Goal: Task Accomplishment & Management: Manage account settings

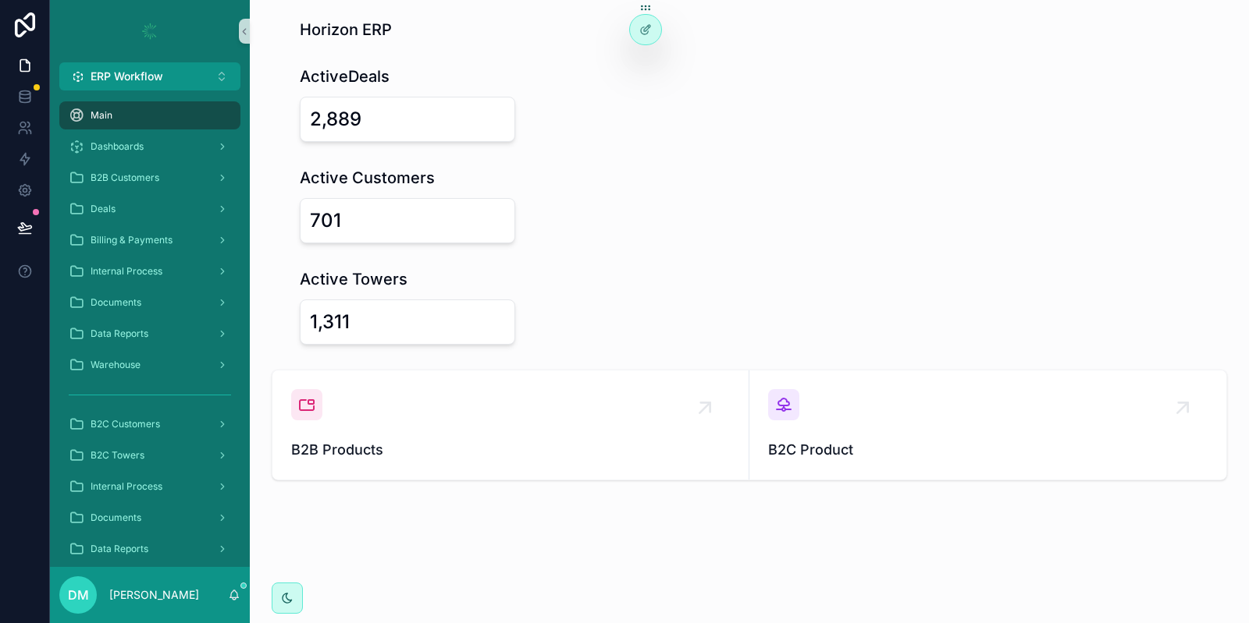
click at [373, 119] on div "2,889" at bounding box center [407, 119] width 195 height 25
click at [166, 65] on button "ERP Workflow Alt 1" at bounding box center [149, 76] width 181 height 28
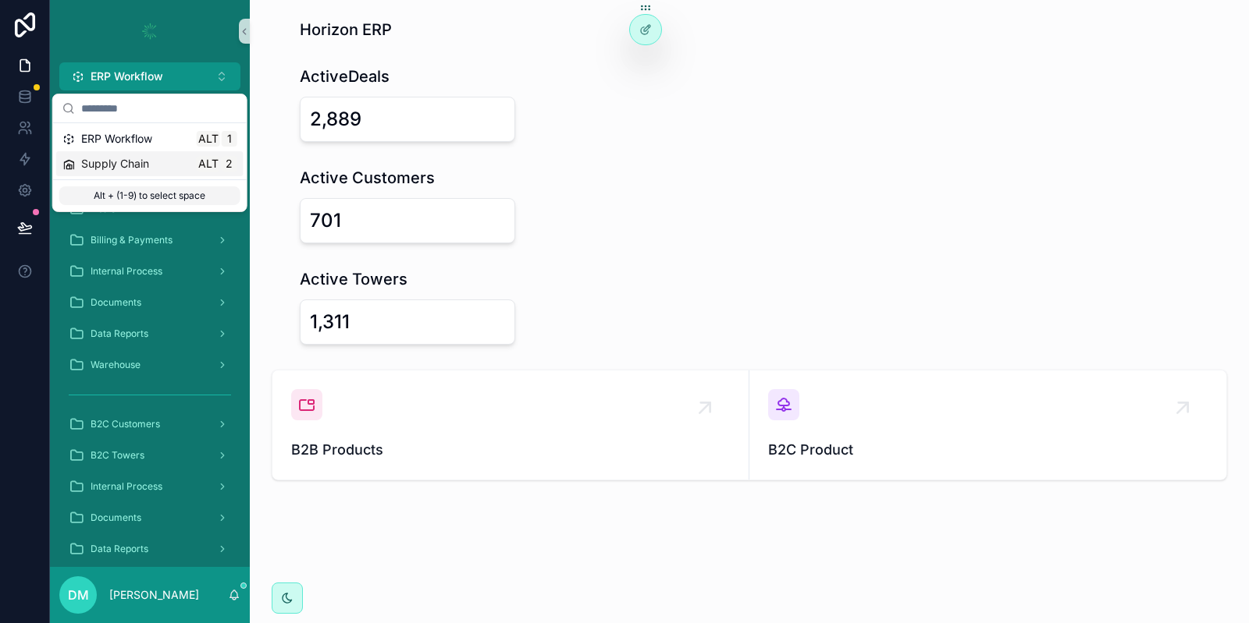
click at [152, 168] on div "Supply Chain Alt 2" at bounding box center [149, 164] width 175 height 16
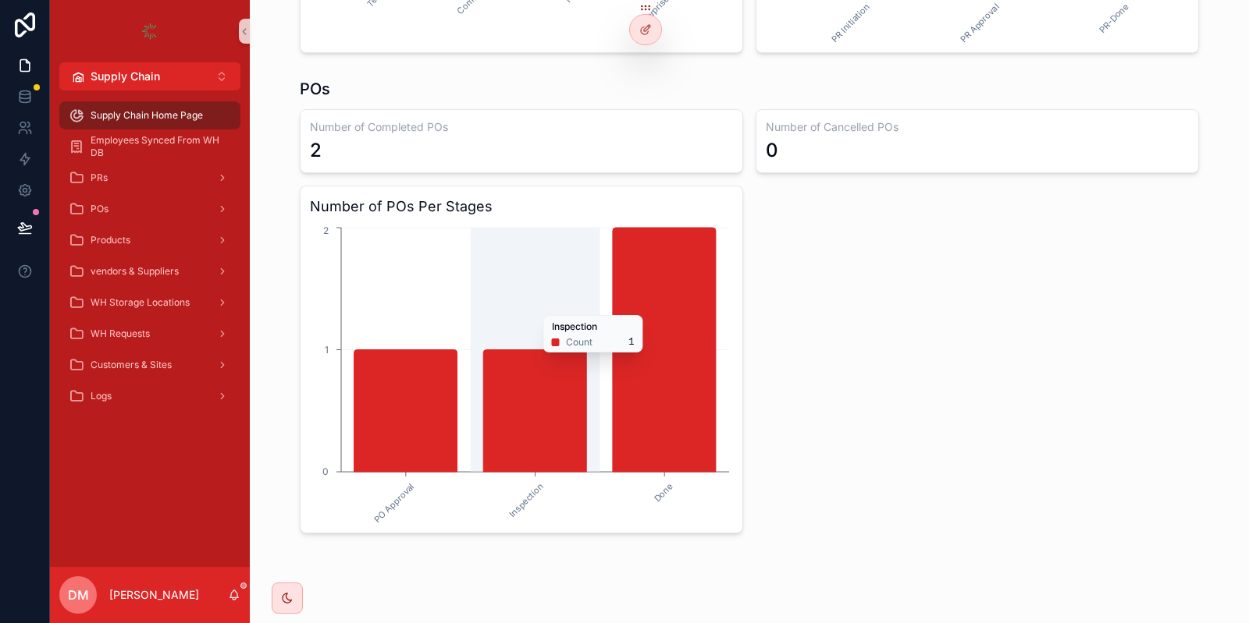
scroll to position [562, 0]
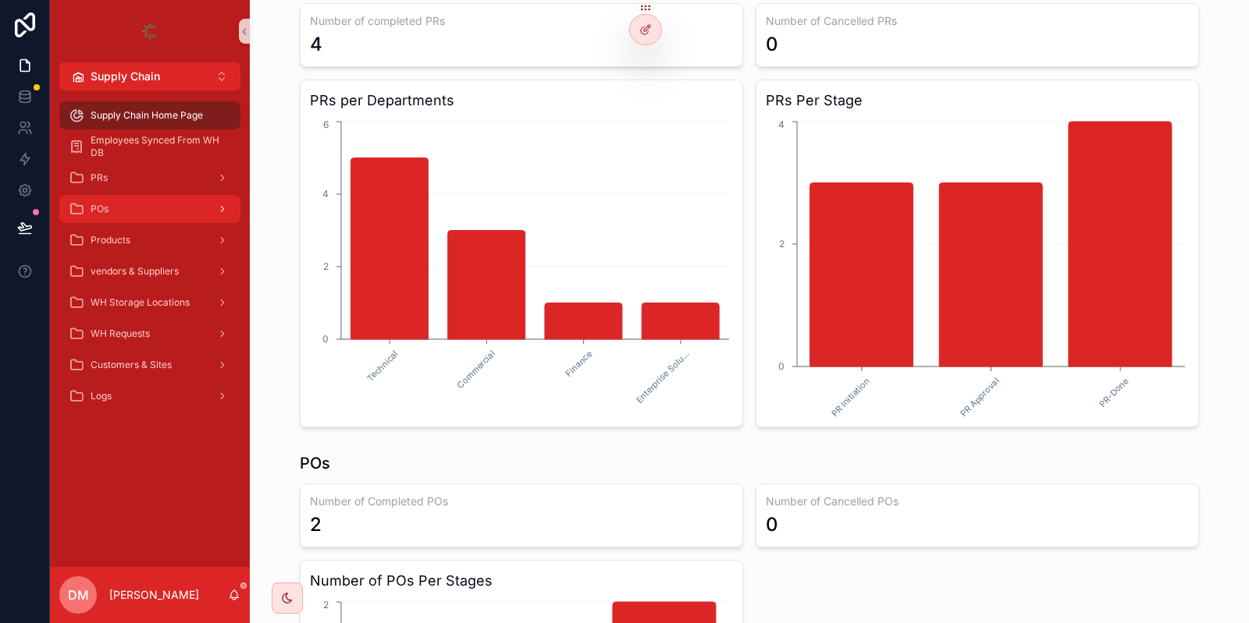
click at [167, 215] on div "POs" at bounding box center [150, 209] width 162 height 25
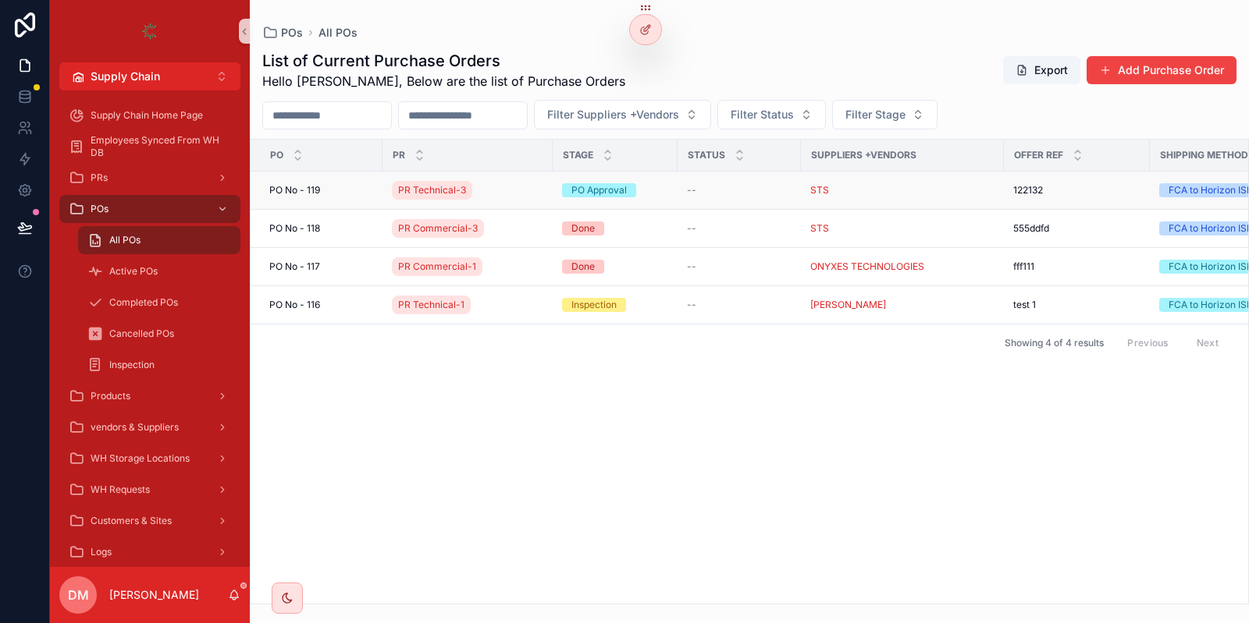
click at [357, 194] on div "PO No - 119 PO No - 119" at bounding box center [321, 190] width 104 height 12
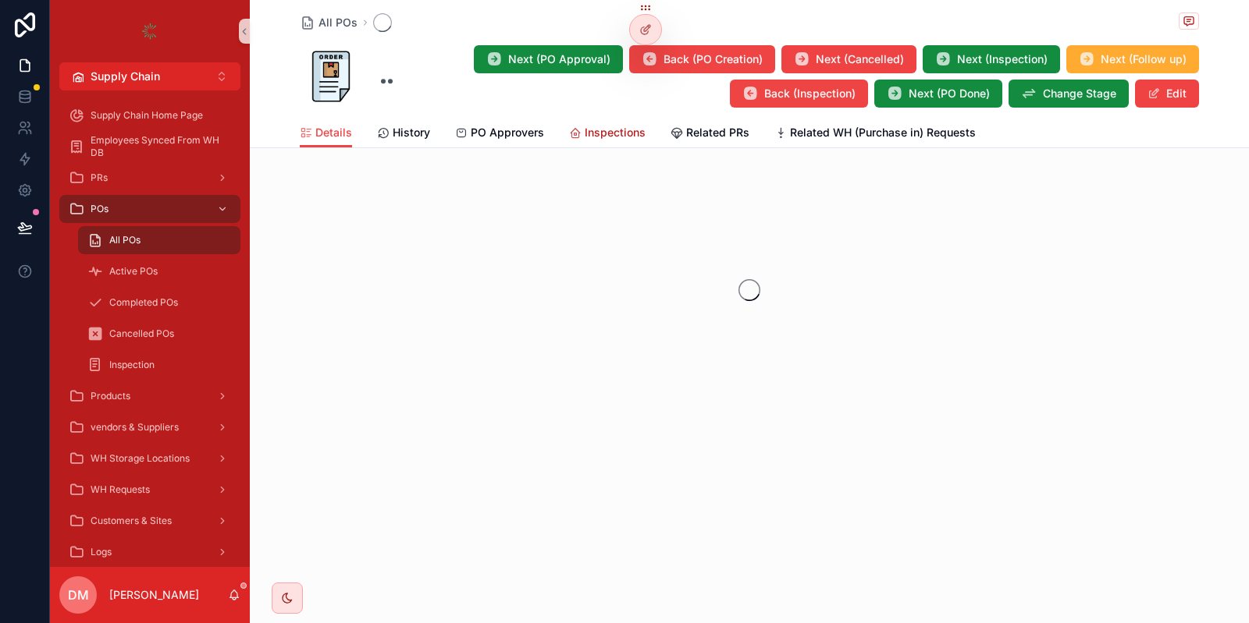
click at [591, 131] on span "Inspections" at bounding box center [614, 133] width 61 height 16
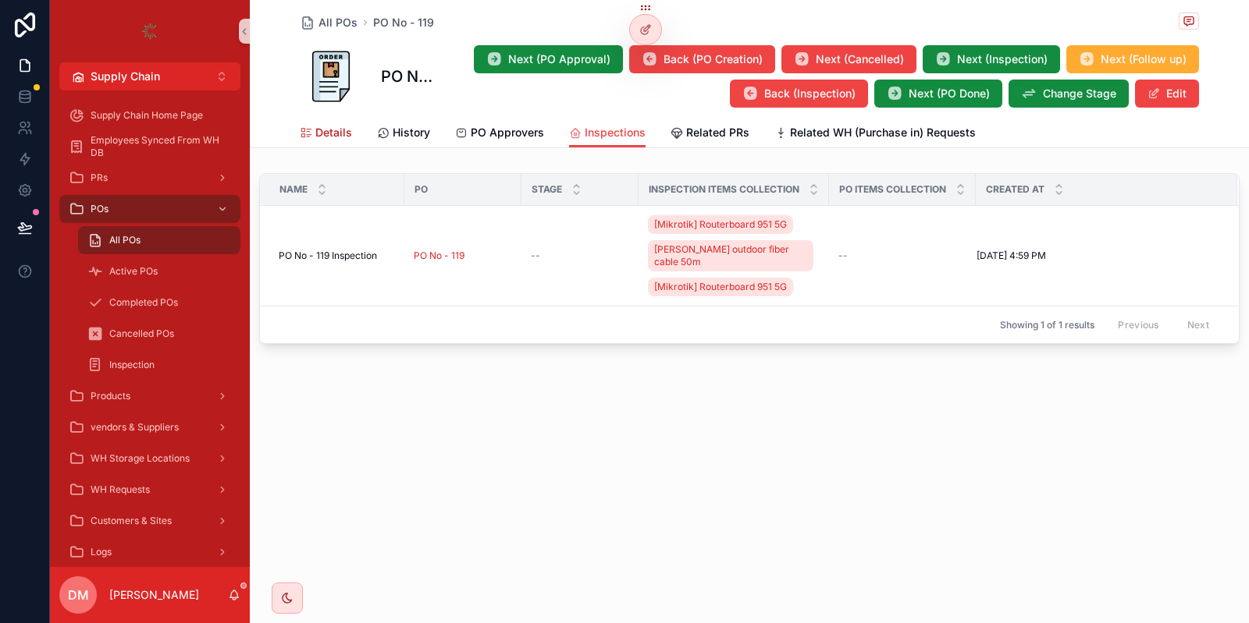
click at [331, 138] on span "Details" at bounding box center [333, 133] width 37 height 16
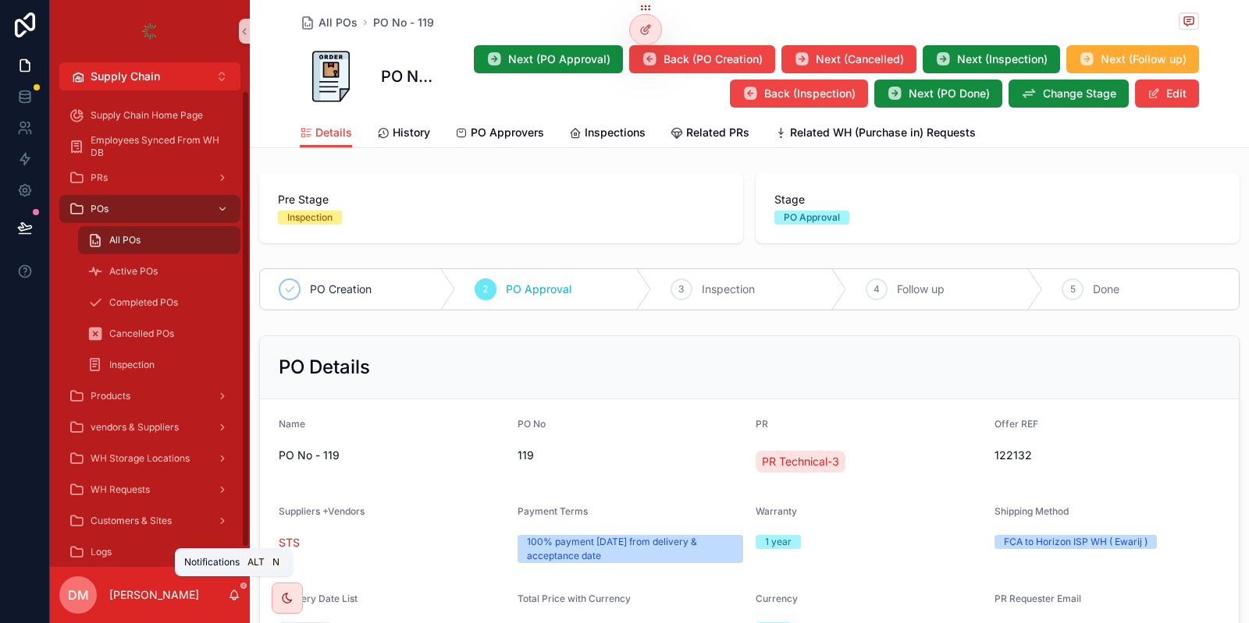
click at [236, 591] on icon "scrollable content" at bounding box center [234, 595] width 12 height 12
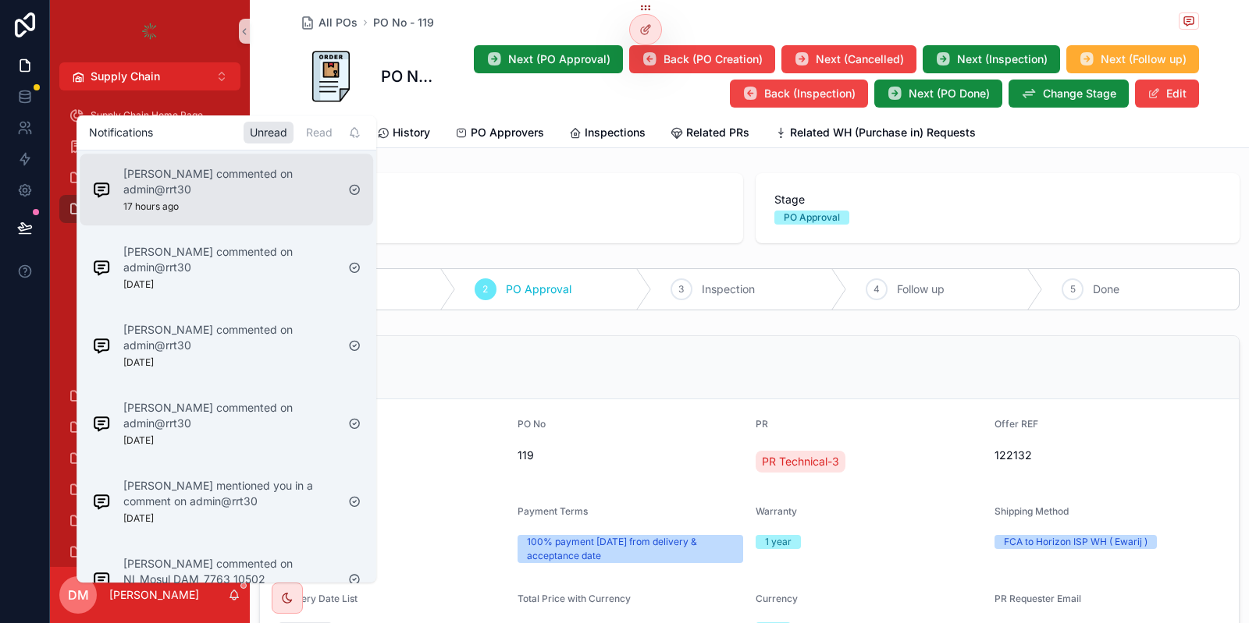
click at [235, 201] on div "Omar Ali commented on admin@rrt30 17 hours ago" at bounding box center [214, 189] width 256 height 59
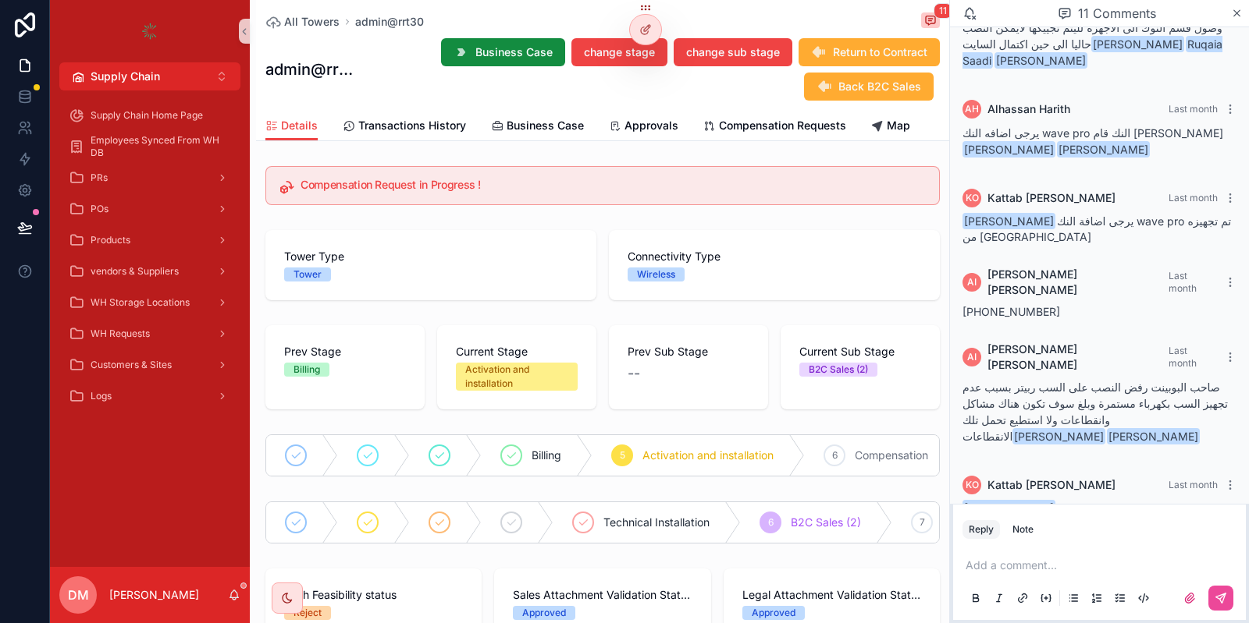
scroll to position [453, 0]
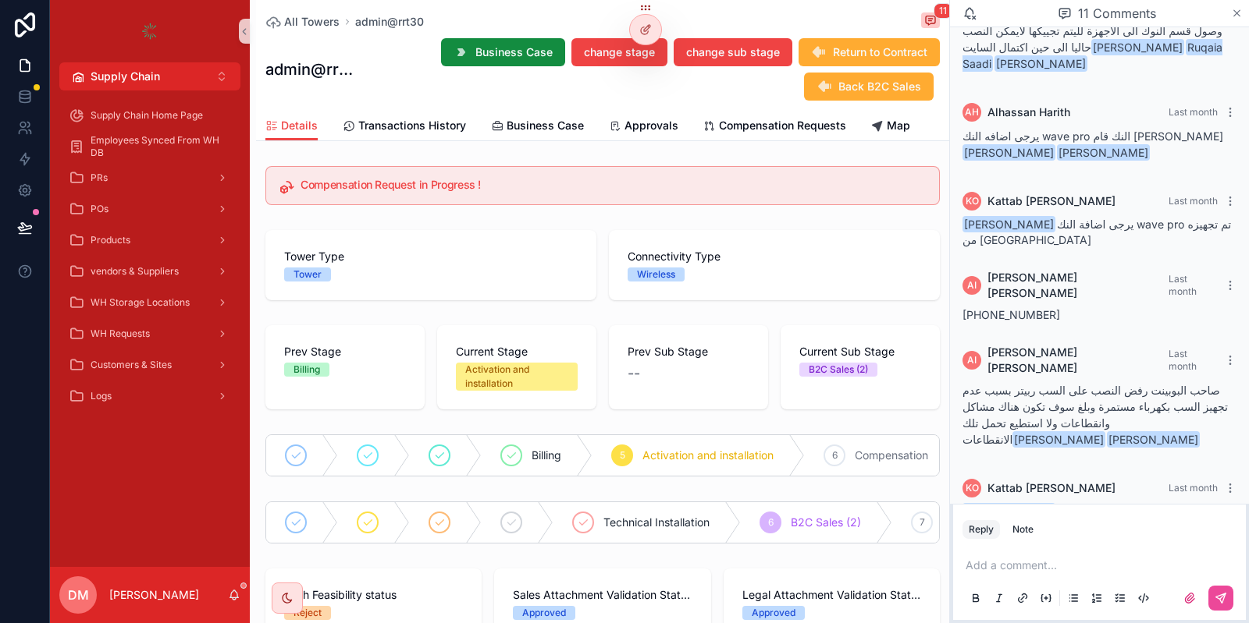
click at [1231, 10] on icon "scrollable content" at bounding box center [1237, 13] width 12 height 12
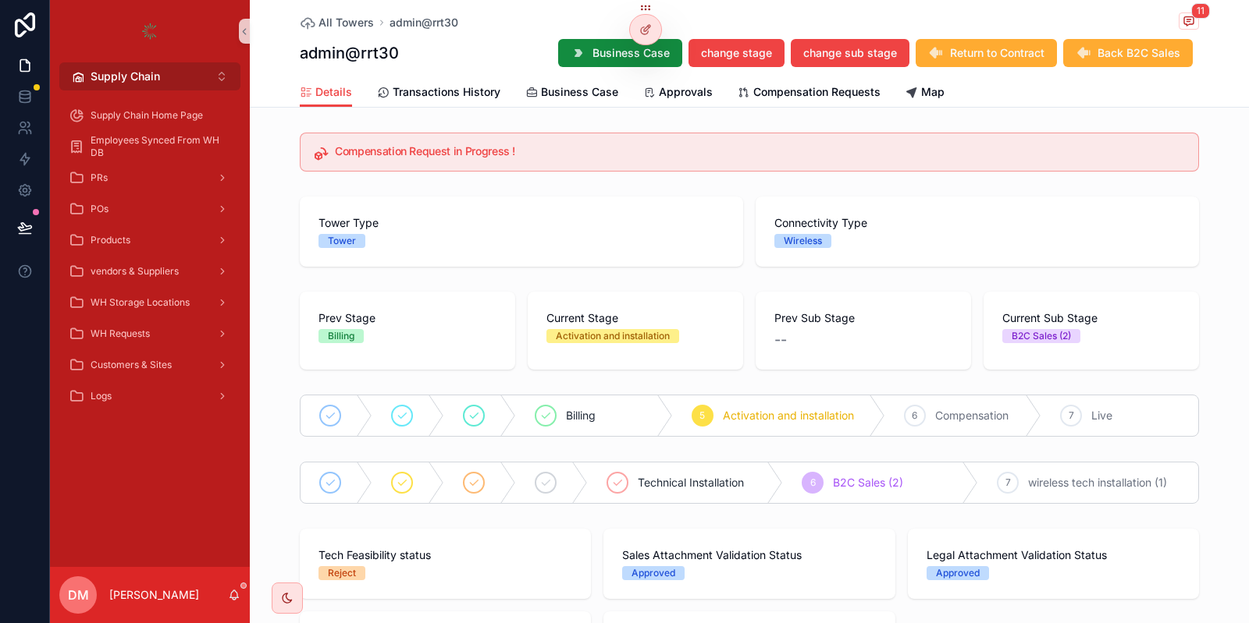
click at [166, 81] on button "Supply Chain Alt 2" at bounding box center [149, 76] width 181 height 28
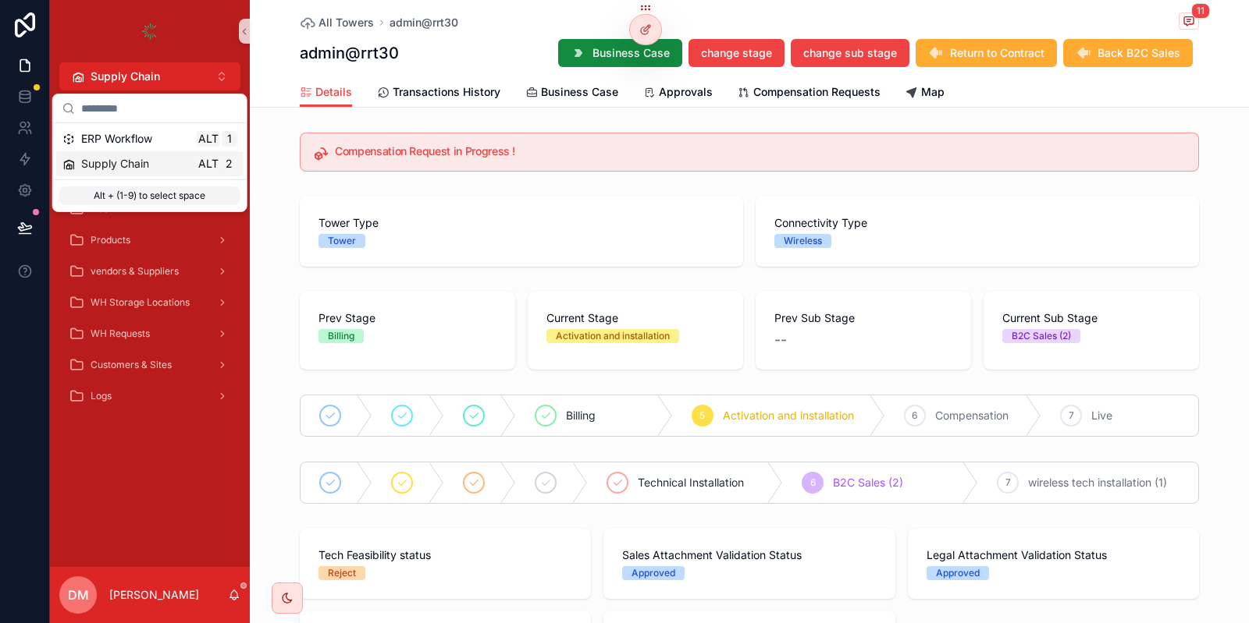
click at [139, 170] on span "Supply Chain" at bounding box center [115, 164] width 68 height 16
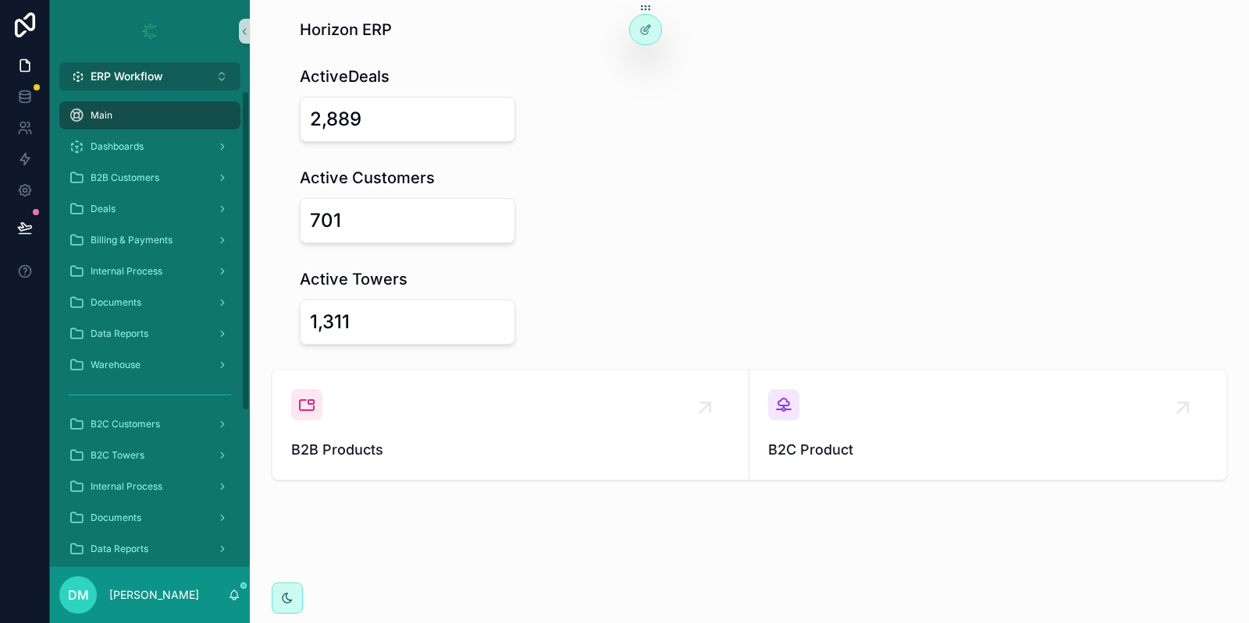
click at [208, 66] on button "ERP Workflow Alt 1" at bounding box center [149, 76] width 181 height 28
click at [134, 83] on span "ERP Workflow" at bounding box center [127, 77] width 73 height 16
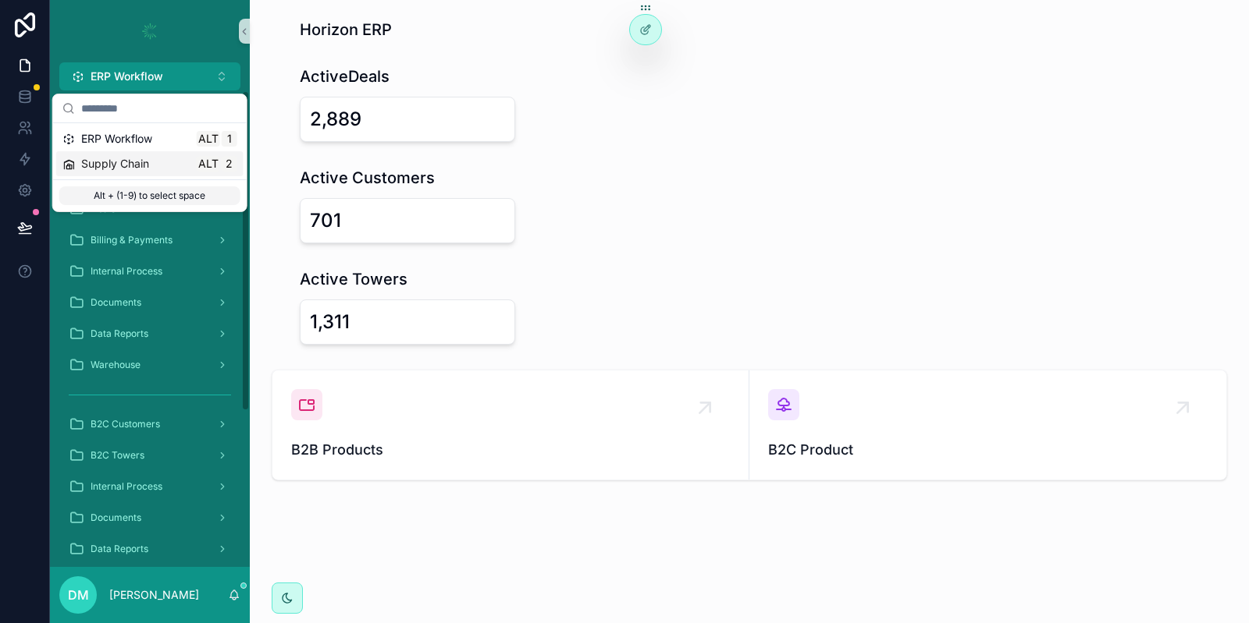
click at [119, 160] on span "Supply Chain" at bounding box center [115, 164] width 68 height 16
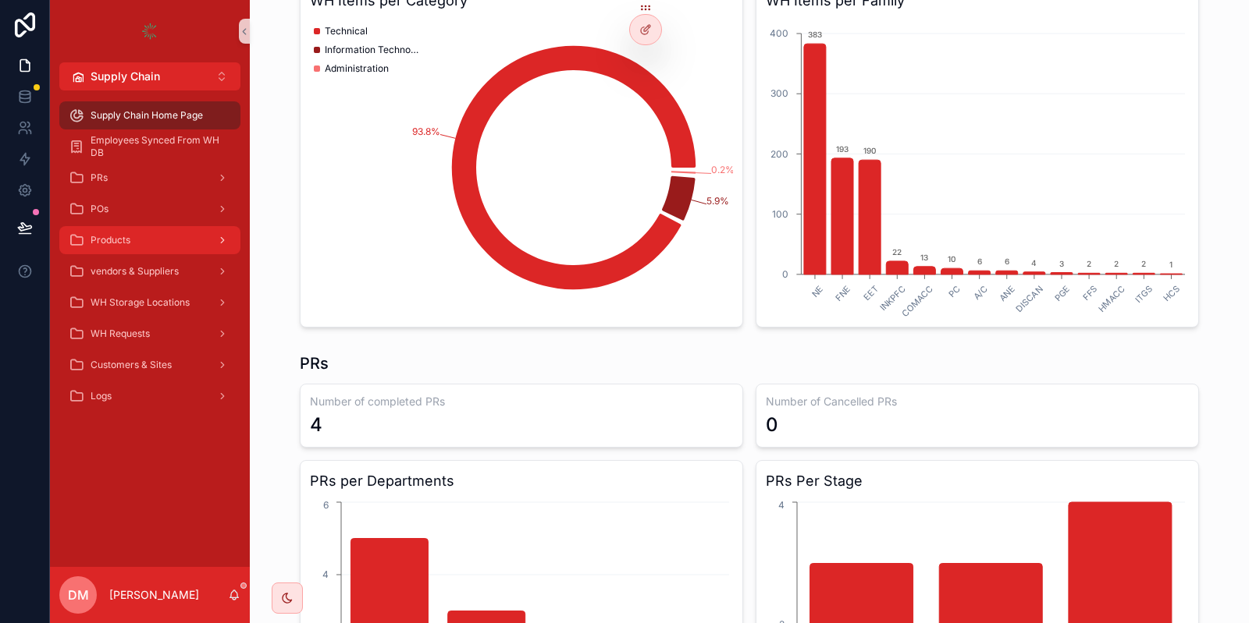
scroll to position [187, 0]
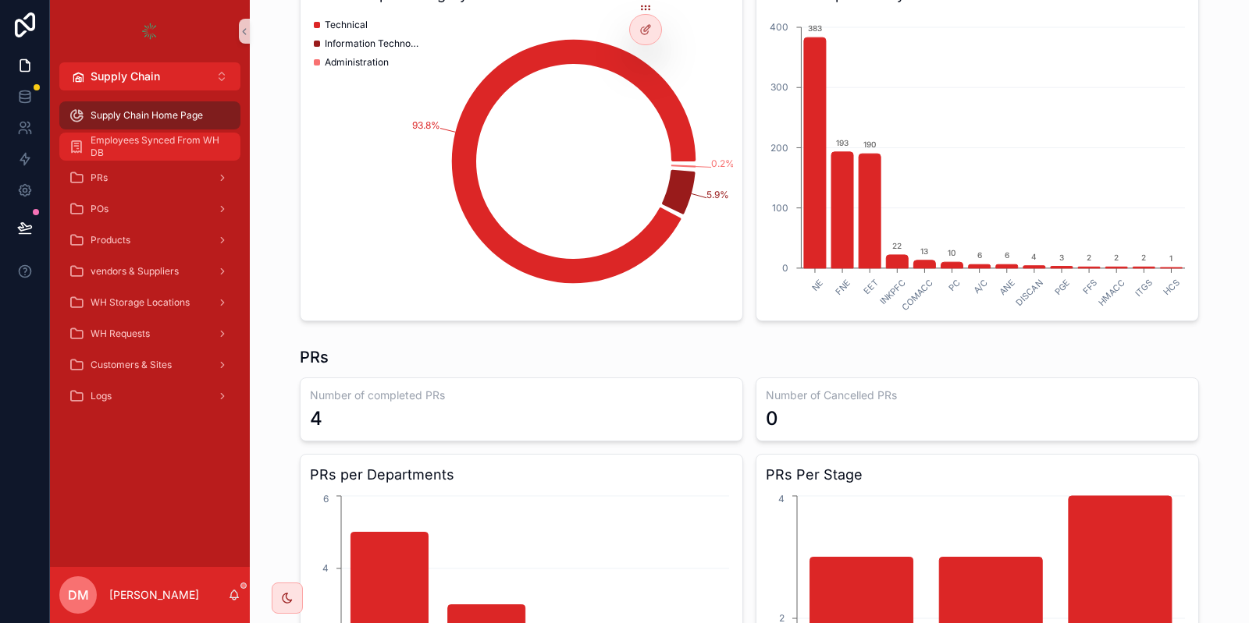
click at [143, 155] on span "Employees Synced From WH DB" at bounding box center [158, 146] width 134 height 25
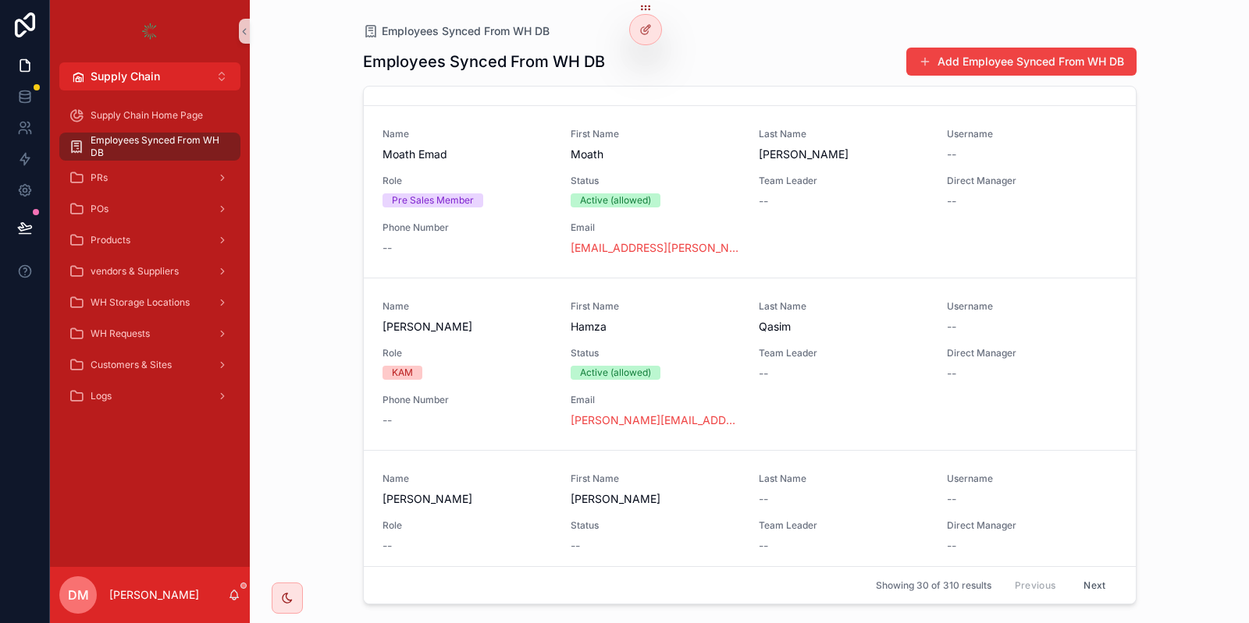
scroll to position [1217, 0]
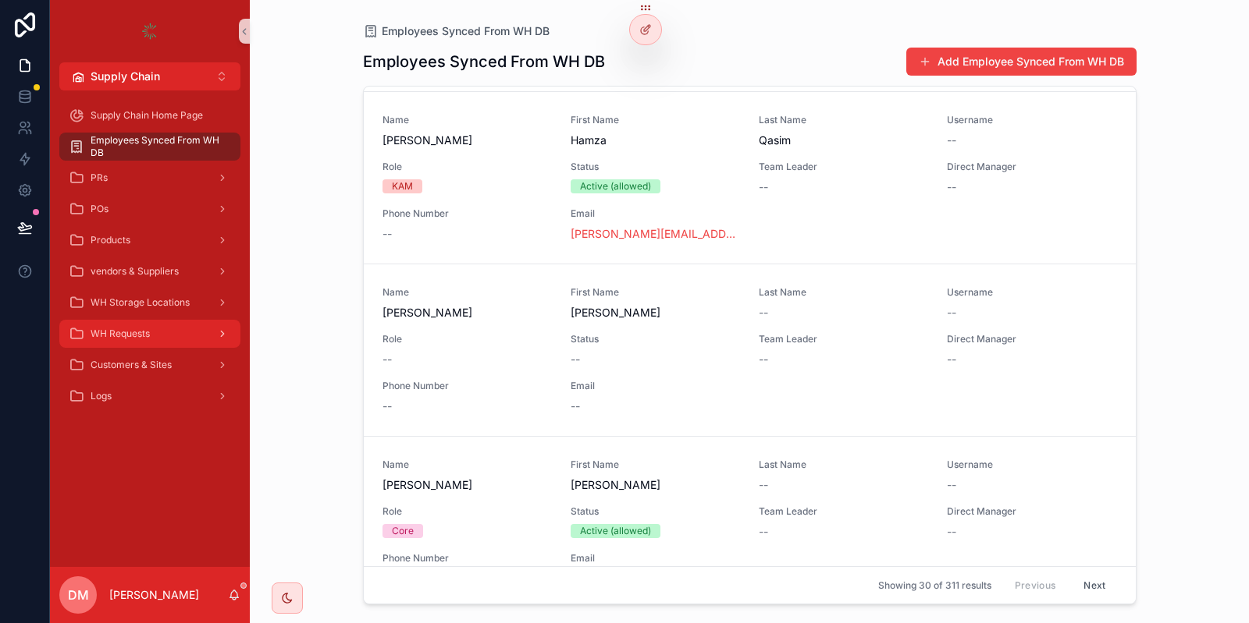
click at [145, 333] on span "WH Requests" at bounding box center [120, 334] width 59 height 12
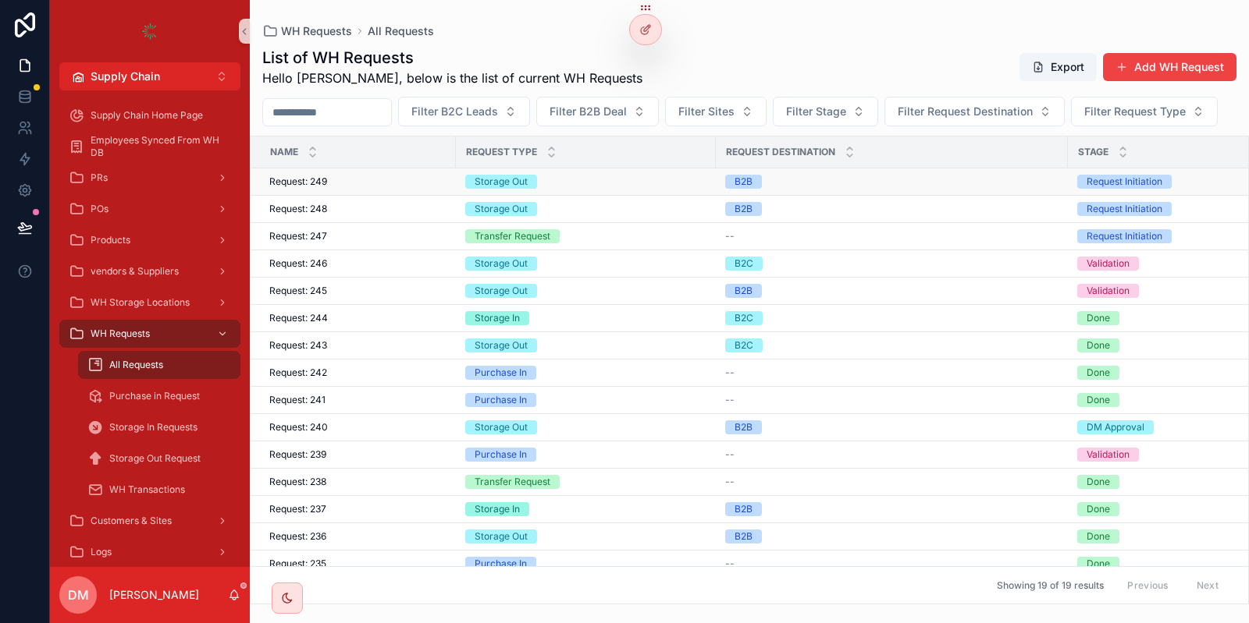
click at [351, 196] on td "Request: 249 Request: 249" at bounding box center [352, 182] width 205 height 27
click at [339, 196] on td "Request: 249 Request: 249" at bounding box center [352, 182] width 205 height 27
click at [328, 188] on div "Request: 249 Request: 249" at bounding box center [357, 182] width 177 height 12
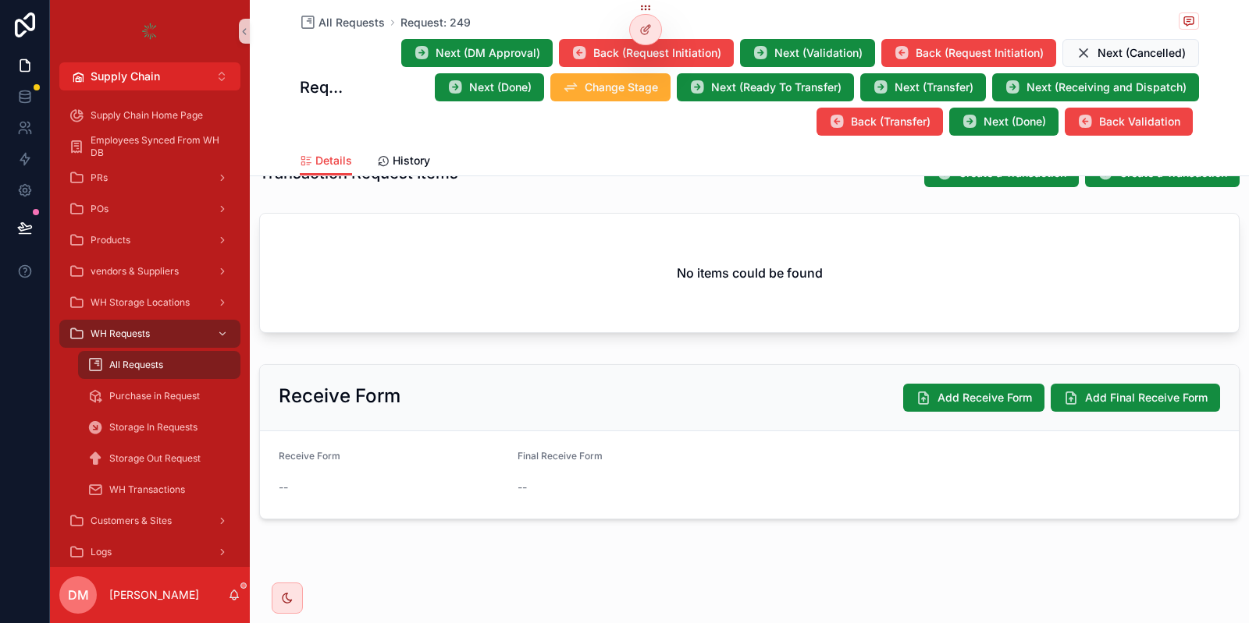
scroll to position [422, 0]
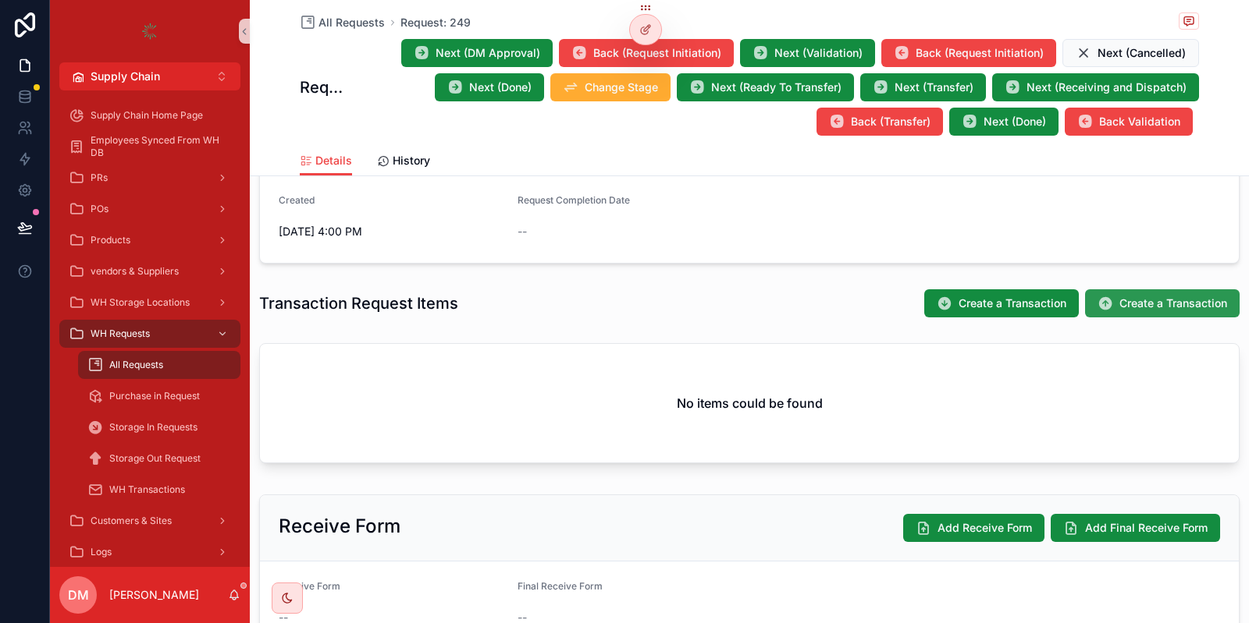
click at [1130, 305] on span "Create a Transaction" at bounding box center [1173, 304] width 108 height 16
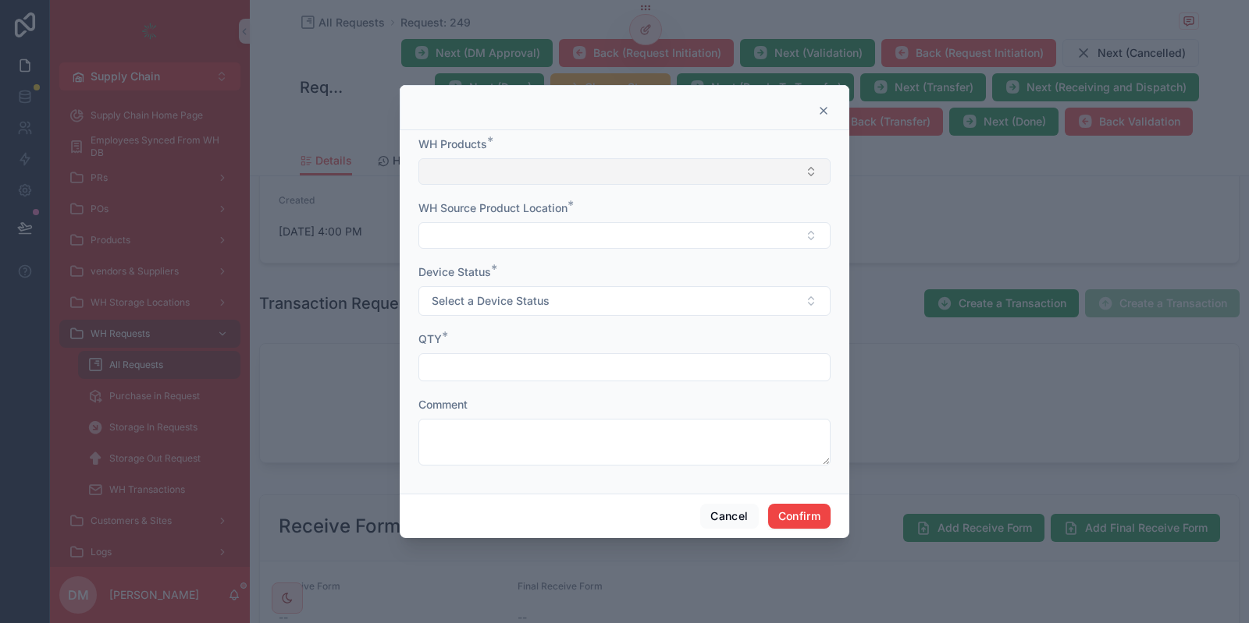
click at [566, 170] on button "Select Button" at bounding box center [624, 171] width 412 height 27
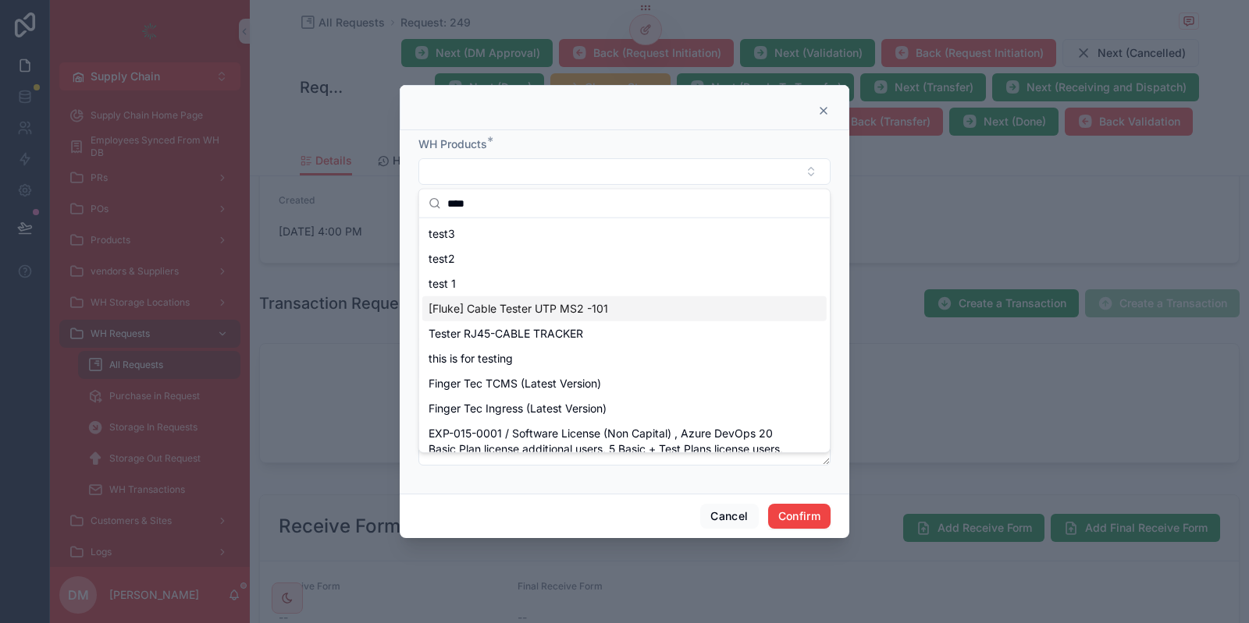
scroll to position [43, 0]
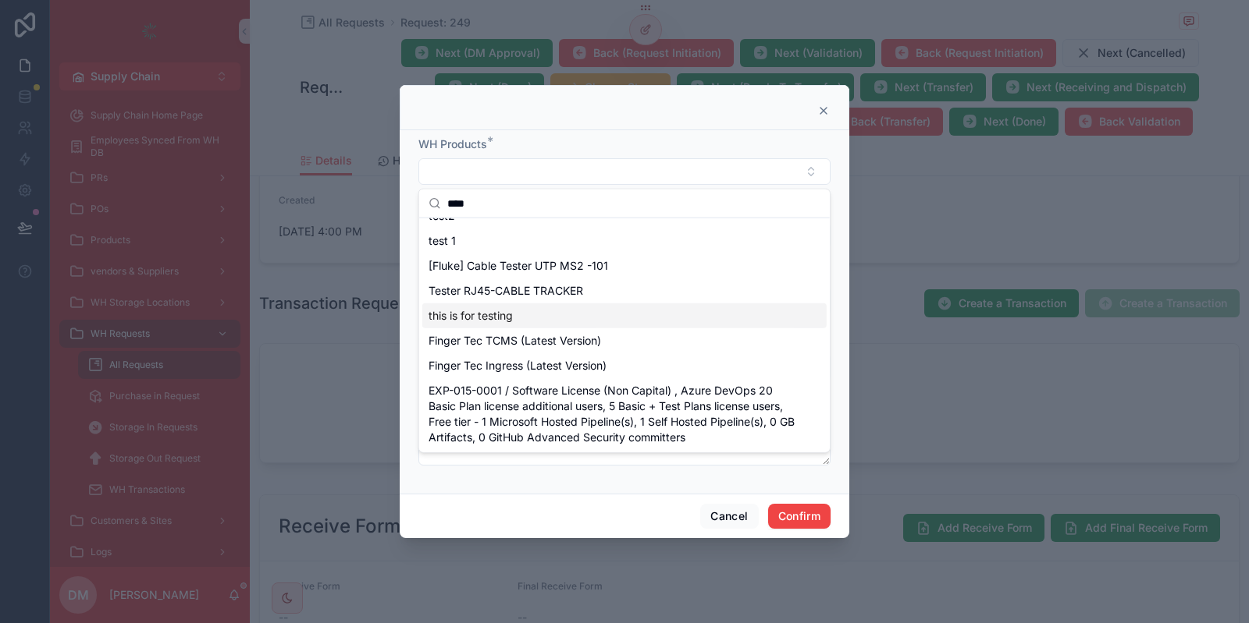
type input "****"
click at [461, 309] on span "this is for testing" at bounding box center [470, 316] width 84 height 16
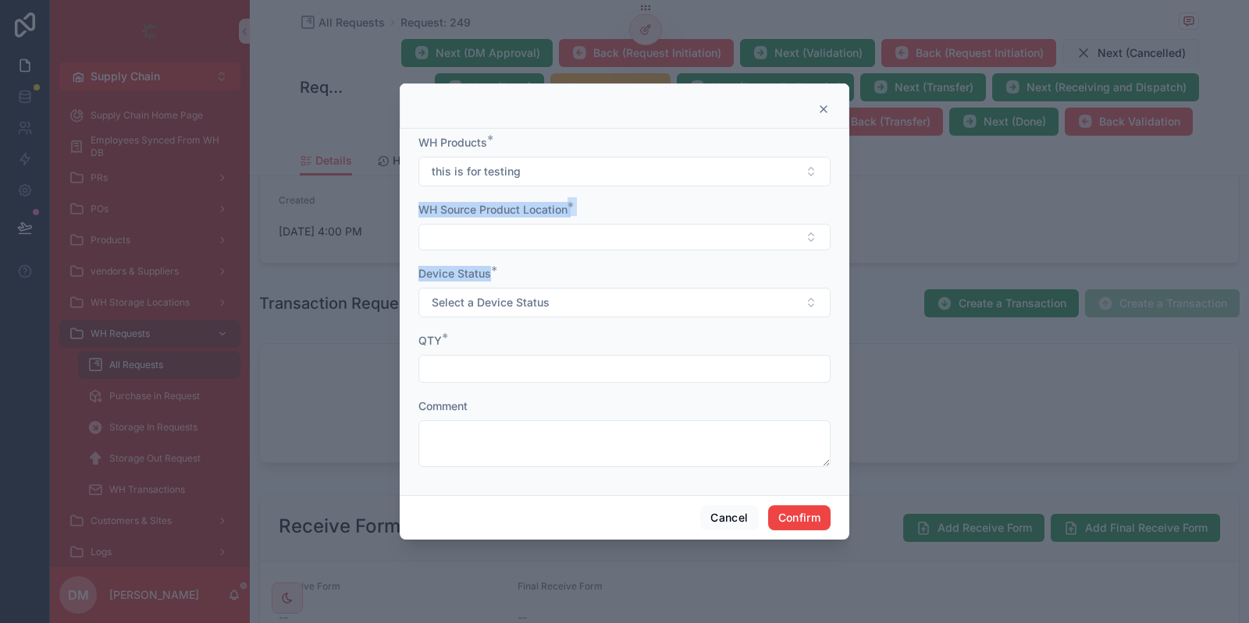
click at [544, 256] on form "WH Products * this is for testing WH Source Product Location * Device Status * …" at bounding box center [624, 309] width 412 height 348
click at [540, 242] on button "Select Button" at bounding box center [624, 237] width 412 height 27
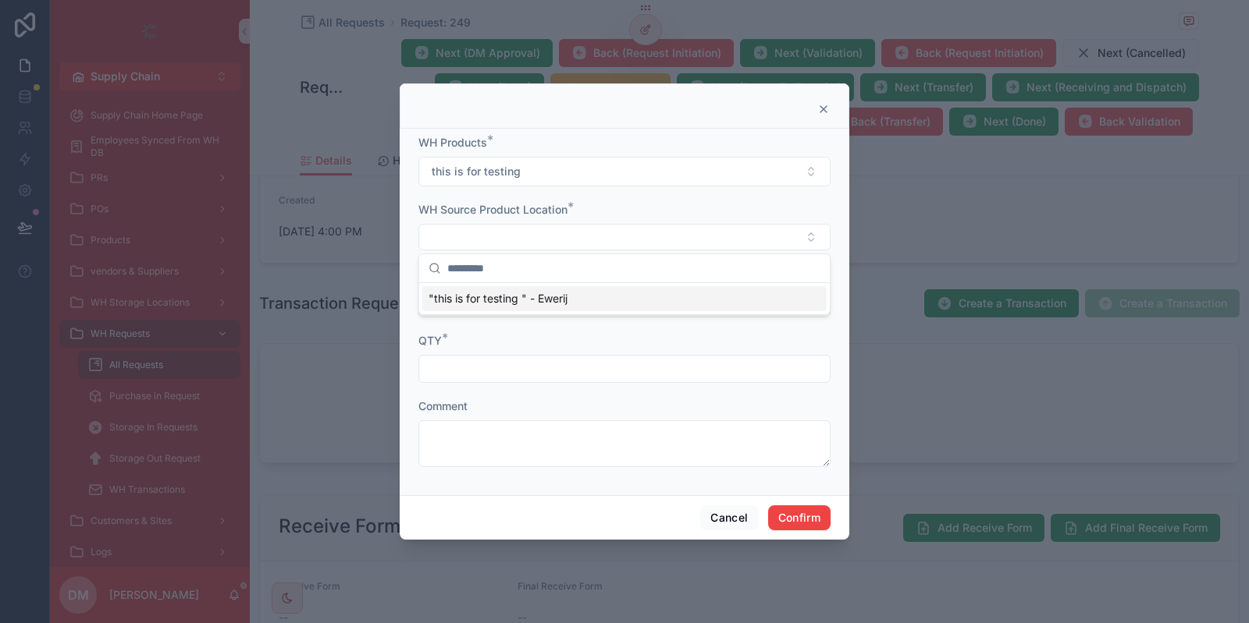
click at [528, 294] on span ""this is for testing " - Ewerij" at bounding box center [497, 299] width 139 height 16
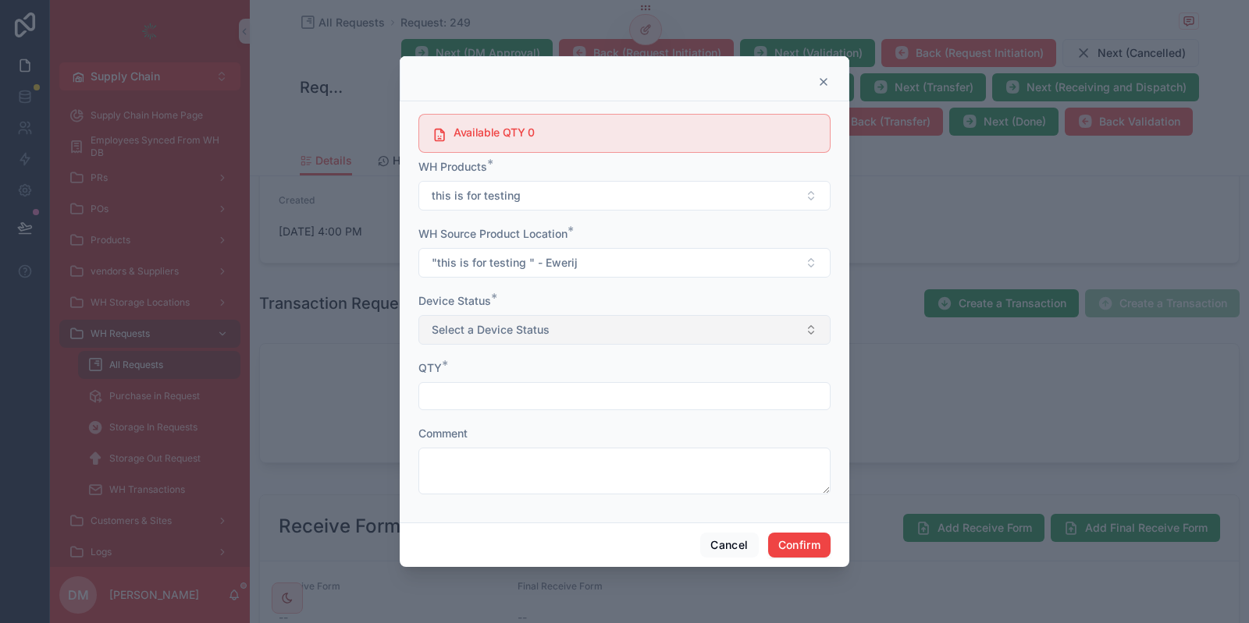
click at [493, 320] on button "Select a Device Status" at bounding box center [624, 330] width 412 height 30
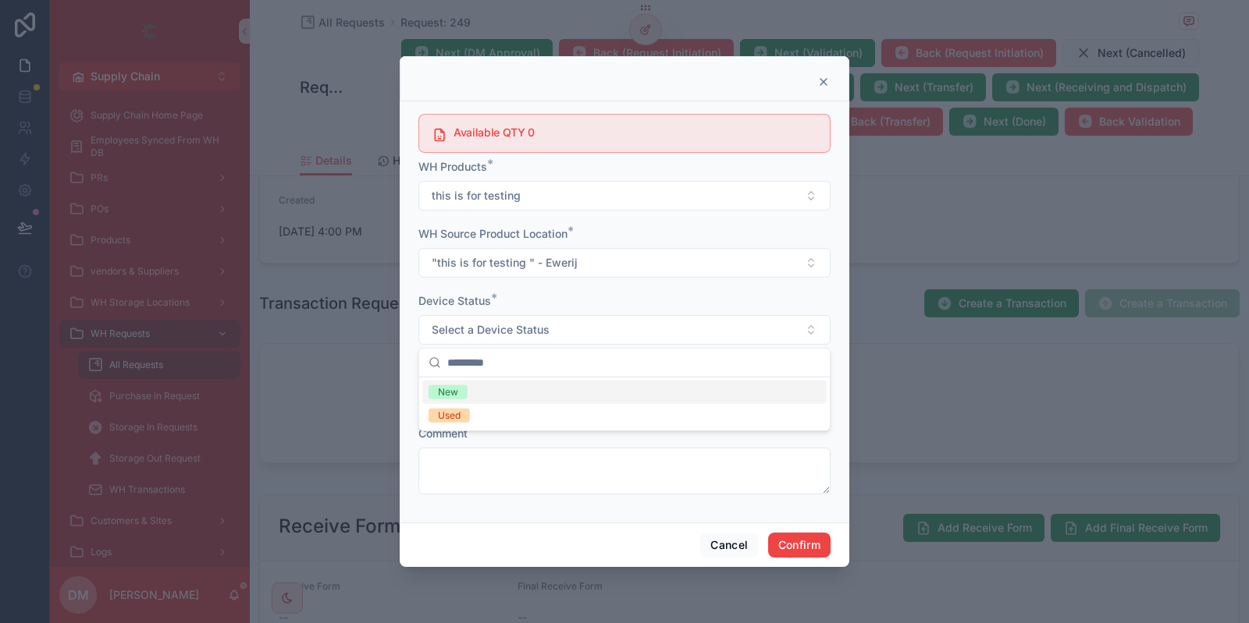
click at [492, 393] on div "New" at bounding box center [624, 392] width 404 height 23
drag, startPoint x: 494, startPoint y: 375, endPoint x: 488, endPoint y: 385, distance: 11.5
click at [494, 376] on div "QTY *" at bounding box center [624, 386] width 412 height 50
click at [481, 394] on input "text" at bounding box center [624, 396] width 410 height 22
click at [713, 541] on button "Cancel" at bounding box center [729, 545] width 58 height 25
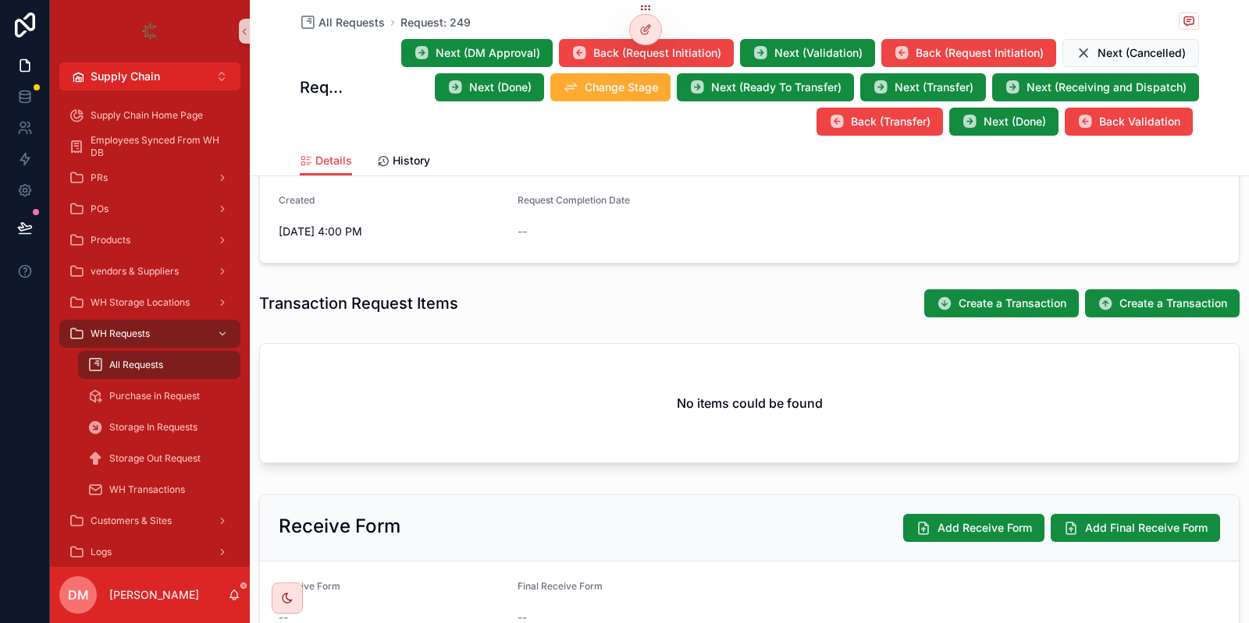
scroll to position [0, 0]
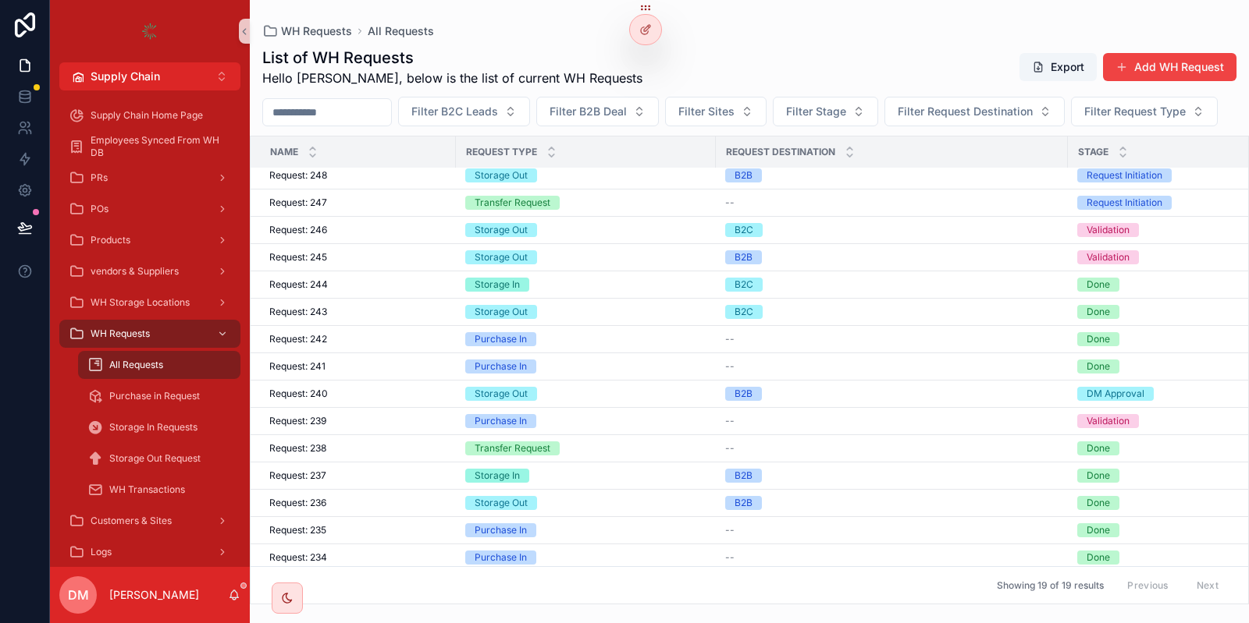
scroll to position [40, 0]
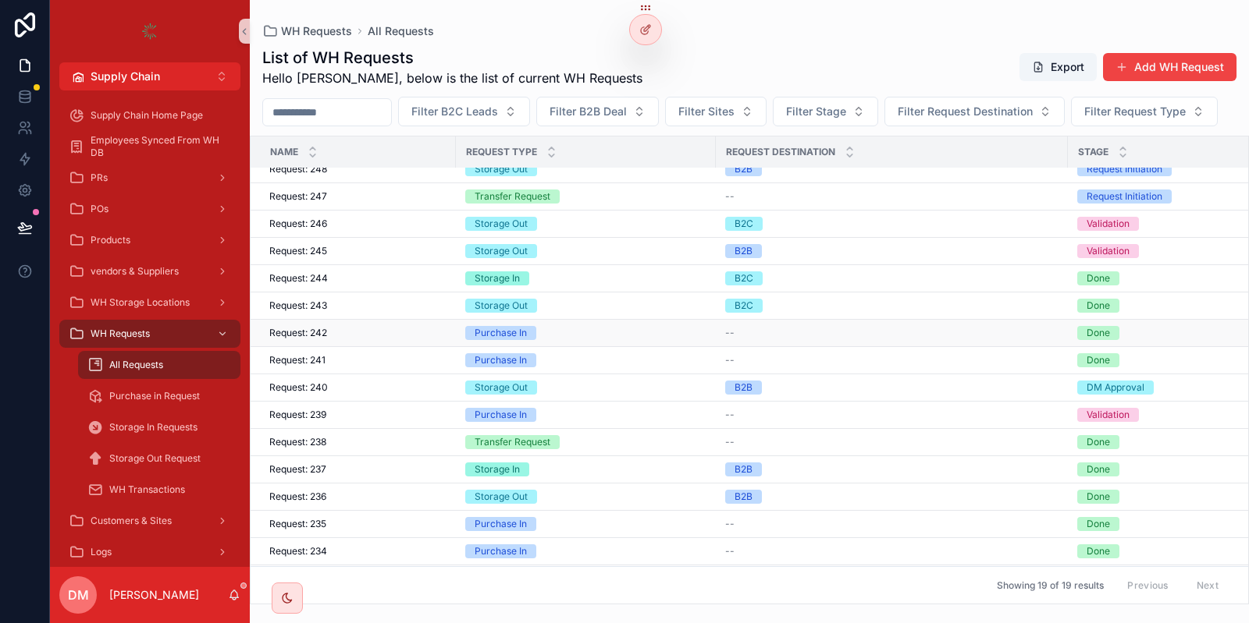
click at [423, 339] on div "Request: 242 Request: 242" at bounding box center [357, 333] width 177 height 12
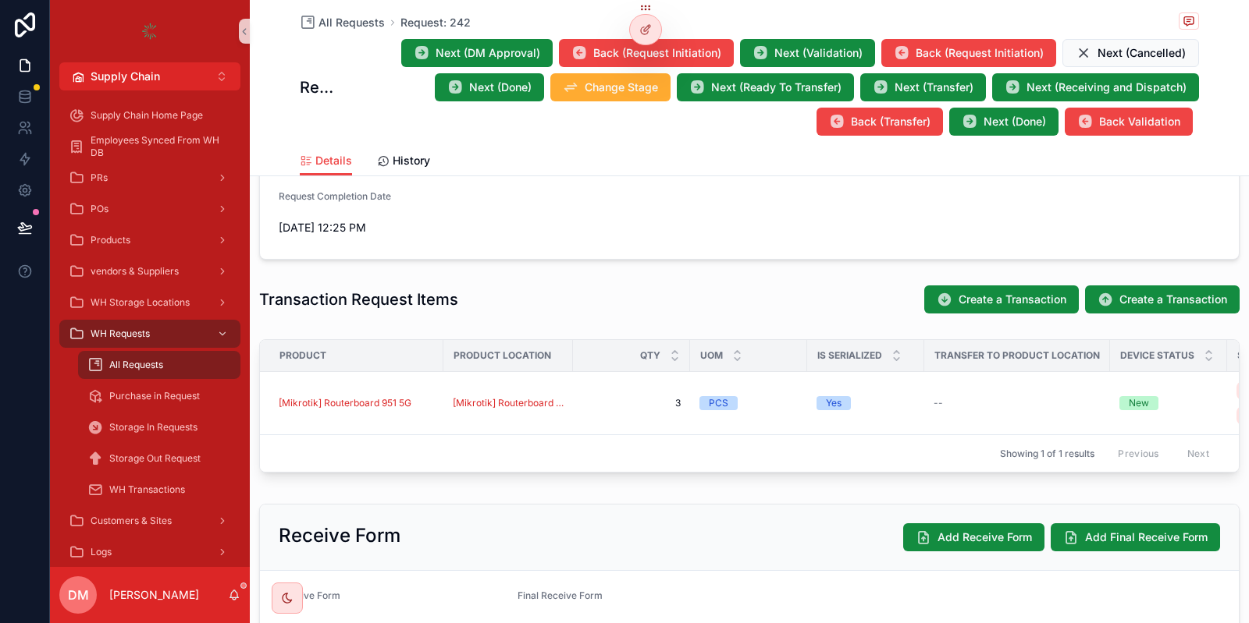
scroll to position [414, 0]
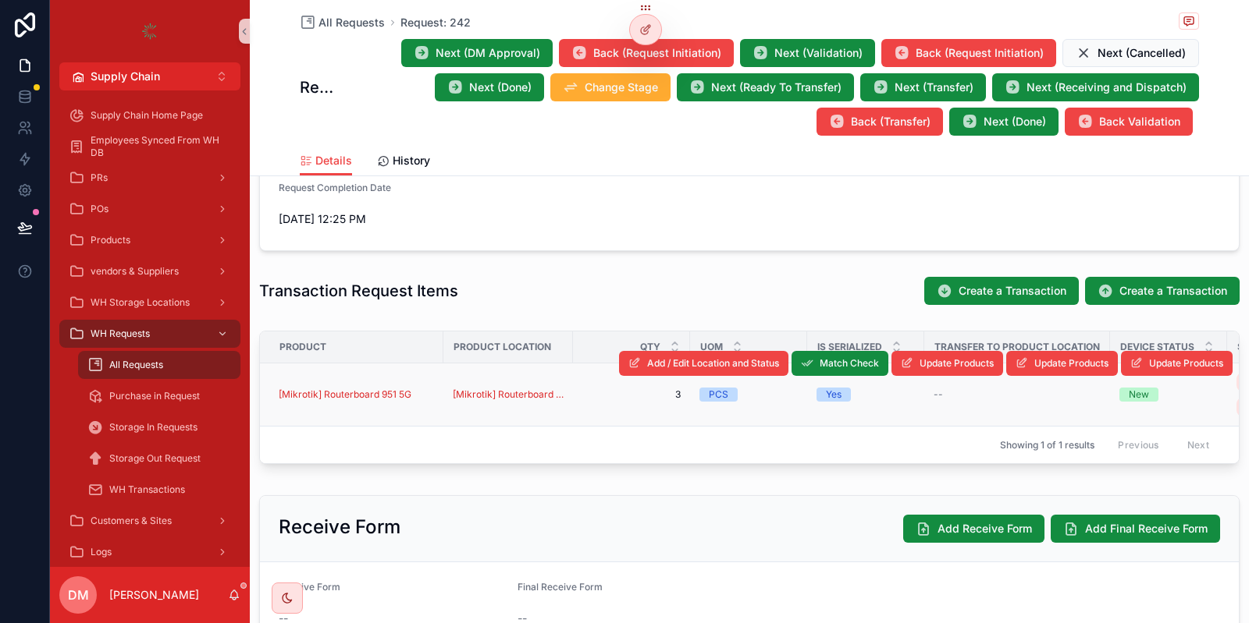
click at [428, 389] on div "[Mikrotik] Routerboard 951 5G" at bounding box center [356, 395] width 155 height 12
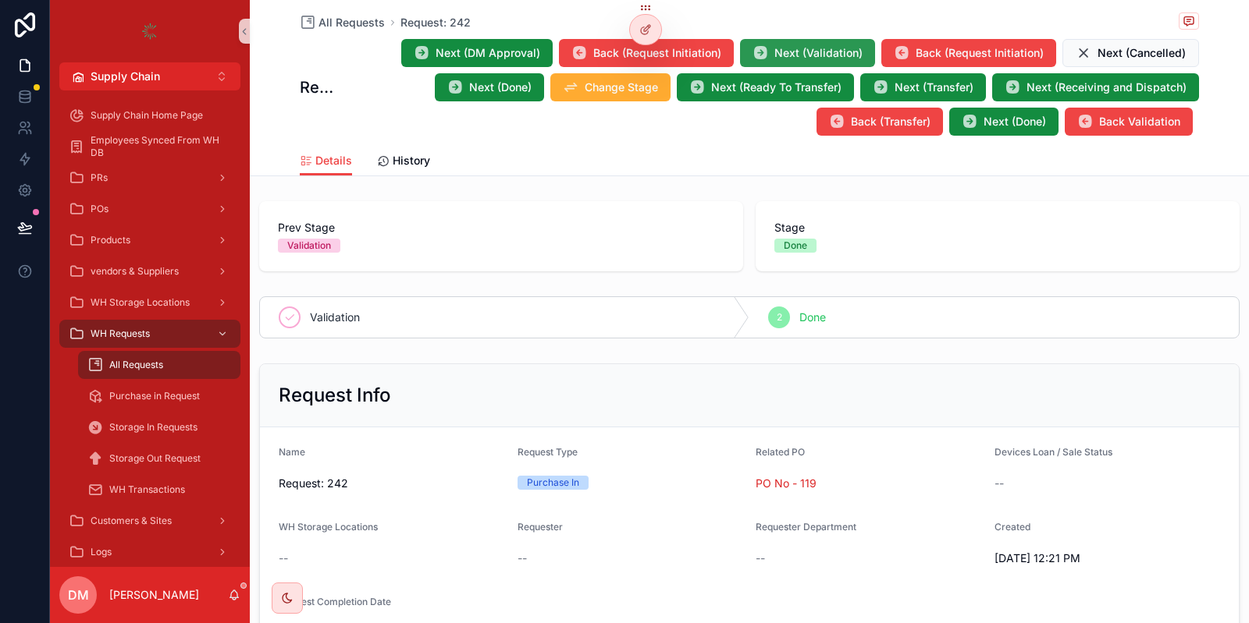
click at [832, 44] on button "Next (Validation)" at bounding box center [807, 53] width 135 height 28
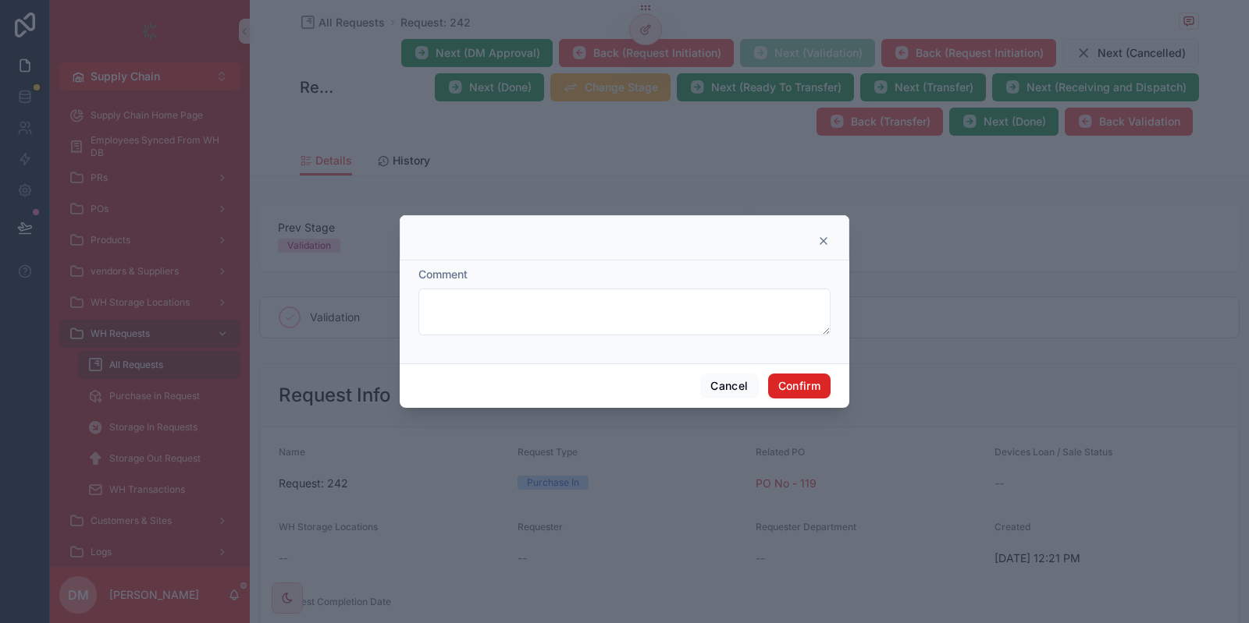
click at [802, 376] on button "Confirm" at bounding box center [799, 386] width 62 height 25
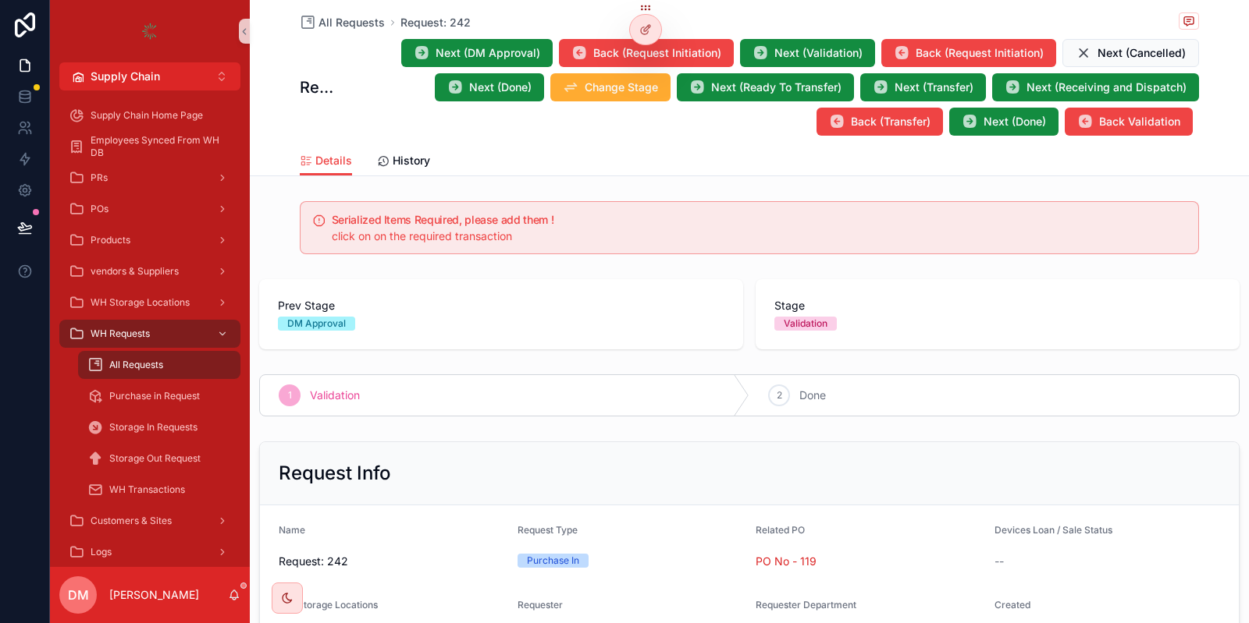
click at [461, 233] on span "click on on the required transaction" at bounding box center [422, 235] width 180 height 13
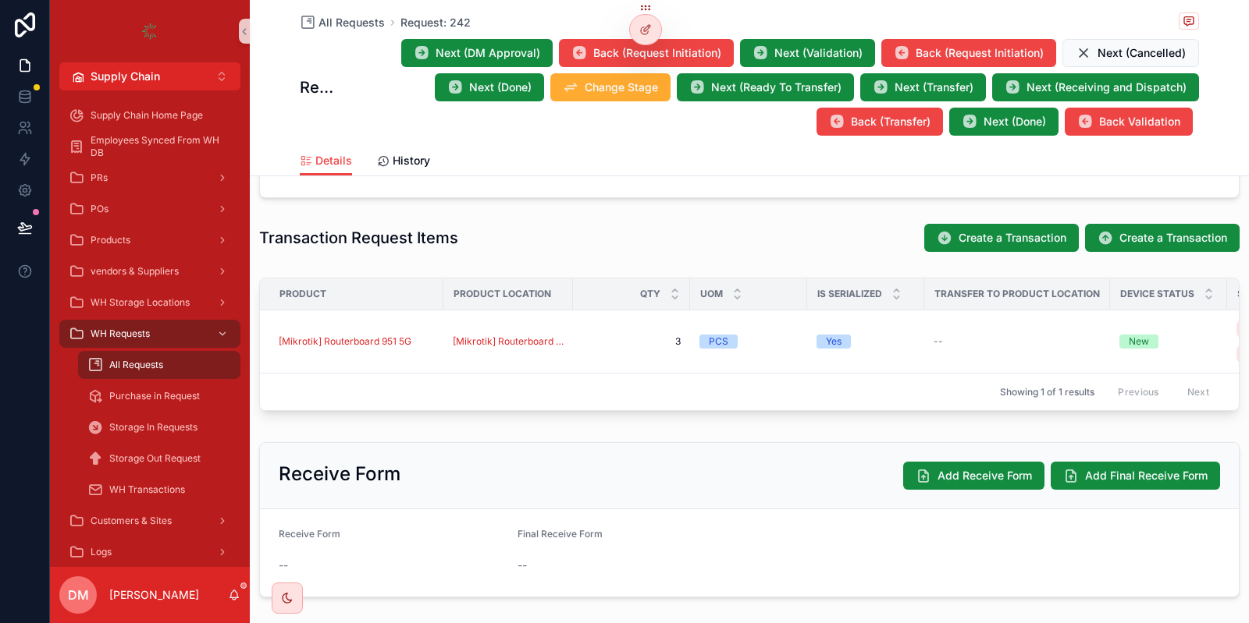
scroll to position [546, 0]
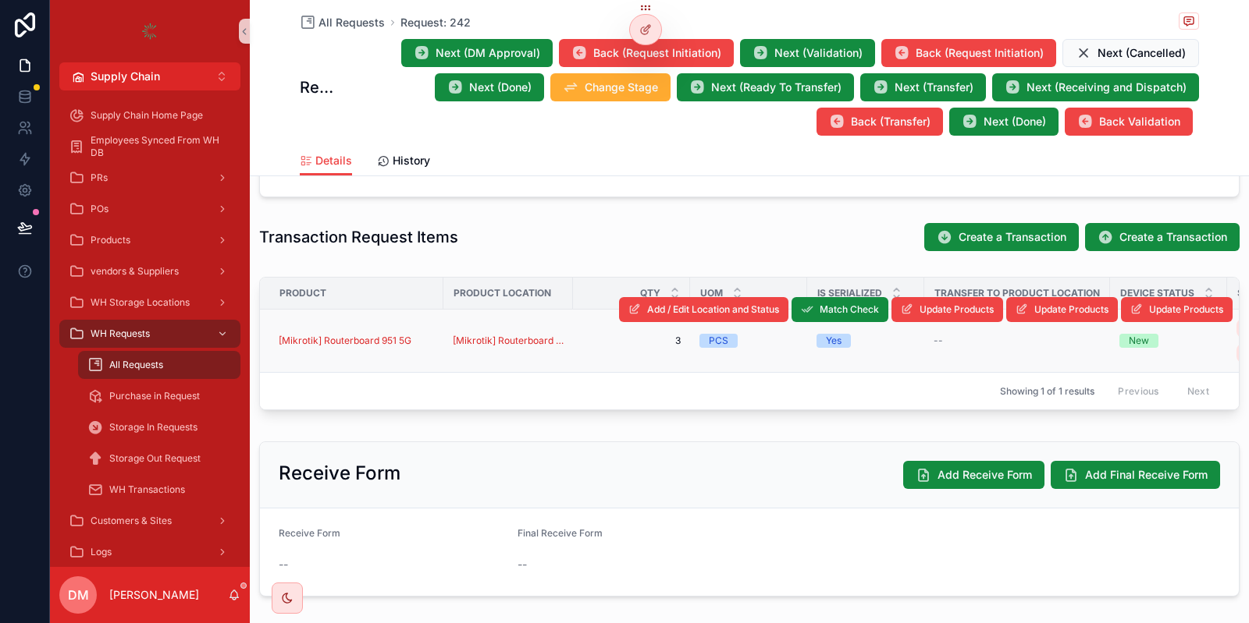
click at [424, 340] on div "[Mikrotik] Routerboard 951 5G" at bounding box center [356, 341] width 155 height 12
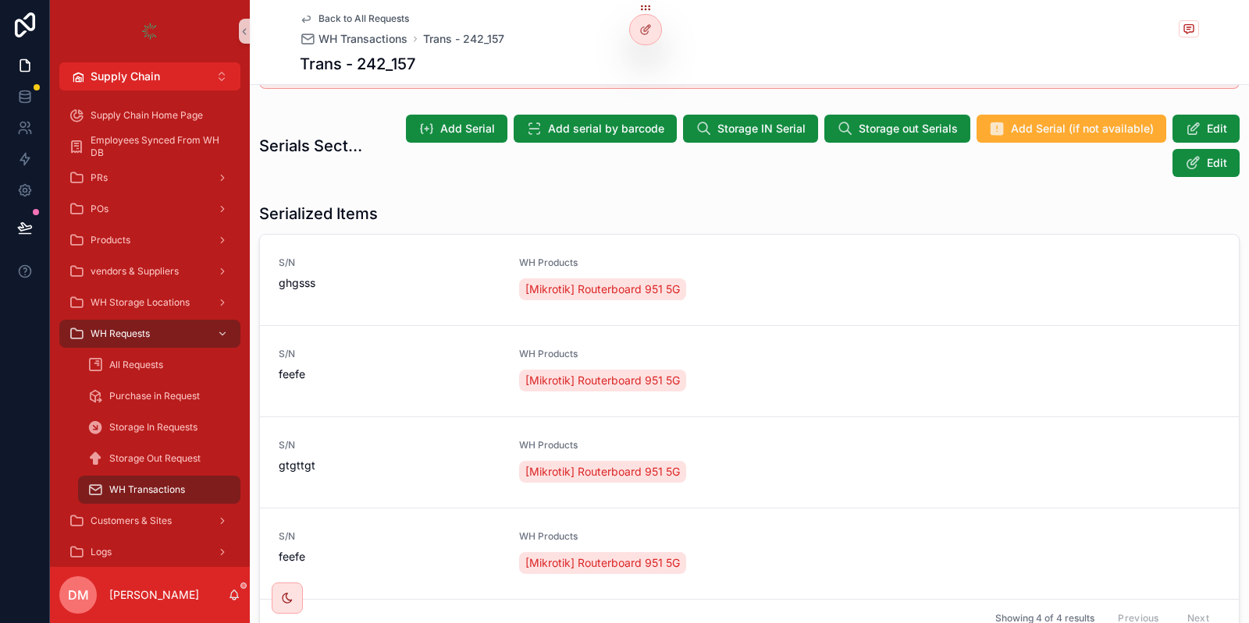
scroll to position [567, 0]
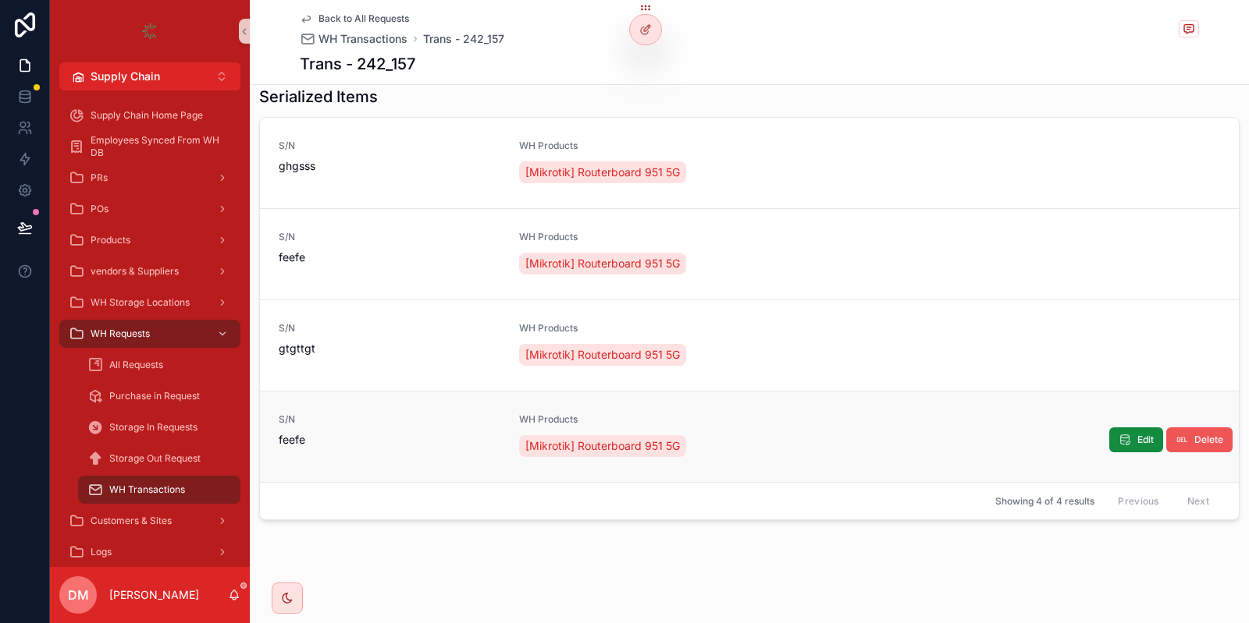
click at [1198, 434] on span "Delete" at bounding box center [1208, 440] width 29 height 12
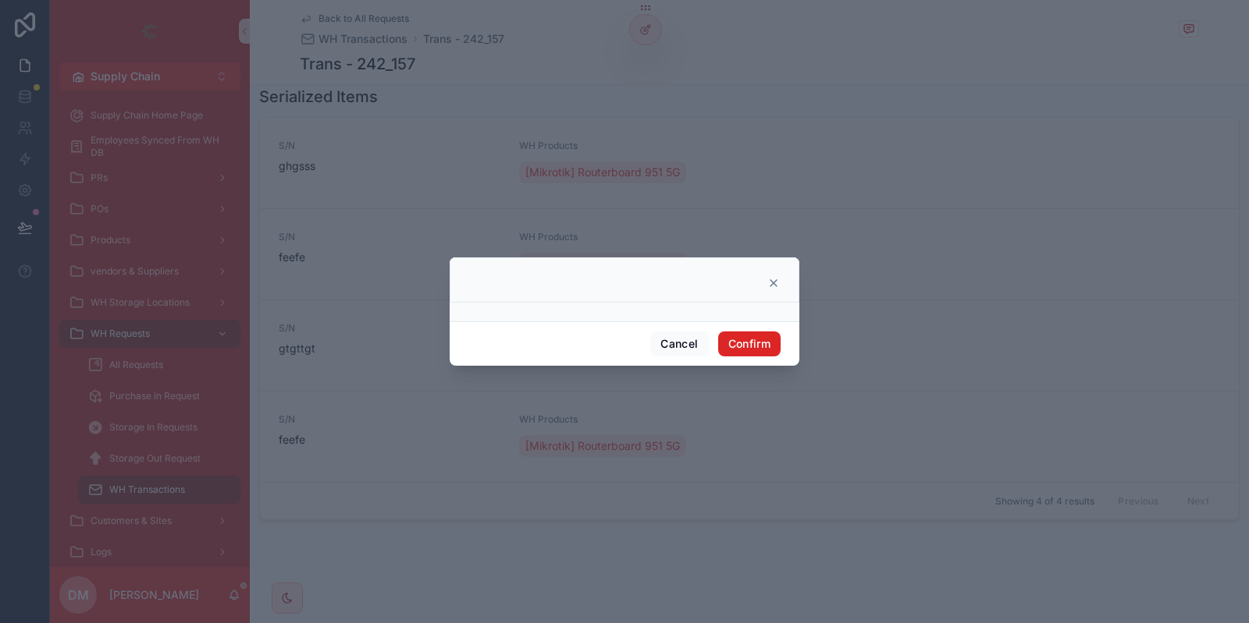
click at [745, 345] on button "Confirm" at bounding box center [749, 344] width 62 height 25
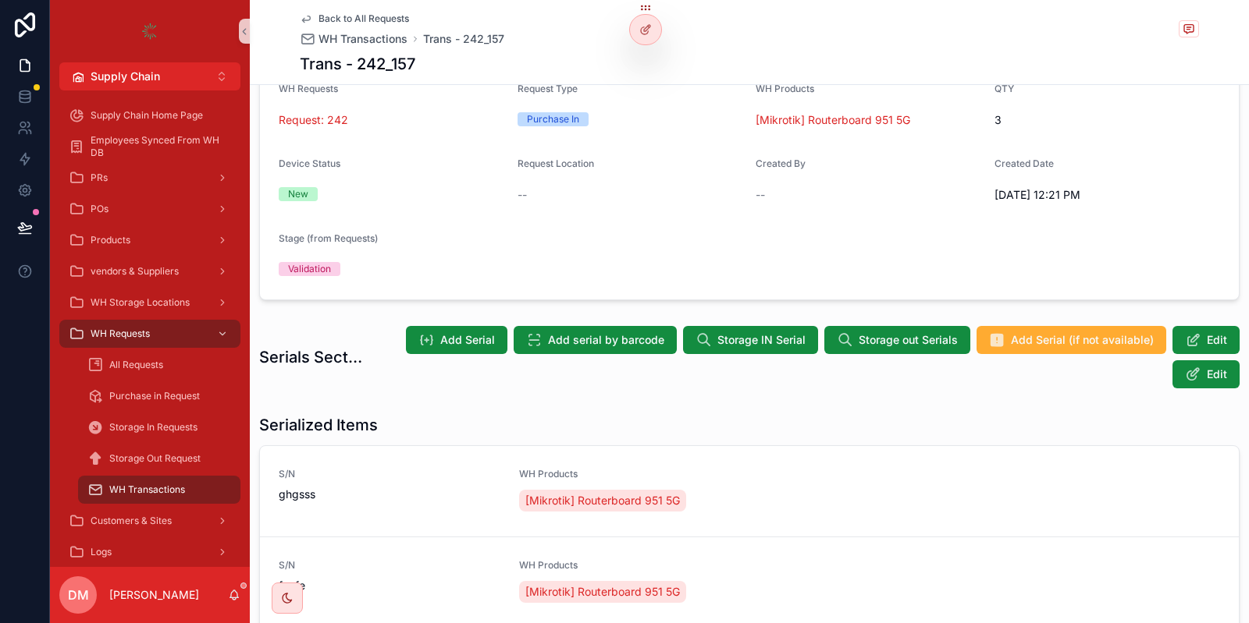
scroll to position [0, 0]
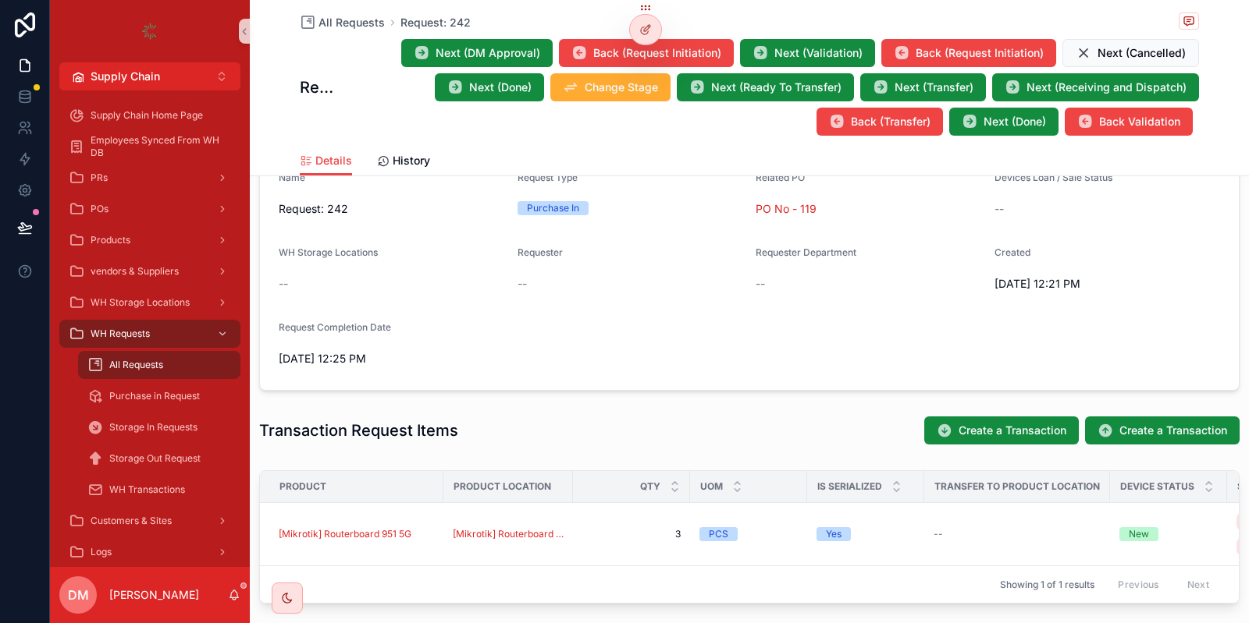
scroll to position [282, 0]
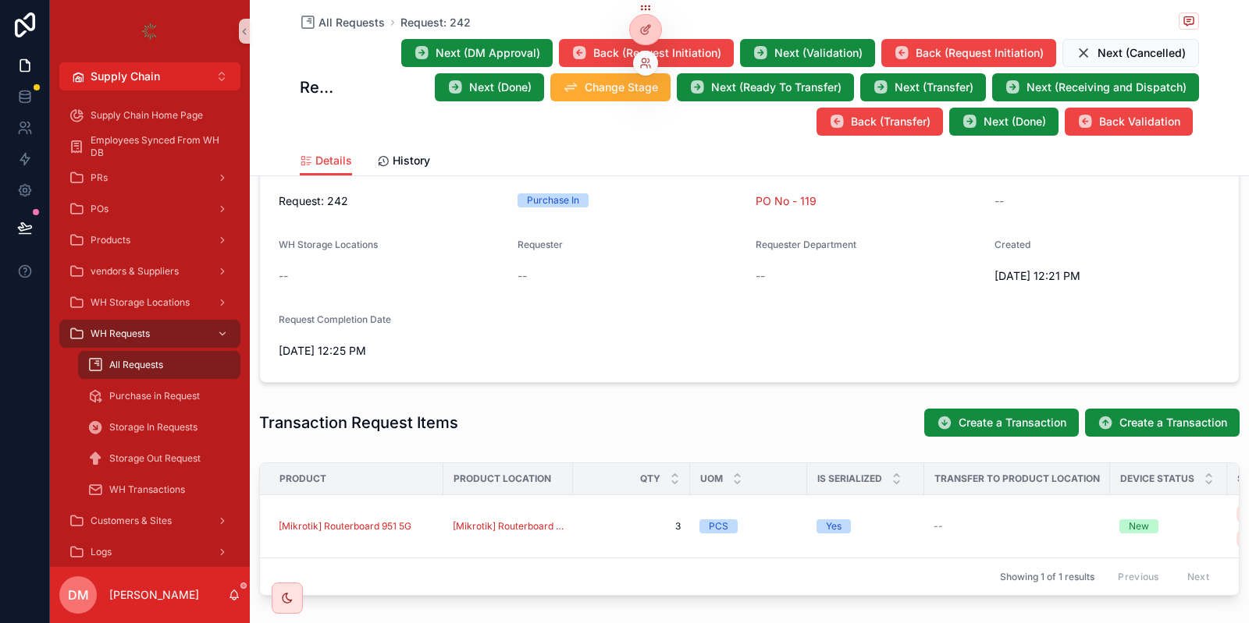
click at [641, 56] on div at bounding box center [645, 63] width 25 height 25
click at [642, 66] on icon at bounding box center [645, 63] width 12 height 12
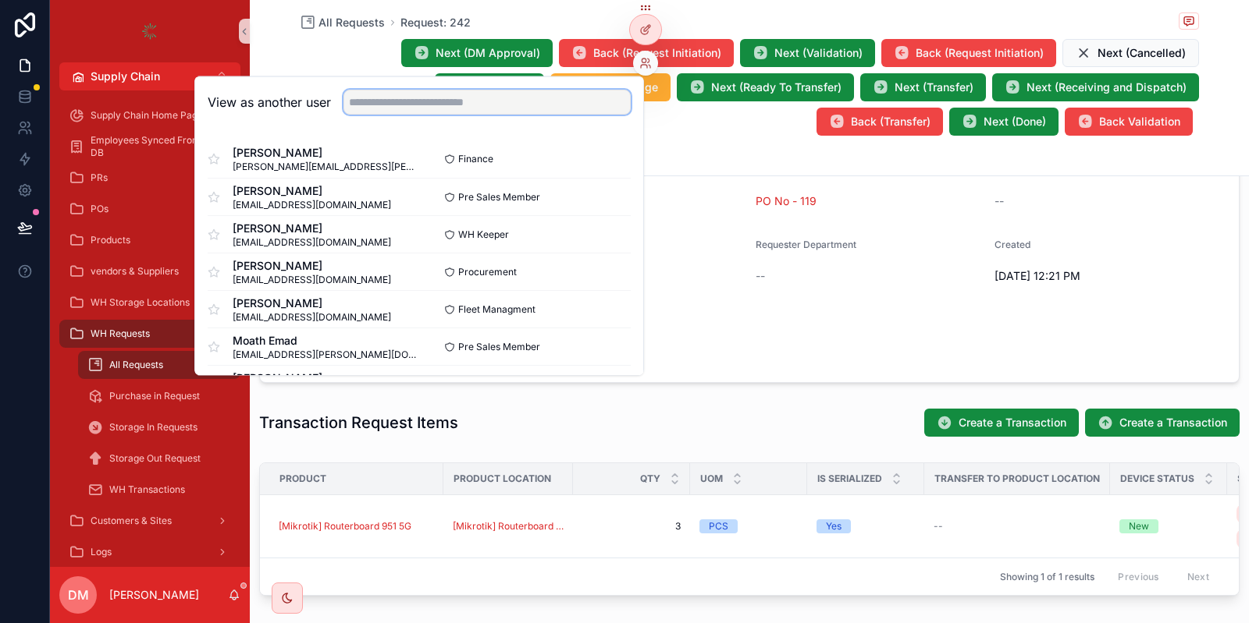
click at [579, 106] on input "text" at bounding box center [486, 102] width 287 height 25
type input "*"
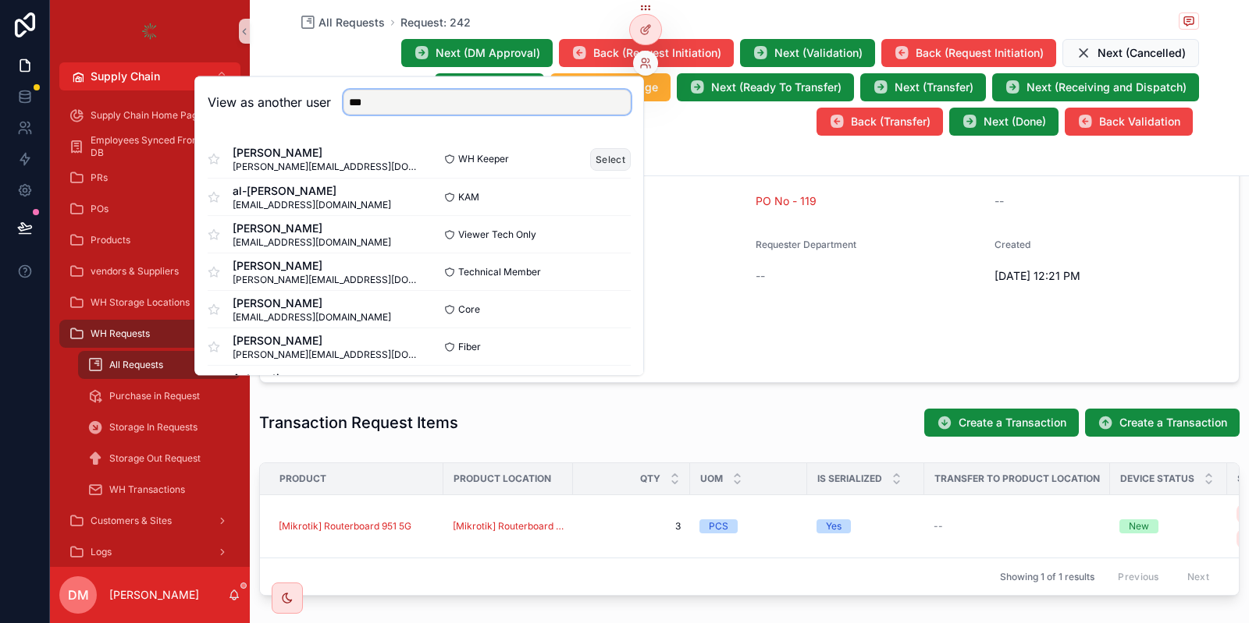
type input "***"
click at [605, 166] on button "Select" at bounding box center [610, 158] width 41 height 23
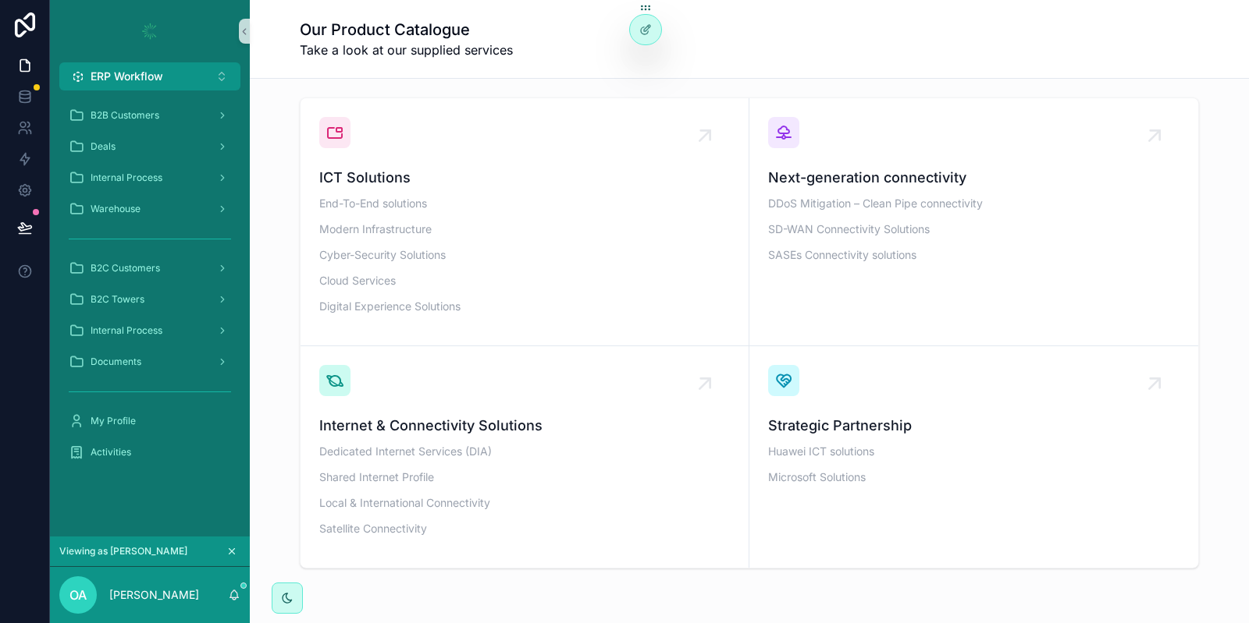
click at [183, 65] on button "ERP Workflow Alt 1" at bounding box center [149, 76] width 181 height 28
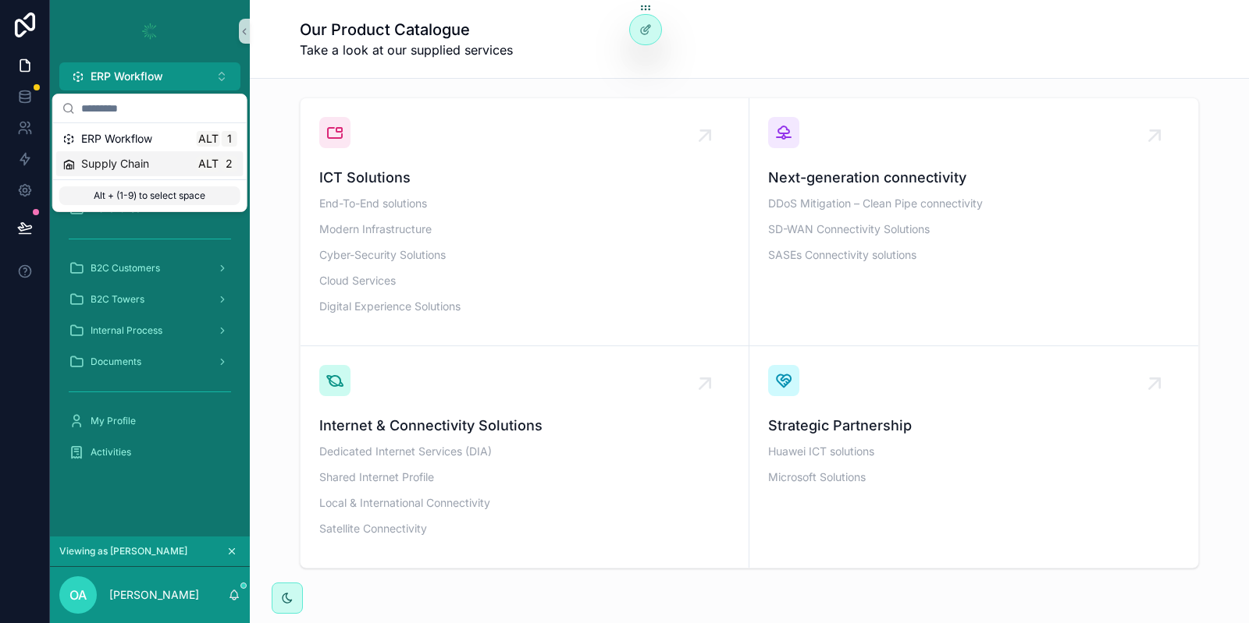
click at [123, 163] on span "Supply Chain" at bounding box center [115, 164] width 68 height 16
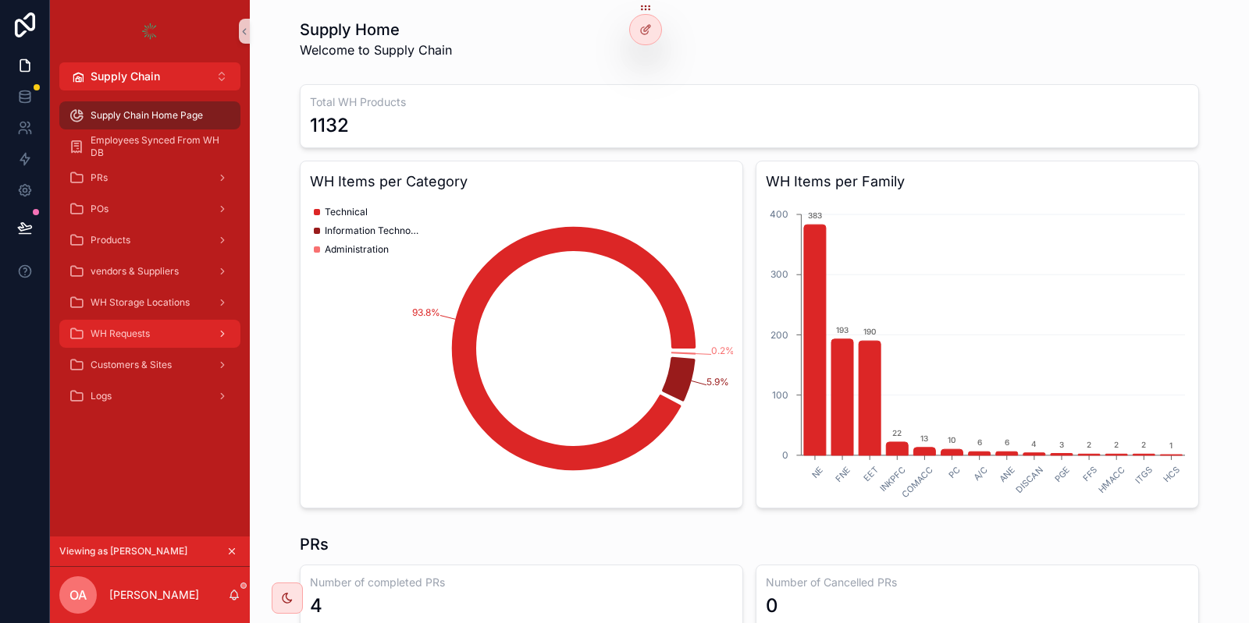
click at [139, 343] on div "WH Requests" at bounding box center [150, 333] width 162 height 25
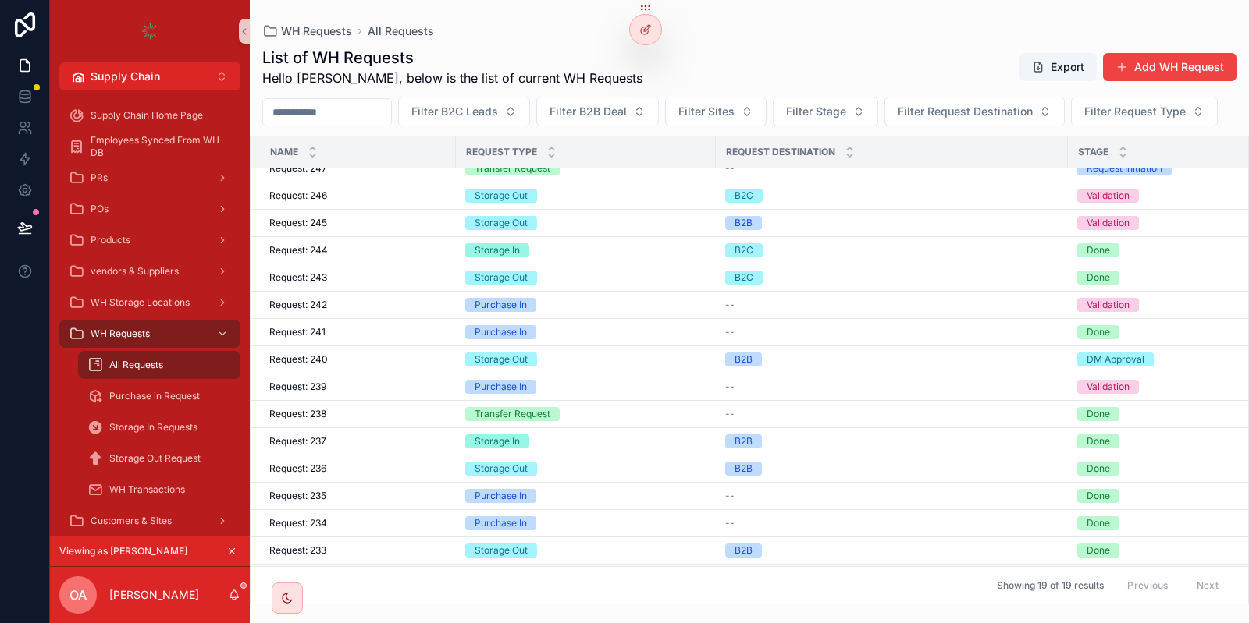
scroll to position [69, 0]
click at [432, 373] on td "Request: 240 Request: 240" at bounding box center [352, 359] width 205 height 27
click at [416, 393] on div "Request: 239 Request: 239" at bounding box center [357, 386] width 177 height 12
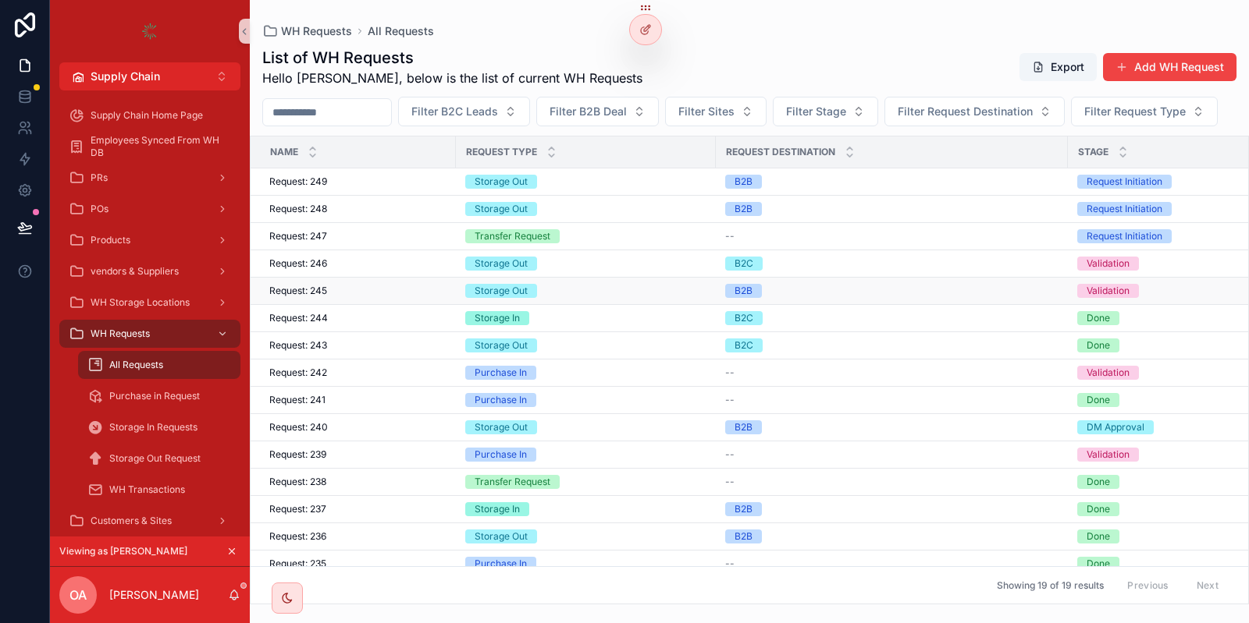
scroll to position [74, 0]
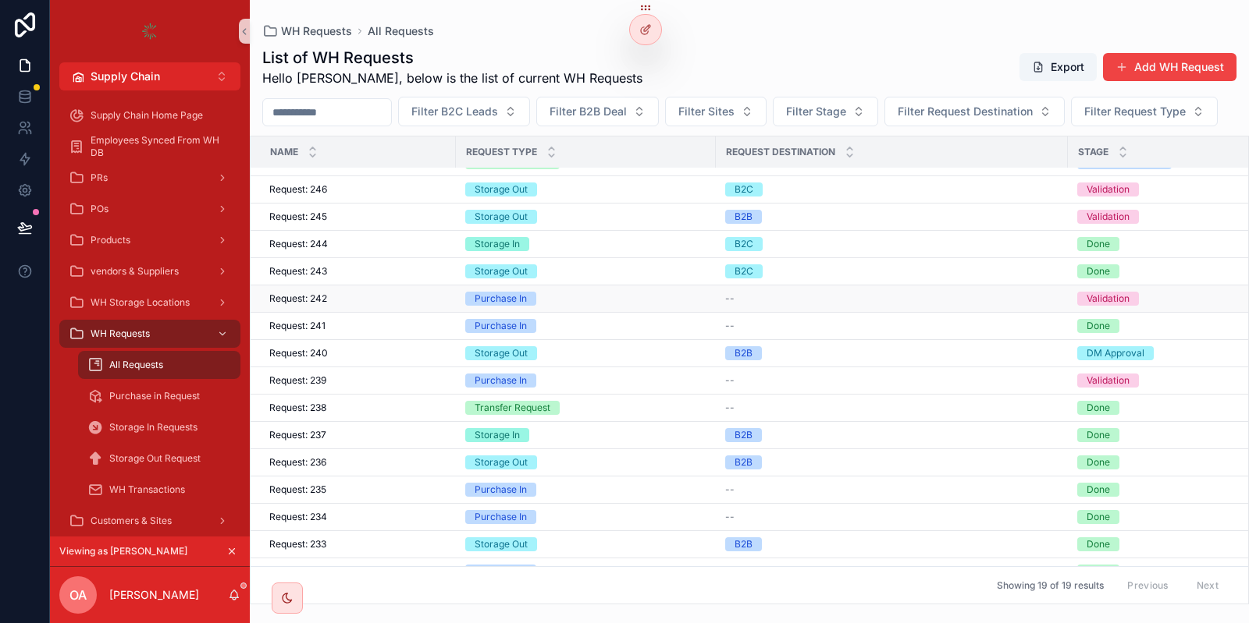
click at [369, 313] on td "Request: 242 Request: 242" at bounding box center [352, 299] width 205 height 27
click at [351, 305] on div "Request: 242 Request: 242" at bounding box center [357, 299] width 177 height 12
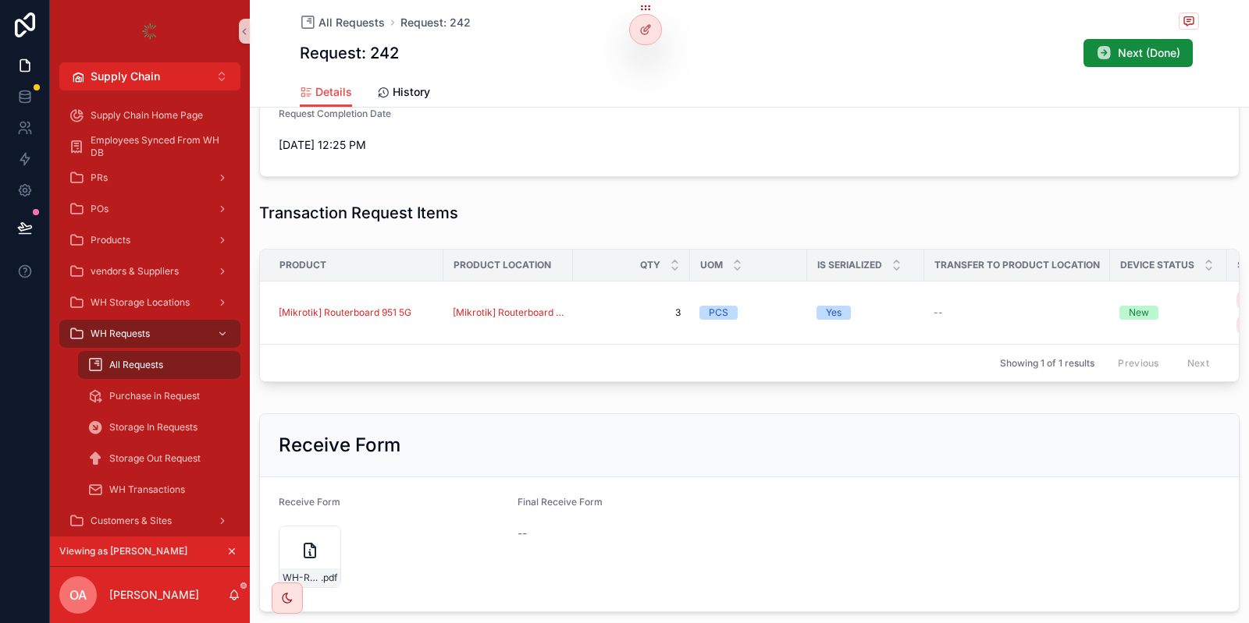
scroll to position [464, 0]
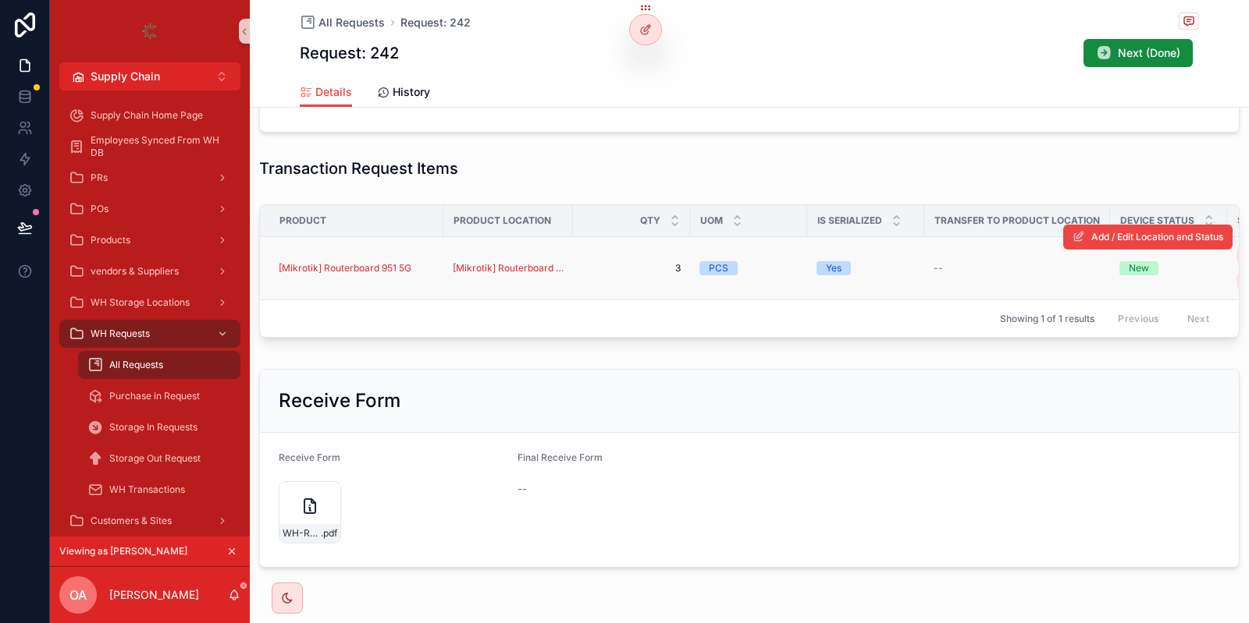
click at [425, 266] on div "[Mikrotik] Routerboard 951 5G" at bounding box center [356, 268] width 155 height 12
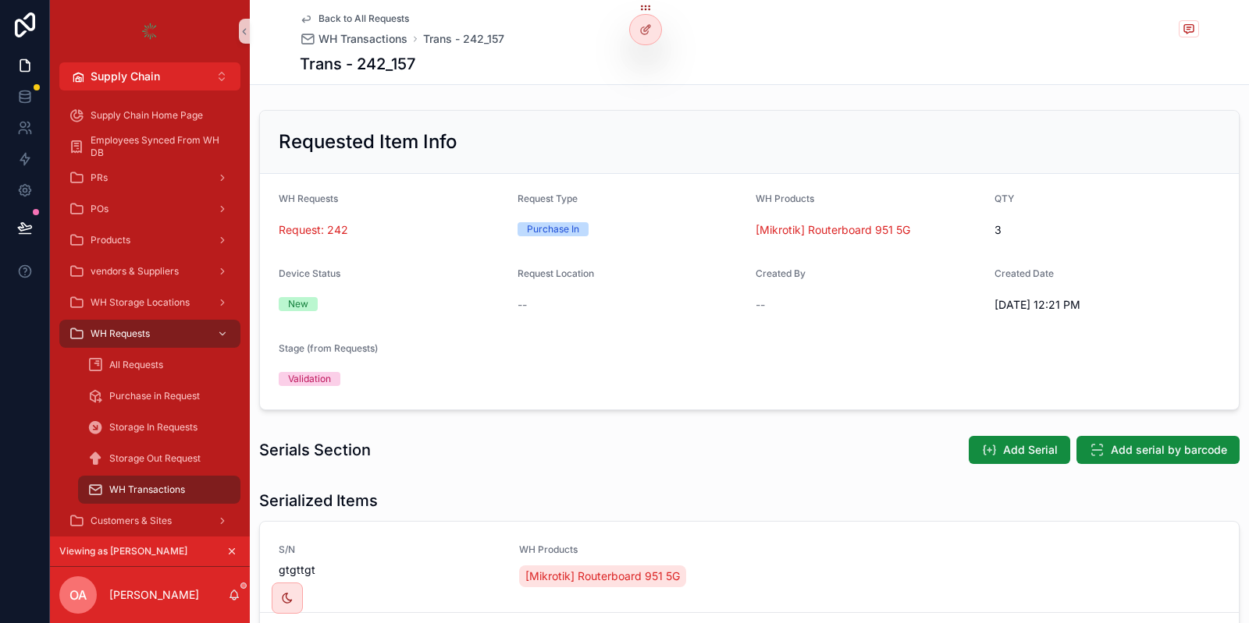
scroll to position [132, 0]
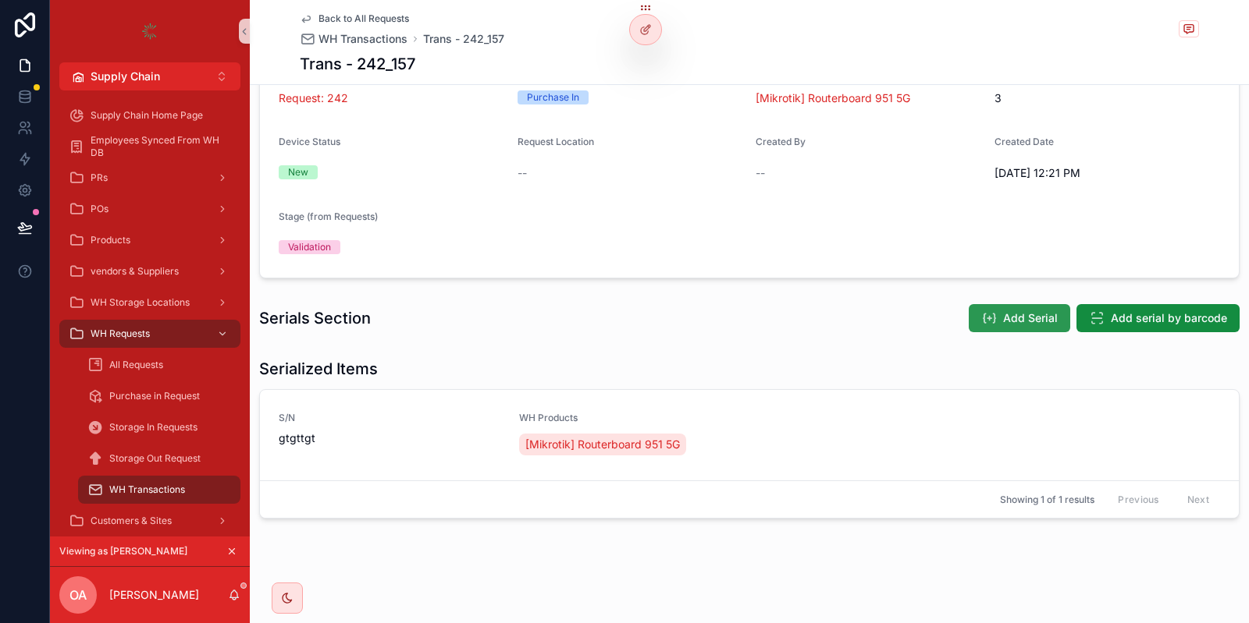
click at [1012, 311] on span "Add Serial" at bounding box center [1030, 319] width 55 height 16
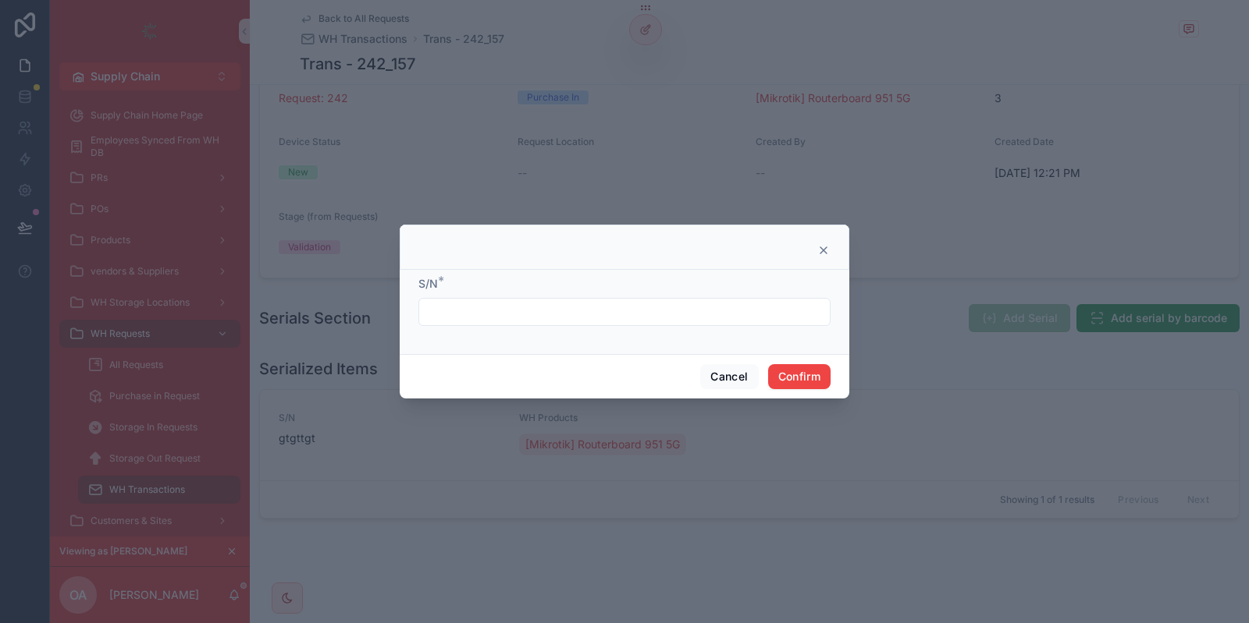
click at [650, 318] on input "text" at bounding box center [624, 312] width 410 height 22
type input "****"
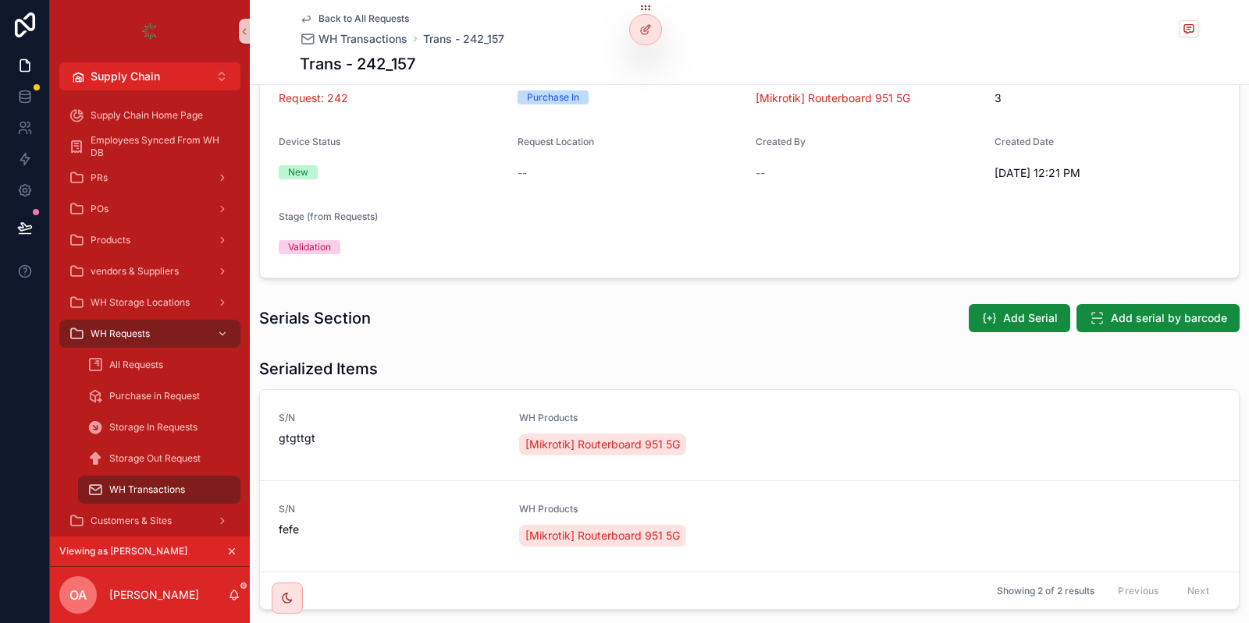
scroll to position [222, 0]
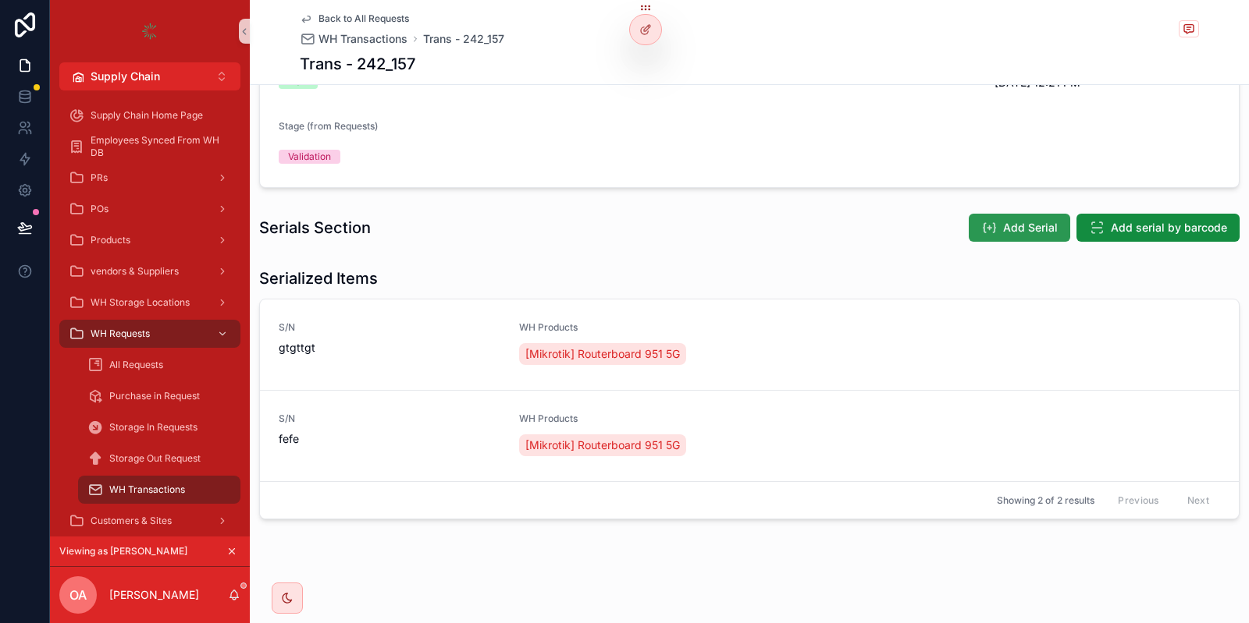
click at [993, 230] on icon "scrollable content" at bounding box center [989, 228] width 16 height 16
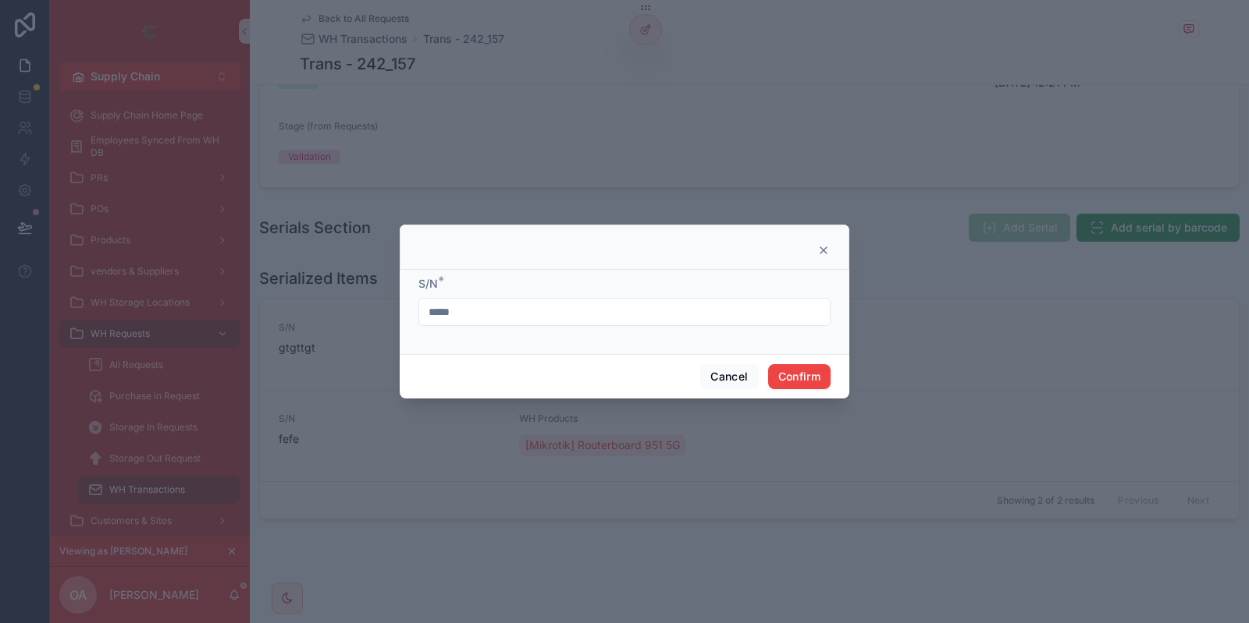
click at [566, 299] on div "****" at bounding box center [624, 312] width 412 height 28
click at [555, 307] on input "****" at bounding box center [624, 312] width 410 height 22
type input "*******"
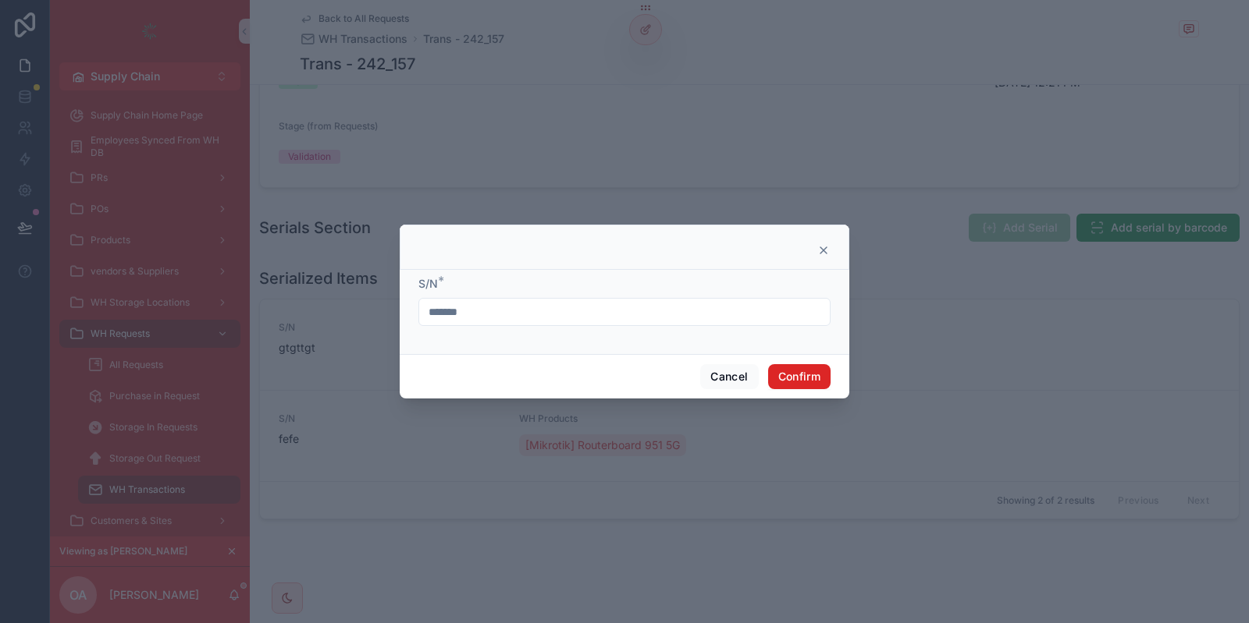
click at [809, 385] on button "Confirm" at bounding box center [799, 376] width 62 height 25
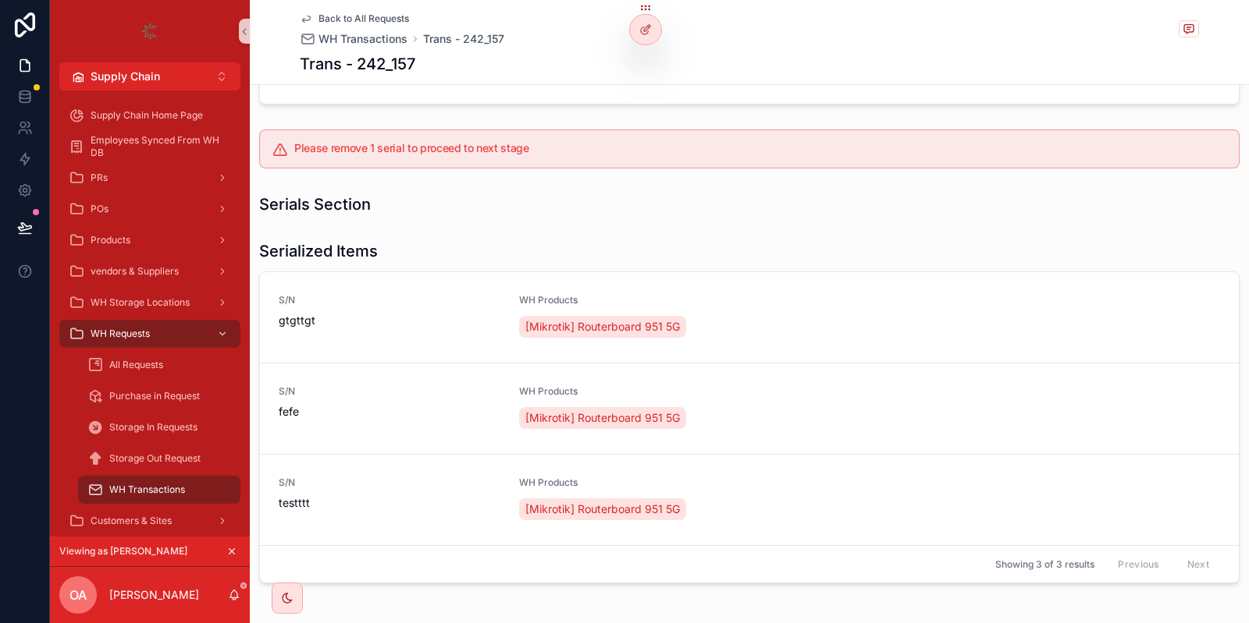
scroll to position [0, 0]
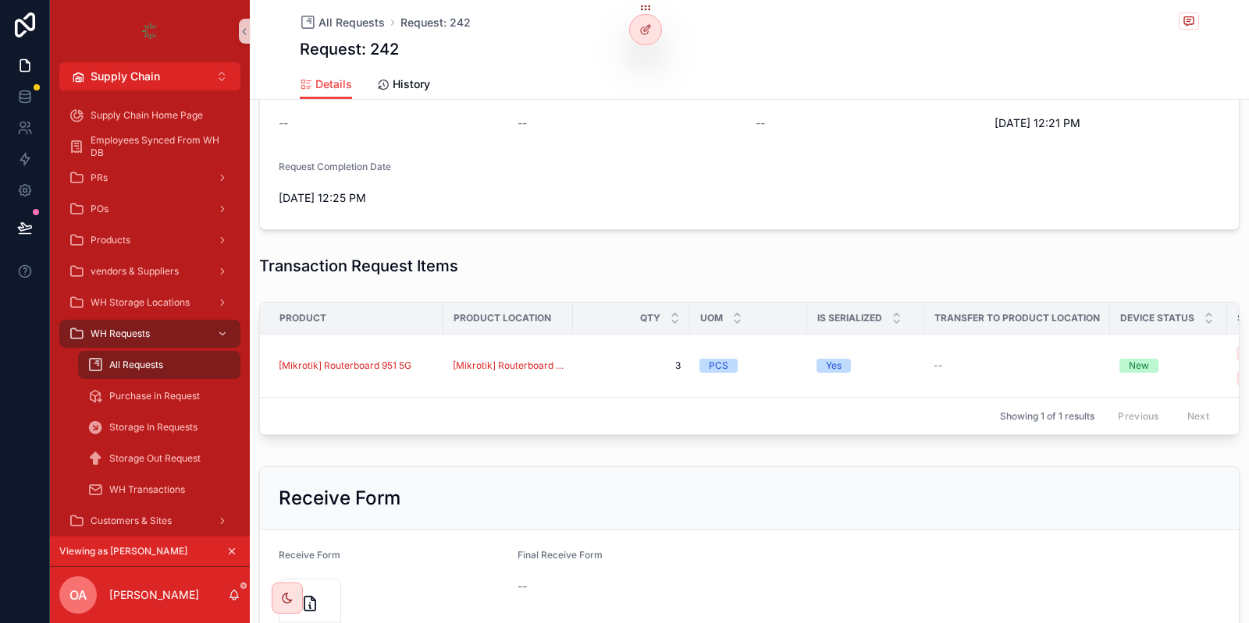
scroll to position [453, 0]
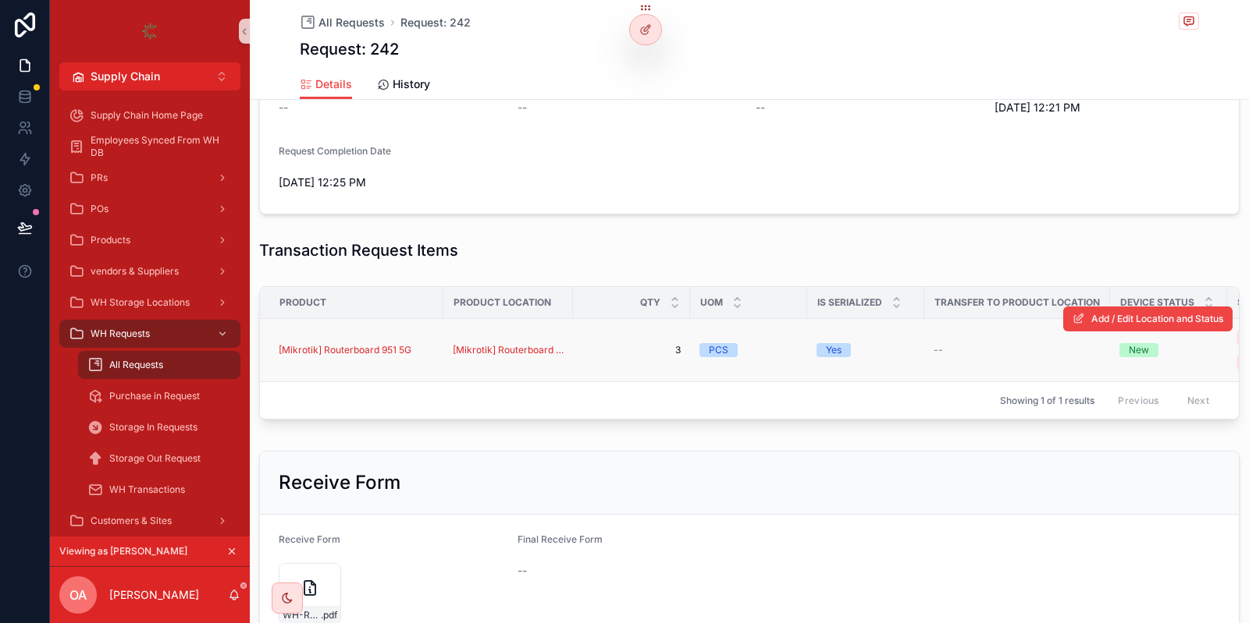
click at [429, 353] on div "[Mikrotik] Routerboard 951 5G" at bounding box center [356, 350] width 155 height 12
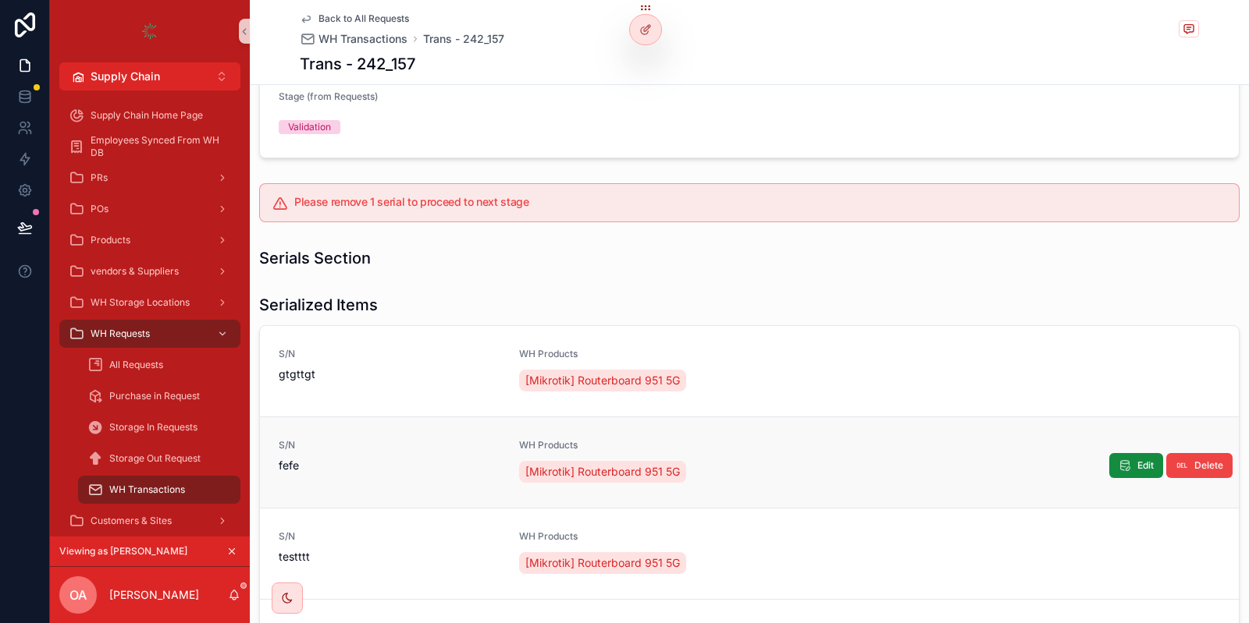
scroll to position [251, 0]
drag, startPoint x: 371, startPoint y: 201, endPoint x: 564, endPoint y: 212, distance: 193.1
click at [564, 212] on div "Please remove 1 serial to proceed to next stage" at bounding box center [749, 203] width 980 height 39
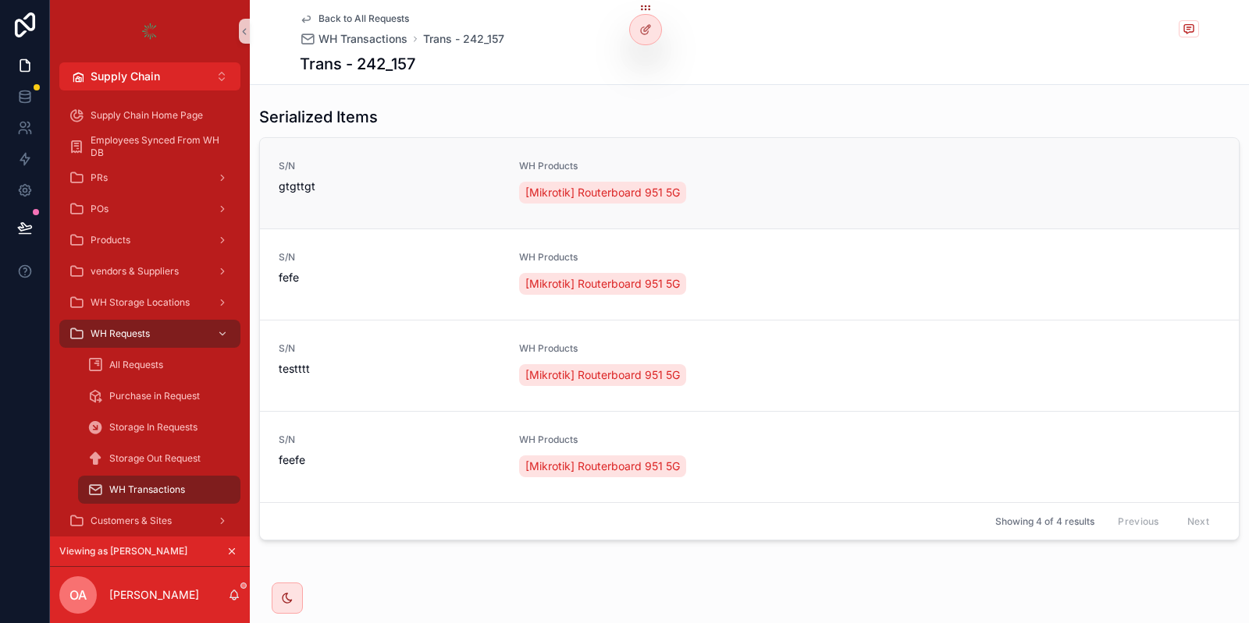
scroll to position [441, 0]
click at [1209, 268] on button "Delete" at bounding box center [1199, 277] width 66 height 25
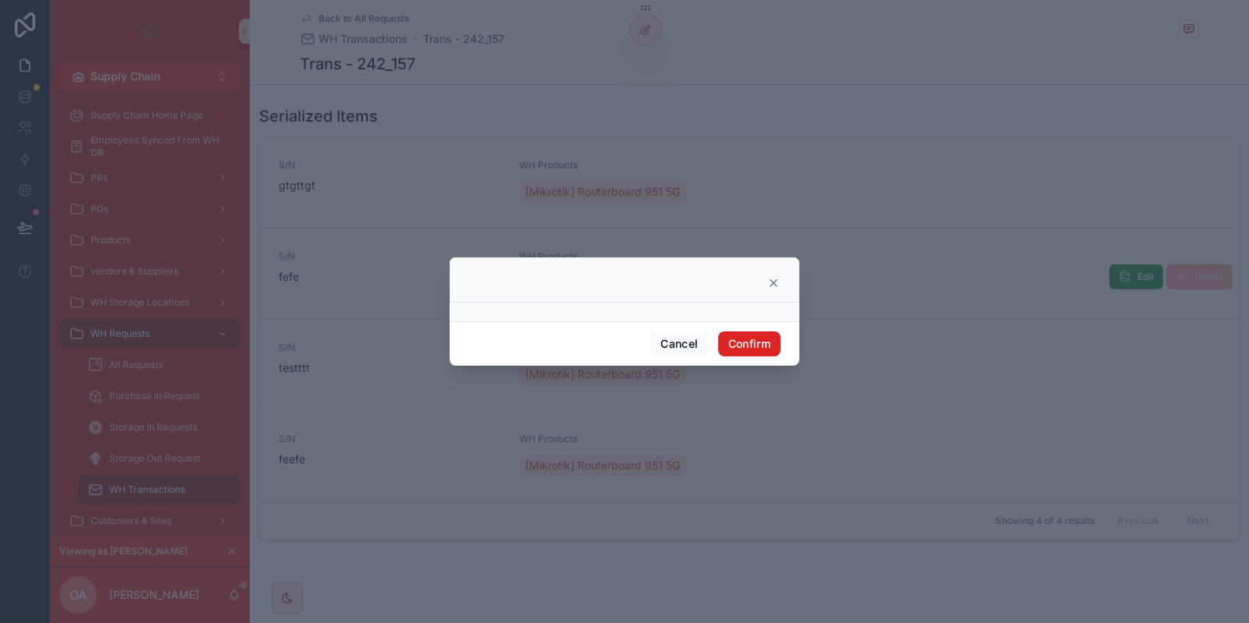
click at [762, 339] on button "Confirm" at bounding box center [749, 344] width 62 height 25
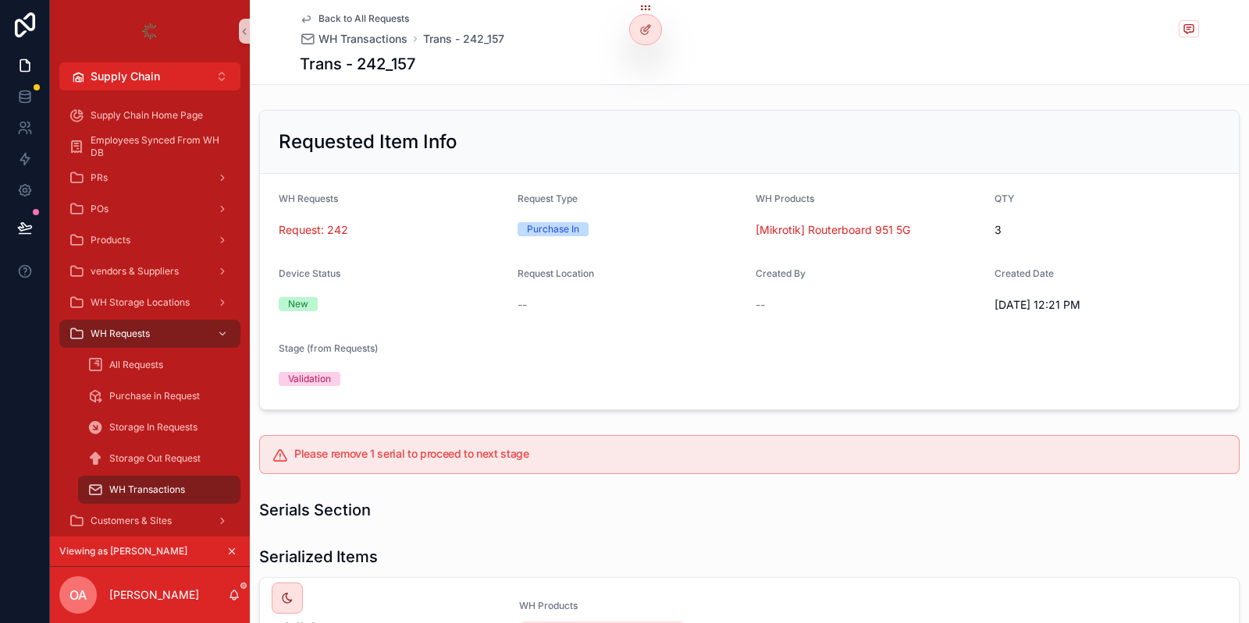
scroll to position [370, 0]
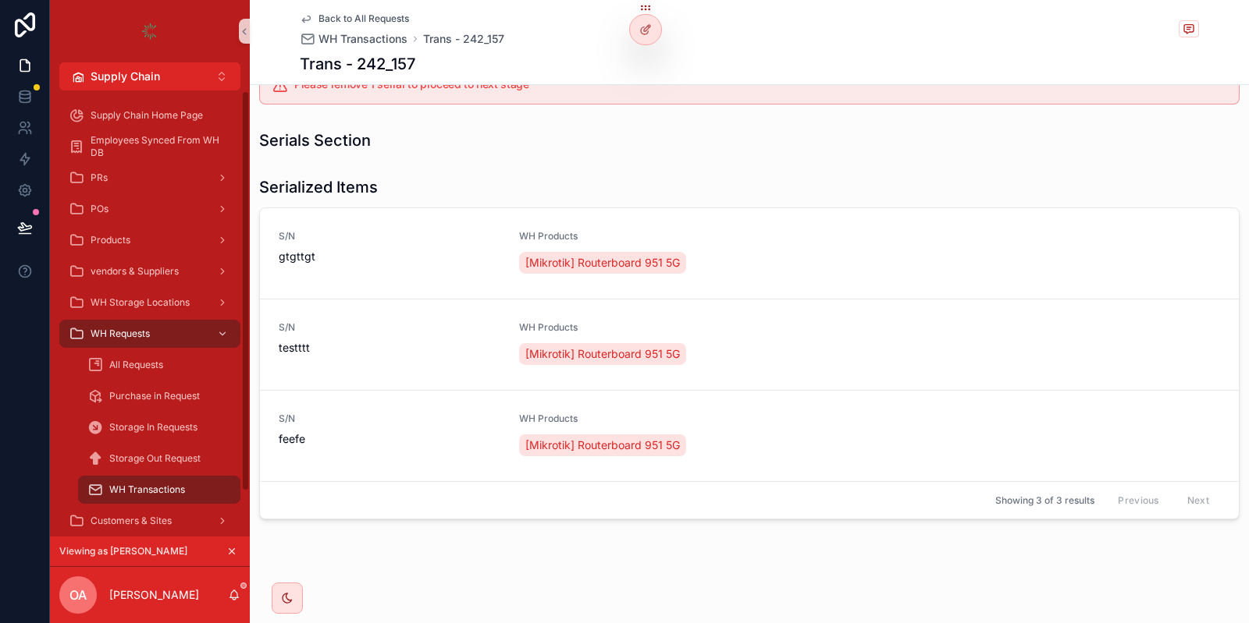
click at [234, 546] on button "scrollable content" at bounding box center [231, 551] width 17 height 17
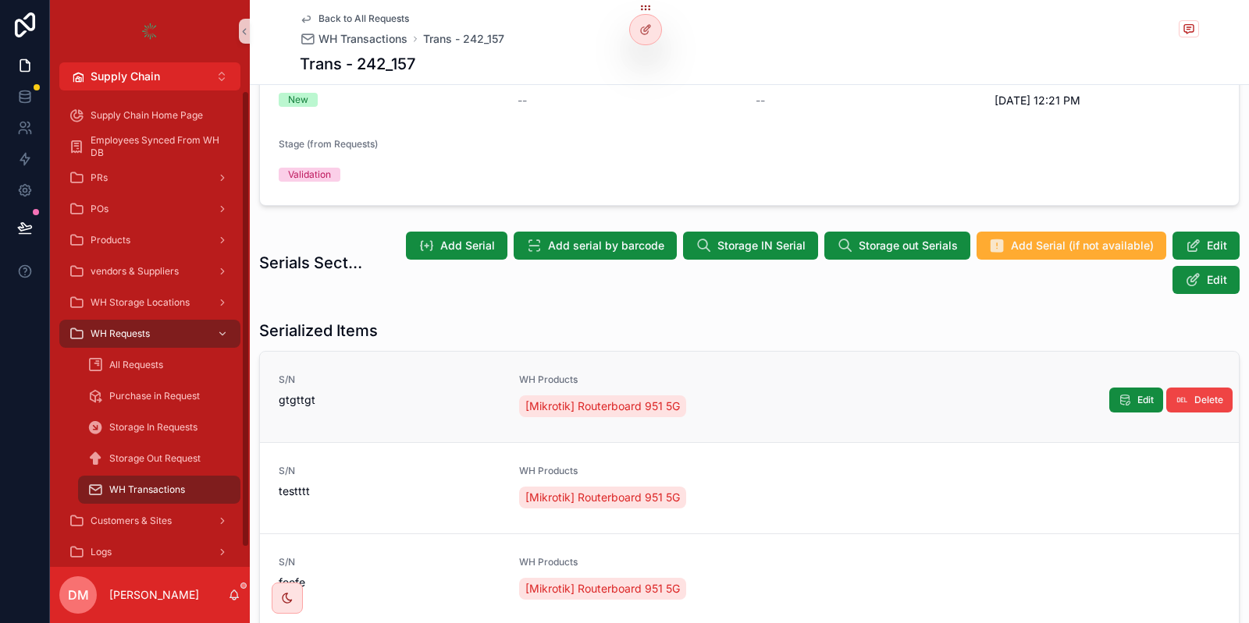
scroll to position [348, 0]
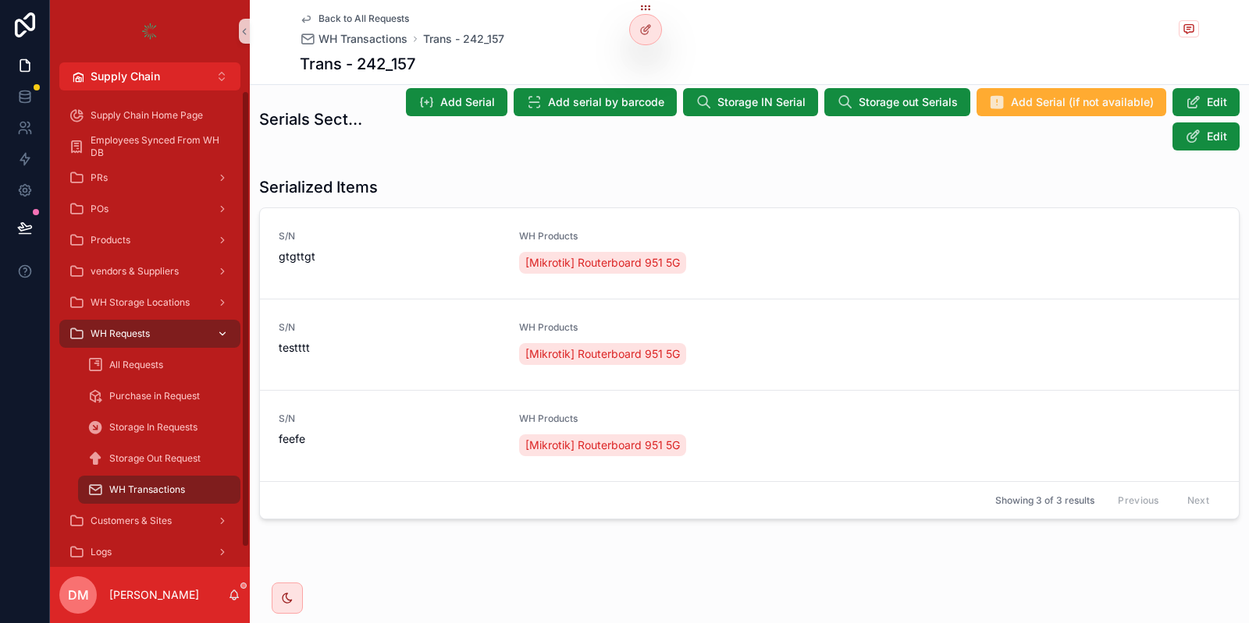
click at [165, 330] on div "WH Requests" at bounding box center [150, 333] width 162 height 25
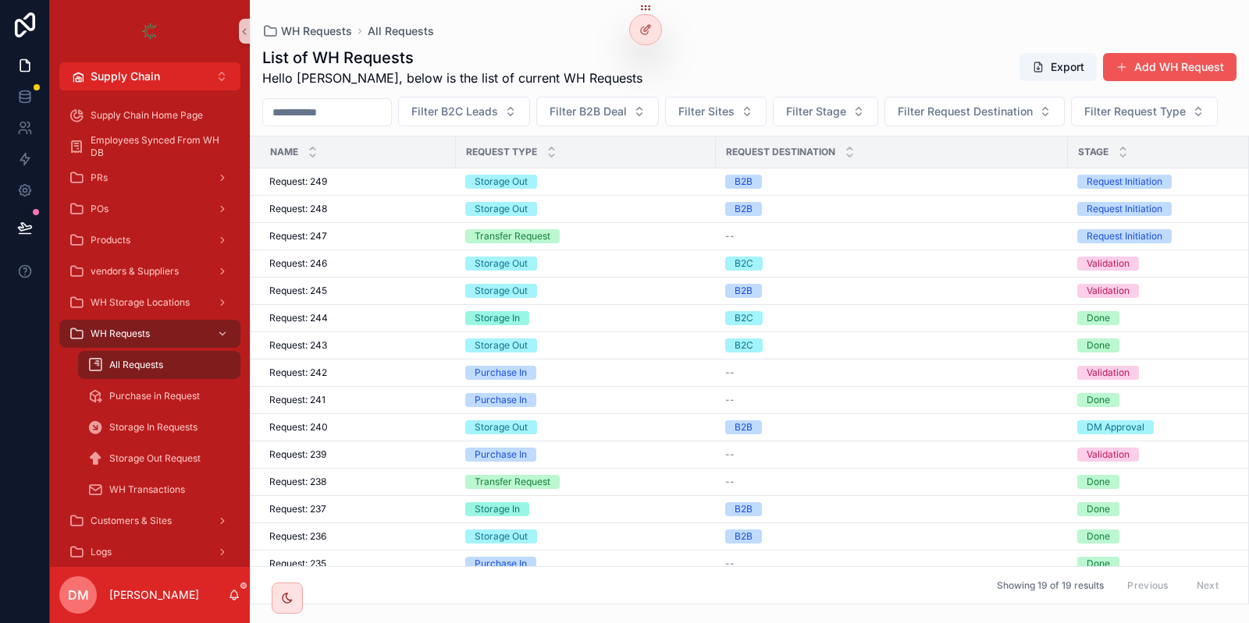
click at [1185, 64] on button "Add WH Request" at bounding box center [1169, 67] width 133 height 28
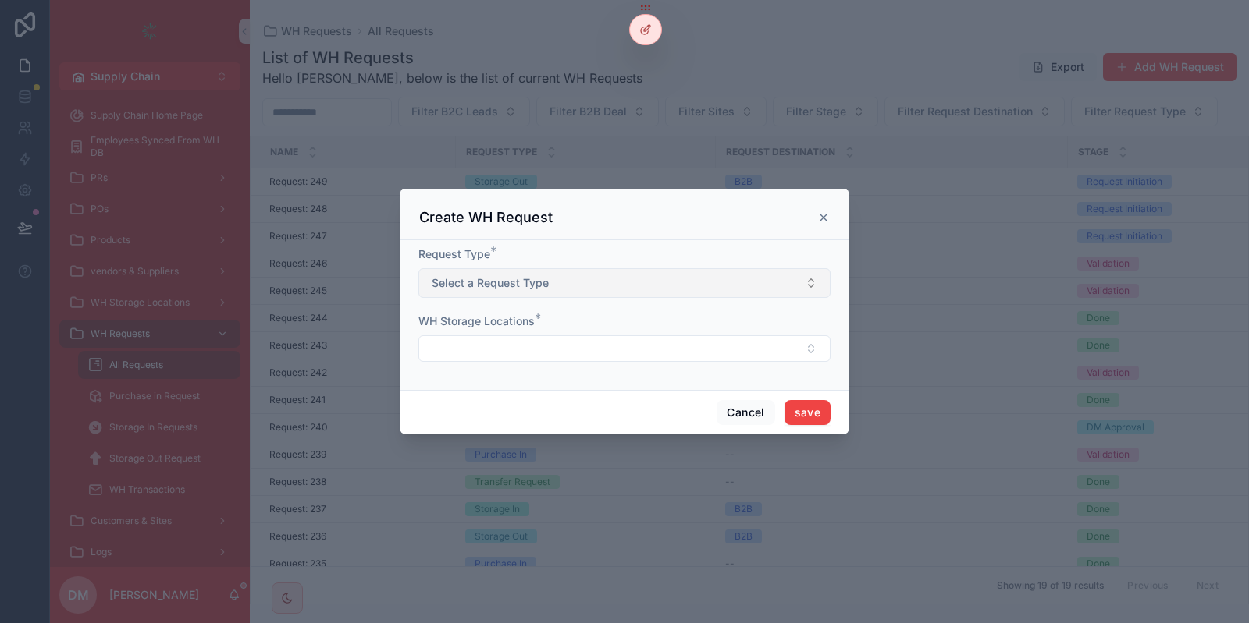
click at [609, 275] on button "Select a Request Type" at bounding box center [624, 283] width 412 height 30
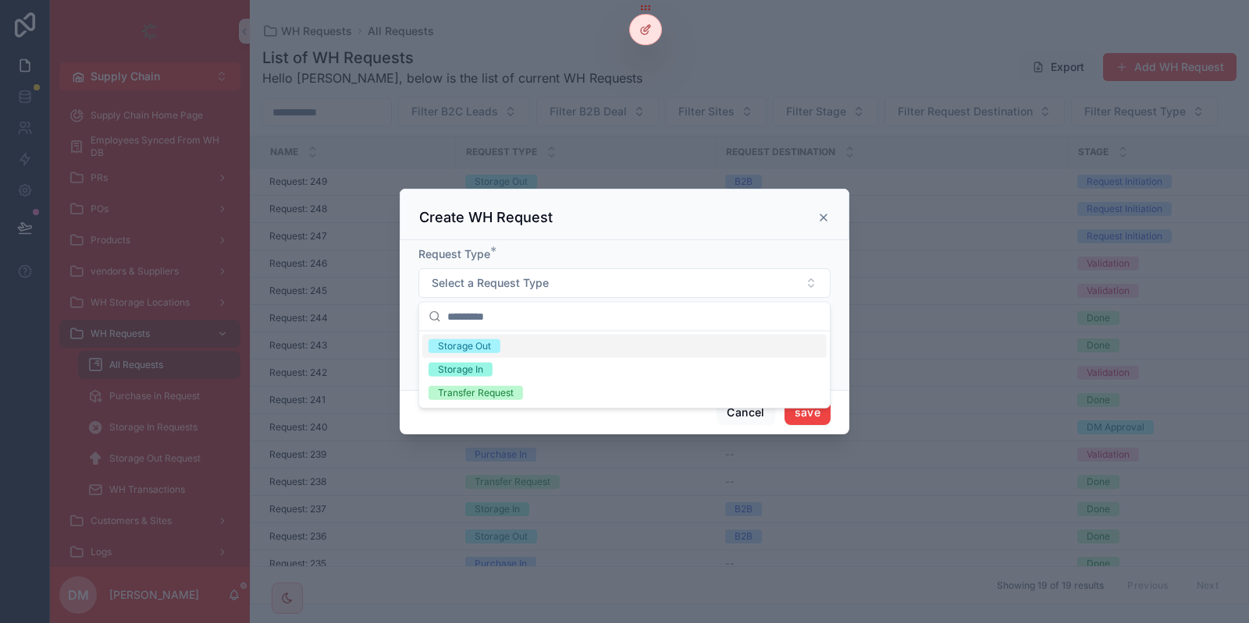
click at [584, 346] on div "Storage Out" at bounding box center [624, 346] width 404 height 23
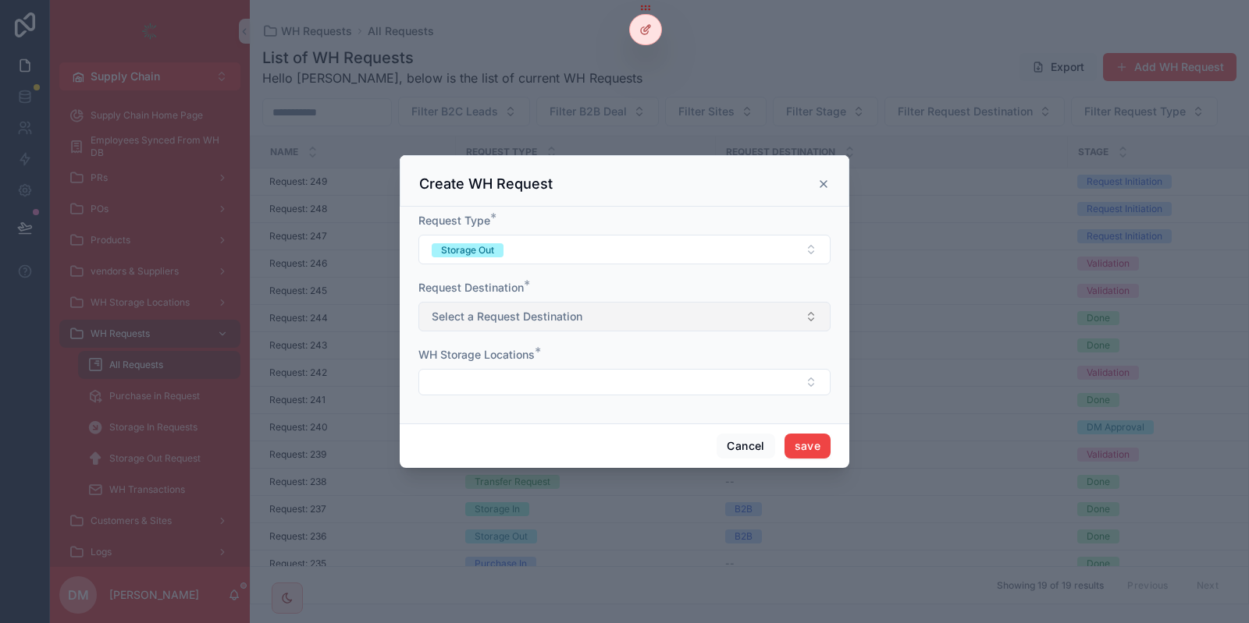
click at [532, 325] on button "Select a Request Destination" at bounding box center [624, 317] width 412 height 30
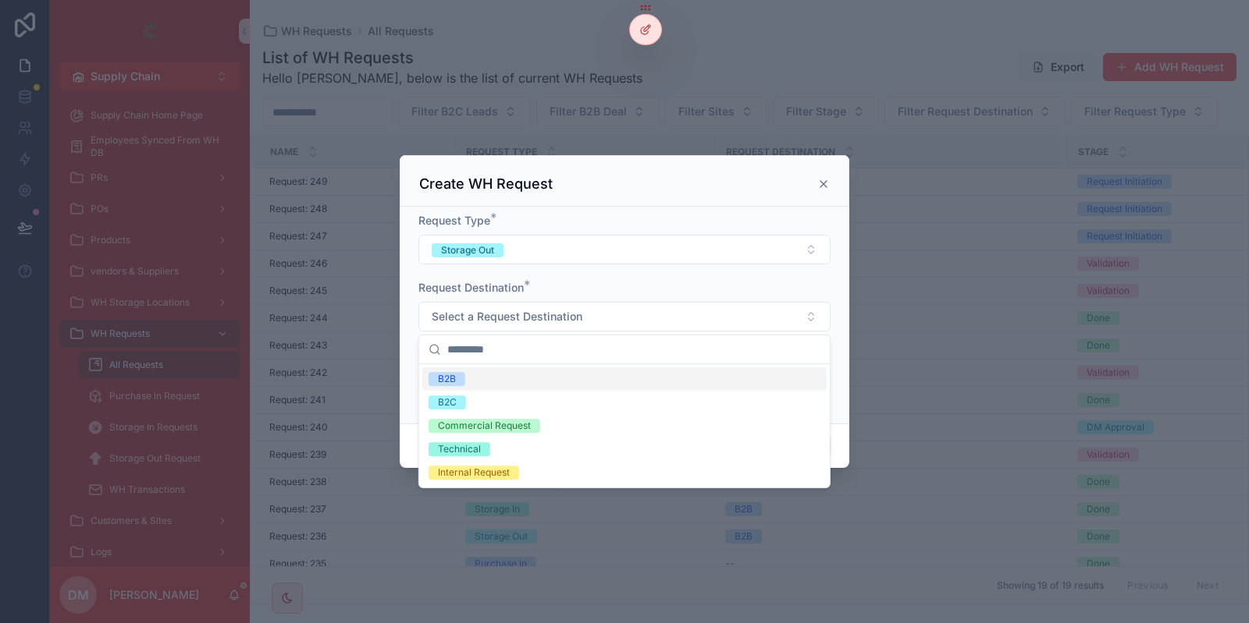
click at [496, 368] on div "B2B" at bounding box center [624, 379] width 404 height 23
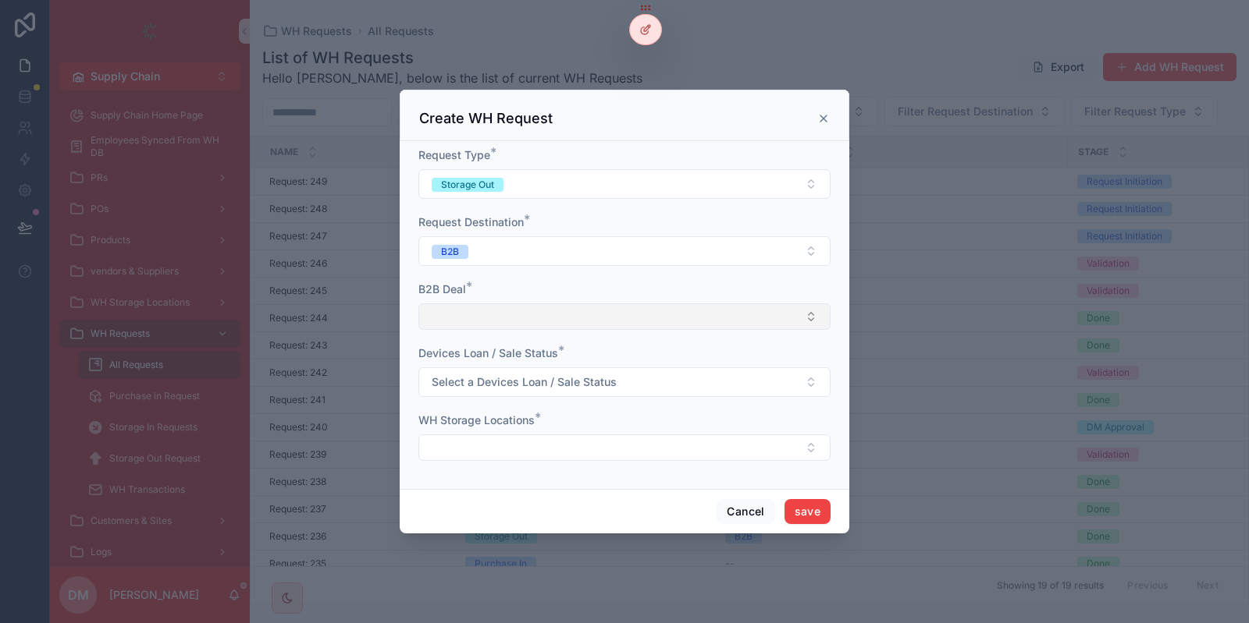
click at [488, 318] on button "Select Button" at bounding box center [624, 317] width 412 height 27
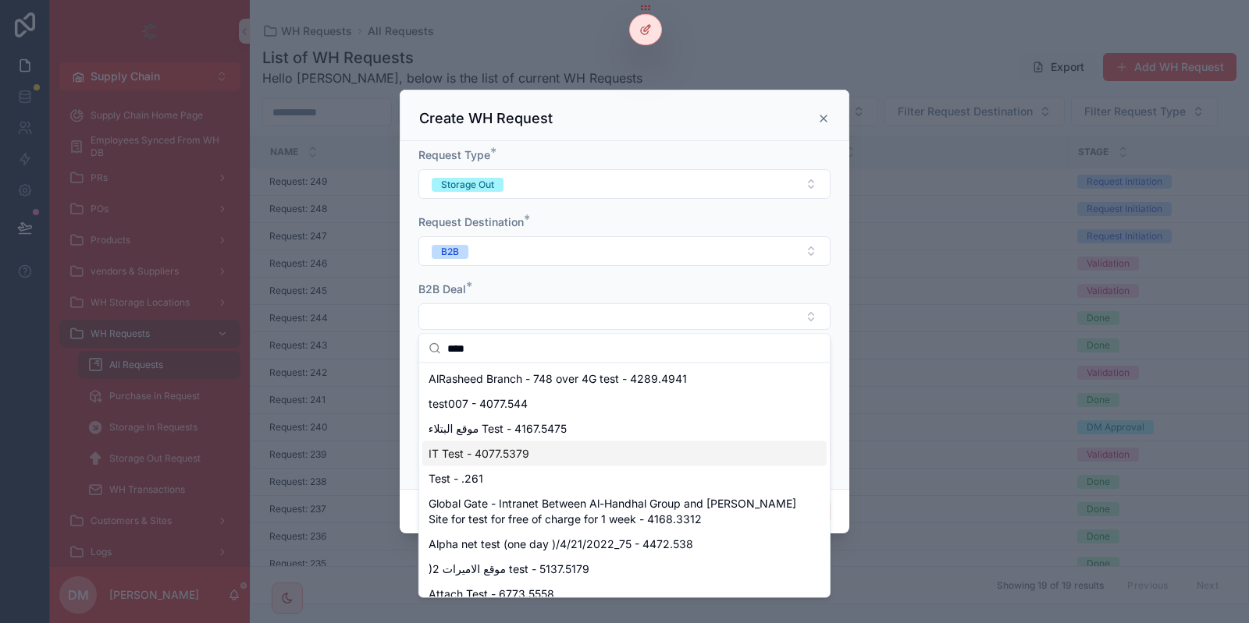
type input "****"
click at [527, 444] on div "IT Test - 4077.5379" at bounding box center [624, 454] width 404 height 25
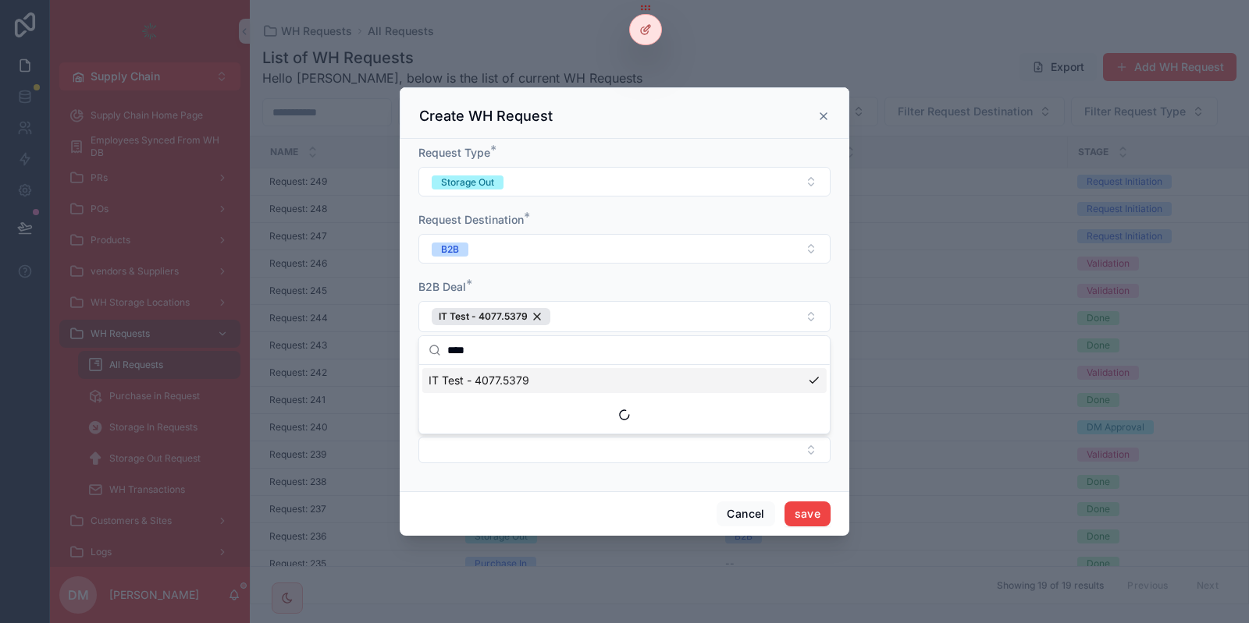
click at [455, 432] on div "Suggestions" at bounding box center [624, 414] width 410 height 37
click at [441, 451] on button "Select Button" at bounding box center [624, 450] width 412 height 27
click at [491, 398] on button "Select a Devices Loan / Sale Status" at bounding box center [624, 385] width 412 height 30
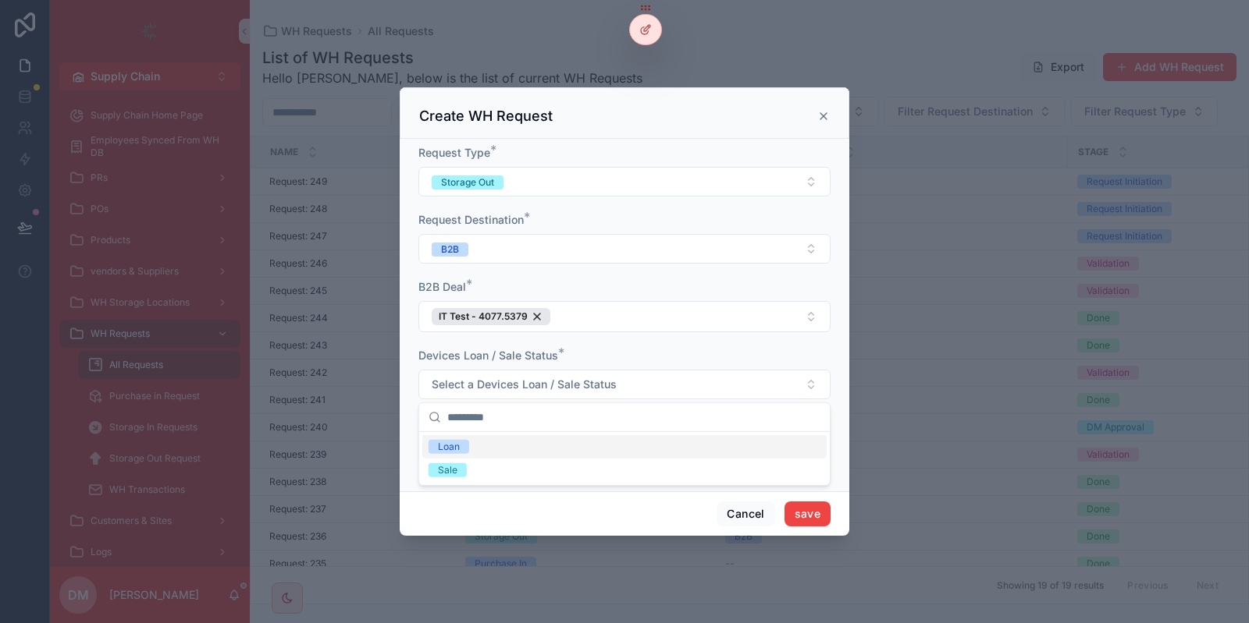
click at [474, 442] on div "Loan" at bounding box center [624, 446] width 404 height 23
click at [481, 463] on button "Select Button" at bounding box center [624, 450] width 412 height 27
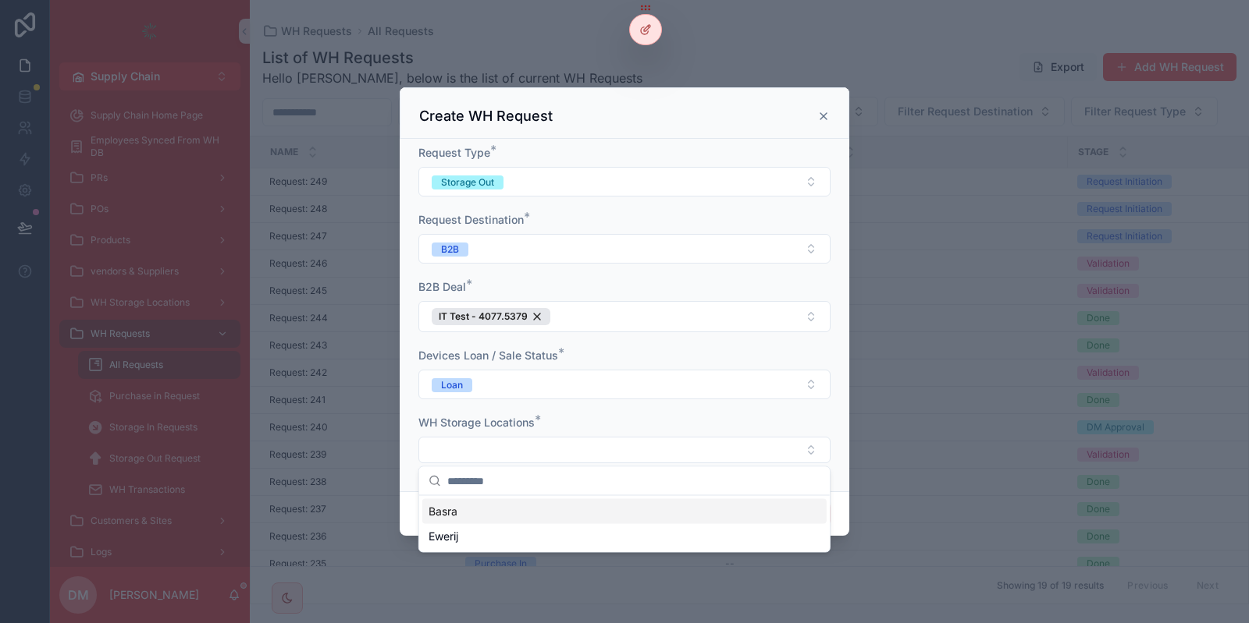
click at [503, 510] on div "Basra" at bounding box center [624, 511] width 404 height 25
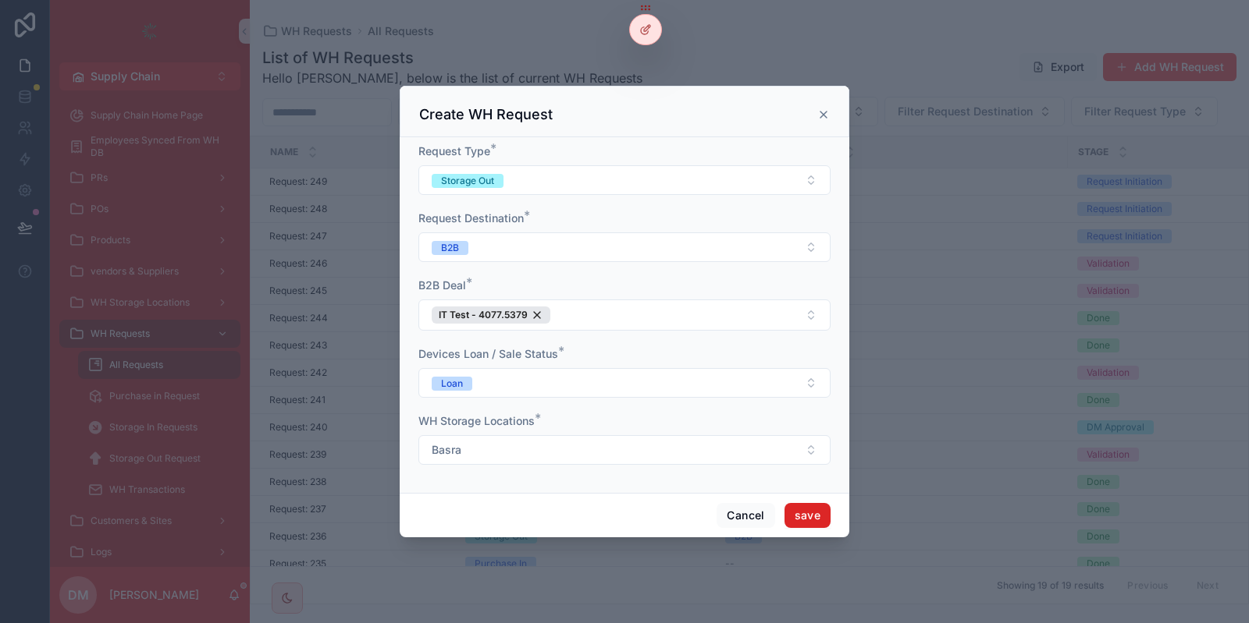
click at [809, 522] on button "save" at bounding box center [807, 515] width 46 height 25
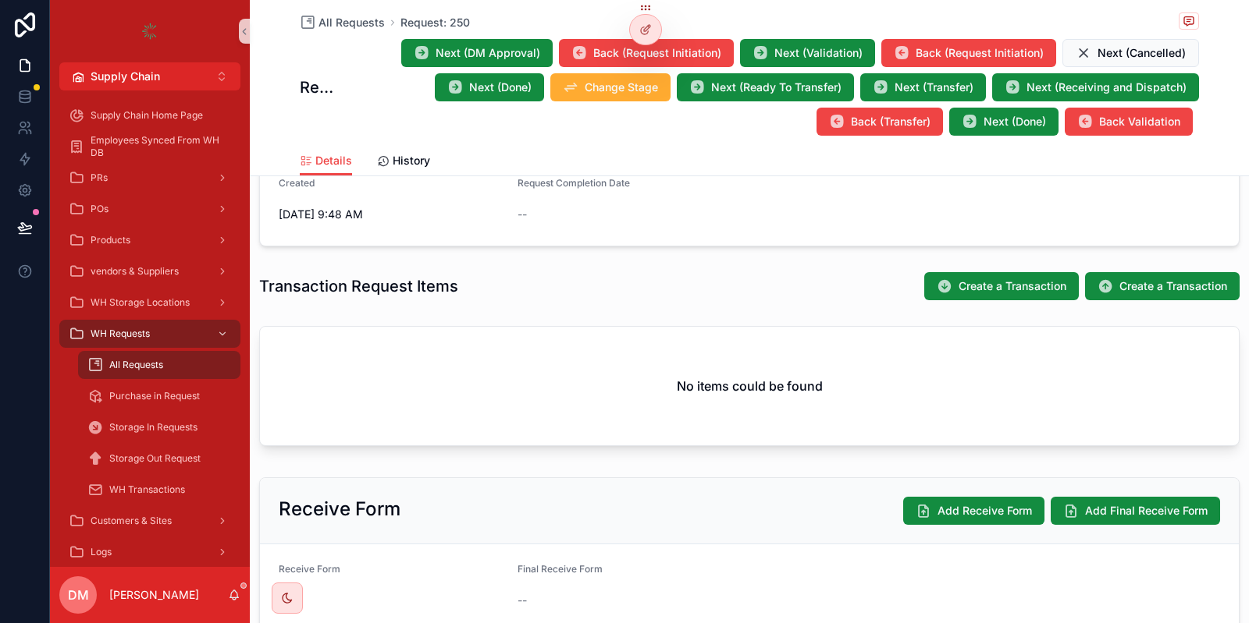
scroll to position [468, 0]
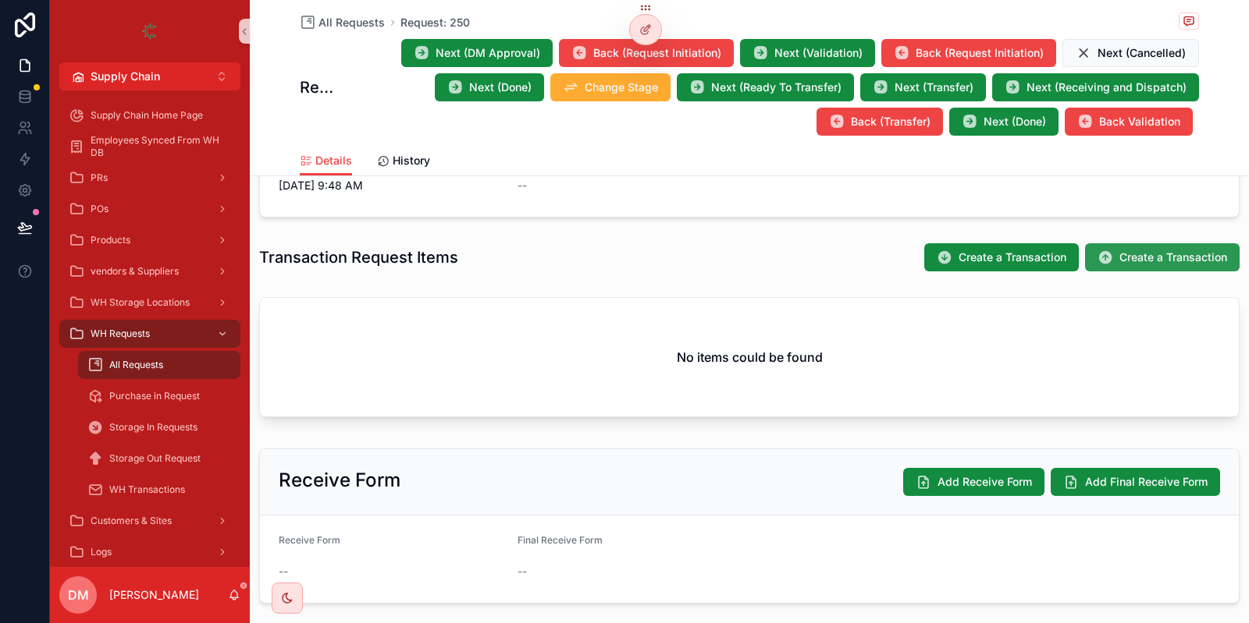
click at [1142, 262] on span "Create a Transaction" at bounding box center [1173, 258] width 108 height 16
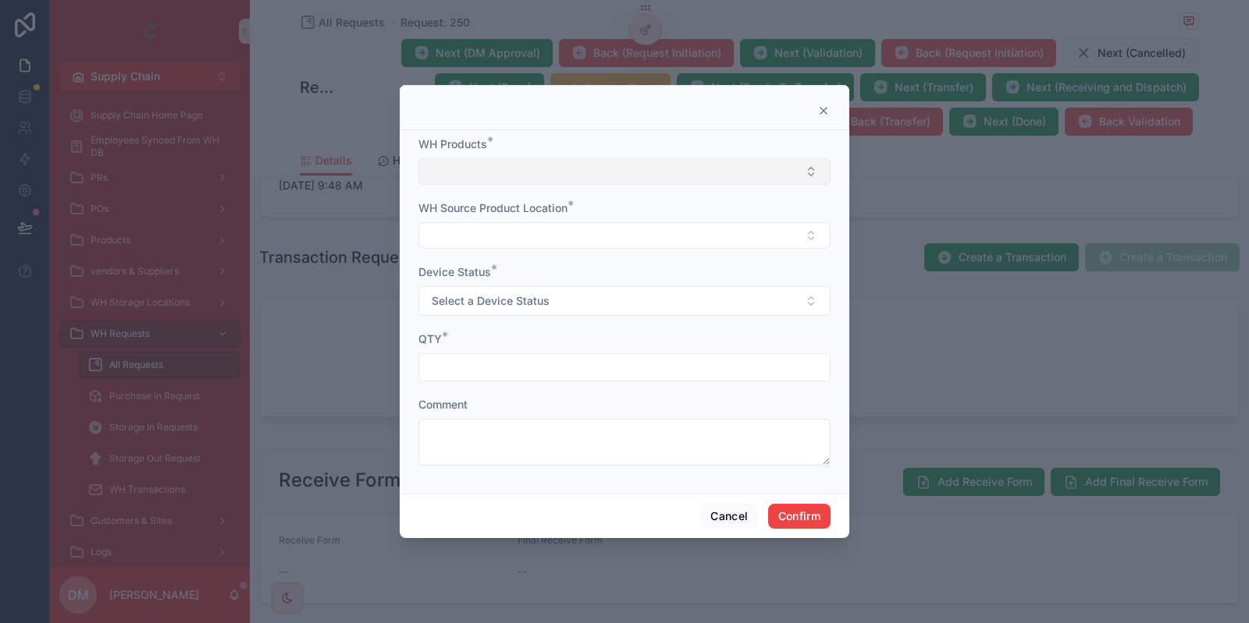
click at [528, 172] on button "Select Button" at bounding box center [624, 171] width 412 height 27
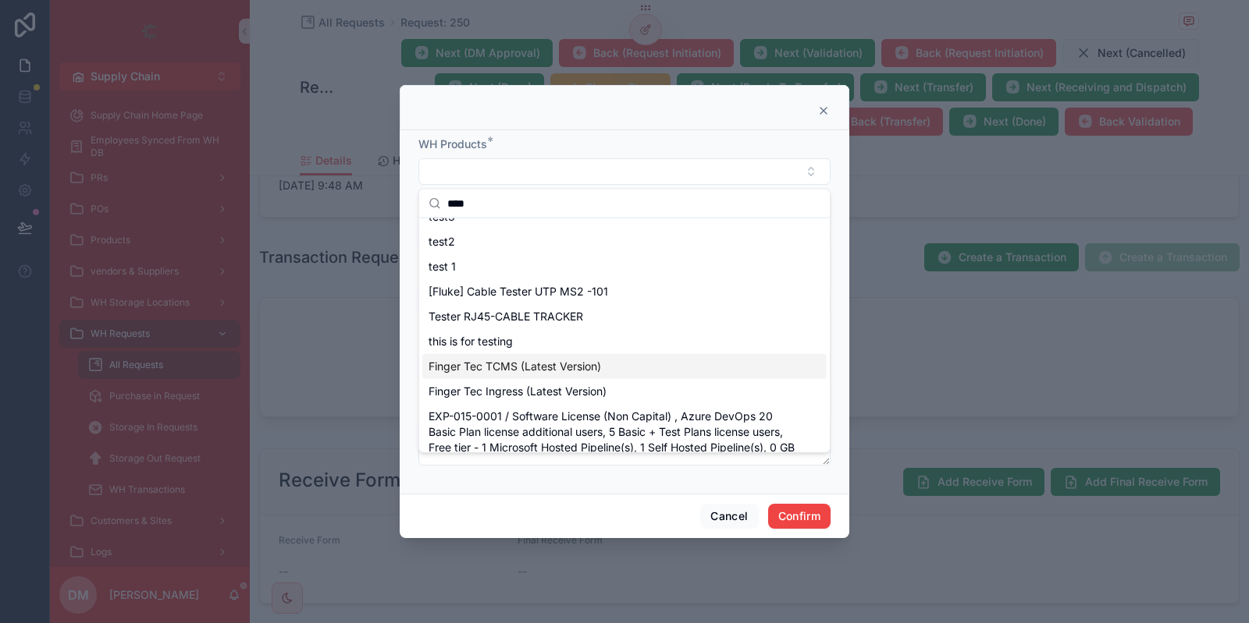
scroll to position [43, 0]
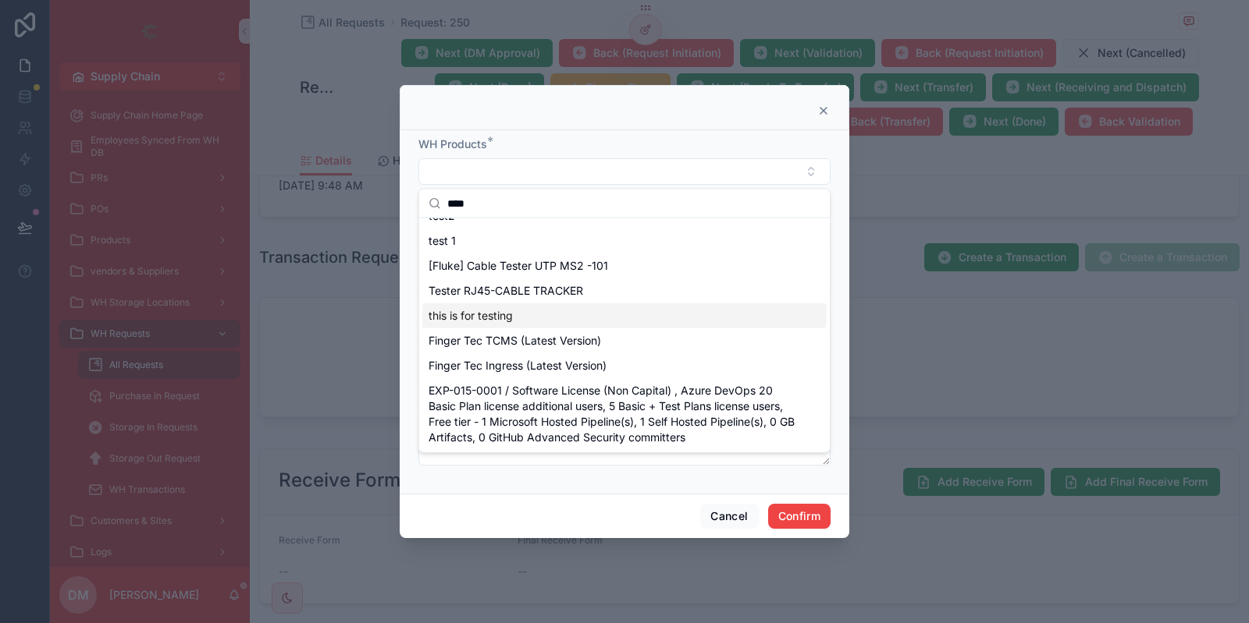
type input "****"
click at [493, 320] on span "this is for testing" at bounding box center [470, 316] width 84 height 16
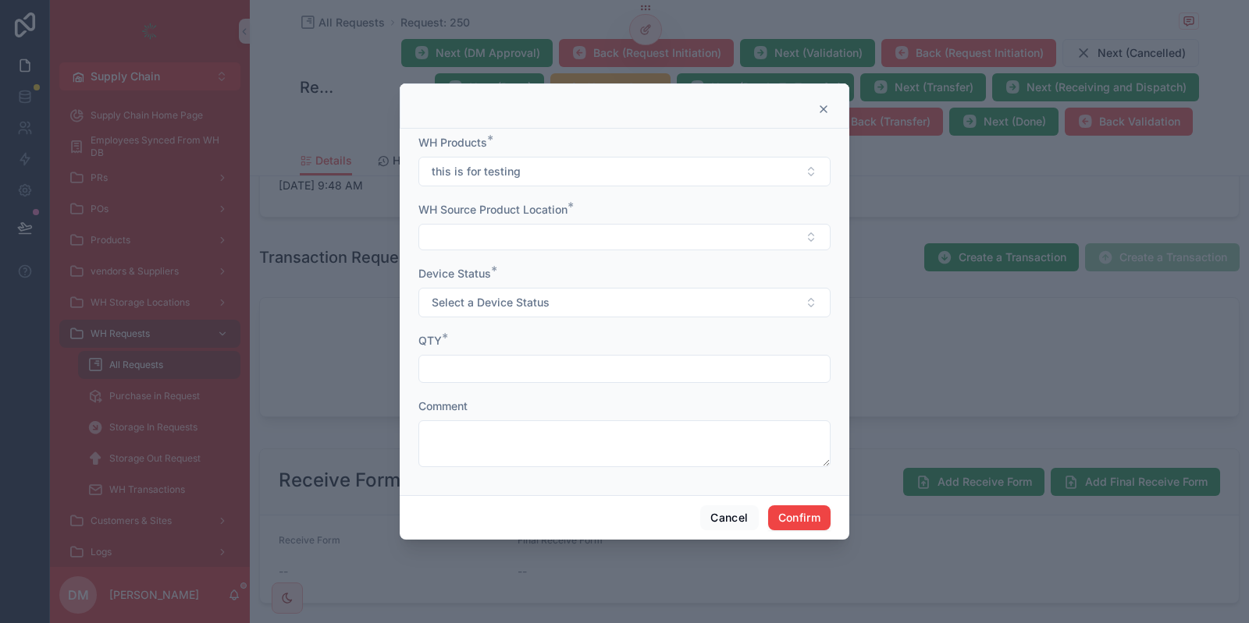
click at [499, 225] on div "WH Source Product Location *" at bounding box center [624, 226] width 412 height 48
click at [490, 240] on button "Select Button" at bounding box center [624, 237] width 412 height 27
click at [470, 297] on span ""this is for testing " - Basra" at bounding box center [497, 299] width 138 height 16
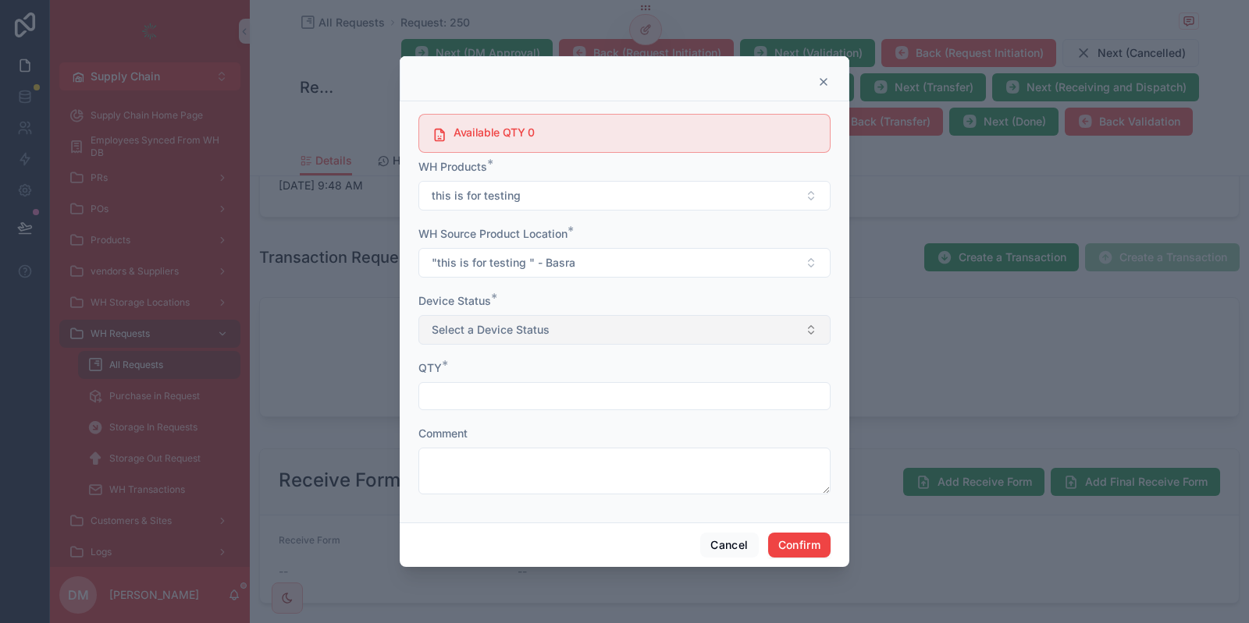
click at [484, 320] on button "Select a Device Status" at bounding box center [624, 330] width 412 height 30
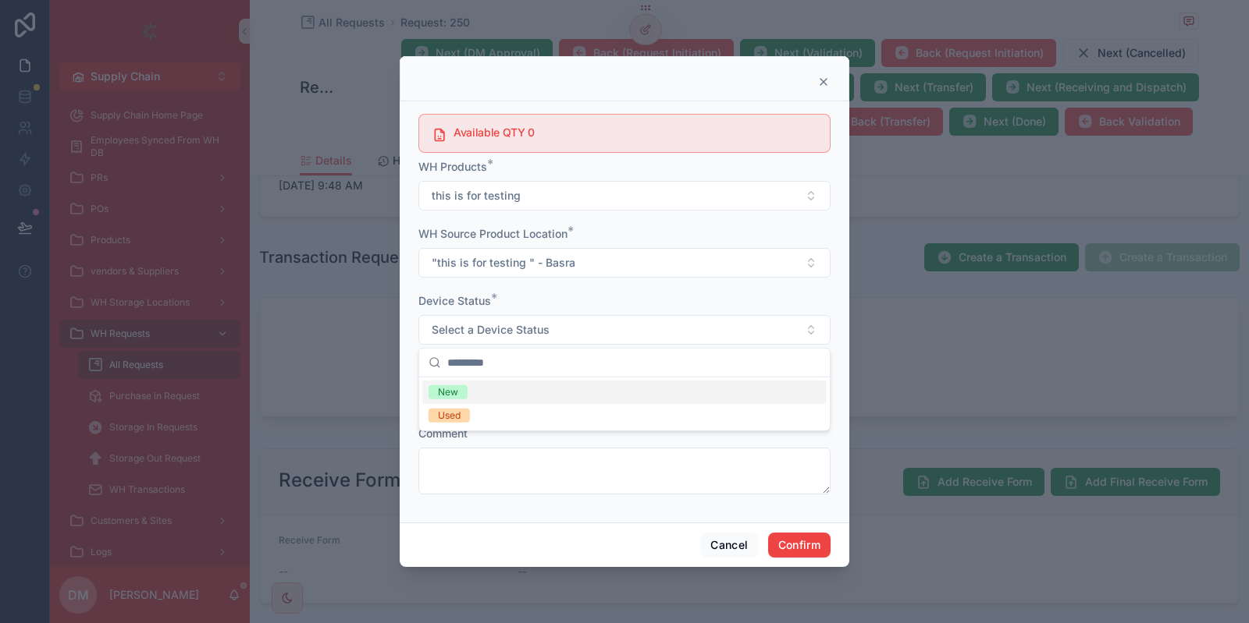
click at [480, 389] on div "New" at bounding box center [624, 392] width 404 height 23
click at [479, 376] on div "QTY *" at bounding box center [624, 386] width 412 height 50
click at [480, 379] on div "QTY *" at bounding box center [624, 386] width 412 height 50
click at [481, 393] on input "text" at bounding box center [624, 396] width 410 height 22
type input "*"
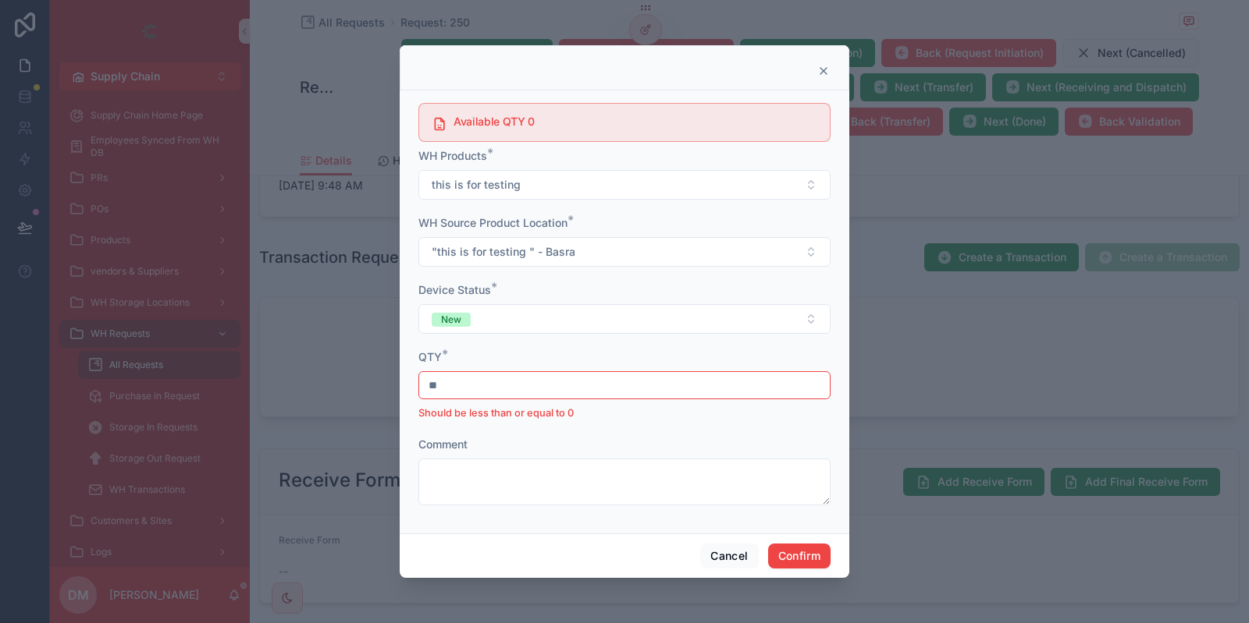
type input "**"
click at [680, 532] on div "Available QTY 0 WH Products * this is for testing WH Source Product Location * …" at bounding box center [624, 312] width 449 height 443
drag, startPoint x: 710, startPoint y: 561, endPoint x: 698, endPoint y: 550, distance: 16.0
click at [711, 561] on button "Cancel" at bounding box center [729, 556] width 58 height 25
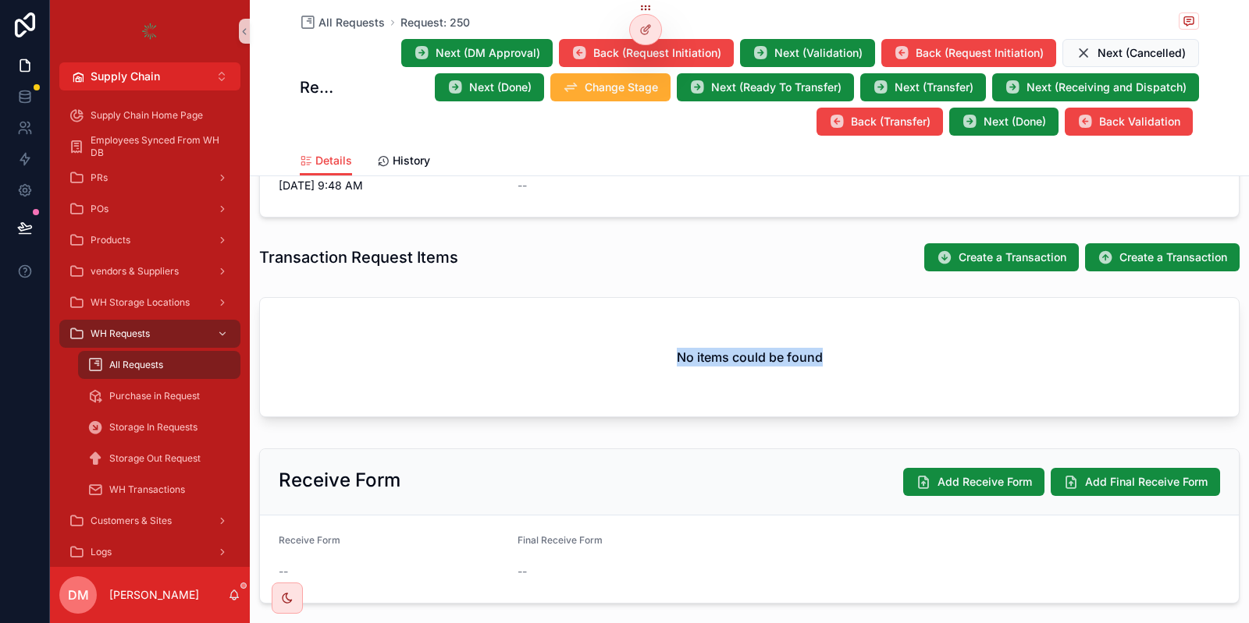
drag, startPoint x: 567, startPoint y: 302, endPoint x: 926, endPoint y: 304, distance: 359.7
click at [926, 304] on div "No items could be found" at bounding box center [749, 357] width 979 height 119
click at [346, 31] on div "All Requests Request: 250" at bounding box center [749, 22] width 899 height 20
click at [346, 27] on span "All Requests" at bounding box center [351, 23] width 66 height 16
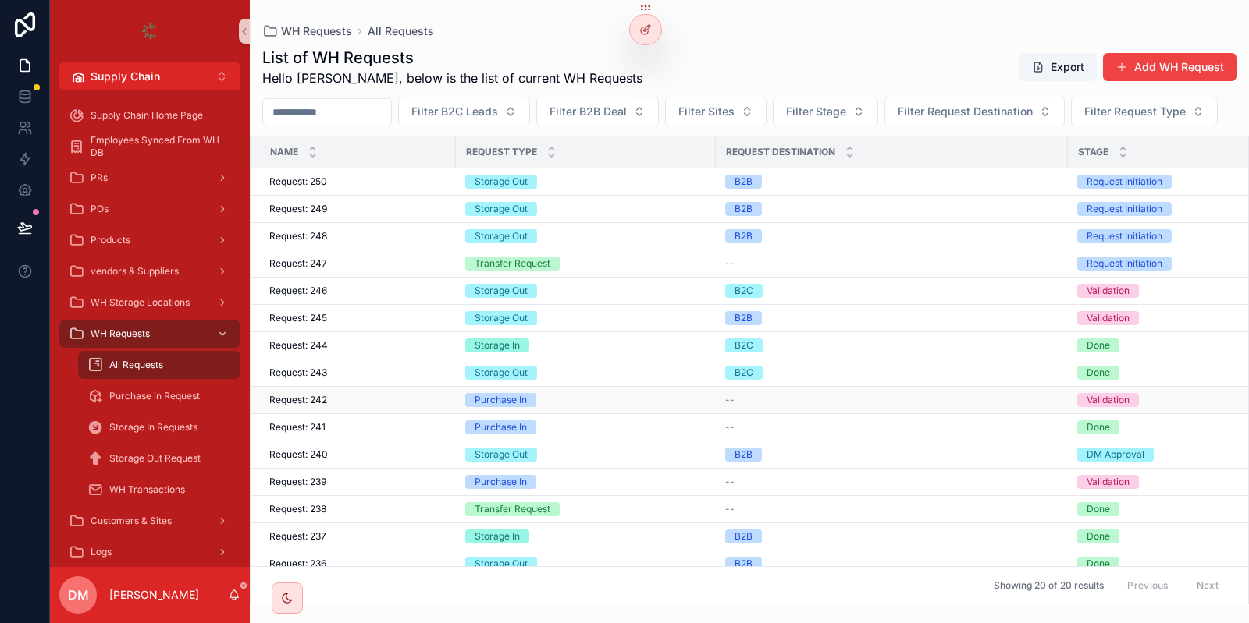
click at [414, 407] on div "Request: 242 Request: 242" at bounding box center [357, 400] width 177 height 12
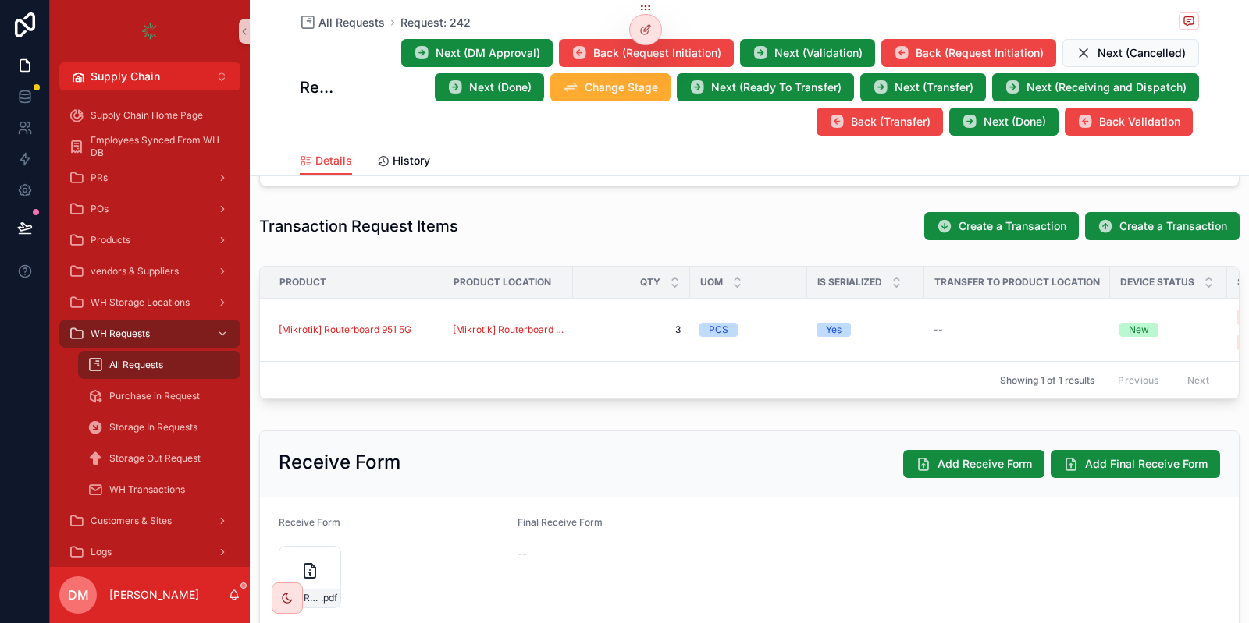
scroll to position [509, 0]
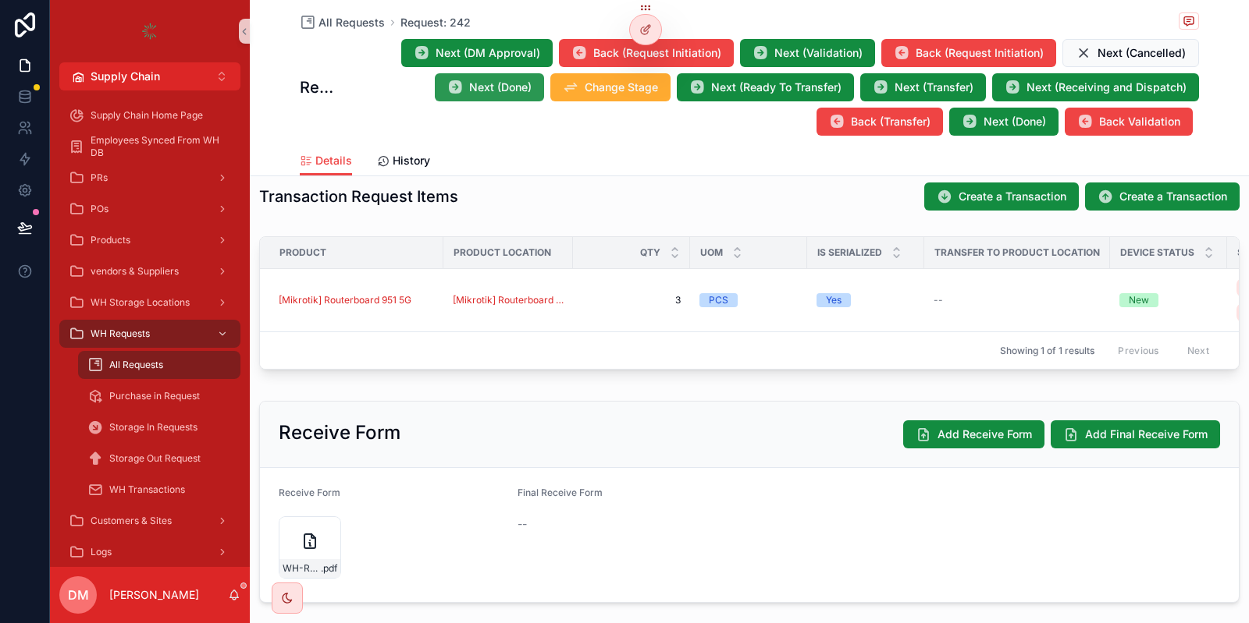
click at [494, 87] on span "Next (Done)" at bounding box center [500, 88] width 62 height 16
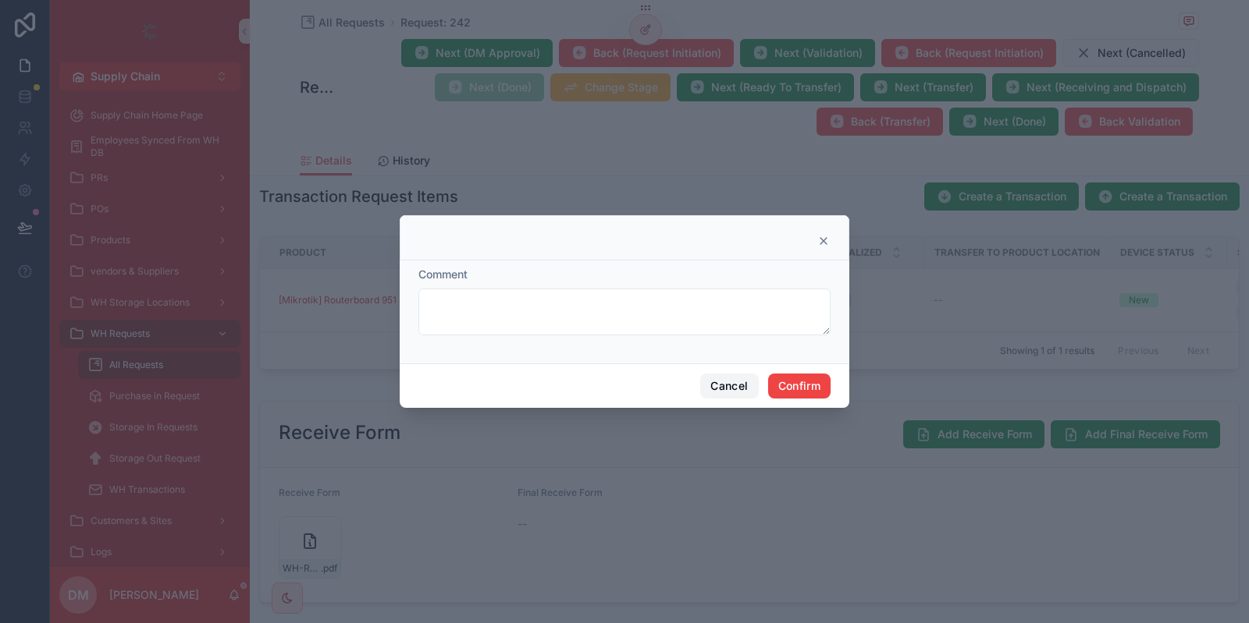
click at [726, 382] on button "Cancel" at bounding box center [729, 386] width 58 height 25
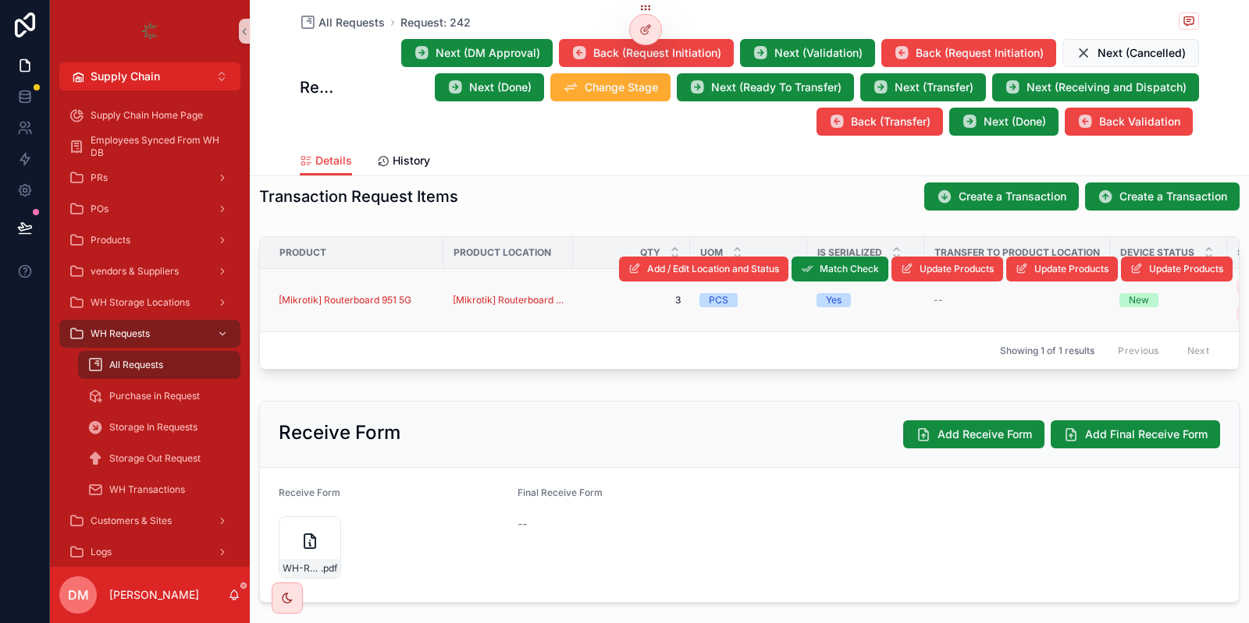
click at [420, 304] on div "[Mikrotik] Routerboard 951 5G" at bounding box center [356, 300] width 155 height 12
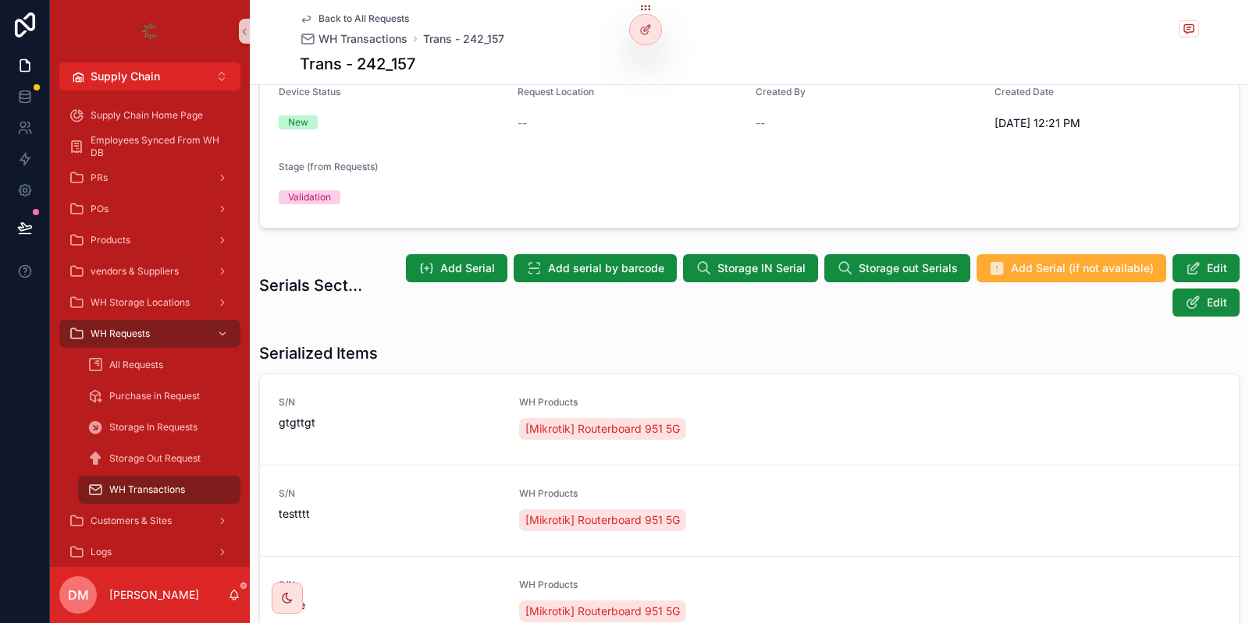
scroll to position [286, 0]
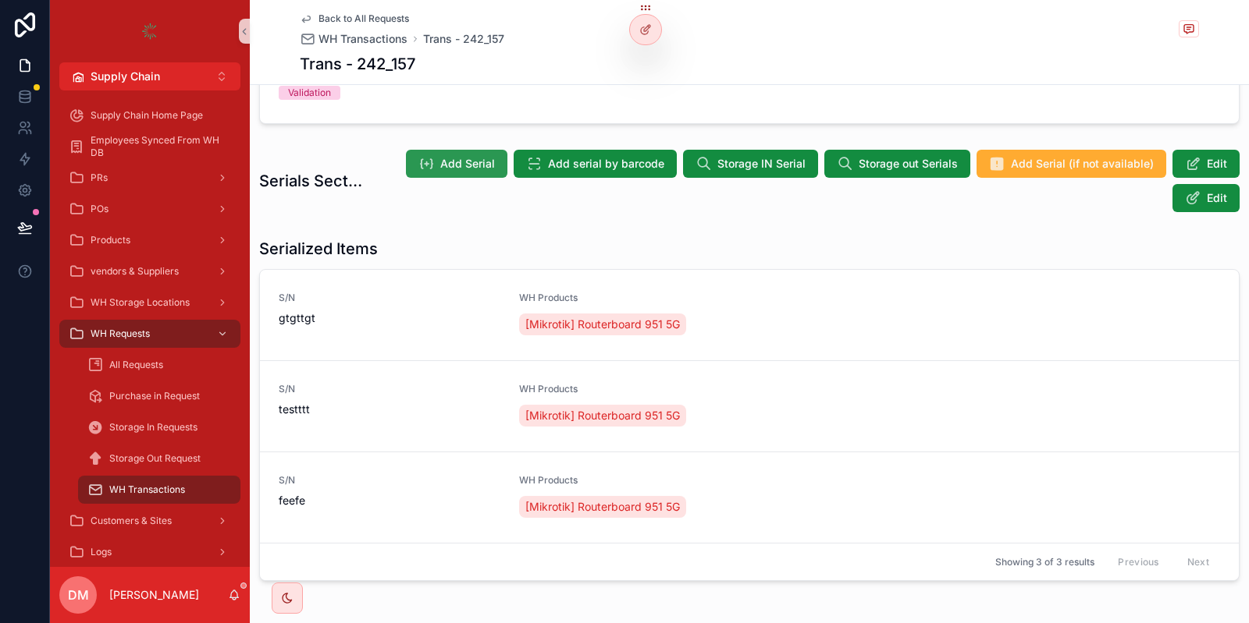
click at [506, 160] on button "Add Serial" at bounding box center [456, 164] width 101 height 28
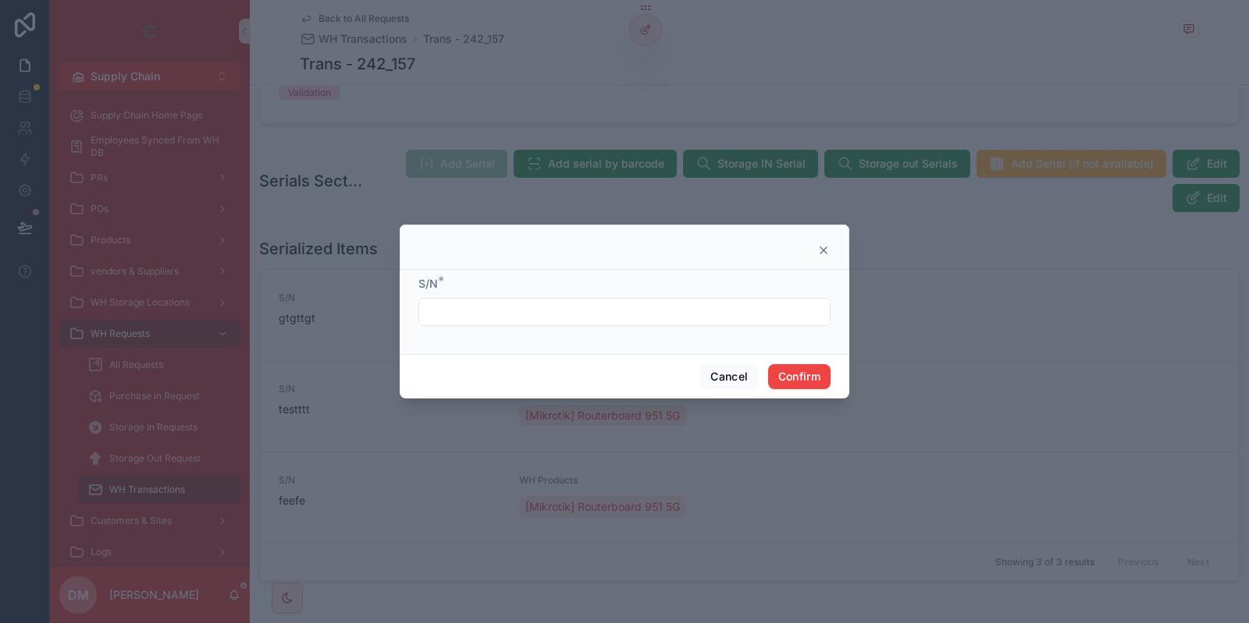
click at [489, 297] on div "S/N *" at bounding box center [624, 301] width 412 height 50
click at [485, 307] on input "text" at bounding box center [624, 312] width 410 height 22
type input "*****"
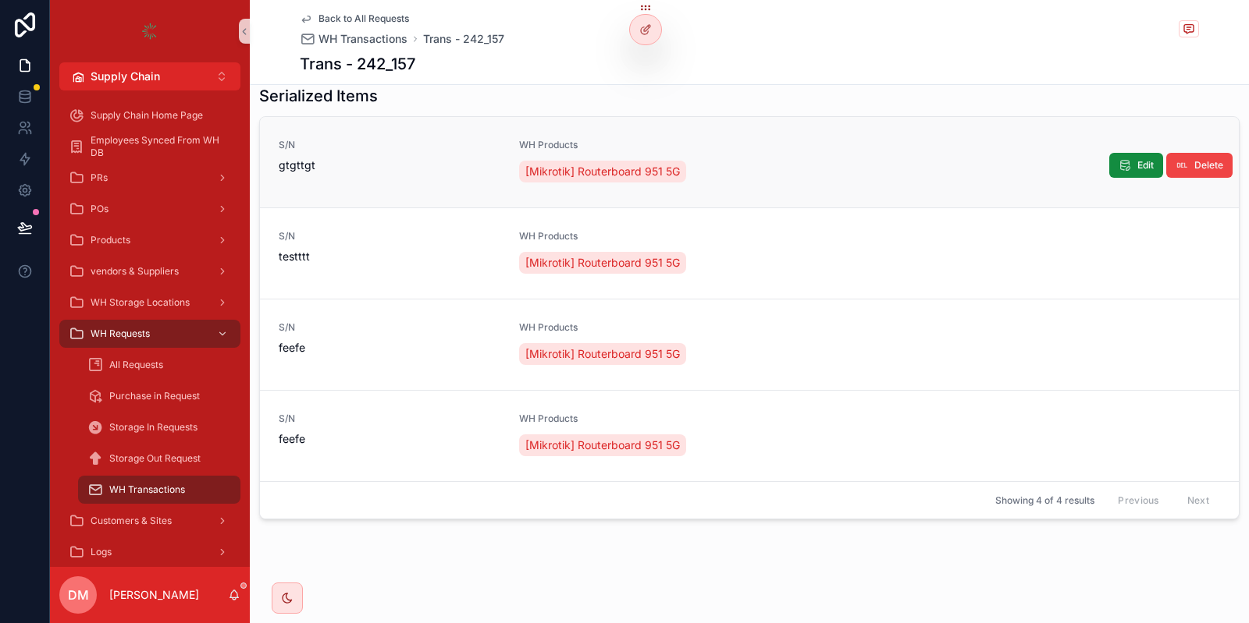
scroll to position [0, 0]
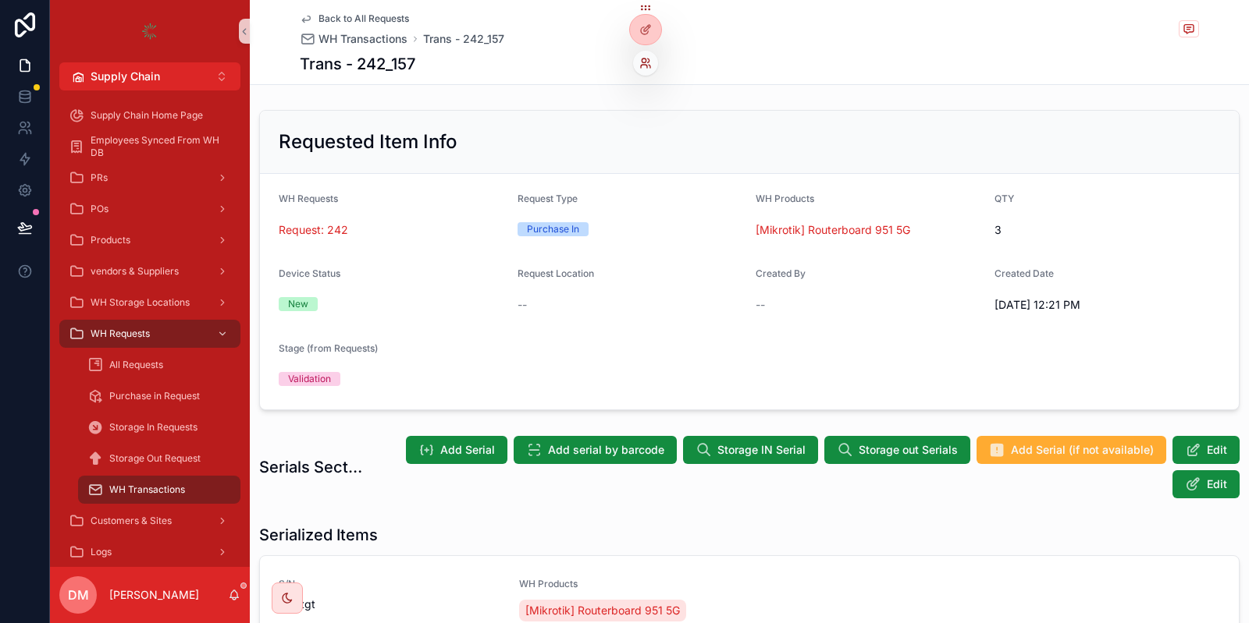
click at [648, 67] on icon at bounding box center [645, 63] width 12 height 12
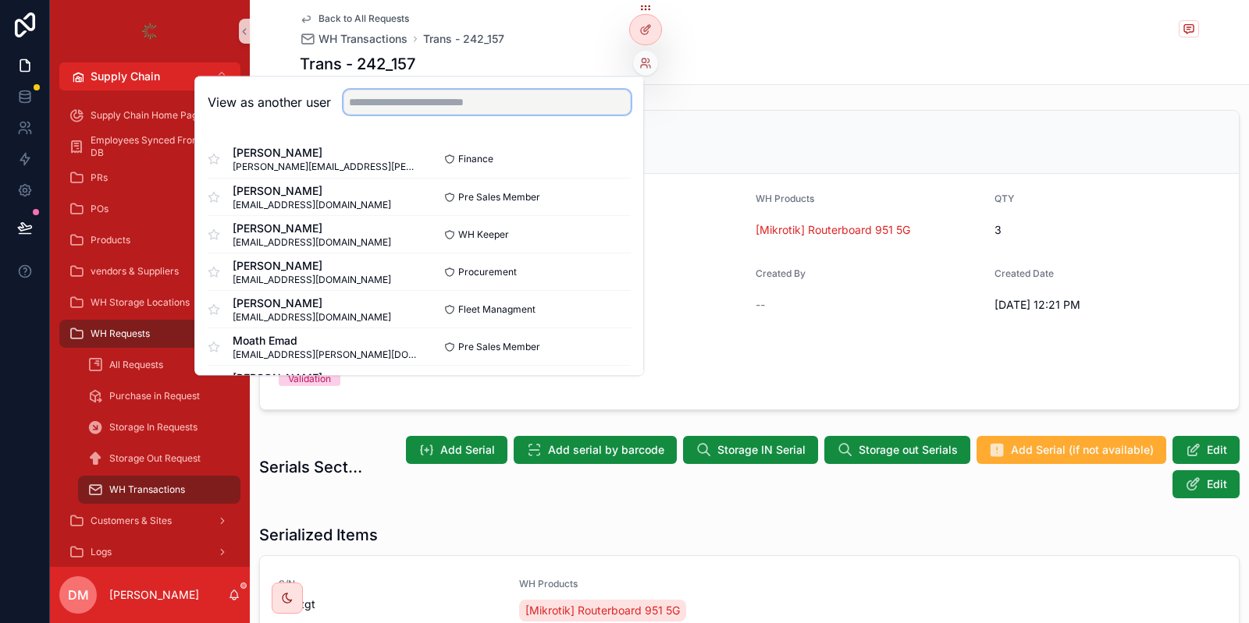
click at [556, 104] on input "text" at bounding box center [486, 102] width 287 height 25
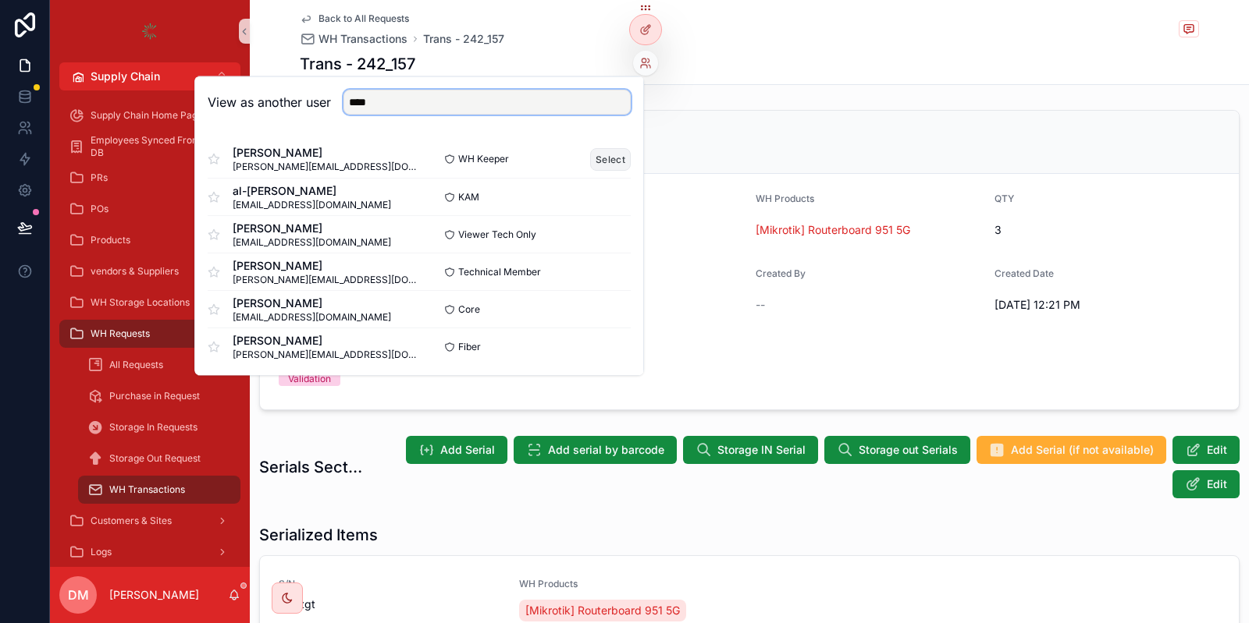
type input "****"
click at [620, 151] on button "Select" at bounding box center [610, 158] width 41 height 23
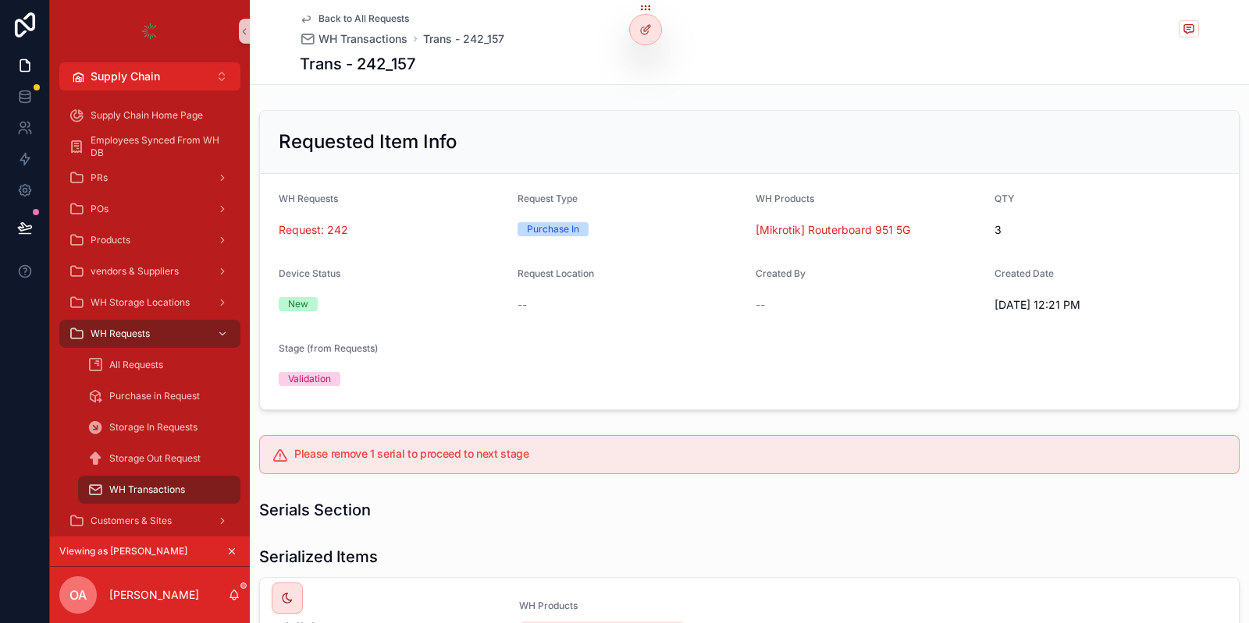
click at [352, 14] on span "Back to All Requests" at bounding box center [363, 18] width 91 height 12
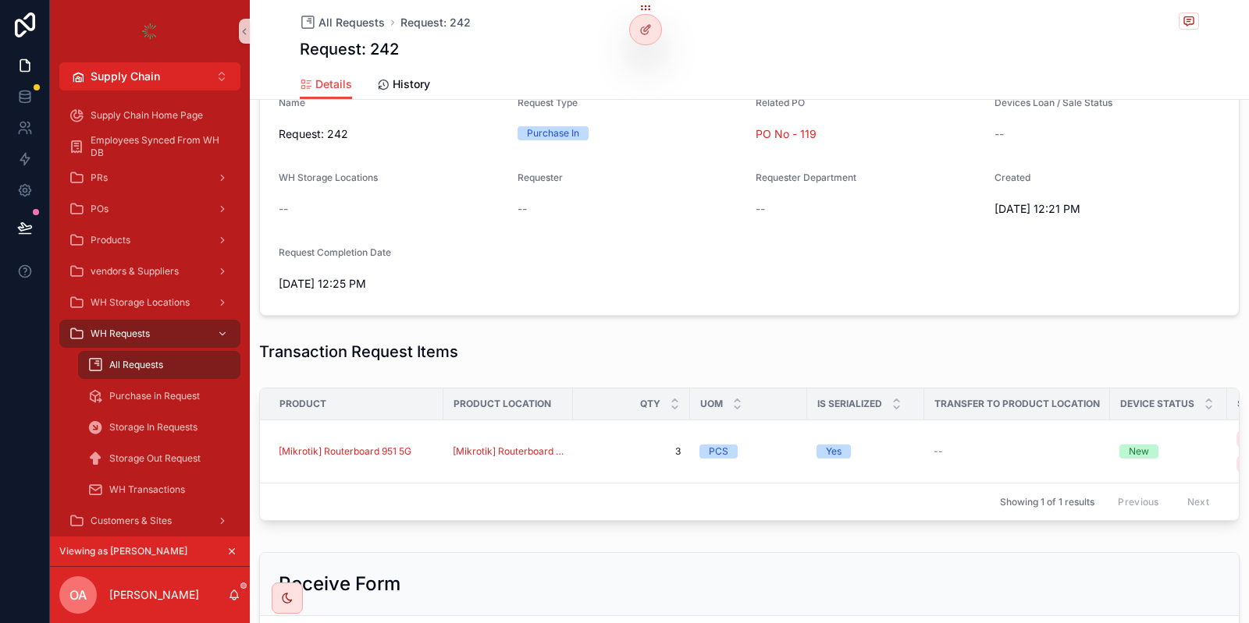
scroll to position [468, 0]
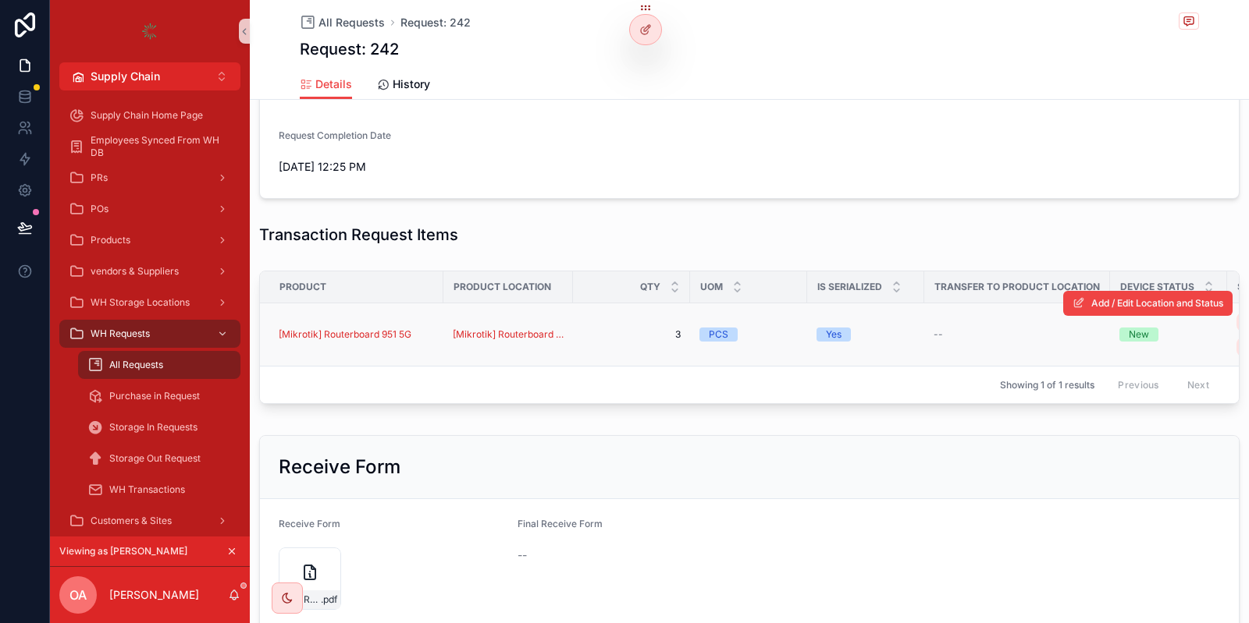
click at [430, 329] on div "[Mikrotik] Routerboard 951 5G" at bounding box center [356, 335] width 155 height 12
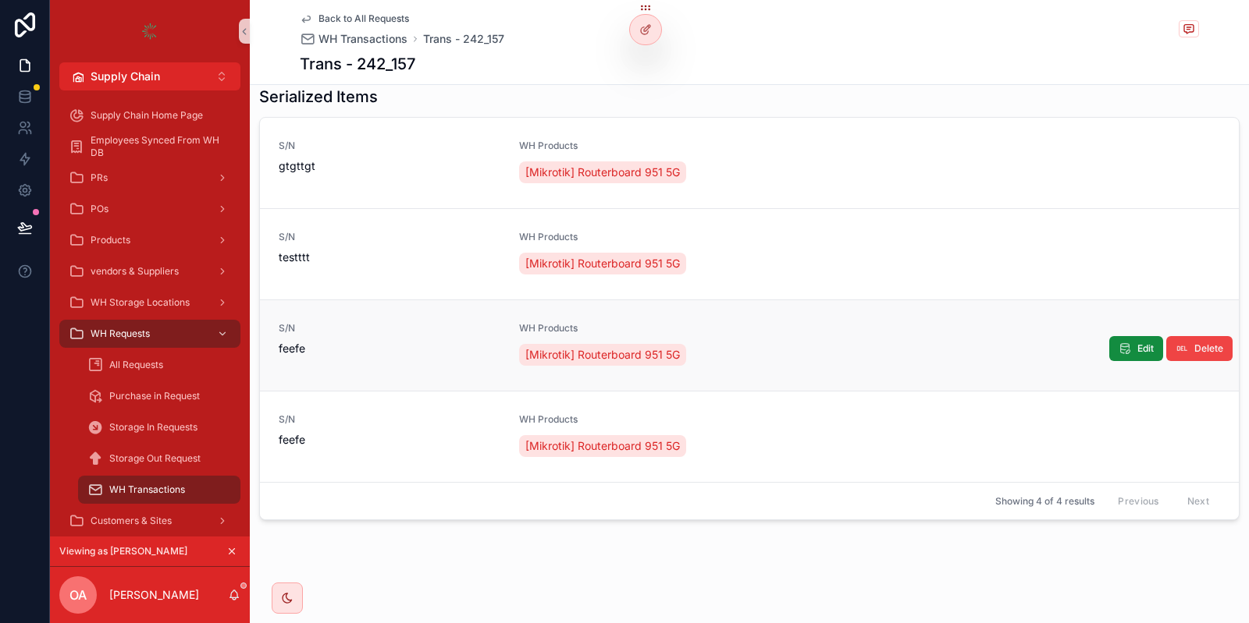
scroll to position [179, 0]
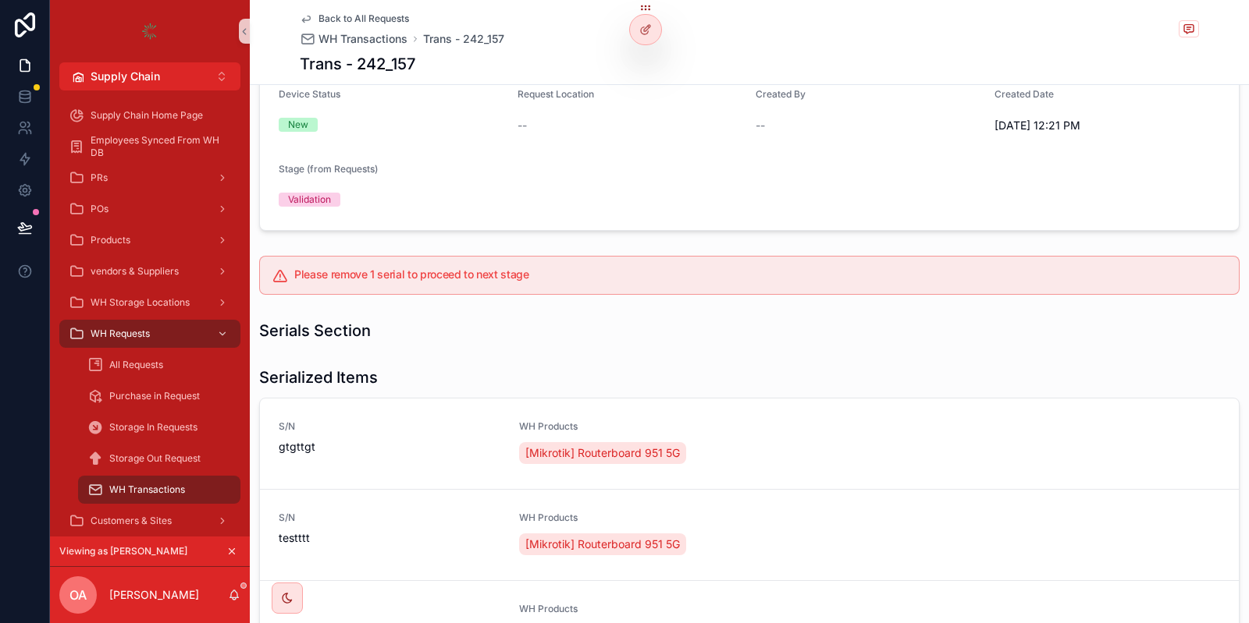
click at [489, 272] on h5 "Please remove 1 serial to proceed to next stage" at bounding box center [760, 274] width 932 height 11
click at [331, 272] on h5 "Please remove 1 serial to proceed to next stage" at bounding box center [760, 274] width 932 height 11
drag, startPoint x: 373, startPoint y: 269, endPoint x: 289, endPoint y: 268, distance: 84.3
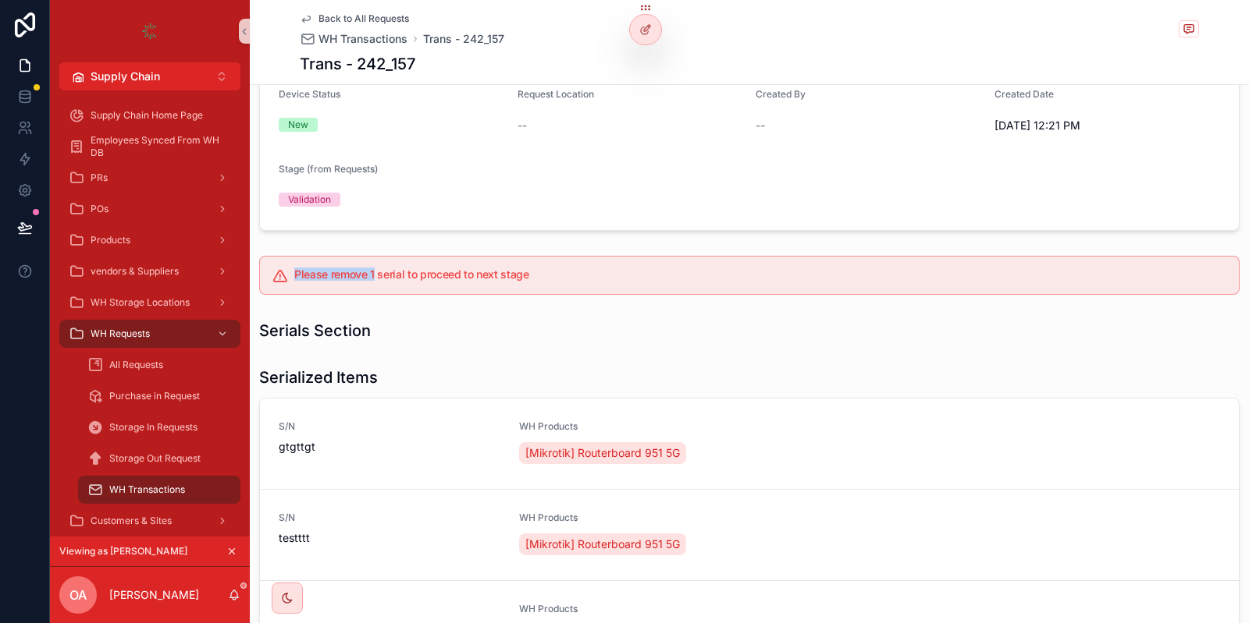
click at [289, 268] on div "Please remove 1 serial to proceed to next stage" at bounding box center [749, 275] width 980 height 39
click at [334, 269] on h5 "Please remove 1 serial to proceed to next stage" at bounding box center [760, 274] width 932 height 11
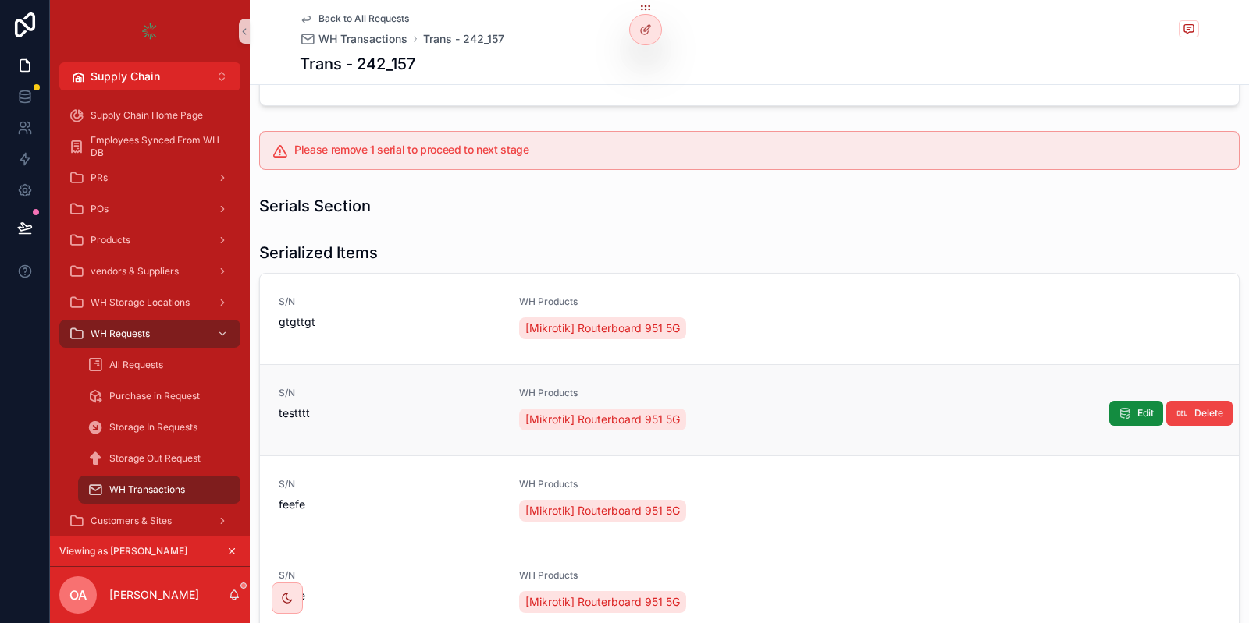
scroll to position [367, 0]
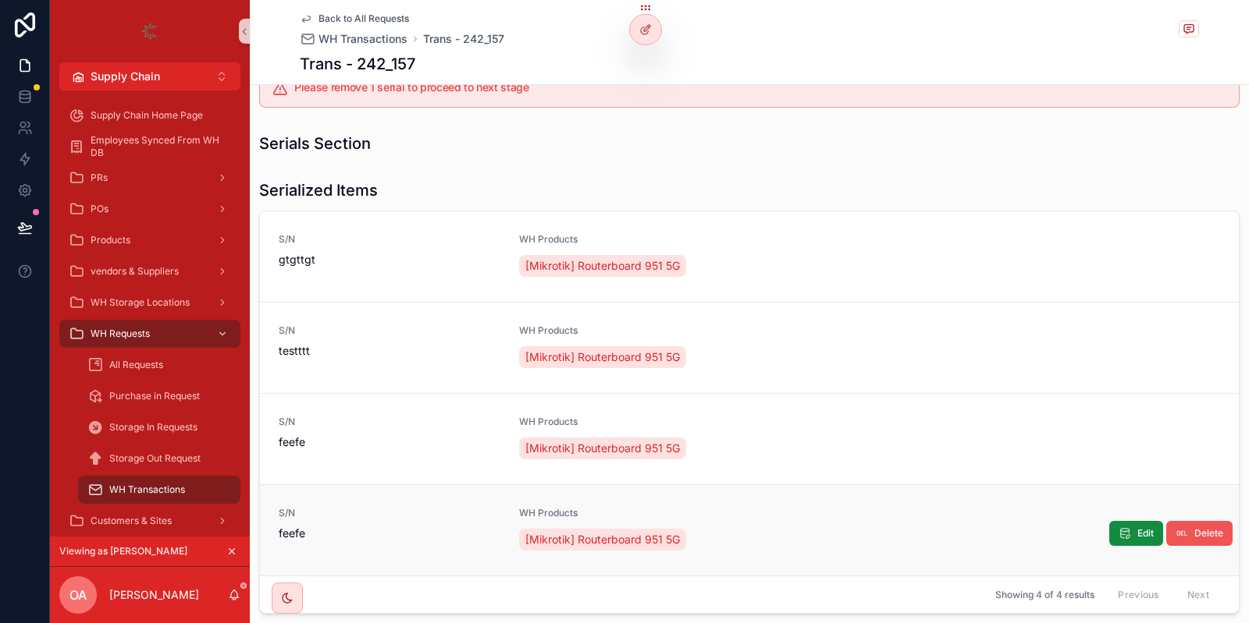
click at [1204, 537] on span "Delete" at bounding box center [1208, 534] width 29 height 12
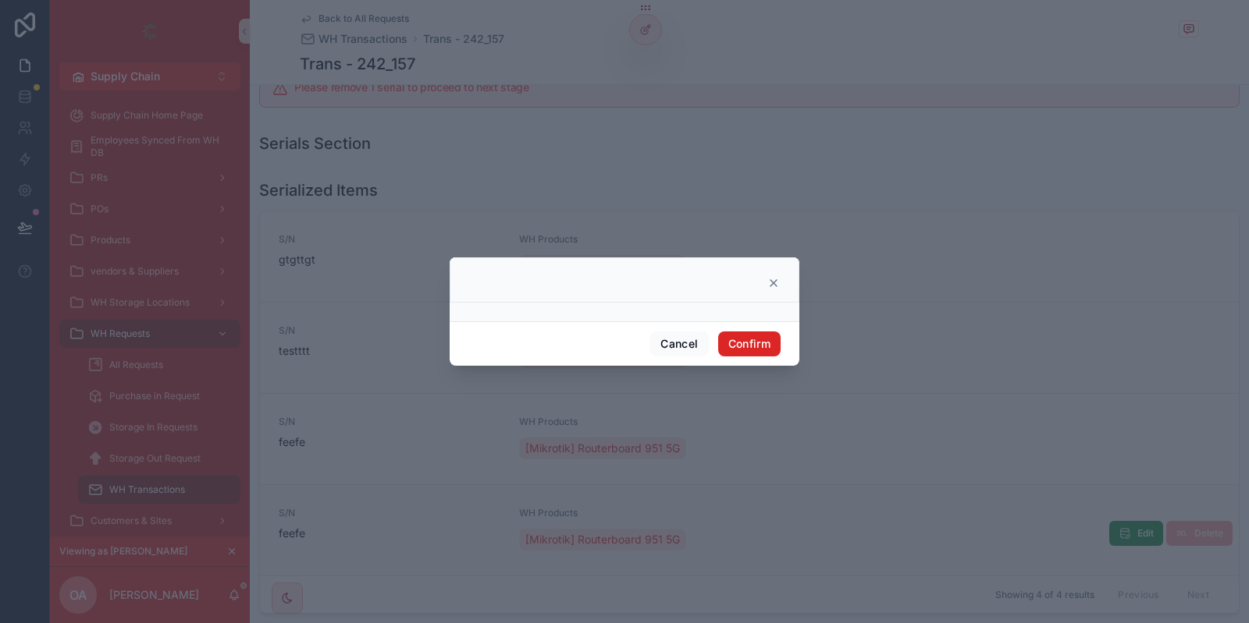
click at [758, 343] on button "Confirm" at bounding box center [749, 344] width 62 height 25
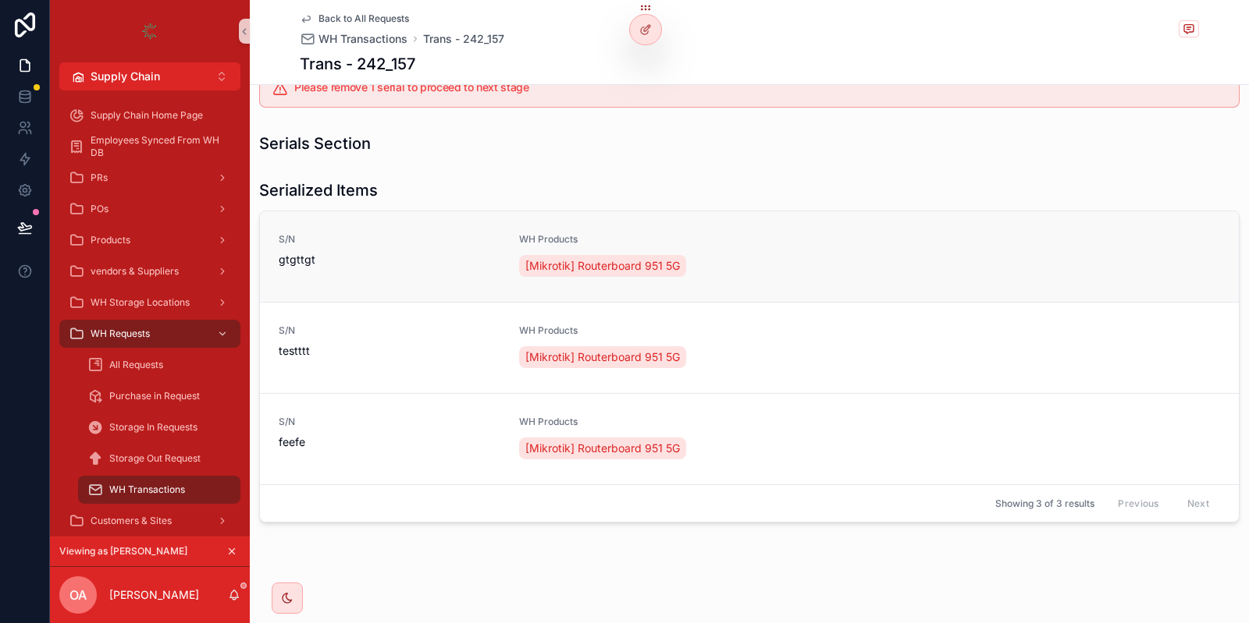
scroll to position [86, 0]
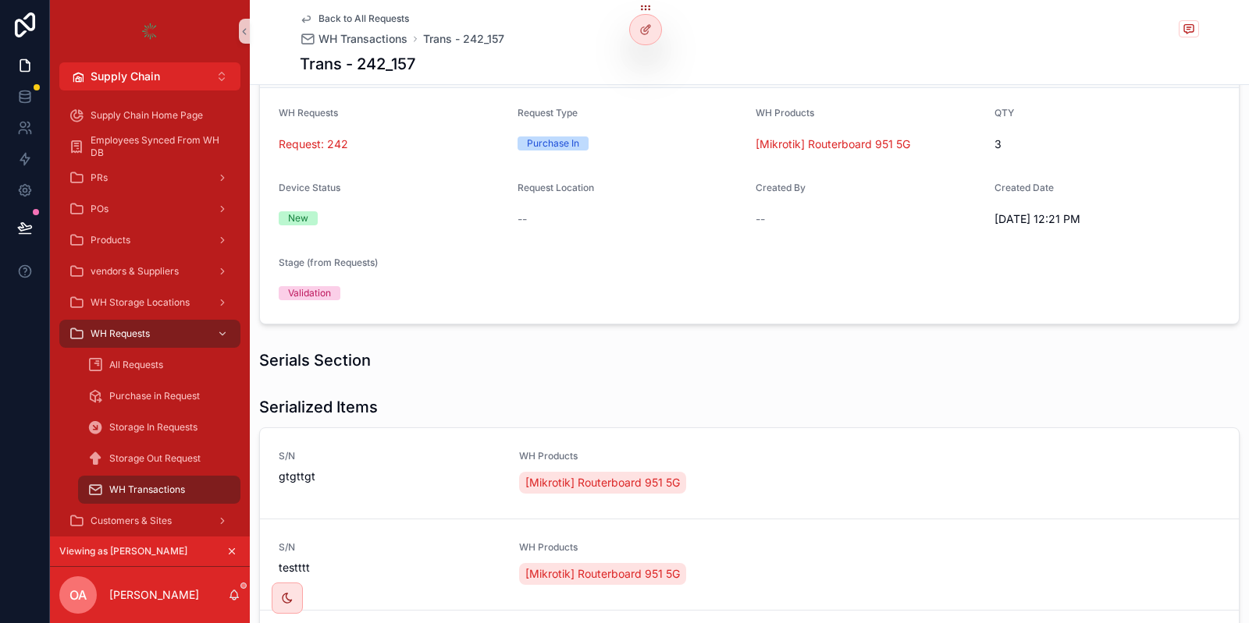
click at [383, 18] on span "Back to All Requests" at bounding box center [363, 18] width 91 height 12
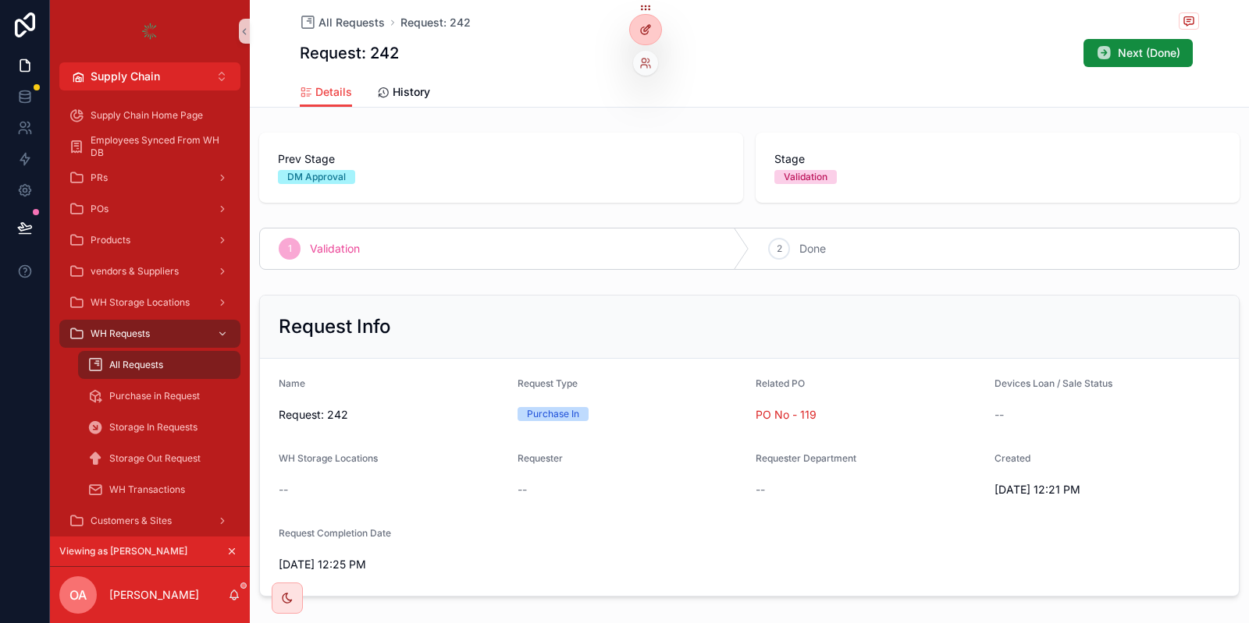
click at [652, 22] on div at bounding box center [645, 30] width 31 height 30
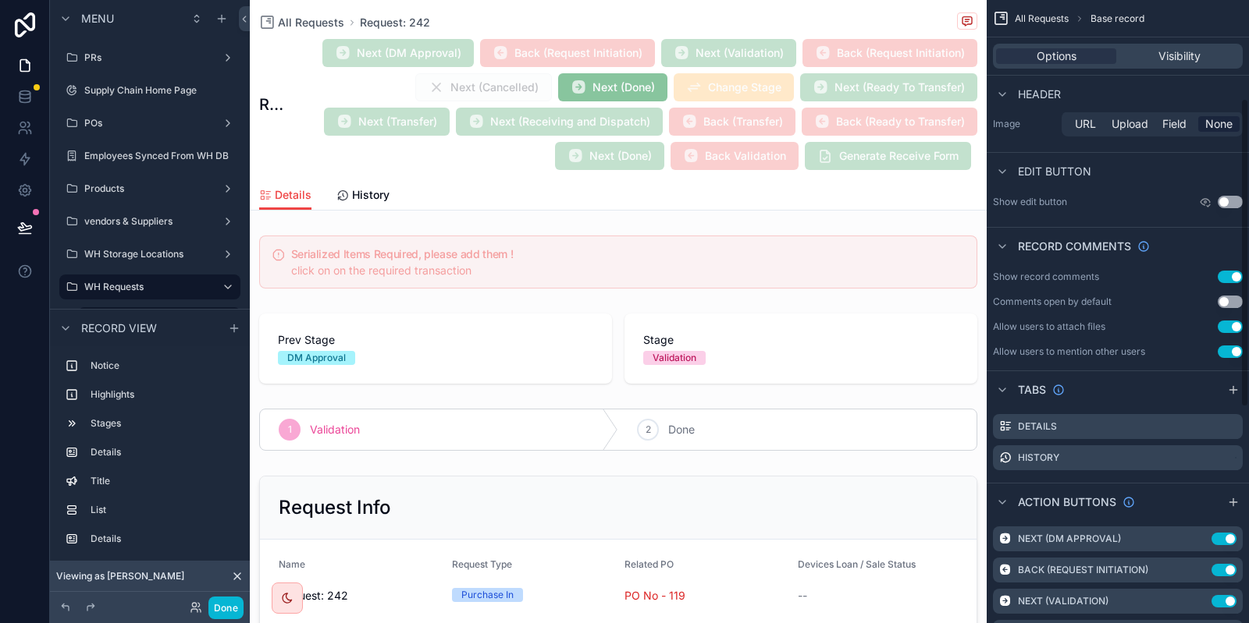
scroll to position [332, 0]
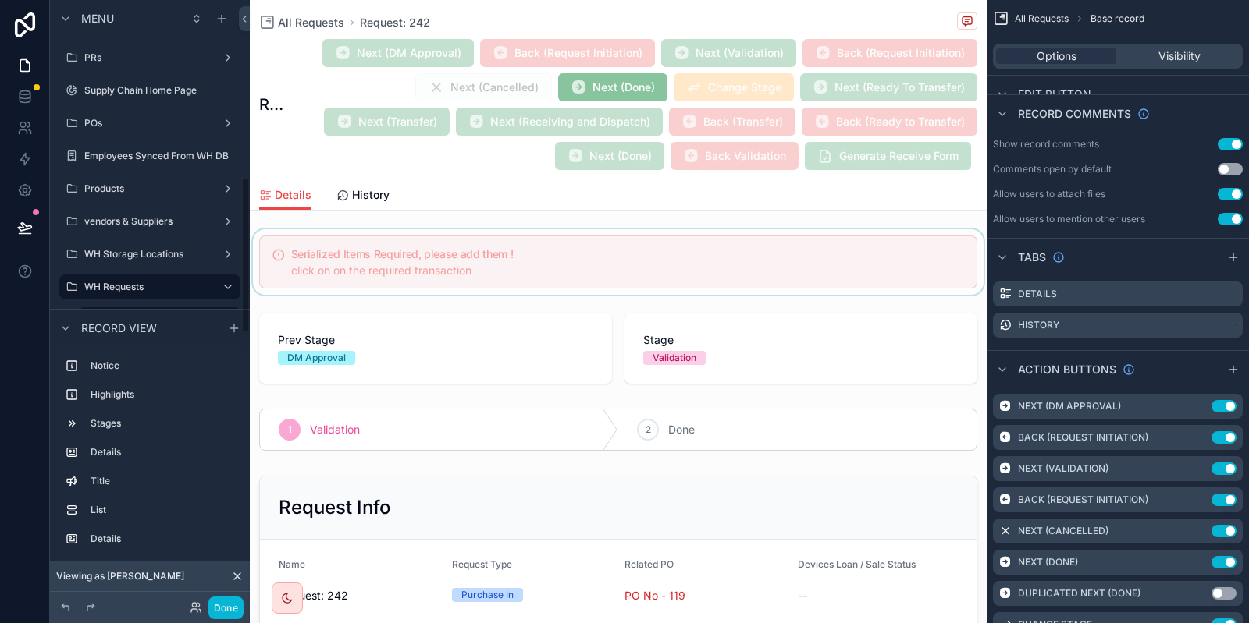
click at [444, 265] on div "scrollable content" at bounding box center [618, 262] width 737 height 66
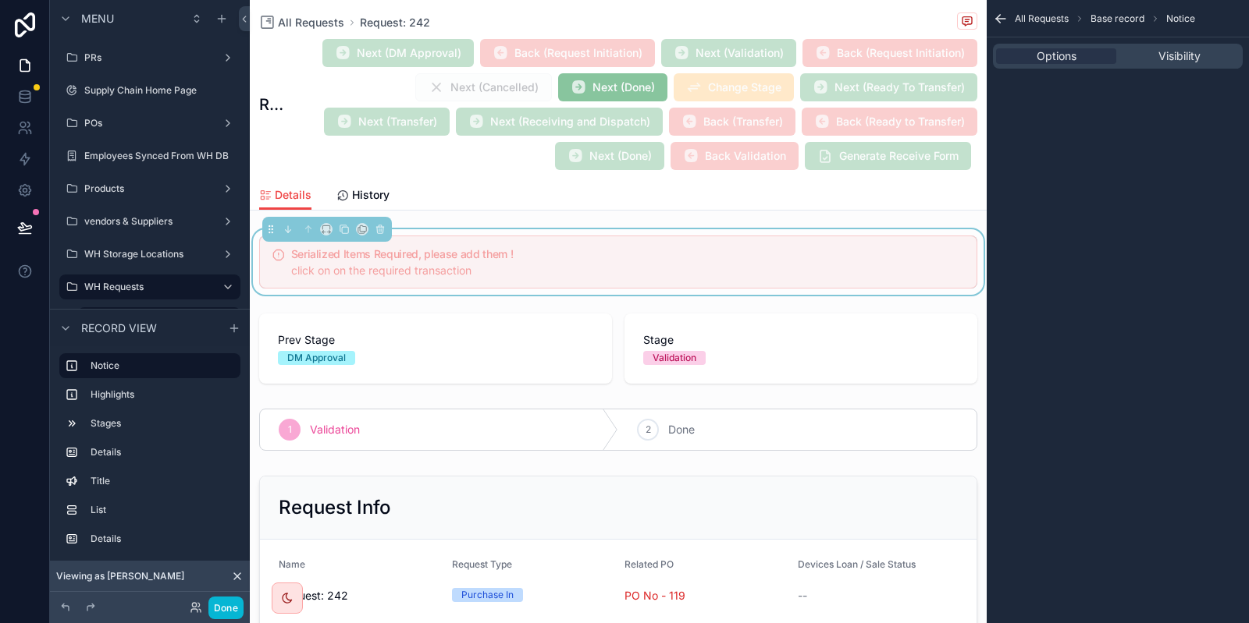
scroll to position [0, 0]
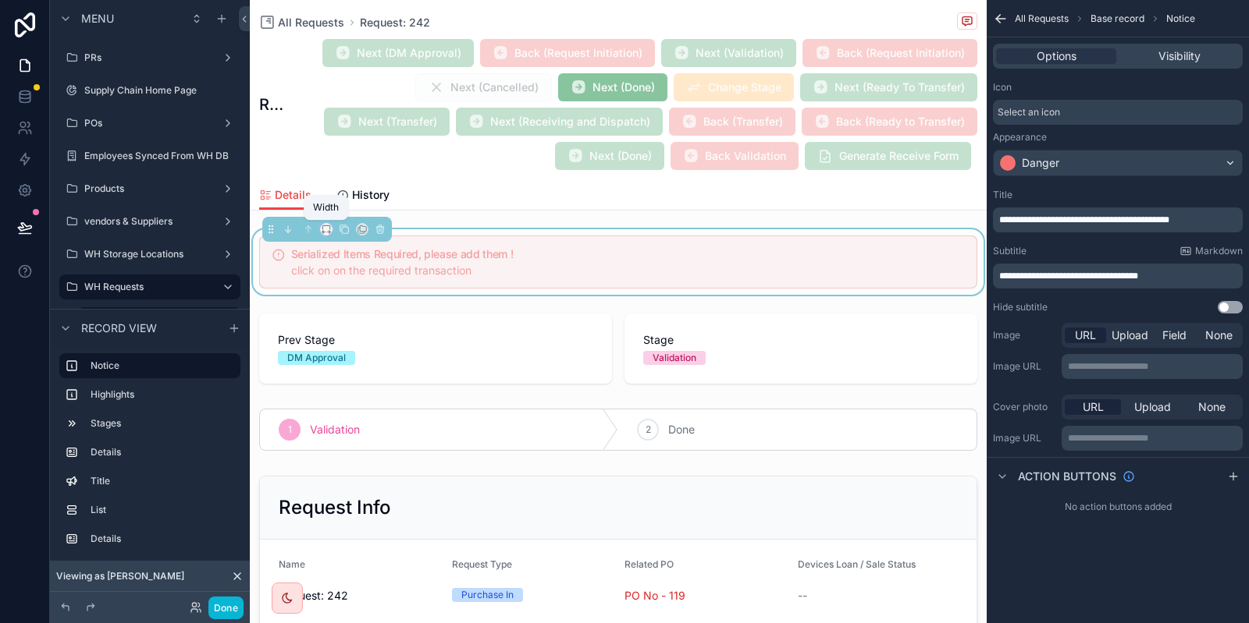
click at [326, 229] on icon "scrollable content" at bounding box center [326, 229] width 11 height 11
click at [456, 211] on div "scrollable content" at bounding box center [624, 311] width 1249 height 623
click at [340, 227] on icon "scrollable content" at bounding box center [343, 229] width 6 height 6
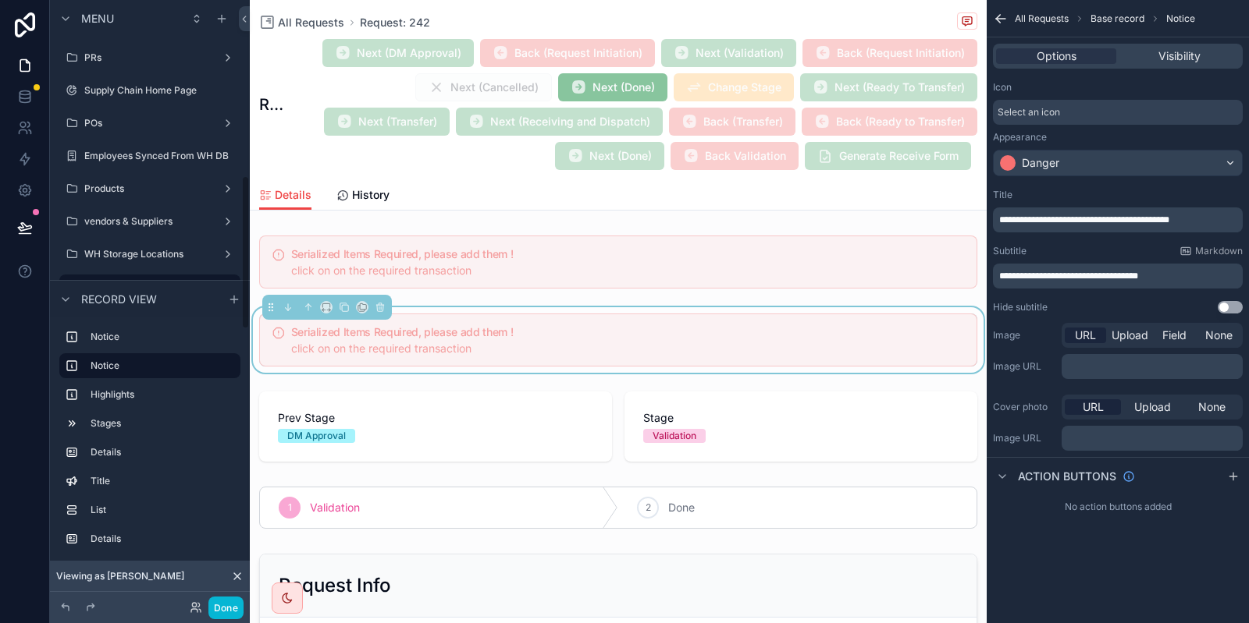
scroll to position [687, 0]
click at [1099, 277] on span "**********" at bounding box center [1068, 276] width 139 height 9
click at [1018, 281] on p "**********" at bounding box center [1119, 276] width 240 height 12
click at [1018, 281] on span "**********" at bounding box center [1068, 276] width 139 height 9
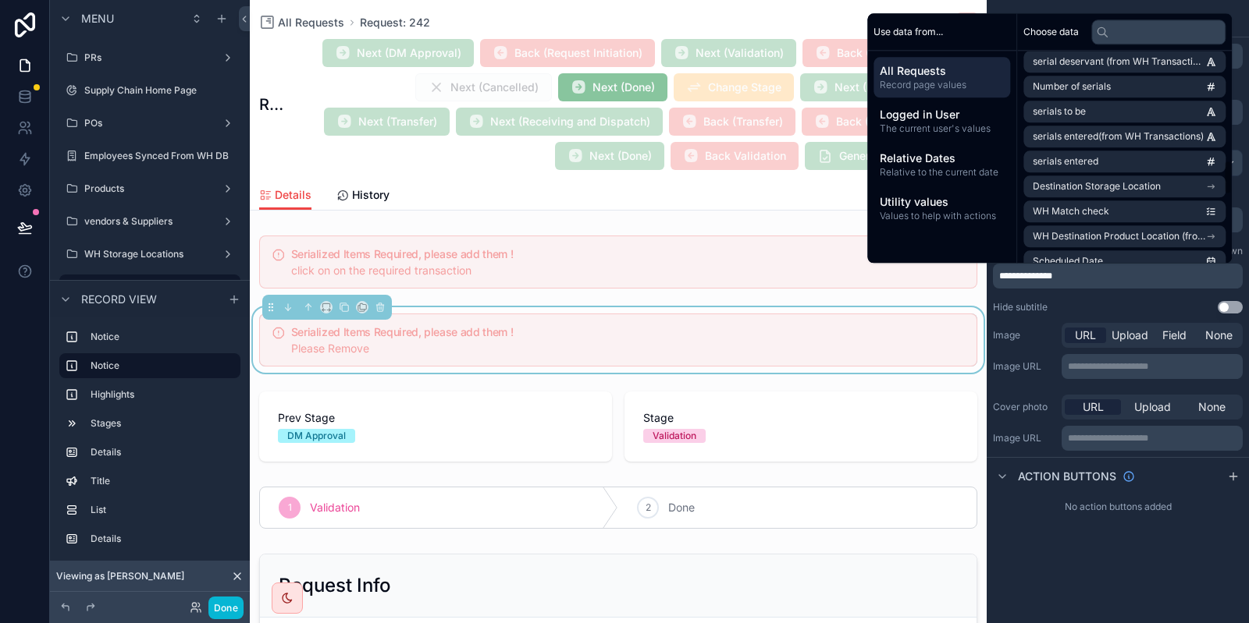
scroll to position [749, 0]
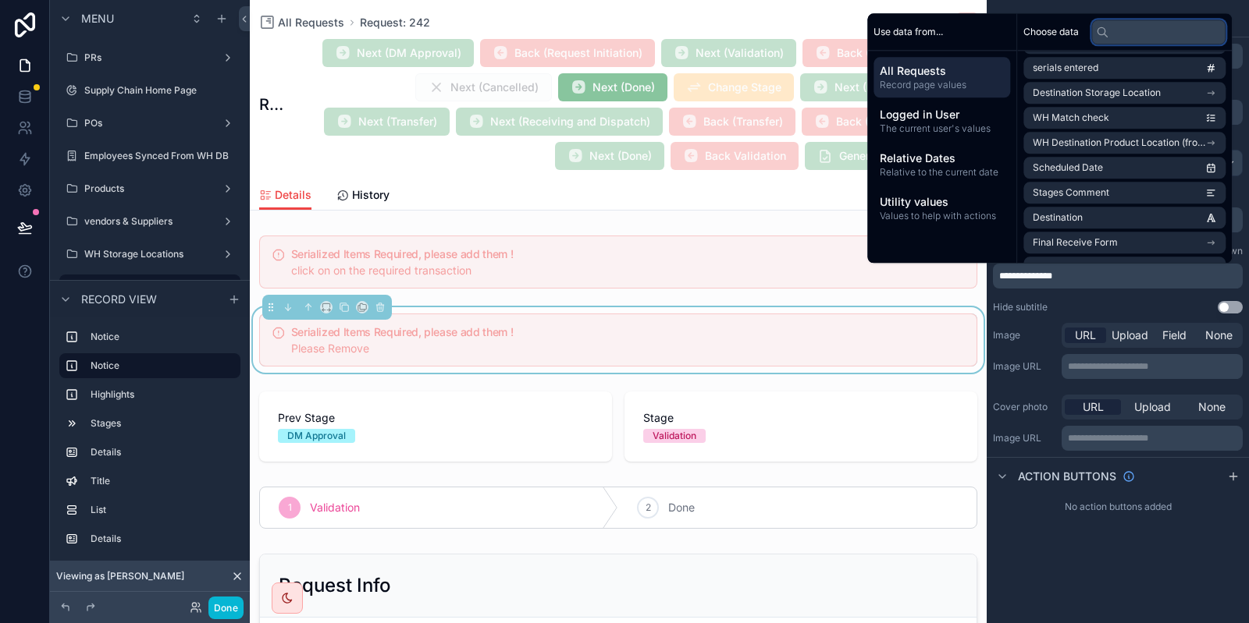
click at [1117, 32] on input "text" at bounding box center [1158, 32] width 134 height 25
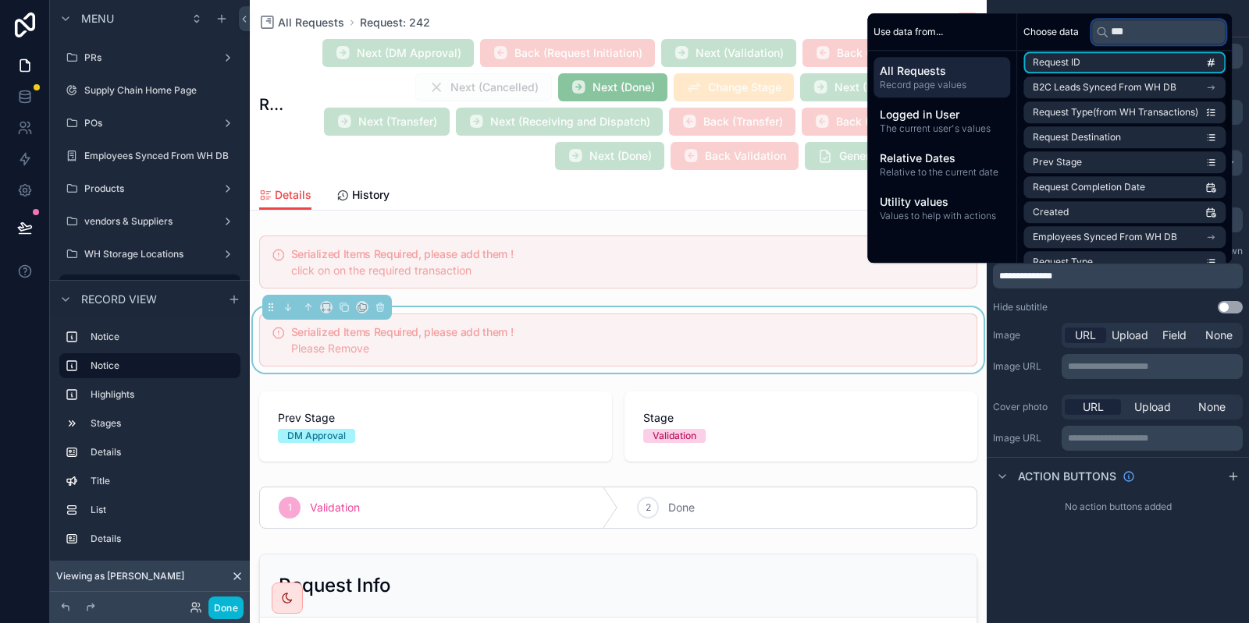
scroll to position [0, 0]
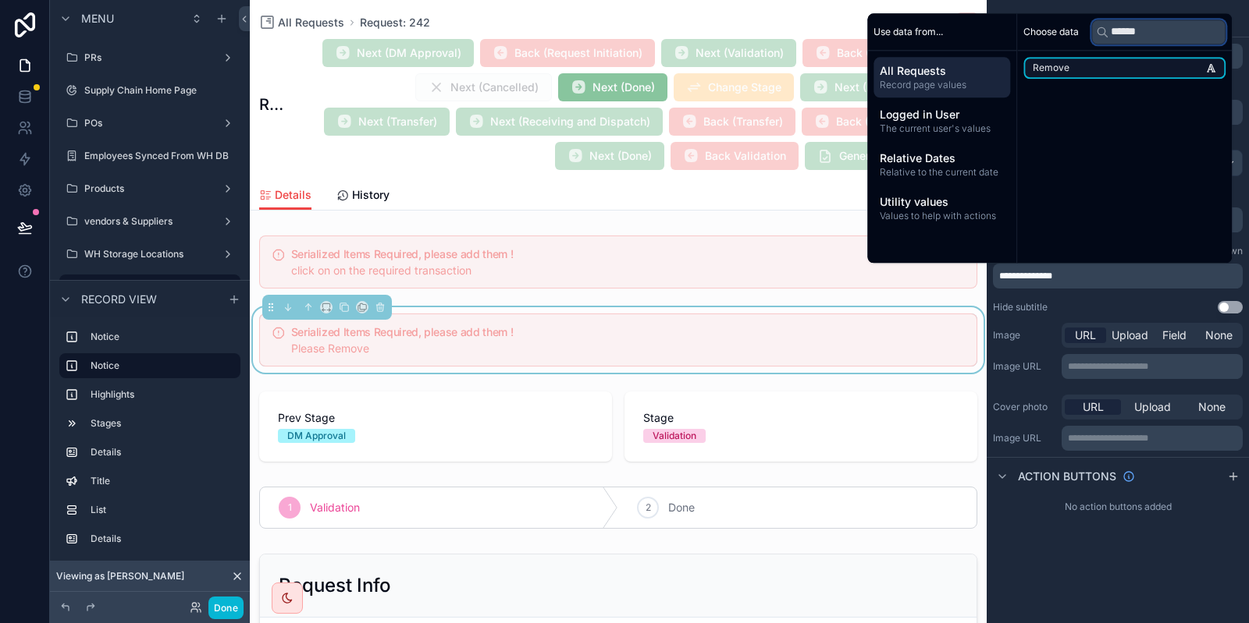
type input "******"
click at [1091, 72] on li "Remove" at bounding box center [1124, 68] width 202 height 22
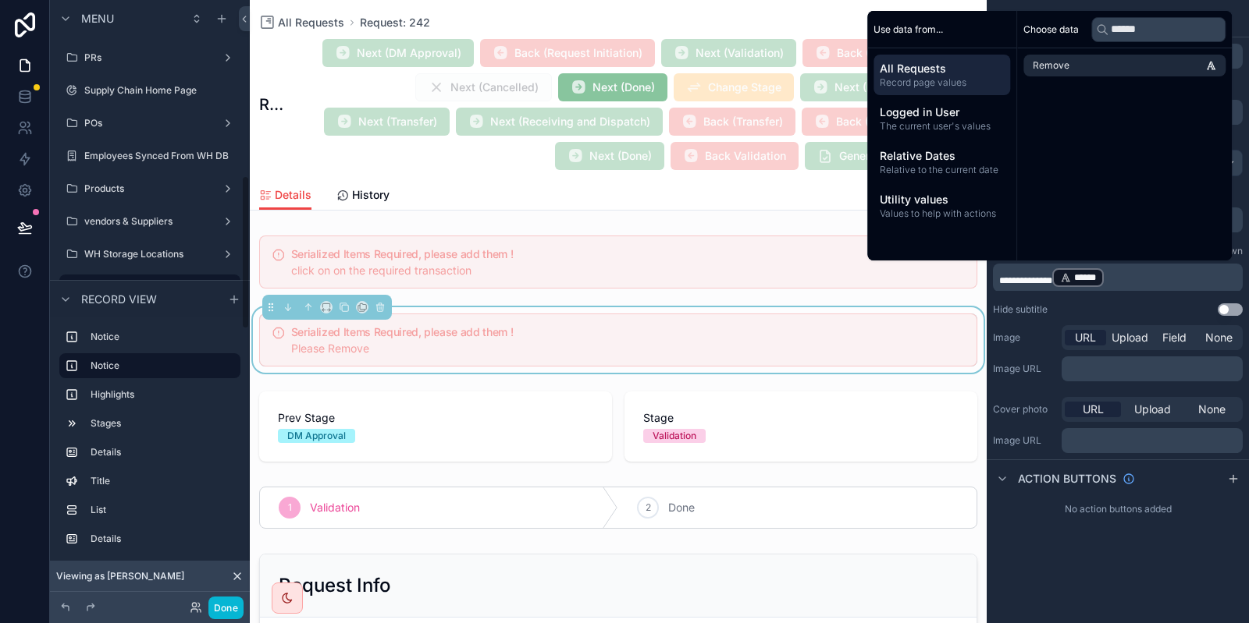
scroll to position [687, 0]
click at [1039, 276] on span "**********" at bounding box center [1025, 280] width 53 height 9
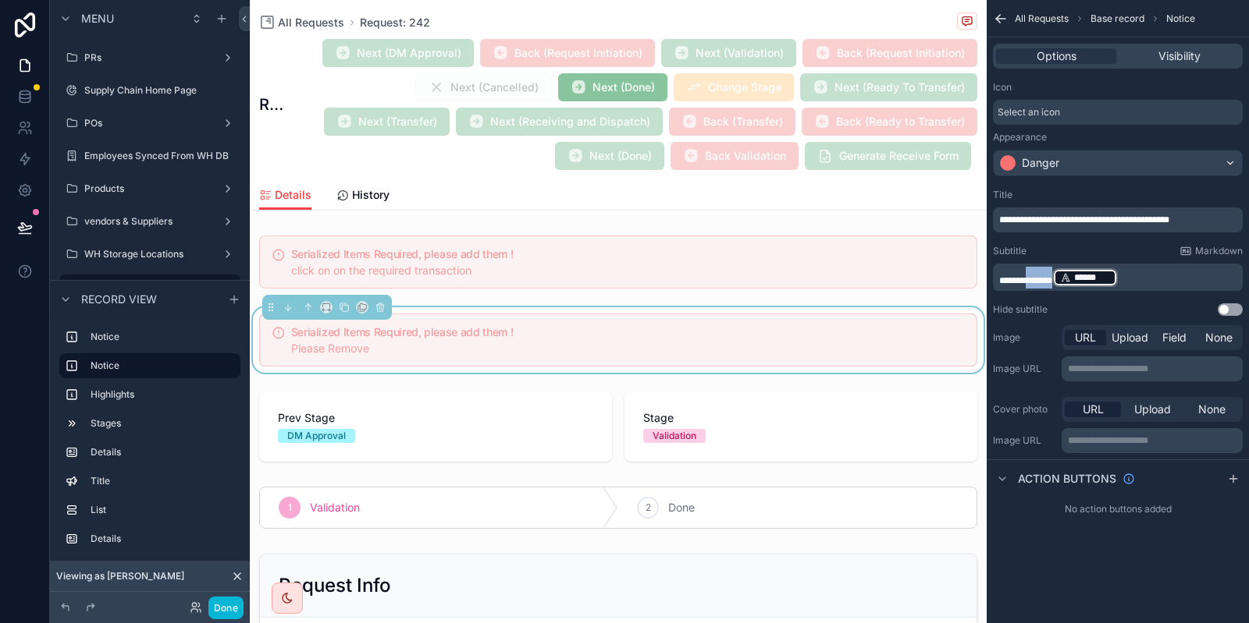
click at [1039, 276] on span "**********" at bounding box center [1025, 280] width 53 height 9
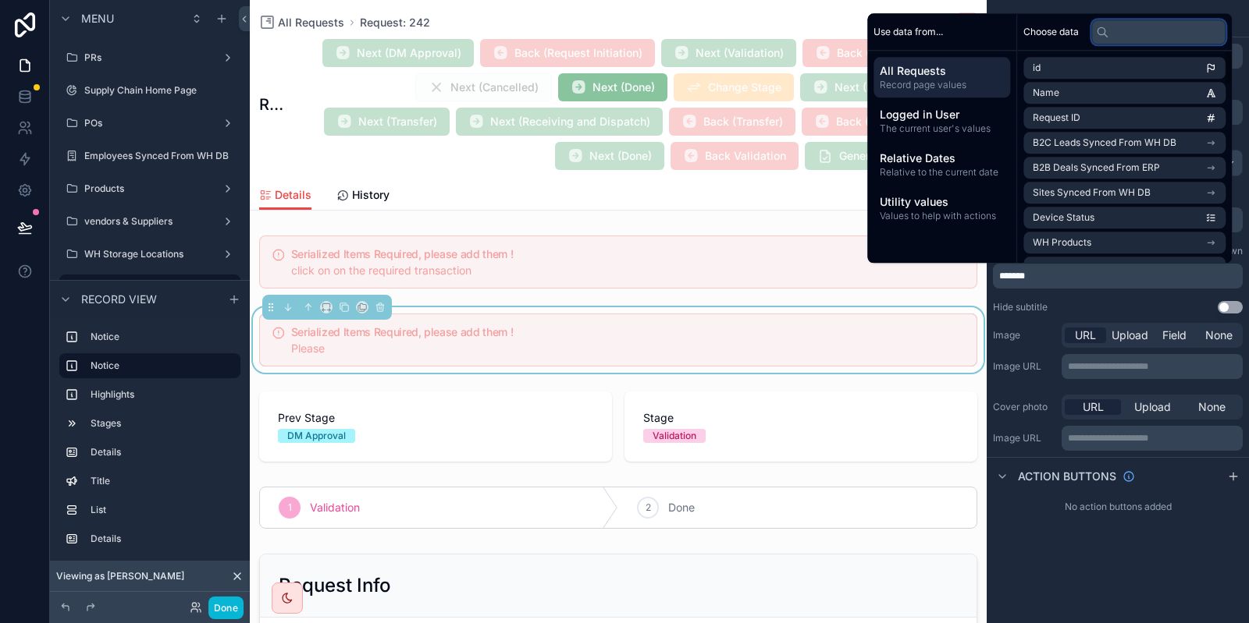
click at [1110, 41] on input "text" at bounding box center [1158, 32] width 134 height 25
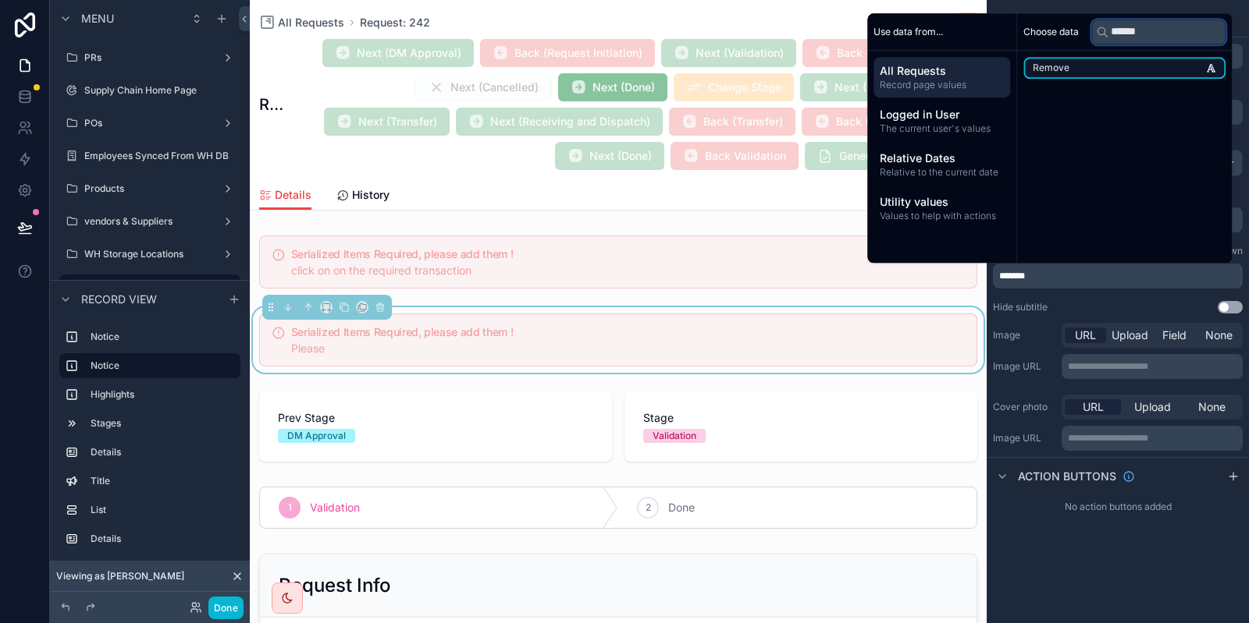
type input "******"
click at [1049, 66] on span "Remove" at bounding box center [1050, 68] width 37 height 12
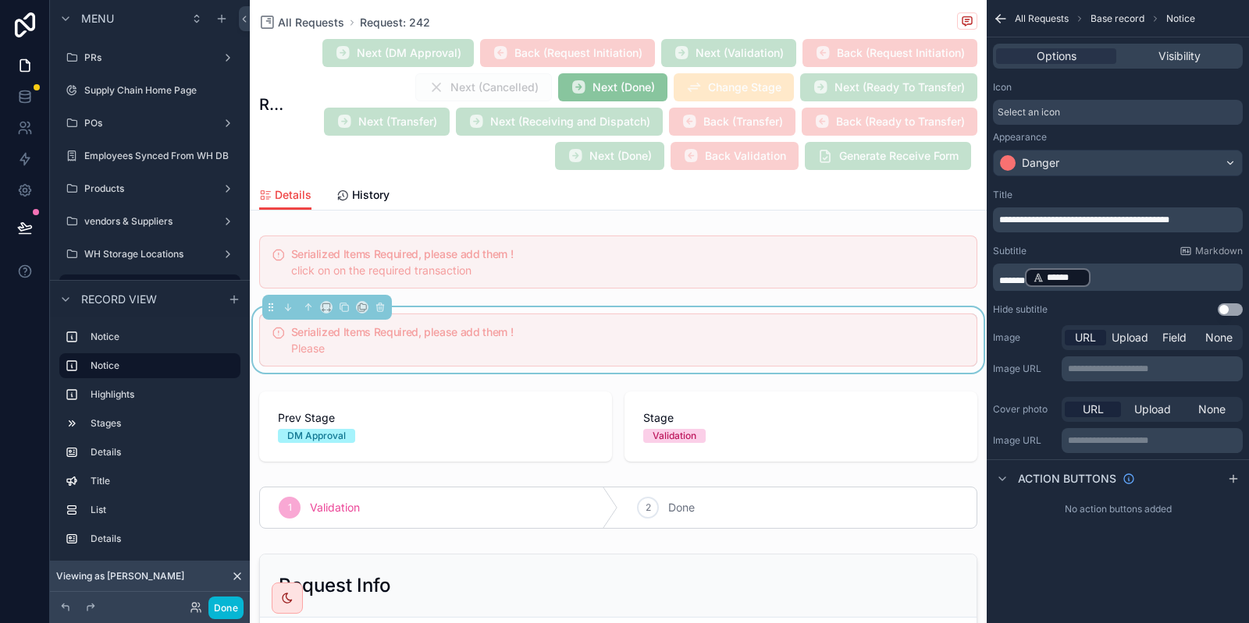
click at [1131, 279] on p "****** ****** ﻿ ﻿" at bounding box center [1119, 278] width 240 height 22
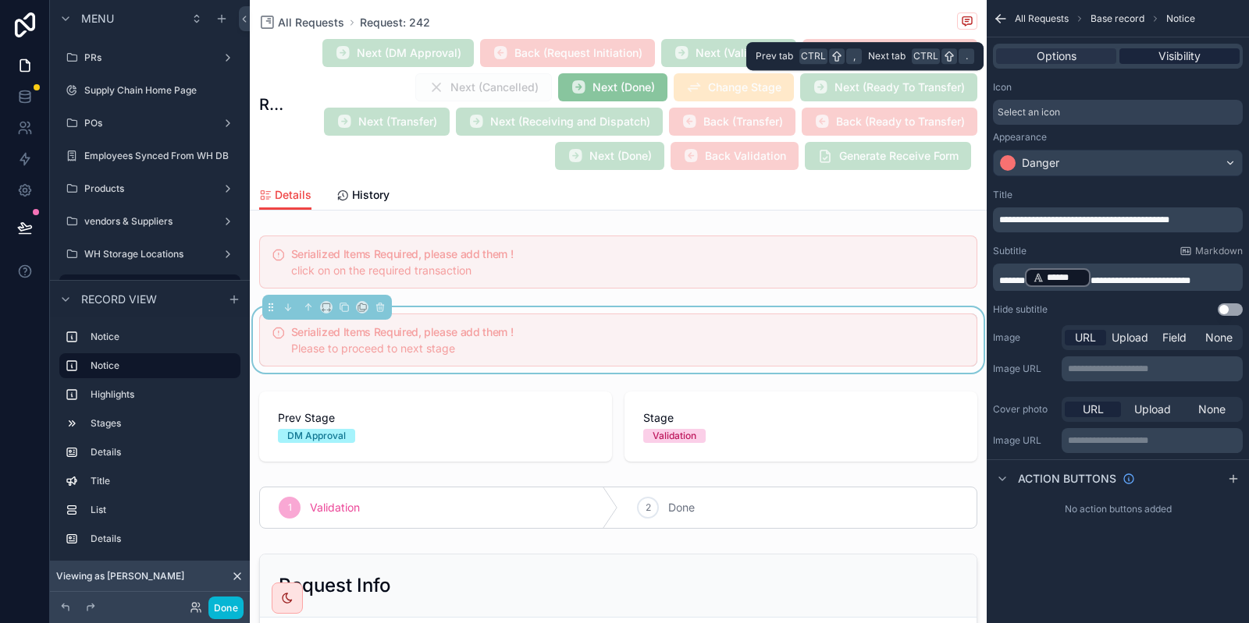
click at [1212, 54] on div "Visibility" at bounding box center [1179, 56] width 120 height 16
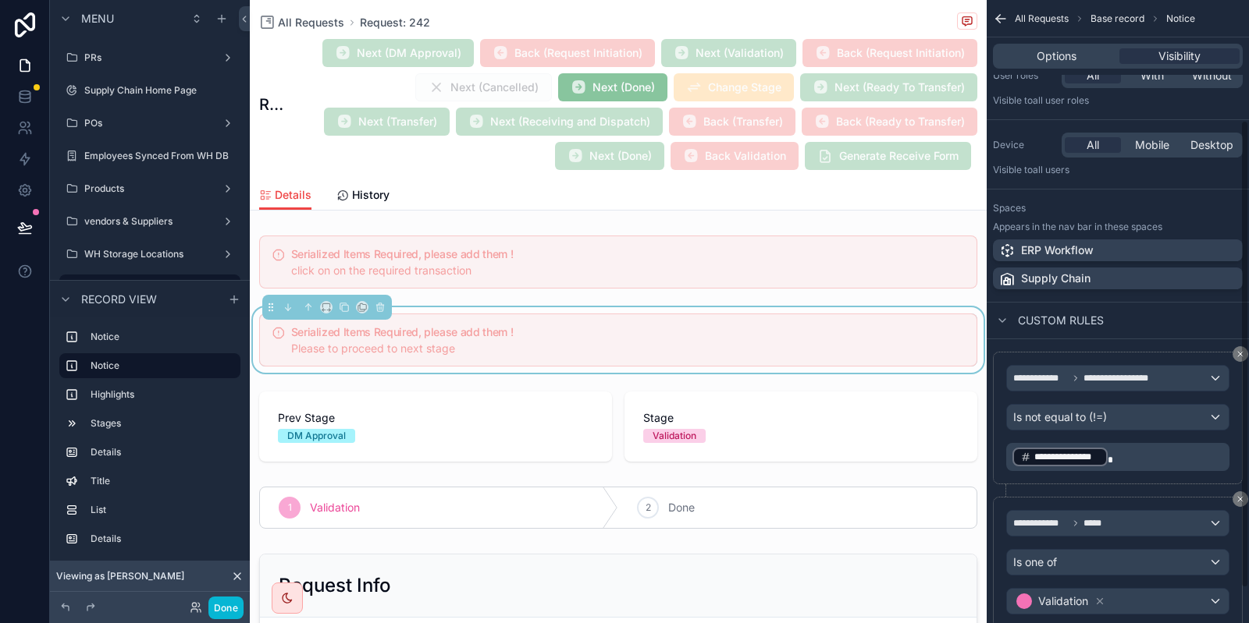
scroll to position [199, 0]
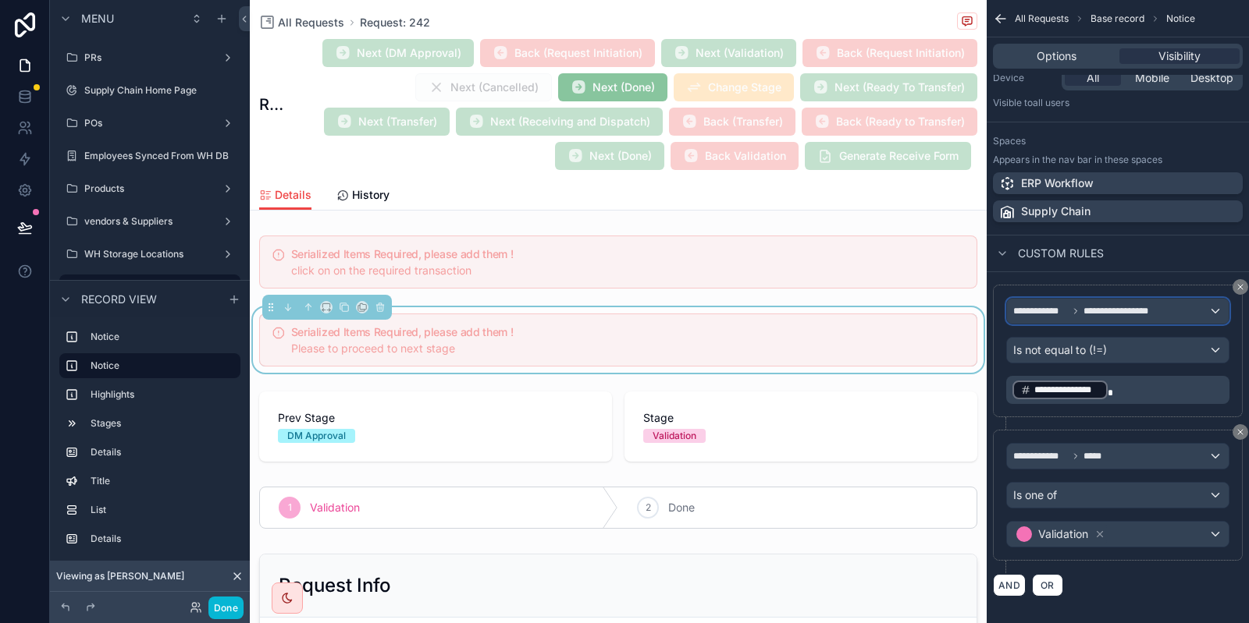
click at [1078, 314] on icon "scrollable content" at bounding box center [1075, 311] width 9 height 9
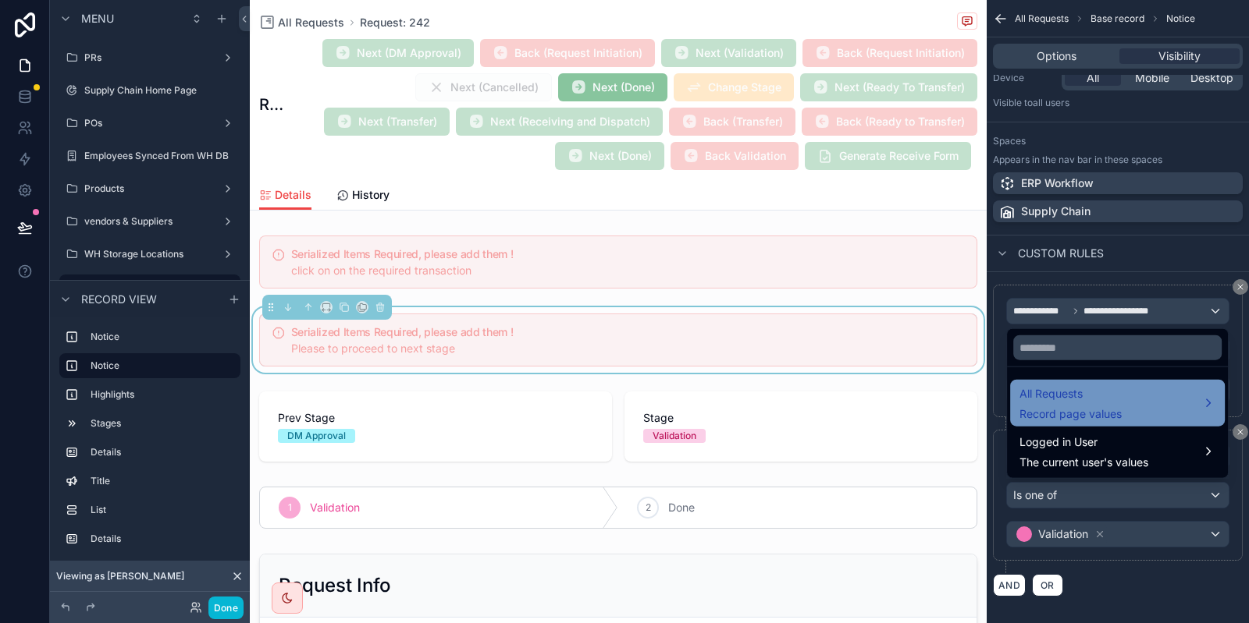
click at [1083, 384] on div "All Requests Record page values" at bounding box center [1117, 403] width 215 height 47
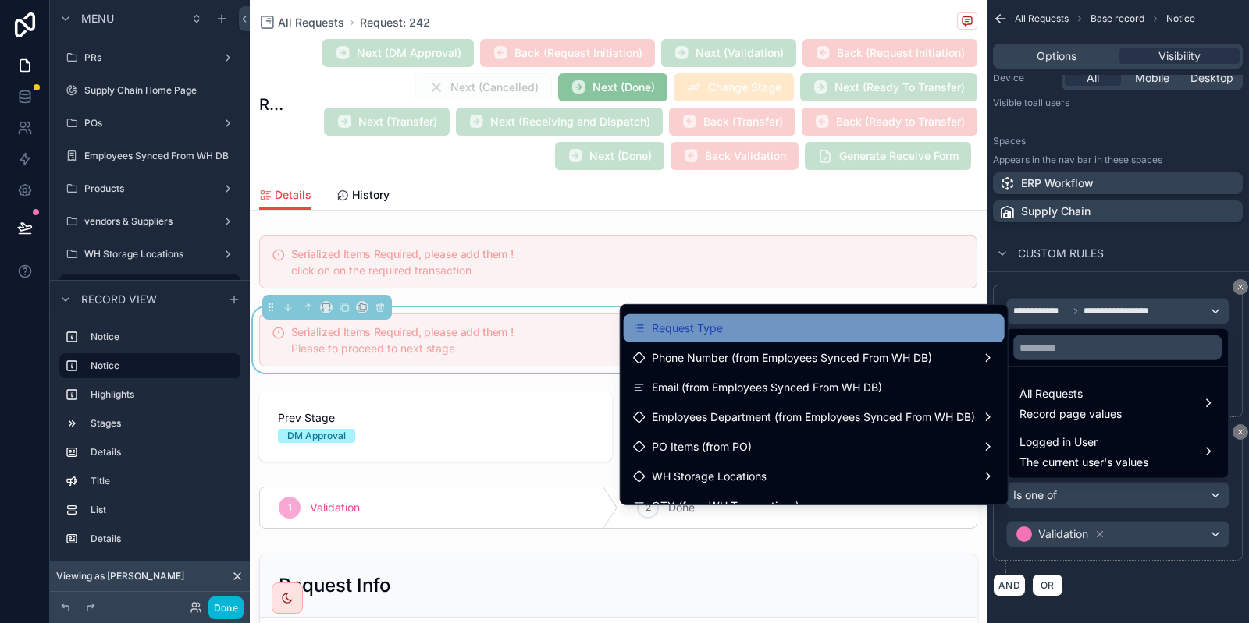
scroll to position [624, 0]
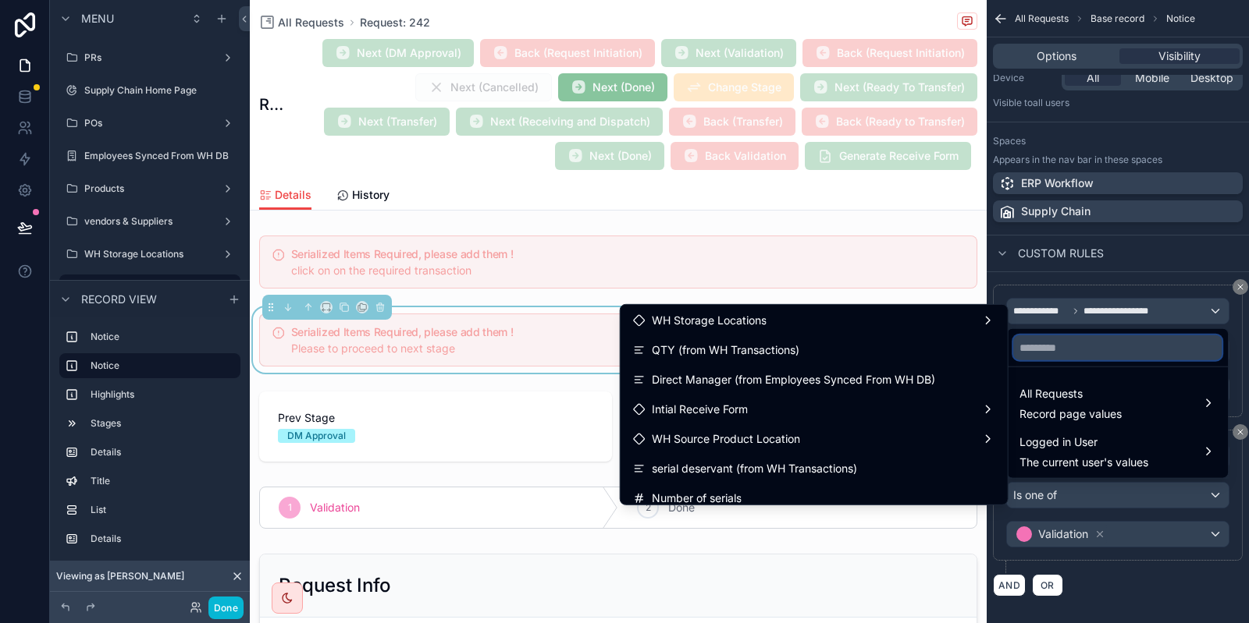
click at [1057, 336] on input "text" at bounding box center [1117, 348] width 208 height 25
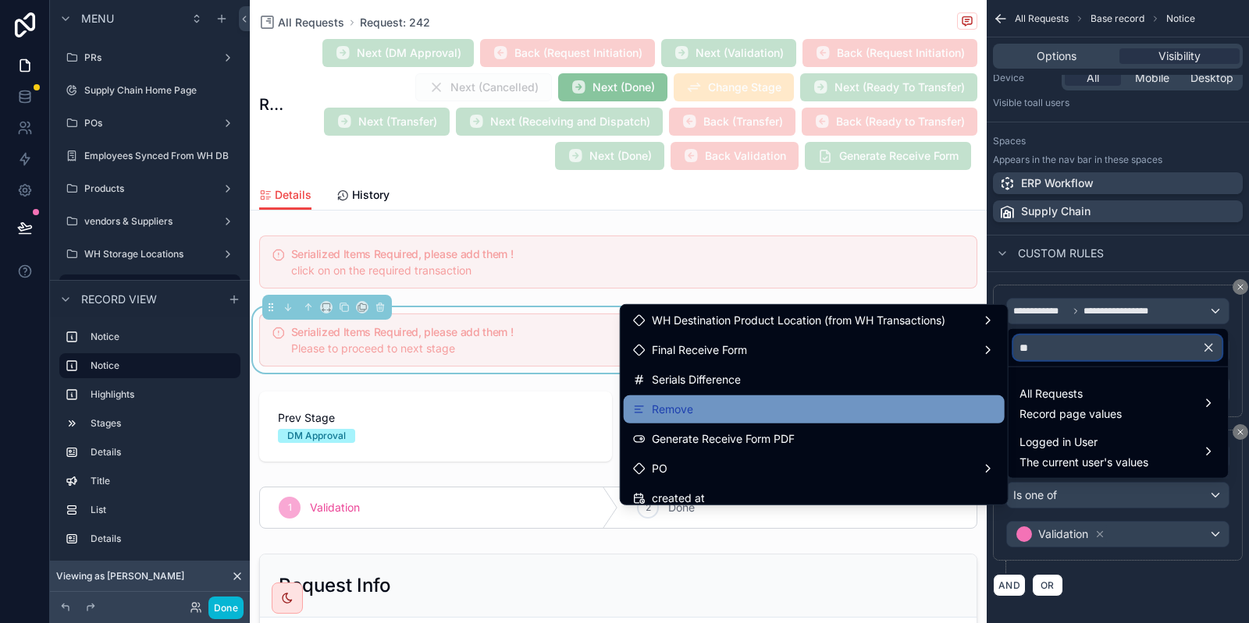
type input "**"
click at [761, 412] on div "Remove" at bounding box center [814, 409] width 362 height 19
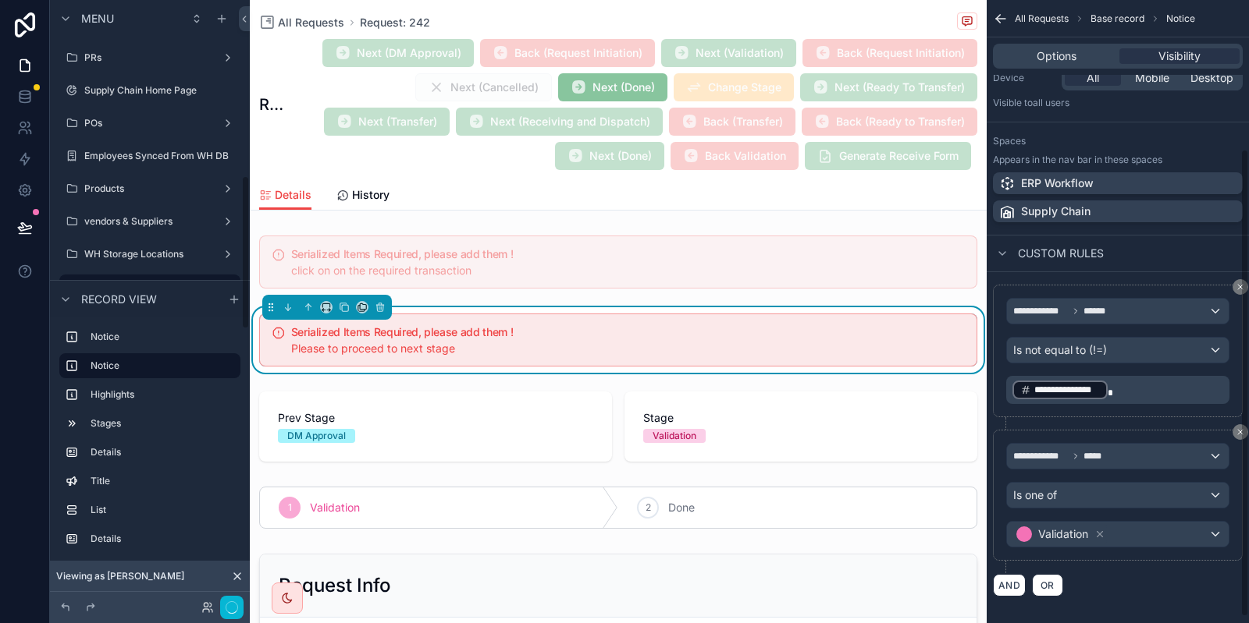
scroll to position [687, 0]
click at [1131, 338] on div "Is not equal to (!=)" at bounding box center [1118, 350] width 222 height 25
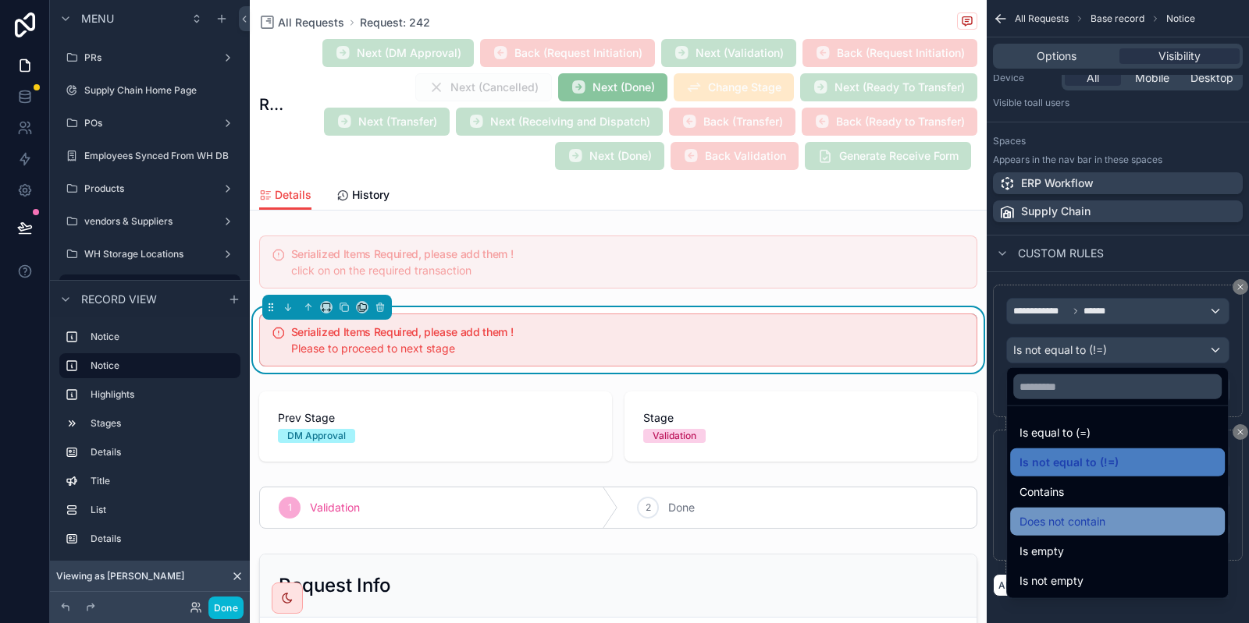
click at [1097, 508] on div "Does not contain" at bounding box center [1117, 522] width 215 height 28
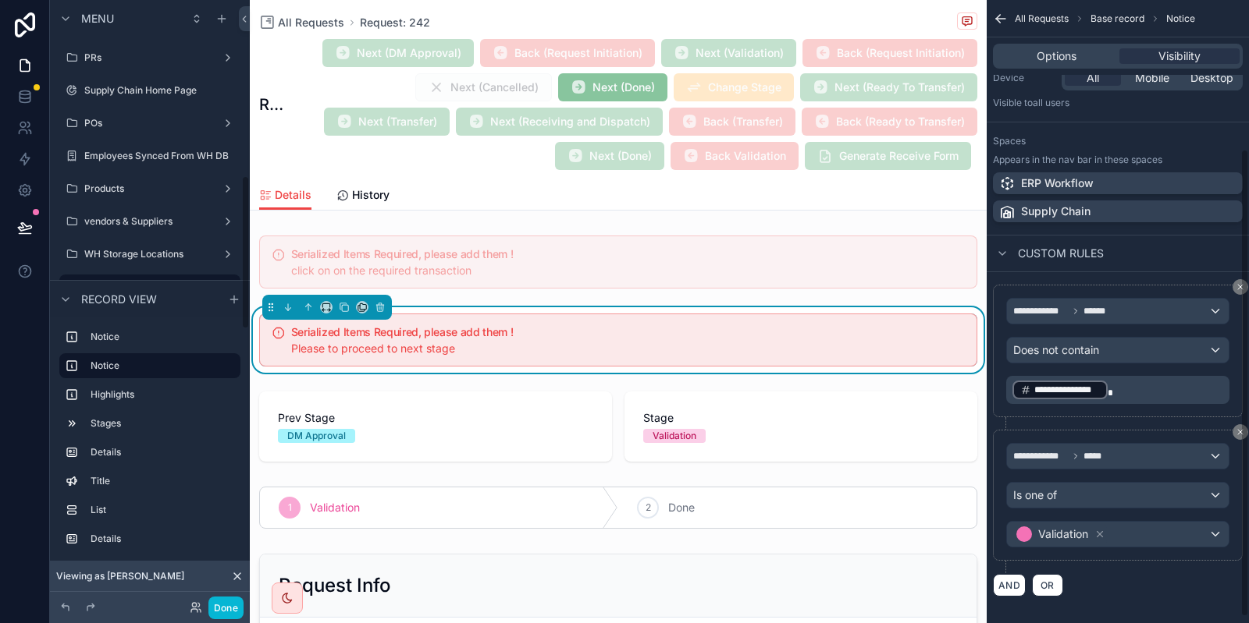
click at [1166, 393] on p "**********" at bounding box center [1119, 390] width 214 height 22
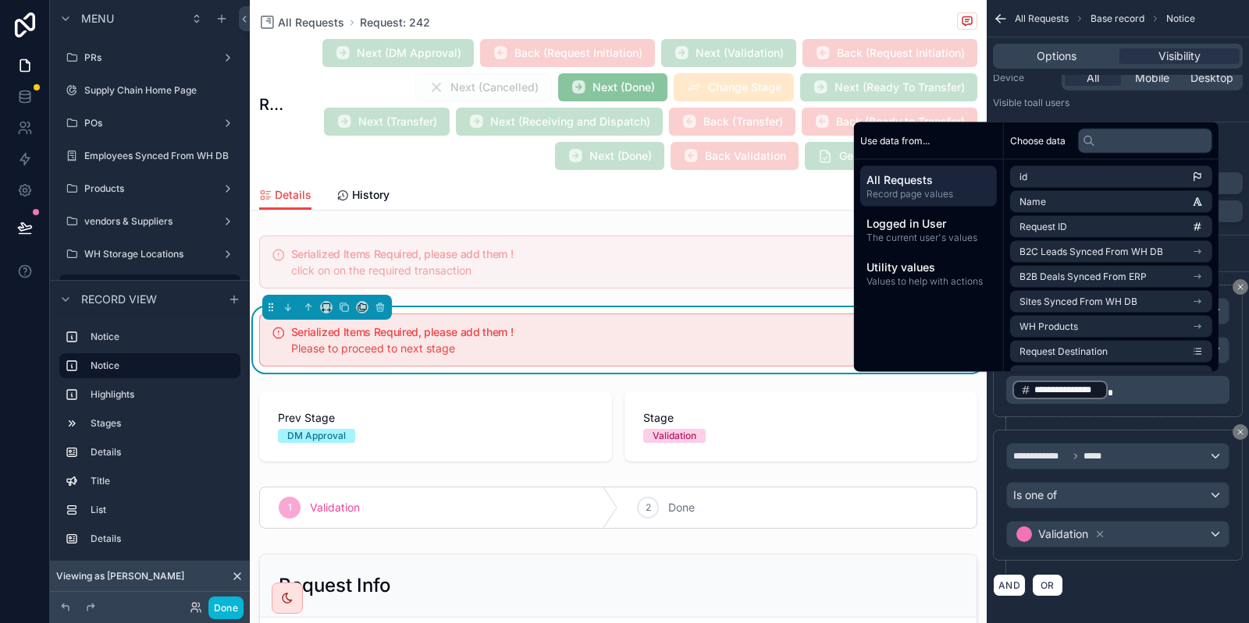
click at [1166, 393] on p "**********" at bounding box center [1119, 390] width 214 height 22
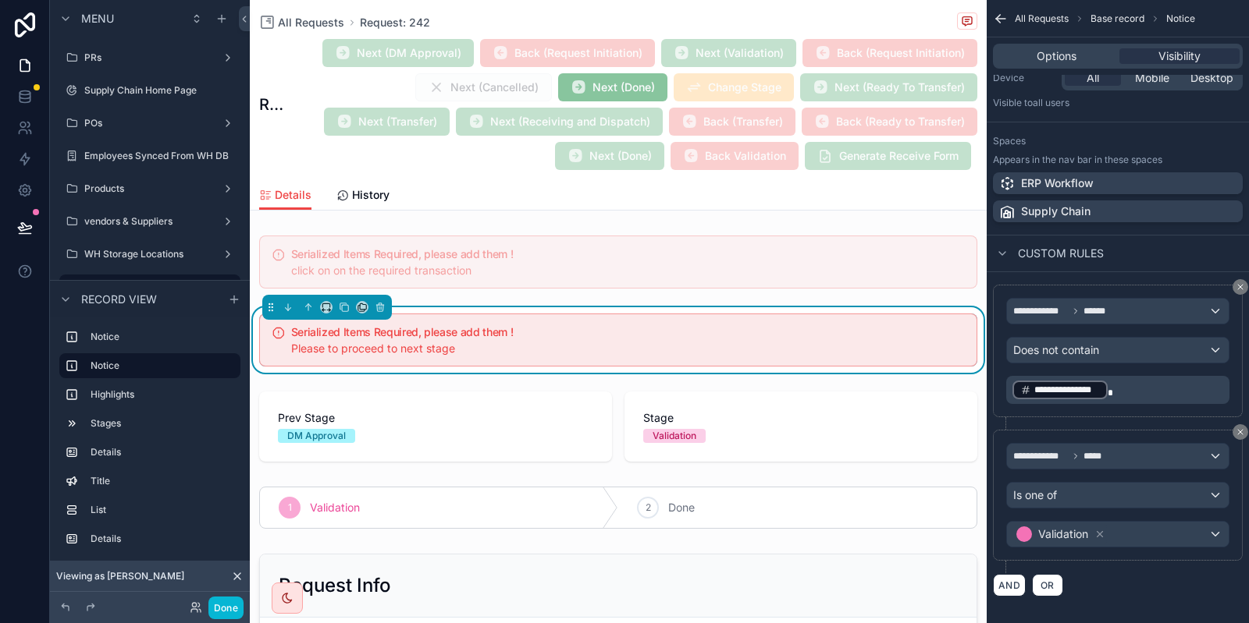
click at [1166, 393] on p "**********" at bounding box center [1119, 390] width 214 height 22
click at [1227, 353] on div "Does not contain" at bounding box center [1118, 350] width 222 height 25
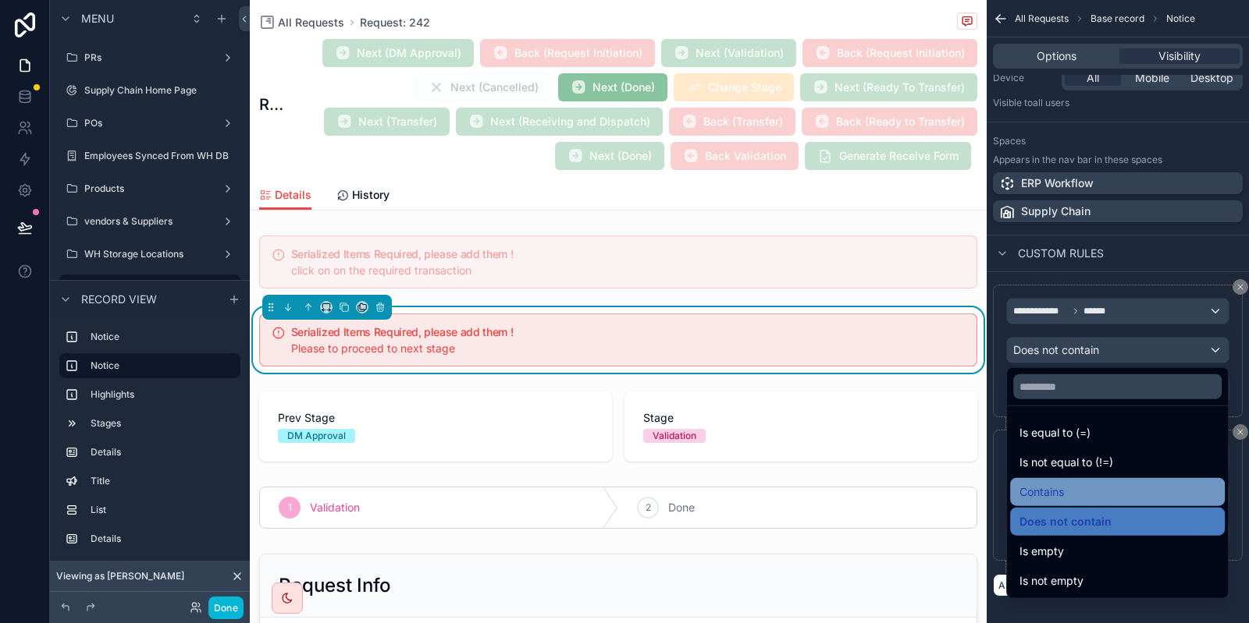
click at [1087, 486] on div "Contains" at bounding box center [1117, 492] width 196 height 19
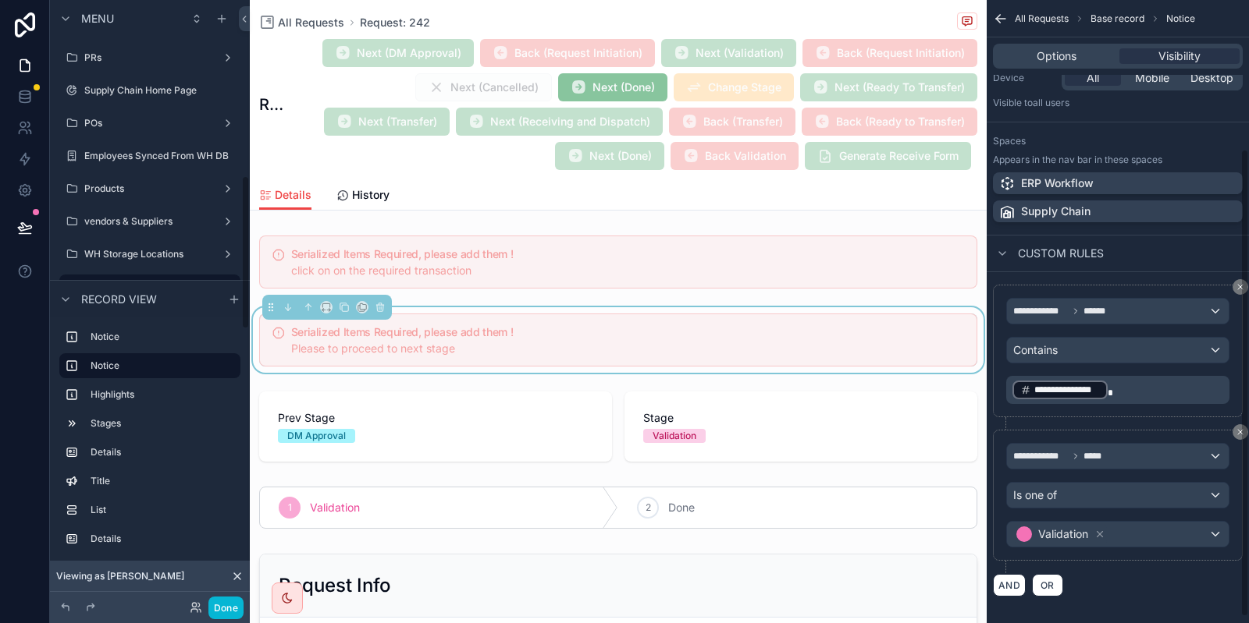
click at [1153, 379] on p "**********" at bounding box center [1119, 390] width 214 height 22
click at [1107, 404] on div "**********" at bounding box center [1118, 350] width 250 height 130
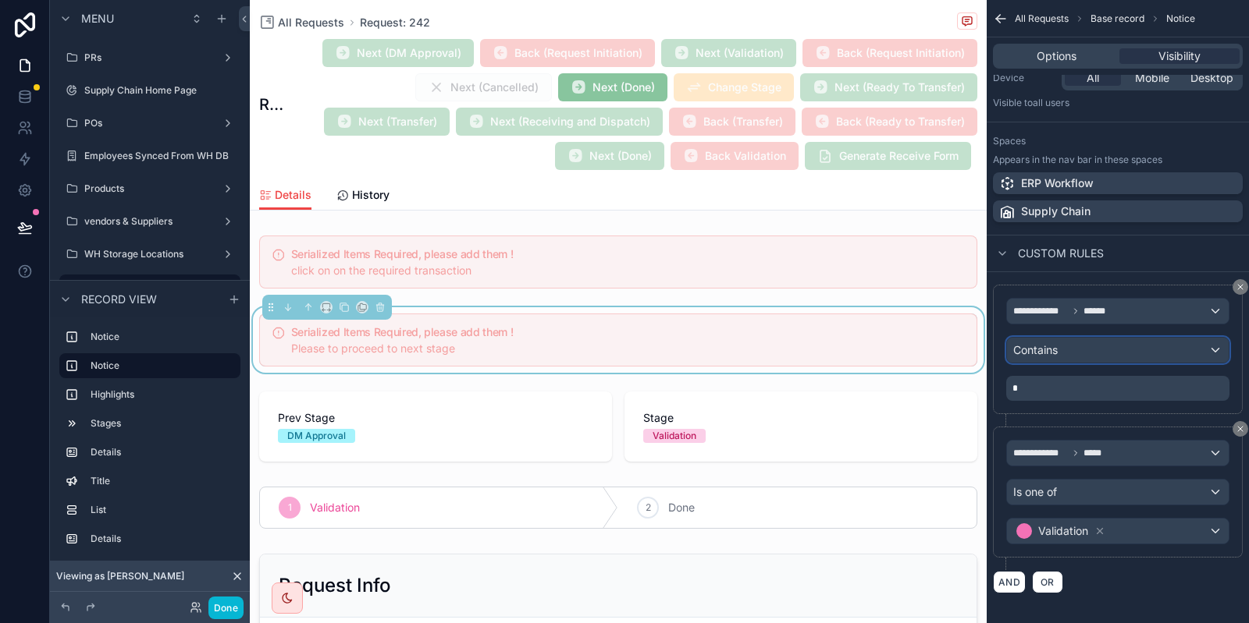
click at [1063, 350] on div "Contains" at bounding box center [1118, 350] width 222 height 25
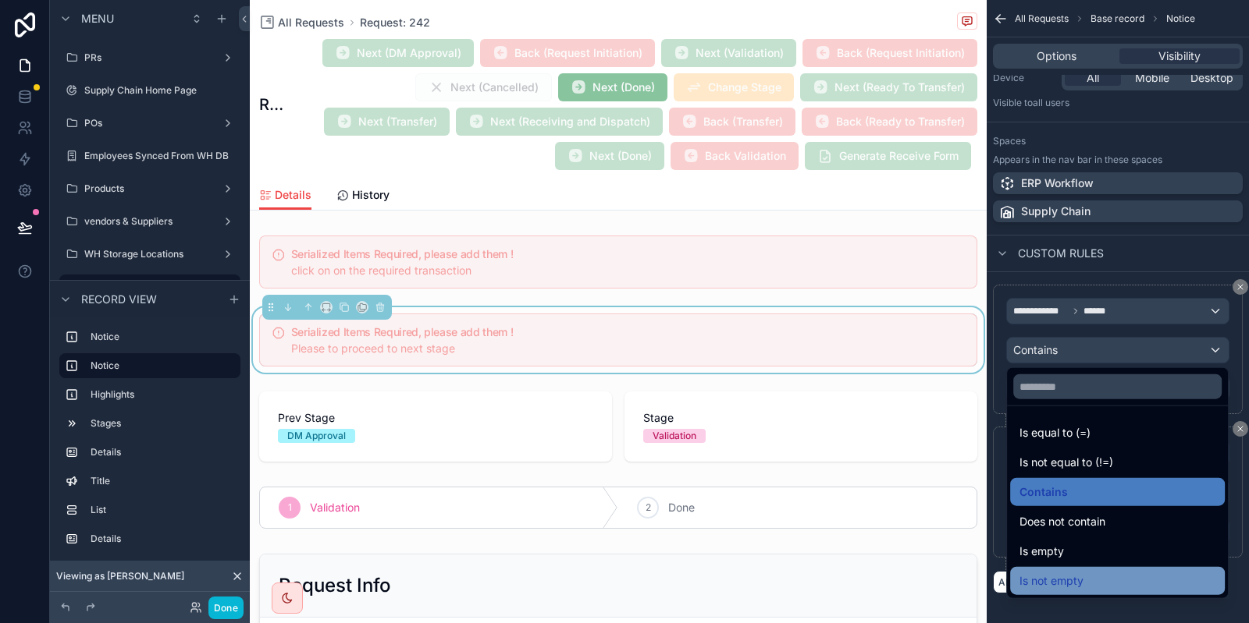
click at [1067, 584] on span "Is not empty" at bounding box center [1051, 581] width 64 height 19
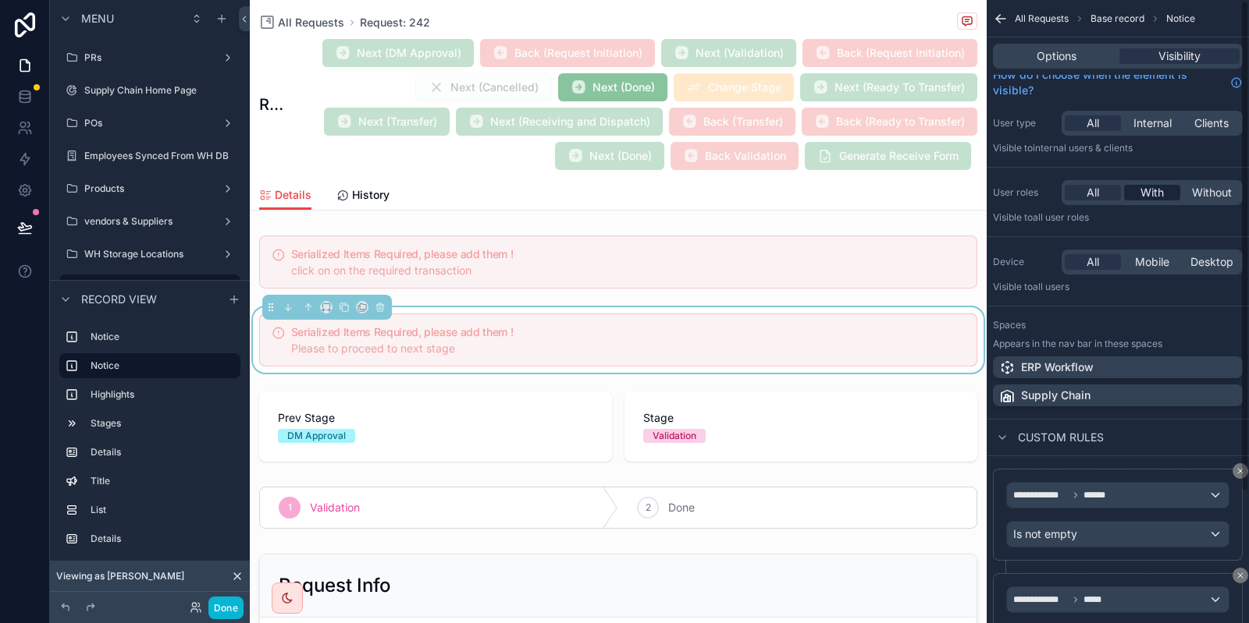
scroll to position [0, 0]
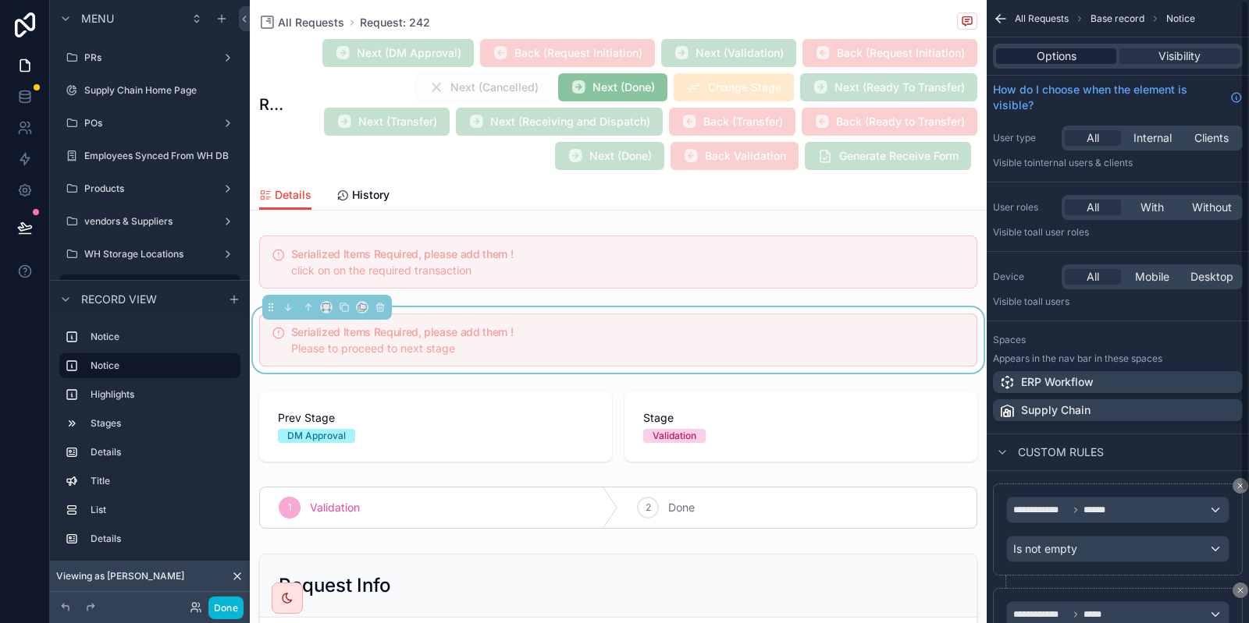
click at [1070, 49] on span "Options" at bounding box center [1056, 56] width 40 height 16
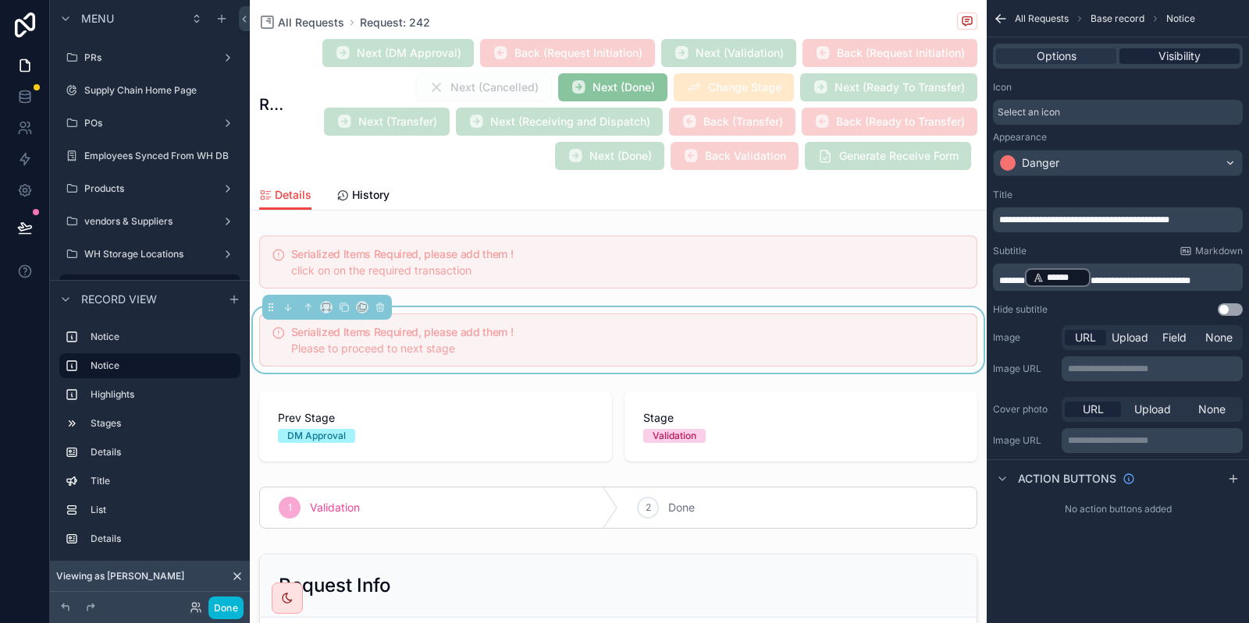
click at [1161, 52] on span "Visibility" at bounding box center [1179, 56] width 42 height 16
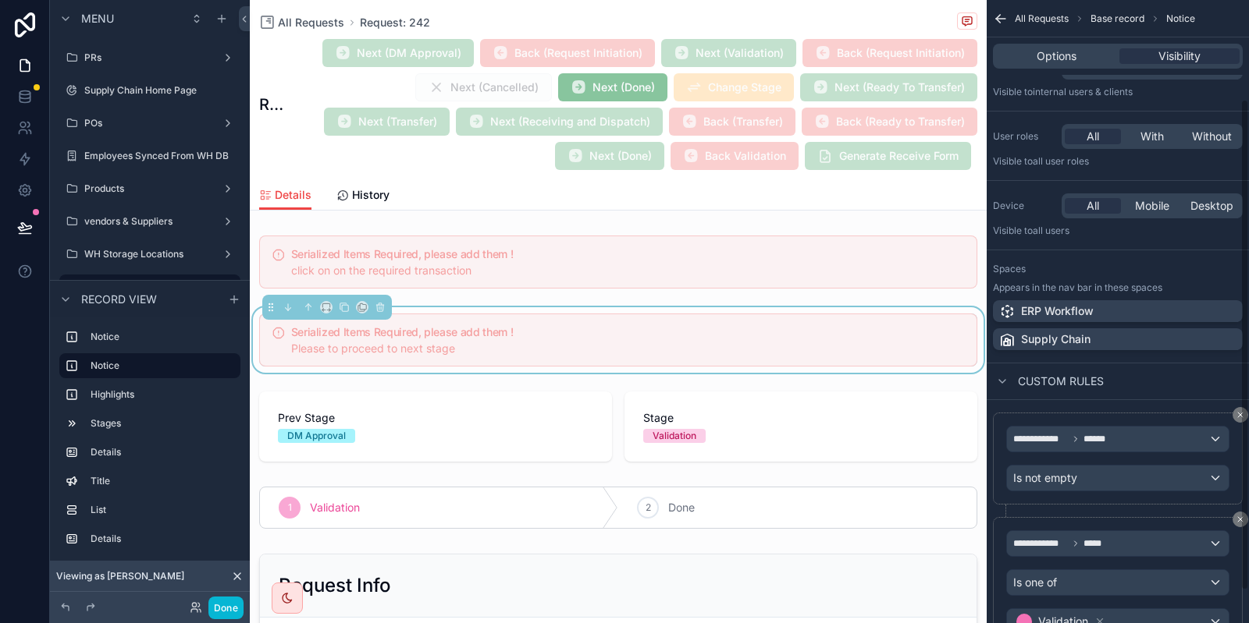
scroll to position [166, 0]
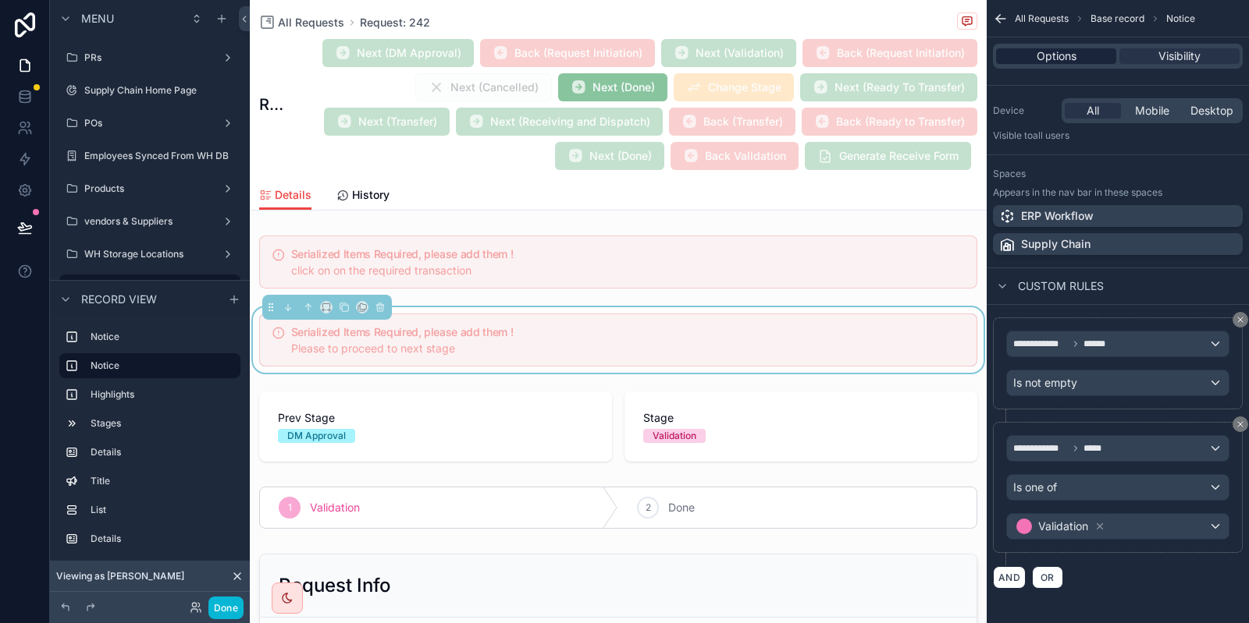
click at [1036, 49] on span "Options" at bounding box center [1056, 56] width 40 height 16
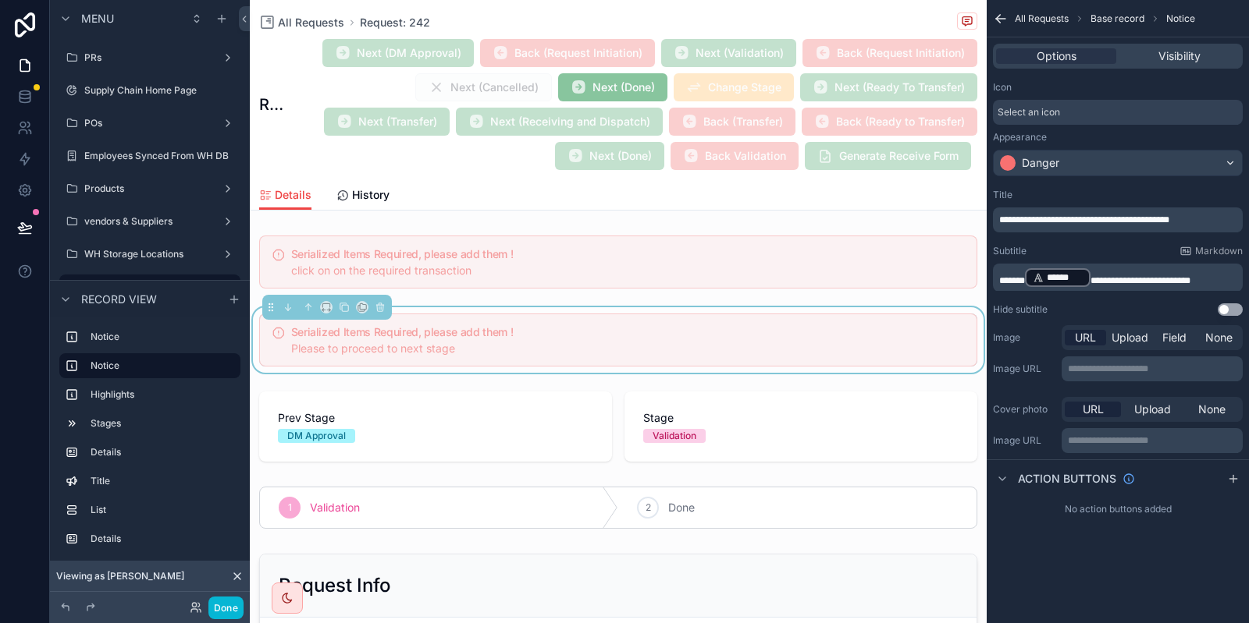
click at [1076, 222] on span "**********" at bounding box center [1084, 219] width 170 height 9
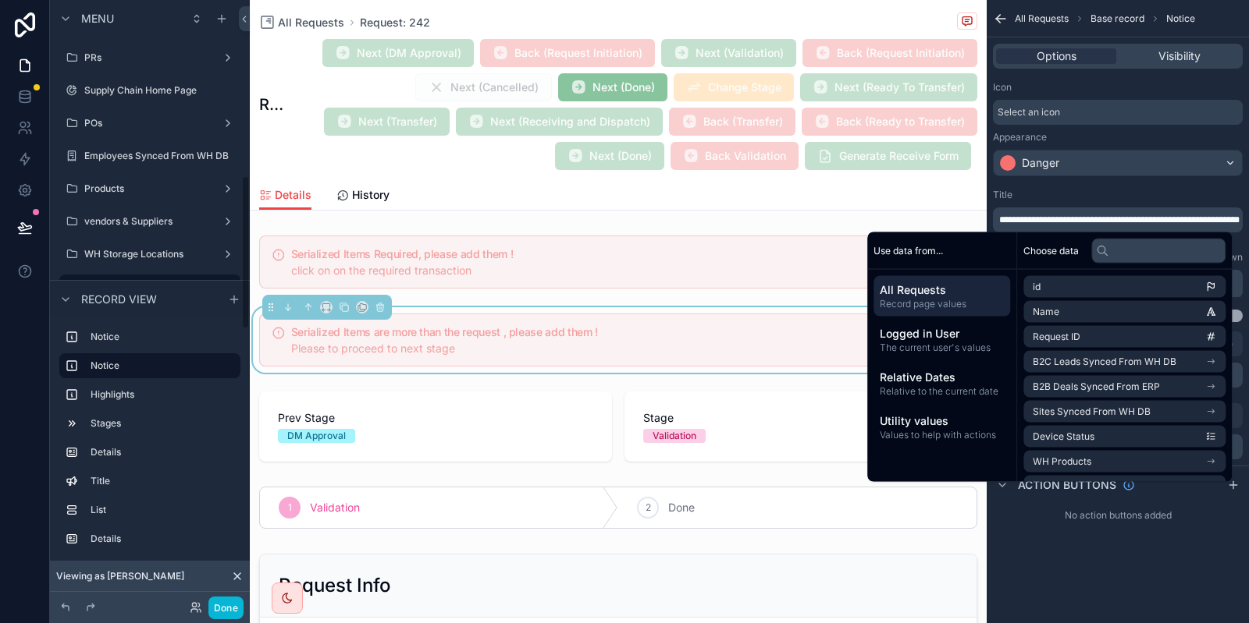
scroll to position [687, 0]
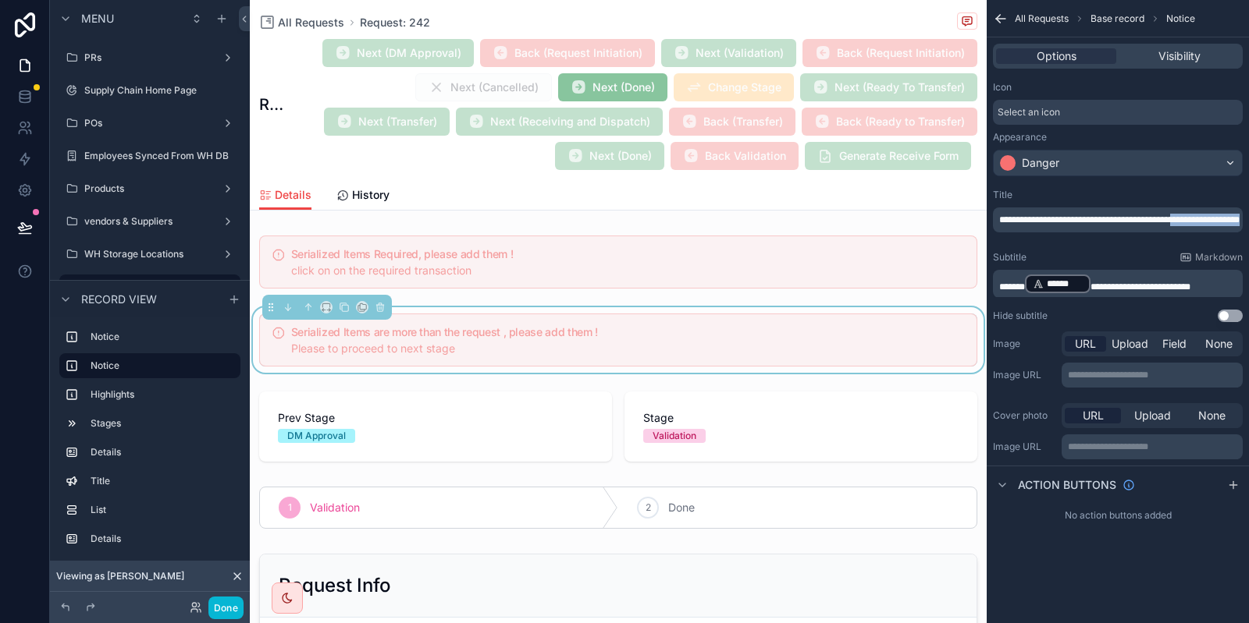
drag, startPoint x: 1192, startPoint y: 216, endPoint x: 1229, endPoint y: 232, distance: 39.9
click at [1229, 226] on p "**********" at bounding box center [1119, 220] width 240 height 12
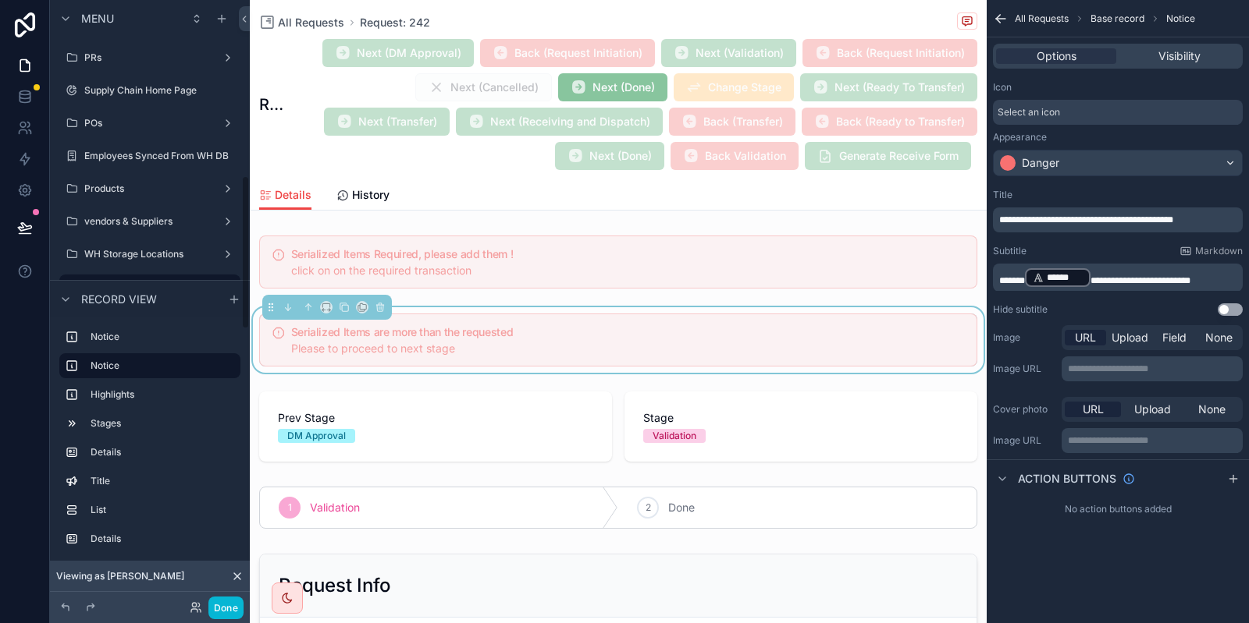
click at [1107, 194] on div "Title" at bounding box center [1118, 195] width 250 height 12
drag, startPoint x: 333, startPoint y: 349, endPoint x: 544, endPoint y: 337, distance: 211.0
click at [432, 350] on span "Please to proceed to next stage" at bounding box center [373, 348] width 164 height 13
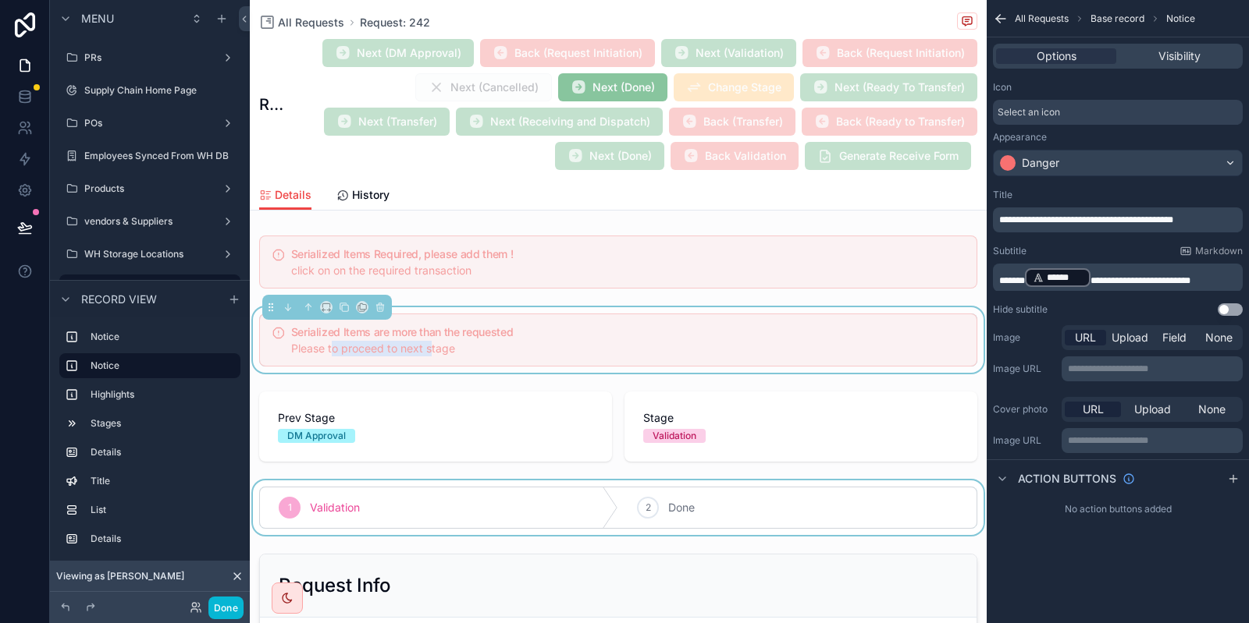
click at [1124, 256] on div "Subtitle Markdown" at bounding box center [1118, 251] width 250 height 12
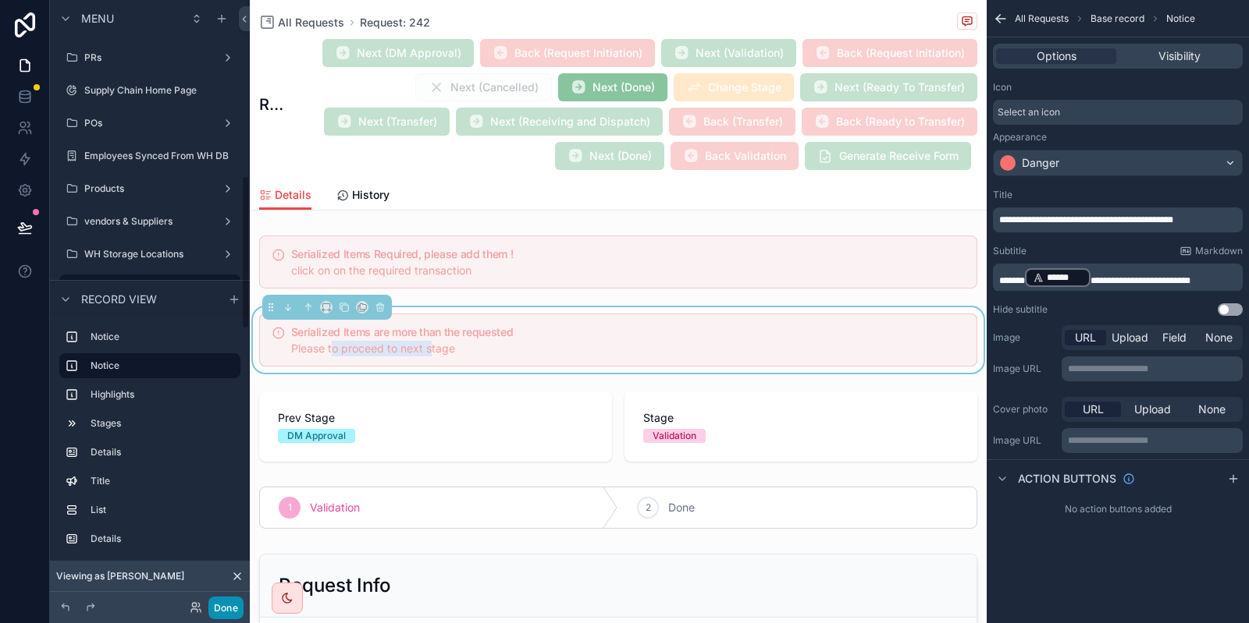
click at [222, 610] on button "Done" at bounding box center [225, 608] width 35 height 23
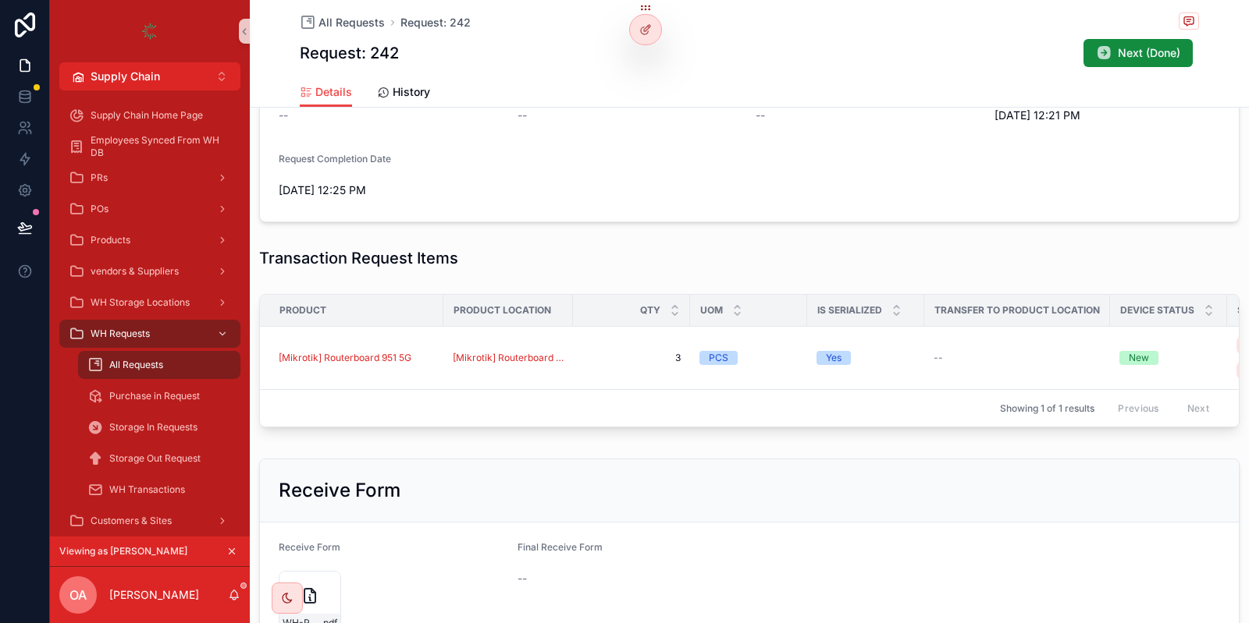
scroll to position [512, 0]
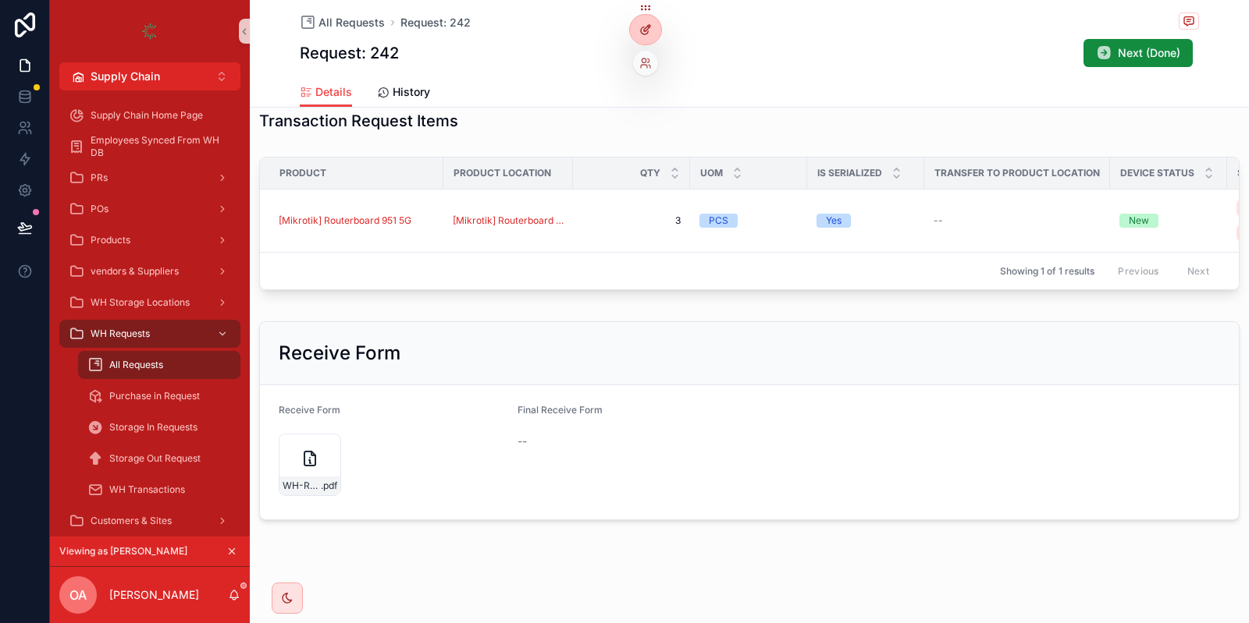
click at [641, 30] on icon at bounding box center [644, 30] width 7 height 7
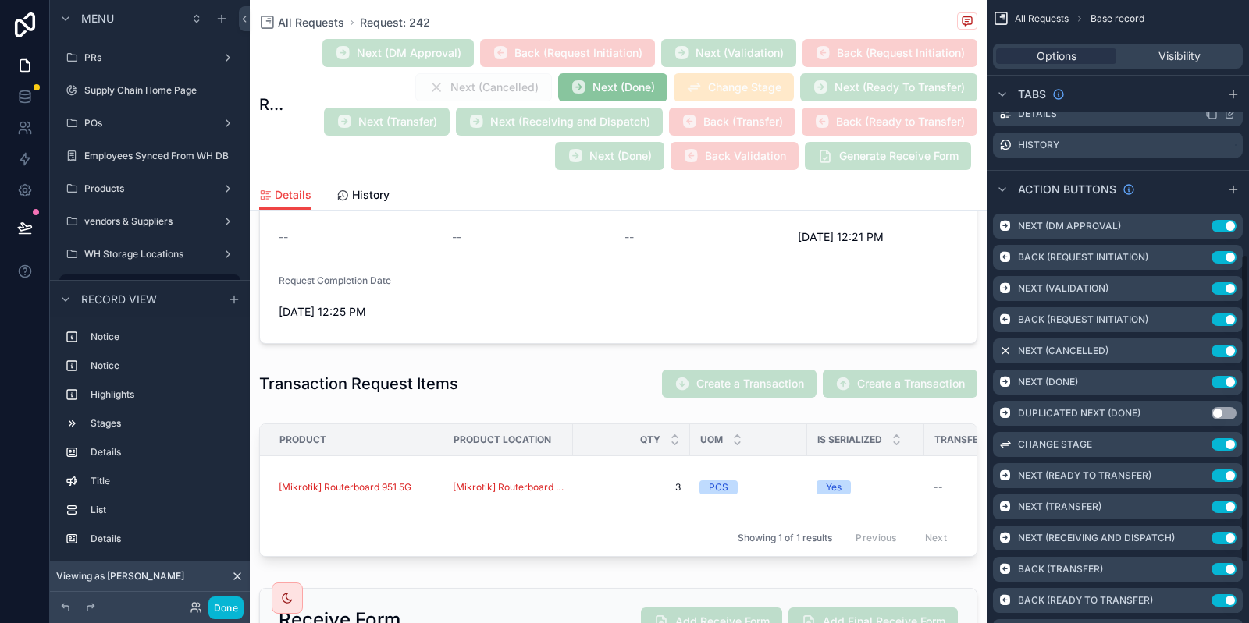
scroll to position [531, 0]
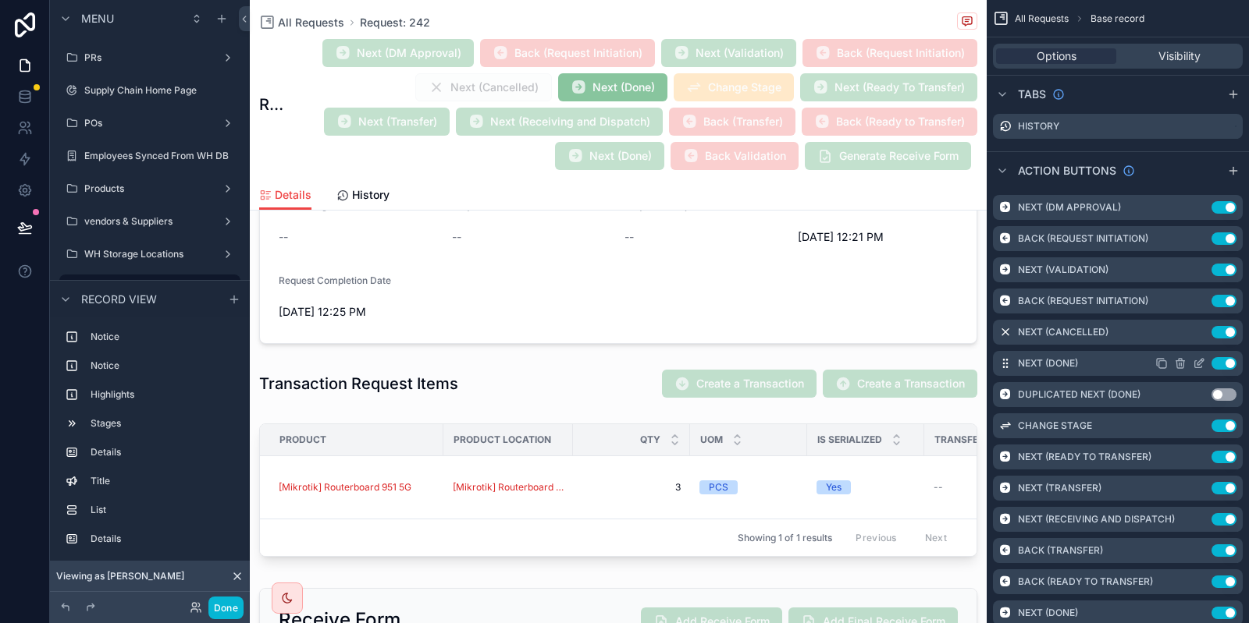
click at [1199, 367] on icon "scrollable content" at bounding box center [1198, 363] width 12 height 12
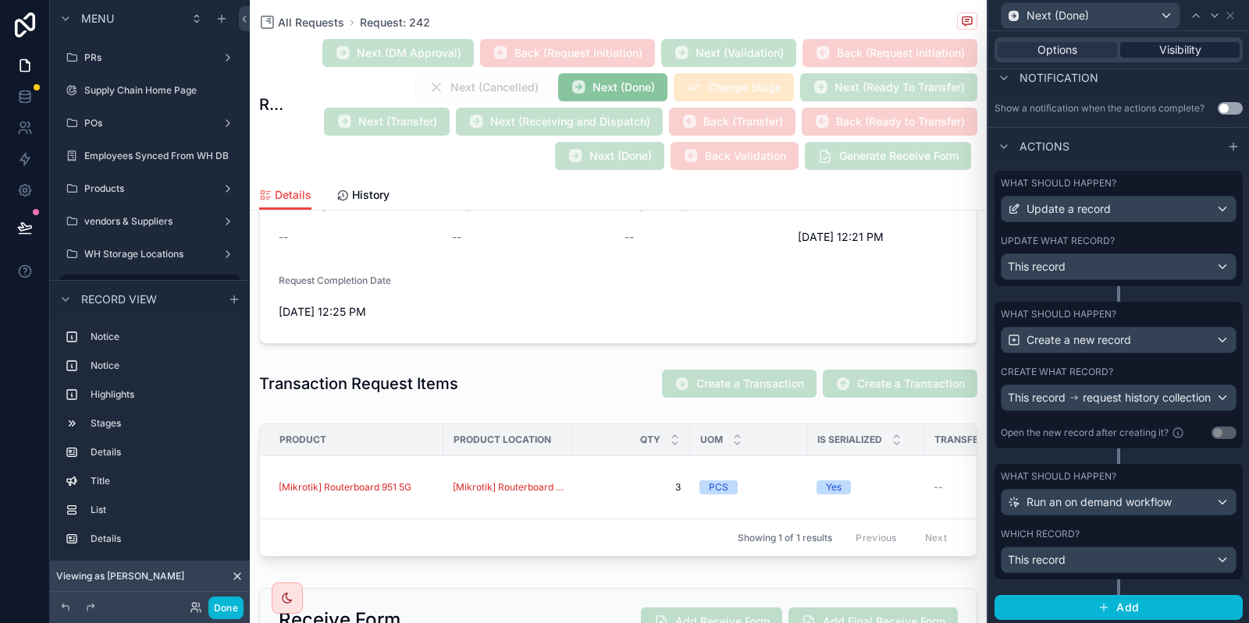
click at [1161, 51] on span "Visibility" at bounding box center [1180, 50] width 42 height 16
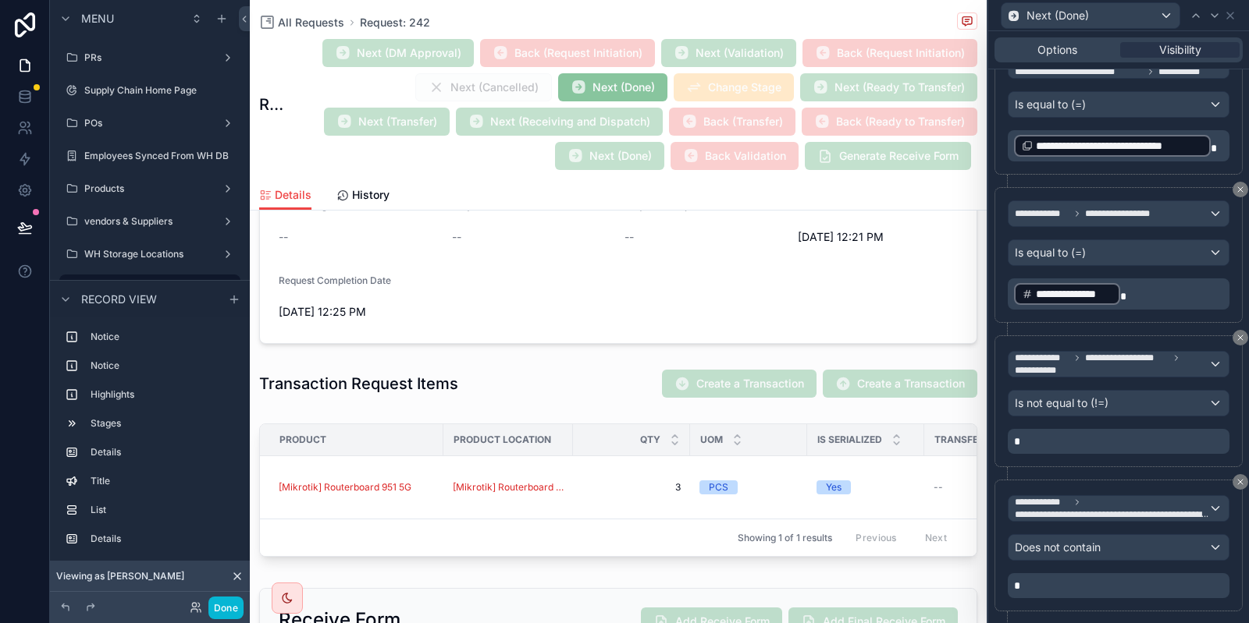
scroll to position [1924, 0]
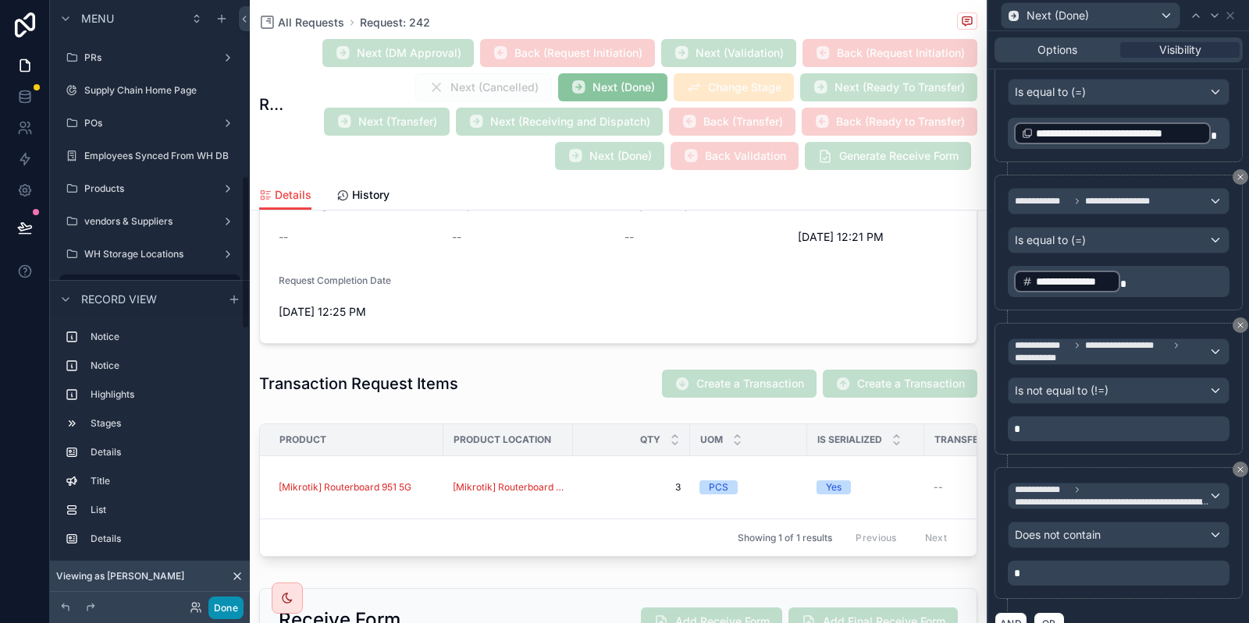
click at [234, 606] on button "Done" at bounding box center [225, 608] width 35 height 23
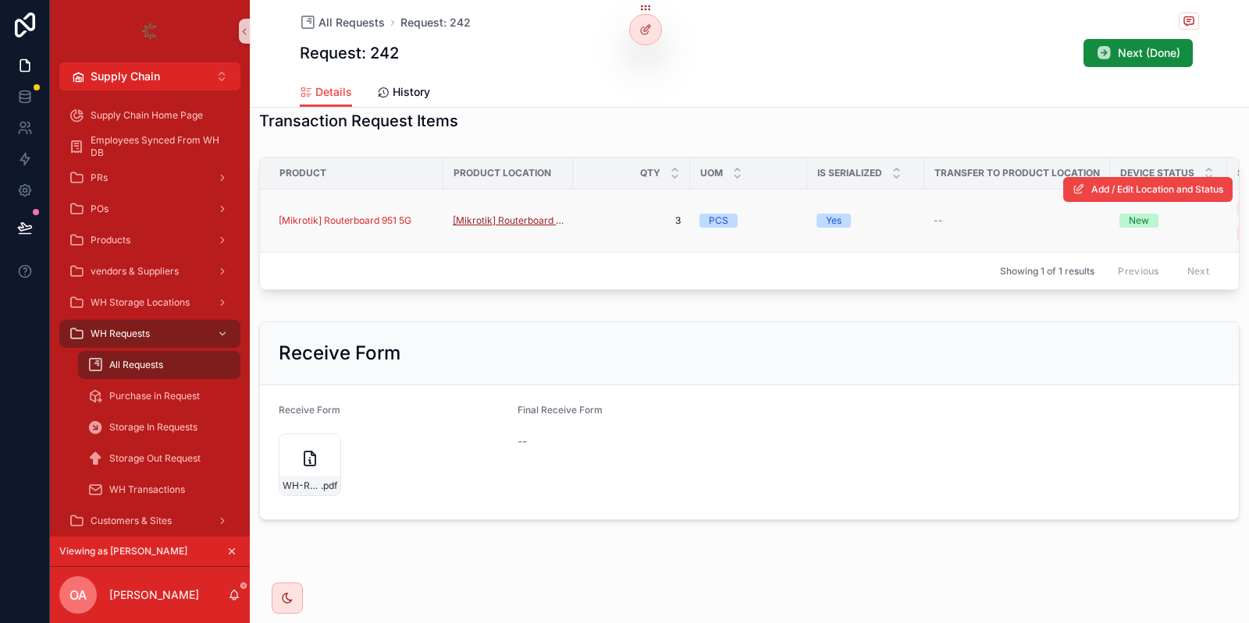
scroll to position [325, 0]
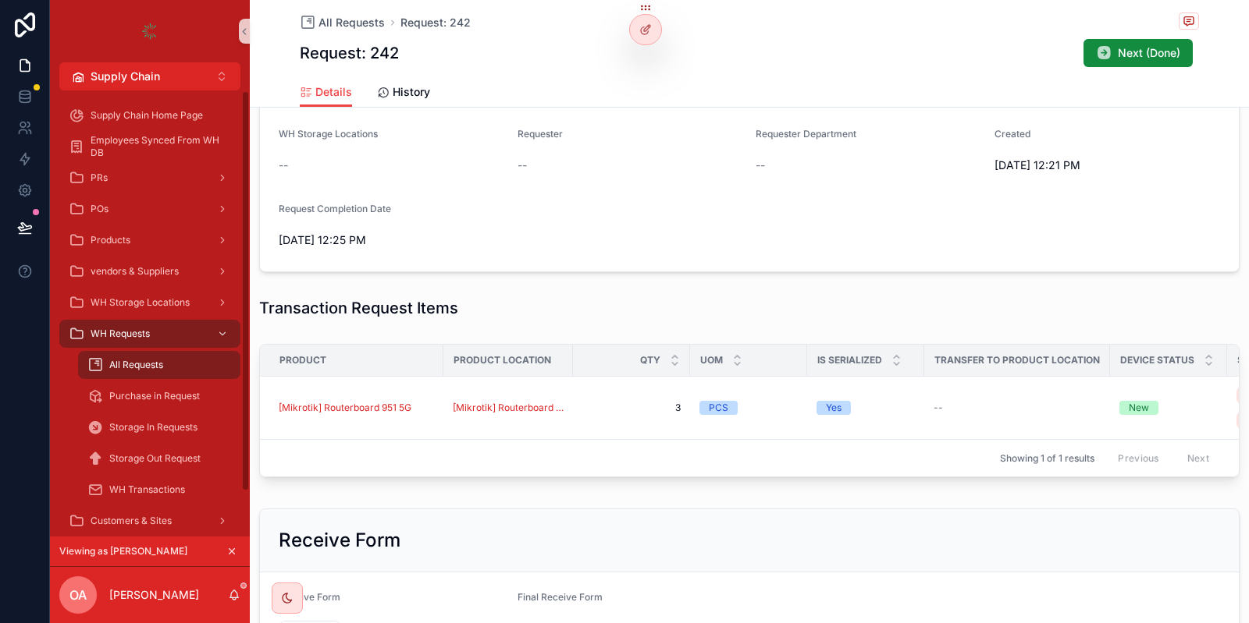
click at [180, 194] on div "POs" at bounding box center [150, 209] width 200 height 31
click at [177, 201] on div "POs" at bounding box center [150, 209] width 162 height 25
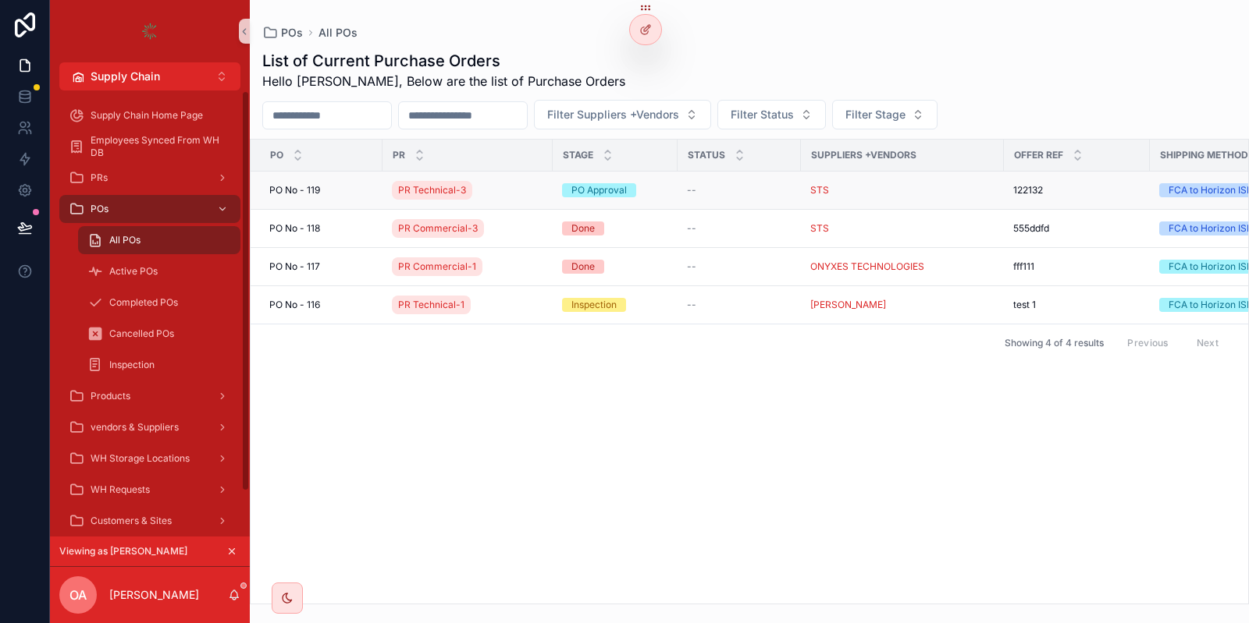
click at [342, 194] on div "PO No - 119 PO No - 119" at bounding box center [321, 190] width 104 height 12
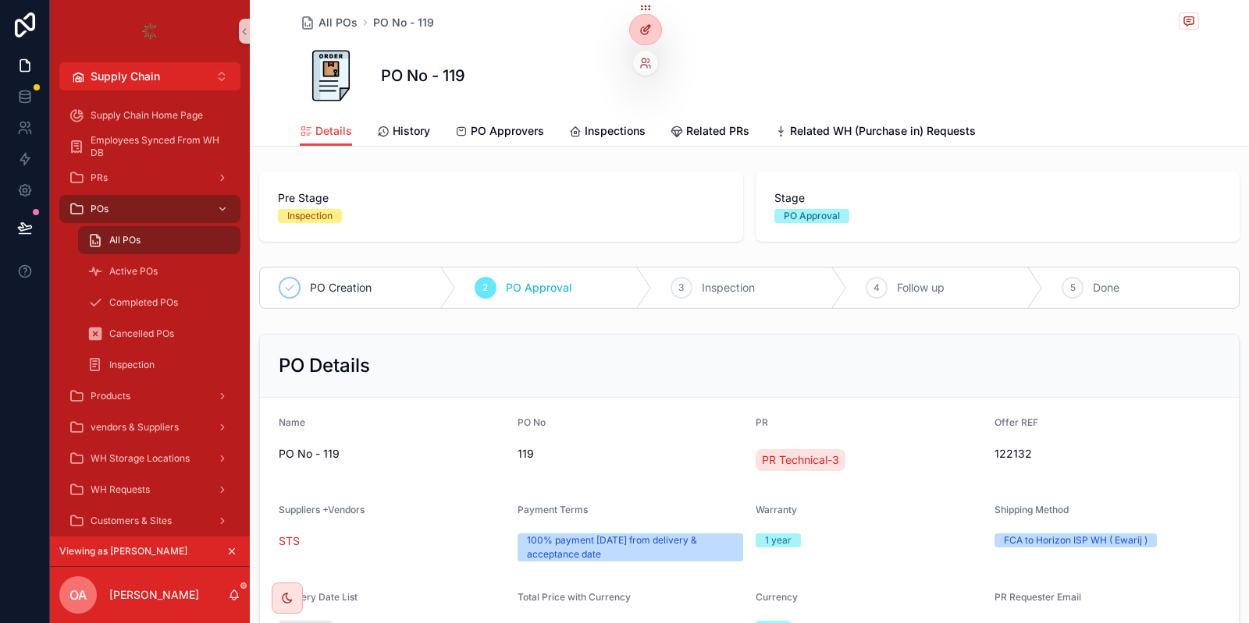
click at [659, 31] on div at bounding box center [645, 30] width 31 height 30
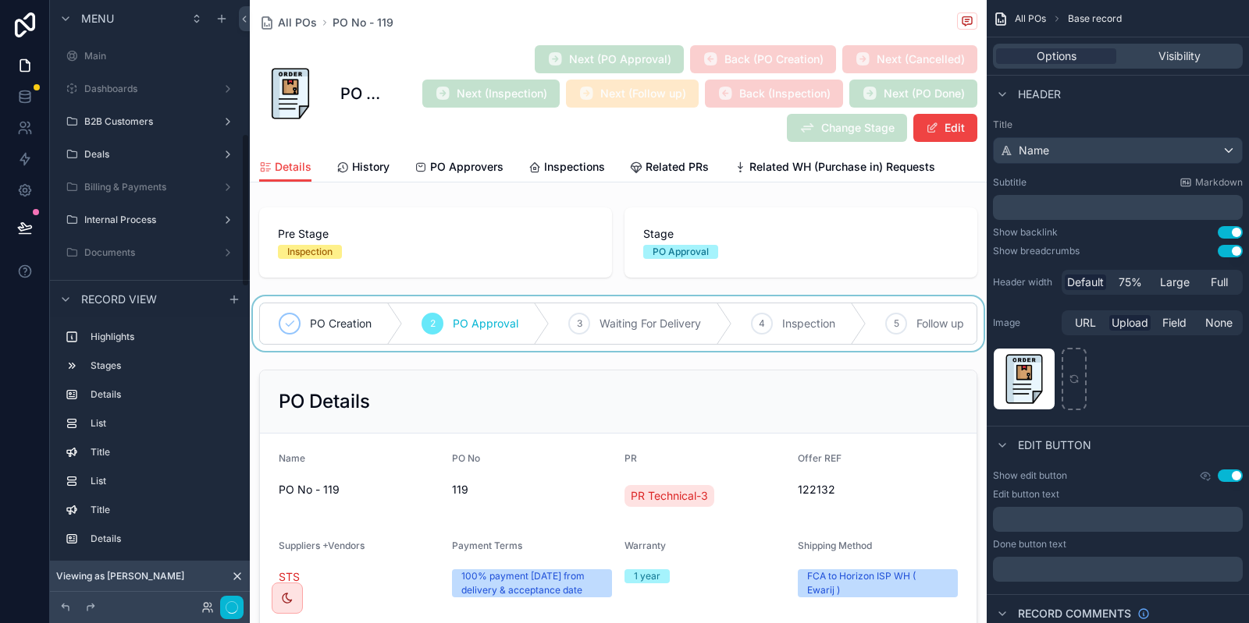
click at [625, 321] on div "scrollable content" at bounding box center [618, 324] width 737 height 55
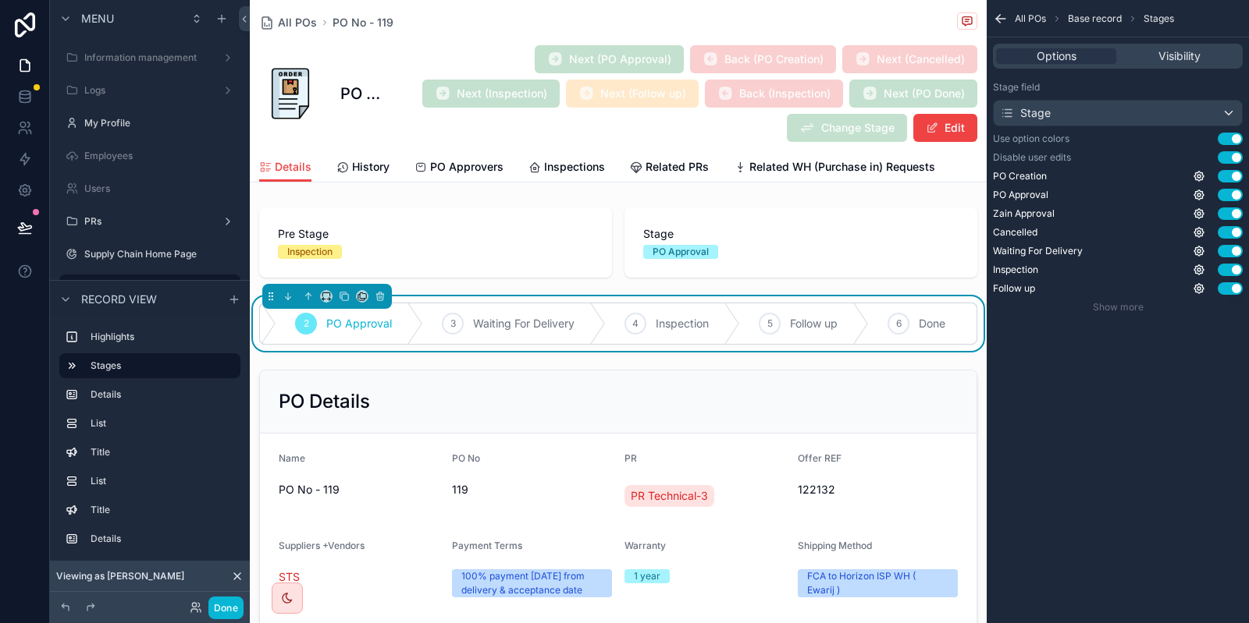
scroll to position [0, 130]
click at [223, 604] on button "Done" at bounding box center [225, 608] width 35 height 23
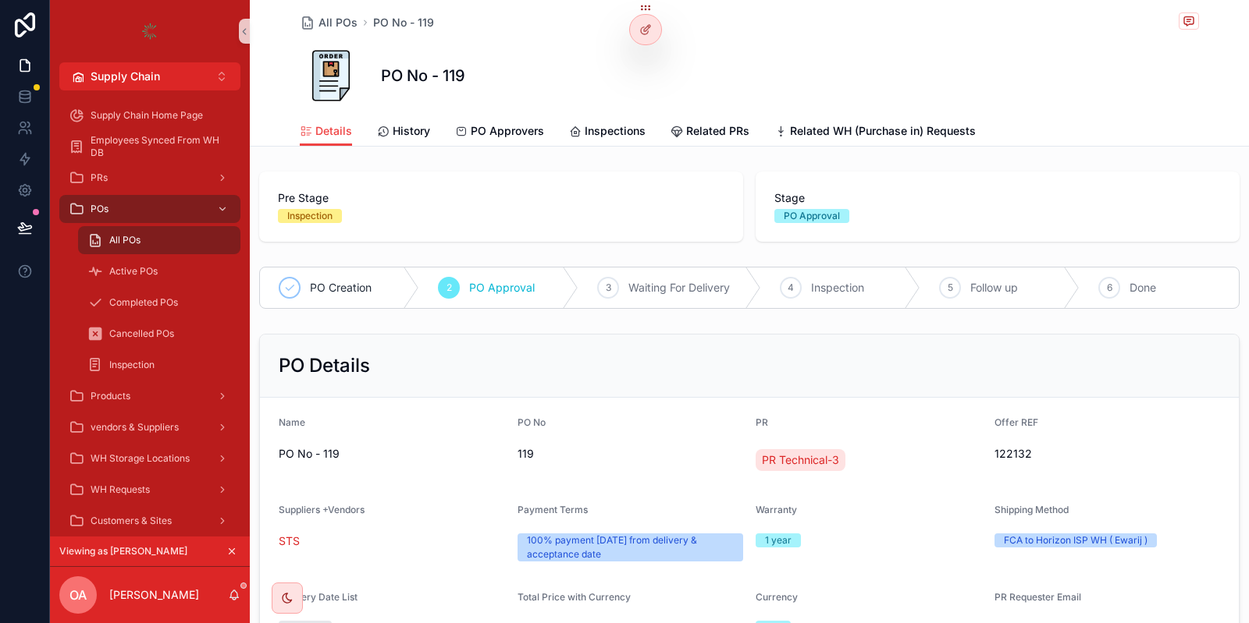
click at [646, 287] on span "Waiting For Delivery" at bounding box center [678, 288] width 101 height 16
click at [236, 548] on icon "scrollable content" at bounding box center [231, 551] width 11 height 11
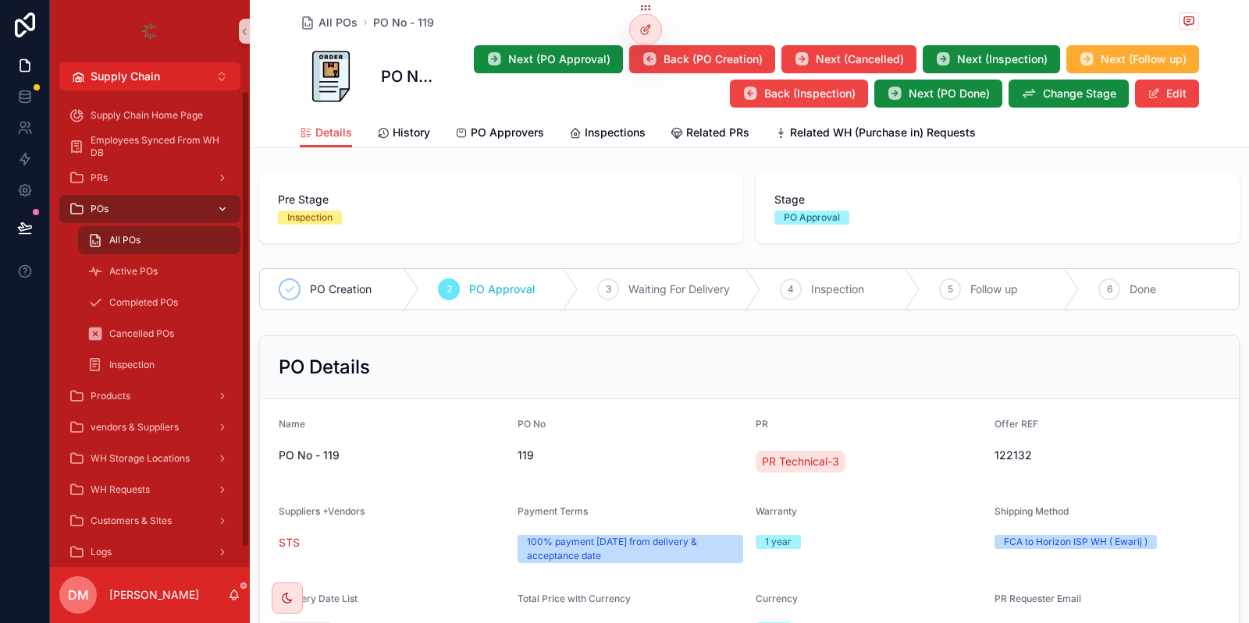
click at [170, 209] on div "POs" at bounding box center [150, 209] width 162 height 25
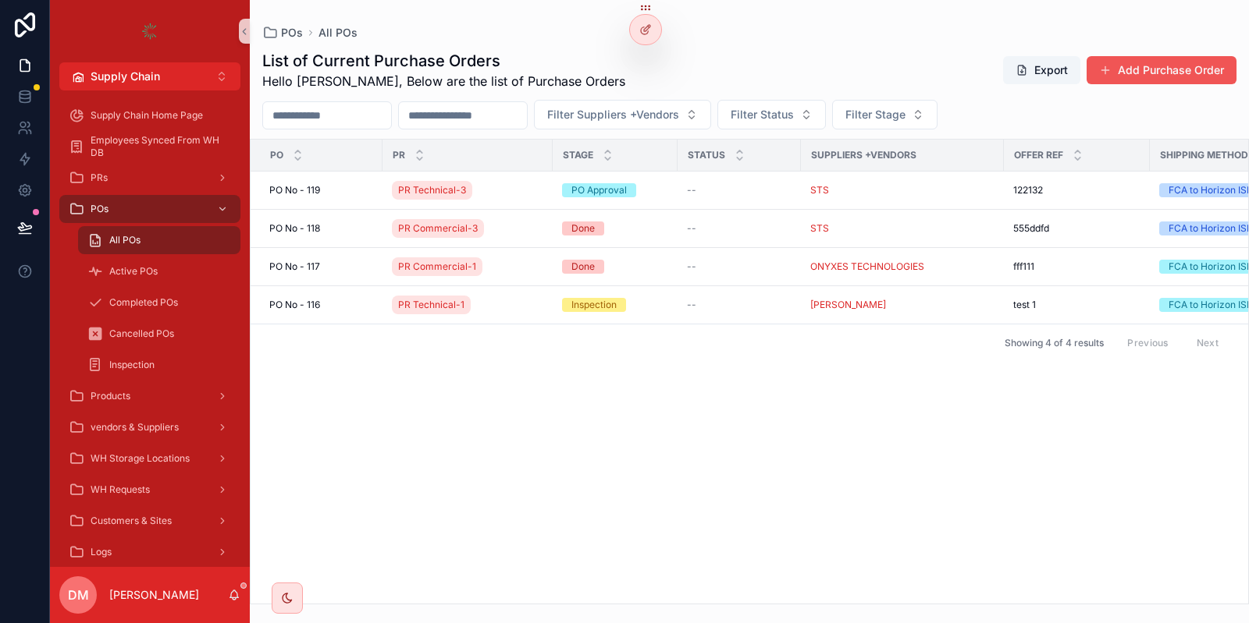
click at [1167, 59] on button "Add Purchase Order" at bounding box center [1161, 70] width 150 height 28
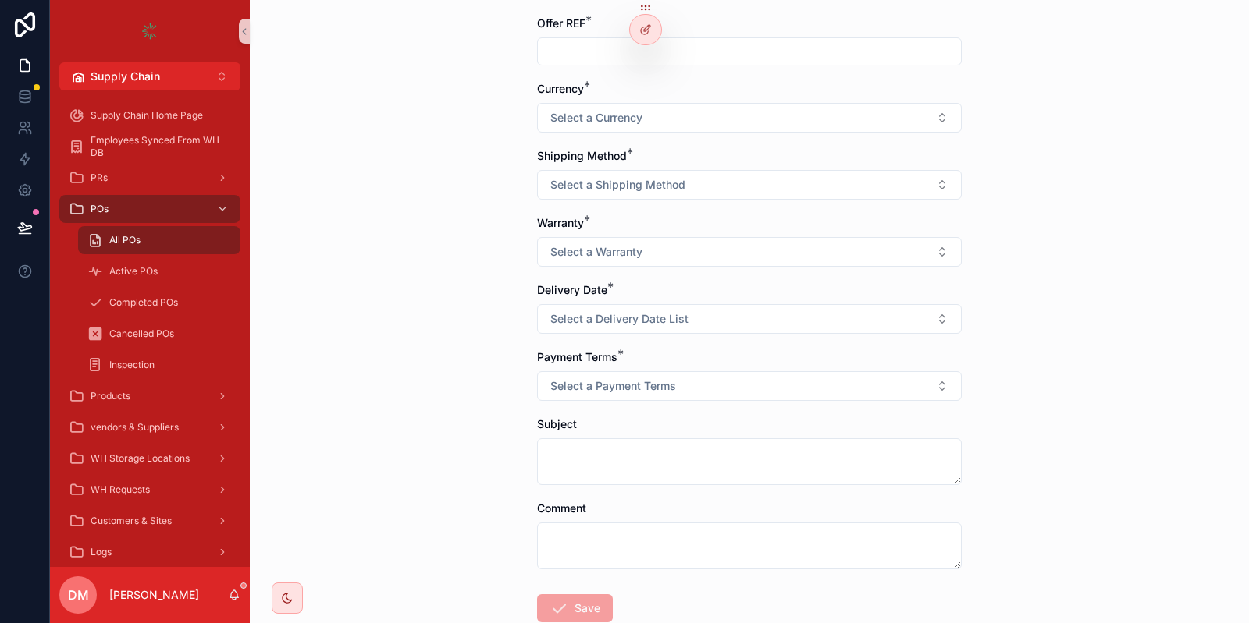
scroll to position [208, 0]
click at [590, 311] on span "Select a Delivery Date List" at bounding box center [619, 317] width 138 height 16
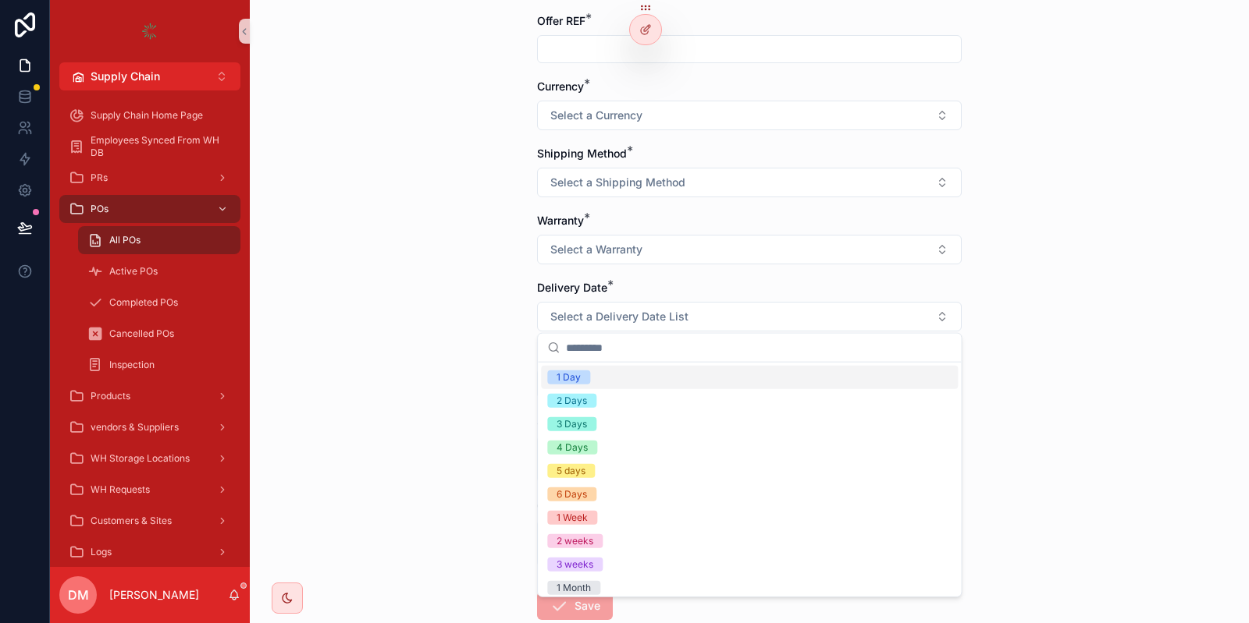
click at [362, 236] on div "All POs Create Purchase Order Create Purchase Order PR * Suppliers +Vendors * O…" at bounding box center [749, 103] width 999 height 623
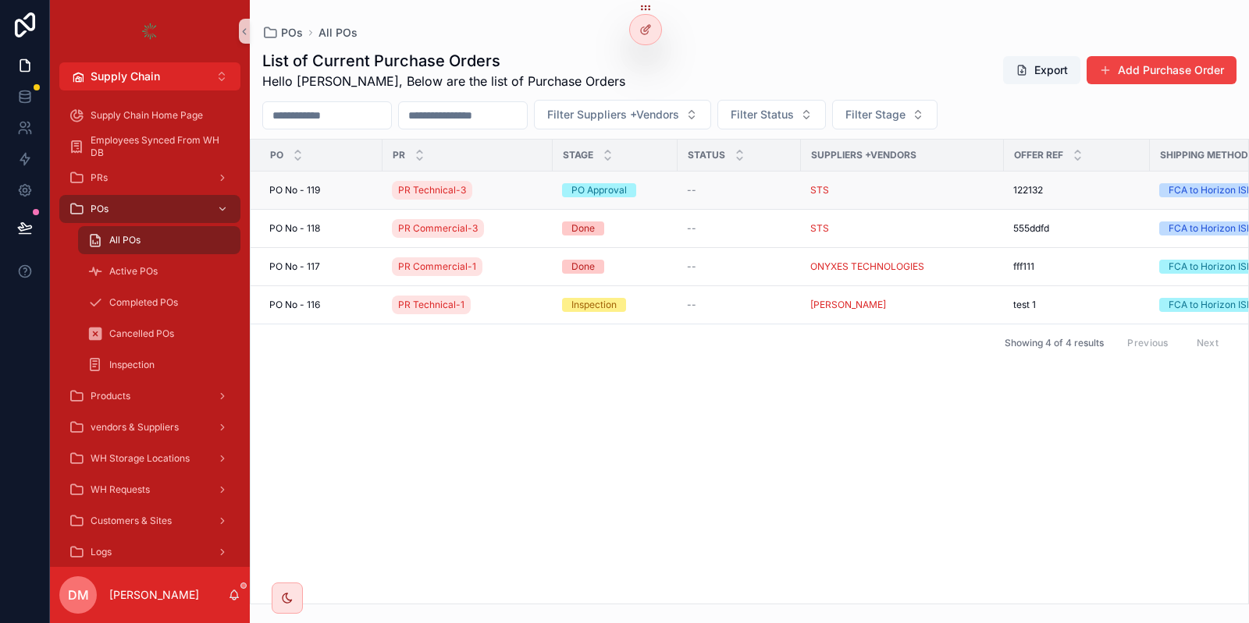
click at [335, 201] on td "[STREET_ADDRESS]" at bounding box center [316, 191] width 132 height 38
click at [326, 195] on div "[STREET_ADDRESS]" at bounding box center [321, 190] width 104 height 12
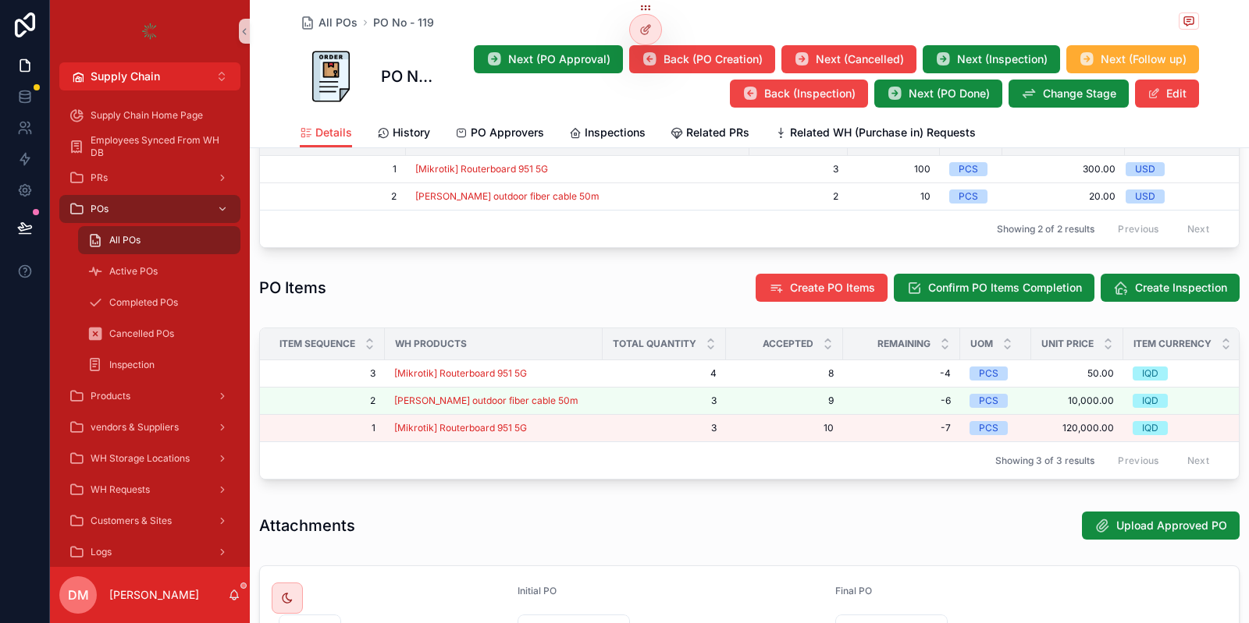
scroll to position [690, 0]
click at [822, 275] on button "Create PO Items" at bounding box center [821, 287] width 132 height 28
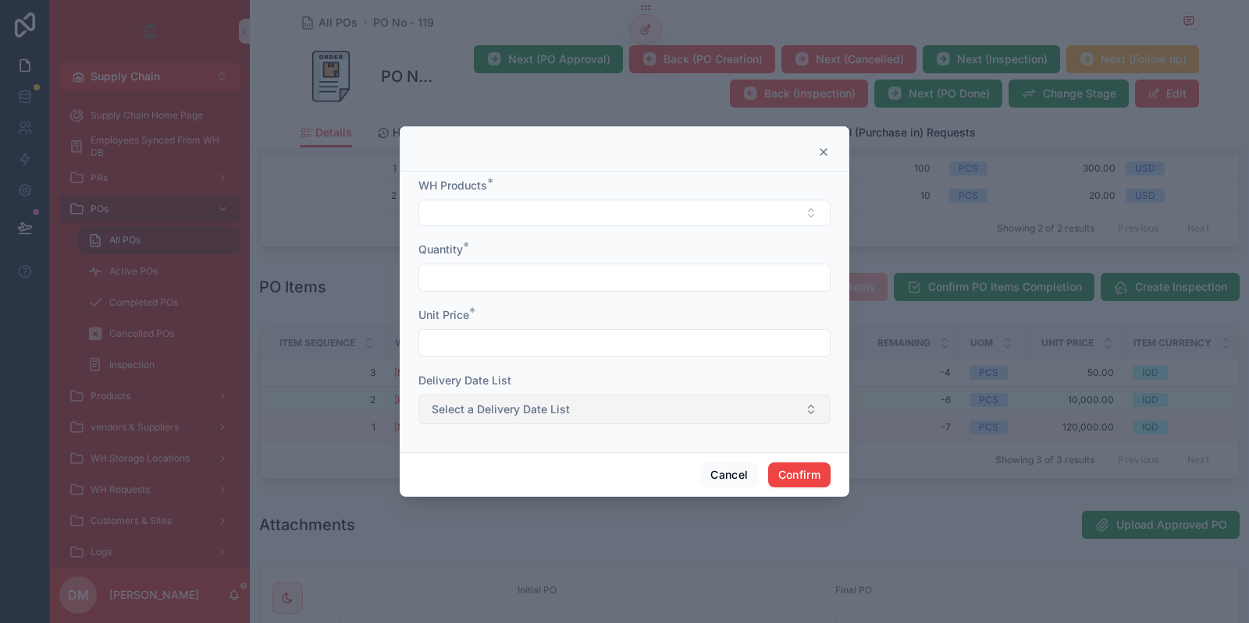
click at [478, 399] on button "Select a Delivery Date List" at bounding box center [624, 410] width 412 height 30
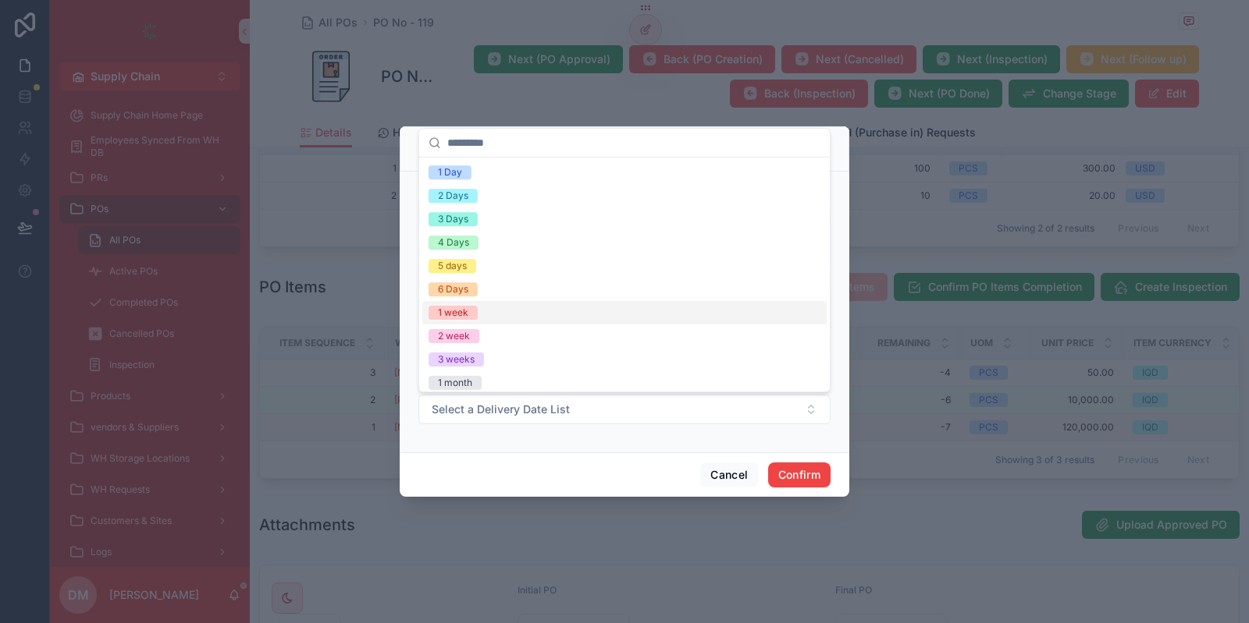
scroll to position [147, 0]
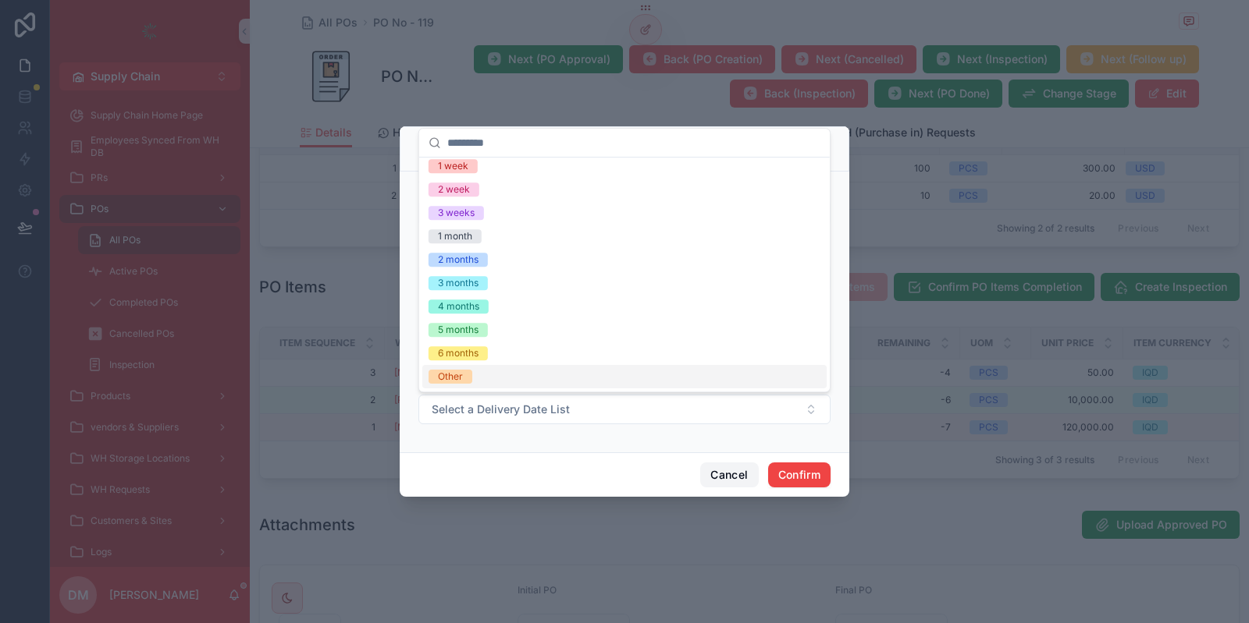
click at [734, 470] on button "Cancel" at bounding box center [729, 475] width 58 height 25
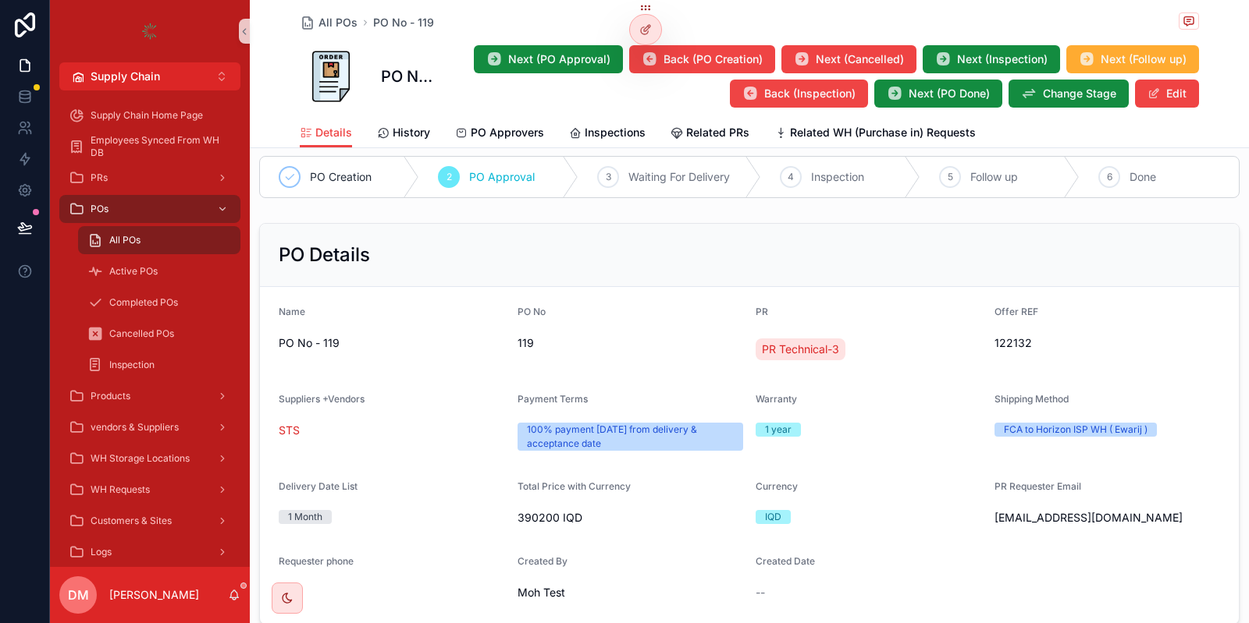
scroll to position [0, 0]
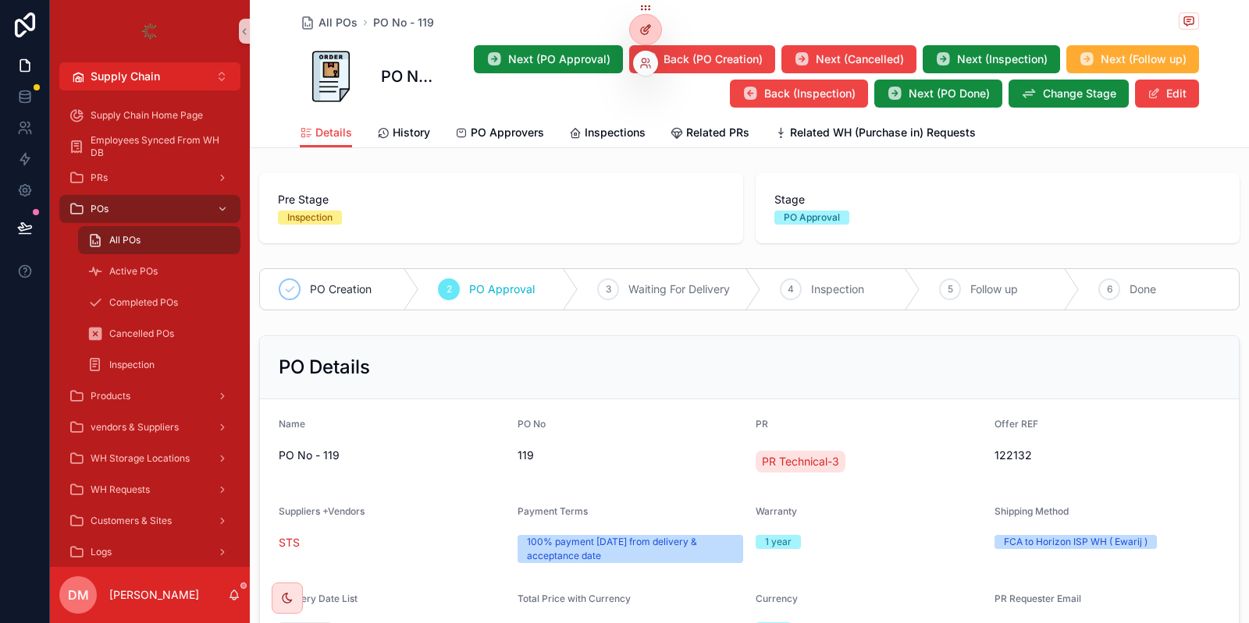
click at [637, 27] on div at bounding box center [645, 30] width 31 height 30
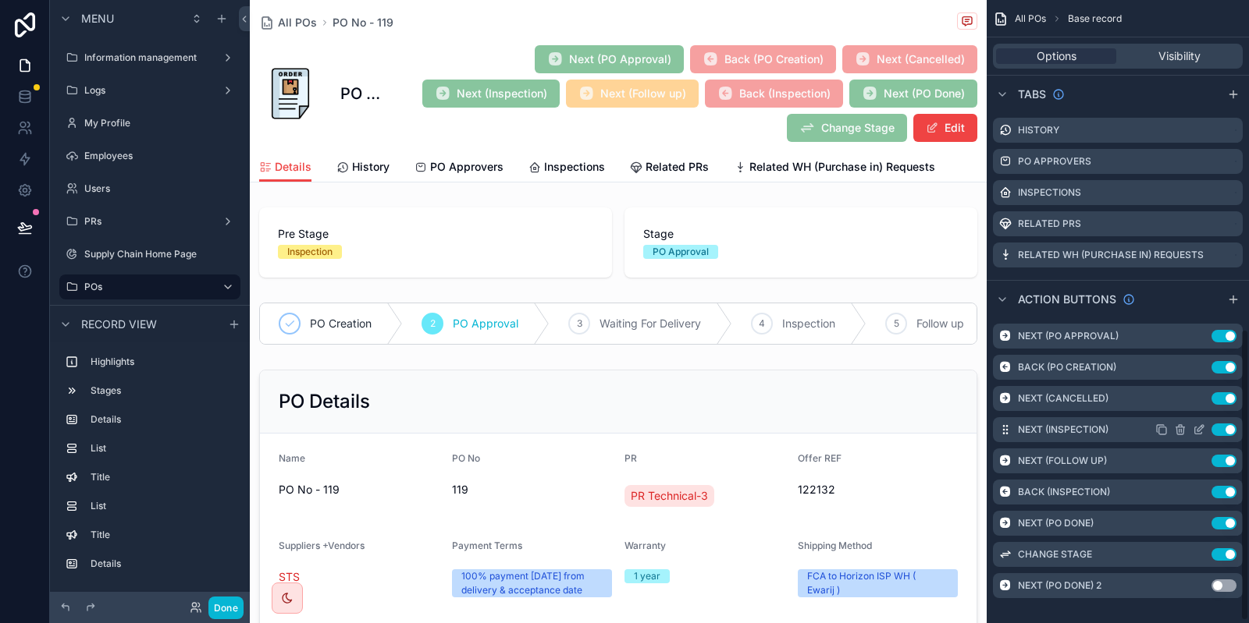
scroll to position [707, 0]
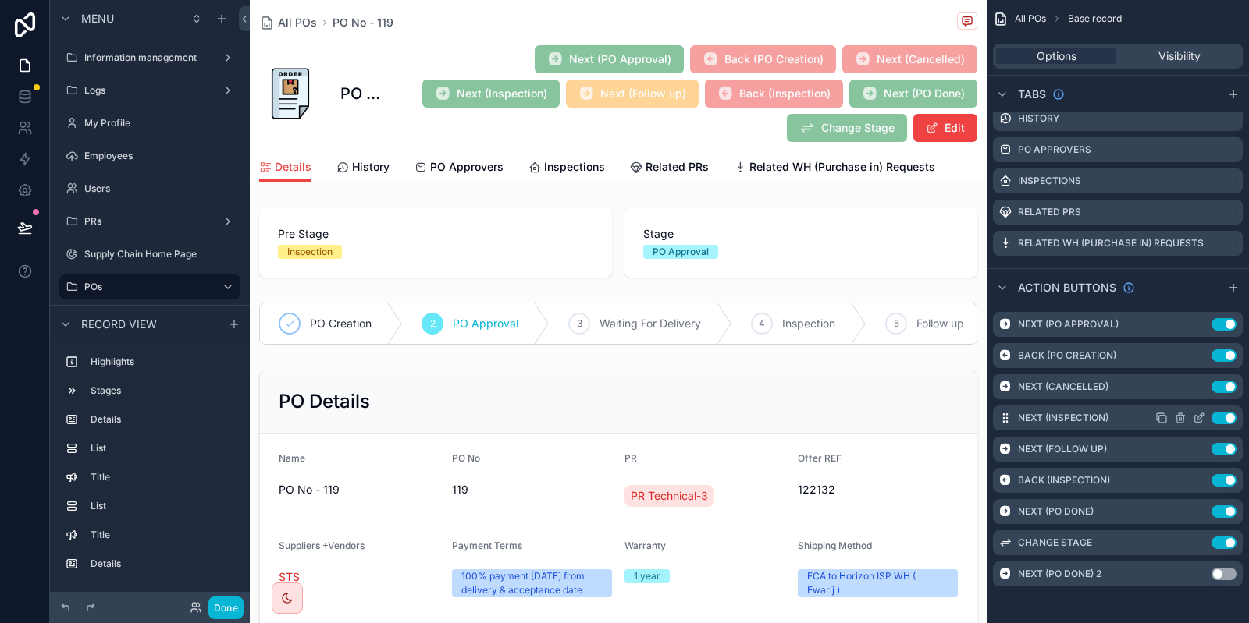
click at [1196, 416] on icon "scrollable content" at bounding box center [1198, 418] width 12 height 12
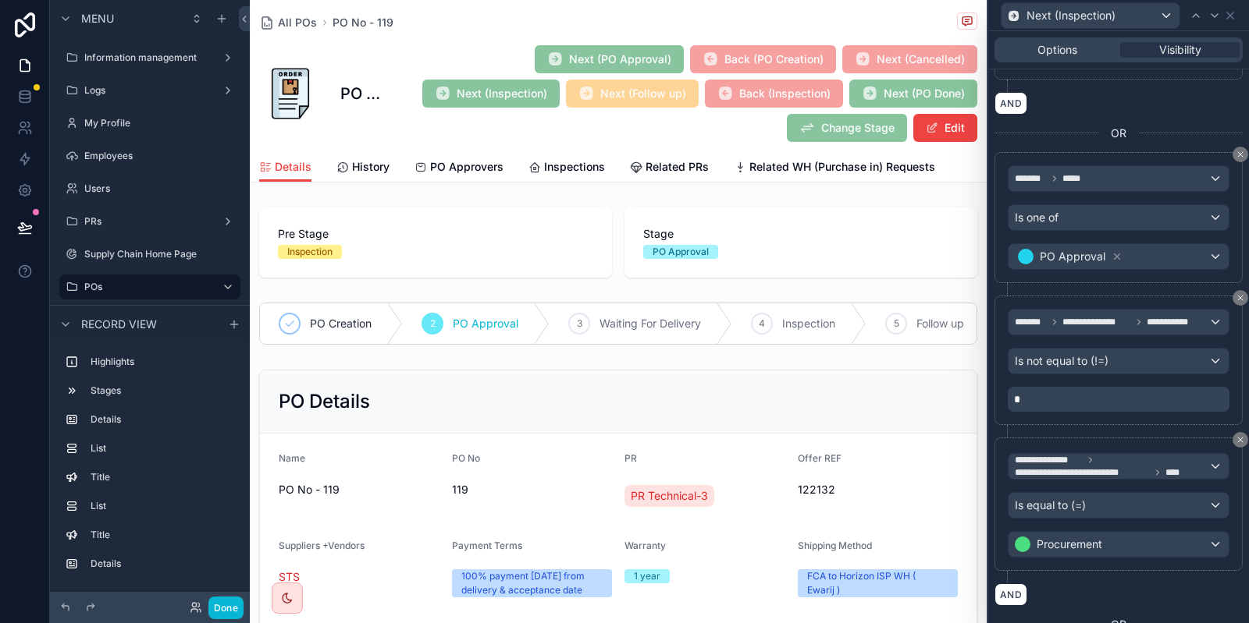
scroll to position [337, 0]
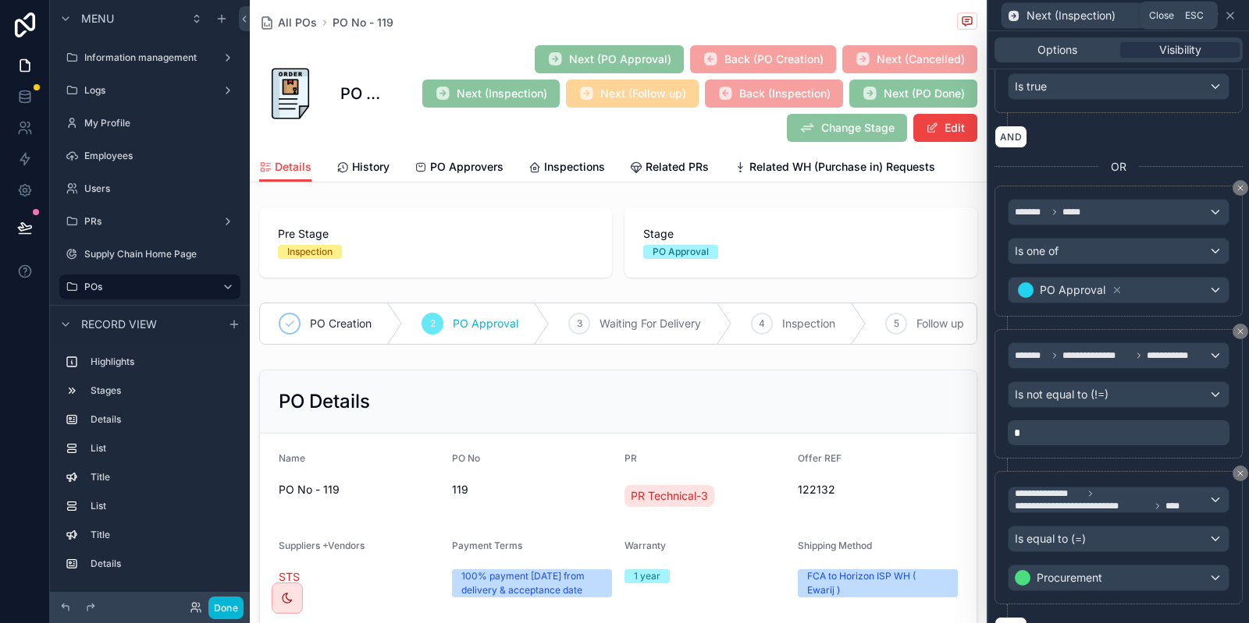
click at [1231, 15] on icon at bounding box center [1230, 15] width 12 height 12
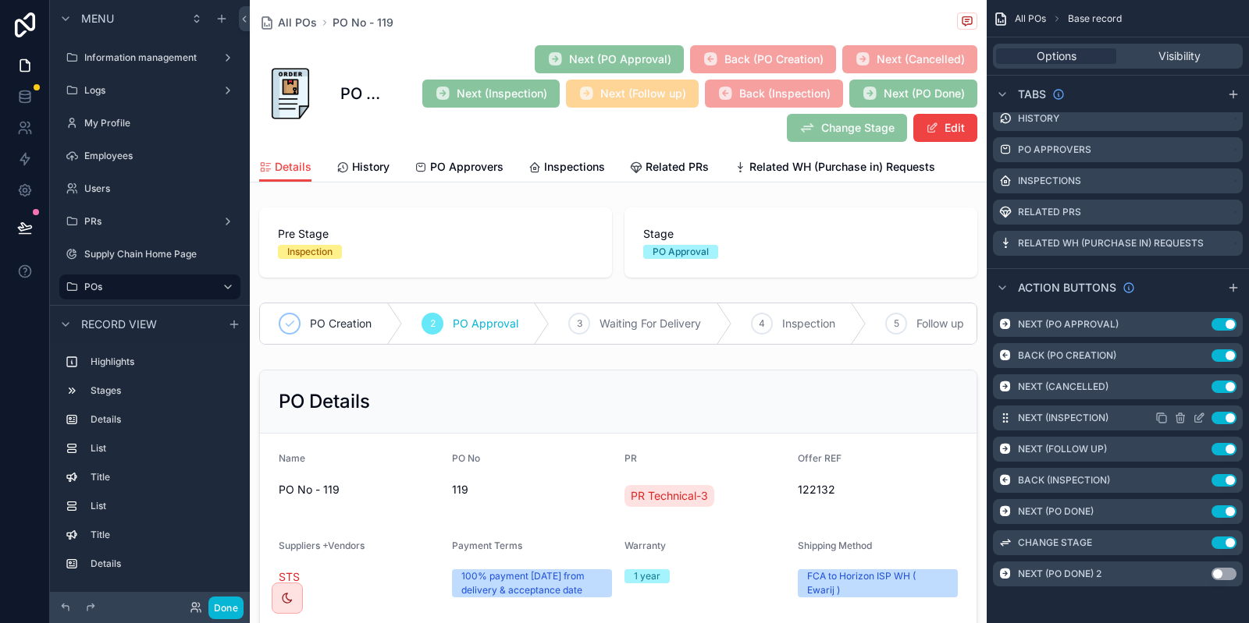
click at [1156, 416] on icon "scrollable content" at bounding box center [1159, 417] width 7 height 7
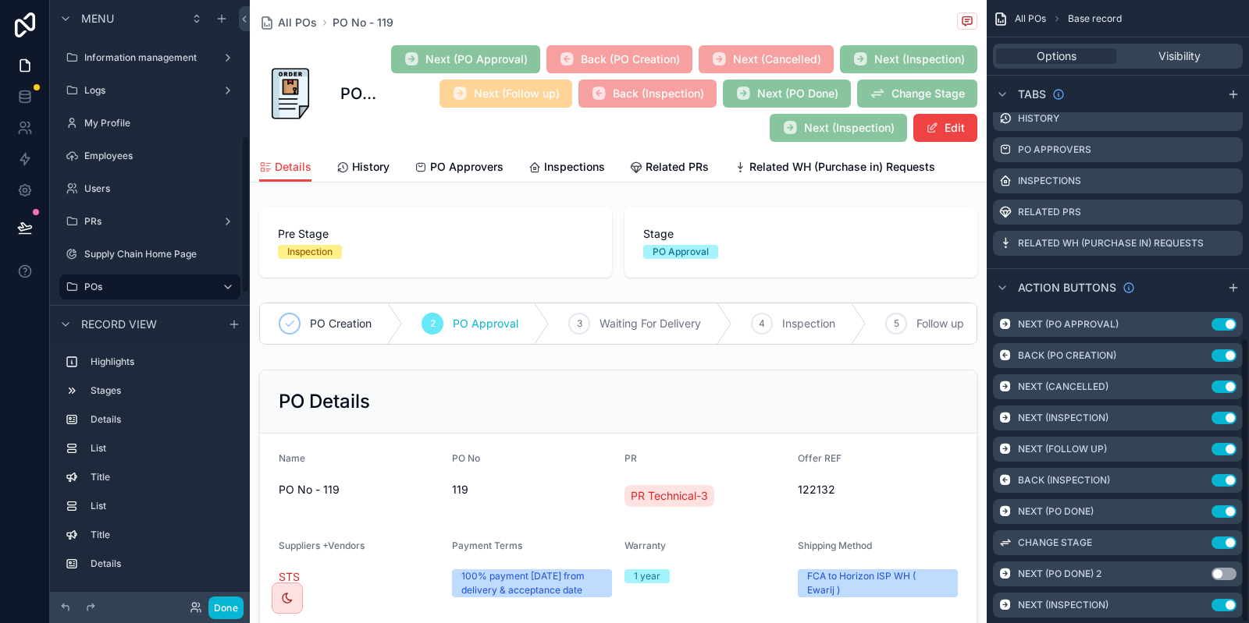
scroll to position [738, 0]
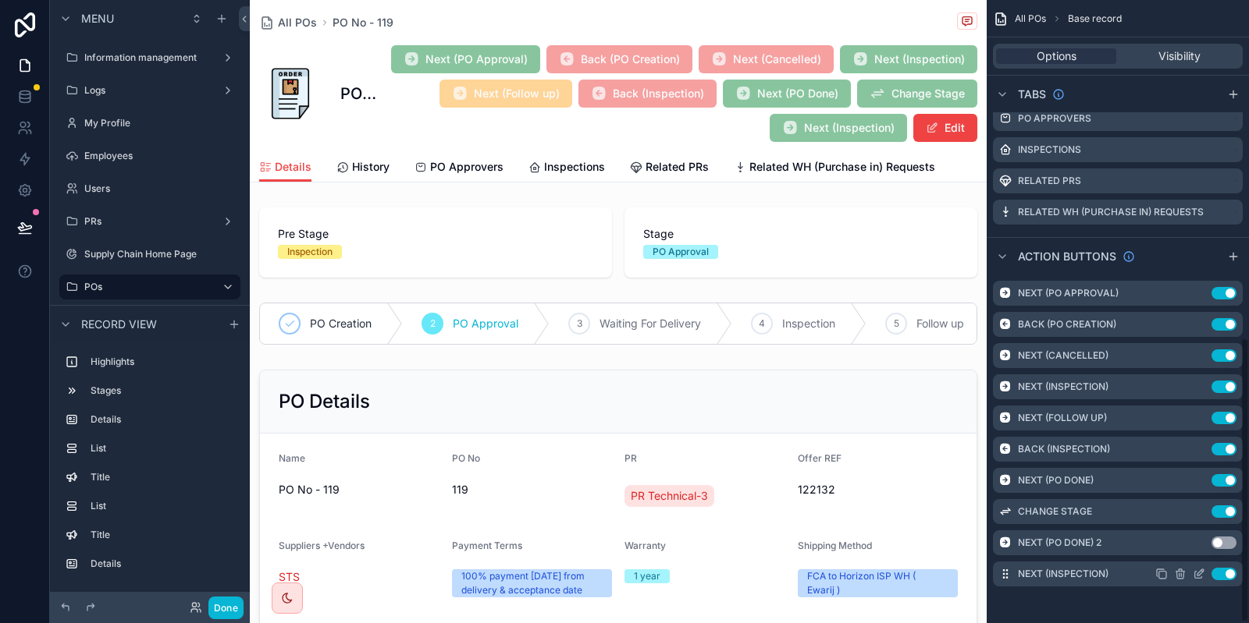
click at [1196, 575] on icon "scrollable content" at bounding box center [1198, 574] width 12 height 12
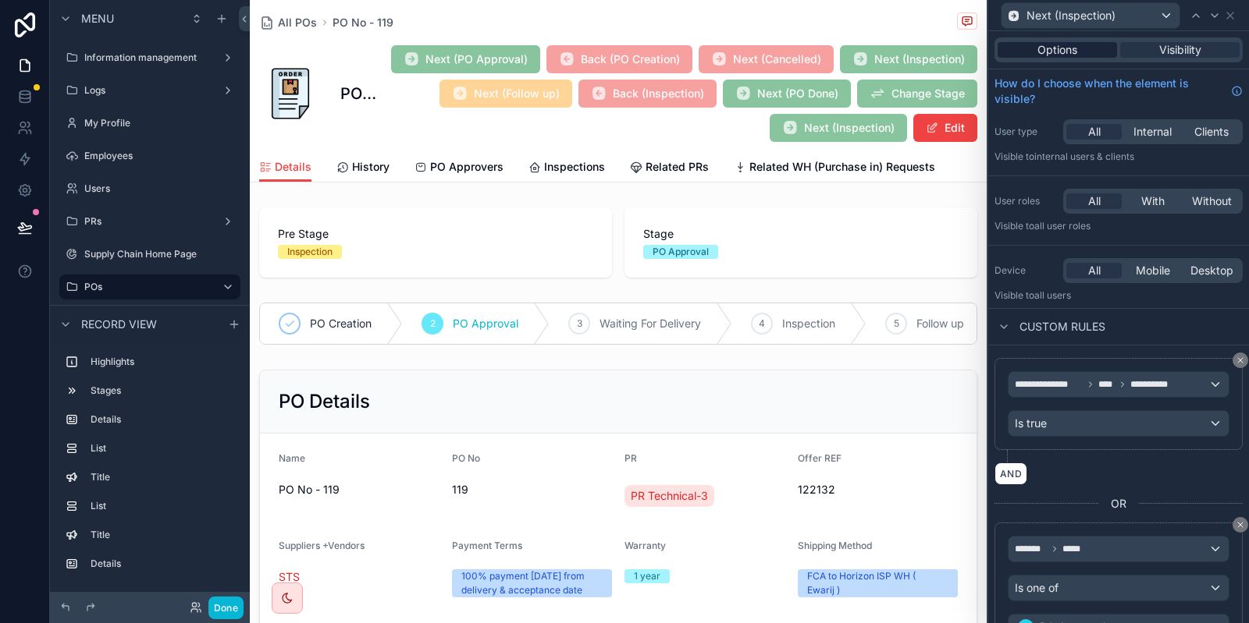
click at [1048, 52] on span "Options" at bounding box center [1057, 50] width 40 height 16
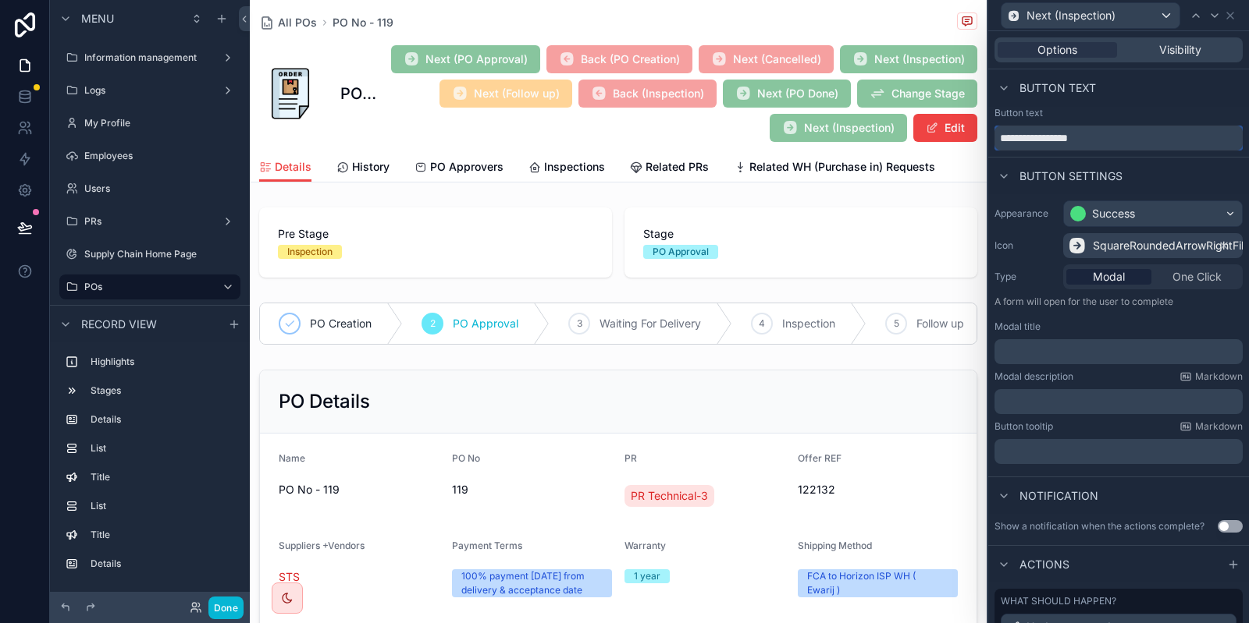
click at [1065, 139] on input "**********" at bounding box center [1118, 138] width 248 height 25
click at [1033, 139] on input "**********" at bounding box center [1118, 138] width 248 height 25
click at [1075, 139] on input "**********" at bounding box center [1118, 138] width 248 height 25
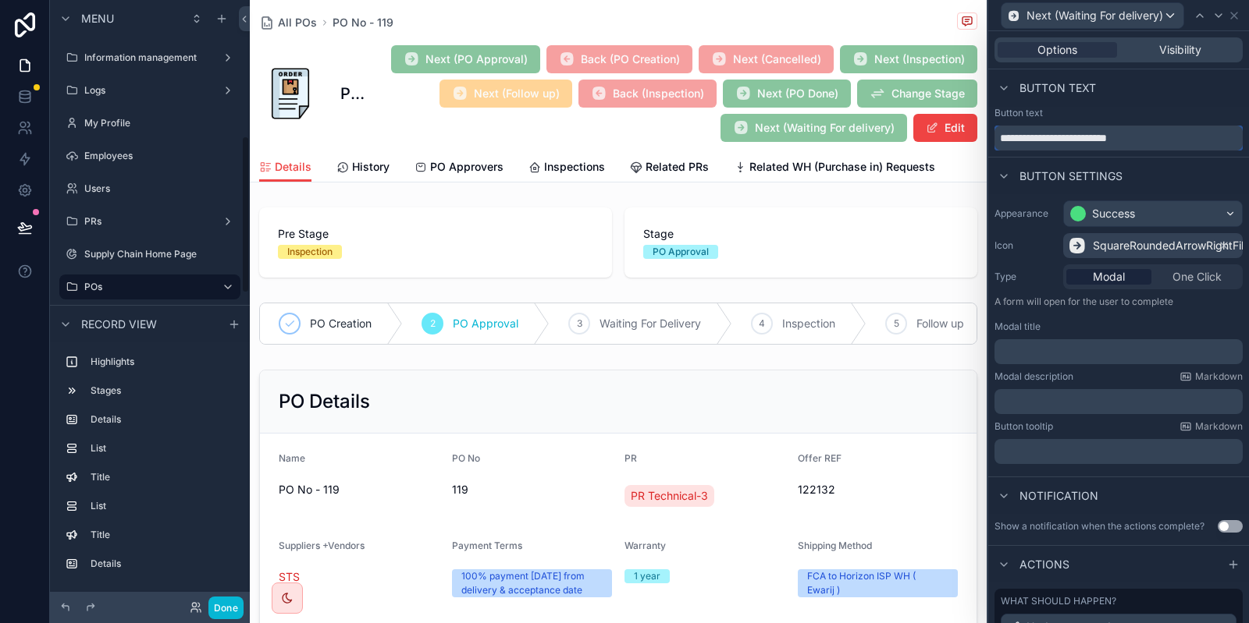
click at [1096, 136] on input "**********" at bounding box center [1118, 138] width 248 height 25
click at [1092, 136] on input "**********" at bounding box center [1118, 138] width 248 height 25
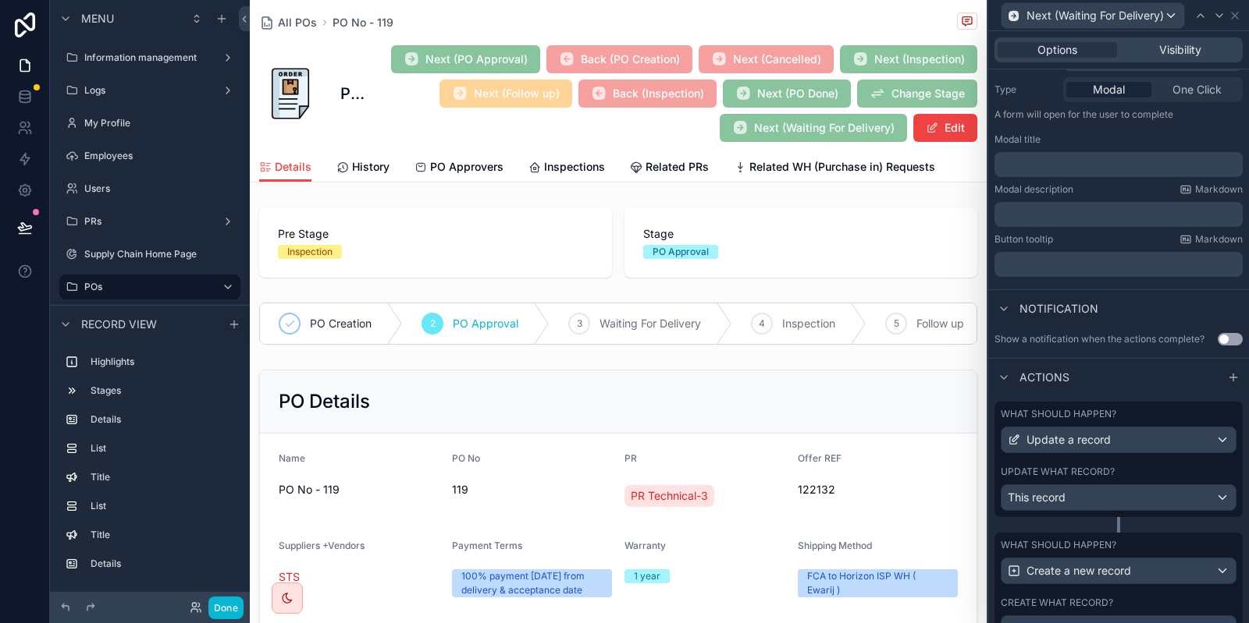
scroll to position [281, 0]
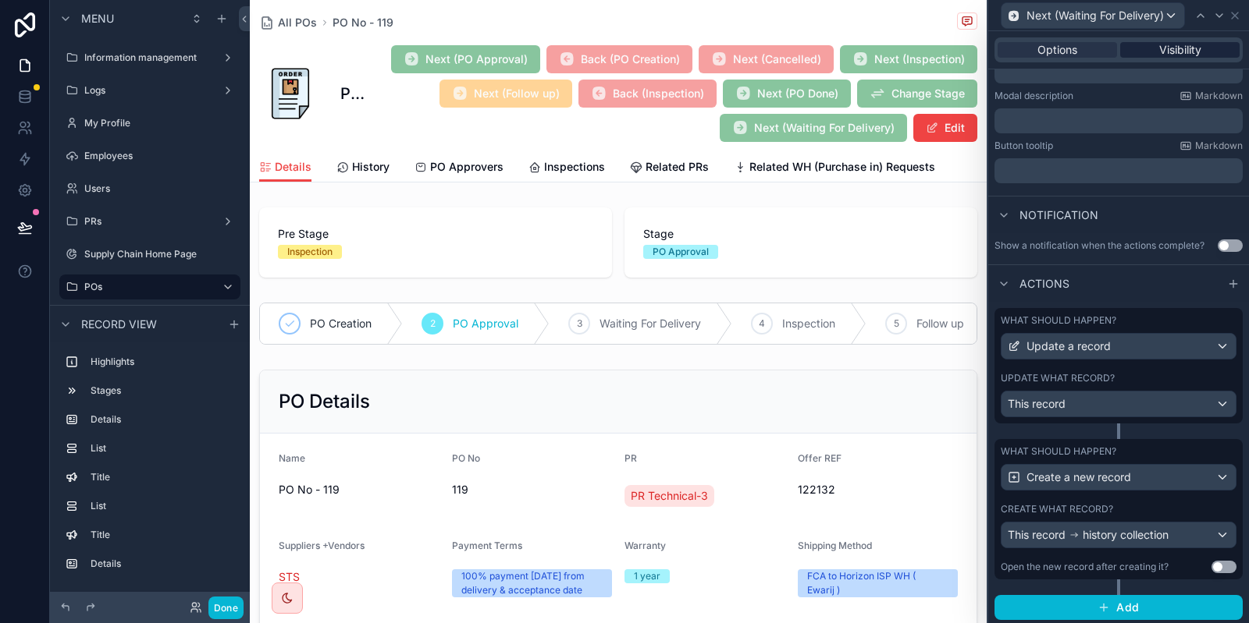
type input "**********"
click at [1170, 49] on span "Visibility" at bounding box center [1180, 50] width 42 height 16
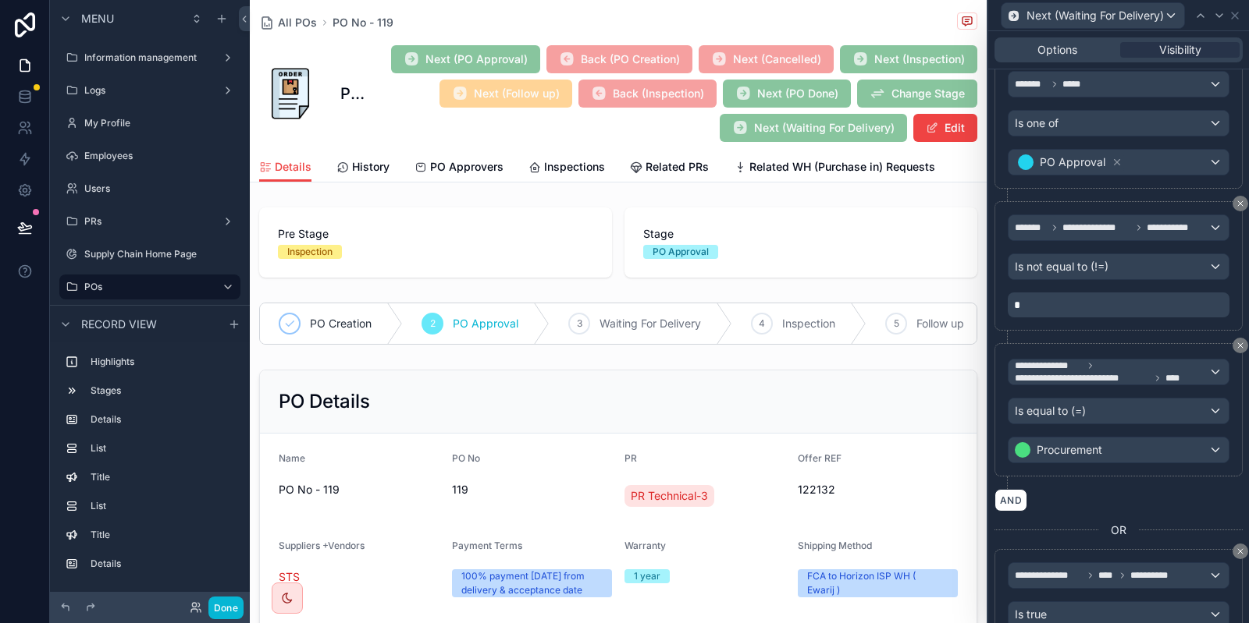
scroll to position [524, 0]
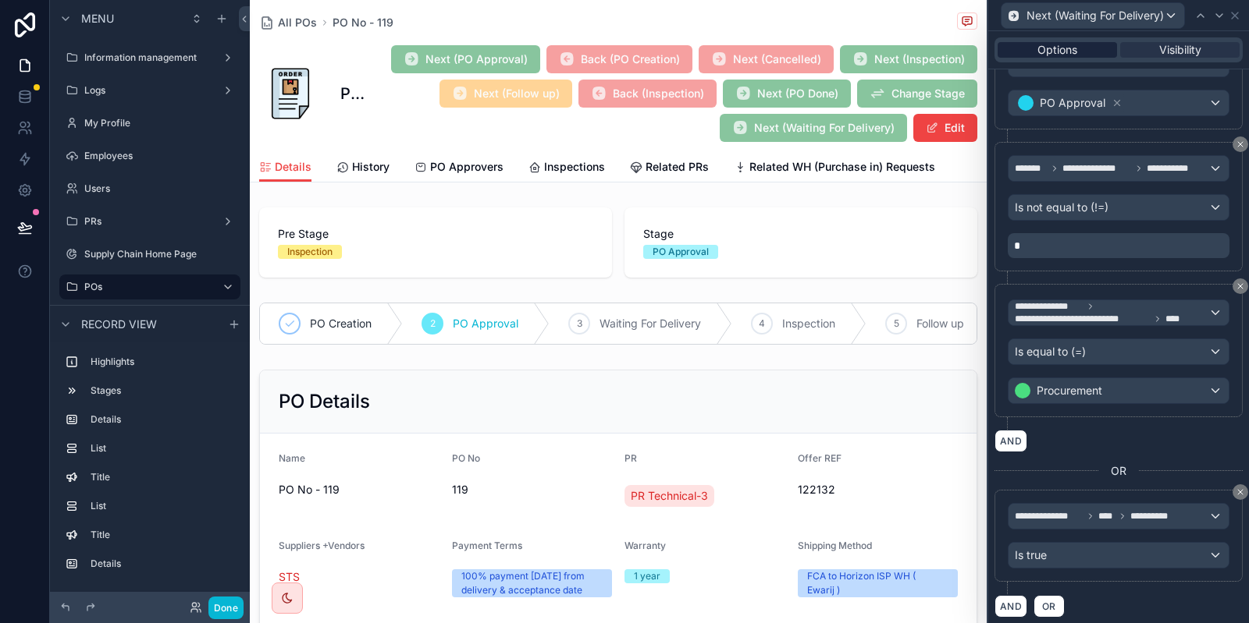
click at [1060, 45] on span "Options" at bounding box center [1057, 50] width 40 height 16
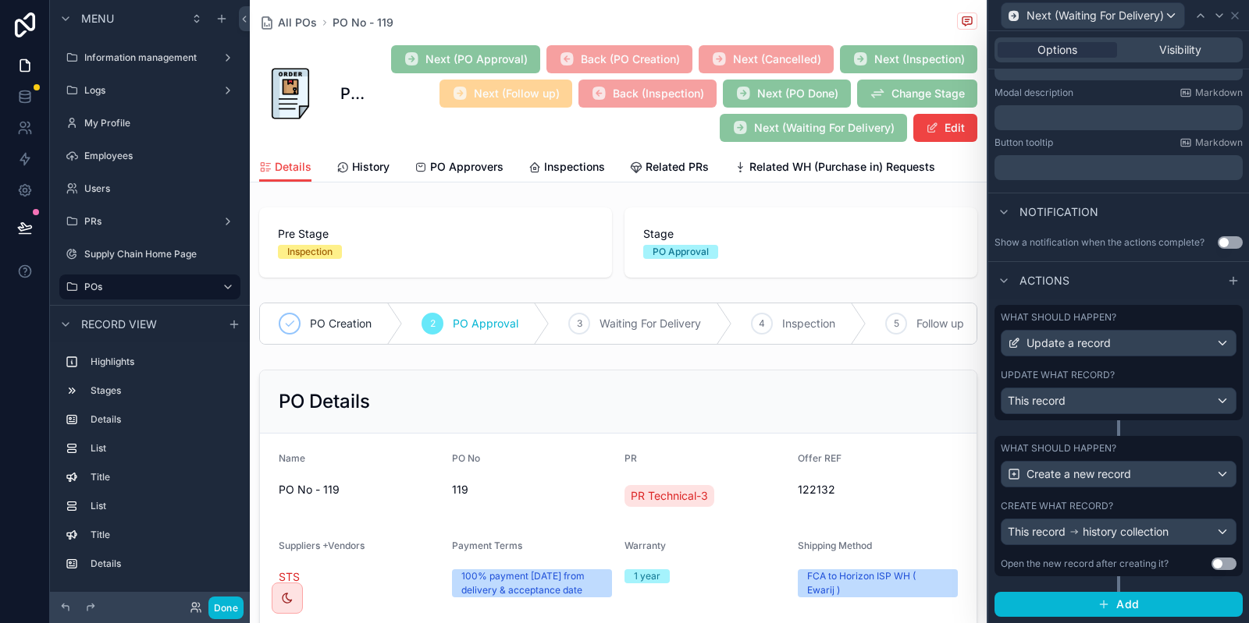
scroll to position [207, 0]
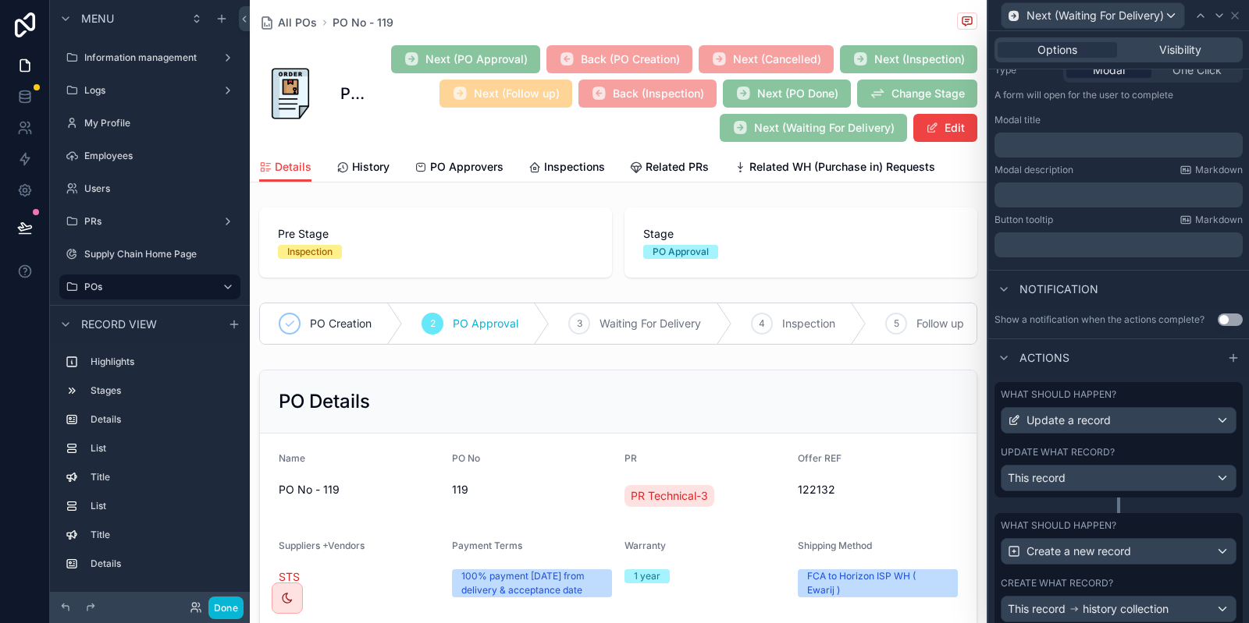
click at [1071, 460] on div "Update what record? This record" at bounding box center [1118, 468] width 236 height 45
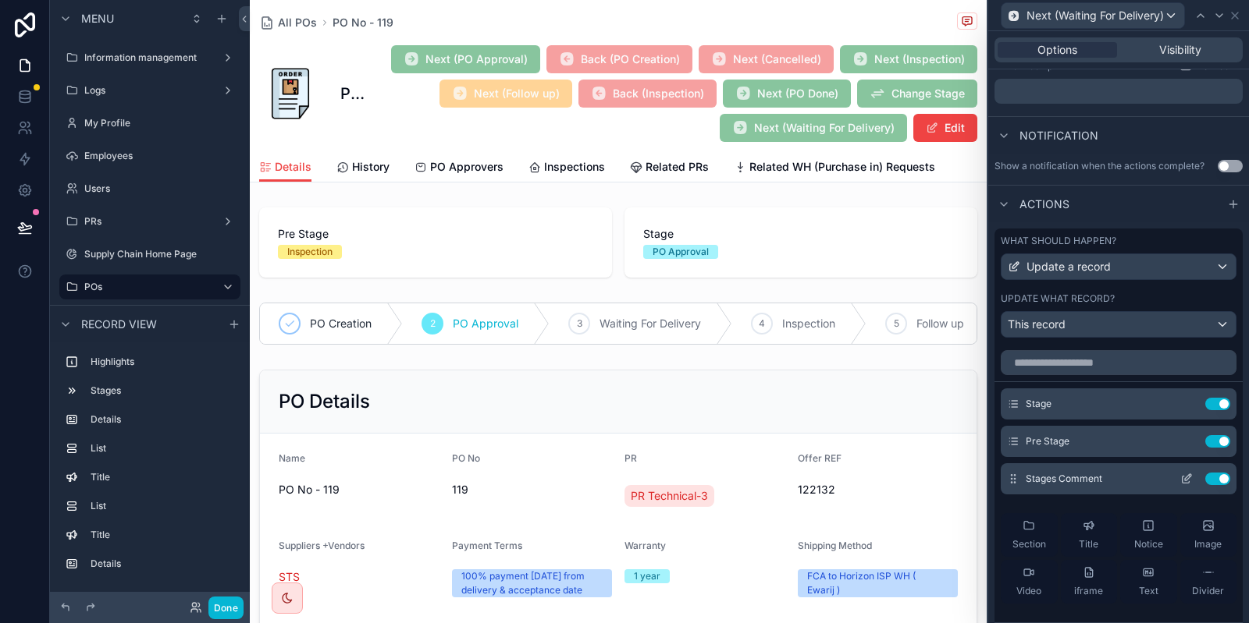
scroll to position [394, 0]
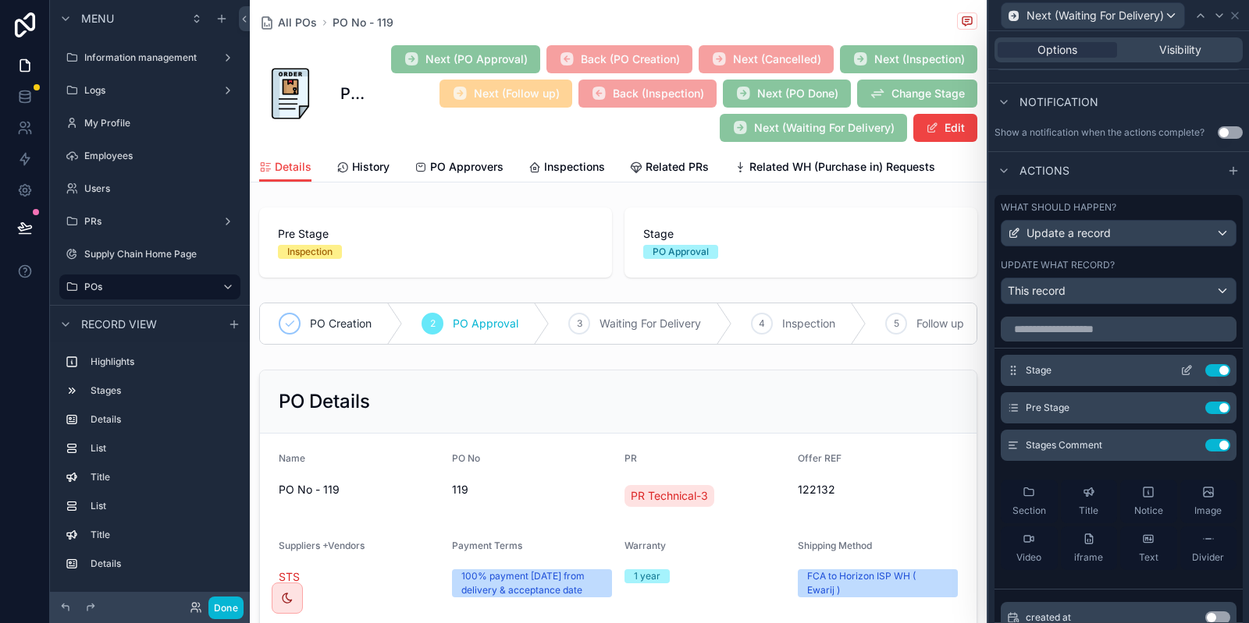
click at [1181, 371] on icon at bounding box center [1186, 370] width 12 height 12
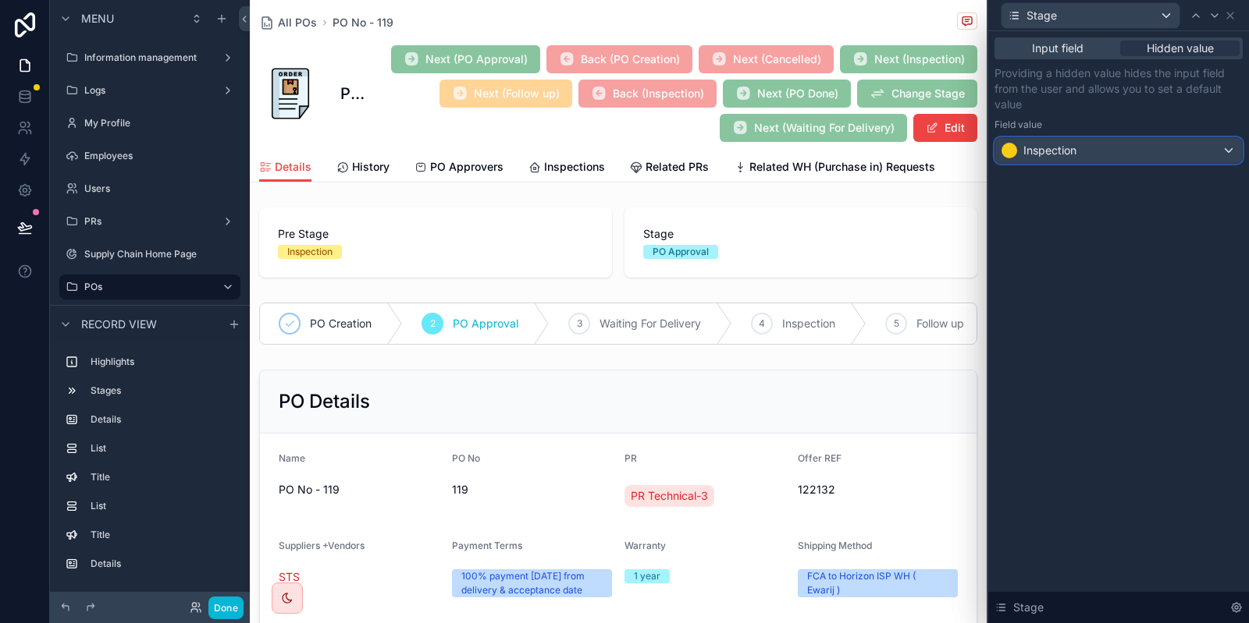
click at [1126, 153] on div "Inspection" at bounding box center [1118, 150] width 247 height 25
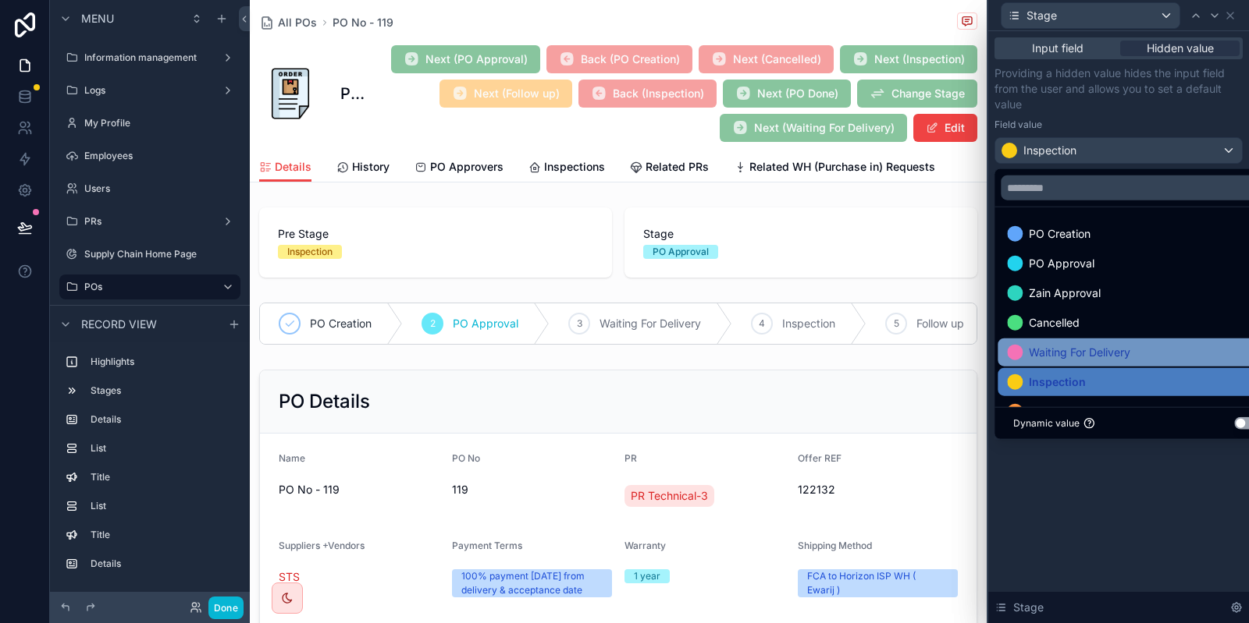
click at [1085, 353] on span "Waiting For Delivery" at bounding box center [1078, 352] width 101 height 19
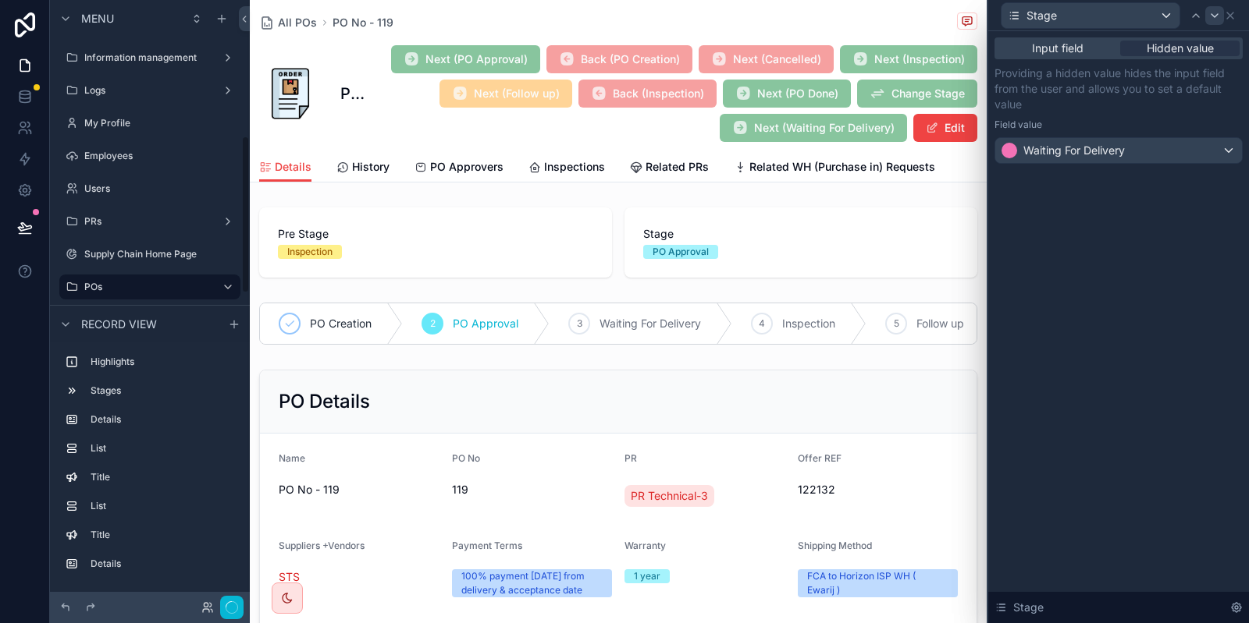
click at [1212, 20] on icon at bounding box center [1214, 15] width 12 height 12
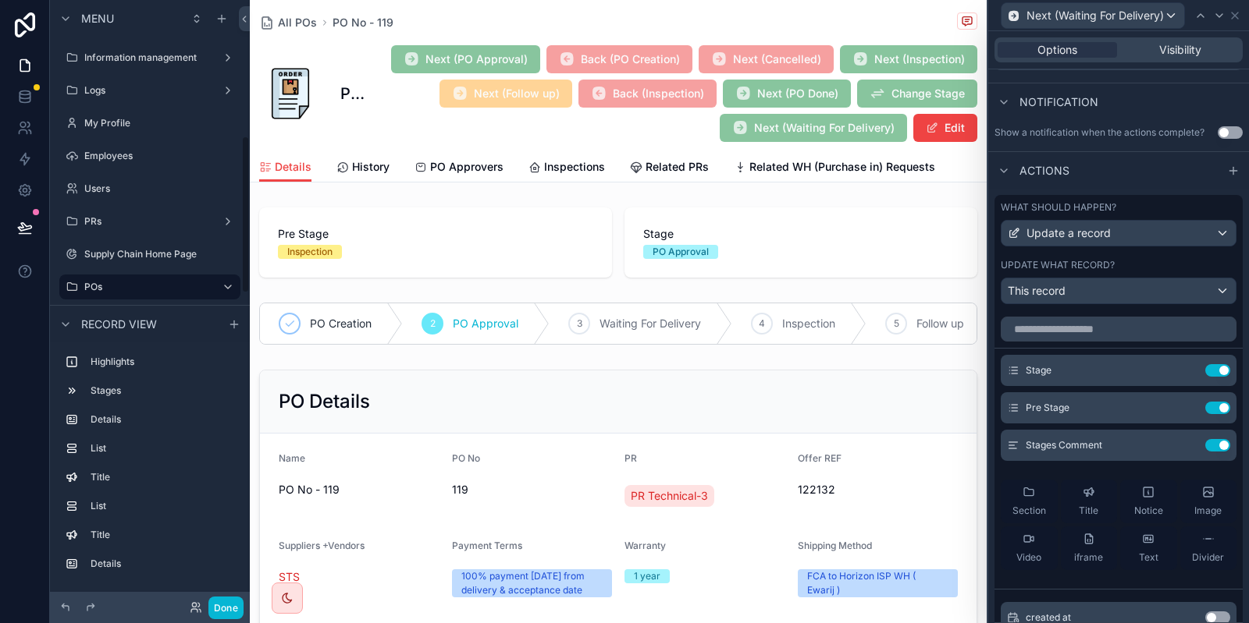
scroll to position [523, 0]
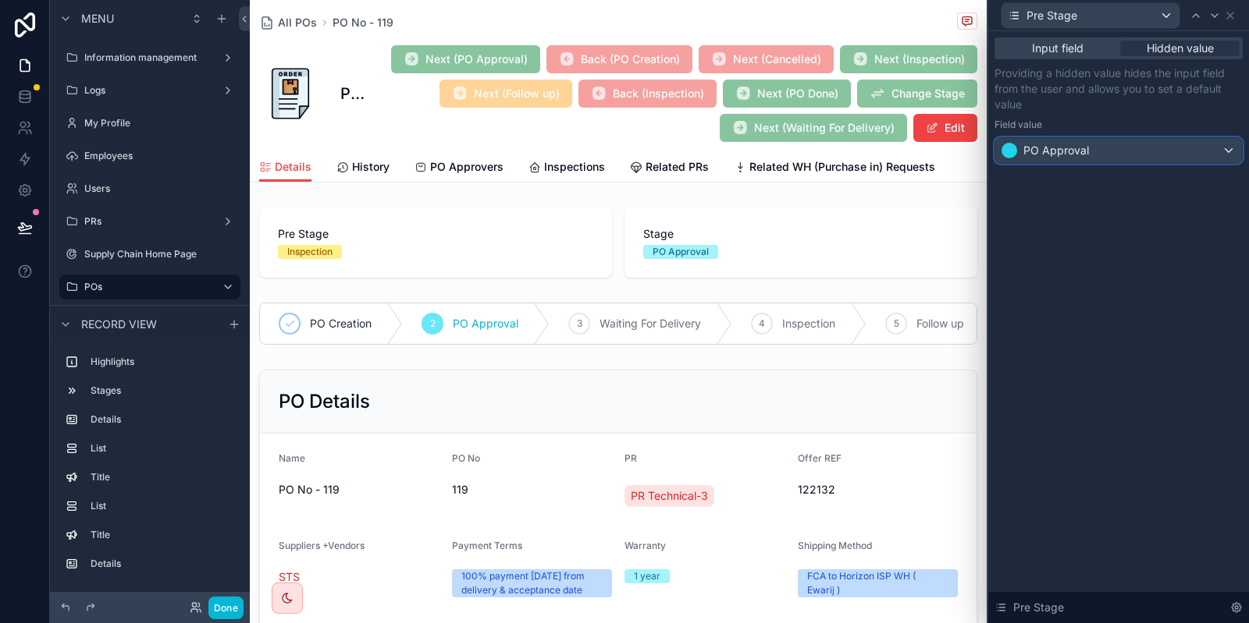
click at [1122, 162] on div "PO Approval" at bounding box center [1118, 150] width 247 height 25
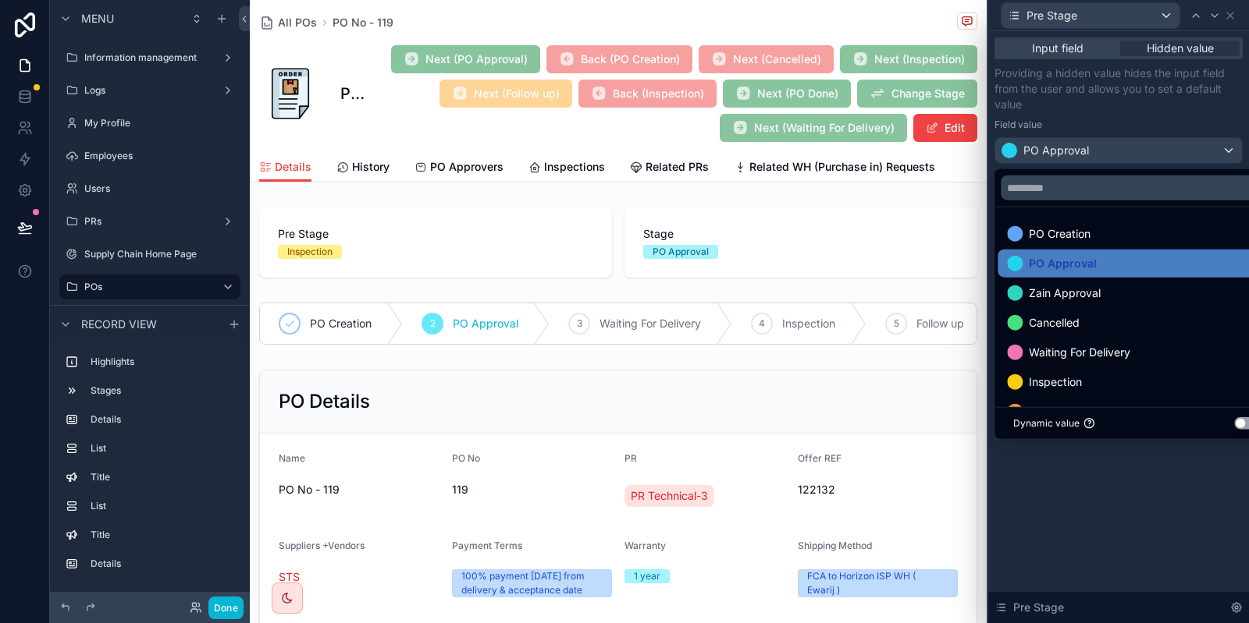
click at [1109, 122] on div at bounding box center [1118, 311] width 261 height 623
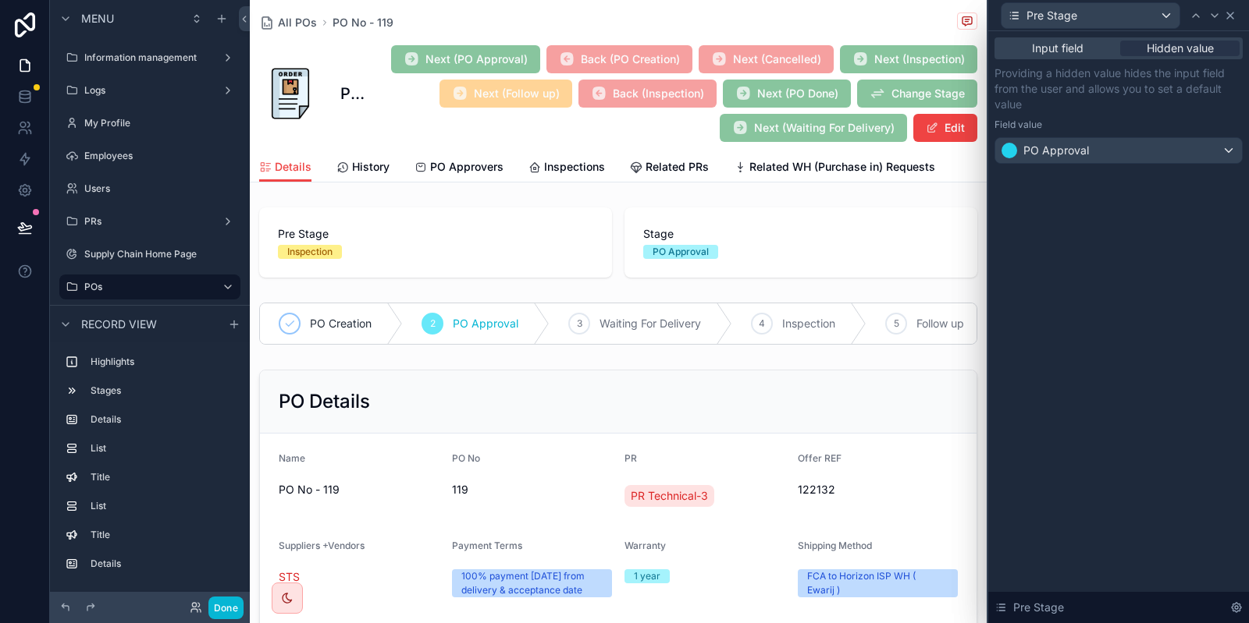
click at [1231, 17] on icon at bounding box center [1230, 15] width 6 height 6
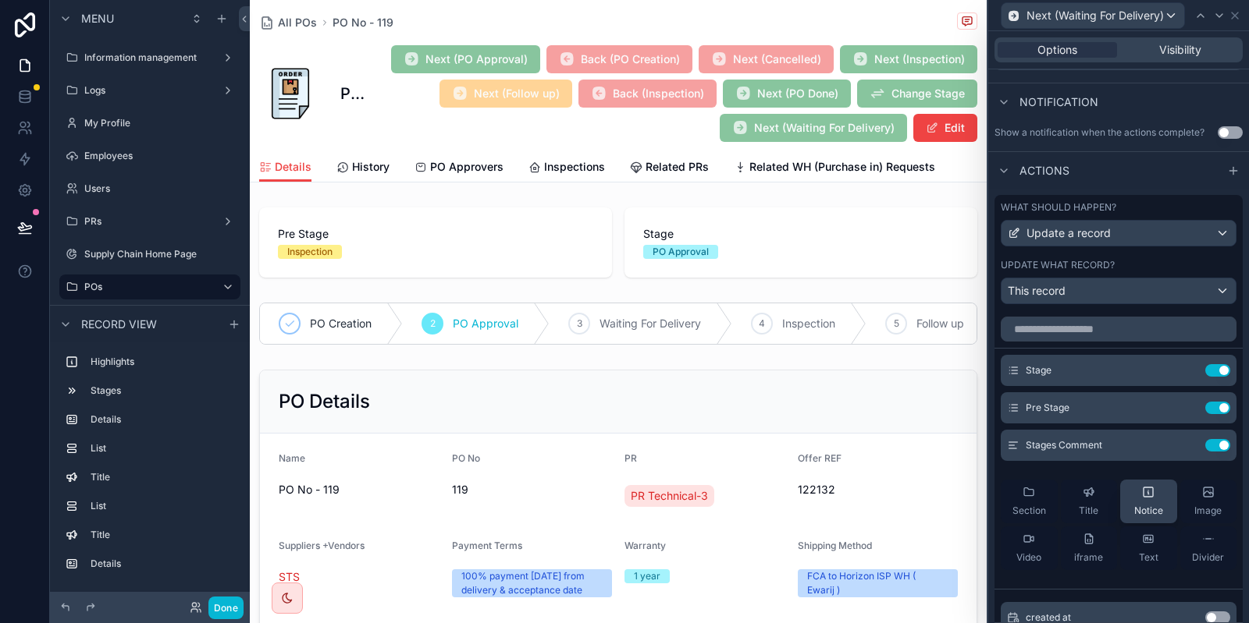
scroll to position [234, 0]
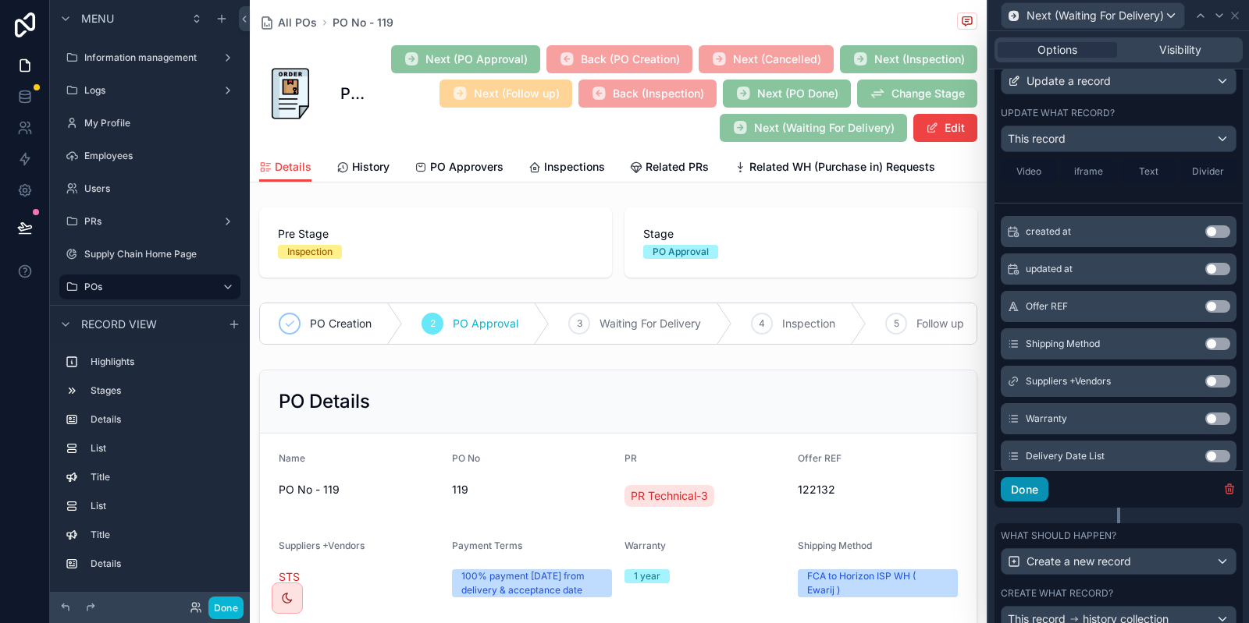
click at [1020, 485] on button "Done" at bounding box center [1024, 490] width 48 height 25
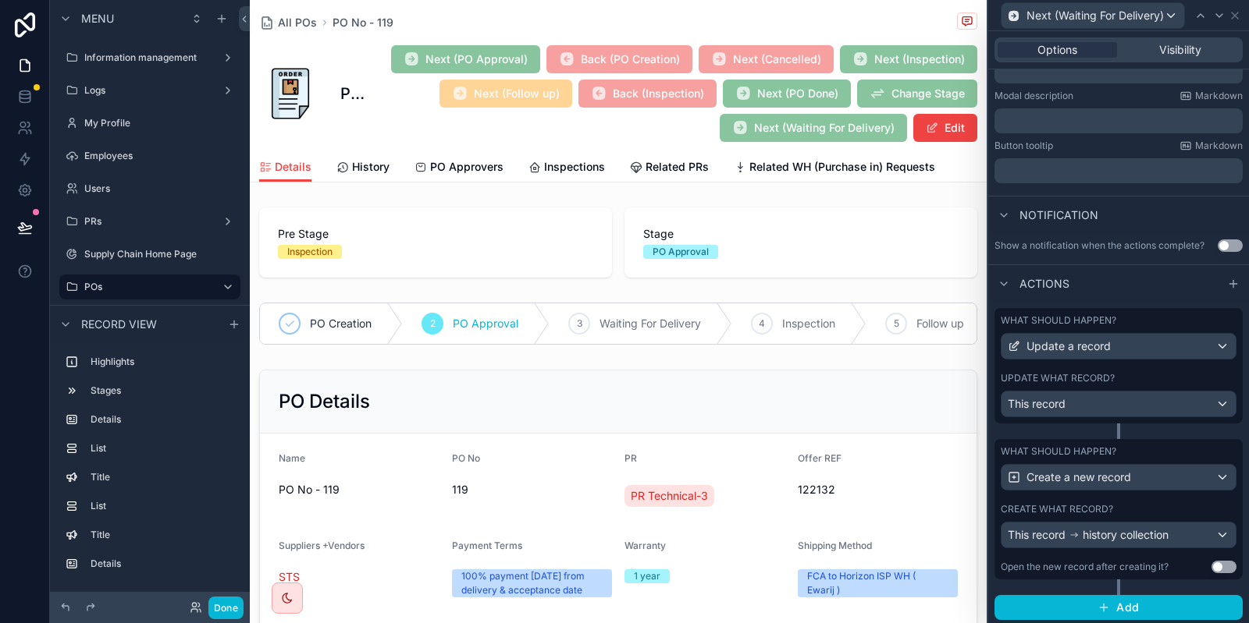
click at [1128, 502] on div "What should happen? Create a new record Create what record? This record history…" at bounding box center [1118, 509] width 248 height 140
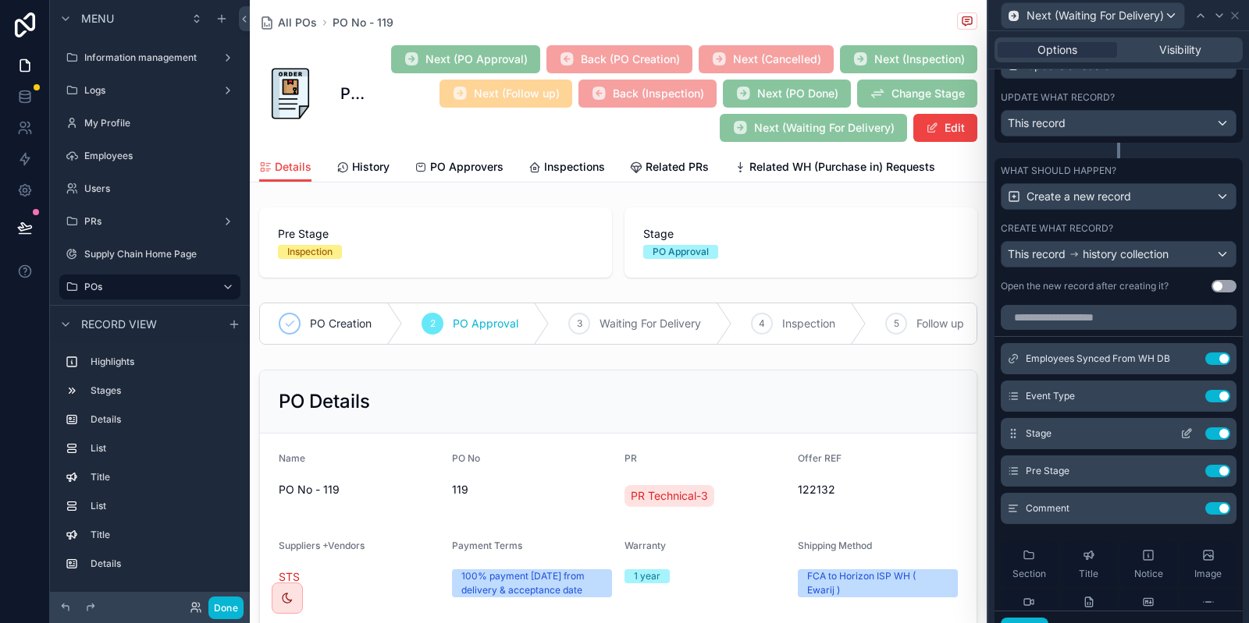
click at [1191, 429] on icon at bounding box center [1188, 432] width 6 height 6
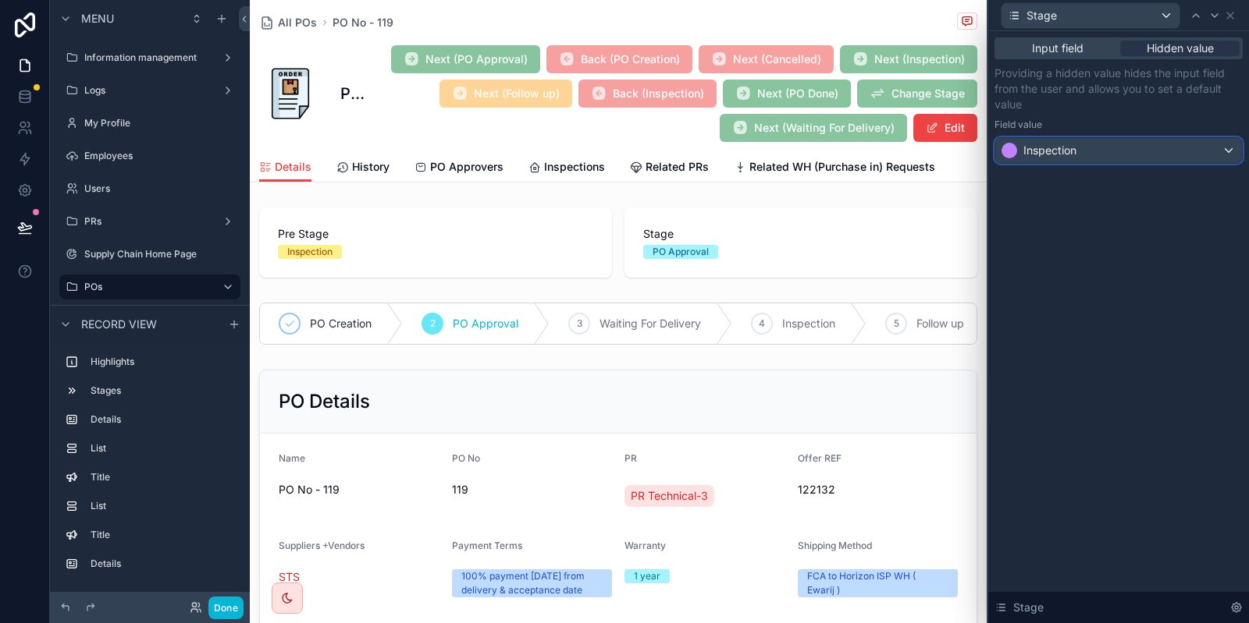
click at [1203, 149] on div "Inspection" at bounding box center [1118, 150] width 247 height 25
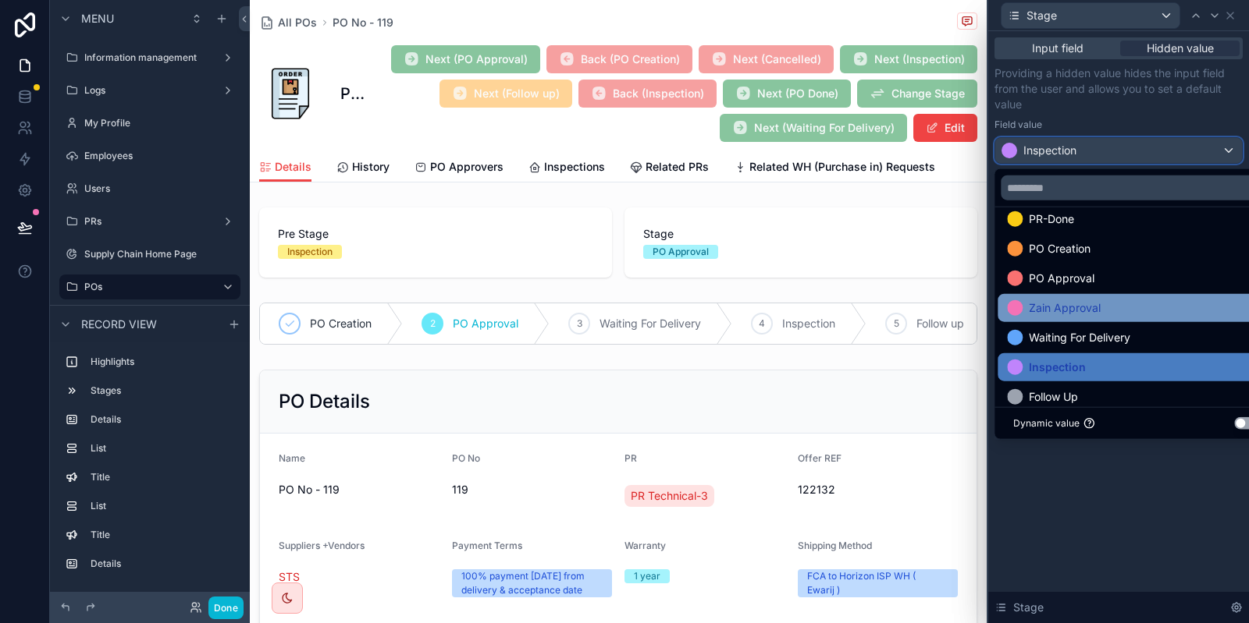
scroll to position [211, 0]
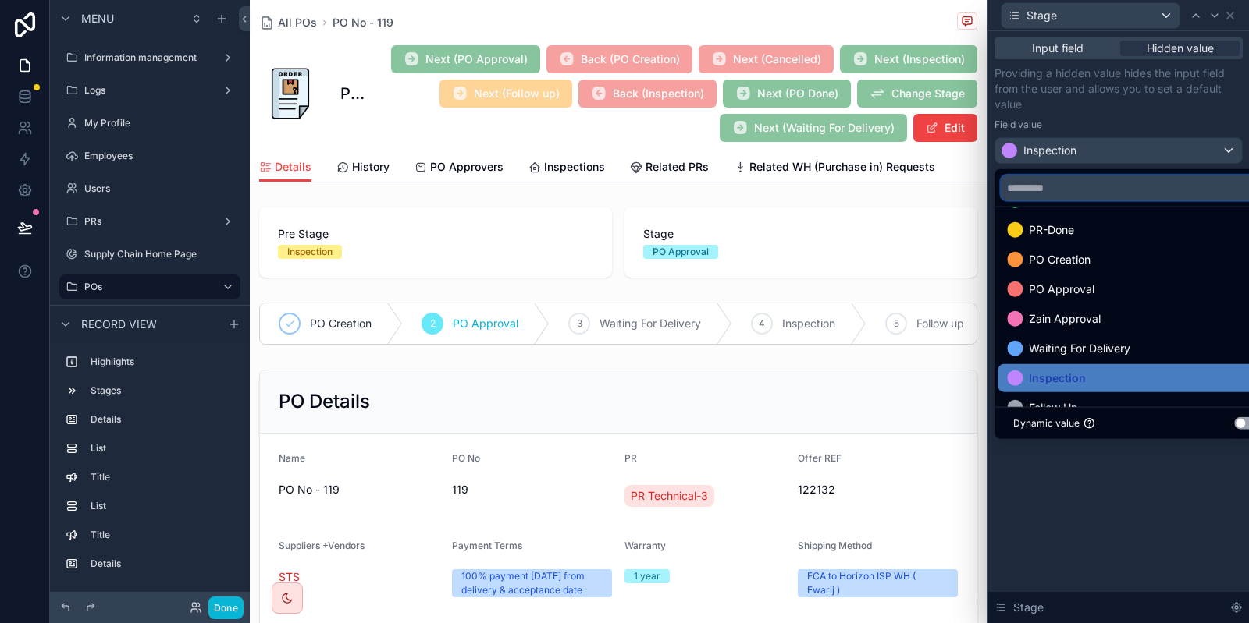
click at [1065, 190] on input "text" at bounding box center [1135, 188] width 271 height 25
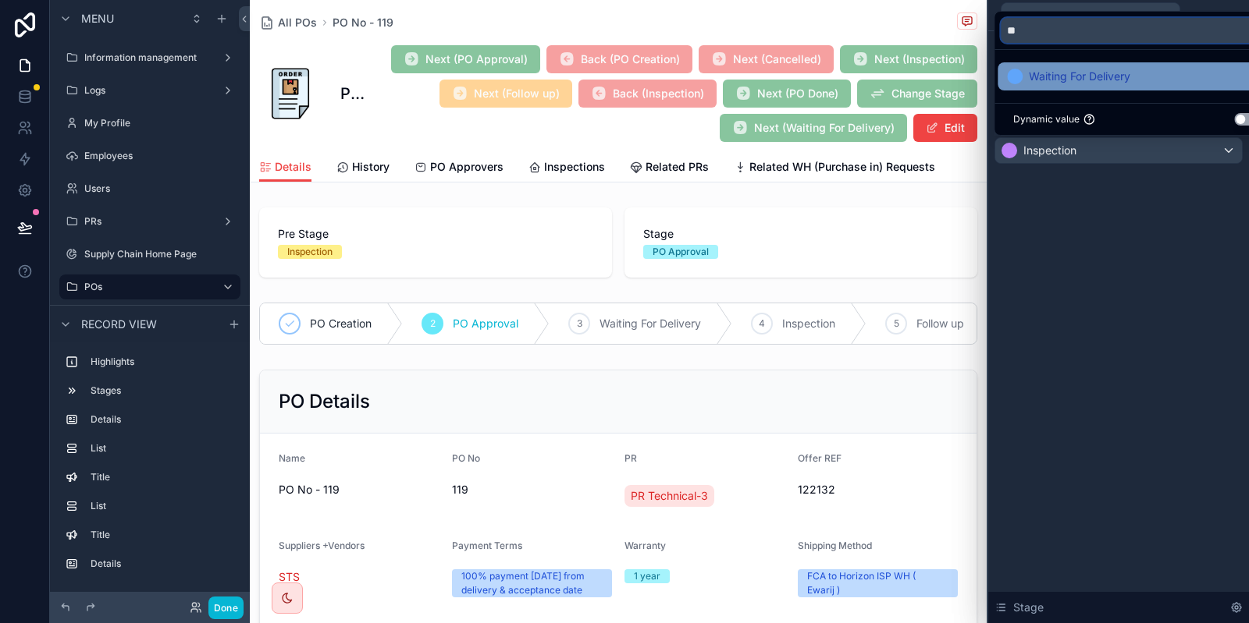
type input "**"
click at [1086, 73] on span "Waiting For Delivery" at bounding box center [1078, 76] width 101 height 19
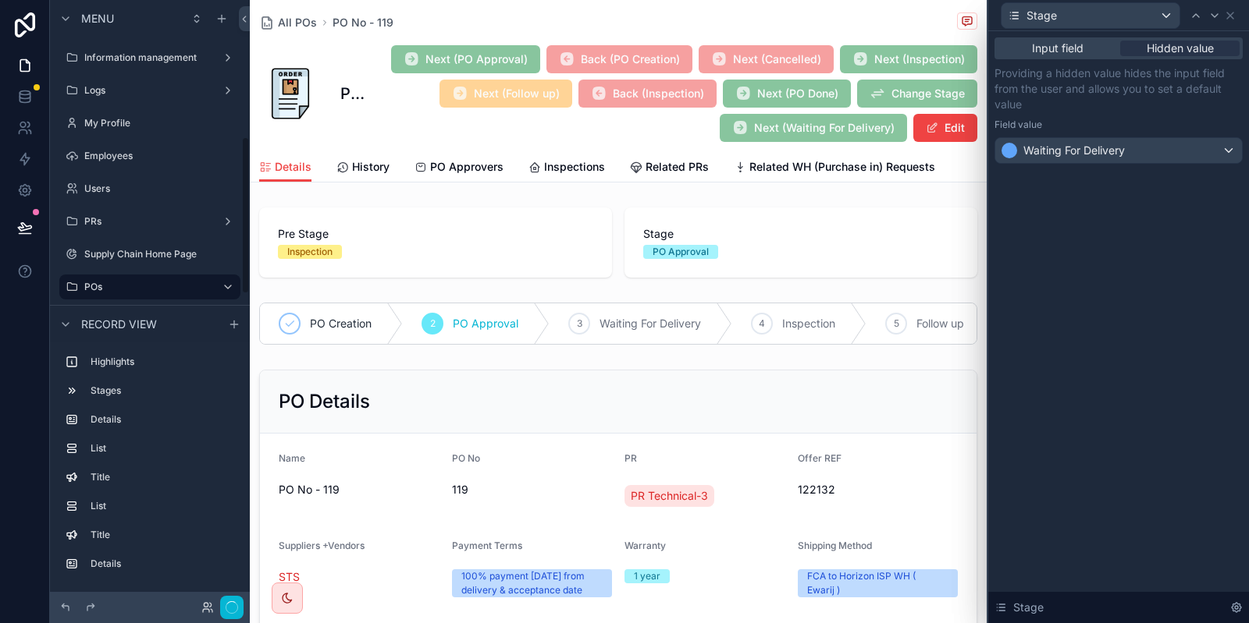
scroll to position [523, 0]
click at [1220, 10] on icon at bounding box center [1214, 15] width 12 height 12
click at [1230, 16] on icon at bounding box center [1230, 15] width 6 height 6
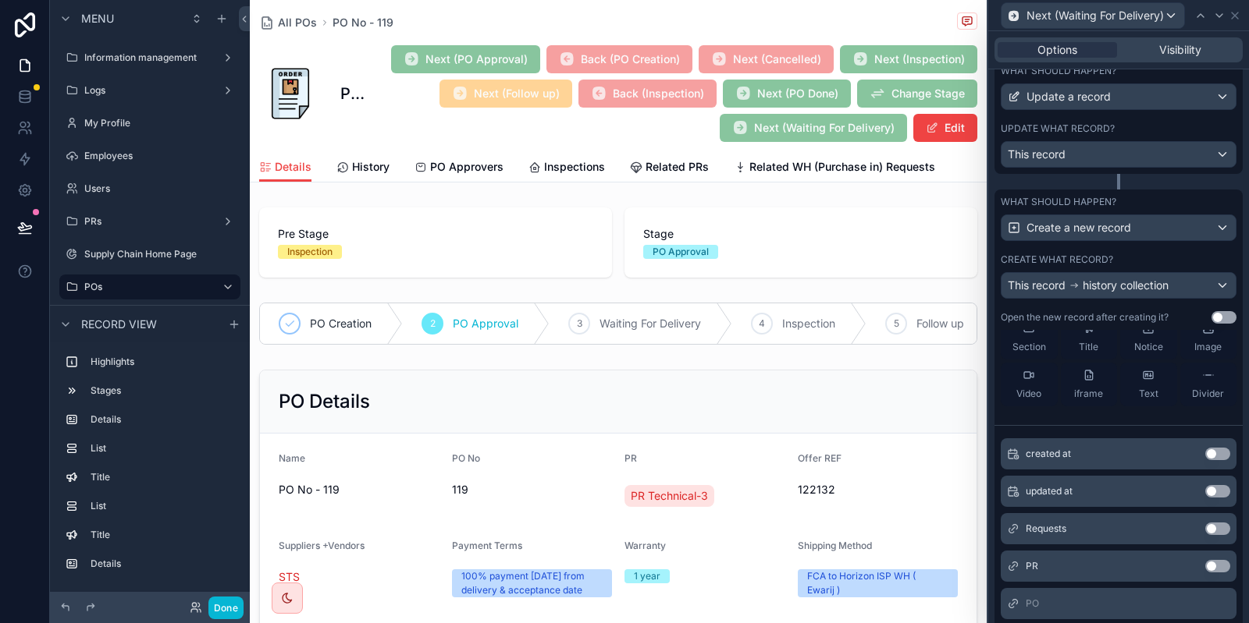
scroll to position [292, 0]
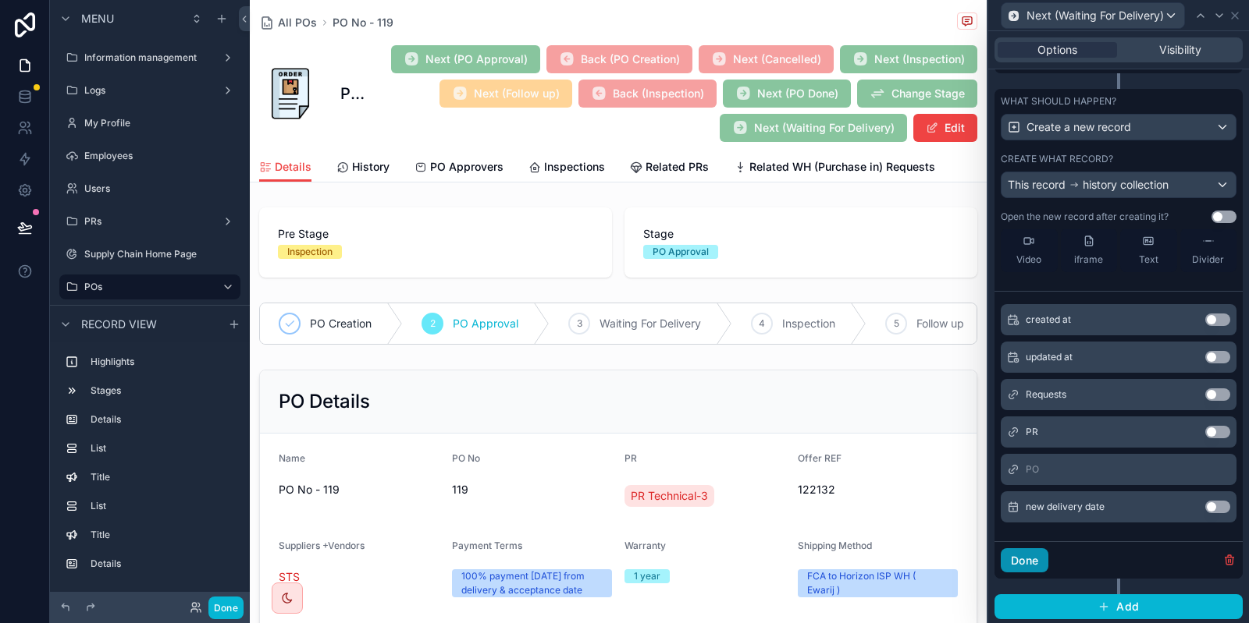
click at [1031, 567] on button "Done" at bounding box center [1024, 561] width 48 height 25
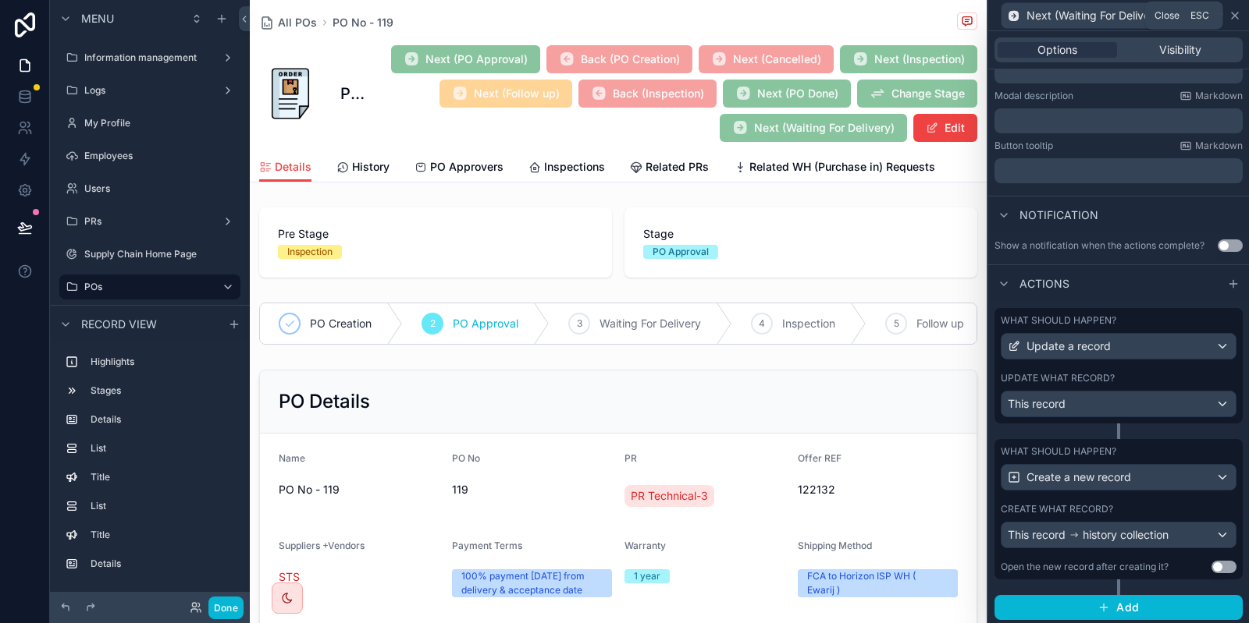
click at [1236, 19] on icon at bounding box center [1234, 15] width 12 height 12
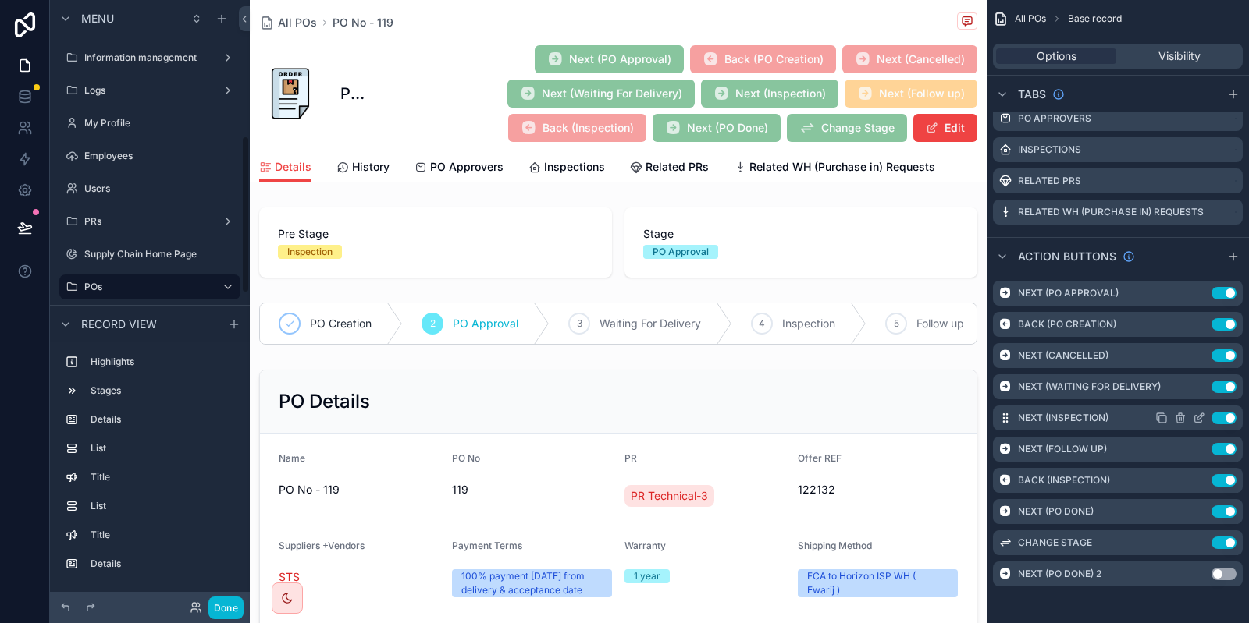
scroll to position [523, 0]
click at [1196, 419] on icon "scrollable content" at bounding box center [1198, 418] width 12 height 12
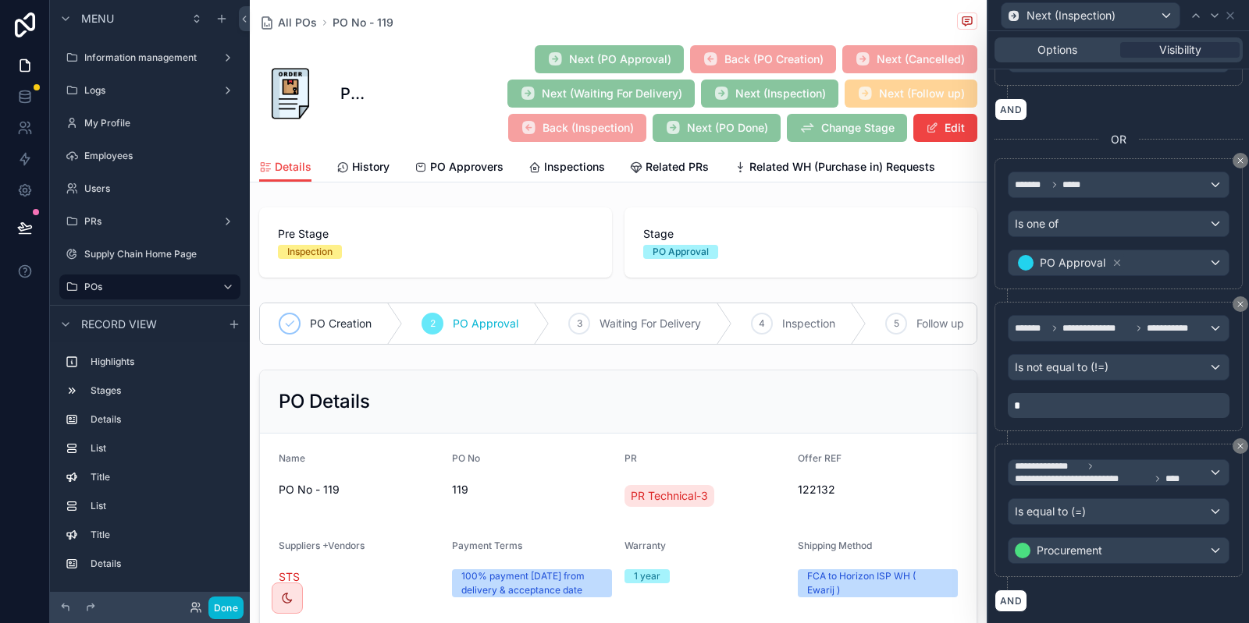
scroll to position [468, 0]
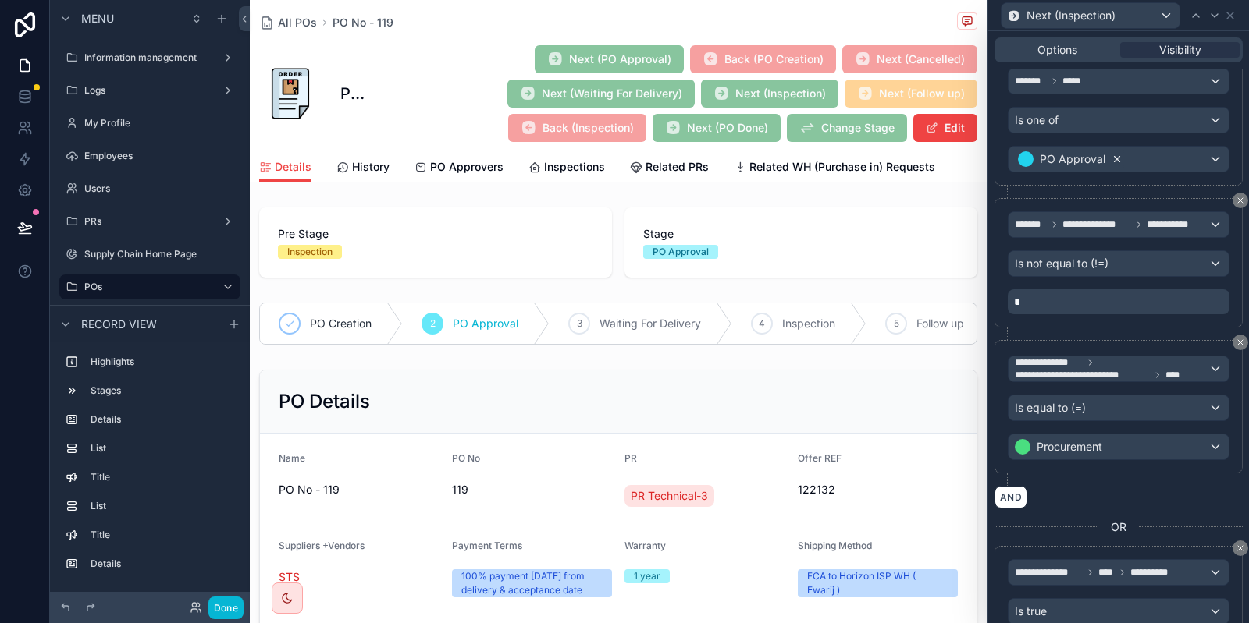
click at [1111, 155] on icon at bounding box center [1116, 159] width 11 height 11
click at [1126, 160] on div "Value" at bounding box center [1118, 159] width 220 height 25
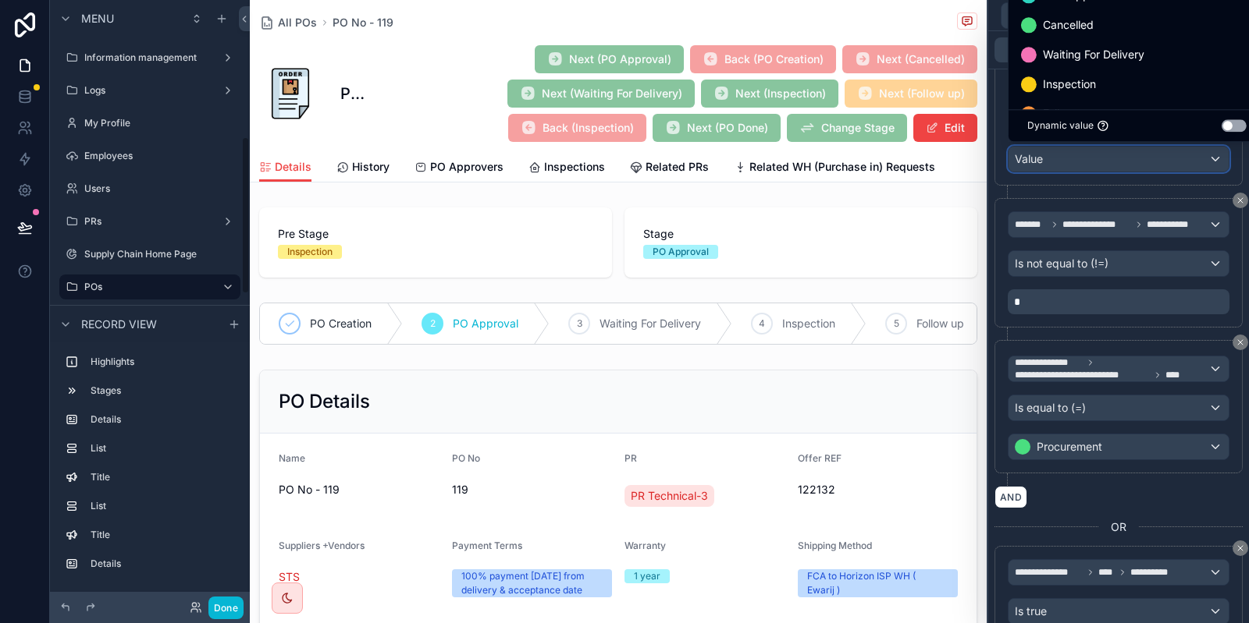
scroll to position [523, 0]
click at [1126, 160] on div at bounding box center [1118, 311] width 261 height 623
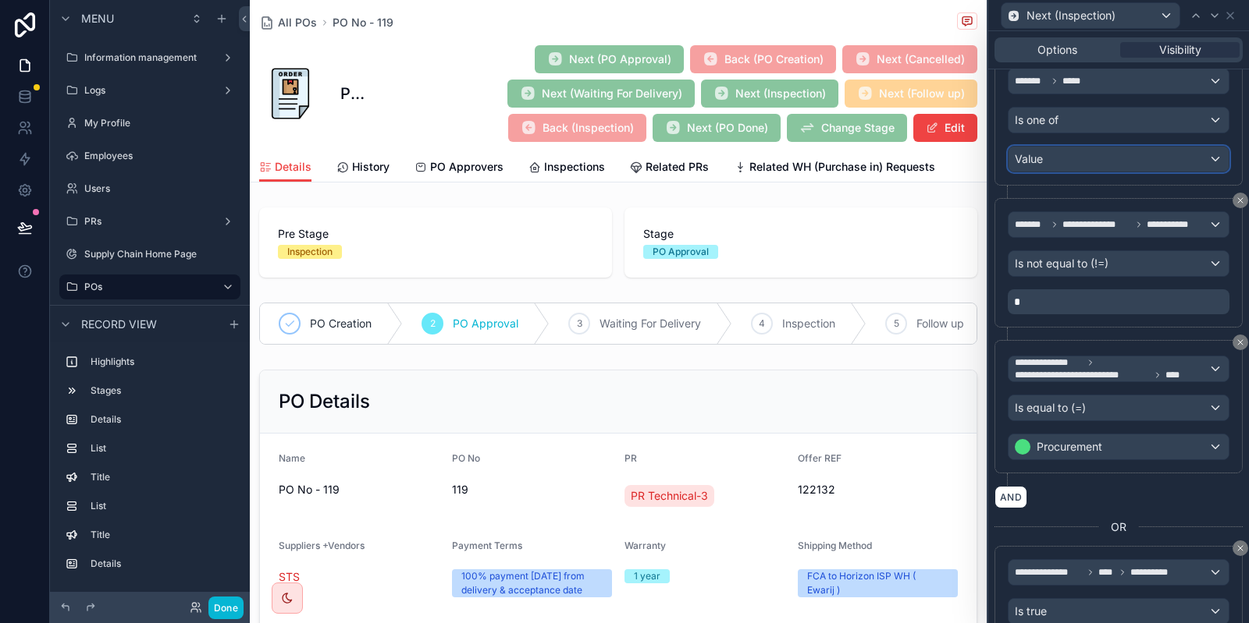
click at [1126, 160] on div "Value" at bounding box center [1118, 159] width 220 height 25
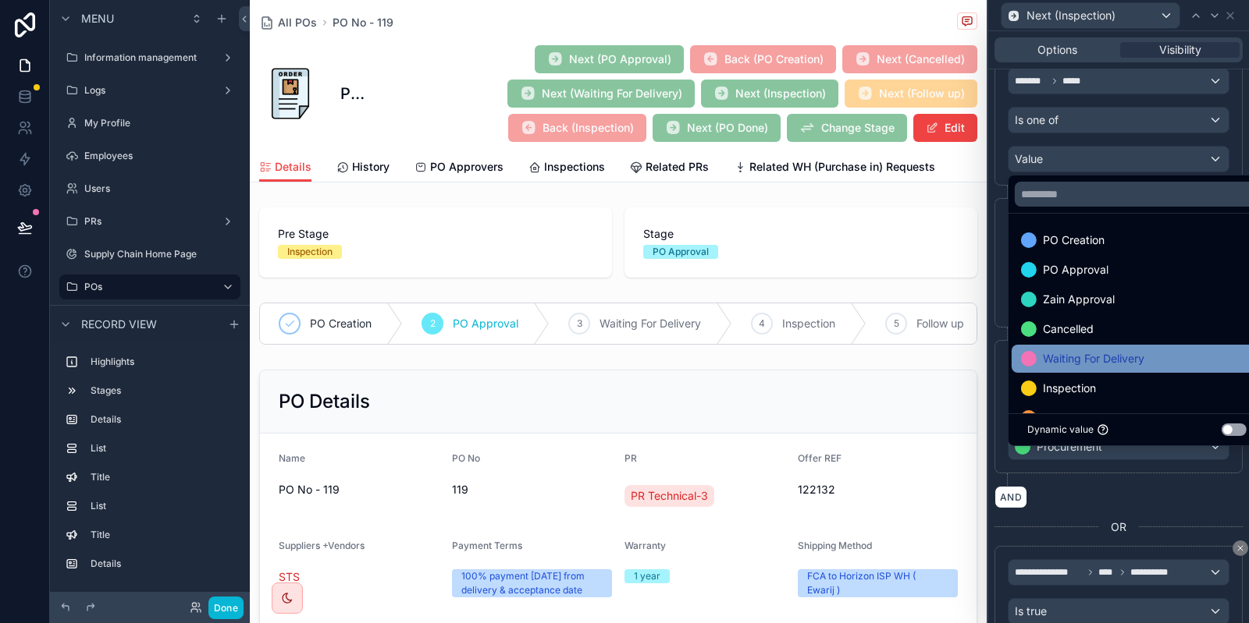
click at [1117, 361] on span "Waiting For Delivery" at bounding box center [1093, 359] width 101 height 19
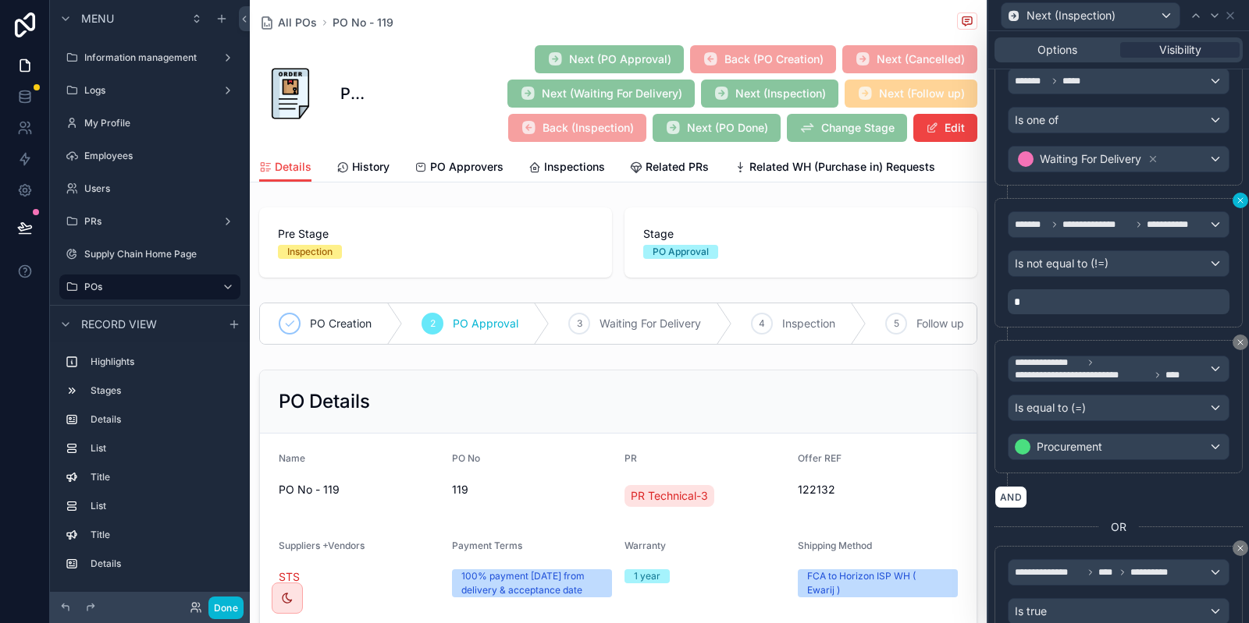
click at [1235, 200] on button at bounding box center [1240, 201] width 16 height 16
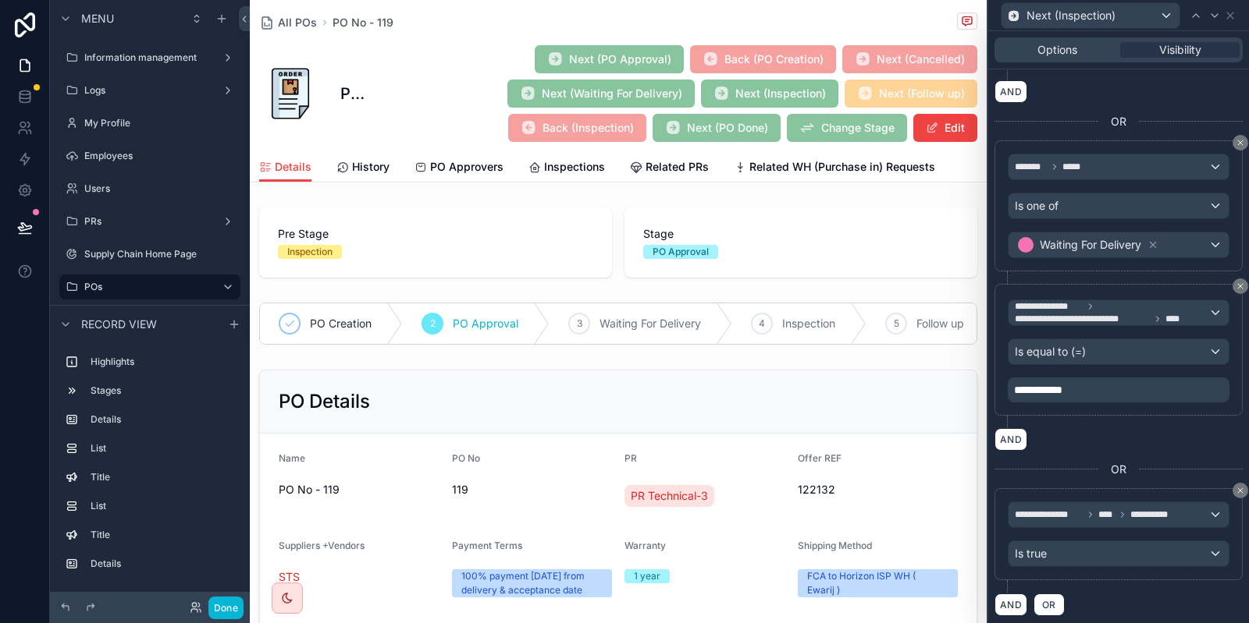
click at [1105, 387] on div "**********" at bounding box center [1118, 390] width 222 height 25
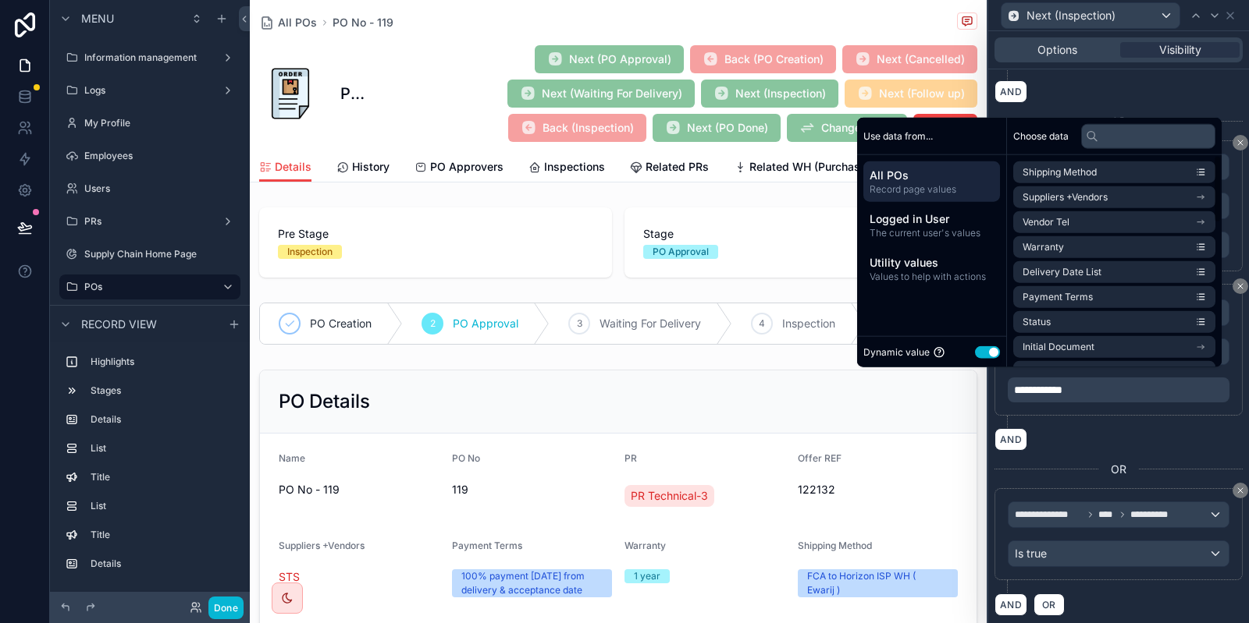
click at [978, 357] on button "Use setting" at bounding box center [987, 352] width 25 height 12
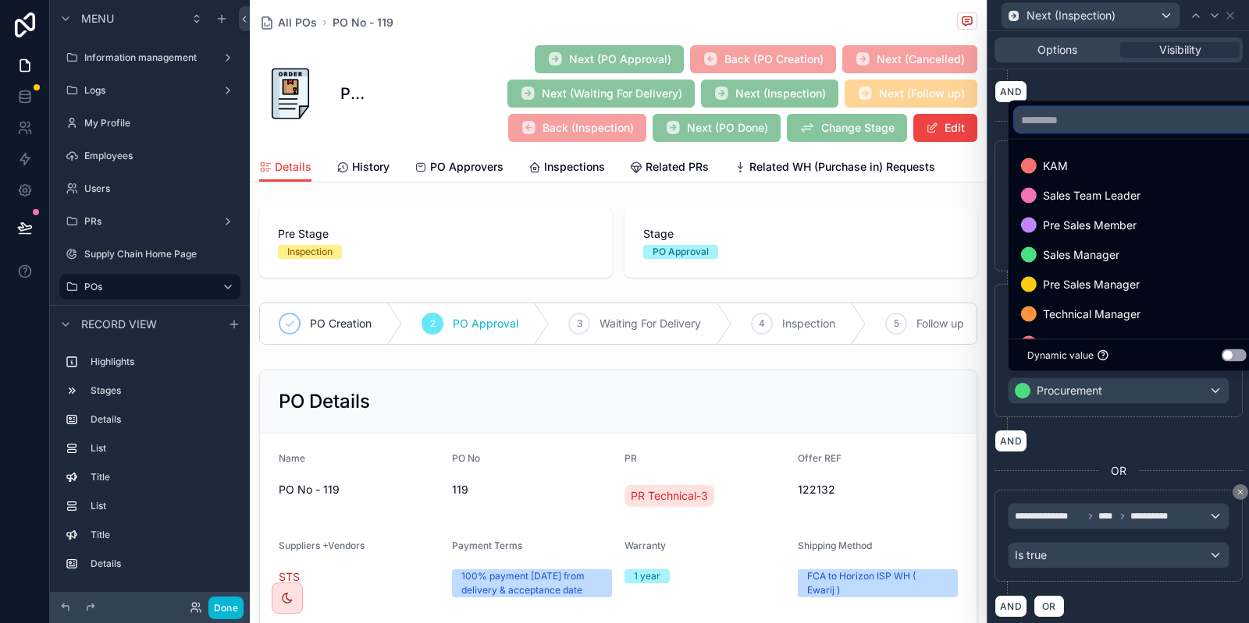
click at [1081, 125] on input "text" at bounding box center [1136, 120] width 244 height 25
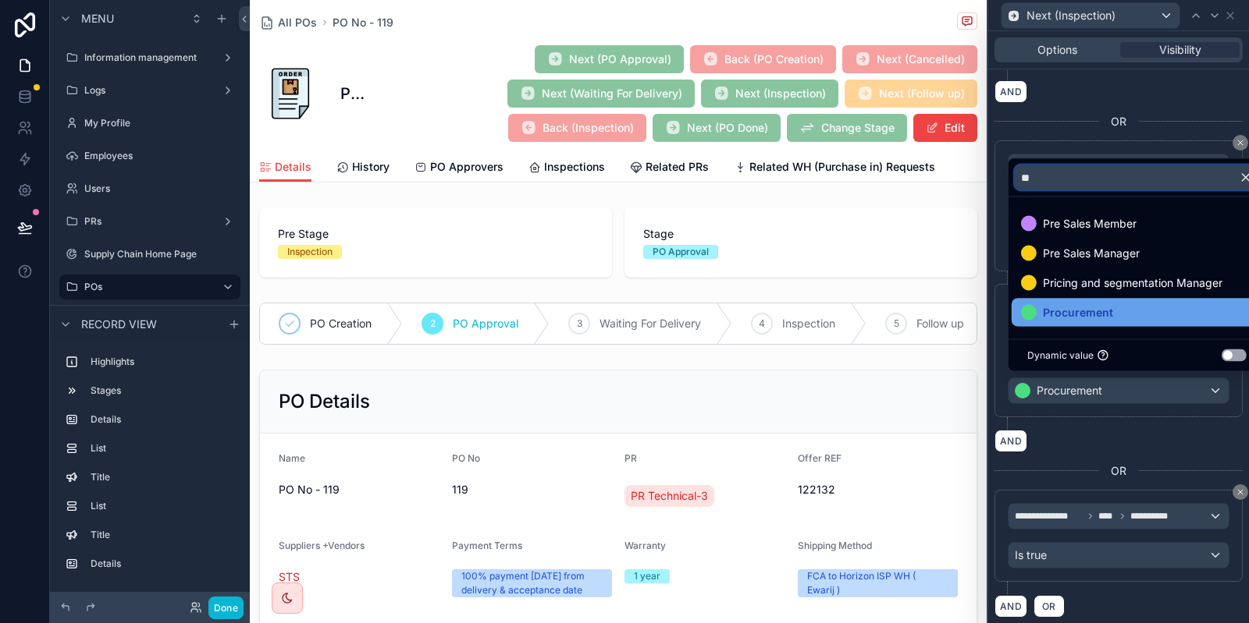
type input "**"
click at [1028, 315] on div at bounding box center [1029, 313] width 16 height 16
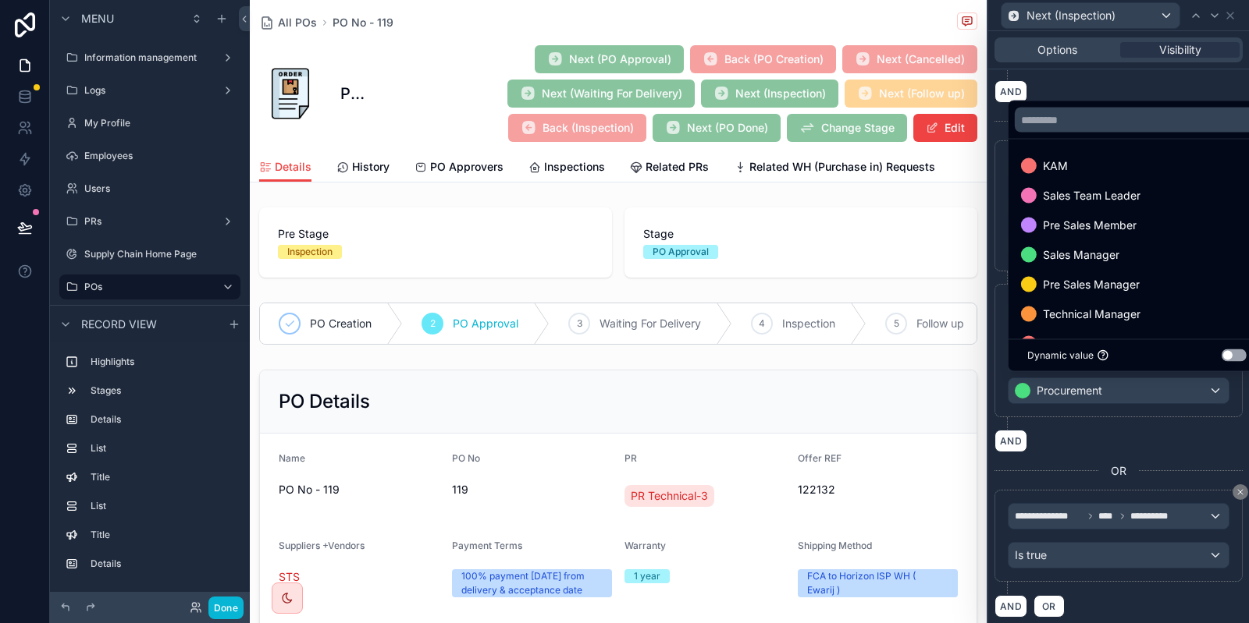
click at [1134, 437] on div "AND" at bounding box center [1118, 441] width 248 height 23
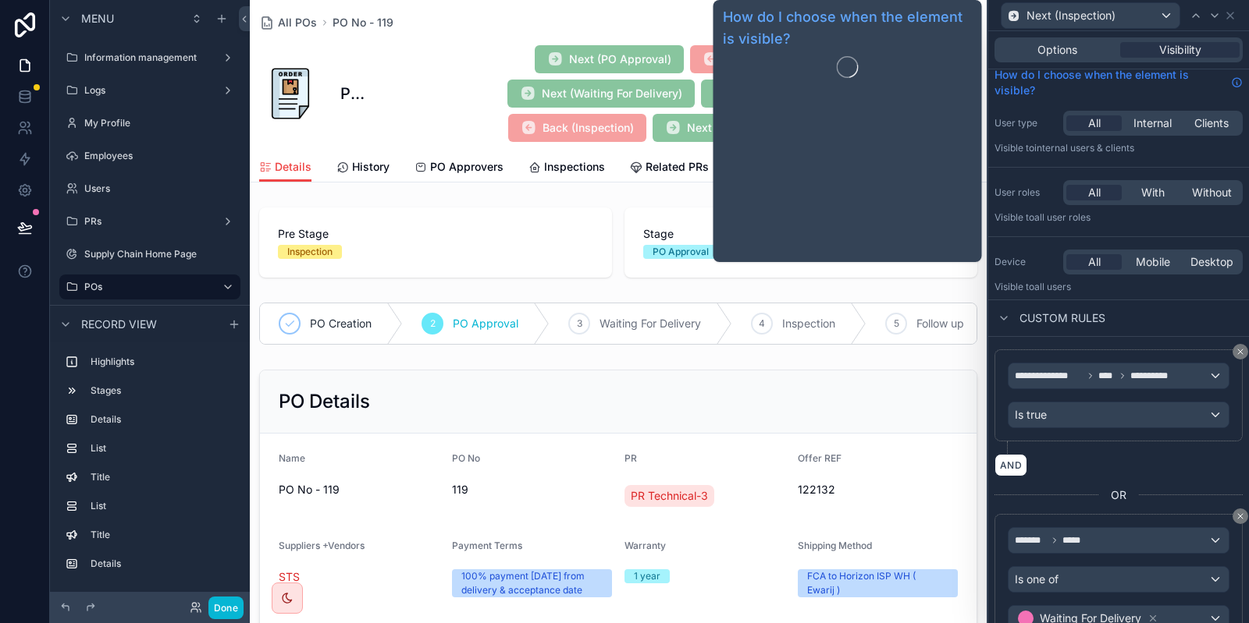
scroll to position [0, 0]
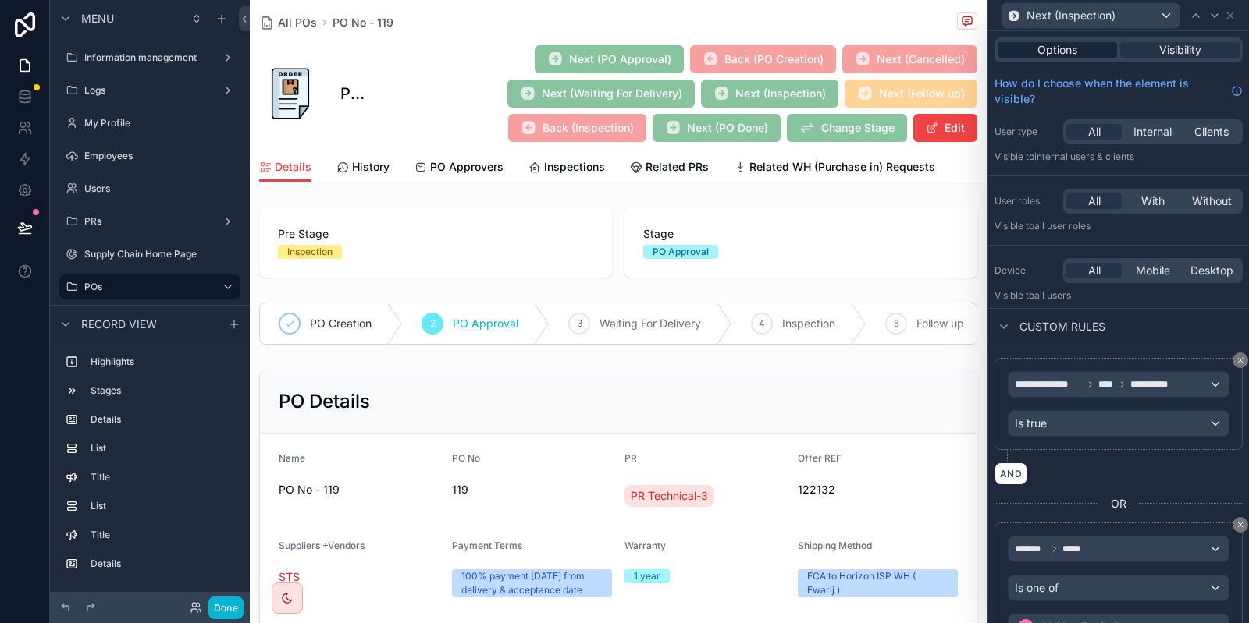
click at [1056, 43] on span "Options" at bounding box center [1057, 50] width 40 height 16
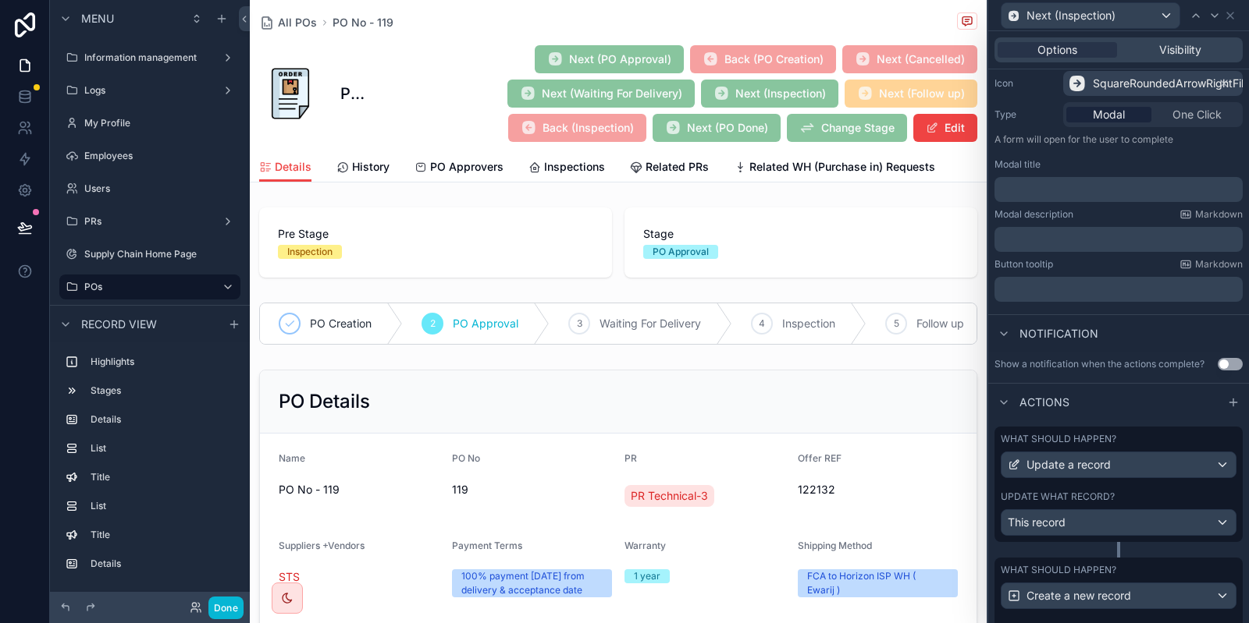
scroll to position [281, 0]
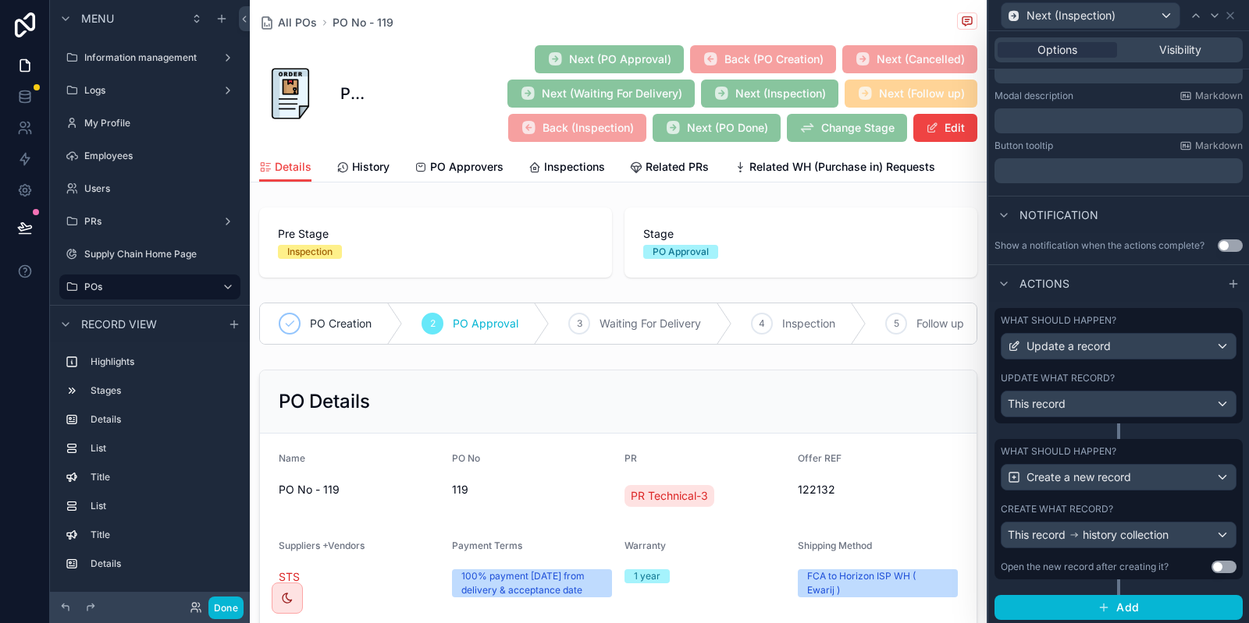
click at [1125, 380] on div "Update what record?" at bounding box center [1118, 378] width 236 height 12
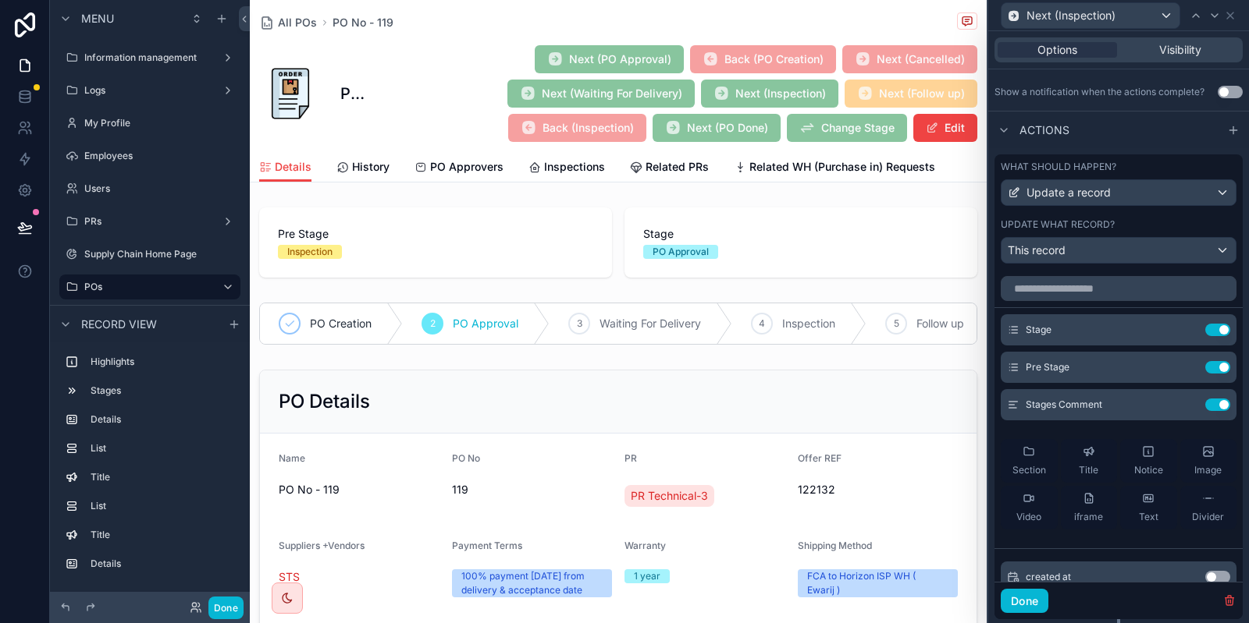
scroll to position [468, 0]
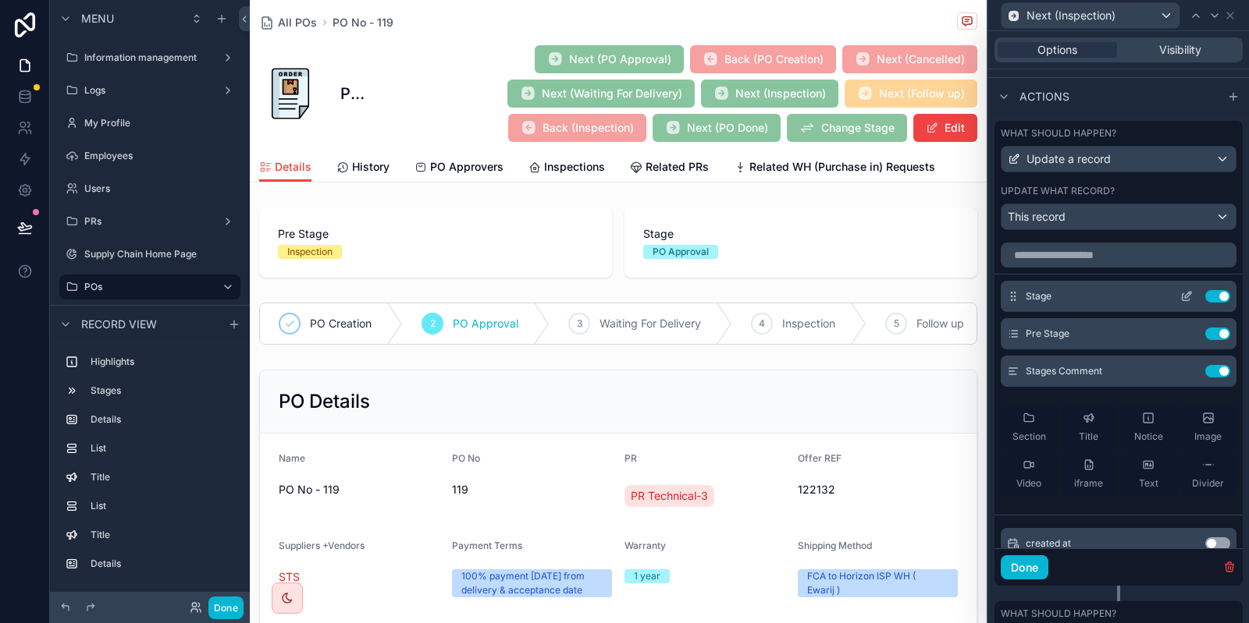
click at [1182, 296] on icon at bounding box center [1185, 297] width 7 height 7
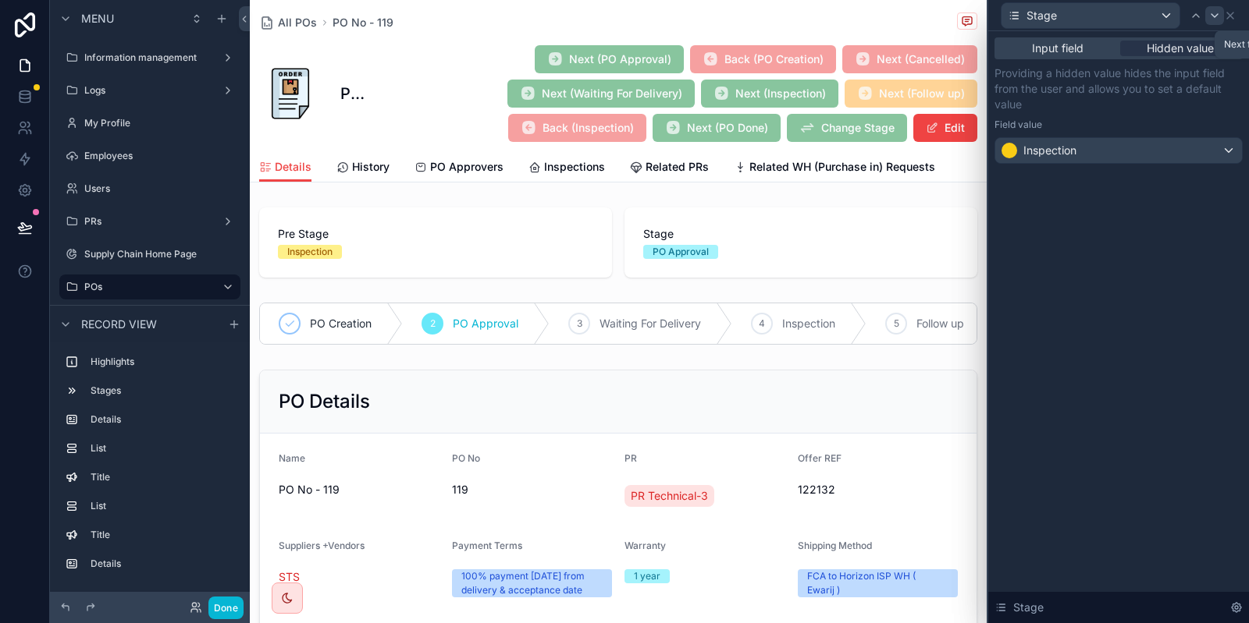
click at [1210, 11] on icon at bounding box center [1214, 15] width 12 height 12
click at [1169, 156] on div "PO Approval" at bounding box center [1118, 150] width 247 height 25
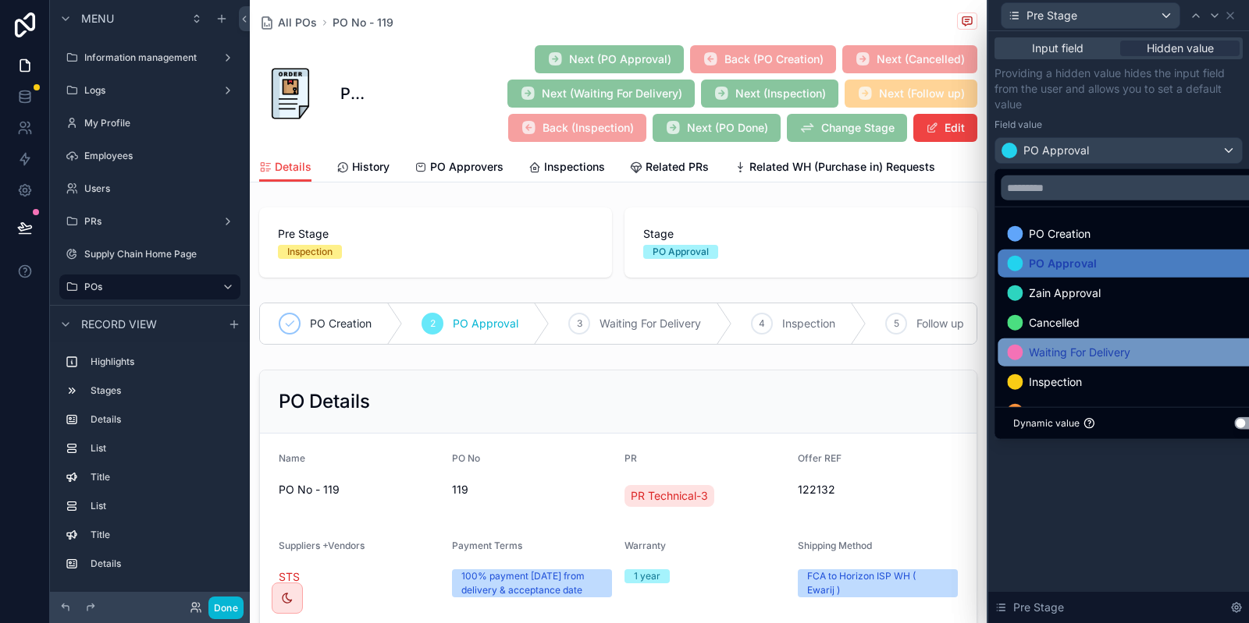
click at [1083, 355] on span "Waiting For Delivery" at bounding box center [1078, 352] width 101 height 19
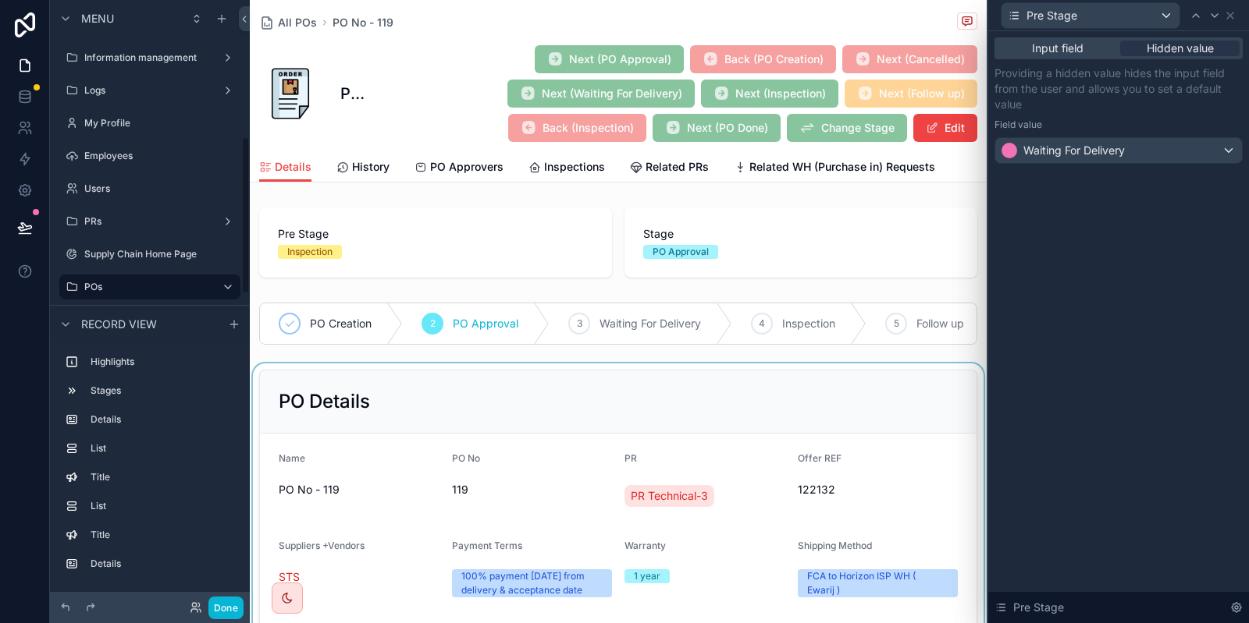
scroll to position [523, 0]
click at [1235, 7] on div "Pre Stage" at bounding box center [1118, 15] width 248 height 30
click at [1232, 15] on icon at bounding box center [1230, 15] width 12 height 12
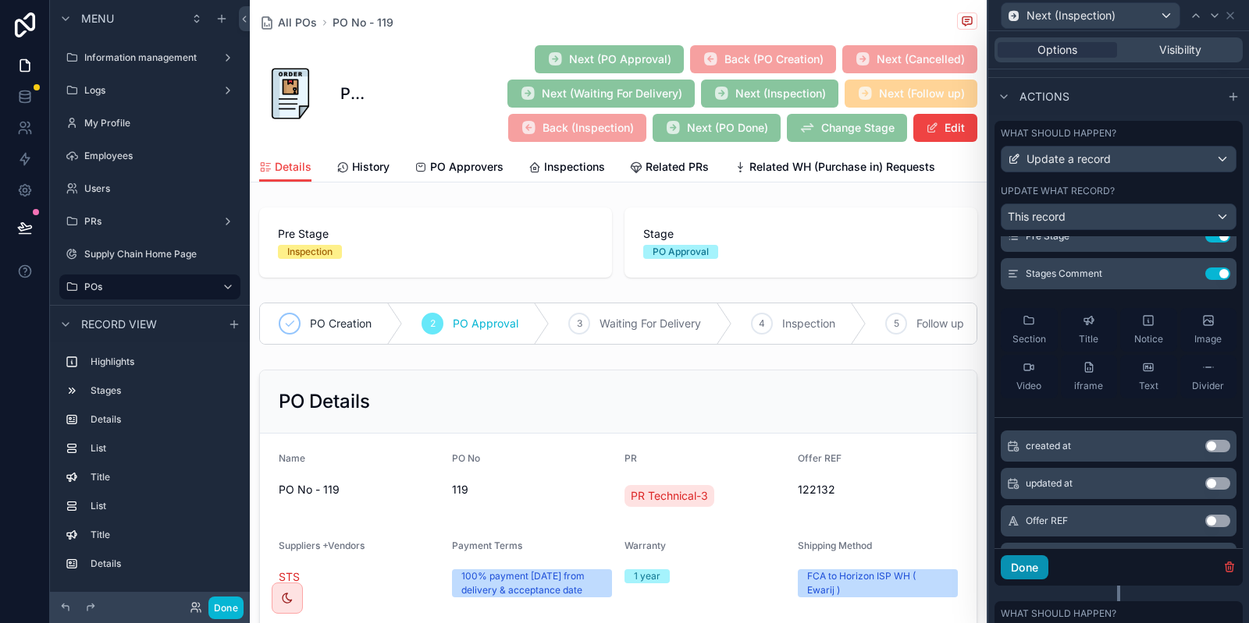
scroll to position [156, 0]
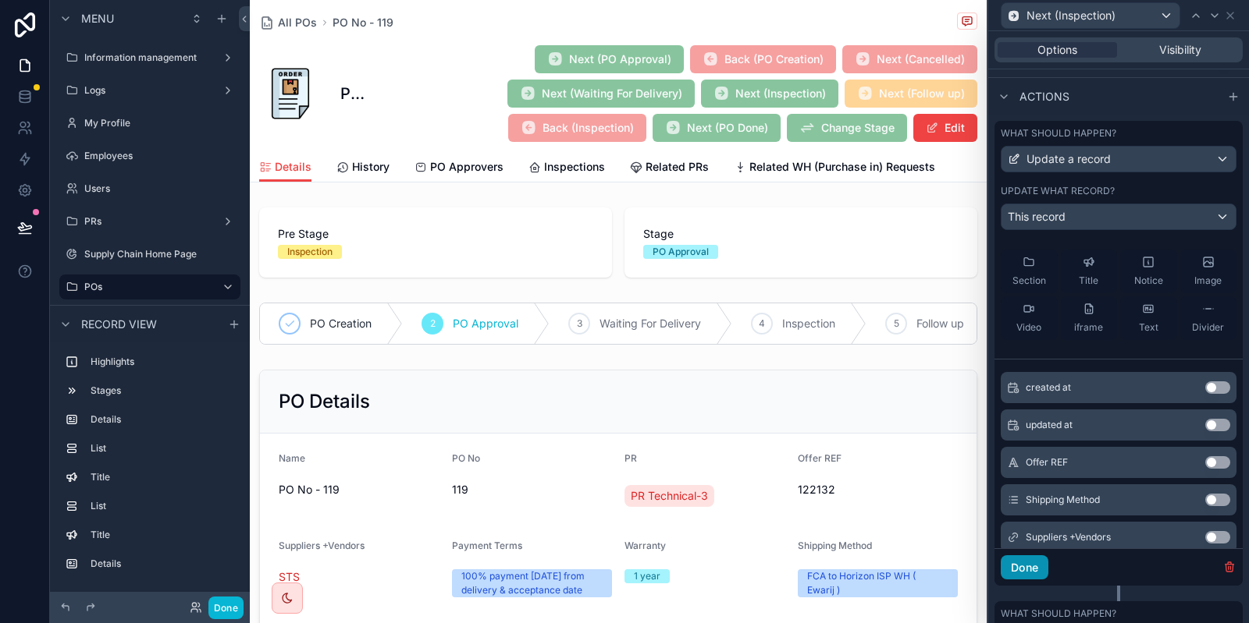
click at [1019, 574] on button "Done" at bounding box center [1024, 568] width 48 height 25
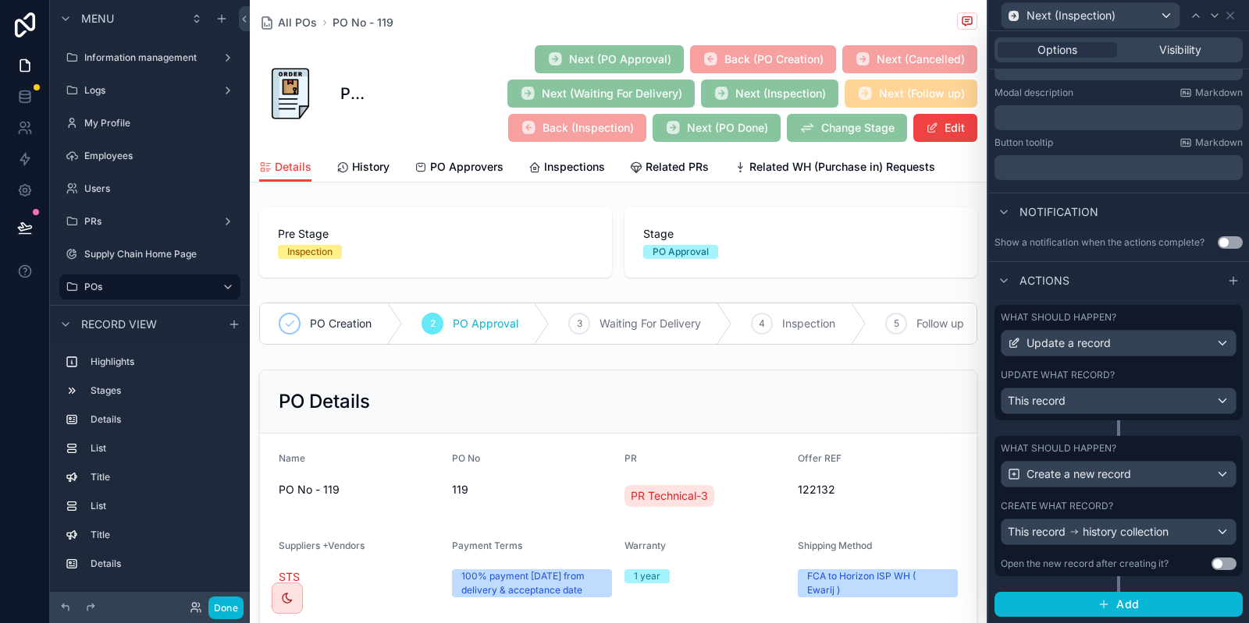
scroll to position [281, 0]
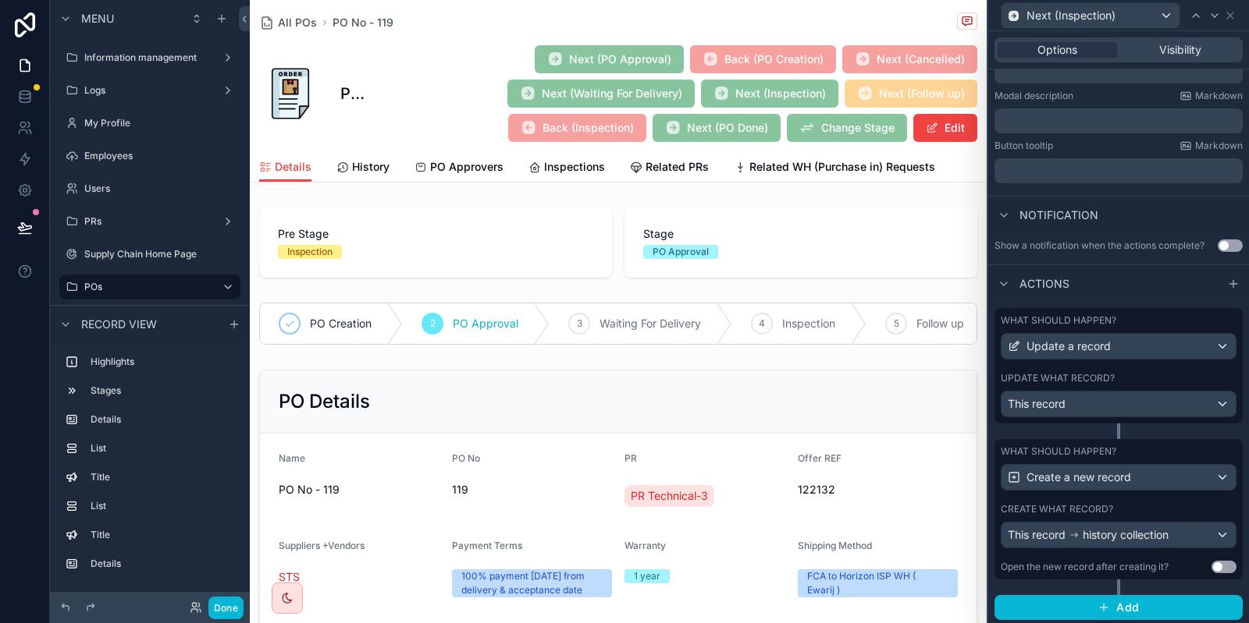
click at [1124, 498] on div "What should happen? Create a new record Create what record? This record history…" at bounding box center [1118, 509] width 248 height 140
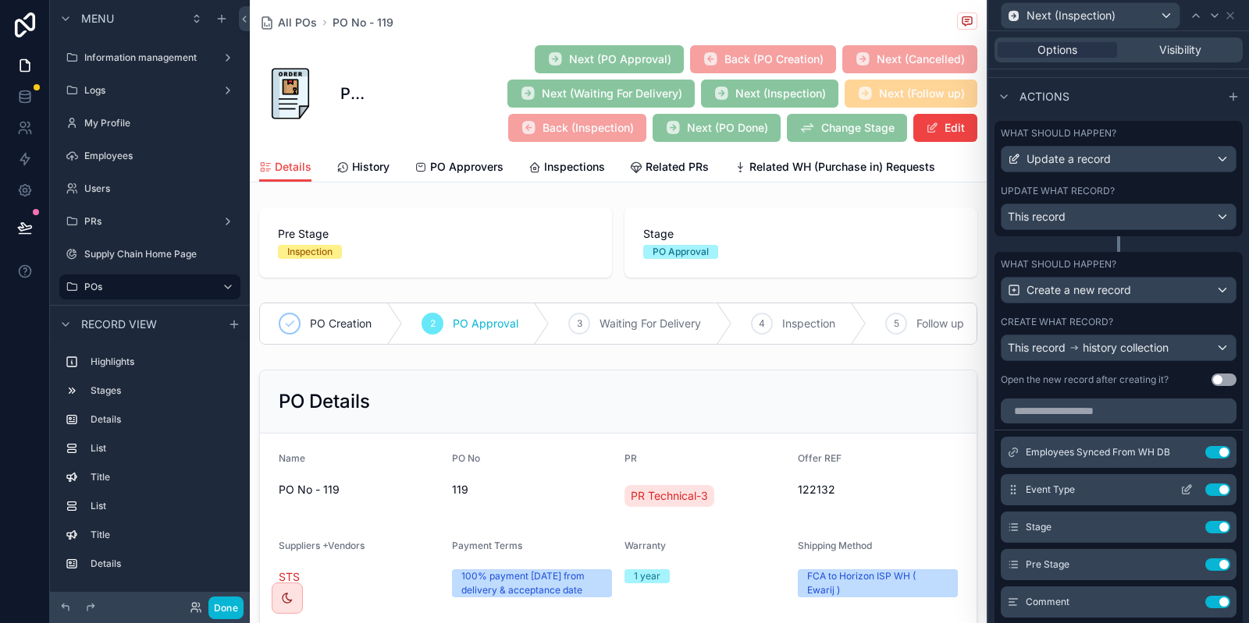
scroll to position [78, 0]
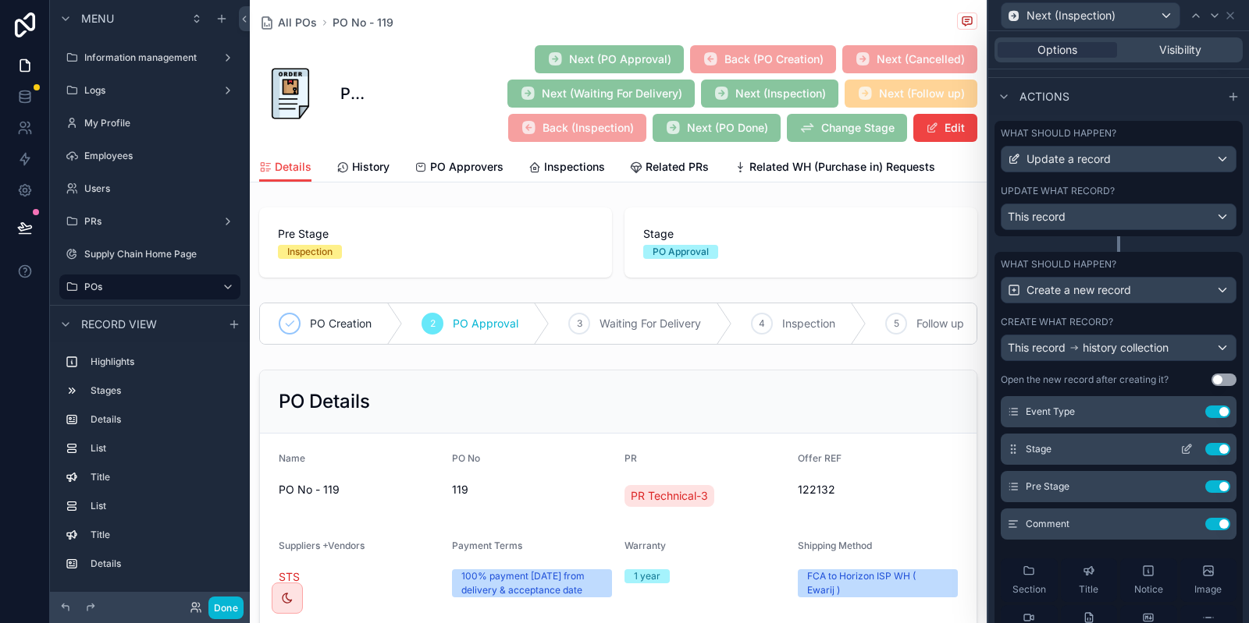
click at [1178, 440] on div "Stage Use setting" at bounding box center [1118, 449] width 236 height 31
click at [1180, 449] on button at bounding box center [1186, 449] width 25 height 12
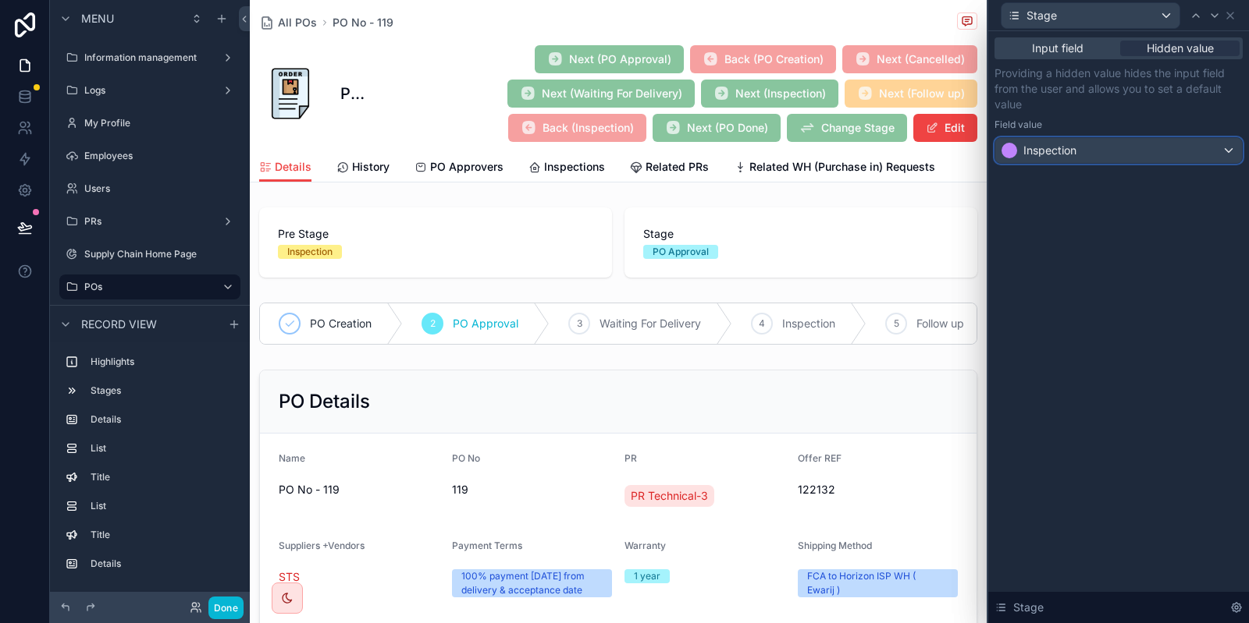
click at [1120, 162] on div "Inspection" at bounding box center [1118, 150] width 247 height 25
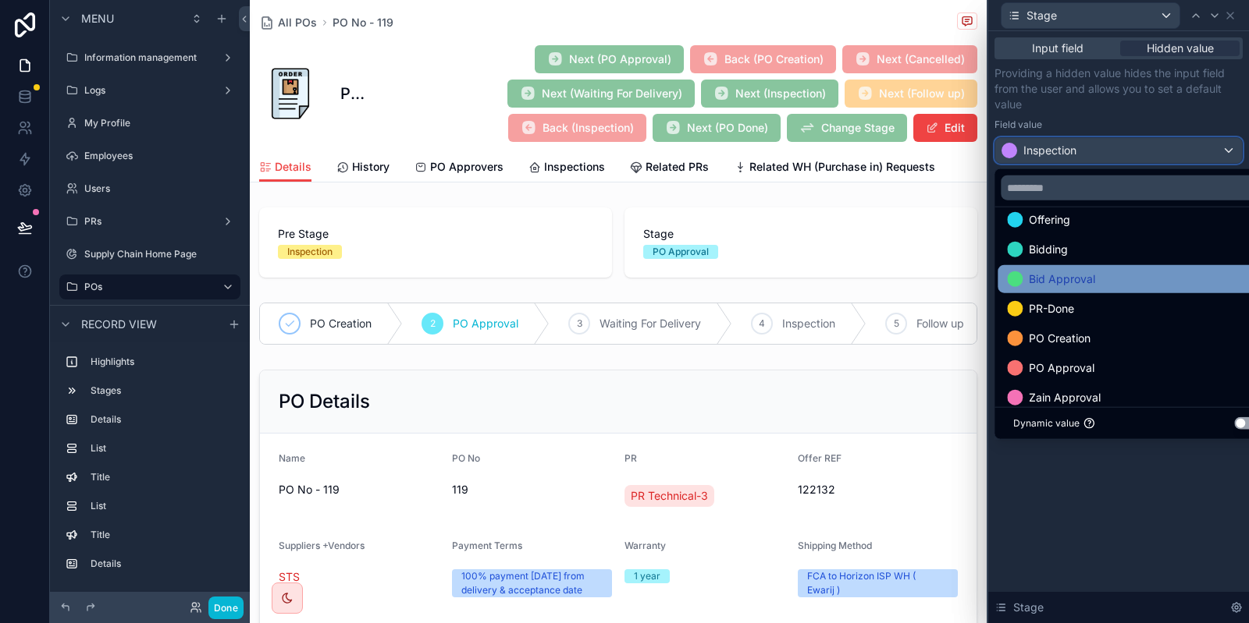
scroll to position [156, 0]
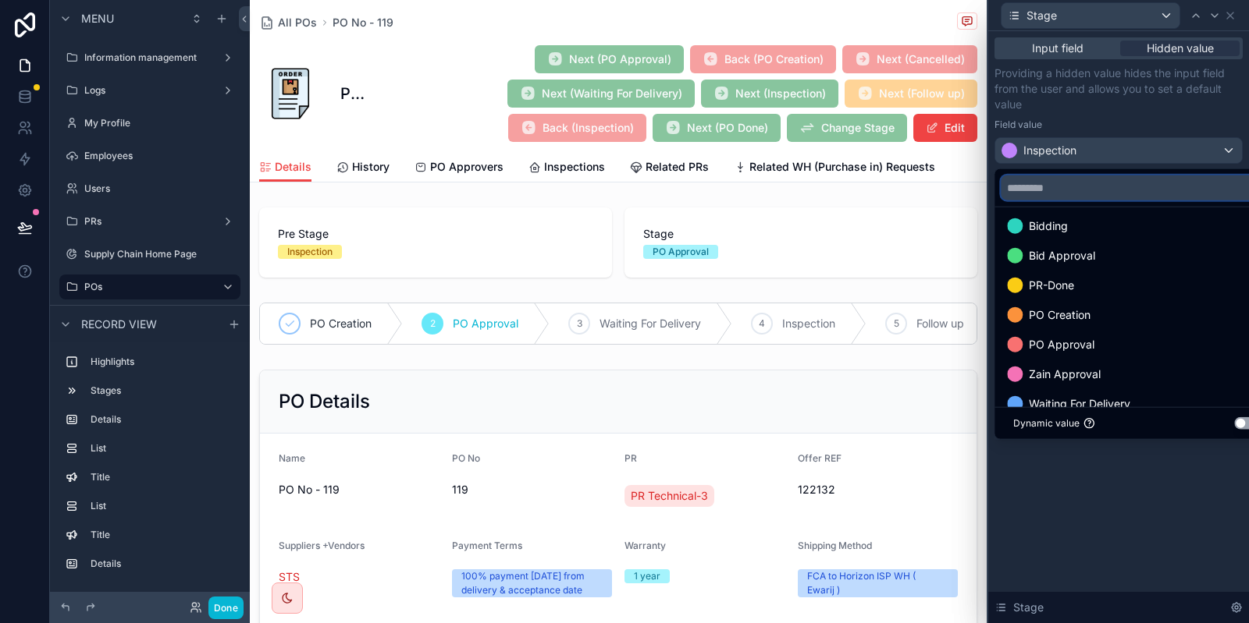
click at [1122, 190] on input "text" at bounding box center [1135, 188] width 271 height 25
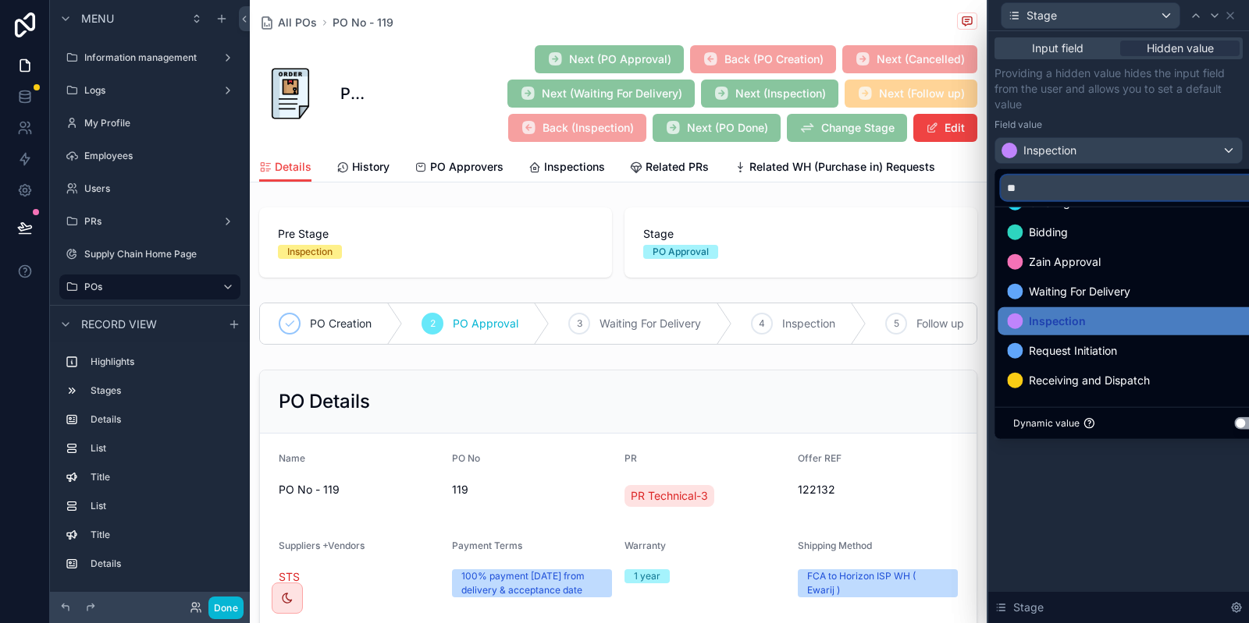
scroll to position [0, 0]
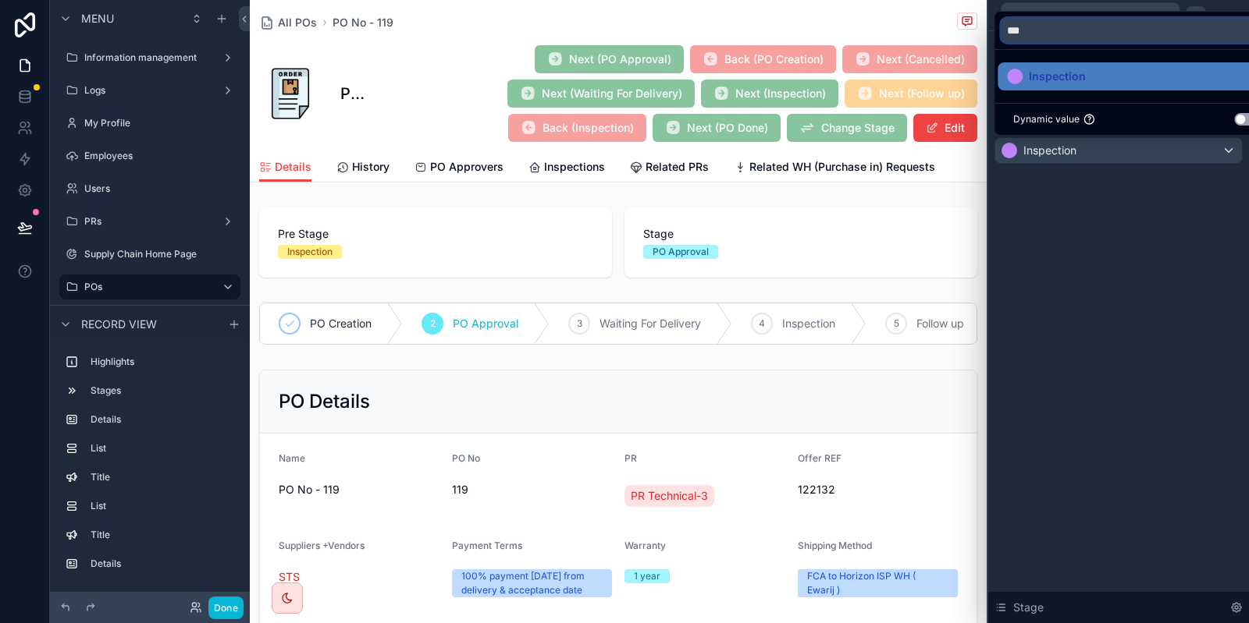
type input "***"
click at [1078, 72] on span "Inspection" at bounding box center [1056, 76] width 57 height 19
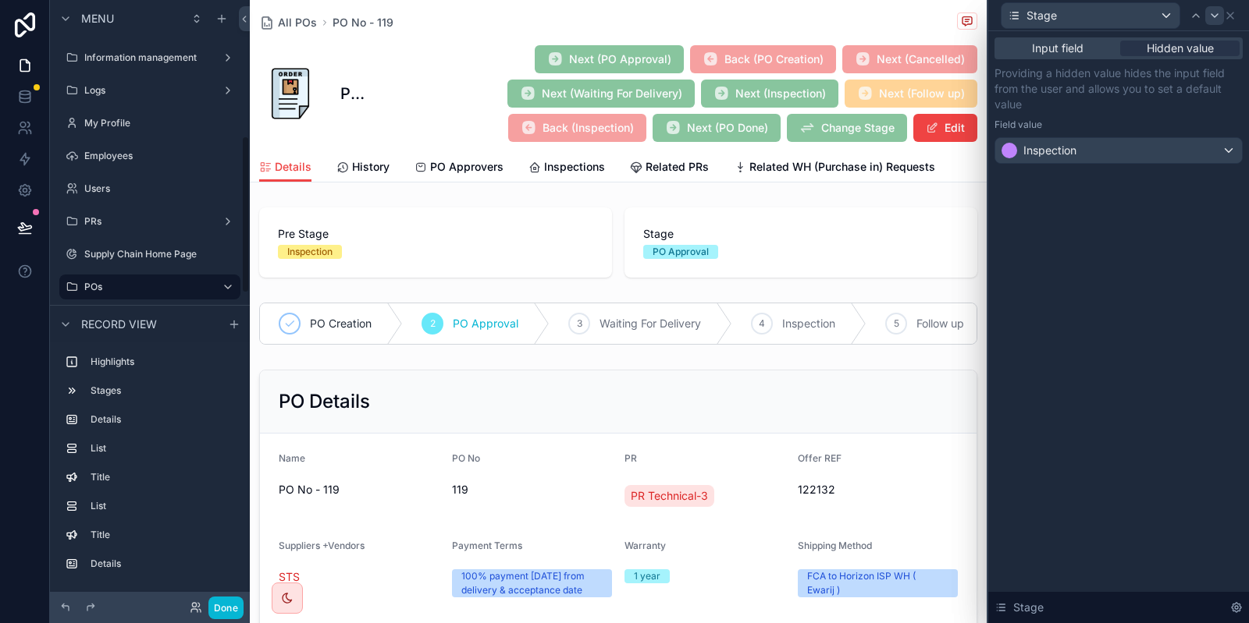
scroll to position [523, 0]
click at [1210, 22] on div at bounding box center [1214, 15] width 19 height 19
click at [1079, 149] on span "PO Approval" at bounding box center [1056, 151] width 66 height 16
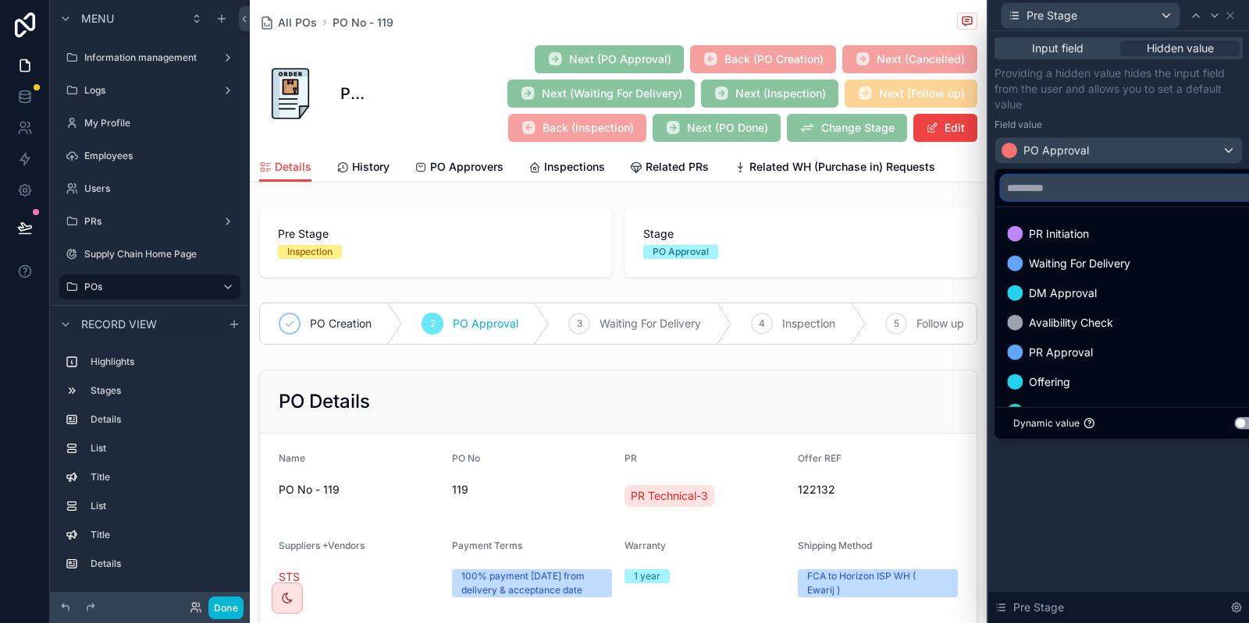
click at [1068, 192] on input "text" at bounding box center [1135, 188] width 271 height 25
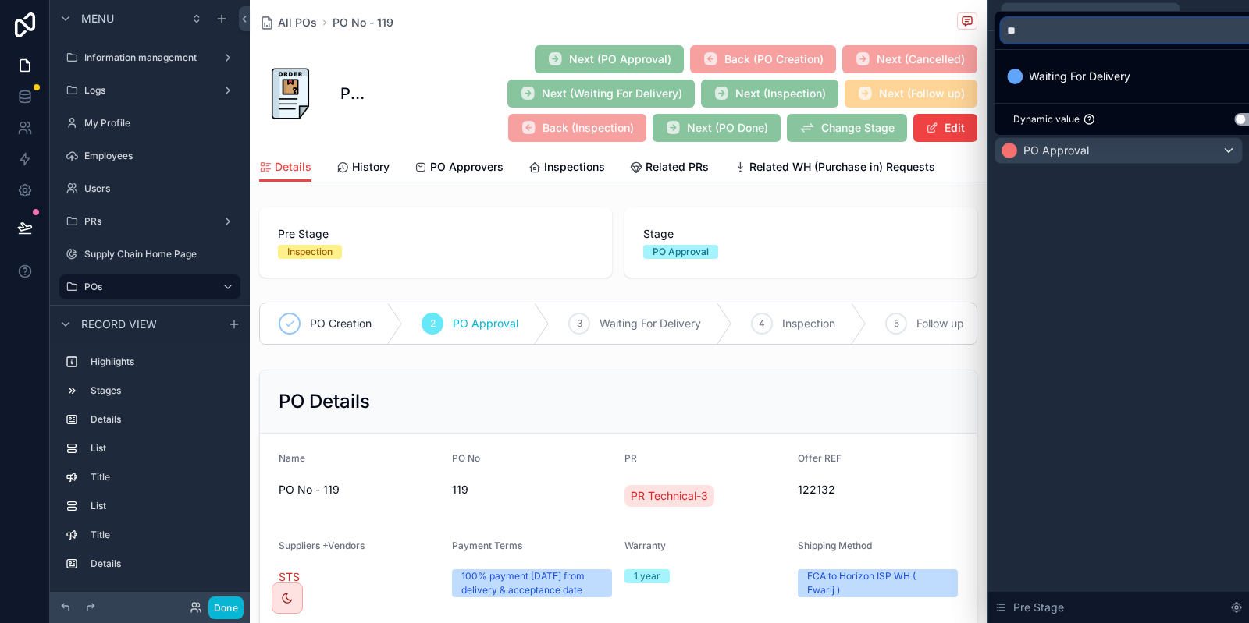
type input "**"
click at [1082, 61] on ul "Waiting For Delivery" at bounding box center [1135, 76] width 283 height 53
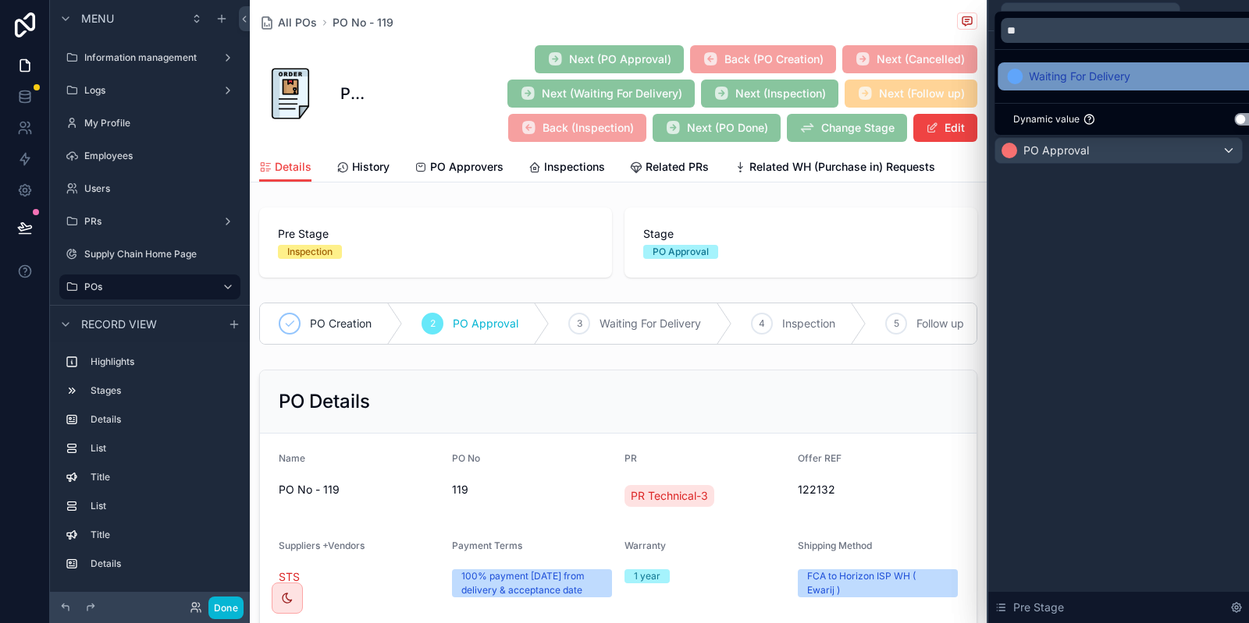
click at [1067, 87] on div "Waiting For Delivery" at bounding box center [1135, 76] width 277 height 28
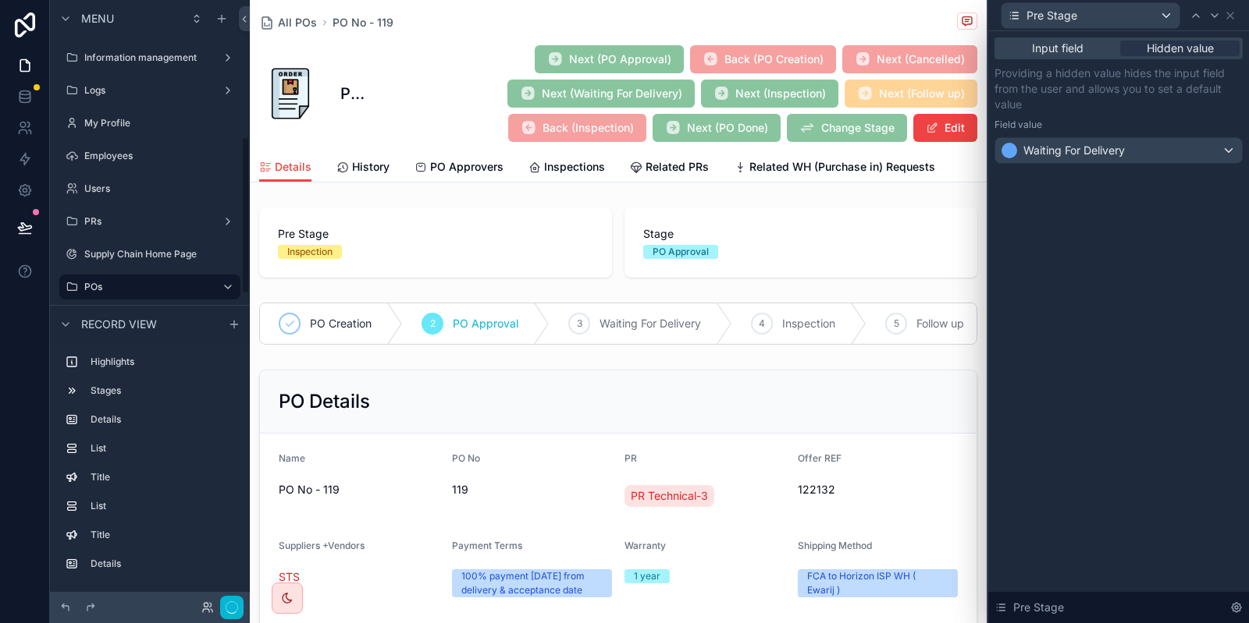
click at [1109, 215] on div "Input field Hidden value Providing a hidden value hides the input field from th…" at bounding box center [1118, 327] width 261 height 592
click at [1231, 12] on icon at bounding box center [1230, 15] width 12 height 12
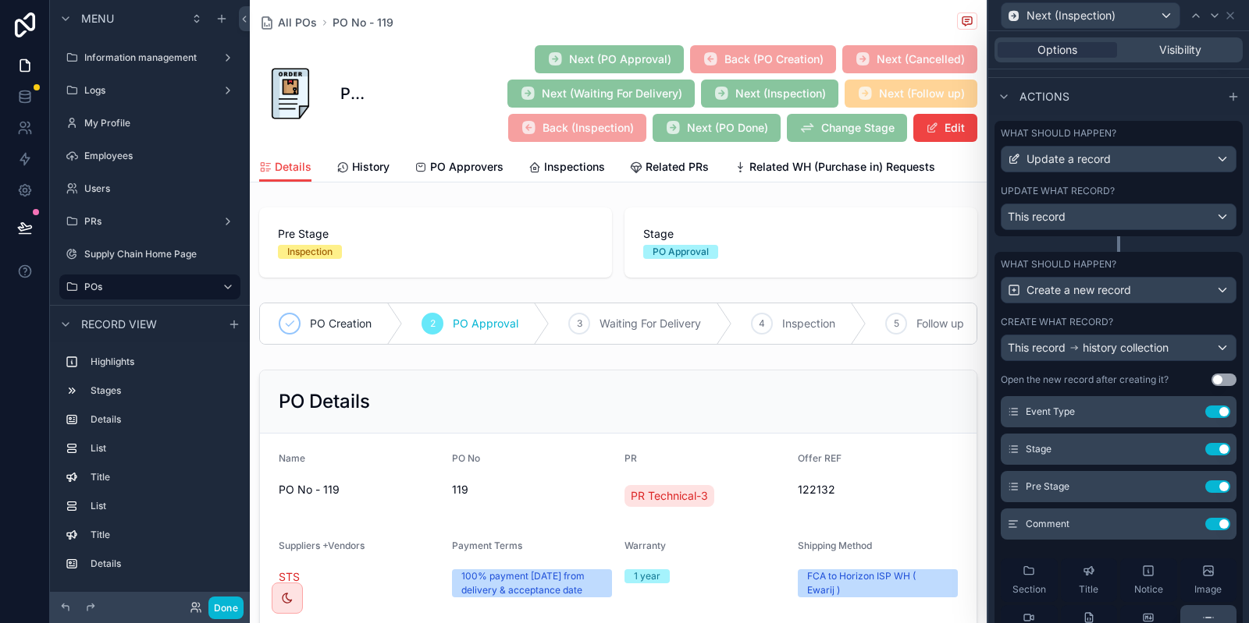
scroll to position [292, 0]
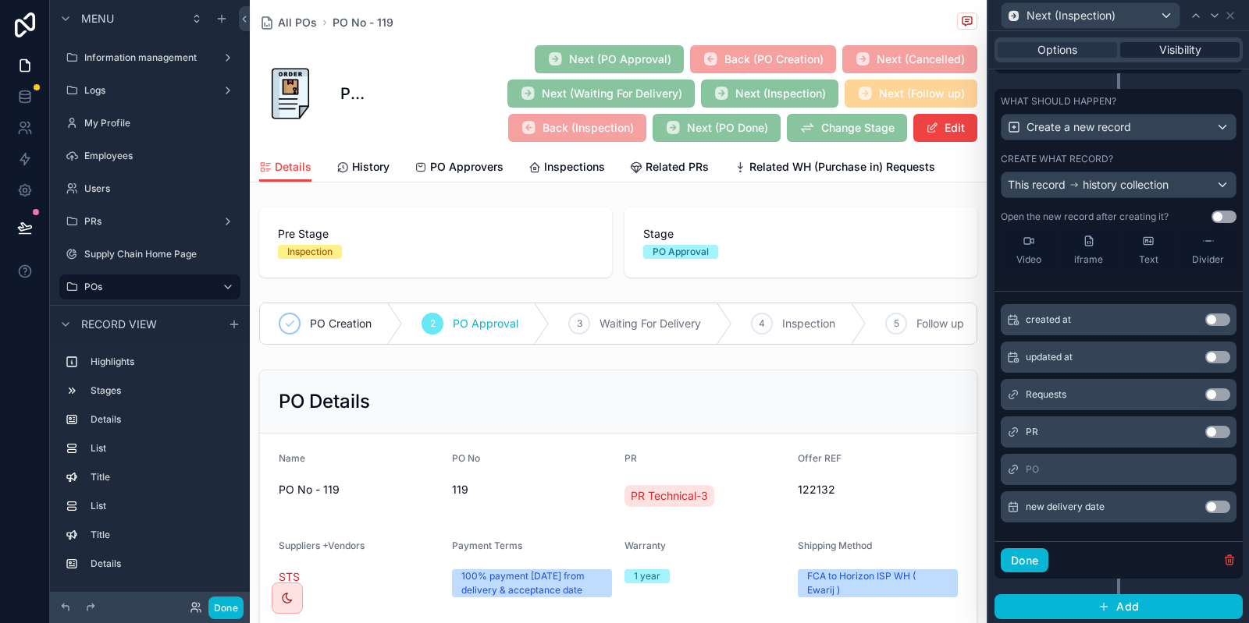
click at [1187, 53] on span "Visibility" at bounding box center [1180, 50] width 42 height 16
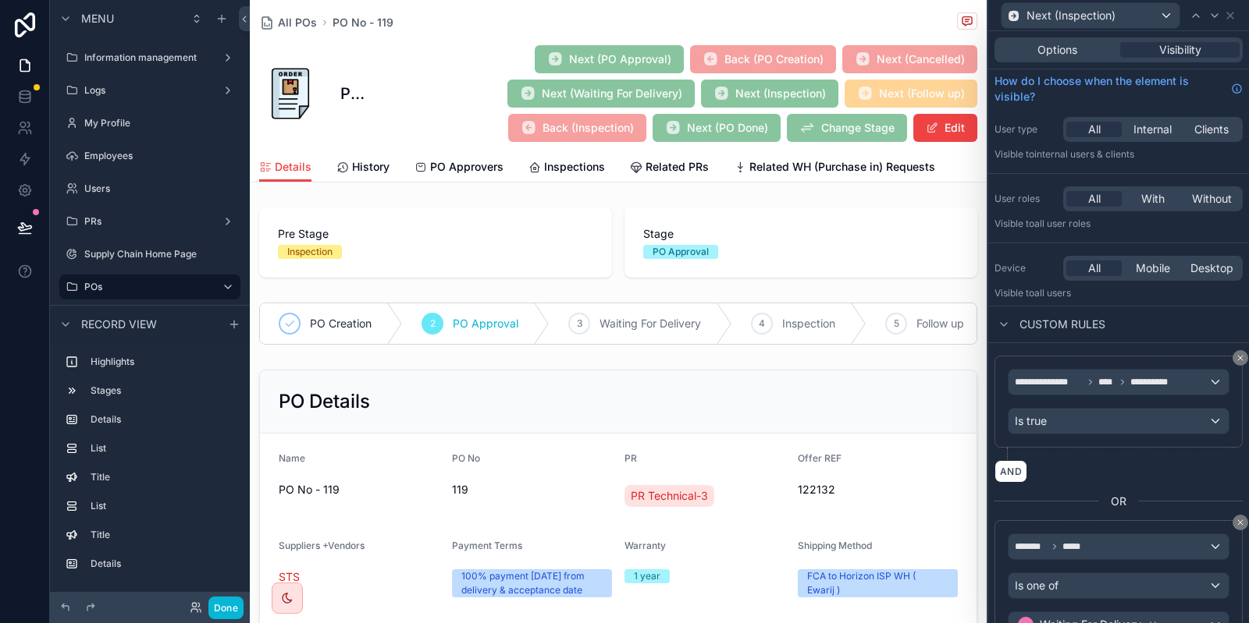
scroll to position [383, 0]
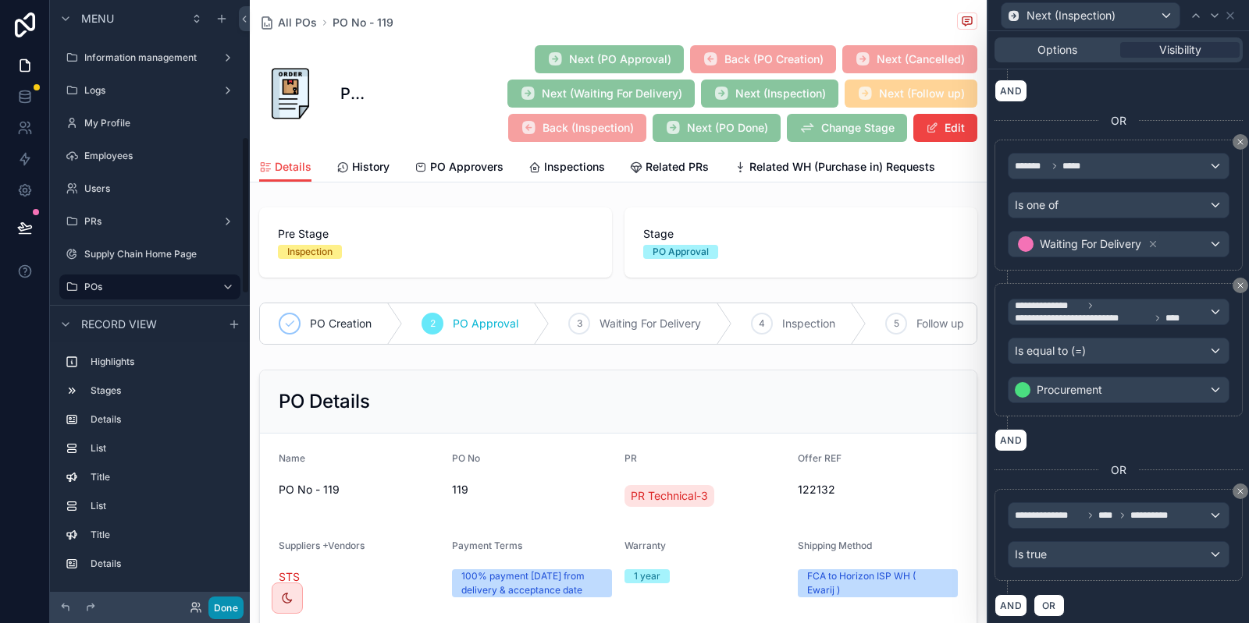
click at [234, 610] on button "Done" at bounding box center [225, 608] width 35 height 23
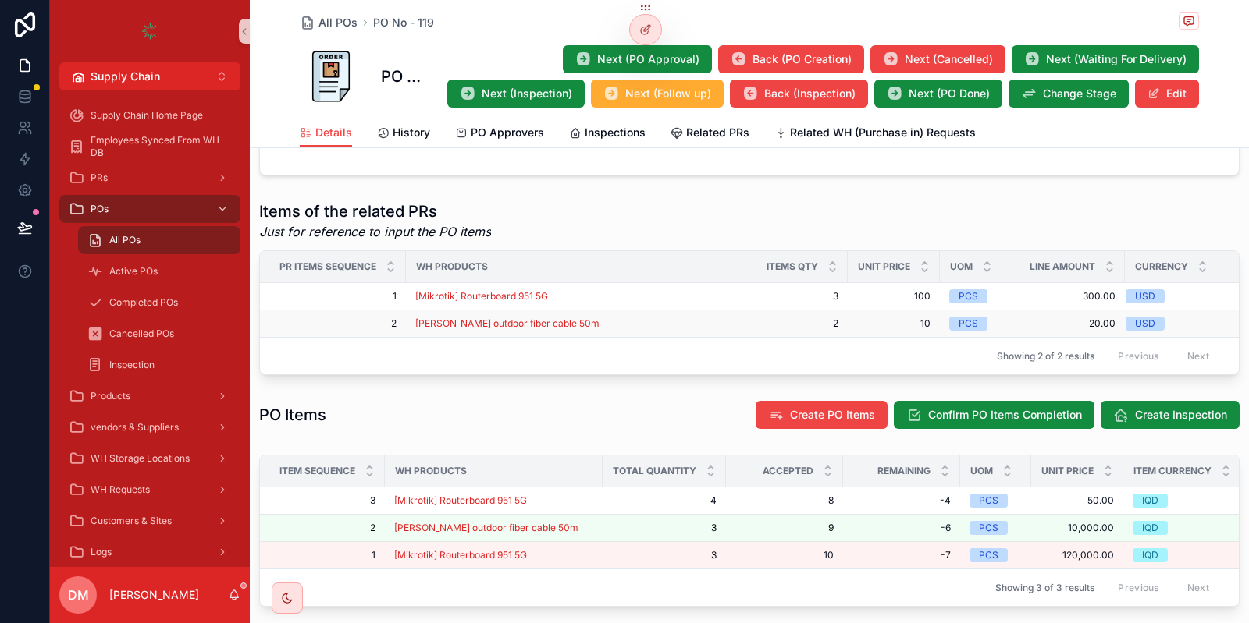
scroll to position [749, 0]
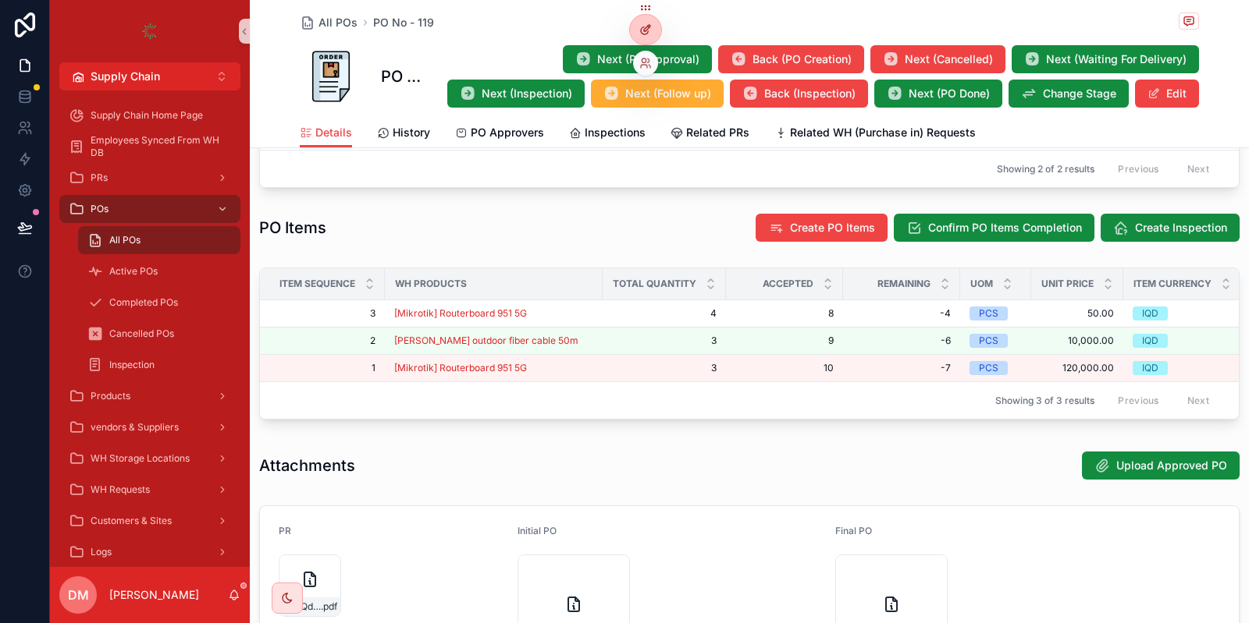
click at [634, 30] on div at bounding box center [645, 30] width 31 height 30
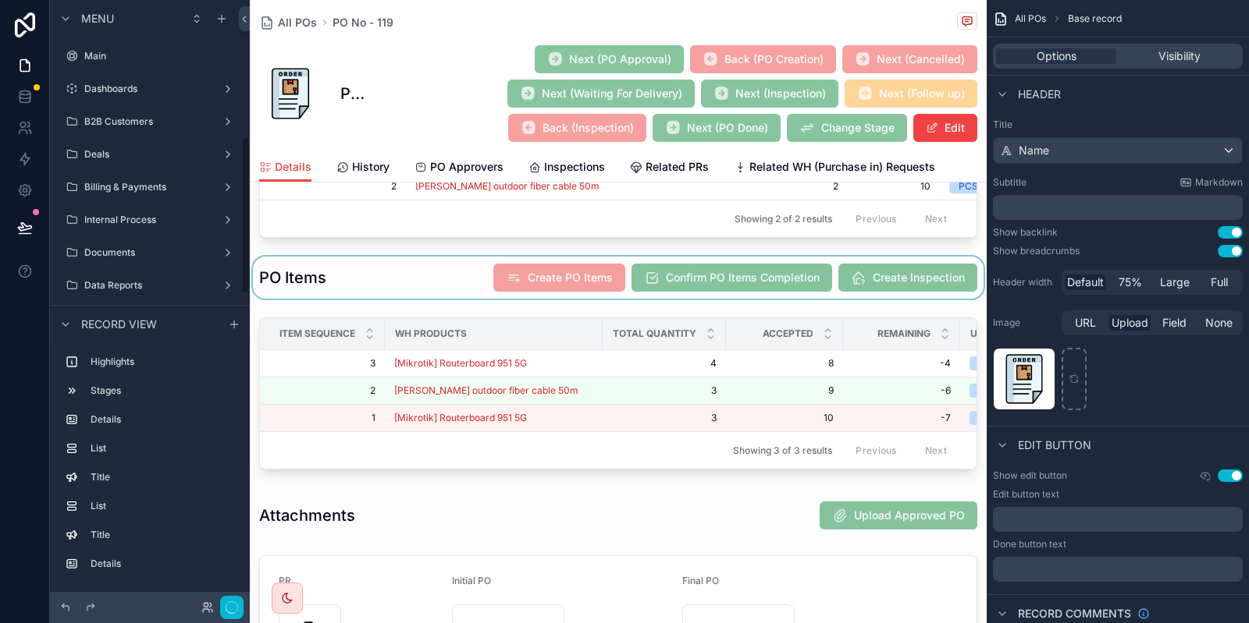
scroll to position [523, 0]
click at [852, 272] on div "scrollable content" at bounding box center [618, 278] width 737 height 42
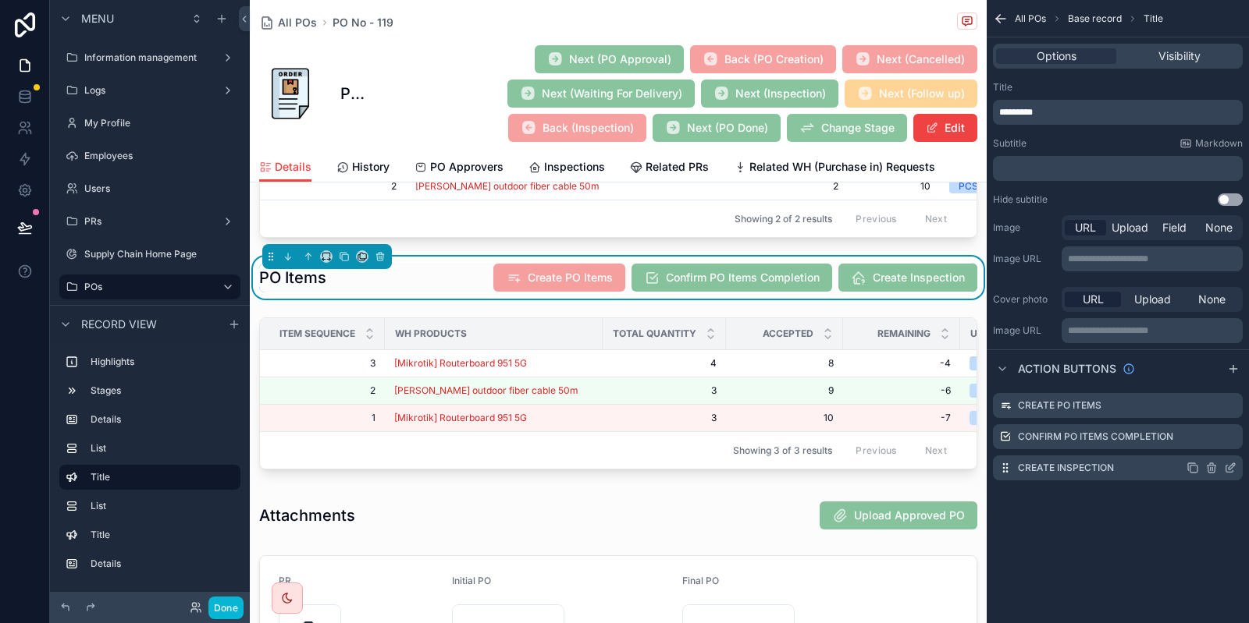
click at [1227, 467] on icon "scrollable content" at bounding box center [1230, 468] width 12 height 12
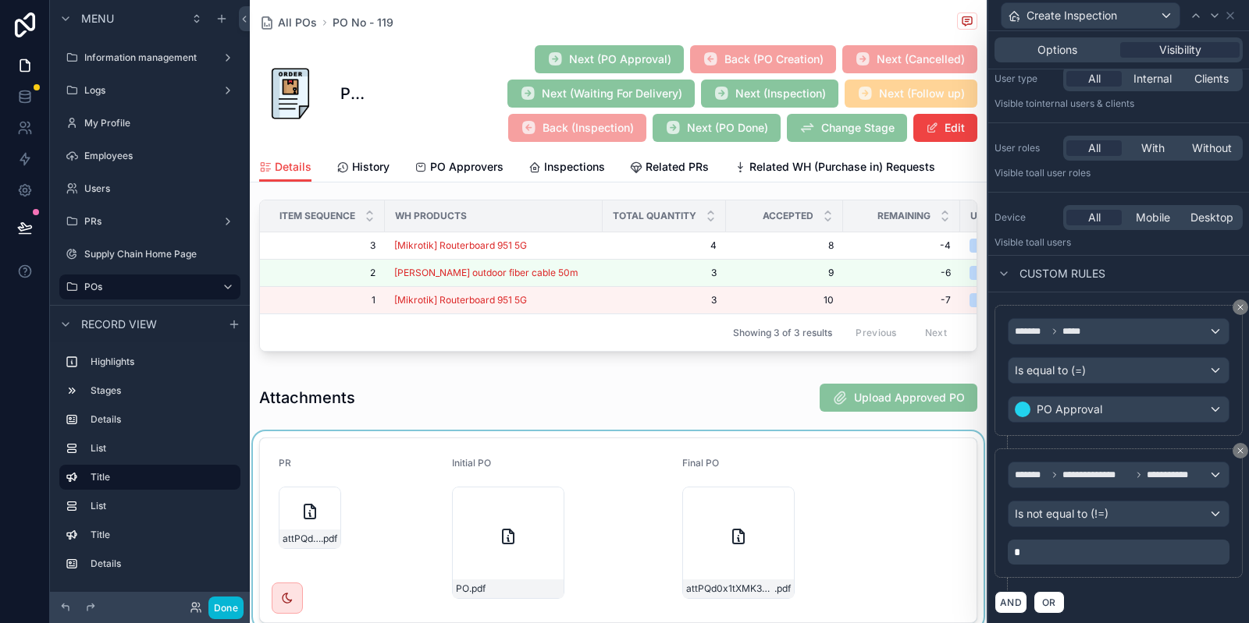
scroll to position [936, 0]
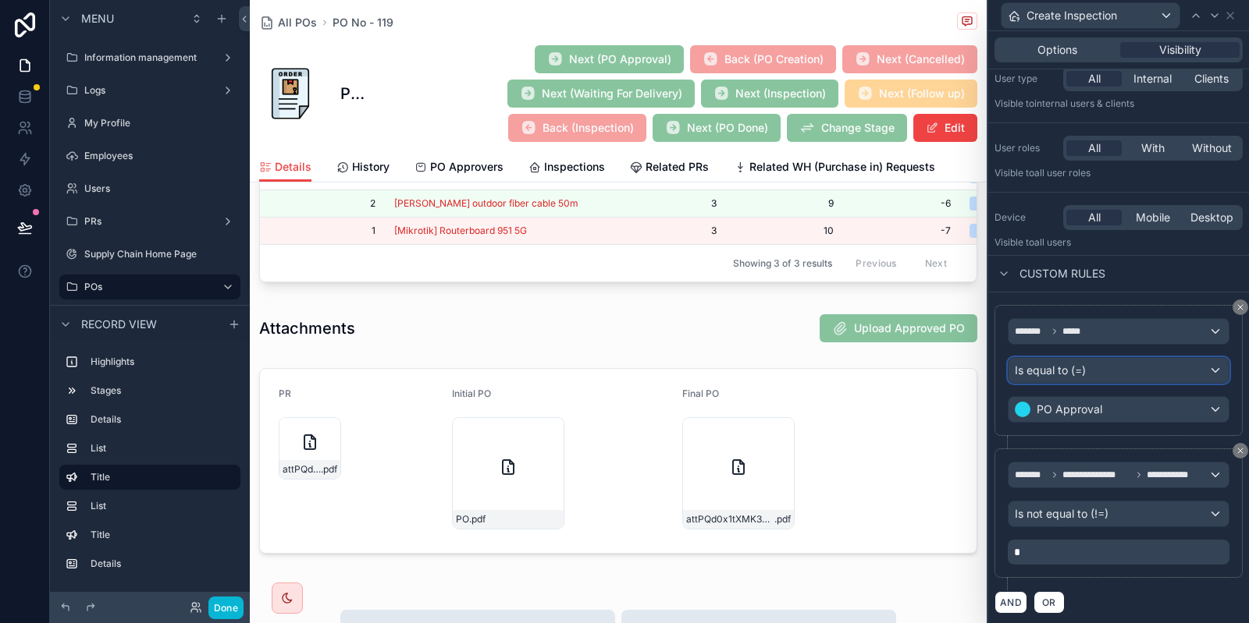
click at [1085, 371] on span "Is equal to (=)" at bounding box center [1049, 371] width 71 height 16
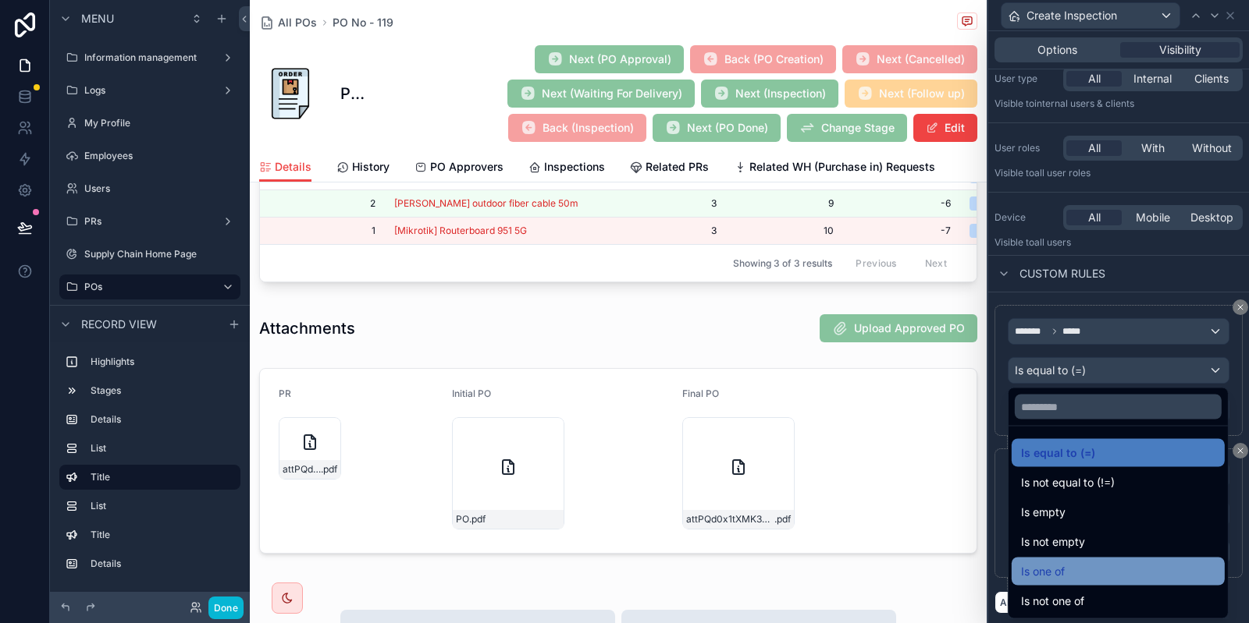
click at [1103, 566] on div "Is one of" at bounding box center [1118, 572] width 194 height 19
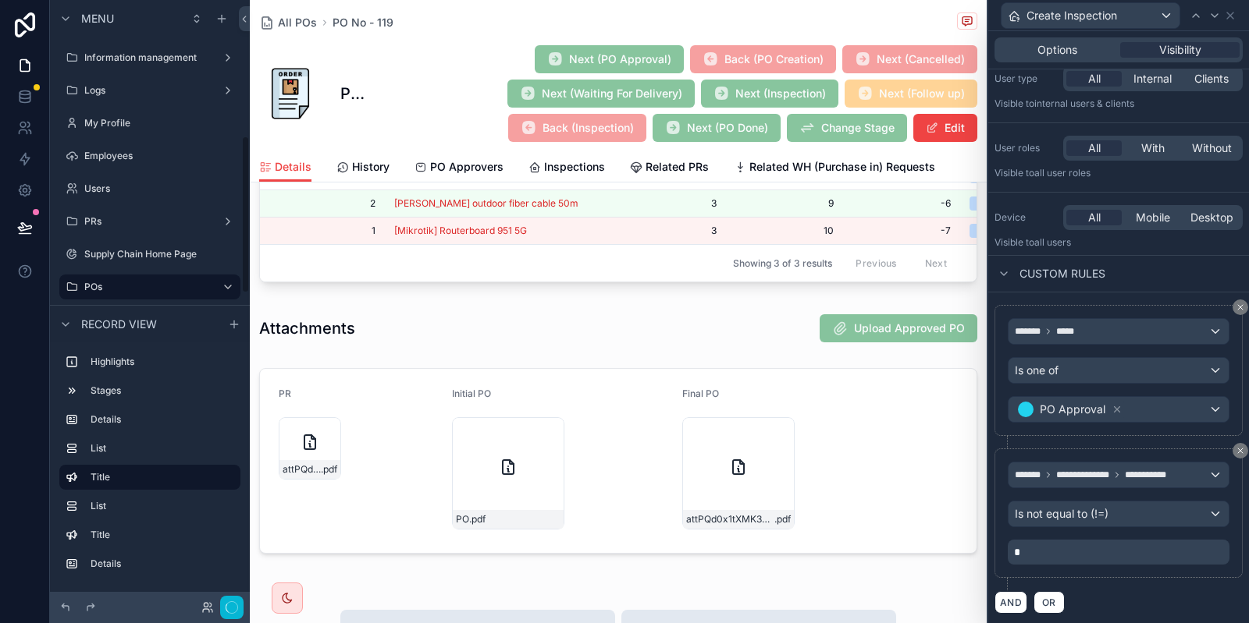
scroll to position [523, 0]
click at [1152, 407] on div "PO Approval" at bounding box center [1118, 409] width 220 height 25
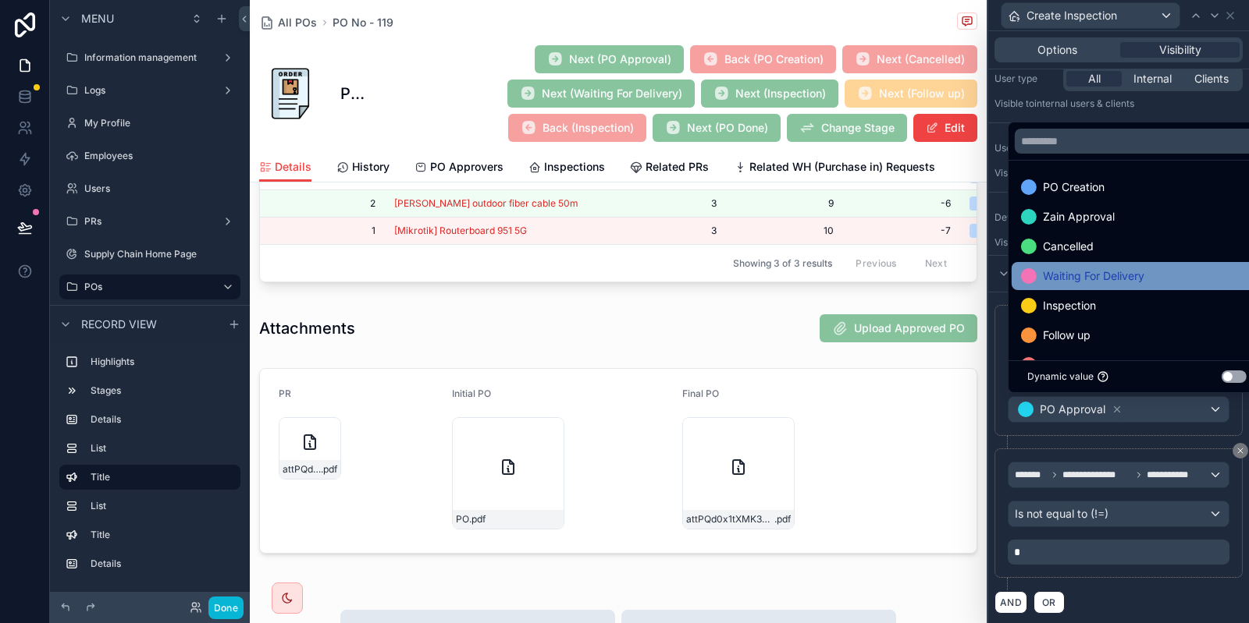
click at [1141, 270] on span "Waiting For Delivery" at bounding box center [1093, 276] width 101 height 19
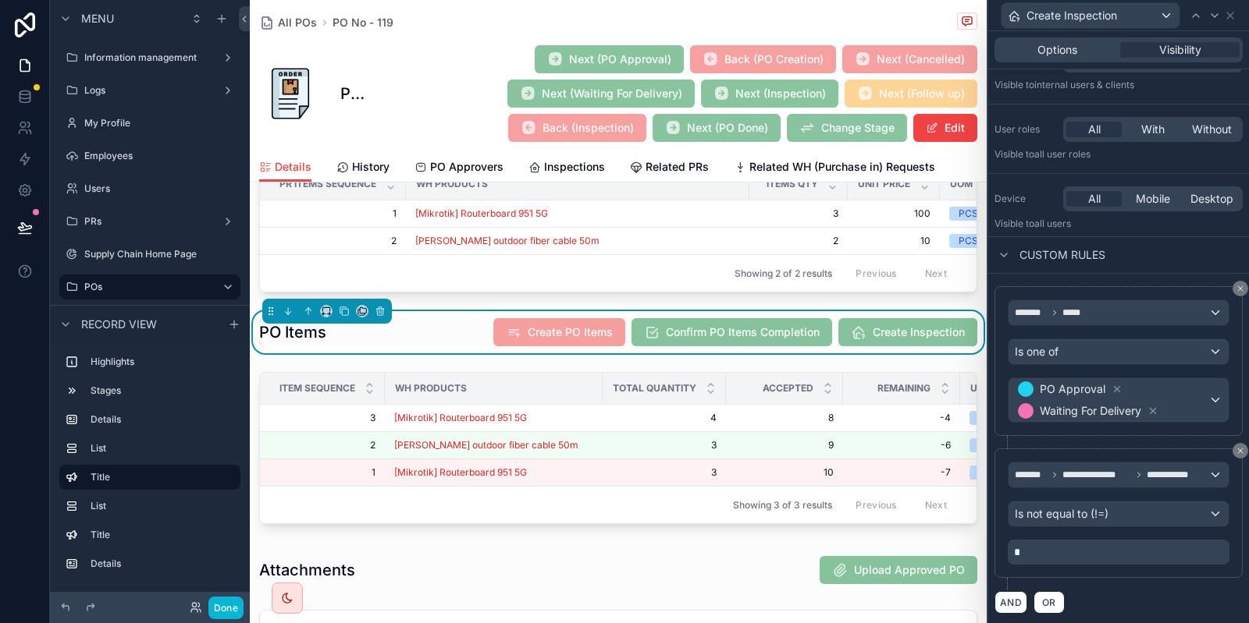
scroll to position [655, 0]
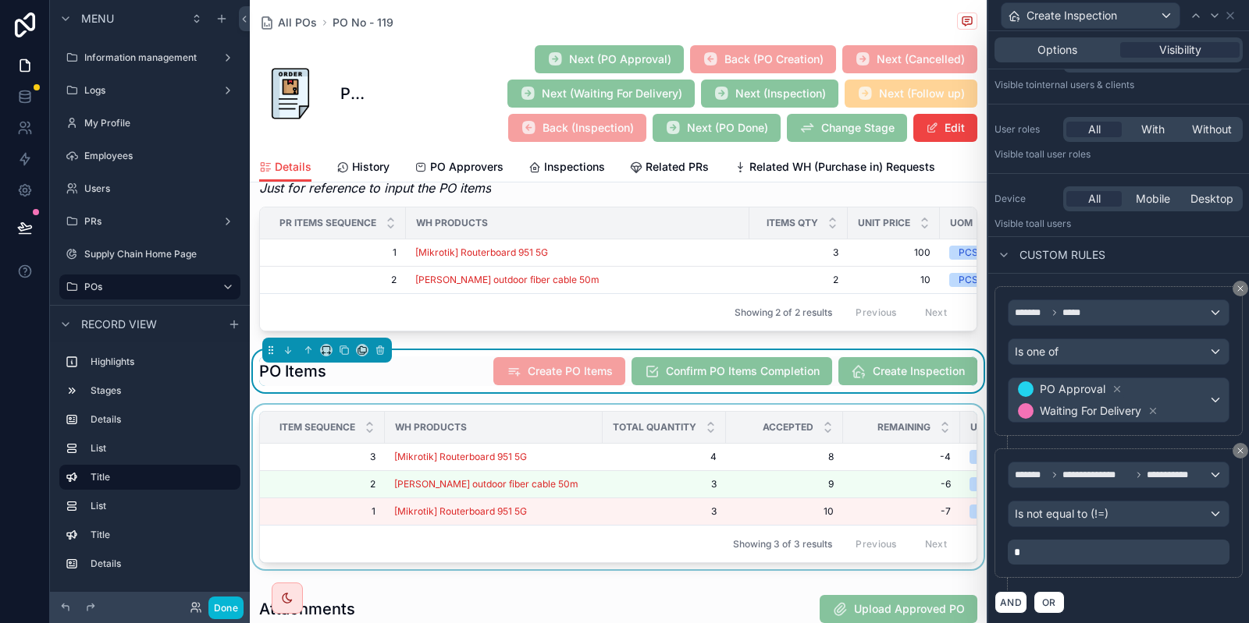
click at [771, 463] on div "scrollable content" at bounding box center [618, 490] width 737 height 171
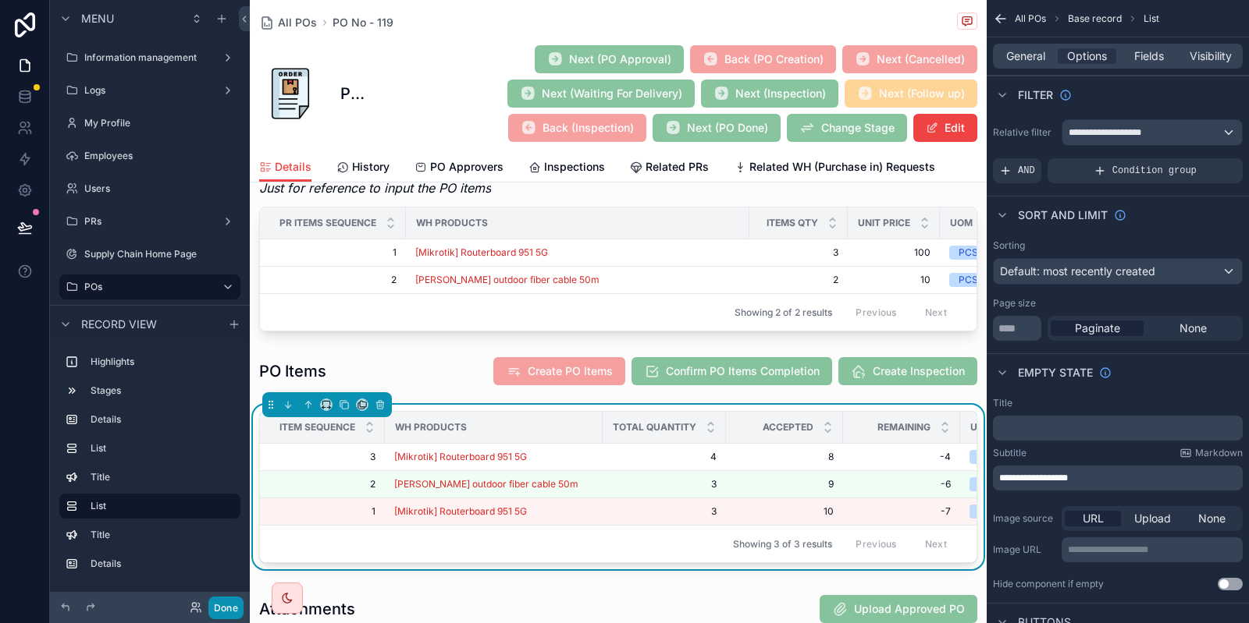
click at [230, 605] on button "Done" at bounding box center [225, 608] width 35 height 23
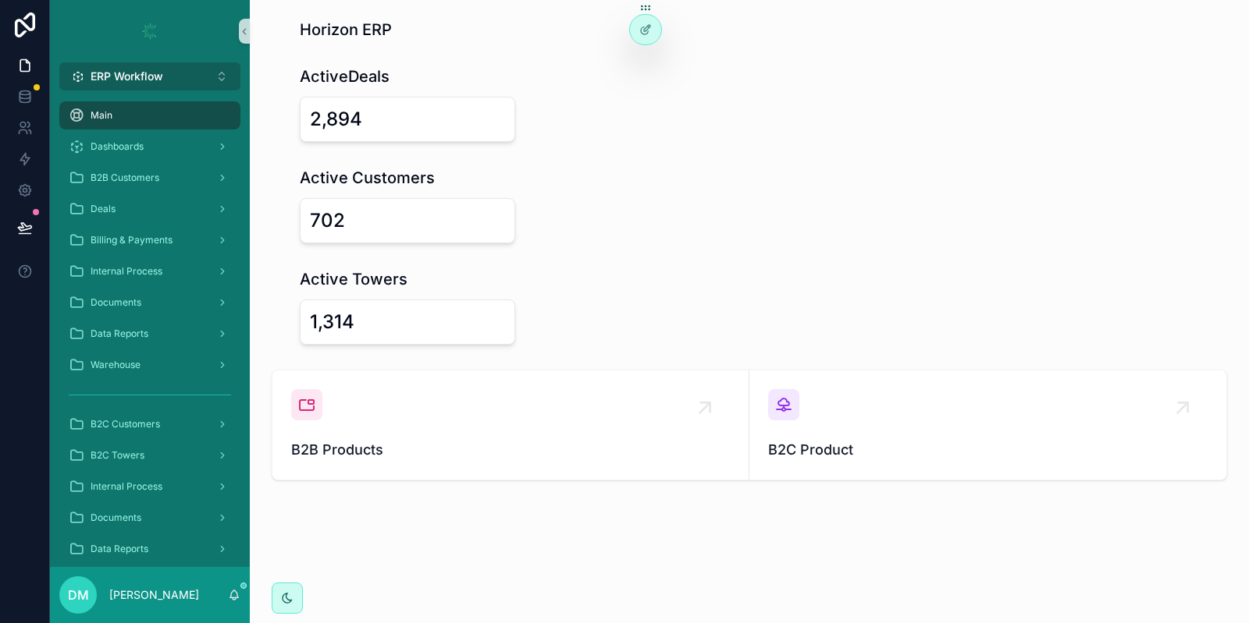
click at [115, 65] on button "ERP Workflow Alt 1" at bounding box center [149, 76] width 181 height 28
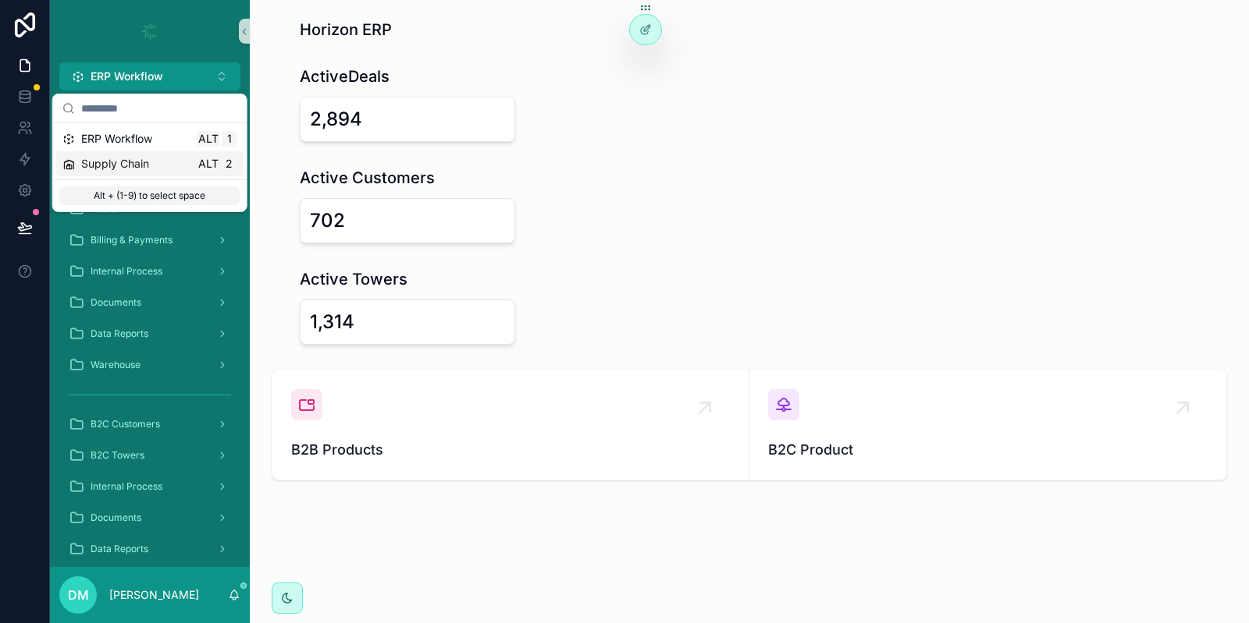
click at [143, 165] on span "Supply Chain" at bounding box center [115, 164] width 68 height 16
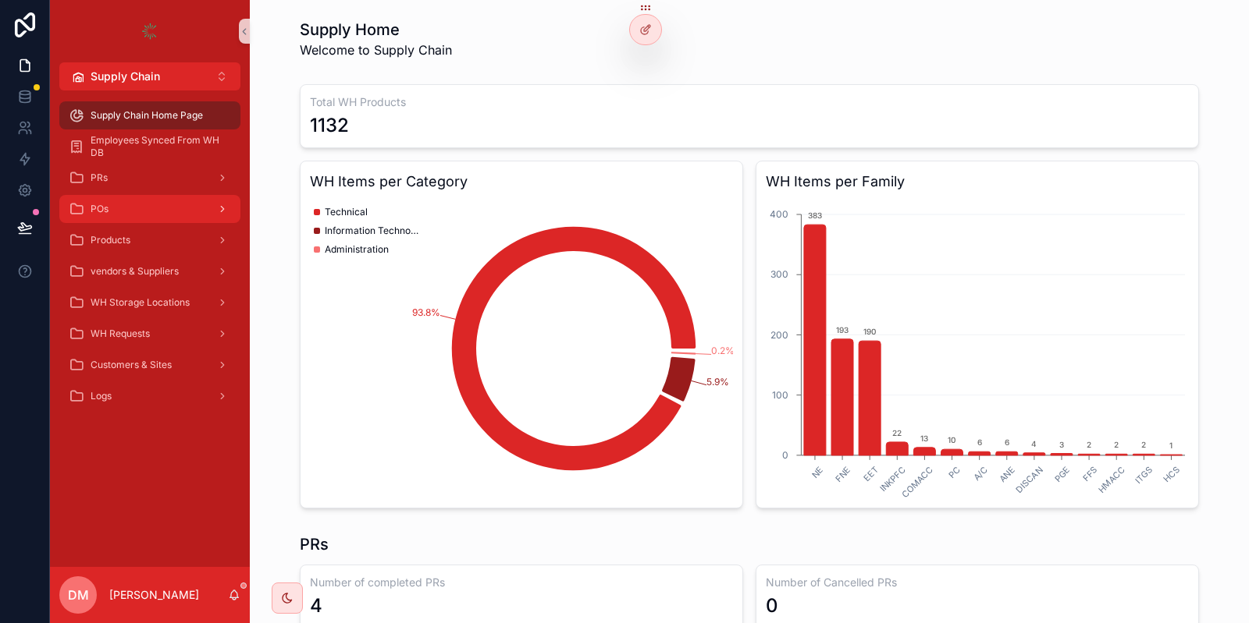
click at [112, 204] on div "POs" at bounding box center [150, 209] width 162 height 25
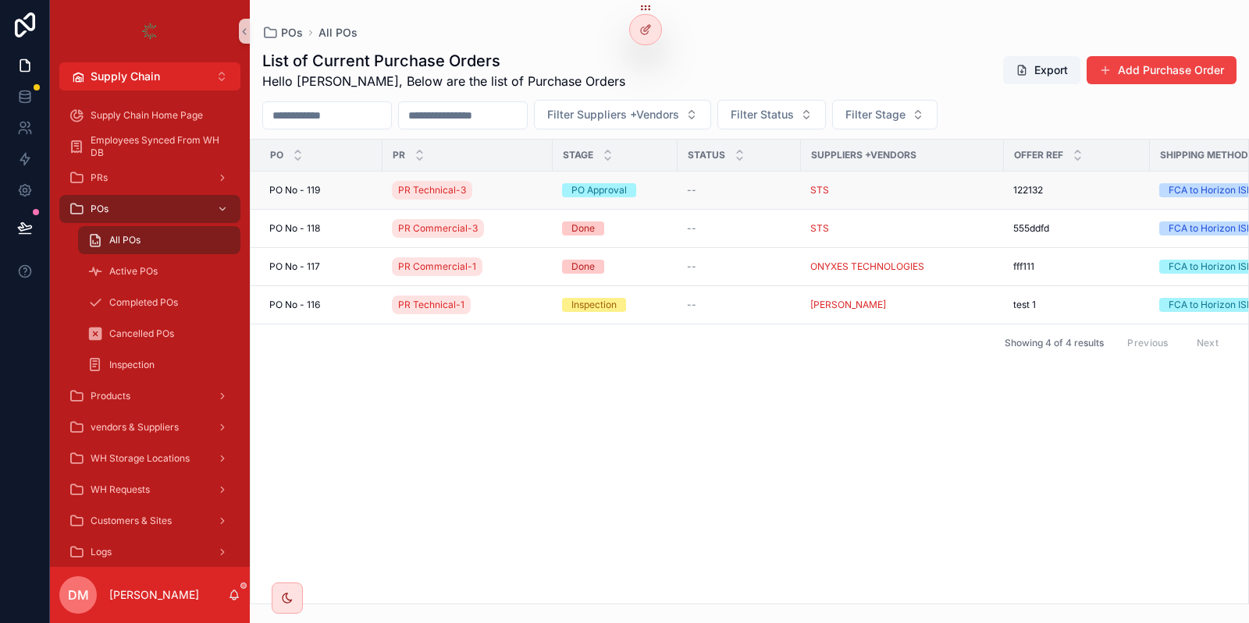
click at [318, 193] on span "PO No - 119" at bounding box center [294, 190] width 51 height 12
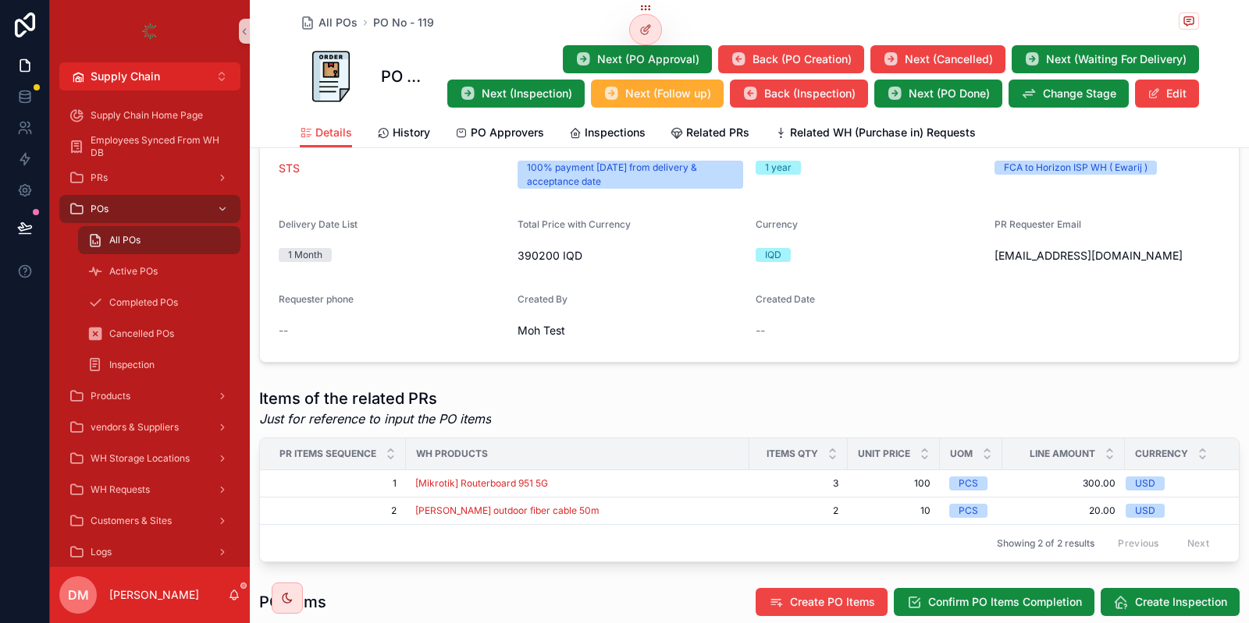
scroll to position [655, 0]
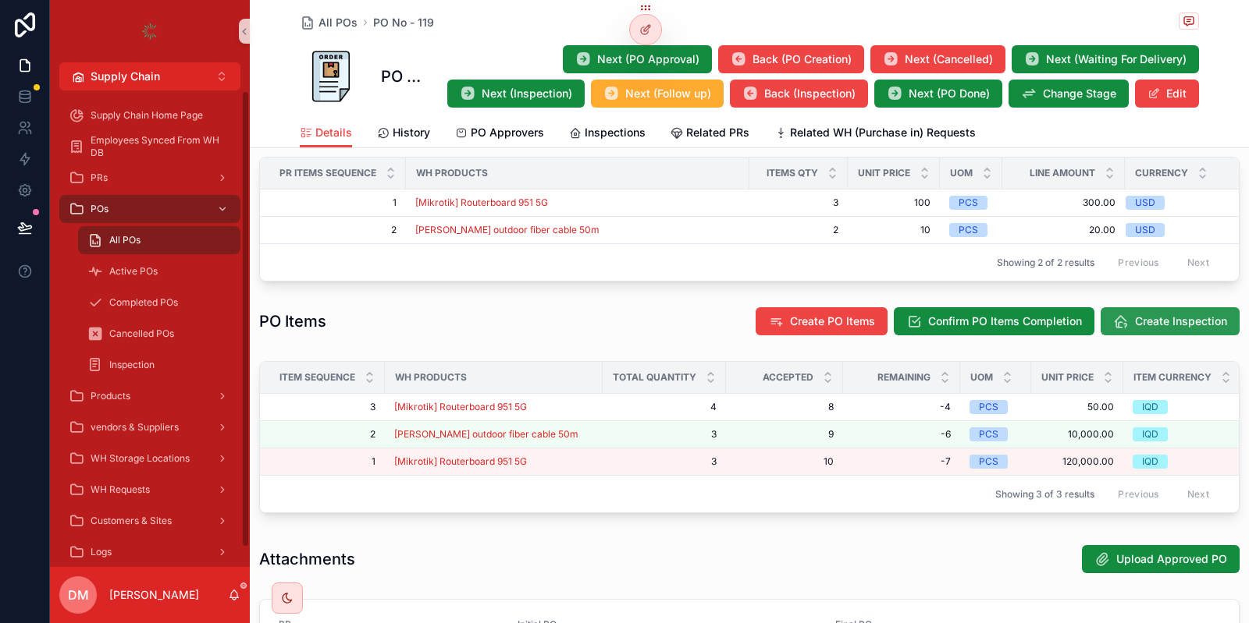
click at [1149, 314] on span "Create Inspection" at bounding box center [1181, 322] width 92 height 16
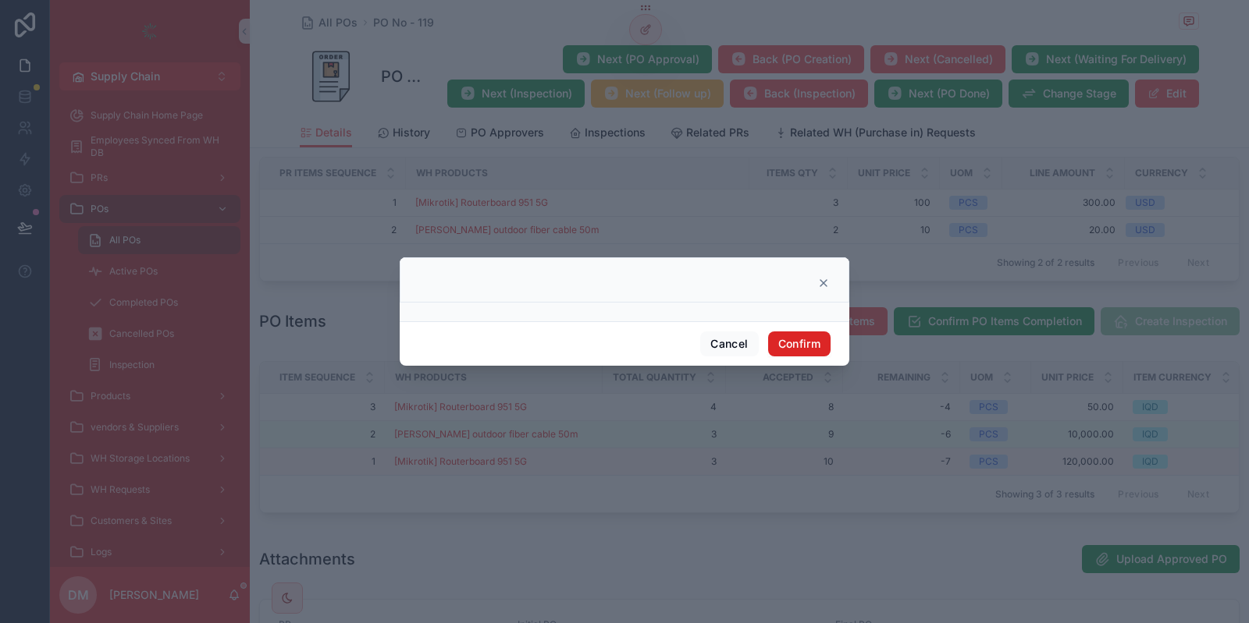
click at [812, 337] on button "Confirm" at bounding box center [799, 344] width 62 height 25
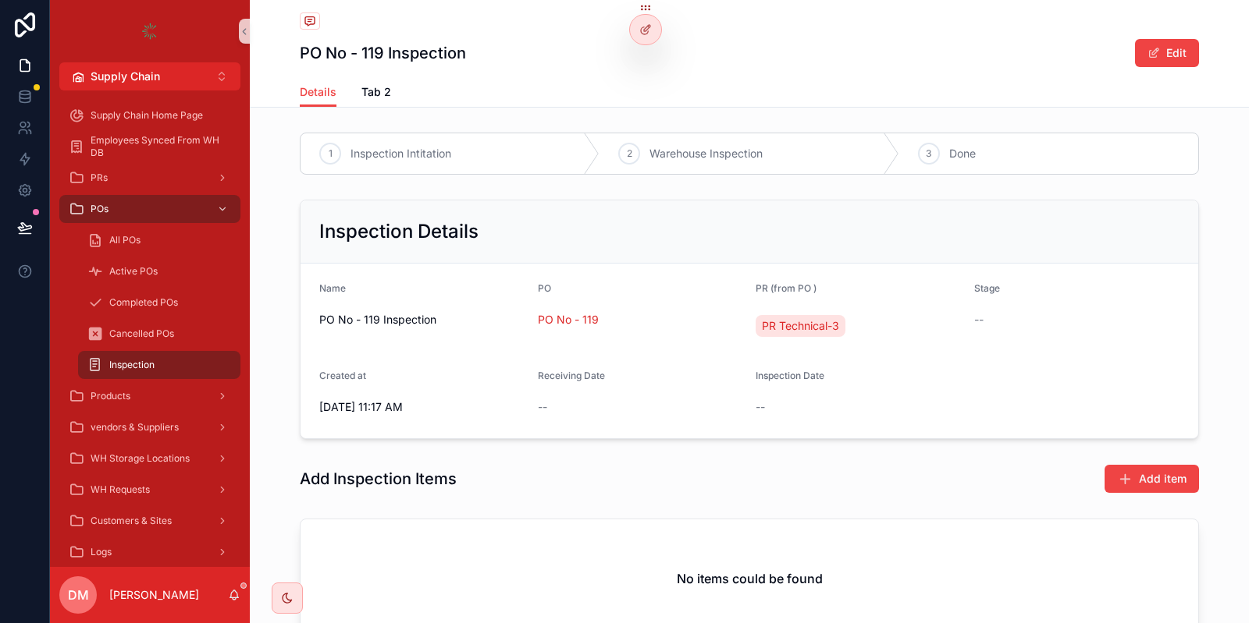
click at [428, 56] on h1 "PO No - 119 Inspection" at bounding box center [383, 53] width 166 height 22
click at [424, 59] on h1 "PO No - 119 Inspection" at bounding box center [383, 53] width 166 height 22
click at [378, 52] on h1 "PO No - 119 Inspection" at bounding box center [383, 53] width 166 height 22
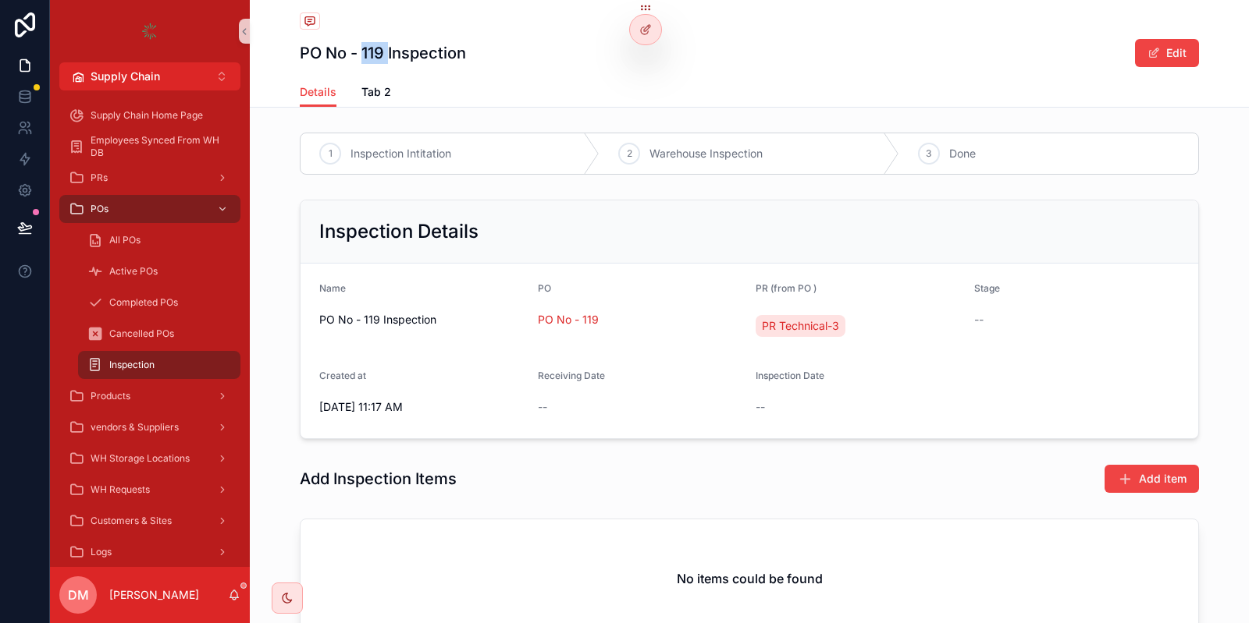
click at [378, 52] on h1 "PO No - 119 Inspection" at bounding box center [383, 53] width 166 height 22
click at [456, 59] on h1 "PO No - 119 Inspection" at bounding box center [383, 53] width 166 height 22
click at [648, 42] on div at bounding box center [645, 30] width 31 height 30
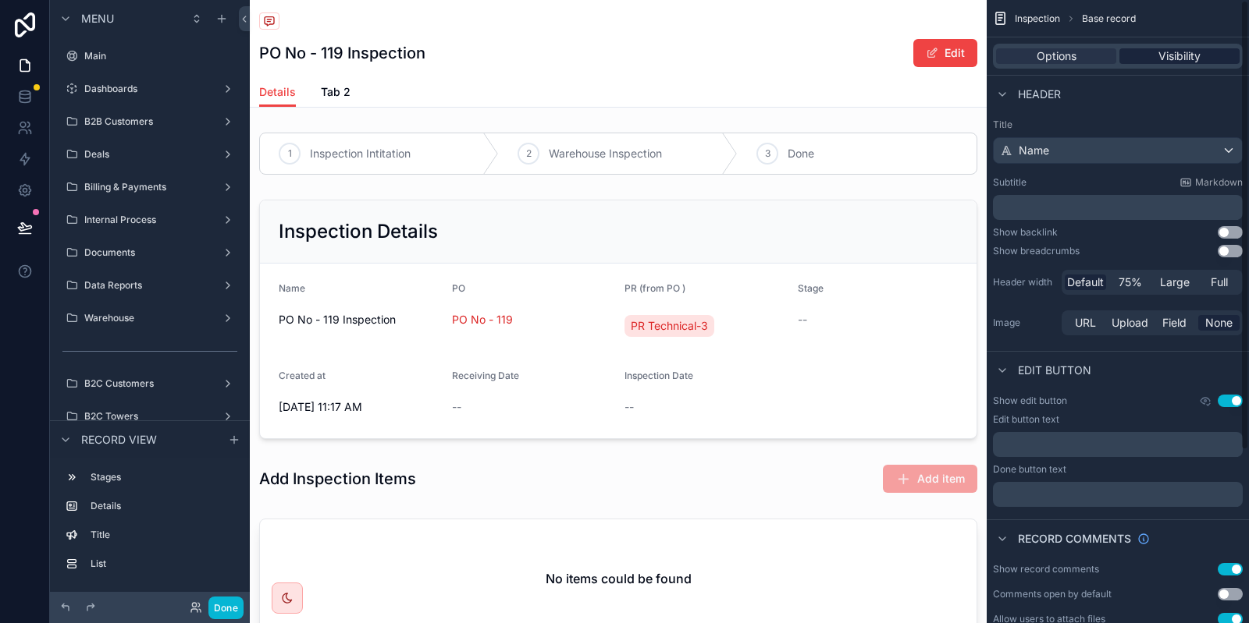
click at [1179, 61] on span "Visibility" at bounding box center [1179, 56] width 42 height 16
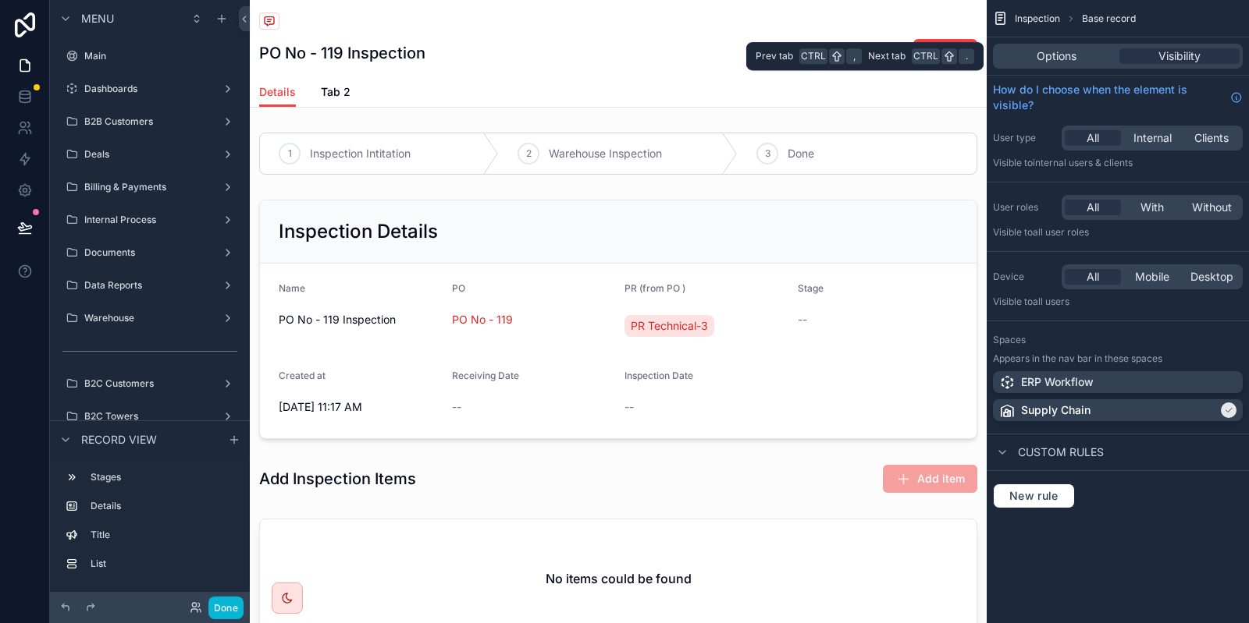
click at [1080, 48] on div "Options Visibility" at bounding box center [1118, 56] width 250 height 25
click at [1074, 52] on span "Options" at bounding box center [1056, 56] width 40 height 16
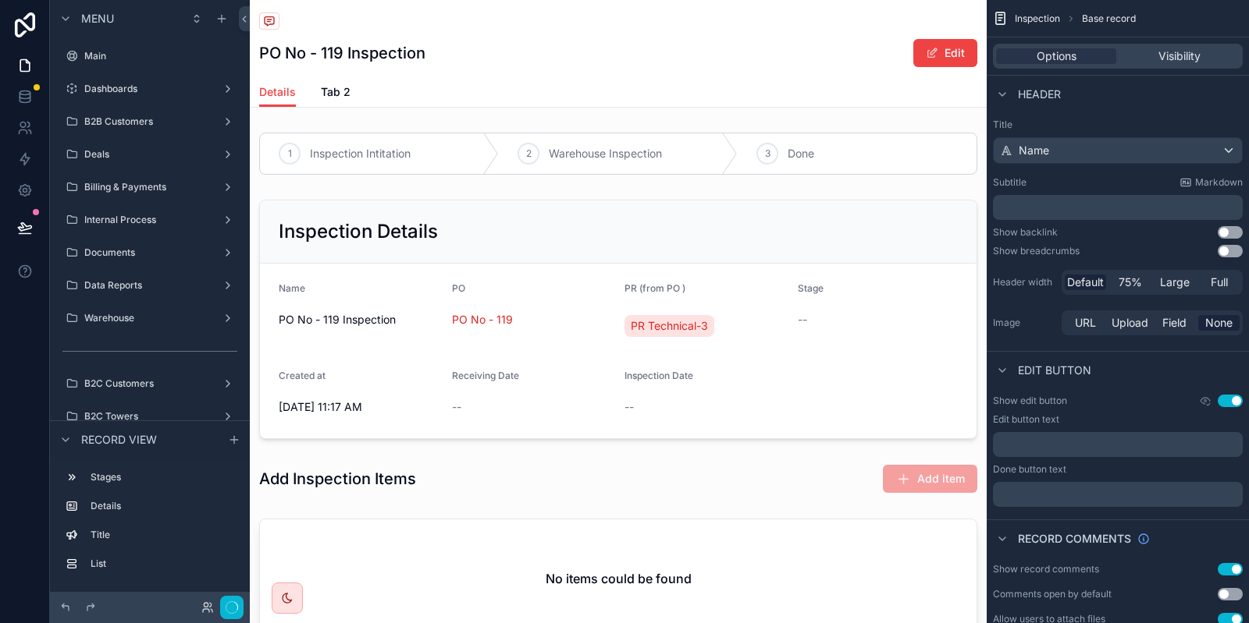
click at [582, 41] on div "PO No - 119 Inspection Edit" at bounding box center [618, 53] width 718 height 30
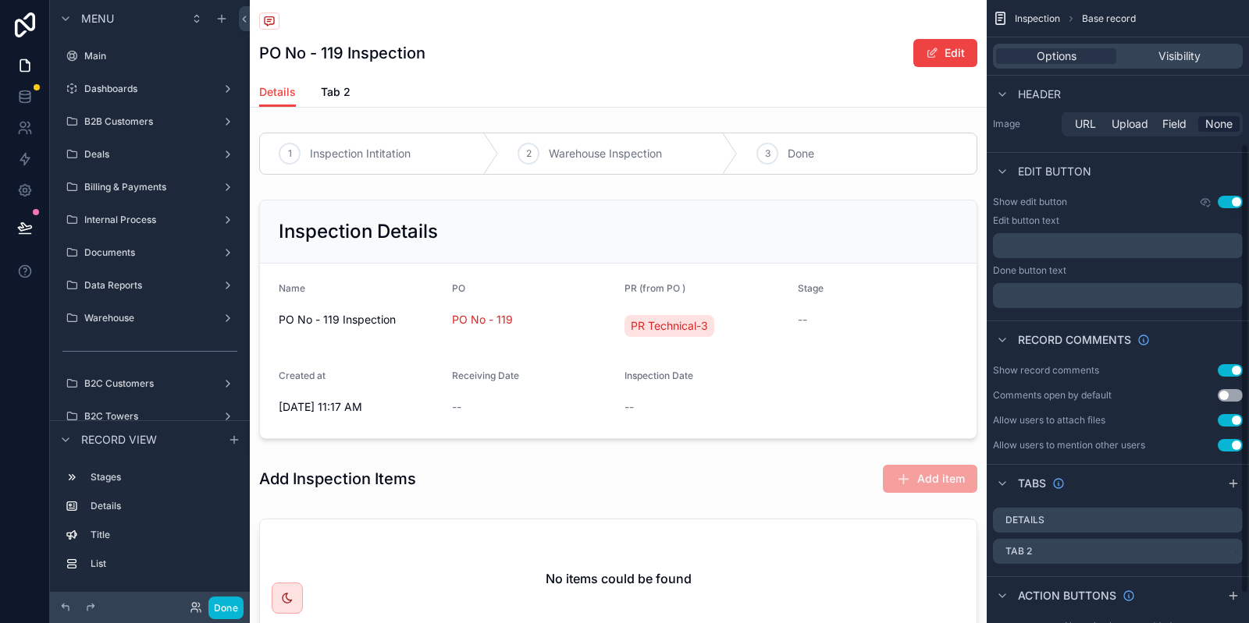
scroll to position [239, 0]
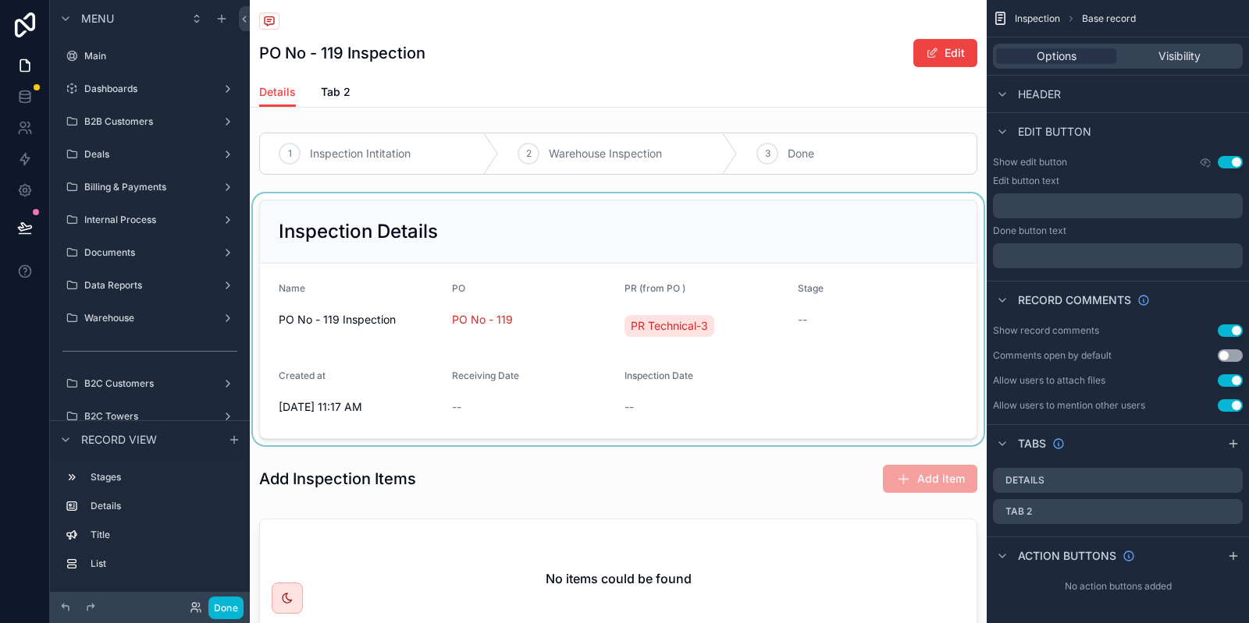
click at [473, 233] on div "scrollable content" at bounding box center [618, 320] width 737 height 252
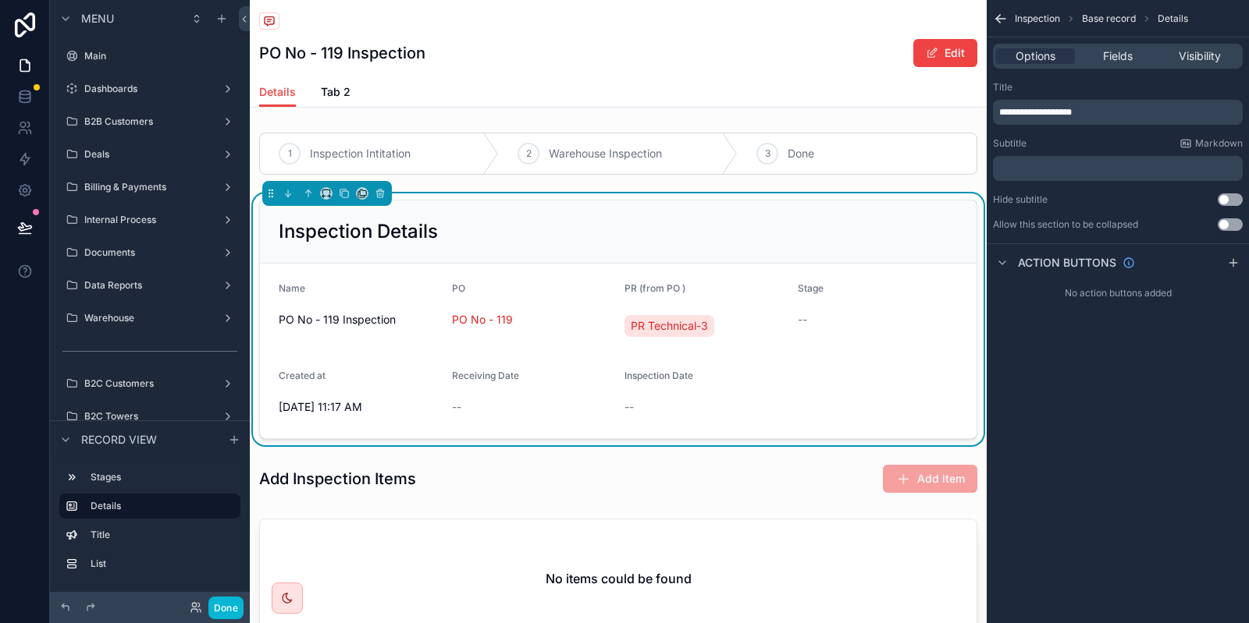
scroll to position [0, 0]
click at [1136, 58] on div "Fields" at bounding box center [1117, 56] width 79 height 16
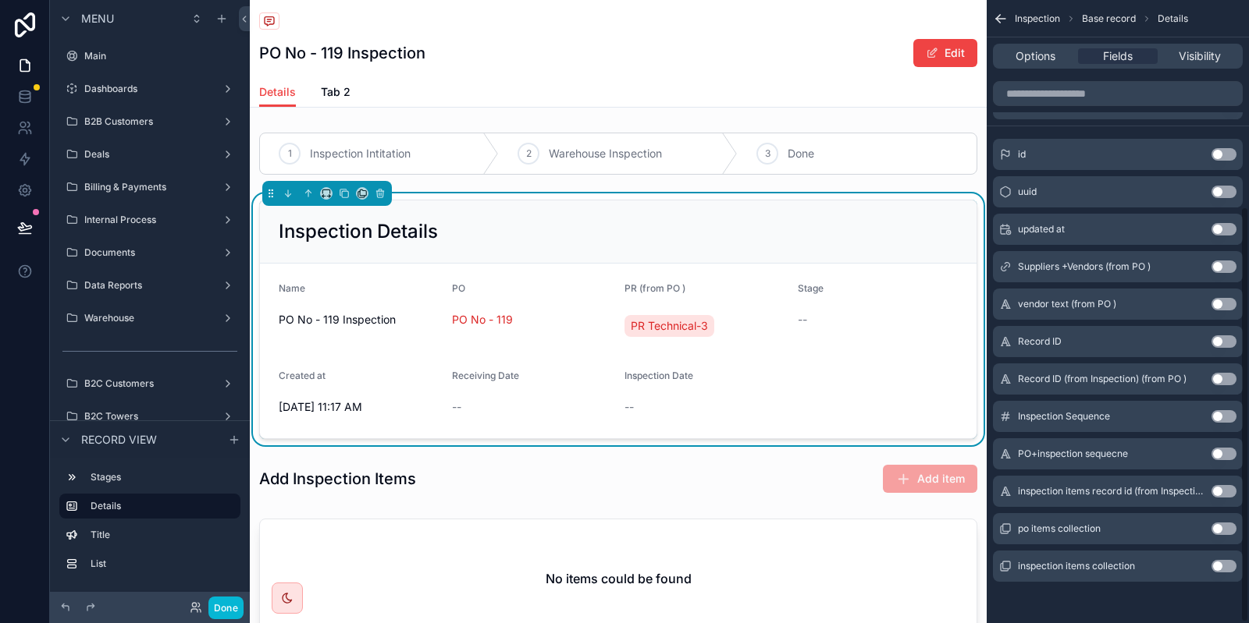
scroll to position [309, 0]
click at [1225, 412] on button "Use setting" at bounding box center [1223, 416] width 25 height 12
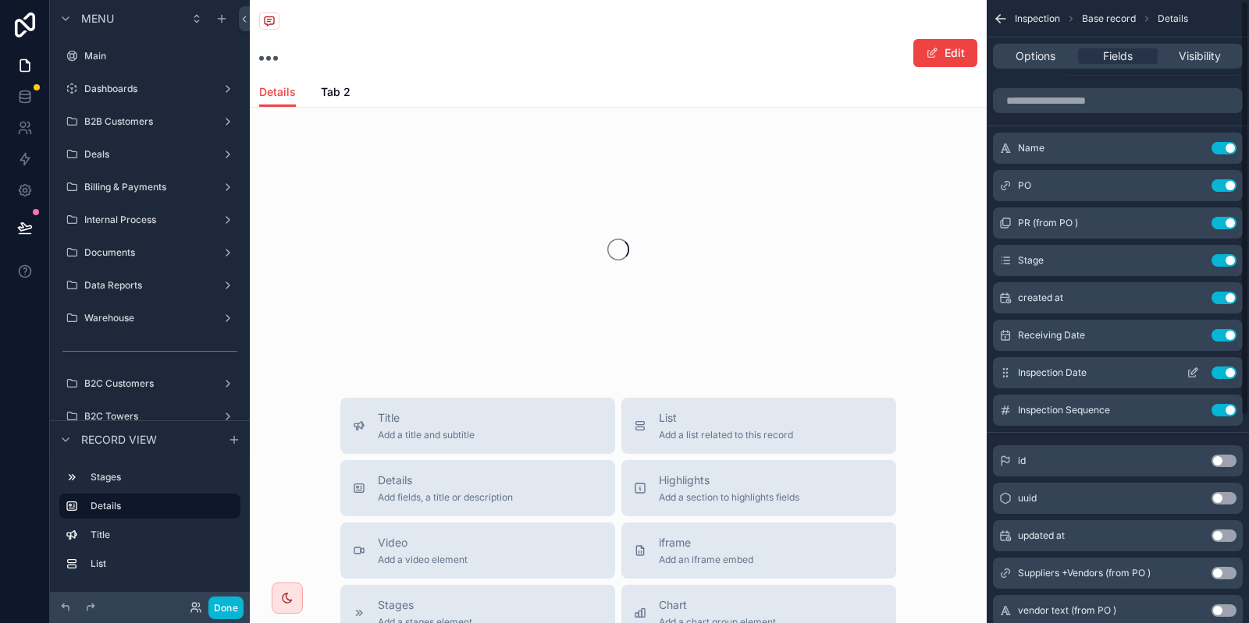
scroll to position [0, 0]
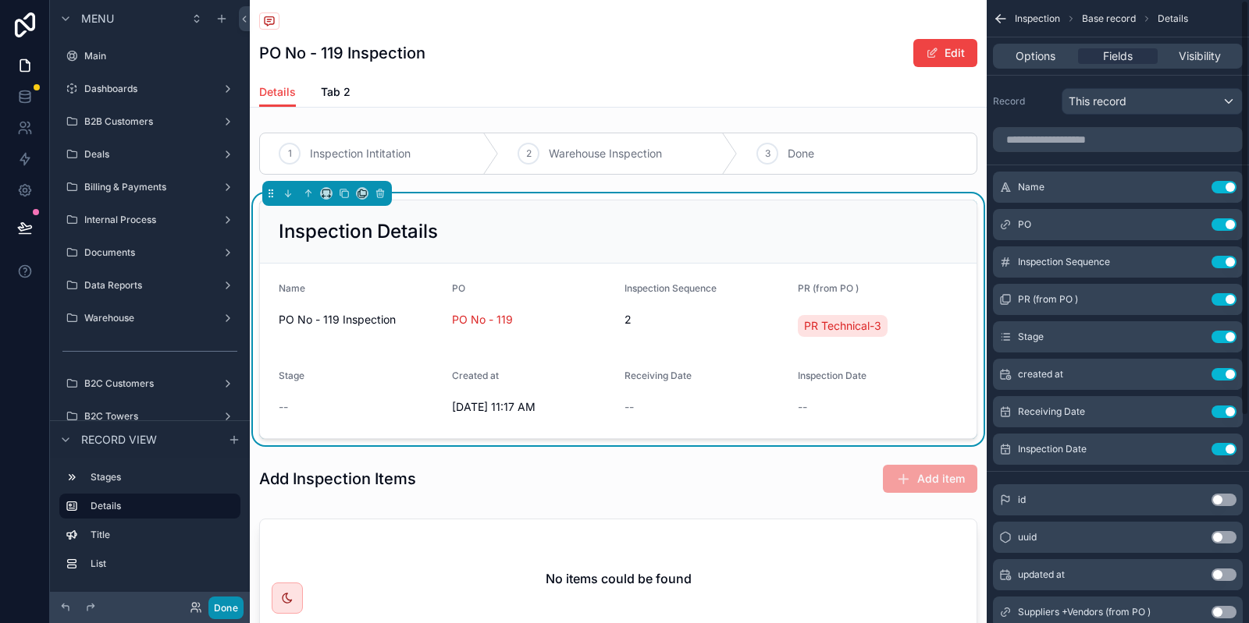
click at [213, 609] on button "Done" at bounding box center [225, 608] width 35 height 23
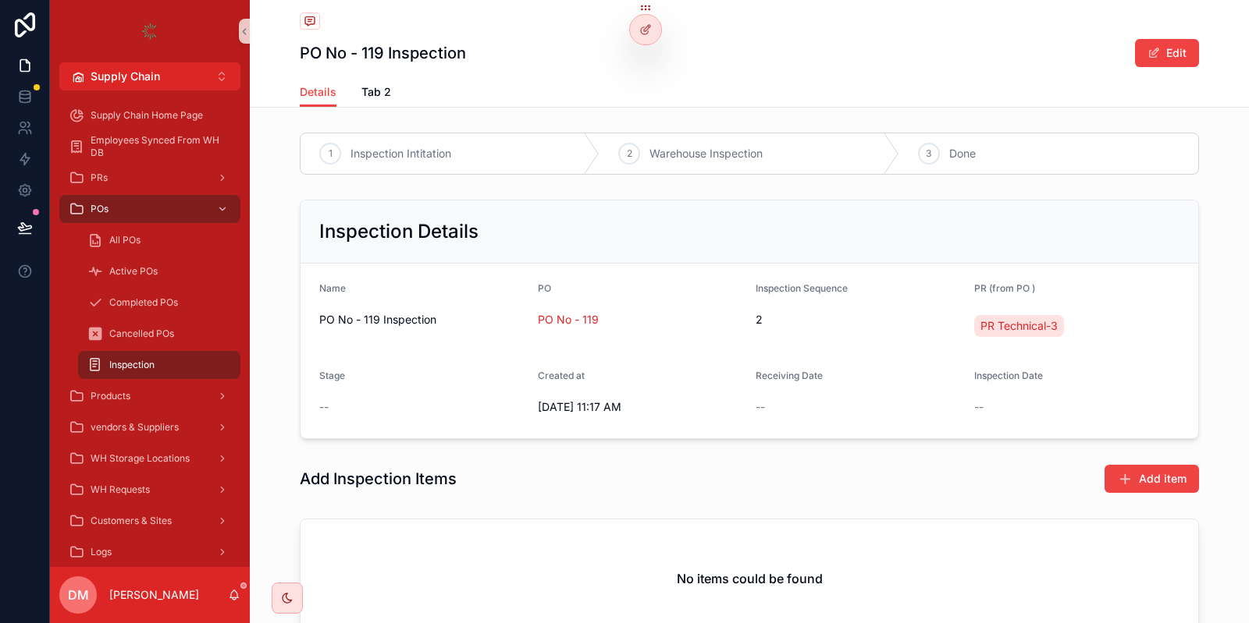
click at [560, 310] on div "PO No - 119" at bounding box center [641, 319] width 206 height 25
click at [560, 313] on span "PO No - 119" at bounding box center [568, 320] width 61 height 16
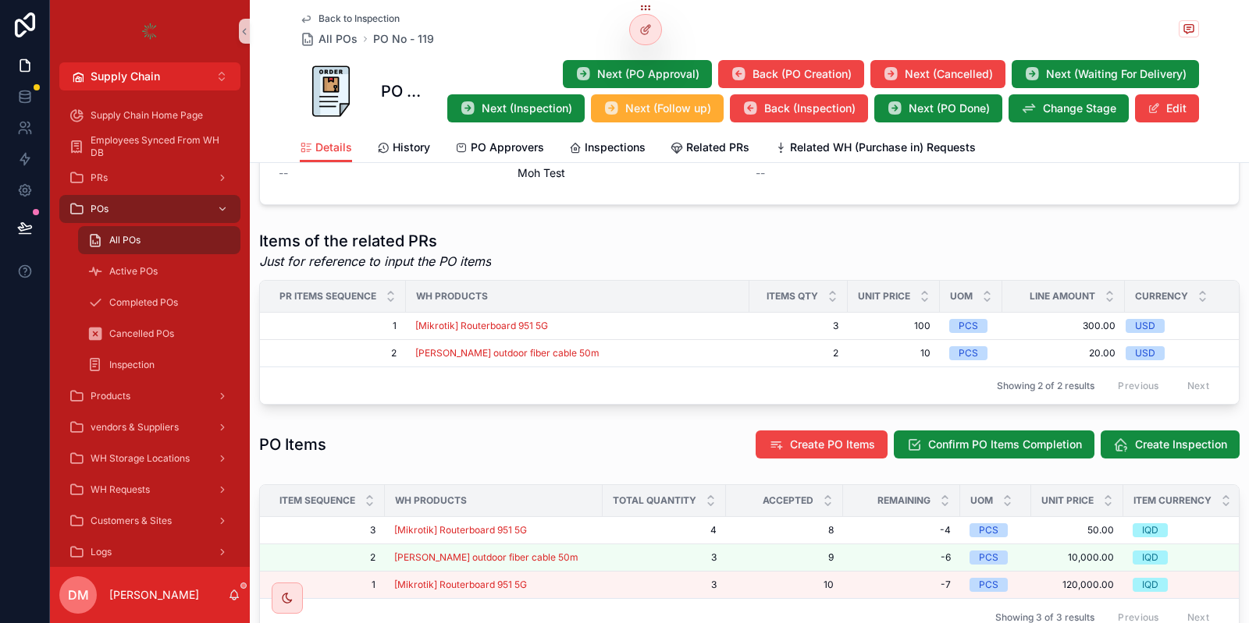
scroll to position [562, 0]
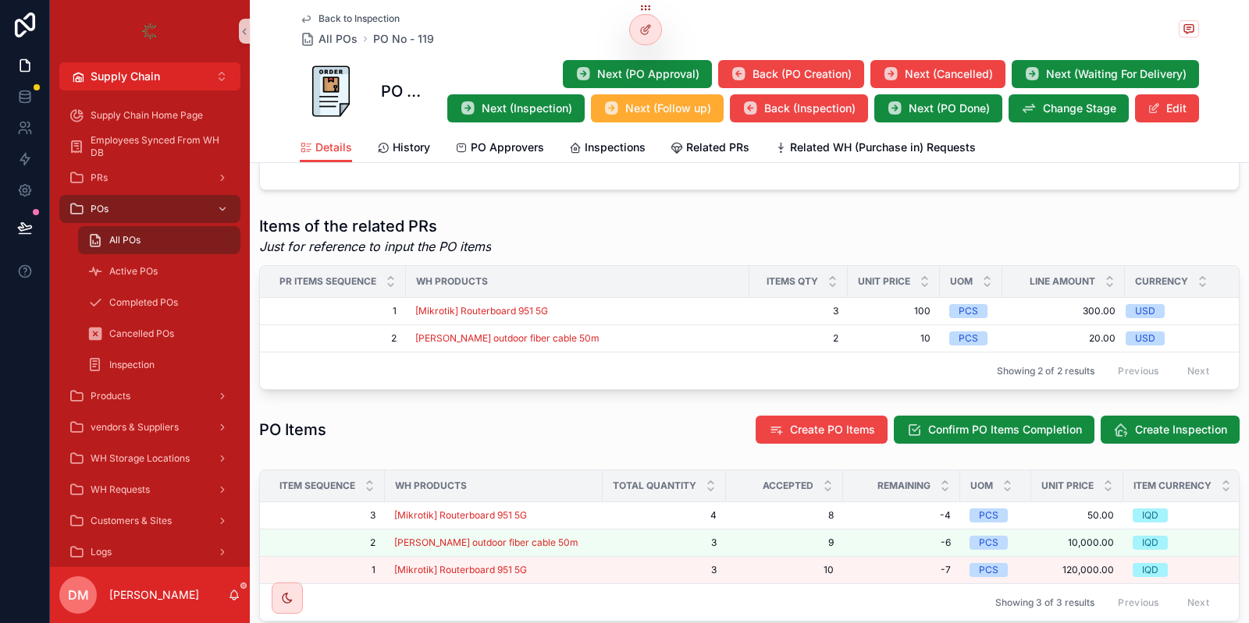
click at [1153, 410] on div "PO Items Create PO Items Confirm PO Items Completion Create Inspection" at bounding box center [749, 430] width 999 height 42
click at [1154, 419] on button "Create Inspection" at bounding box center [1169, 430] width 139 height 28
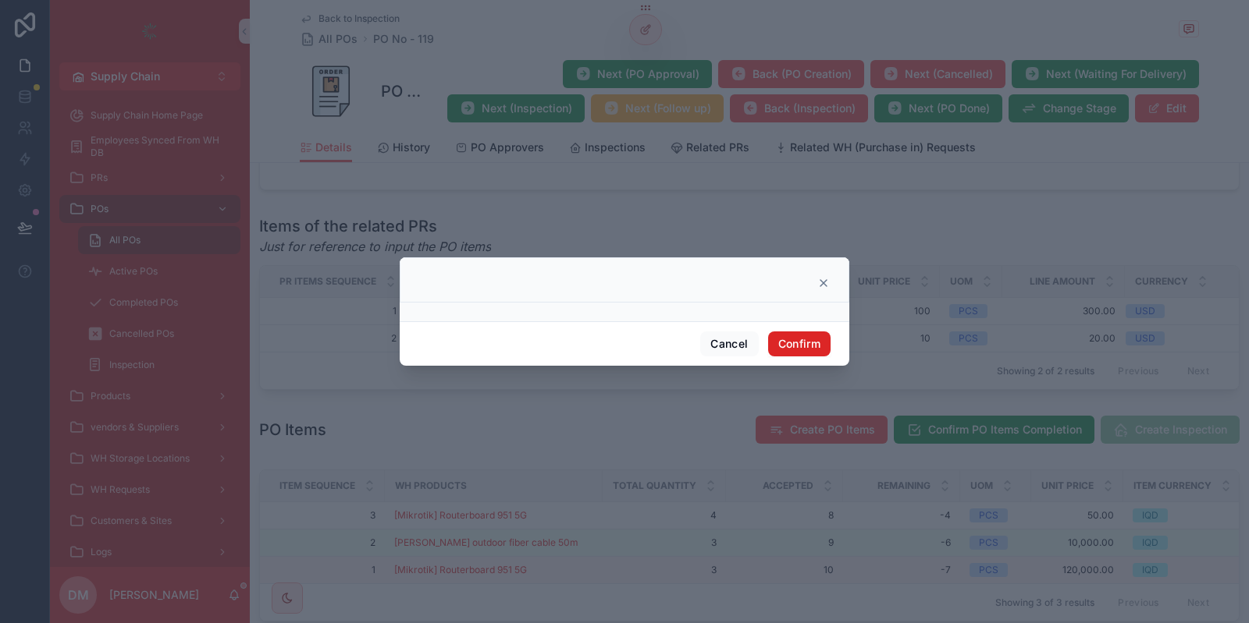
click at [774, 336] on button "Confirm" at bounding box center [799, 344] width 62 height 25
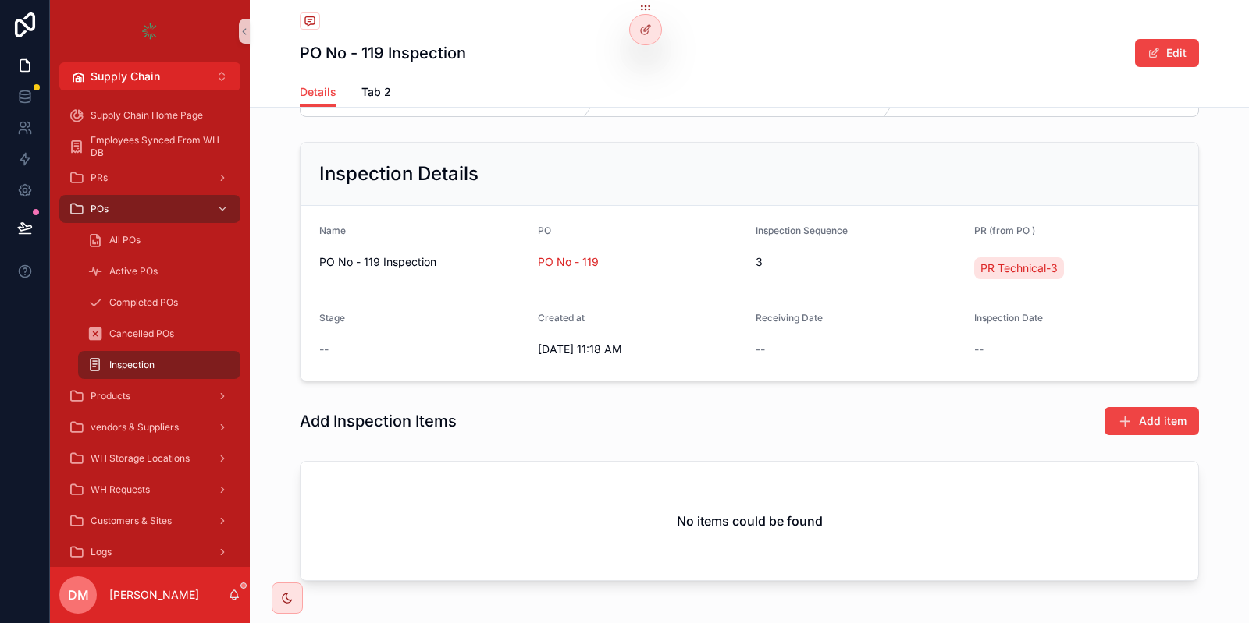
scroll to position [32, 0]
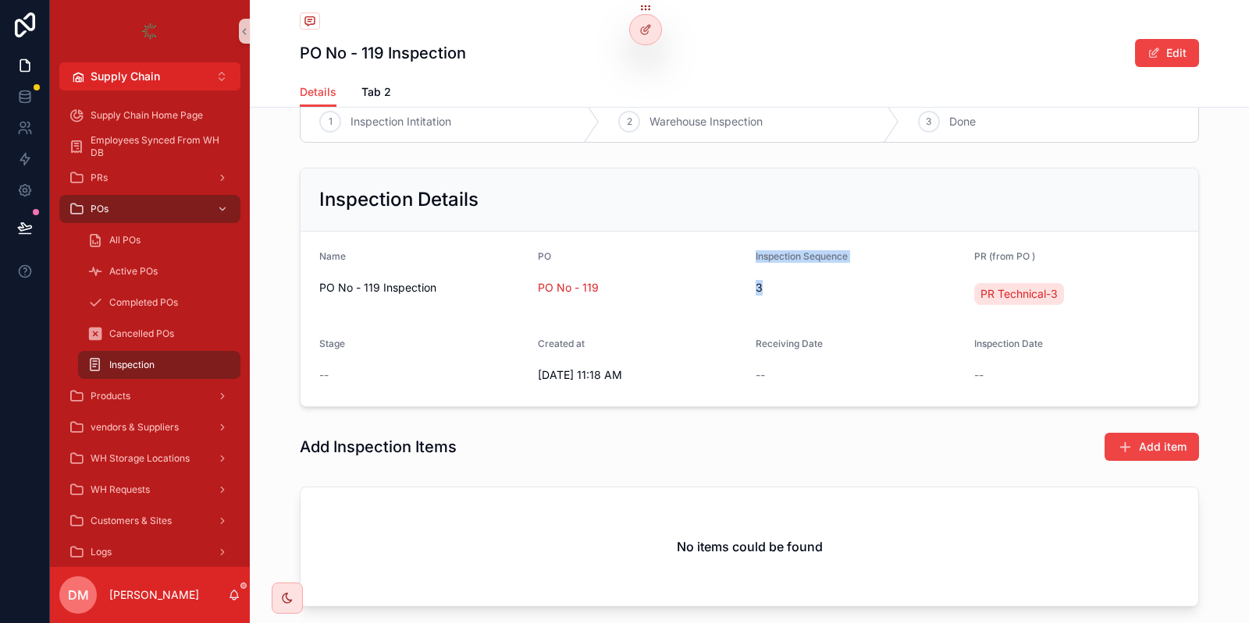
drag, startPoint x: 755, startPoint y: 282, endPoint x: 744, endPoint y: 282, distance: 11.7
click at [755, 282] on span "3" at bounding box center [858, 288] width 206 height 16
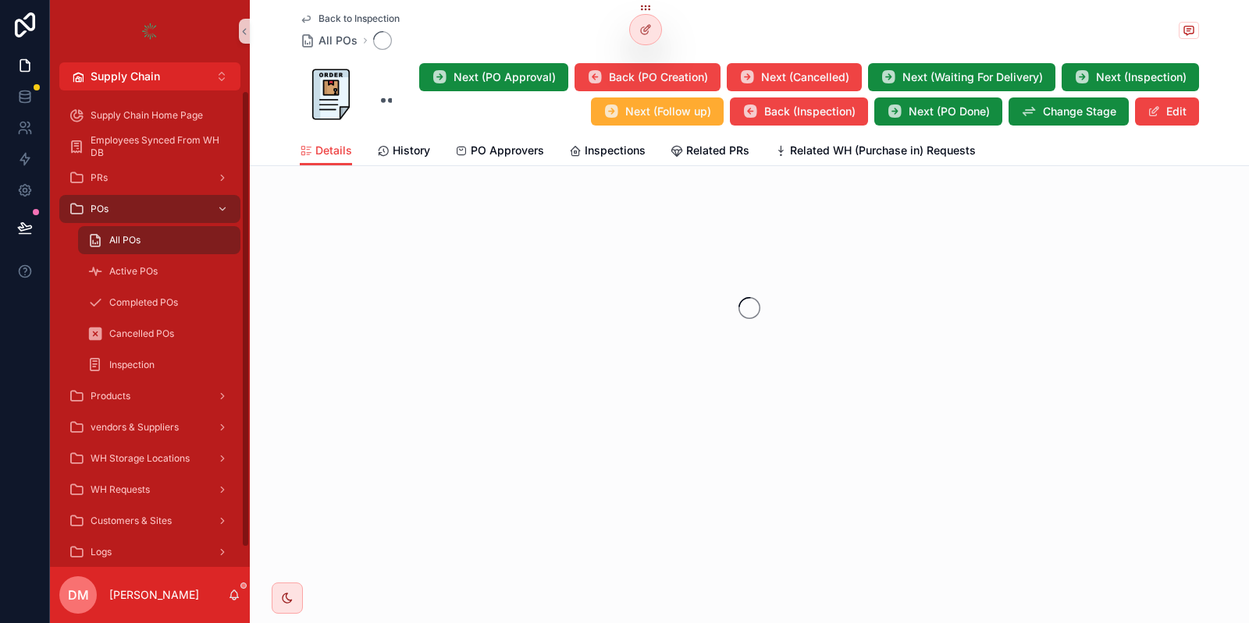
click at [144, 236] on div "All POs" at bounding box center [159, 240] width 144 height 25
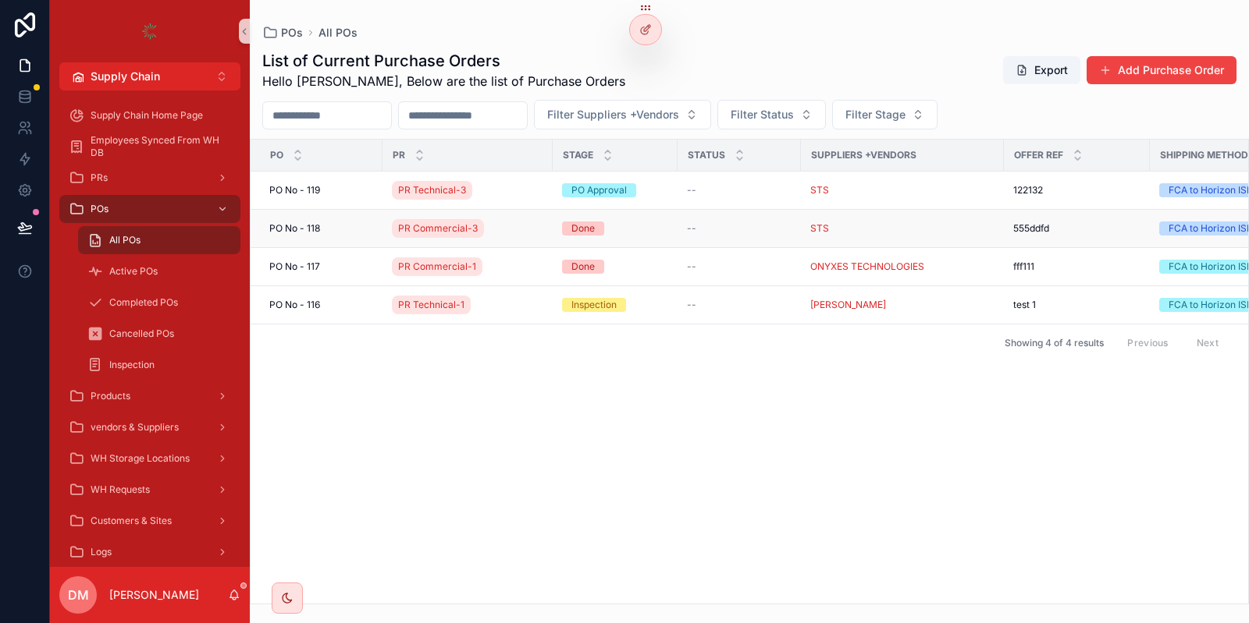
click at [357, 233] on div "[STREET_ADDRESS]" at bounding box center [321, 228] width 104 height 12
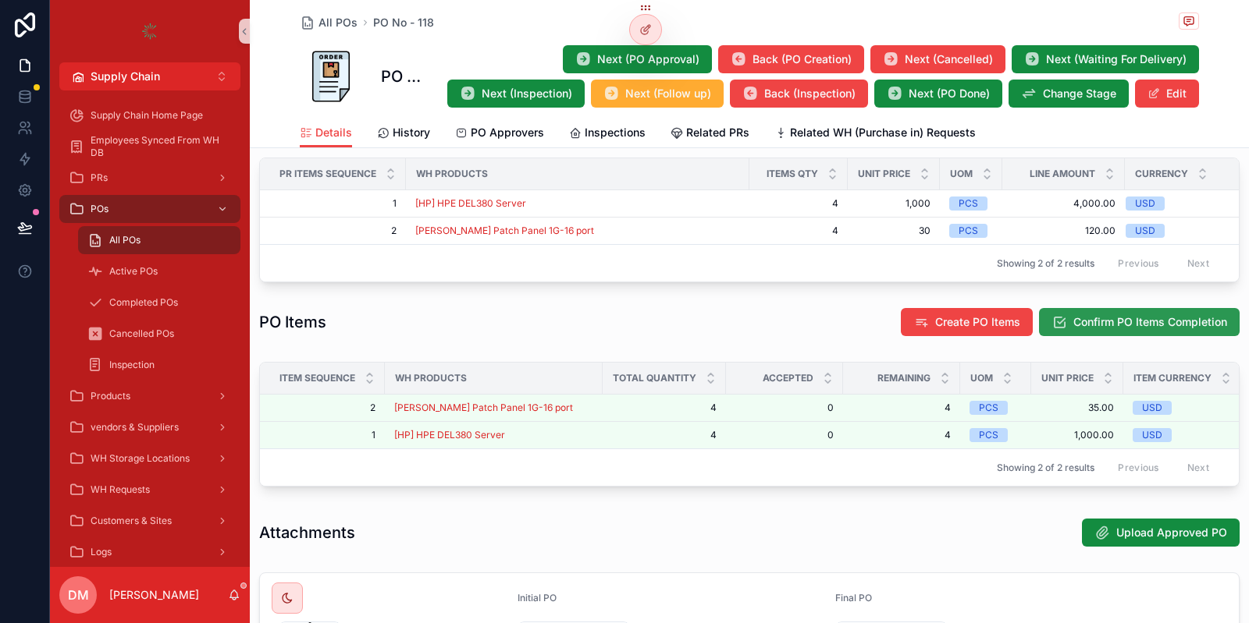
scroll to position [643, 0]
click at [1089, 318] on span "Confirm PO Items Completion" at bounding box center [1150, 322] width 154 height 16
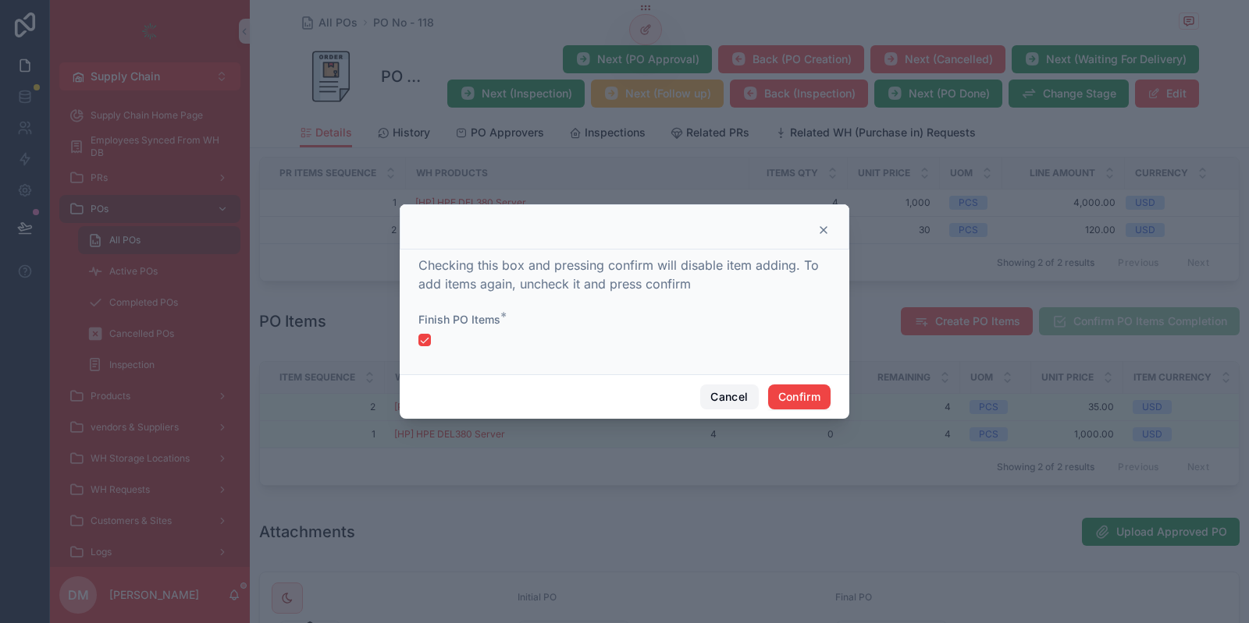
click at [716, 394] on button "Cancel" at bounding box center [729, 397] width 58 height 25
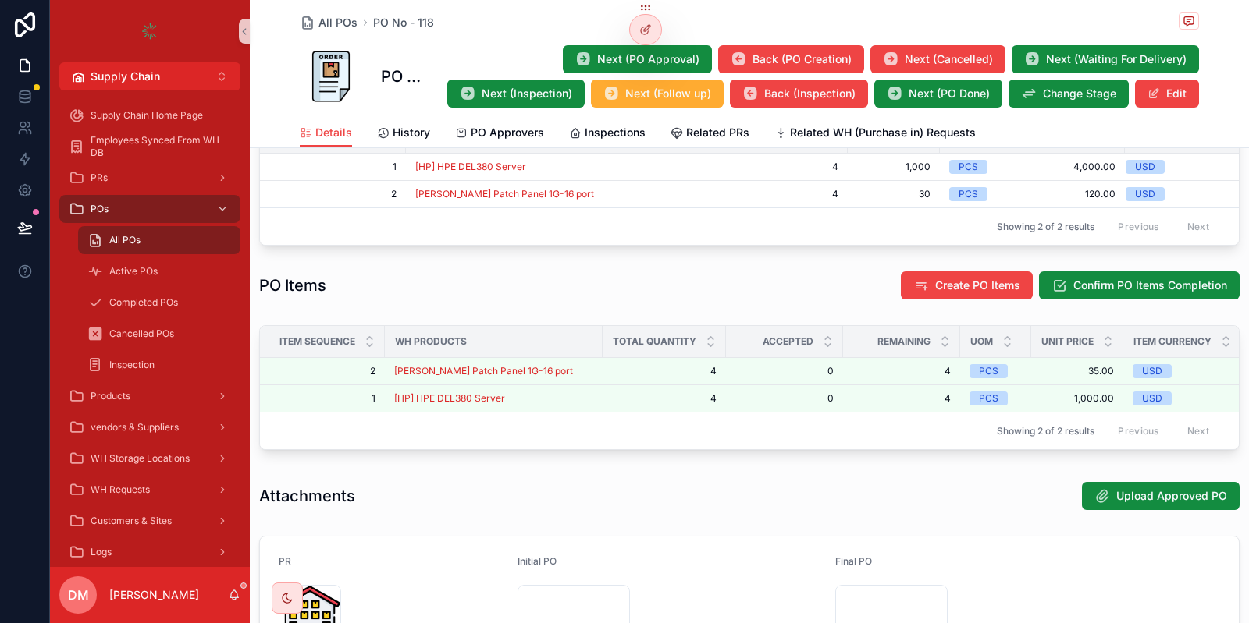
scroll to position [679, 0]
click at [538, 100] on span "Next (Inspection)" at bounding box center [526, 94] width 91 height 16
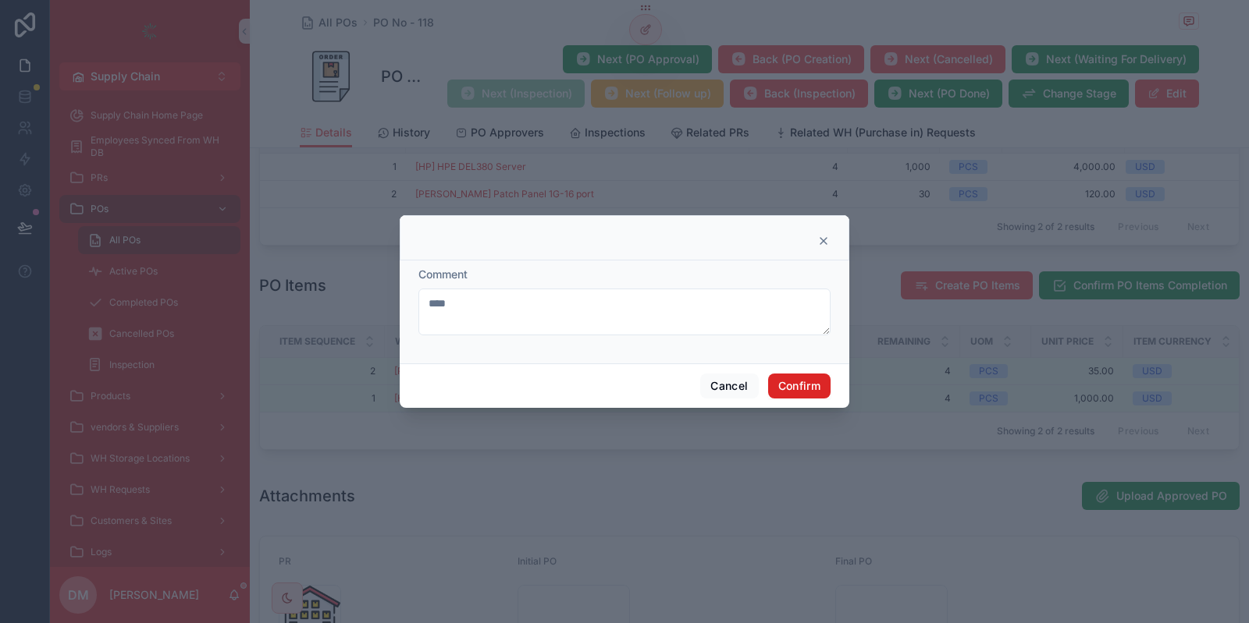
click at [802, 385] on button "Confirm" at bounding box center [799, 386] width 62 height 25
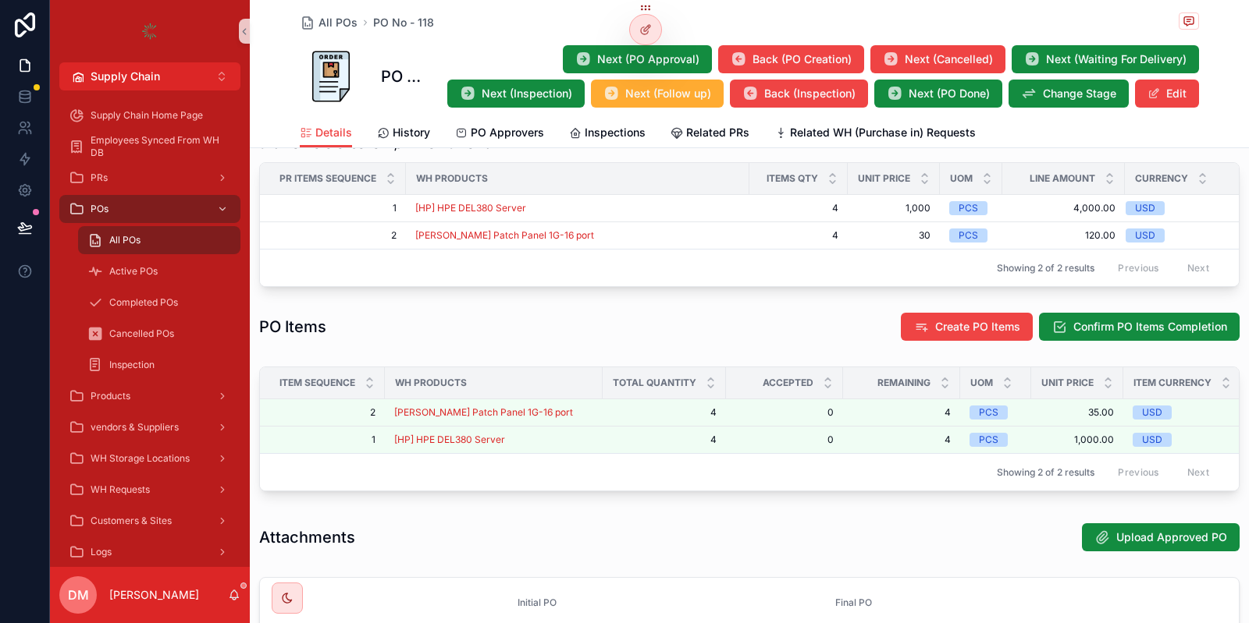
scroll to position [655, 0]
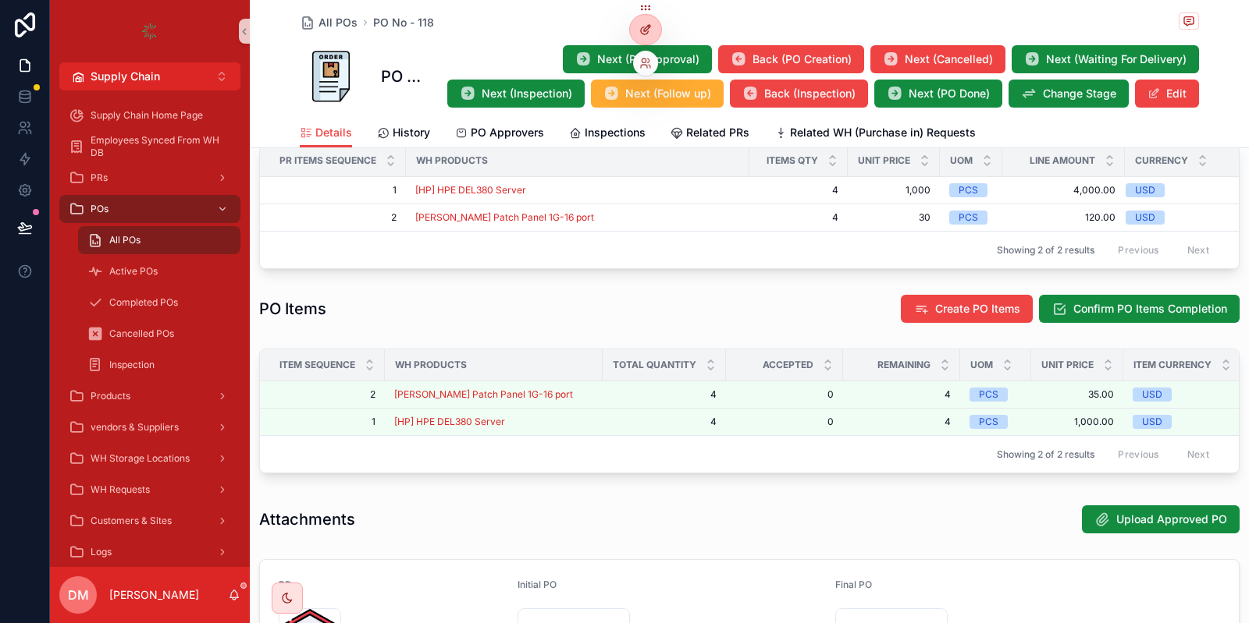
click at [648, 30] on icon at bounding box center [645, 29] width 12 height 12
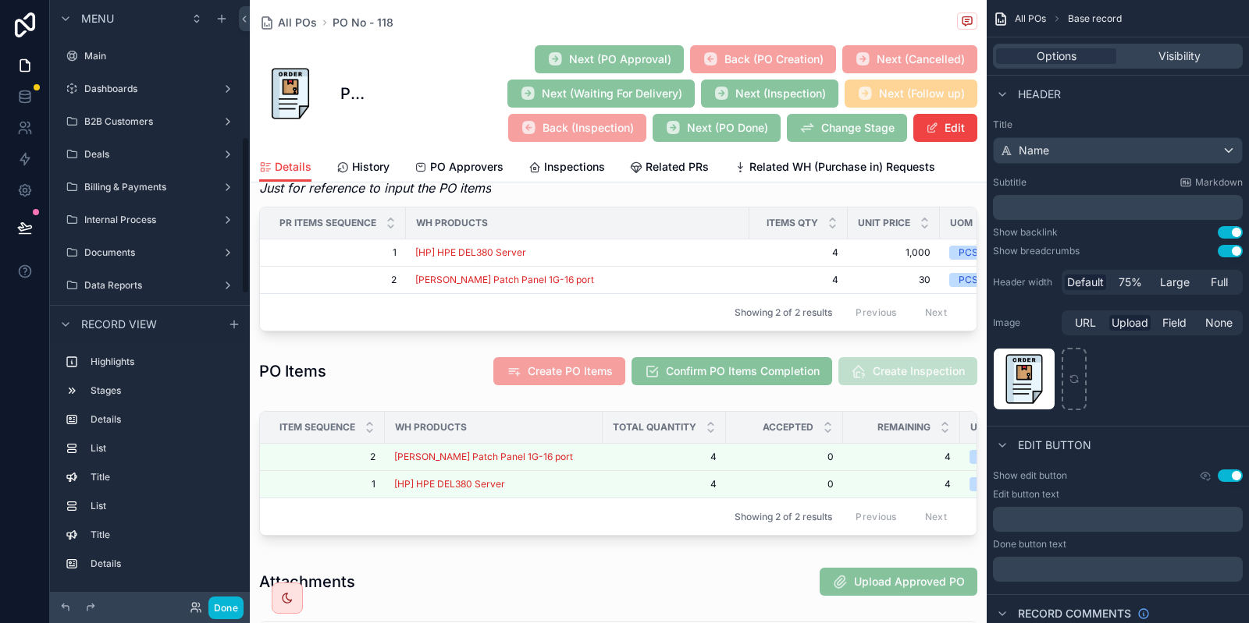
scroll to position [523, 0]
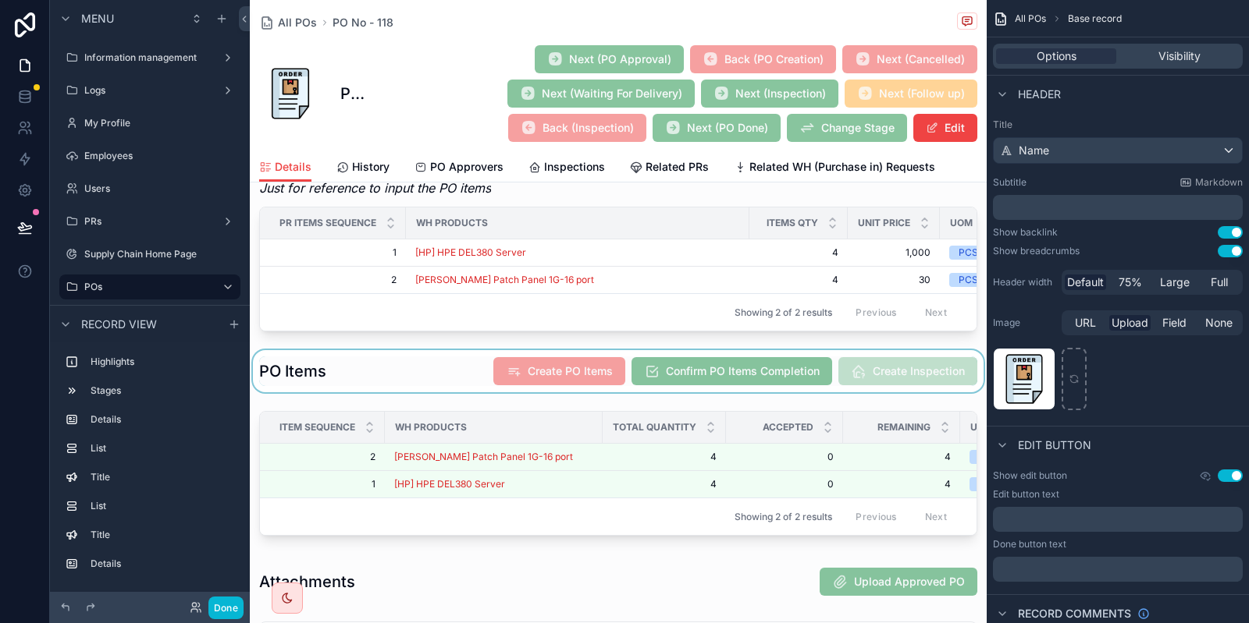
click at [869, 373] on div "scrollable content" at bounding box center [618, 371] width 737 height 42
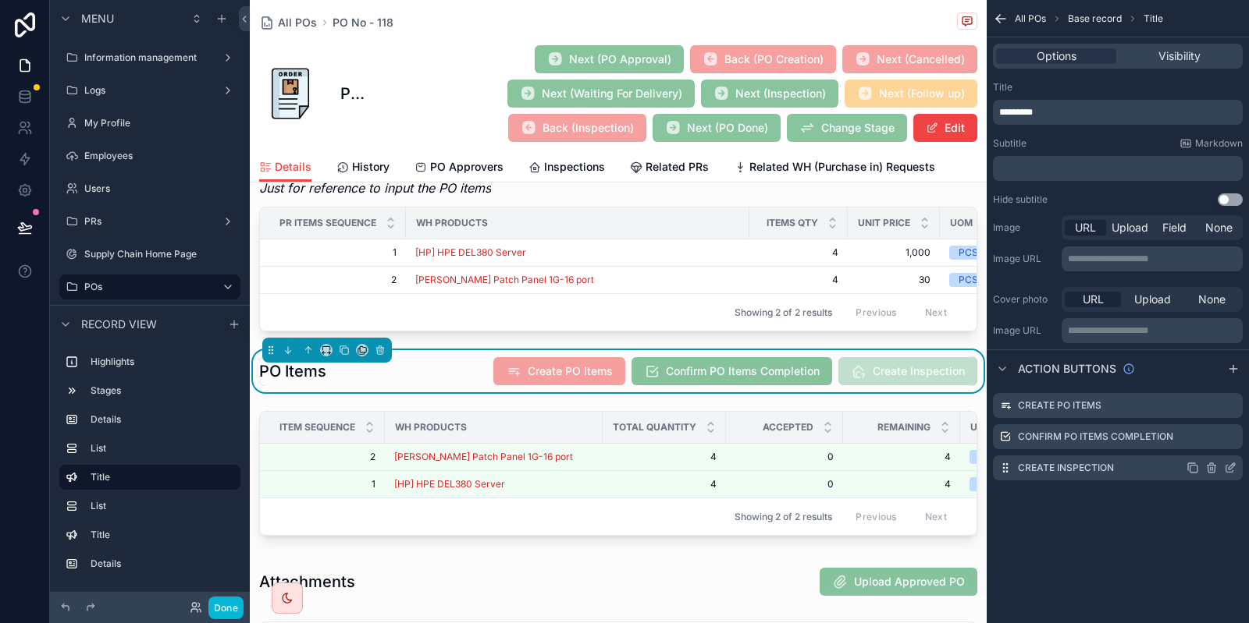
click at [1227, 466] on icon "scrollable content" at bounding box center [1229, 469] width 7 height 7
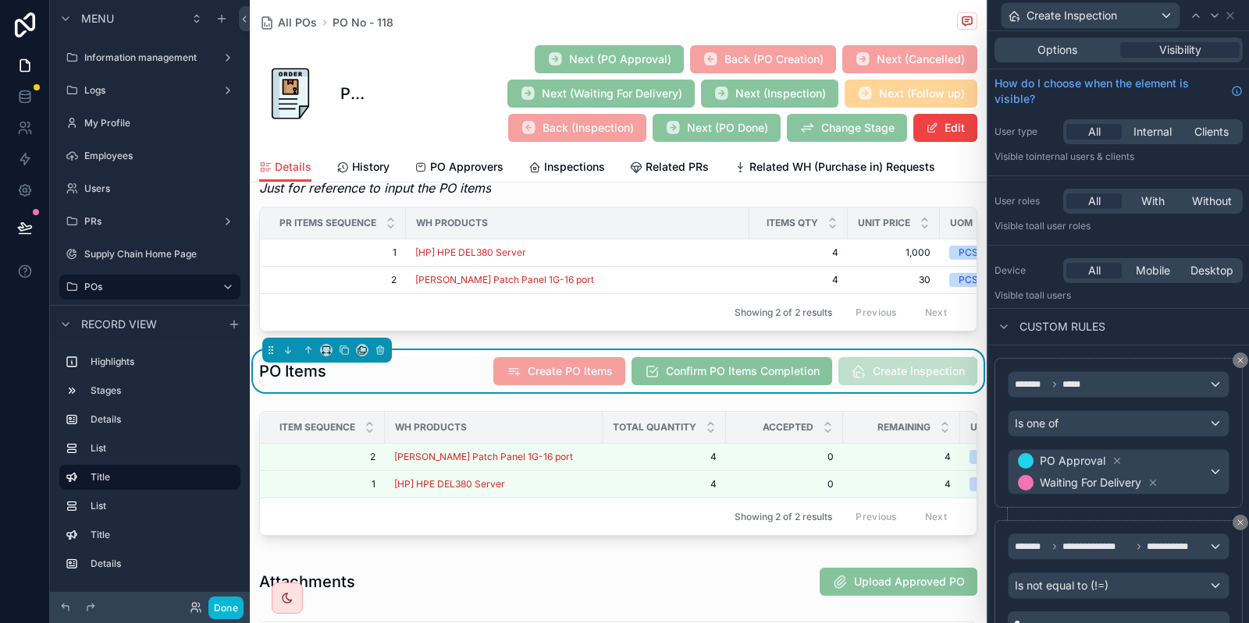
scroll to position [72, 0]
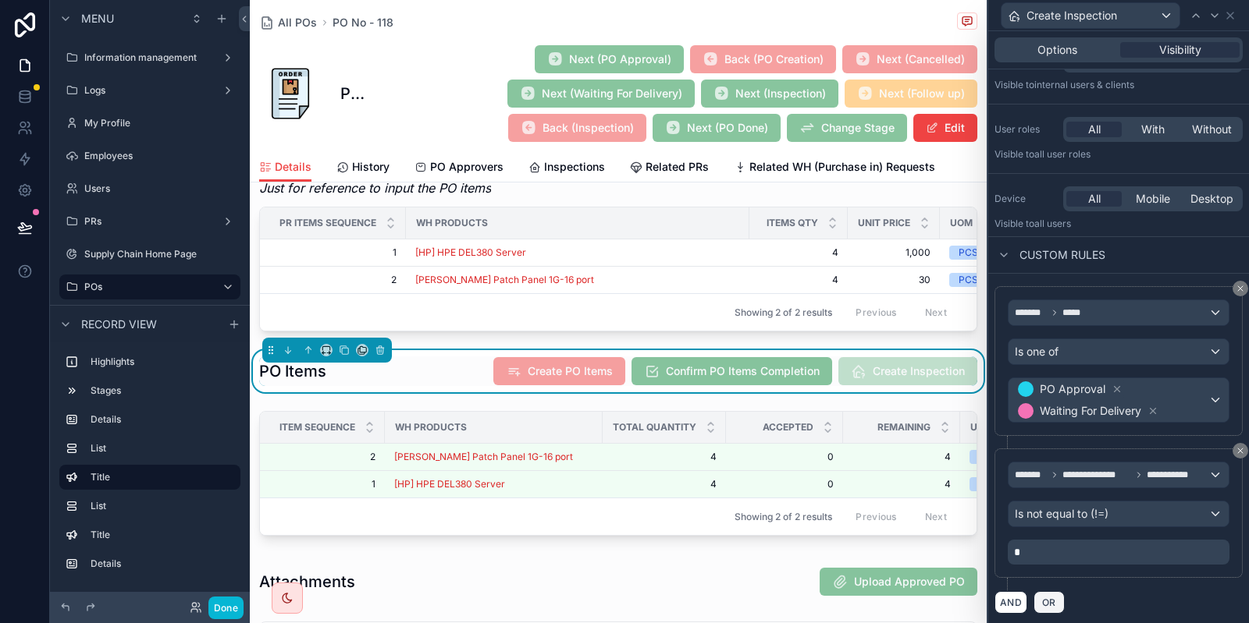
click at [1058, 591] on button "OR" at bounding box center [1048, 602] width 31 height 23
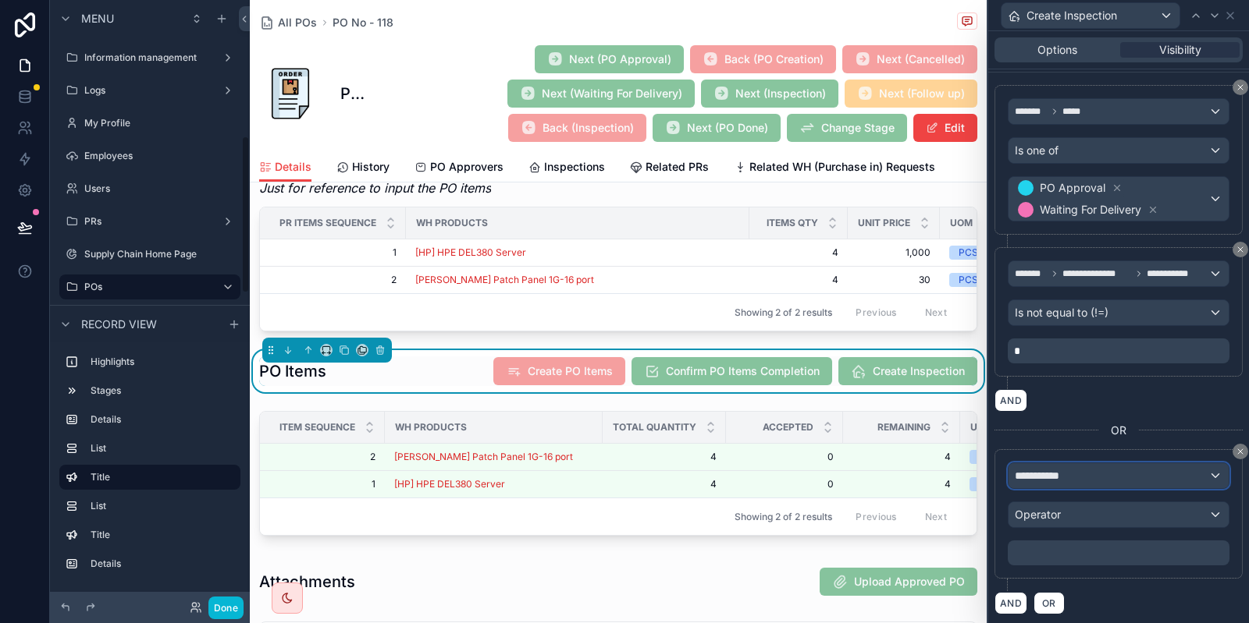
click at [1099, 476] on div "**********" at bounding box center [1118, 476] width 220 height 25
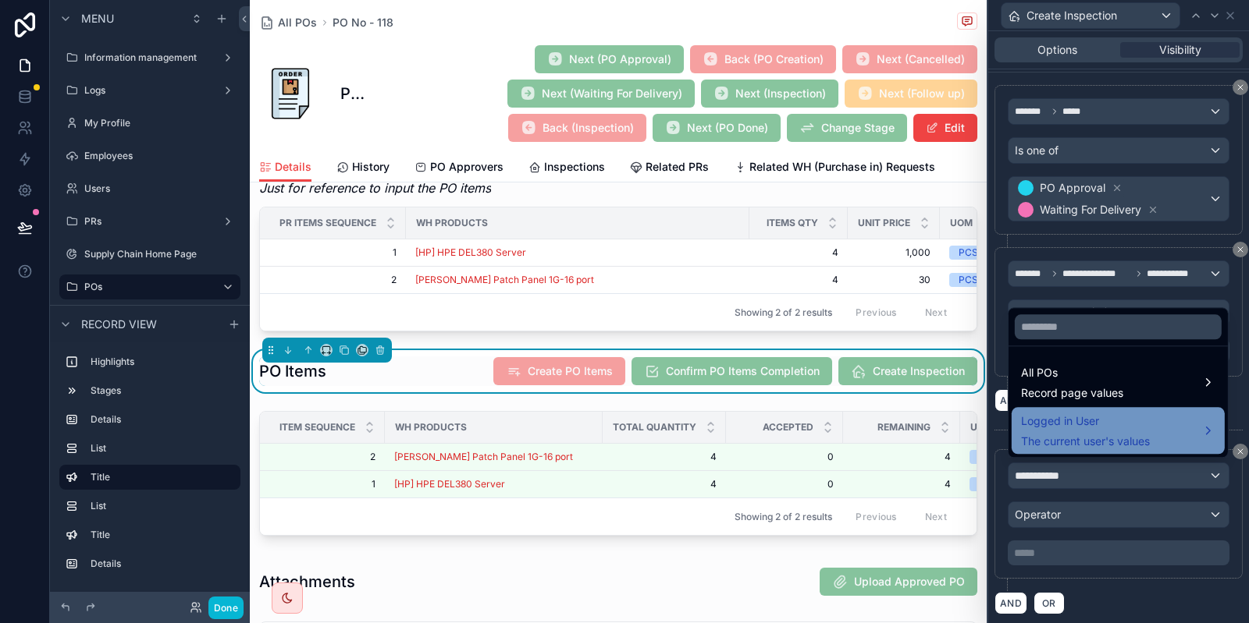
click at [1075, 435] on span "The current user's values" at bounding box center [1085, 442] width 129 height 16
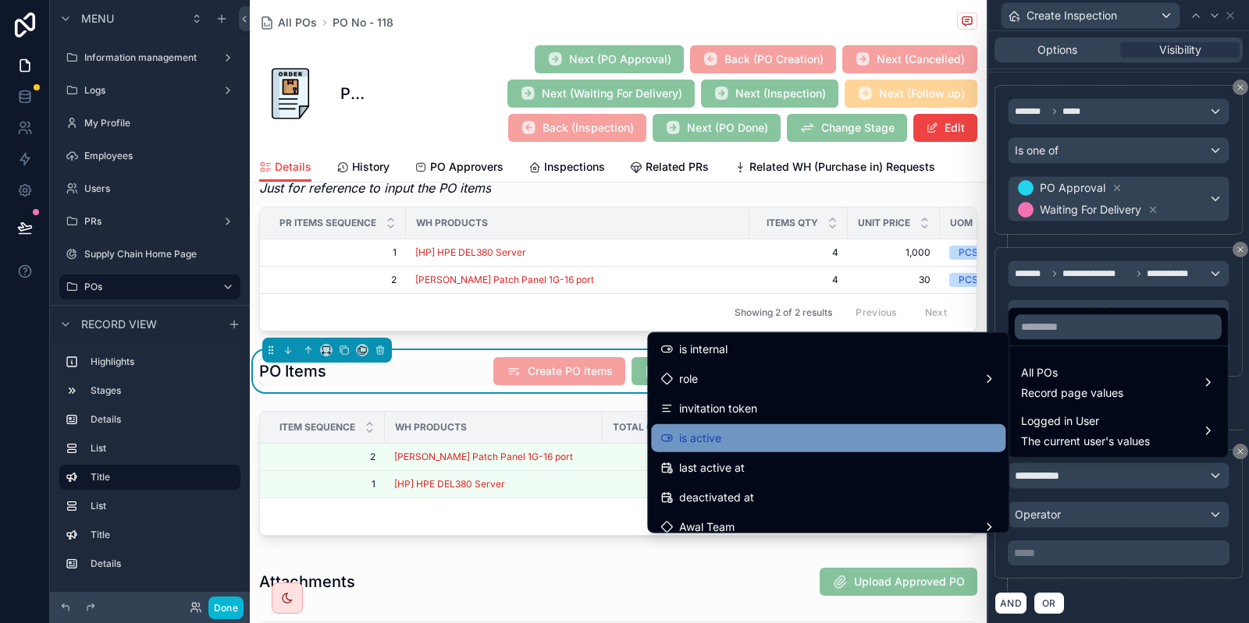
scroll to position [186, 0]
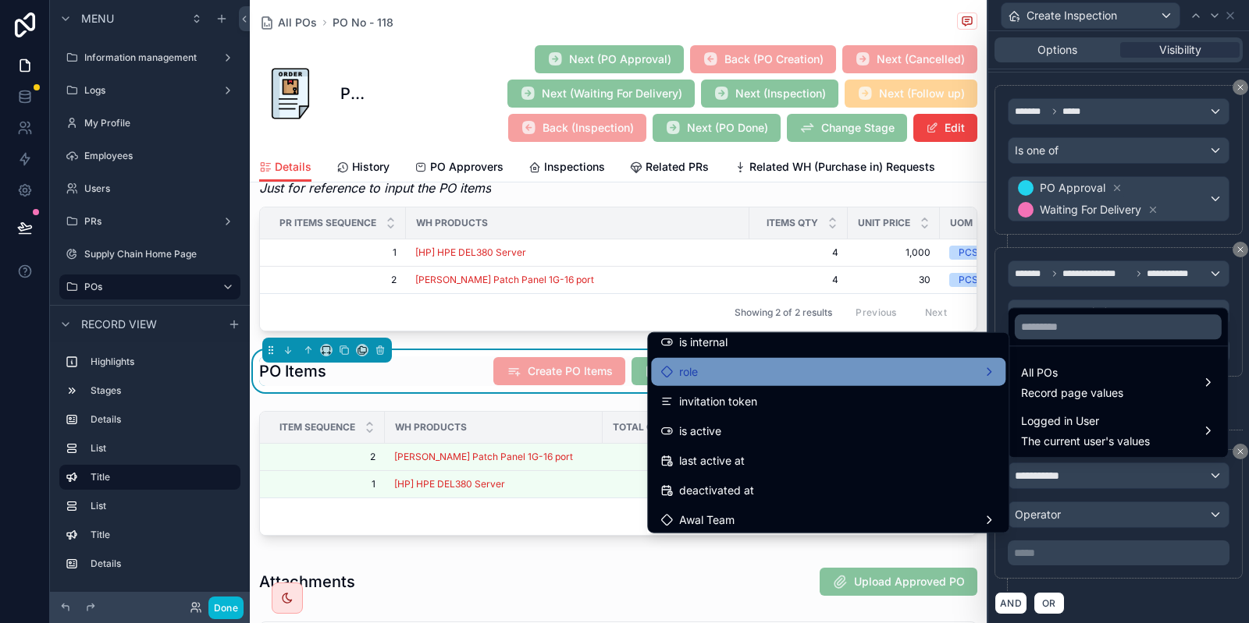
click at [755, 359] on div "role" at bounding box center [828, 372] width 354 height 28
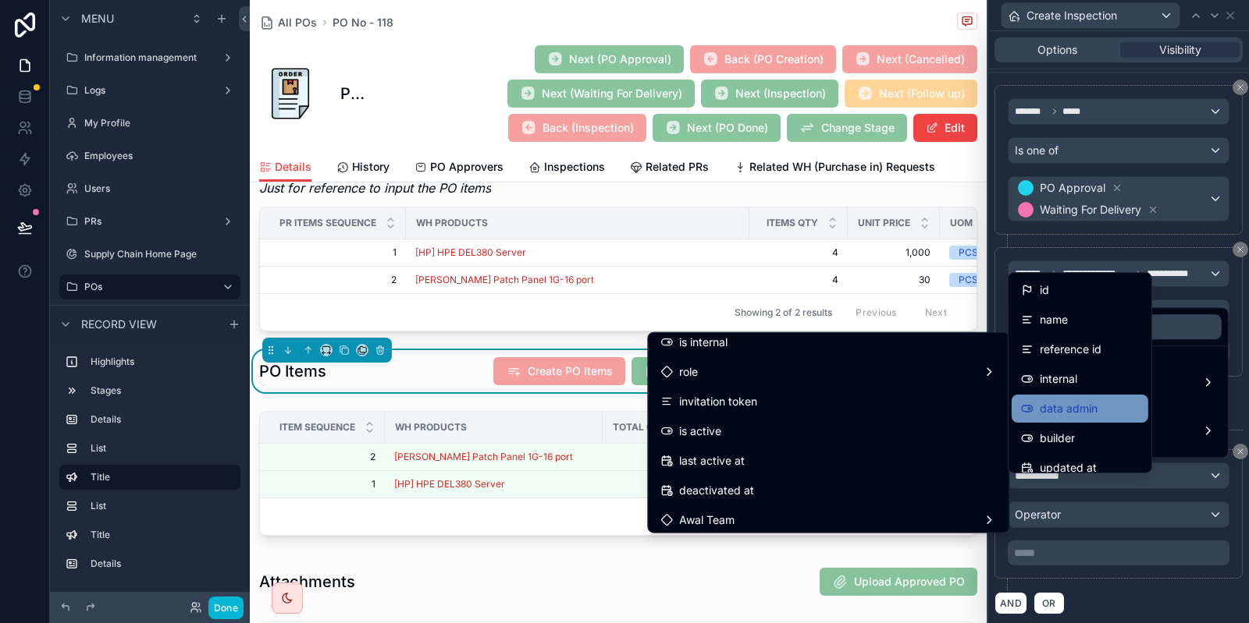
click at [1043, 403] on span "data admin" at bounding box center [1068, 409] width 58 height 19
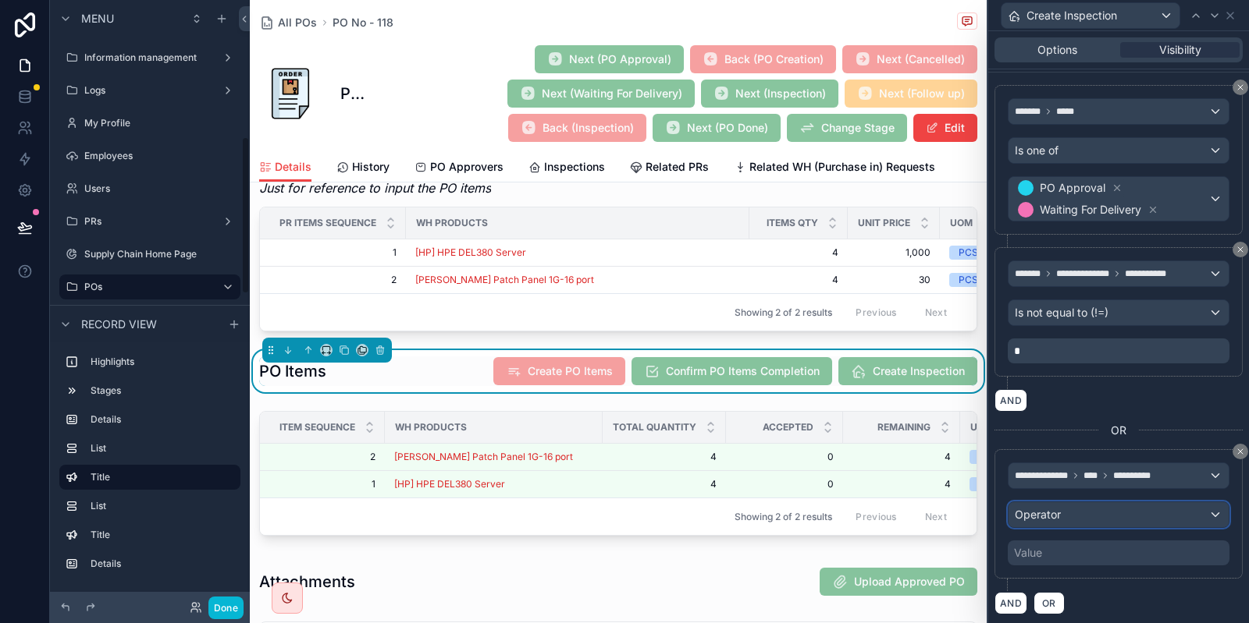
scroll to position [523, 0]
click at [1069, 517] on div "Operator" at bounding box center [1118, 515] width 220 height 25
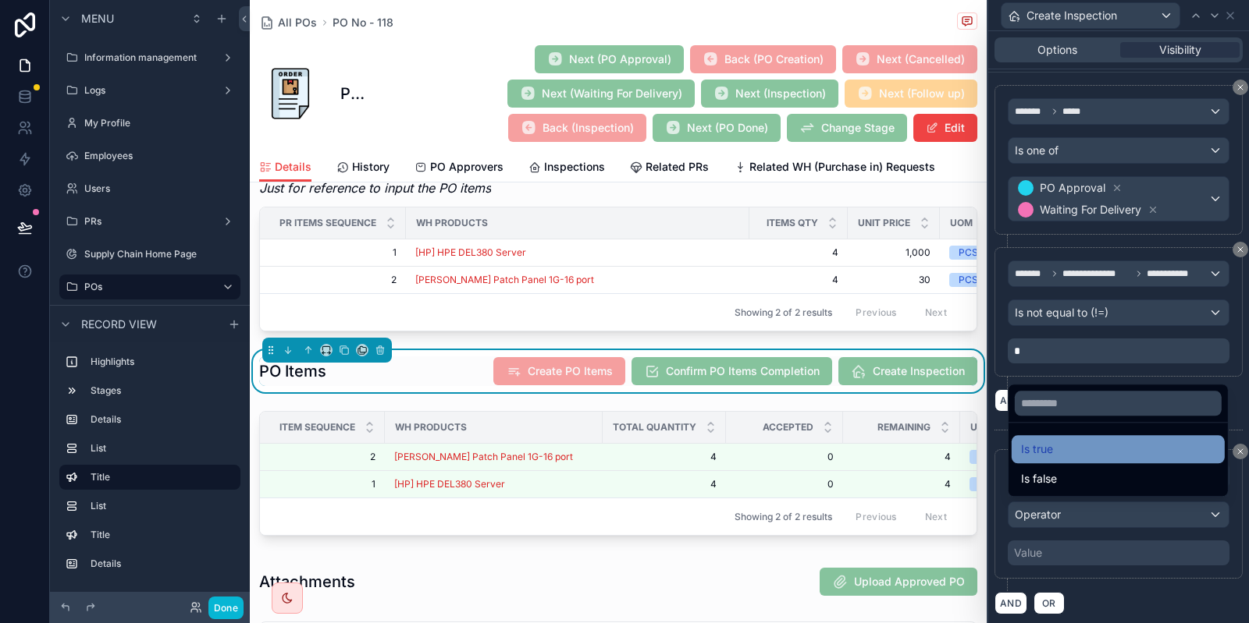
click at [1078, 448] on div "Is true" at bounding box center [1118, 449] width 194 height 19
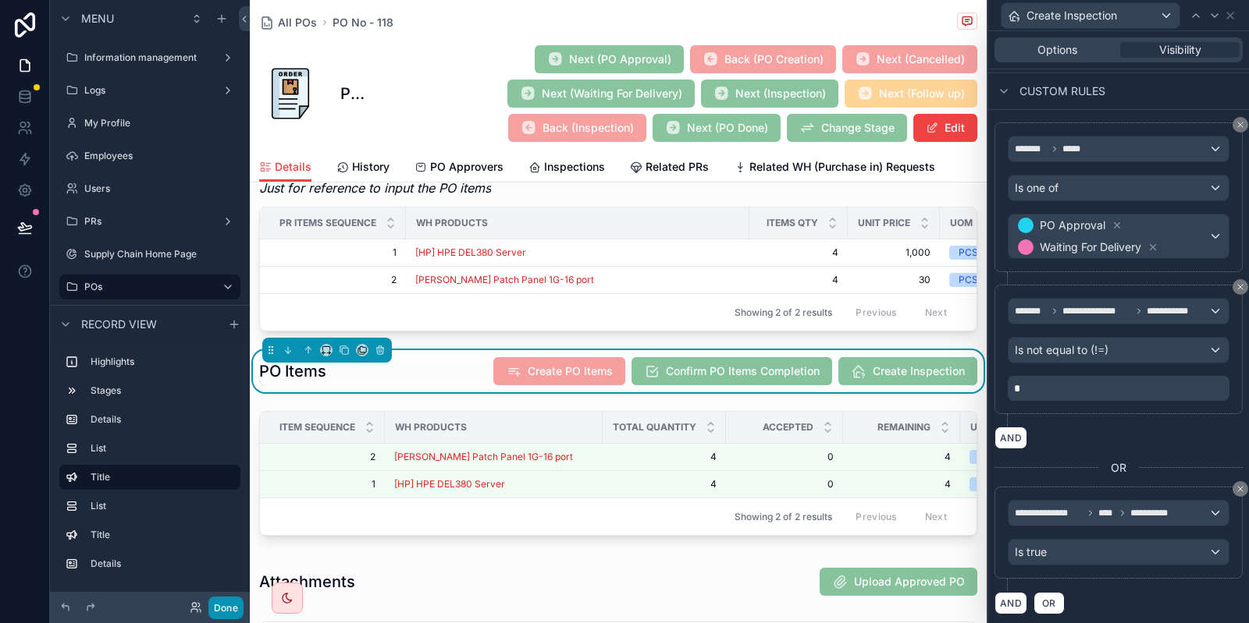
click at [222, 606] on button "Done" at bounding box center [225, 608] width 35 height 23
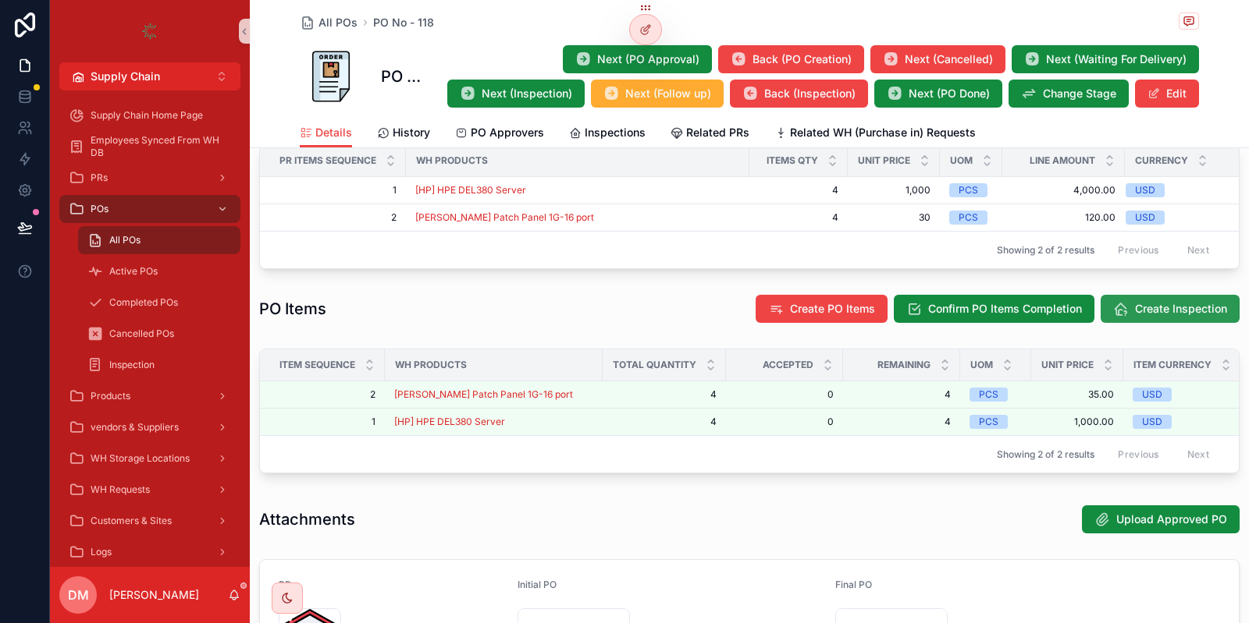
click at [1146, 295] on button "Create Inspection" at bounding box center [1169, 309] width 139 height 28
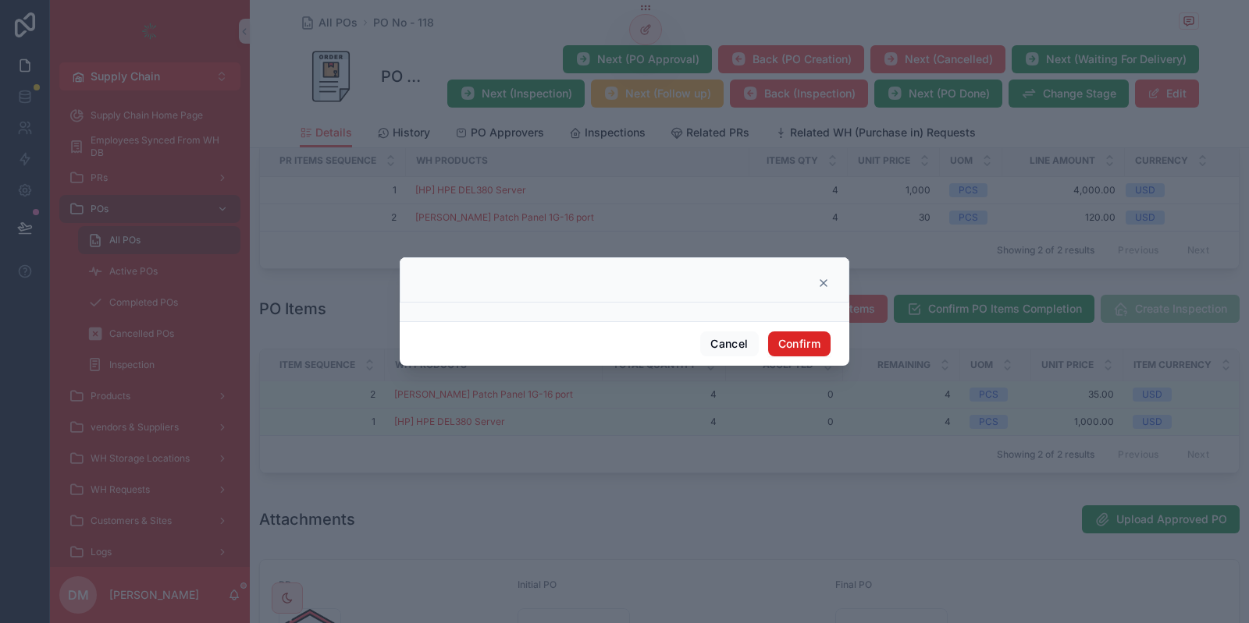
click at [794, 339] on button "Confirm" at bounding box center [799, 344] width 62 height 25
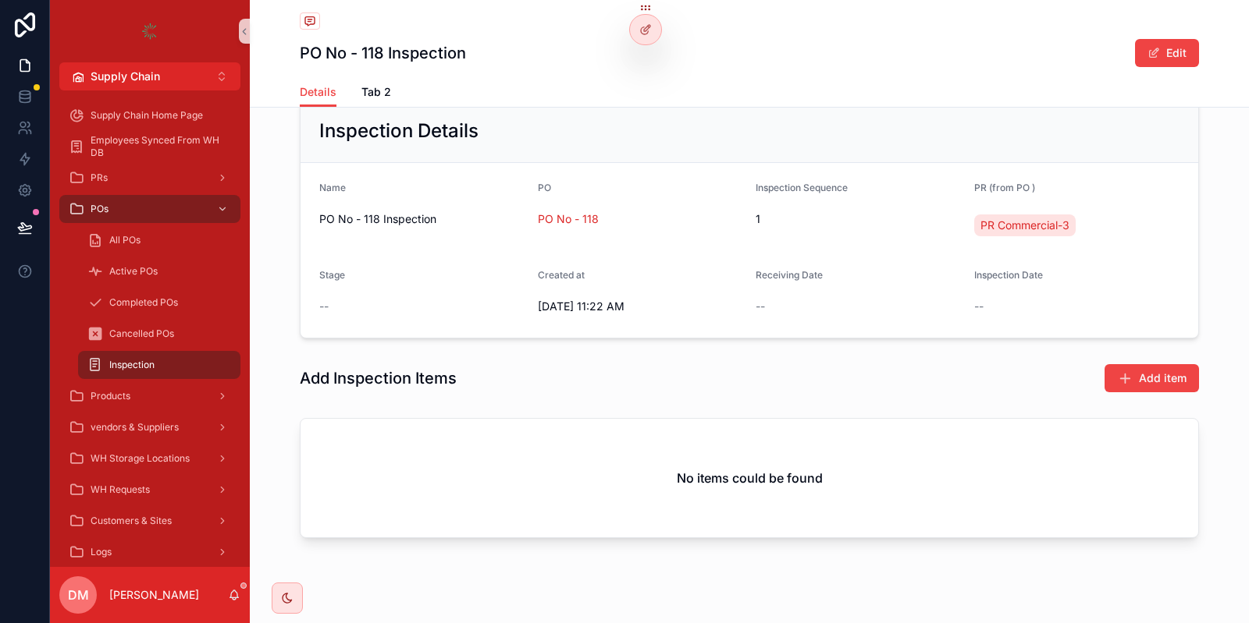
scroll to position [101, 0]
click at [1113, 389] on button "Add item" at bounding box center [1151, 378] width 94 height 28
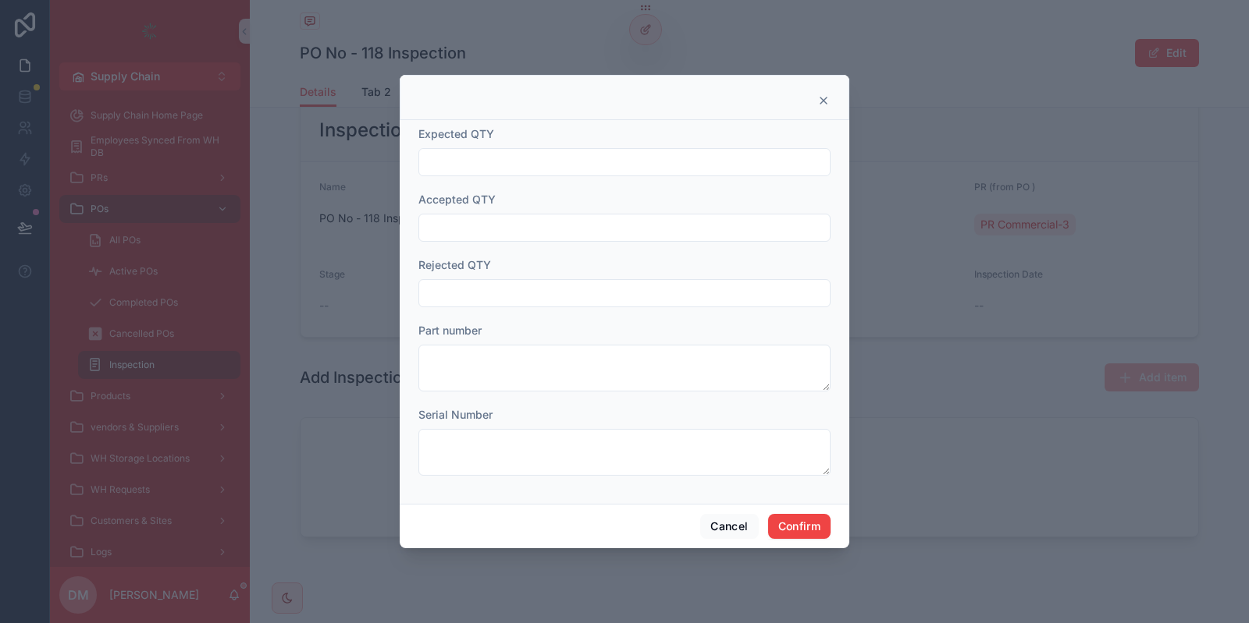
click at [593, 174] on div at bounding box center [624, 162] width 412 height 28
click at [730, 535] on button "Cancel" at bounding box center [729, 526] width 58 height 25
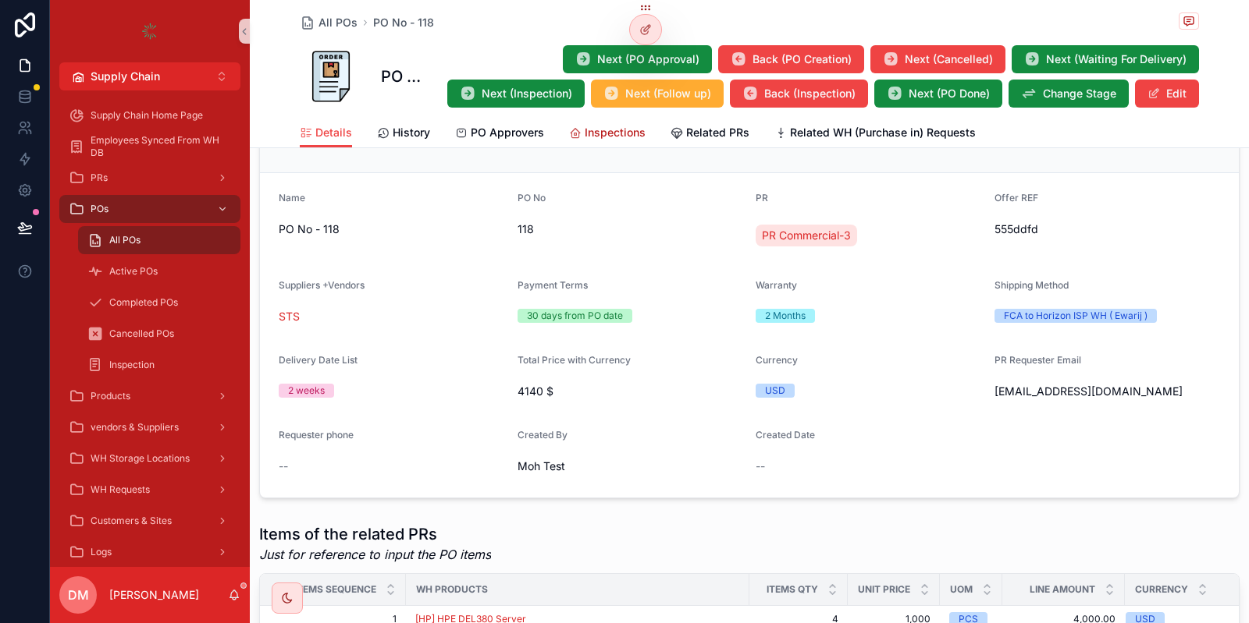
scroll to position [224, 0]
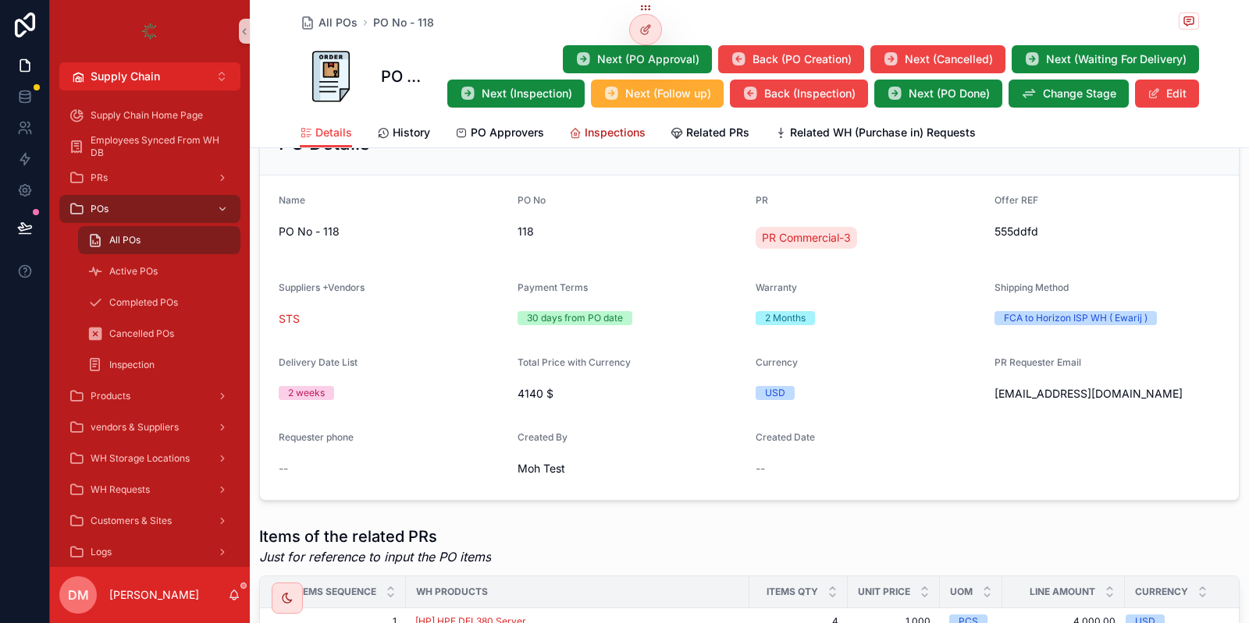
click at [599, 125] on span "Inspections" at bounding box center [614, 133] width 61 height 16
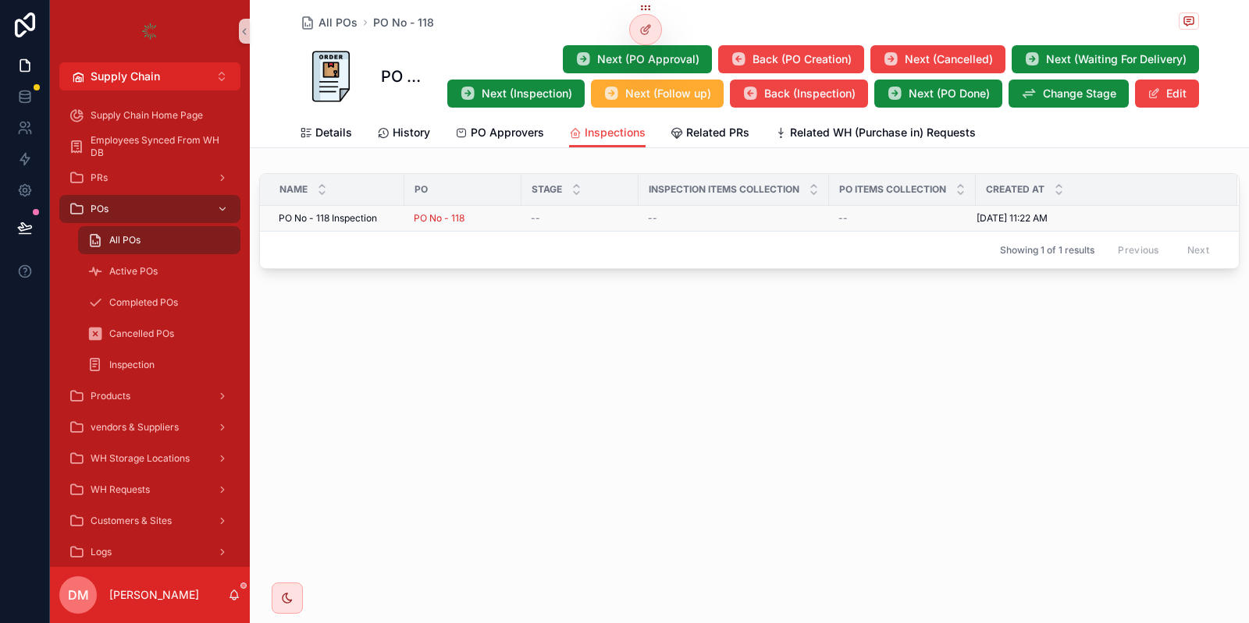
click at [390, 217] on div "PO No - 118 Inspection PO No - 118 Inspection" at bounding box center [337, 218] width 116 height 12
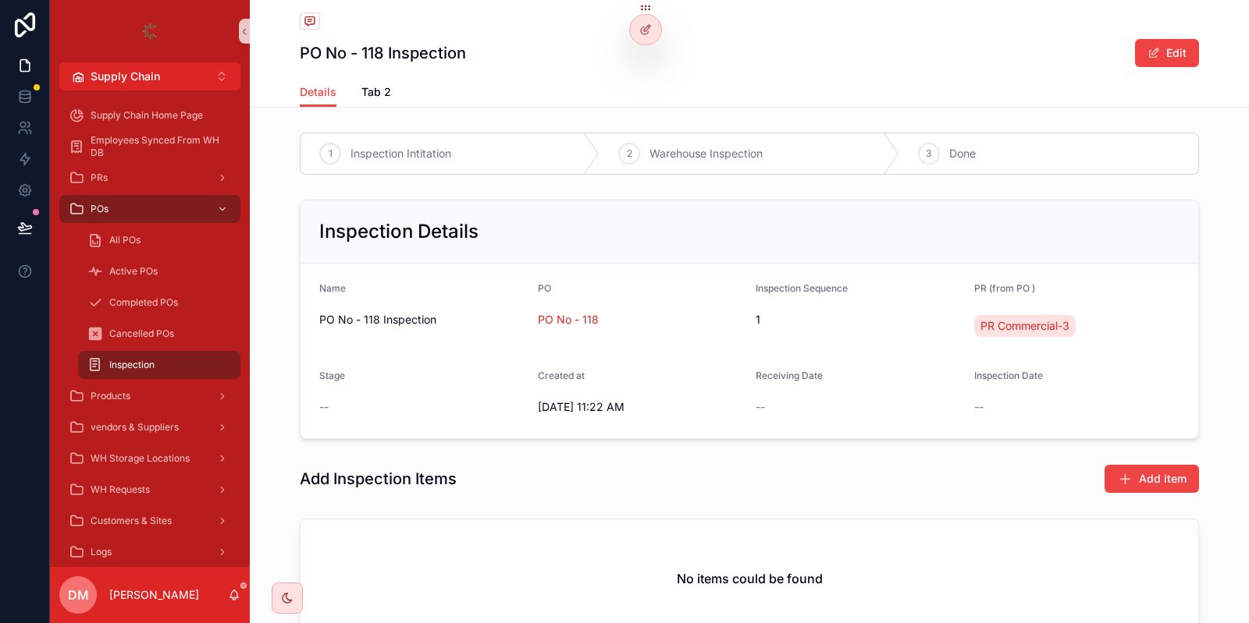
scroll to position [123, 0]
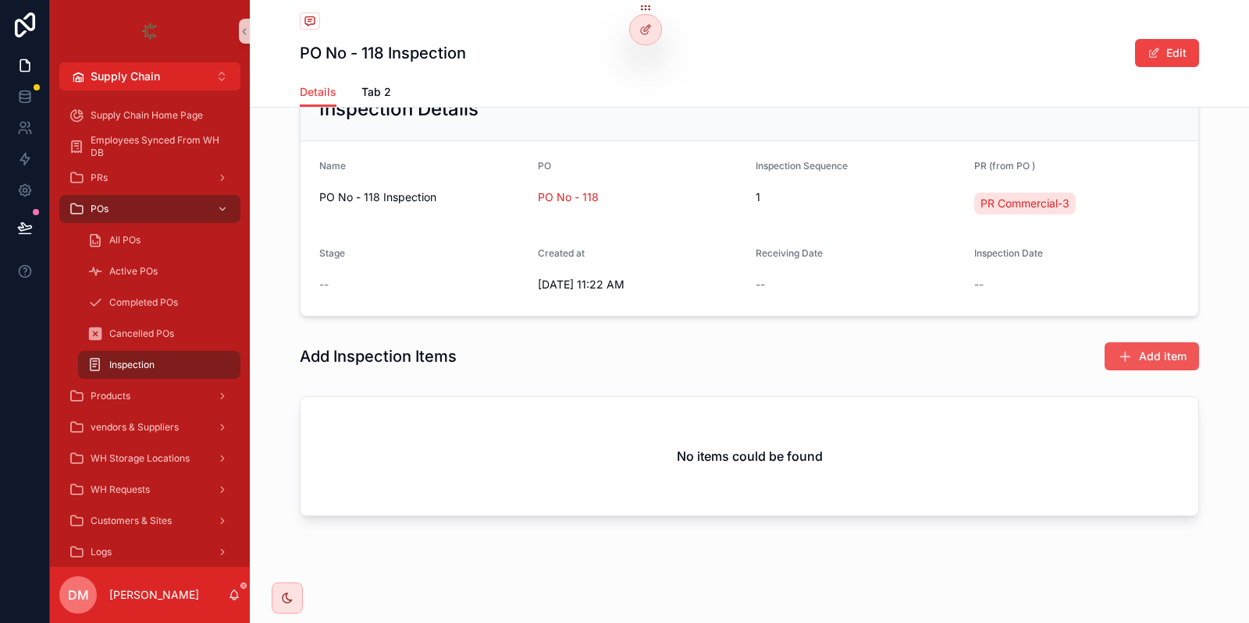
click at [1175, 350] on span "Add item" at bounding box center [1163, 357] width 48 height 16
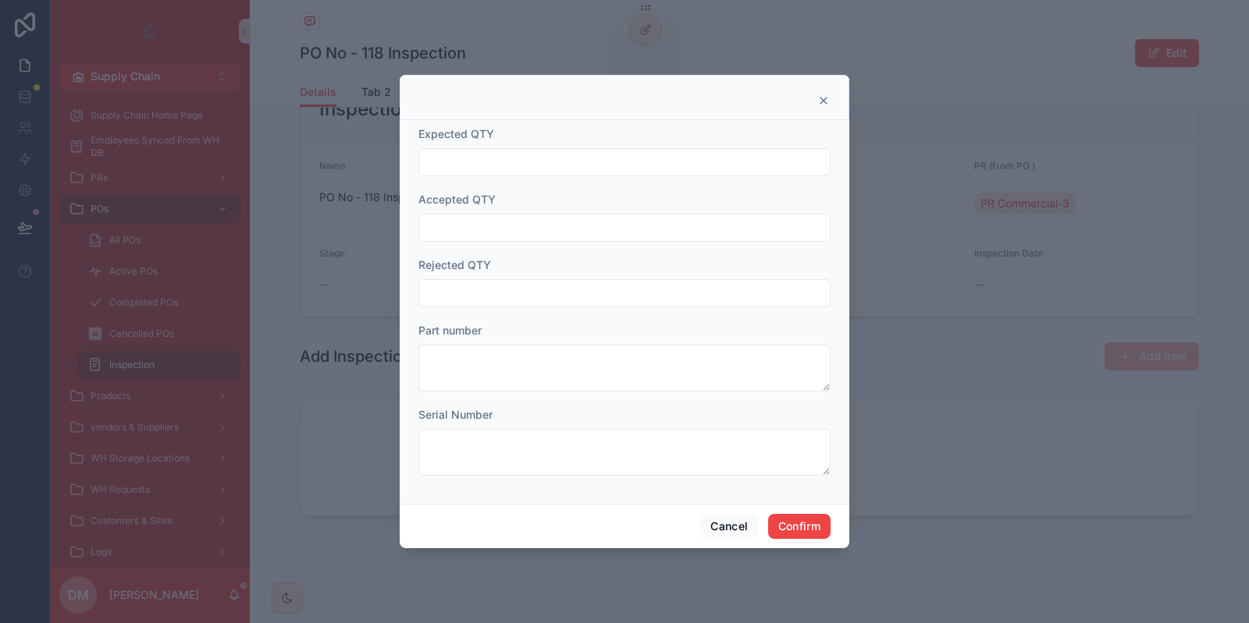
click at [582, 171] on input "text" at bounding box center [624, 162] width 410 height 22
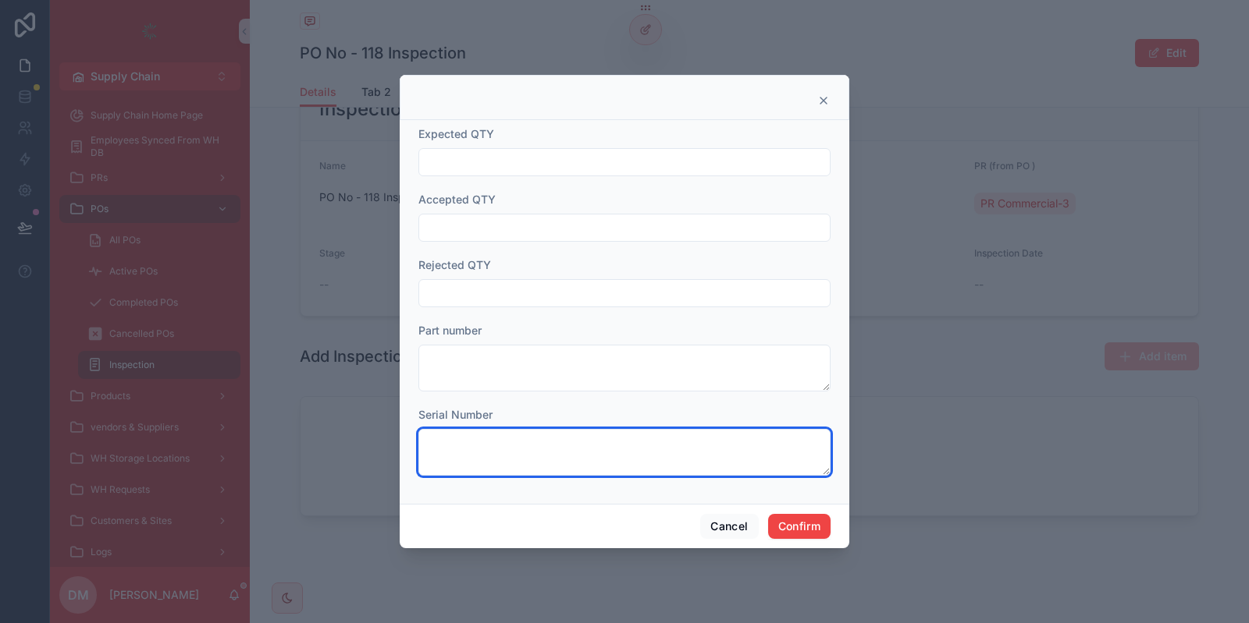
click at [641, 437] on textarea at bounding box center [624, 452] width 412 height 47
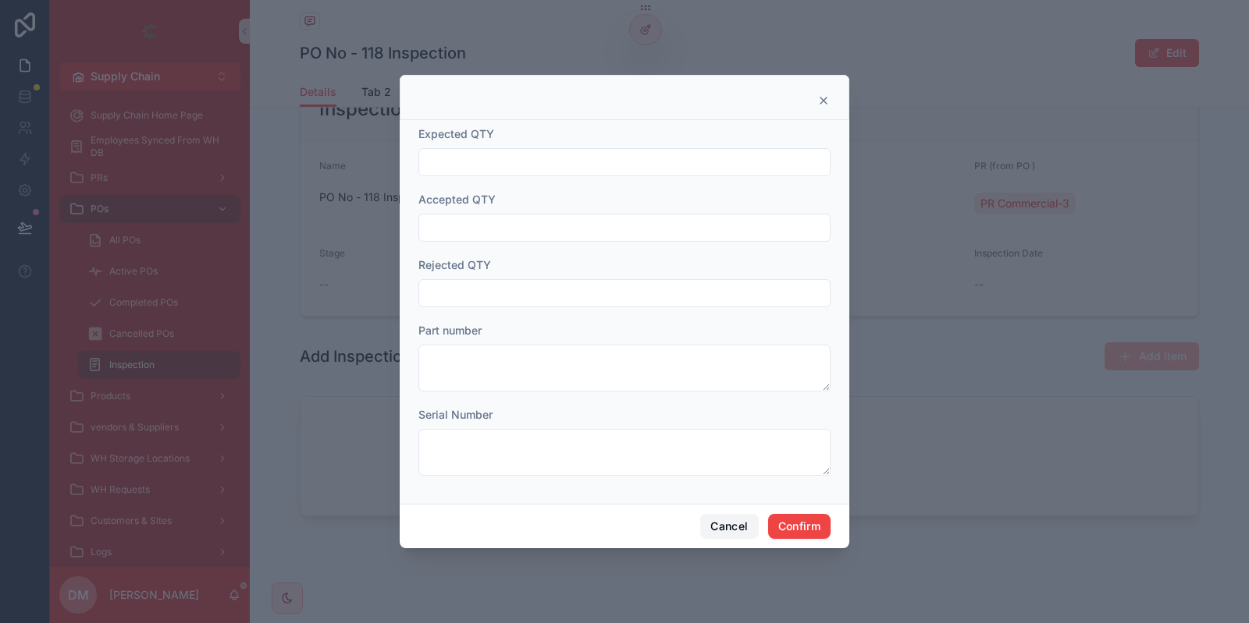
click at [720, 523] on button "Cancel" at bounding box center [729, 526] width 58 height 25
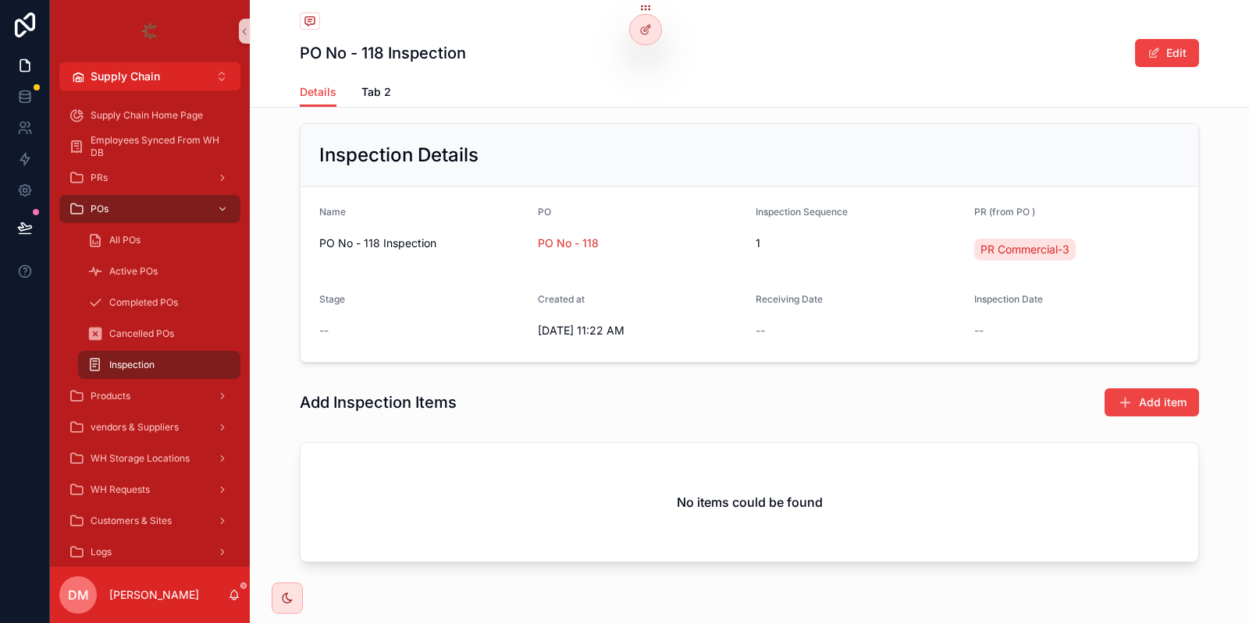
scroll to position [74, 0]
click at [1135, 384] on div "Add Inspection Items Add item" at bounding box center [749, 405] width 999 height 42
click at [1134, 392] on button "Add item" at bounding box center [1151, 405] width 94 height 28
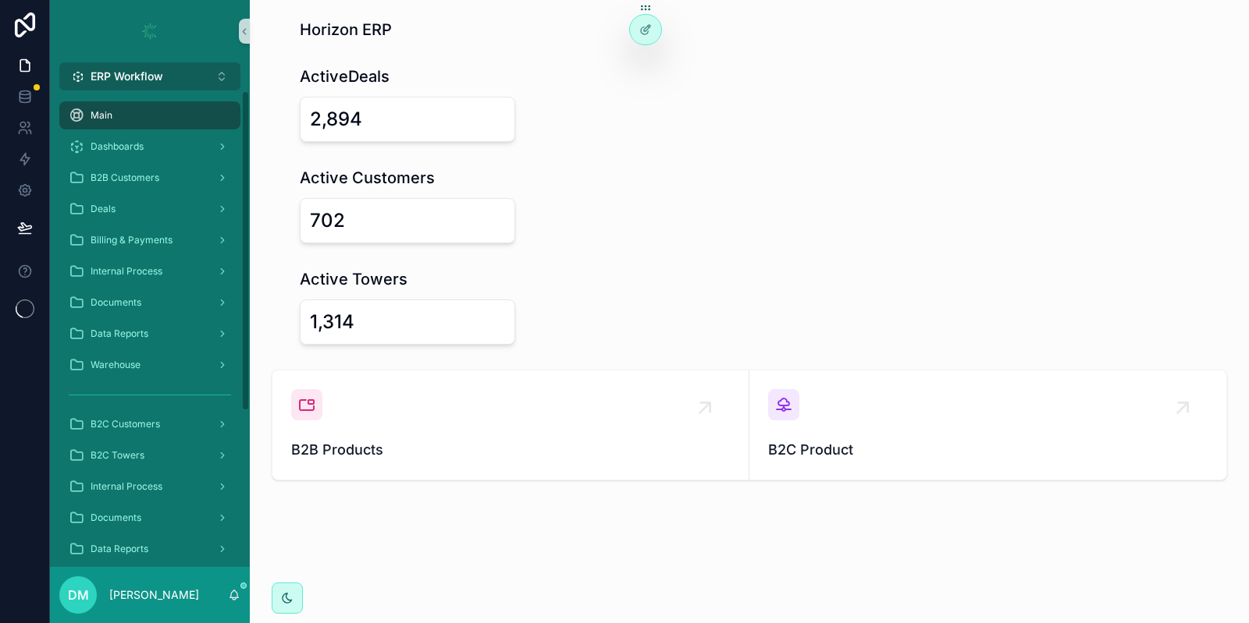
click at [125, 82] on span "ERP Workflow" at bounding box center [127, 77] width 73 height 16
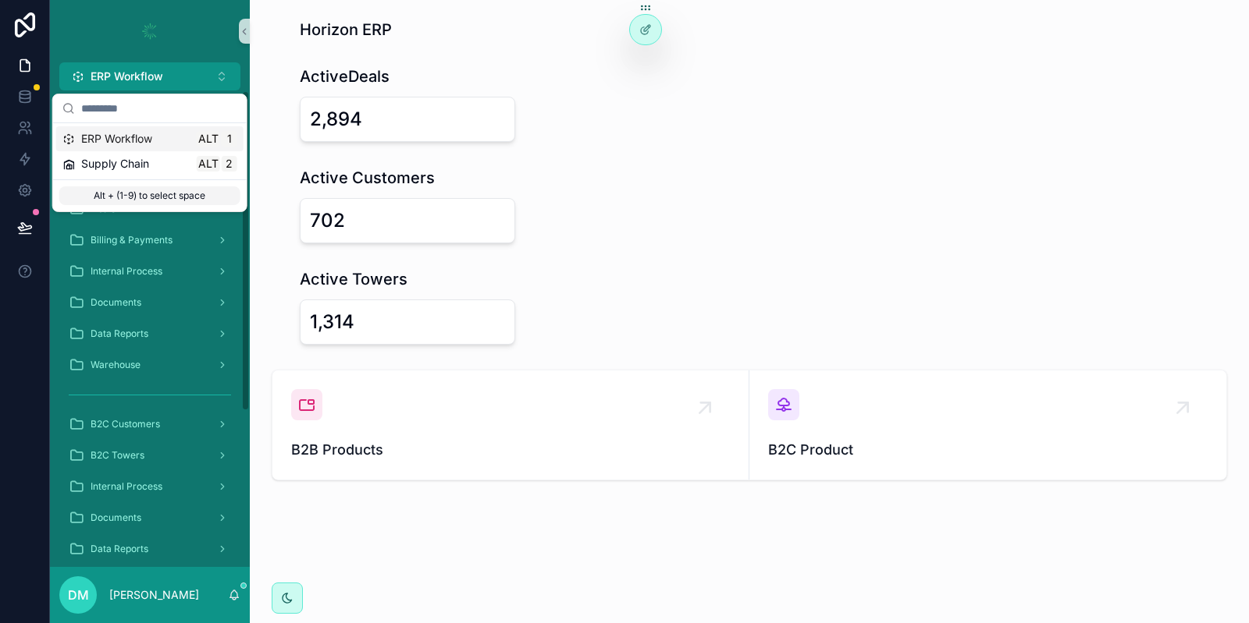
click at [147, 171] on span "Supply Chain" at bounding box center [115, 164] width 68 height 16
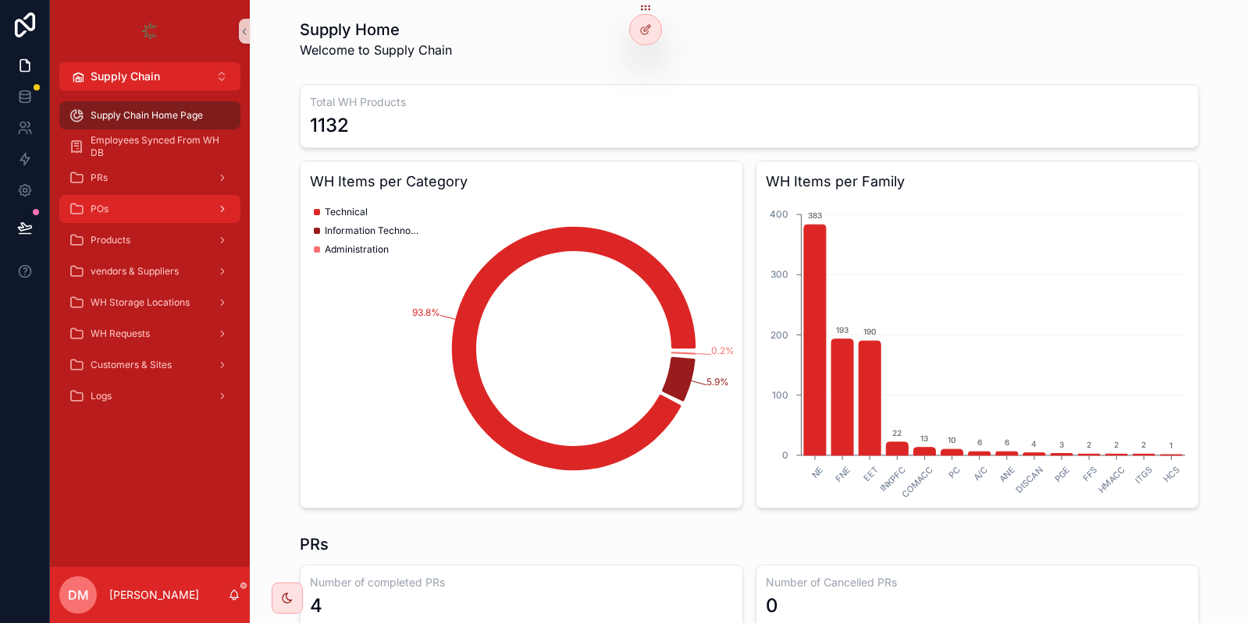
click at [155, 203] on div "POs" at bounding box center [150, 209] width 162 height 25
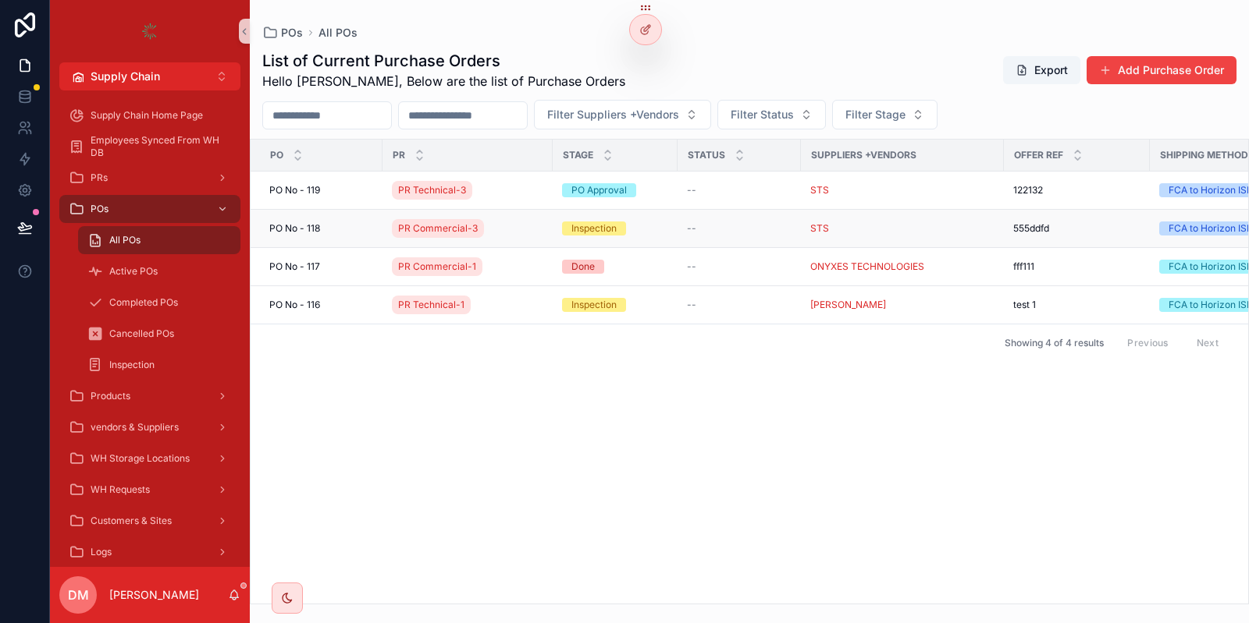
click at [350, 233] on div "[STREET_ADDRESS]" at bounding box center [321, 228] width 104 height 12
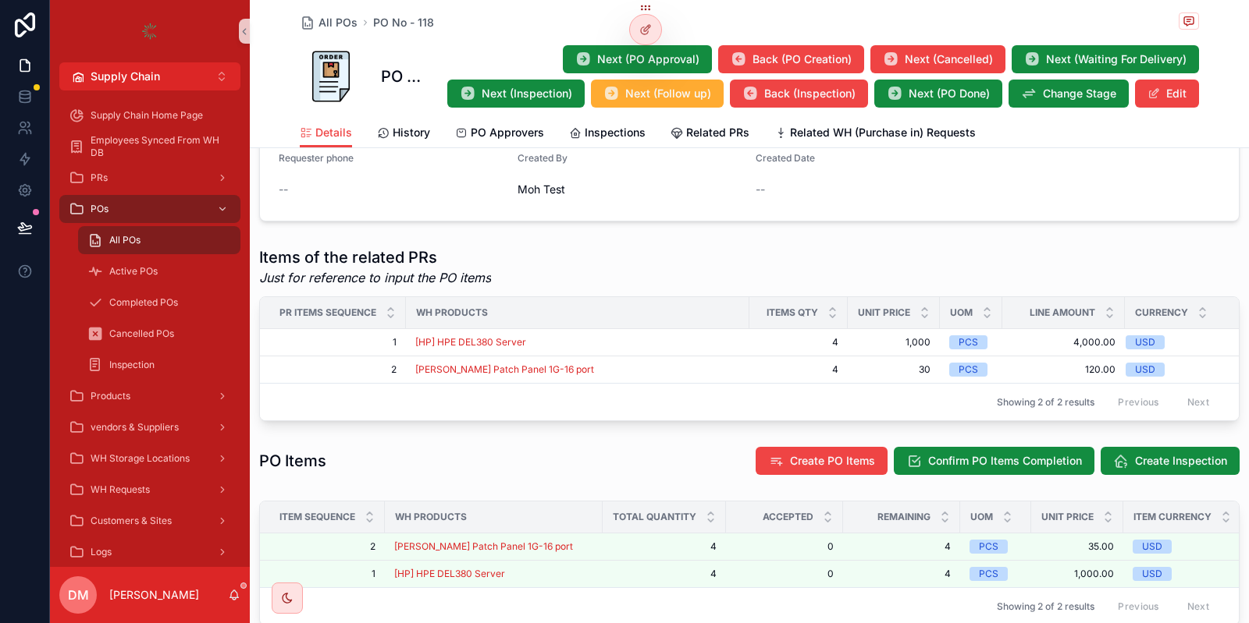
scroll to position [503, 0]
click at [594, 144] on link "Inspections" at bounding box center [607, 134] width 76 height 31
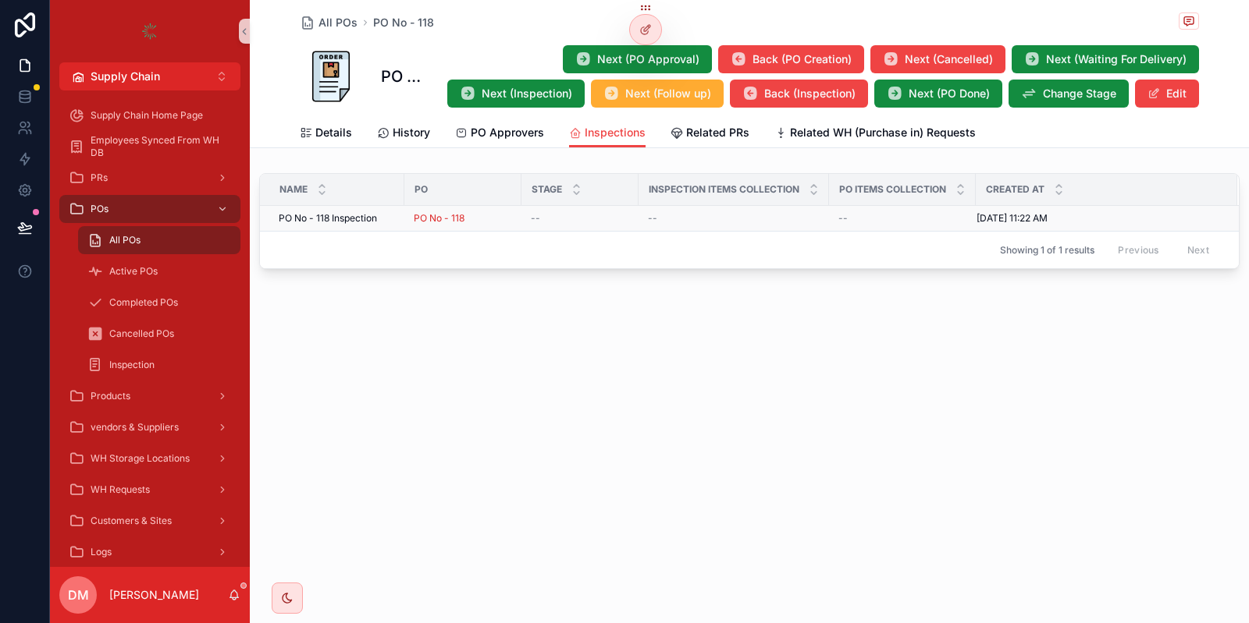
click at [382, 217] on div "PO No - 118 Inspection PO No - 118 Inspection" at bounding box center [337, 218] width 116 height 12
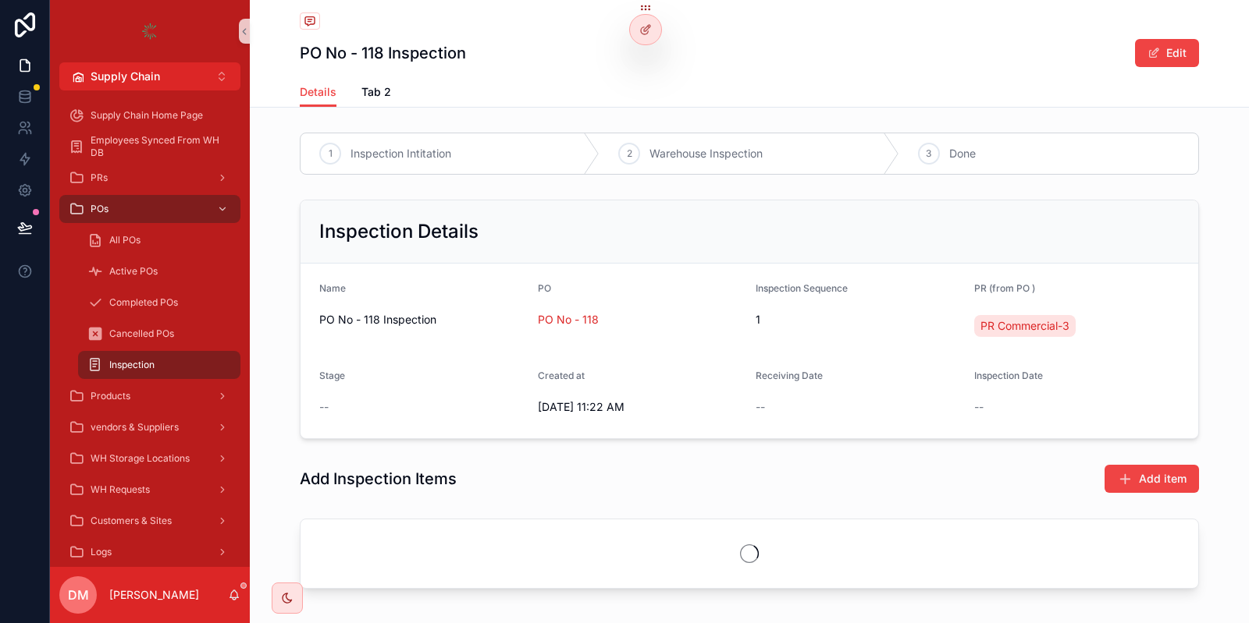
scroll to position [23, 0]
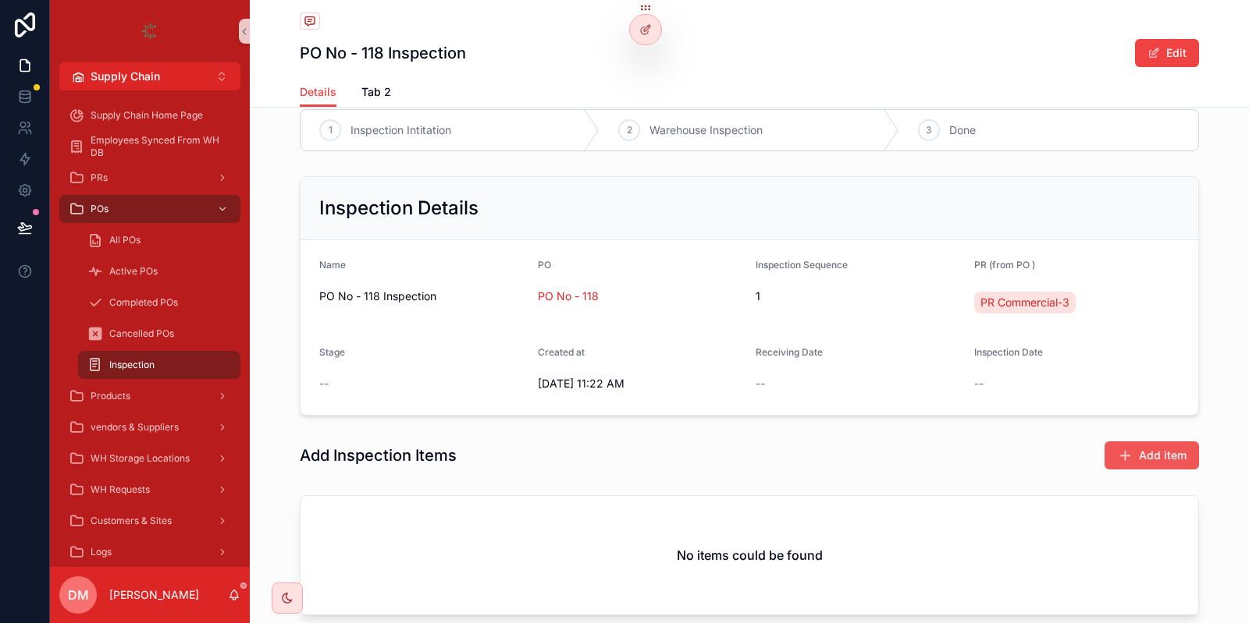
click at [1162, 460] on span "Add item" at bounding box center [1163, 456] width 48 height 16
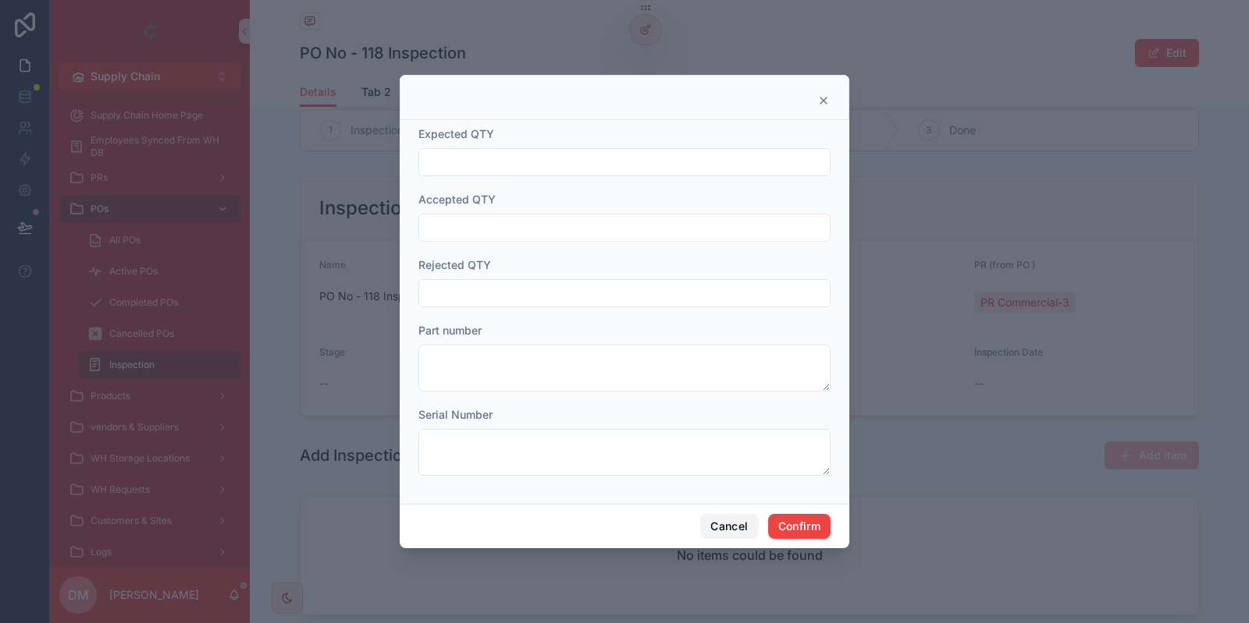
click at [729, 517] on button "Cancel" at bounding box center [729, 526] width 58 height 25
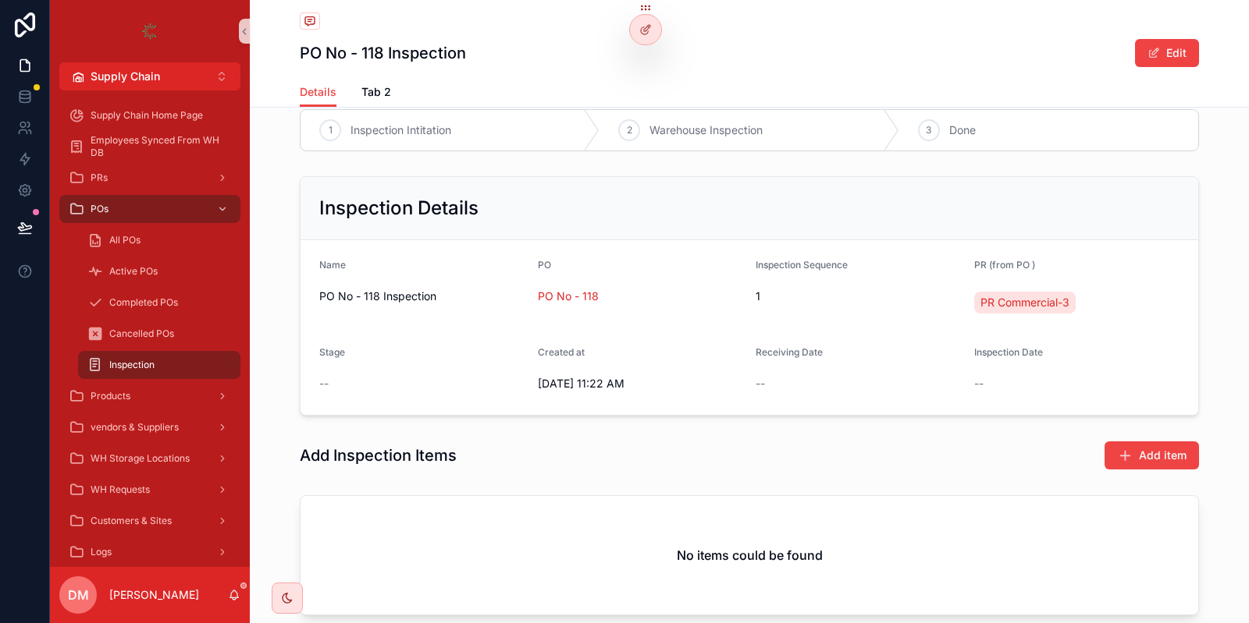
scroll to position [0, 0]
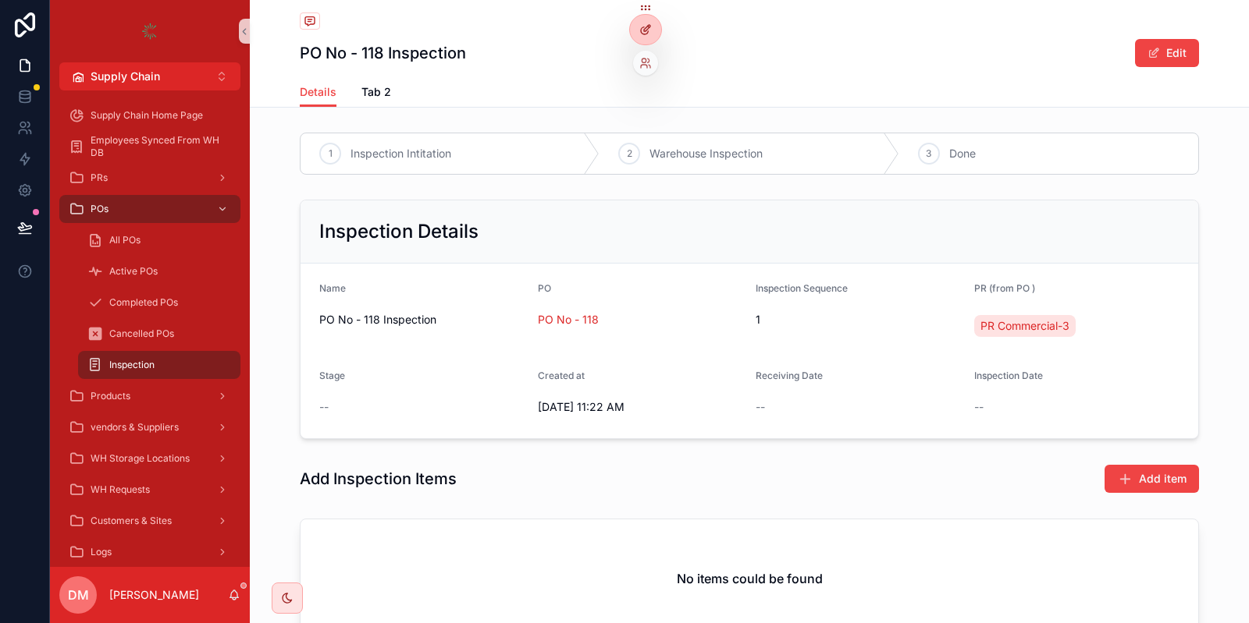
click at [637, 22] on div at bounding box center [645, 30] width 31 height 30
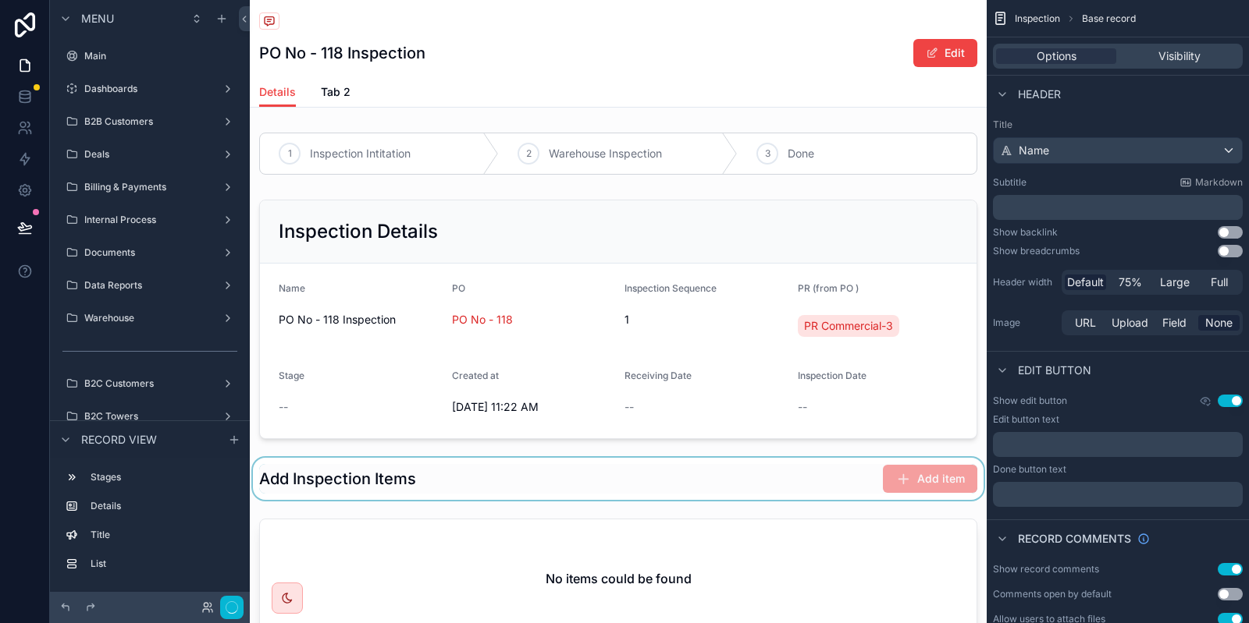
click at [741, 471] on div "scrollable content" at bounding box center [618, 479] width 737 height 42
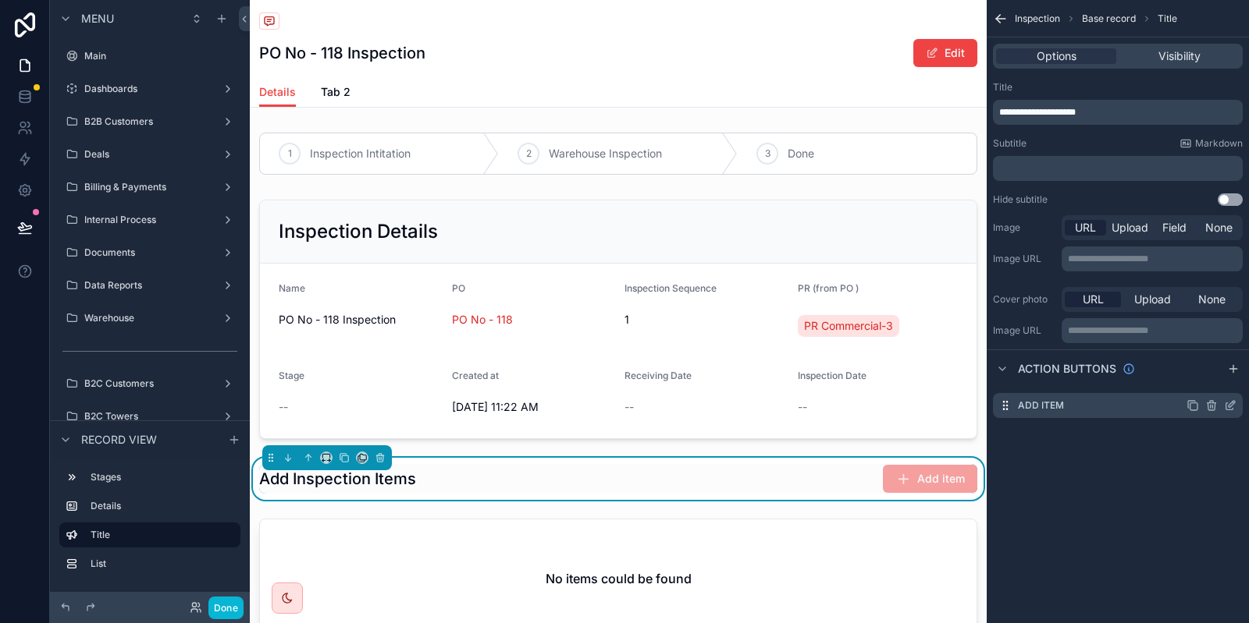
click at [1230, 403] on icon "scrollable content" at bounding box center [1230, 406] width 12 height 12
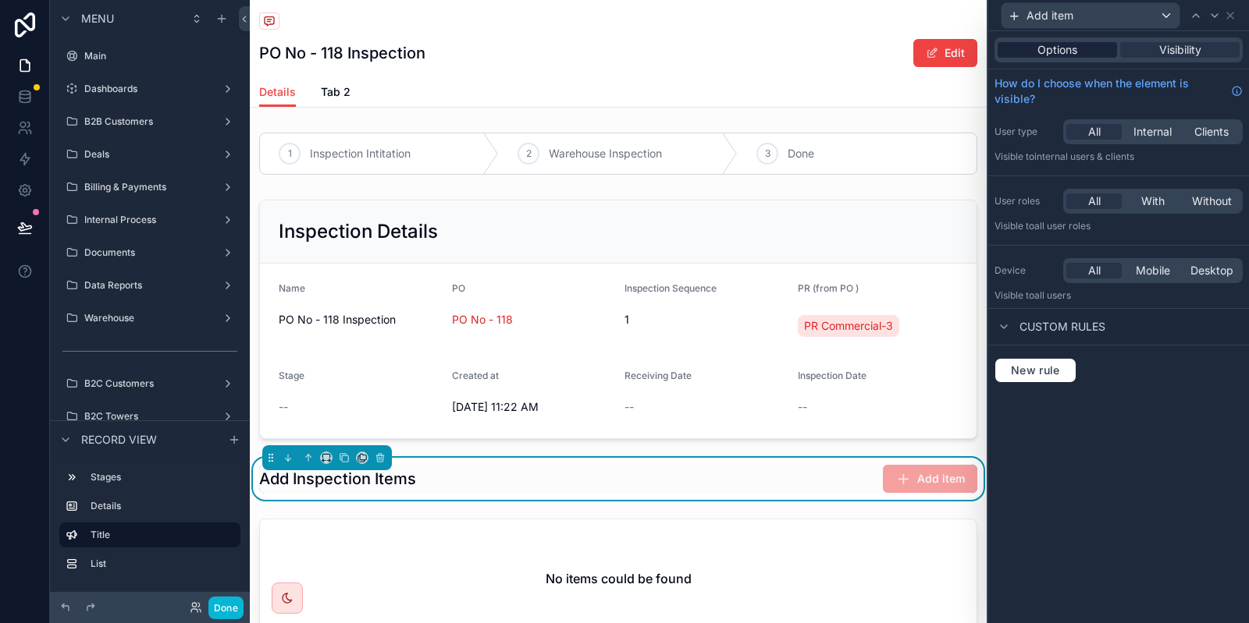
click at [1053, 55] on span "Options" at bounding box center [1057, 50] width 40 height 16
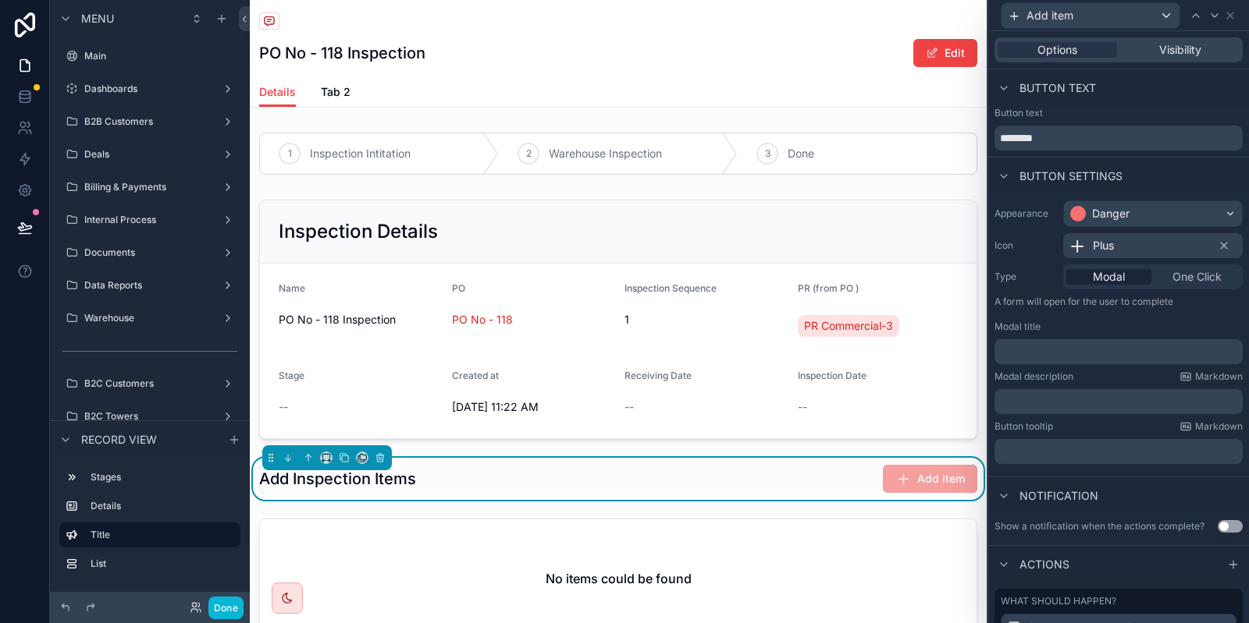
scroll to position [160, 0]
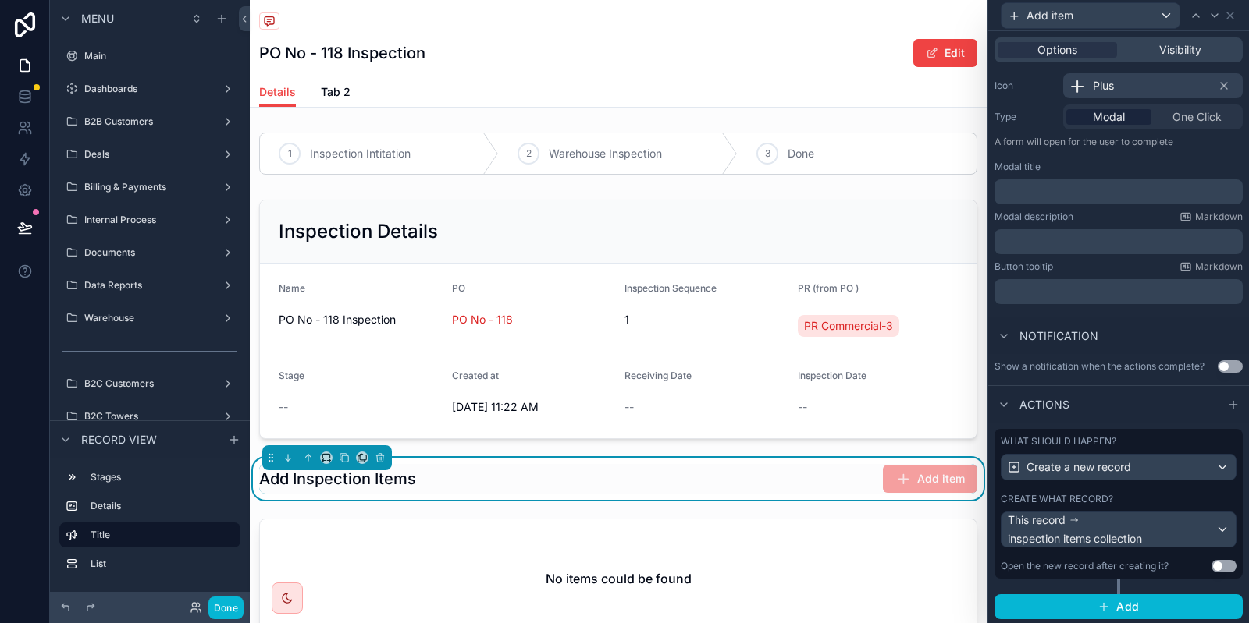
click at [1140, 483] on div "What should happen? Create a new record Create what record? This record inspect…" at bounding box center [1118, 504] width 248 height 150
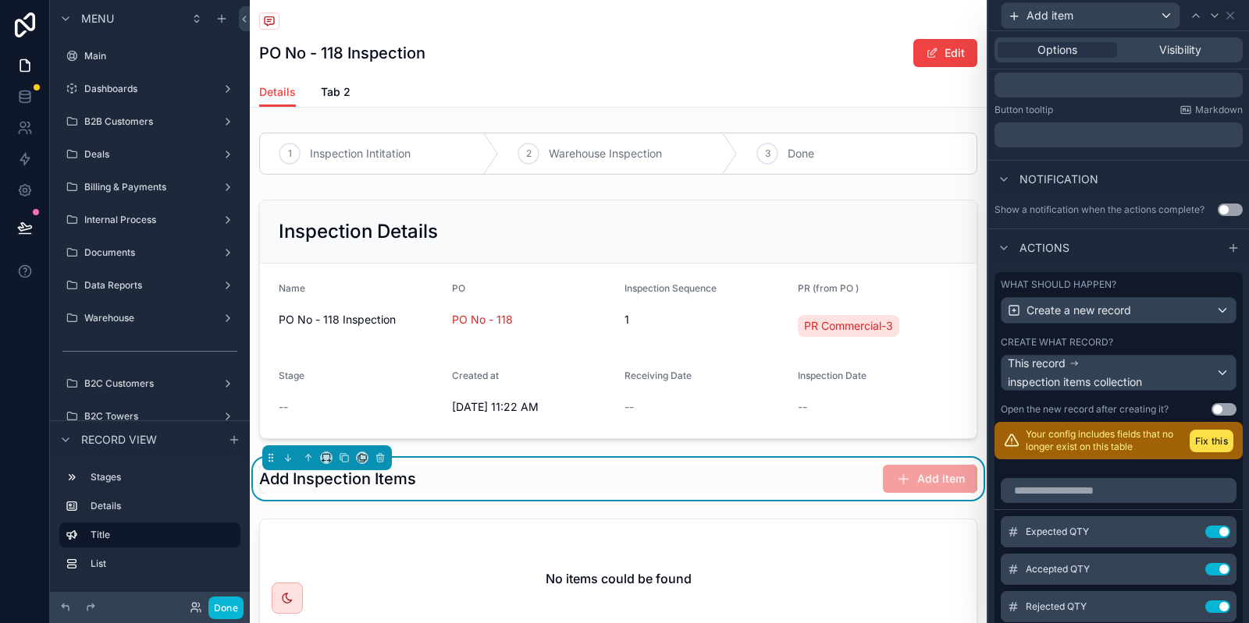
scroll to position [349, 0]
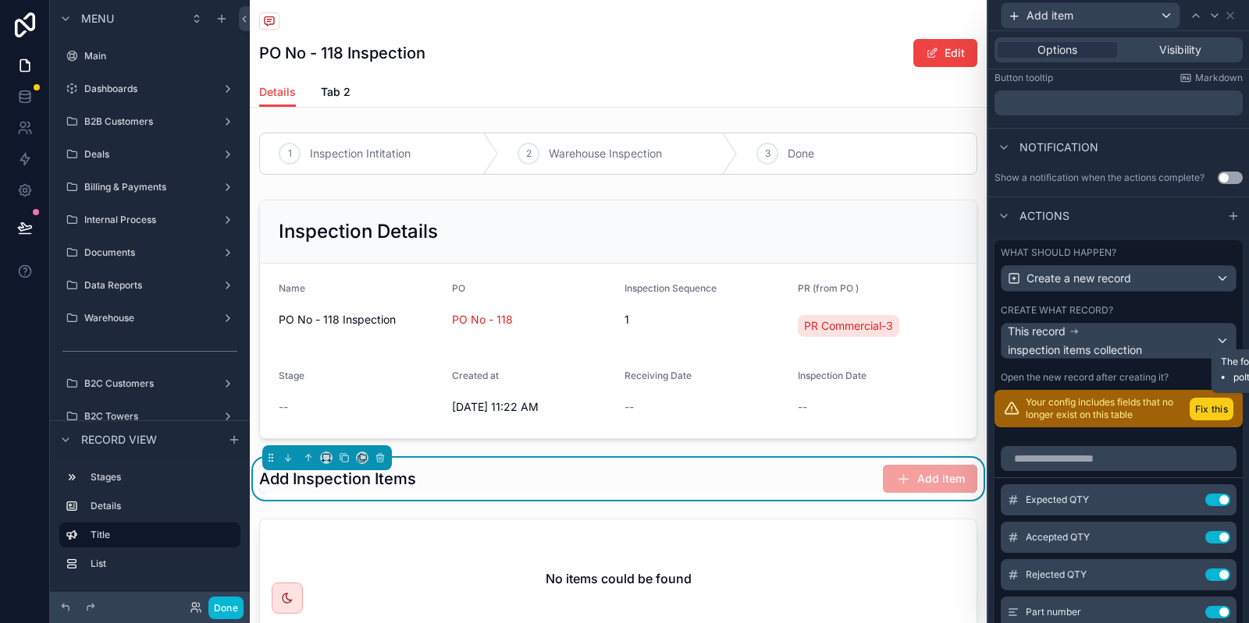
click at [1204, 405] on button "Fix this" at bounding box center [1211, 409] width 44 height 23
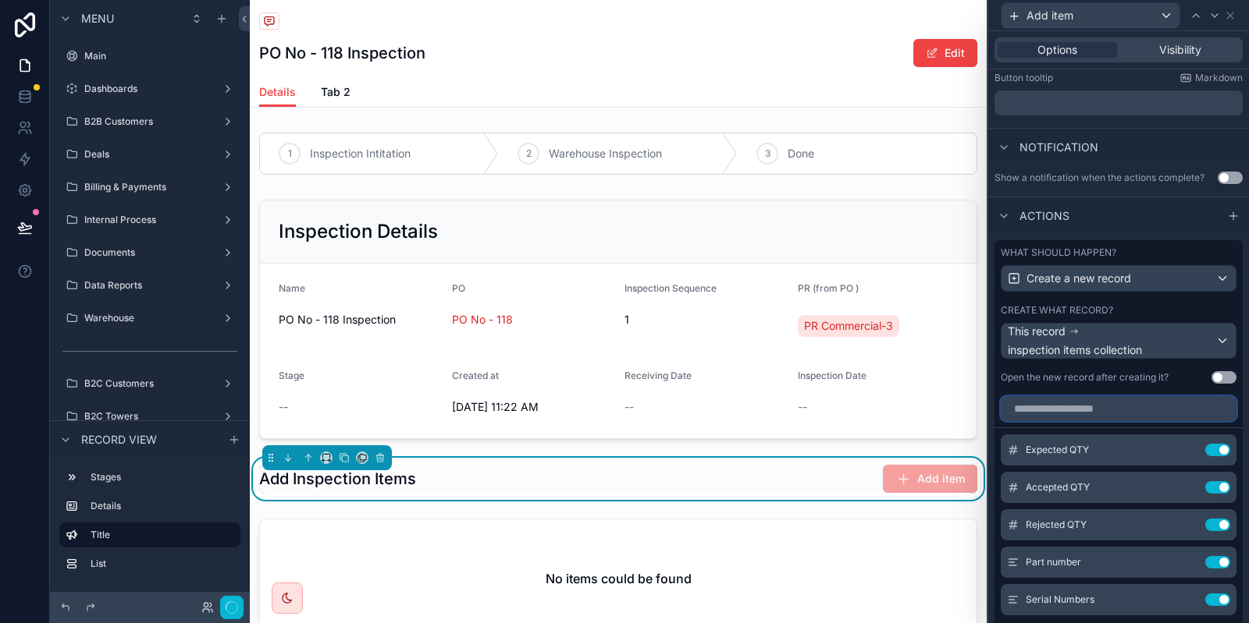
click at [1206, 409] on input "text" at bounding box center [1118, 408] width 236 height 25
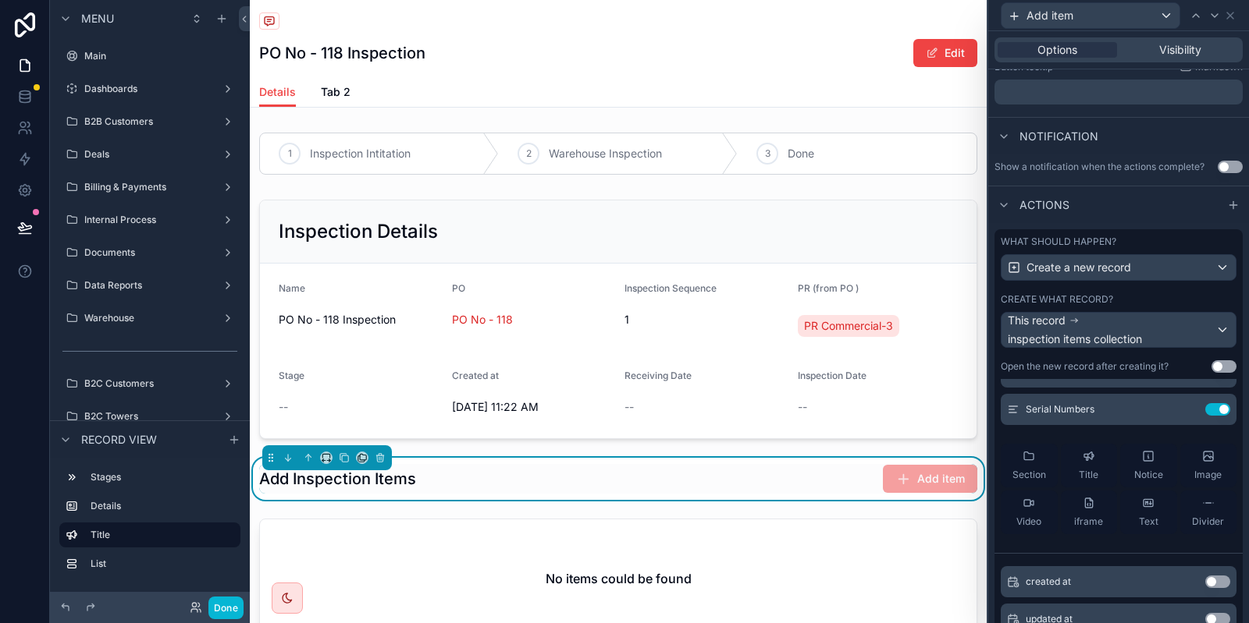
scroll to position [510, 0]
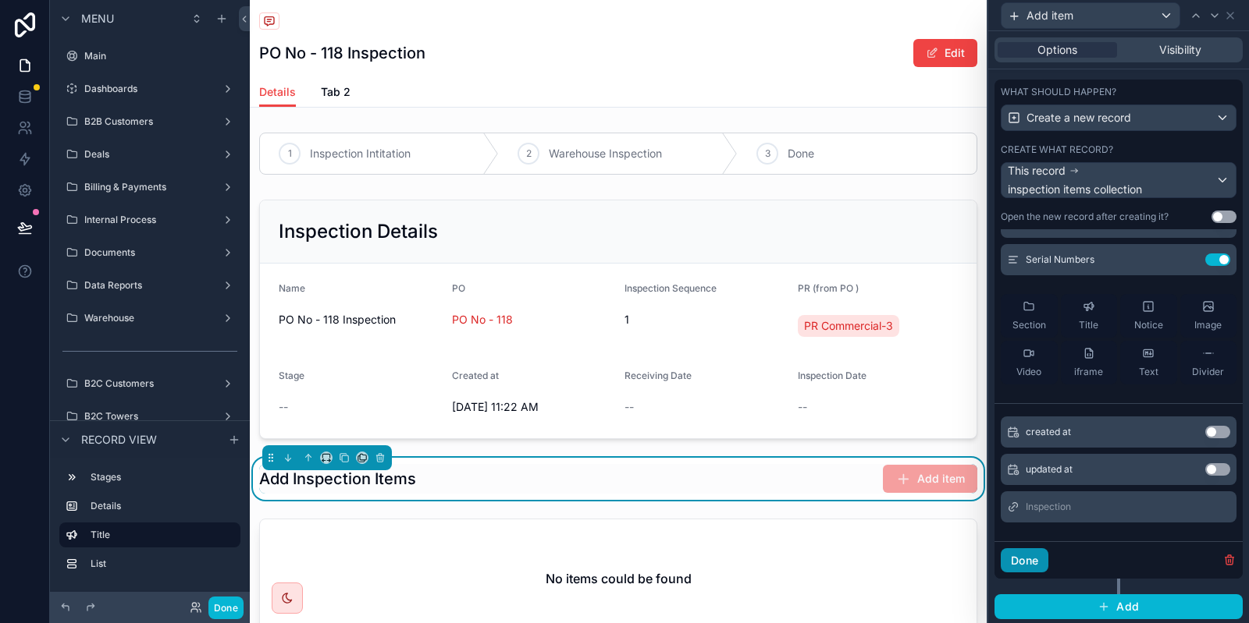
click at [1036, 556] on button "Done" at bounding box center [1024, 561] width 48 height 25
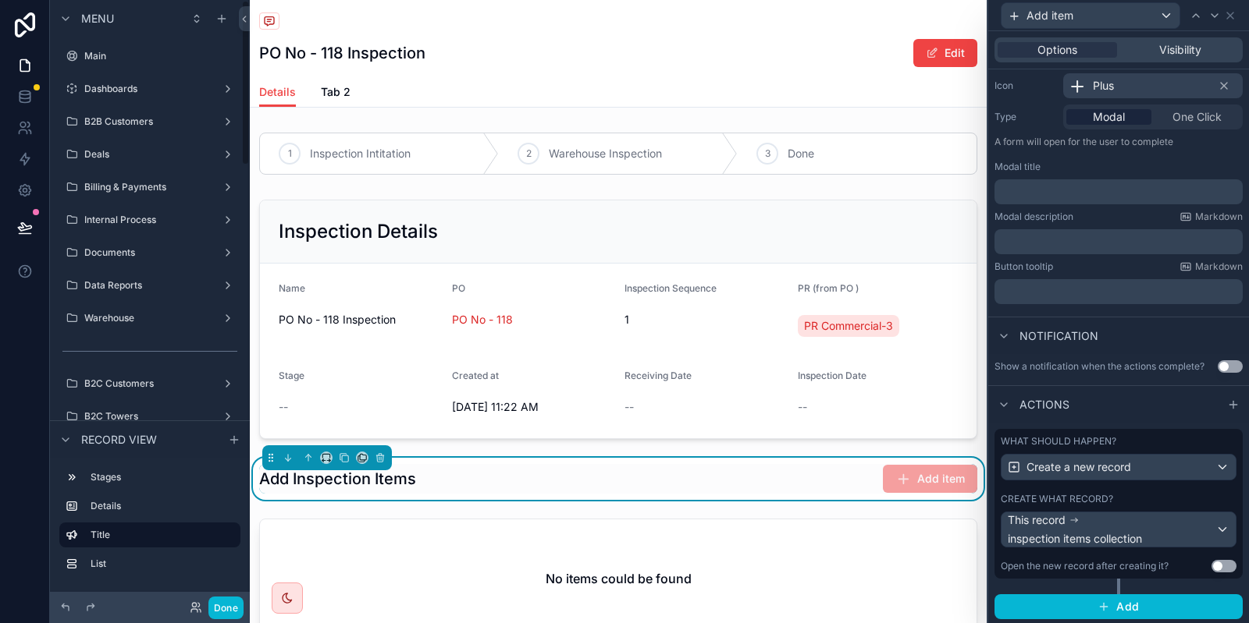
click at [225, 620] on div "Done" at bounding box center [150, 607] width 200 height 31
click at [221, 616] on button "Done" at bounding box center [225, 608] width 35 height 23
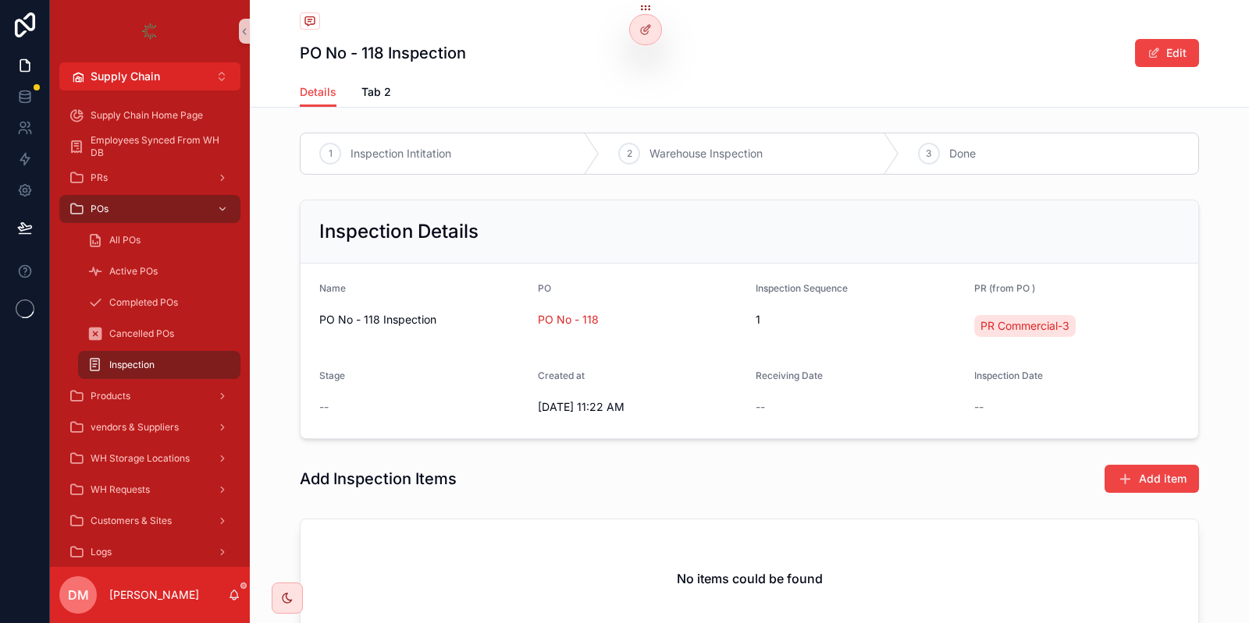
scroll to position [126, 0]
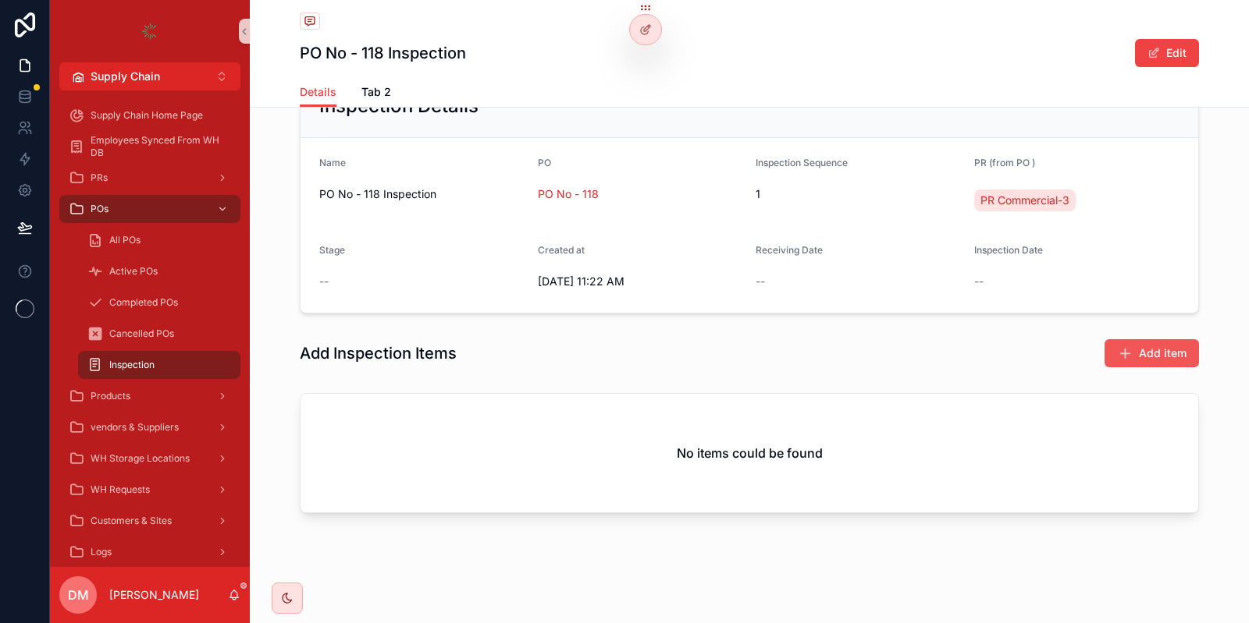
click at [1169, 350] on span "Add item" at bounding box center [1163, 354] width 48 height 16
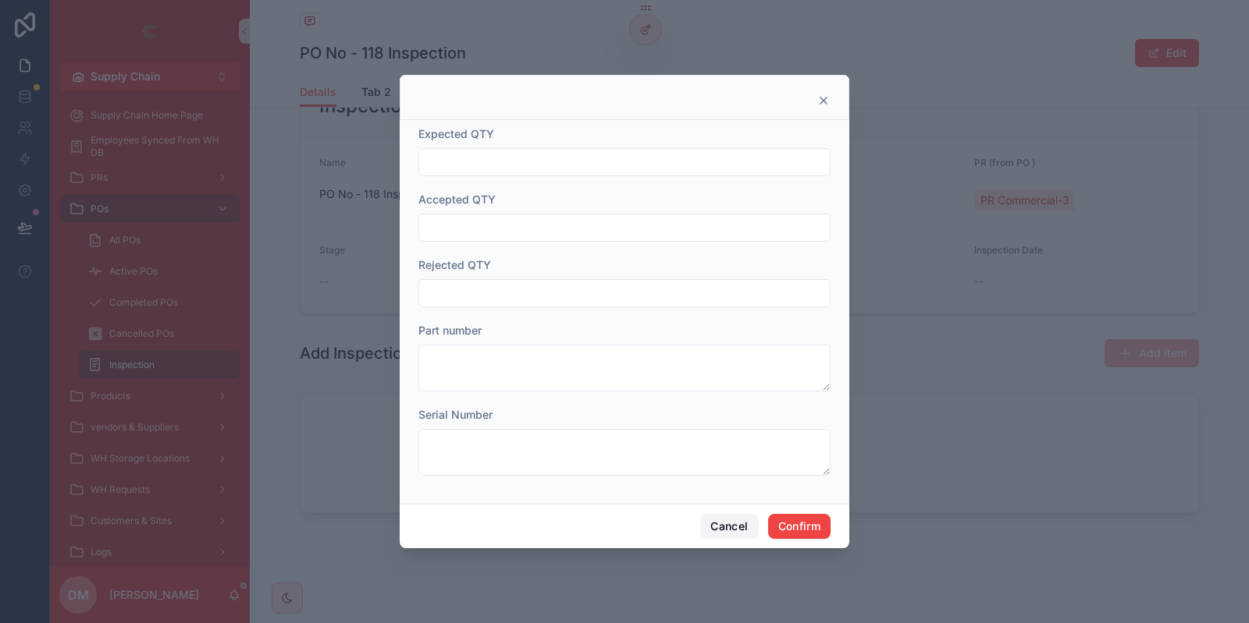
click at [726, 536] on button "Cancel" at bounding box center [729, 526] width 58 height 25
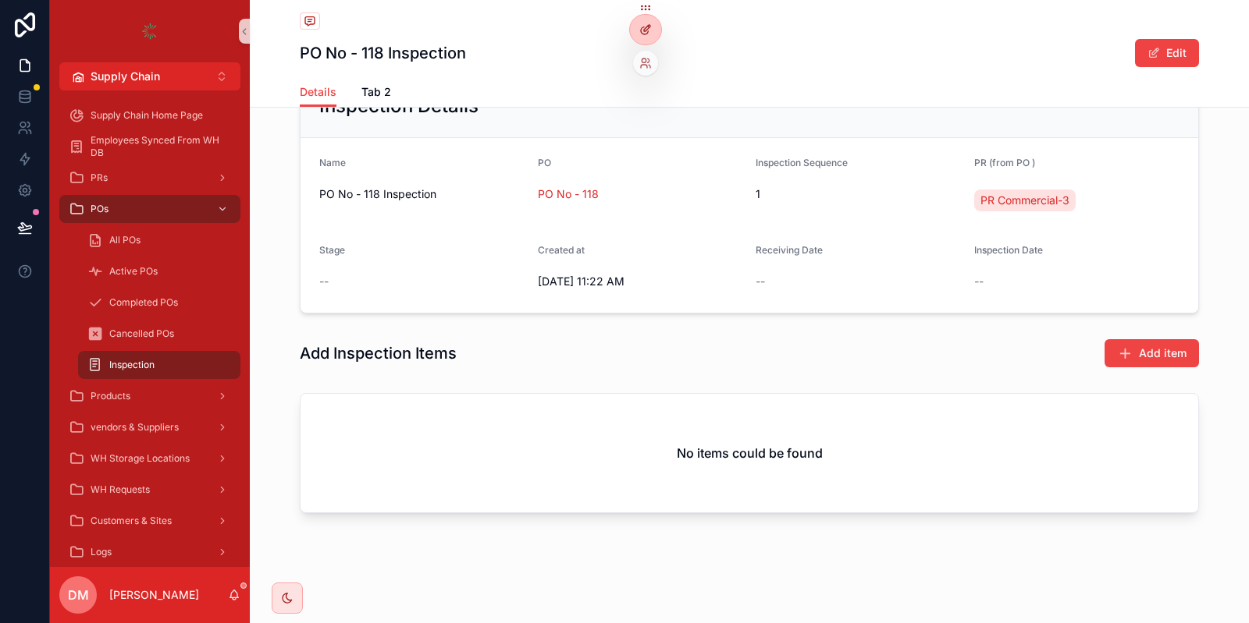
click at [644, 27] on icon at bounding box center [644, 30] width 7 height 7
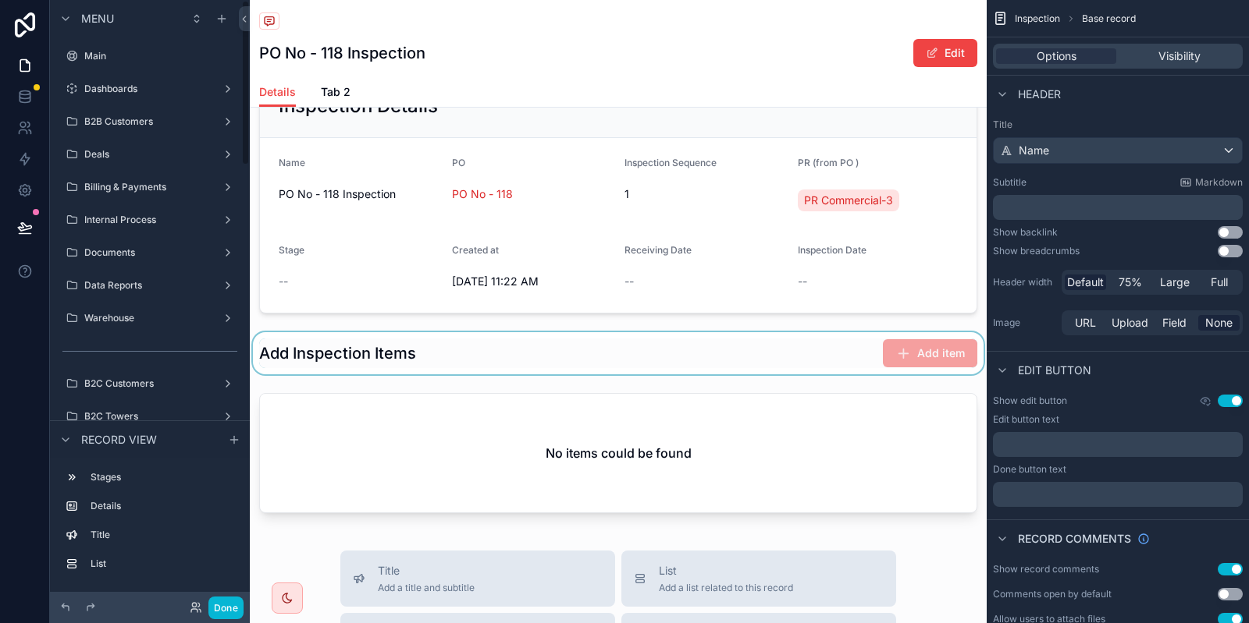
scroll to position [243, 0]
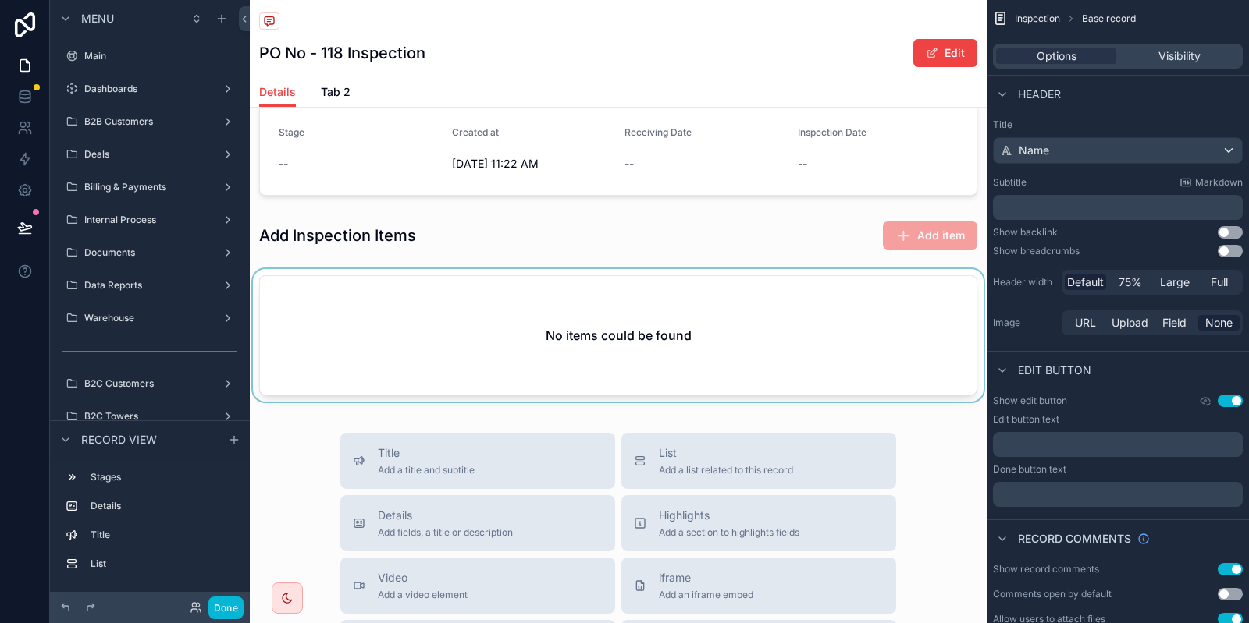
click at [623, 322] on div "scrollable content" at bounding box center [618, 338] width 737 height 139
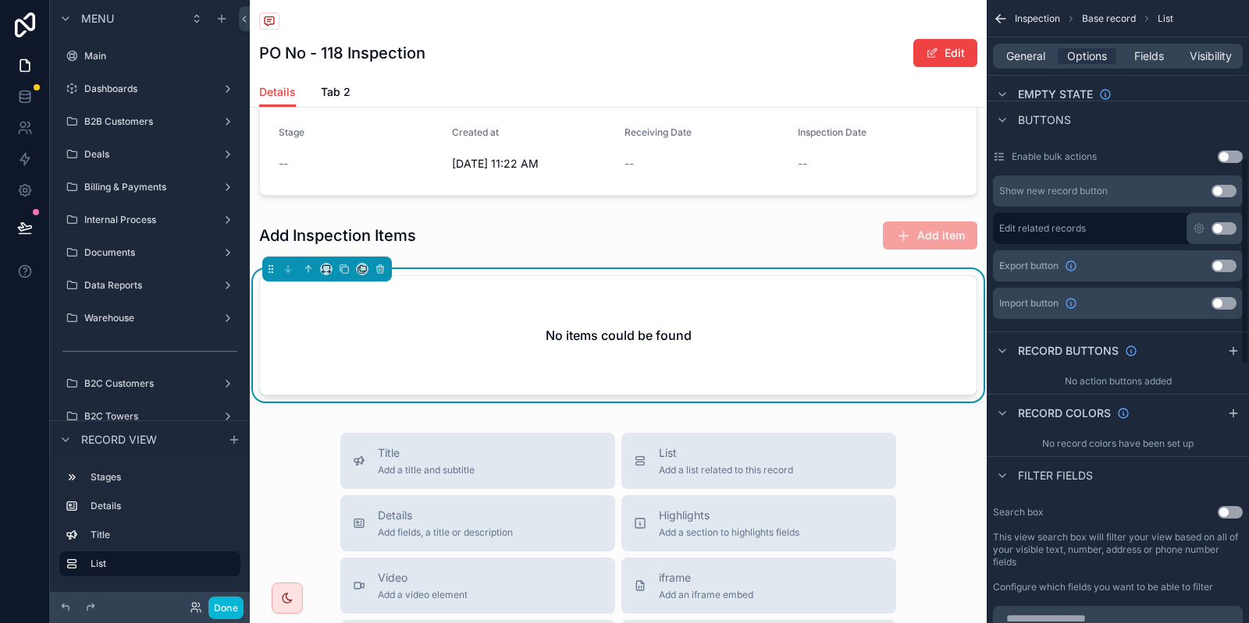
scroll to position [471, 0]
click at [777, 243] on div "scrollable content" at bounding box center [618, 236] width 737 height 42
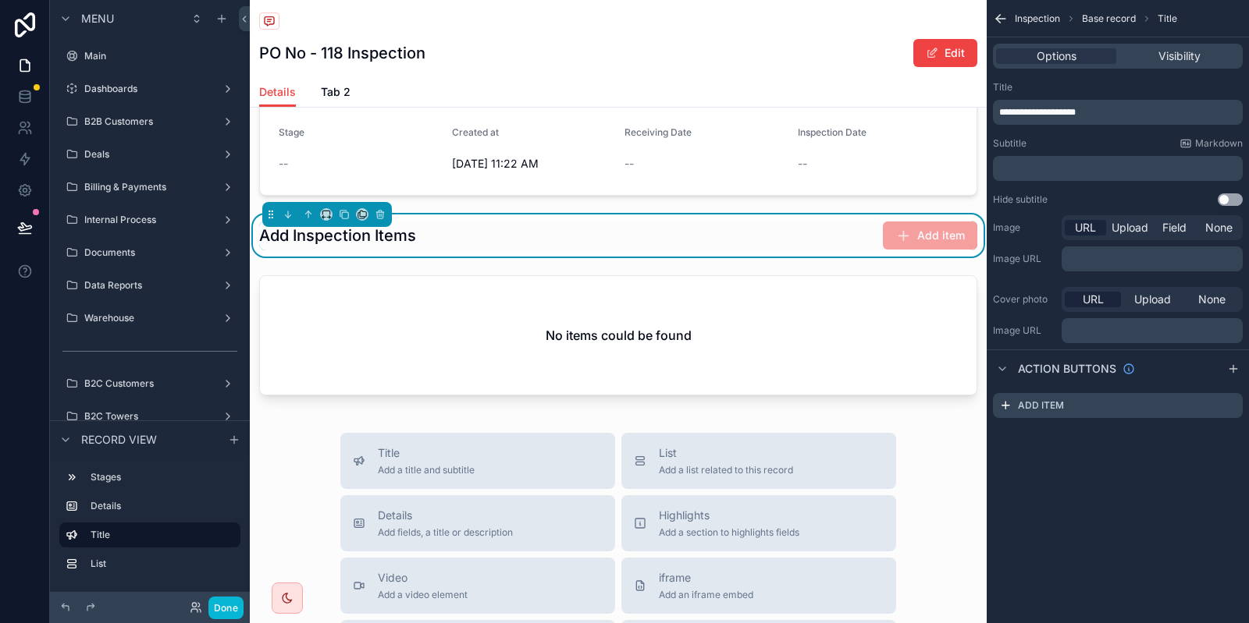
scroll to position [0, 0]
click at [1231, 403] on icon "scrollable content" at bounding box center [1231, 404] width 6 height 6
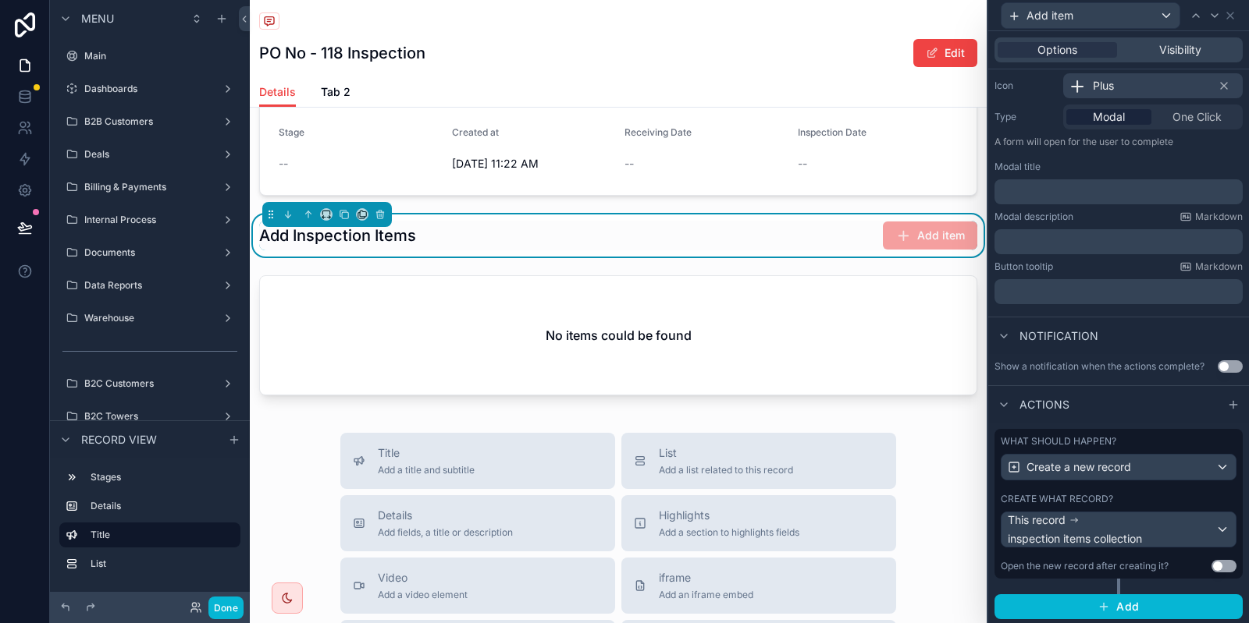
scroll to position [160, 0]
click at [1109, 495] on label "Create what record?" at bounding box center [1056, 499] width 112 height 12
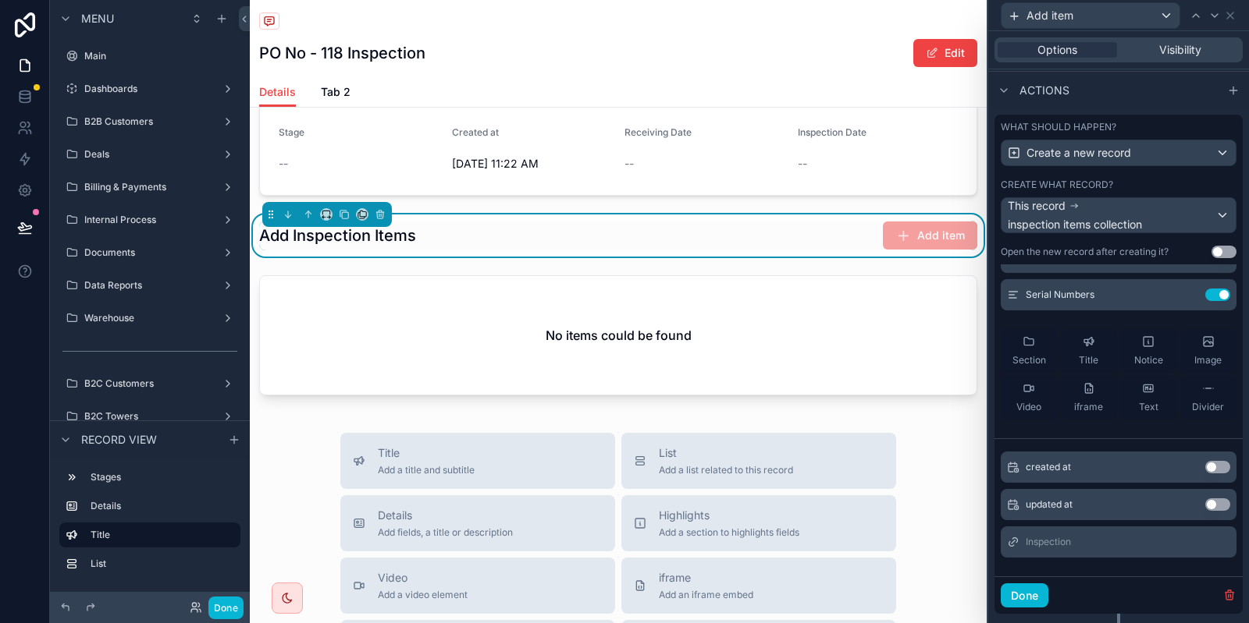
scroll to position [510, 0]
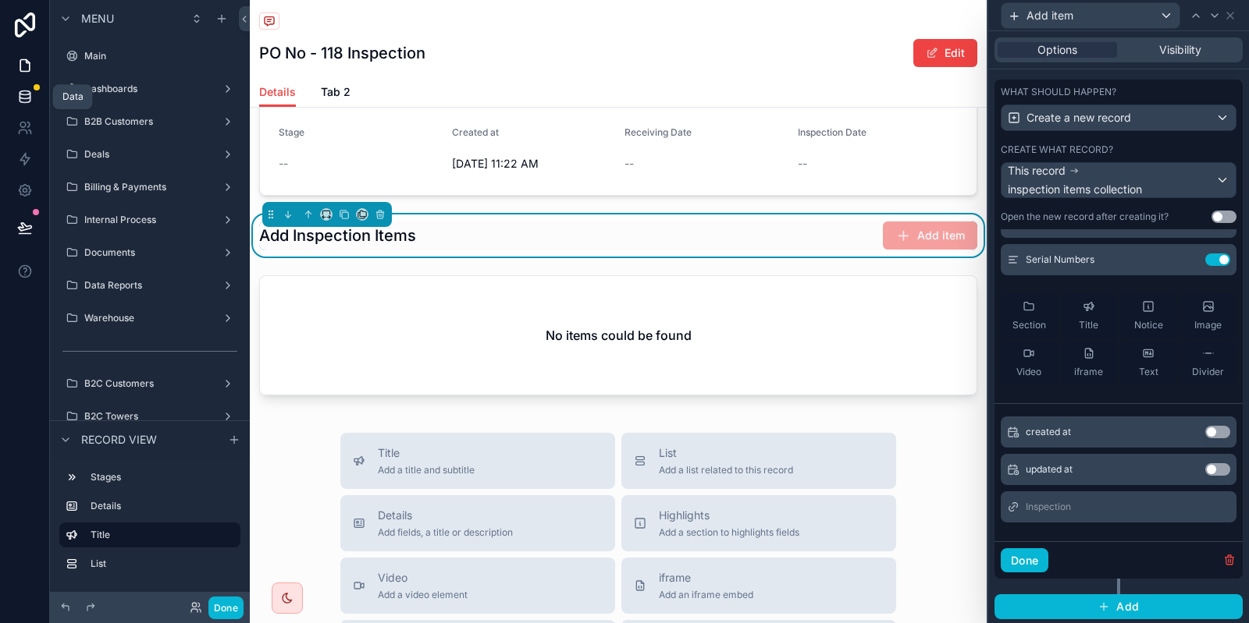
click at [31, 103] on icon at bounding box center [25, 97] width 16 height 16
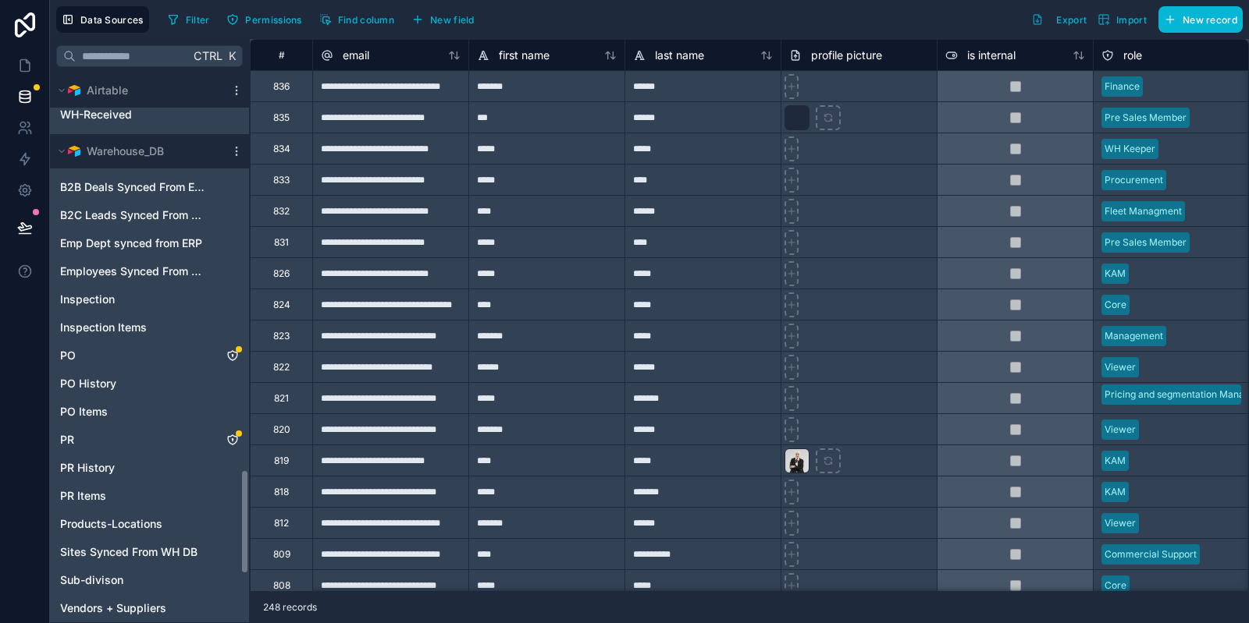
scroll to position [2081, 0]
click at [192, 340] on div "B2B Deals Synced From ERP B2C Leads Synced From WH DB Emp Dept synced from ERP …" at bounding box center [149, 518] width 193 height 705
click at [147, 341] on div "PO" at bounding box center [149, 353] width 193 height 25
click at [233, 349] on icon "PO" at bounding box center [232, 353] width 9 height 9
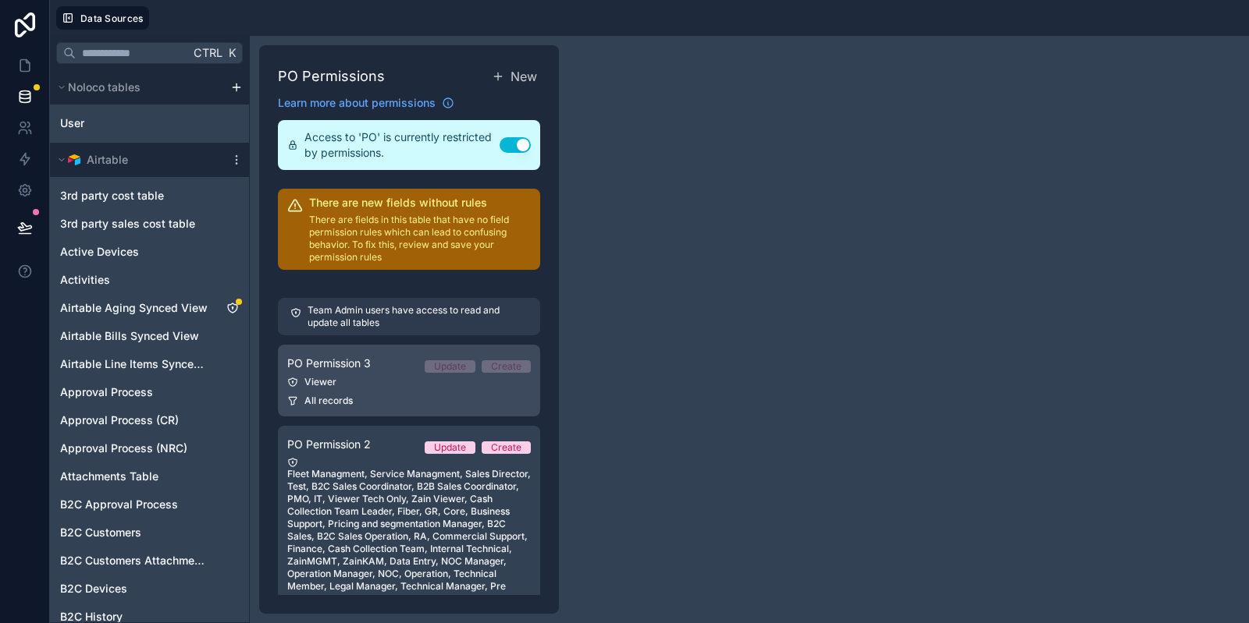
scroll to position [164, 0]
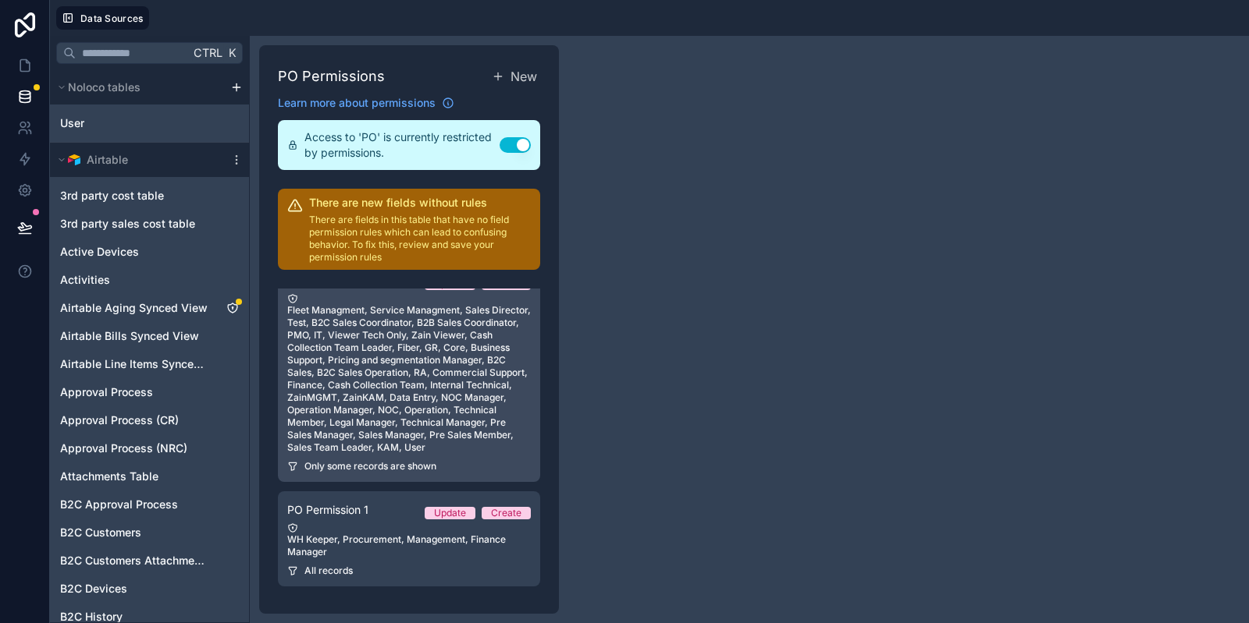
click at [393, 448] on div "Fleet Managment, Service Managment, Sales Director, Test, B2C Sales Coordinator…" at bounding box center [408, 373] width 243 height 161
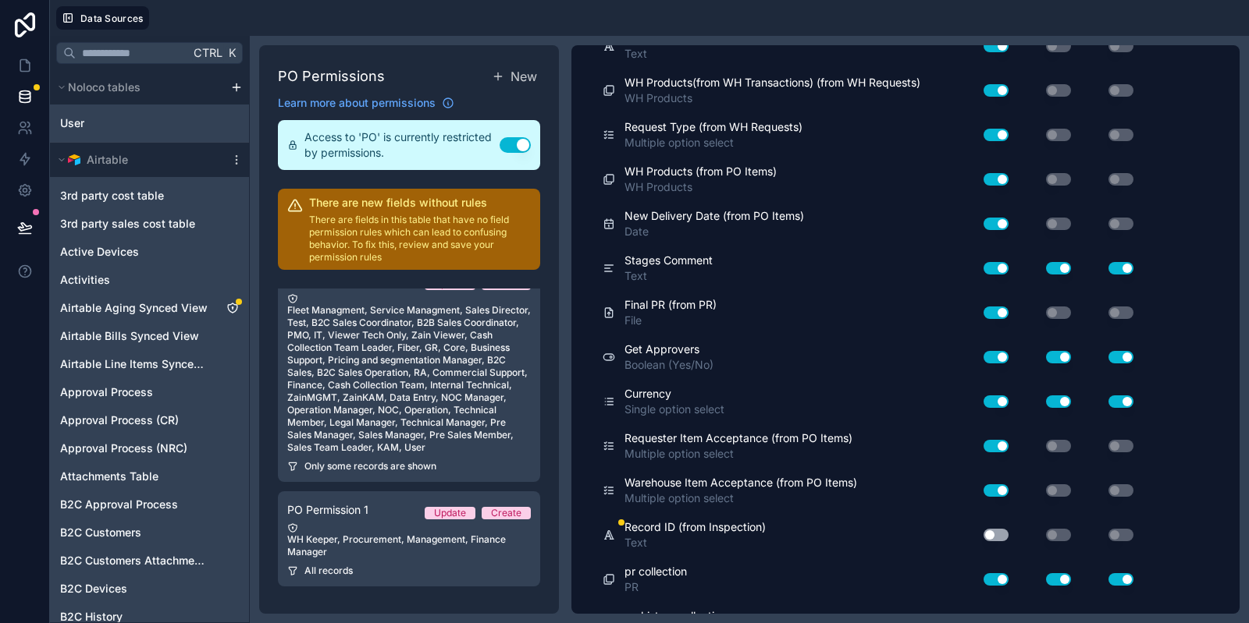
scroll to position [2999, 0]
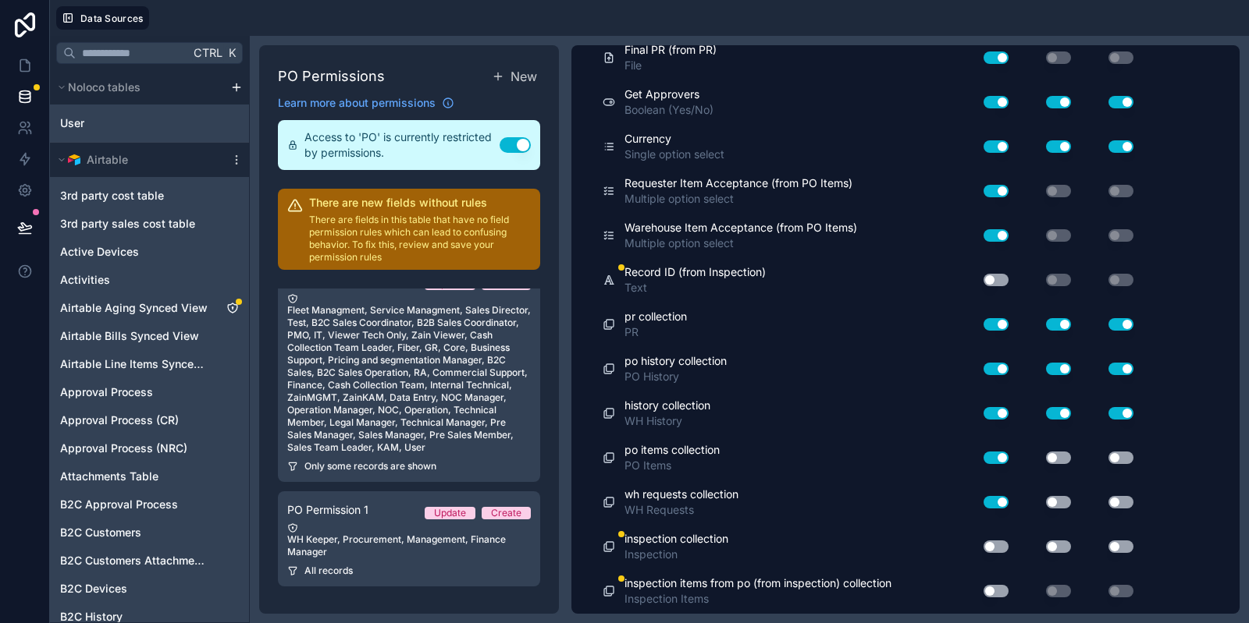
click at [996, 548] on button "Use setting" at bounding box center [995, 547] width 25 height 12
click at [1002, 590] on button "Use setting" at bounding box center [995, 591] width 25 height 12
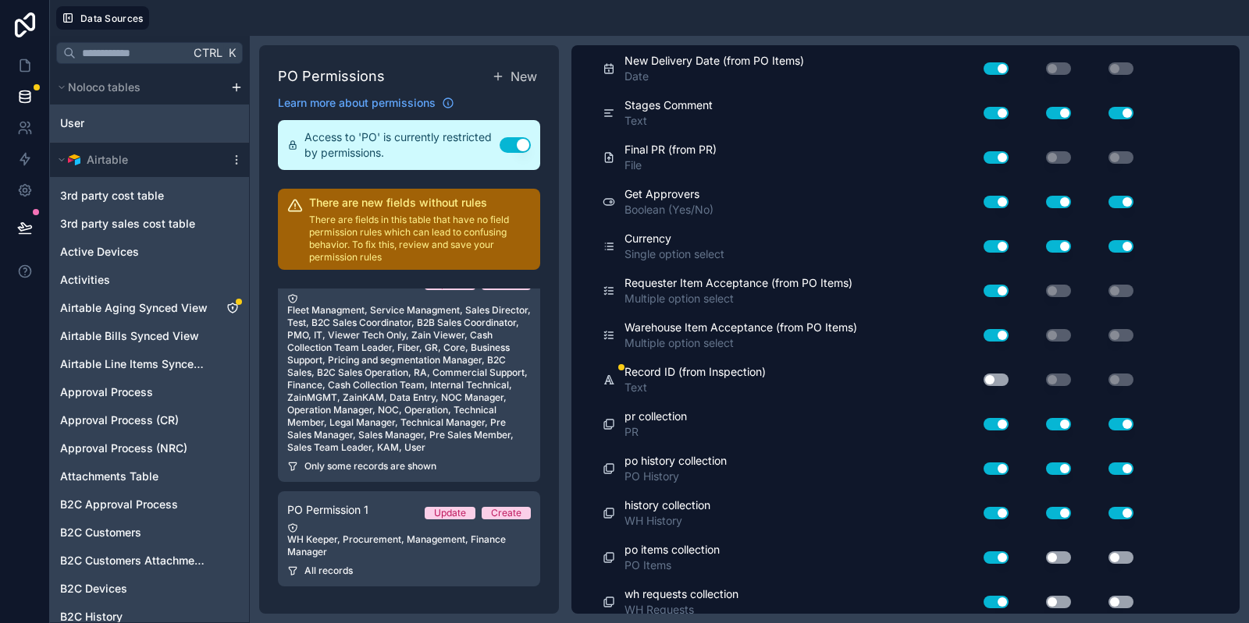
scroll to position [2972, 0]
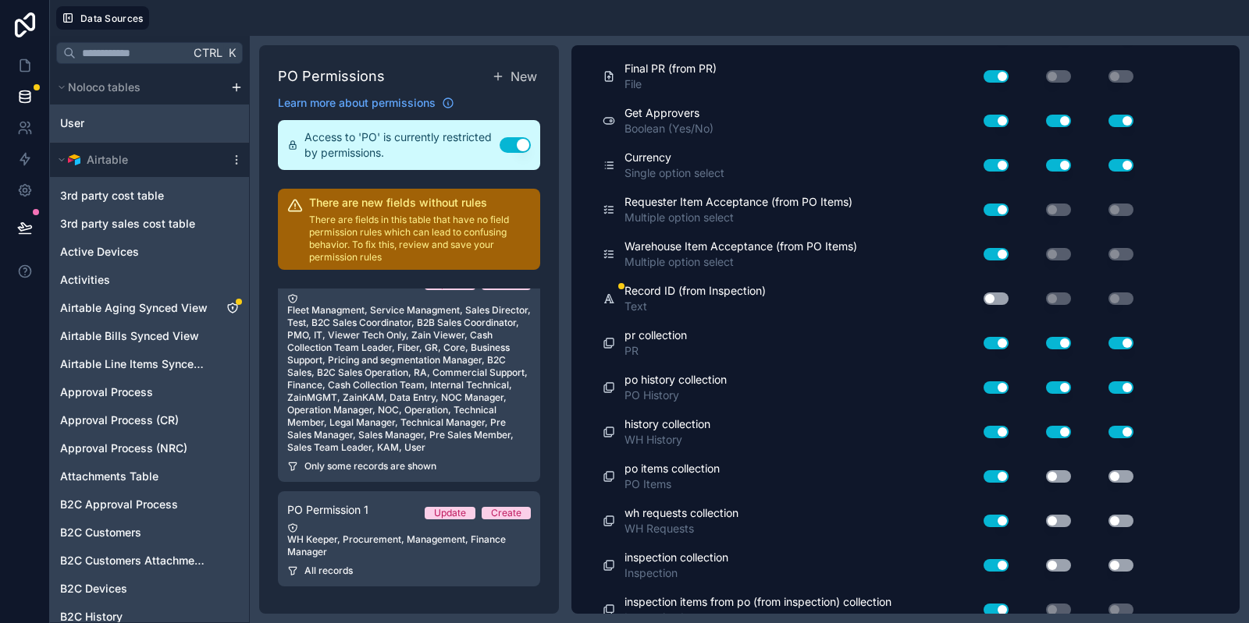
click at [991, 305] on button "Use setting" at bounding box center [995, 299] width 25 height 12
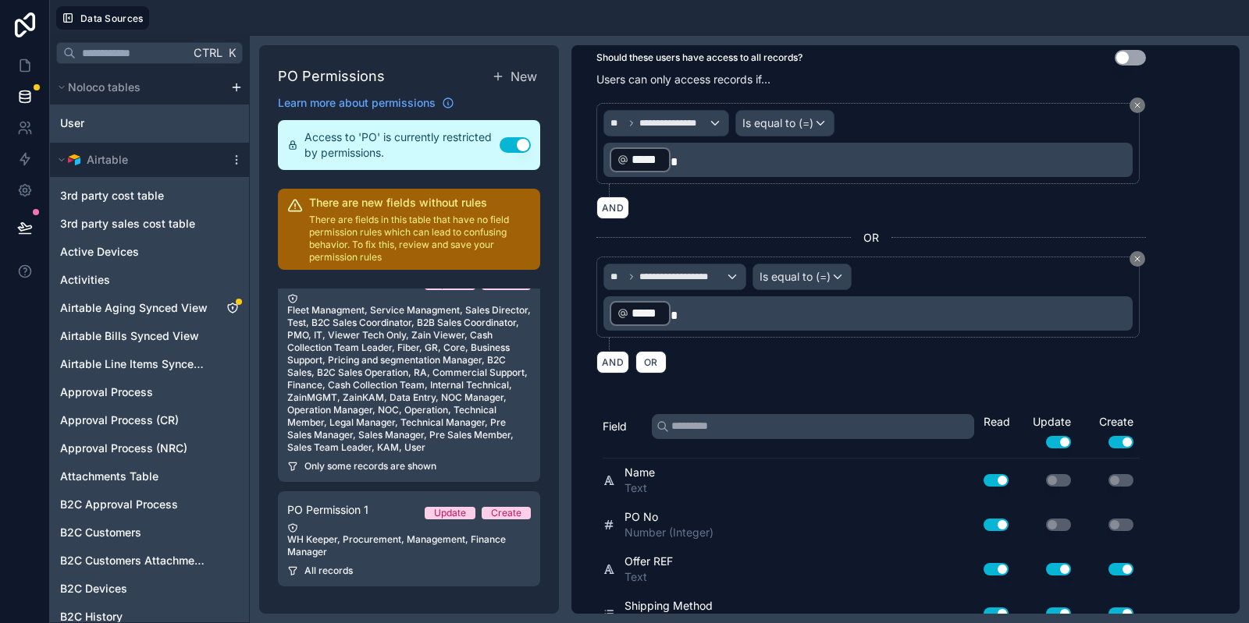
scroll to position [0, 0]
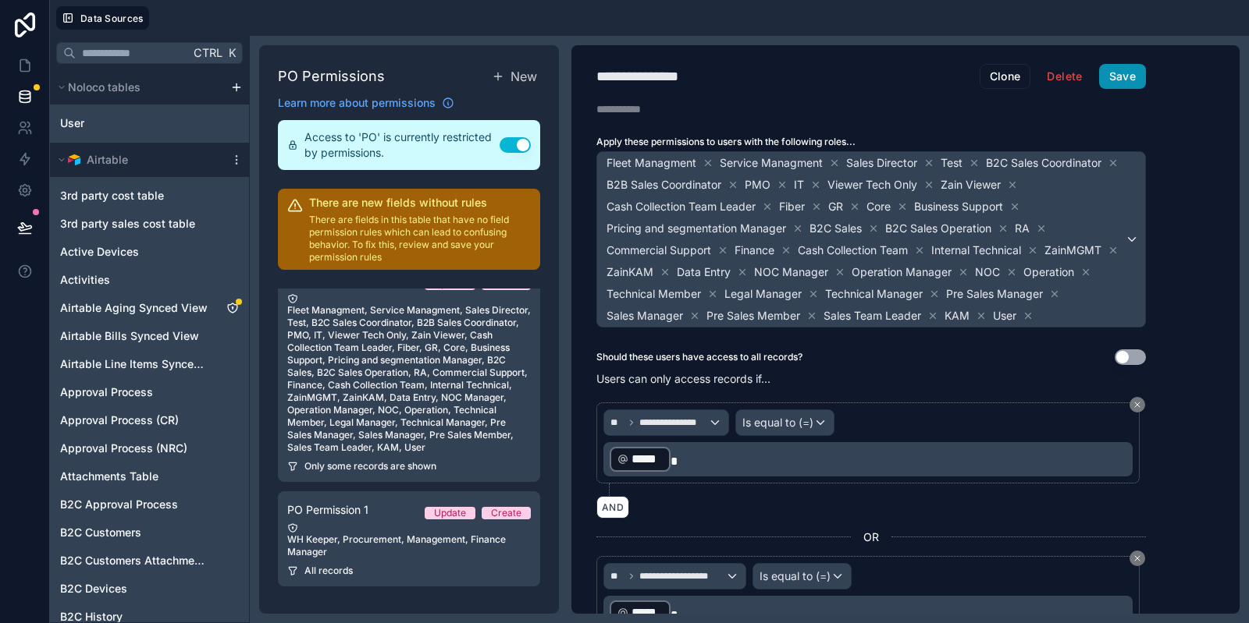
click at [1122, 76] on button "Save" at bounding box center [1122, 76] width 47 height 25
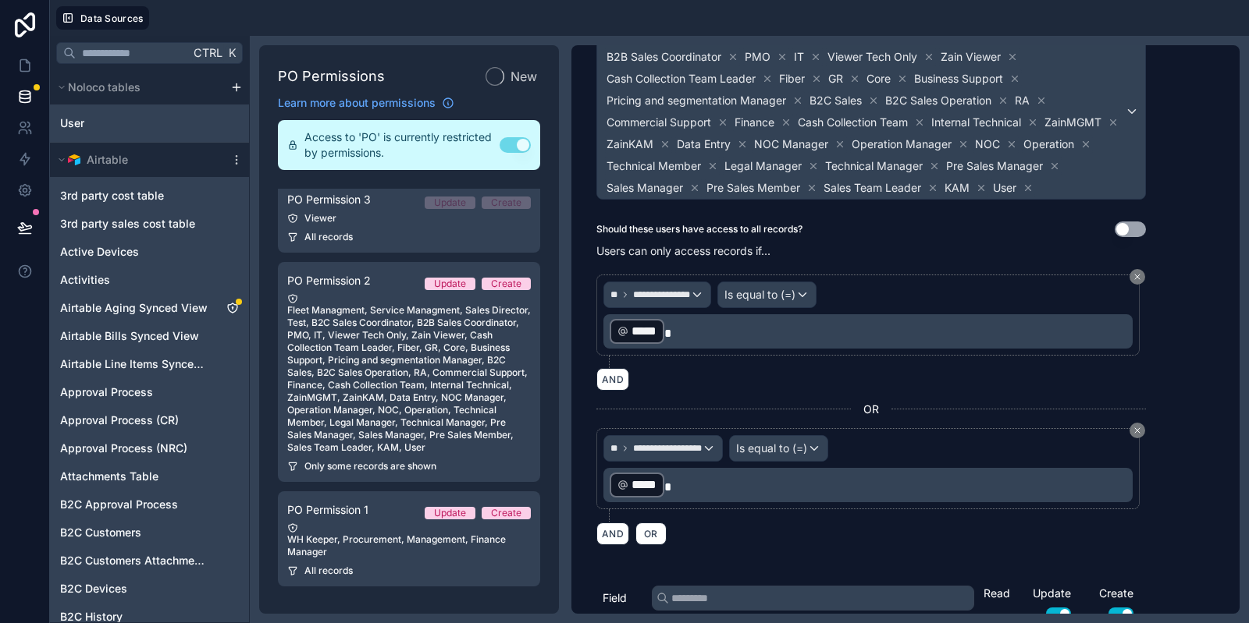
scroll to position [127, 0]
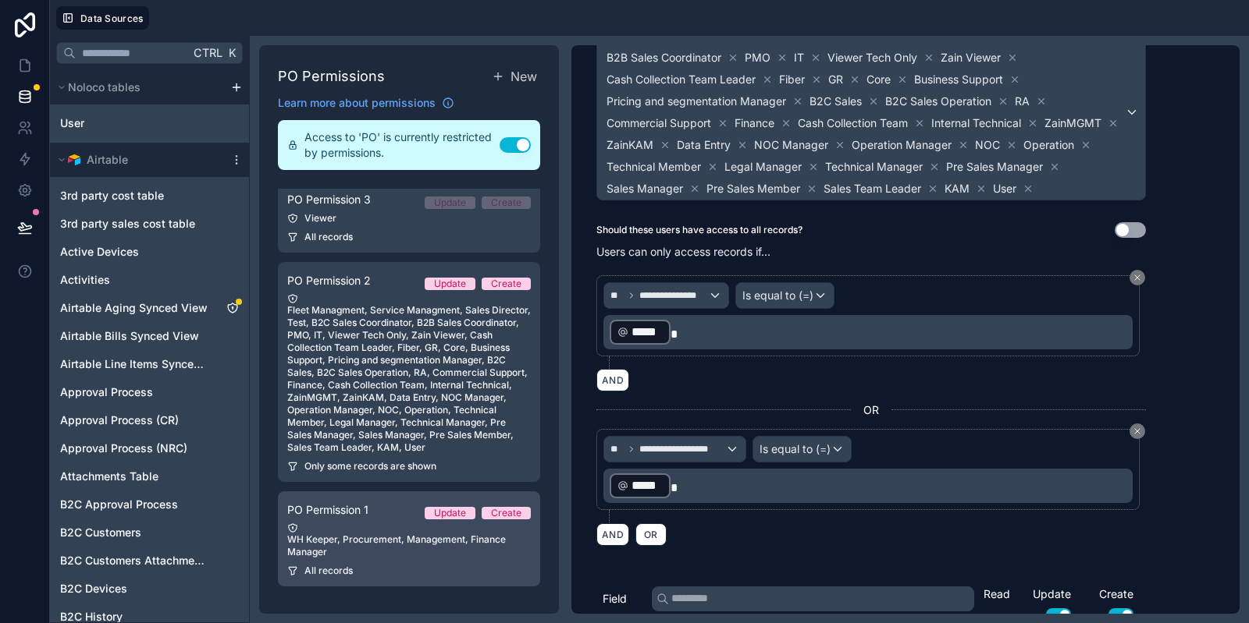
click at [421, 557] on div "WH Keeper, Procurement, Management, Finance Manager" at bounding box center [408, 541] width 243 height 36
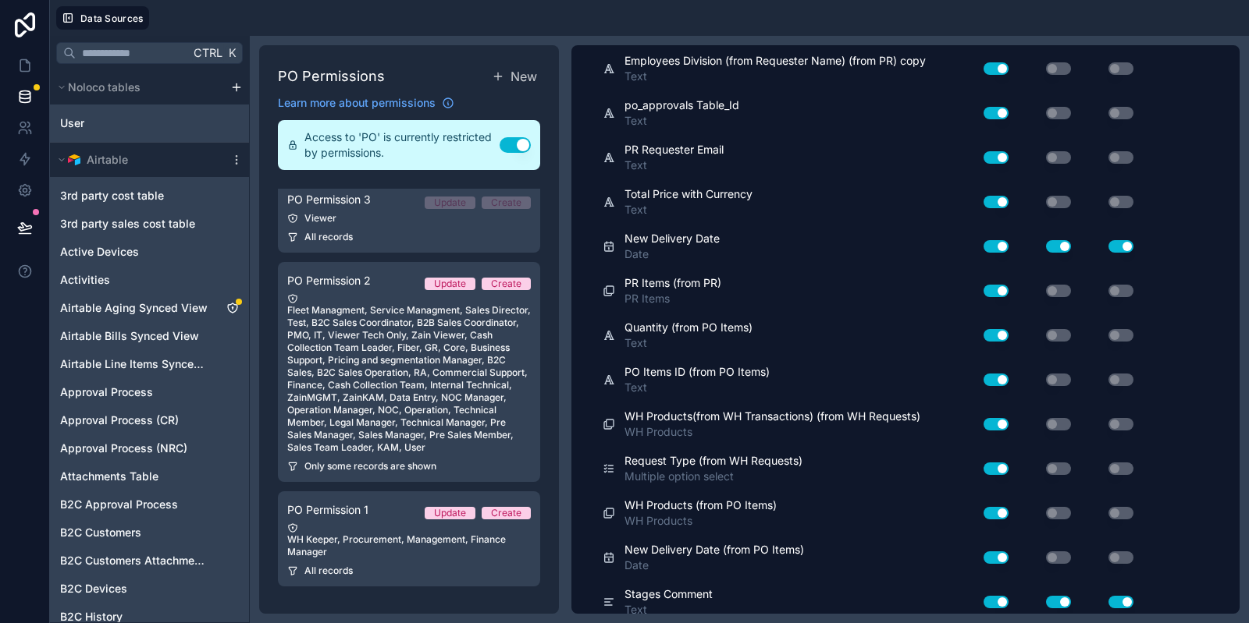
scroll to position [2535, 0]
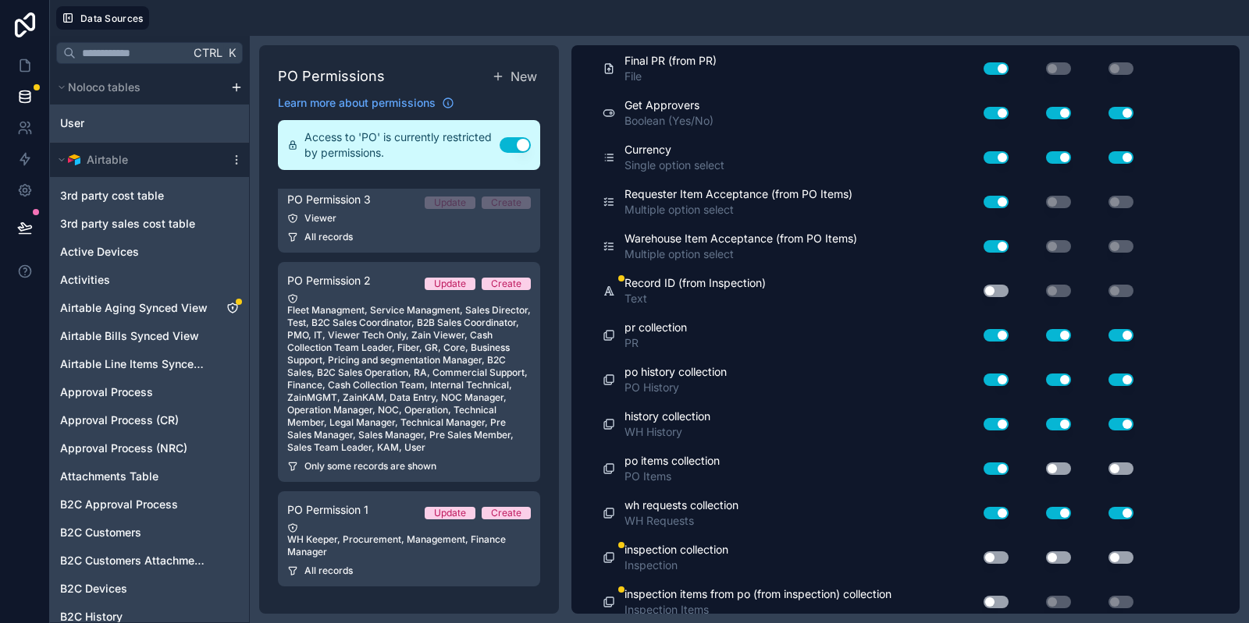
click at [1004, 552] on button "Use setting" at bounding box center [995, 558] width 25 height 12
click at [998, 596] on button "Use setting" at bounding box center [995, 602] width 25 height 12
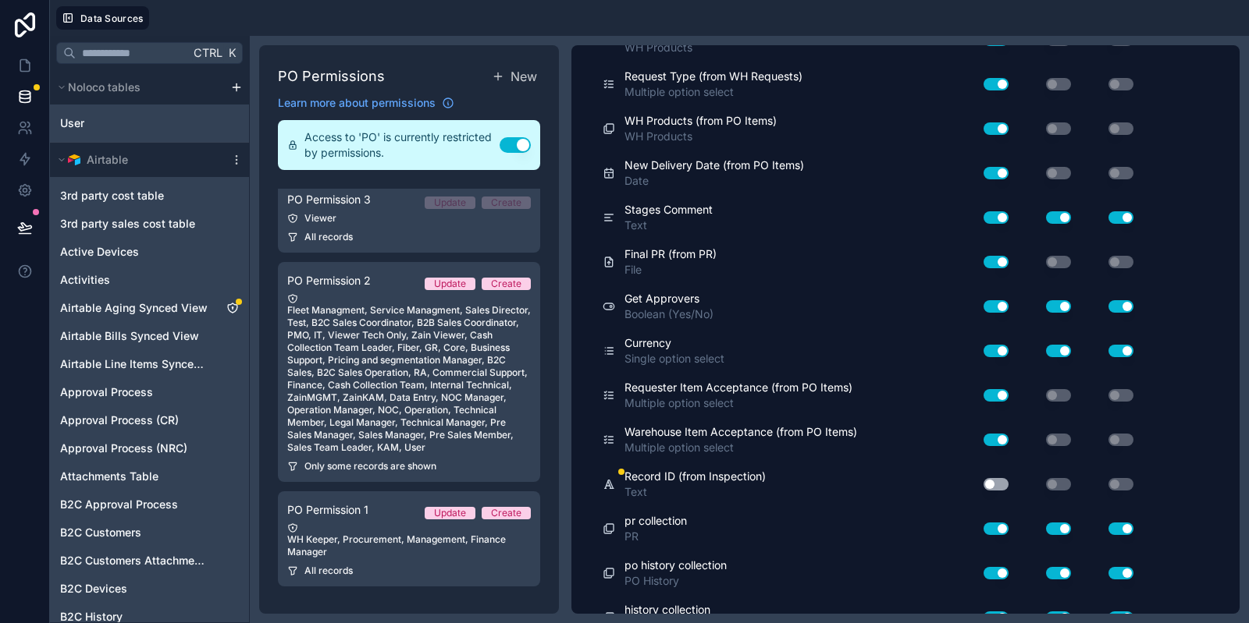
scroll to position [2343, 0]
click at [996, 478] on button "Use setting" at bounding box center [995, 483] width 25 height 12
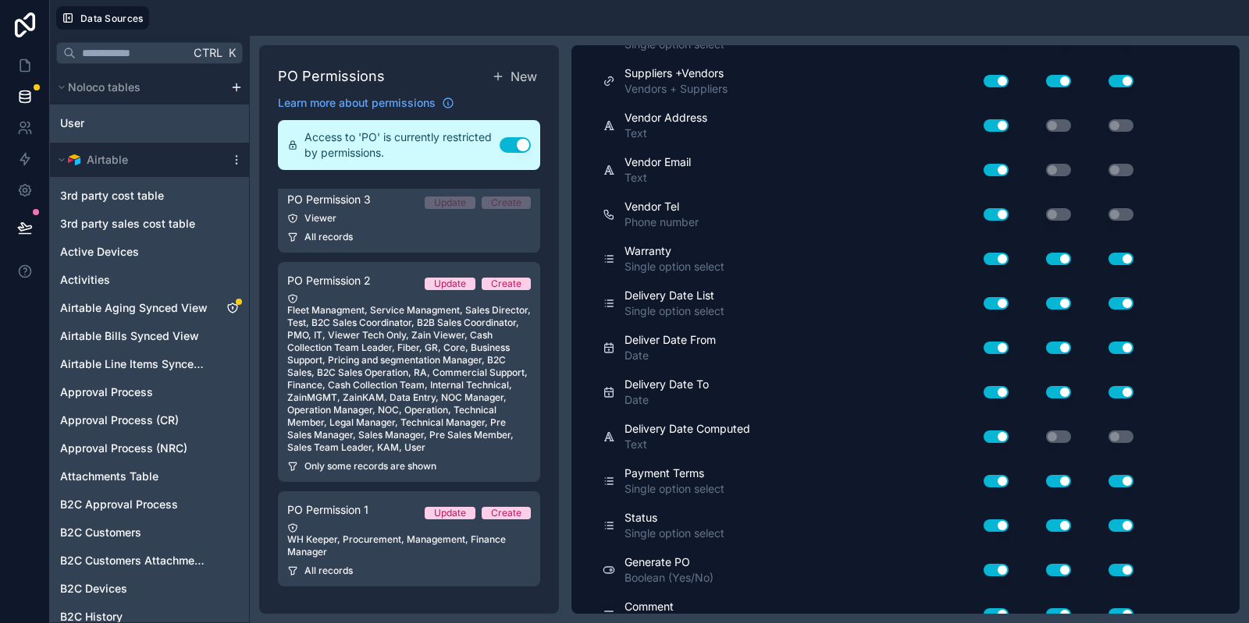
scroll to position [0, 0]
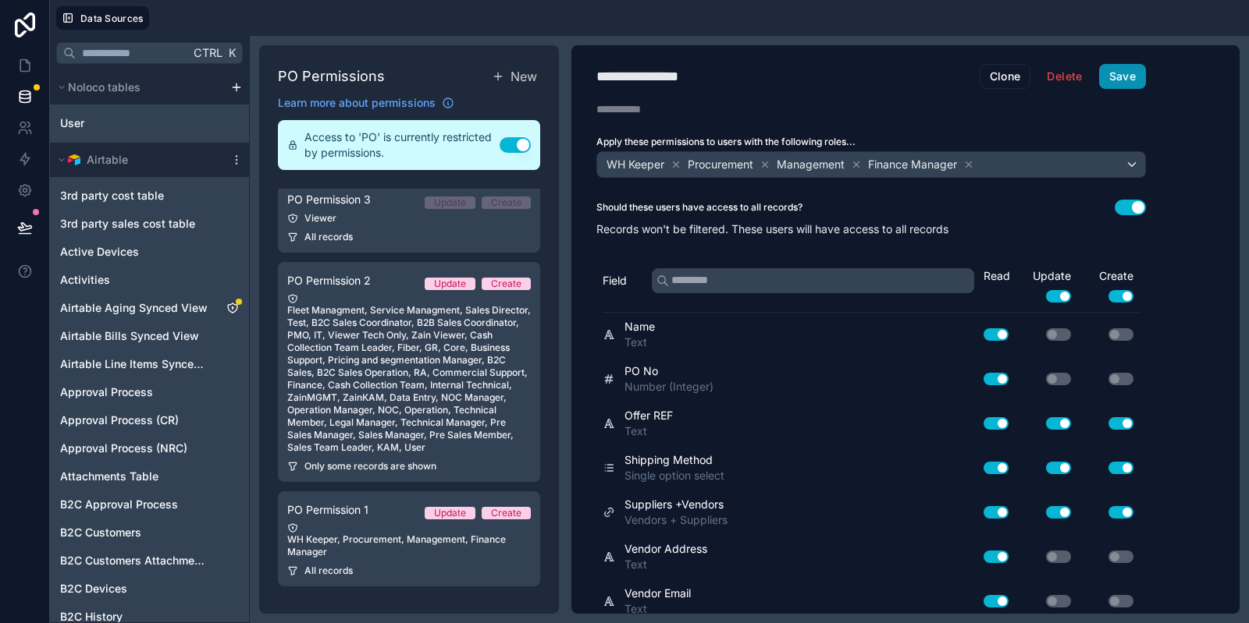
click at [1121, 66] on button "Save" at bounding box center [1122, 76] width 47 height 25
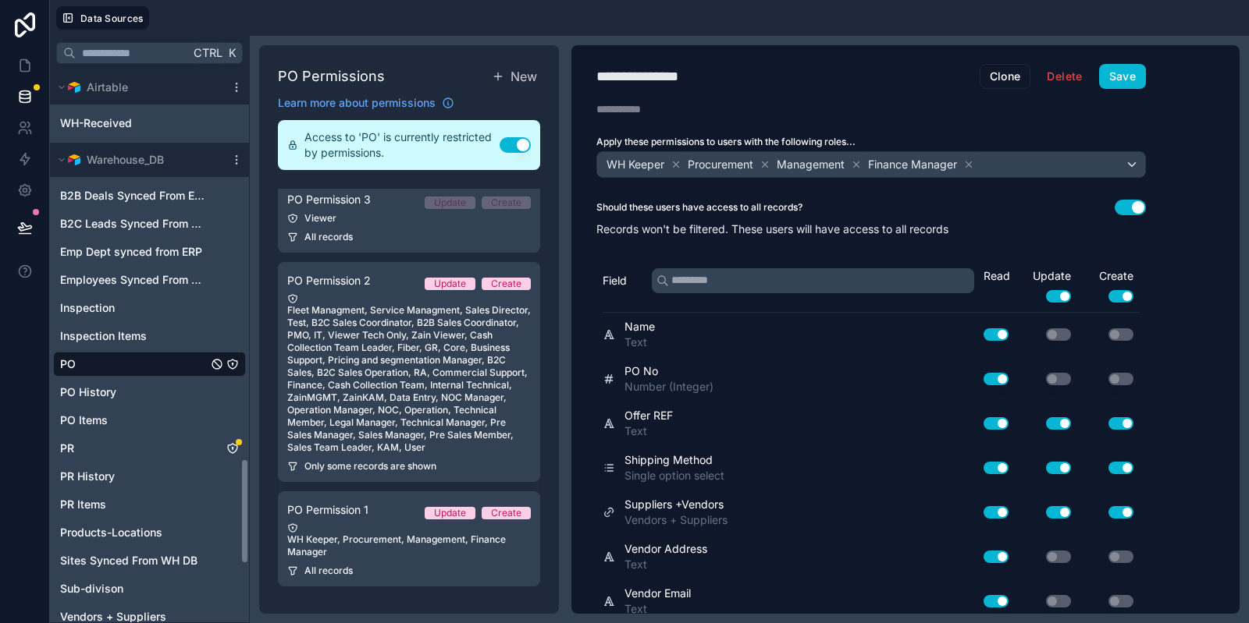
scroll to position [2027, 0]
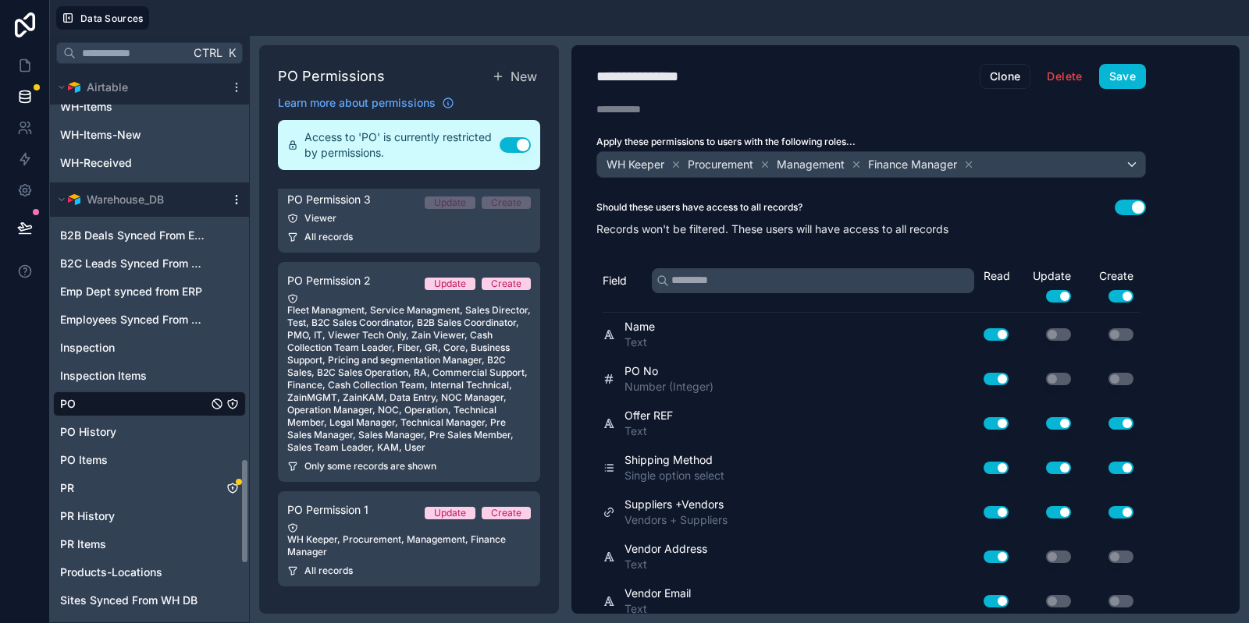
click at [233, 201] on icon "scrollable content" at bounding box center [236, 200] width 12 height 12
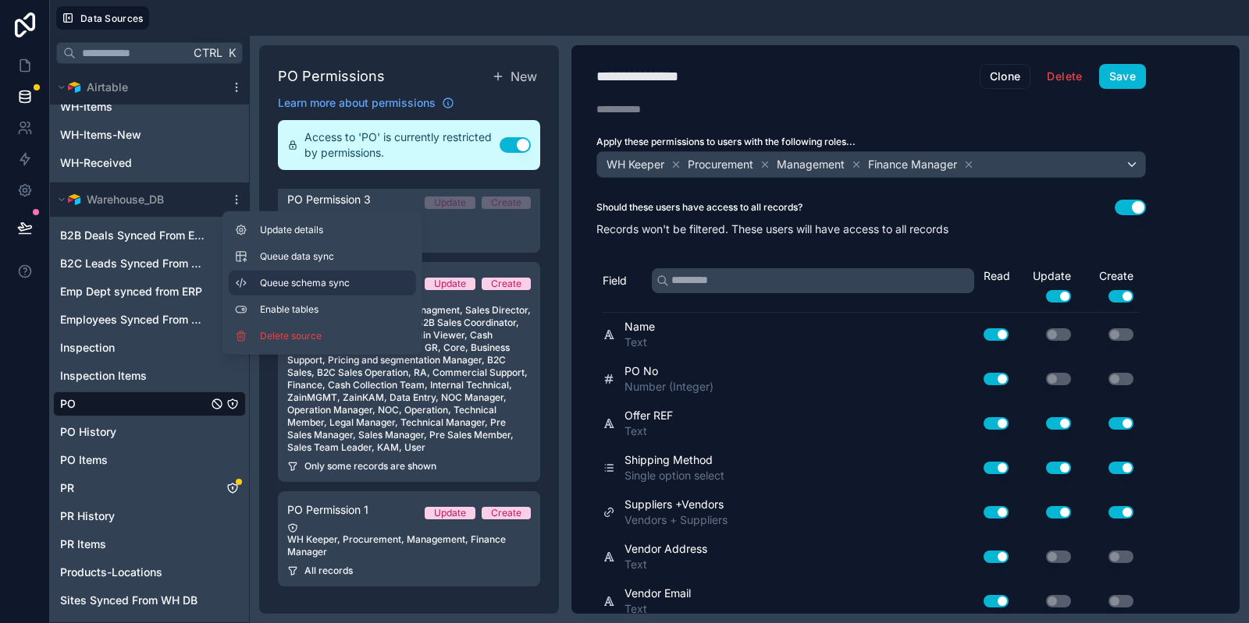
click at [262, 275] on button "Queue schema sync" at bounding box center [322, 283] width 187 height 25
click at [91, 489] on link "PR" at bounding box center [133, 489] width 147 height 16
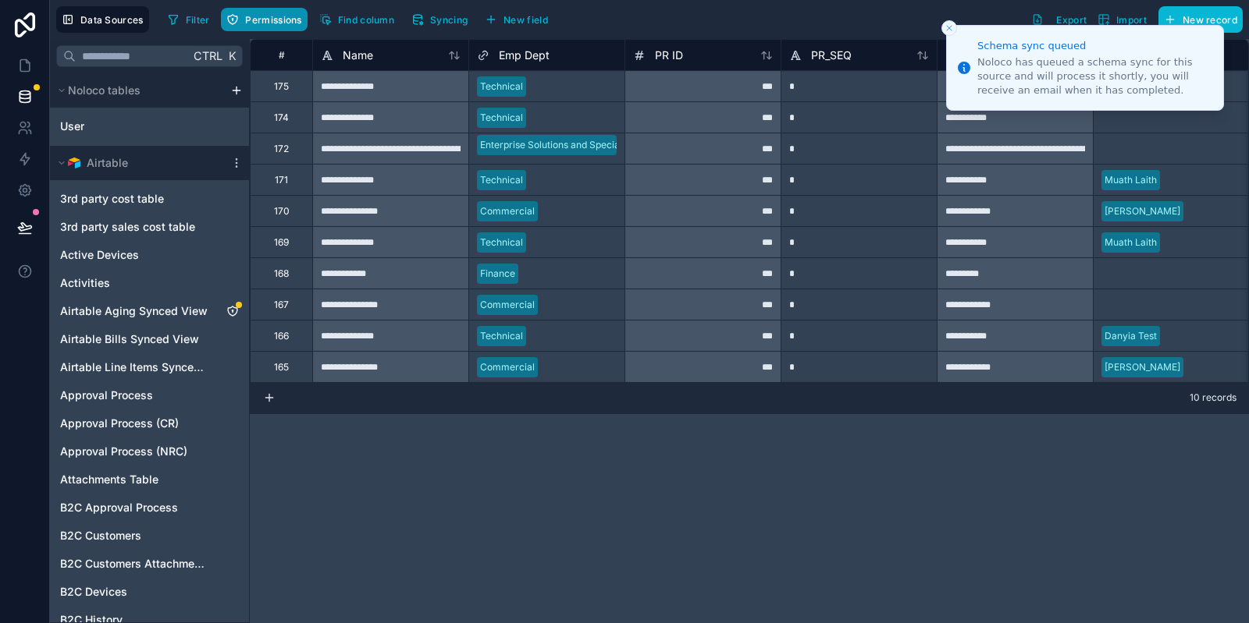
click at [284, 24] on span "Permissions" at bounding box center [273, 20] width 56 height 12
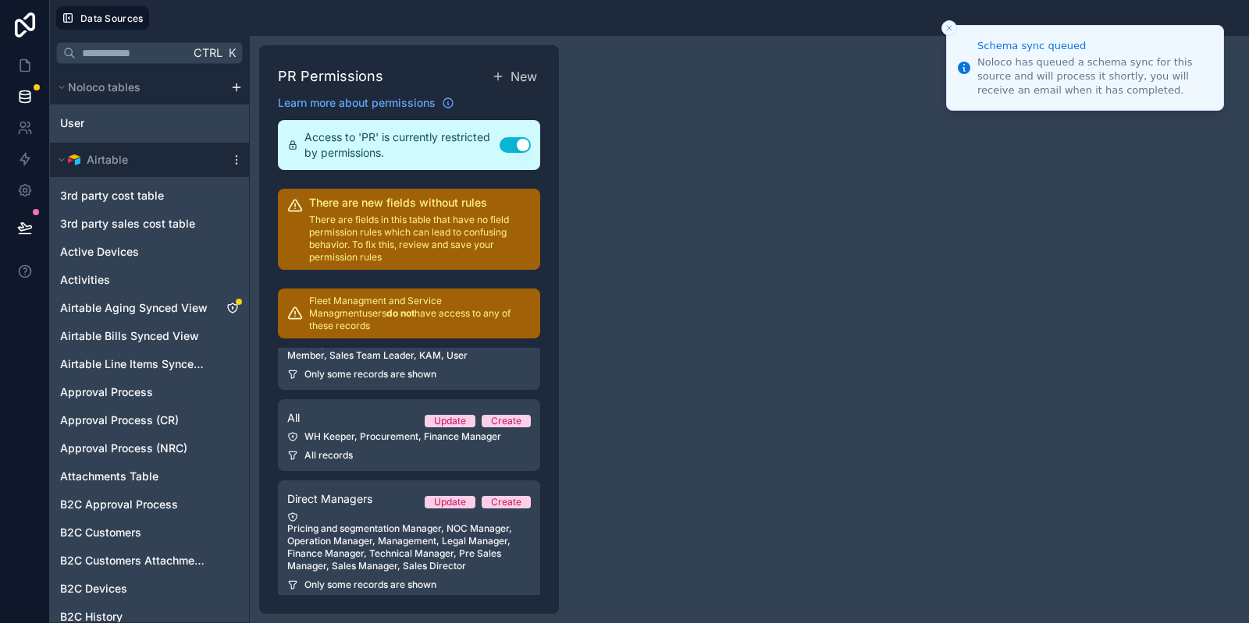
scroll to position [267, 0]
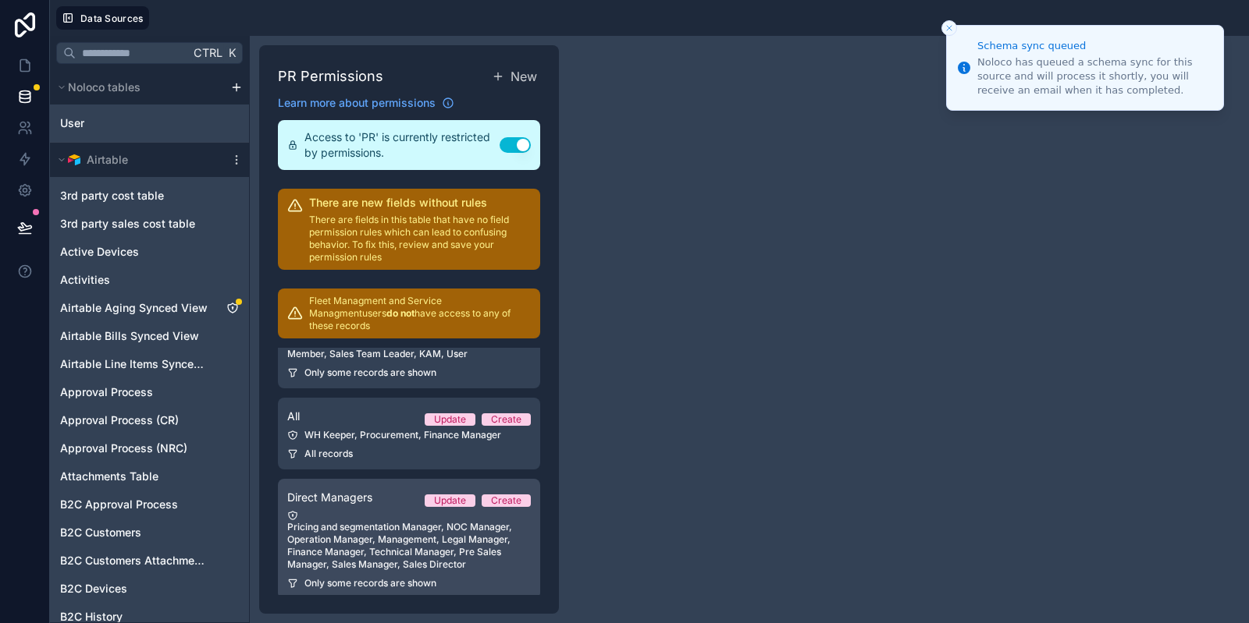
click at [428, 510] on div "Pricing and segmentation Manager, NOC Manager, Operation Manager, Management, L…" at bounding box center [408, 540] width 243 height 61
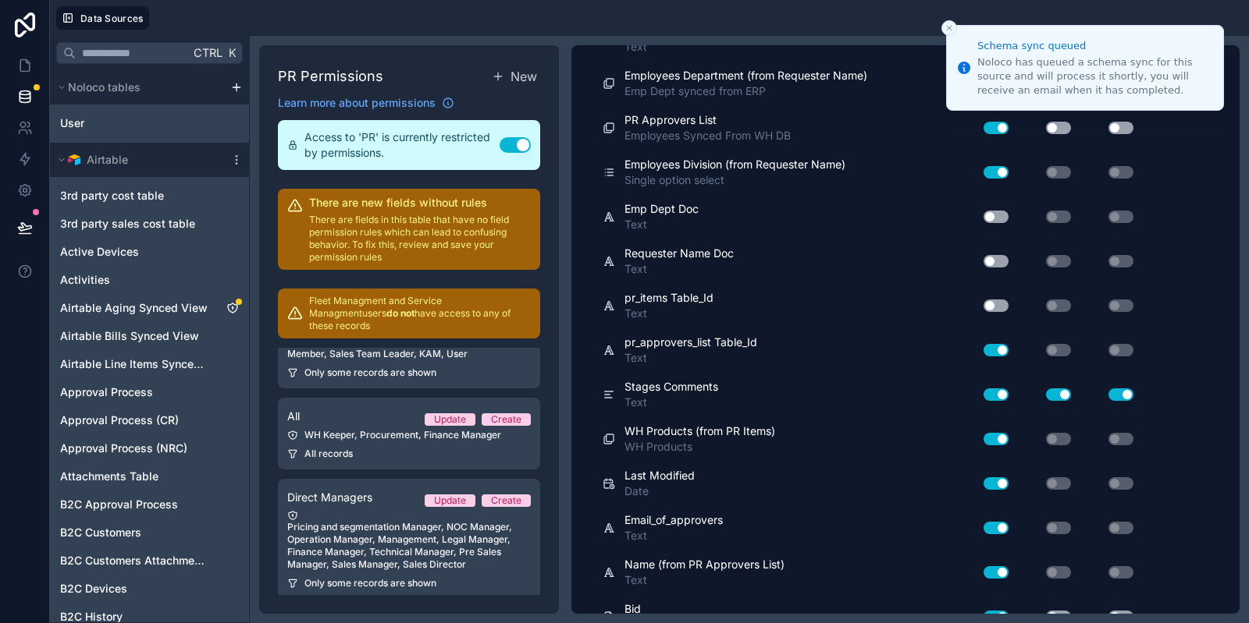
scroll to position [2150, 0]
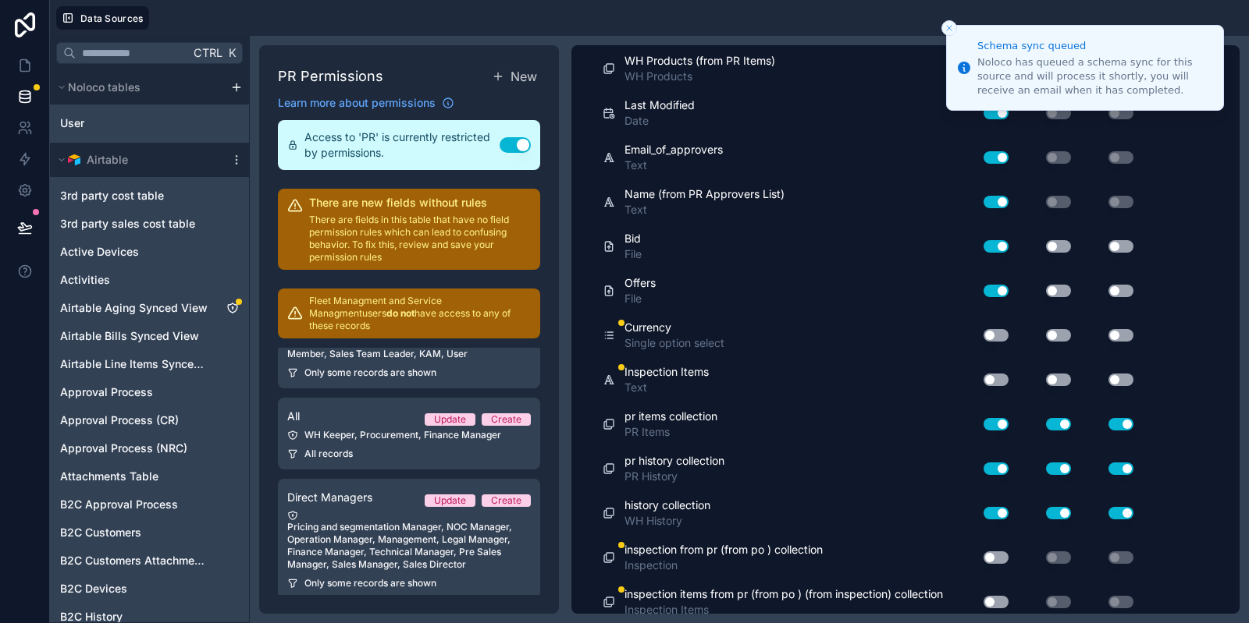
click at [993, 552] on button "Use setting" at bounding box center [995, 558] width 25 height 12
click at [995, 596] on button "Use setting" at bounding box center [995, 602] width 25 height 12
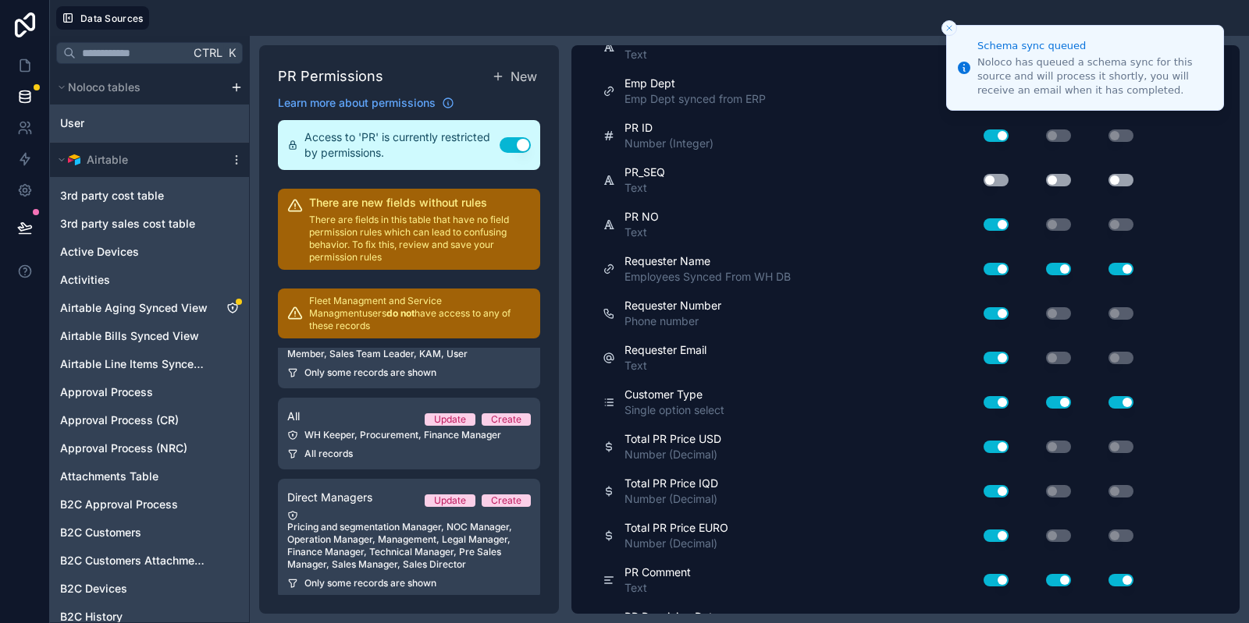
scroll to position [0, 0]
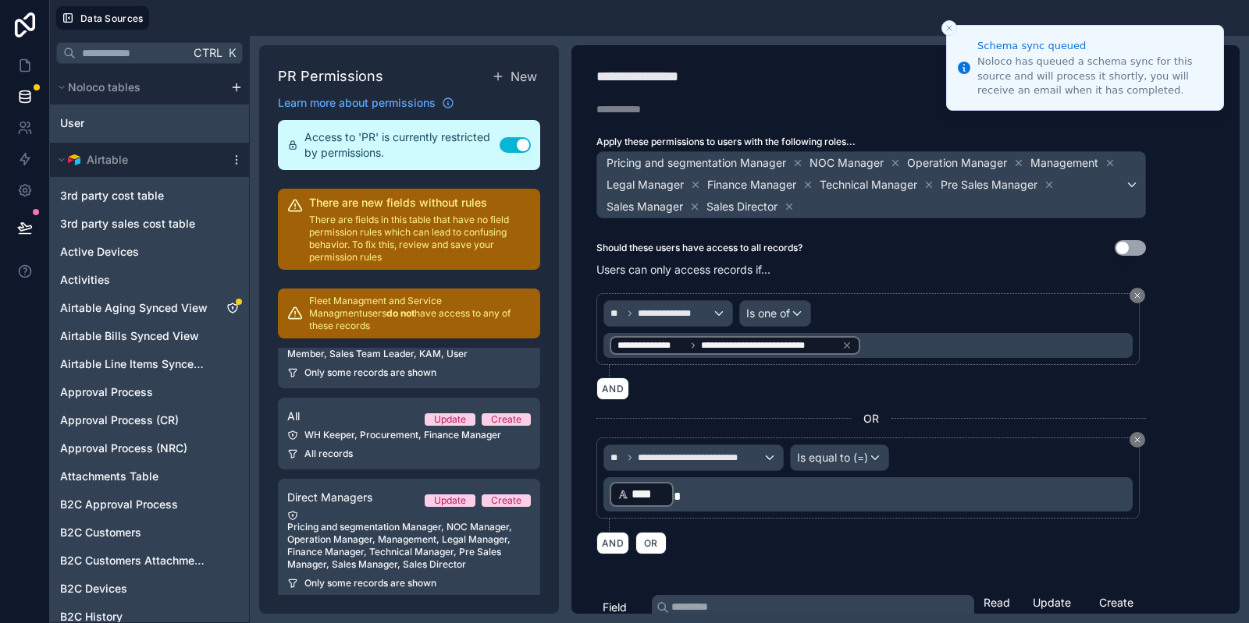
click at [943, 26] on button "Close toast" at bounding box center [949, 28] width 16 height 16
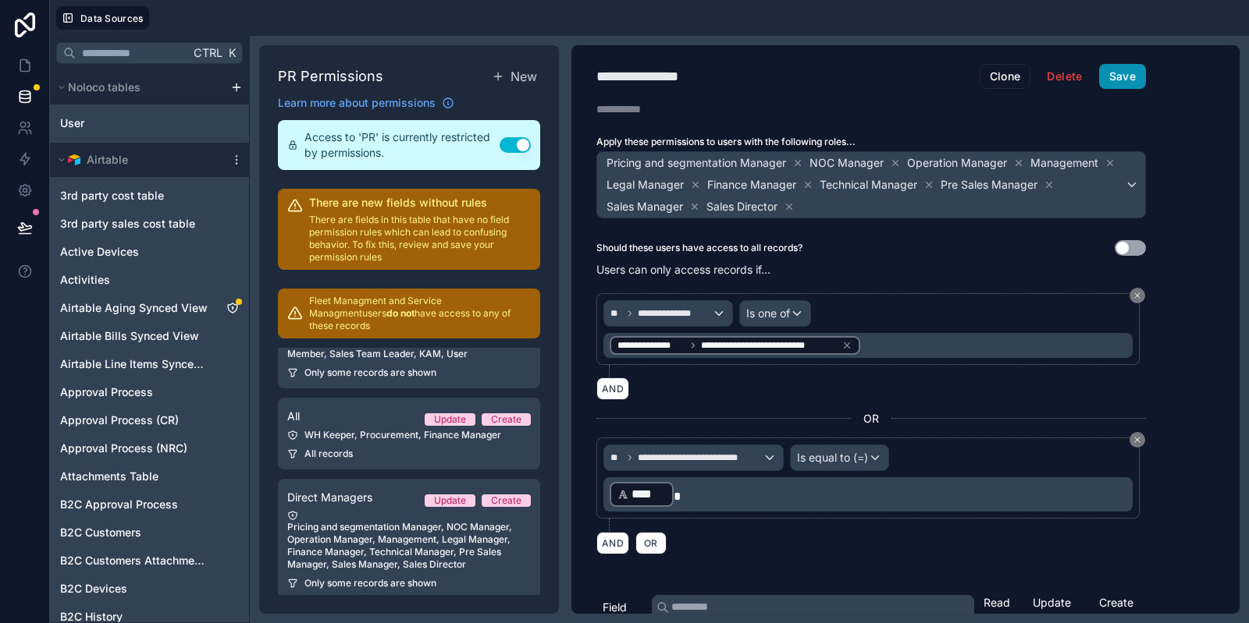
click at [1131, 76] on button "Save" at bounding box center [1122, 76] width 47 height 25
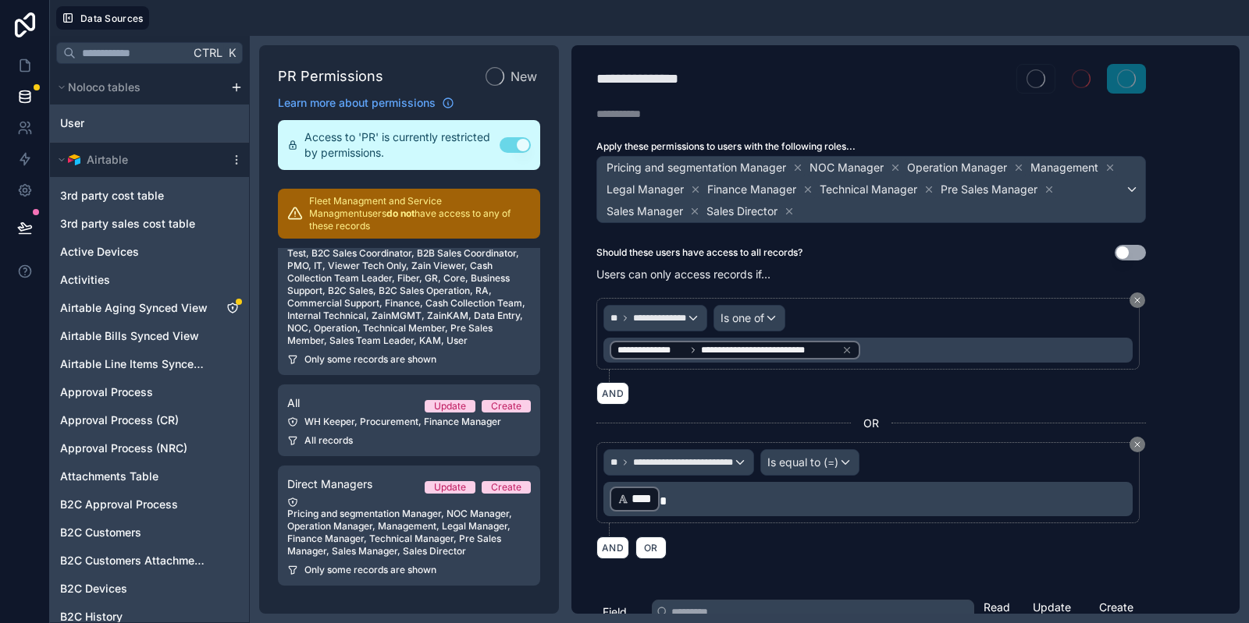
scroll to position [167, 0]
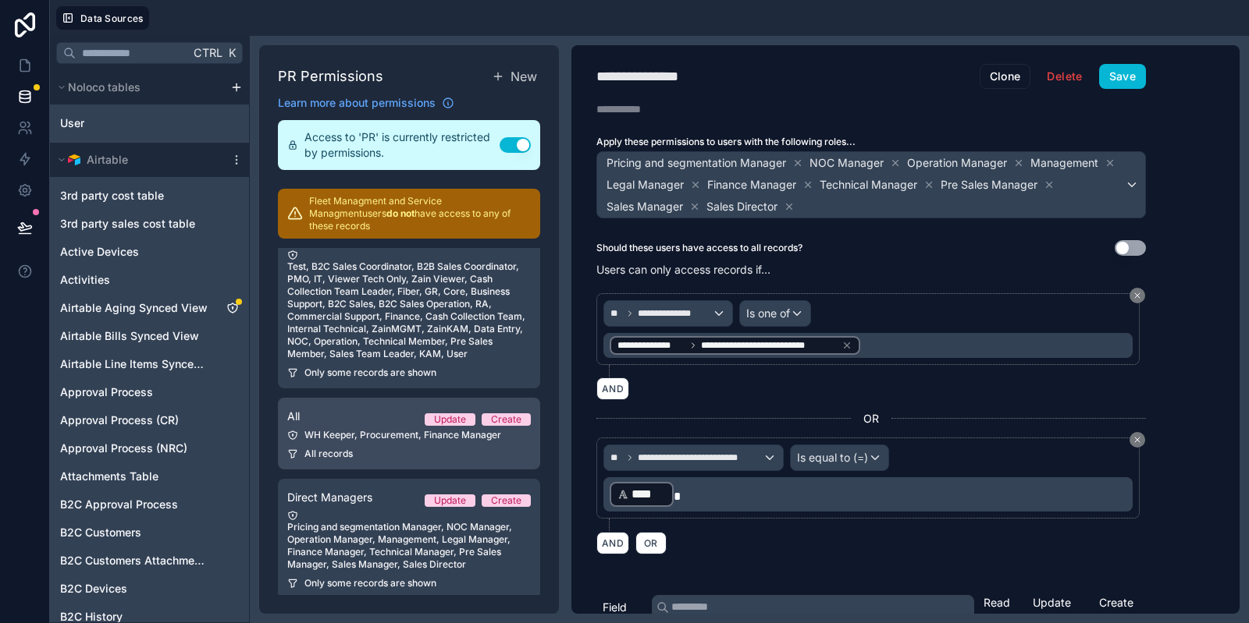
click at [389, 448] on div "All records" at bounding box center [408, 454] width 243 height 12
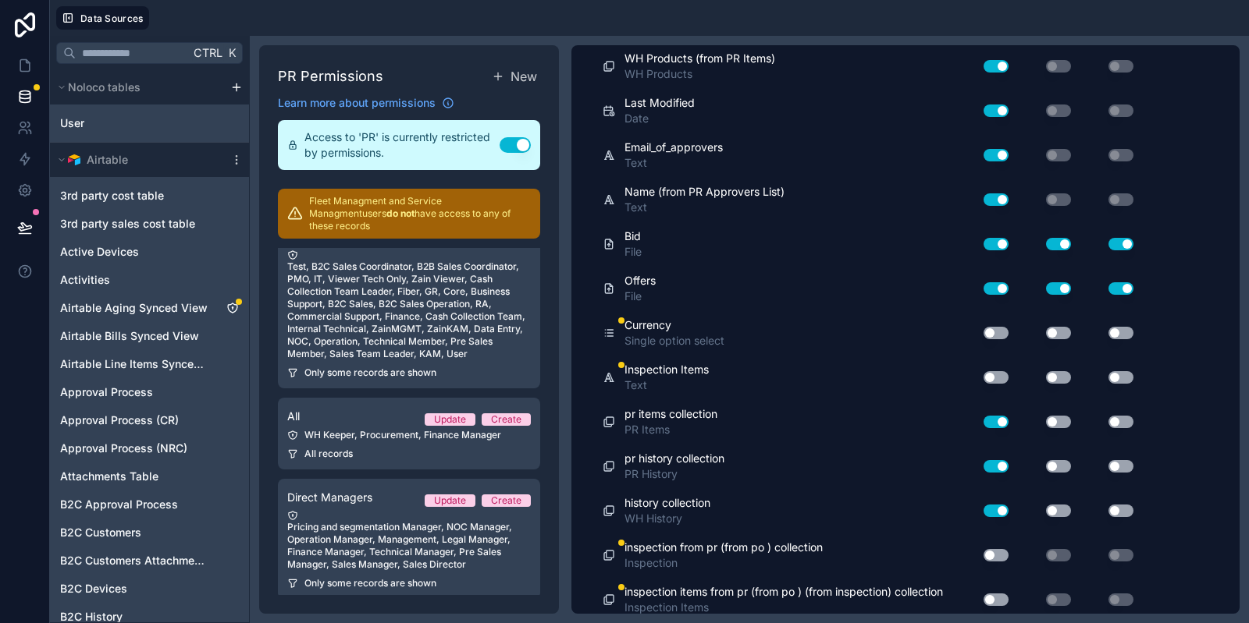
scroll to position [1824, 0]
click at [993, 550] on button "Use setting" at bounding box center [995, 556] width 25 height 12
click at [996, 595] on button "Use setting" at bounding box center [995, 601] width 25 height 12
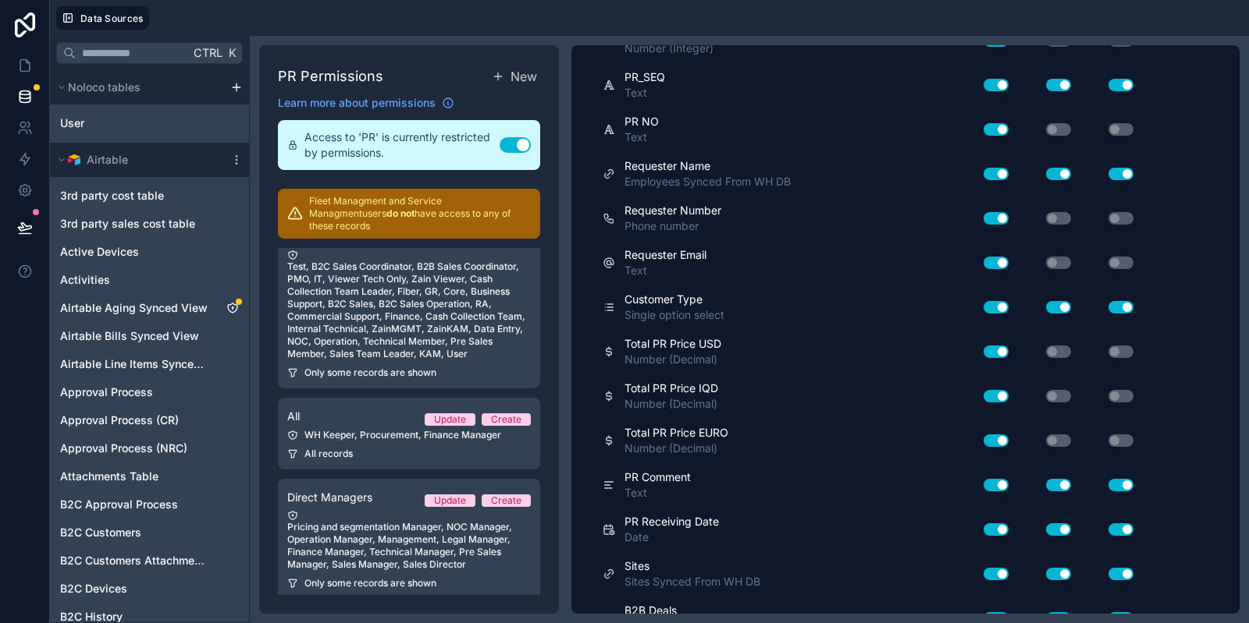
scroll to position [0, 0]
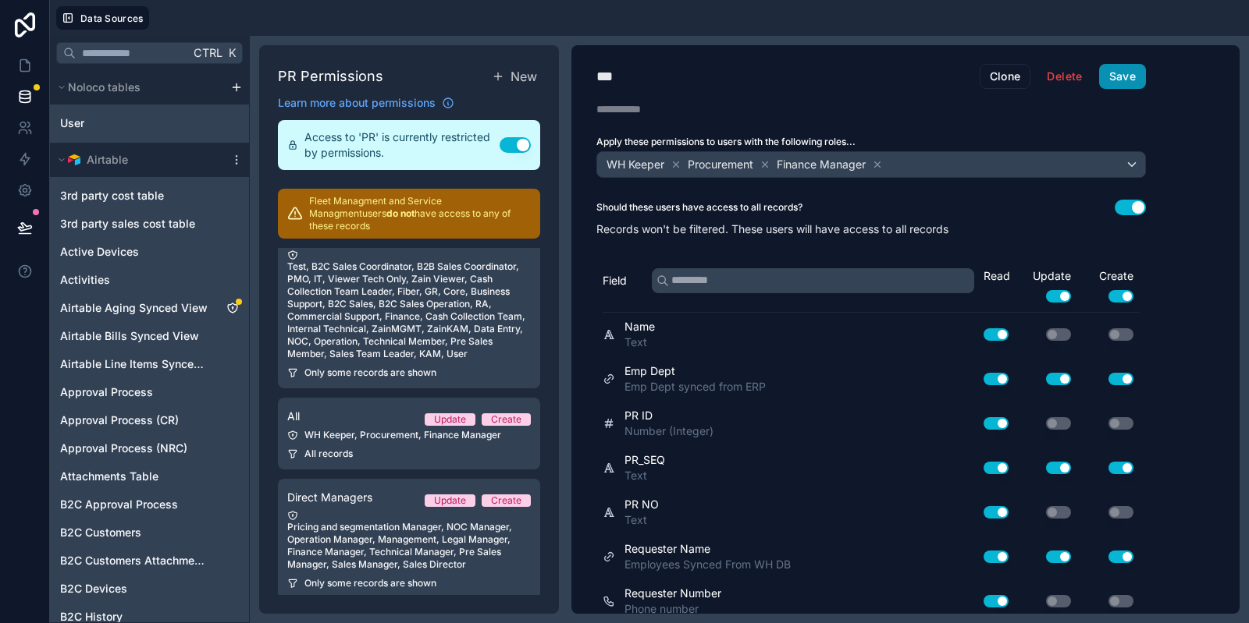
click at [1139, 71] on button "Save" at bounding box center [1122, 76] width 47 height 25
click at [34, 55] on link at bounding box center [24, 65] width 49 height 31
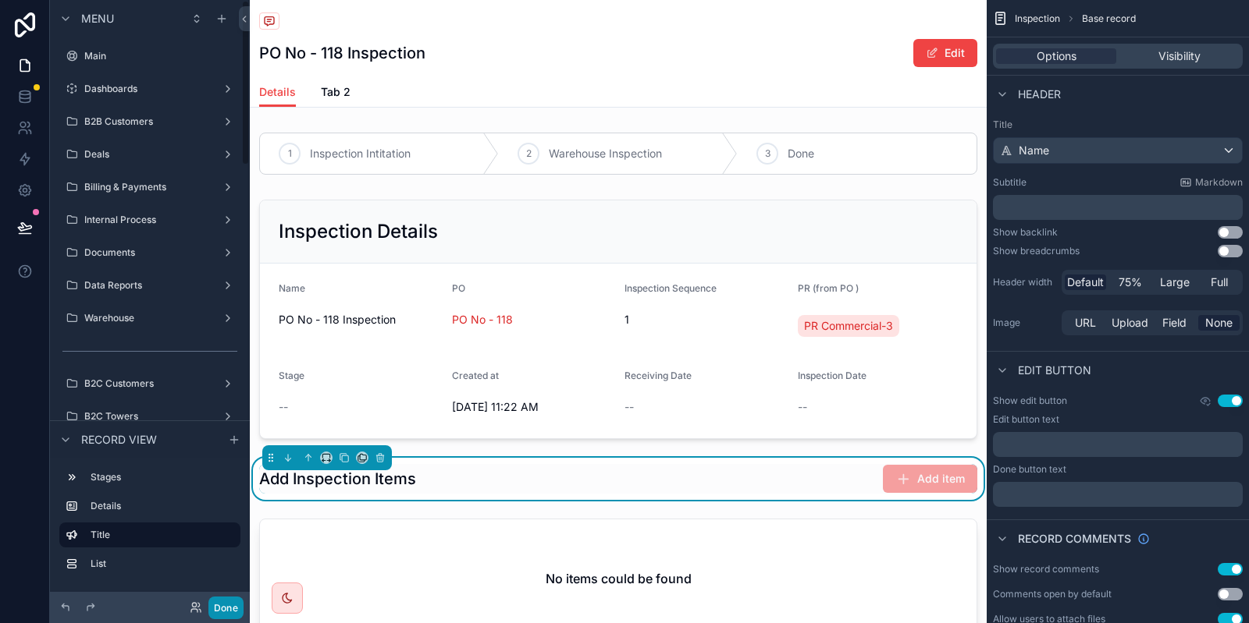
click at [232, 614] on button "Done" at bounding box center [225, 608] width 35 height 23
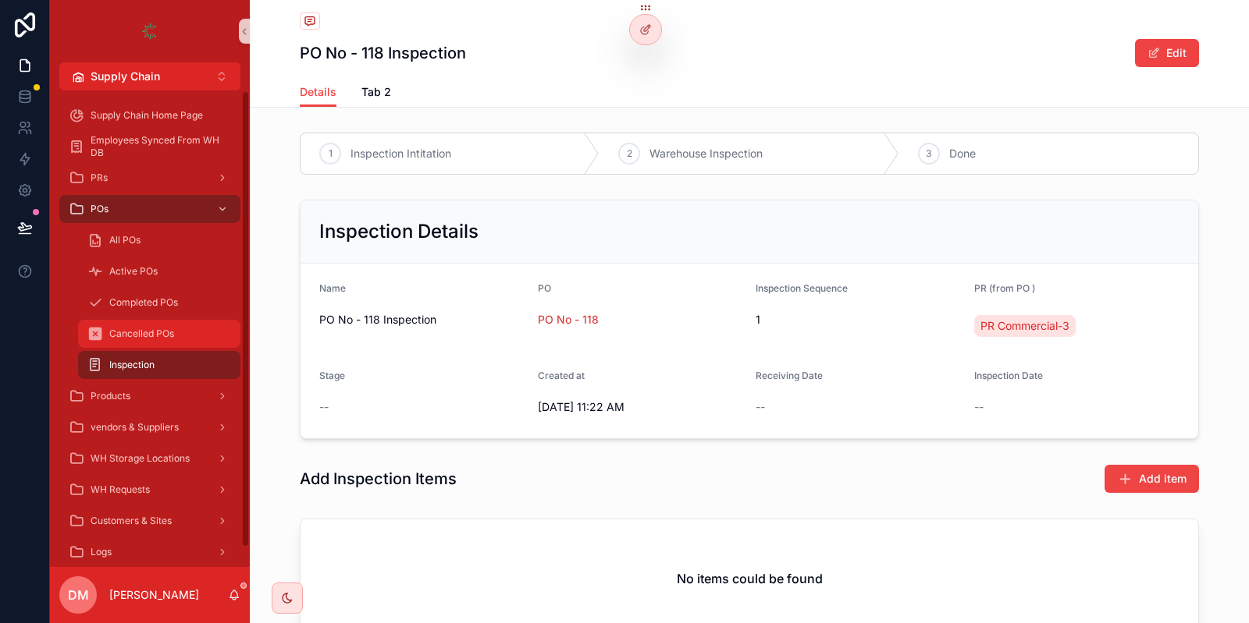
click at [200, 339] on div "Cancelled POs" at bounding box center [159, 333] width 144 height 25
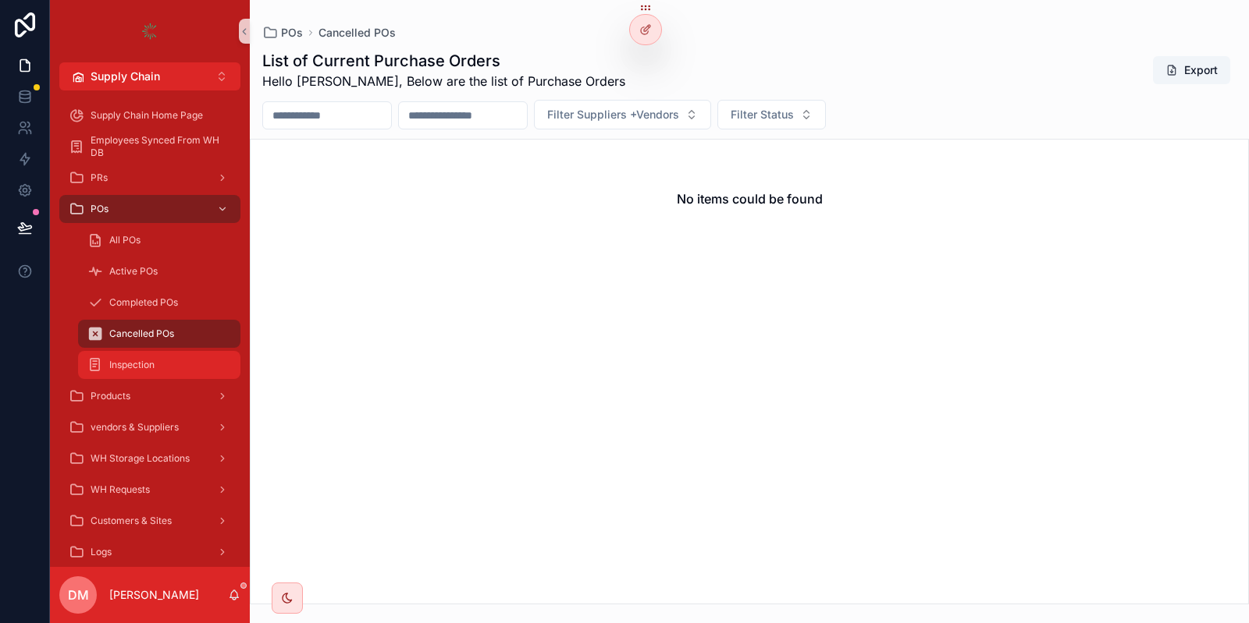
click at [186, 358] on div "Inspection" at bounding box center [159, 365] width 144 height 25
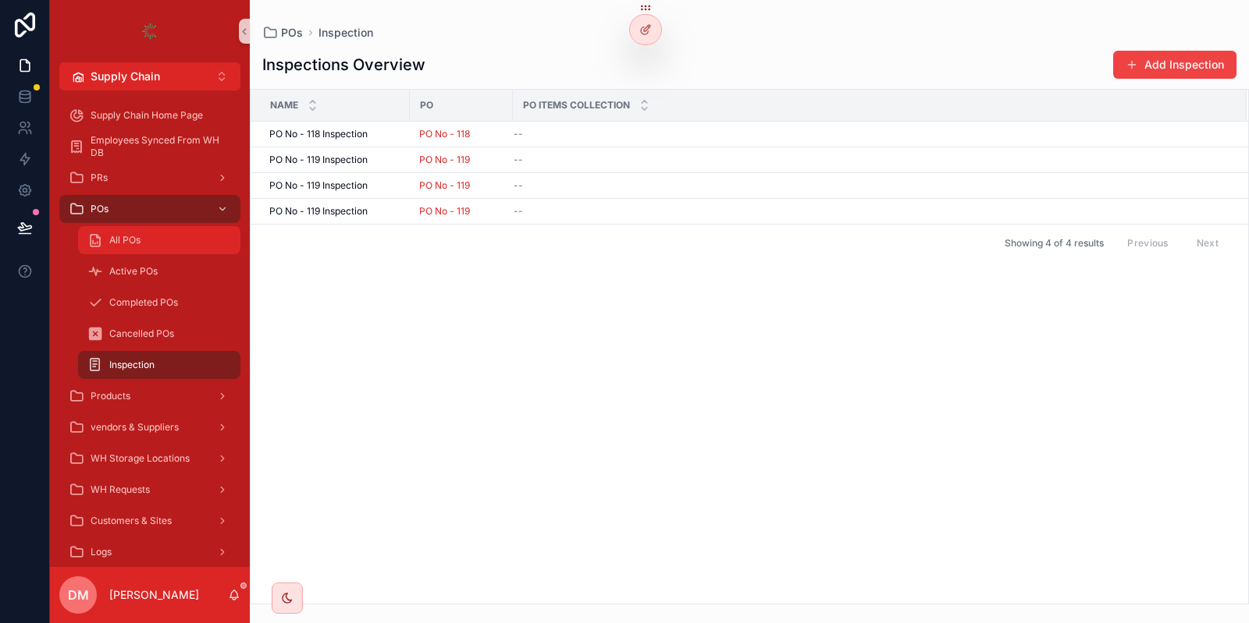
click at [157, 240] on div "All POs" at bounding box center [159, 240] width 144 height 25
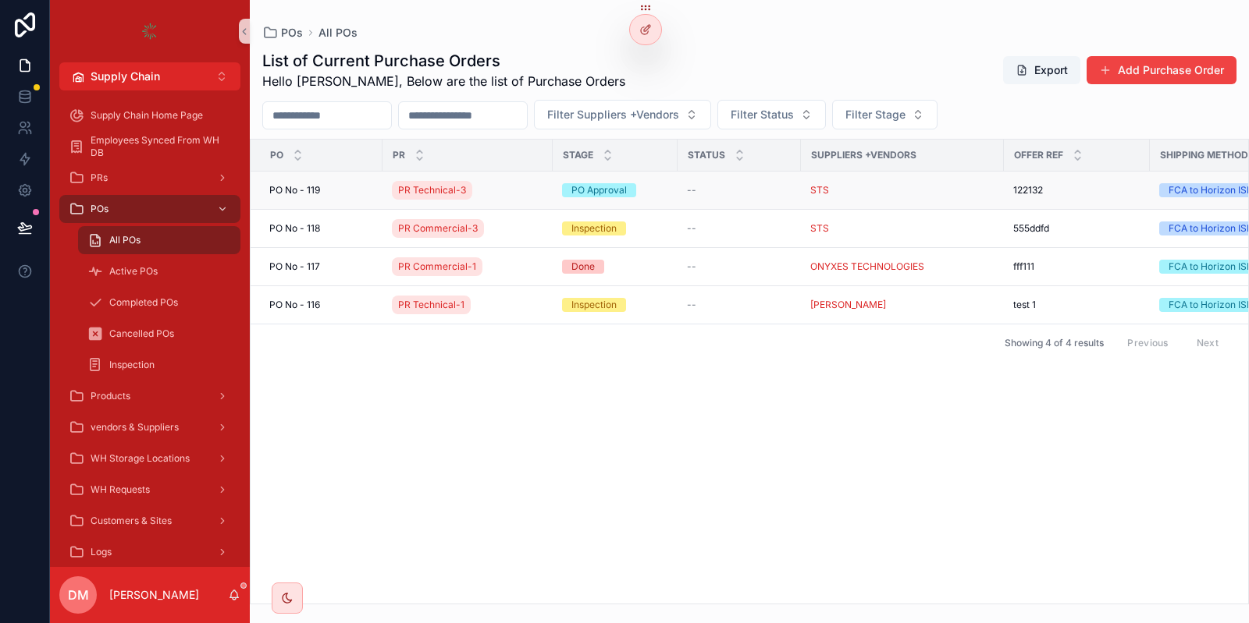
click at [348, 194] on div "PO No - 119 PO No - 119" at bounding box center [321, 190] width 104 height 12
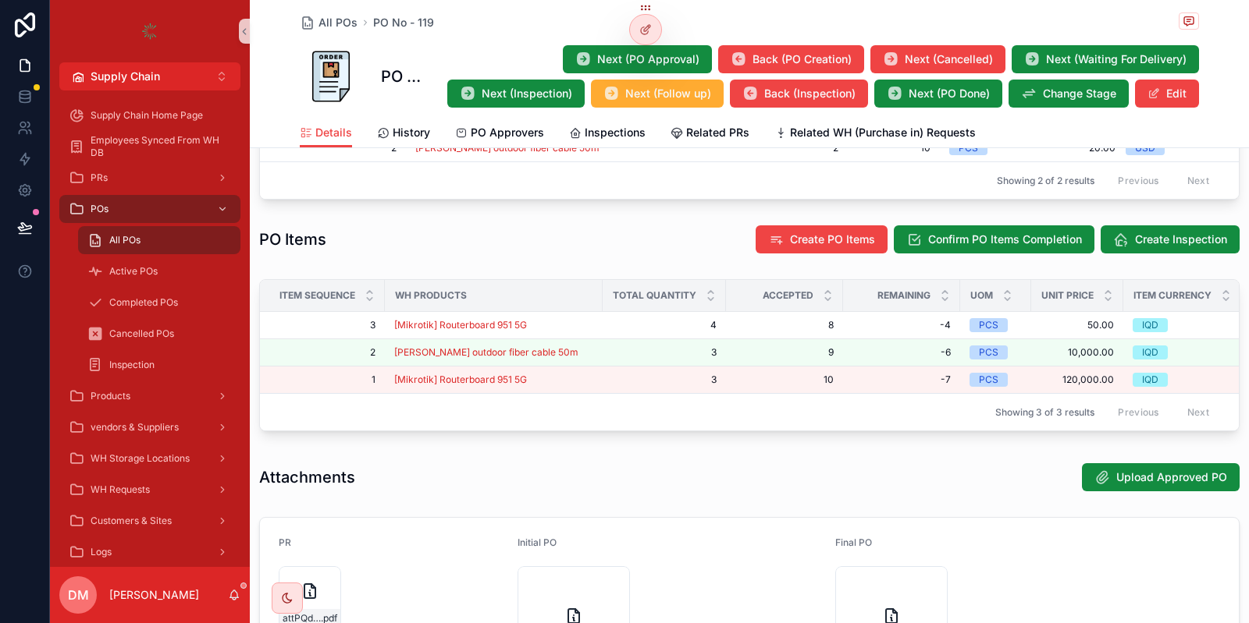
scroll to position [737, 0]
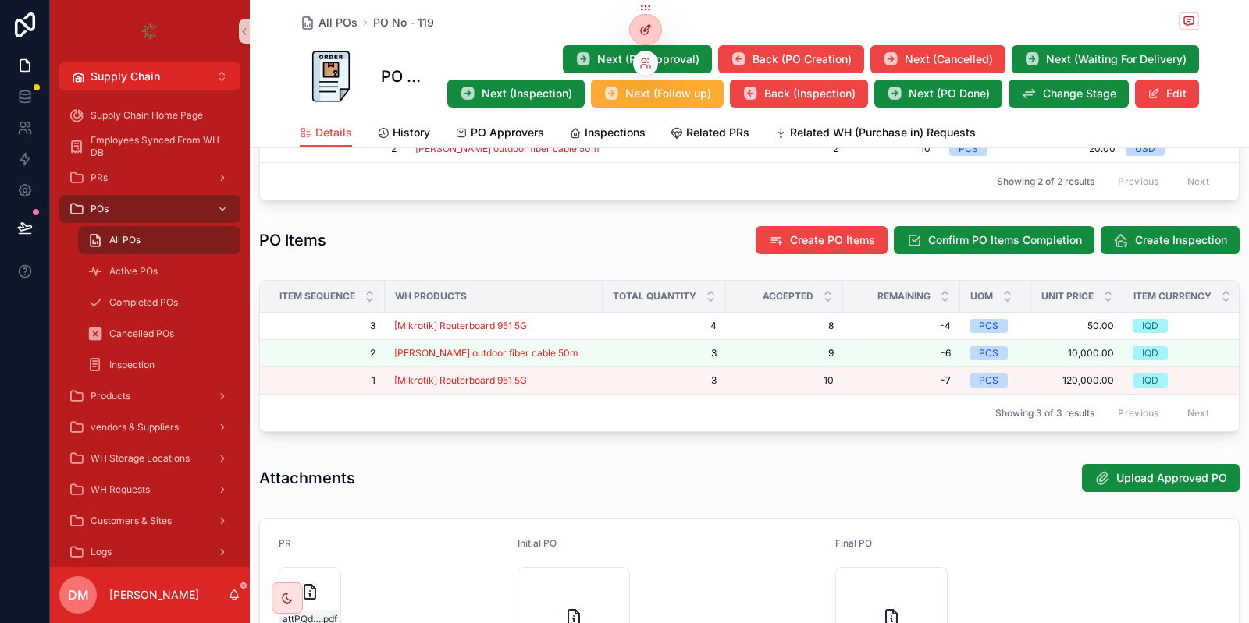
click at [642, 21] on div at bounding box center [645, 30] width 31 height 30
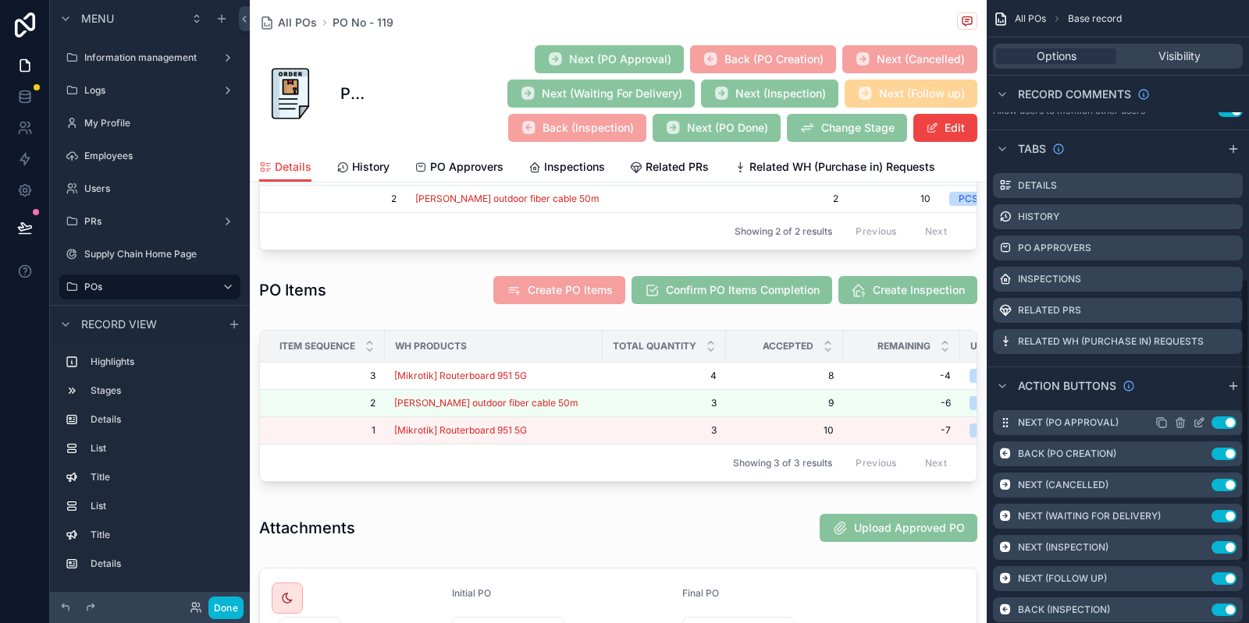
scroll to position [609, 0]
click at [779, 291] on div "scrollable content" at bounding box center [618, 290] width 737 height 42
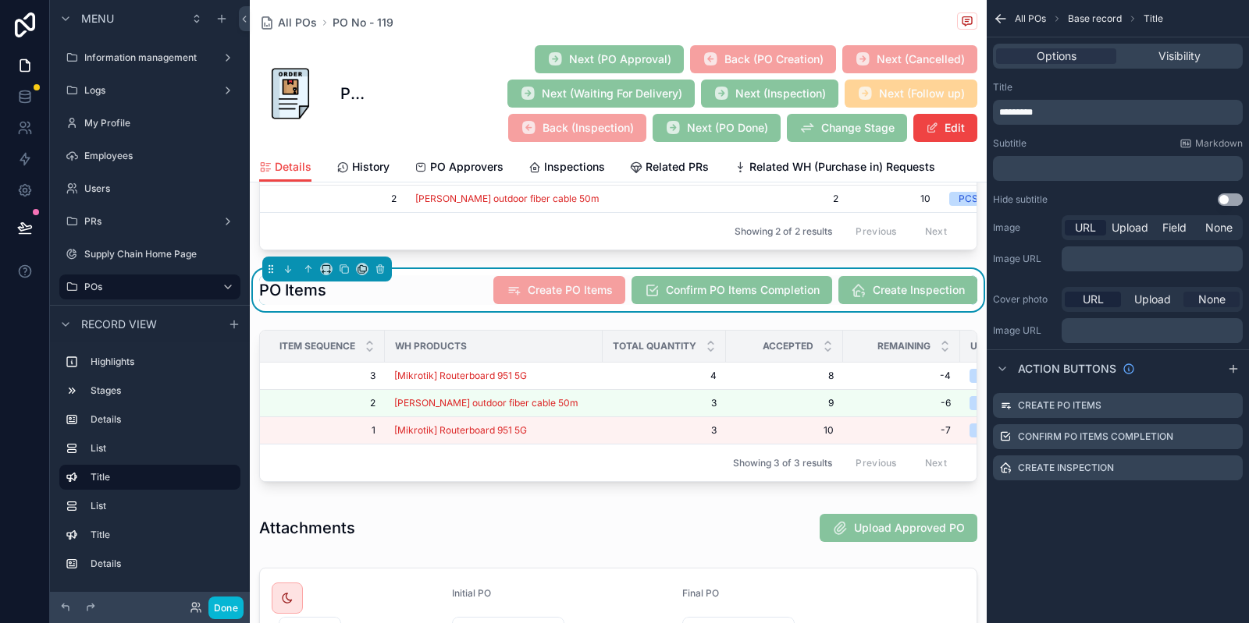
scroll to position [0, 0]
click at [1232, 469] on icon "scrollable content" at bounding box center [1230, 468] width 12 height 12
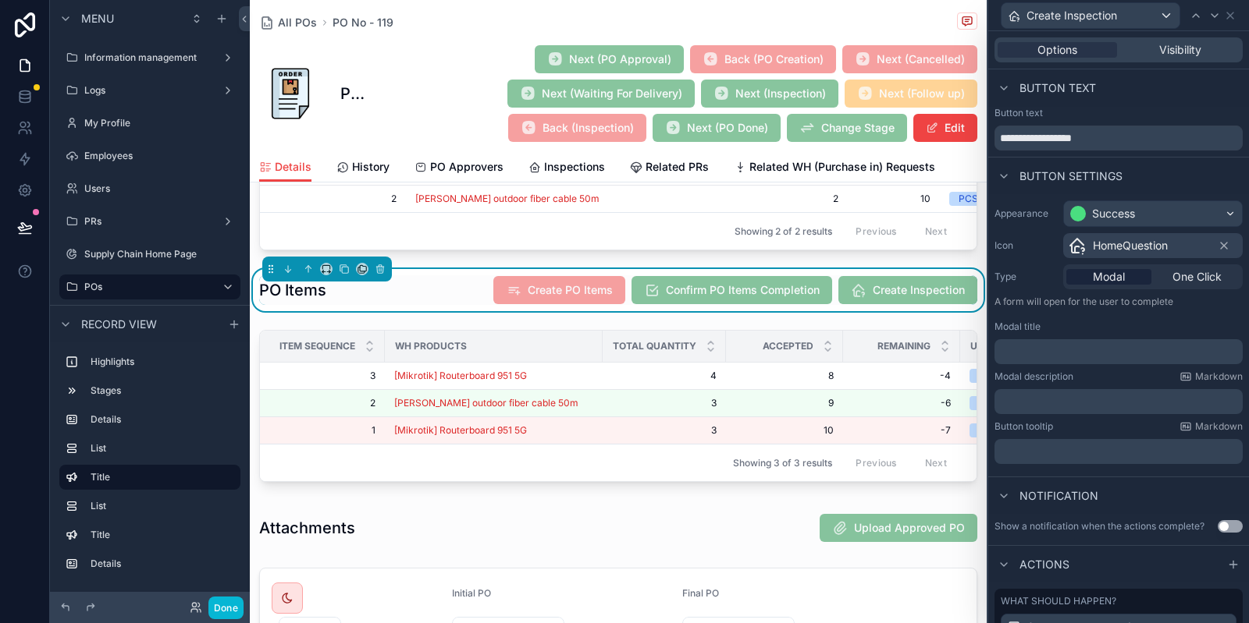
scroll to position [208, 0]
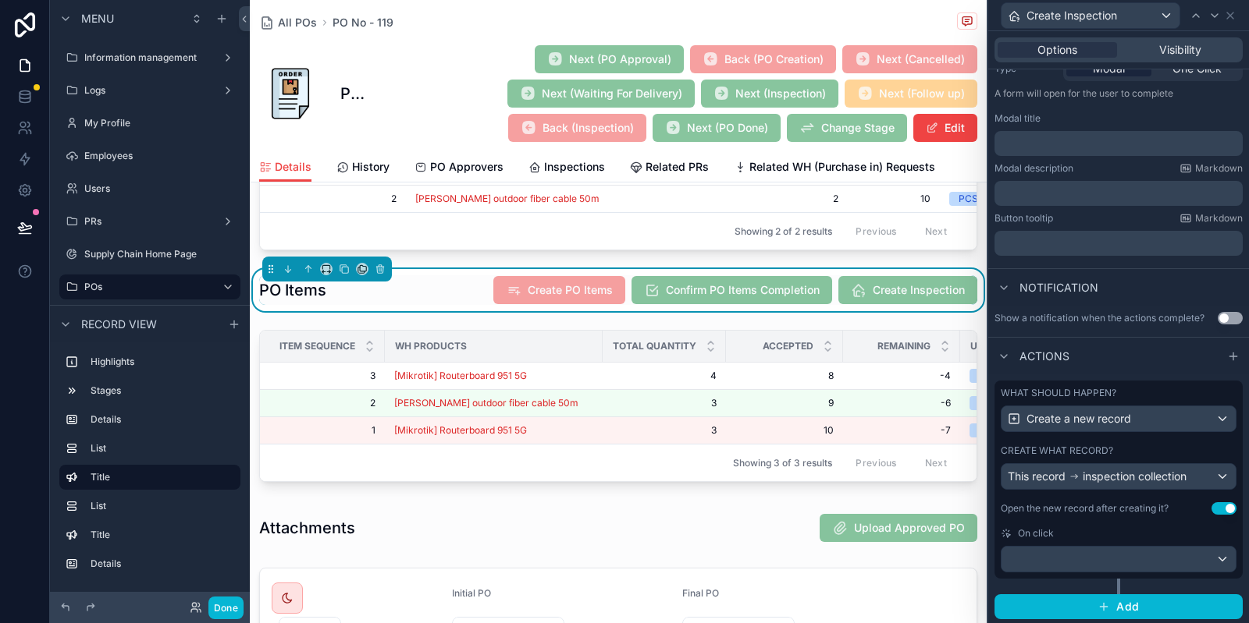
click at [1199, 455] on div "Create what record?" at bounding box center [1118, 451] width 236 height 12
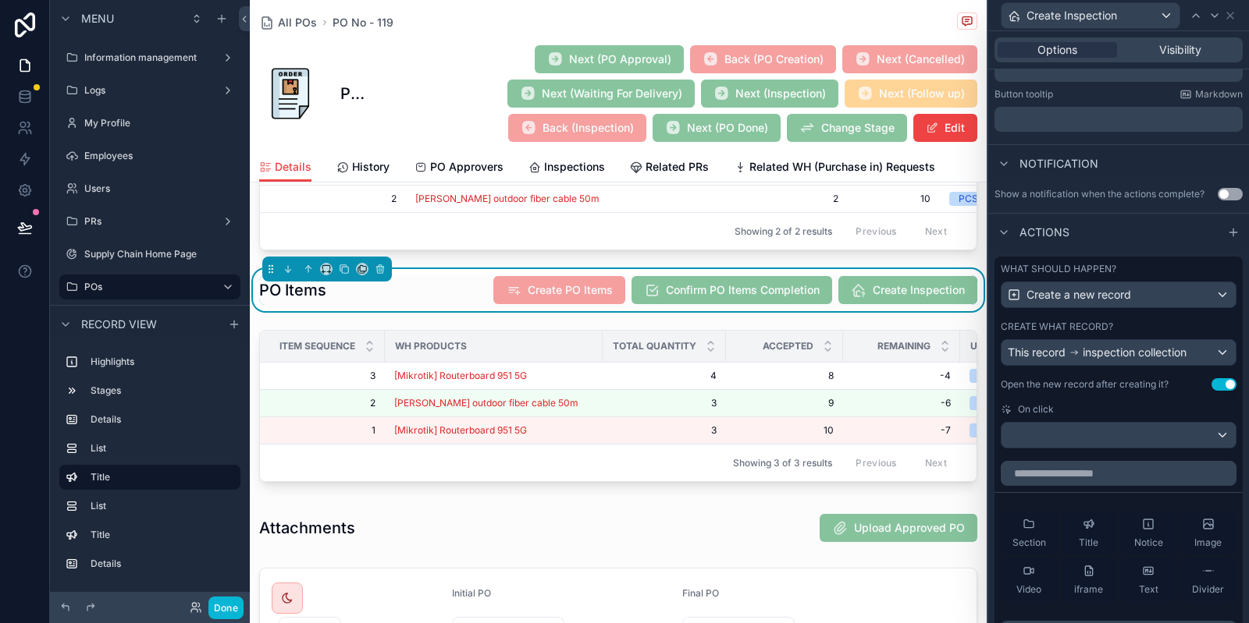
scroll to position [266, 0]
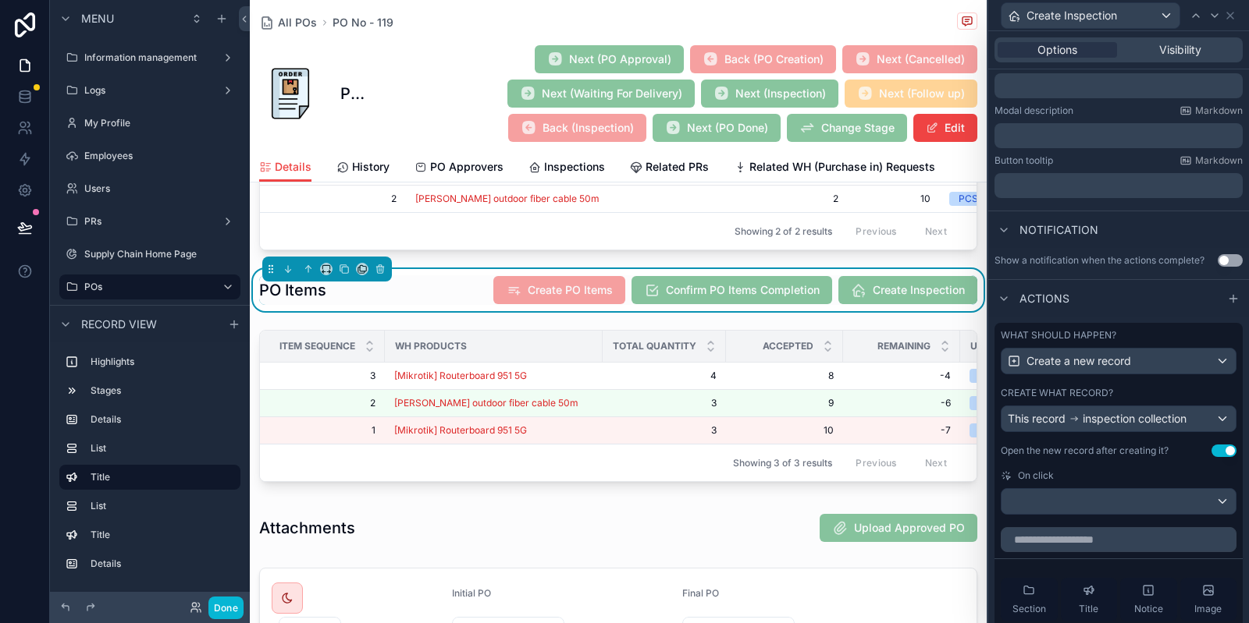
click at [1125, 379] on div "What should happen? Create a new record Create what record? This record inspect…" at bounding box center [1118, 422] width 248 height 198
click at [1153, 384] on div "What should happen? Create a new record Create what record? This record inspect…" at bounding box center [1118, 422] width 248 height 198
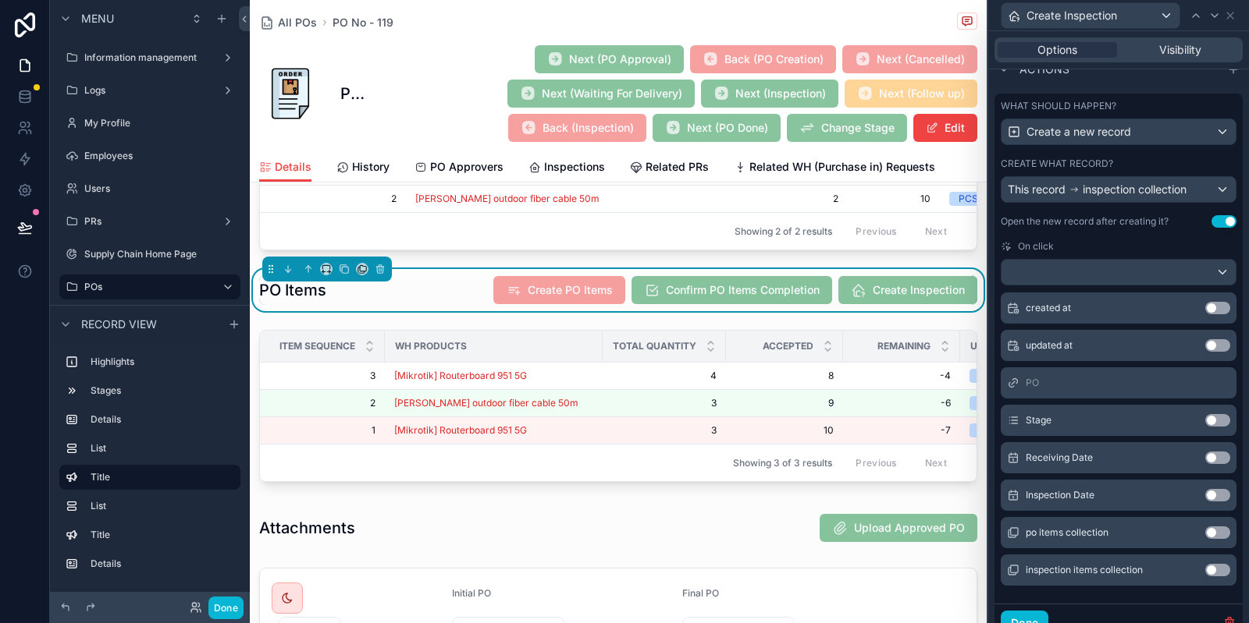
scroll to position [496, 0]
click at [1227, 530] on button "Use setting" at bounding box center [1217, 533] width 25 height 12
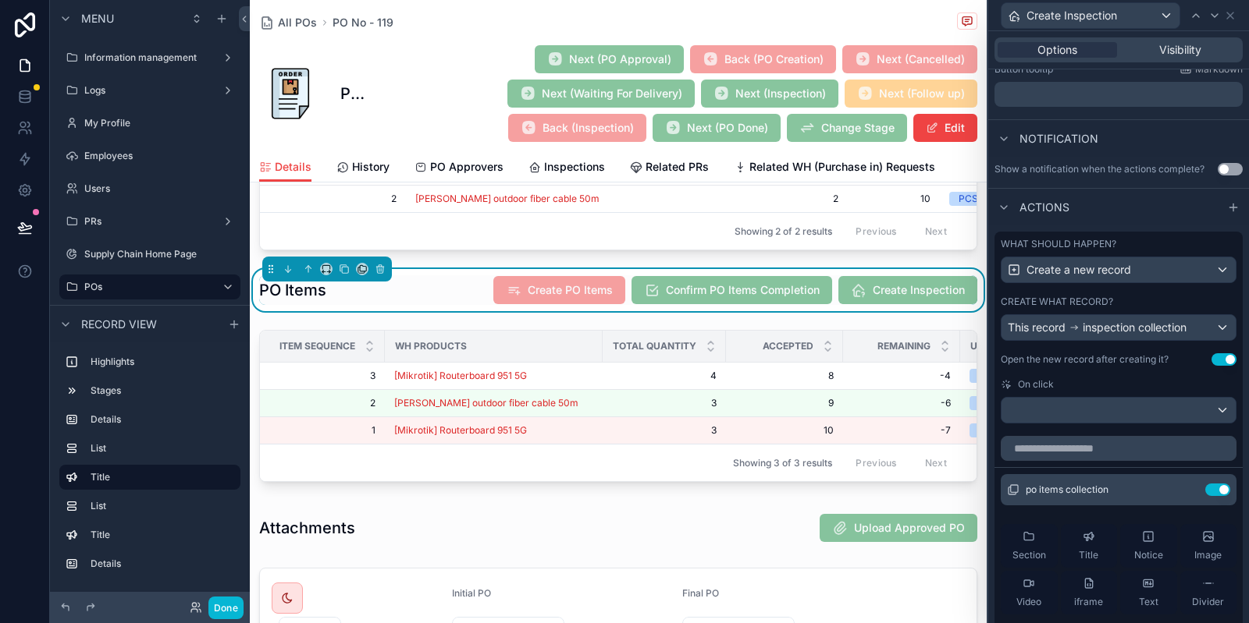
scroll to position [354, 0]
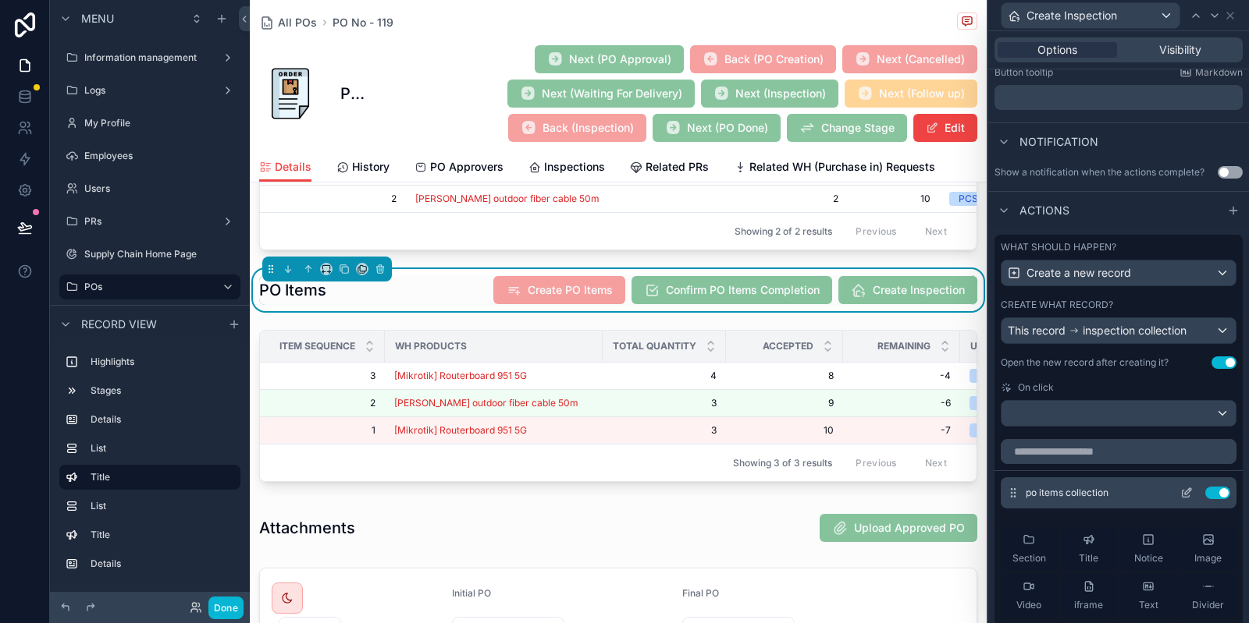
click at [1185, 487] on icon at bounding box center [1186, 493] width 12 height 12
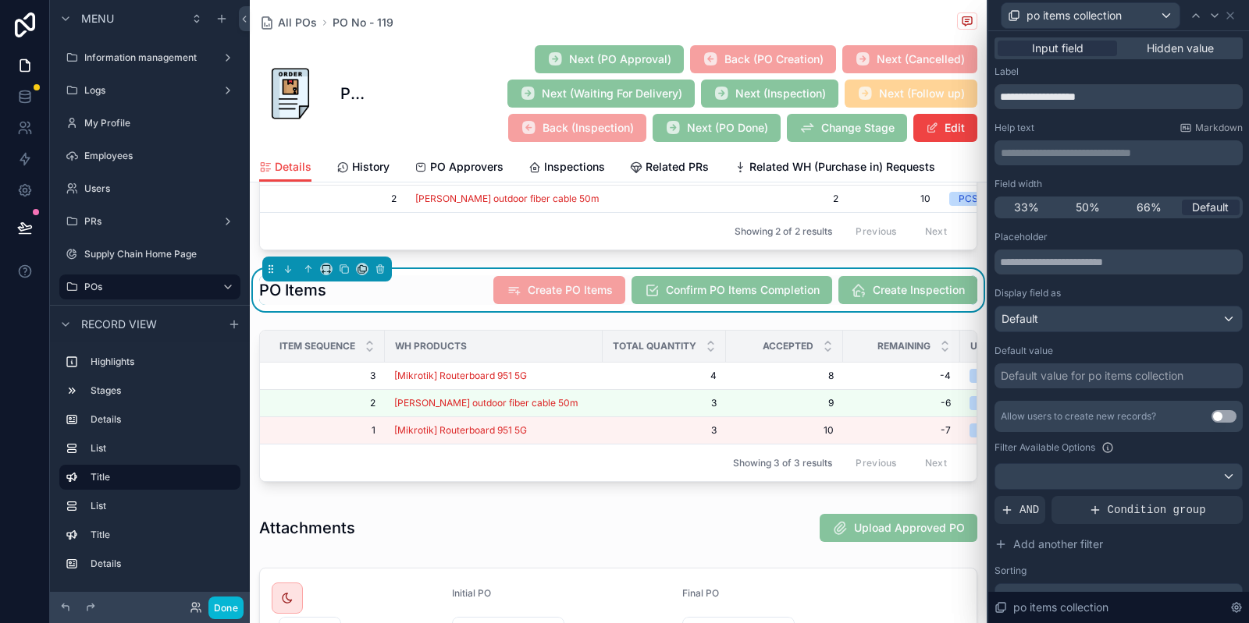
scroll to position [110, 0]
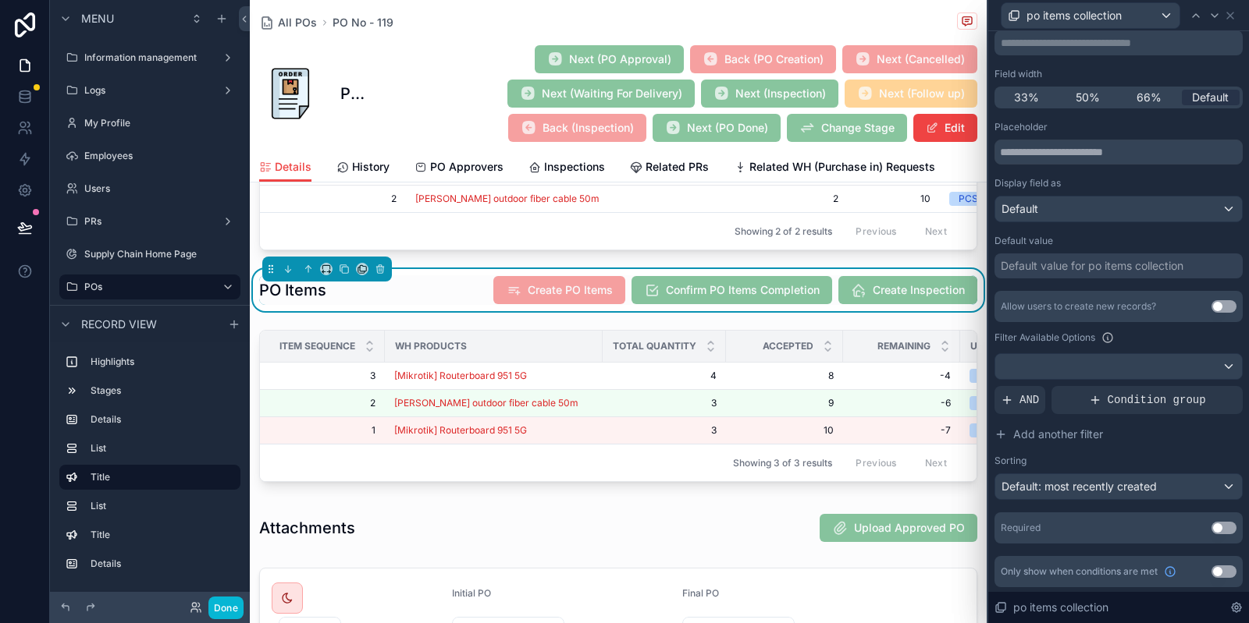
click at [1231, 8] on div "po items collection" at bounding box center [1118, 15] width 248 height 30
click at [1231, 12] on icon at bounding box center [1230, 15] width 12 height 12
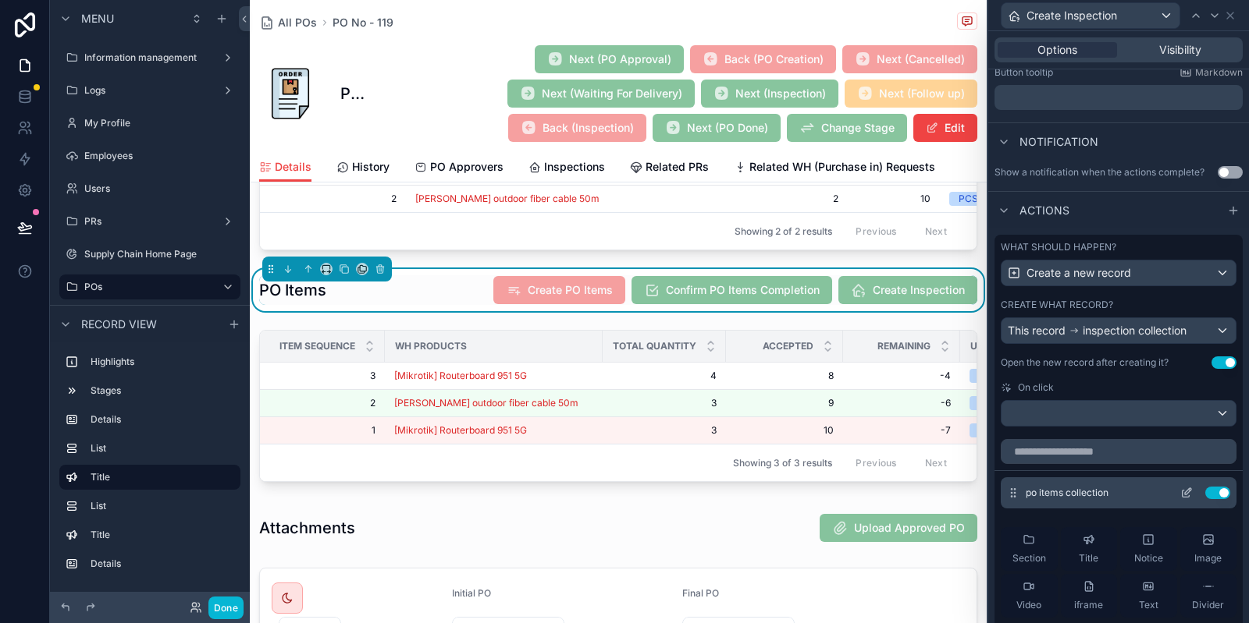
click at [1212, 494] on button "Use setting" at bounding box center [1217, 493] width 25 height 12
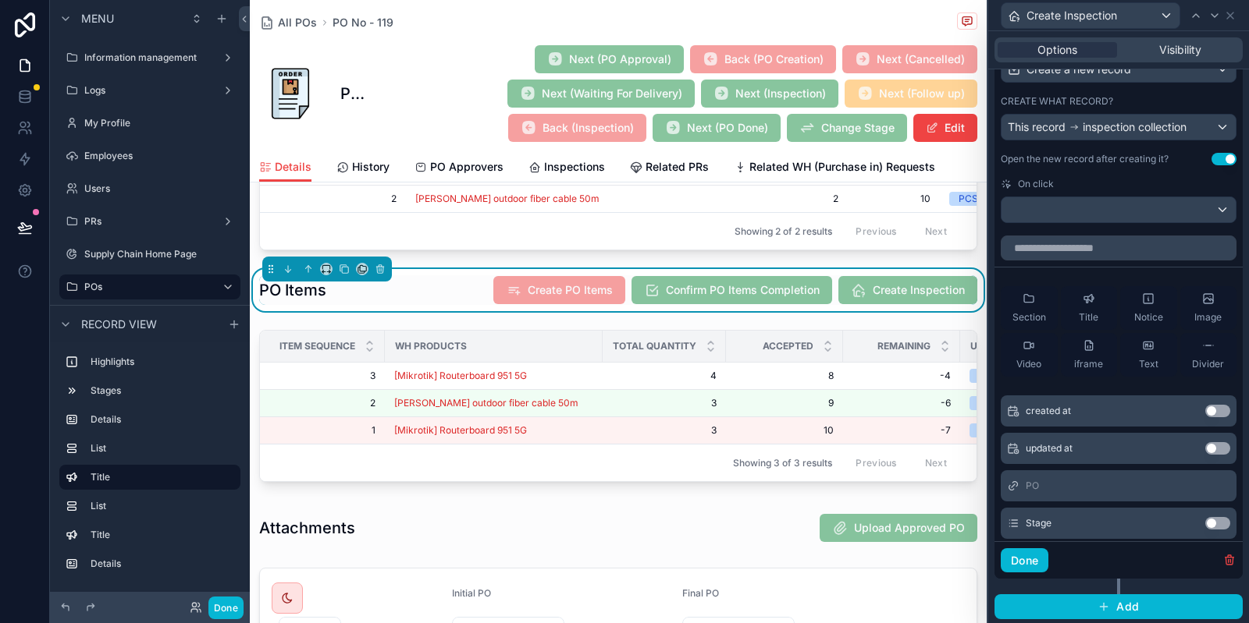
scroll to position [165, 0]
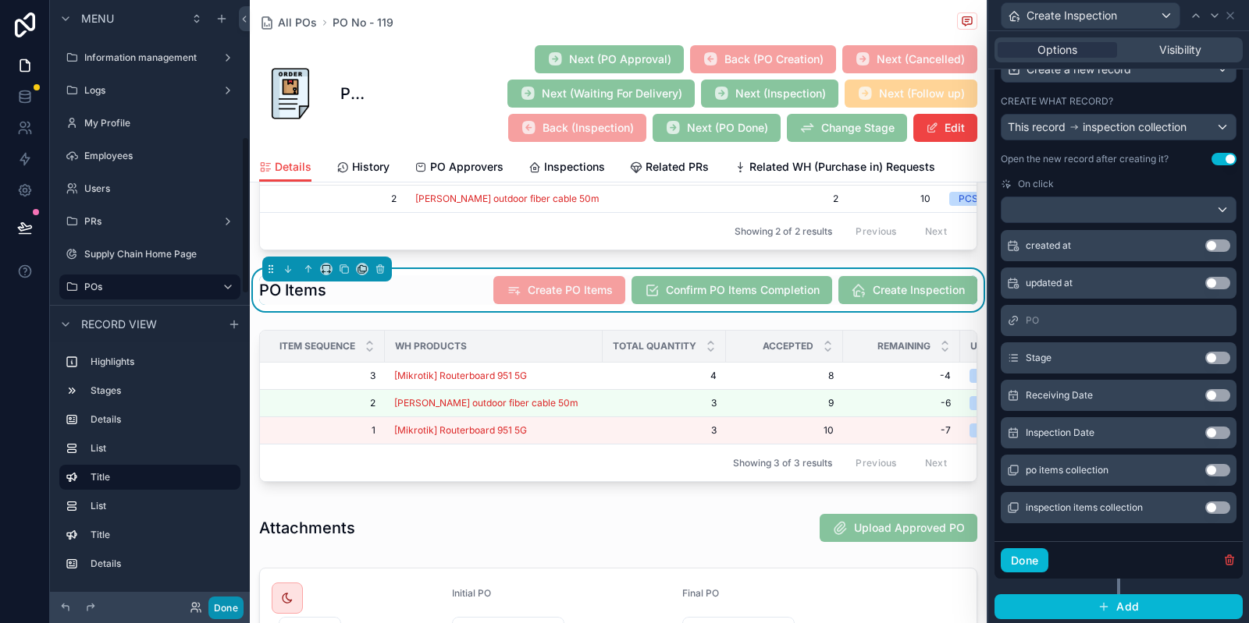
click at [230, 602] on button "Done" at bounding box center [225, 608] width 35 height 23
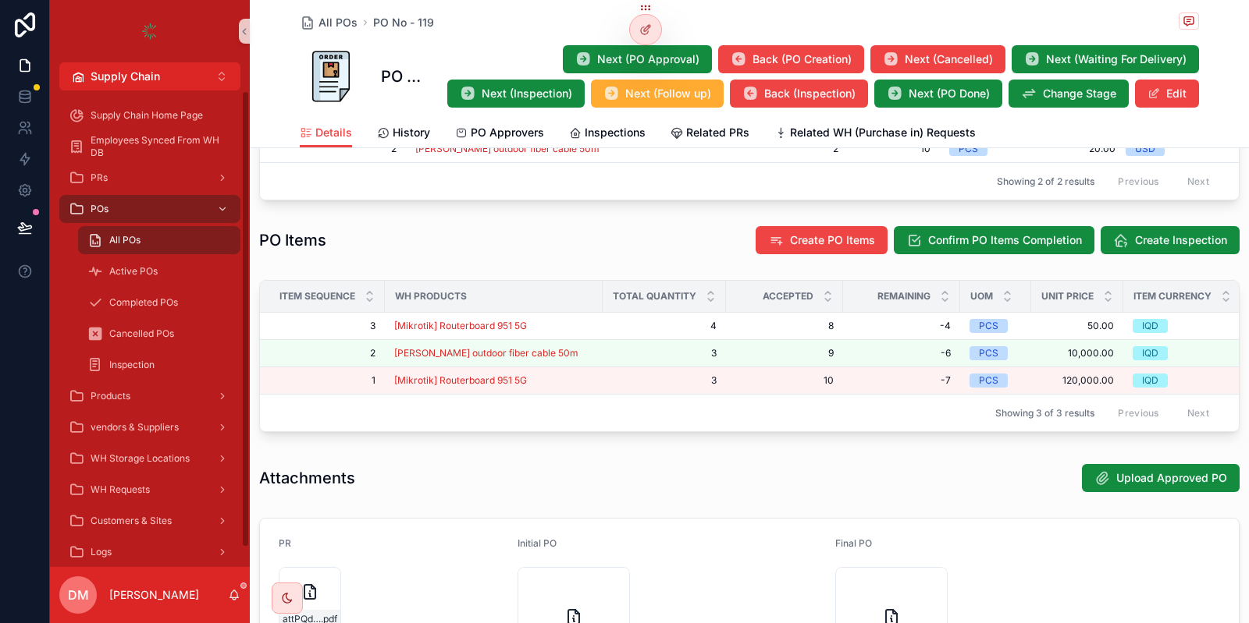
click at [183, 248] on div "All POs" at bounding box center [159, 240] width 144 height 25
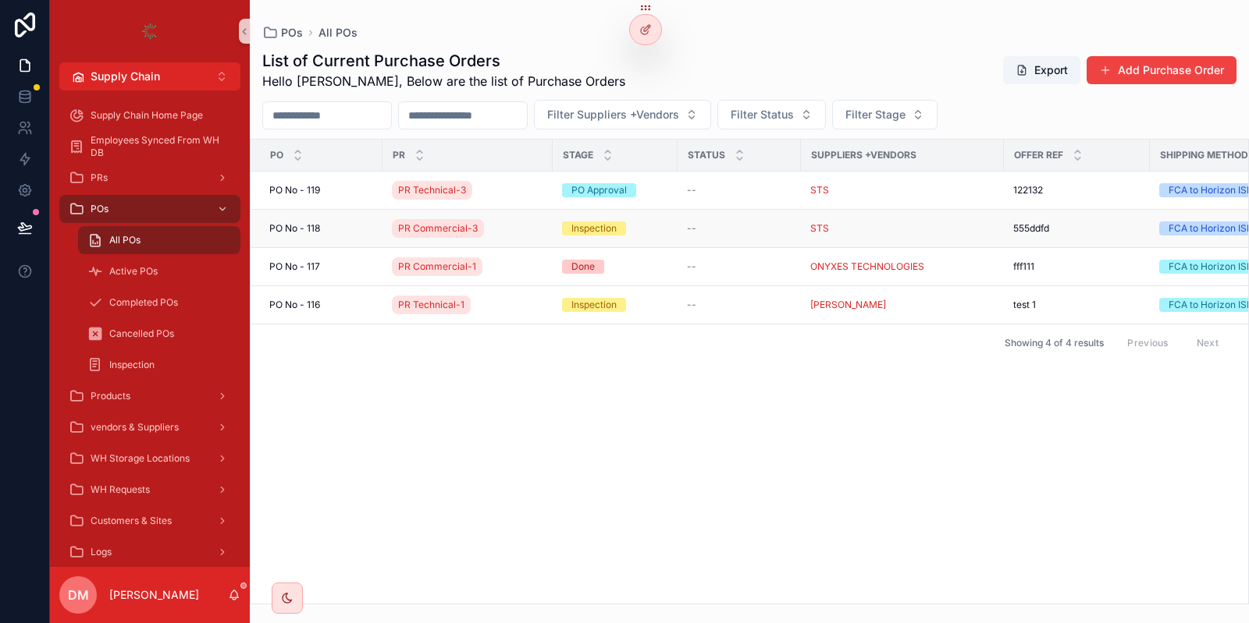
click at [322, 224] on div "PO No - 118 PO No - 118" at bounding box center [321, 228] width 104 height 12
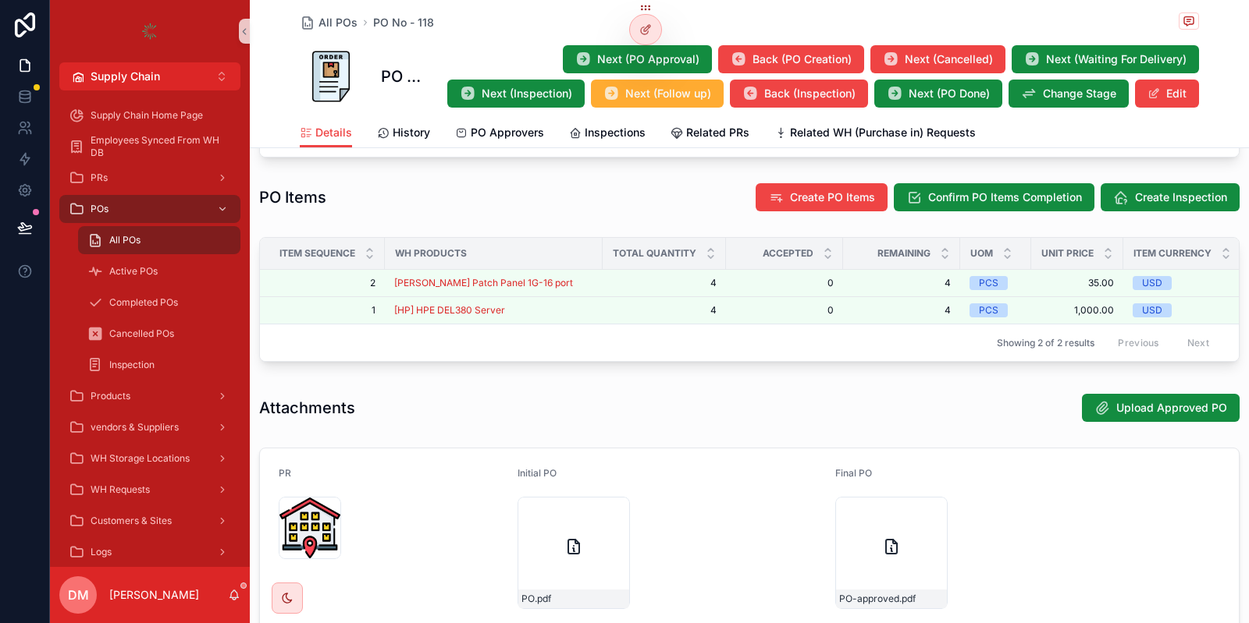
scroll to position [0, 19]
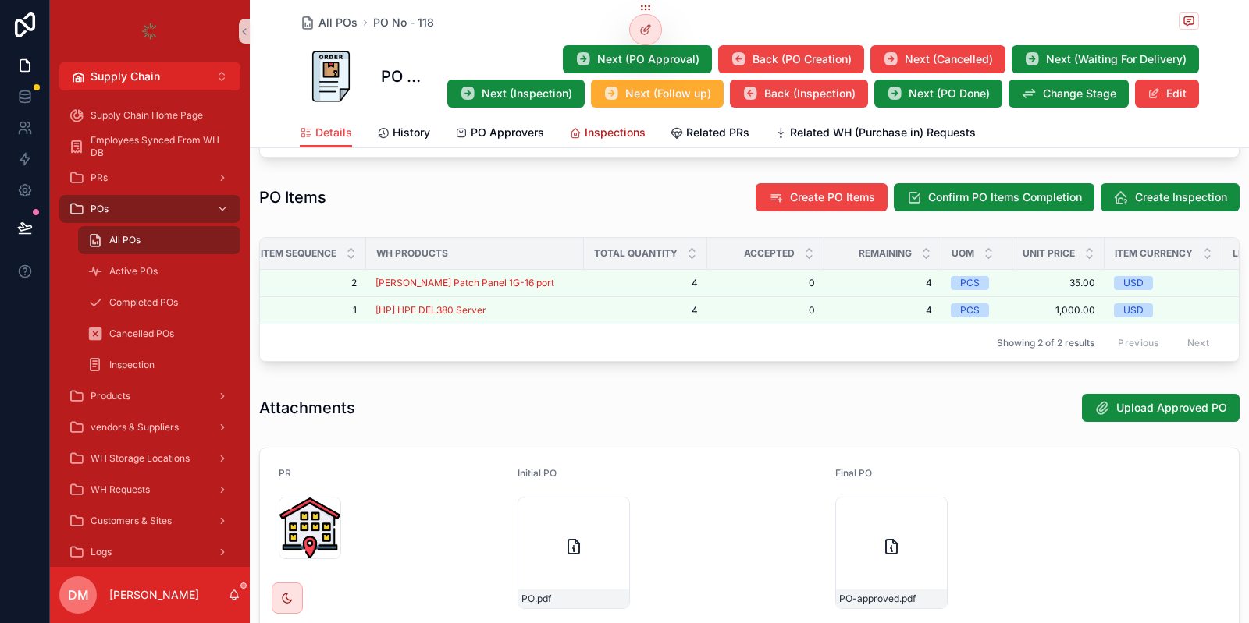
click at [611, 134] on span "Inspections" at bounding box center [614, 133] width 61 height 16
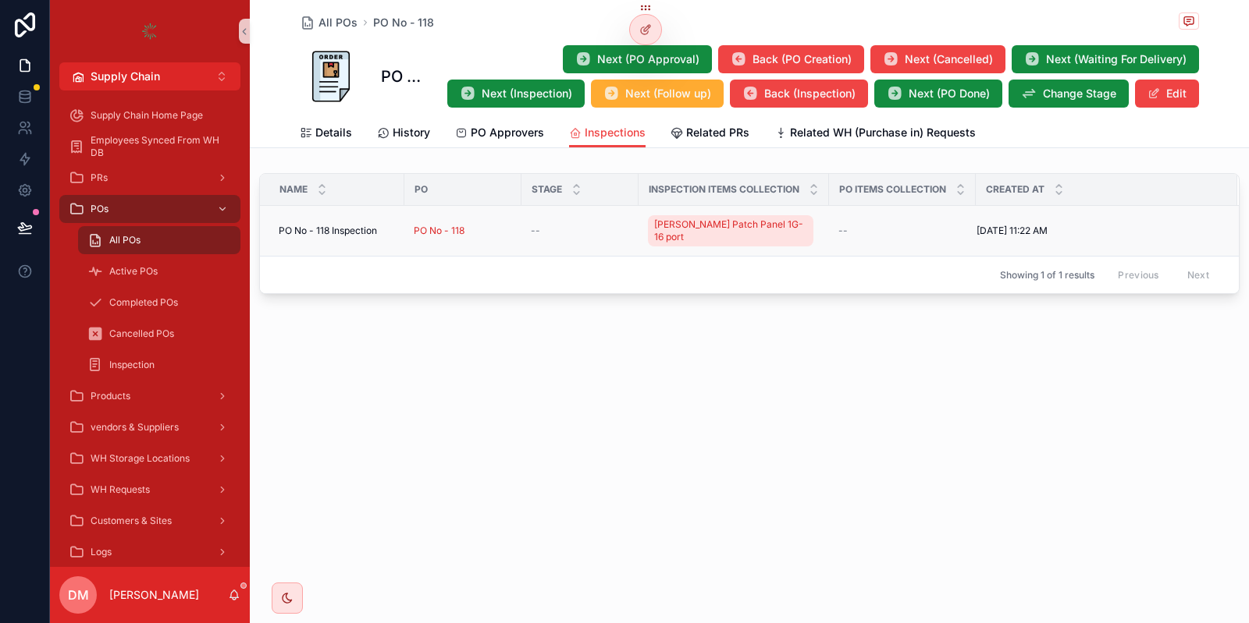
click at [345, 225] on span "PO No - 118 Inspection" at bounding box center [328, 231] width 98 height 12
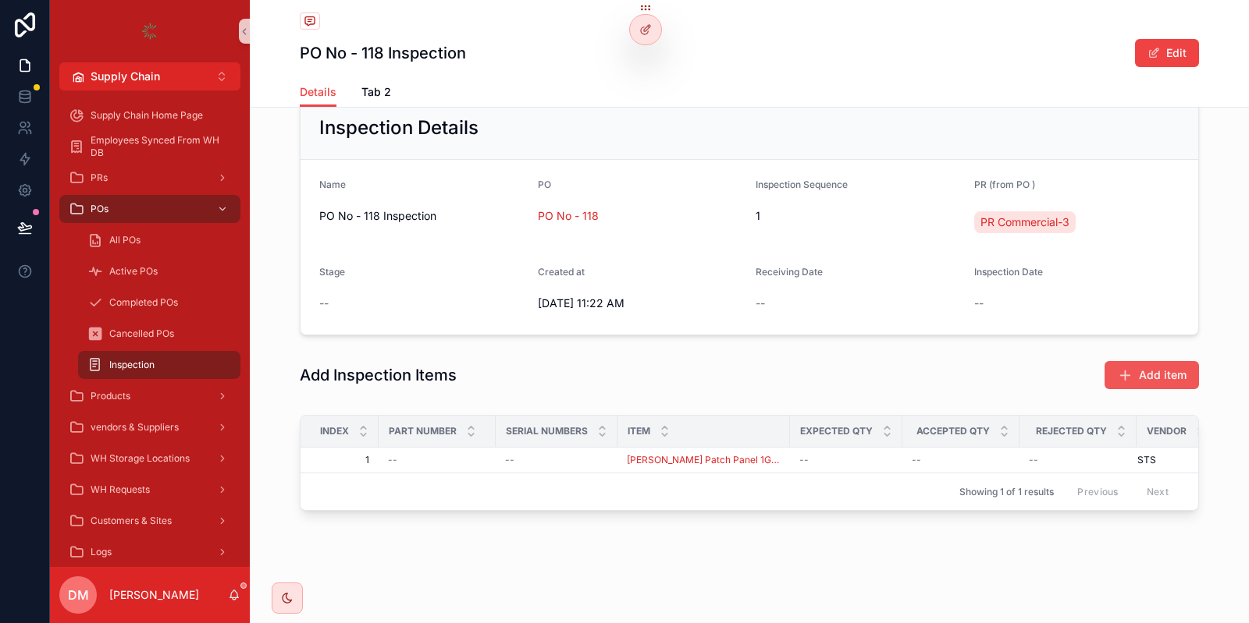
scroll to position [101, 0]
click at [1178, 366] on button "Add item" at bounding box center [1151, 378] width 94 height 28
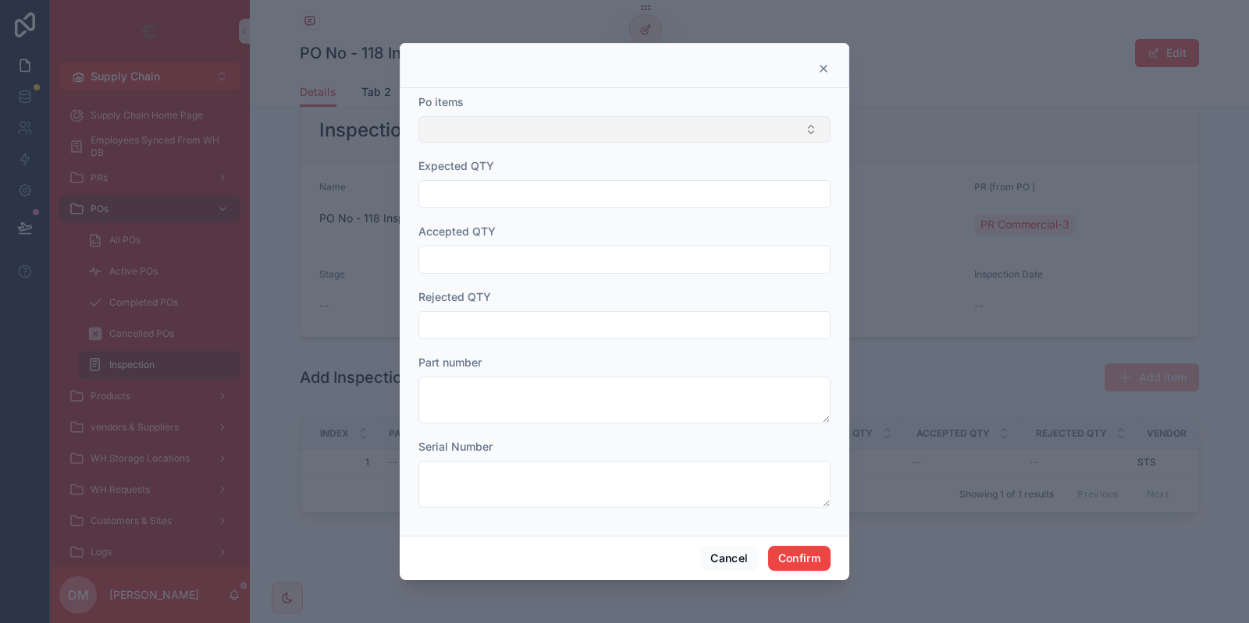
click at [593, 120] on button "Select Button" at bounding box center [624, 129] width 412 height 27
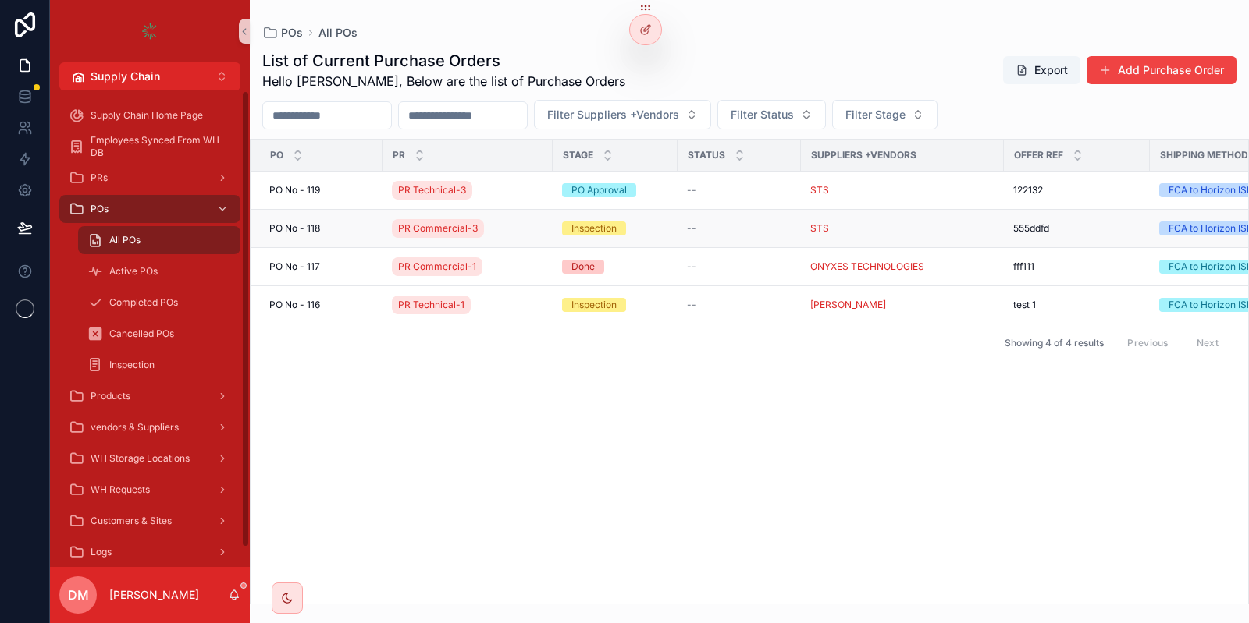
click at [334, 225] on div "[STREET_ADDRESS]" at bounding box center [321, 228] width 104 height 12
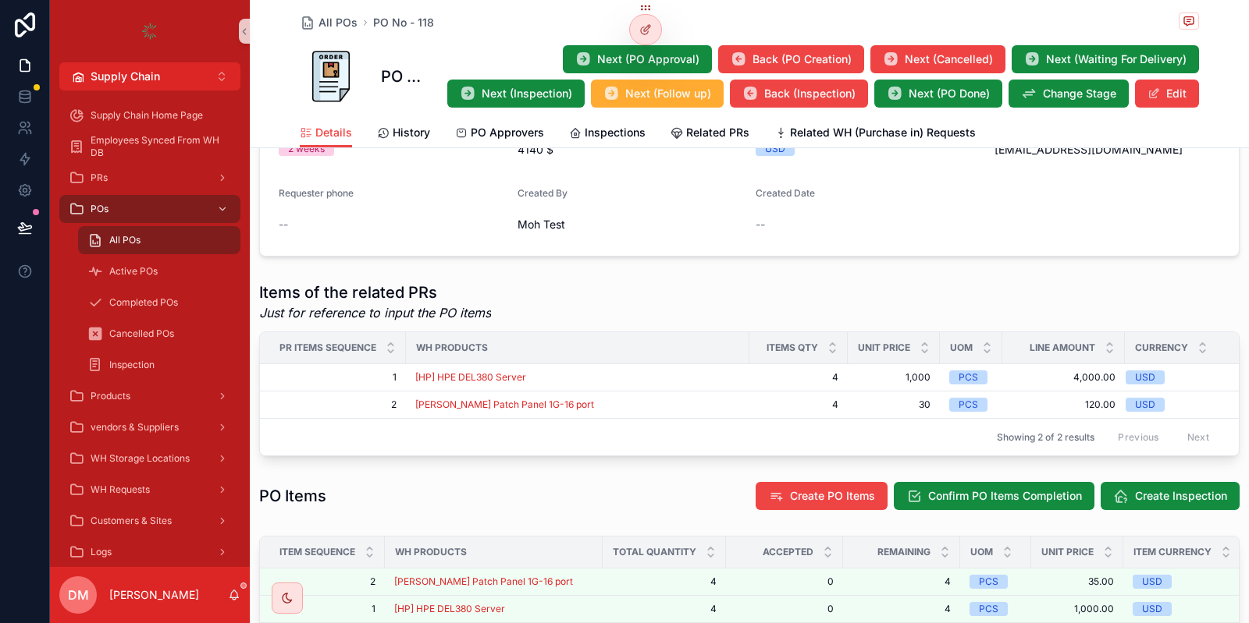
scroll to position [655, 0]
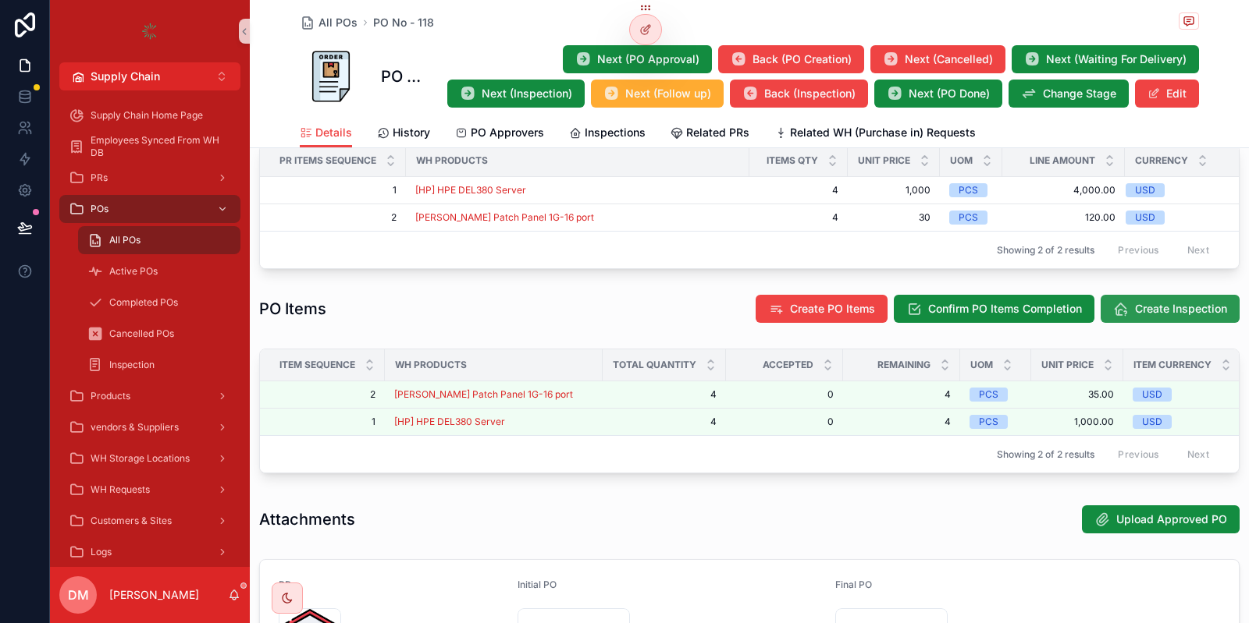
click at [1142, 316] on button "Create Inspection" at bounding box center [1169, 309] width 139 height 28
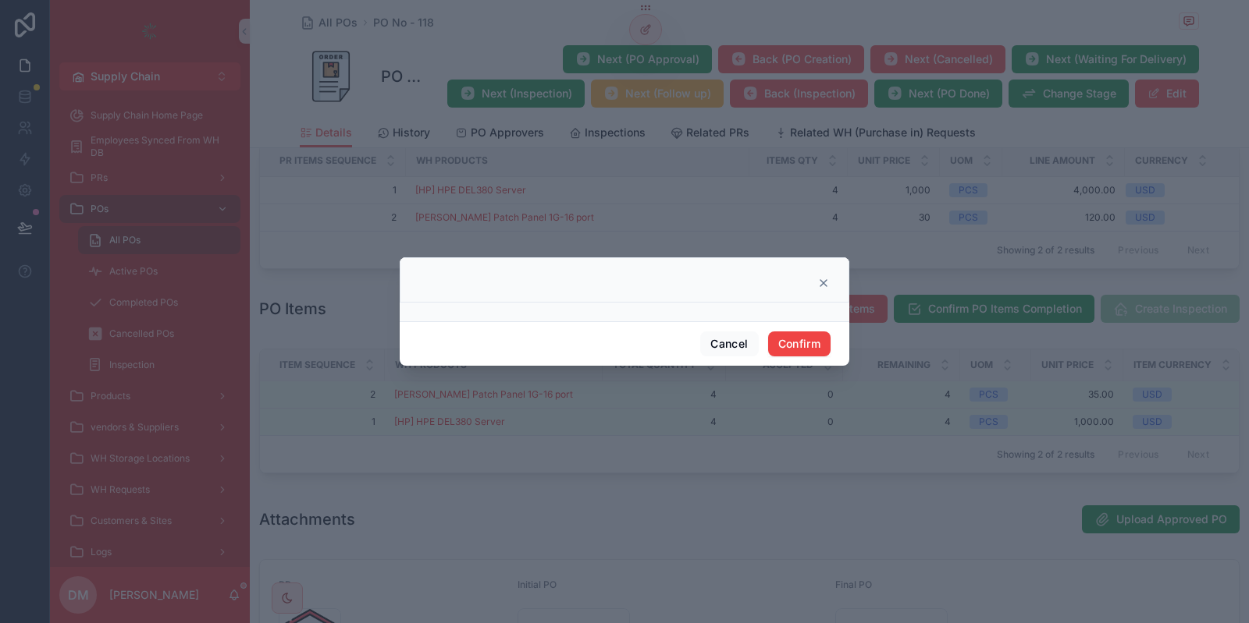
click at [715, 182] on div at bounding box center [624, 311] width 1249 height 623
click at [735, 337] on button "Cancel" at bounding box center [729, 344] width 58 height 25
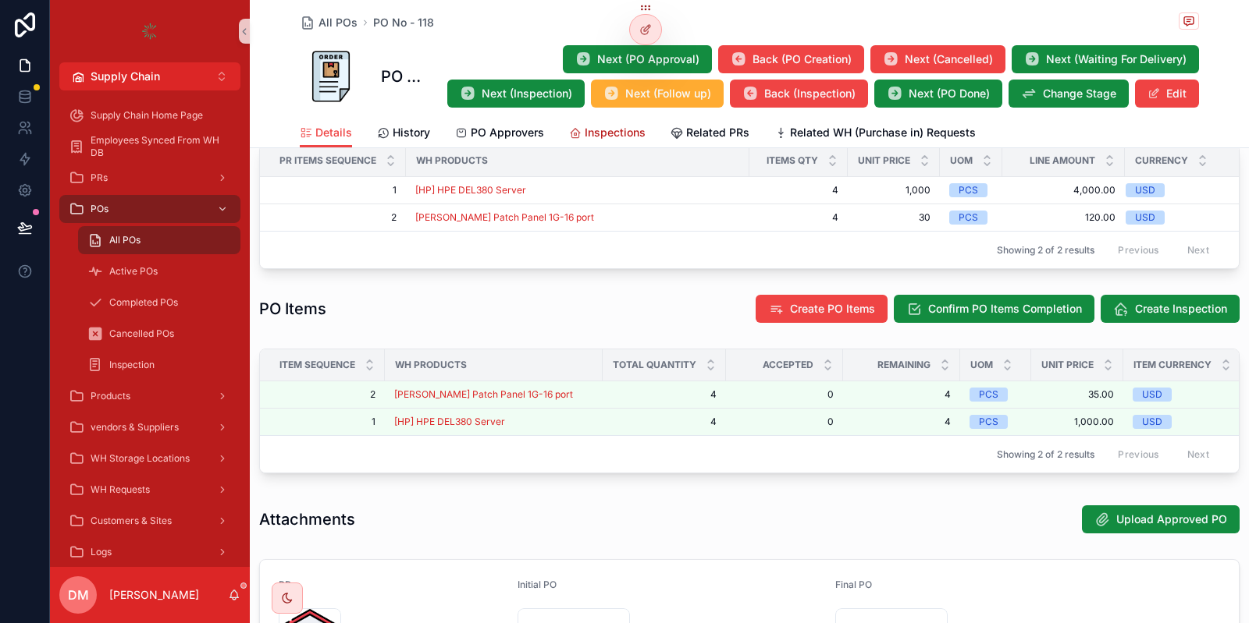
click at [612, 134] on span "Inspections" at bounding box center [614, 133] width 61 height 16
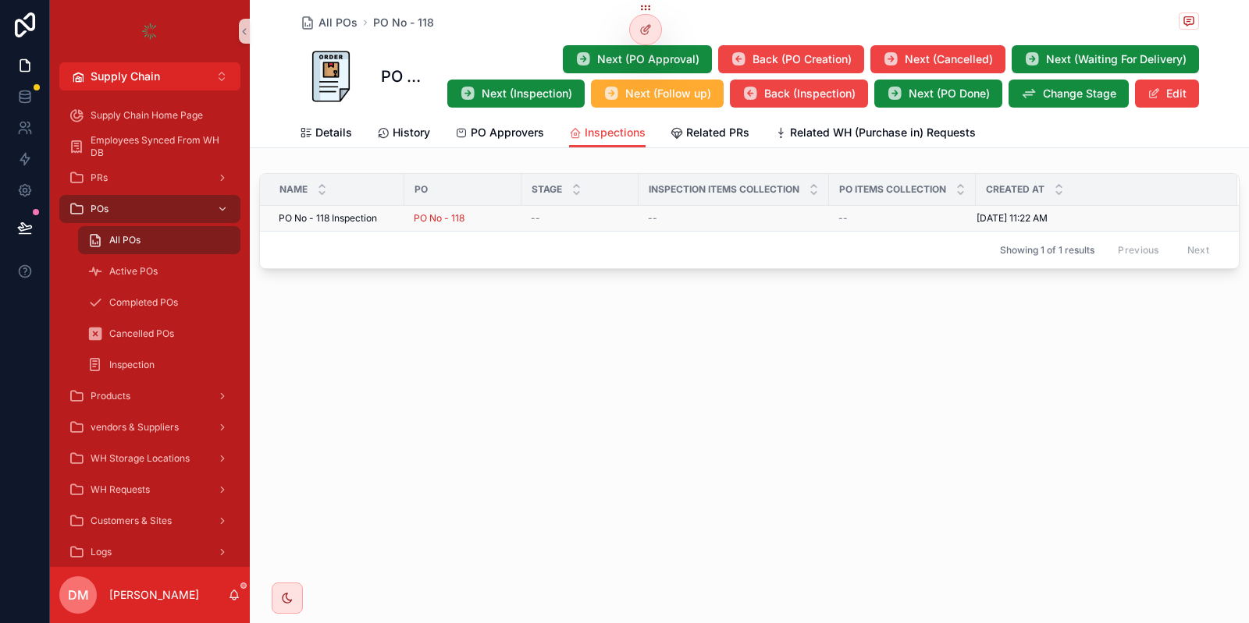
click at [393, 215] on div "PO No - 118 Inspection PO No - 118 Inspection" at bounding box center [337, 218] width 116 height 12
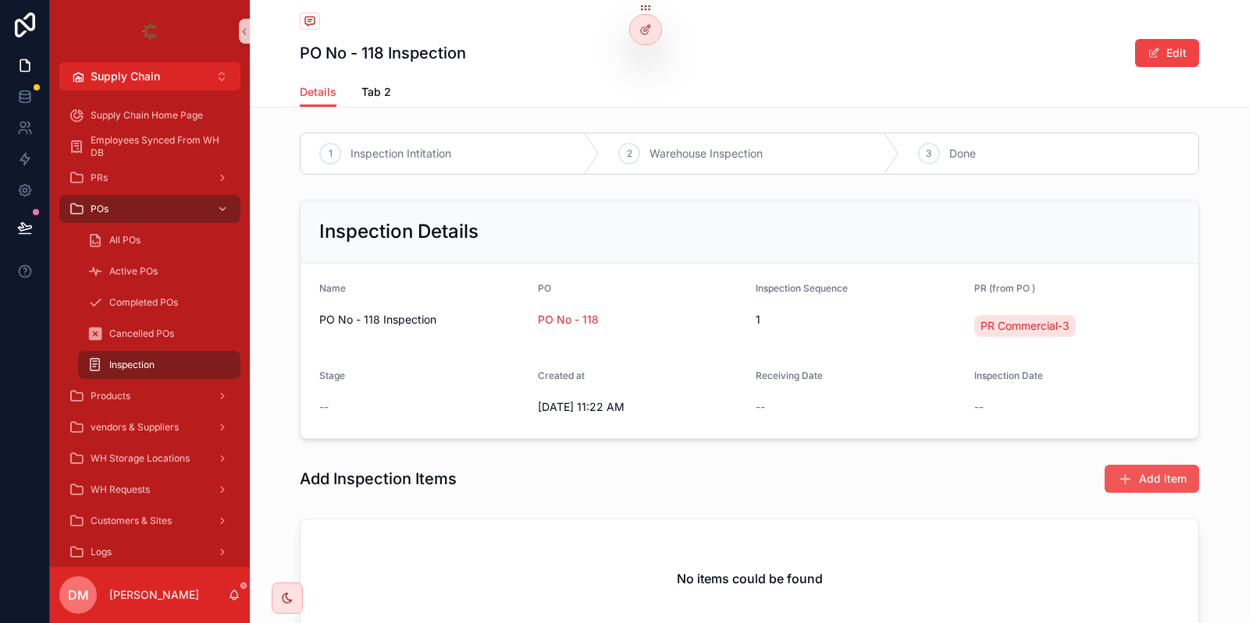
drag, startPoint x: 1200, startPoint y: 439, endPoint x: 1138, endPoint y: 490, distance: 80.4
click at [1171, 465] on div "1 Inspection Intitation 2 Warehouse Inspection 3 Done Inspection Details Name P…" at bounding box center [749, 388] width 999 height 525
click at [1136, 490] on button "Add item" at bounding box center [1151, 479] width 94 height 28
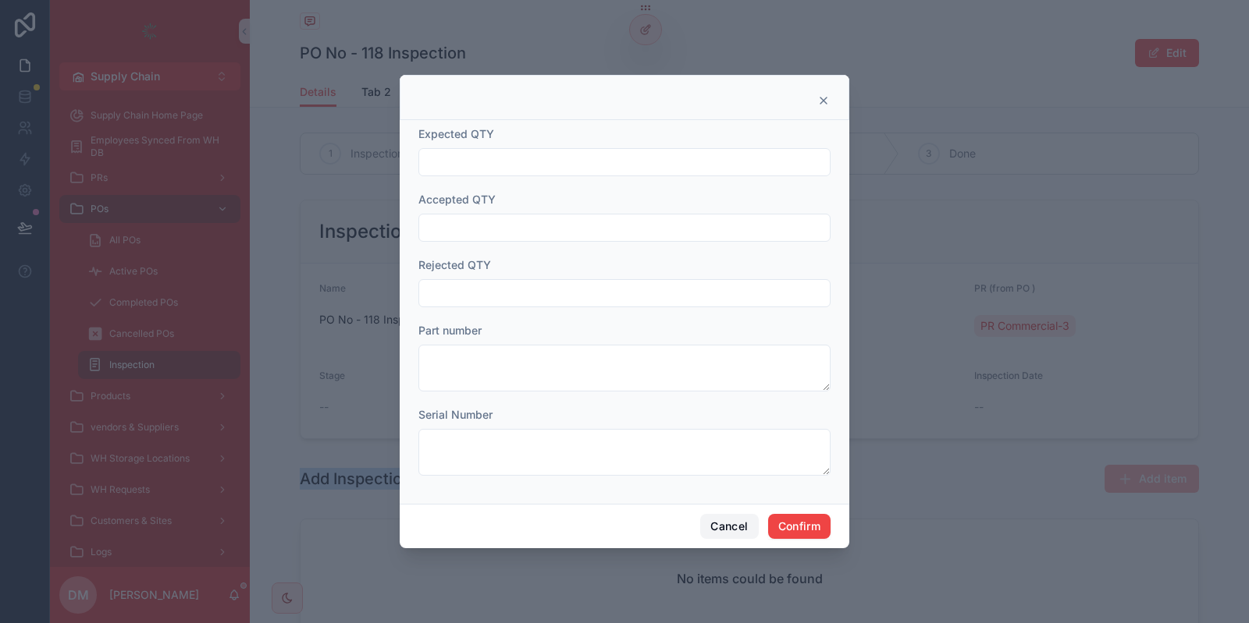
drag, startPoint x: 719, startPoint y: 531, endPoint x: 525, endPoint y: 432, distance: 217.4
click at [719, 529] on button "Cancel" at bounding box center [729, 526] width 58 height 25
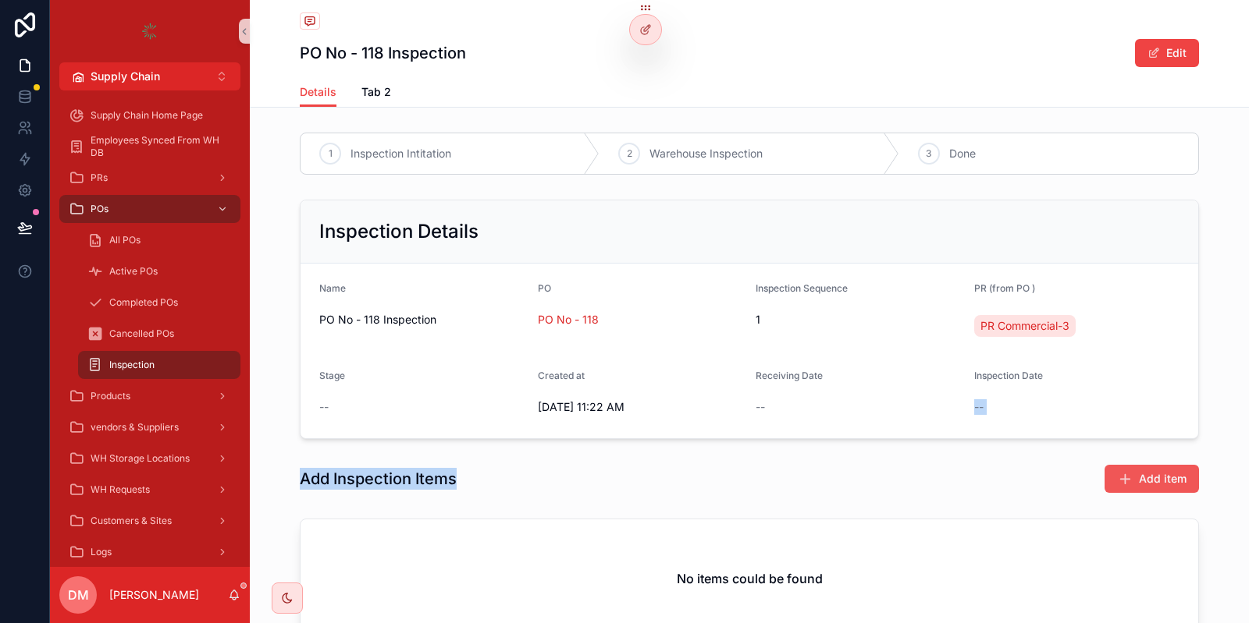
click at [1134, 477] on button "Add item" at bounding box center [1151, 479] width 94 height 28
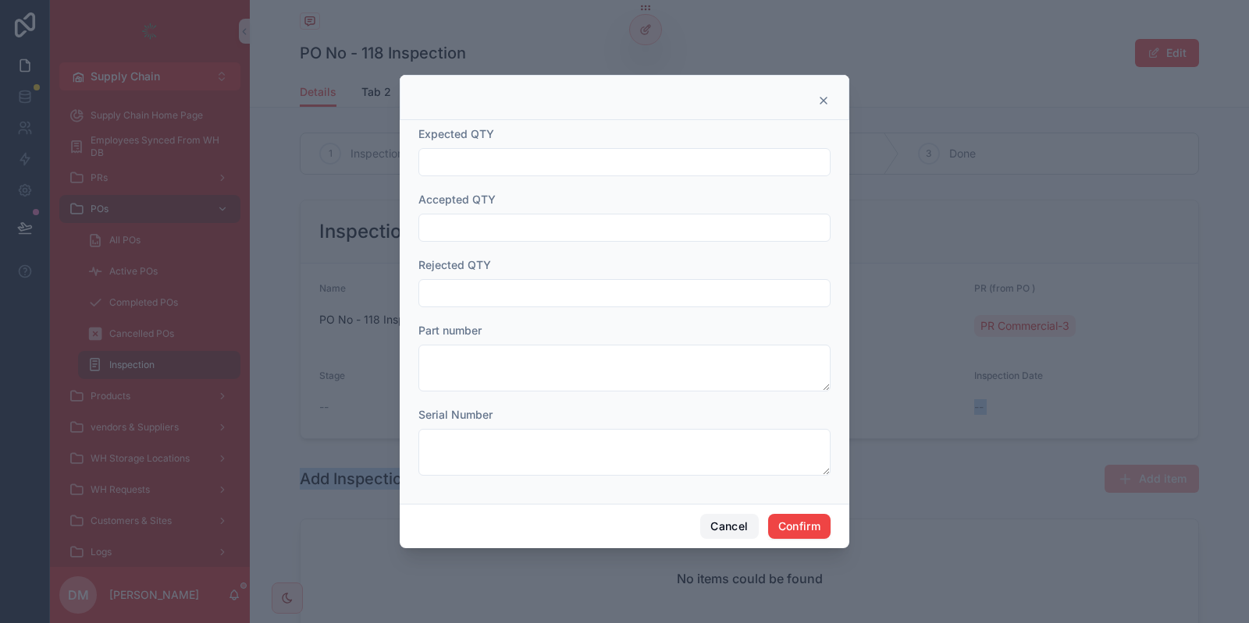
click at [723, 523] on button "Cancel" at bounding box center [729, 526] width 58 height 25
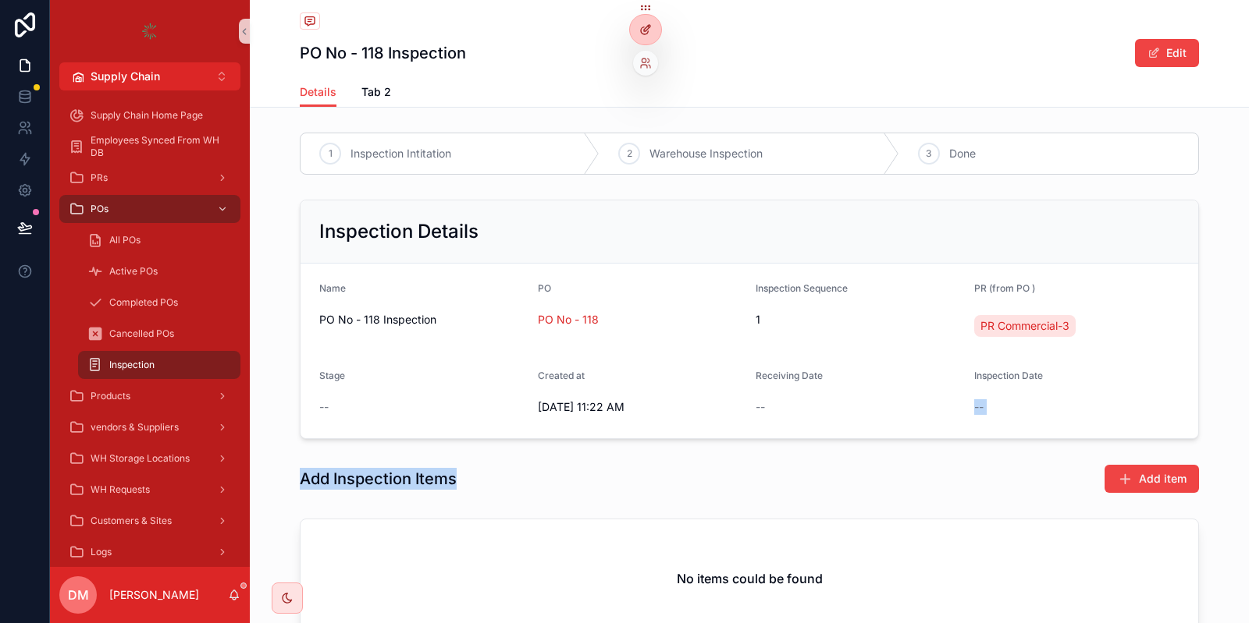
click at [639, 36] on icon at bounding box center [645, 29] width 12 height 12
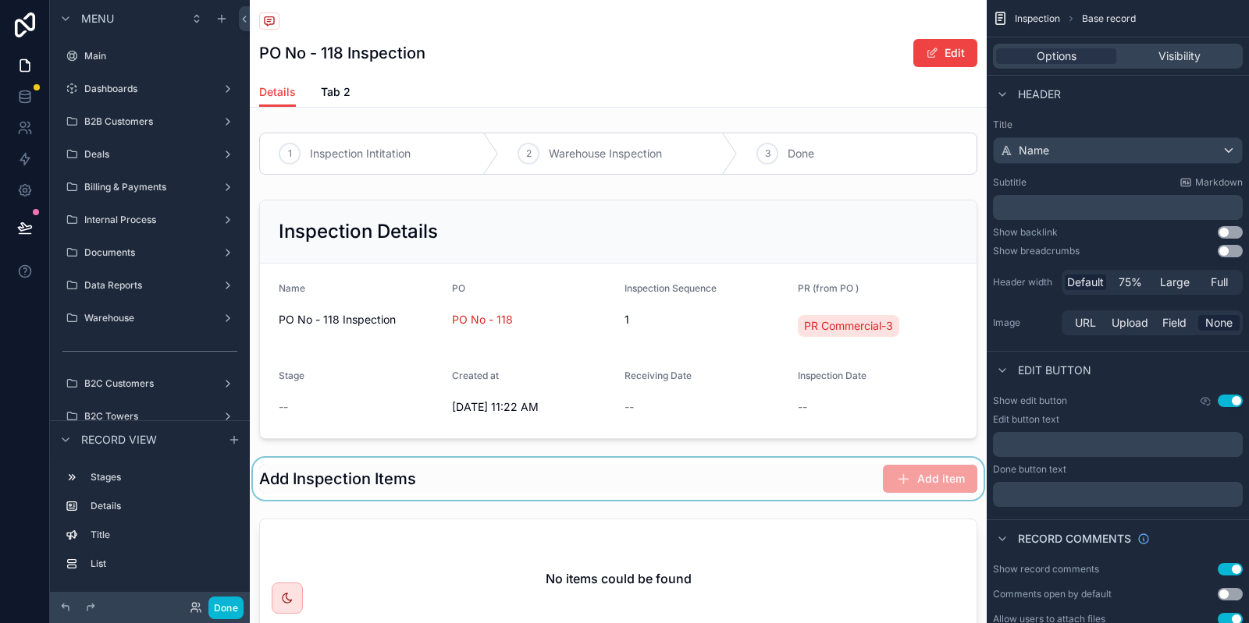
click at [883, 474] on div "scrollable content" at bounding box center [618, 479] width 737 height 42
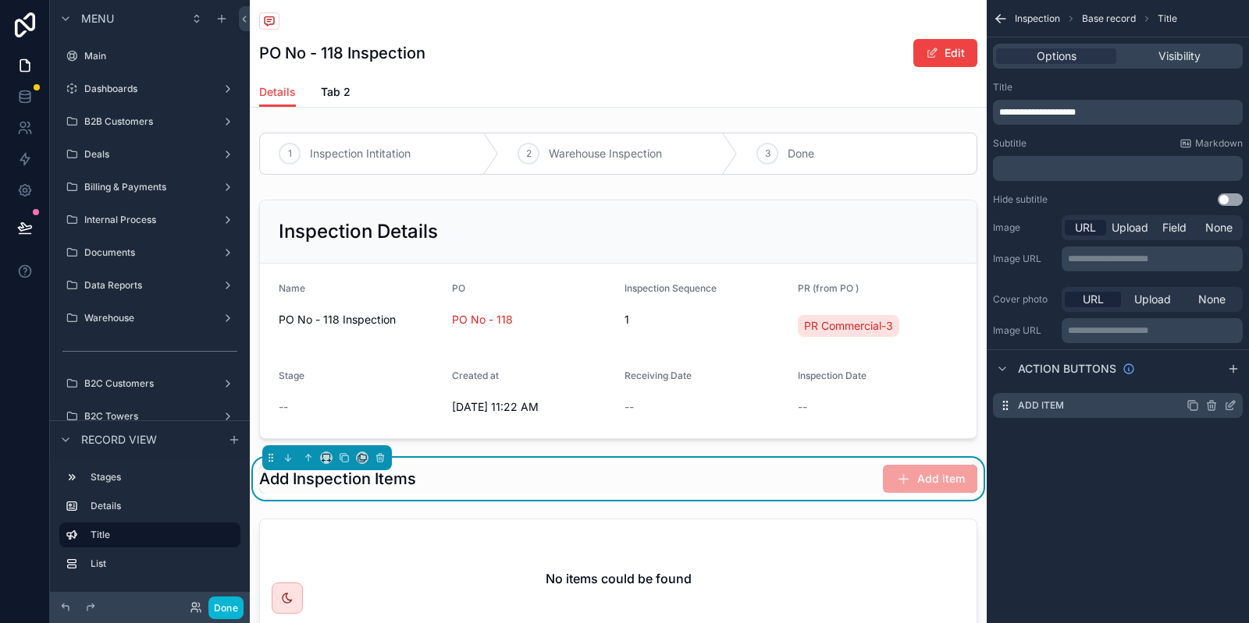
click at [1231, 407] on icon "scrollable content" at bounding box center [1231, 404] width 6 height 6
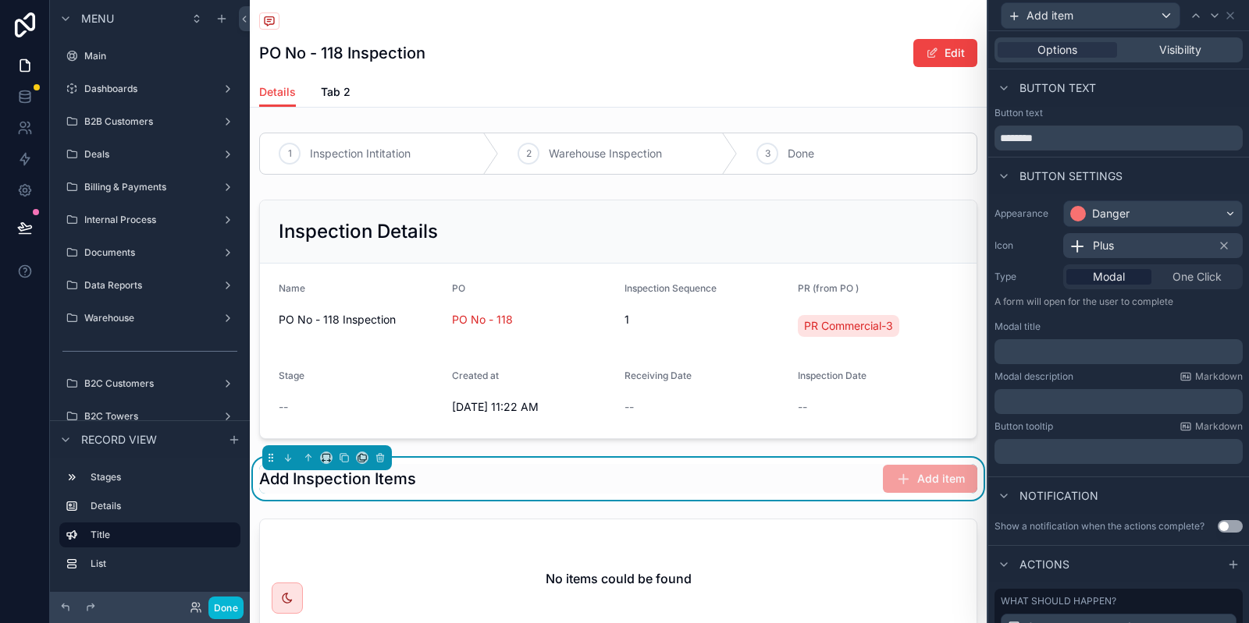
scroll to position [160, 0]
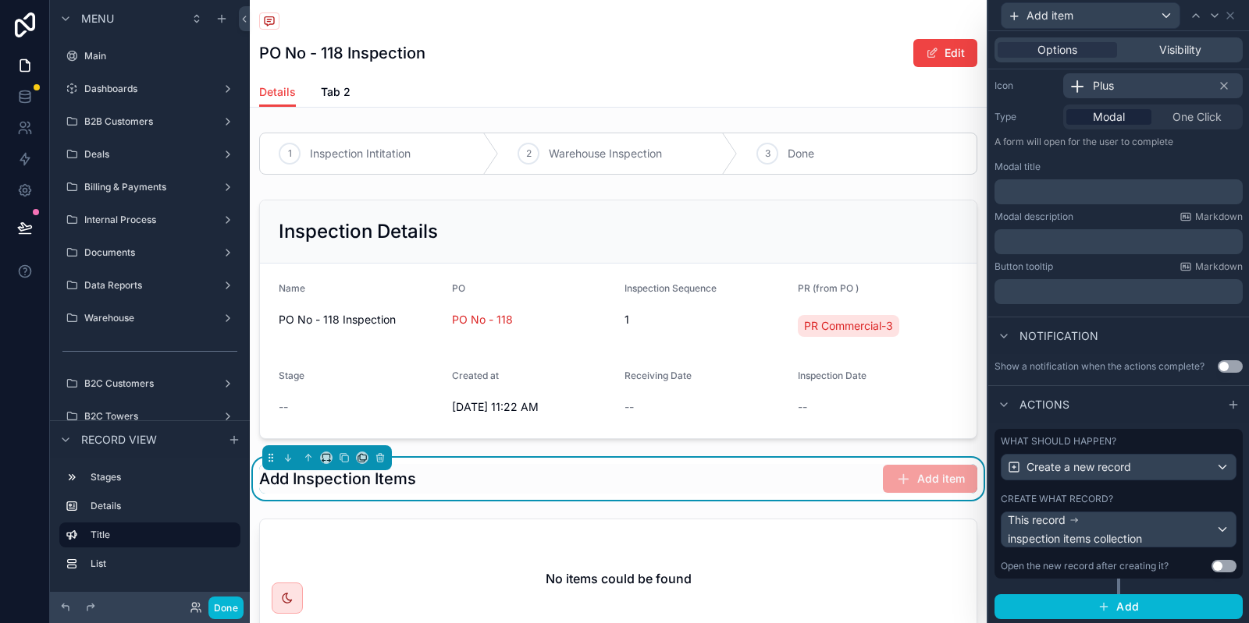
click at [1089, 496] on label "Create what record?" at bounding box center [1056, 499] width 112 height 12
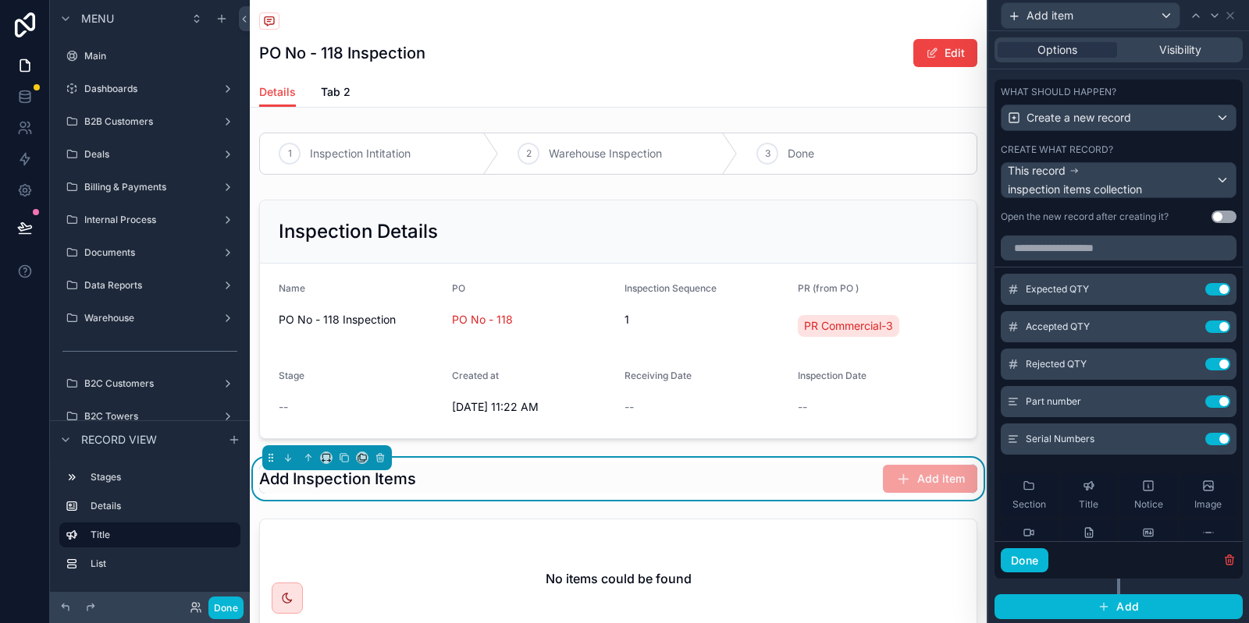
scroll to position [216, 0]
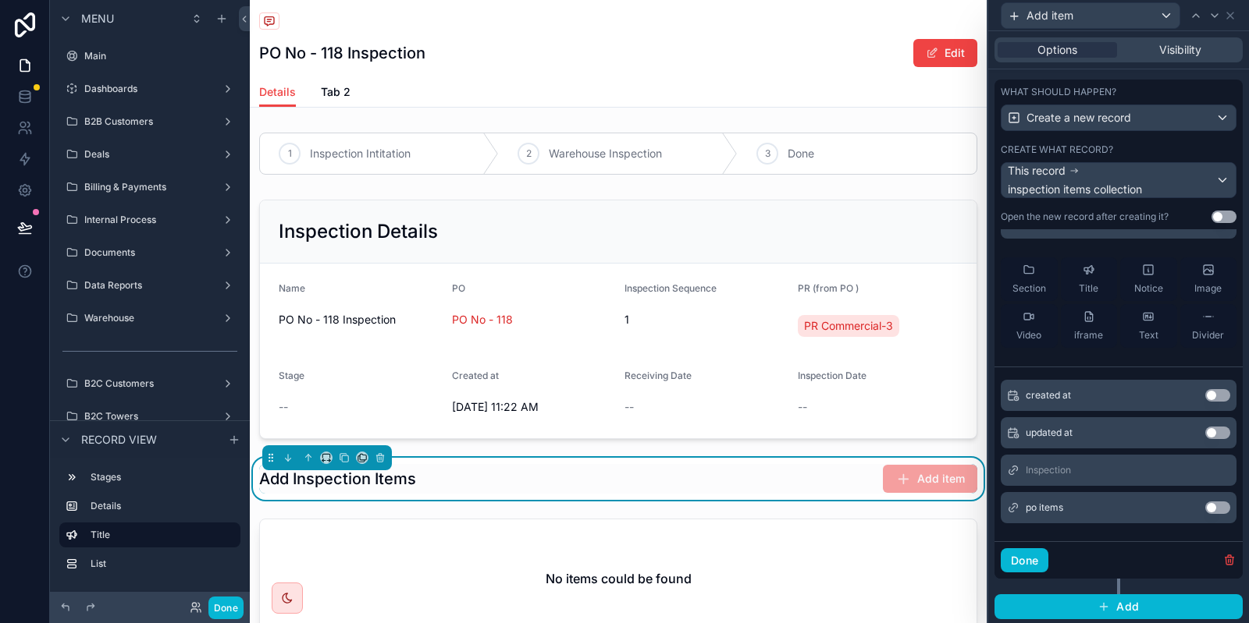
click at [1216, 500] on div "po items Use setting" at bounding box center [1118, 507] width 236 height 31
click at [1214, 502] on button "Use setting" at bounding box center [1217, 508] width 25 height 12
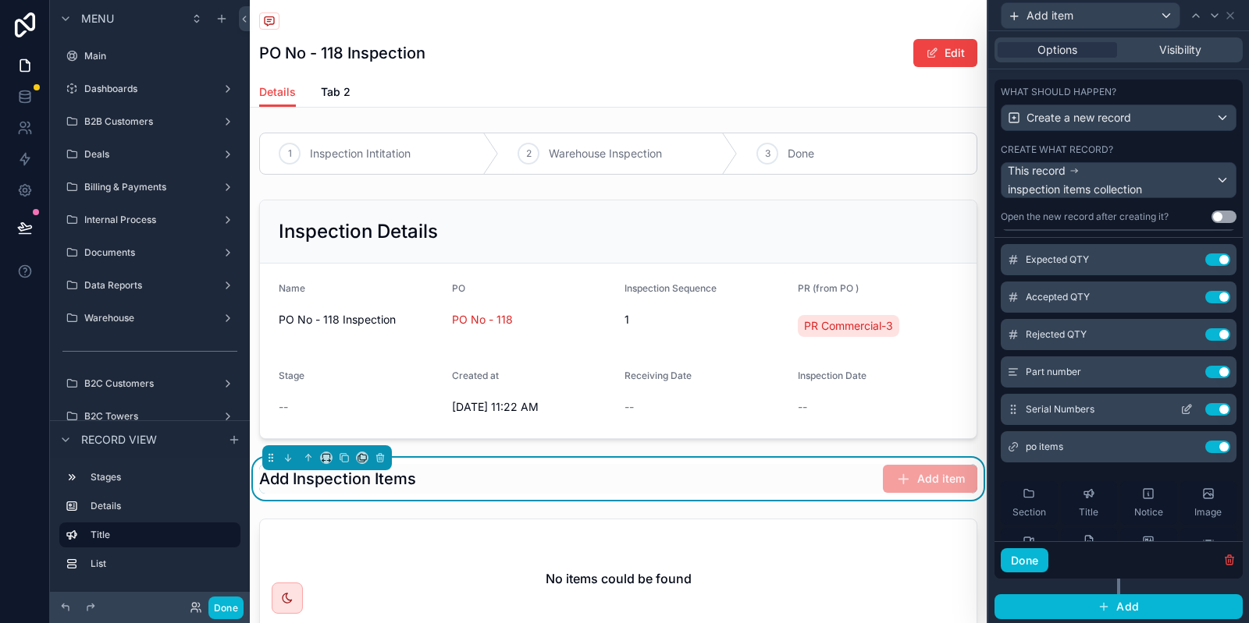
scroll to position [0, 0]
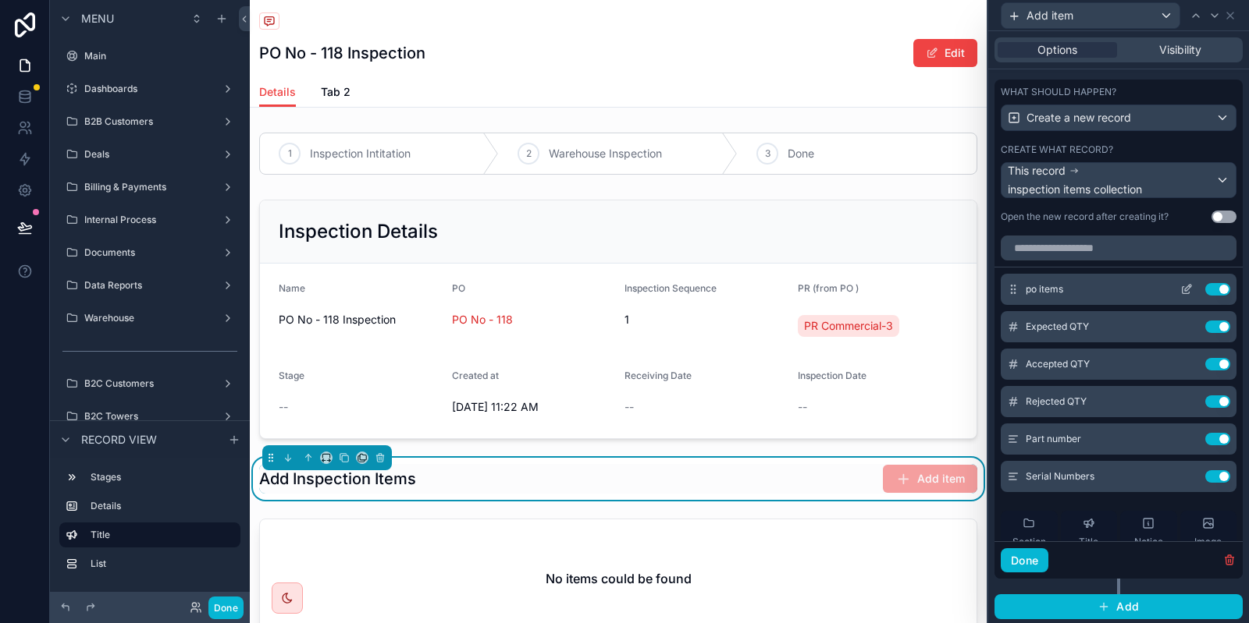
click at [1192, 290] on icon at bounding box center [1186, 289] width 12 height 12
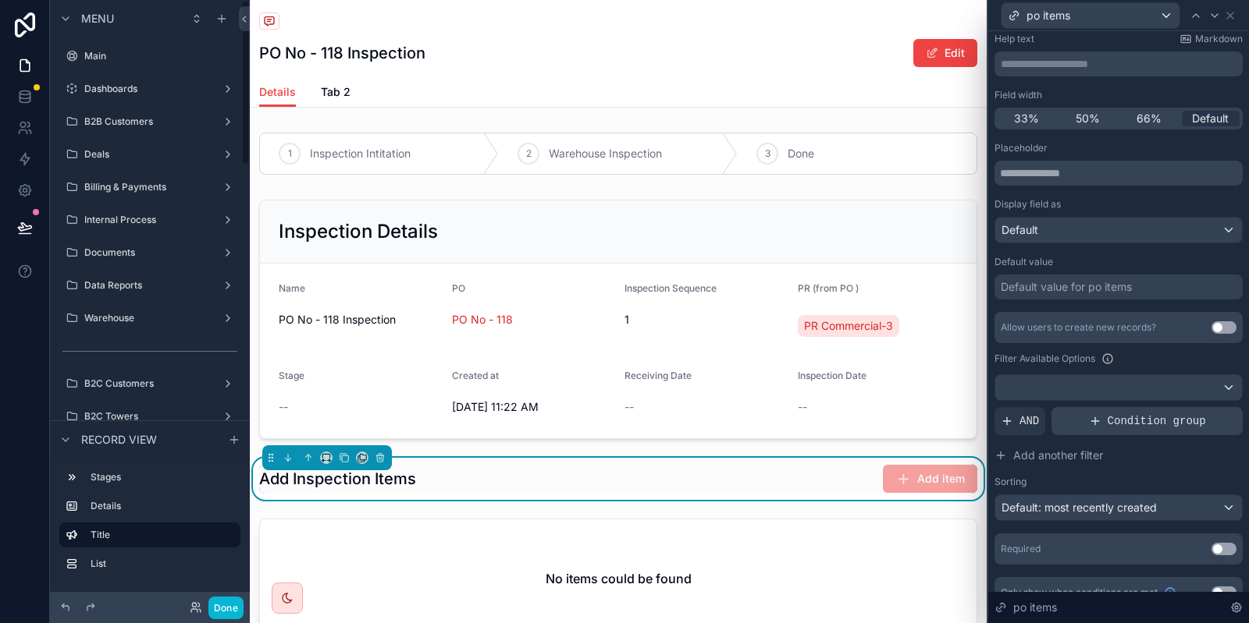
scroll to position [110, 0]
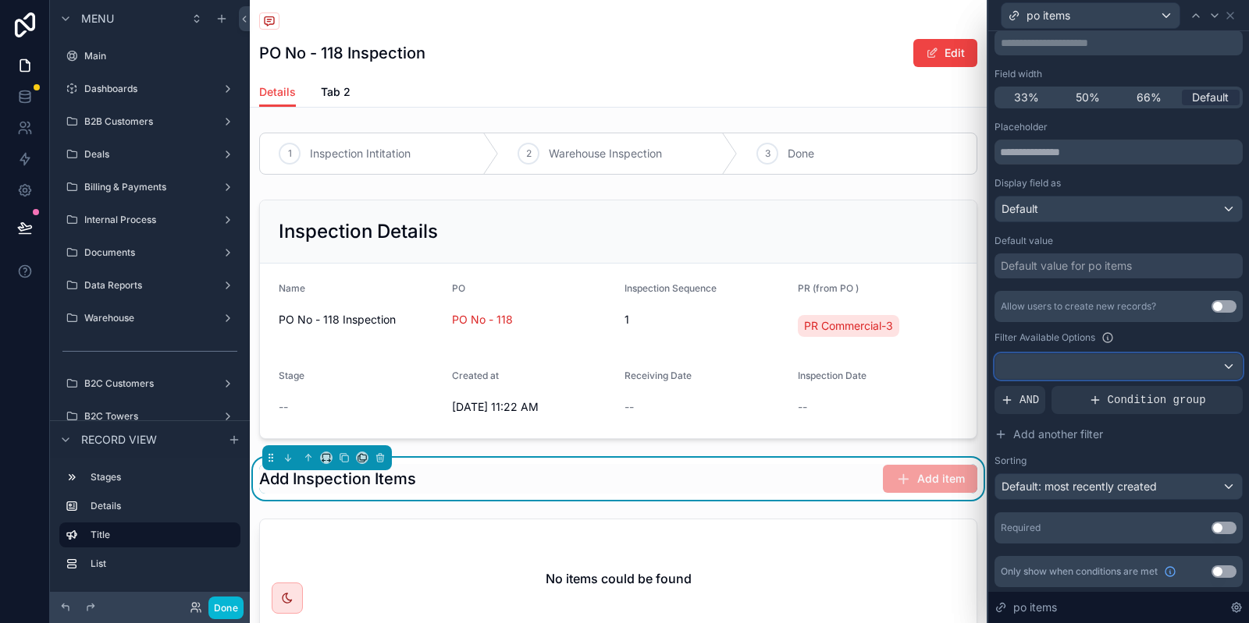
click at [1055, 377] on div at bounding box center [1118, 366] width 247 height 25
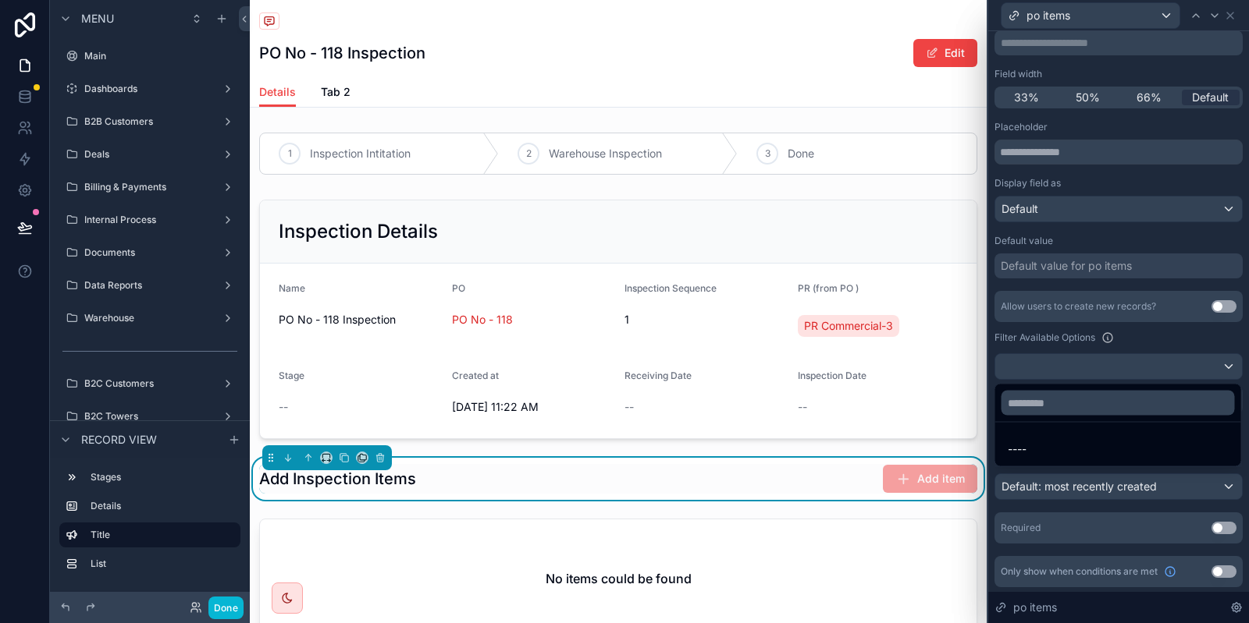
click at [1055, 377] on div at bounding box center [1118, 311] width 261 height 623
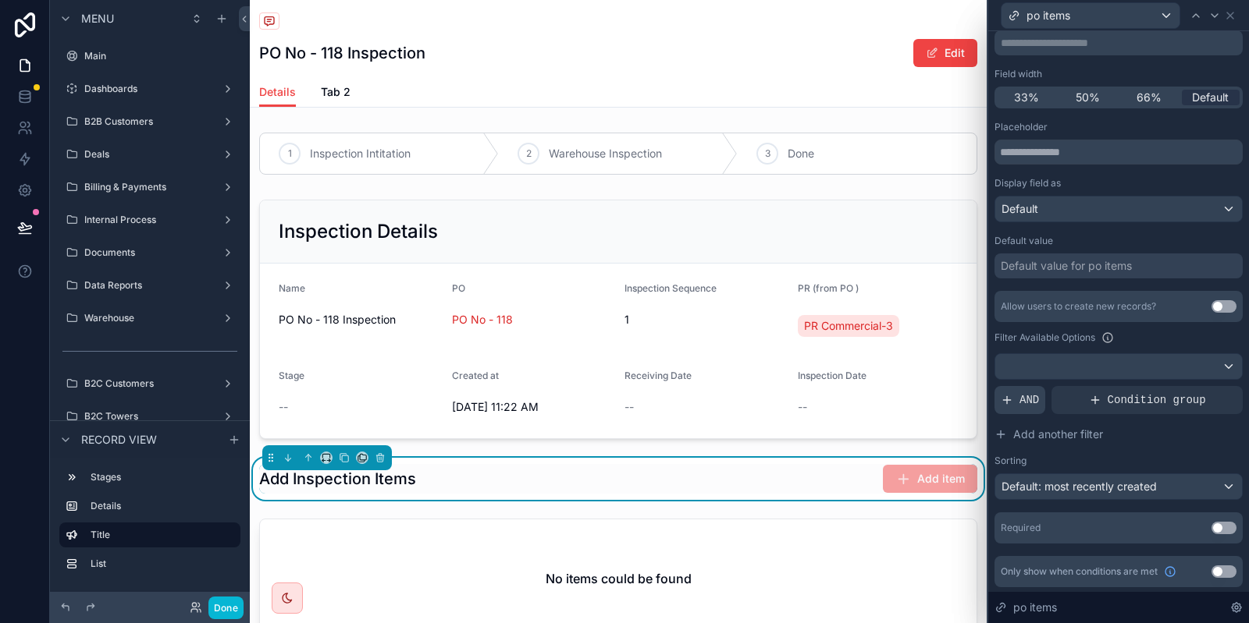
click at [1023, 395] on span "AND" at bounding box center [1029, 401] width 20 height 16
click at [1198, 389] on div at bounding box center [1203, 388] width 22 height 22
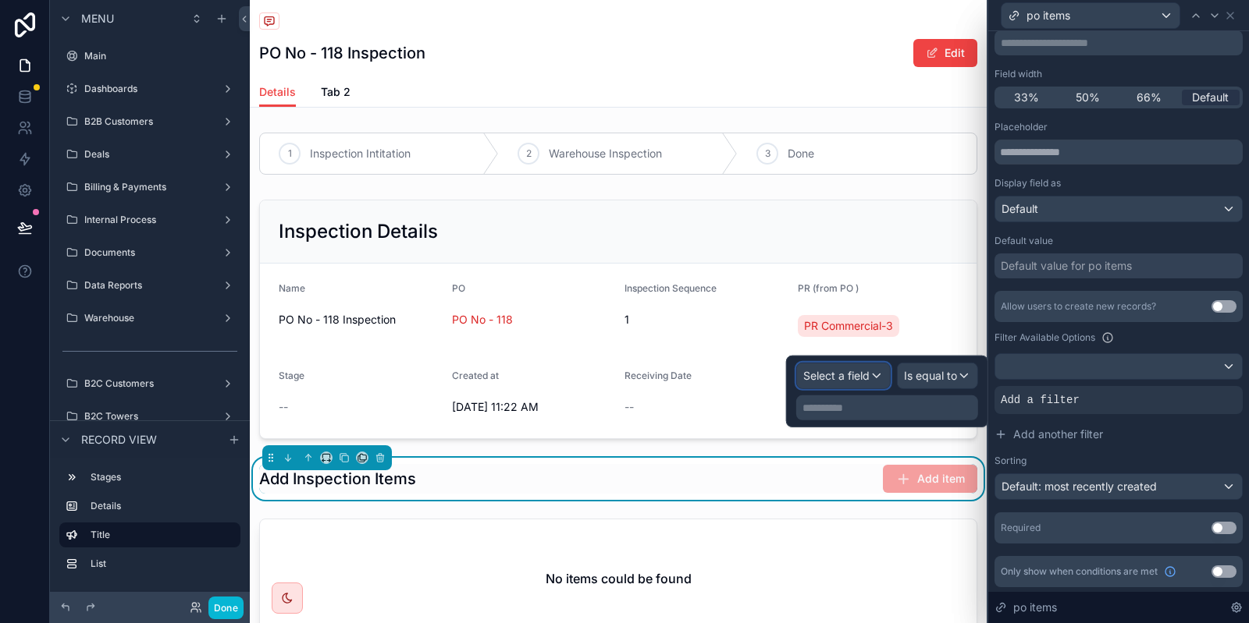
click at [865, 369] on span "Select a field" at bounding box center [836, 376] width 66 height 16
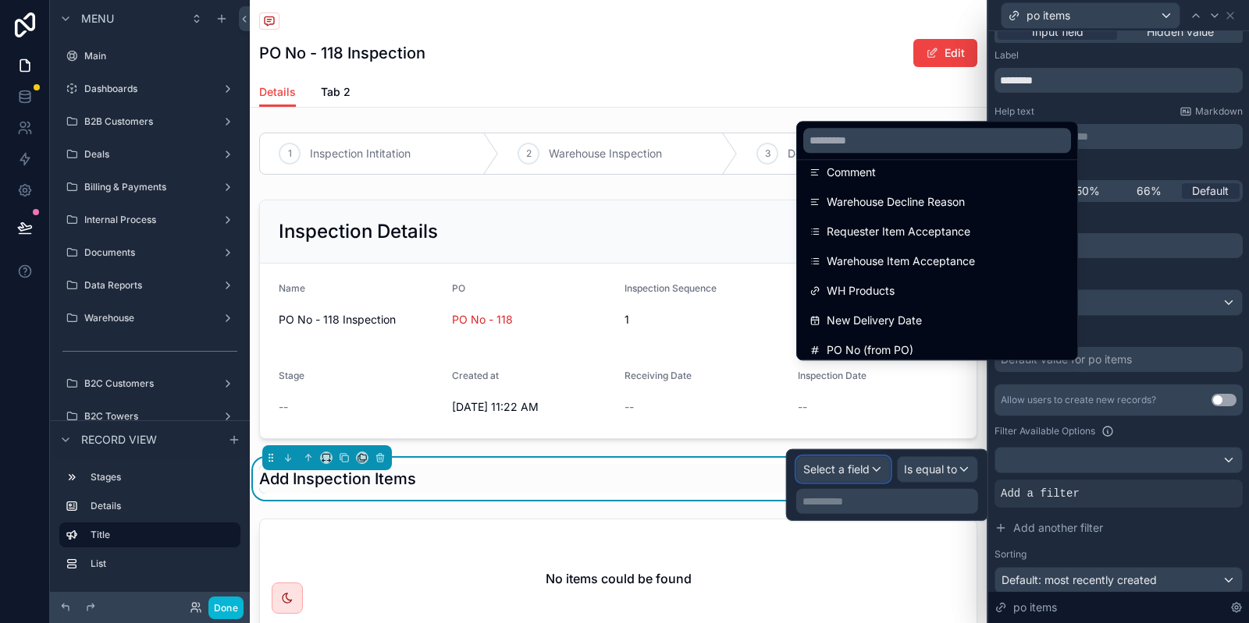
scroll to position [713, 0]
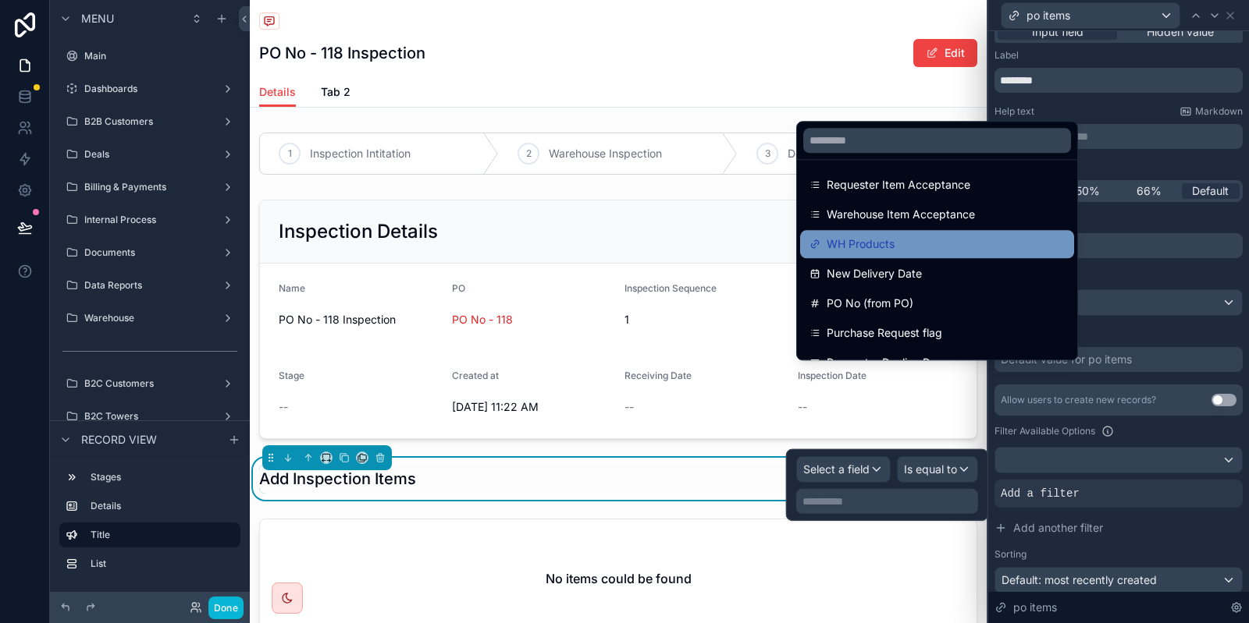
click at [882, 235] on div "WH Products" at bounding box center [937, 244] width 274 height 28
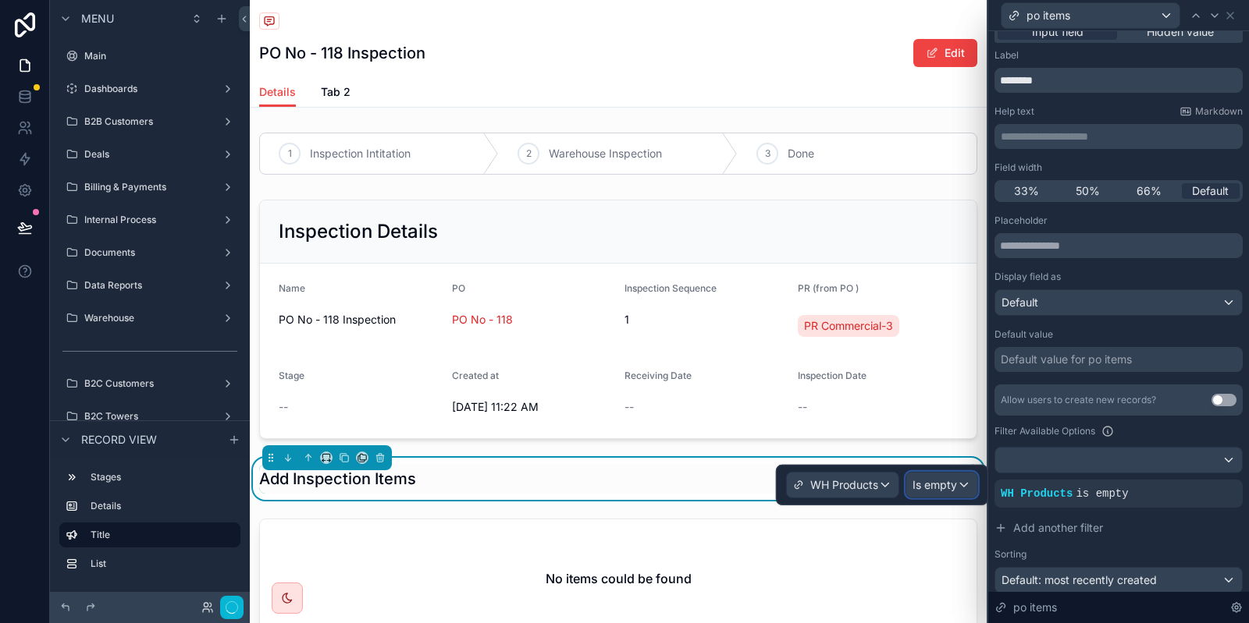
click at [946, 482] on span "Is empty" at bounding box center [934, 486] width 44 height 16
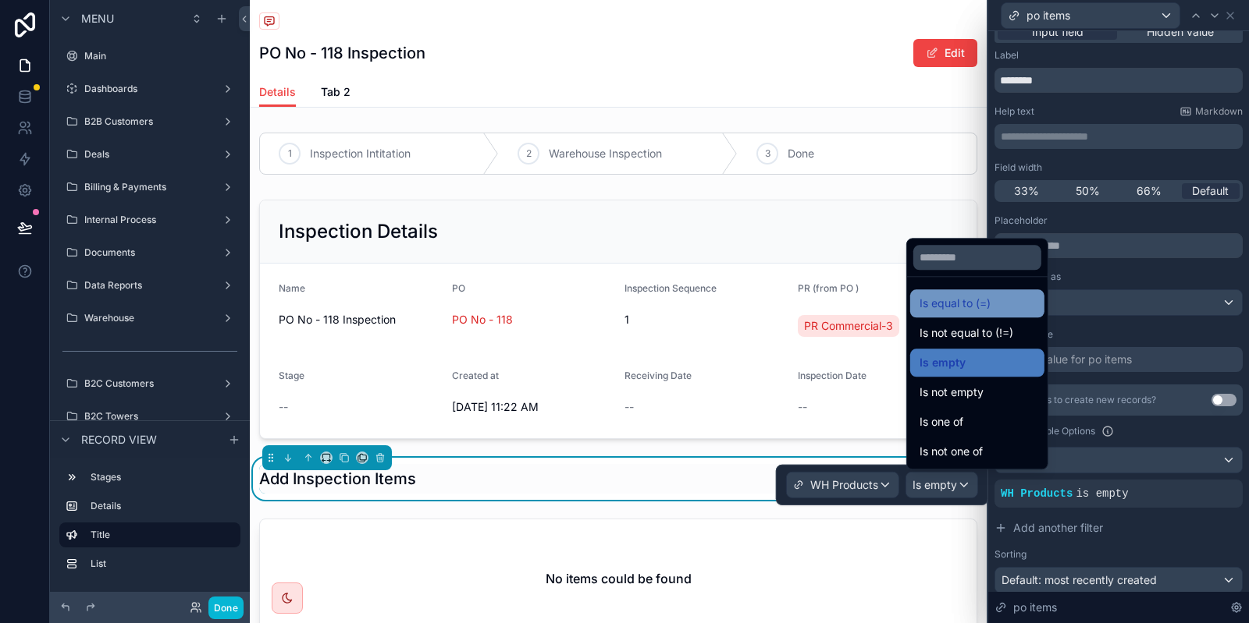
click at [968, 297] on span "Is equal to (=)" at bounding box center [954, 303] width 71 height 19
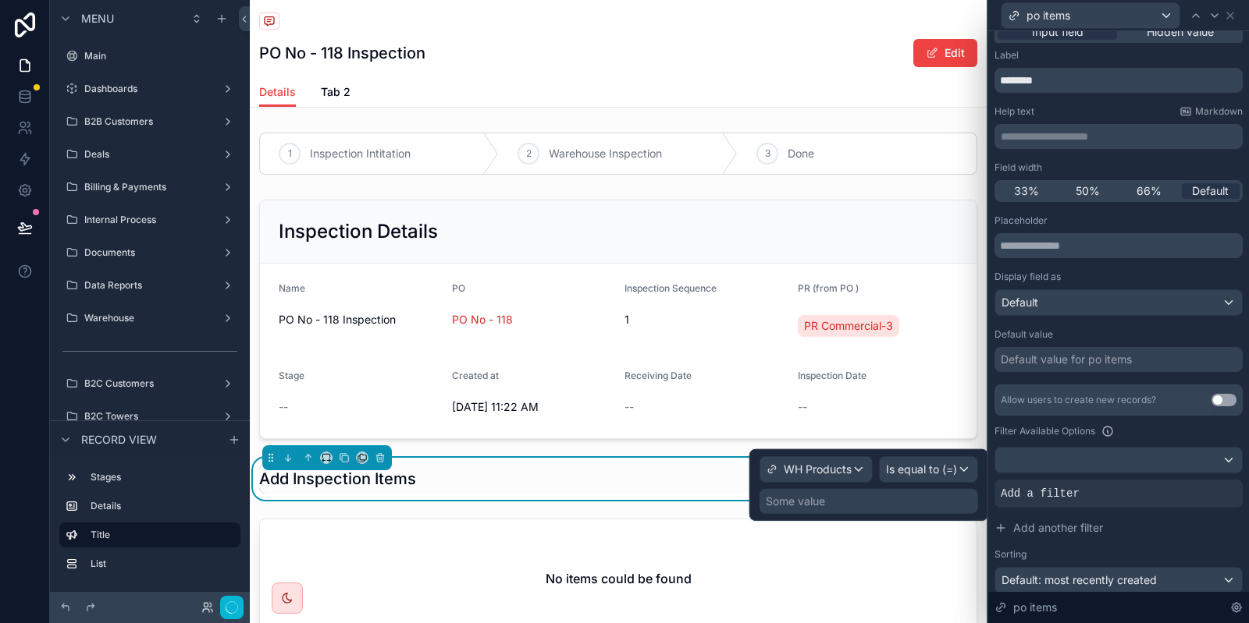
click at [908, 500] on div "Some value" at bounding box center [868, 501] width 218 height 25
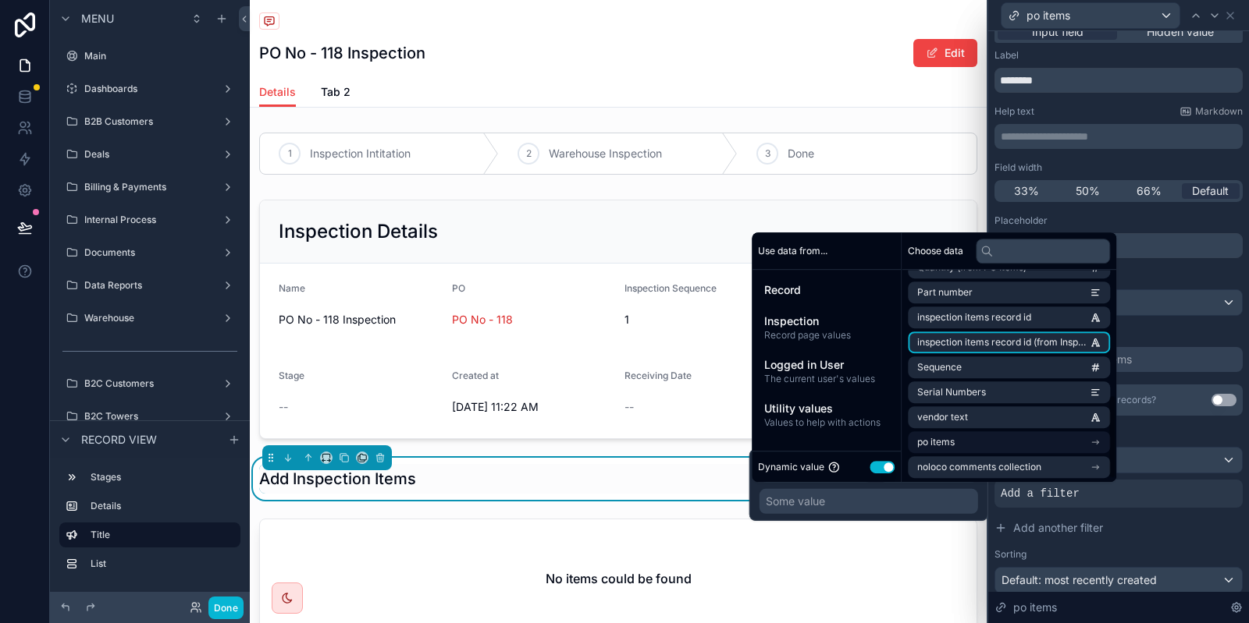
scroll to position [321, 0]
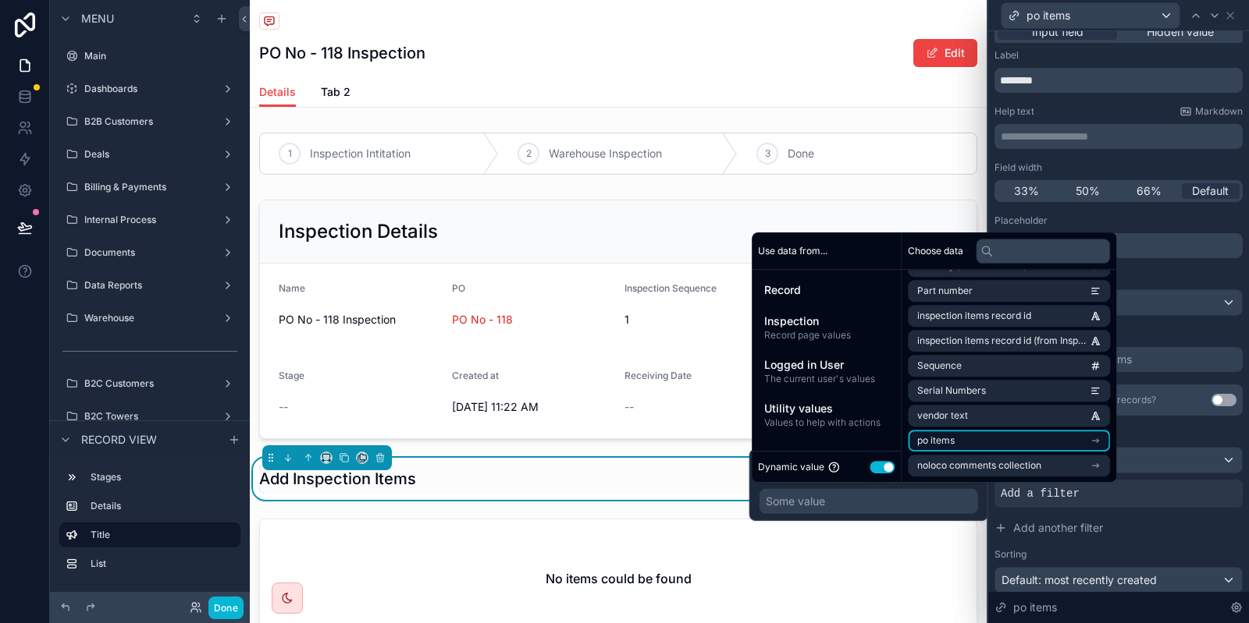
click at [1025, 451] on li "po items" at bounding box center [1009, 441] width 202 height 22
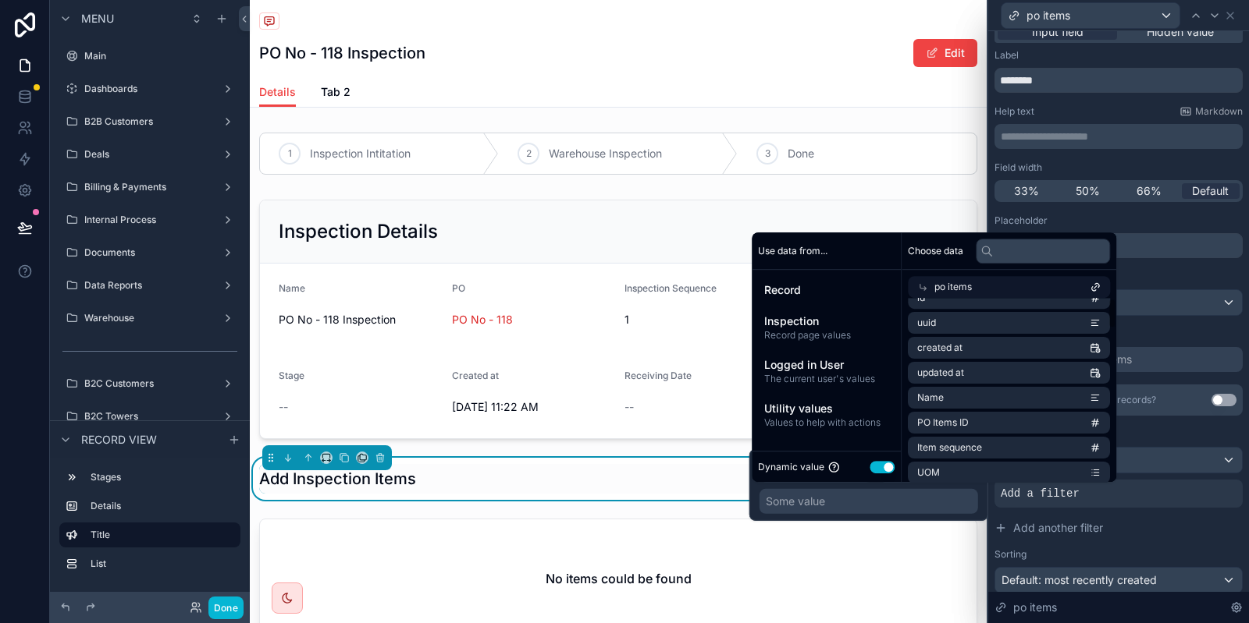
scroll to position [0, 0]
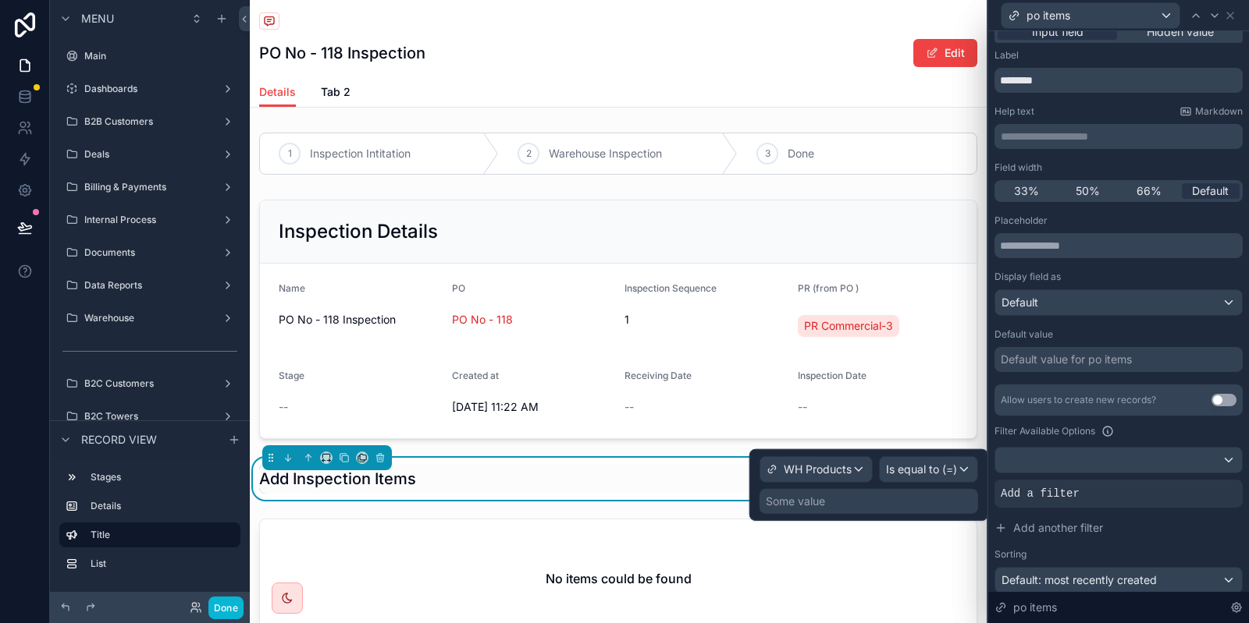
click at [850, 502] on div "Some value" at bounding box center [868, 501] width 218 height 25
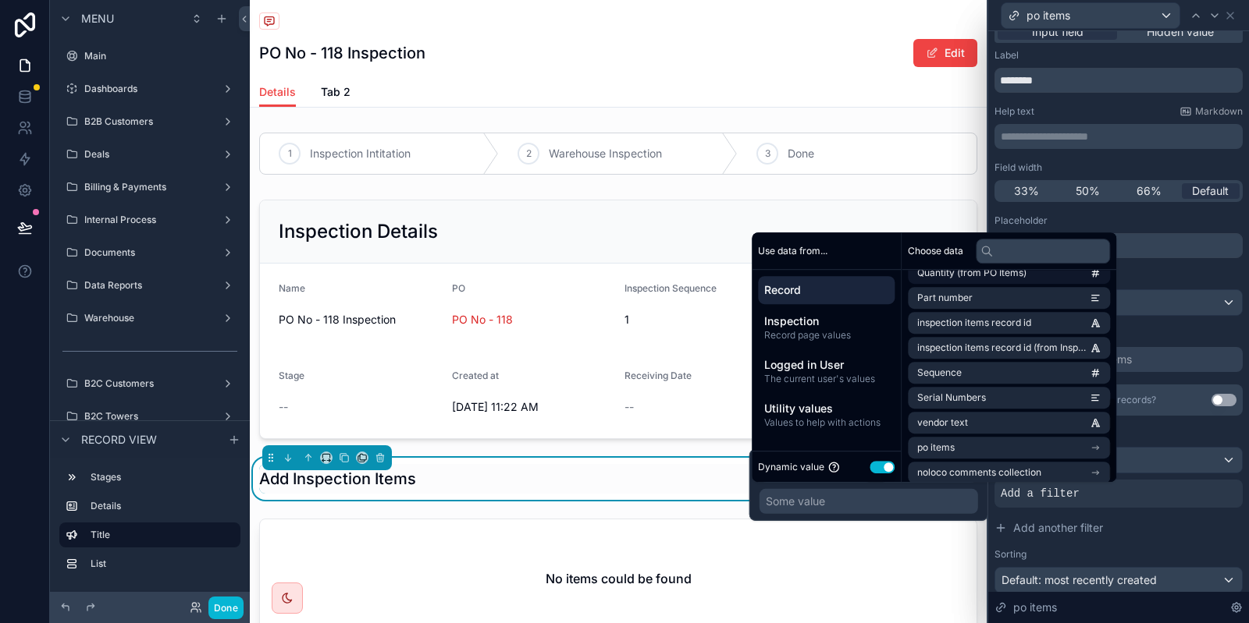
scroll to position [321, 0]
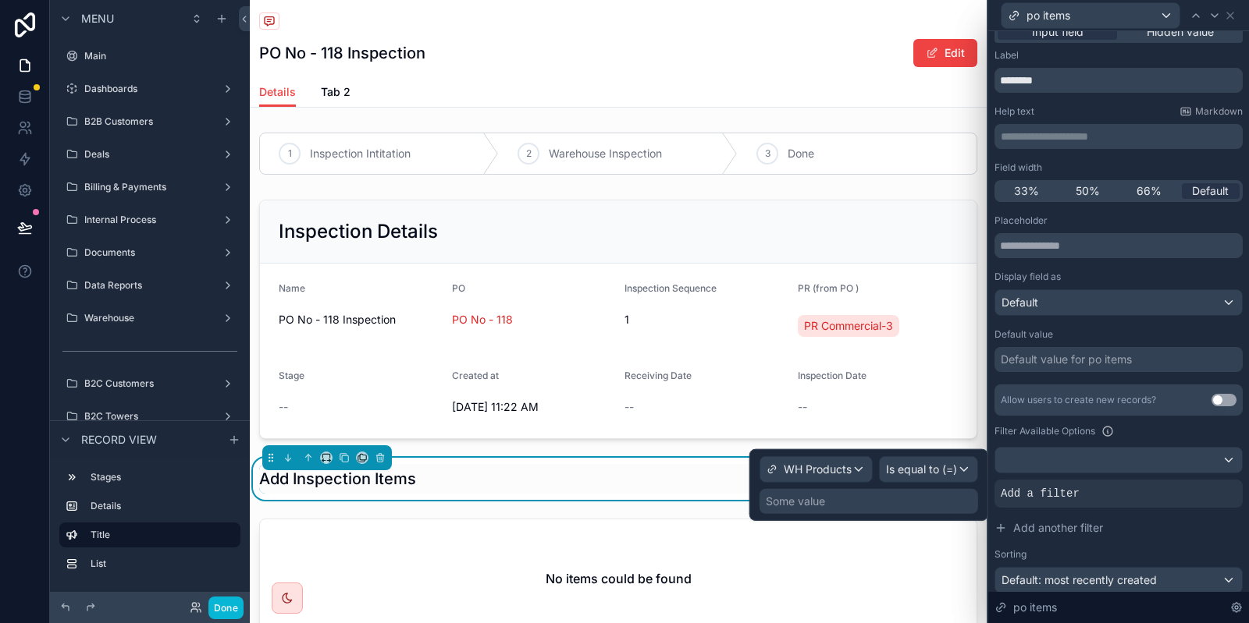
click at [932, 503] on div "Some value" at bounding box center [868, 501] width 218 height 25
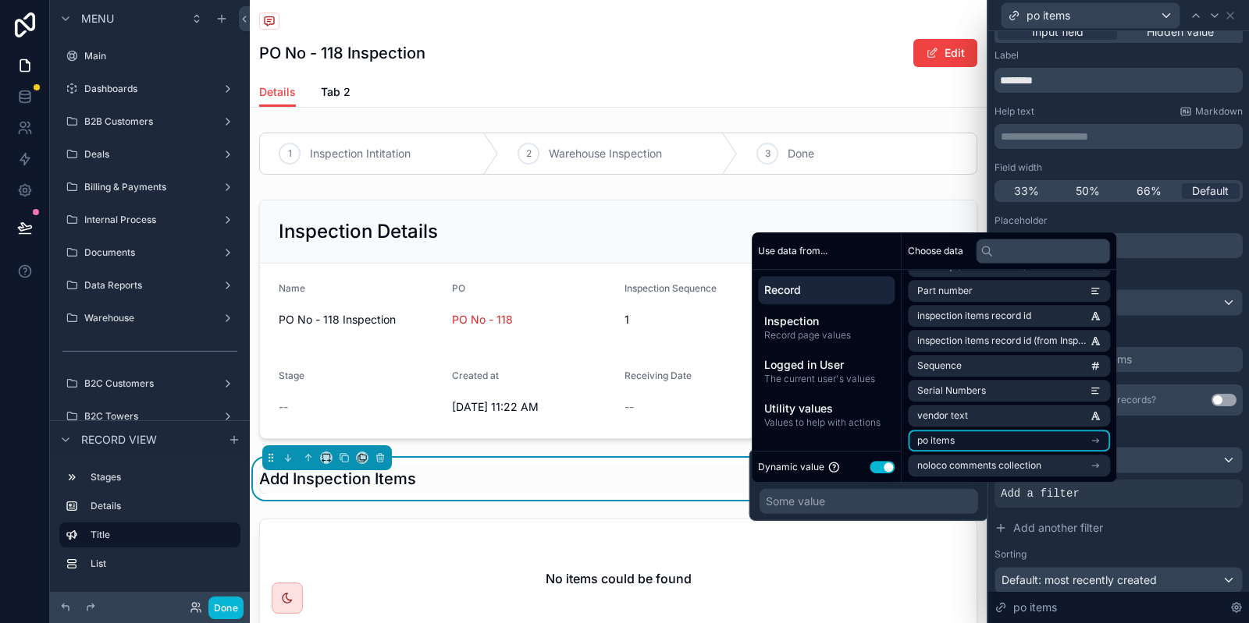
click at [966, 441] on li "po items" at bounding box center [1009, 441] width 202 height 22
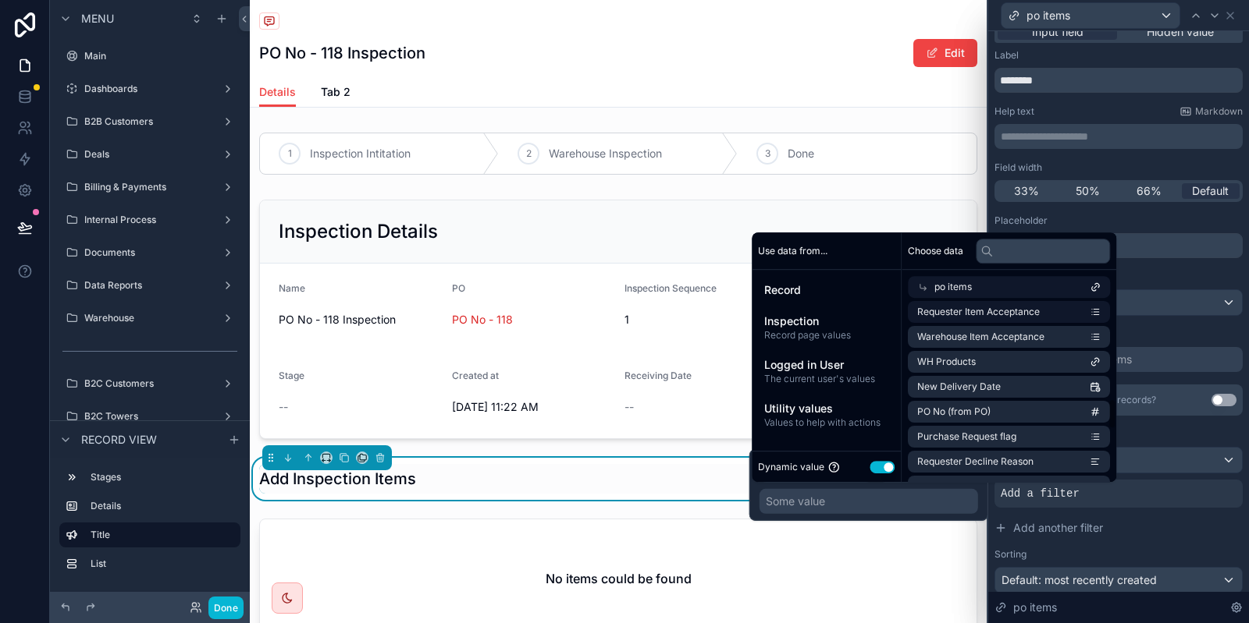
scroll to position [606, 0]
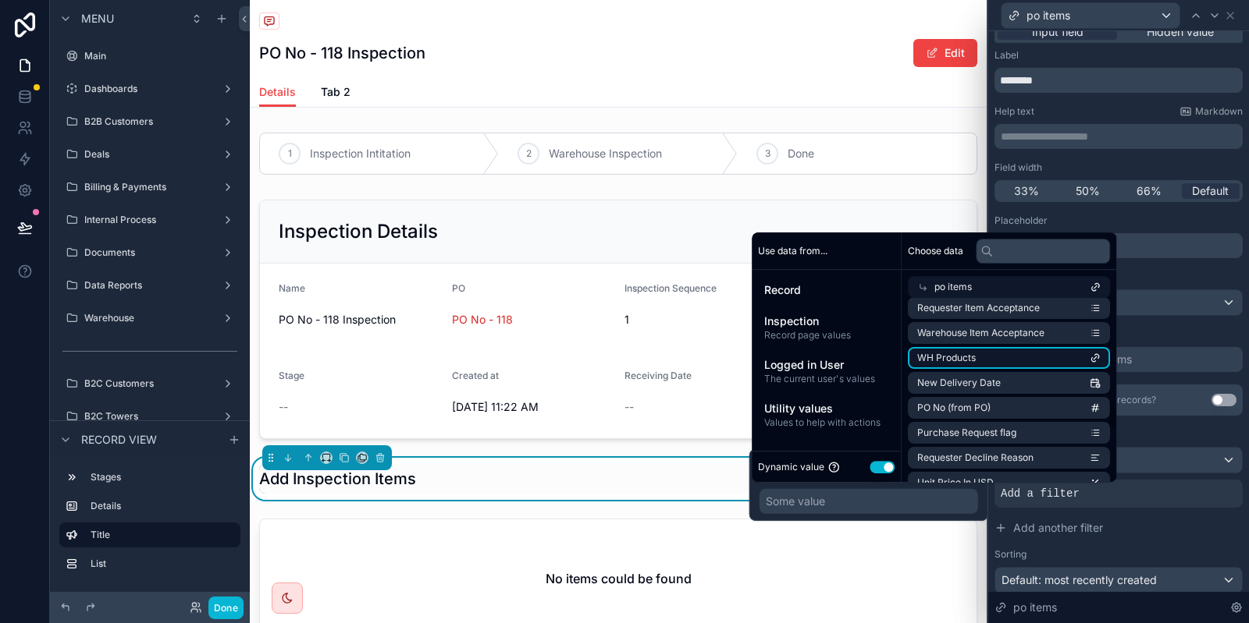
click at [1007, 361] on li "WH Products" at bounding box center [1009, 358] width 202 height 22
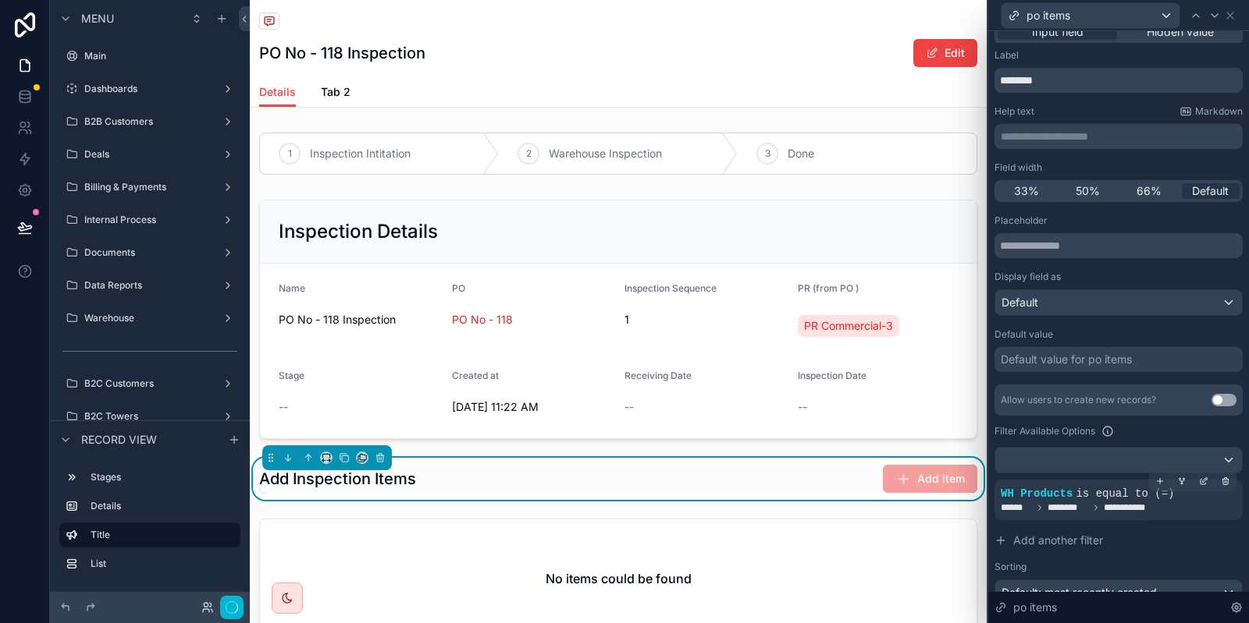
click at [1079, 512] on span "********" at bounding box center [1067, 508] width 41 height 12
click at [915, 477] on span "Add item" at bounding box center [930, 481] width 94 height 16
click at [224, 606] on button "Done" at bounding box center [225, 608] width 35 height 23
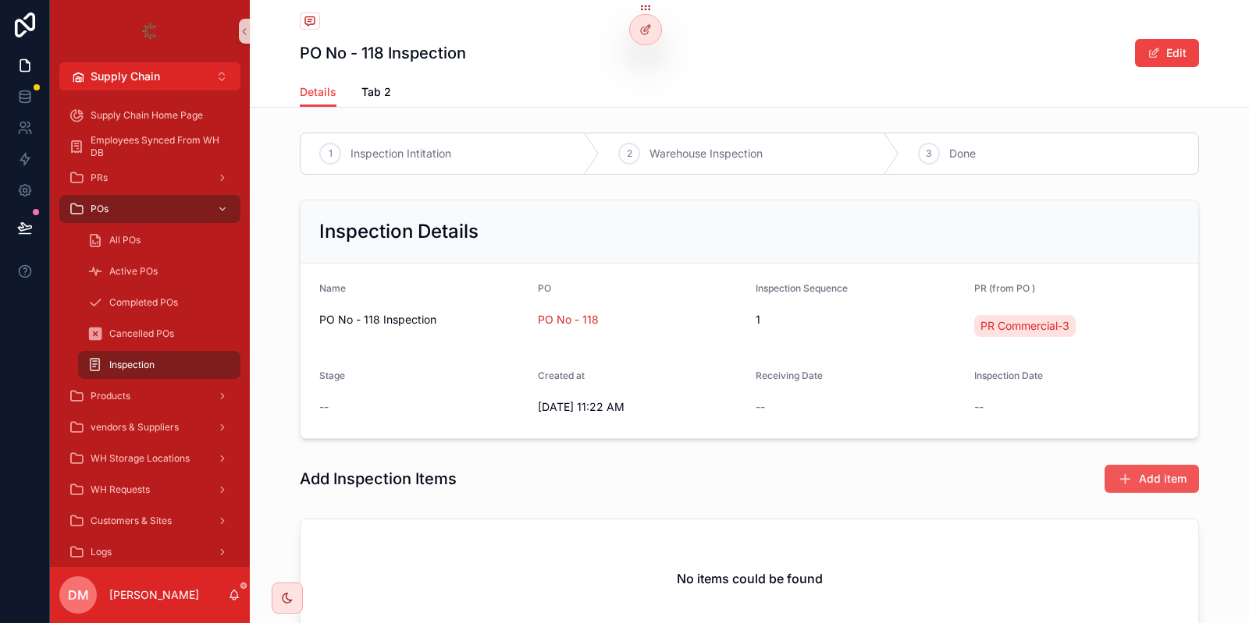
click at [1168, 478] on span "Add item" at bounding box center [1163, 479] width 48 height 16
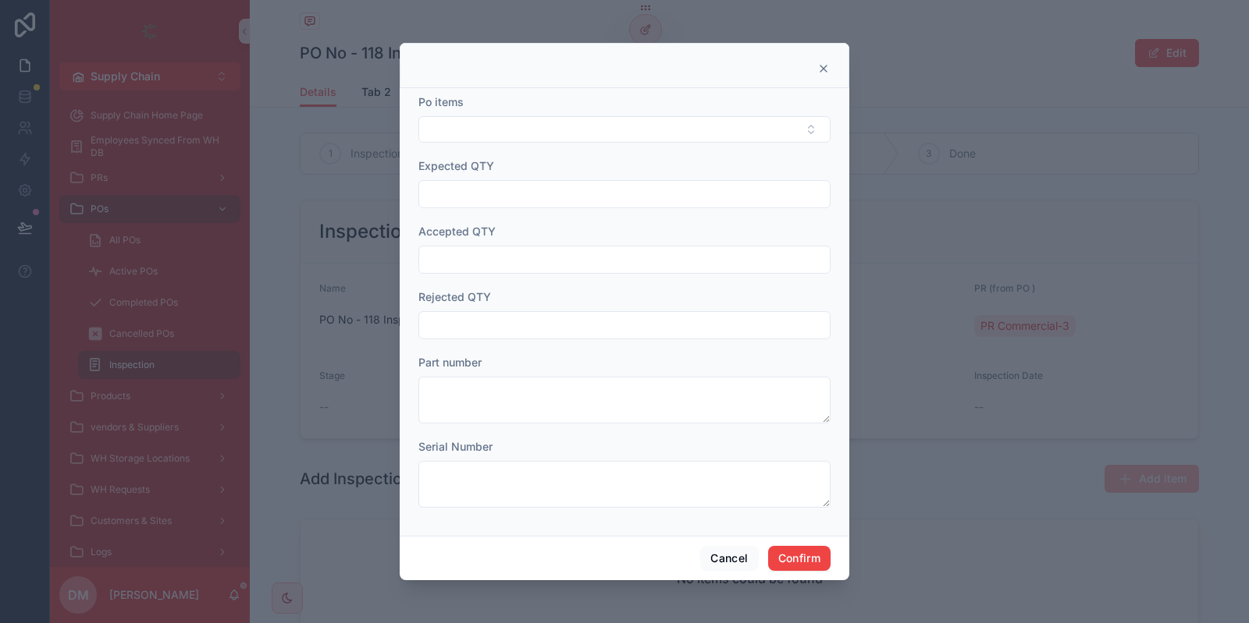
click at [470, 112] on div "Po items" at bounding box center [624, 118] width 412 height 48
click at [463, 127] on button "Select Button" at bounding box center [624, 129] width 412 height 27
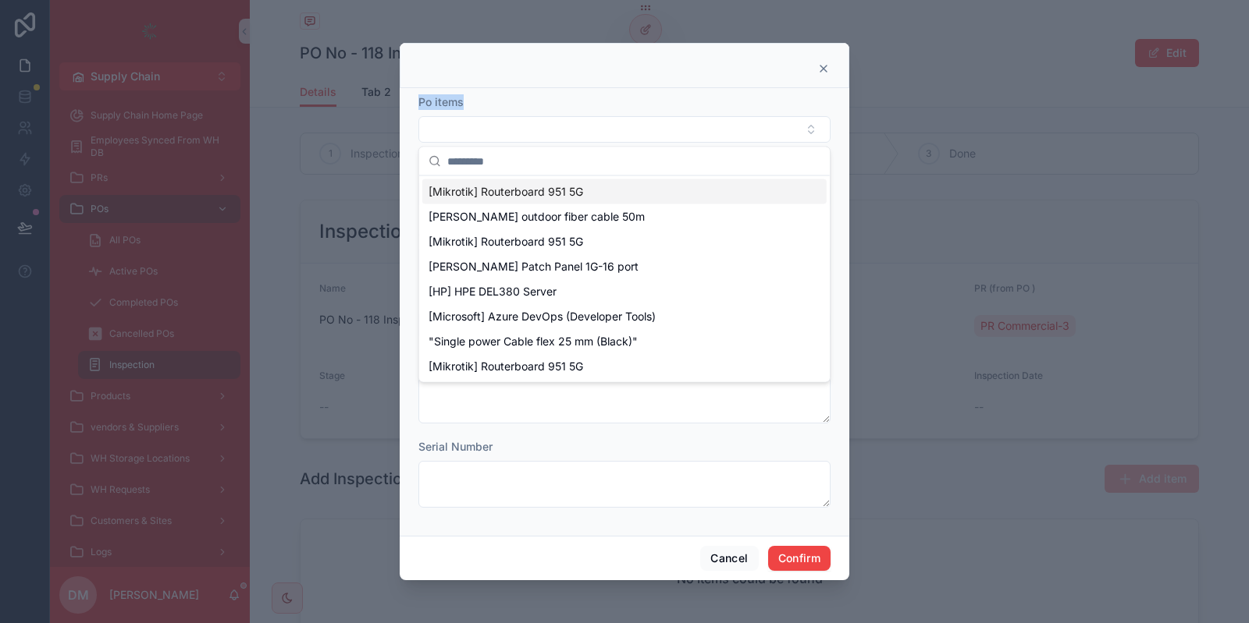
drag, startPoint x: 654, startPoint y: 91, endPoint x: 722, endPoint y: 73, distance: 70.2
click at [690, 88] on div "Po items Expected QTY Accepted QTY Rejected QTY Part number Serial Number" at bounding box center [624, 312] width 449 height 448
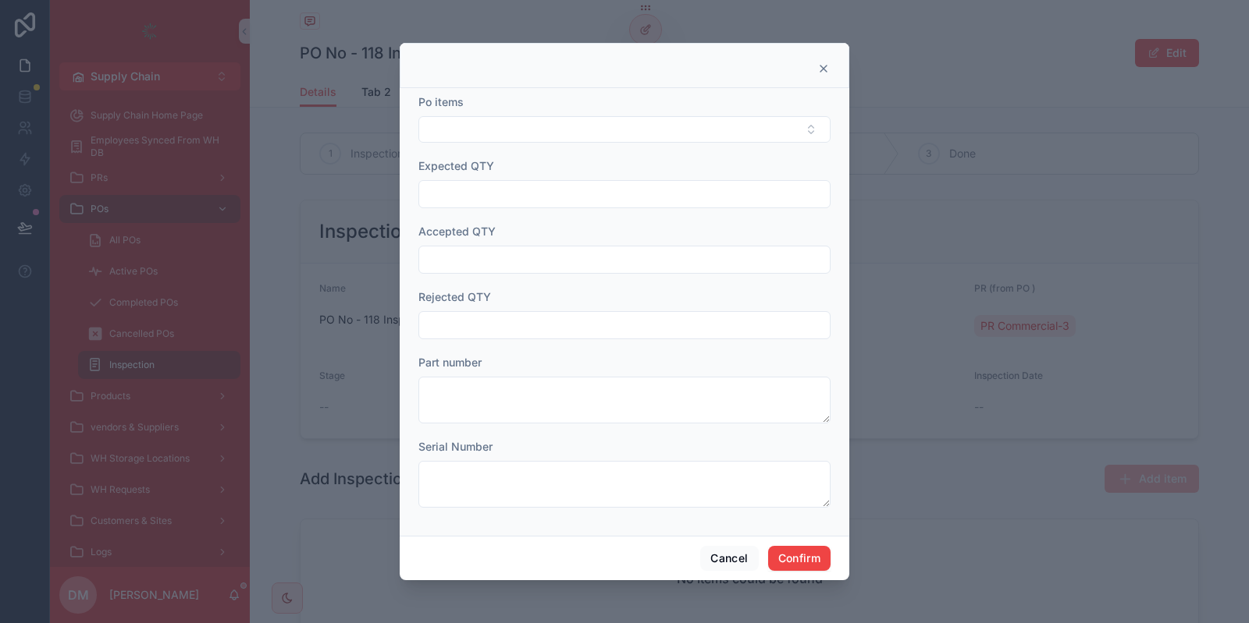
click at [822, 59] on div at bounding box center [624, 65] width 449 height 45
click at [822, 62] on div at bounding box center [624, 65] width 449 height 45
click at [822, 65] on icon at bounding box center [823, 68] width 12 height 12
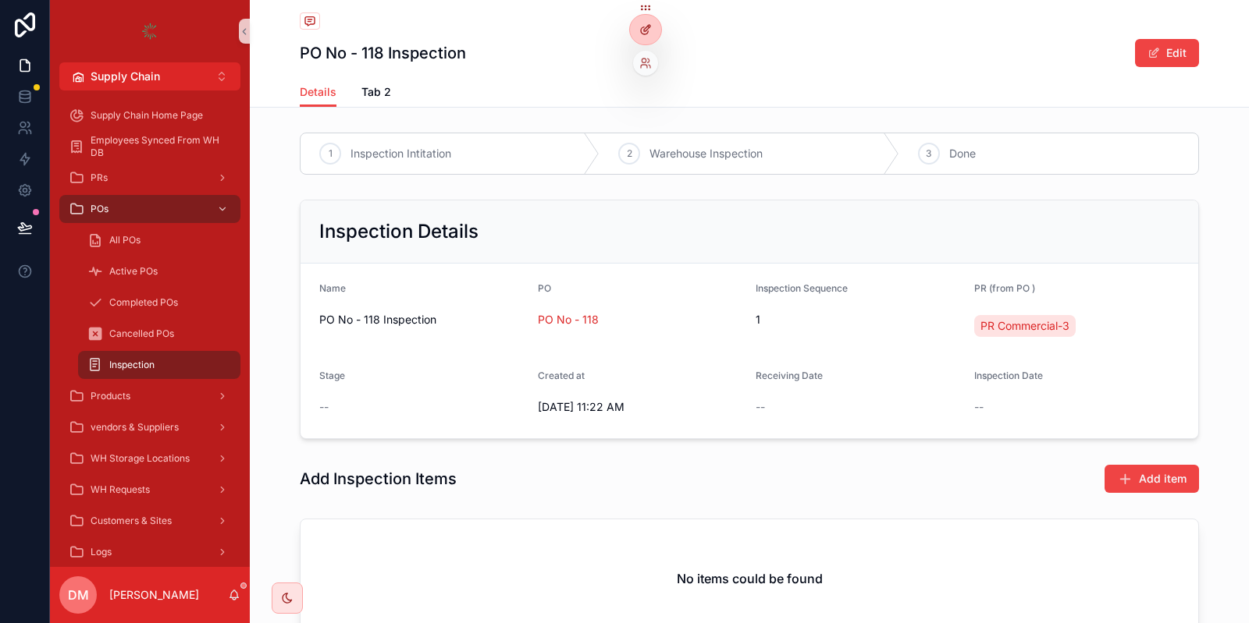
click at [645, 27] on icon at bounding box center [645, 29] width 12 height 12
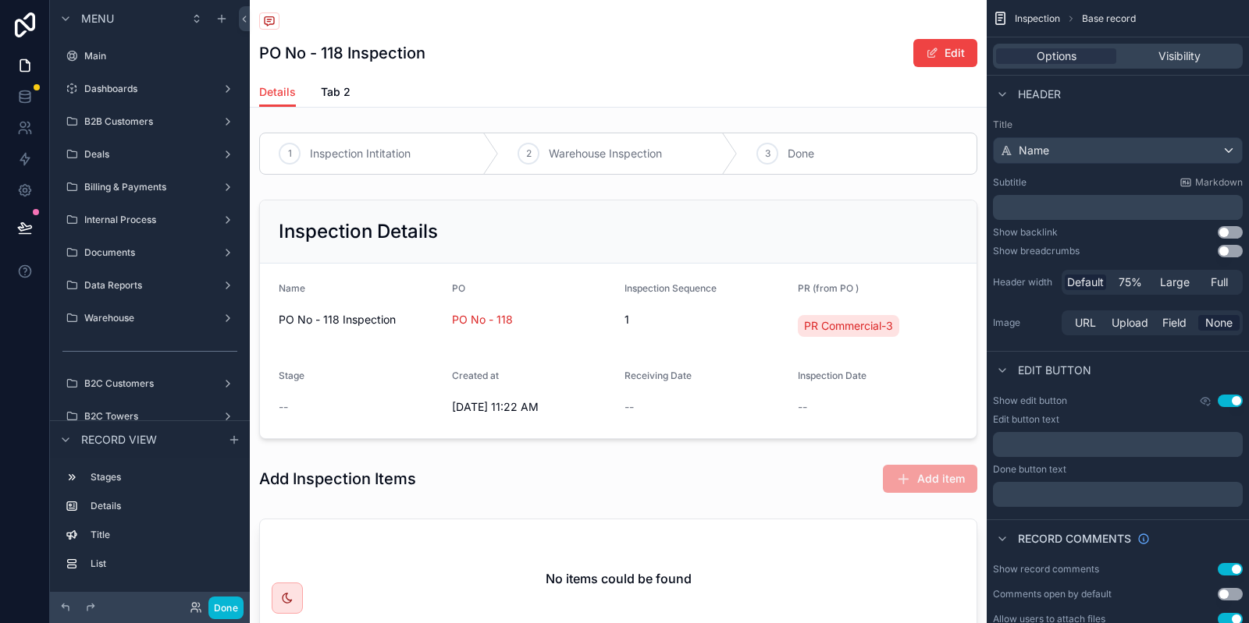
scroll to position [94, 0]
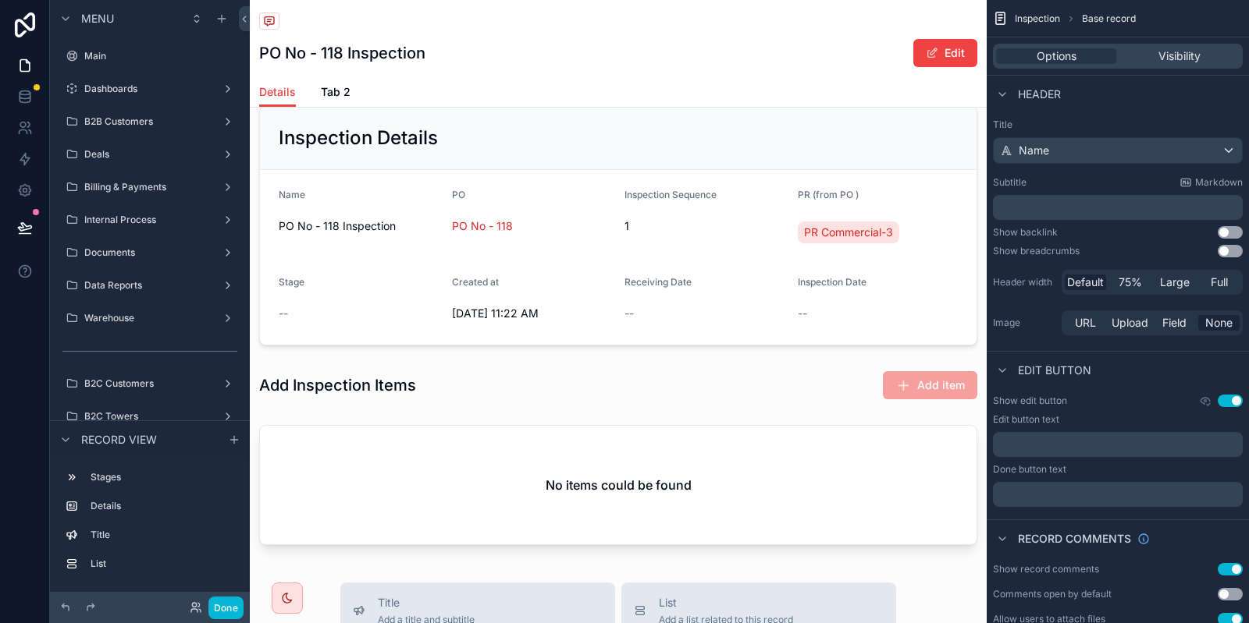
click at [759, 358] on div "1 Inspection Intitation 2 Warehouse Inspection 3 Done Inspection Details Name P…" at bounding box center [618, 295] width 737 height 525
click at [748, 368] on div "scrollable content" at bounding box center [618, 385] width 737 height 42
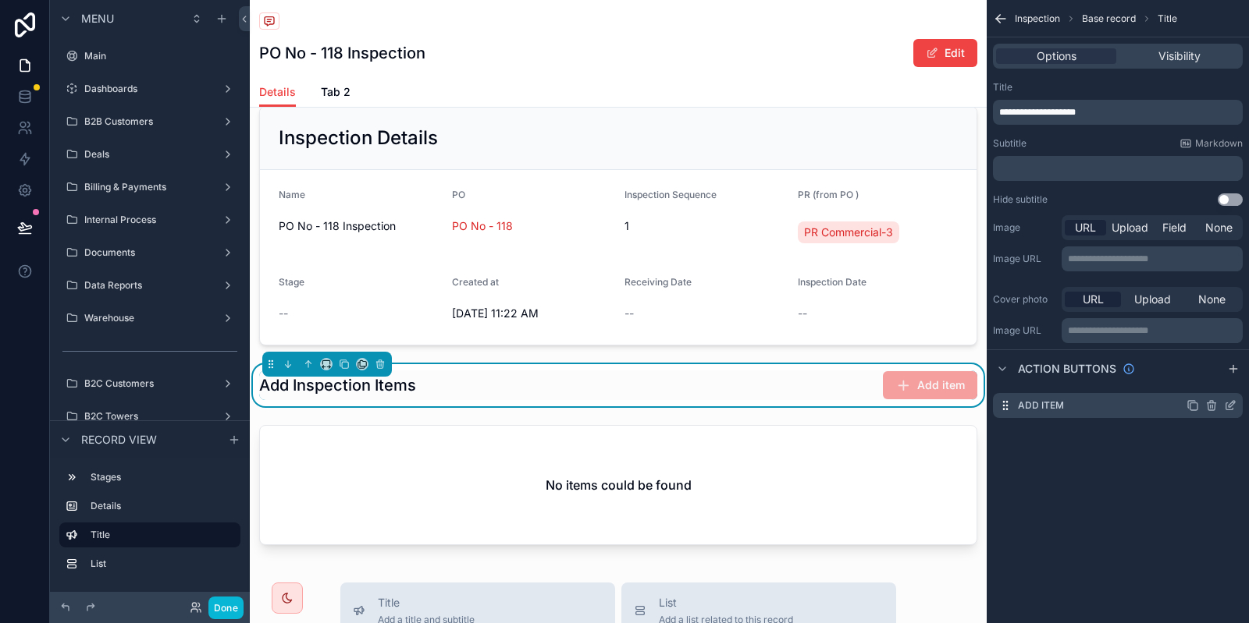
click at [1231, 410] on icon "scrollable content" at bounding box center [1230, 406] width 12 height 12
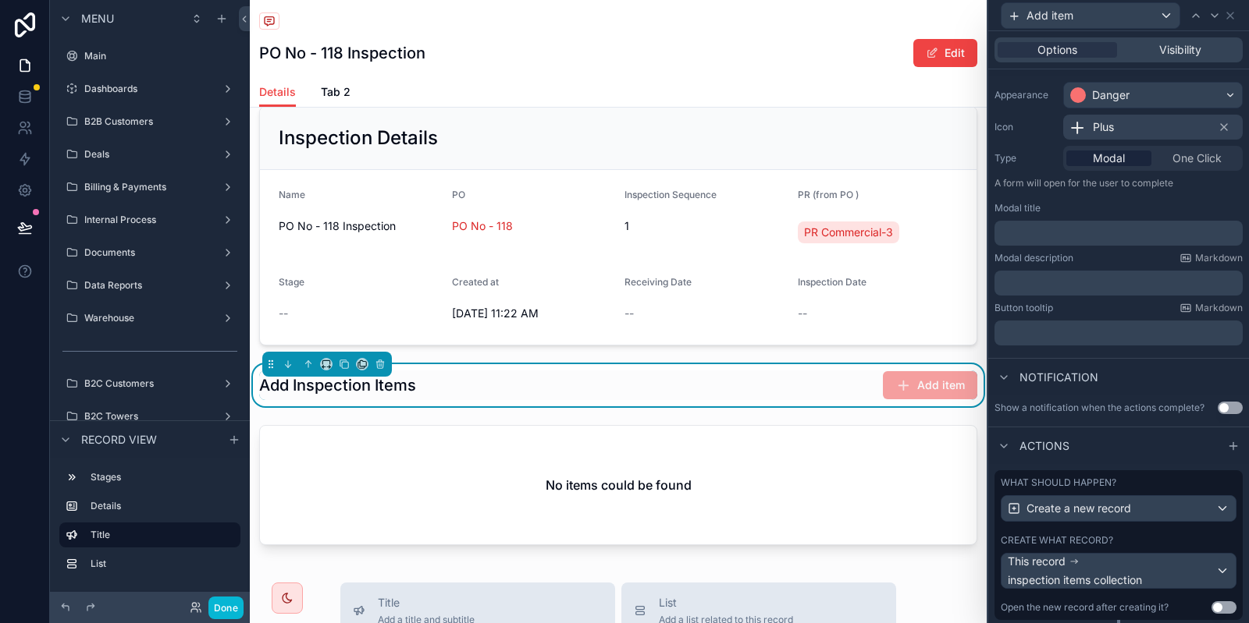
scroll to position [160, 0]
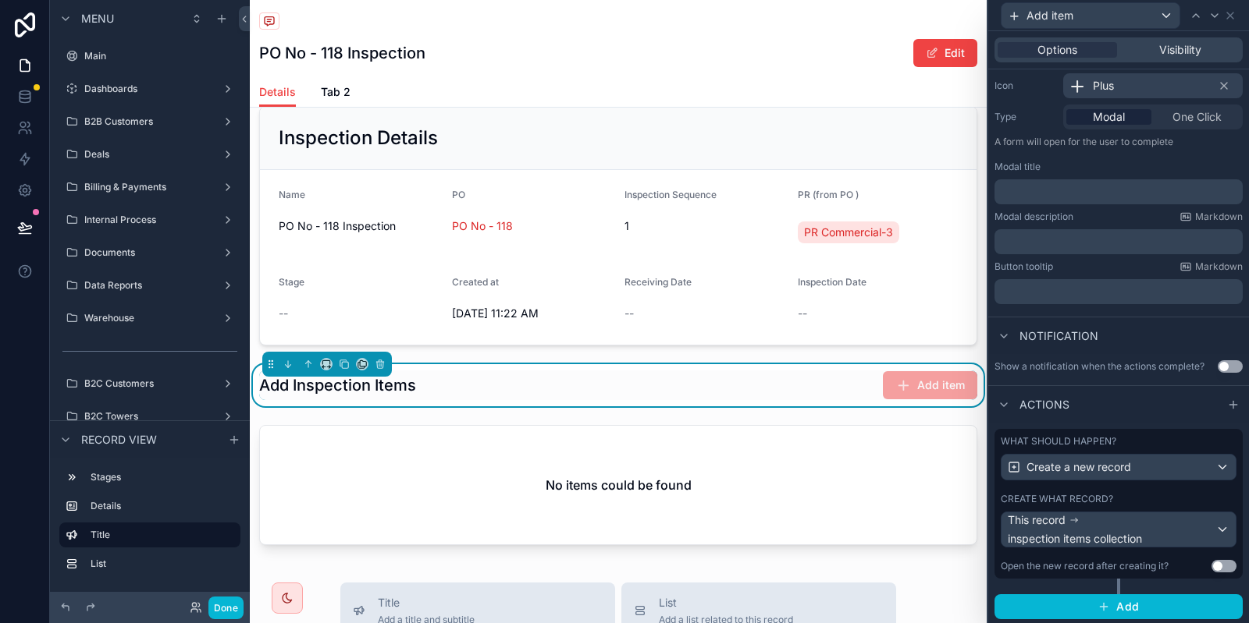
click at [1149, 506] on div "Create what record? This record inspection items collection" at bounding box center [1118, 520] width 236 height 55
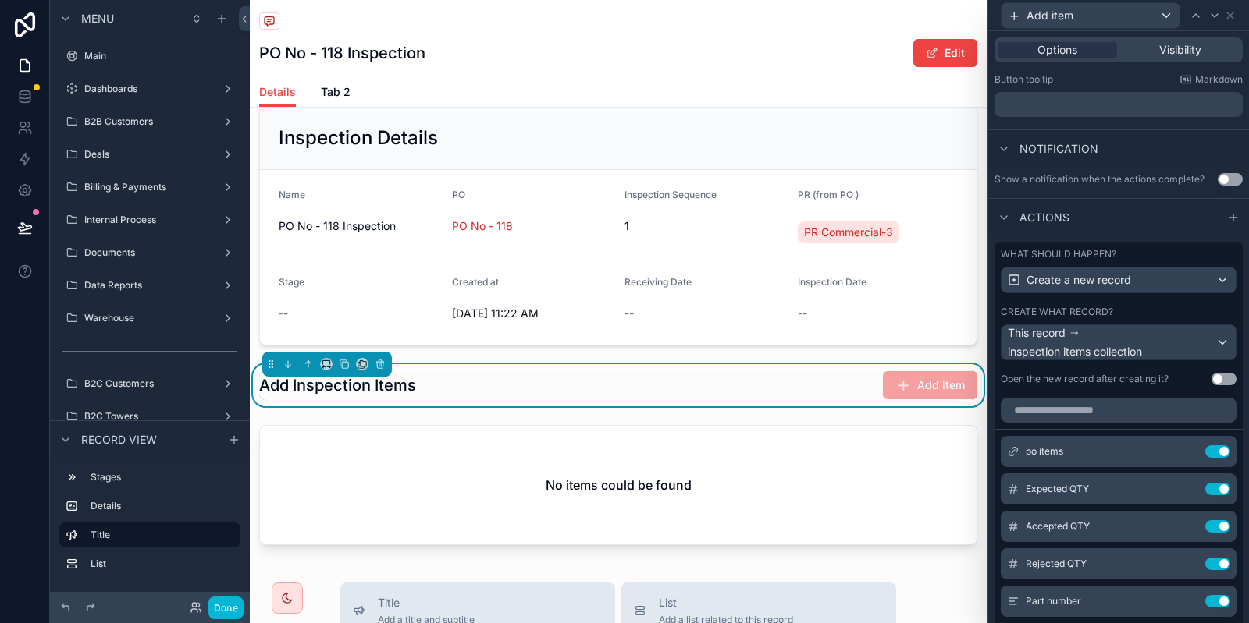
scroll to position [254, 0]
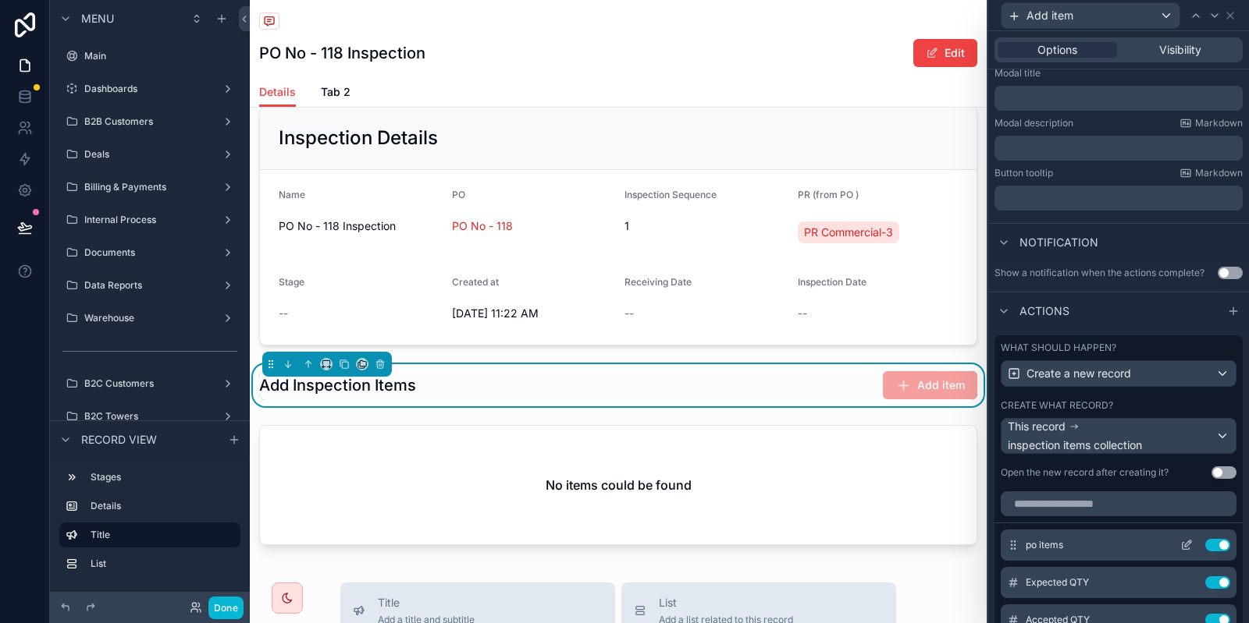
click at [1182, 543] on icon at bounding box center [1185, 546] width 7 height 7
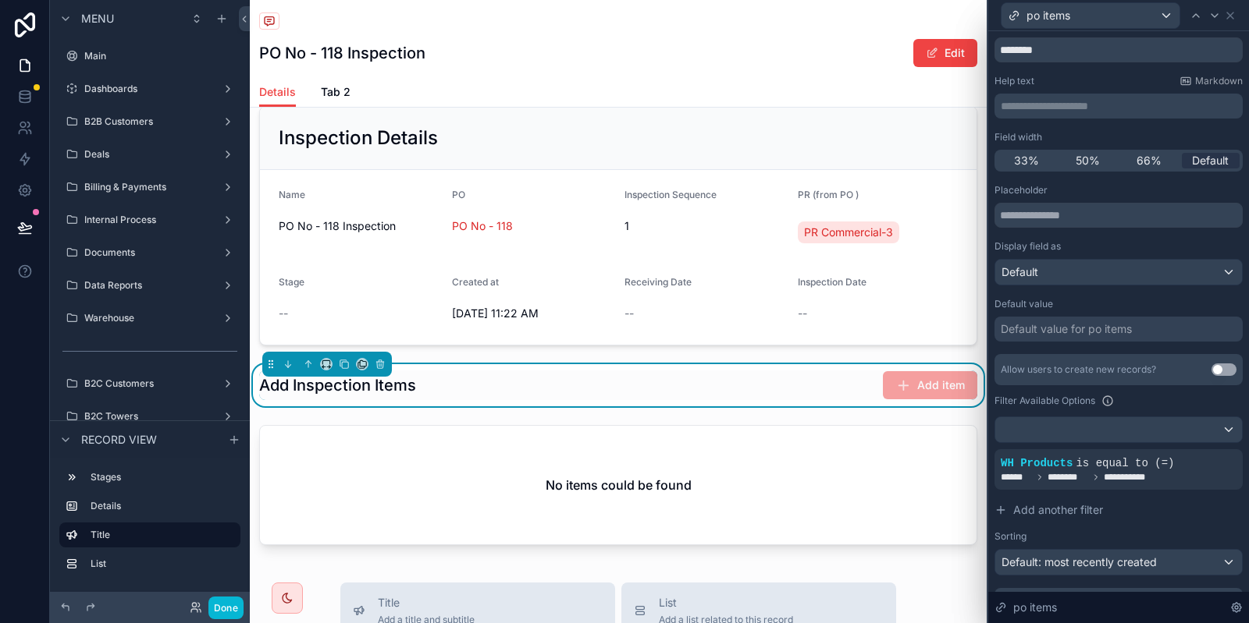
scroll to position [58, 0]
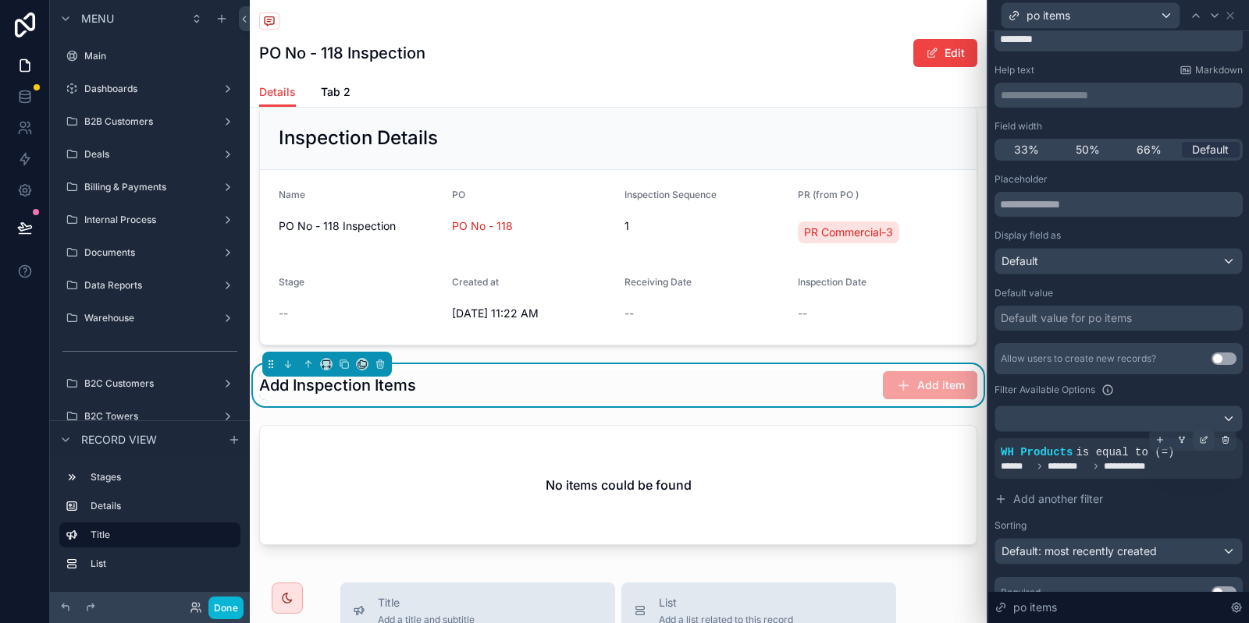
click at [1196, 436] on div at bounding box center [1203, 440] width 22 height 22
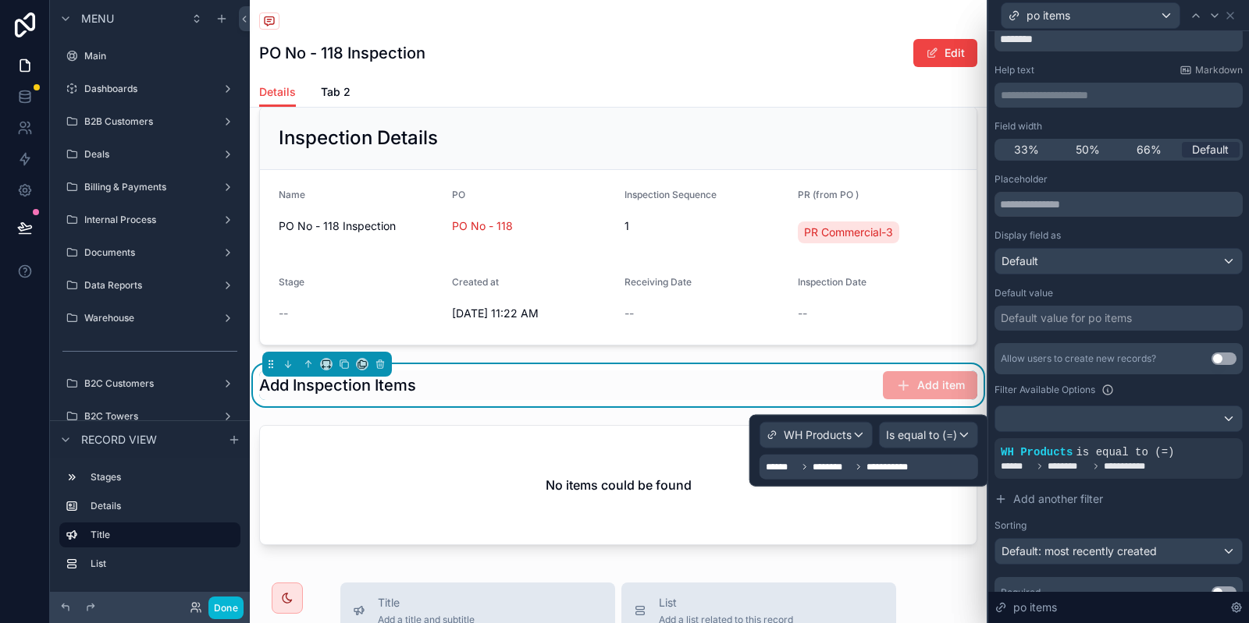
click at [939, 468] on div "**********" at bounding box center [868, 467] width 218 height 25
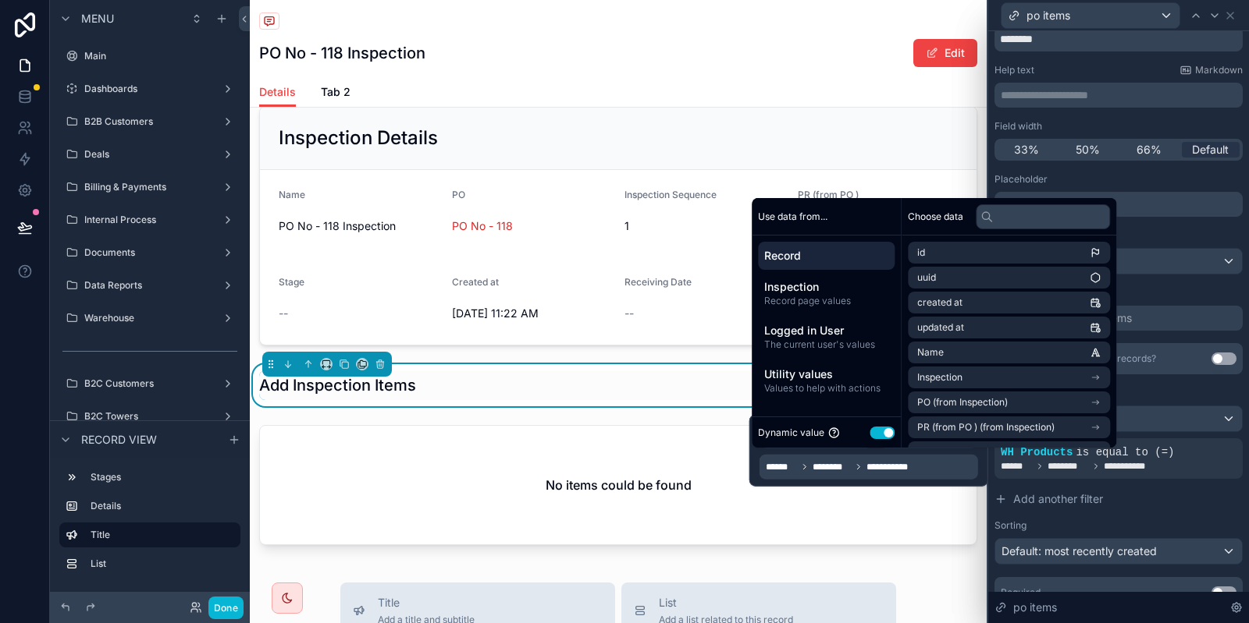
click at [816, 261] on span "Record" at bounding box center [826, 256] width 124 height 16
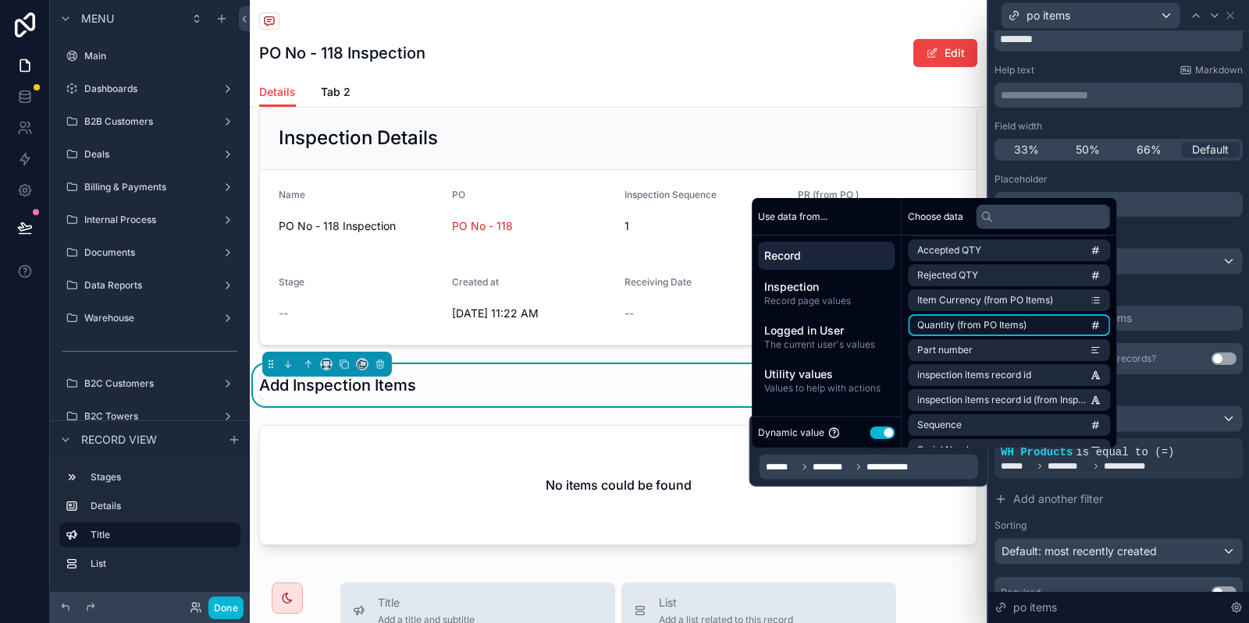
scroll to position [0, 0]
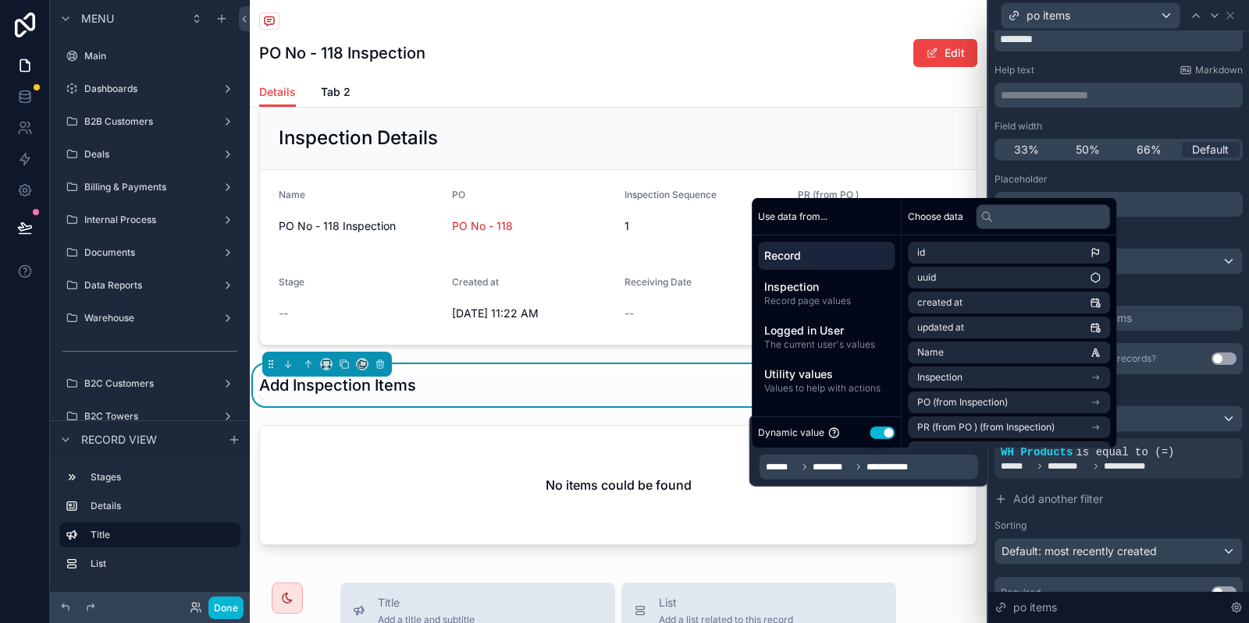
click at [919, 460] on div "**********" at bounding box center [845, 467] width 158 height 19
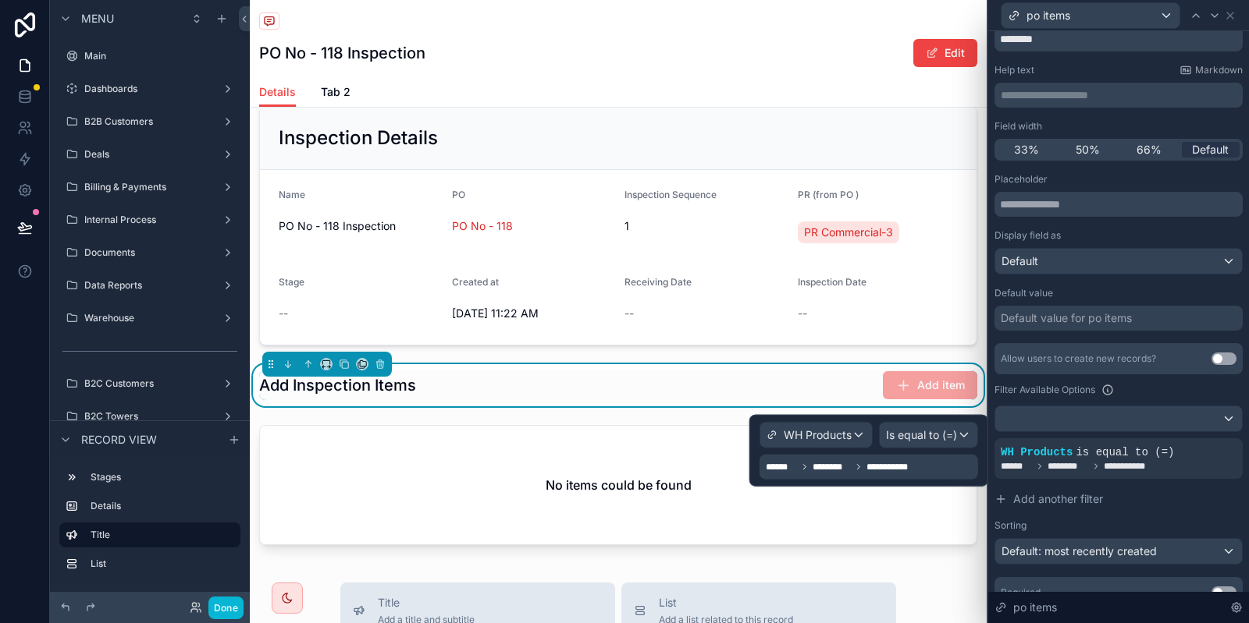
click at [850, 456] on div "**********" at bounding box center [868, 467] width 218 height 25
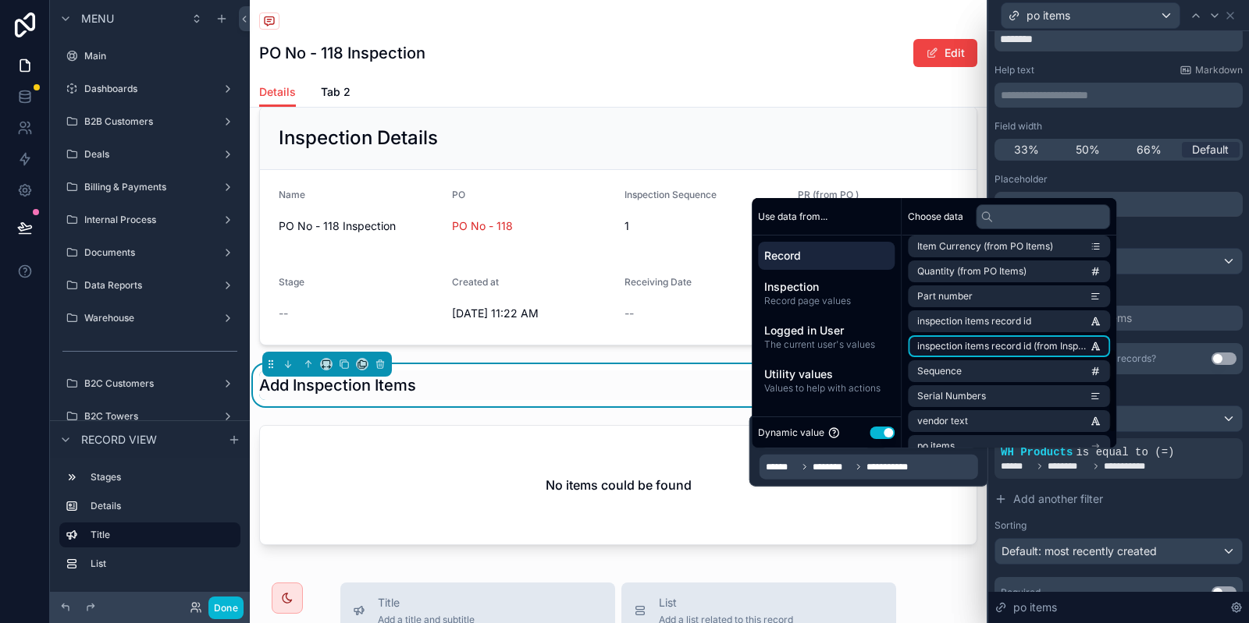
scroll to position [321, 0]
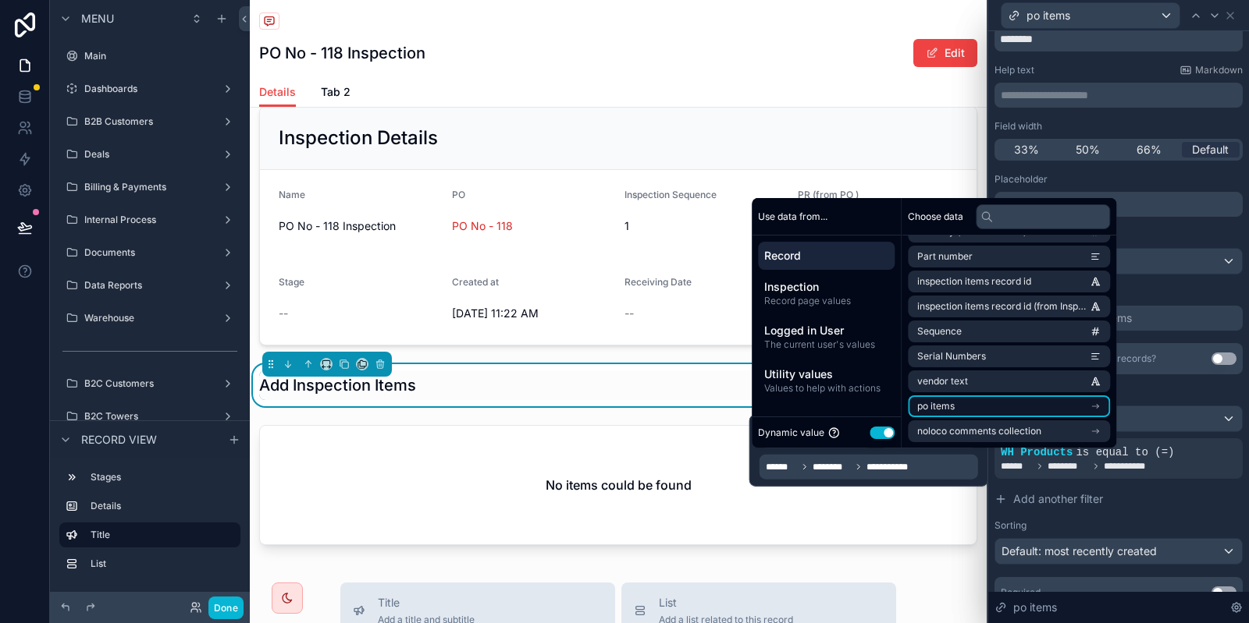
click at [997, 399] on li "po items" at bounding box center [1009, 407] width 202 height 22
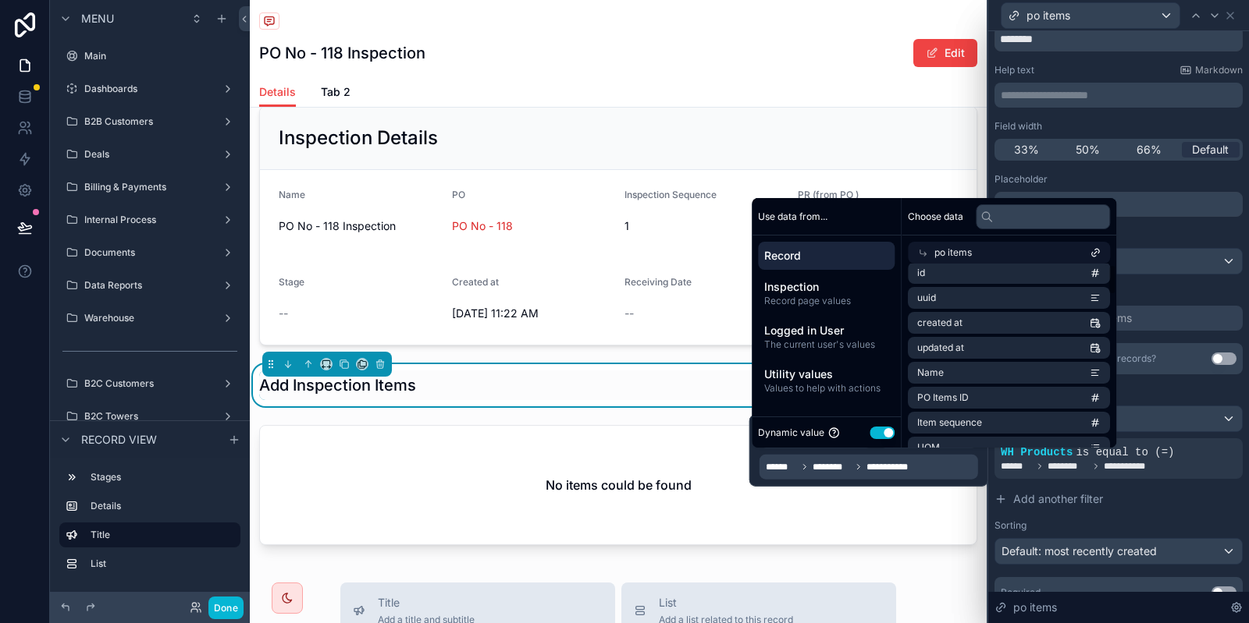
scroll to position [0, 0]
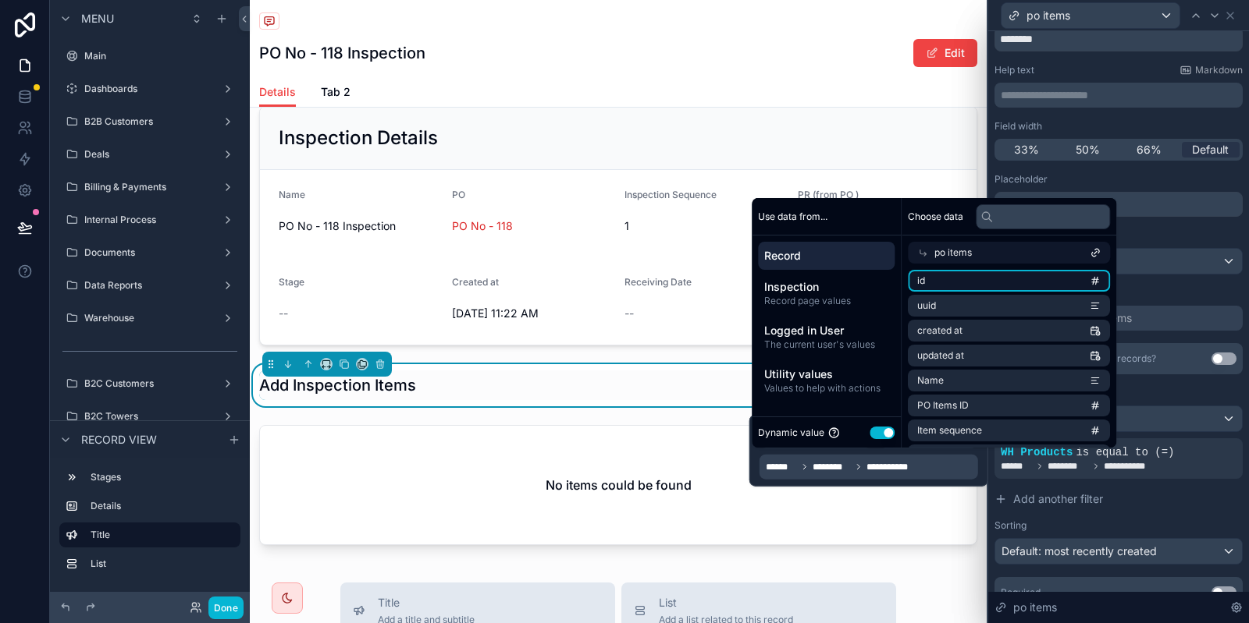
click at [969, 277] on li "id" at bounding box center [1009, 281] width 202 height 22
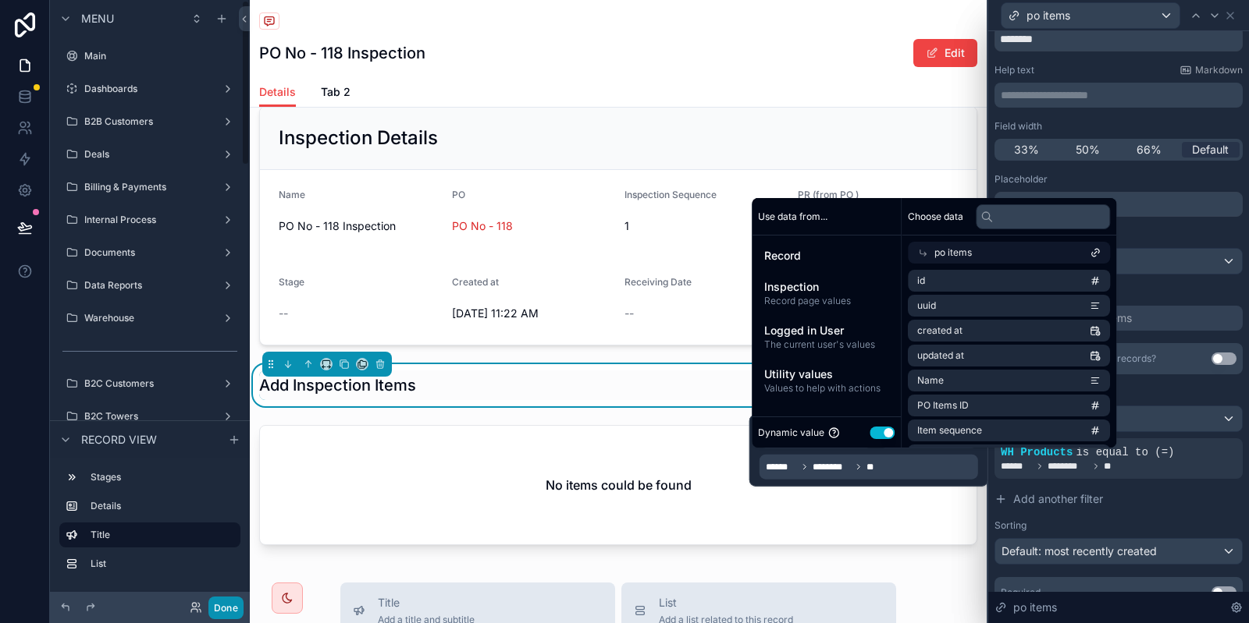
click at [222, 602] on button "Done" at bounding box center [225, 608] width 35 height 23
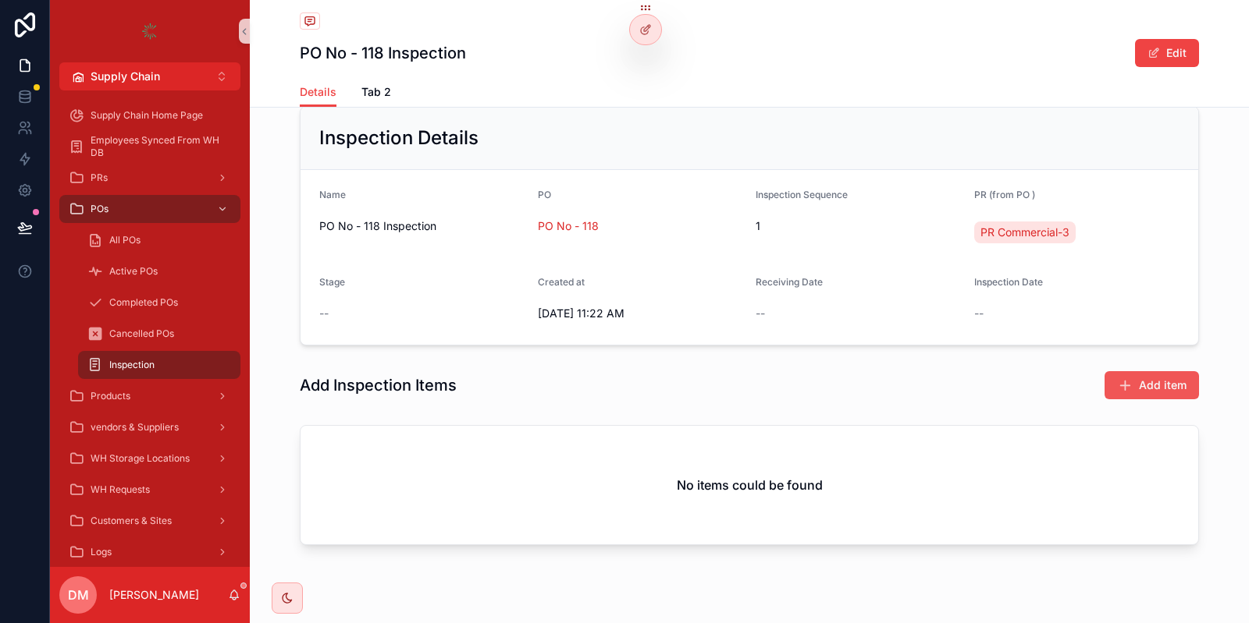
click at [1160, 391] on span "Add item" at bounding box center [1163, 386] width 48 height 16
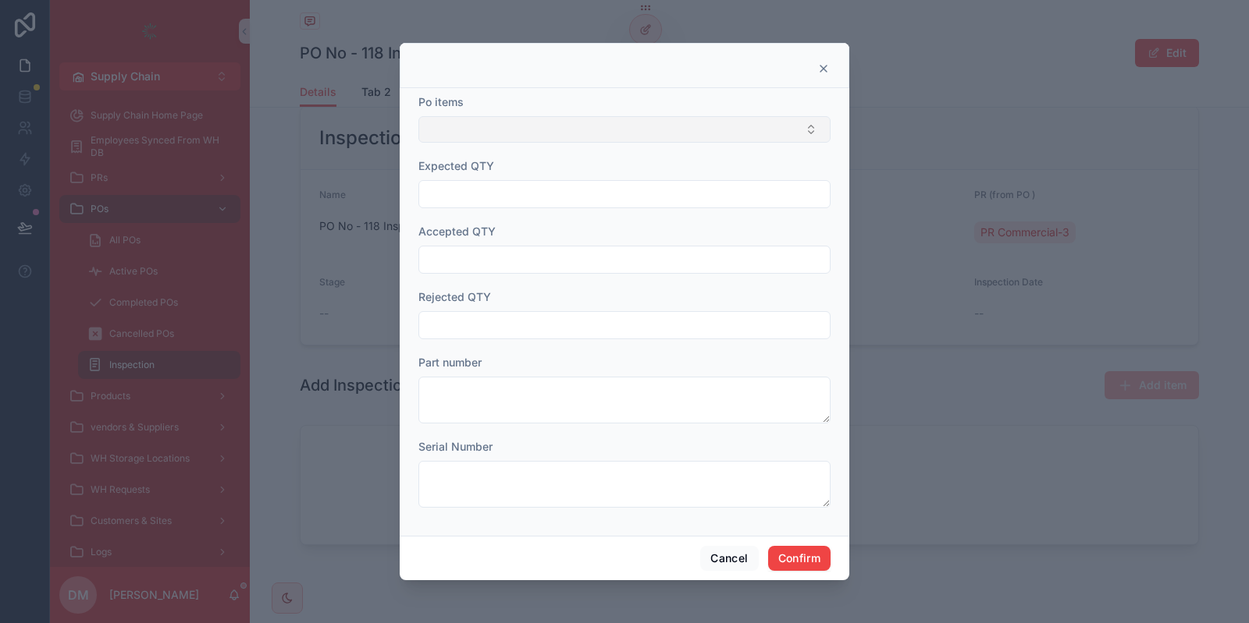
click at [523, 122] on button "Select Button" at bounding box center [624, 129] width 412 height 27
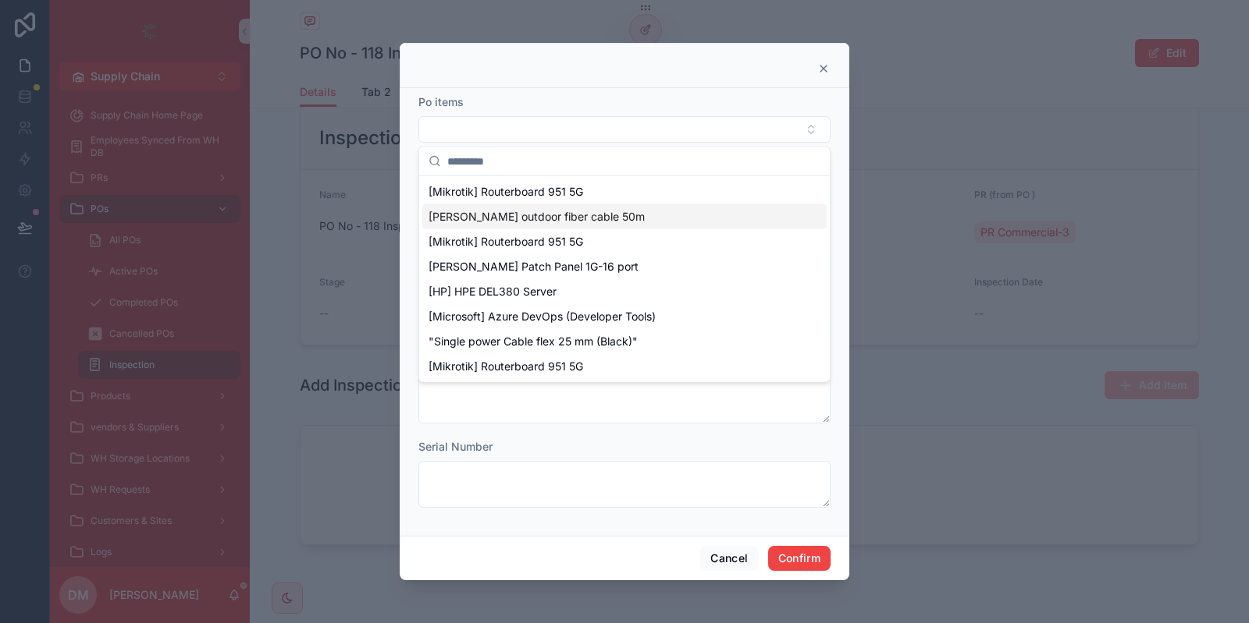
click at [666, 66] on div at bounding box center [624, 68] width 410 height 12
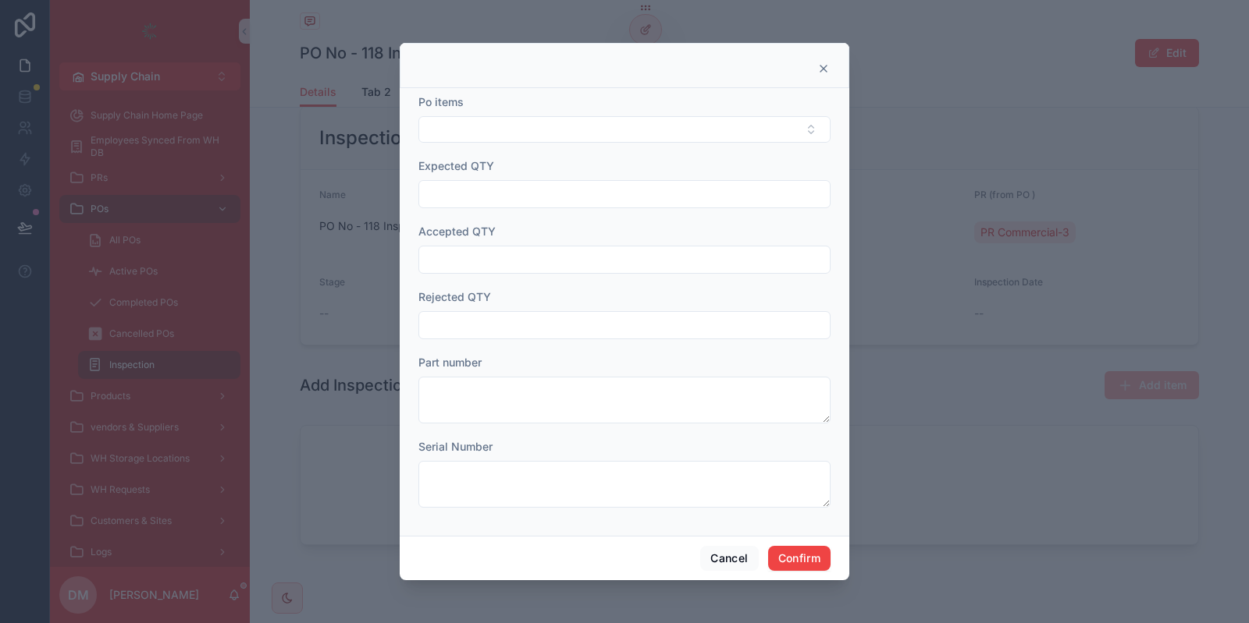
click at [820, 69] on icon at bounding box center [823, 68] width 12 height 12
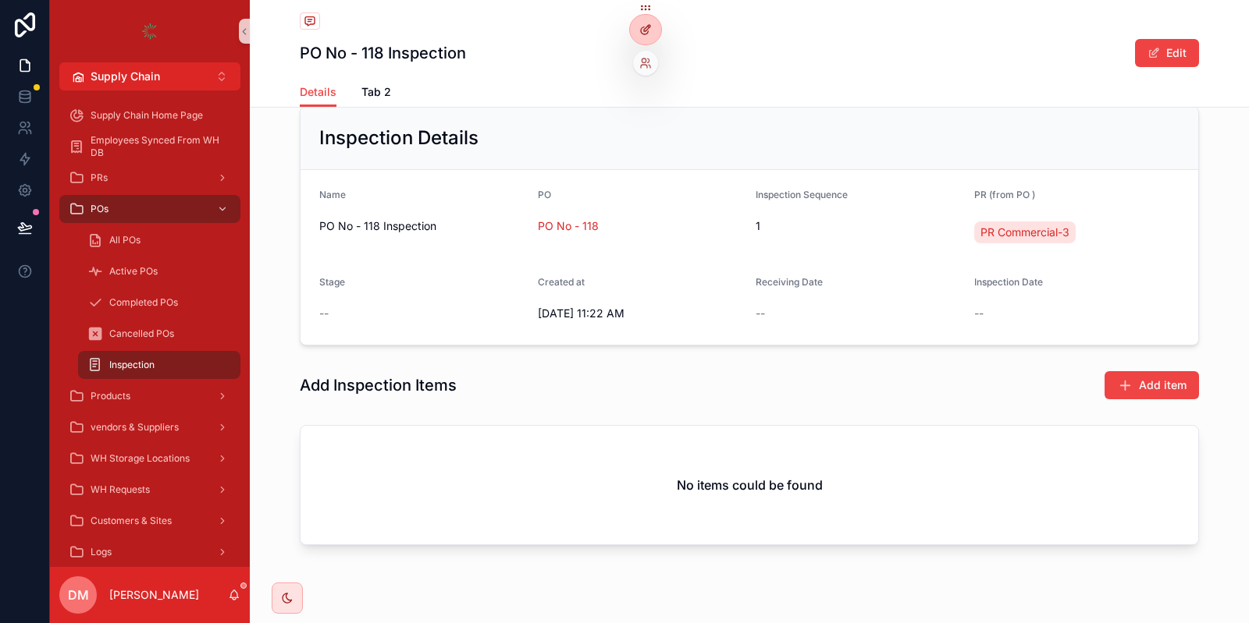
click at [649, 29] on icon at bounding box center [645, 29] width 12 height 12
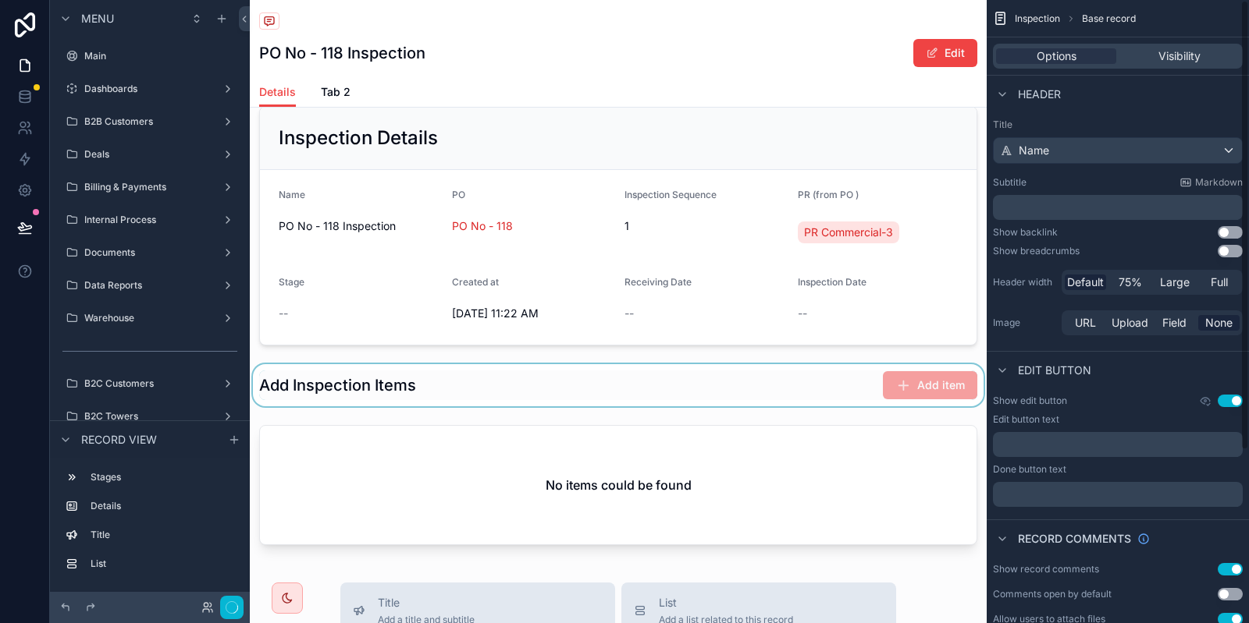
click at [889, 376] on div "scrollable content" at bounding box center [618, 385] width 737 height 42
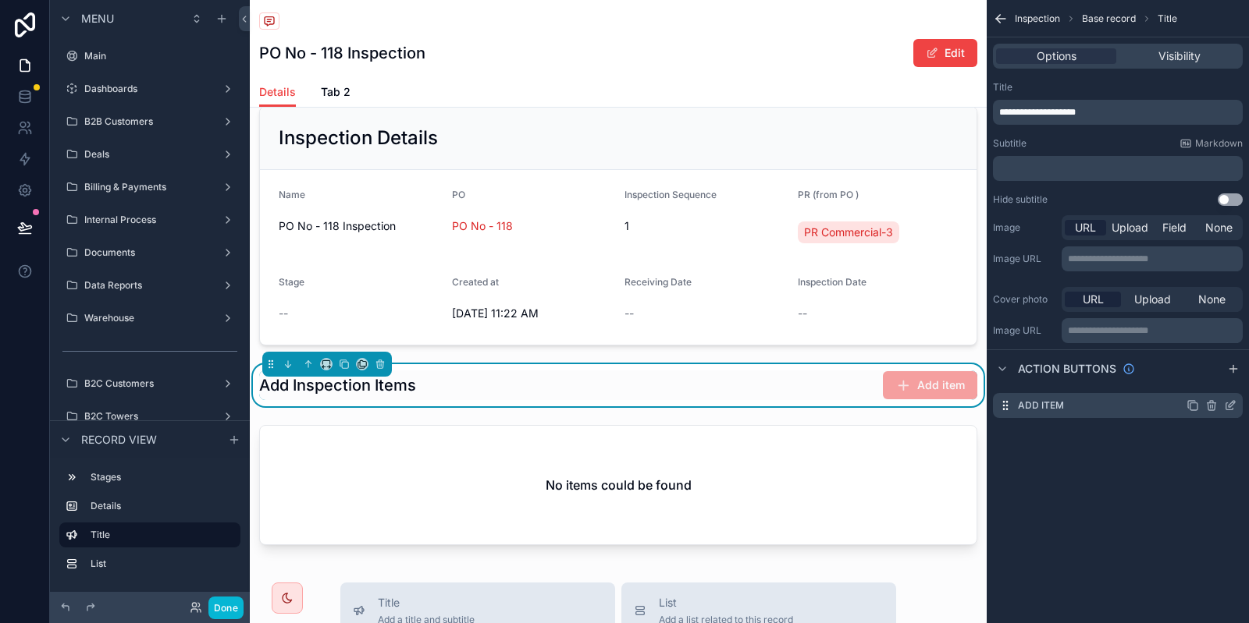
click at [1230, 409] on icon "scrollable content" at bounding box center [1230, 406] width 12 height 12
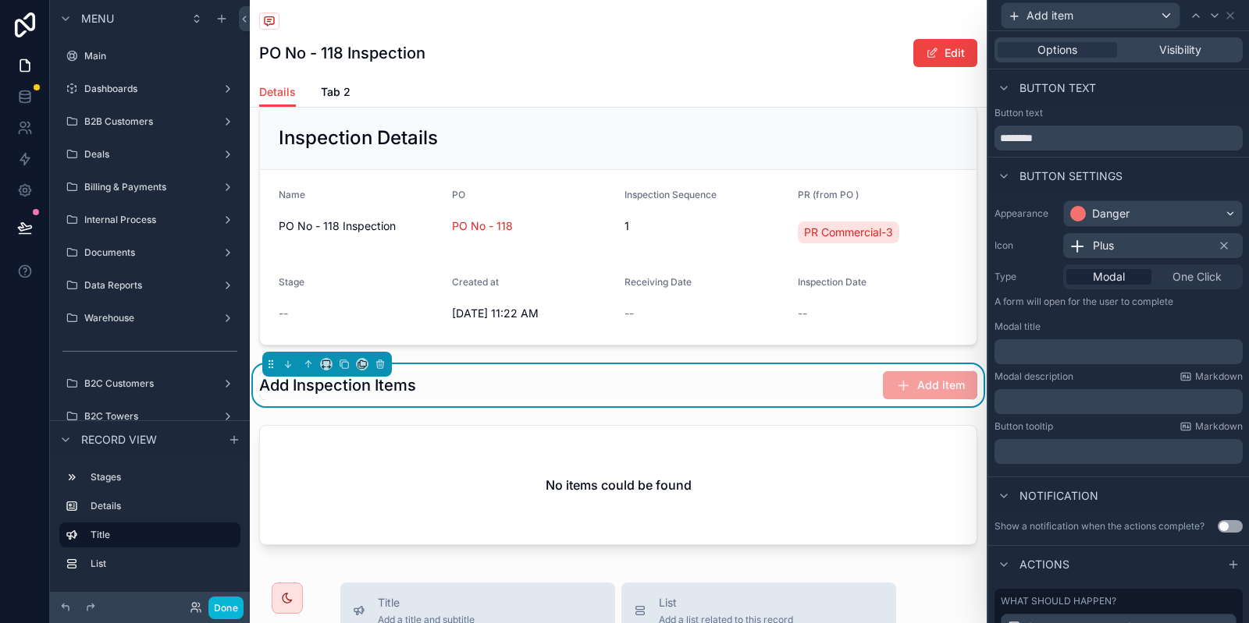
scroll to position [160, 0]
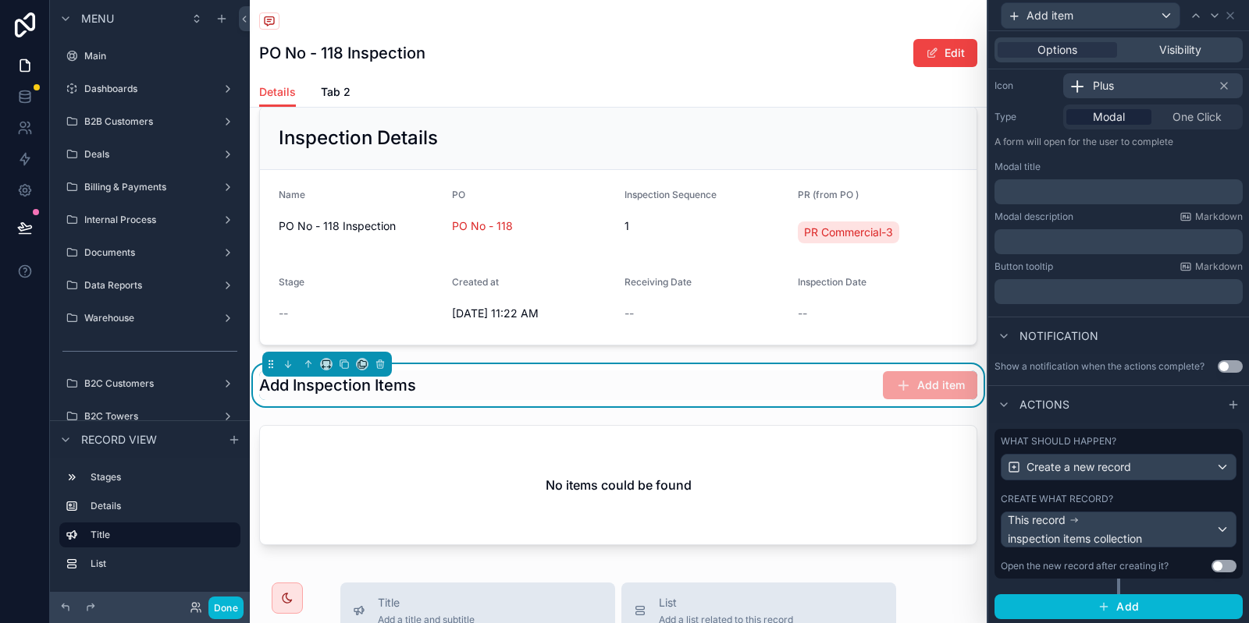
click at [1171, 488] on div "What should happen? Create a new record Create what record? This record inspect…" at bounding box center [1118, 504] width 248 height 150
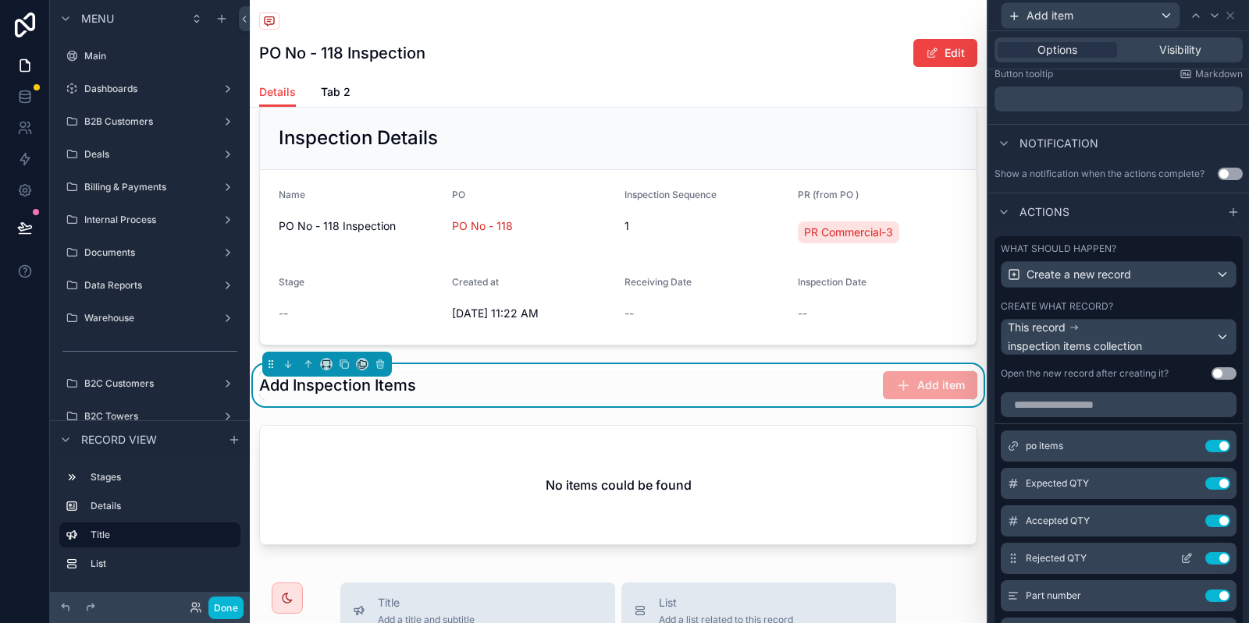
scroll to position [441, 0]
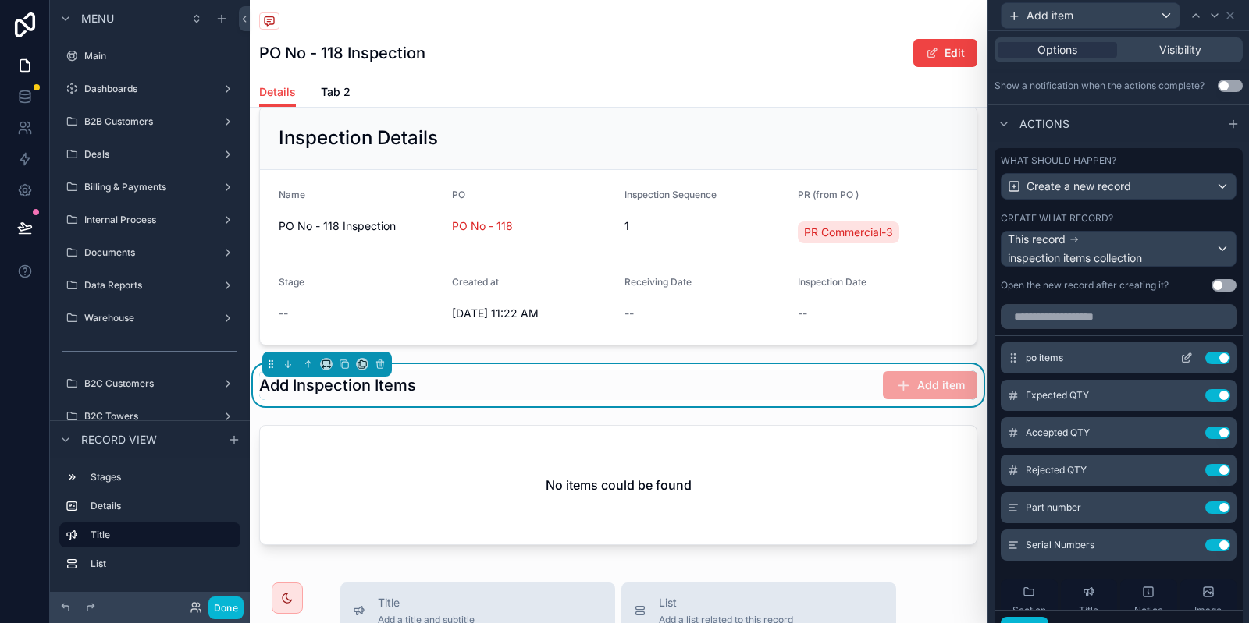
click at [1185, 355] on icon at bounding box center [1186, 358] width 12 height 12
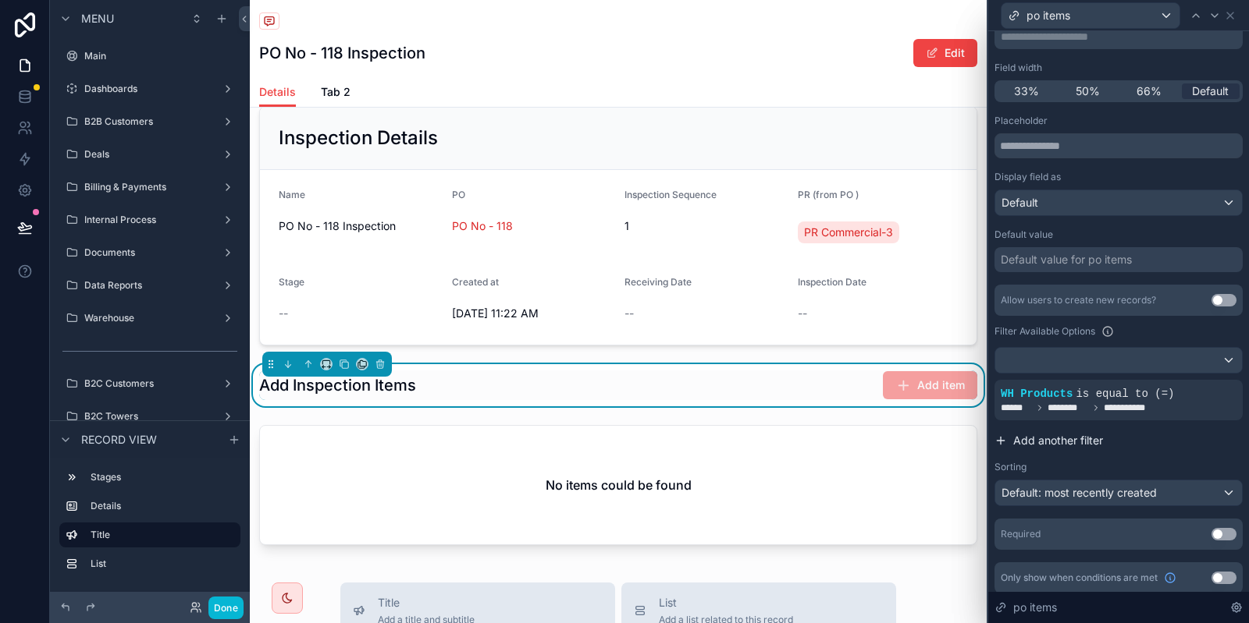
scroll to position [123, 0]
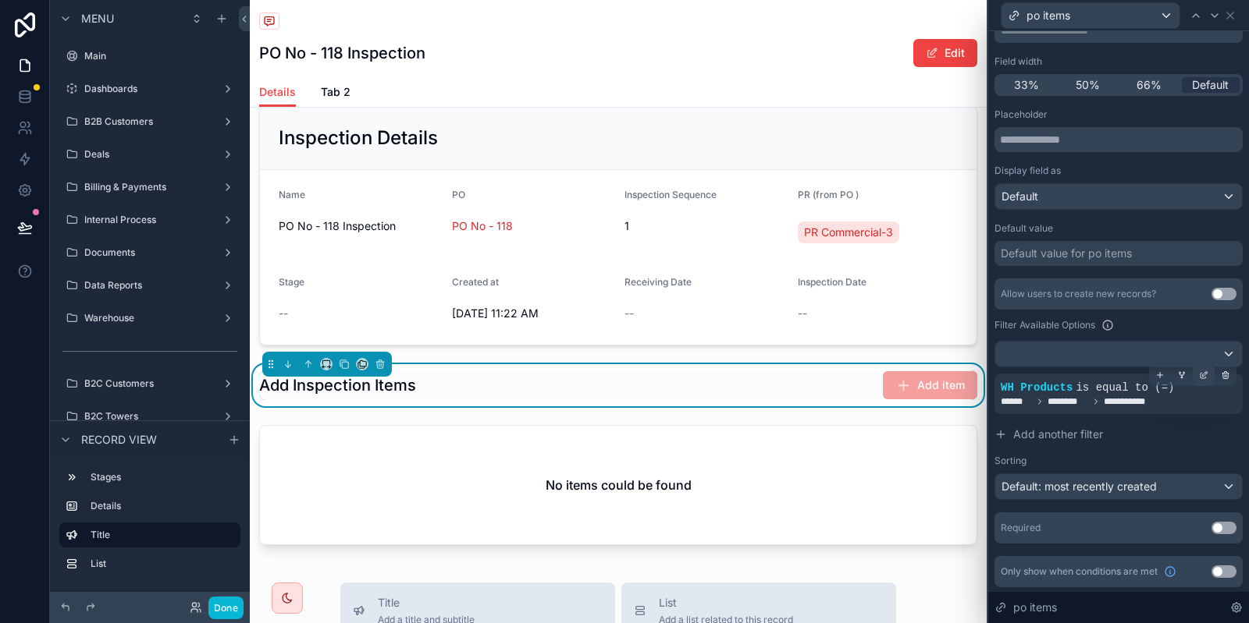
click at [1204, 371] on icon at bounding box center [1203, 375] width 9 height 9
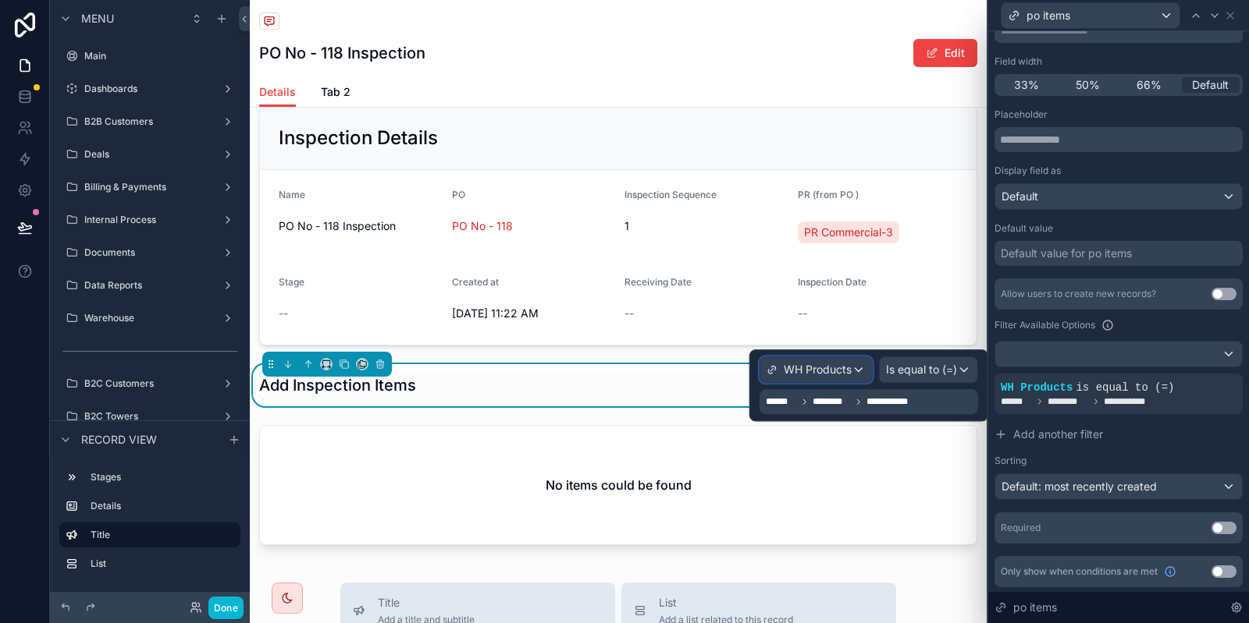
click at [798, 377] on span "WH Products" at bounding box center [817, 370] width 68 height 16
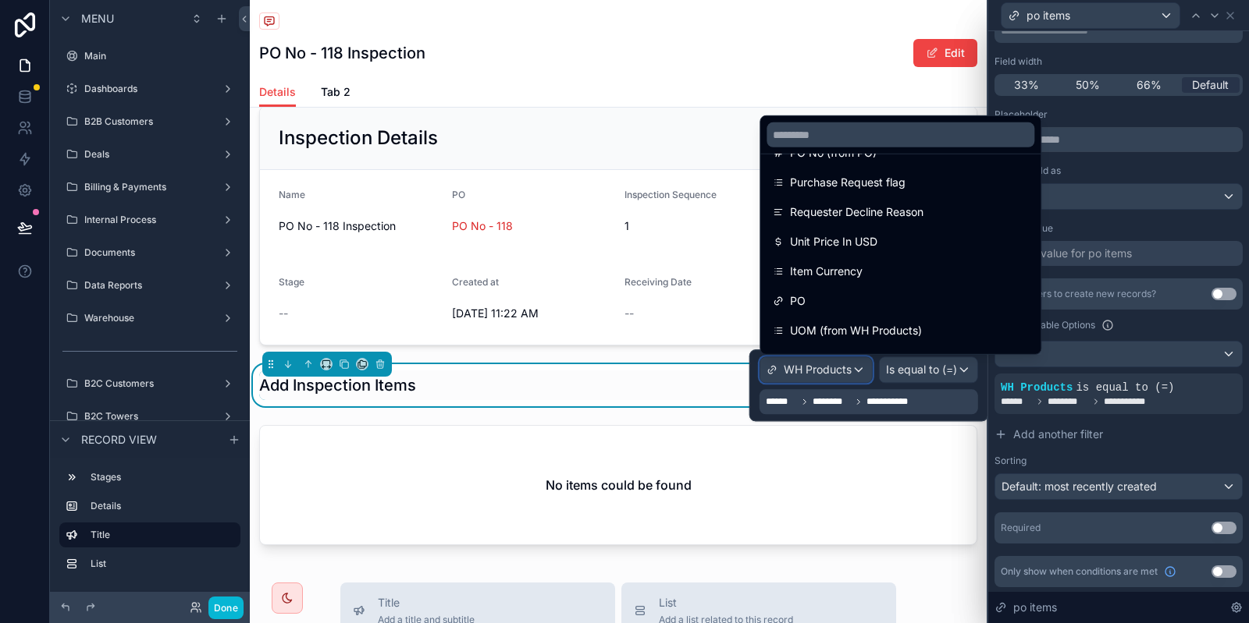
scroll to position [702, 0]
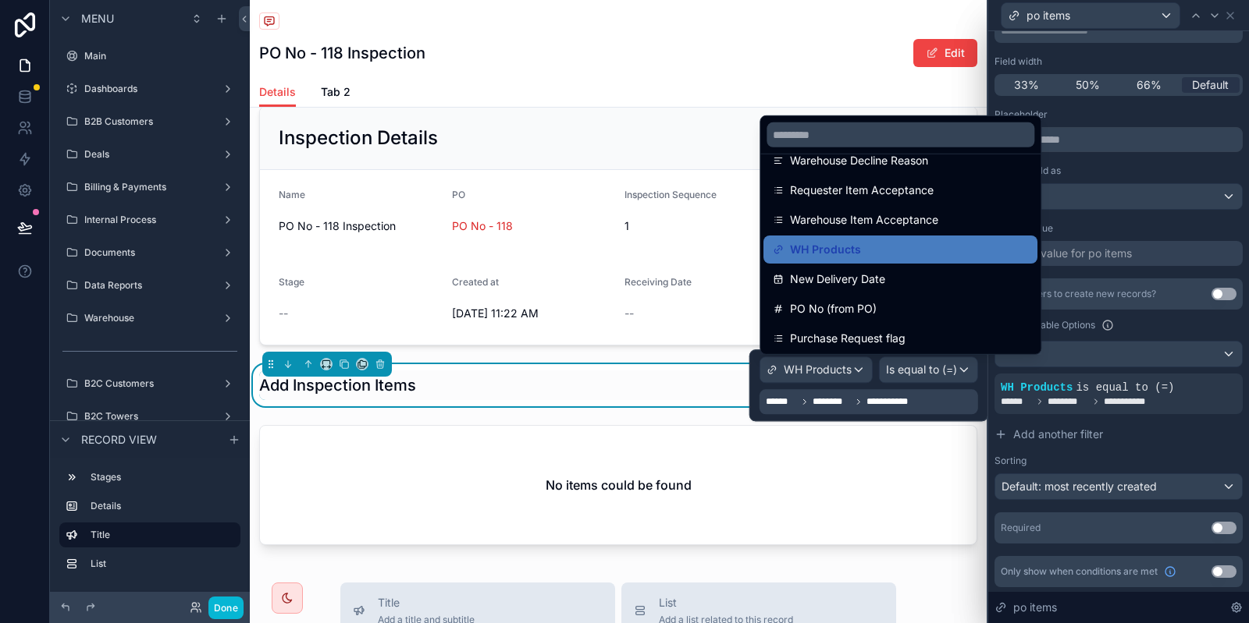
click at [918, 400] on div at bounding box center [868, 386] width 239 height 72
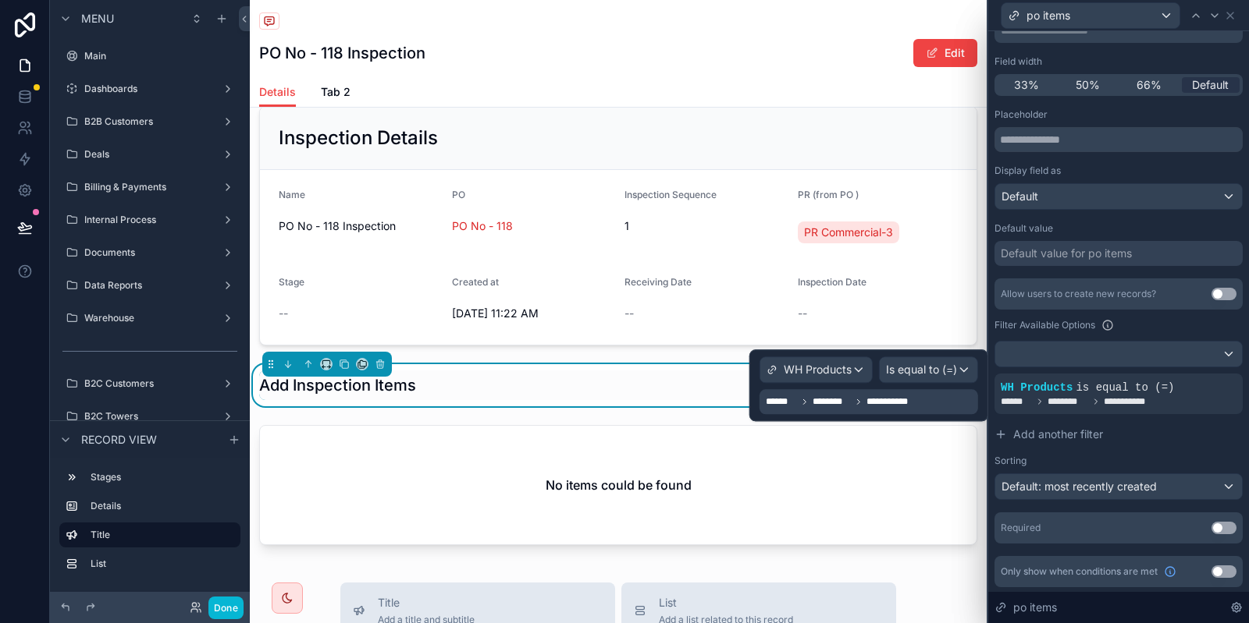
click at [917, 400] on span "**********" at bounding box center [895, 402] width 59 height 12
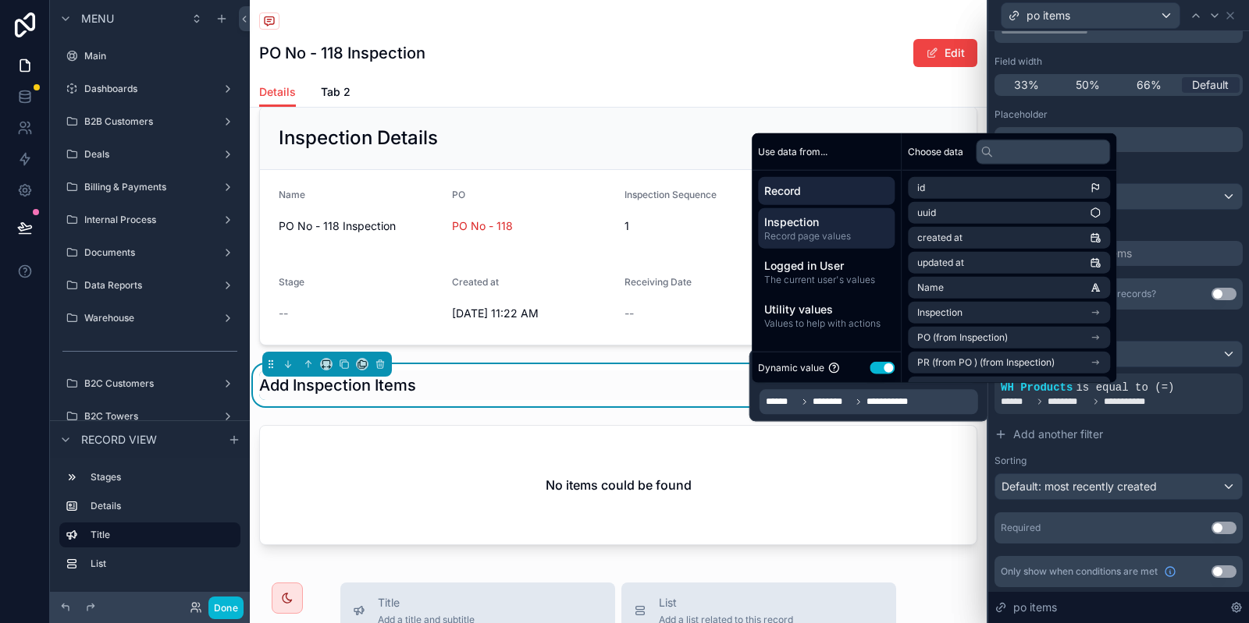
click at [851, 226] on span "Inspection" at bounding box center [826, 223] width 124 height 16
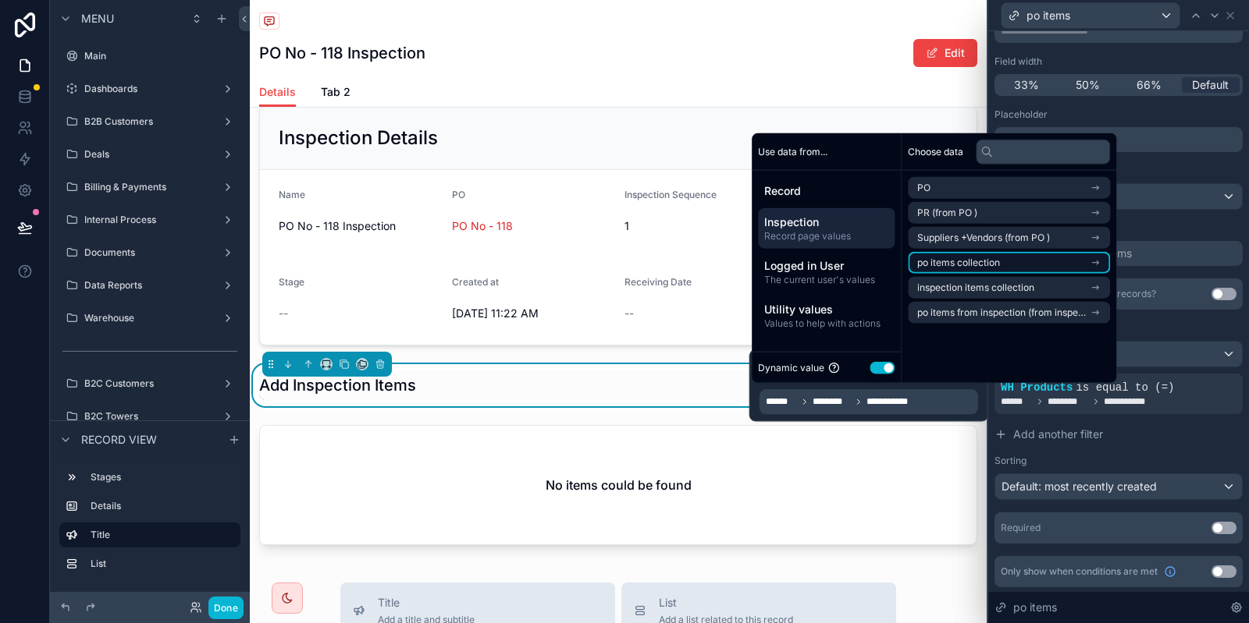
click at [976, 265] on span "po items collection" at bounding box center [958, 263] width 83 height 12
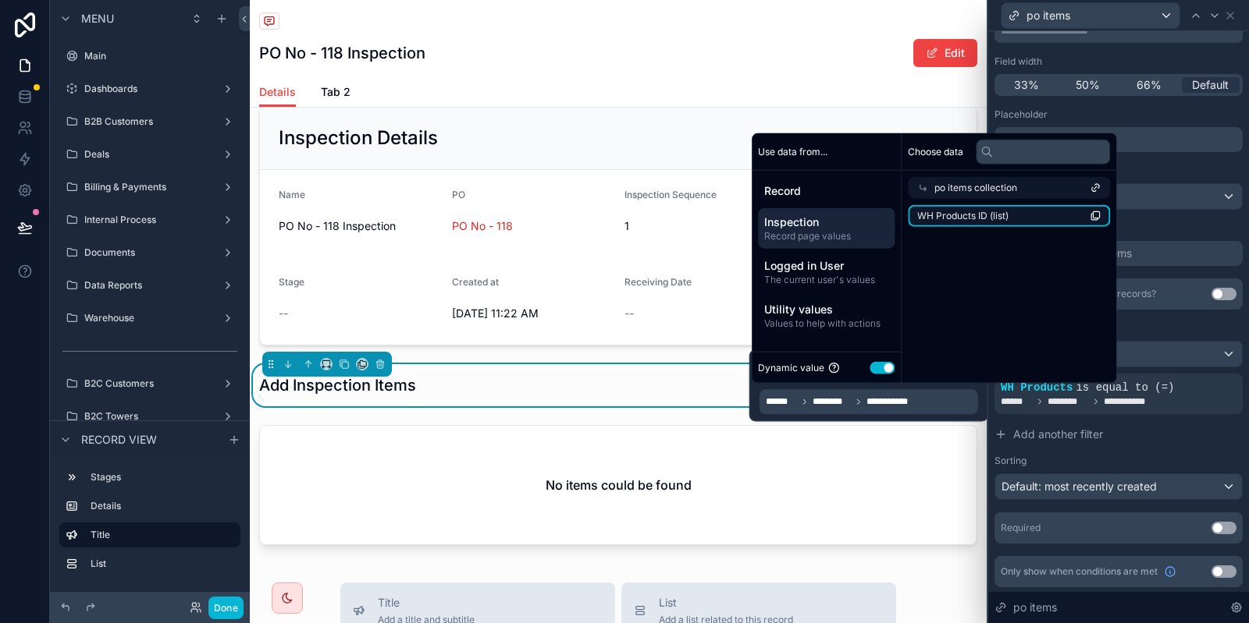
click at [997, 216] on span "WH Products ID (list)" at bounding box center [962, 216] width 91 height 12
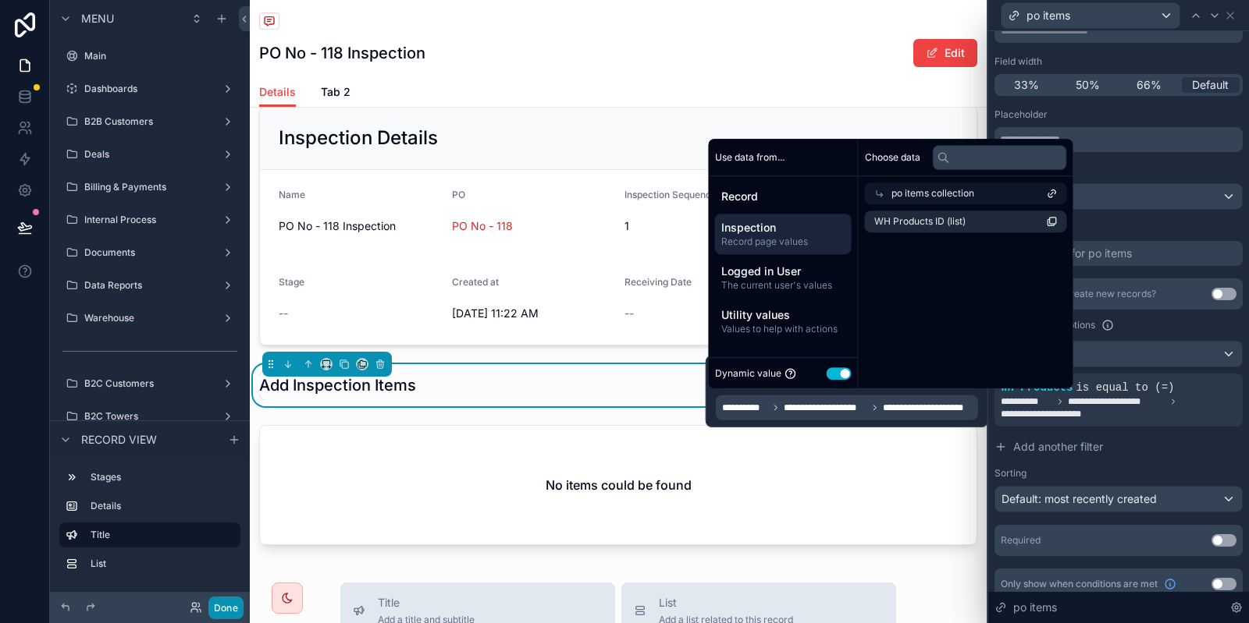
click at [234, 607] on button "Done" at bounding box center [225, 608] width 35 height 23
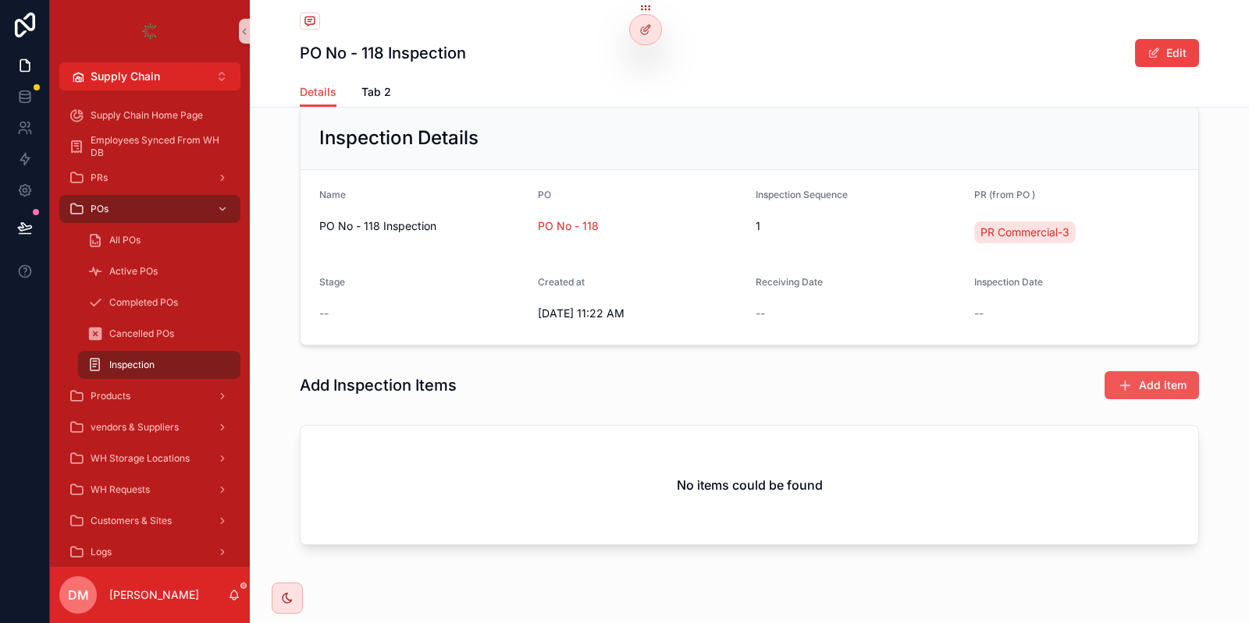
click at [1170, 382] on span "Add item" at bounding box center [1163, 386] width 48 height 16
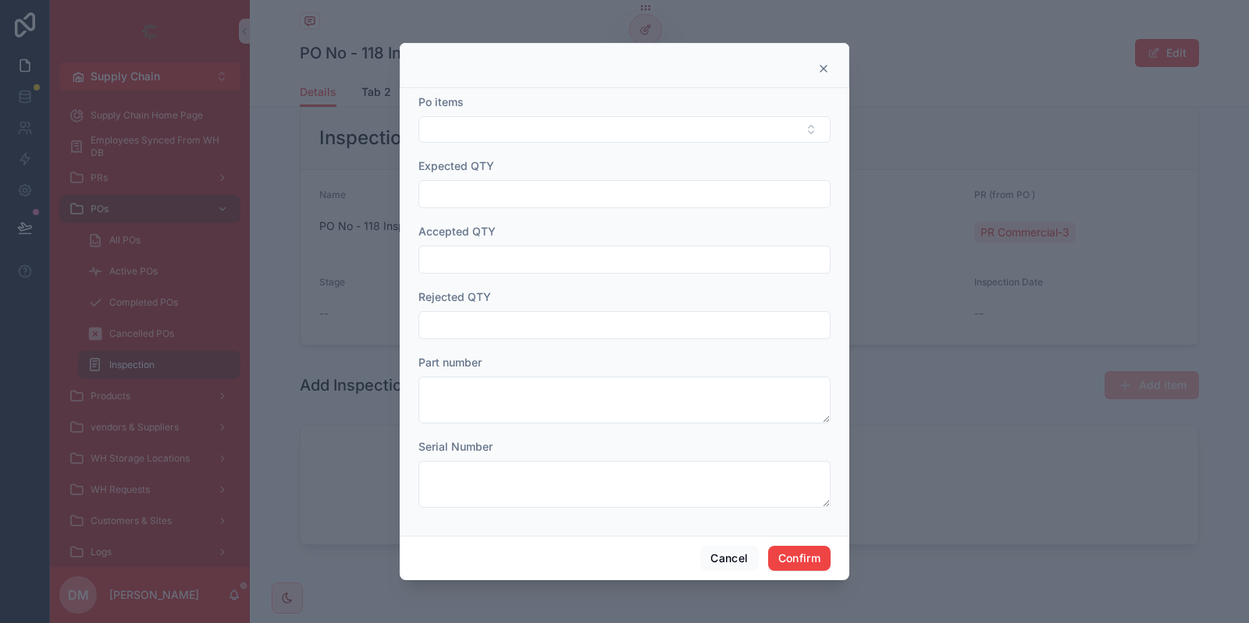
click at [651, 144] on form "Po items Expected QTY Accepted QTY Rejected QTY Part number Serial Number" at bounding box center [624, 308] width 412 height 429
click at [640, 120] on button "Select Button" at bounding box center [624, 129] width 412 height 27
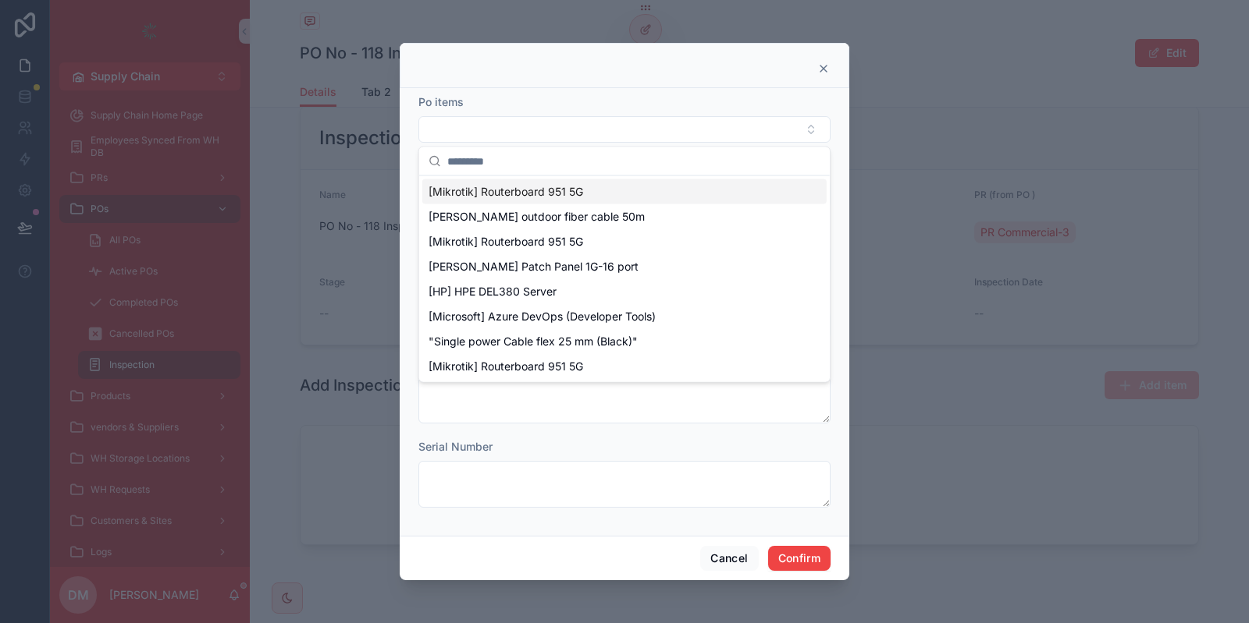
click at [631, 43] on div at bounding box center [624, 311] width 1249 height 623
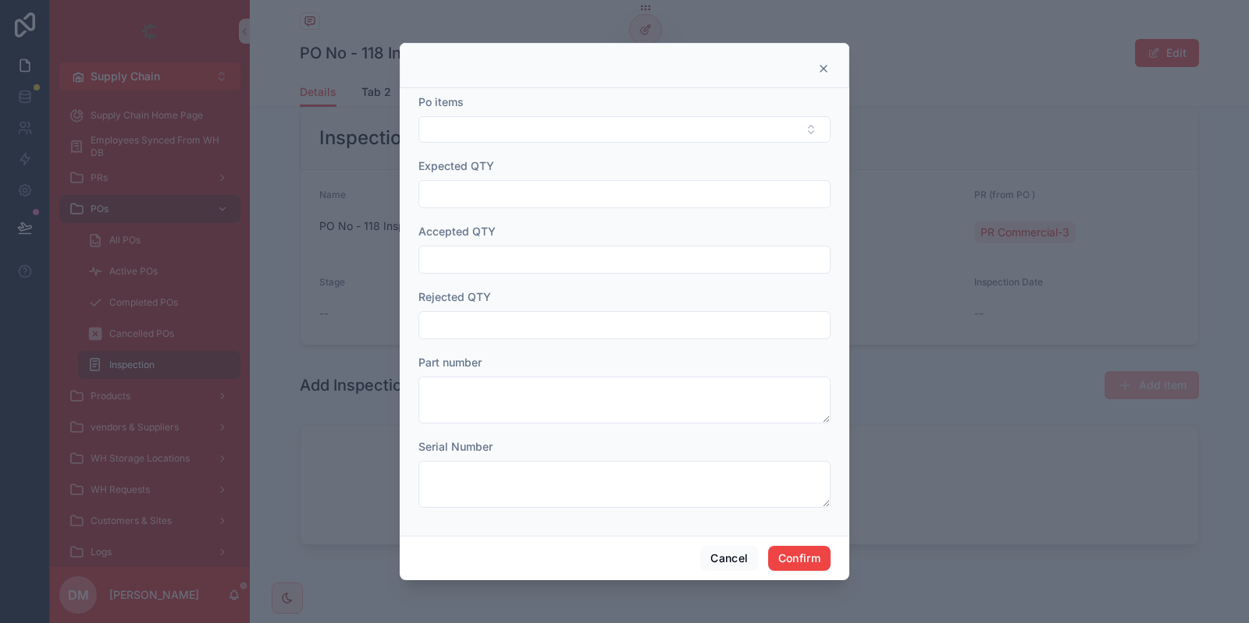
click at [833, 63] on div at bounding box center [624, 65] width 449 height 45
click at [830, 67] on div at bounding box center [624, 65] width 449 height 45
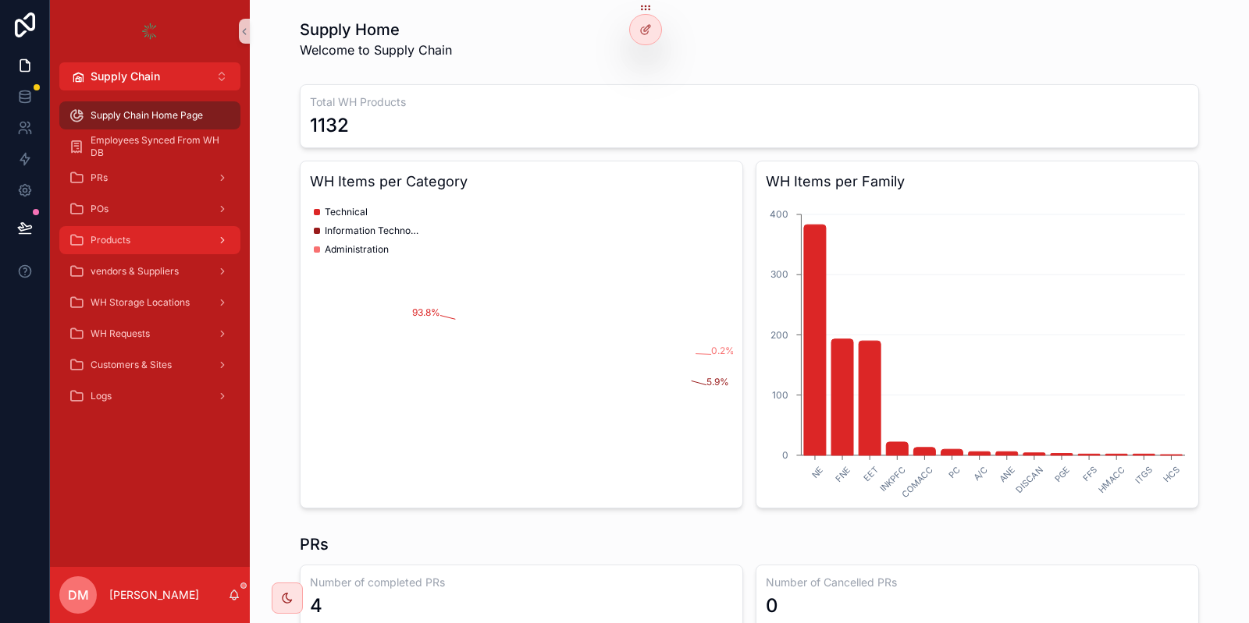
click at [168, 236] on div "Products" at bounding box center [150, 240] width 162 height 25
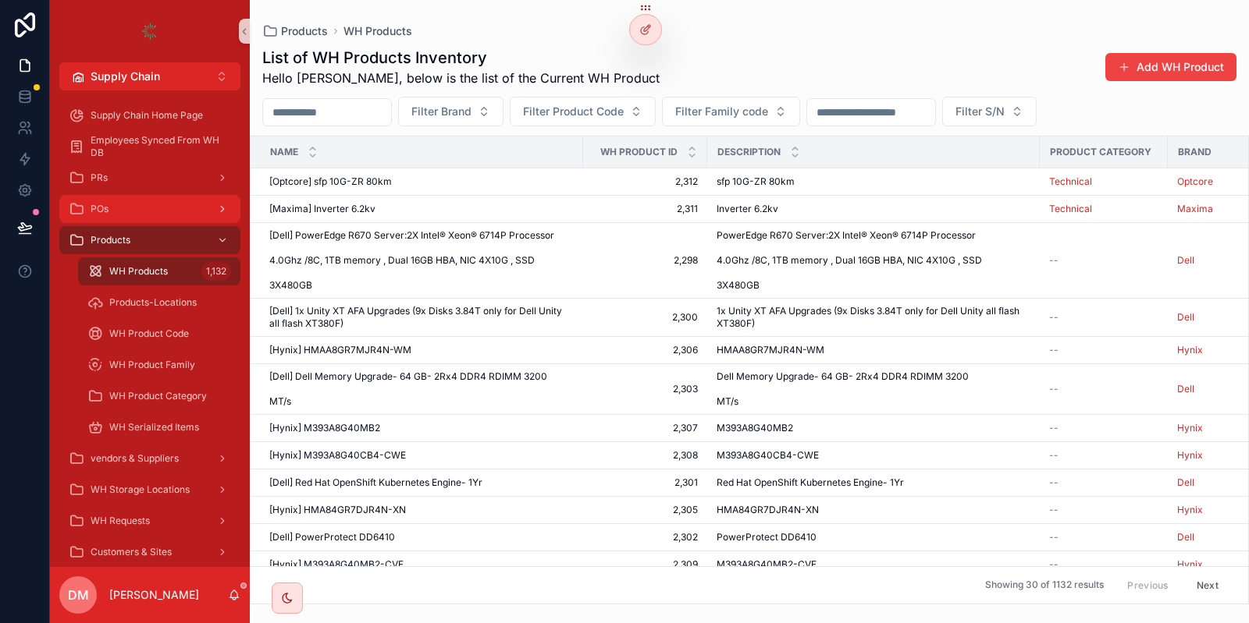
click at [122, 214] on div "POs" at bounding box center [150, 209] width 162 height 25
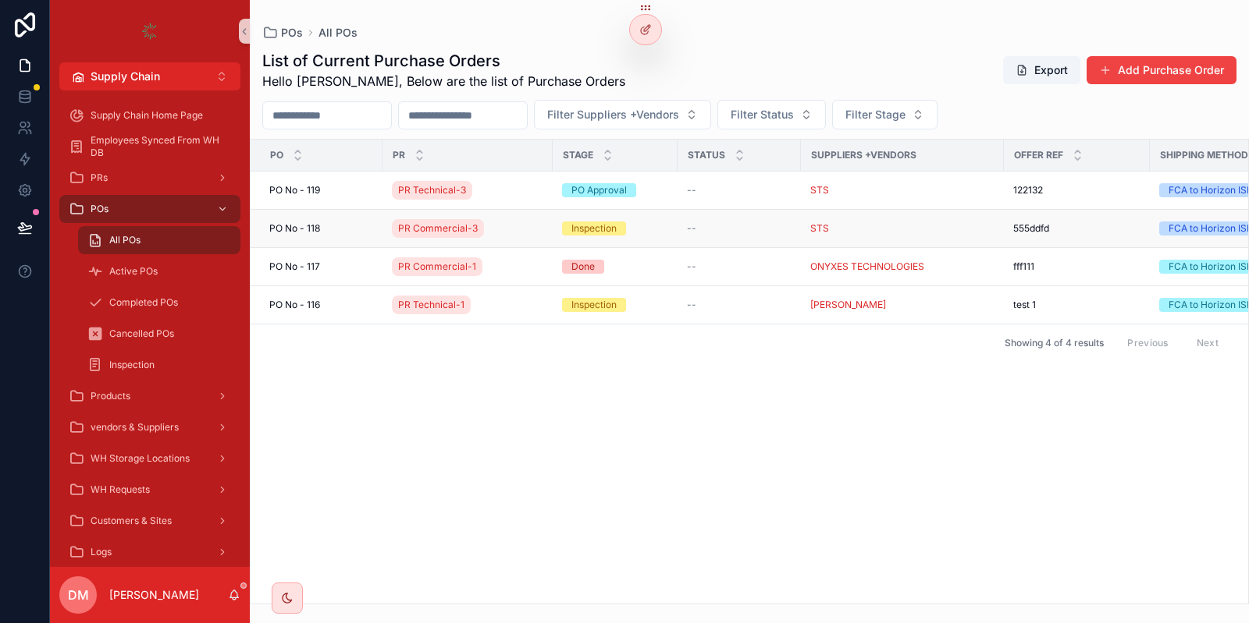
click at [326, 233] on div "[STREET_ADDRESS]" at bounding box center [321, 228] width 104 height 12
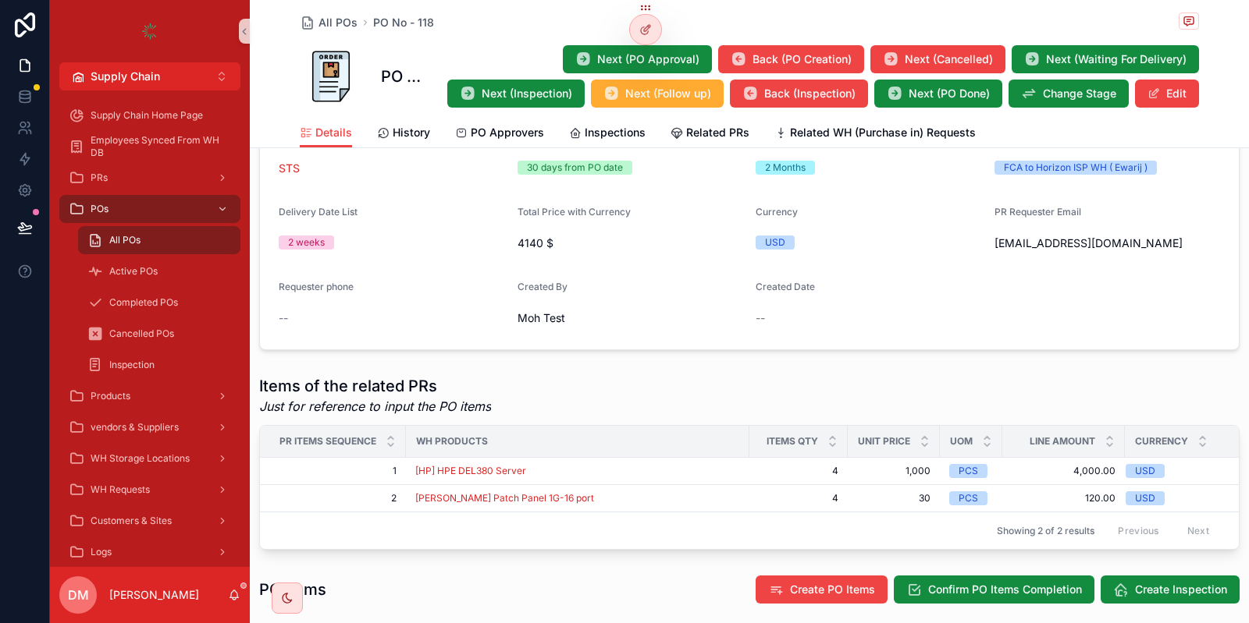
scroll to position [655, 0]
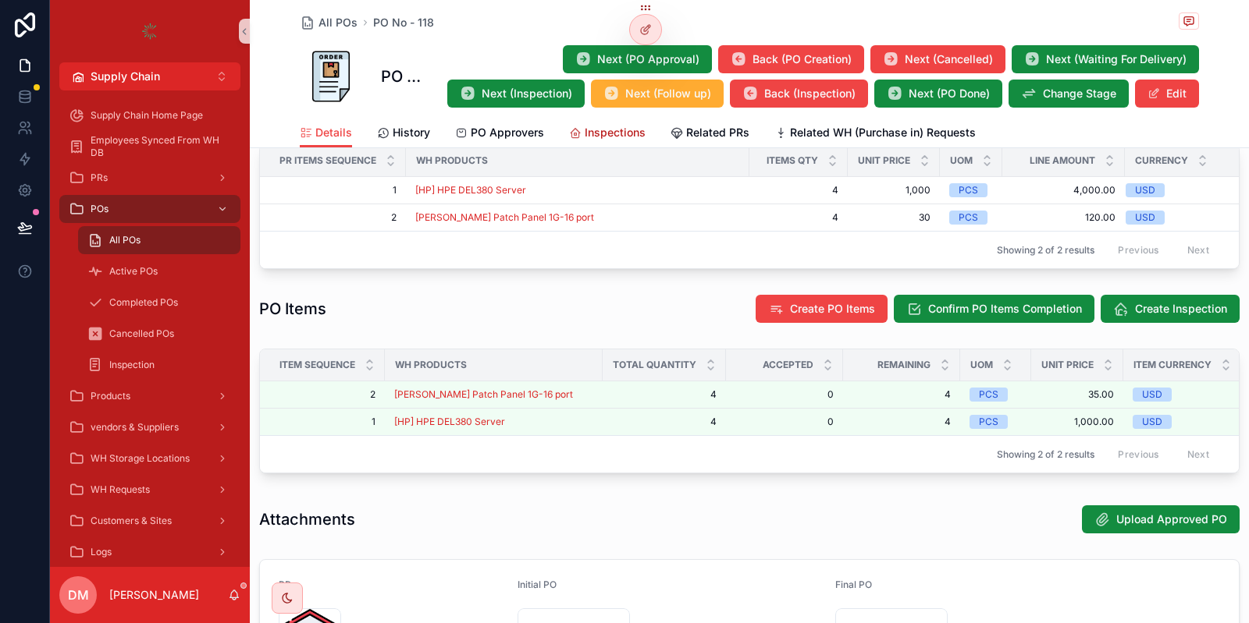
click at [618, 136] on span "Inspections" at bounding box center [614, 133] width 61 height 16
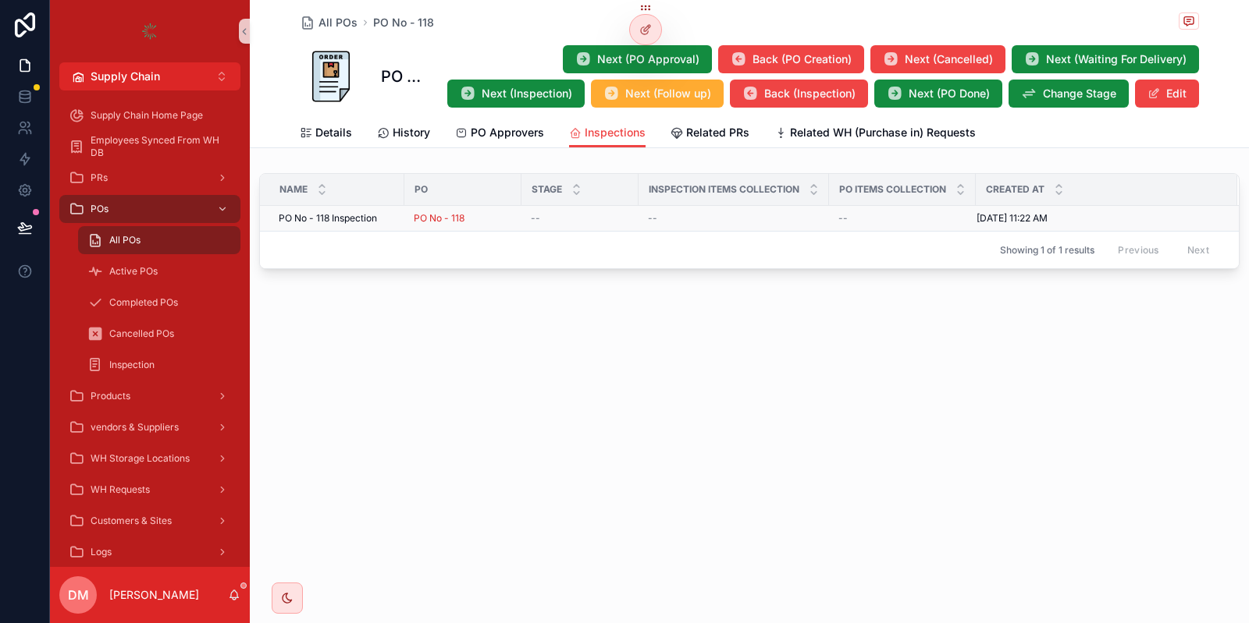
click at [396, 218] on td "PO No - 118 Inspection PO No - 118 Inspection" at bounding box center [332, 219] width 144 height 26
click at [389, 225] on td "PO No - 118 Inspection PO No - 118 Inspection" at bounding box center [332, 219] width 144 height 26
click at [389, 221] on div "PO No - 118 Inspection PO No - 118 Inspection" at bounding box center [337, 218] width 116 height 12
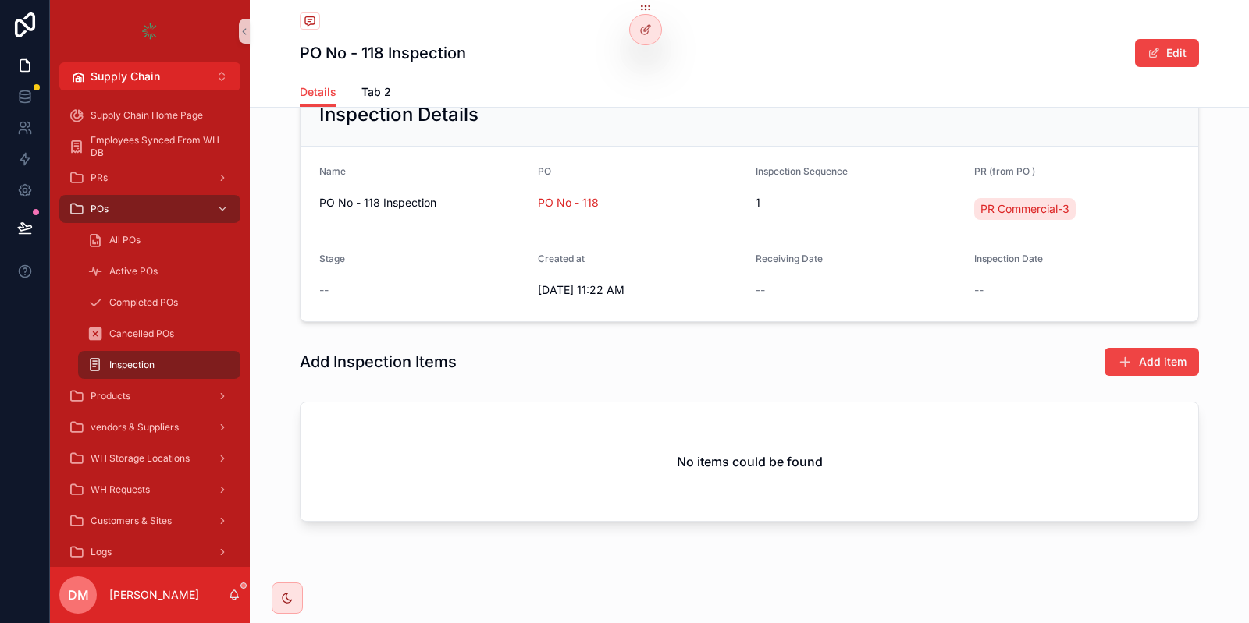
scroll to position [126, 0]
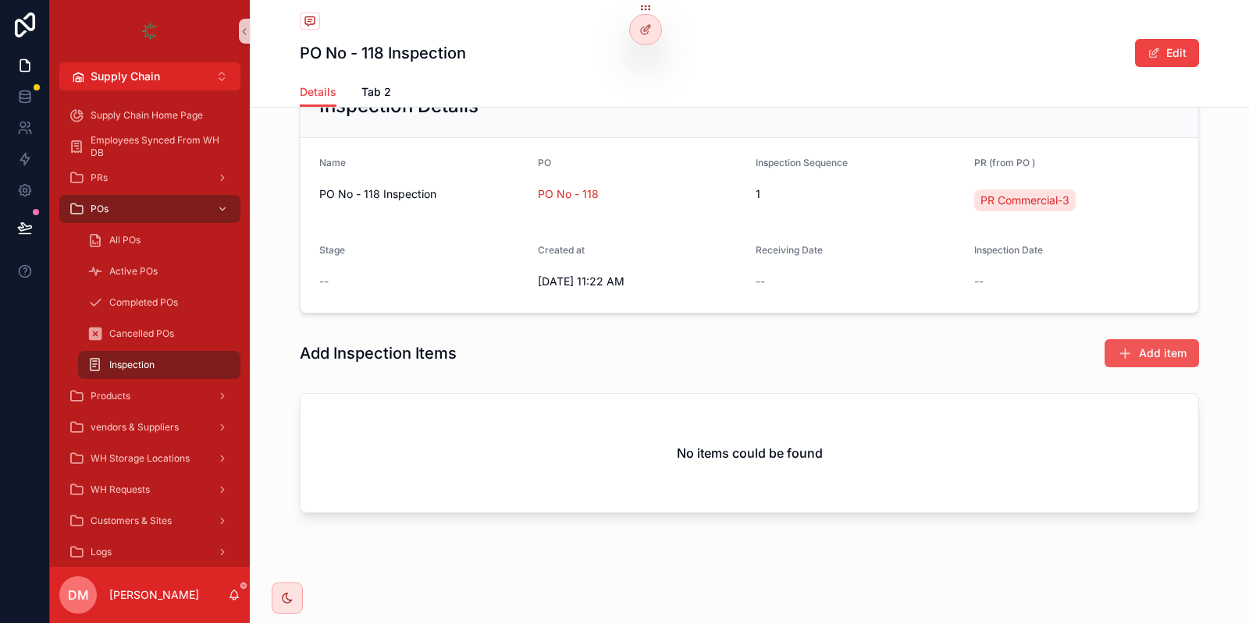
click at [1134, 352] on button "Add item" at bounding box center [1151, 353] width 94 height 28
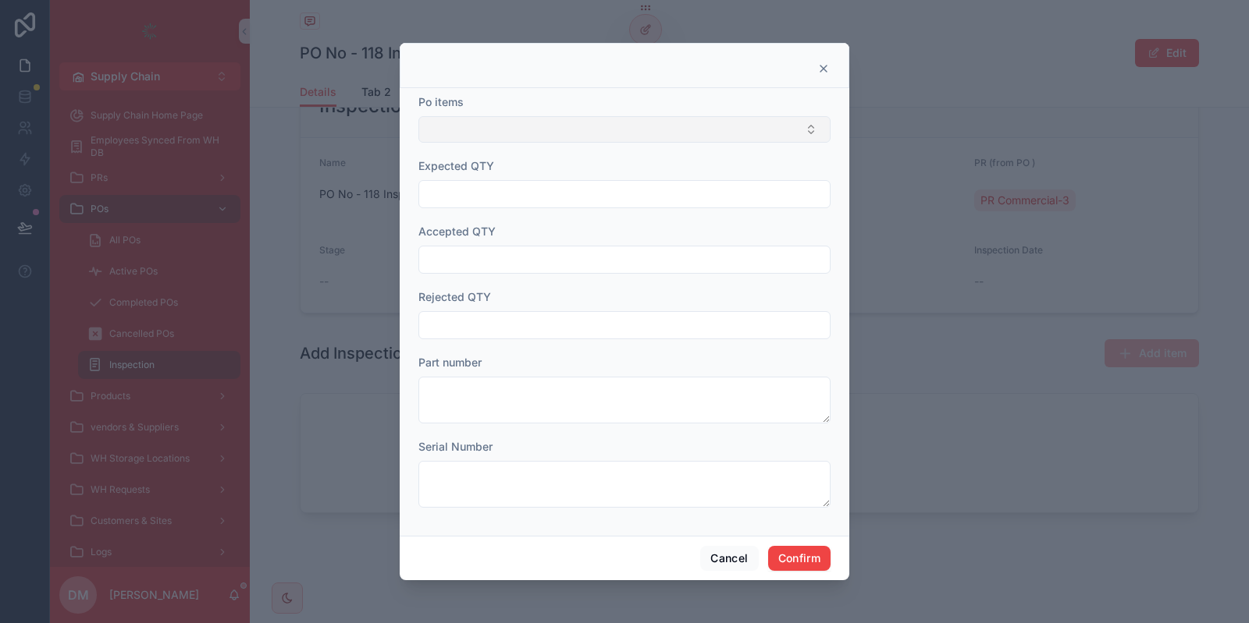
click at [517, 126] on button "Select Button" at bounding box center [624, 129] width 412 height 27
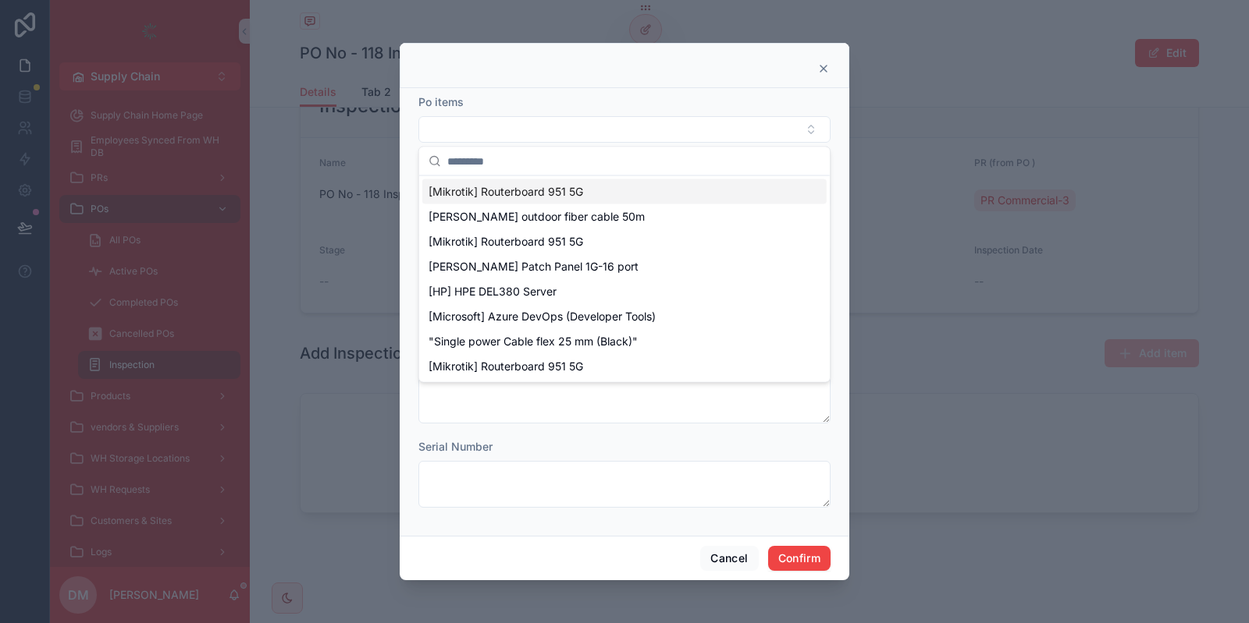
click at [663, 63] on div at bounding box center [624, 68] width 410 height 12
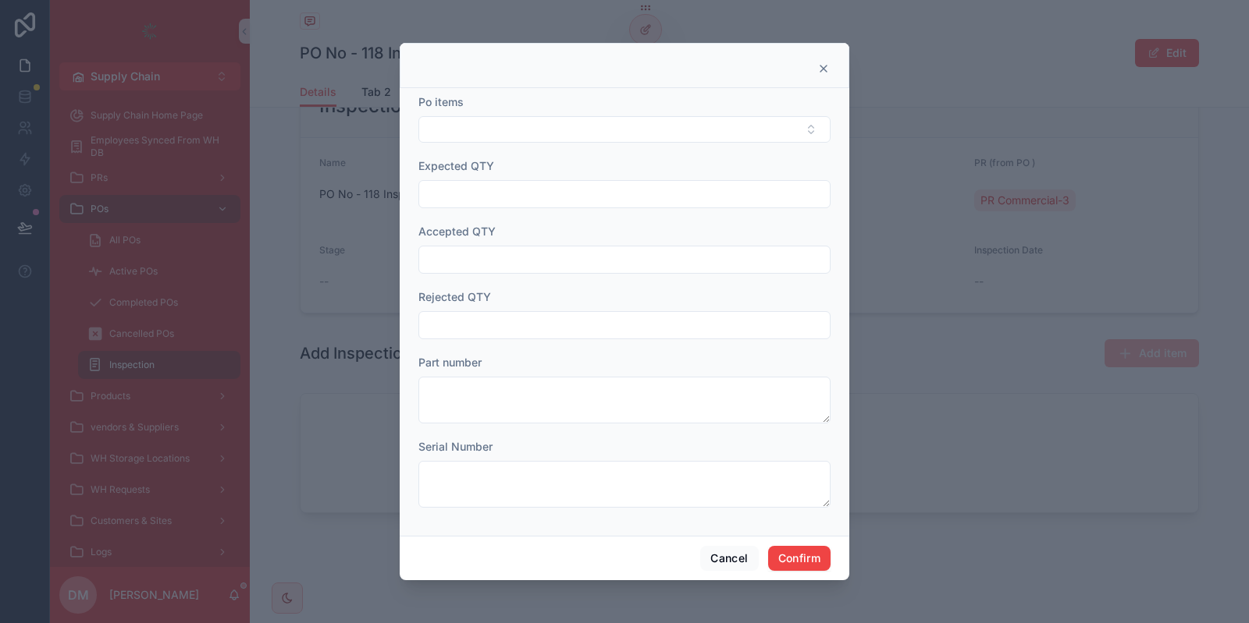
click at [814, 69] on div at bounding box center [624, 68] width 410 height 12
click at [815, 69] on div at bounding box center [624, 68] width 410 height 12
click at [821, 70] on icon at bounding box center [823, 68] width 12 height 12
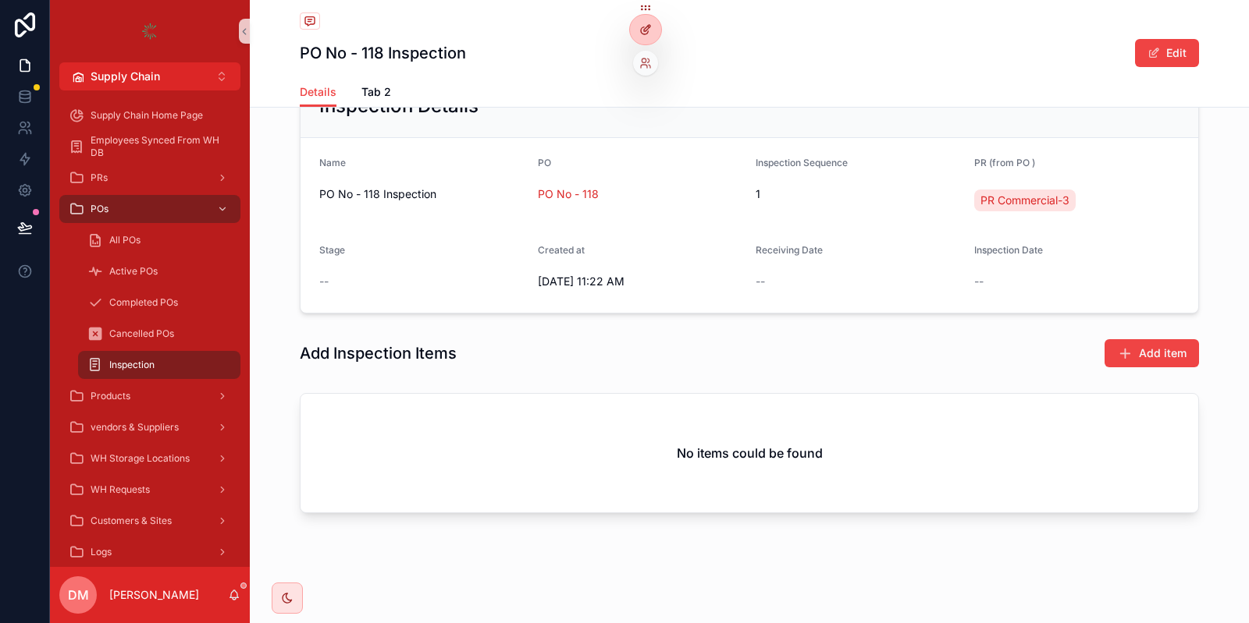
click at [638, 38] on div at bounding box center [645, 30] width 31 height 30
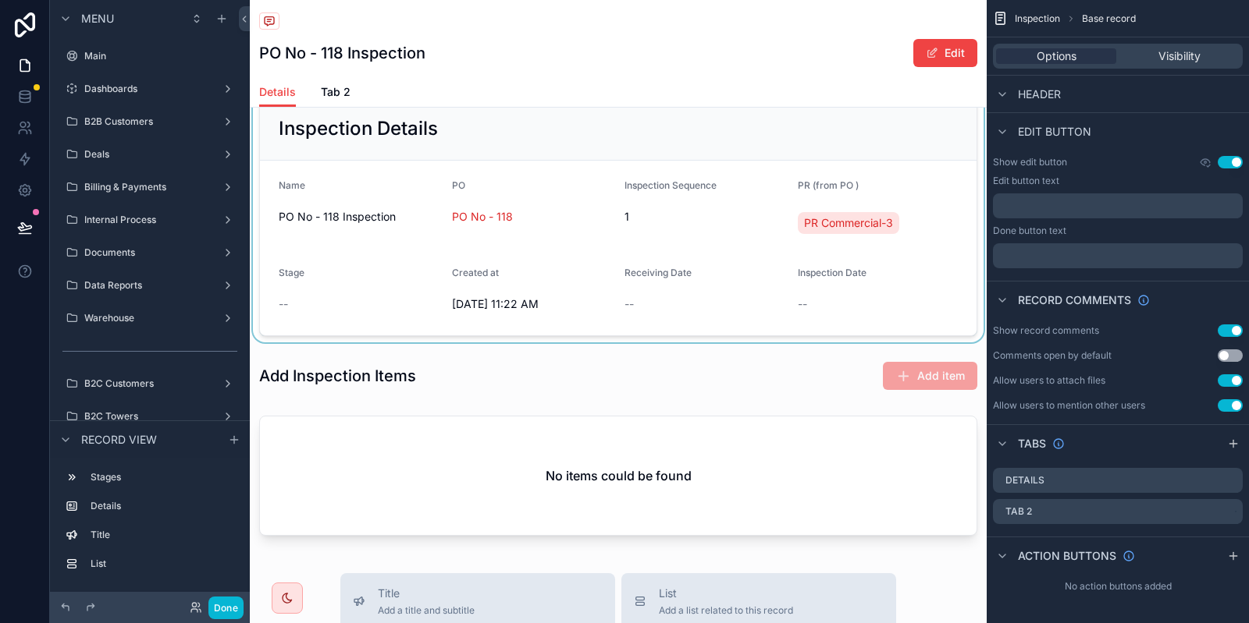
scroll to position [0, 0]
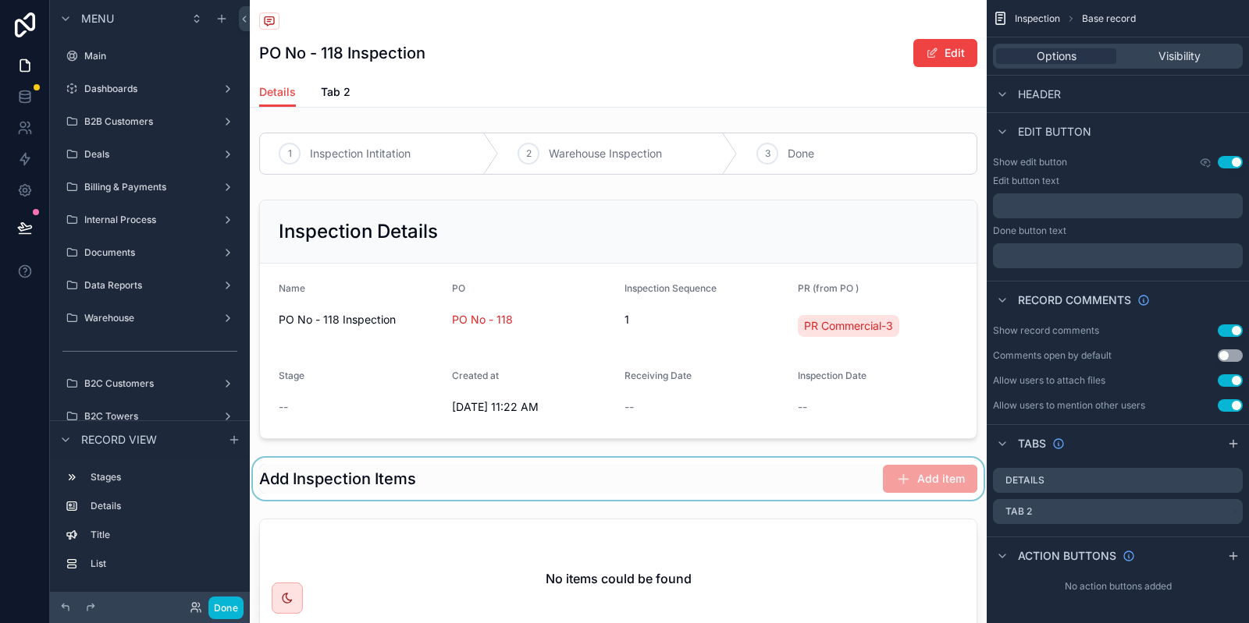
click at [824, 485] on div "scrollable content" at bounding box center [618, 479] width 737 height 42
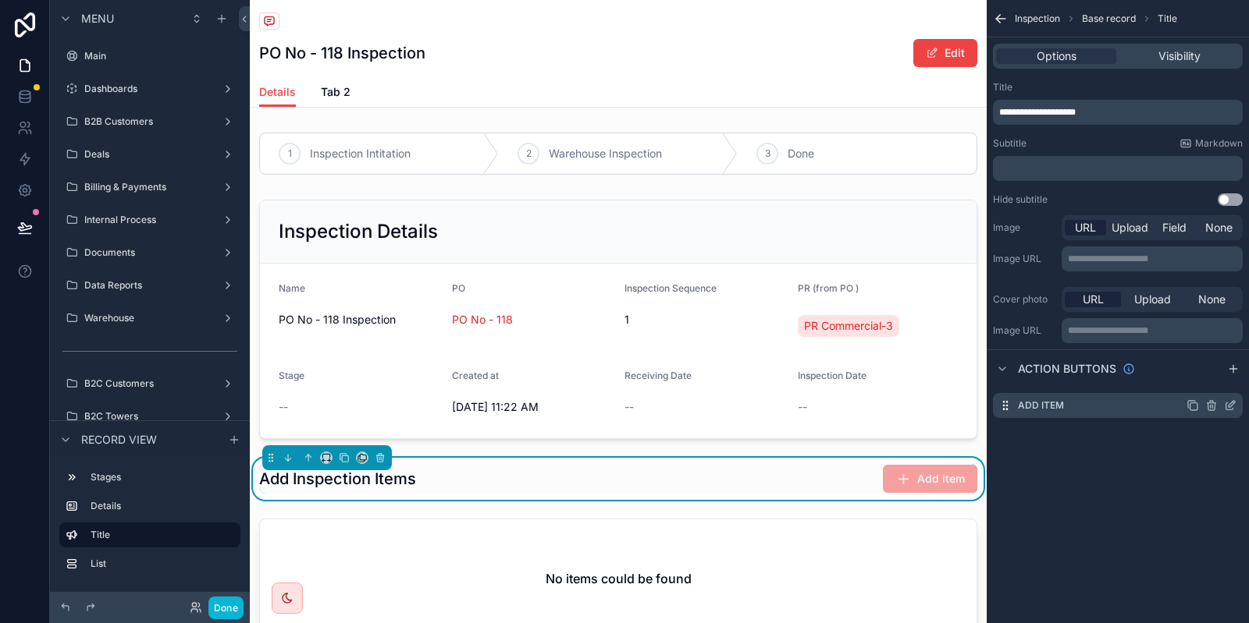
click at [1227, 402] on icon "scrollable content" at bounding box center [1230, 406] width 12 height 12
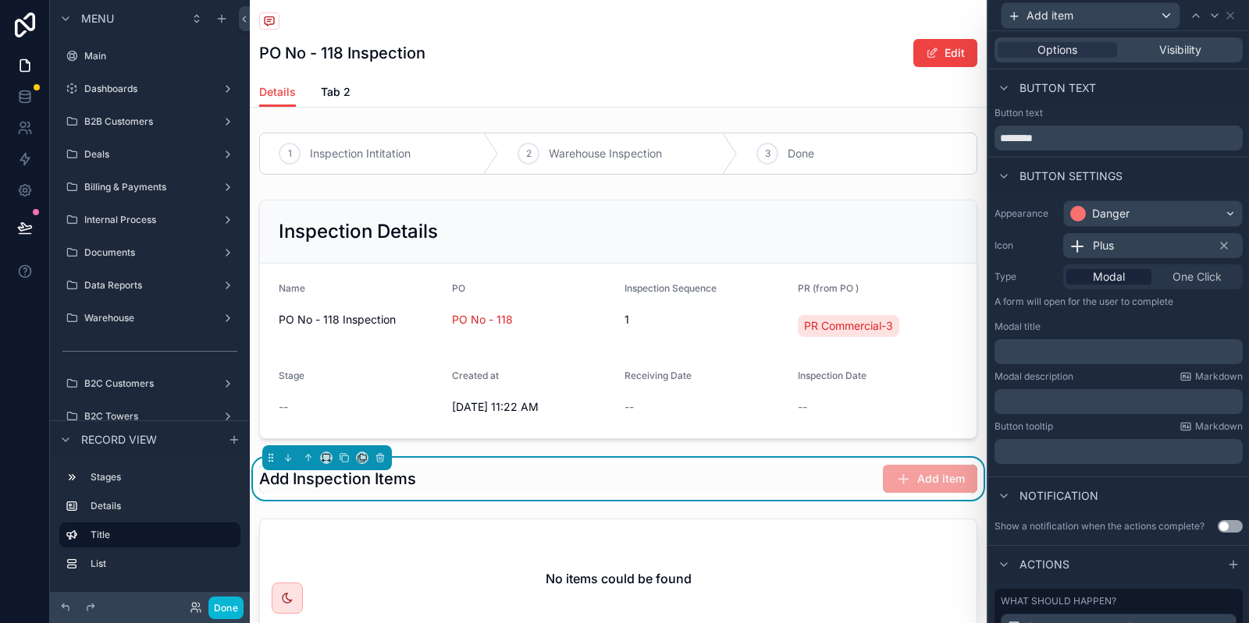
scroll to position [160, 0]
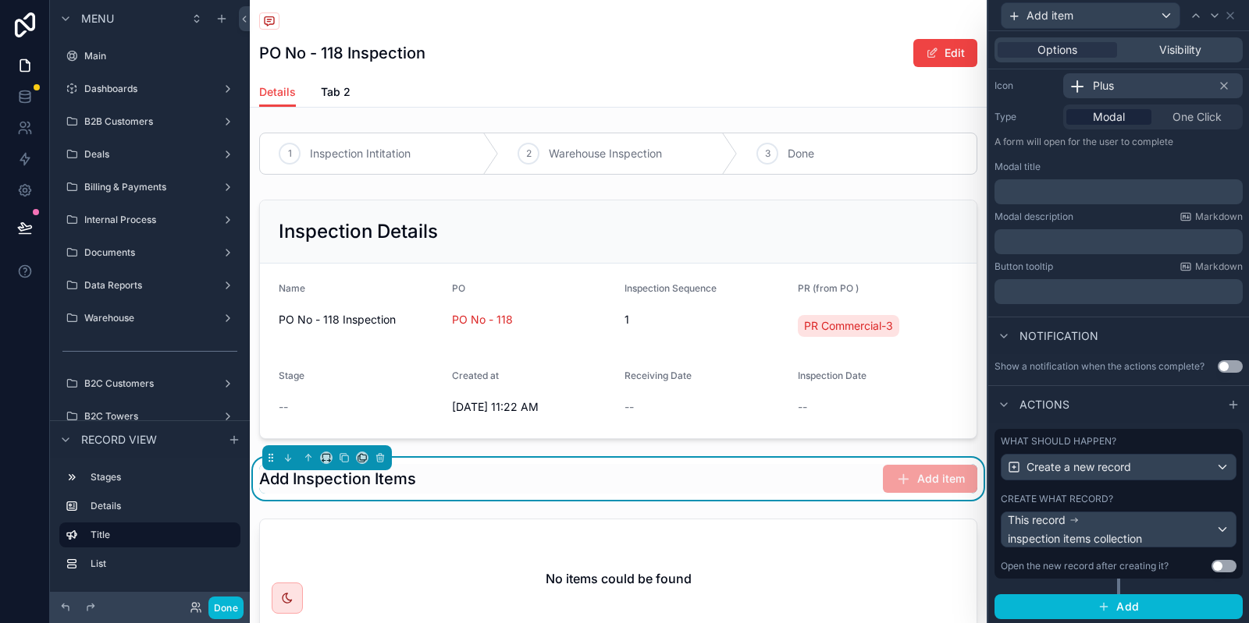
click at [1150, 489] on div "What should happen? Create a new record Create what record? This record inspect…" at bounding box center [1118, 504] width 248 height 150
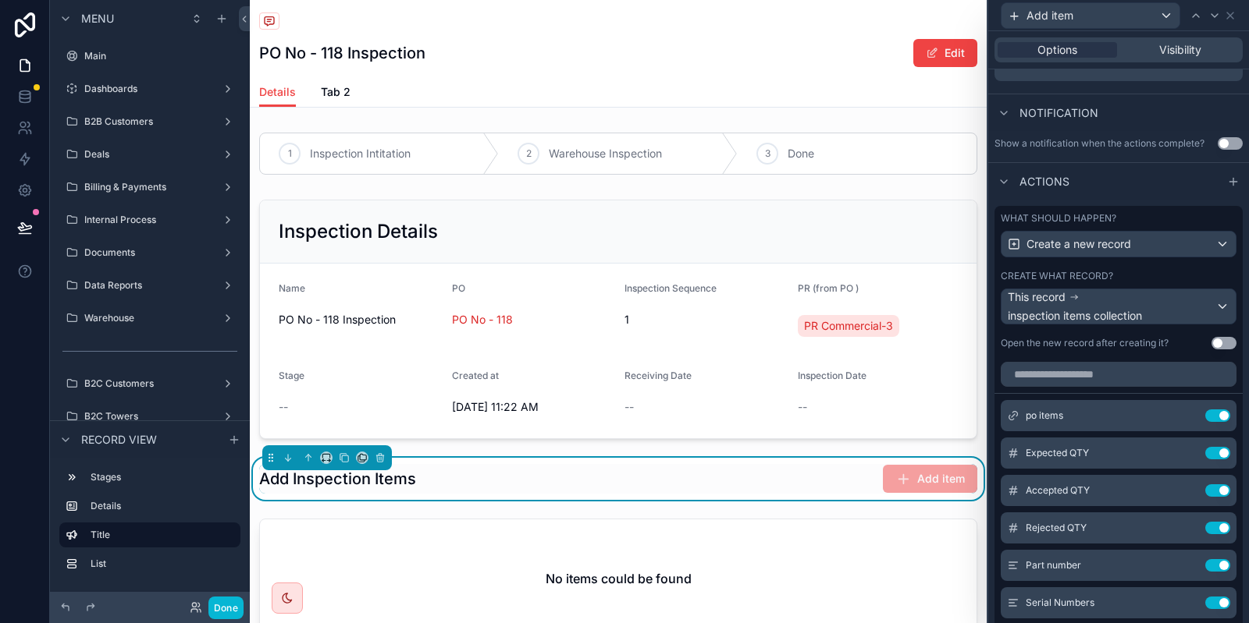
scroll to position [441, 0]
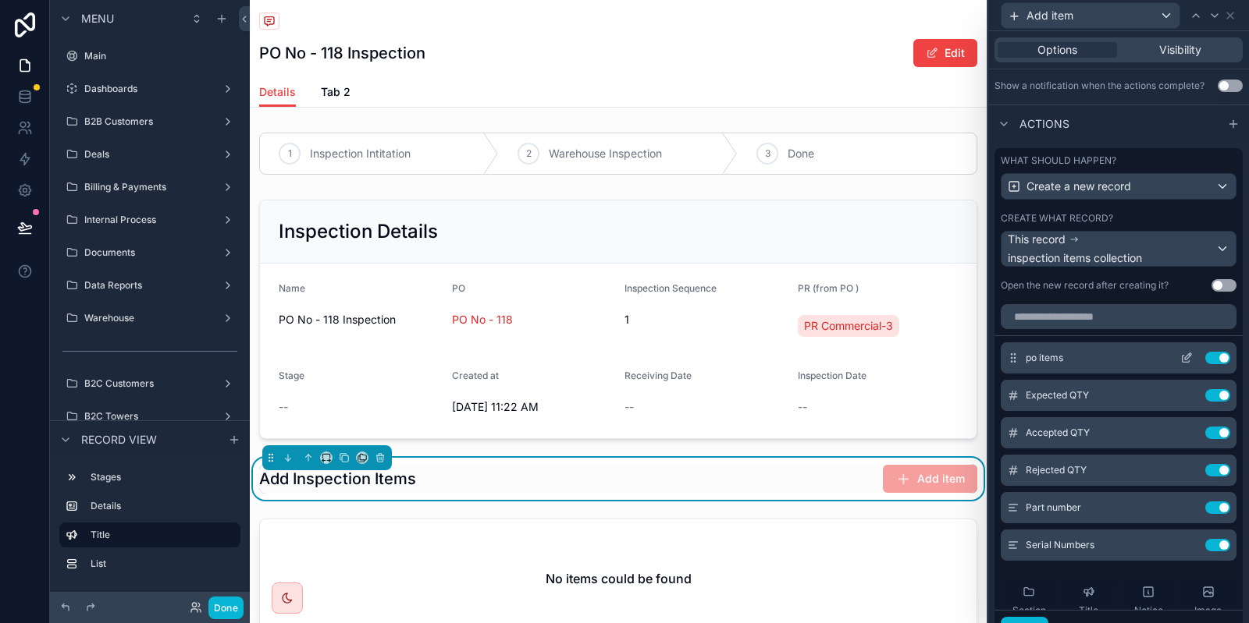
click at [1185, 353] on icon at bounding box center [1186, 358] width 12 height 12
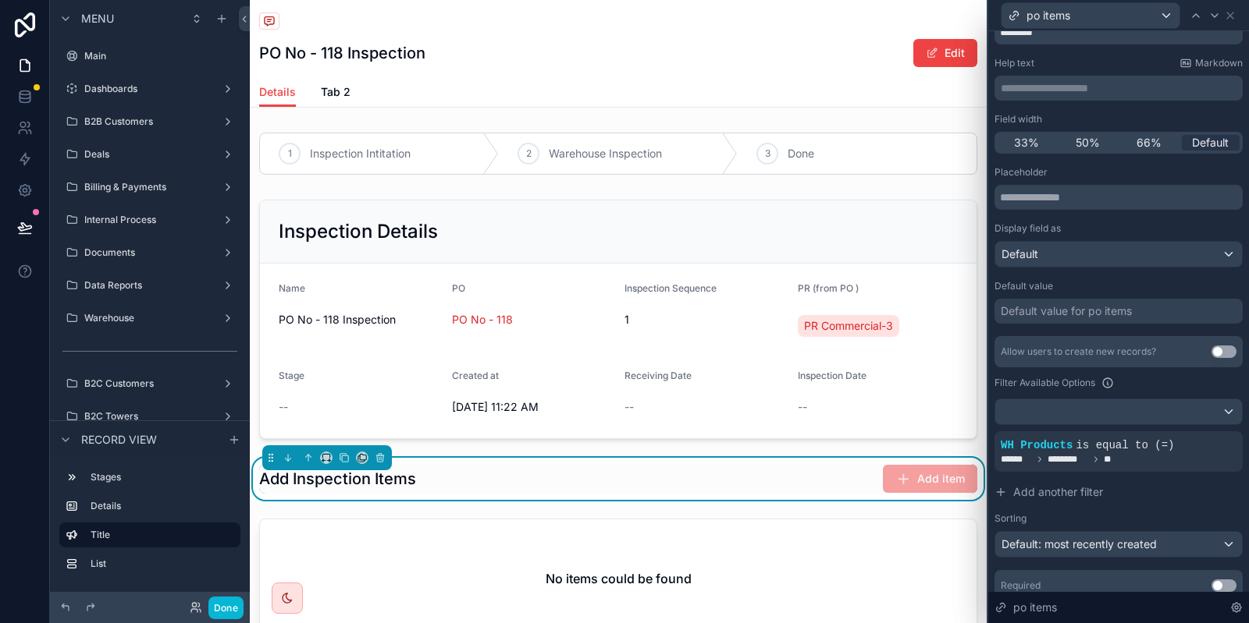
scroll to position [123, 0]
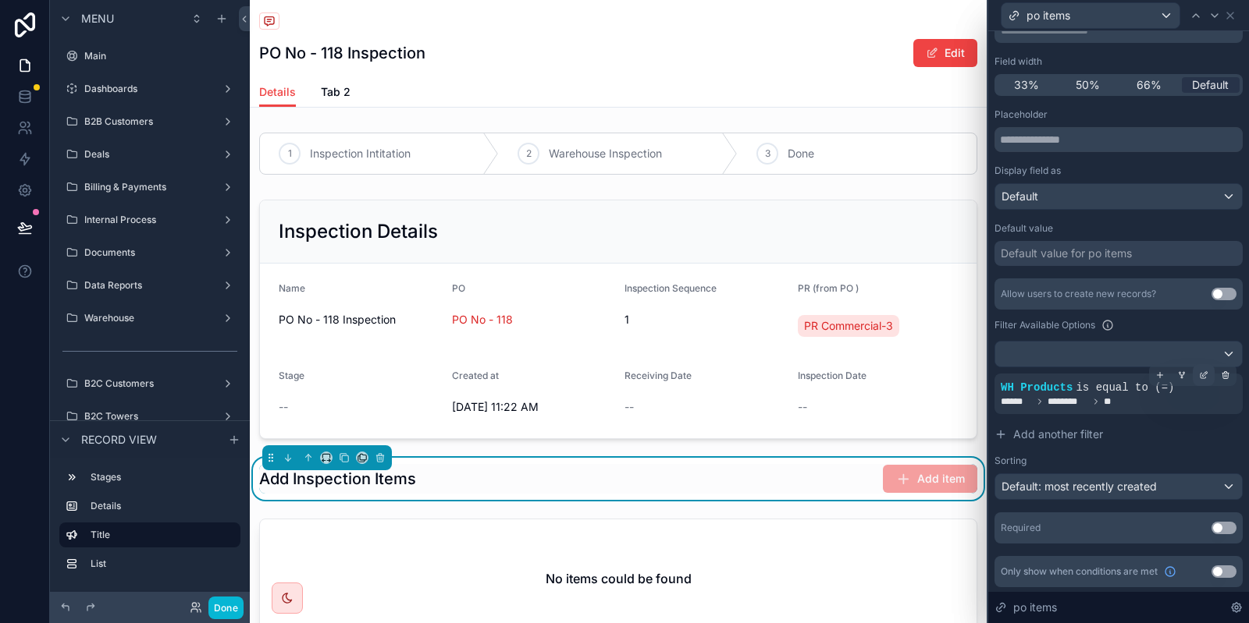
click at [1199, 375] on div at bounding box center [1203, 375] width 22 height 22
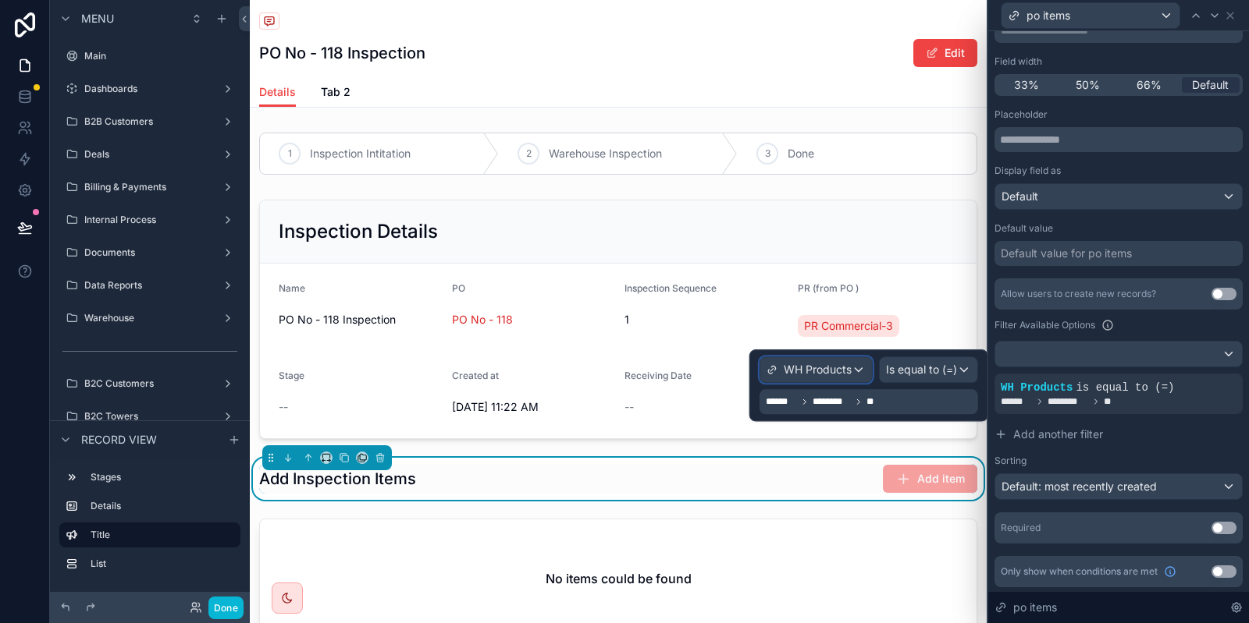
click at [808, 370] on span "WH Products" at bounding box center [817, 370] width 68 height 16
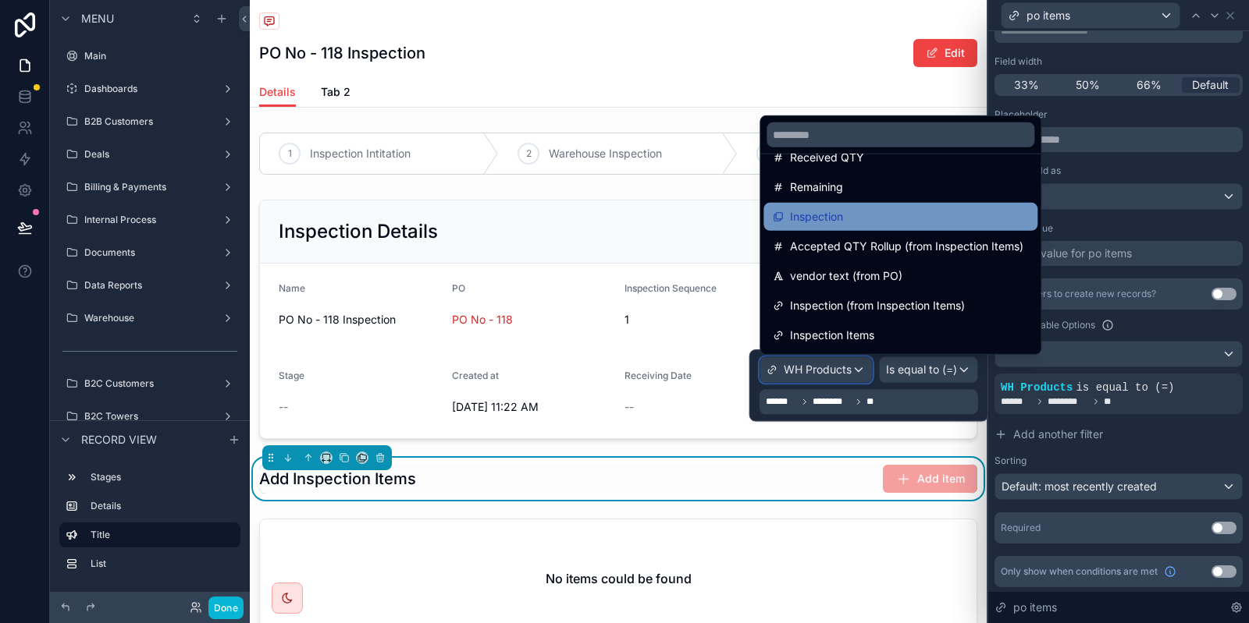
scroll to position [1089, 0]
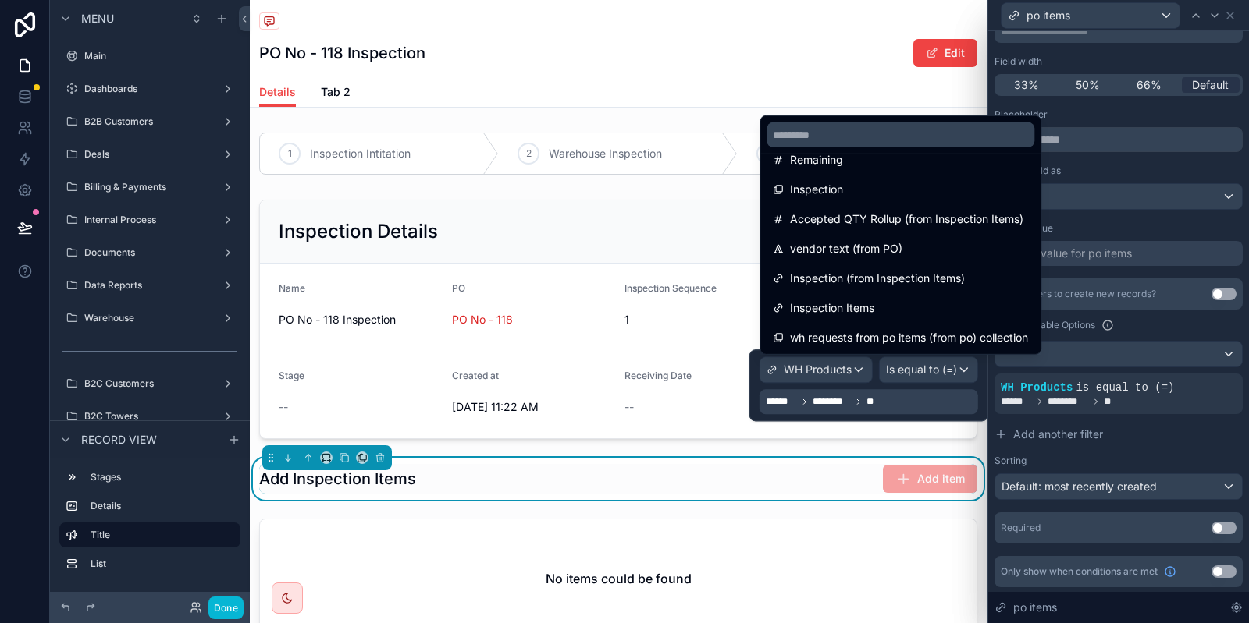
click at [890, 406] on div at bounding box center [868, 386] width 239 height 72
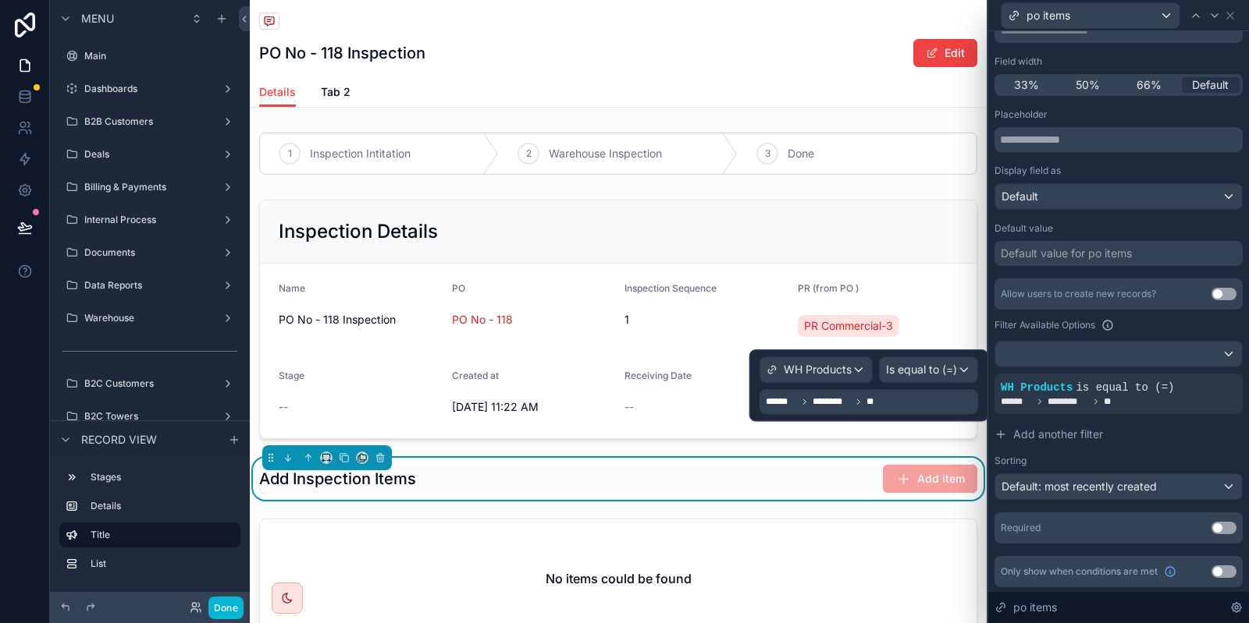
click at [890, 406] on div "****** ******** **" at bounding box center [868, 401] width 218 height 25
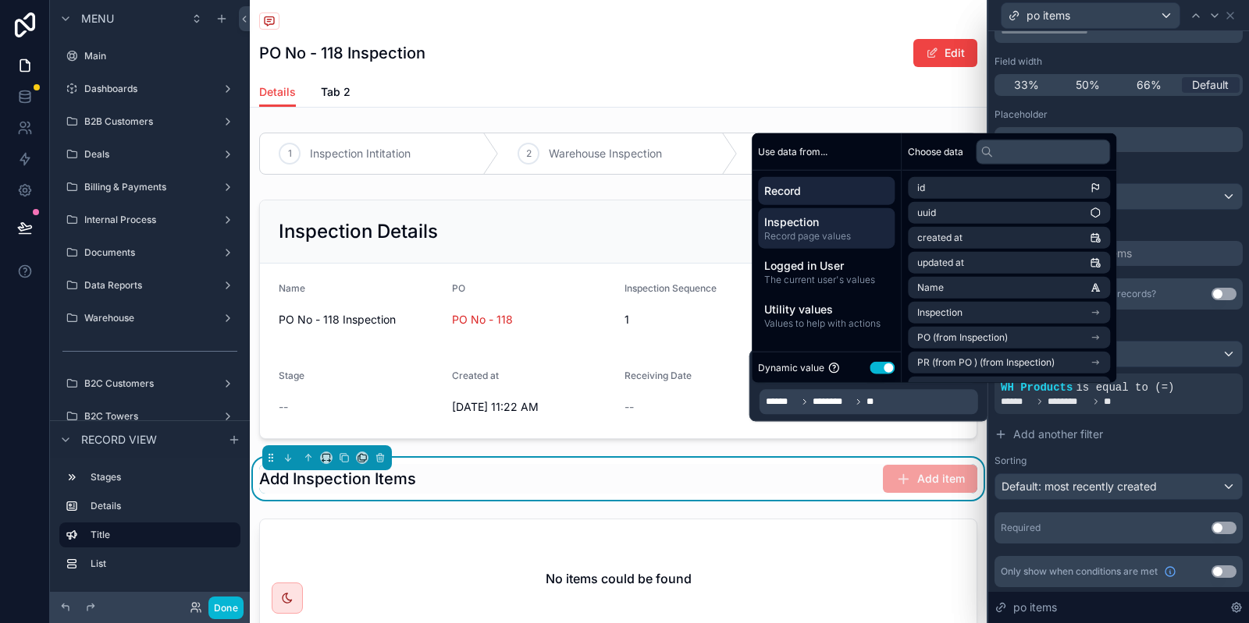
click at [861, 238] on span "Record page values" at bounding box center [826, 236] width 124 height 12
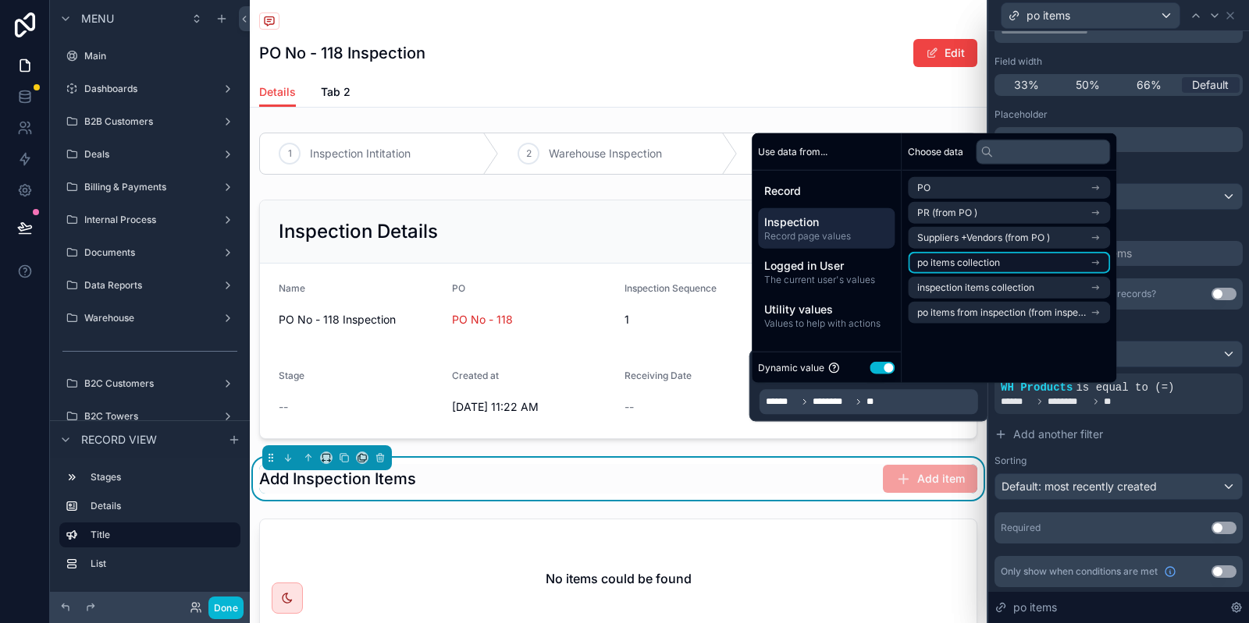
click at [1089, 266] on li "po items collection" at bounding box center [1009, 263] width 202 height 22
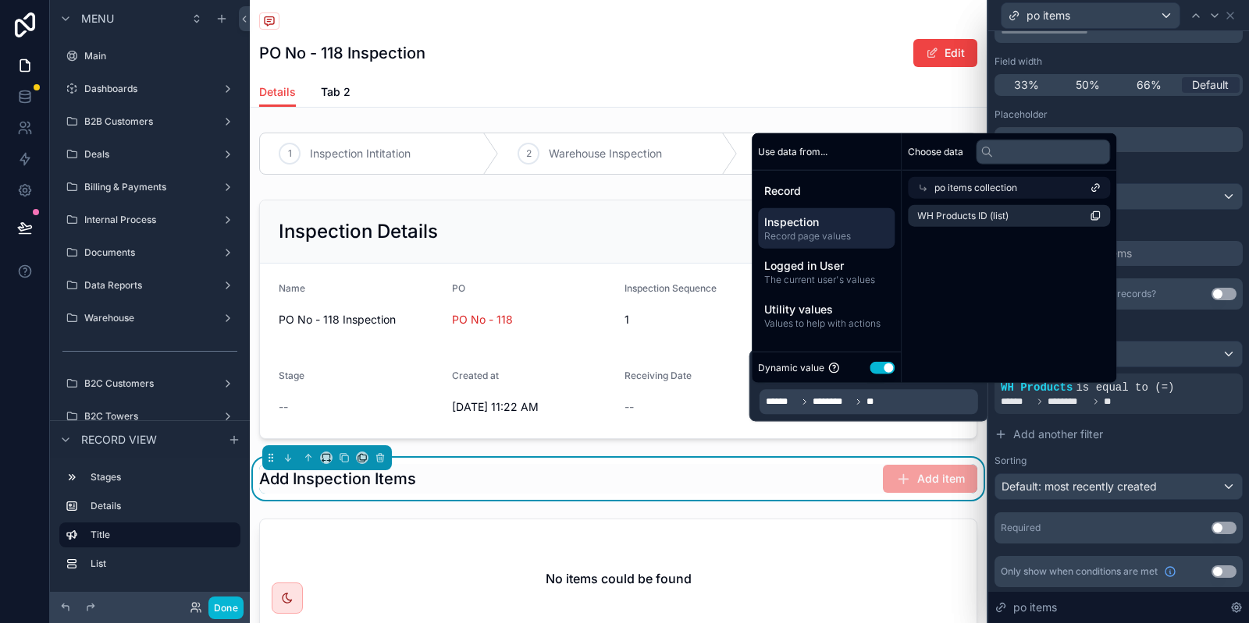
click at [806, 219] on span "Inspection" at bounding box center [826, 223] width 124 height 16
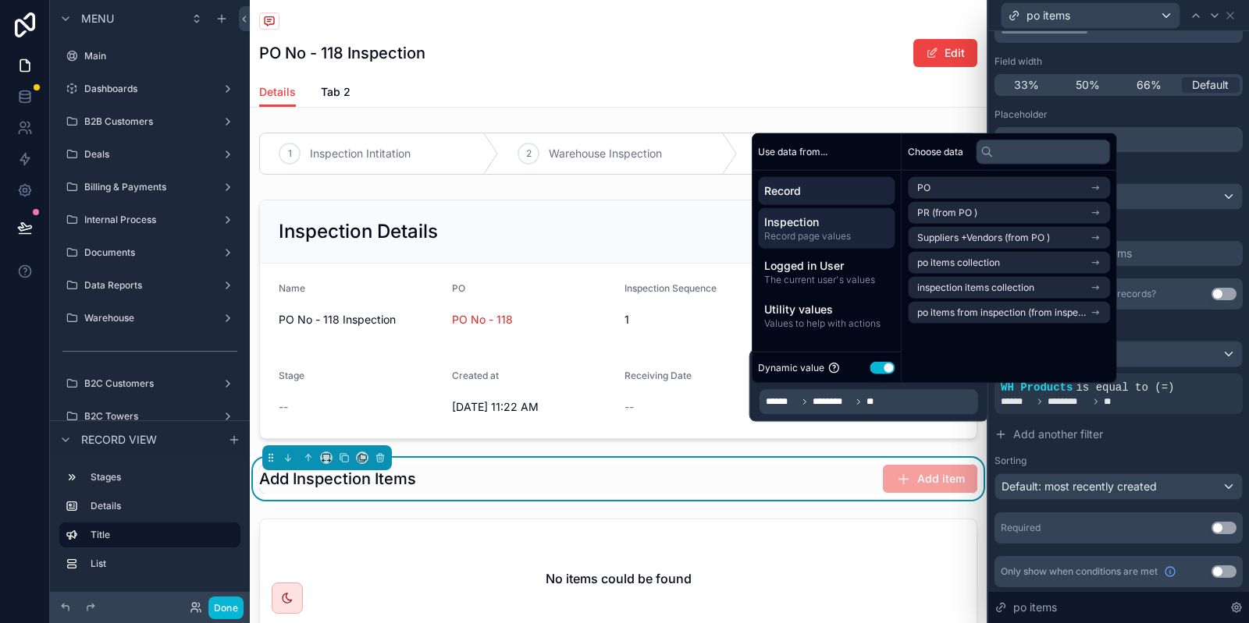
click at [831, 201] on div "Record" at bounding box center [826, 191] width 137 height 28
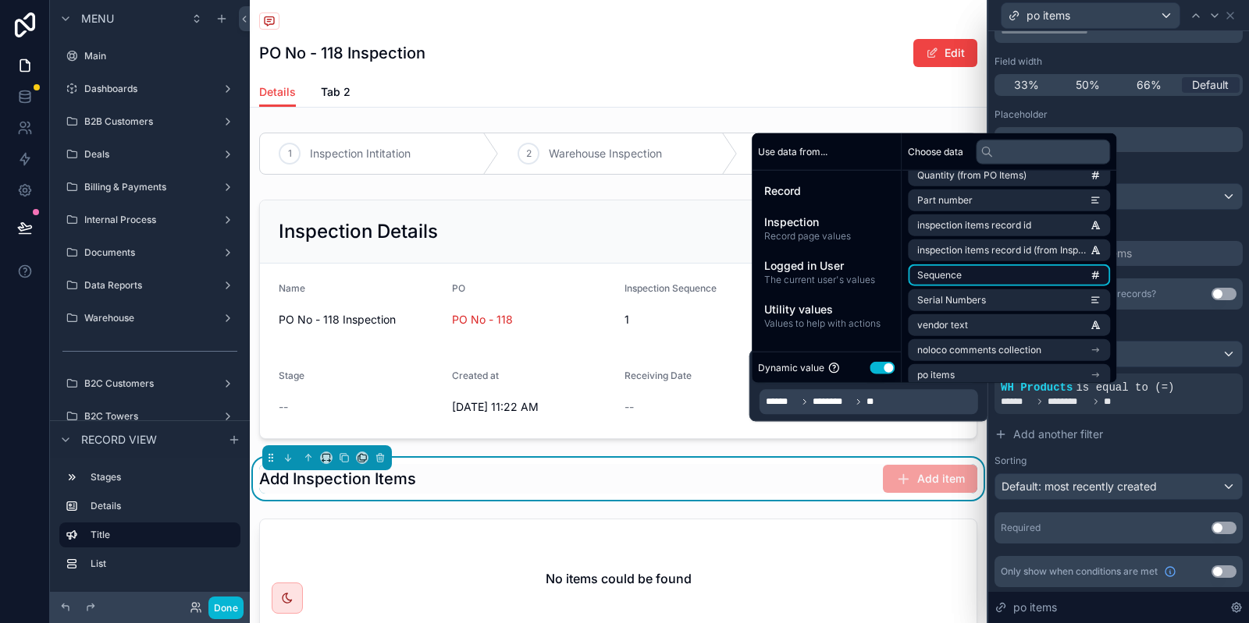
scroll to position [321, 0]
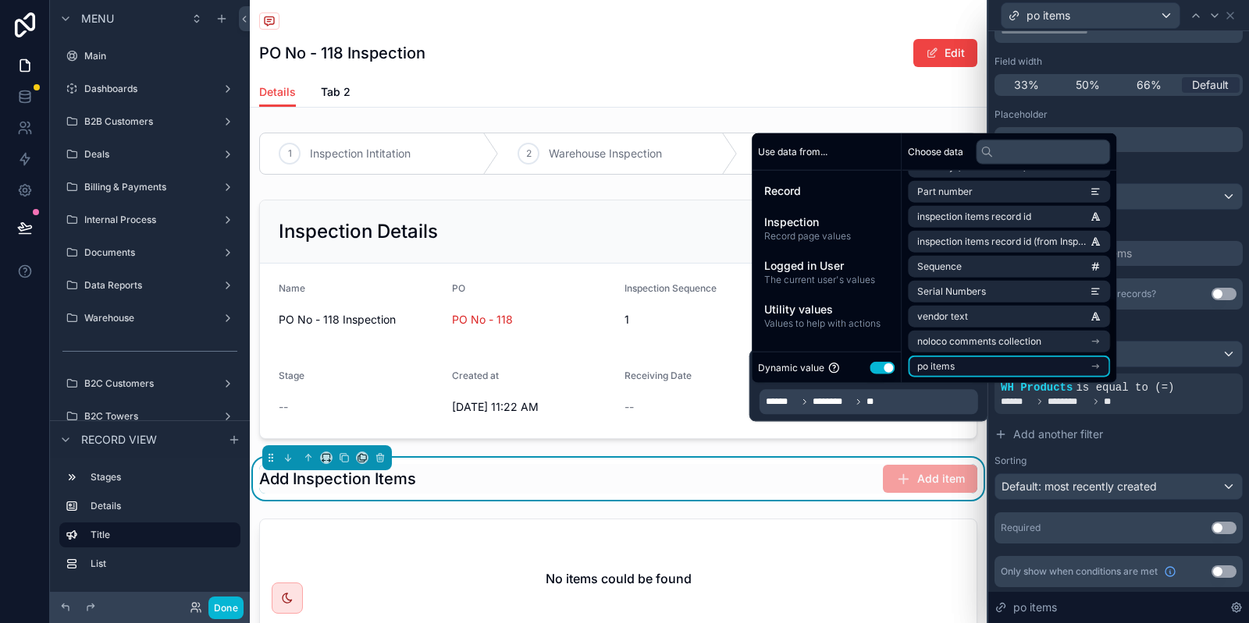
click at [1011, 373] on li "po items" at bounding box center [1009, 367] width 202 height 22
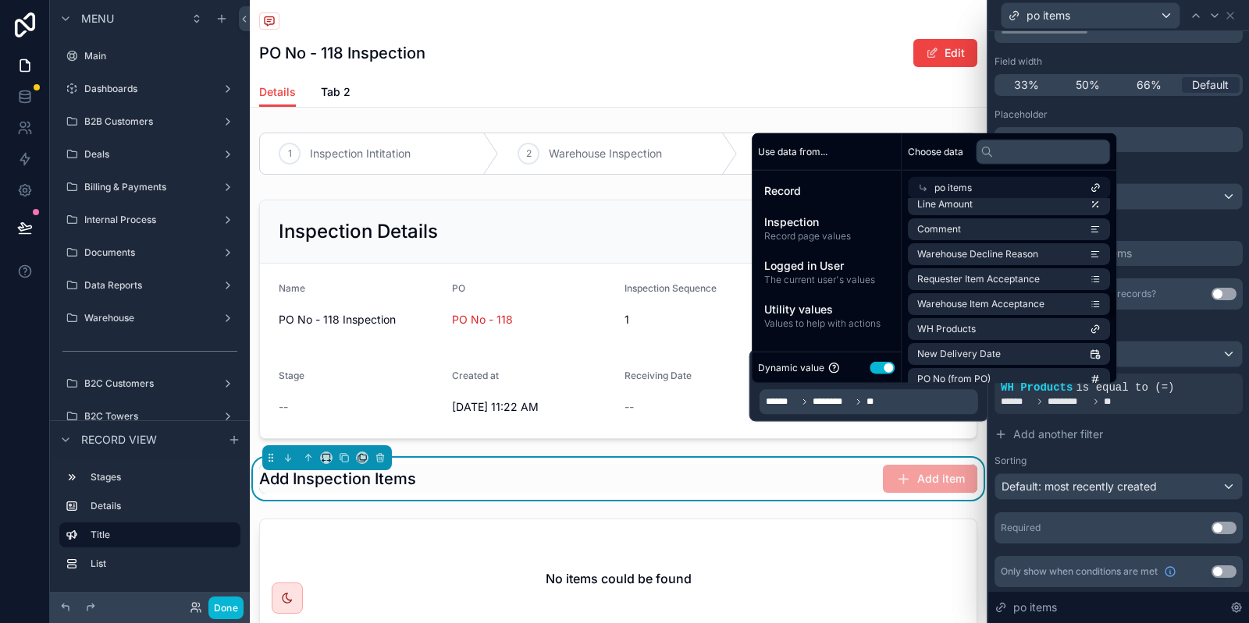
scroll to position [549, 0]
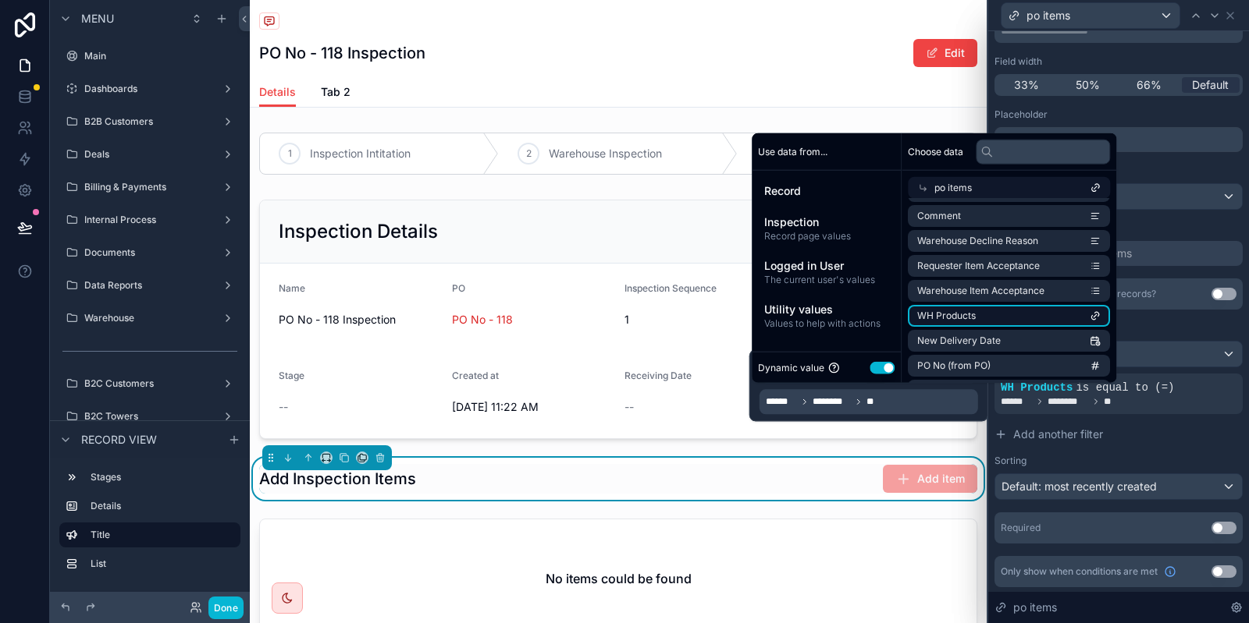
click at [1007, 316] on li "WH Products" at bounding box center [1009, 316] width 202 height 22
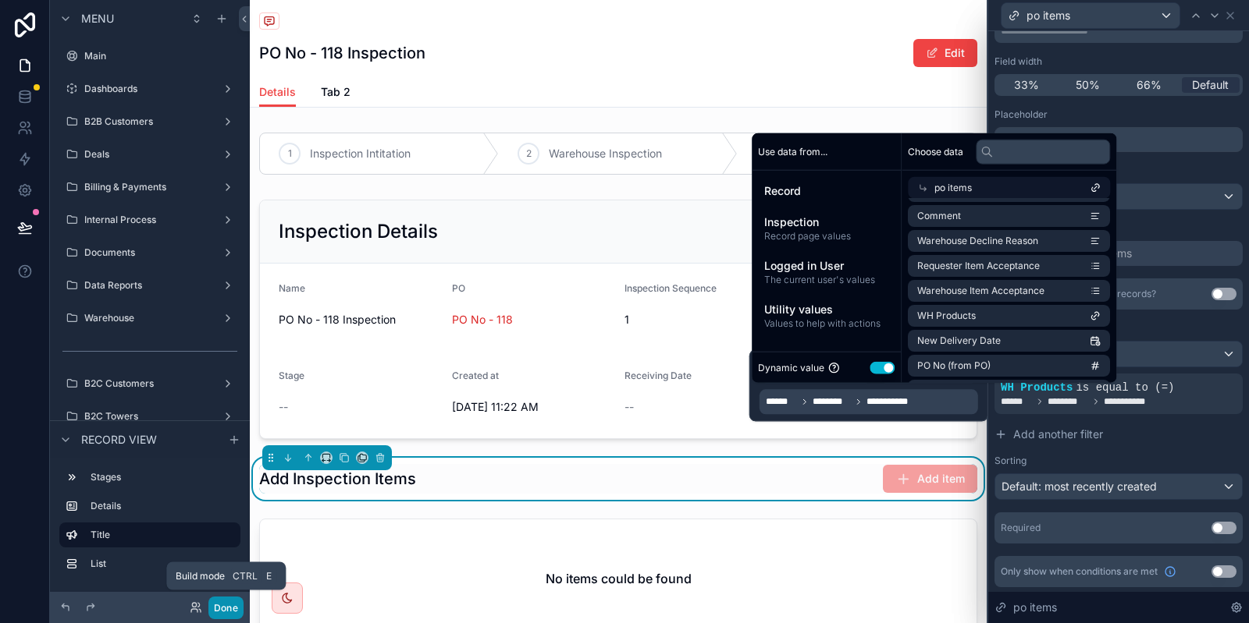
click at [225, 613] on button "Done" at bounding box center [225, 608] width 35 height 23
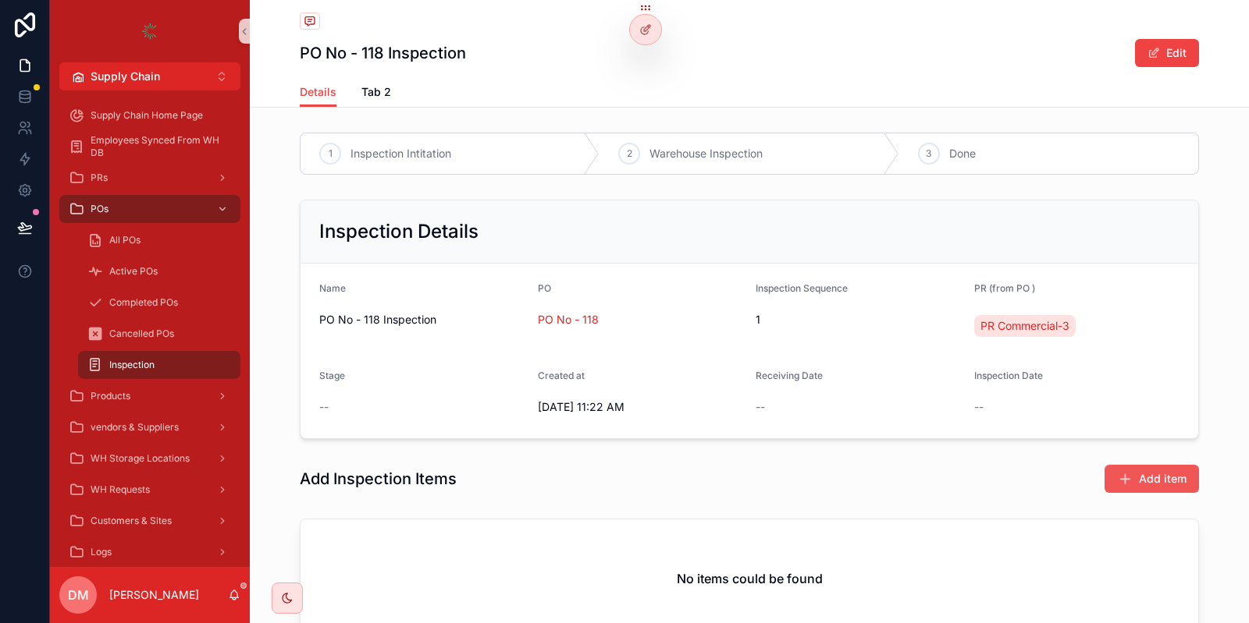
click at [1165, 480] on span "Add item" at bounding box center [1163, 479] width 48 height 16
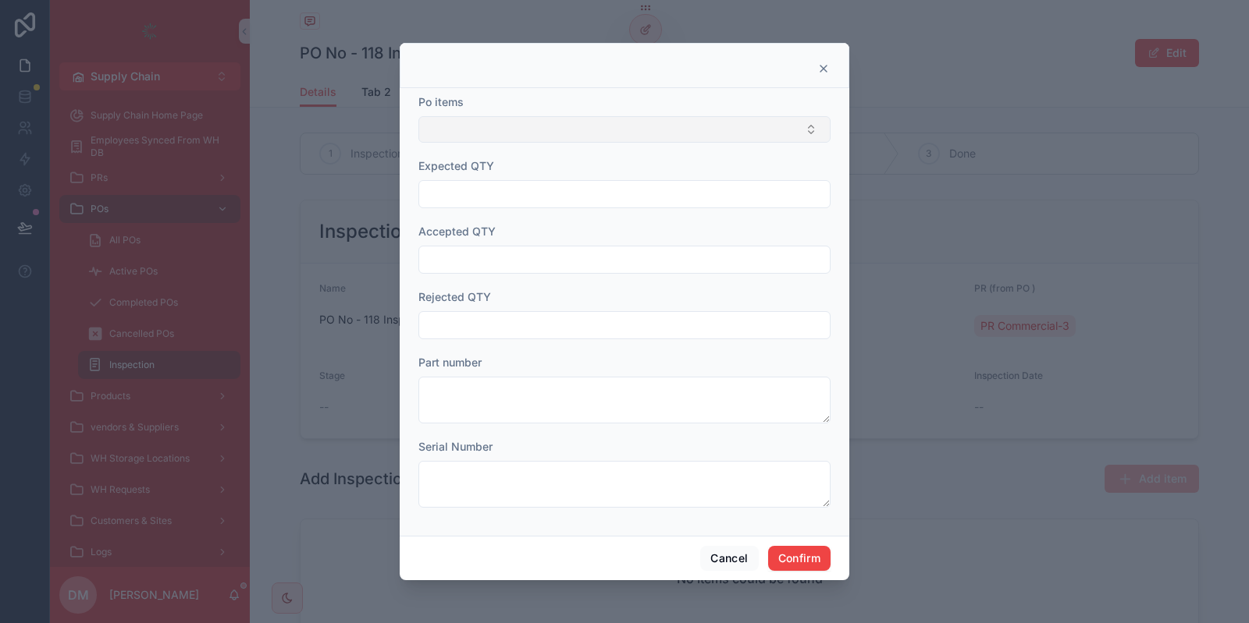
click at [627, 123] on button "Select Button" at bounding box center [624, 129] width 412 height 27
click at [734, 553] on button "Cancel" at bounding box center [729, 558] width 58 height 25
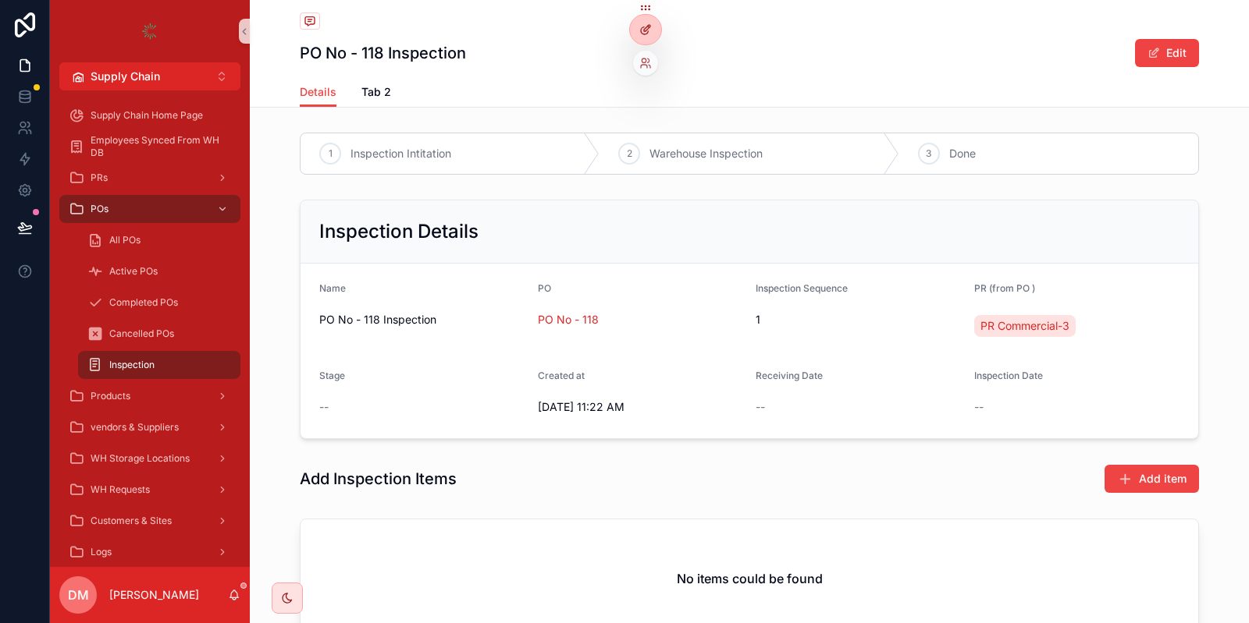
click at [655, 32] on div at bounding box center [645, 30] width 31 height 30
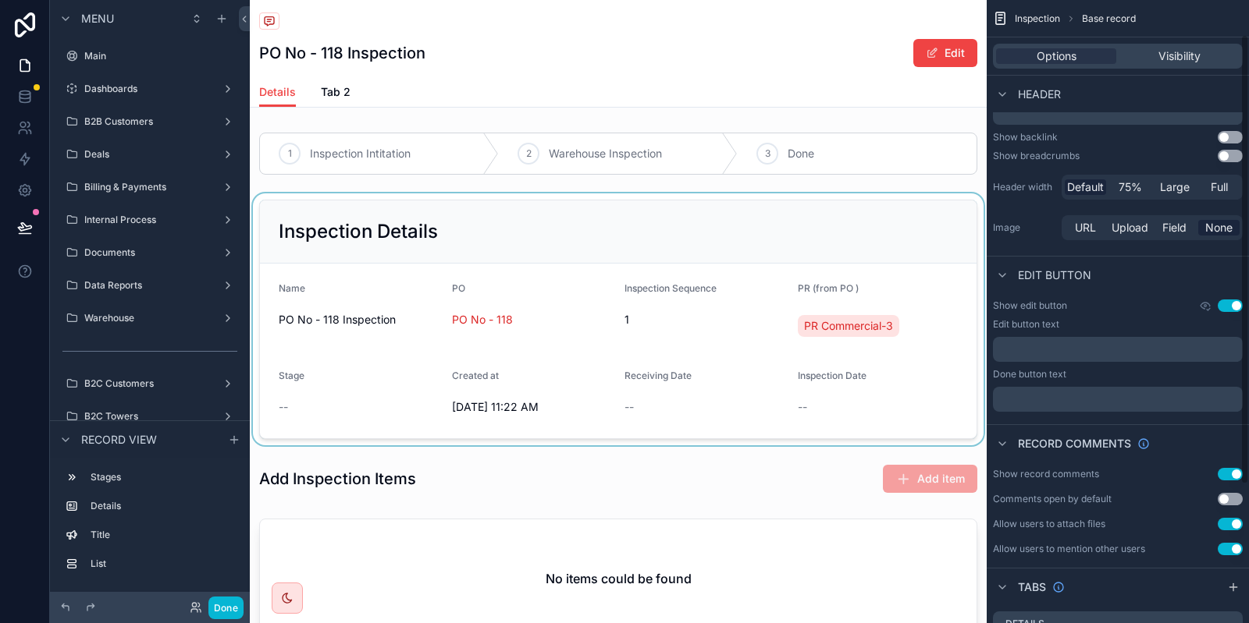
scroll to position [133, 0]
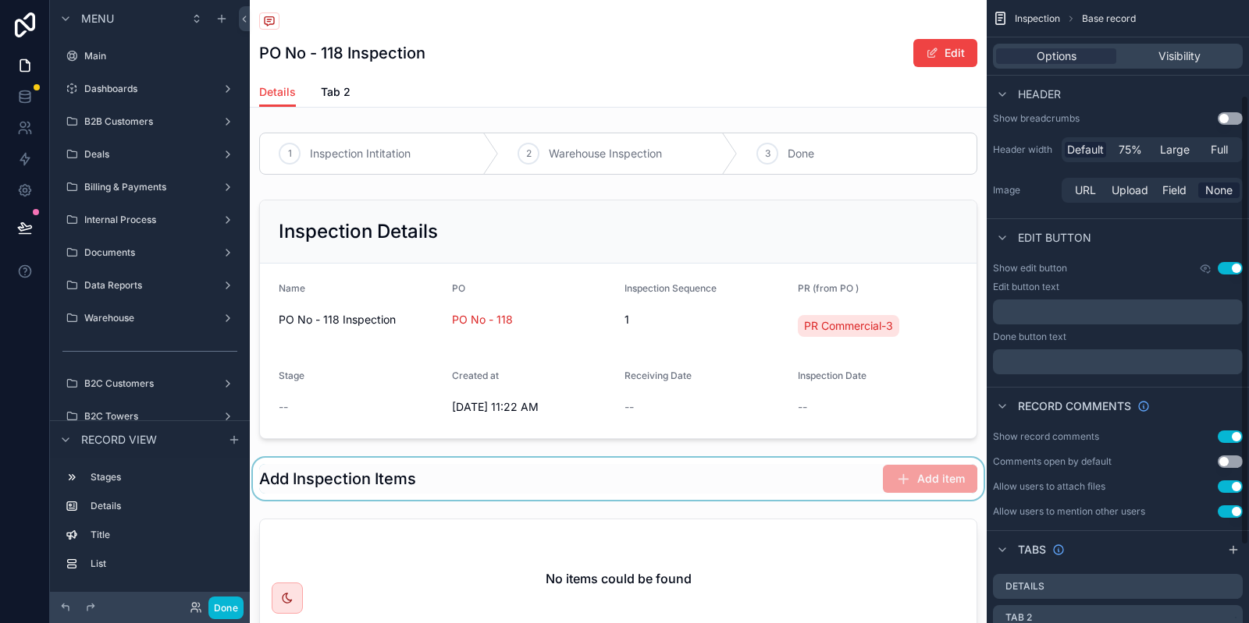
click at [837, 486] on div "scrollable content" at bounding box center [618, 479] width 737 height 42
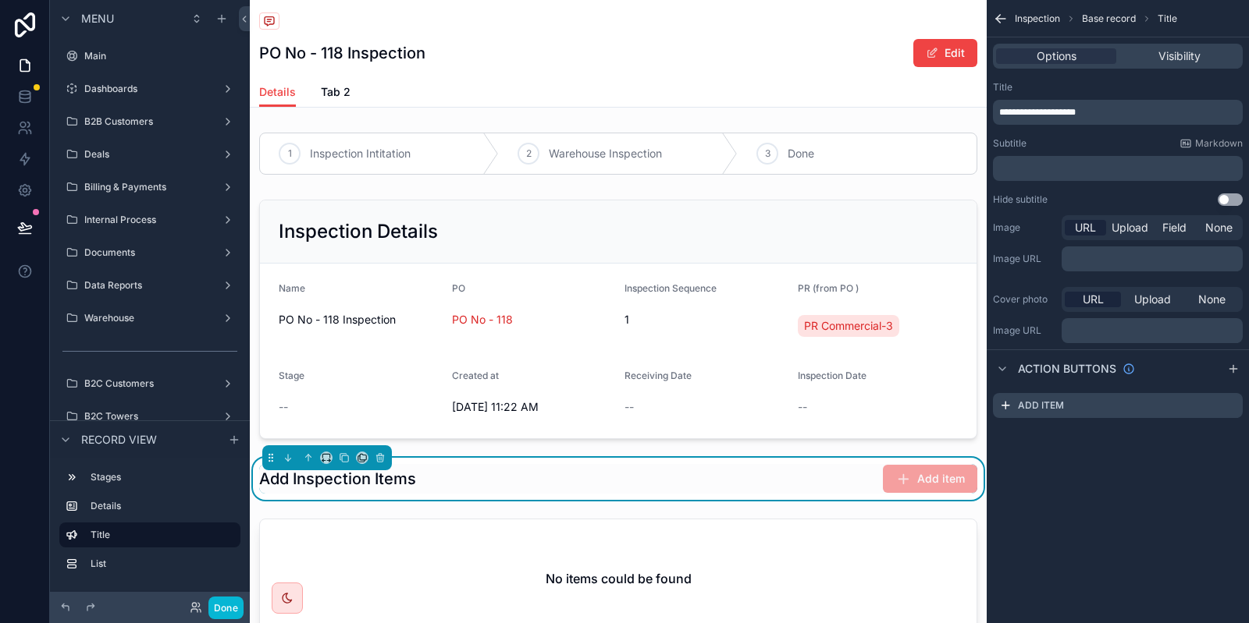
scroll to position [0, 0]
click at [1233, 407] on icon "scrollable content" at bounding box center [1230, 406] width 12 height 12
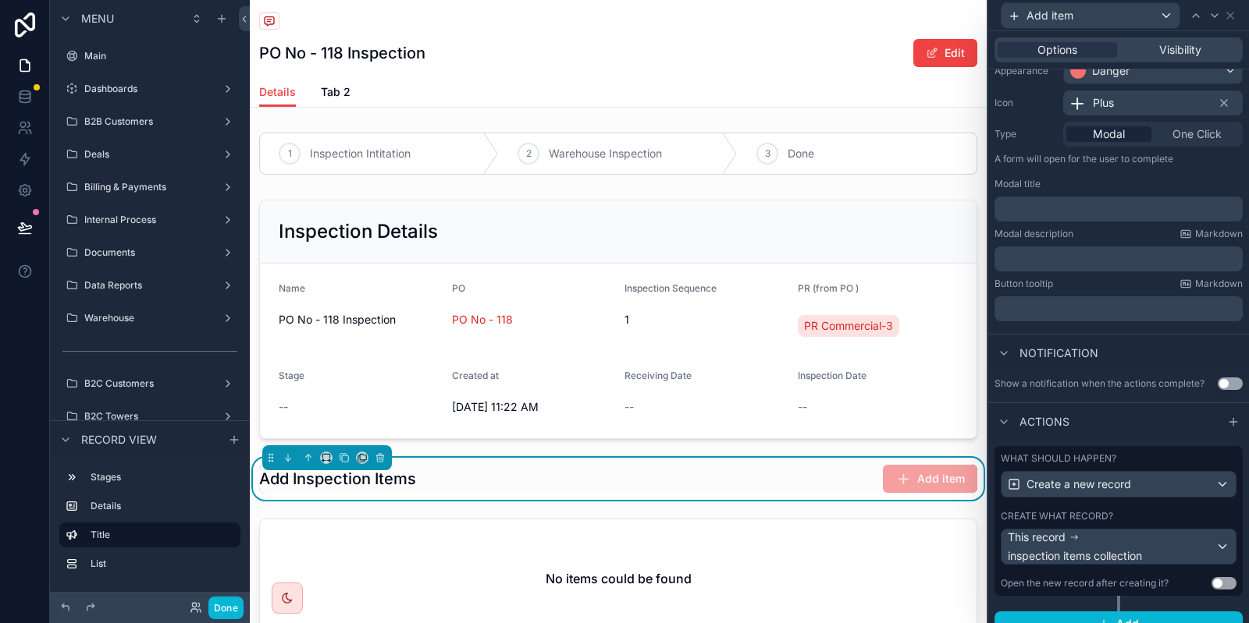
scroll to position [160, 0]
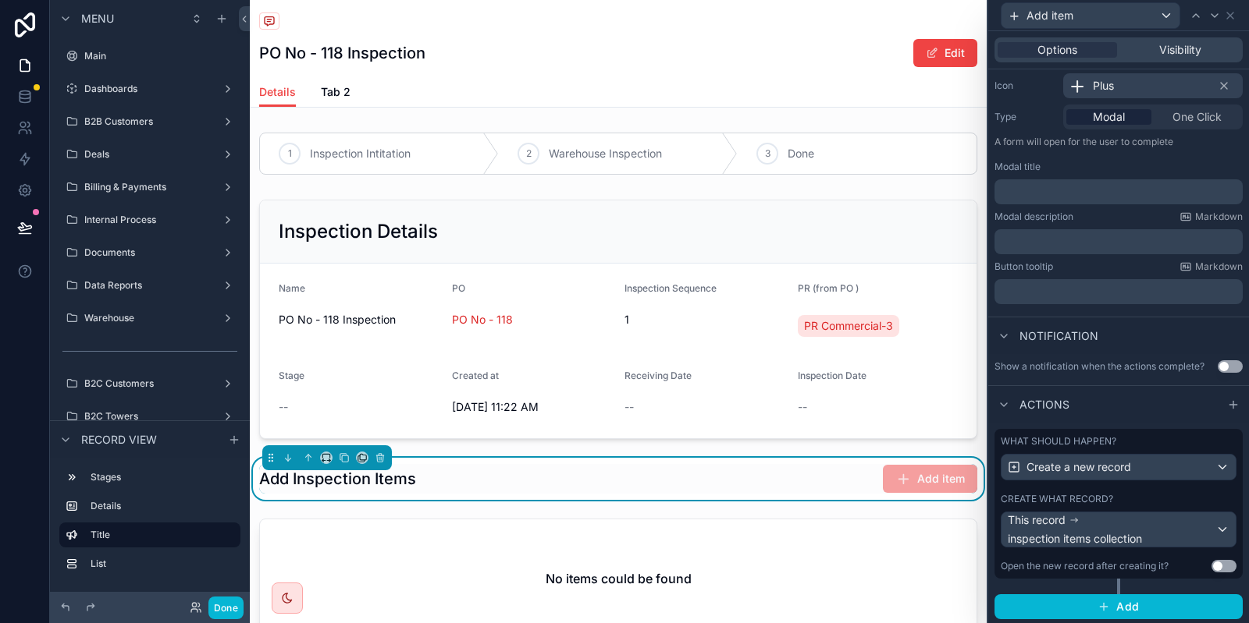
click at [1154, 499] on div "Create what record?" at bounding box center [1118, 499] width 236 height 12
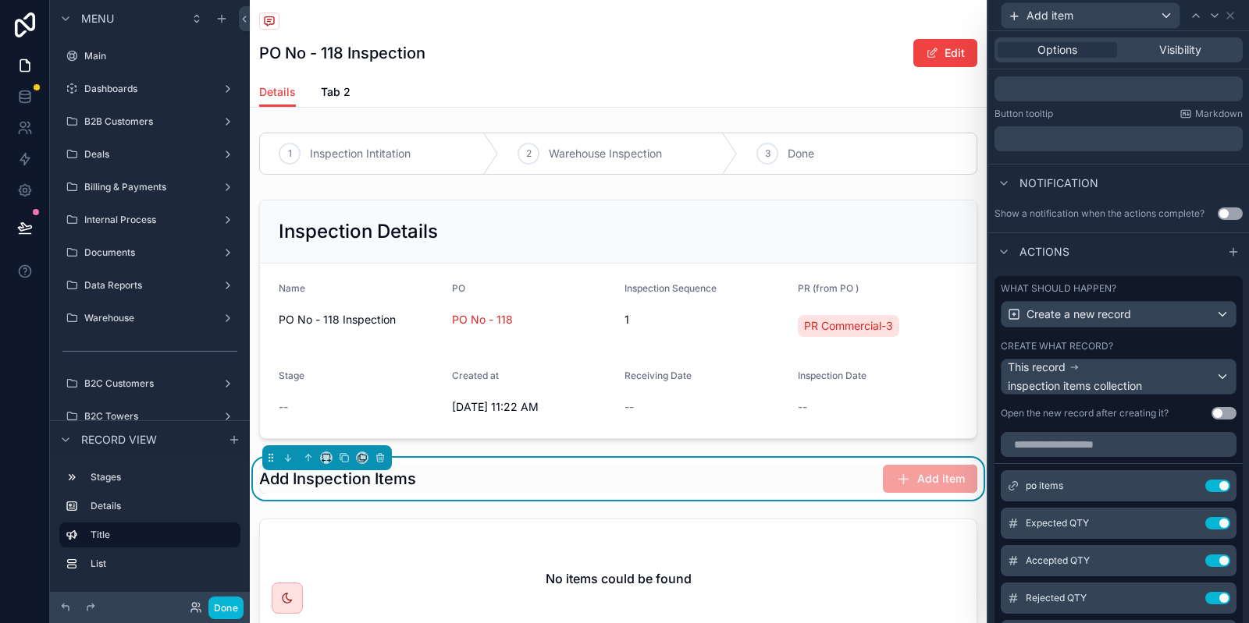
scroll to position [326, 0]
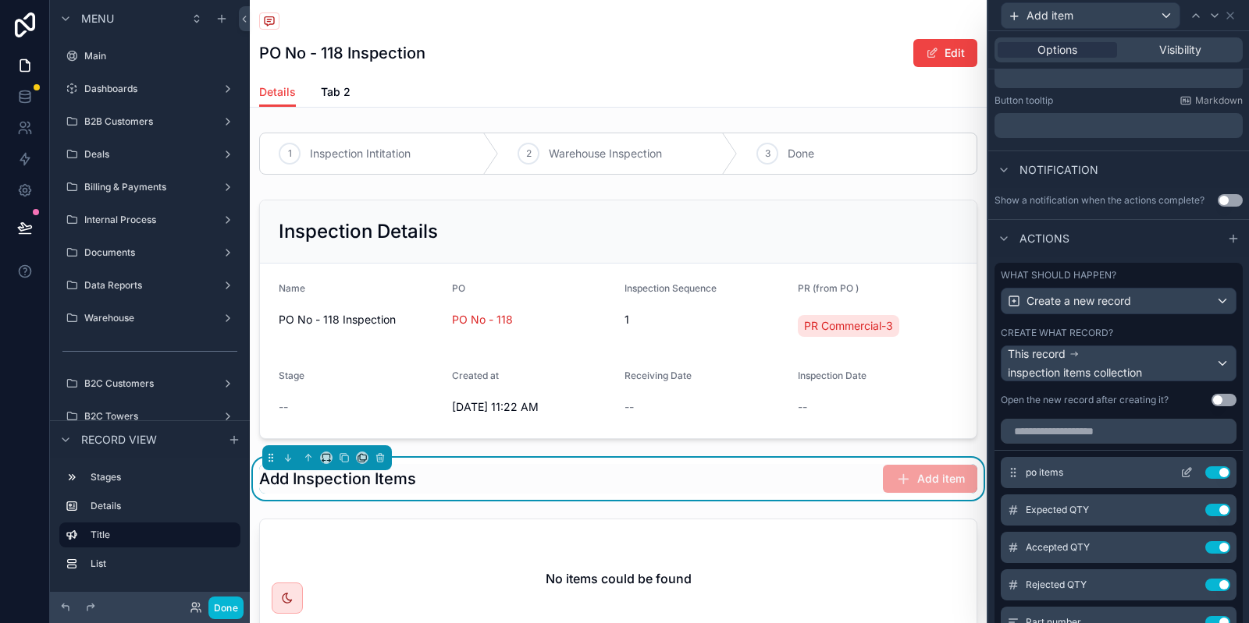
click at [1185, 469] on icon at bounding box center [1186, 473] width 12 height 12
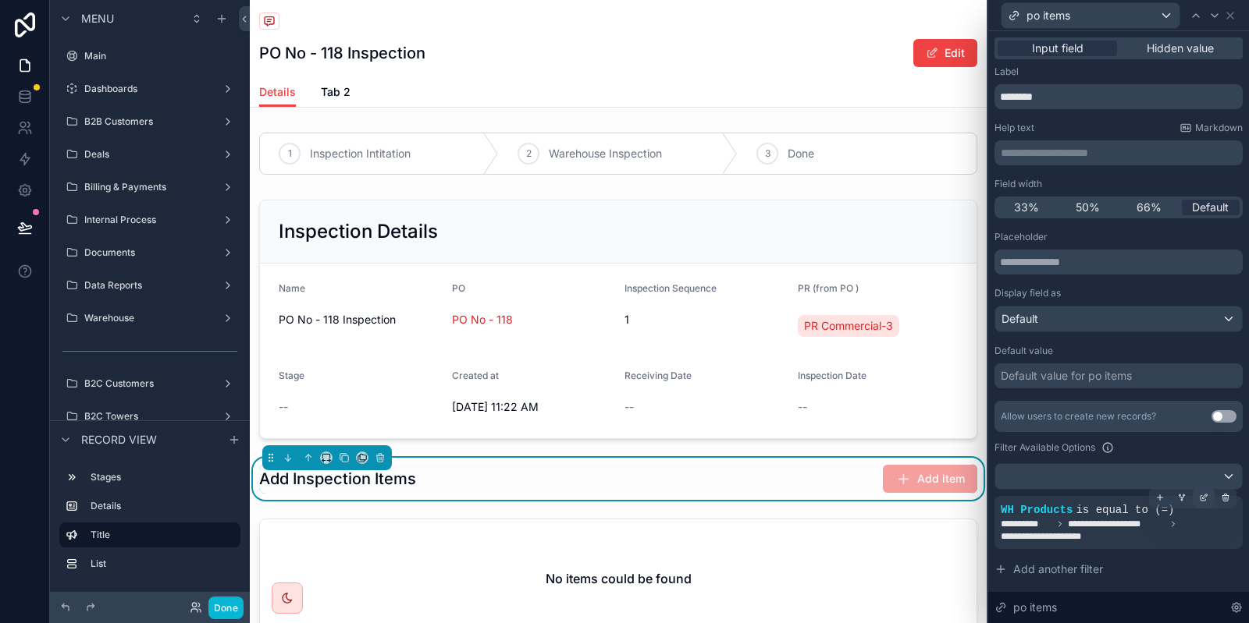
click at [1205, 496] on icon at bounding box center [1206, 497] width 2 height 2
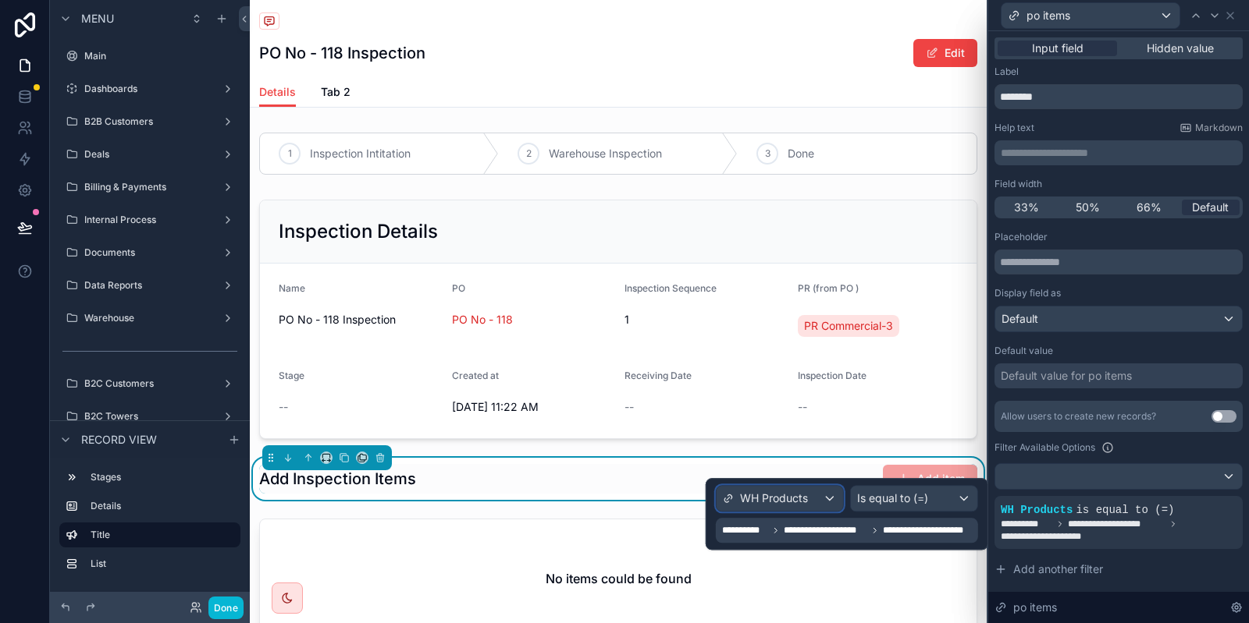
click at [822, 506] on div "WH Products" at bounding box center [779, 498] width 126 height 25
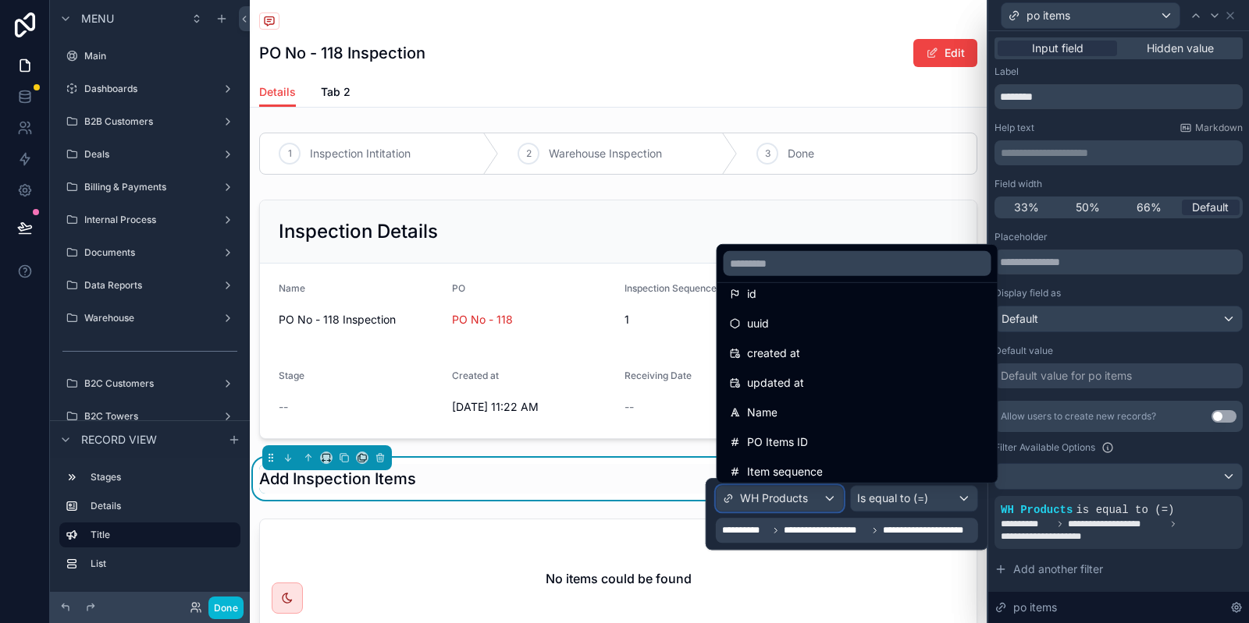
scroll to position [0, 0]
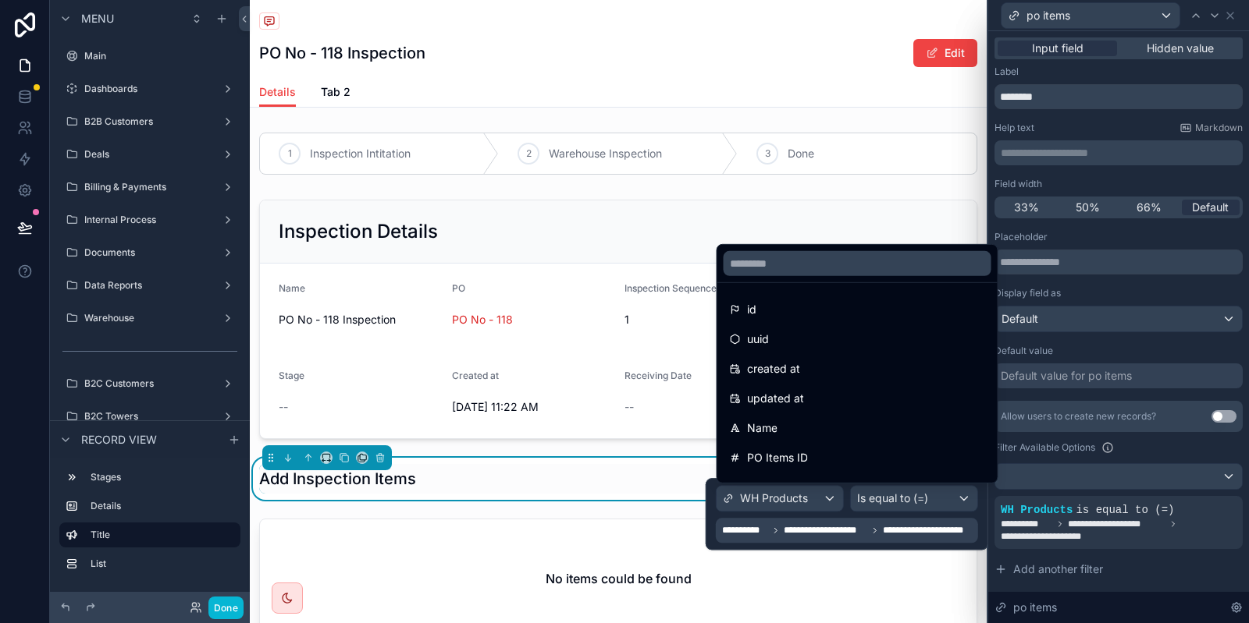
click at [890, 541] on div at bounding box center [846, 514] width 282 height 72
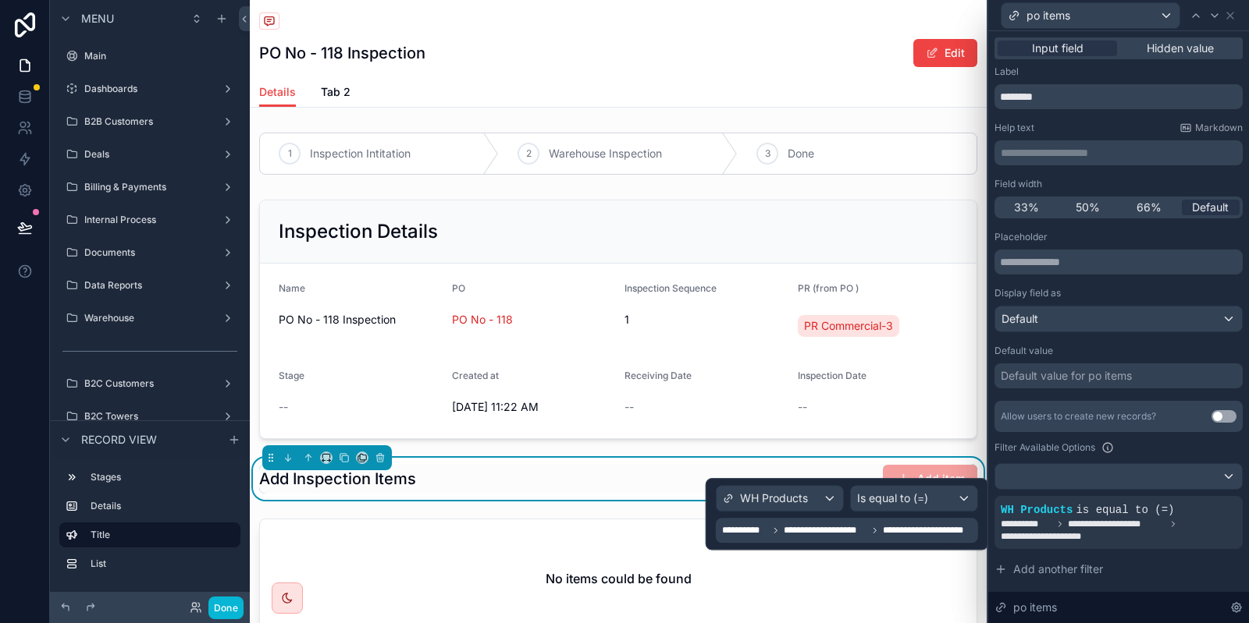
click at [890, 541] on div "**********" at bounding box center [847, 530] width 262 height 25
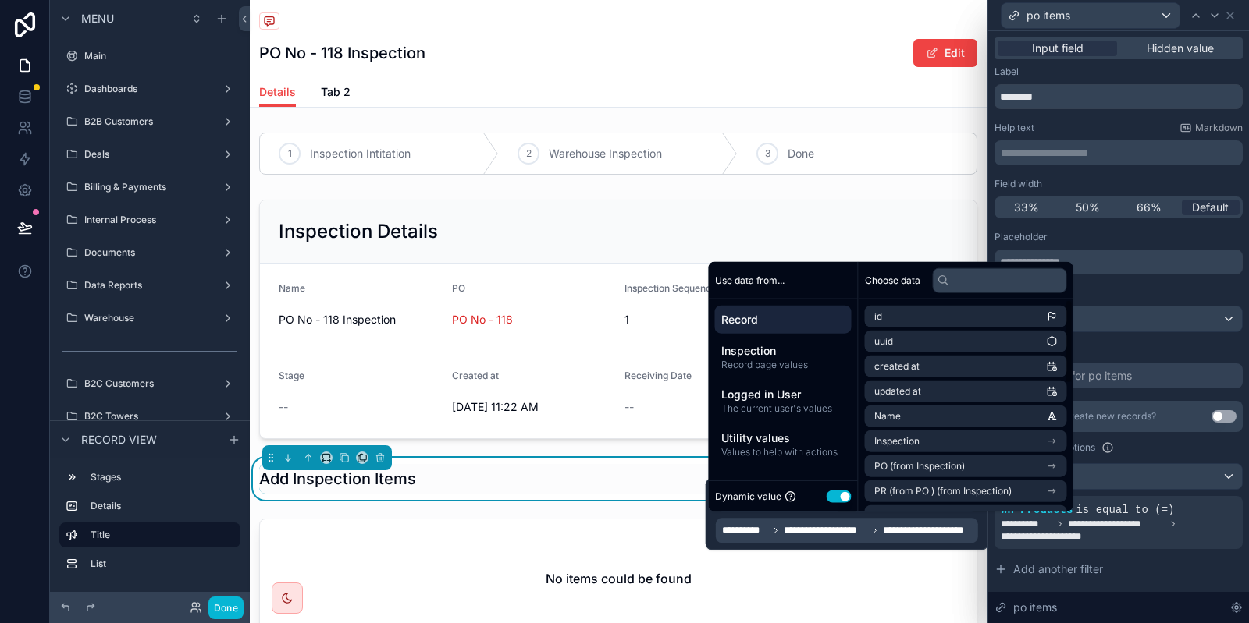
click at [787, 311] on div "Record" at bounding box center [783, 320] width 137 height 28
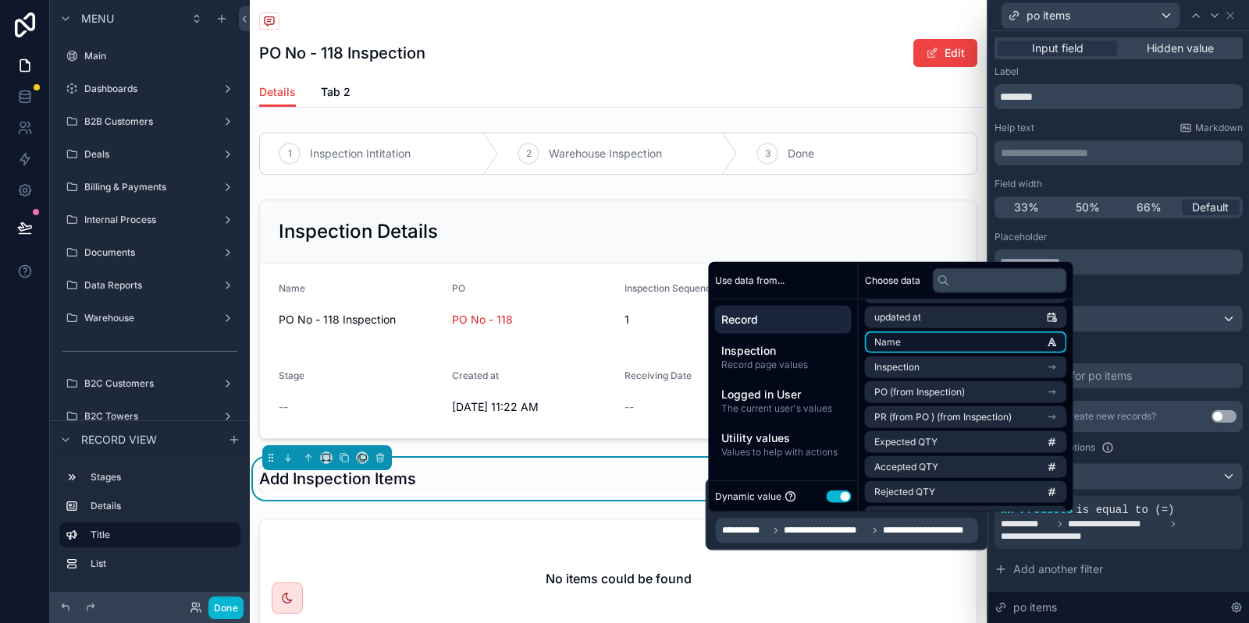
scroll to position [94, 0]
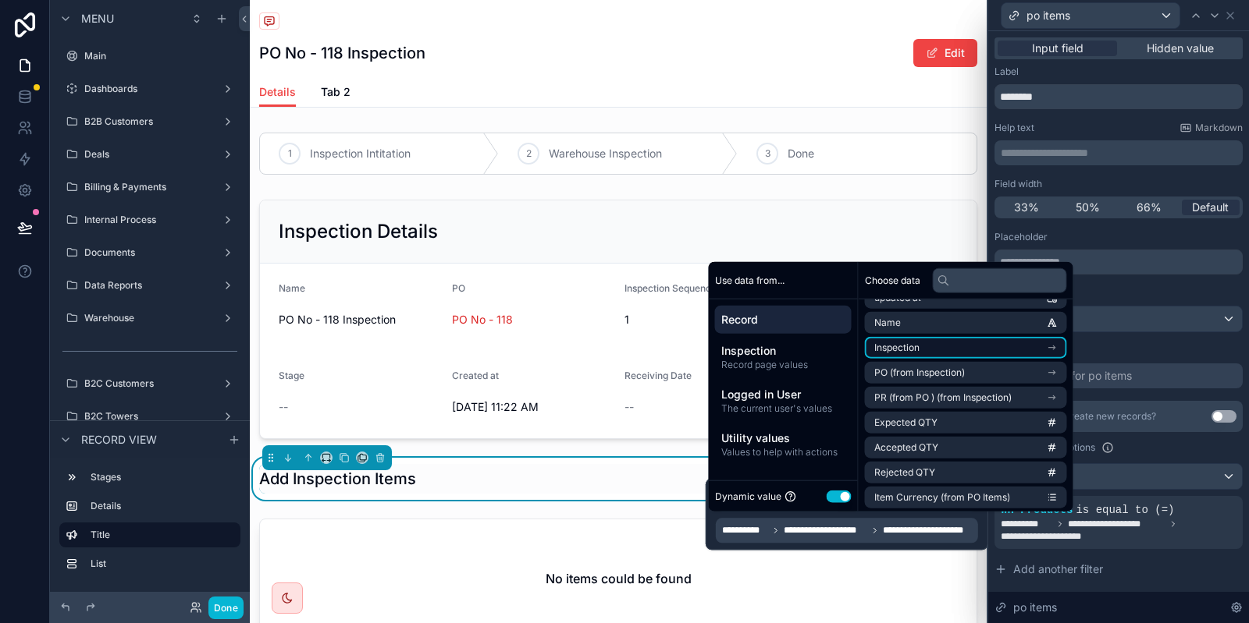
click at [963, 353] on li "Inspection" at bounding box center [966, 348] width 202 height 22
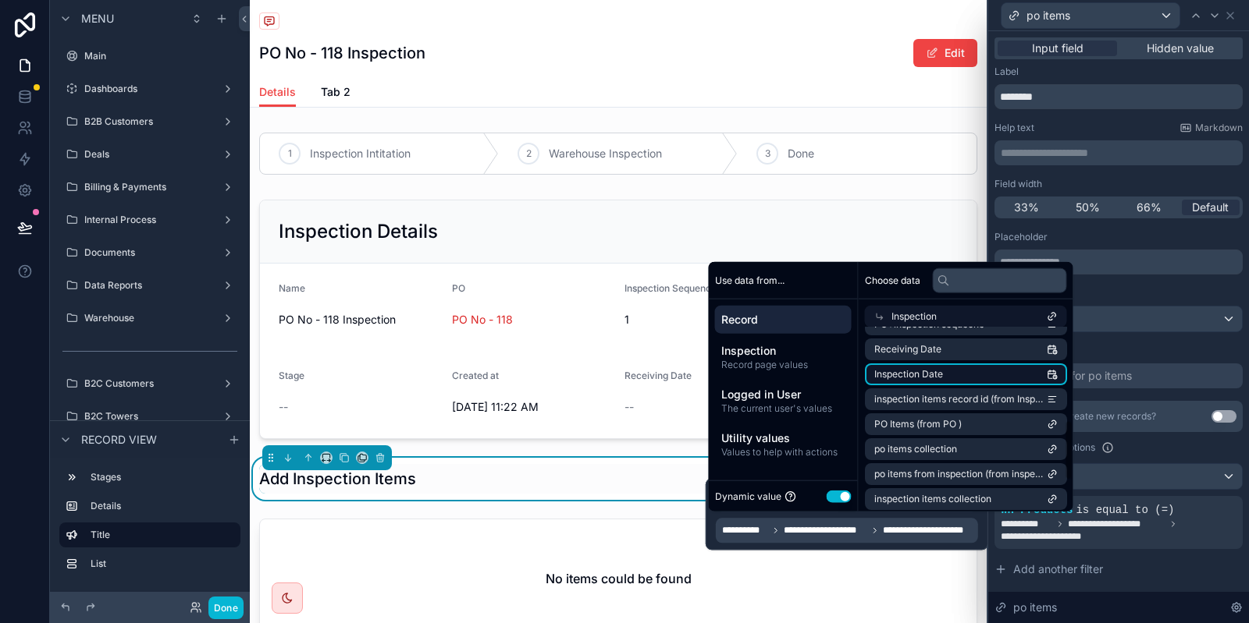
scroll to position [375, 0]
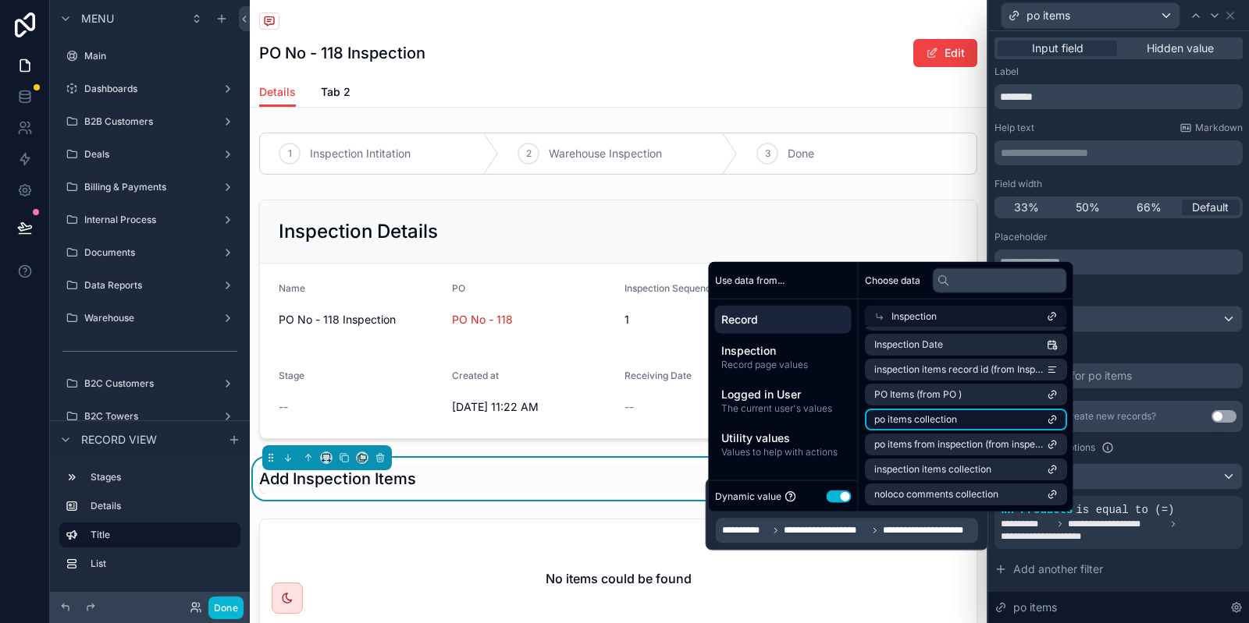
click at [925, 416] on span "po items collection" at bounding box center [915, 420] width 83 height 12
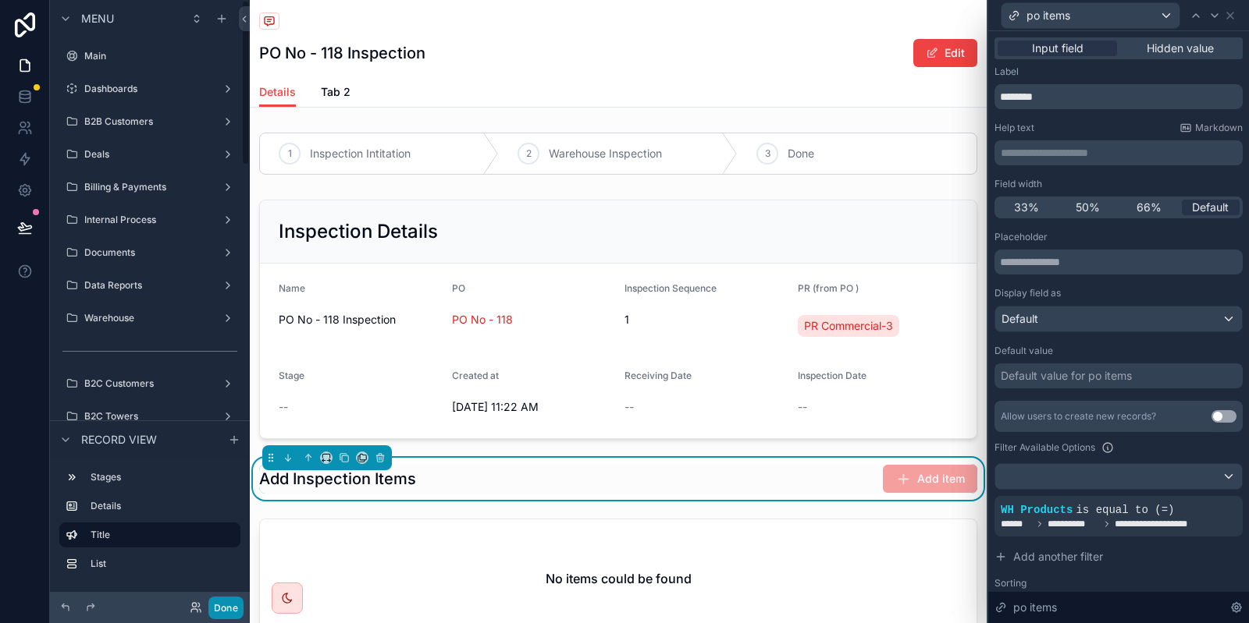
click at [229, 608] on button "Done" at bounding box center [225, 608] width 35 height 23
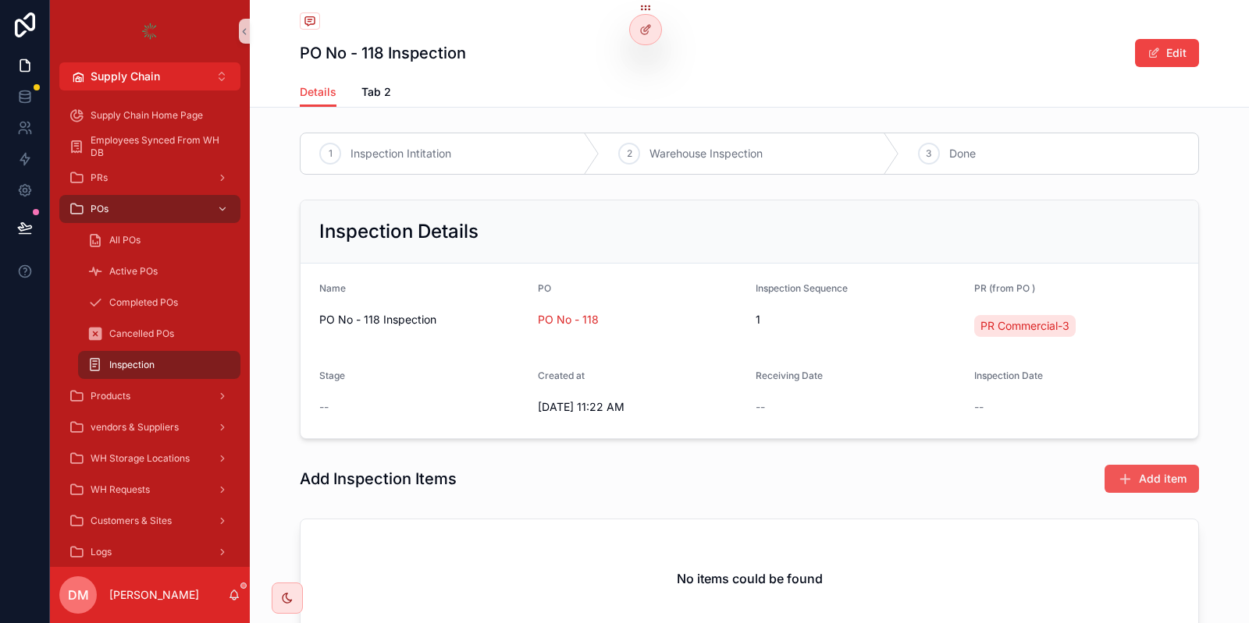
click at [1131, 489] on button "Add item" at bounding box center [1151, 479] width 94 height 28
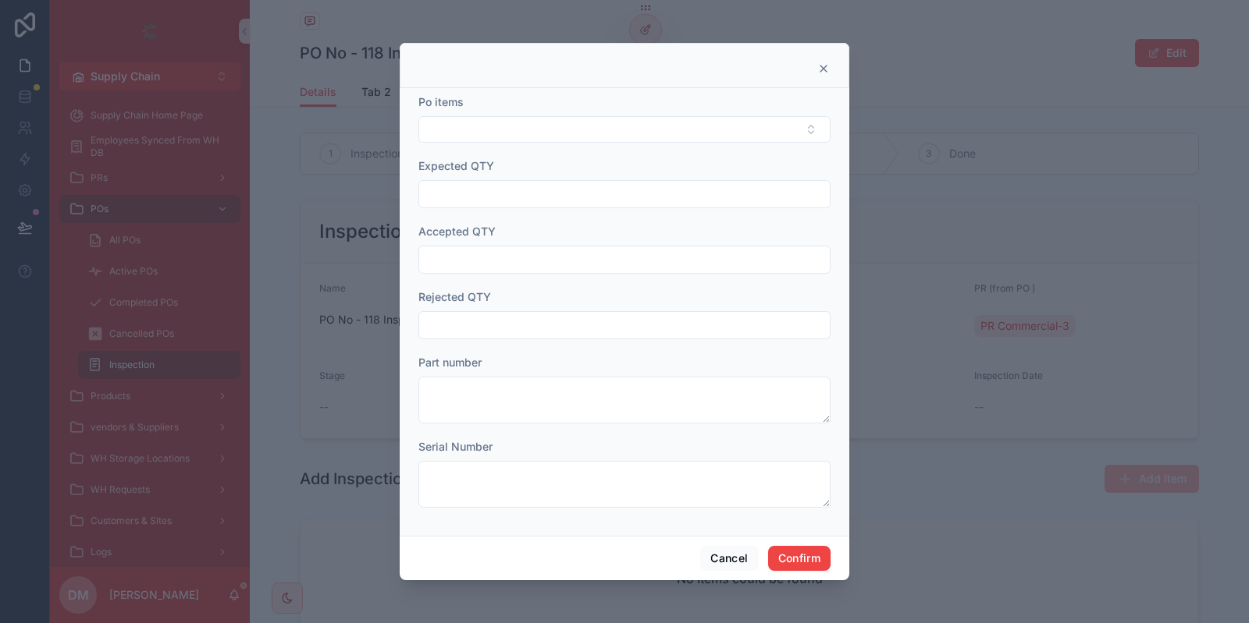
click at [588, 148] on form "Po items Expected QTY Accepted QTY Rejected QTY Part number Serial Number" at bounding box center [624, 308] width 412 height 429
click at [588, 131] on button "Select Button" at bounding box center [624, 129] width 412 height 27
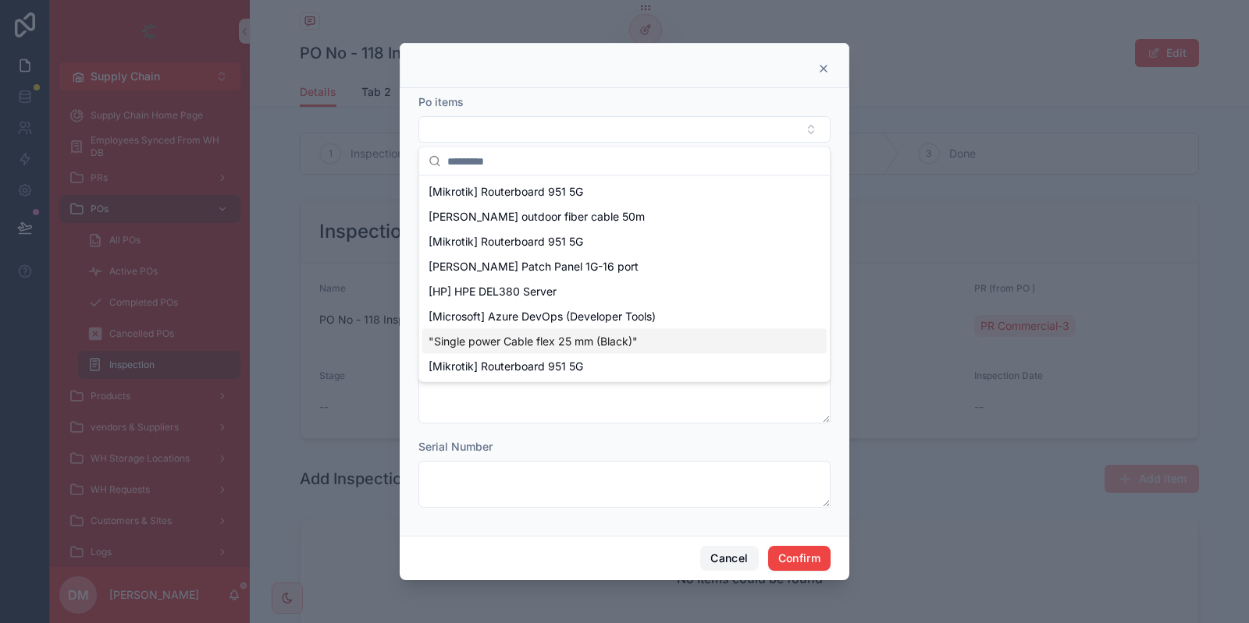
click at [729, 549] on button "Cancel" at bounding box center [729, 558] width 58 height 25
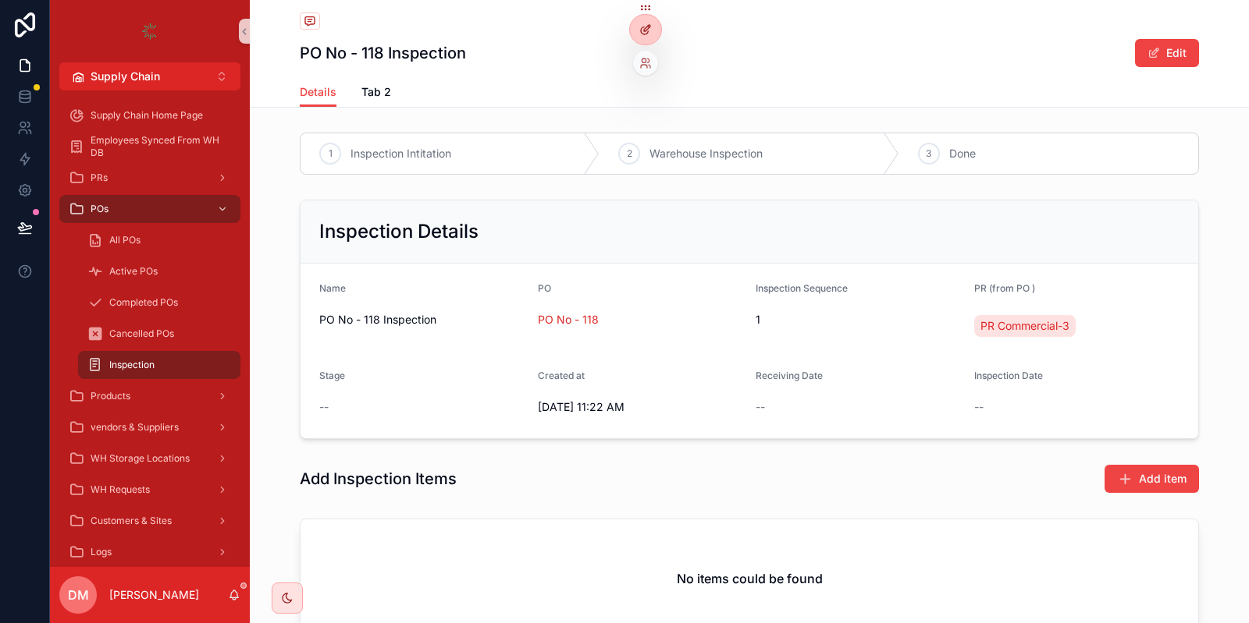
click at [646, 31] on icon at bounding box center [645, 29] width 12 height 12
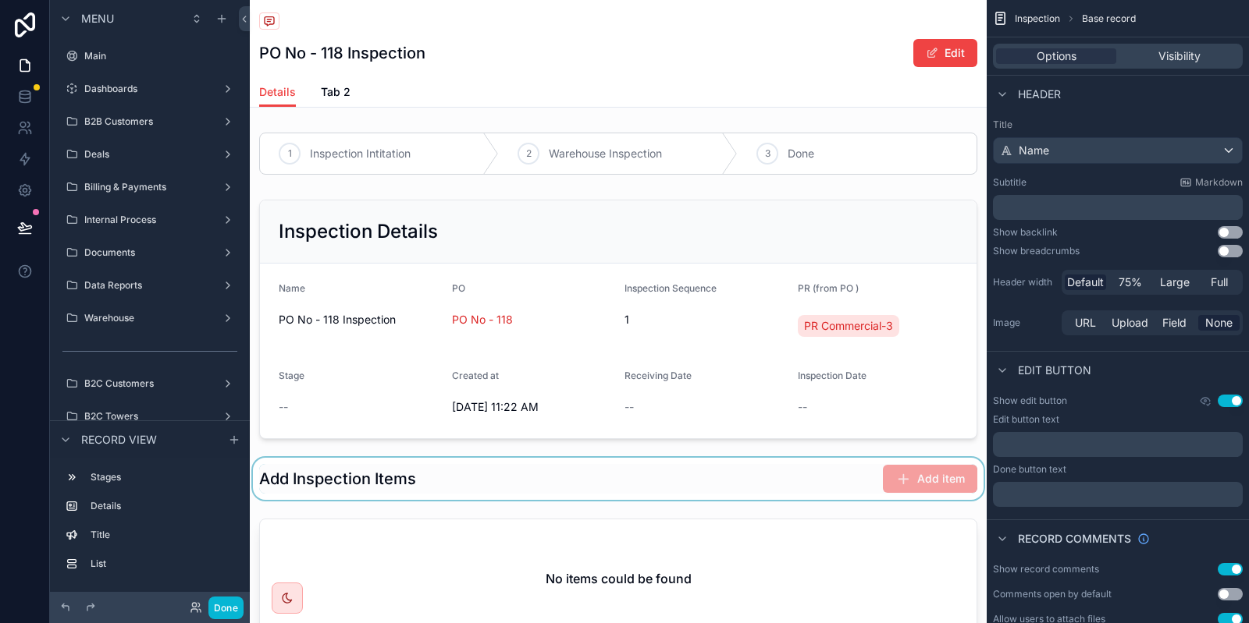
click at [790, 492] on div "scrollable content" at bounding box center [618, 479] width 737 height 42
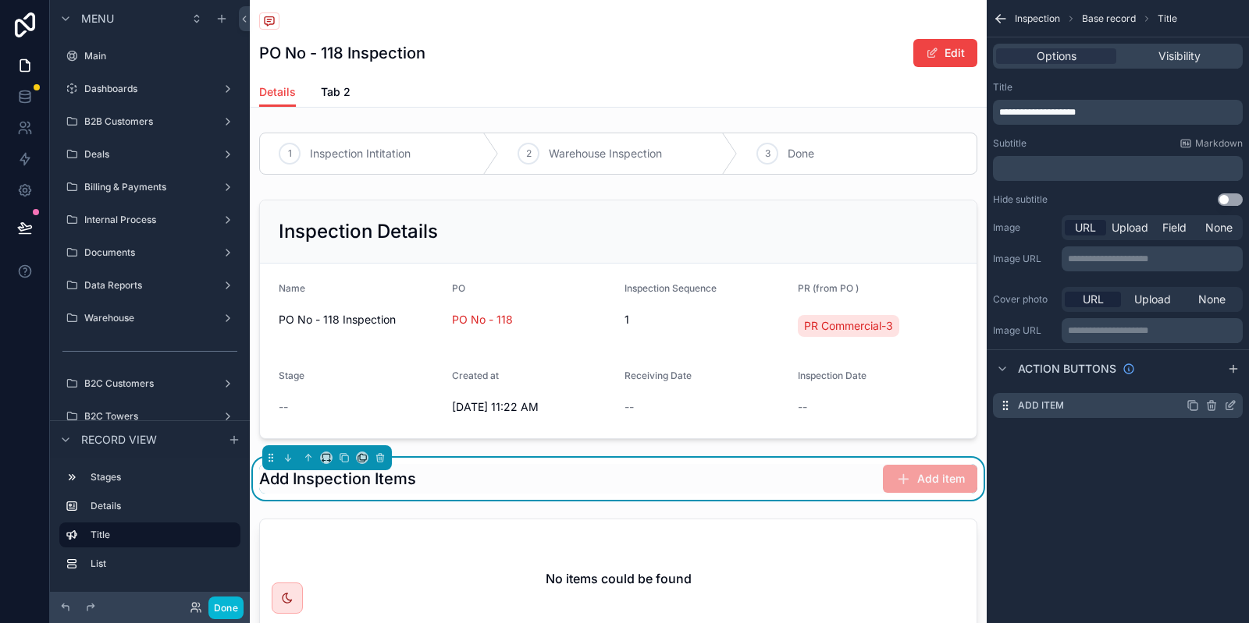
click at [1226, 404] on icon "scrollable content" at bounding box center [1229, 406] width 7 height 7
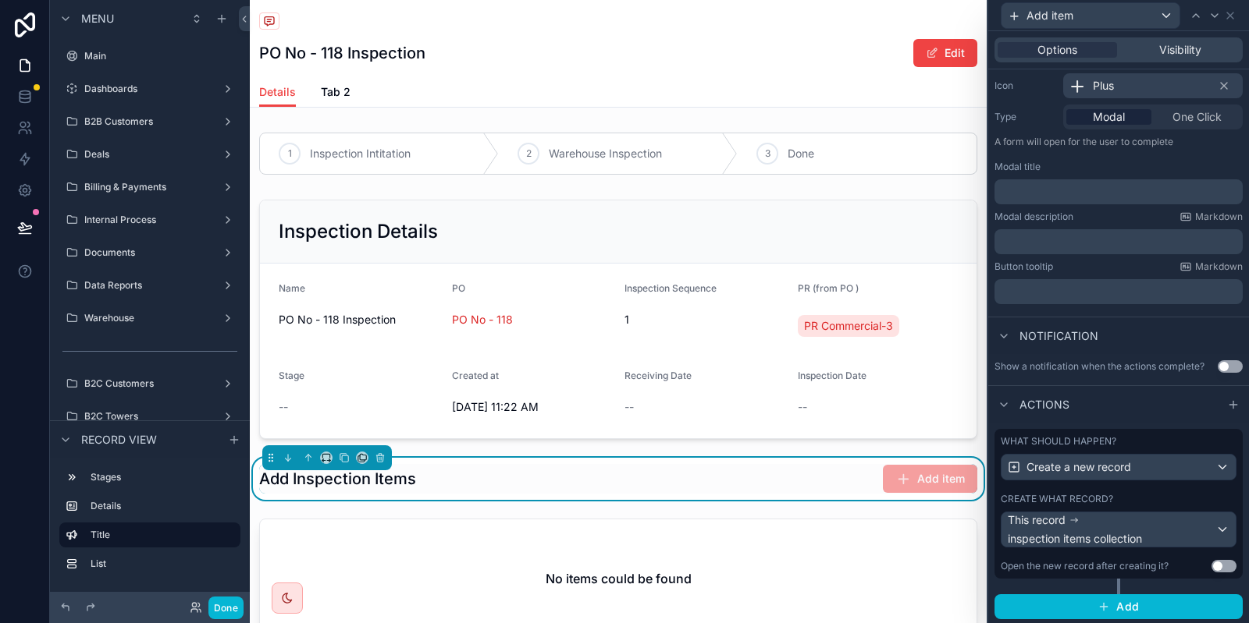
click at [1111, 491] on div "What should happen? Create a new record Create what record? This record inspect…" at bounding box center [1118, 504] width 248 height 150
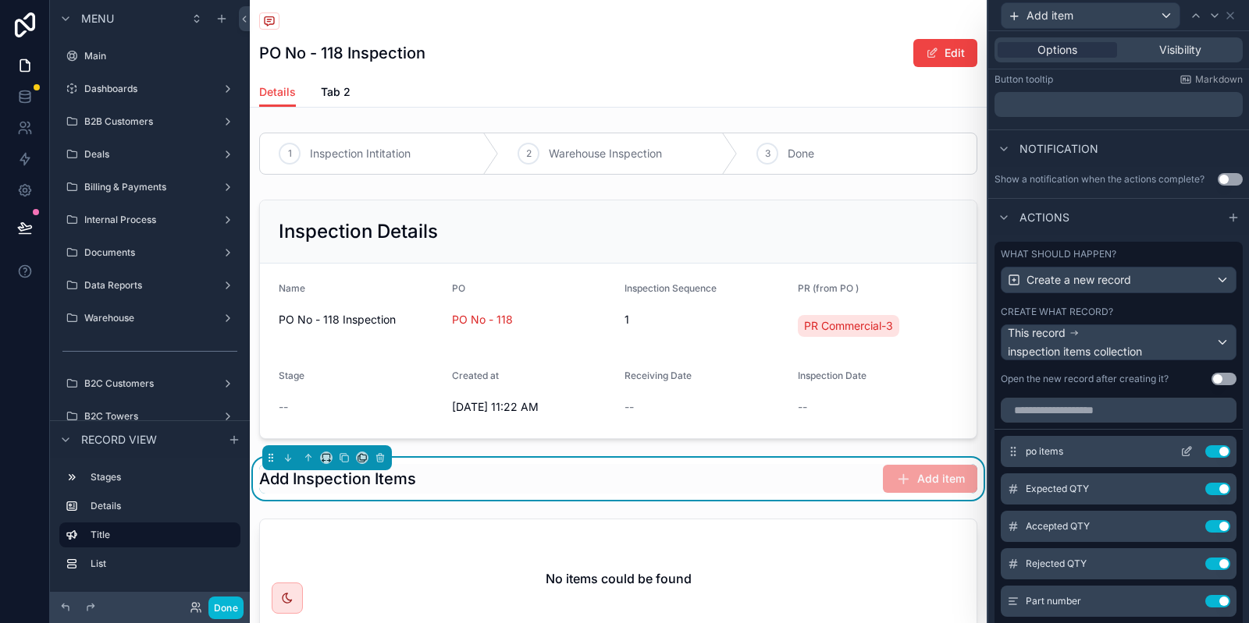
click at [1192, 447] on icon at bounding box center [1186, 452] width 12 height 12
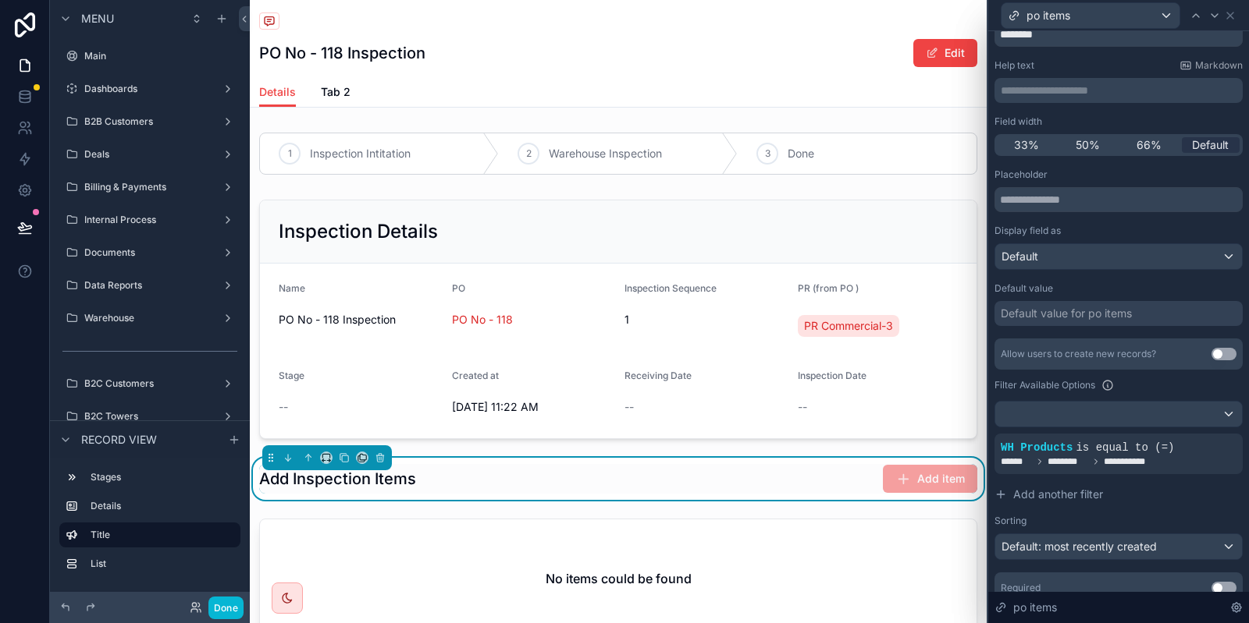
scroll to position [94, 0]
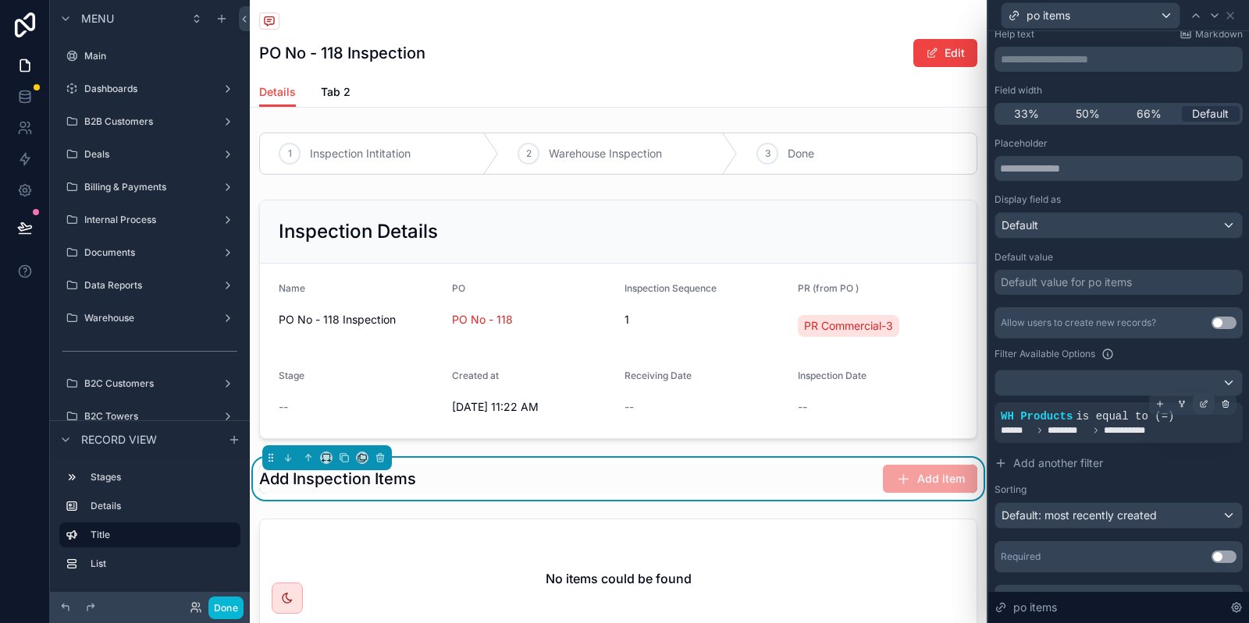
click at [1200, 408] on icon at bounding box center [1203, 404] width 9 height 9
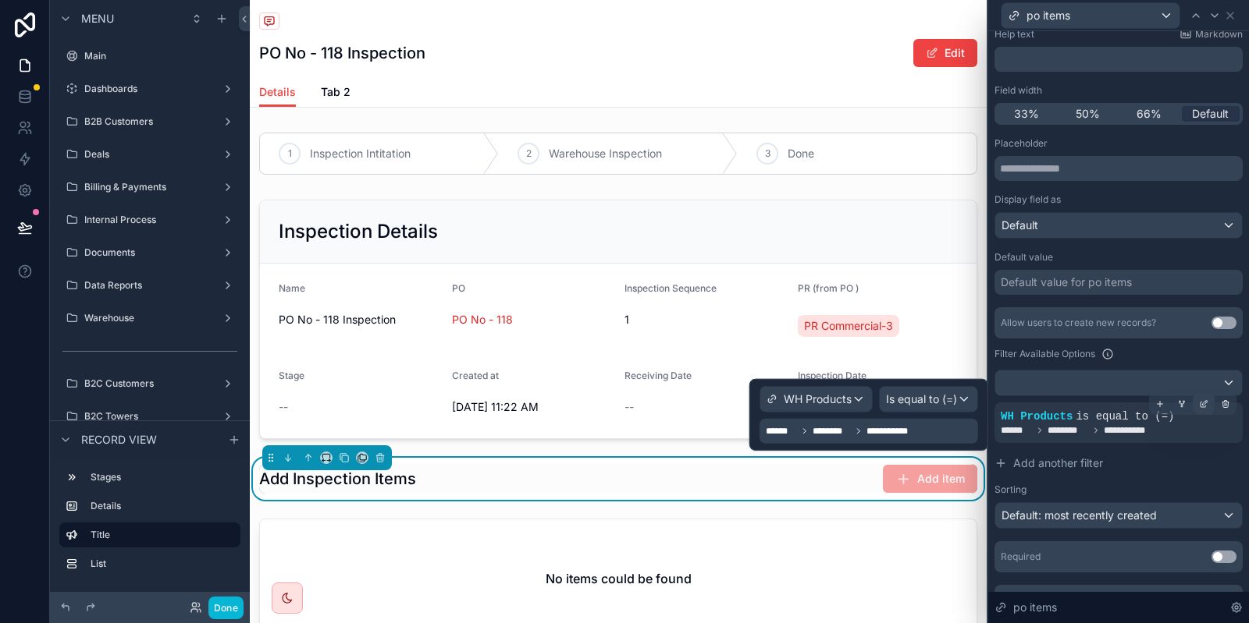
click at [859, 431] on icon at bounding box center [858, 431] width 9 height 9
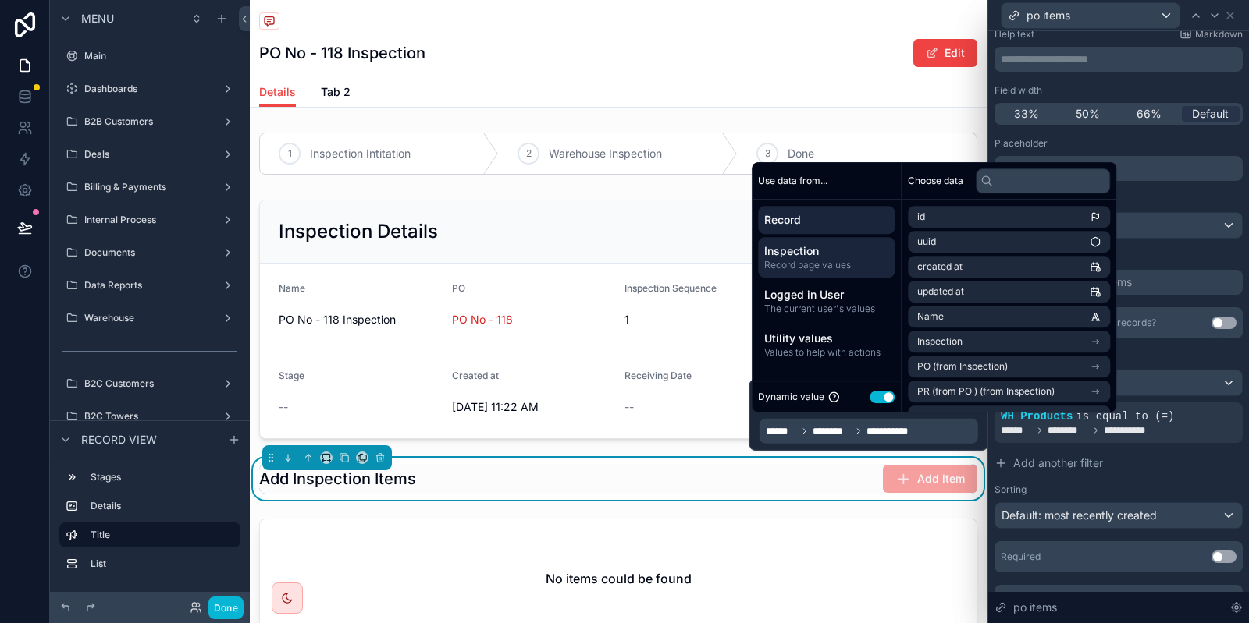
click at [814, 258] on span "Inspection" at bounding box center [826, 251] width 124 height 16
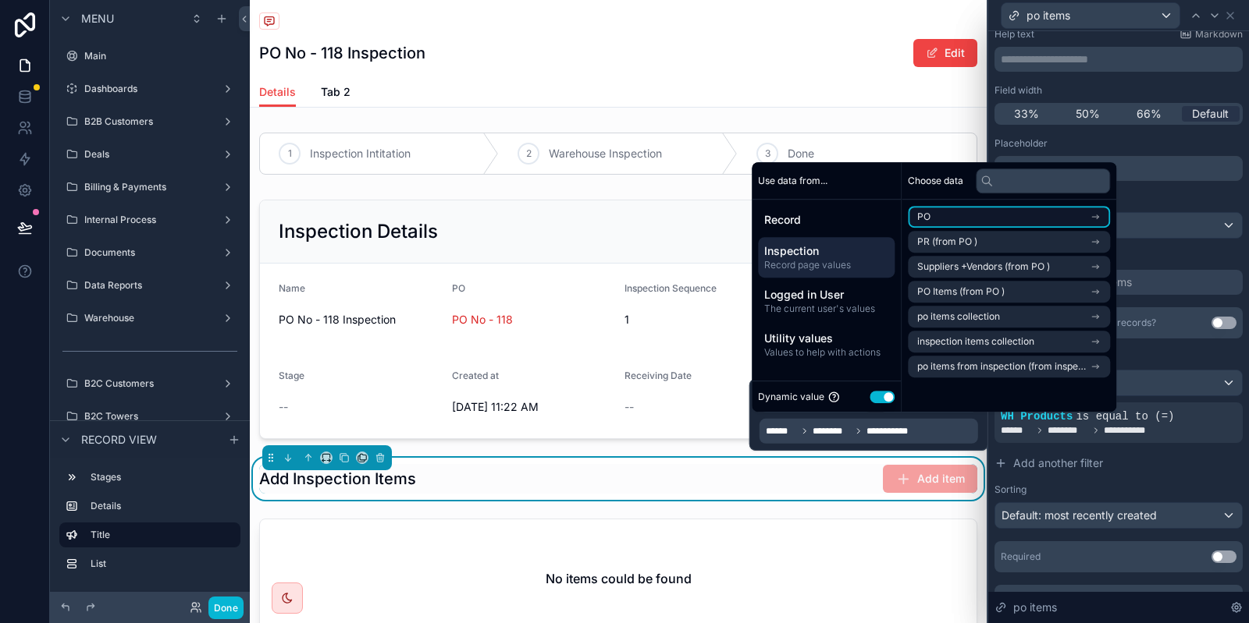
click at [1025, 216] on li "PO" at bounding box center [1009, 217] width 202 height 22
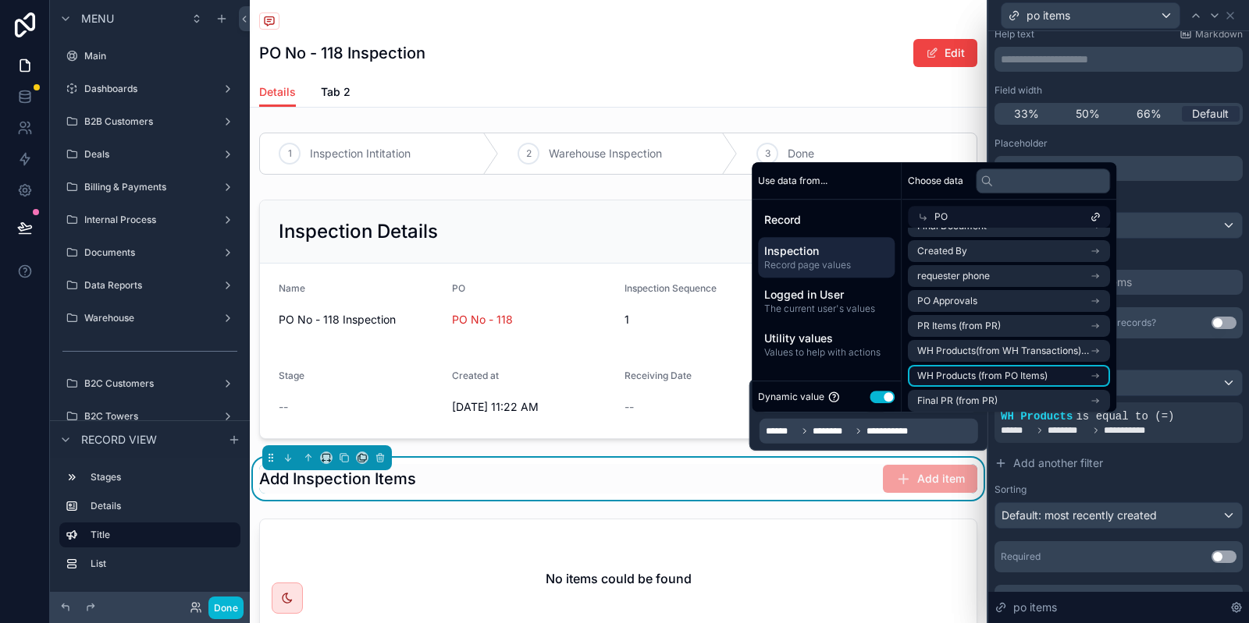
click at [1018, 377] on span "WH Products (from PO Items)" at bounding box center [982, 376] width 130 height 12
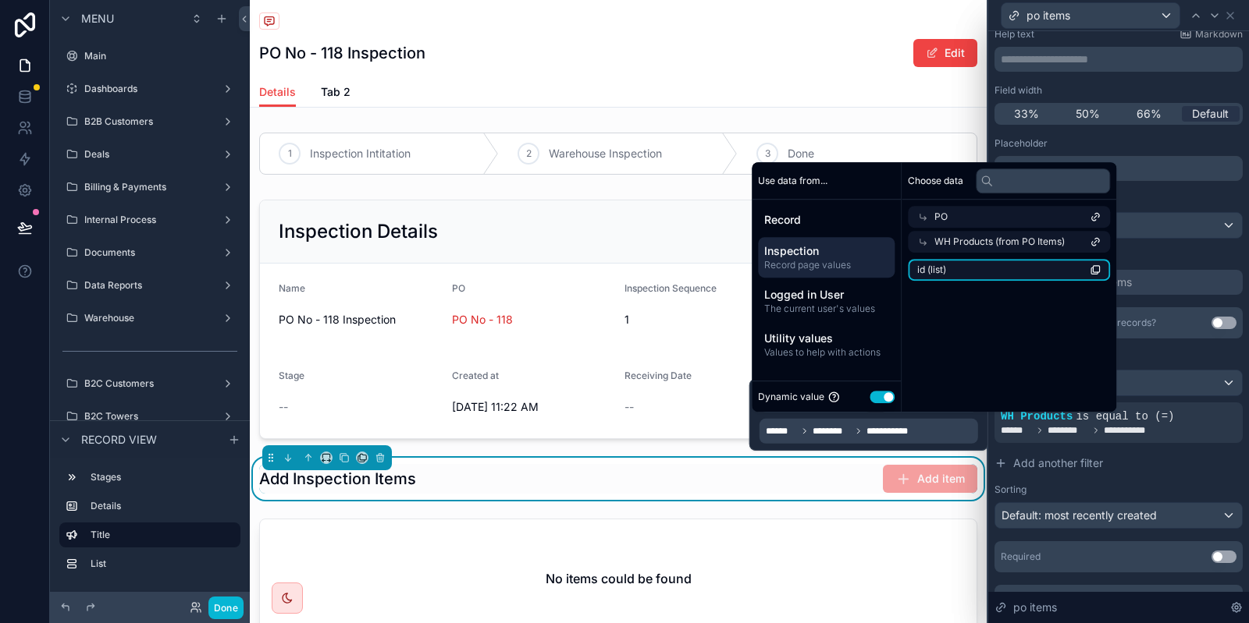
click at [1032, 275] on li "id (list)" at bounding box center [1009, 270] width 202 height 22
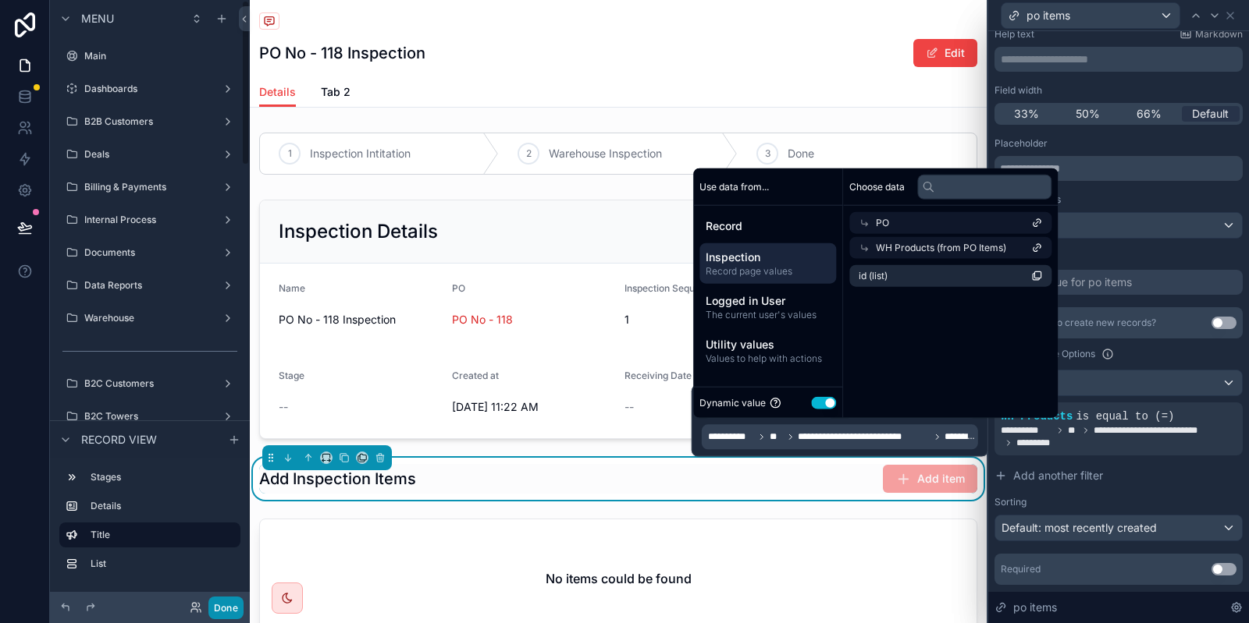
click at [228, 600] on button "Done" at bounding box center [225, 608] width 35 height 23
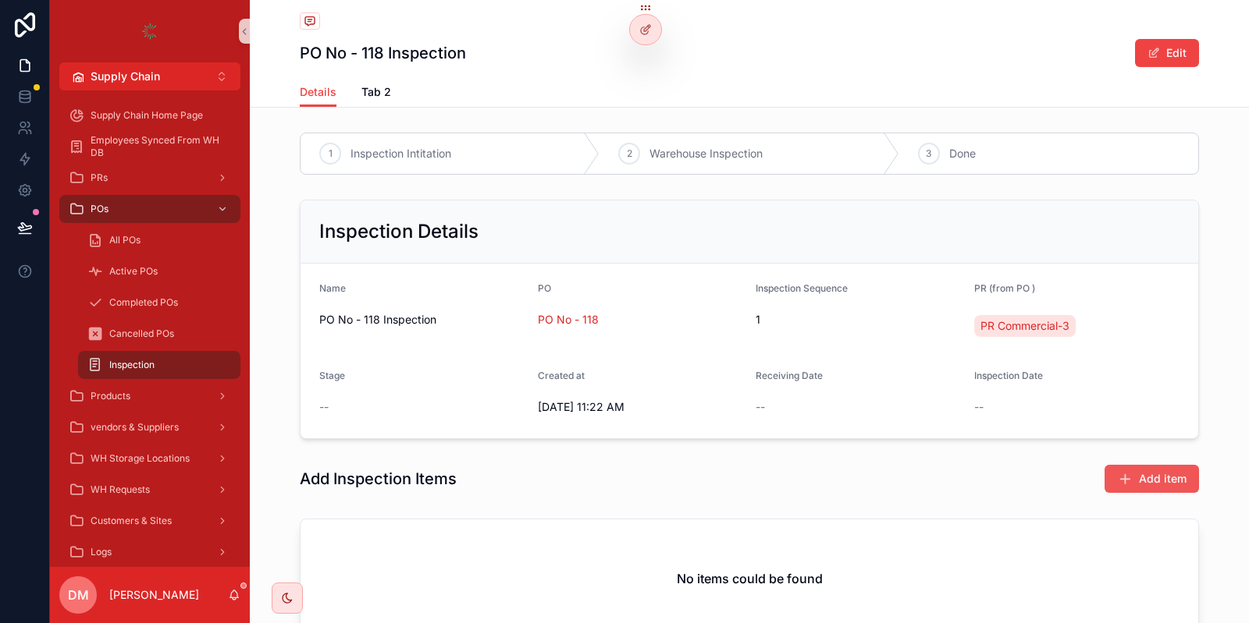
click at [1130, 467] on button "Add item" at bounding box center [1151, 479] width 94 height 28
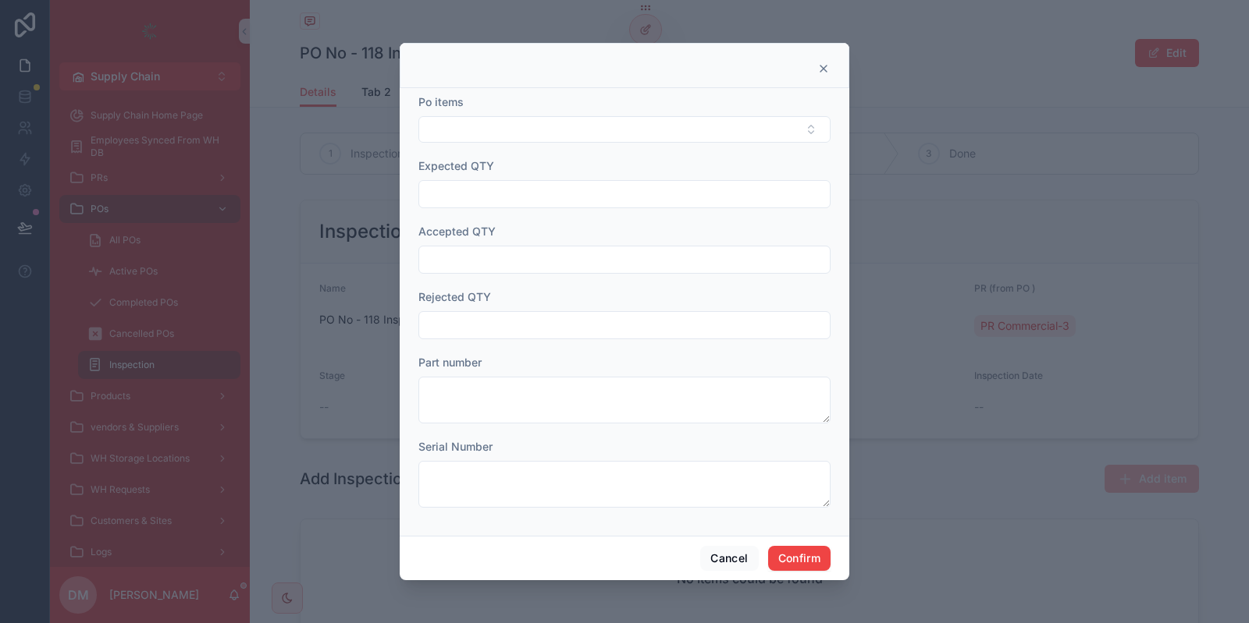
click at [582, 111] on div "Po items" at bounding box center [624, 118] width 412 height 48
click at [555, 141] on button "Select Button" at bounding box center [624, 129] width 412 height 27
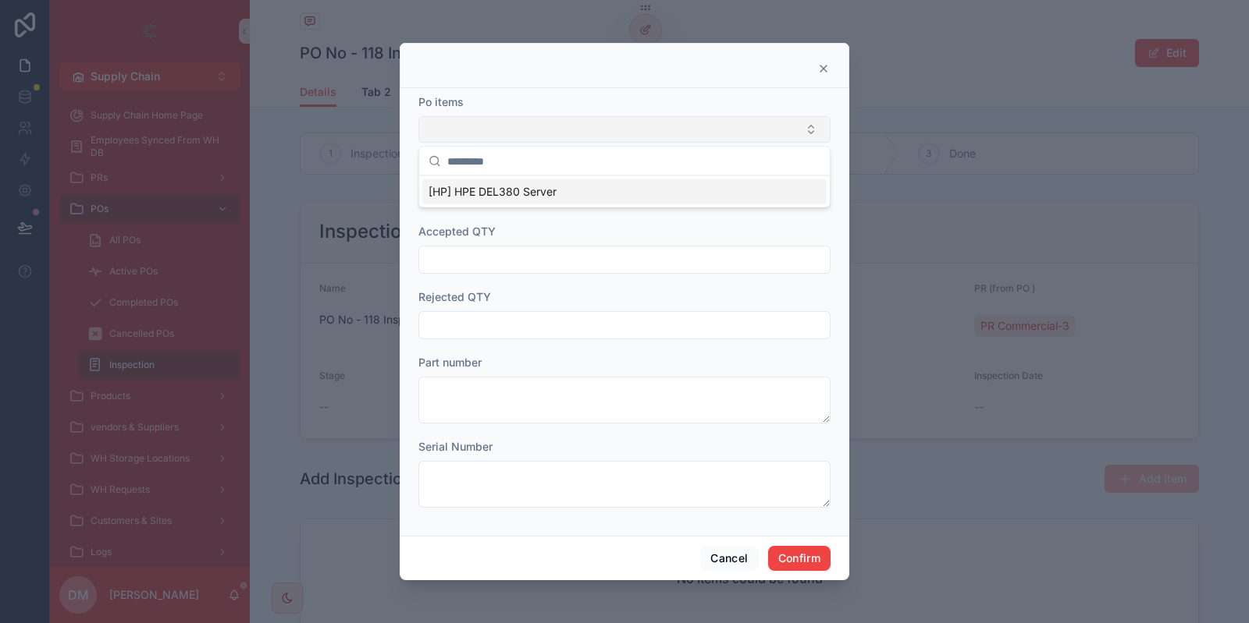
drag, startPoint x: 581, startPoint y: 147, endPoint x: 595, endPoint y: 136, distance: 18.9
click at [581, 147] on input "text" at bounding box center [633, 161] width 373 height 28
click at [819, 70] on icon at bounding box center [823, 68] width 12 height 12
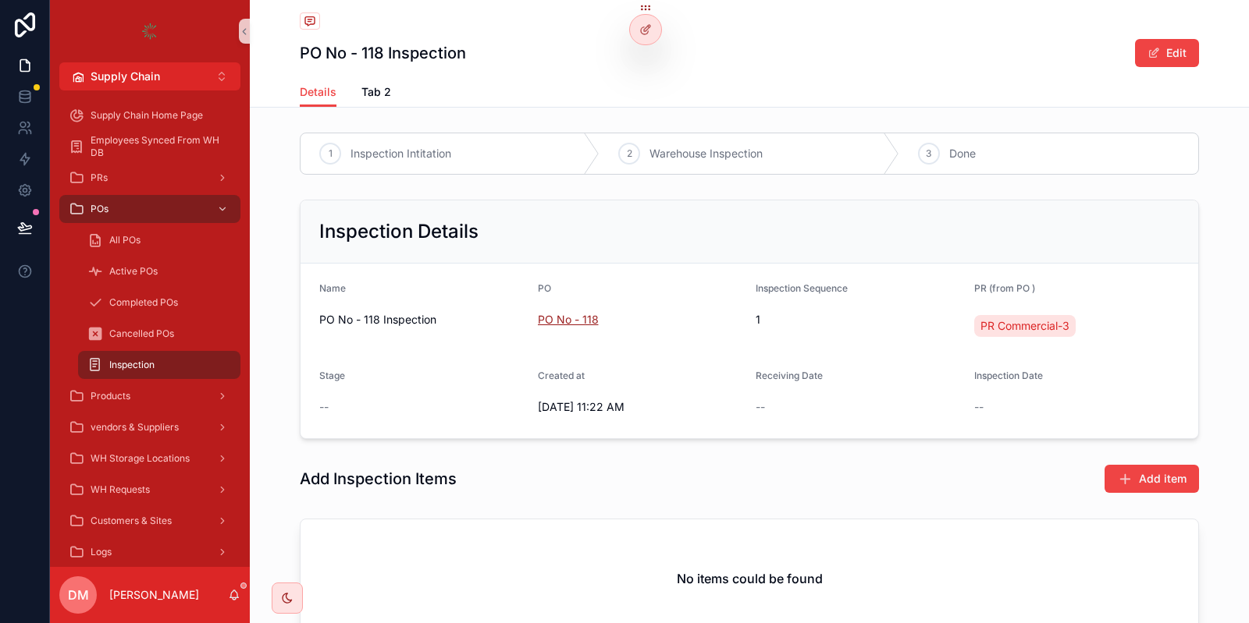
click at [592, 312] on span "PO No - 118" at bounding box center [568, 320] width 61 height 16
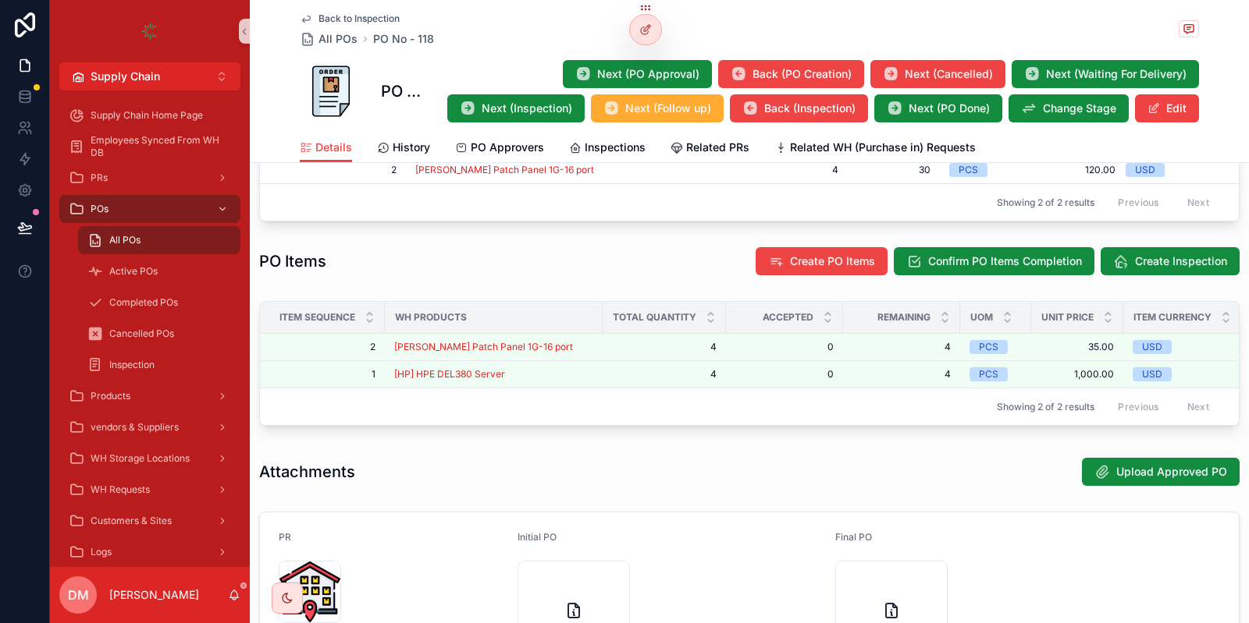
scroll to position [723, 0]
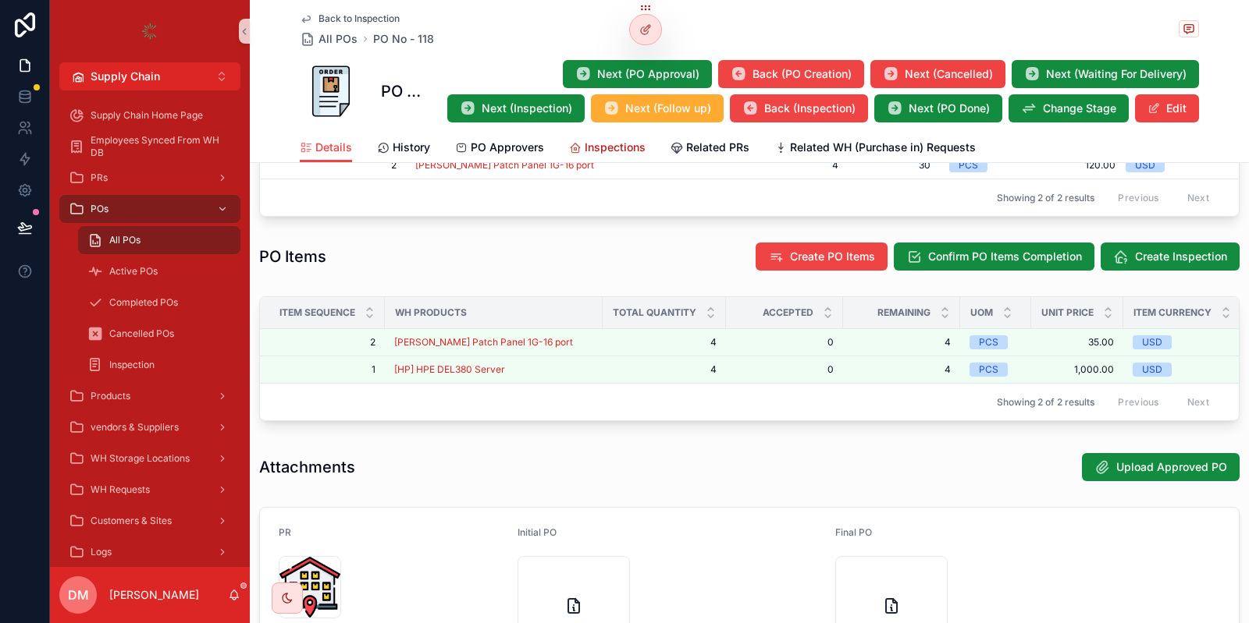
click at [618, 150] on span "Inspections" at bounding box center [614, 148] width 61 height 16
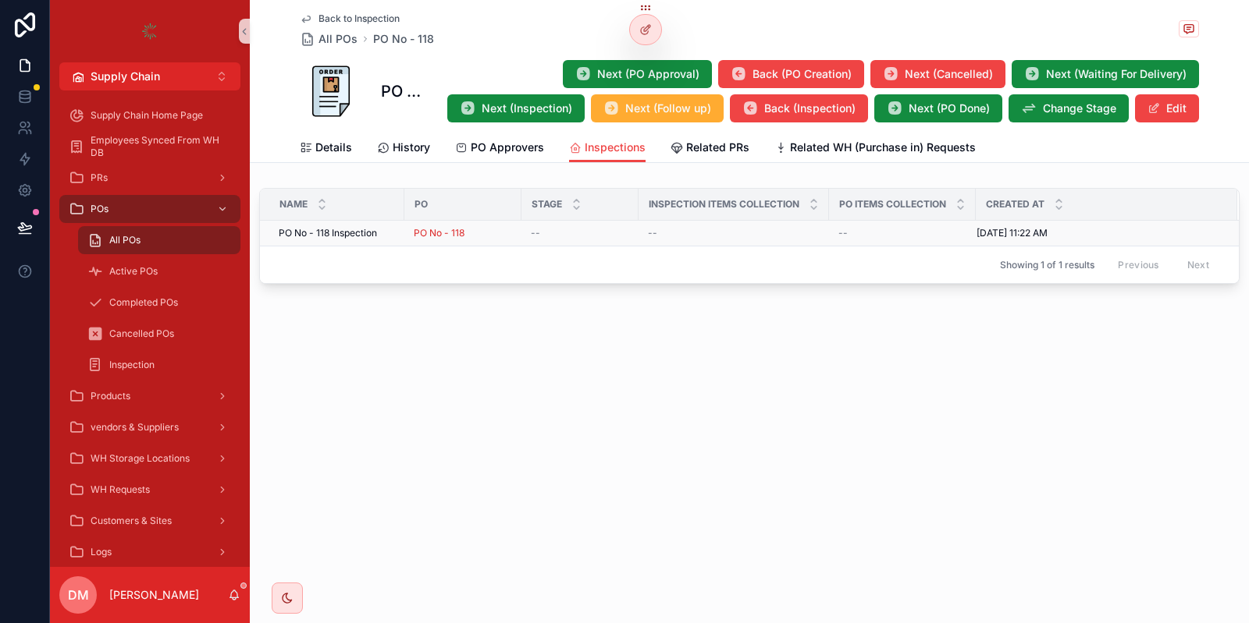
click at [391, 232] on div "PO No - 118 Inspection PO No - 118 Inspection" at bounding box center [337, 233] width 116 height 12
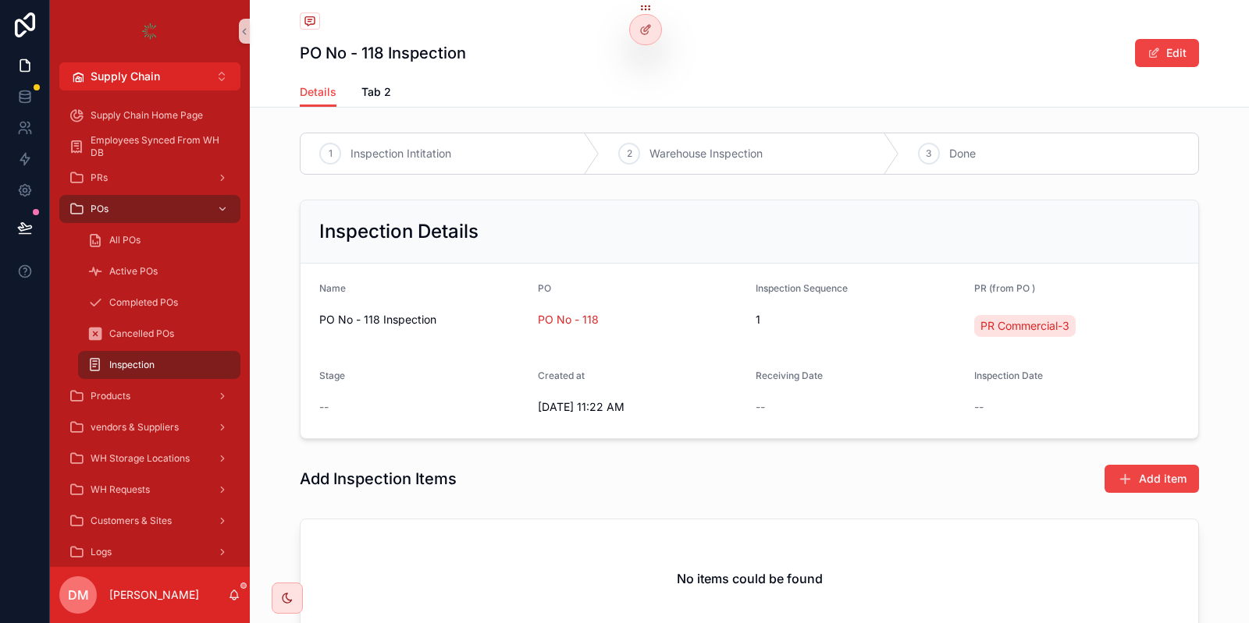
scroll to position [126, 0]
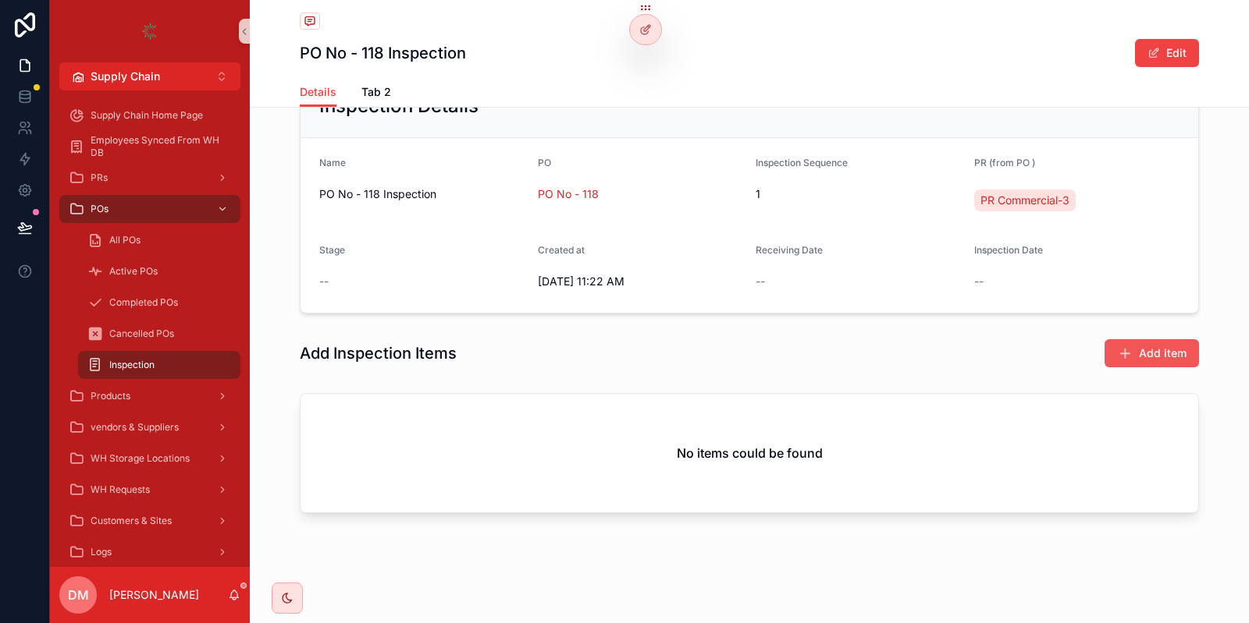
click at [1116, 350] on button "Add item" at bounding box center [1151, 353] width 94 height 28
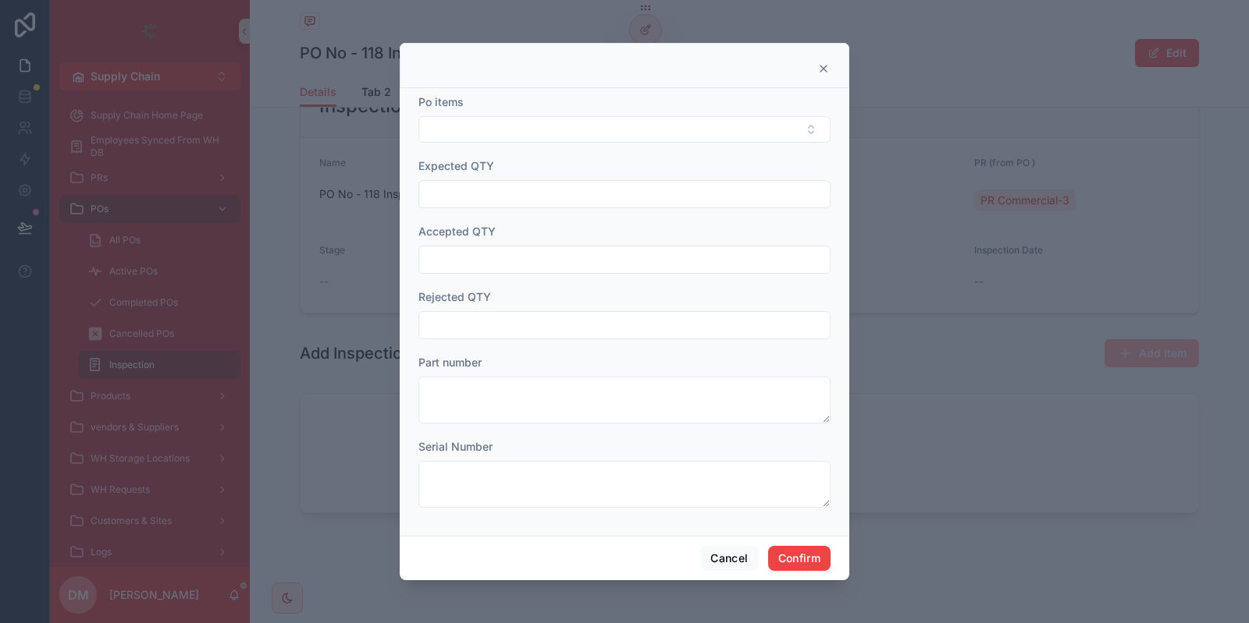
click at [502, 116] on div "Po items" at bounding box center [624, 118] width 412 height 48
click at [493, 126] on button "Select Button" at bounding box center [624, 129] width 412 height 27
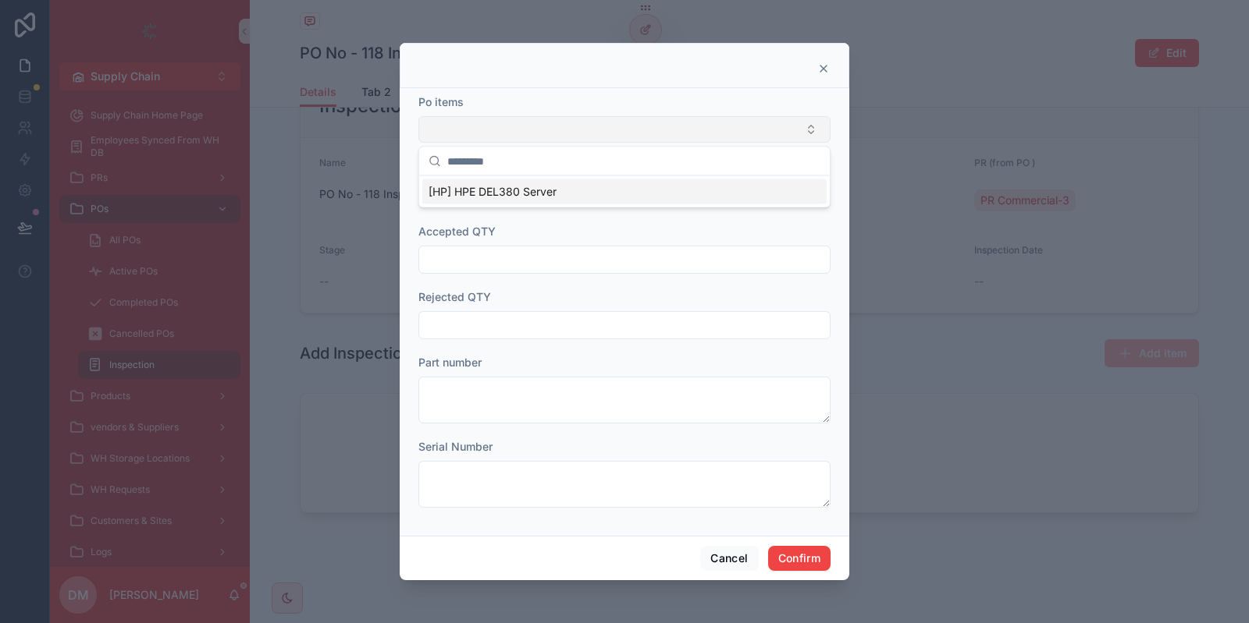
click at [564, 122] on button "Select Button" at bounding box center [624, 129] width 412 height 27
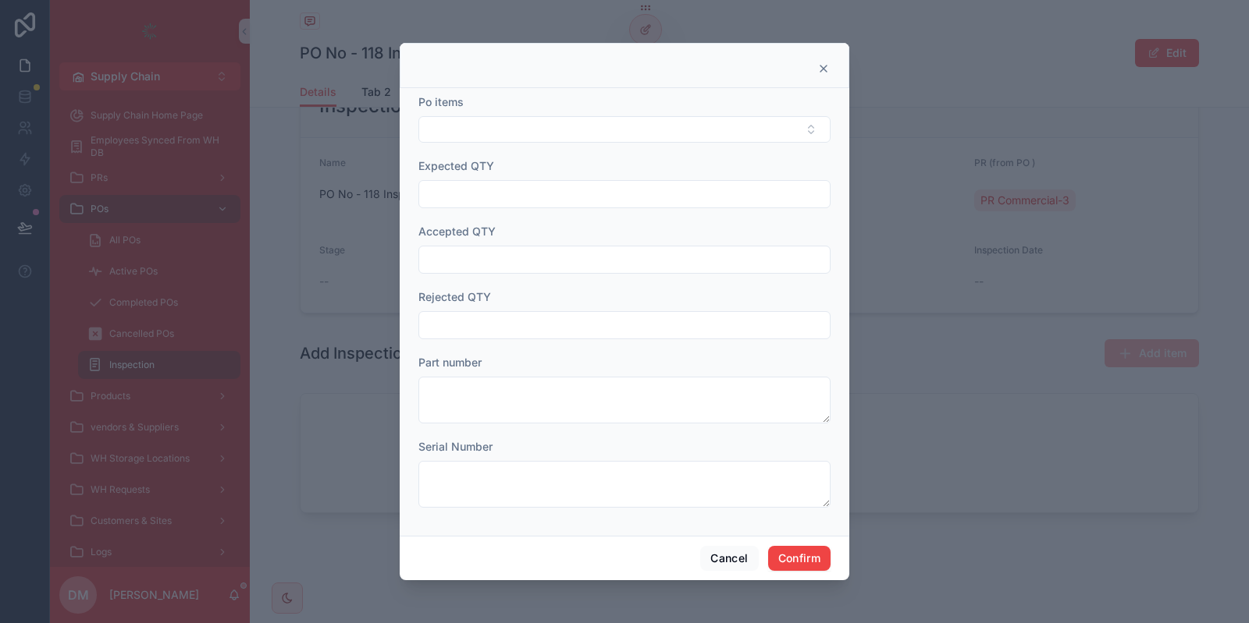
click at [488, 208] on div at bounding box center [624, 194] width 412 height 28
click at [510, 139] on button "Select Button" at bounding box center [624, 129] width 412 height 27
click at [719, 562] on button "Cancel" at bounding box center [729, 558] width 58 height 25
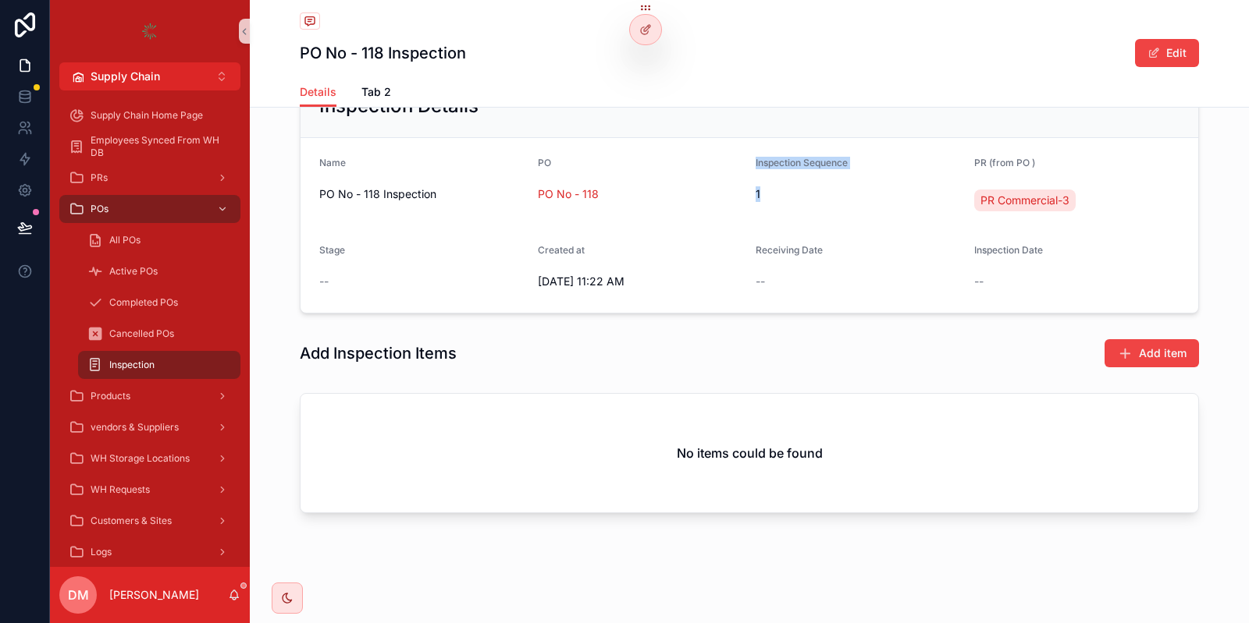
drag, startPoint x: 747, startPoint y: 186, endPoint x: 784, endPoint y: 186, distance: 37.5
click at [783, 186] on form "Name PO No - 118 Inspection PO PO No - 118 Inspection Sequence 1 PR (from PO ) …" at bounding box center [748, 225] width 897 height 175
click at [722, 120] on div "Inspection Details" at bounding box center [748, 106] width 897 height 63
click at [651, 27] on div at bounding box center [645, 30] width 31 height 30
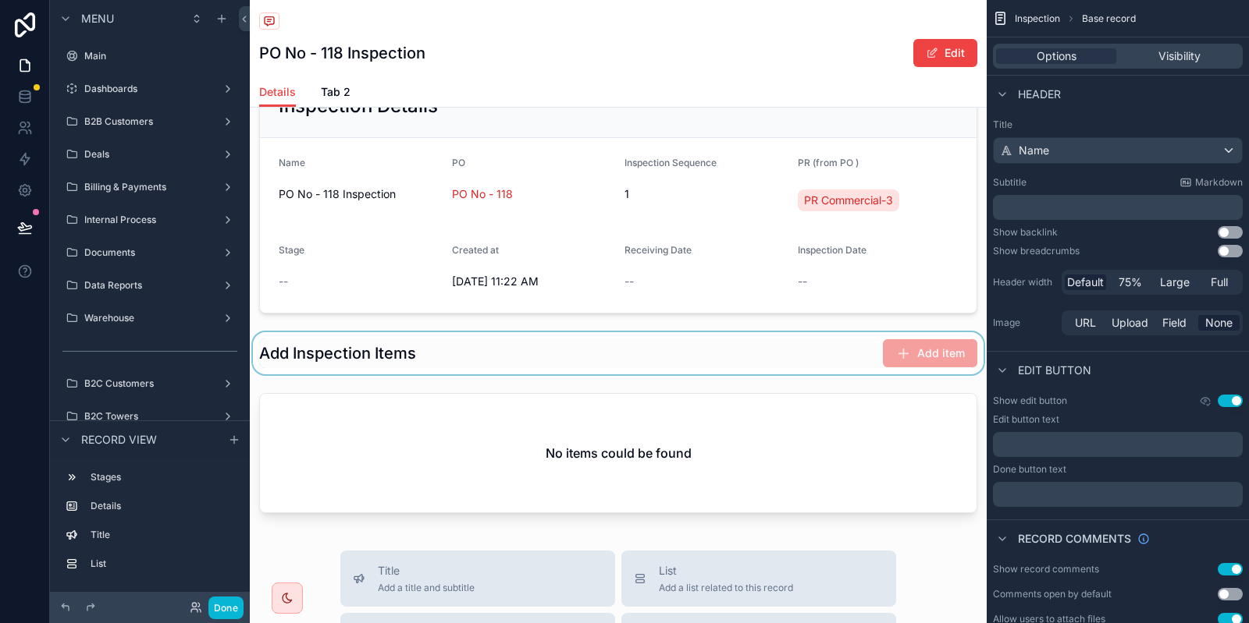
click at [555, 350] on div "scrollable content" at bounding box center [618, 353] width 737 height 42
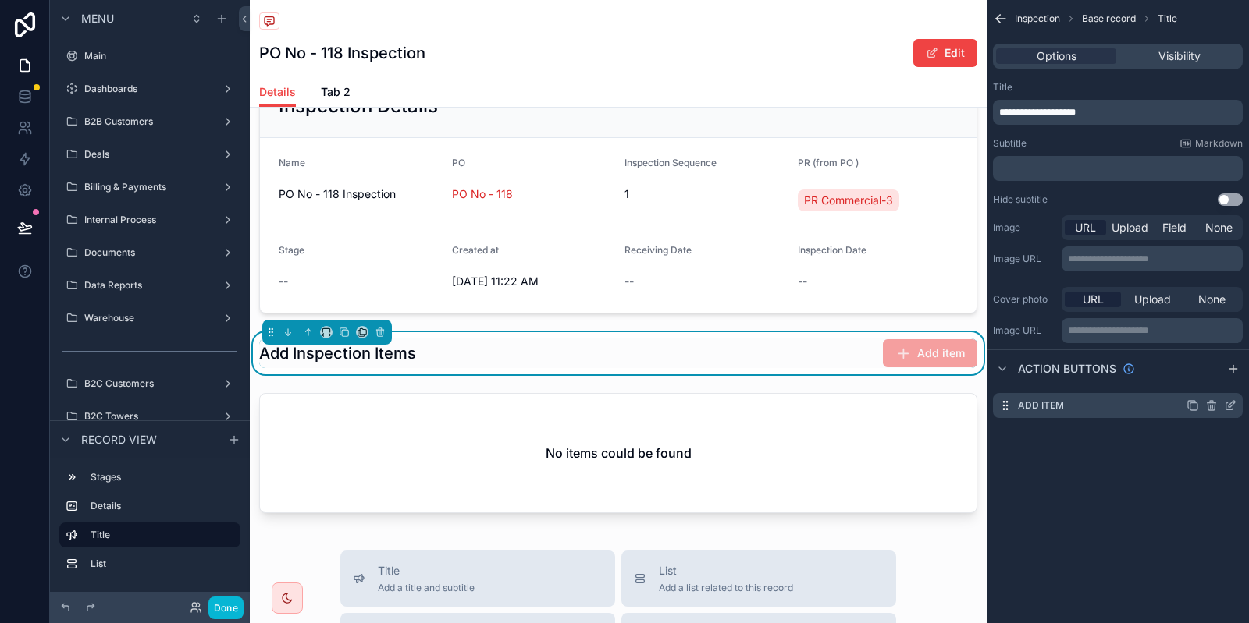
click at [1227, 408] on icon "scrollable content" at bounding box center [1229, 406] width 7 height 7
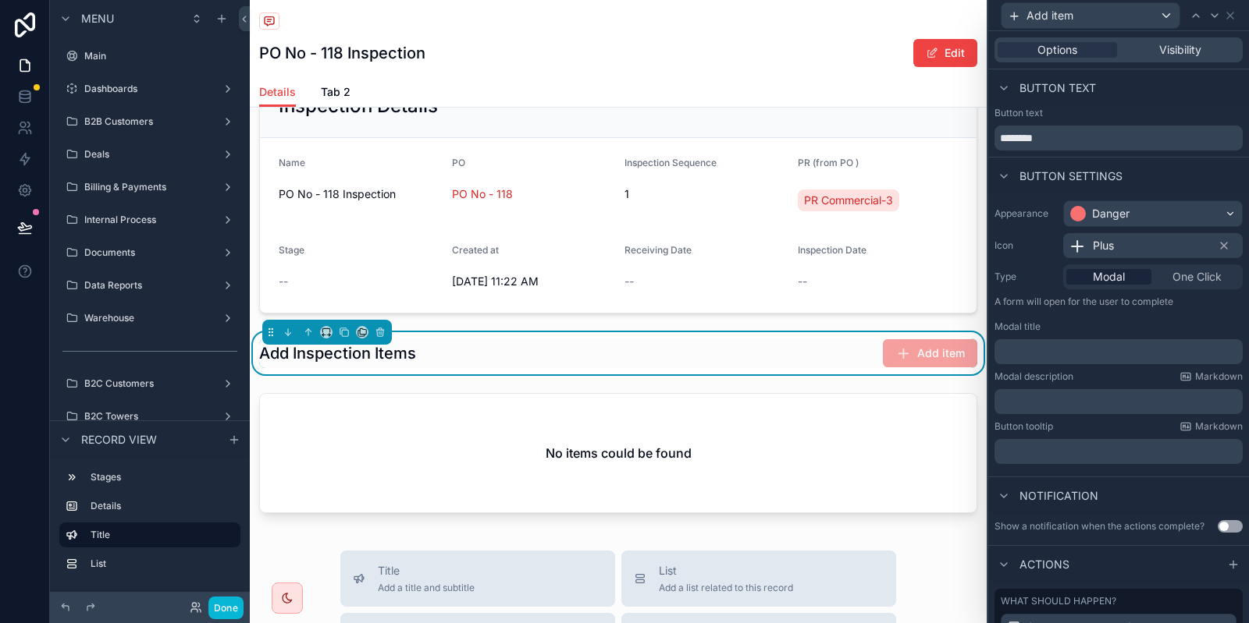
scroll to position [160, 0]
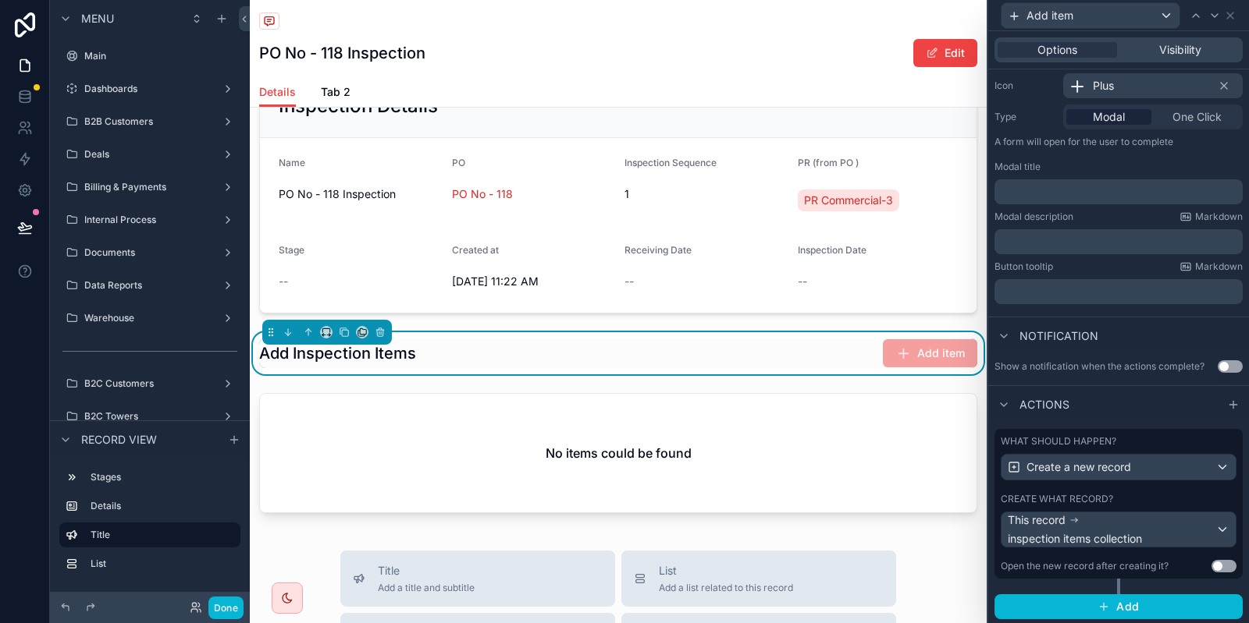
click at [1083, 486] on div "What should happen? Create a new record Create what record? This record inspect…" at bounding box center [1118, 504] width 248 height 150
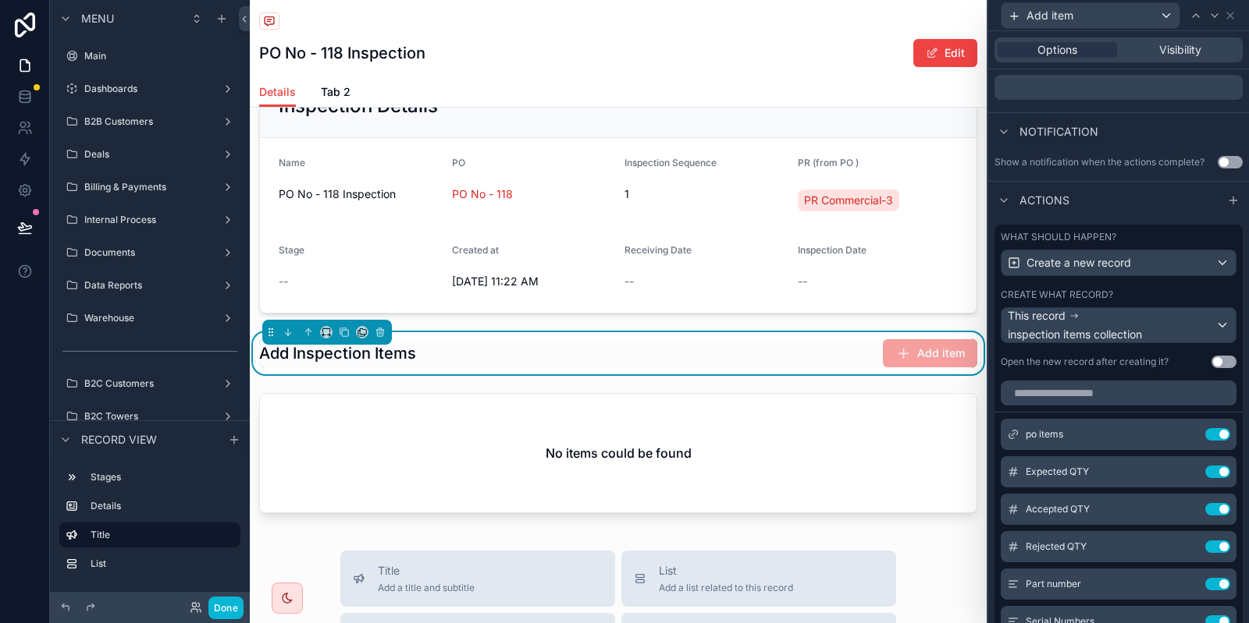
scroll to position [367, 0]
click at [1189, 433] on icon at bounding box center [1186, 432] width 12 height 12
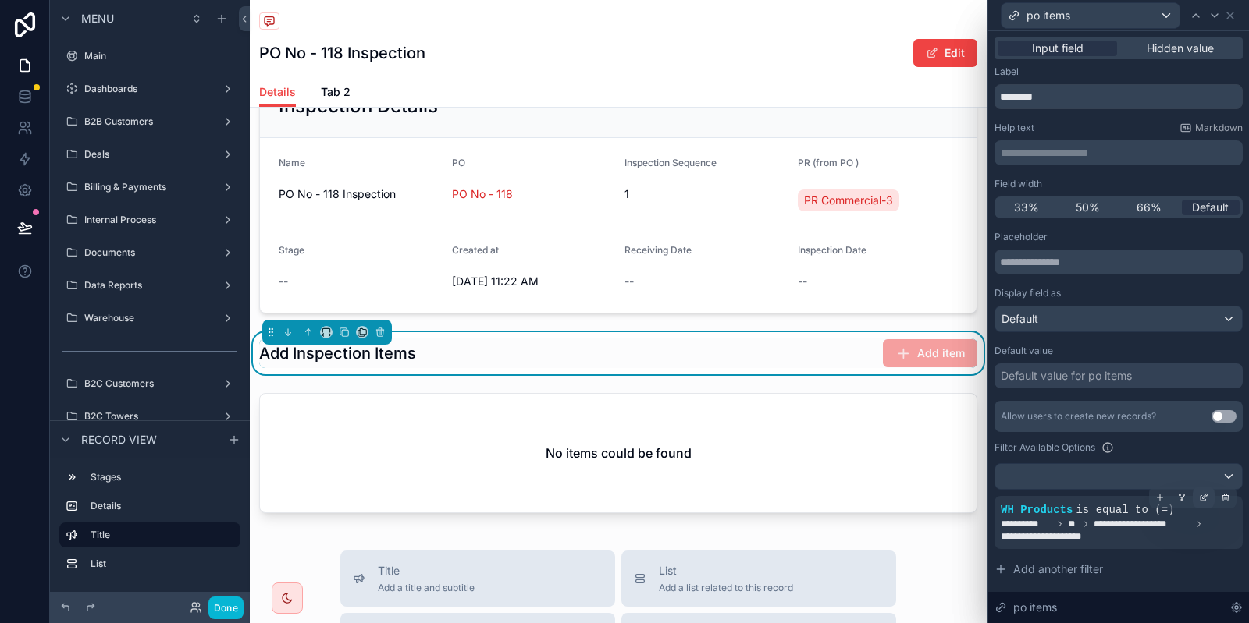
click at [1200, 500] on icon at bounding box center [1202, 498] width 5 height 5
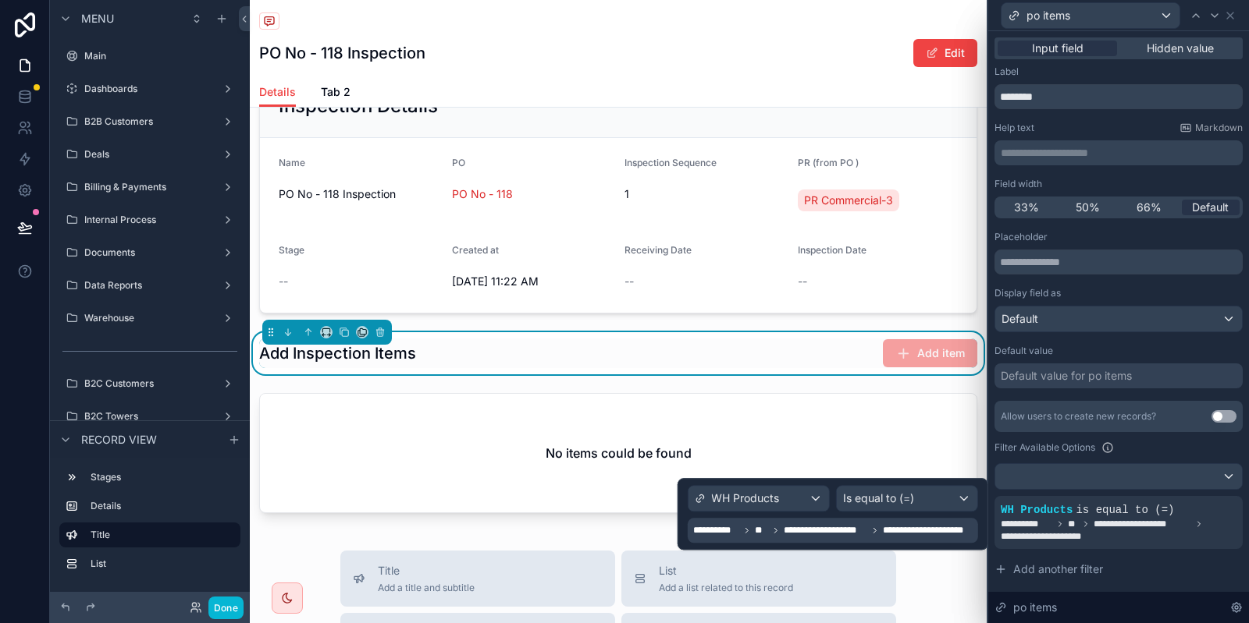
click at [925, 527] on span "**********" at bounding box center [929, 530] width 92 height 12
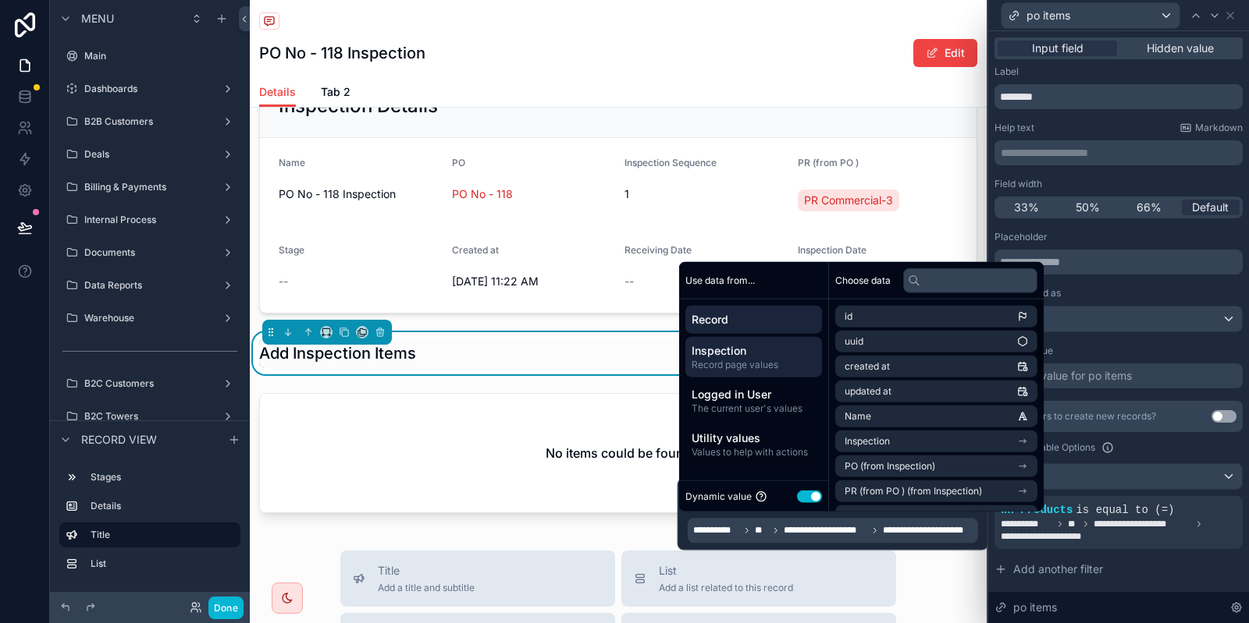
click at [764, 355] on span "Inspection" at bounding box center [753, 351] width 124 height 16
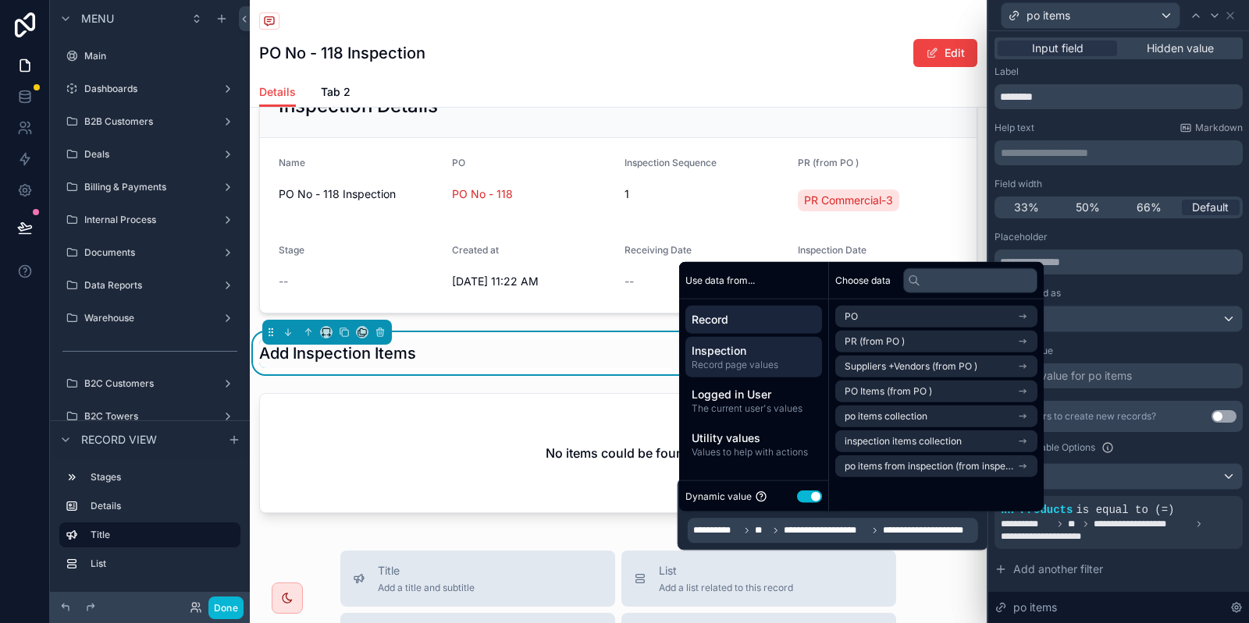
click at [759, 314] on span "Record" at bounding box center [753, 320] width 124 height 16
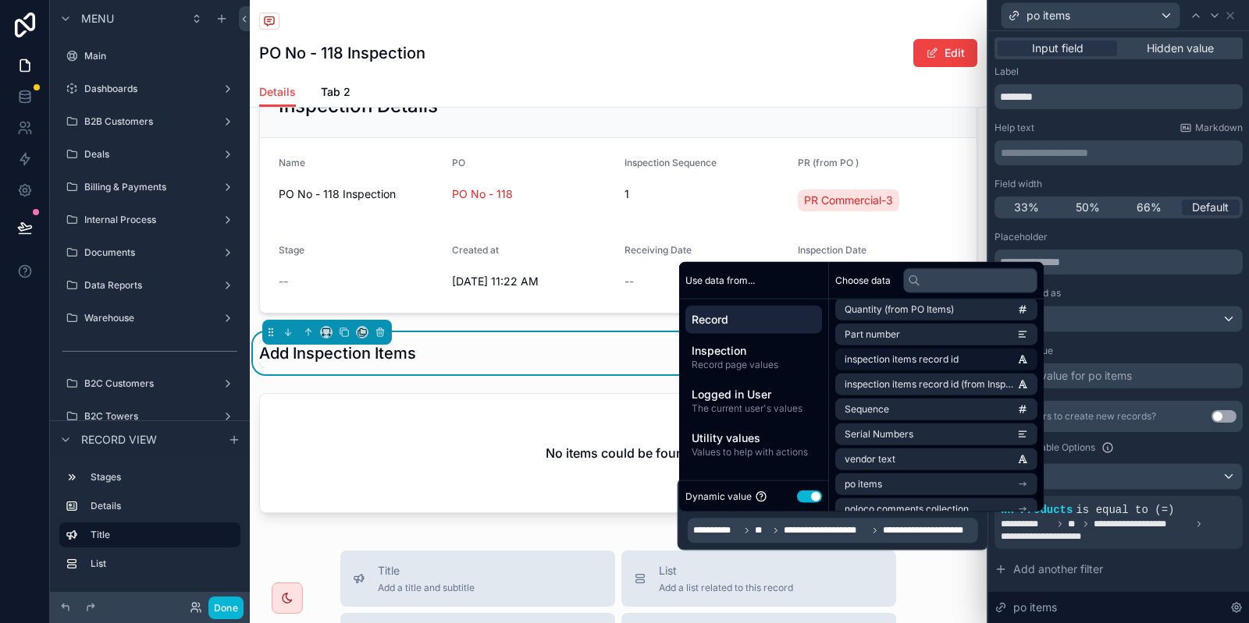
scroll to position [321, 0]
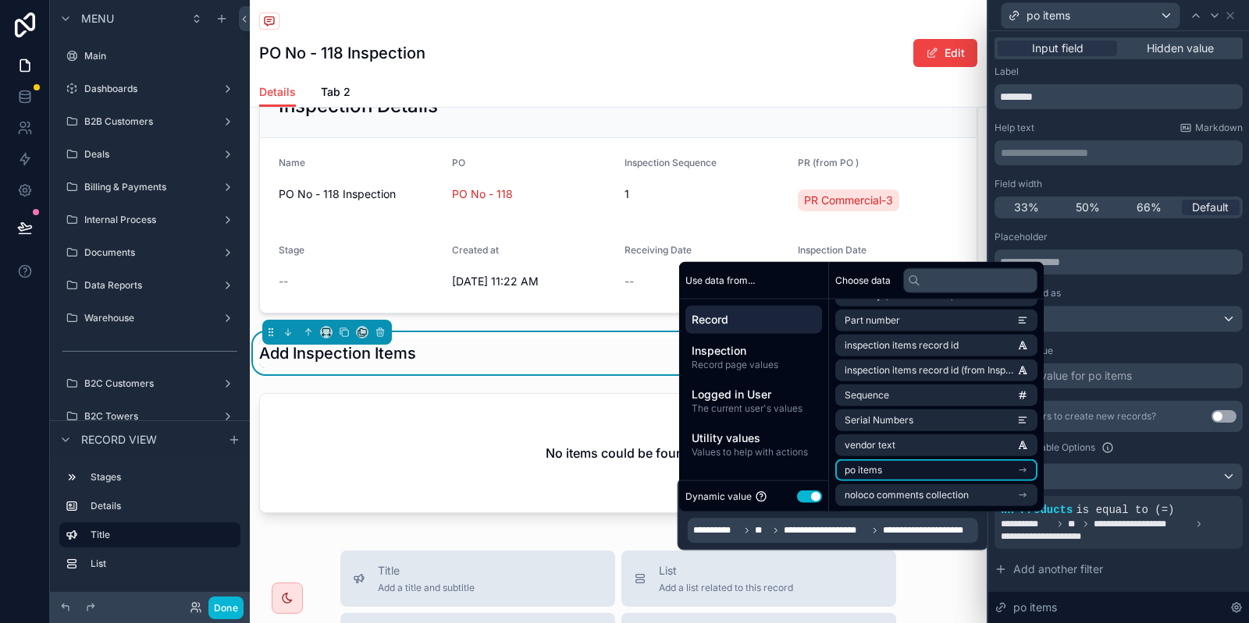
click at [946, 472] on li "po items" at bounding box center [936, 471] width 202 height 22
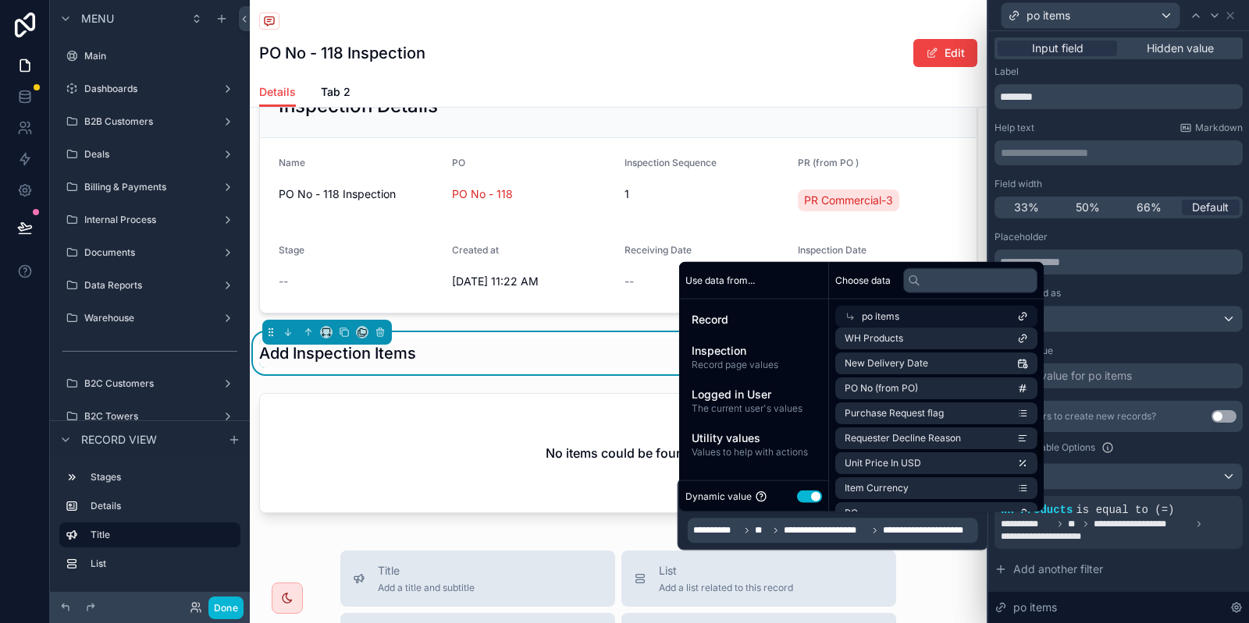
scroll to position [562, 0]
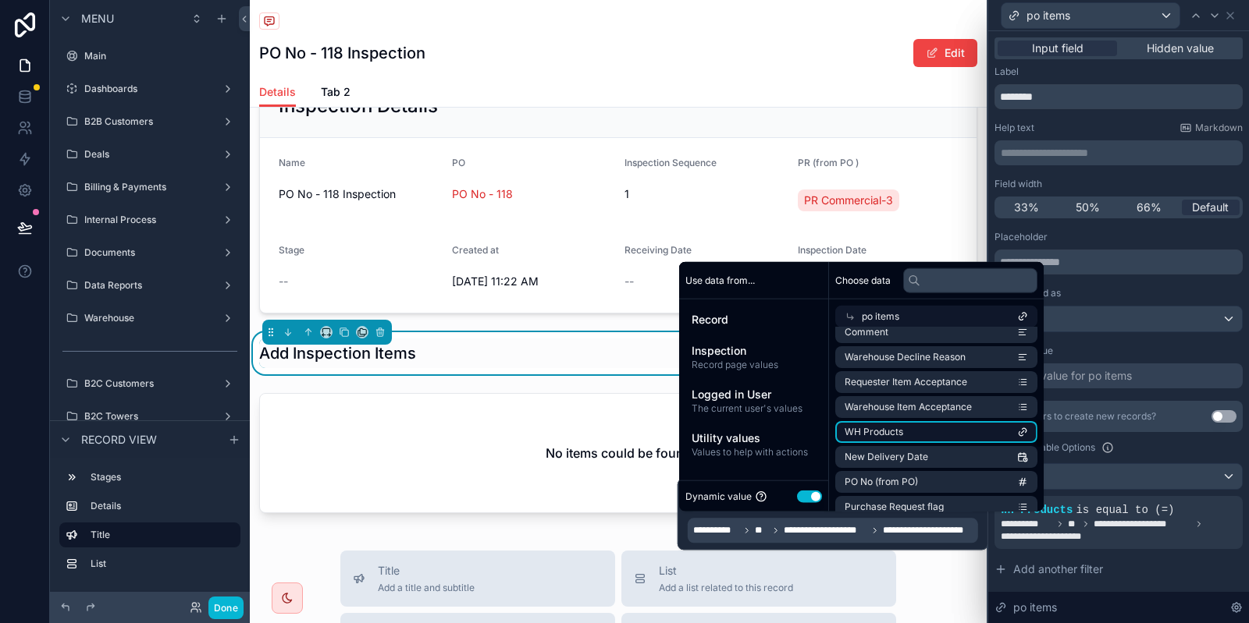
click at [945, 432] on li "WH Products" at bounding box center [936, 432] width 202 height 22
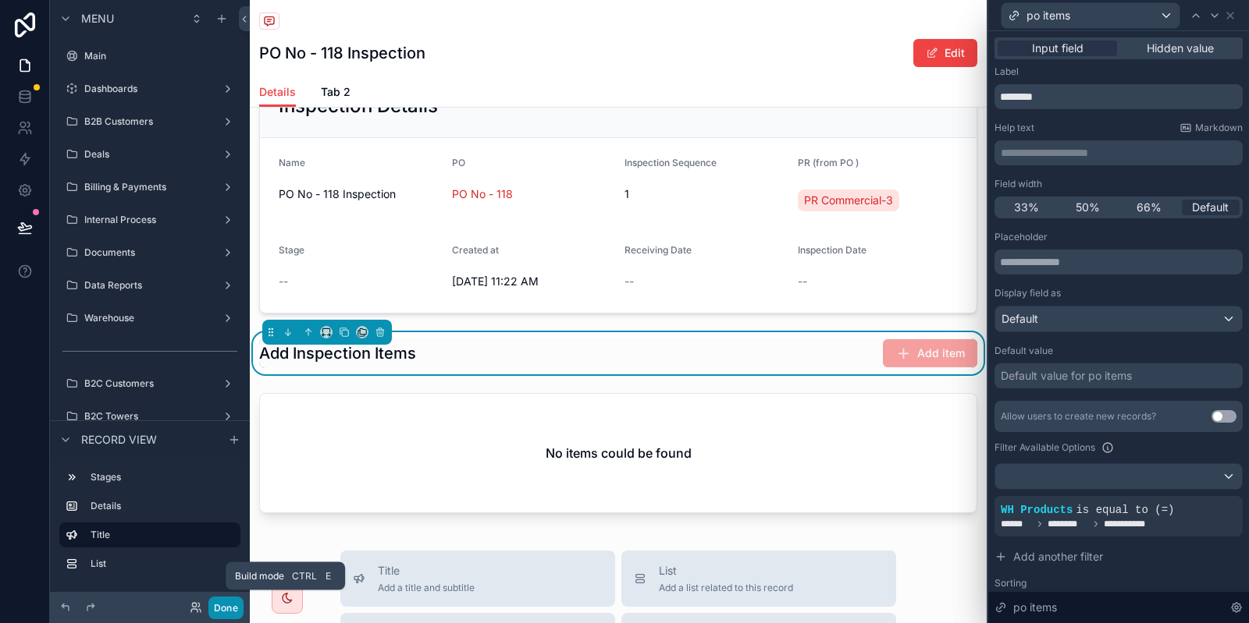
click at [231, 606] on button "Done" at bounding box center [225, 608] width 35 height 23
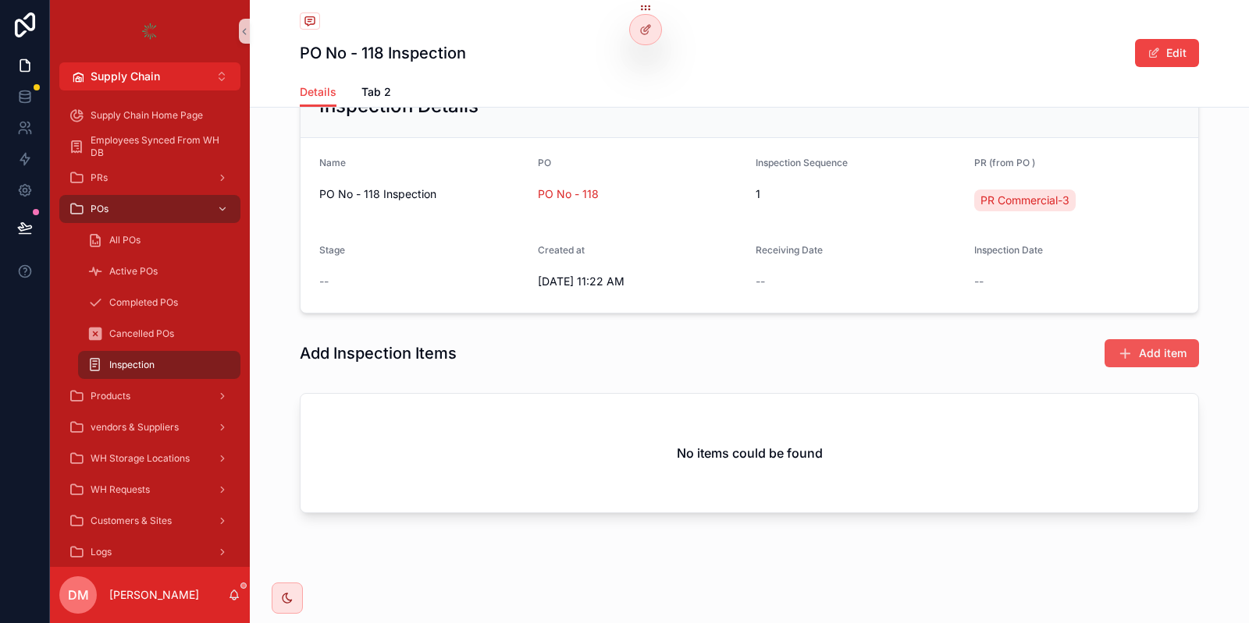
click at [1146, 353] on span "Add item" at bounding box center [1163, 354] width 48 height 16
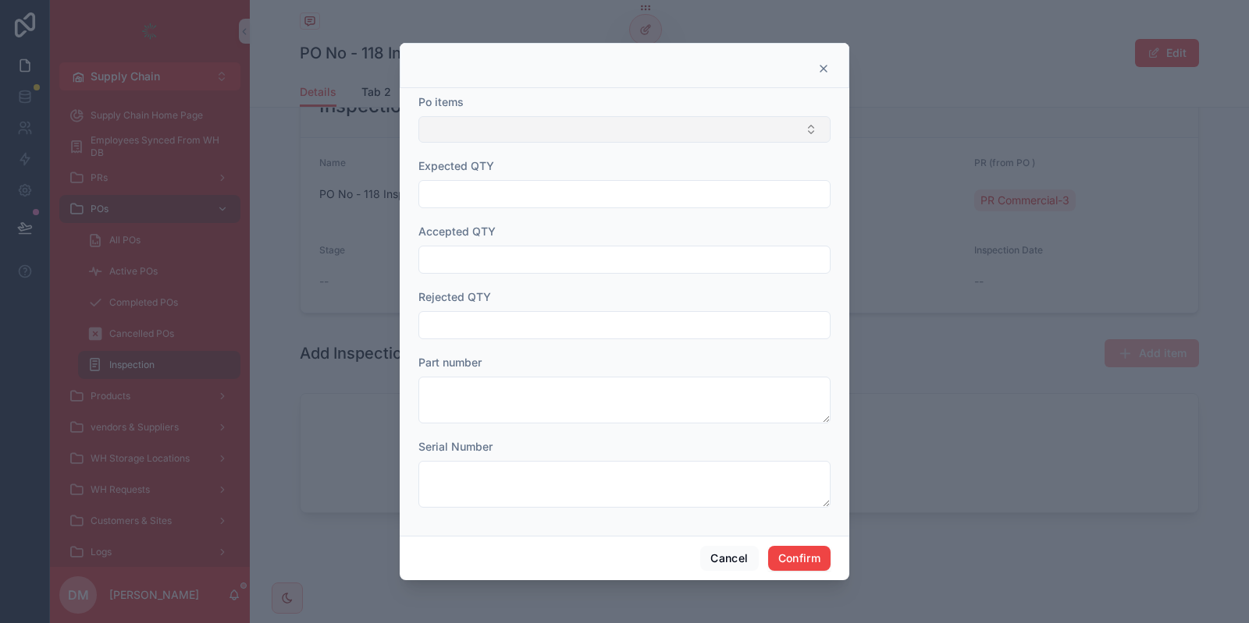
click at [535, 143] on button "Select Button" at bounding box center [624, 129] width 412 height 27
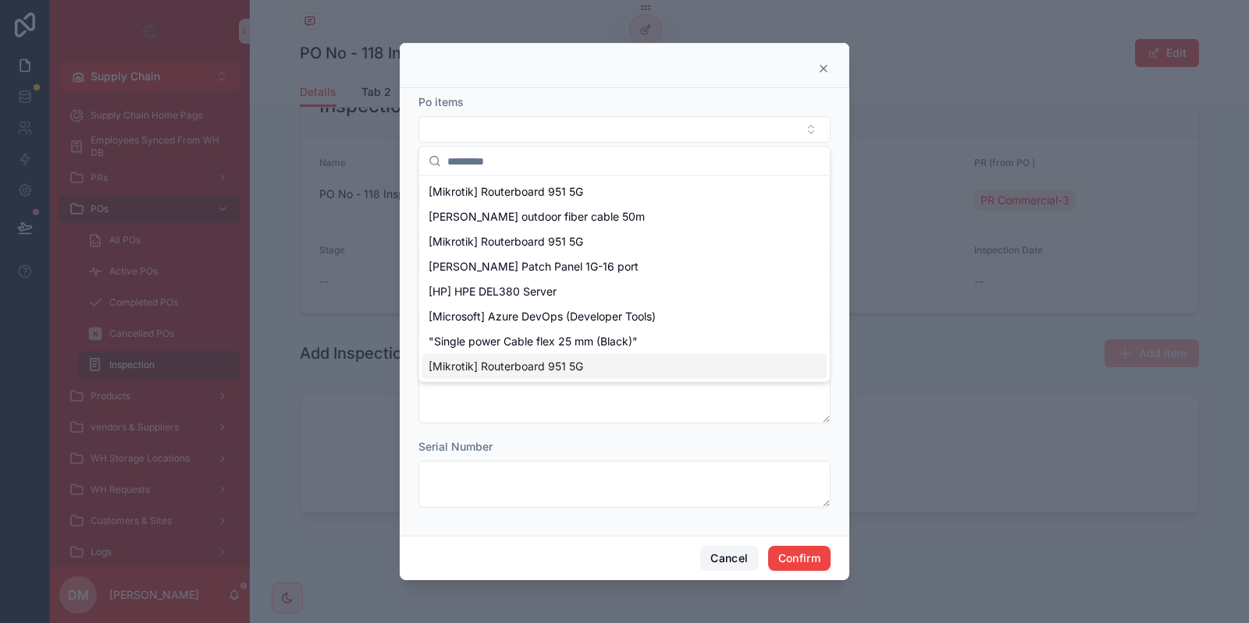
click at [719, 556] on button "Cancel" at bounding box center [729, 558] width 58 height 25
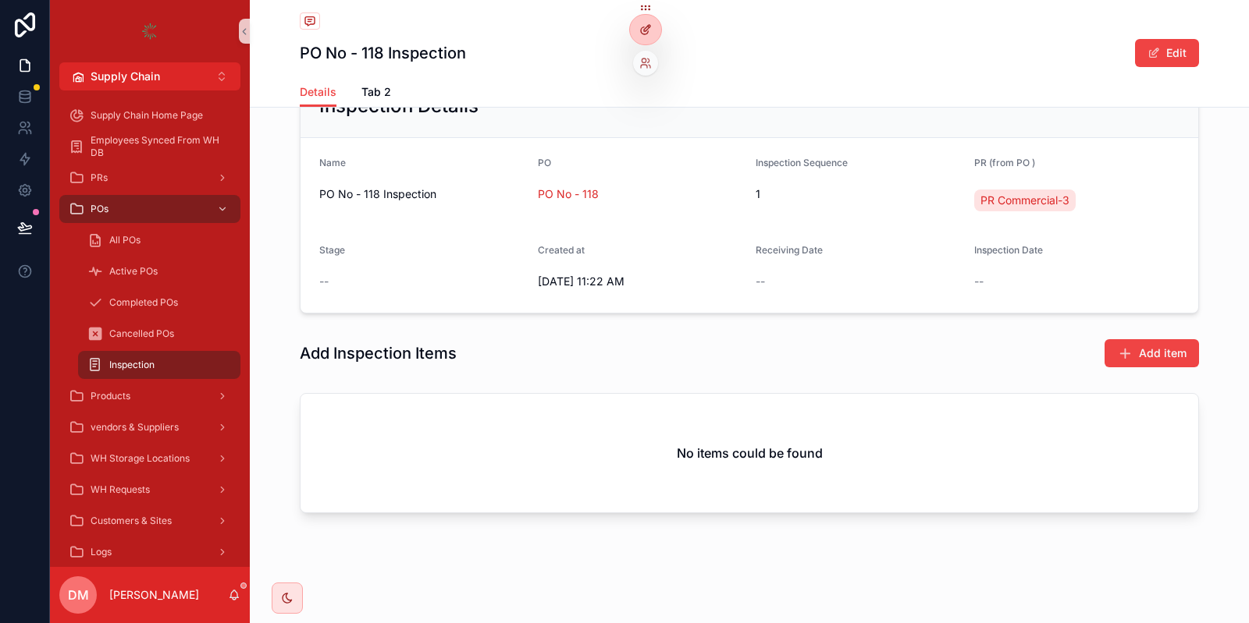
click at [651, 19] on div at bounding box center [645, 30] width 31 height 30
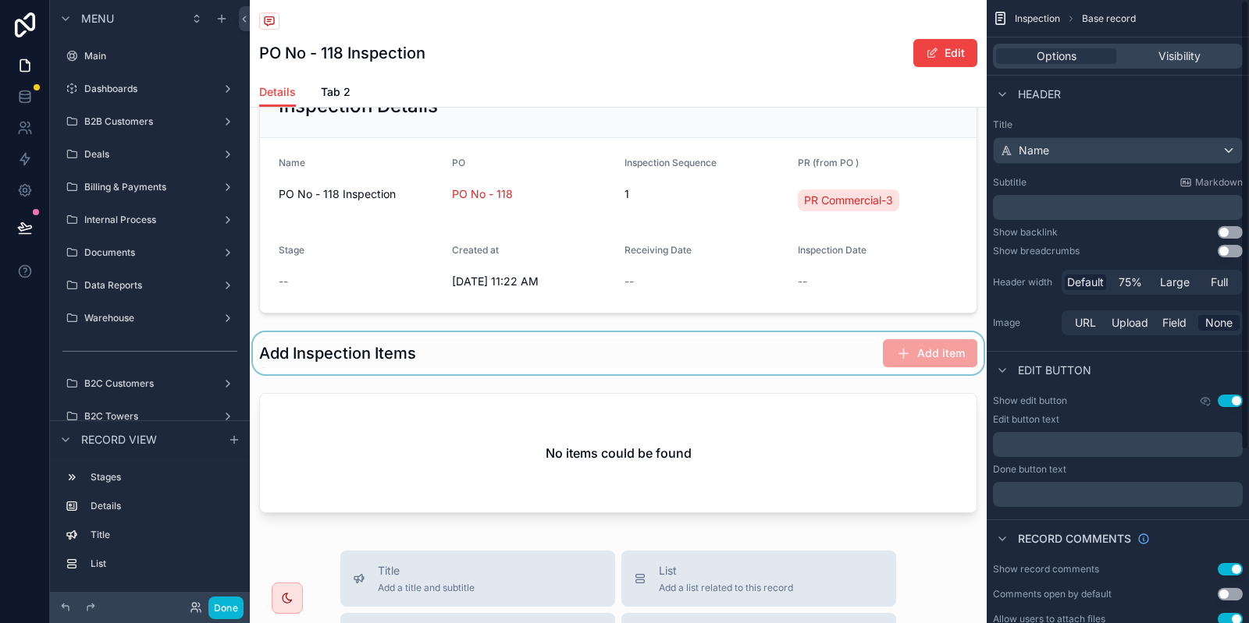
click at [821, 355] on div "scrollable content" at bounding box center [618, 353] width 737 height 42
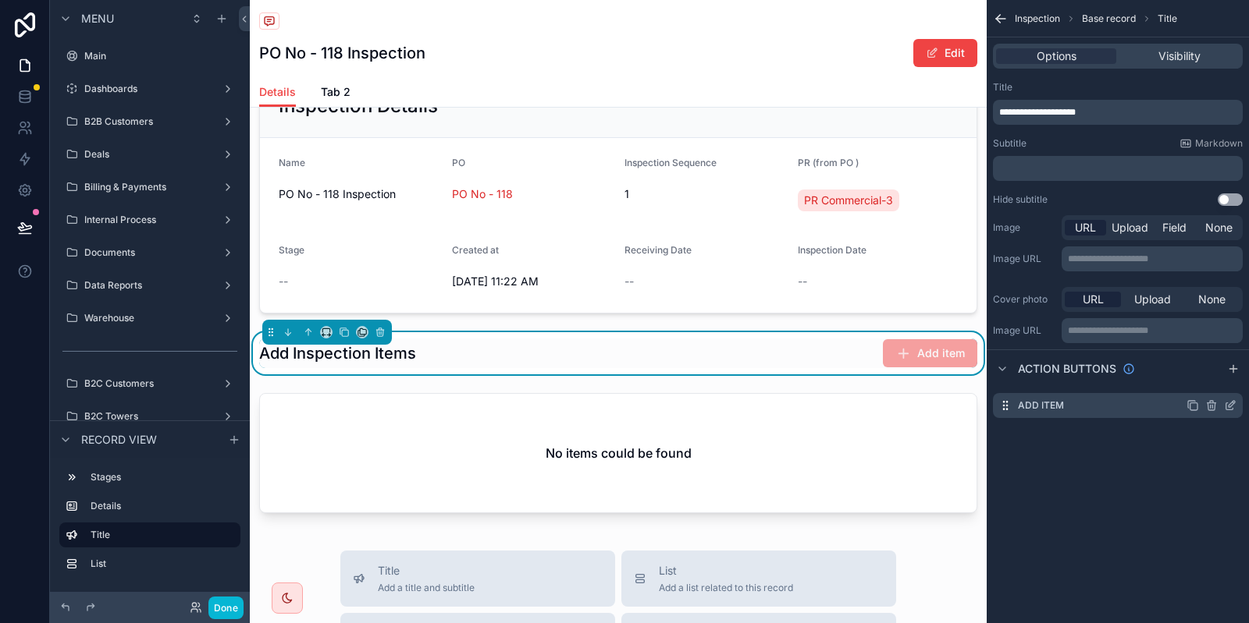
click at [1224, 405] on icon "scrollable content" at bounding box center [1230, 406] width 12 height 12
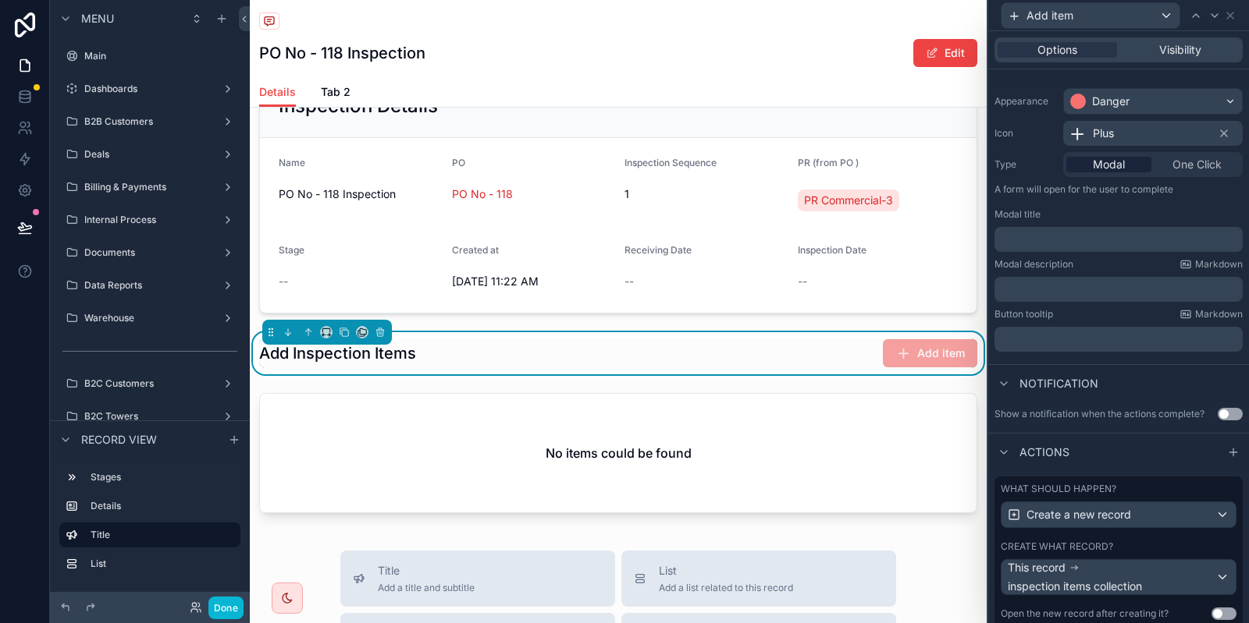
scroll to position [160, 0]
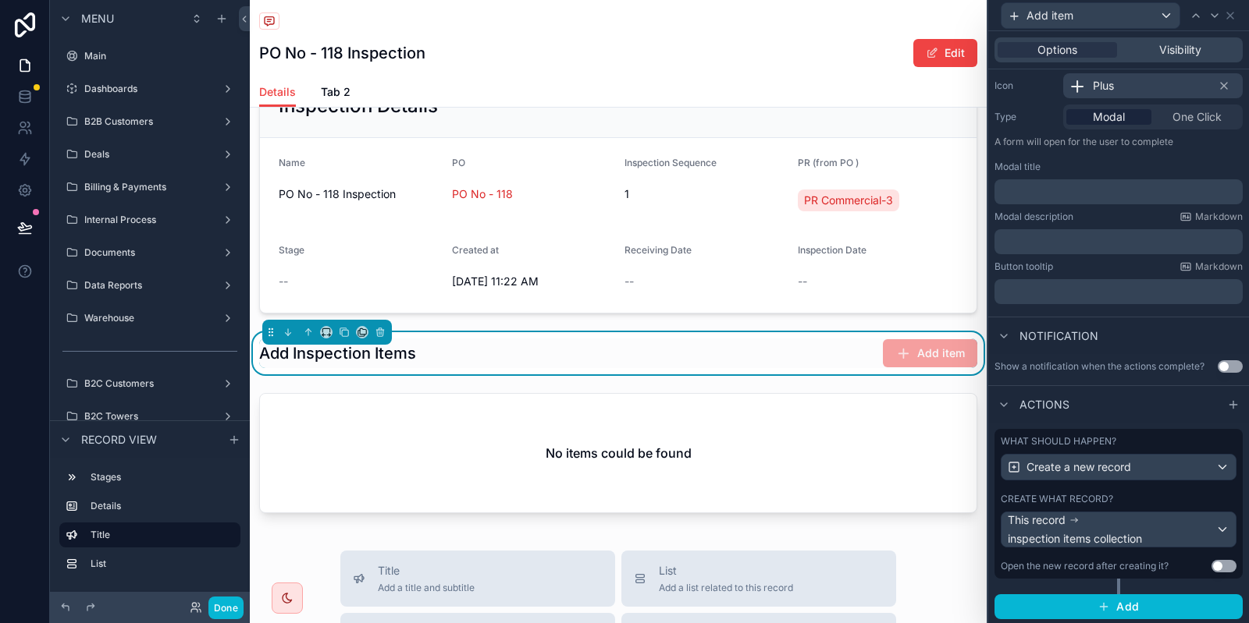
click at [1156, 492] on div "What should happen? Create a new record Create what record? This record inspect…" at bounding box center [1118, 504] width 248 height 150
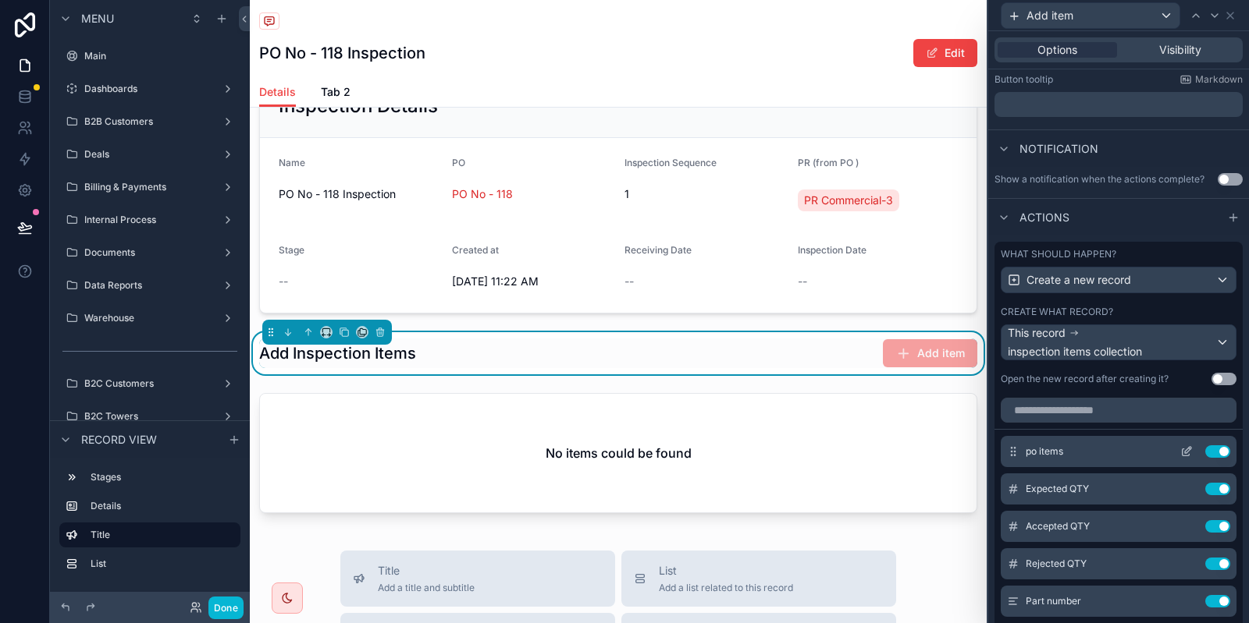
click at [1190, 459] on div "po items Use setting" at bounding box center [1118, 451] width 236 height 31
click at [1189, 458] on div "po items Use setting" at bounding box center [1118, 451] width 236 height 31
click at [1189, 457] on div "po items Use setting" at bounding box center [1118, 451] width 236 height 31
click at [1186, 453] on icon at bounding box center [1186, 452] width 12 height 12
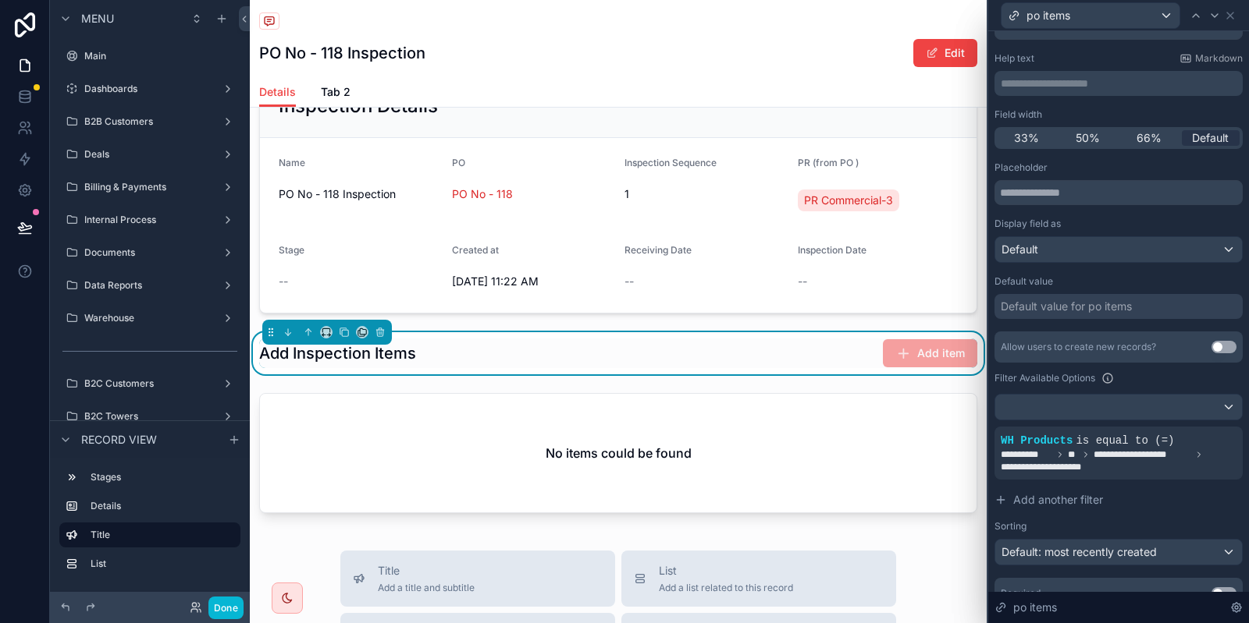
scroll to position [136, 0]
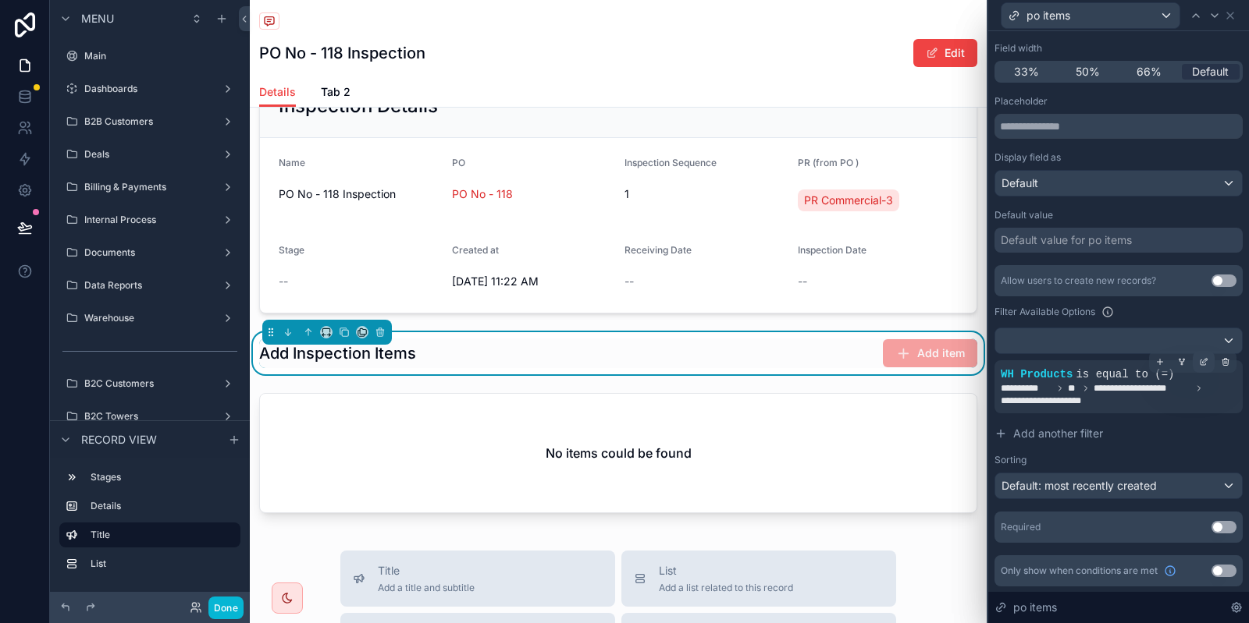
click at [1207, 365] on icon at bounding box center [1203, 361] width 9 height 9
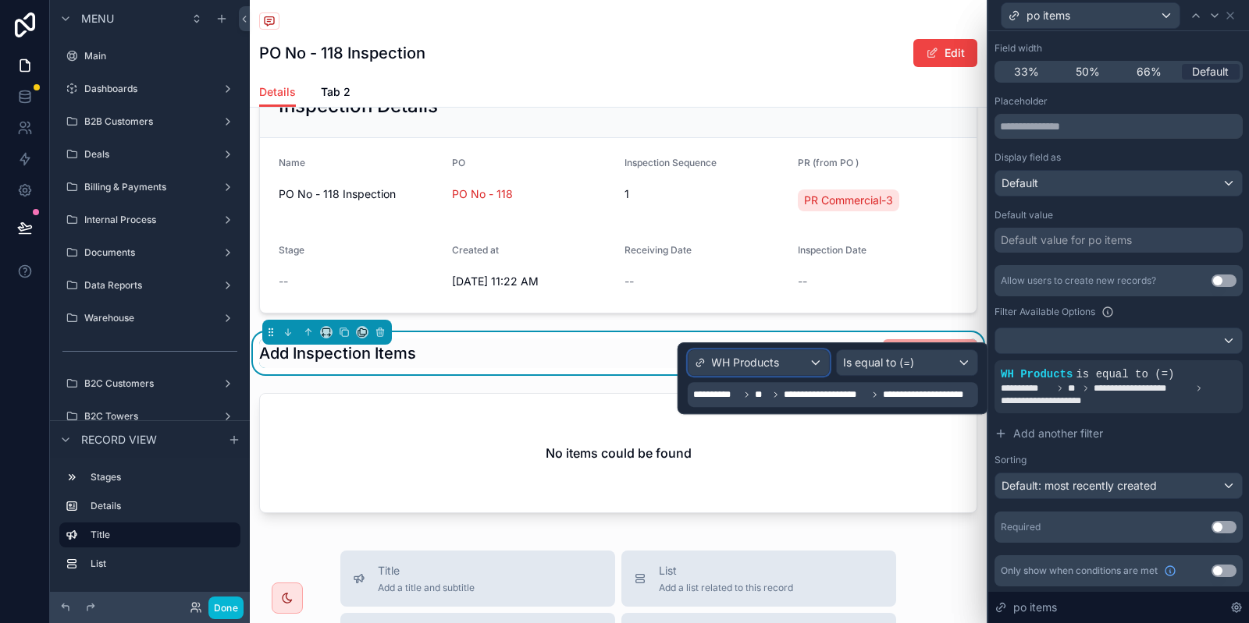
click at [766, 364] on span "WH Products" at bounding box center [745, 363] width 68 height 16
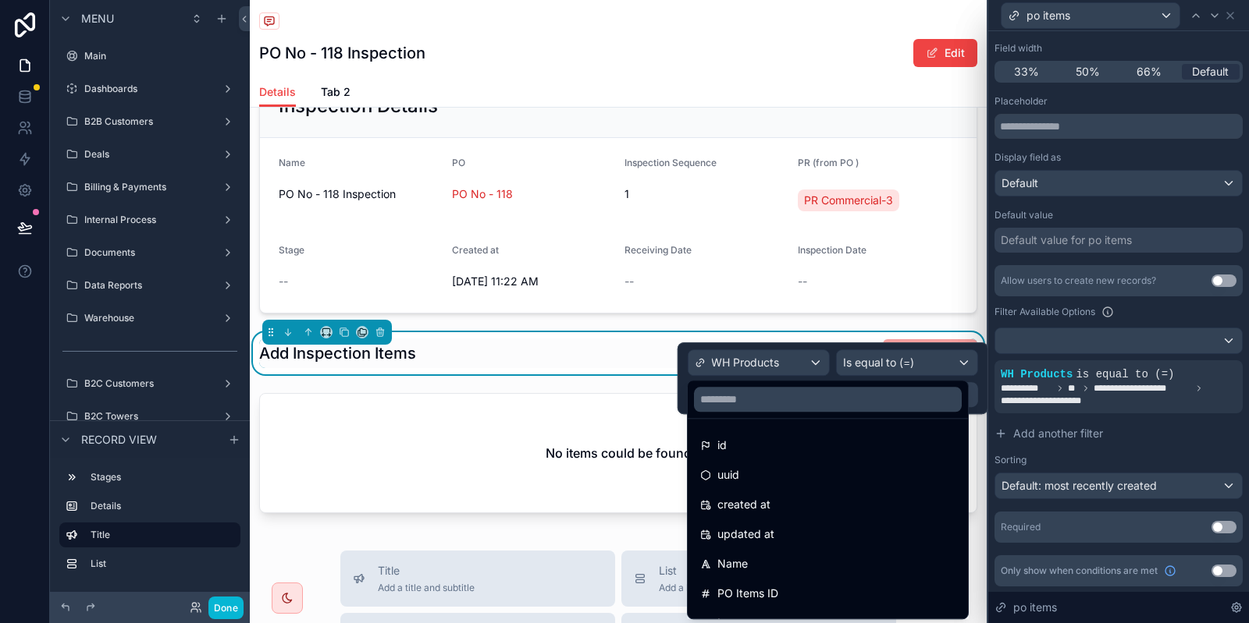
click at [766, 364] on div at bounding box center [832, 379] width 311 height 72
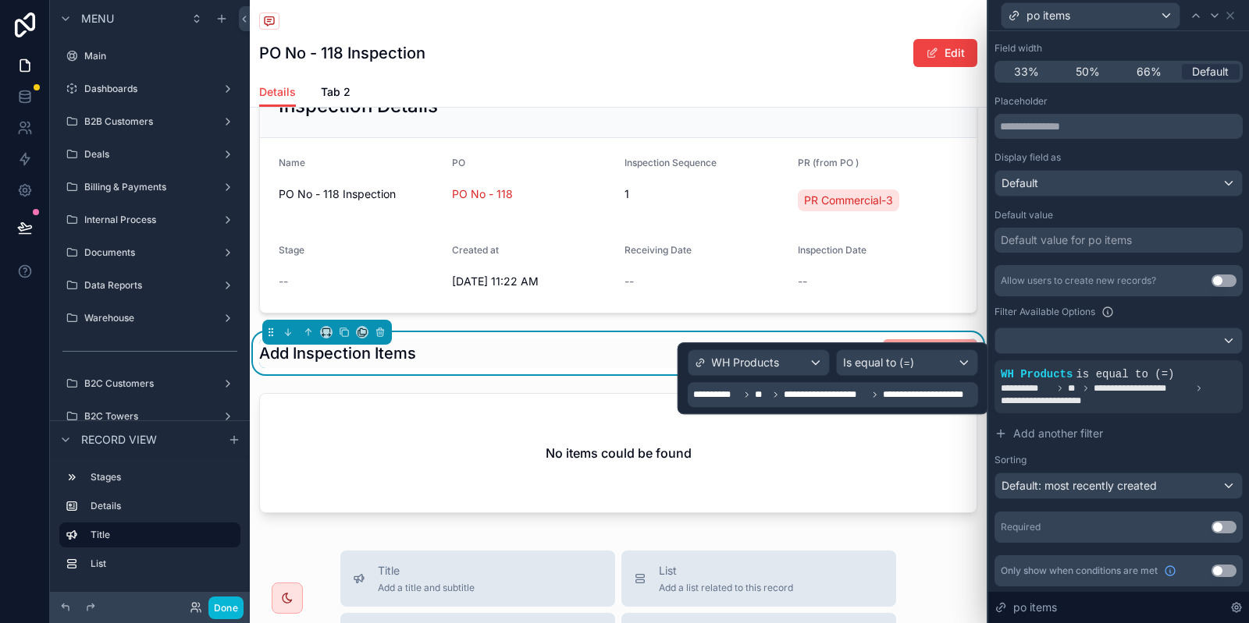
click at [783, 396] on span "**********" at bounding box center [824, 395] width 83 height 12
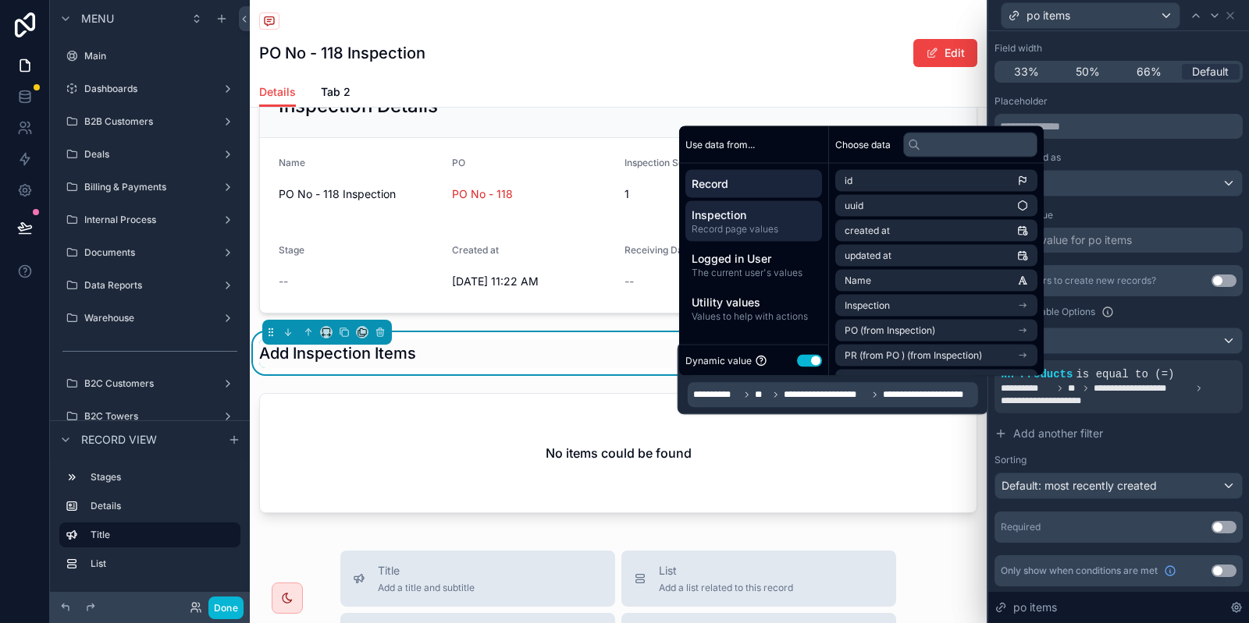
click at [797, 221] on span "Inspection" at bounding box center [753, 216] width 124 height 16
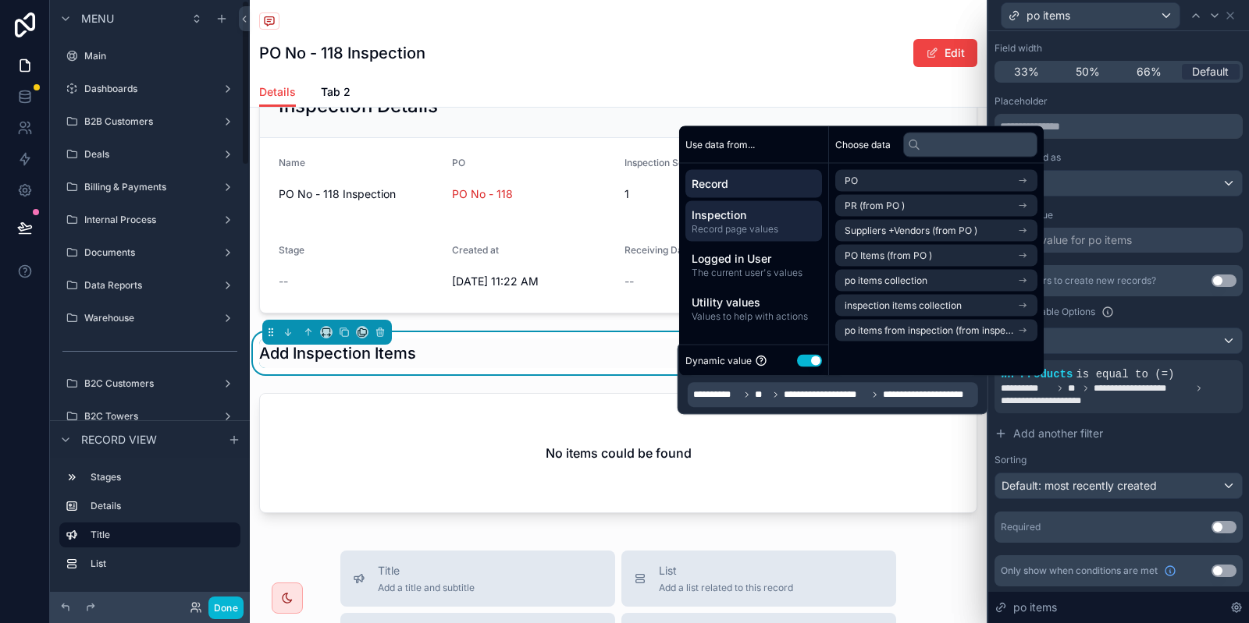
click at [764, 174] on div "Record" at bounding box center [753, 184] width 137 height 28
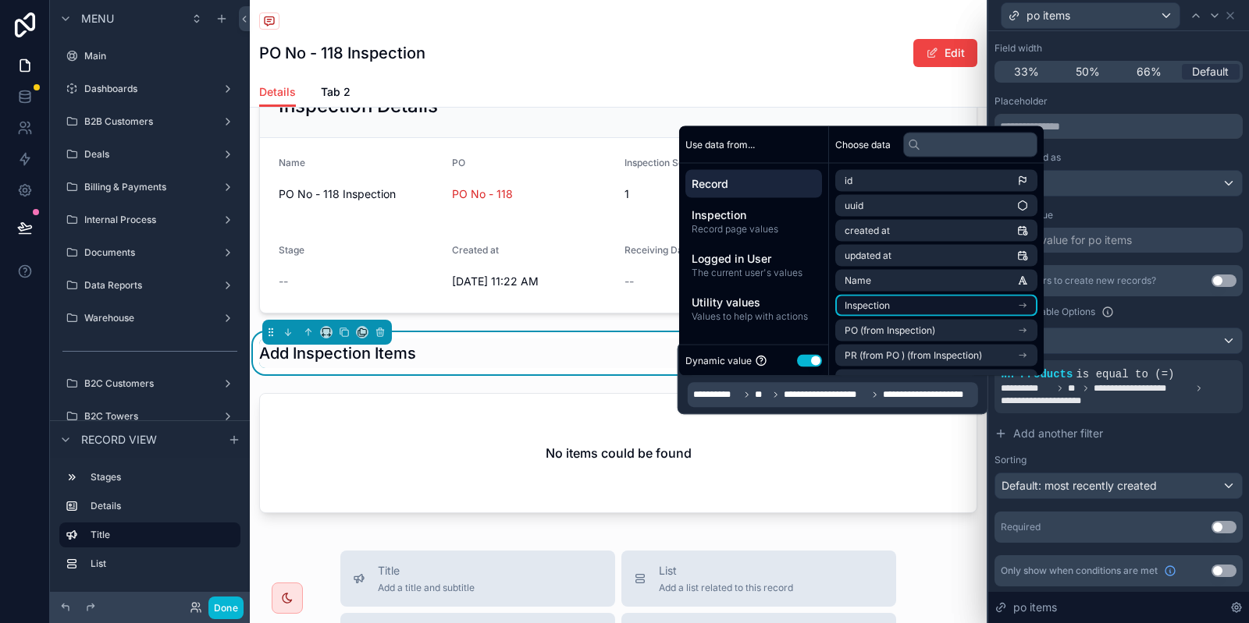
click at [915, 311] on li "Inspection" at bounding box center [936, 306] width 202 height 22
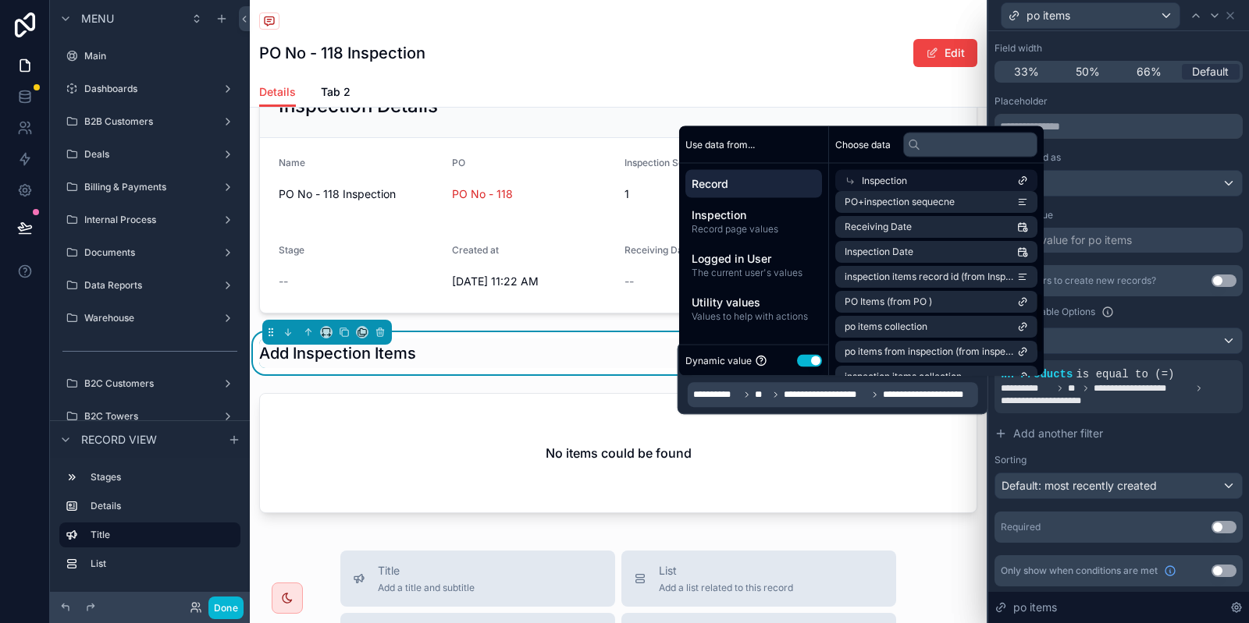
scroll to position [375, 0]
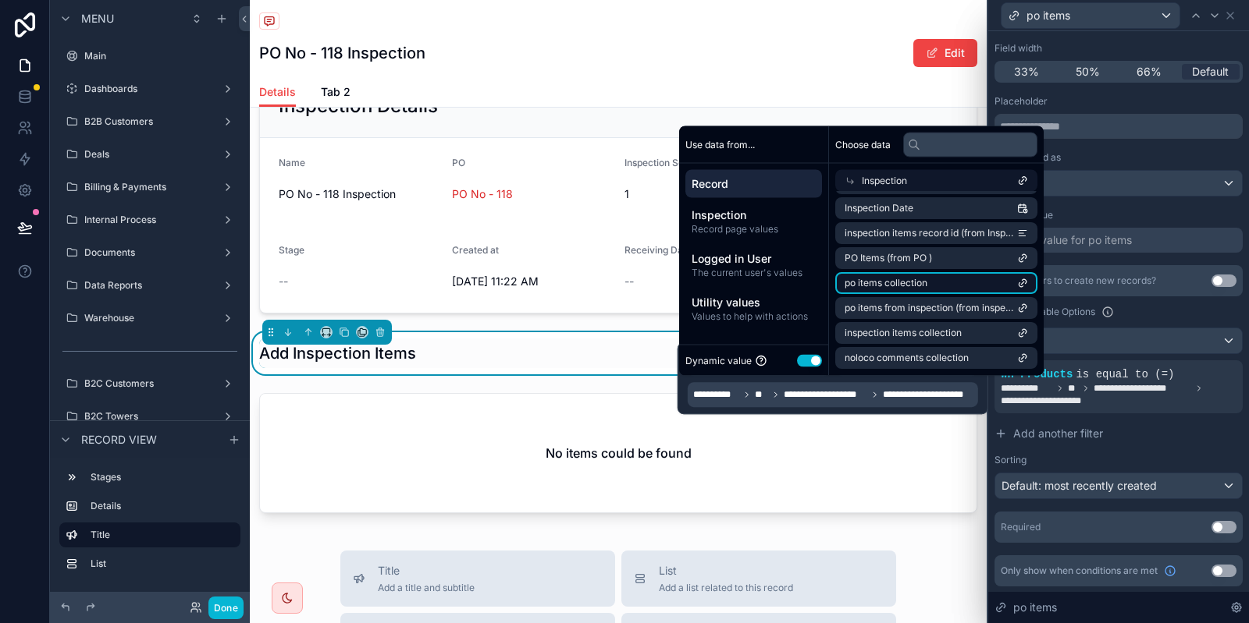
click at [913, 284] on span "po items collection" at bounding box center [885, 284] width 83 height 12
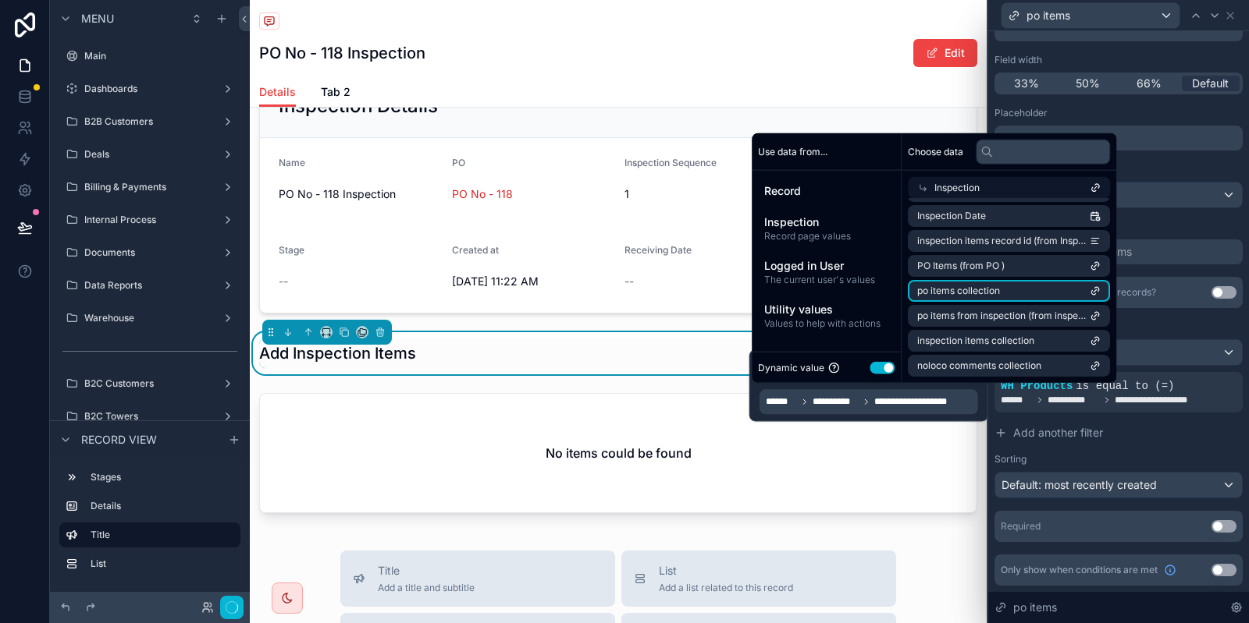
scroll to position [123, 0]
click at [236, 605] on button "Done" at bounding box center [225, 608] width 35 height 23
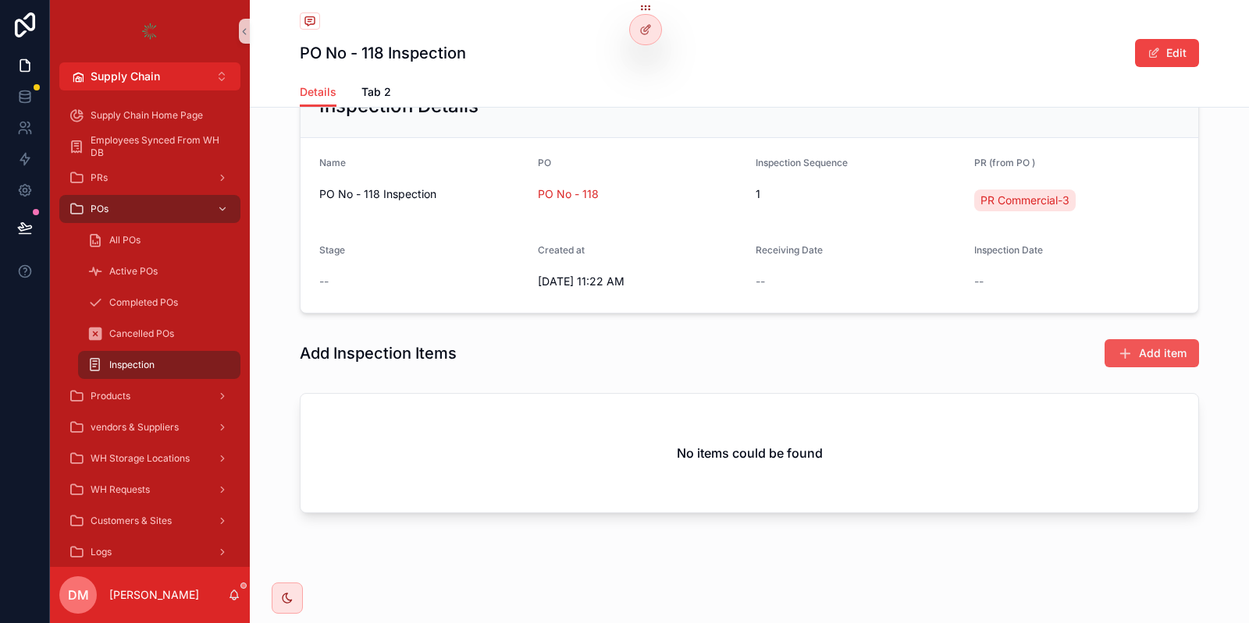
click at [1153, 356] on span "Add item" at bounding box center [1163, 354] width 48 height 16
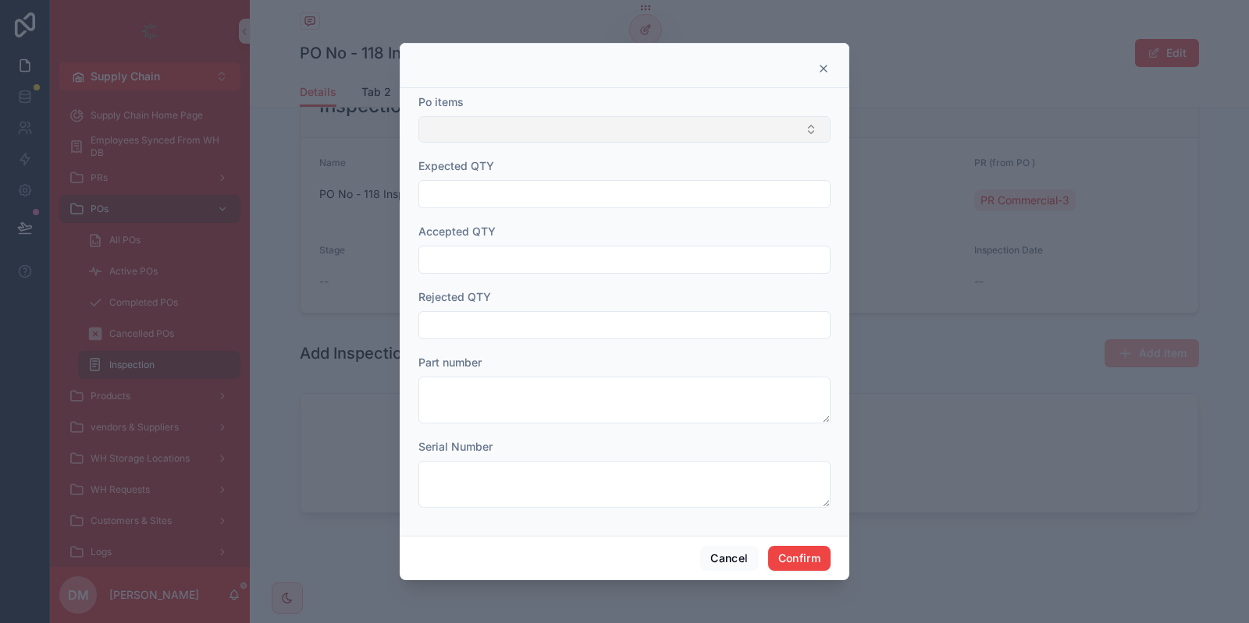
click at [510, 131] on button "Select Button" at bounding box center [624, 129] width 412 height 27
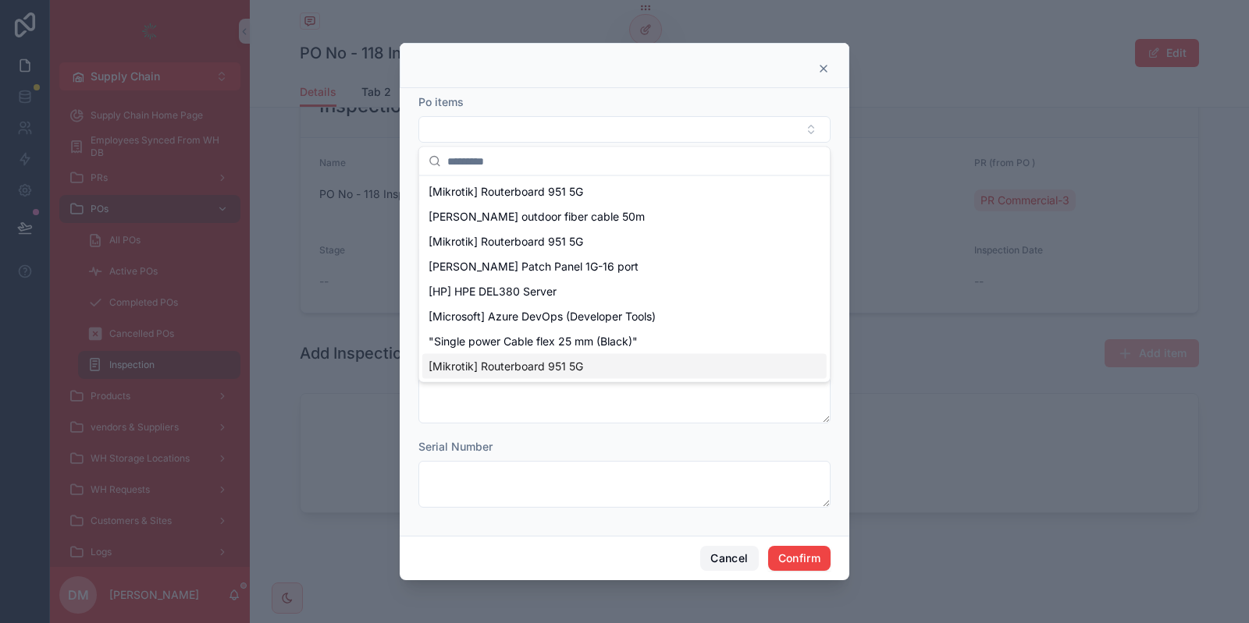
click at [741, 559] on button "Cancel" at bounding box center [729, 558] width 58 height 25
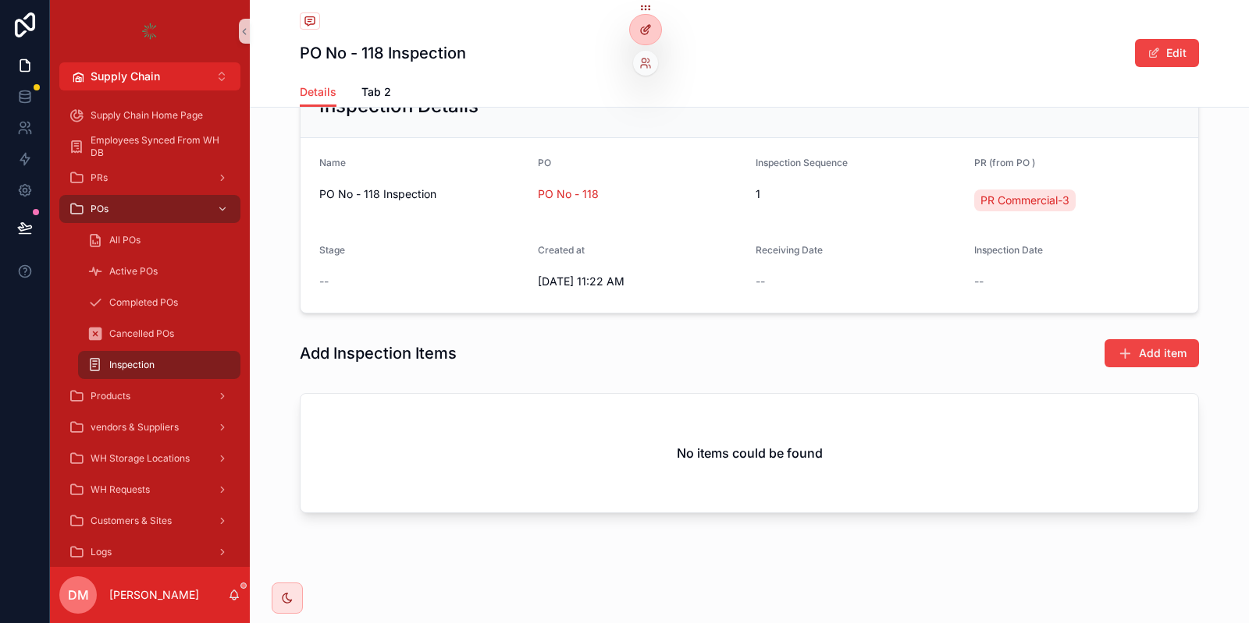
click at [657, 30] on div at bounding box center [645, 30] width 31 height 30
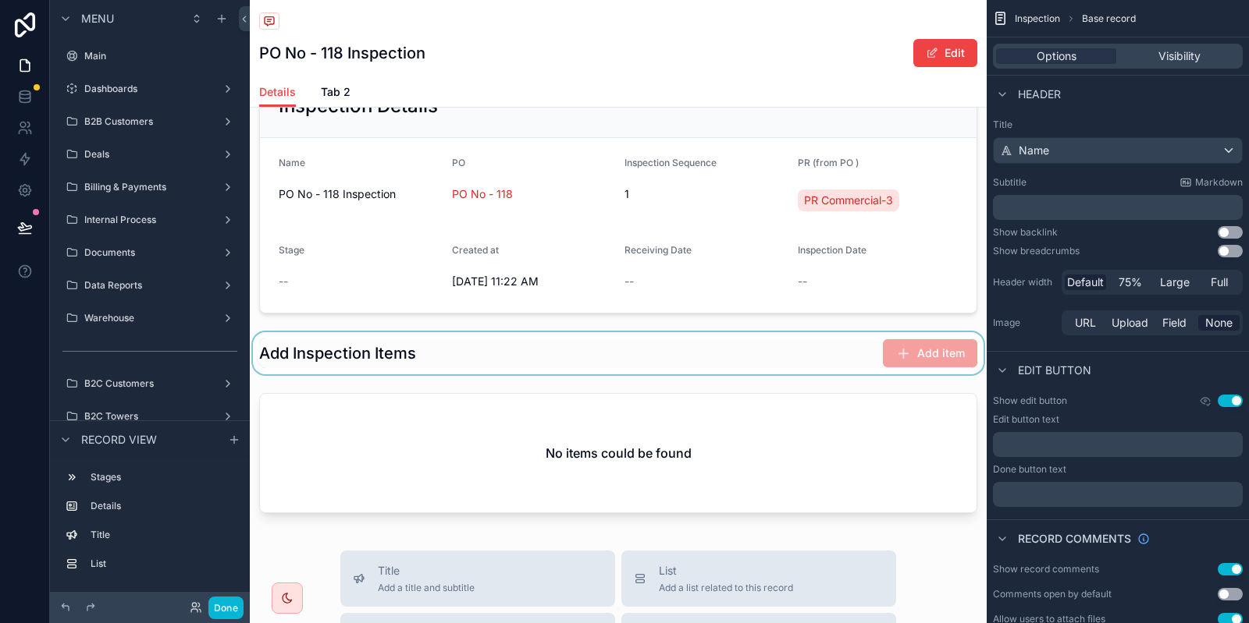
click at [454, 346] on div "scrollable content" at bounding box center [618, 353] width 737 height 42
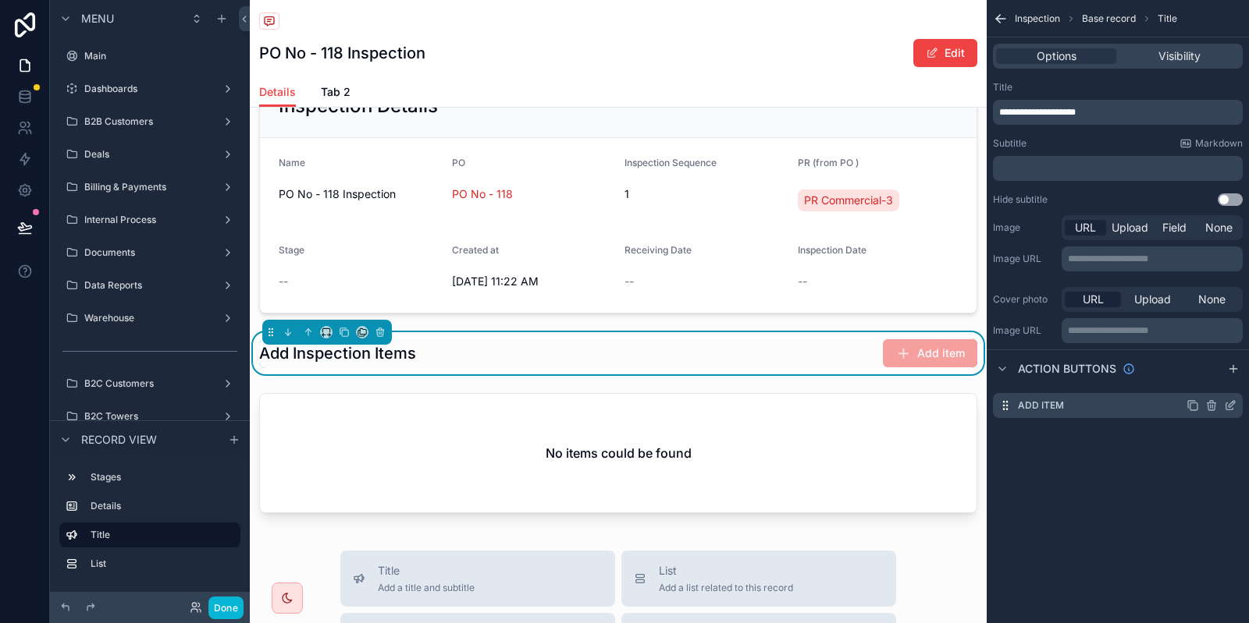
click at [1234, 410] on icon "scrollable content" at bounding box center [1230, 406] width 12 height 12
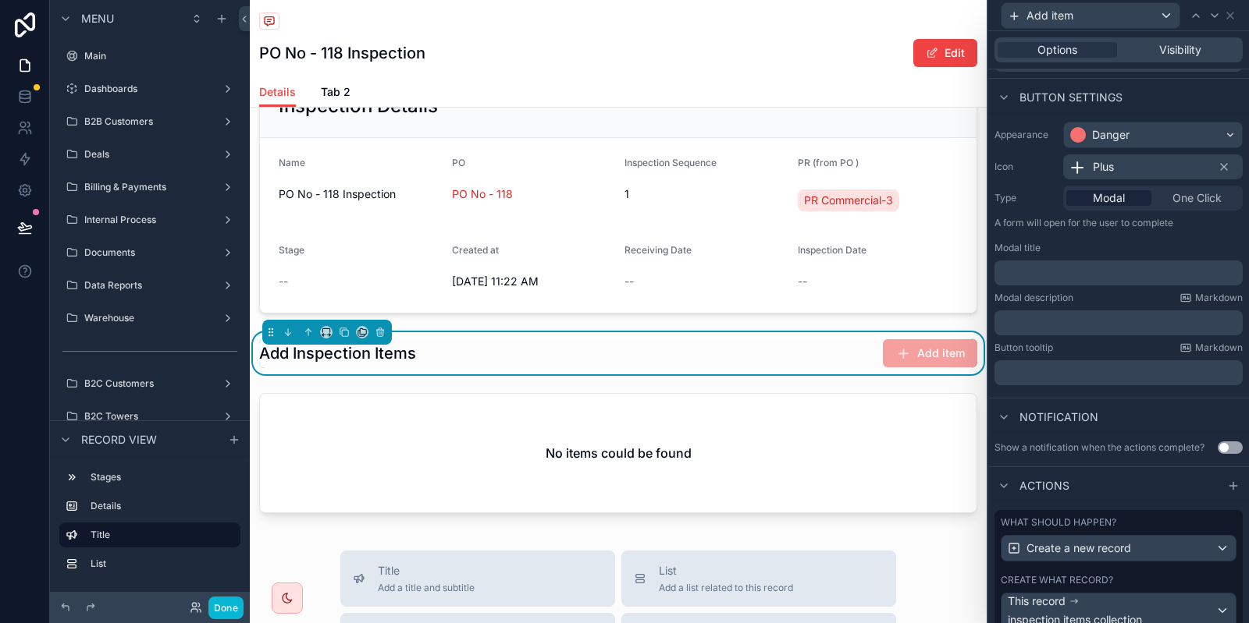
scroll to position [160, 0]
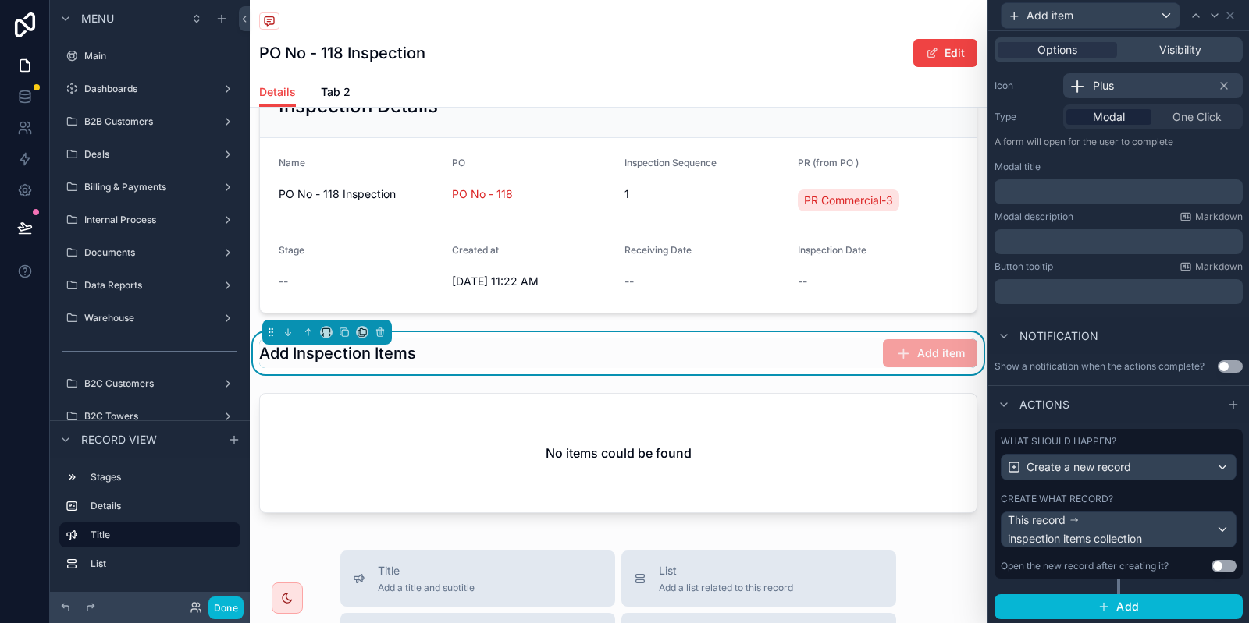
click at [1121, 510] on div "Create what record? This record inspection items collection" at bounding box center [1118, 520] width 236 height 55
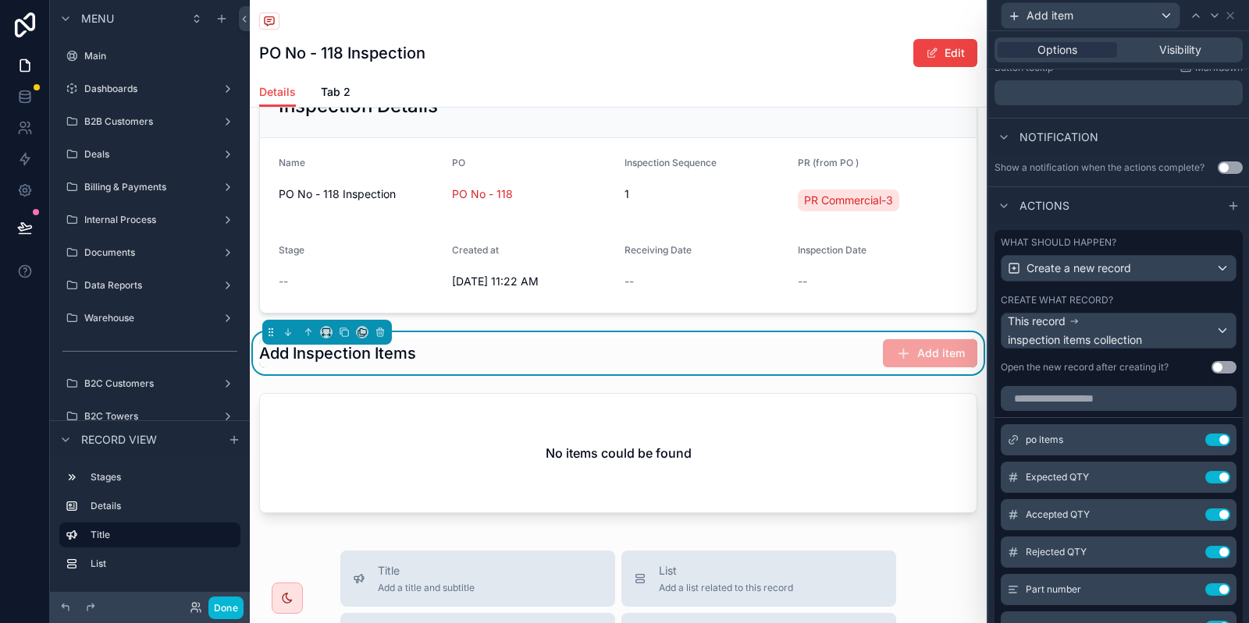
scroll to position [369, 0]
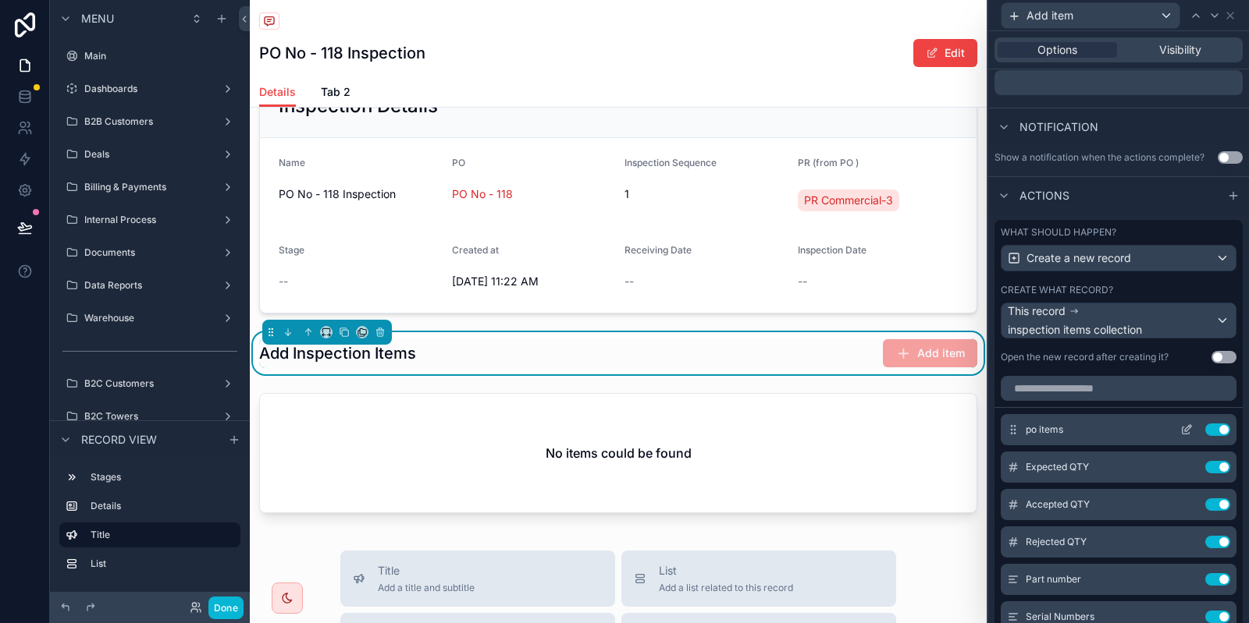
click at [1177, 422] on div "po items Use setting" at bounding box center [1118, 429] width 236 height 31
click at [1184, 428] on icon at bounding box center [1186, 430] width 12 height 12
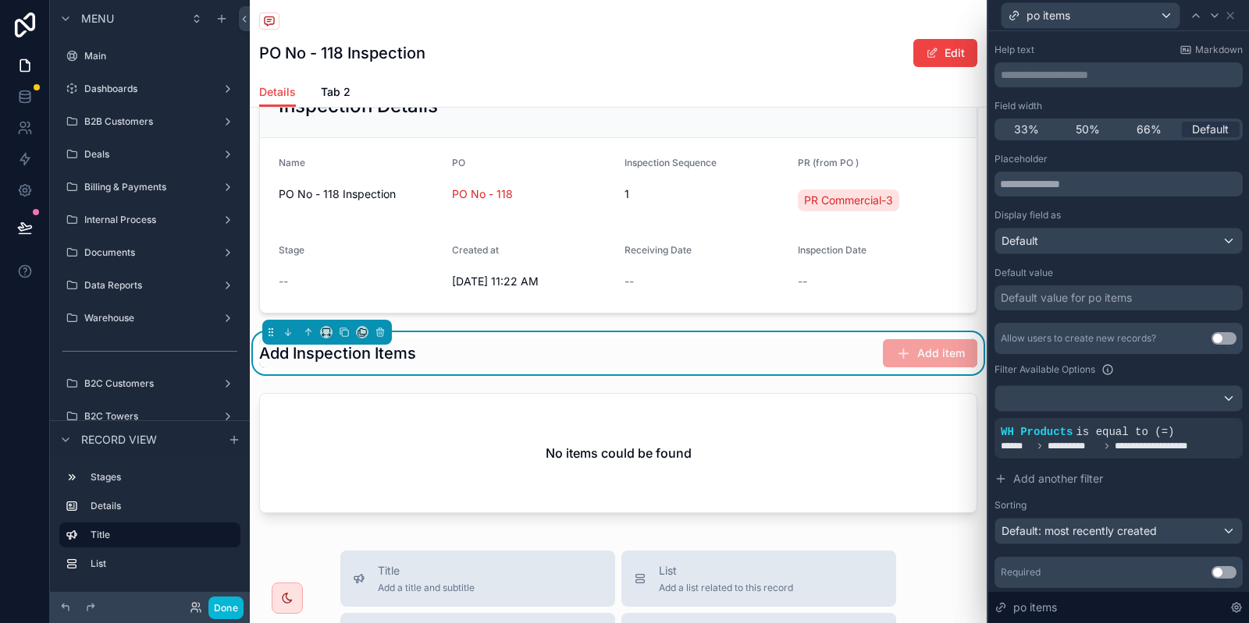
scroll to position [123, 0]
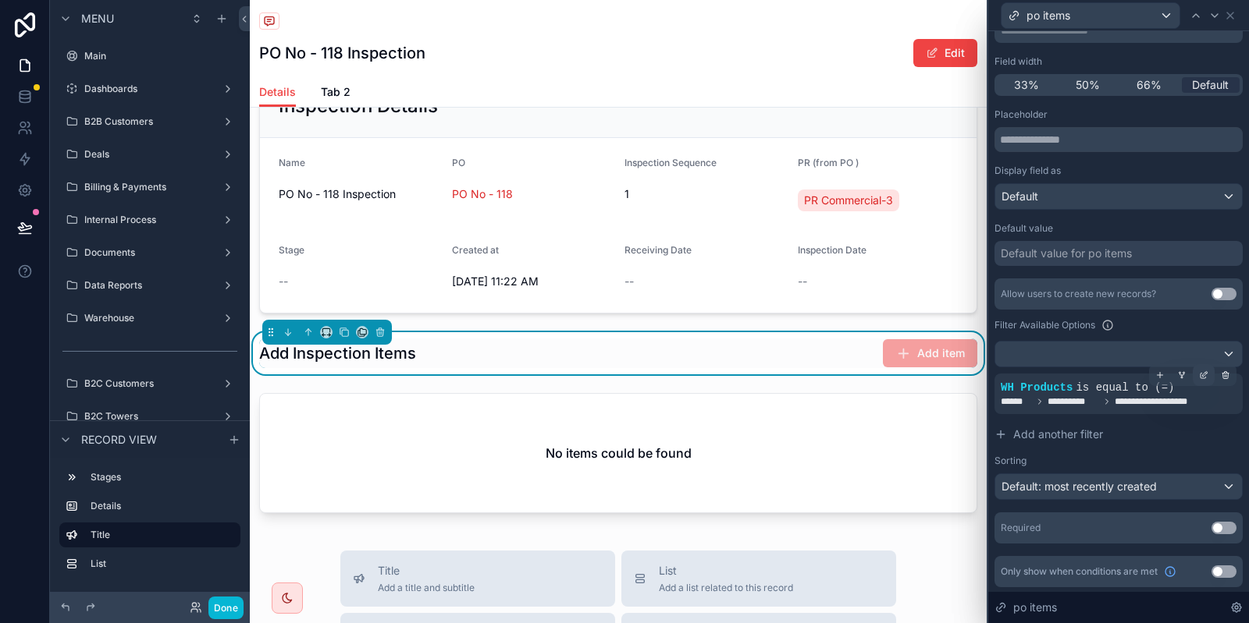
click at [1206, 375] on icon at bounding box center [1203, 375] width 9 height 9
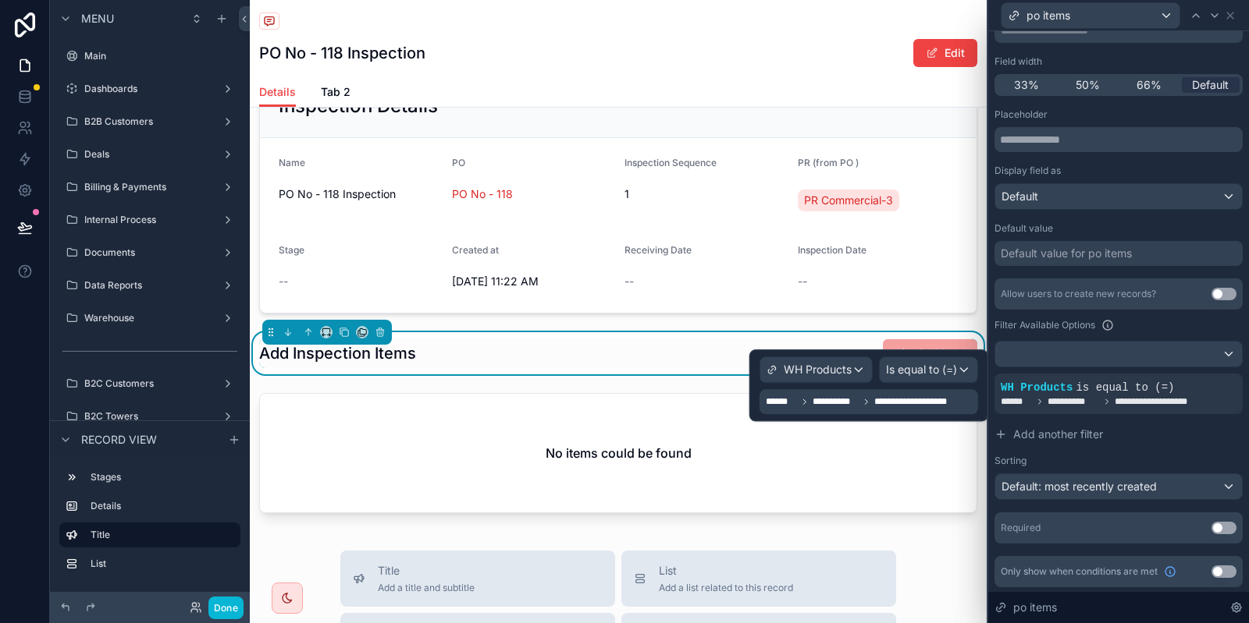
click at [916, 401] on span "**********" at bounding box center [915, 402] width 83 height 12
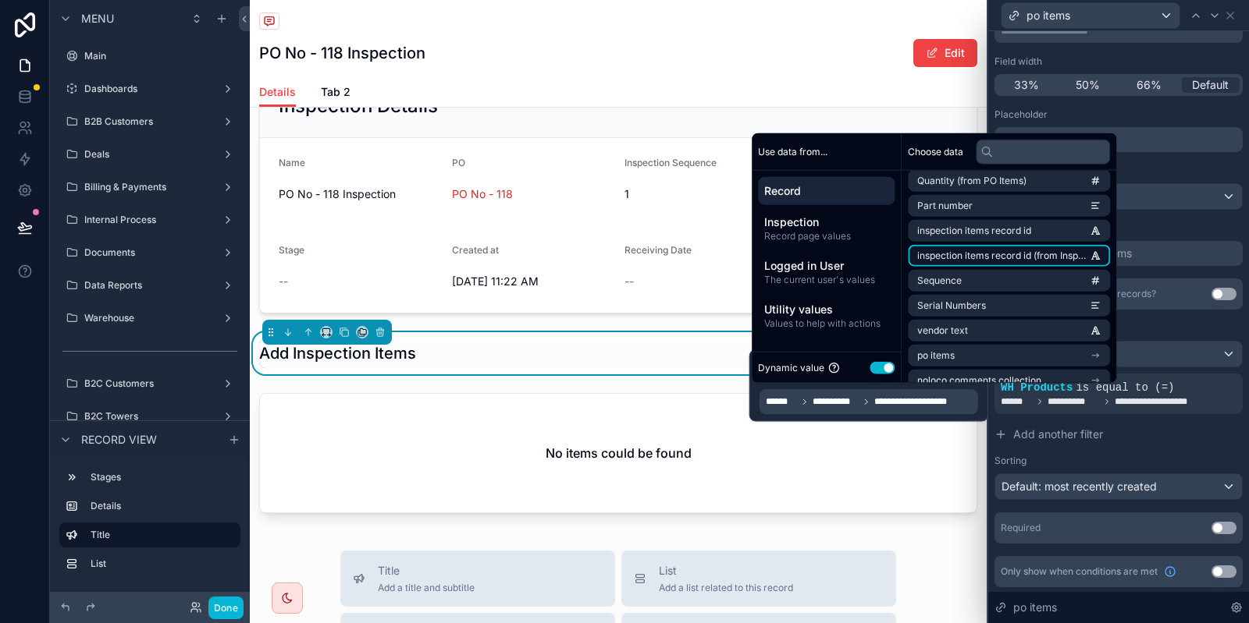
scroll to position [321, 0]
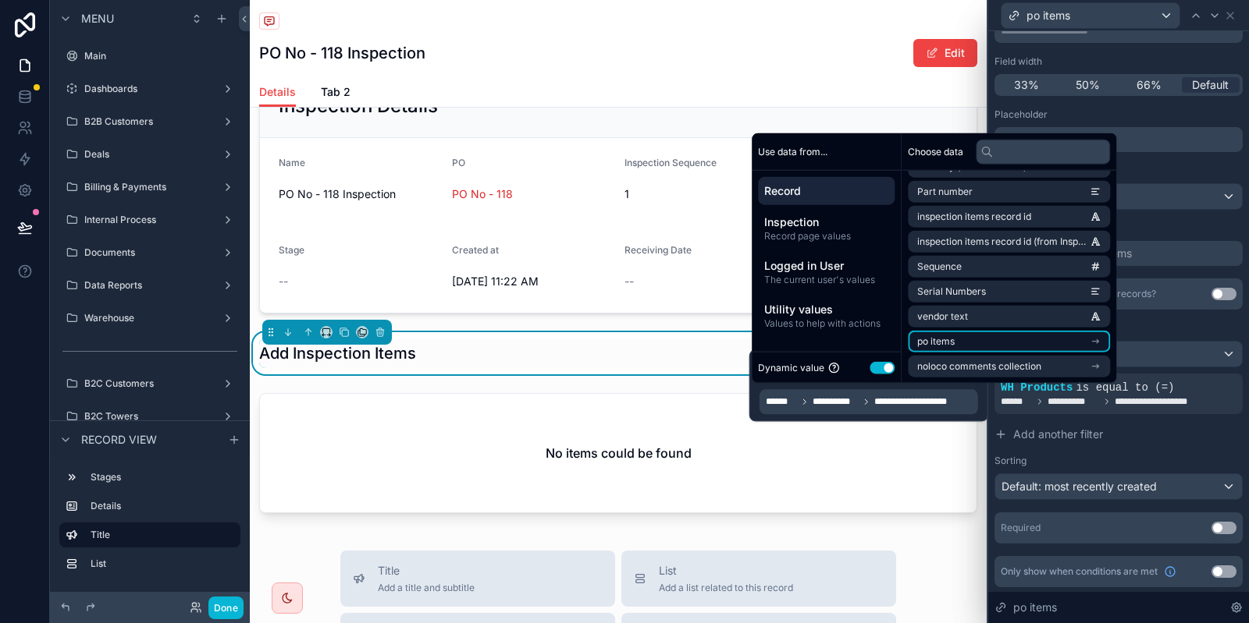
click at [1037, 338] on li "po items" at bounding box center [1009, 342] width 202 height 22
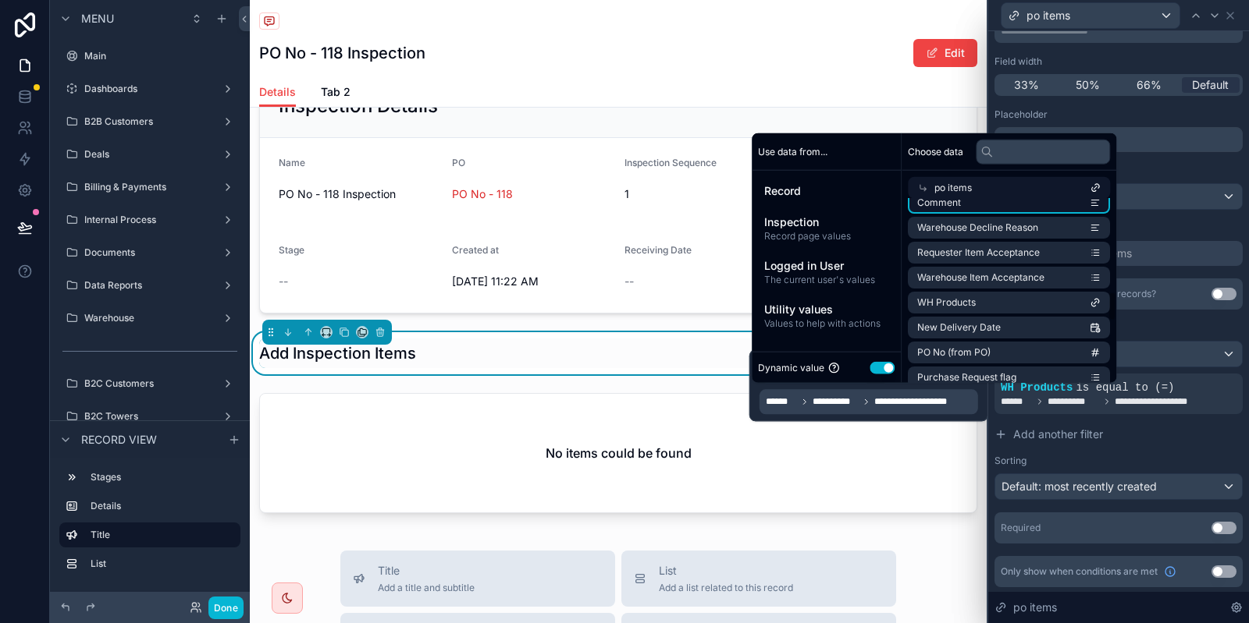
scroll to position [574, 0]
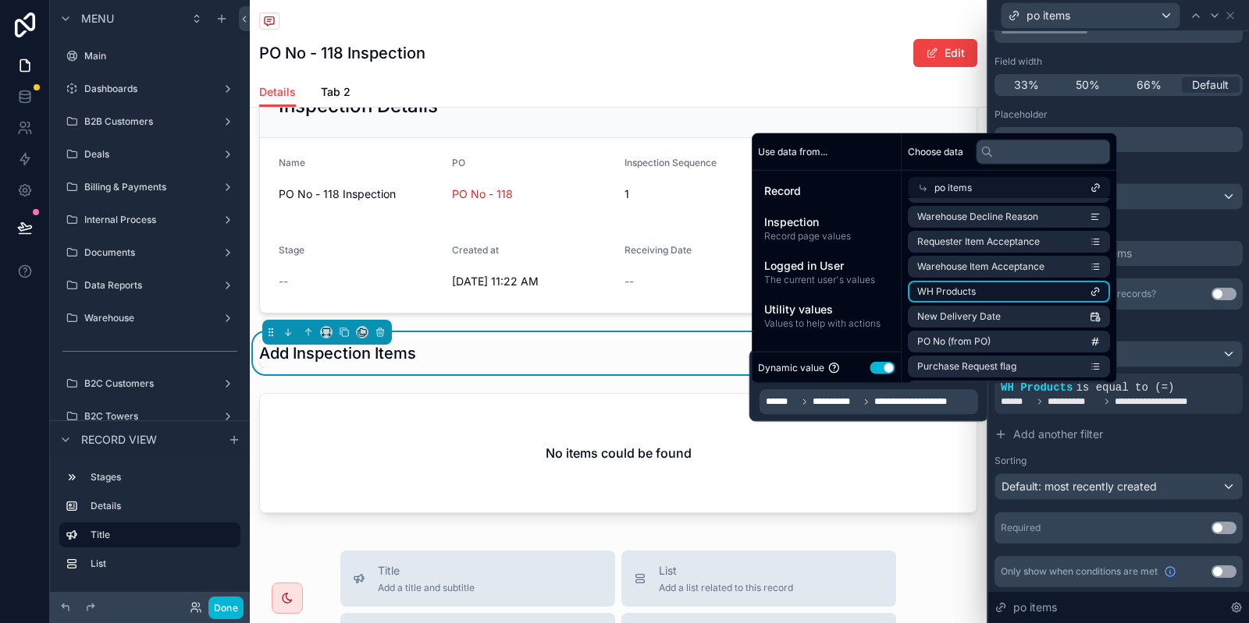
click at [1015, 295] on li "WH Products" at bounding box center [1009, 292] width 202 height 22
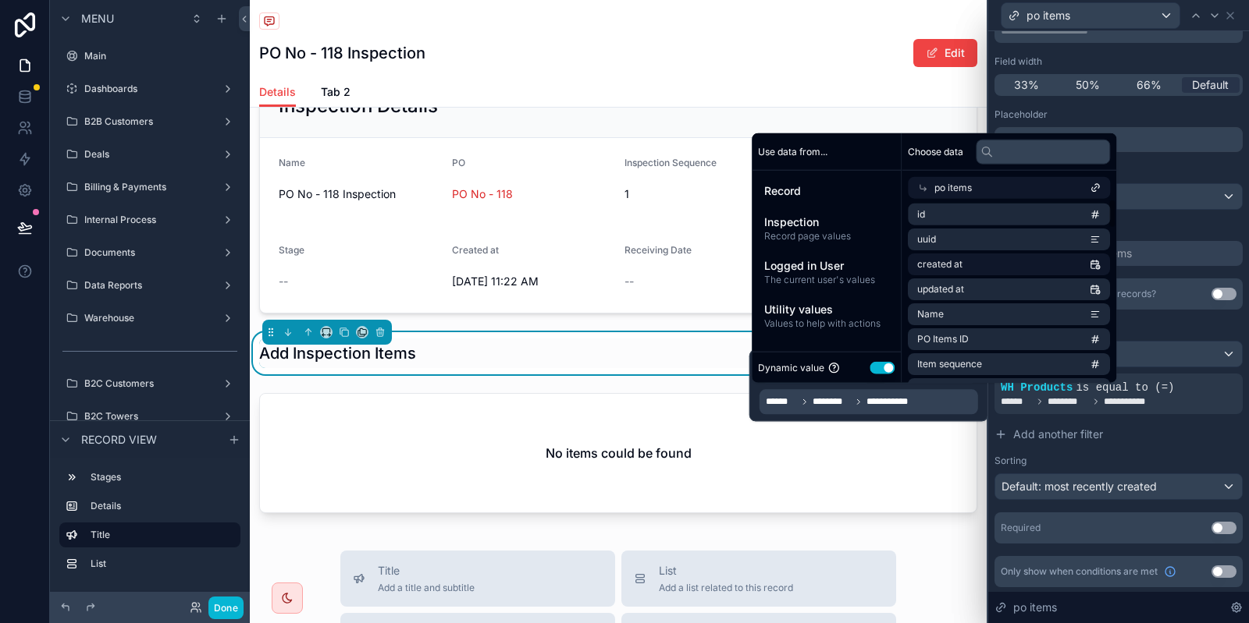
scroll to position [0, 0]
click at [1028, 160] on input "text" at bounding box center [1042, 151] width 134 height 25
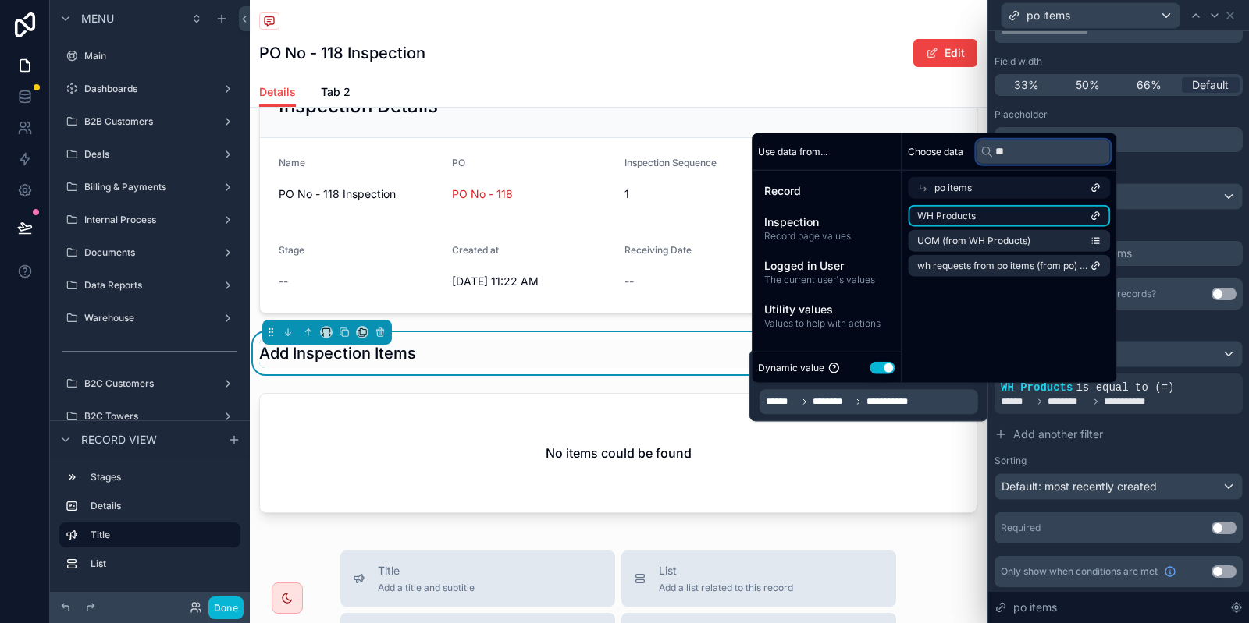
type input "**"
click at [1001, 215] on li "WH Products" at bounding box center [1009, 216] width 202 height 22
click at [1031, 216] on li "WH Products" at bounding box center [1009, 216] width 202 height 22
click at [1006, 216] on li "WH Products" at bounding box center [1009, 216] width 202 height 22
click at [1008, 210] on li "WH Products" at bounding box center [1009, 216] width 202 height 22
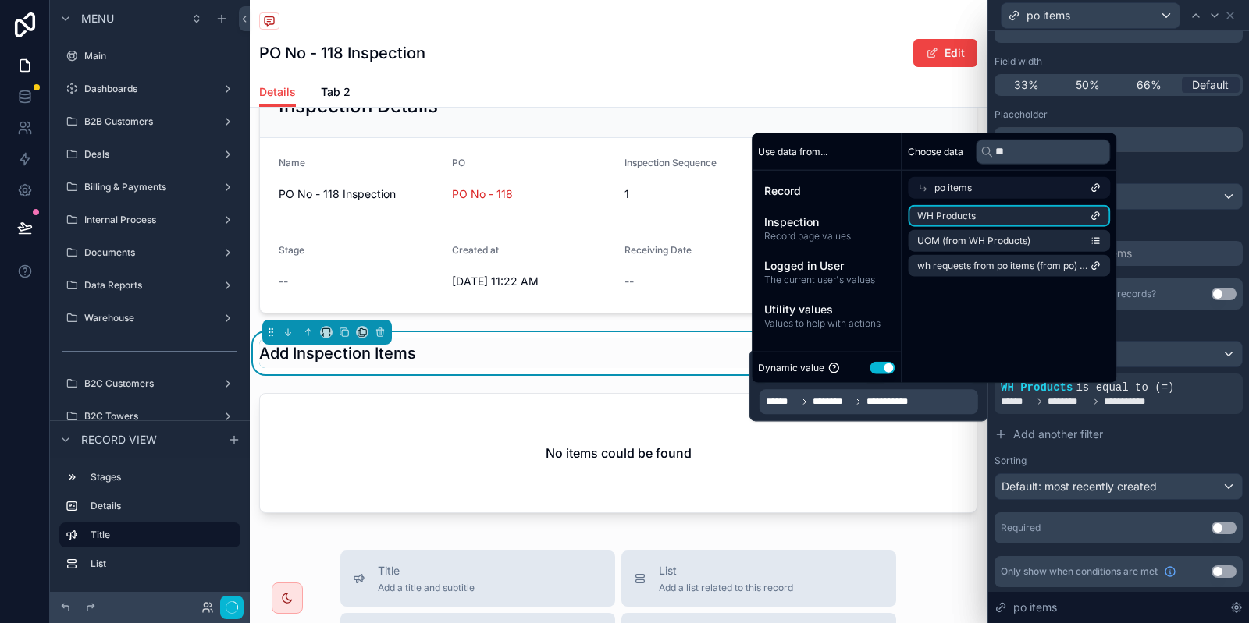
click at [954, 353] on div "Choose data ** po items WH Products UOM (from WH Products) wh requests from po …" at bounding box center [1008, 258] width 215 height 250
click at [940, 408] on div "**********" at bounding box center [868, 401] width 218 height 25
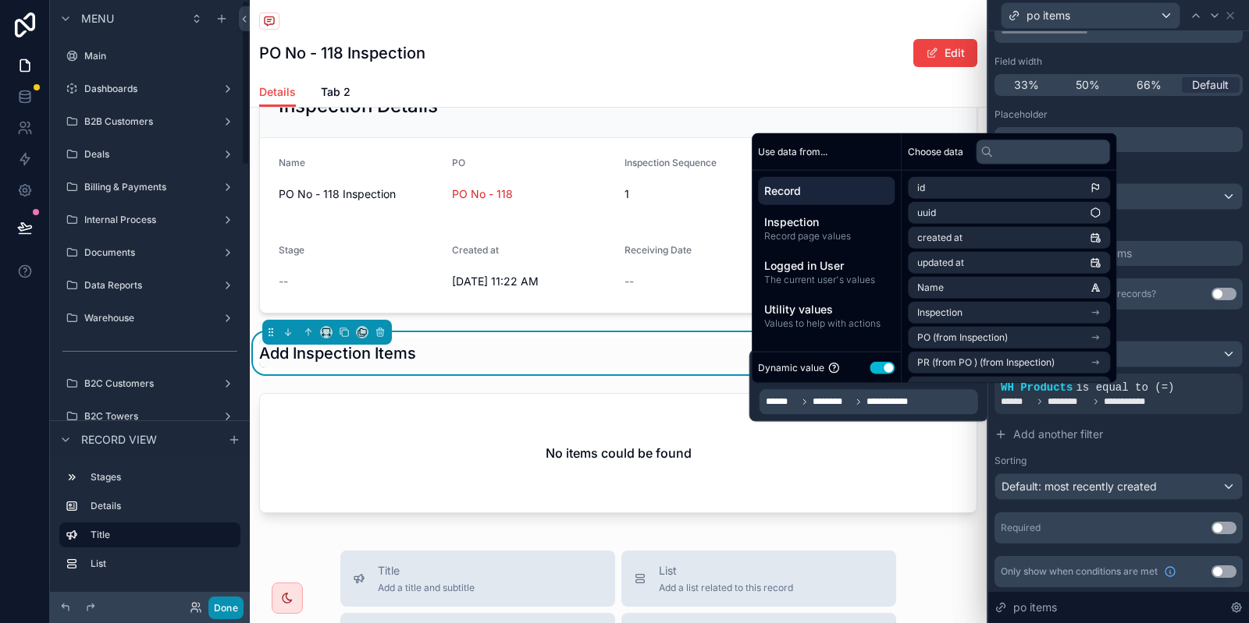
click at [236, 619] on button "Done" at bounding box center [225, 608] width 35 height 23
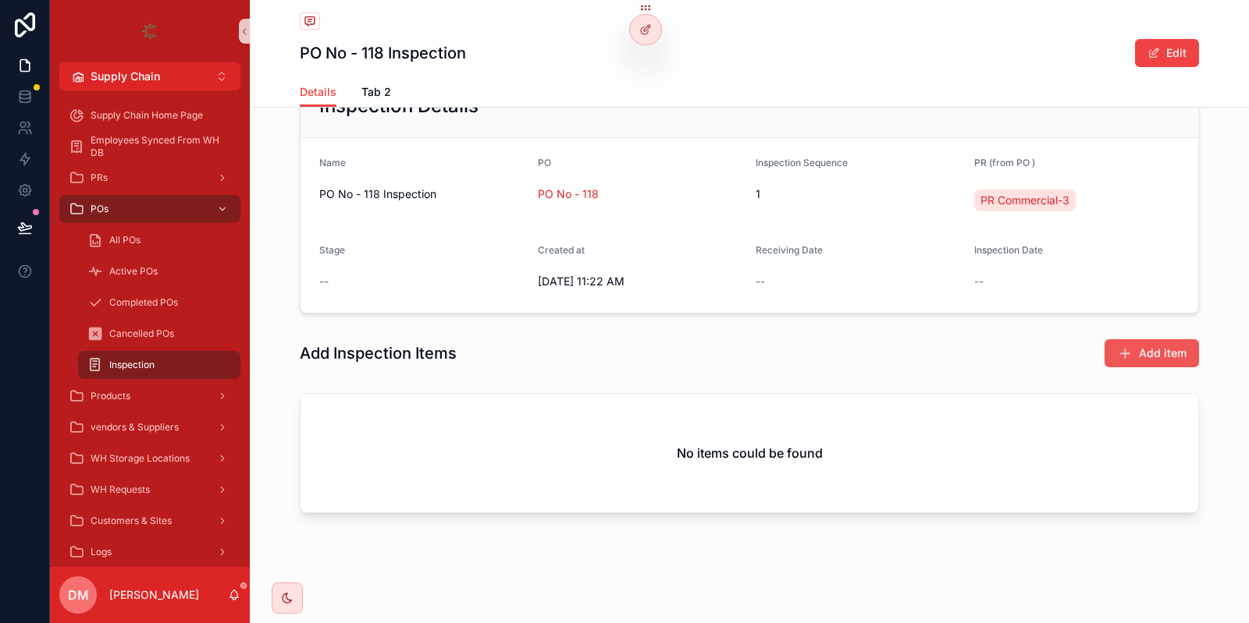
click at [1131, 354] on icon "scrollable content" at bounding box center [1125, 354] width 16 height 16
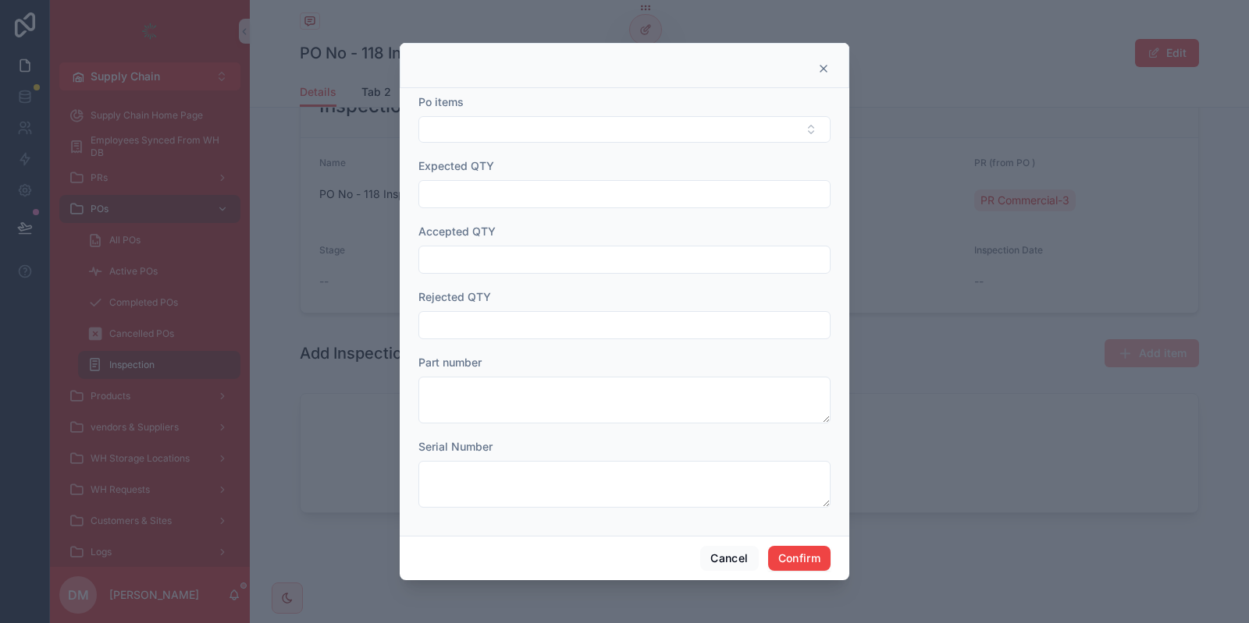
click at [482, 112] on div "Po items" at bounding box center [624, 118] width 412 height 48
click at [471, 120] on button "Select Button" at bounding box center [624, 129] width 412 height 27
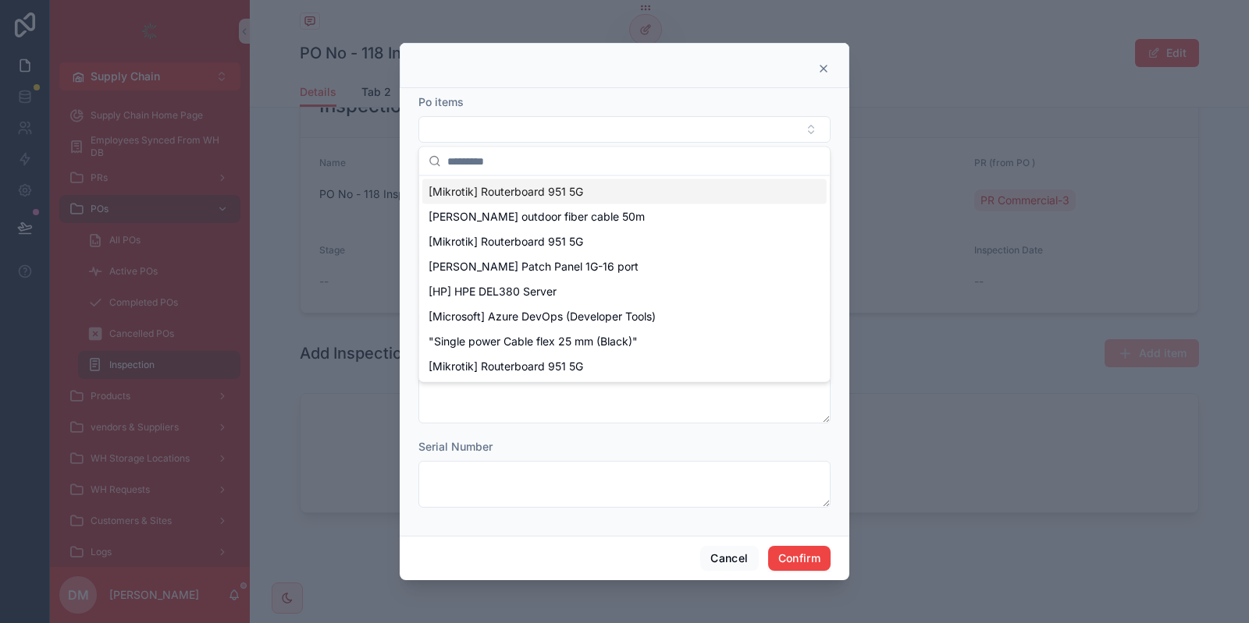
click at [836, 69] on div at bounding box center [624, 65] width 449 height 45
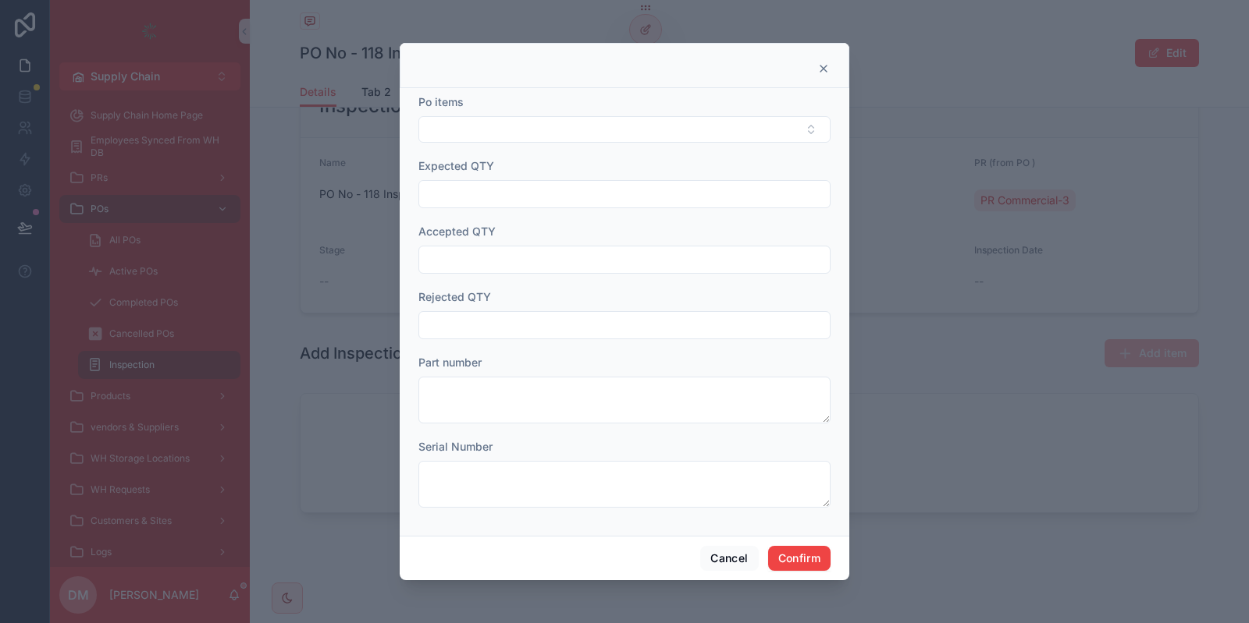
click at [814, 69] on div at bounding box center [624, 68] width 410 height 12
click at [825, 65] on icon at bounding box center [823, 68] width 12 height 12
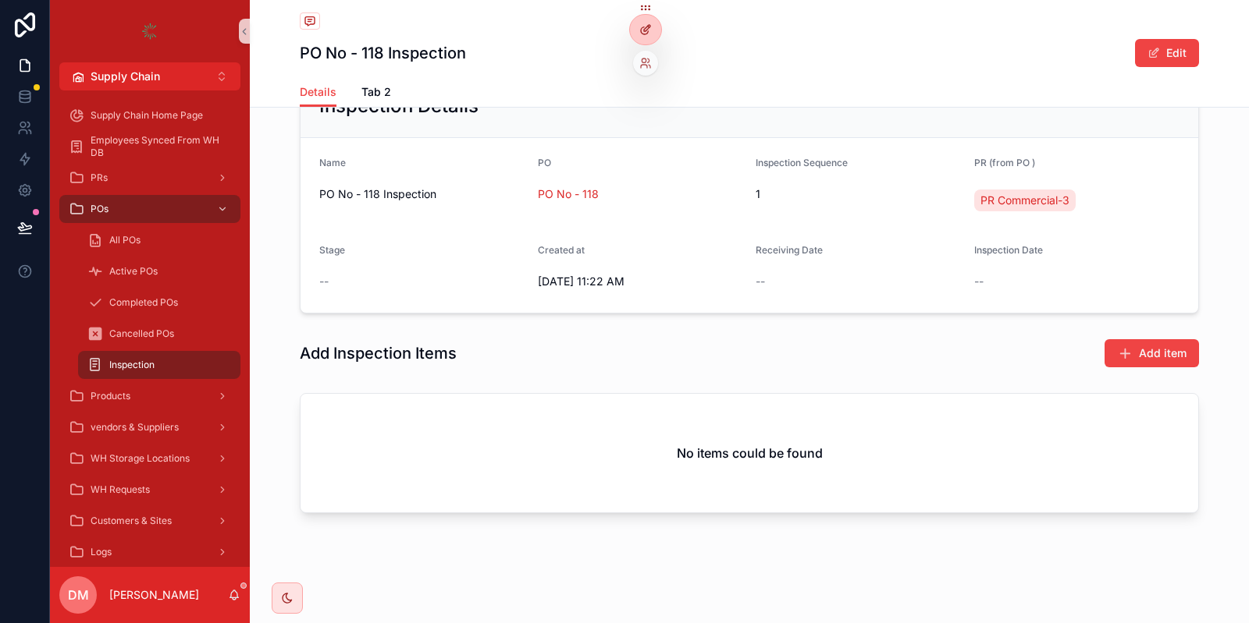
click at [643, 34] on icon at bounding box center [644, 30] width 7 height 7
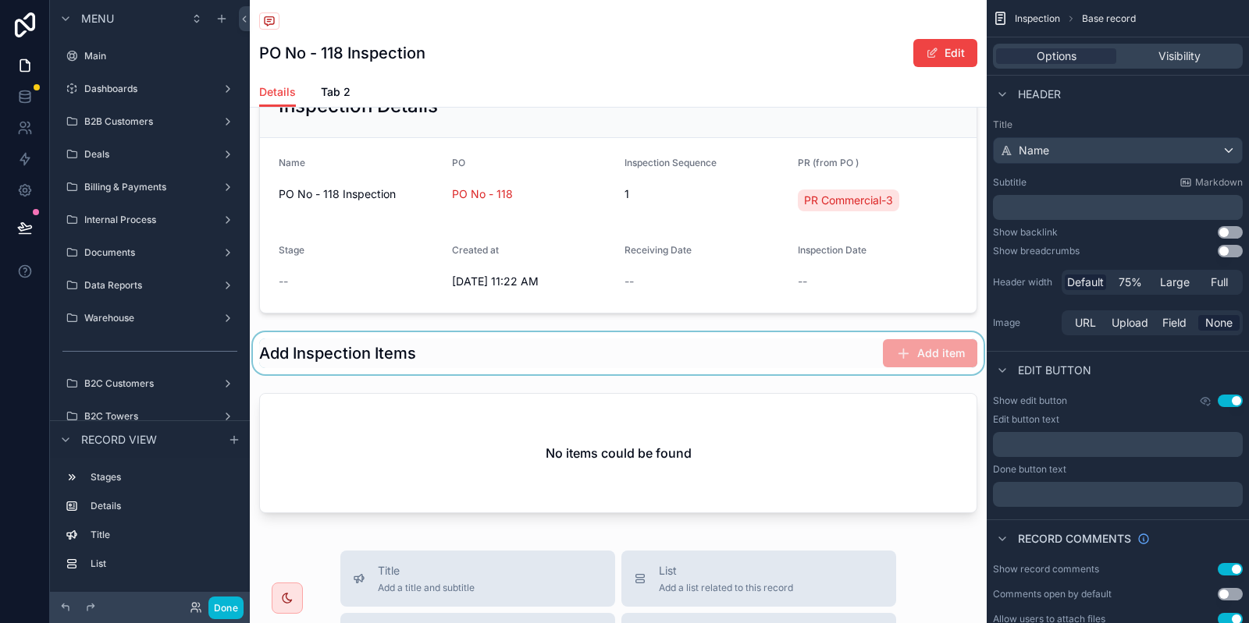
click at [826, 346] on div "scrollable content" at bounding box center [618, 353] width 737 height 42
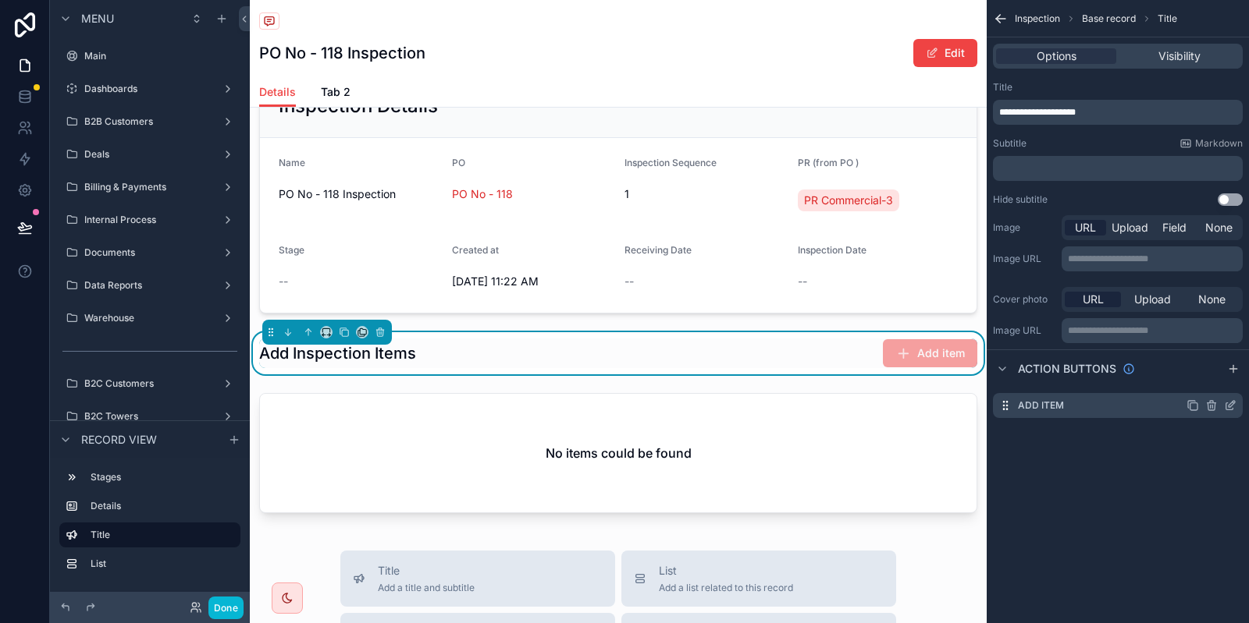
click at [1231, 410] on icon "scrollable content" at bounding box center [1230, 406] width 12 height 12
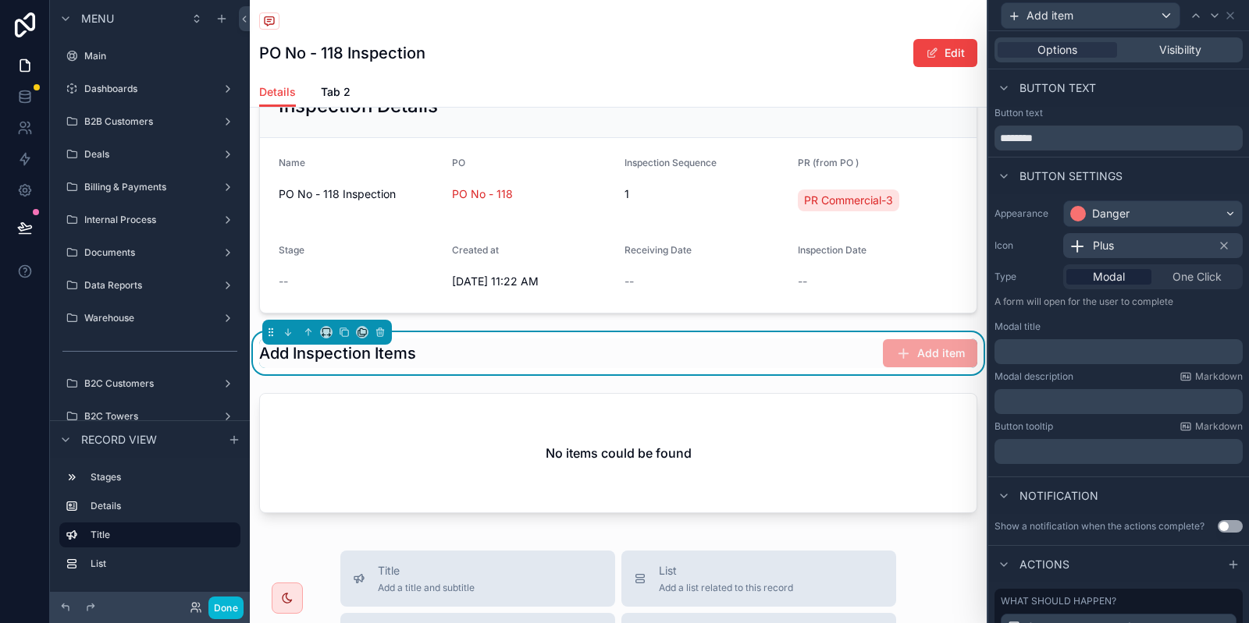
scroll to position [160, 0]
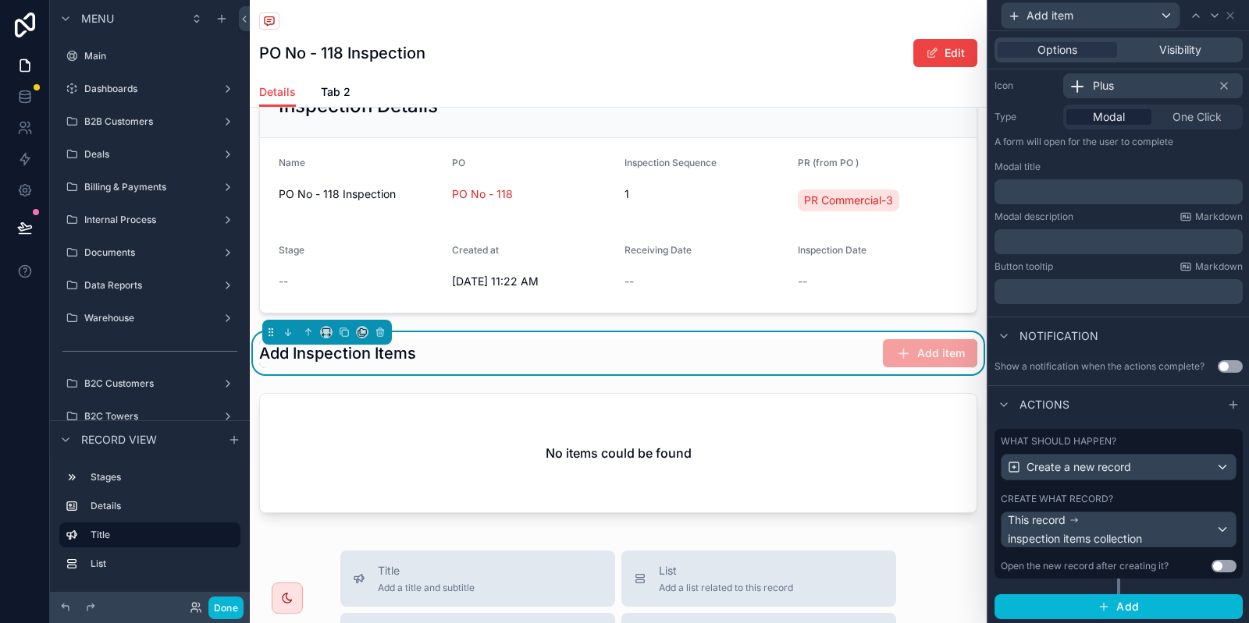
click at [1124, 492] on div "What should happen? Create a new record Create what record? This record inspect…" at bounding box center [1118, 504] width 248 height 150
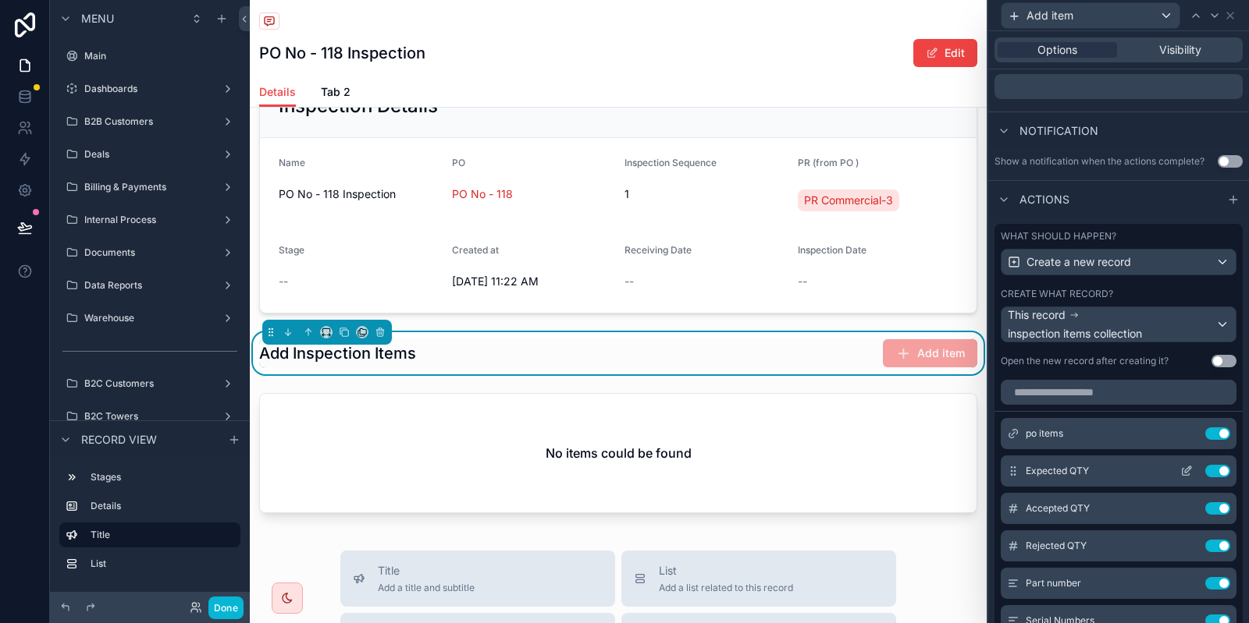
scroll to position [366, 0]
click at [1185, 433] on icon at bounding box center [1186, 433] width 12 height 12
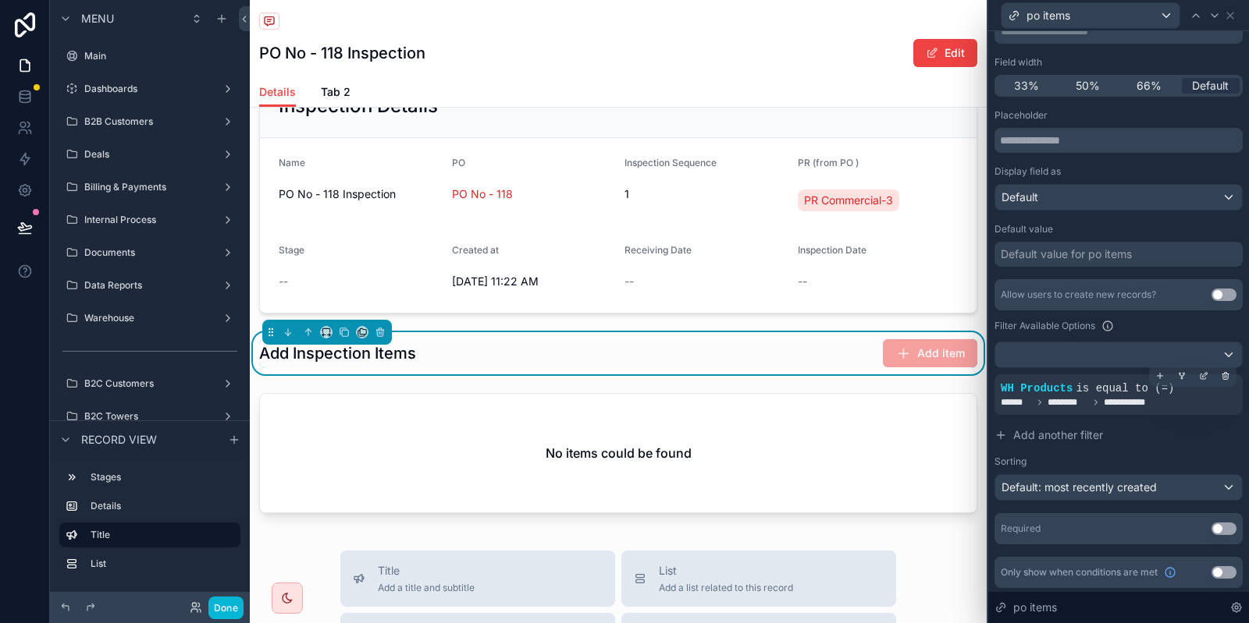
scroll to position [123, 0]
click at [1200, 368] on div at bounding box center [1203, 375] width 22 height 22
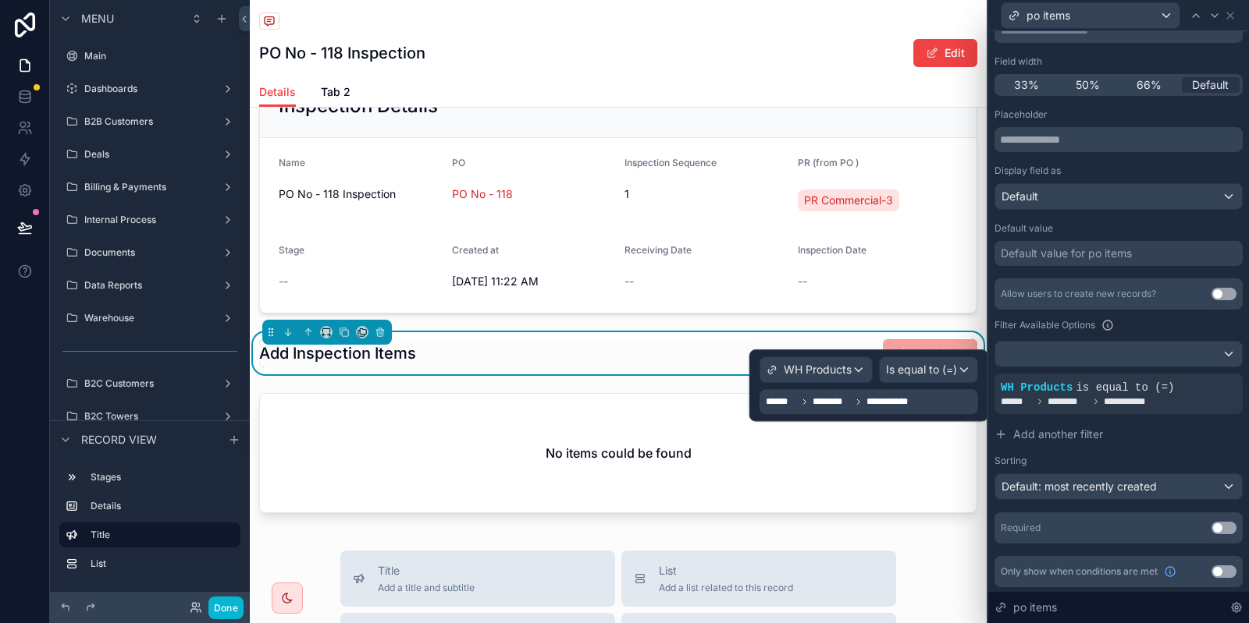
click at [840, 403] on span "********" at bounding box center [831, 402] width 38 height 12
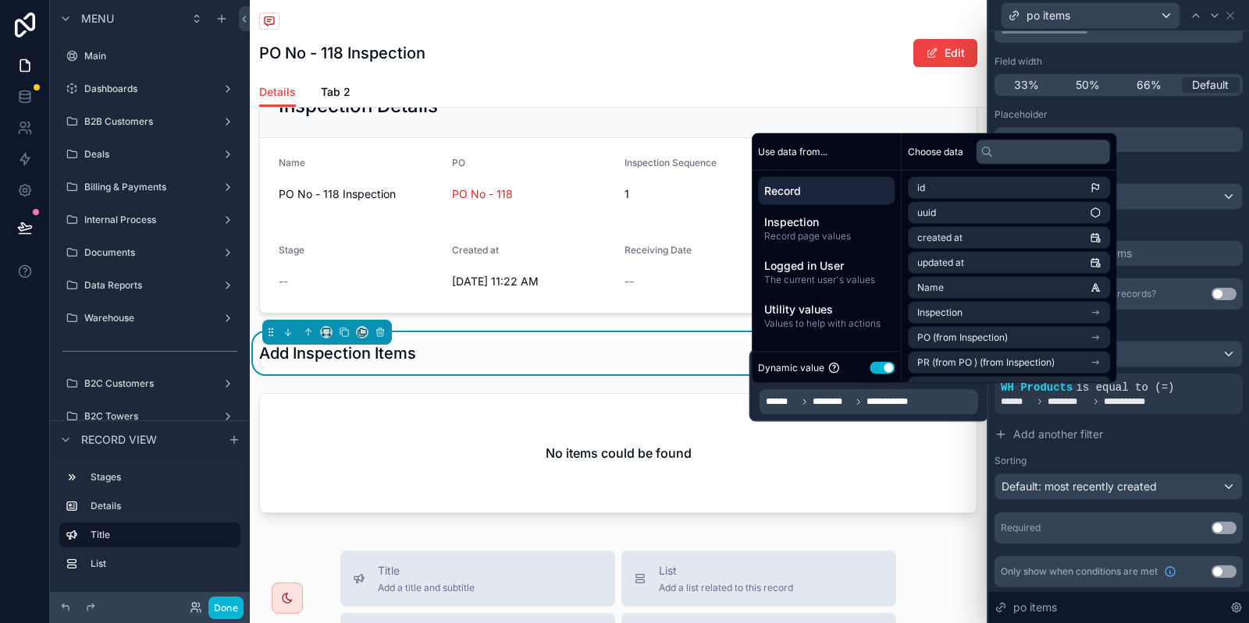
click at [833, 187] on span "Record" at bounding box center [826, 191] width 124 height 16
click at [829, 234] on span "Record page values" at bounding box center [826, 236] width 124 height 12
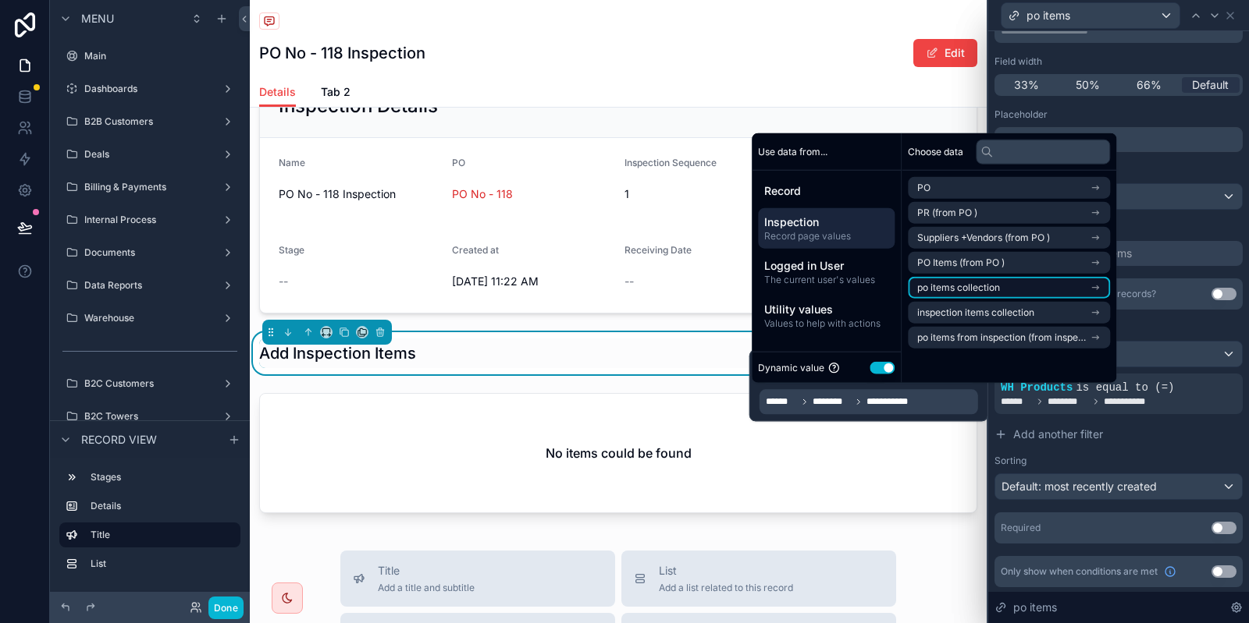
click at [1006, 289] on li "po items collection" at bounding box center [1009, 288] width 202 height 22
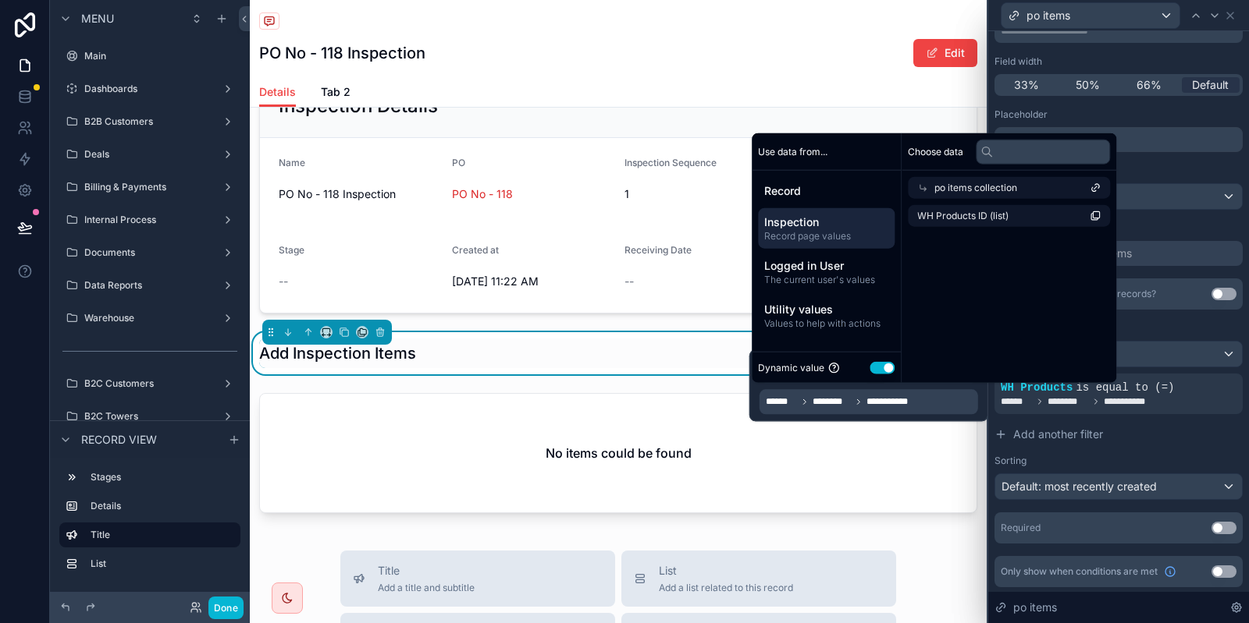
click at [1013, 225] on li "WH Products ID (list)" at bounding box center [1009, 216] width 202 height 22
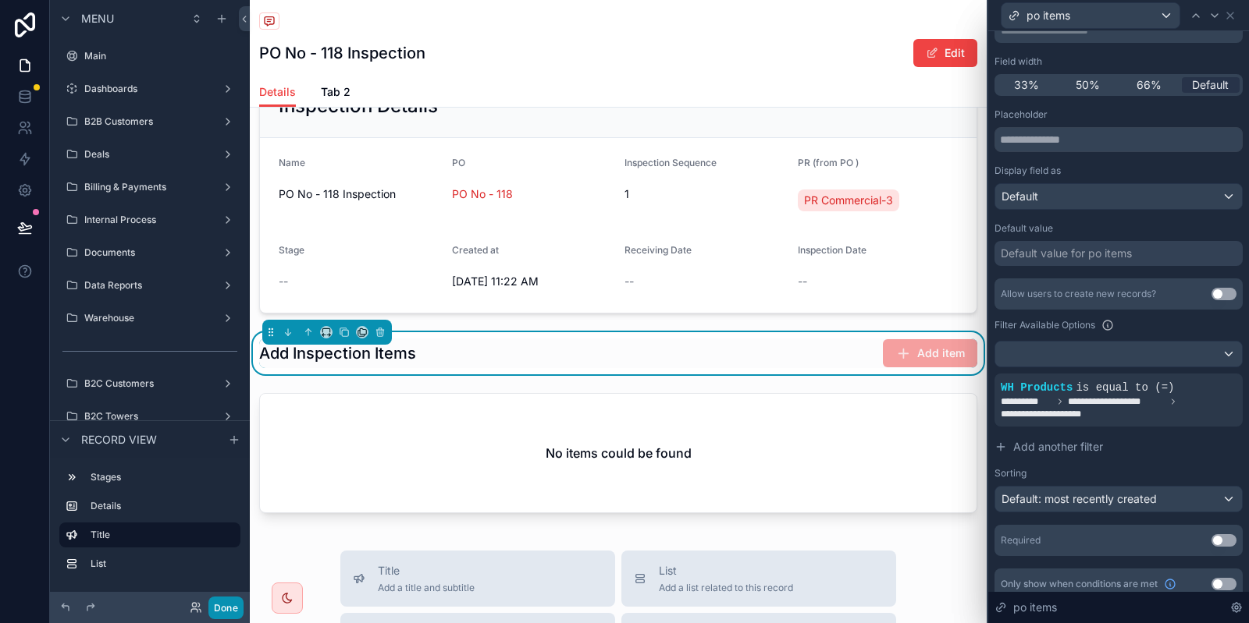
click at [229, 609] on button "Done" at bounding box center [225, 608] width 35 height 23
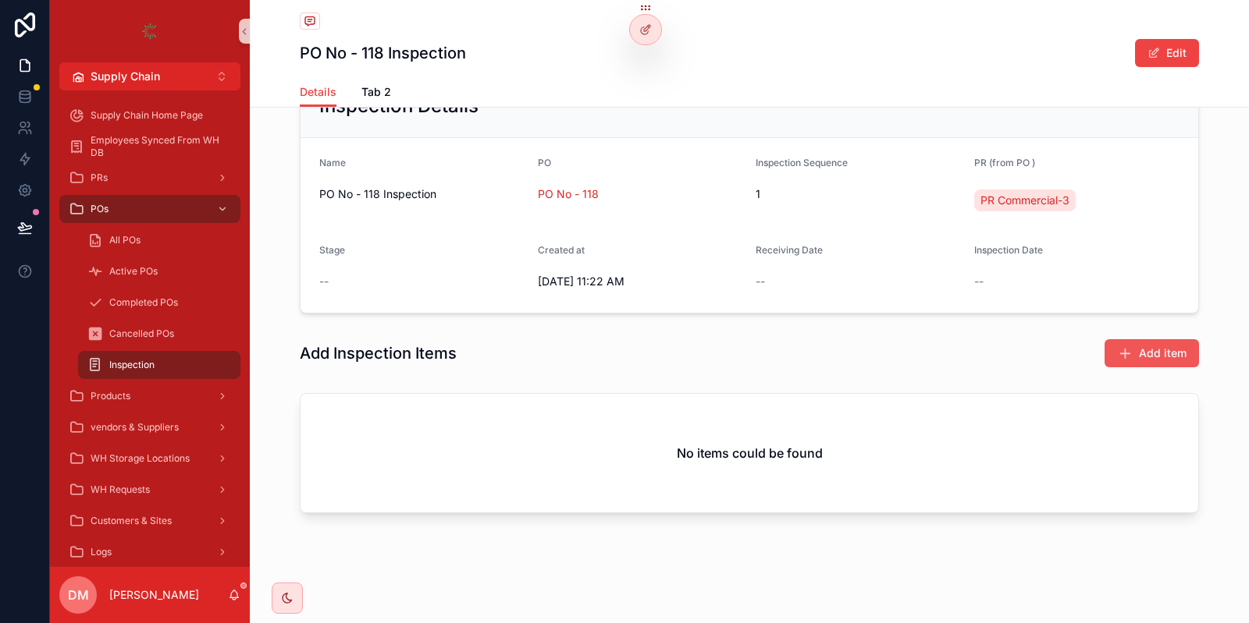
click at [1153, 343] on button "Add item" at bounding box center [1151, 353] width 94 height 28
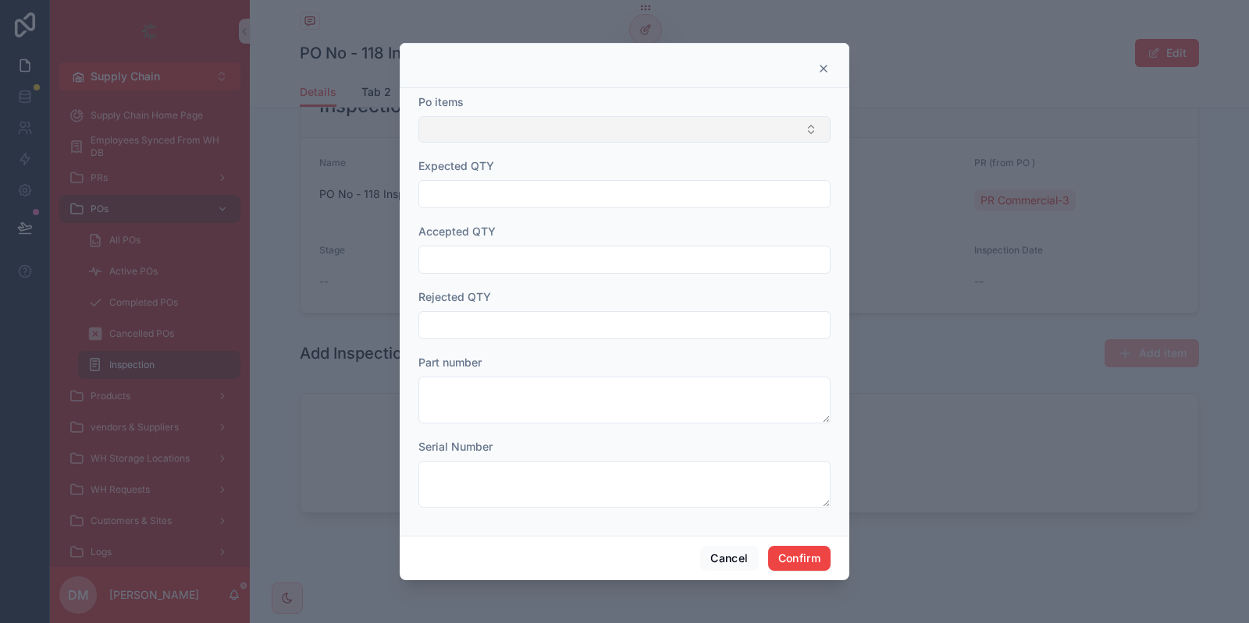
click at [591, 119] on button "Select Button" at bounding box center [624, 129] width 412 height 27
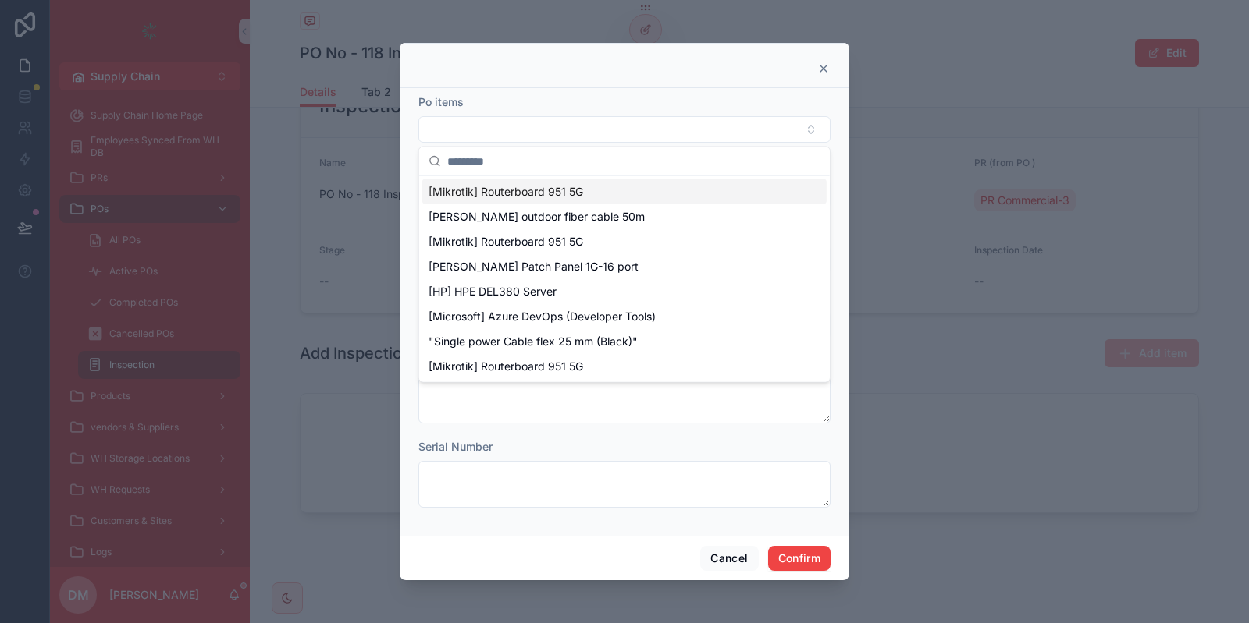
click at [817, 62] on div at bounding box center [624, 65] width 449 height 45
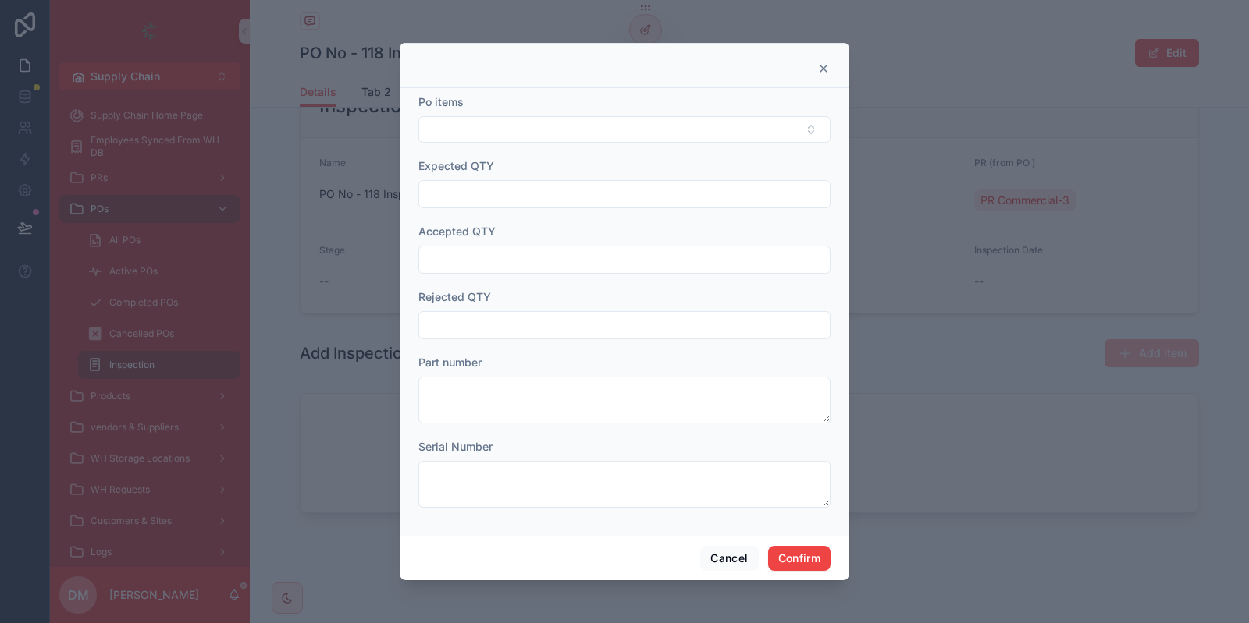
click at [831, 69] on div at bounding box center [624, 65] width 449 height 45
click at [823, 66] on icon at bounding box center [823, 68] width 12 height 12
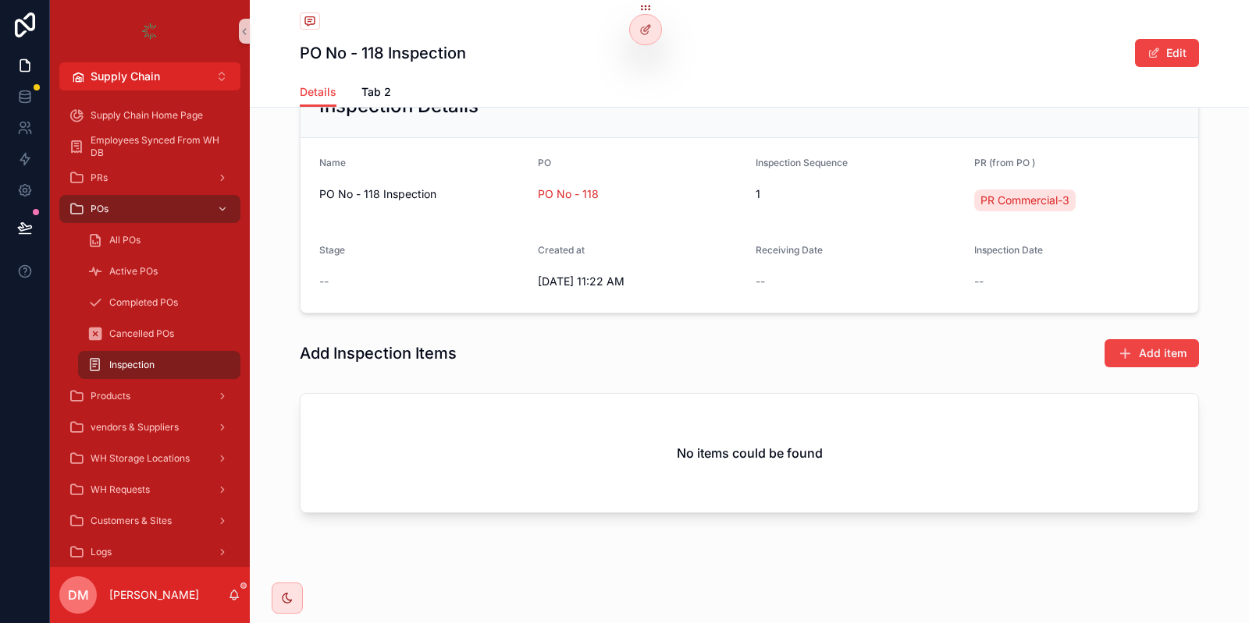
click at [679, 35] on div "PO No - 118 Inspection Edit" at bounding box center [749, 38] width 899 height 77
click at [654, 35] on div at bounding box center [645, 30] width 31 height 30
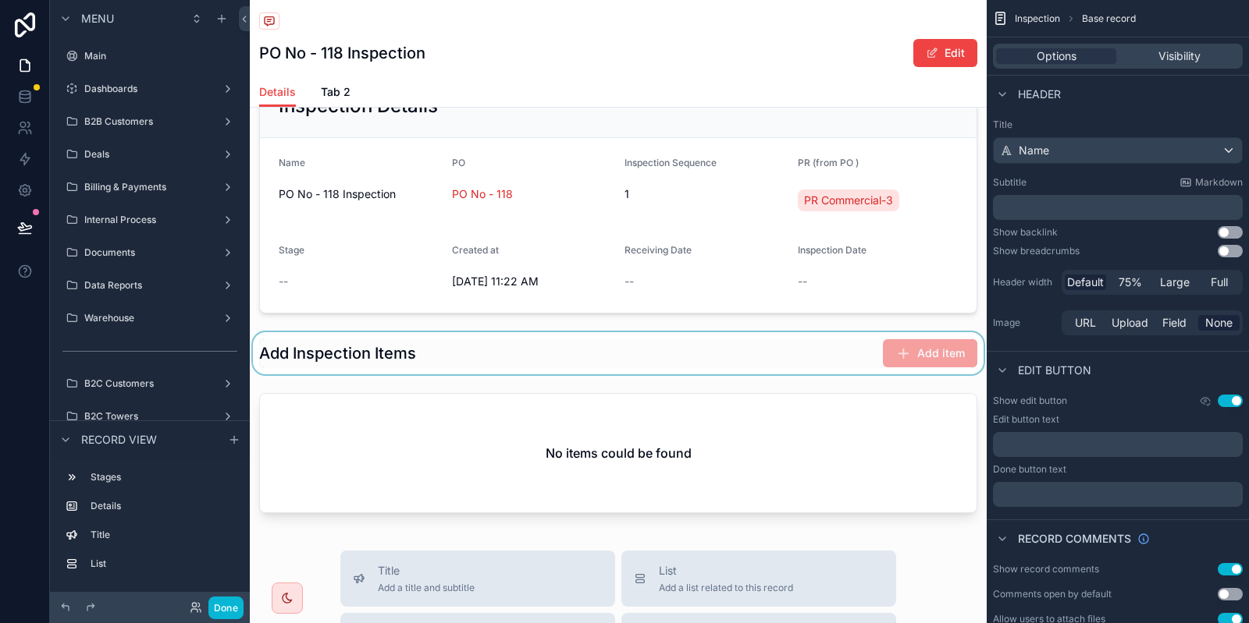
click at [855, 368] on div "scrollable content" at bounding box center [618, 353] width 737 height 42
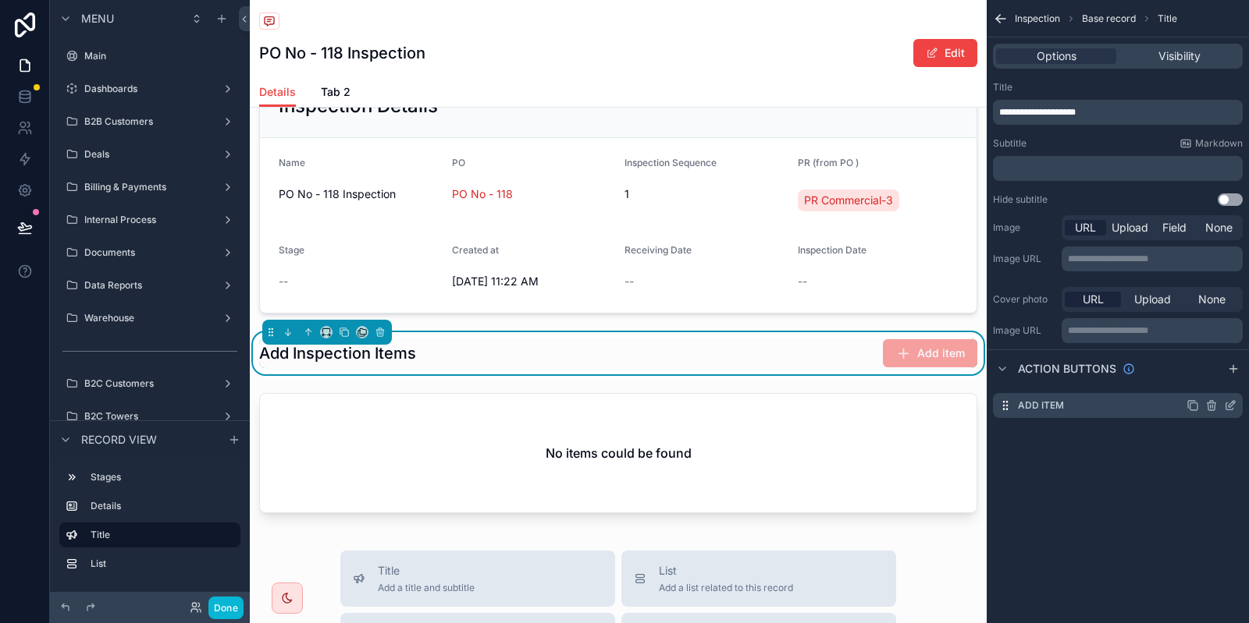
click at [1230, 404] on icon "scrollable content" at bounding box center [1231, 404] width 6 height 6
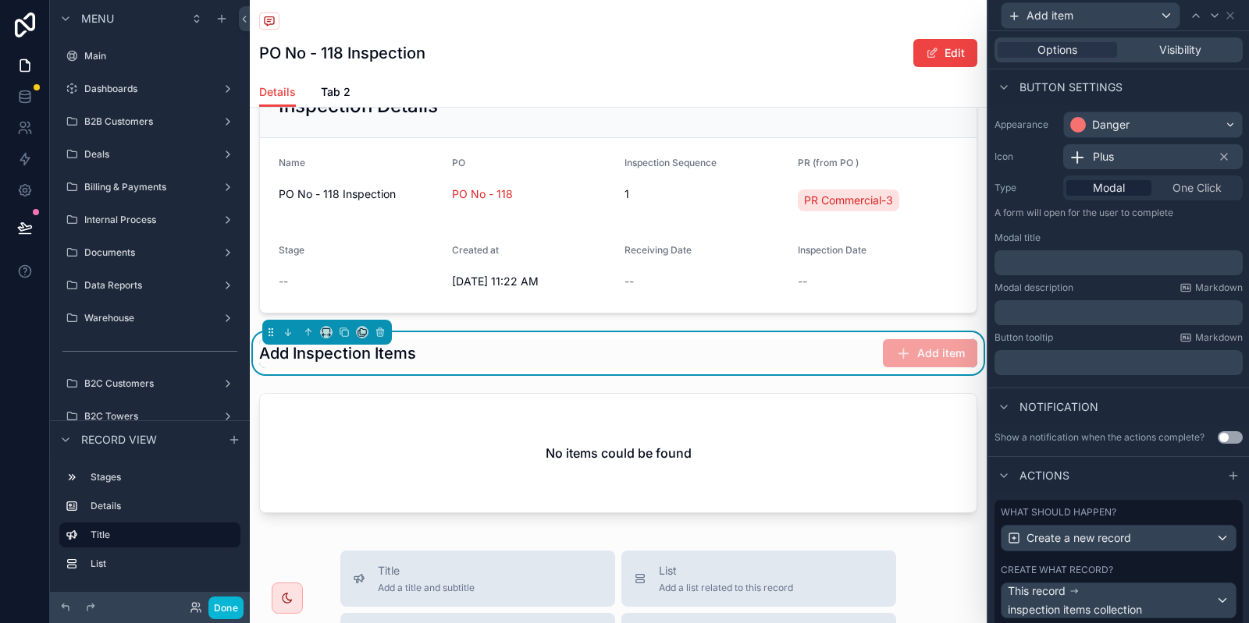
scroll to position [160, 0]
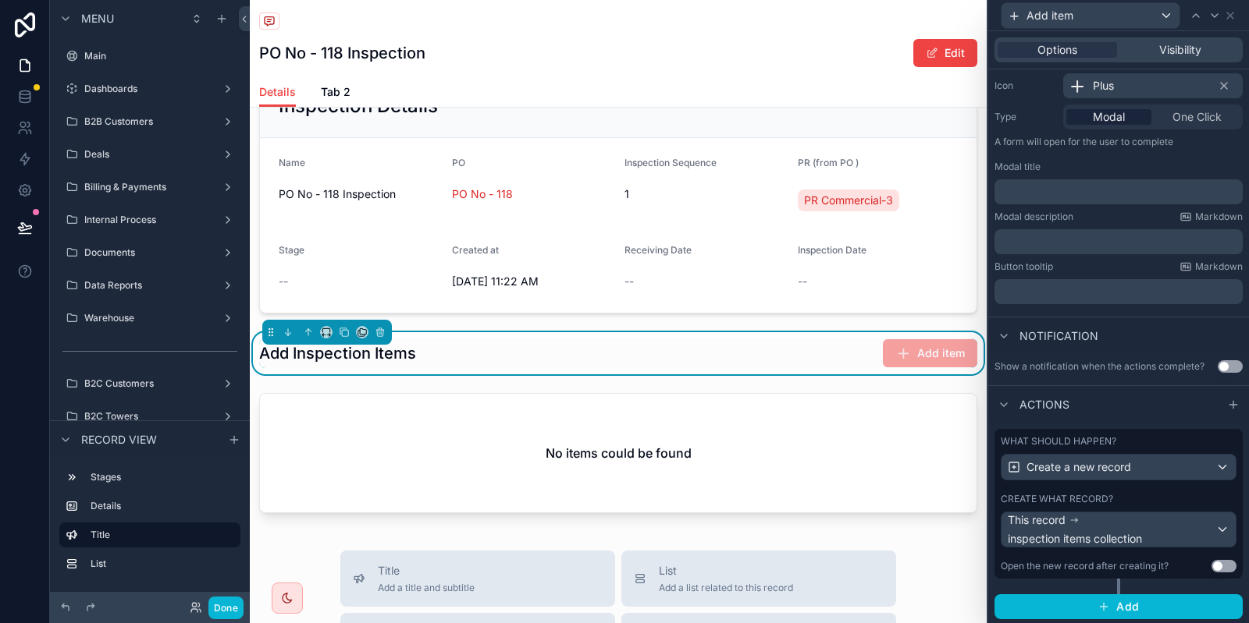
click at [1116, 493] on div "Create what record?" at bounding box center [1118, 499] width 236 height 12
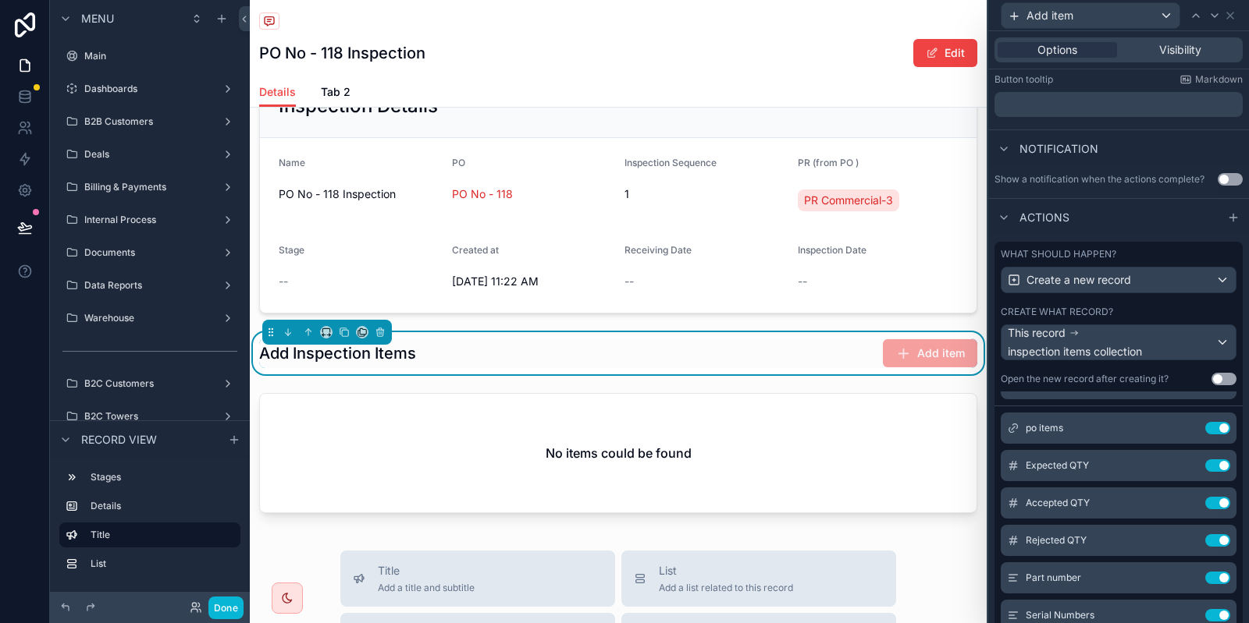
scroll to position [0, 0]
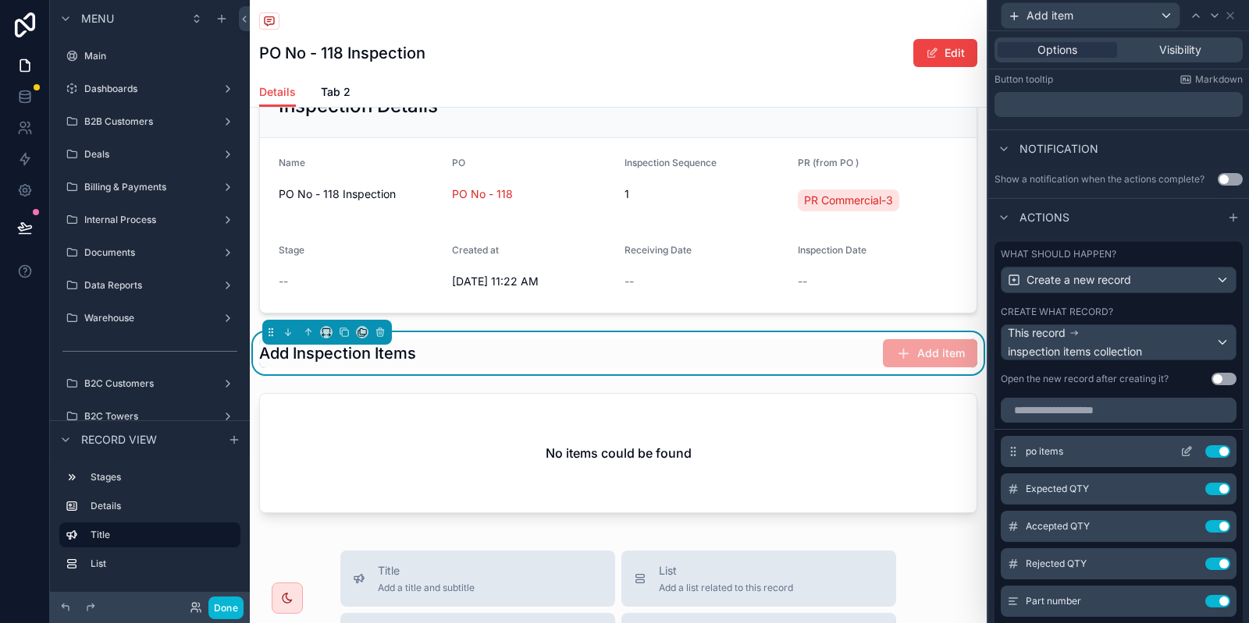
click at [1188, 453] on icon at bounding box center [1185, 452] width 7 height 7
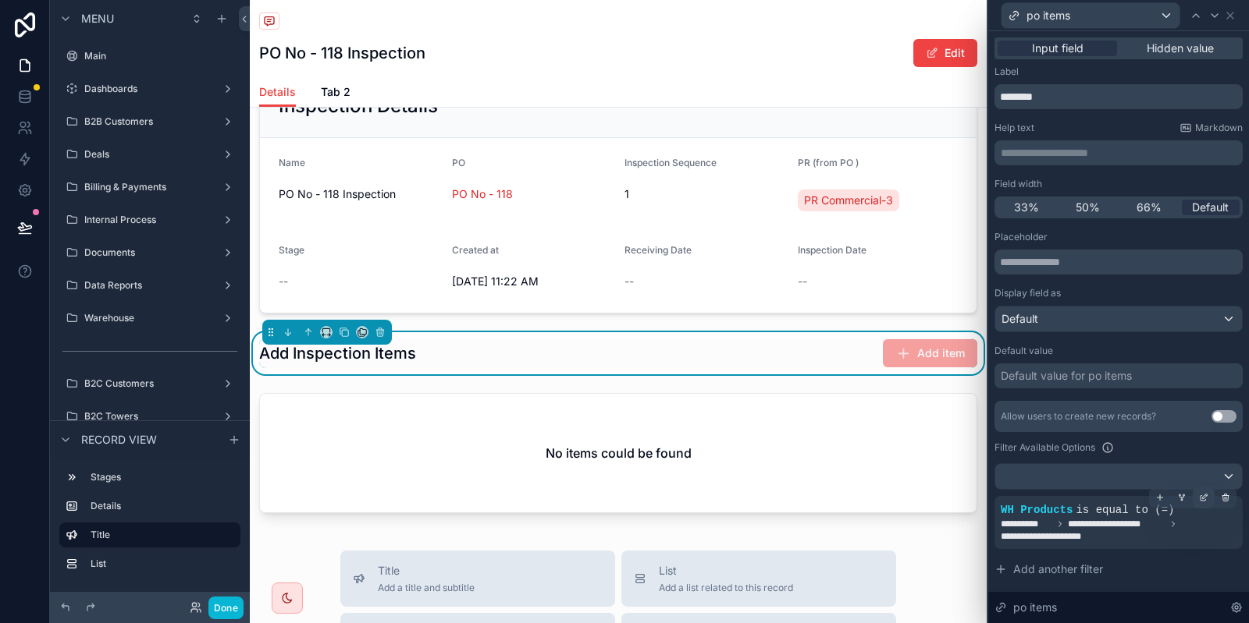
click at [1205, 499] on icon at bounding box center [1203, 497] width 9 height 9
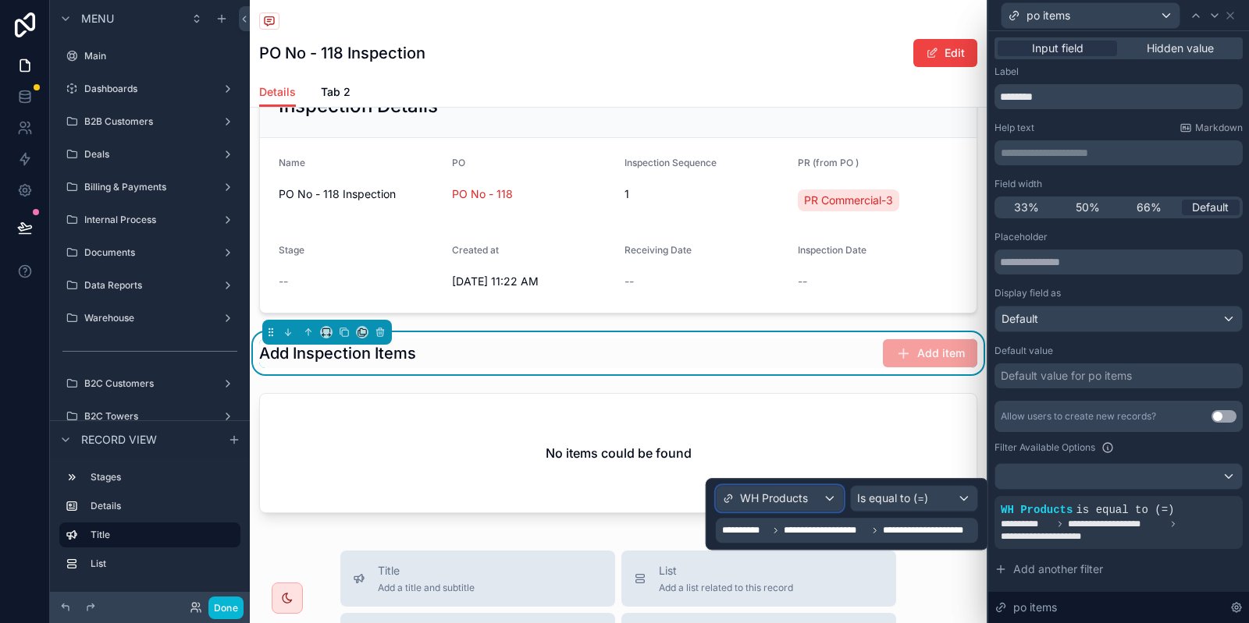
click at [788, 502] on span "WH Products" at bounding box center [774, 499] width 68 height 16
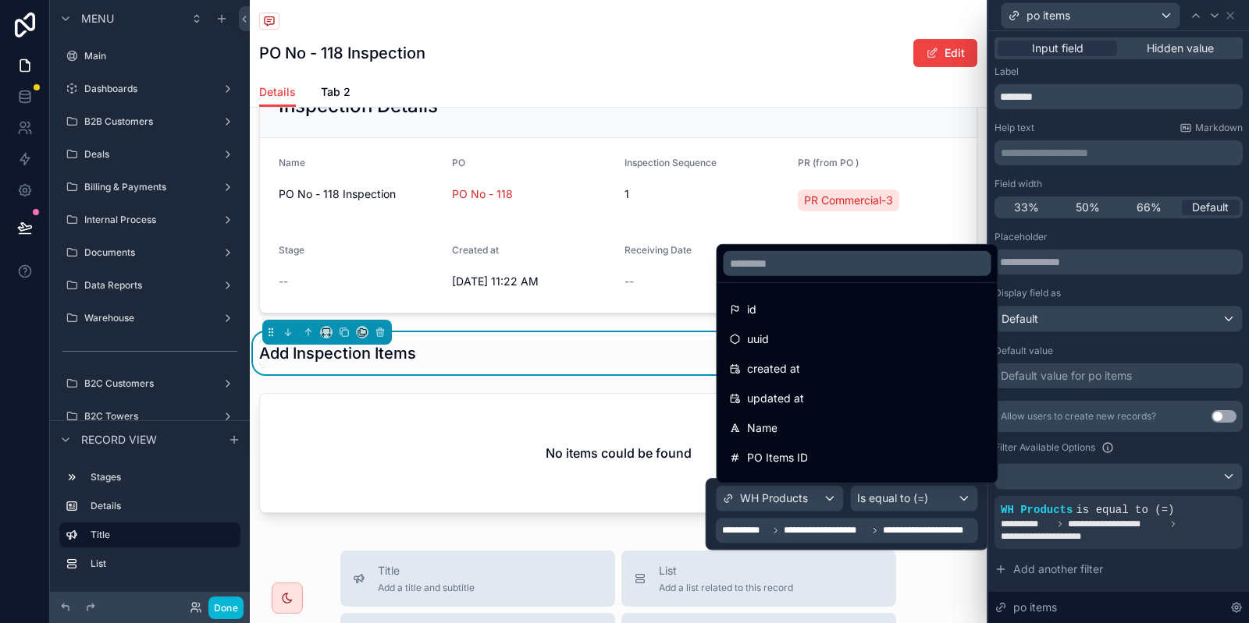
click at [943, 498] on div at bounding box center [846, 514] width 282 height 72
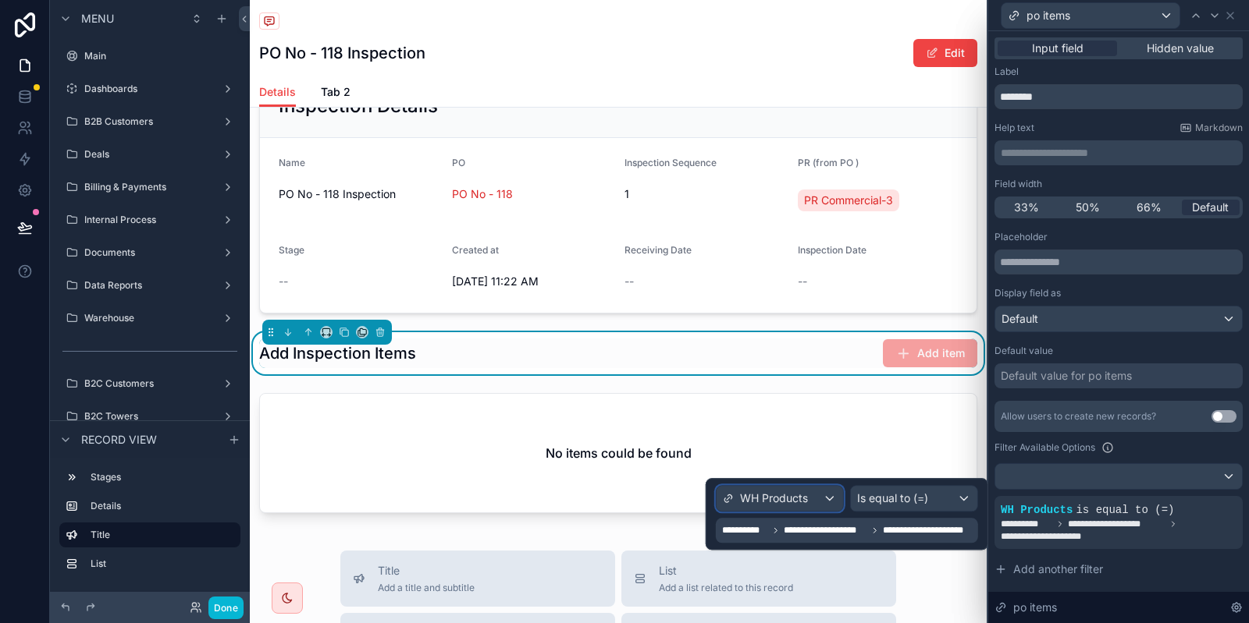
click at [785, 496] on span "WH Products" at bounding box center [774, 499] width 68 height 16
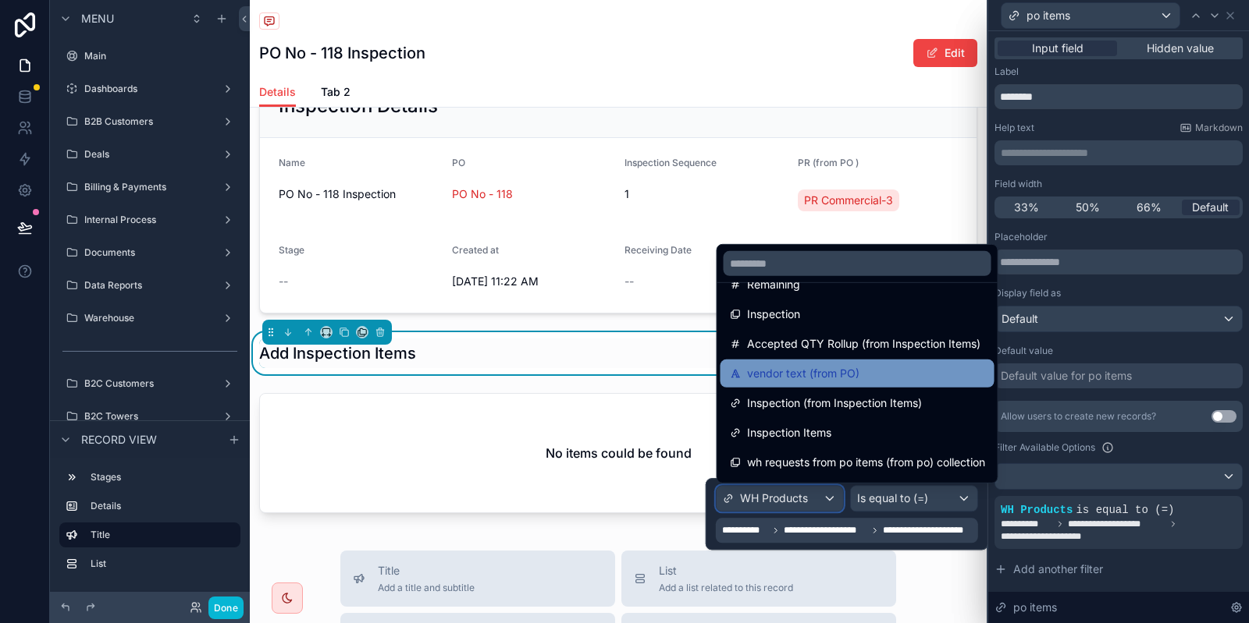
scroll to position [1118, 0]
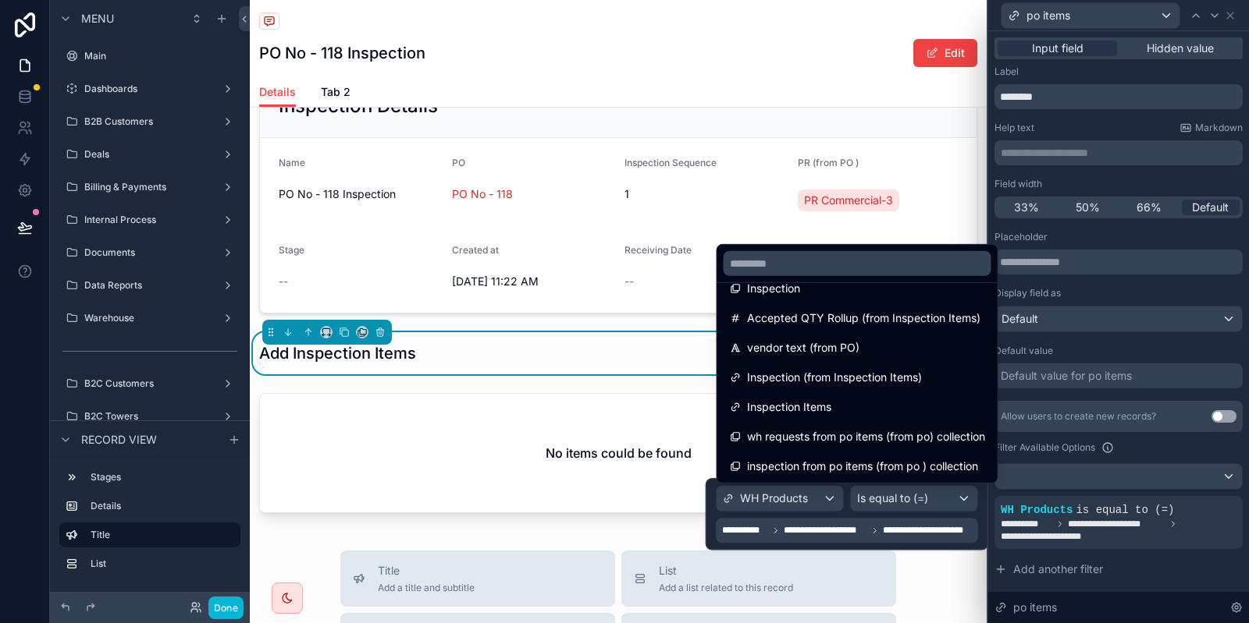
click at [808, 494] on div at bounding box center [846, 514] width 282 height 72
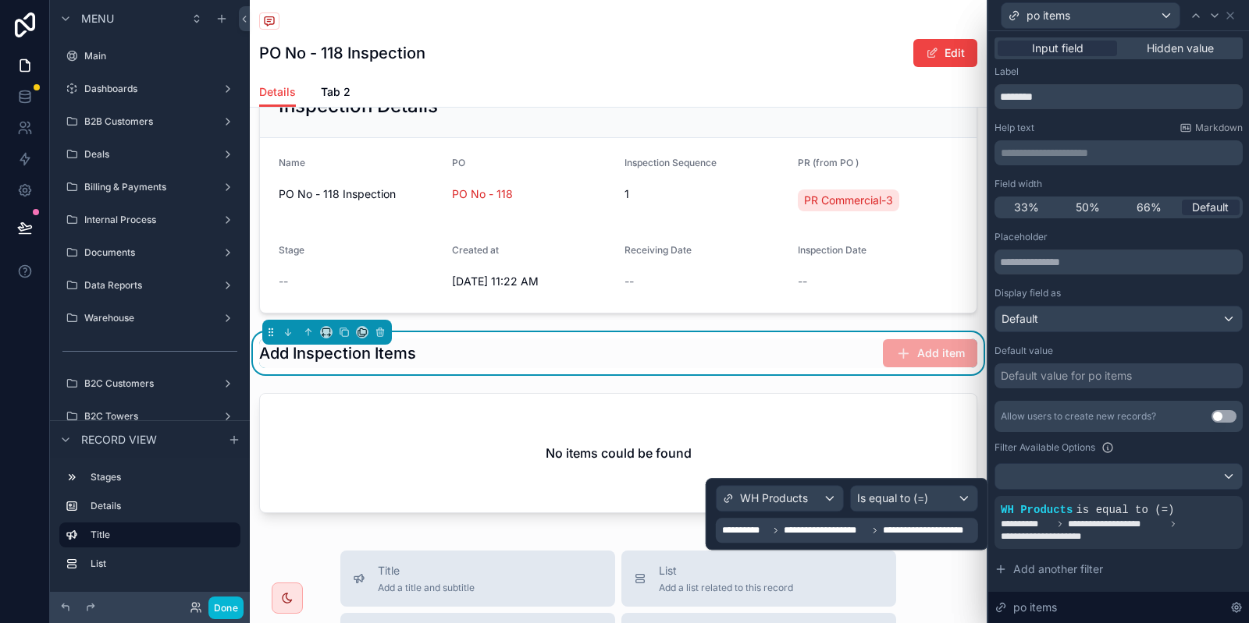
click at [875, 528] on icon at bounding box center [874, 530] width 9 height 9
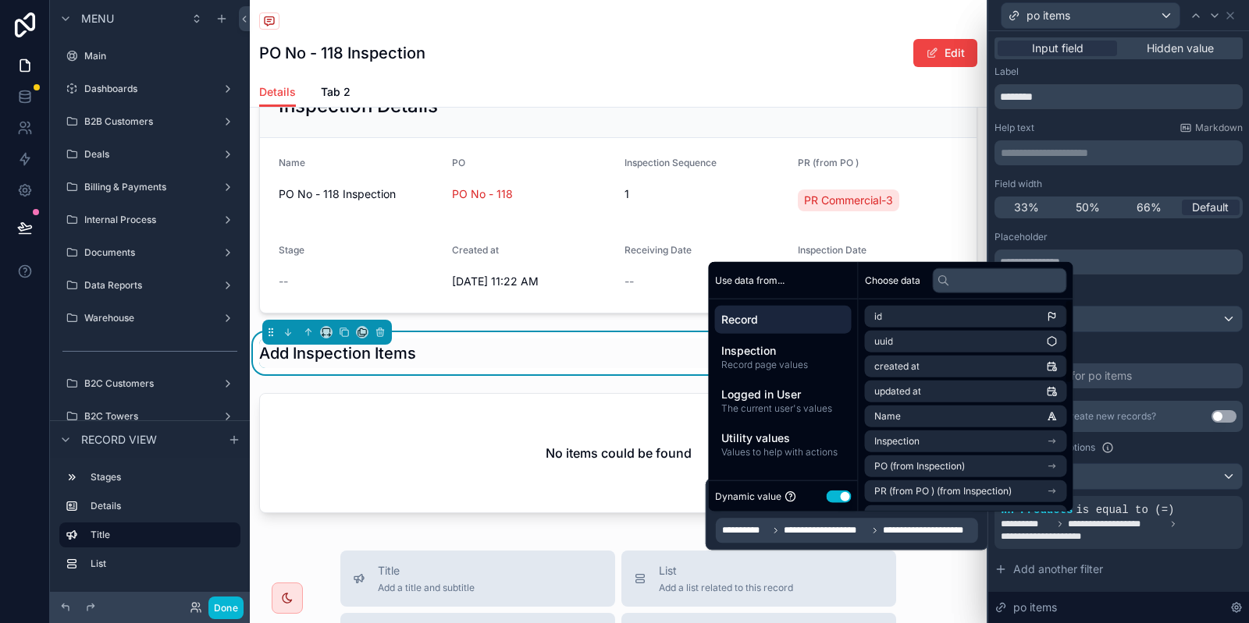
click at [749, 318] on span "Record" at bounding box center [783, 320] width 124 height 16
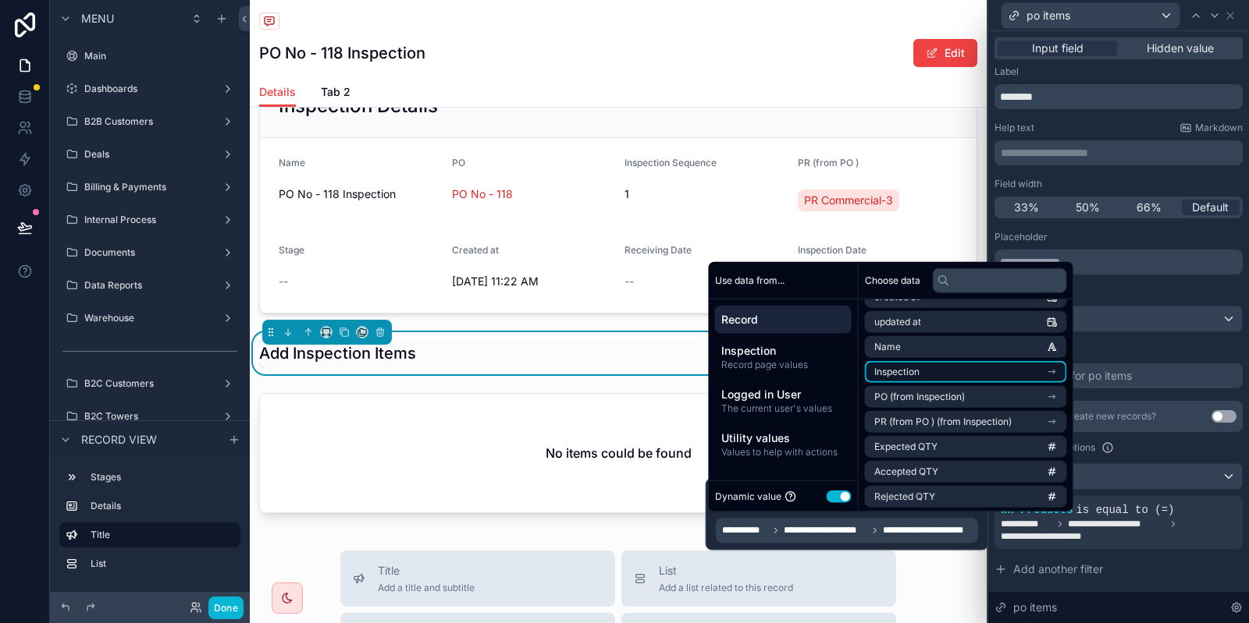
scroll to position [94, 0]
click at [1017, 375] on li "PO (from Inspection)" at bounding box center [966, 373] width 202 height 22
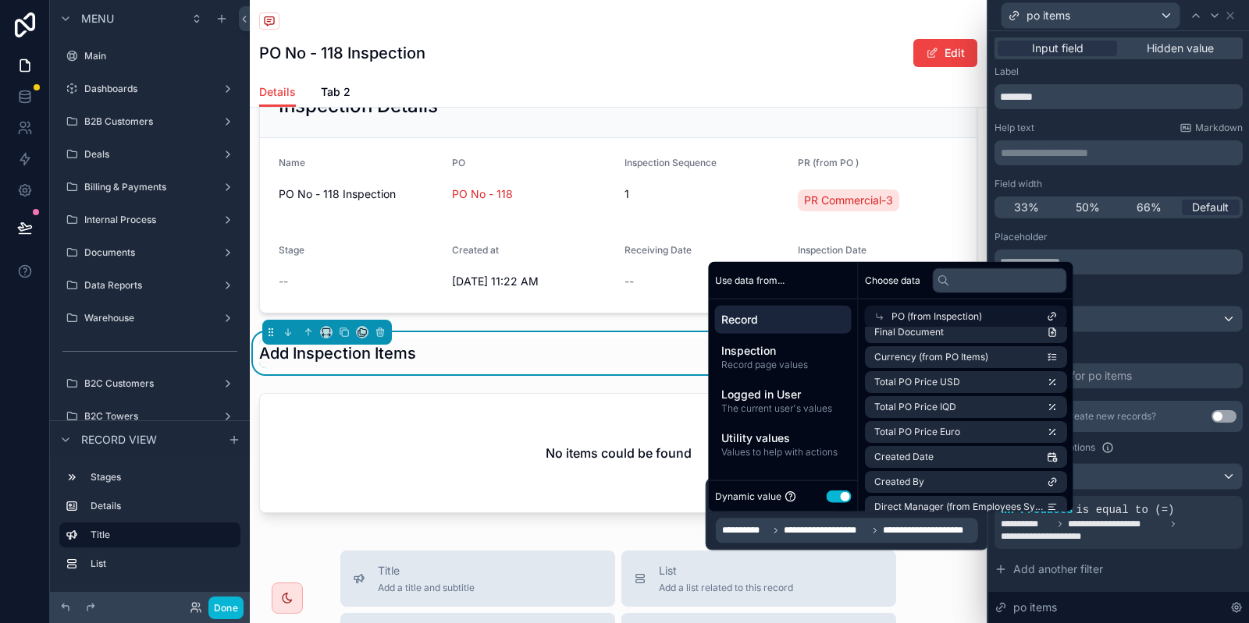
click at [762, 327] on span "Record" at bounding box center [783, 320] width 124 height 16
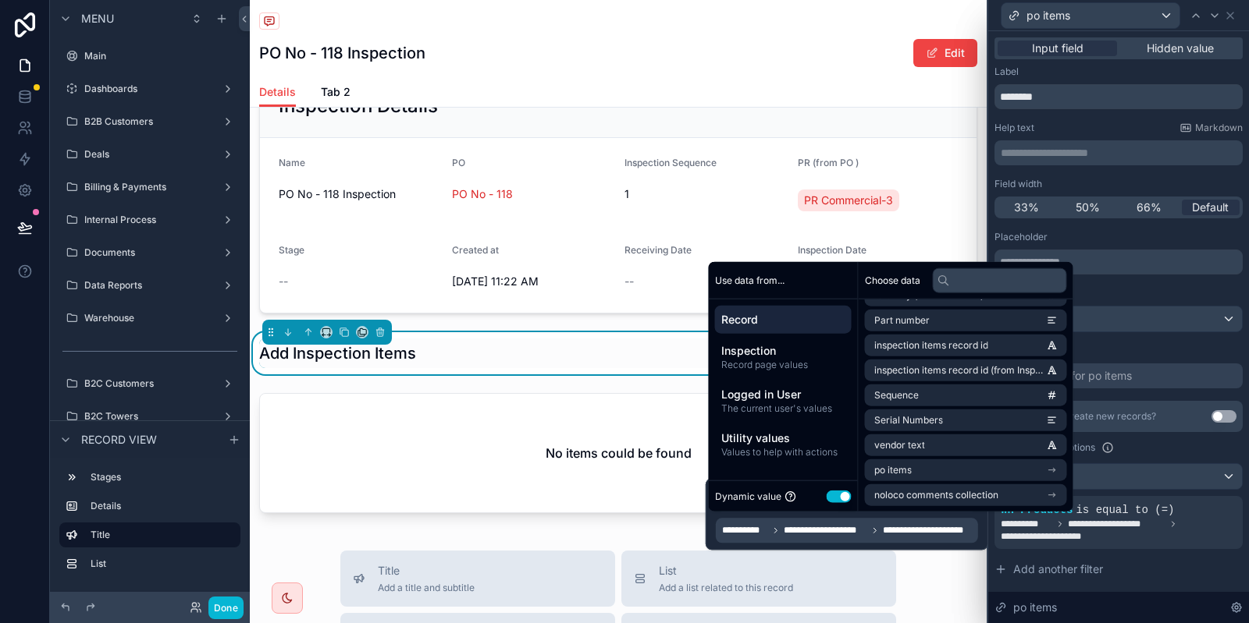
click at [801, 324] on span "Record" at bounding box center [783, 320] width 124 height 16
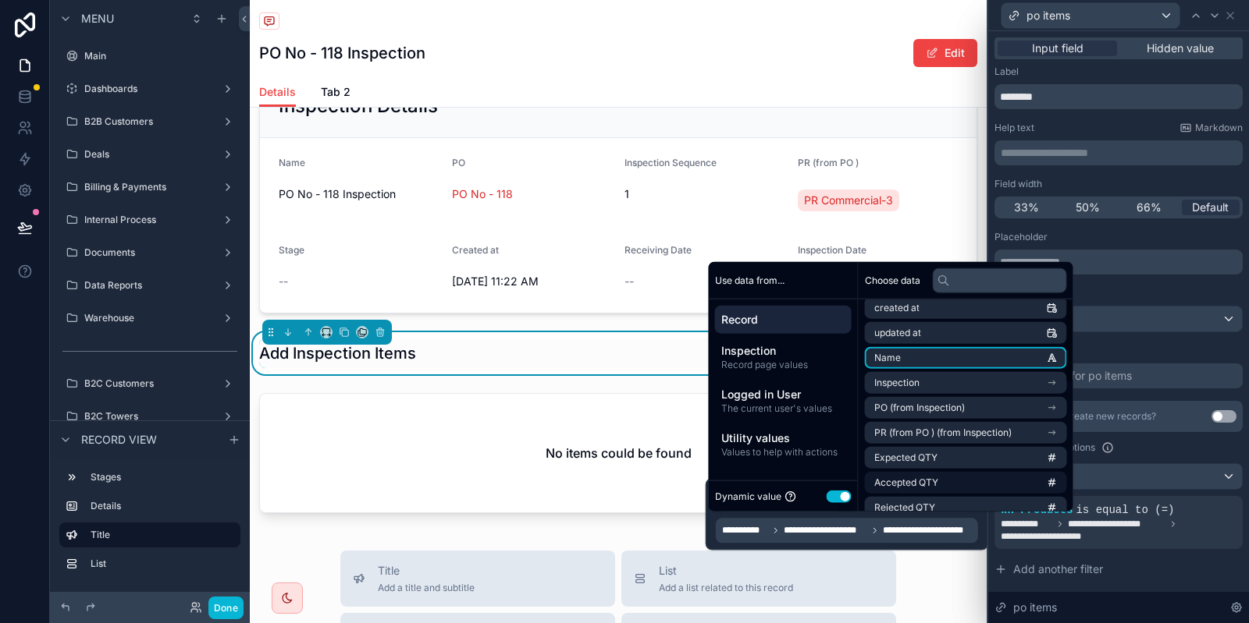
scroll to position [94, 0]
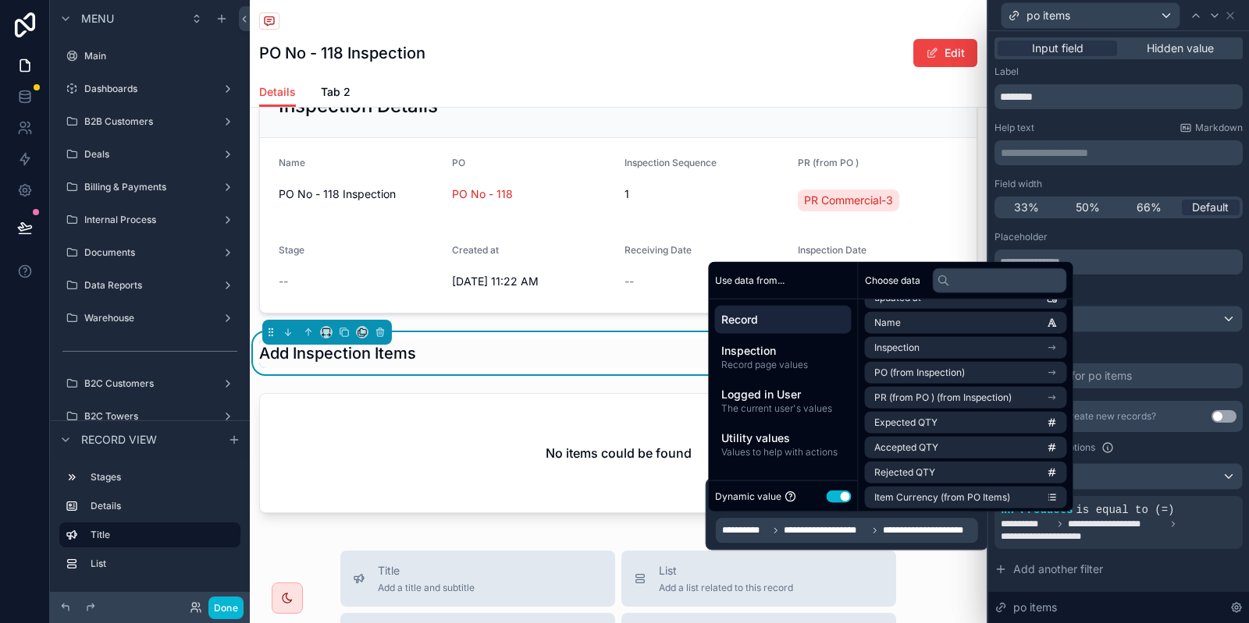
click at [833, 325] on span "Record" at bounding box center [783, 320] width 124 height 16
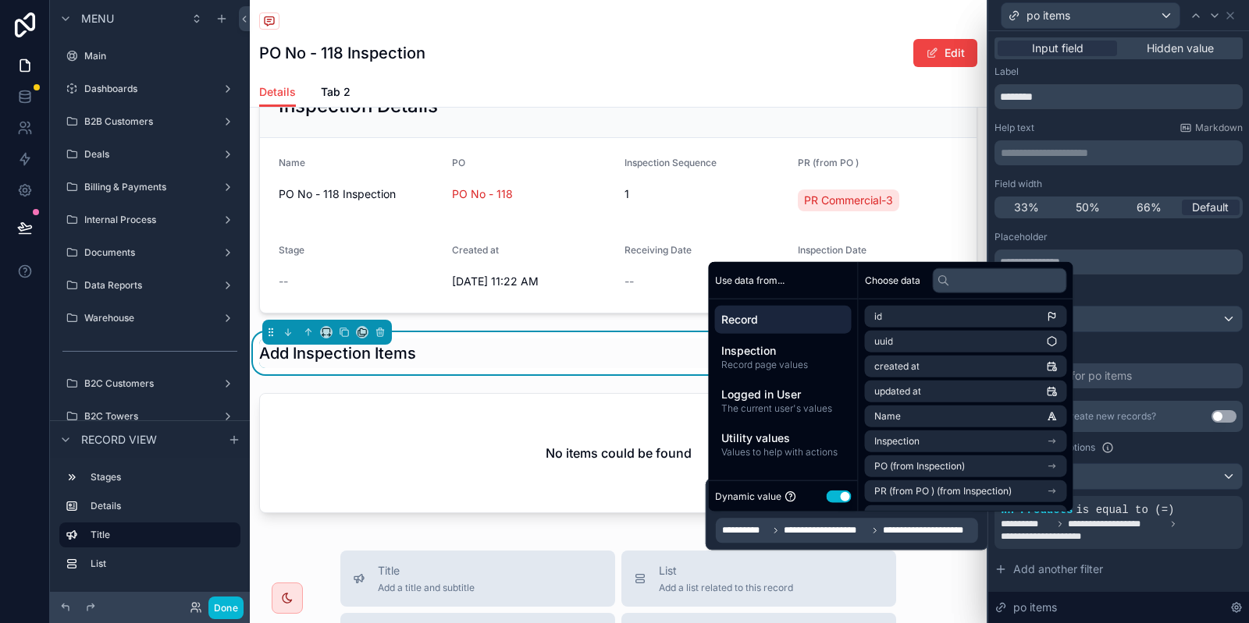
click at [787, 307] on div "Record" at bounding box center [783, 320] width 137 height 28
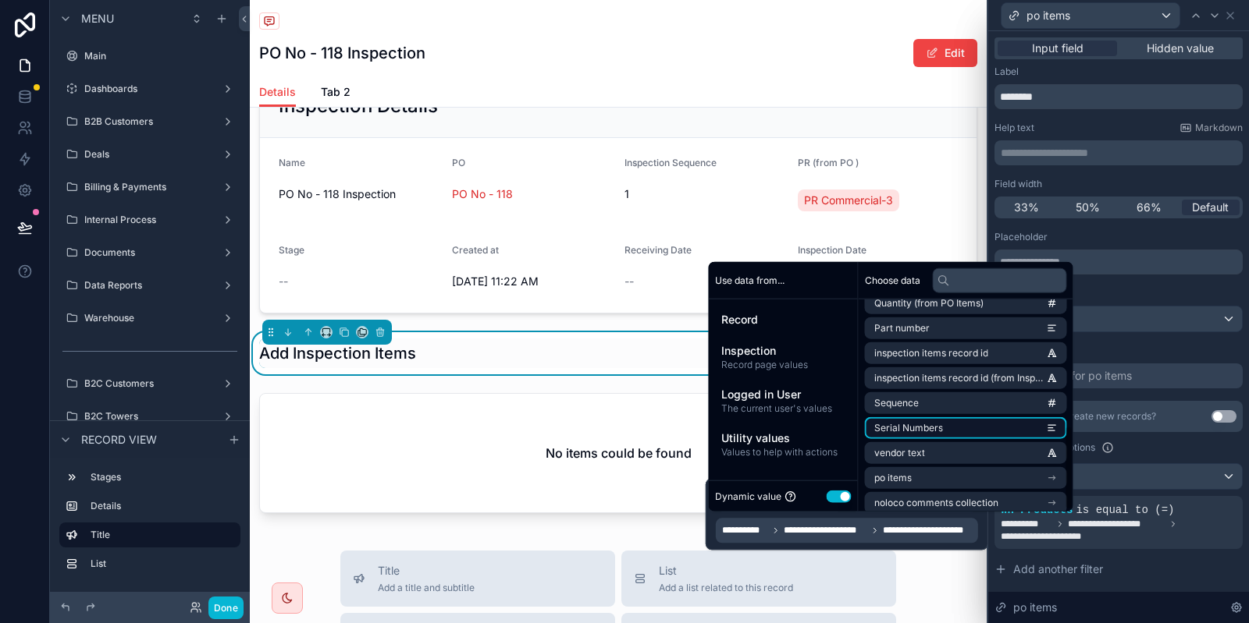
scroll to position [321, 0]
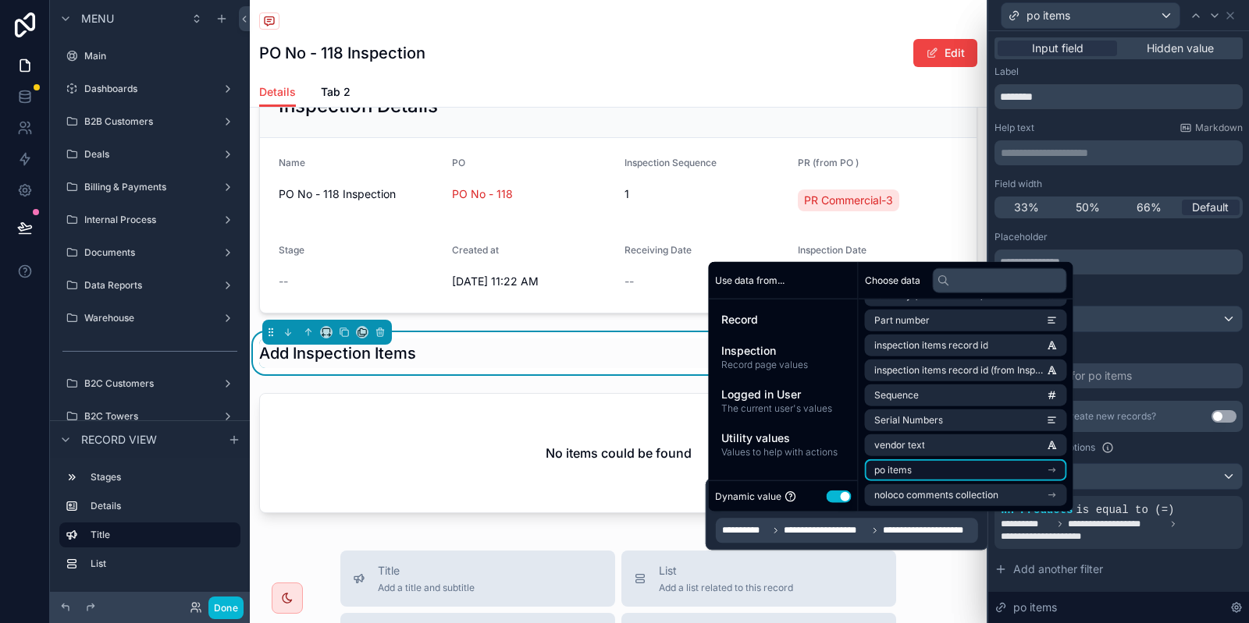
click at [994, 475] on li "po items" at bounding box center [966, 471] width 202 height 22
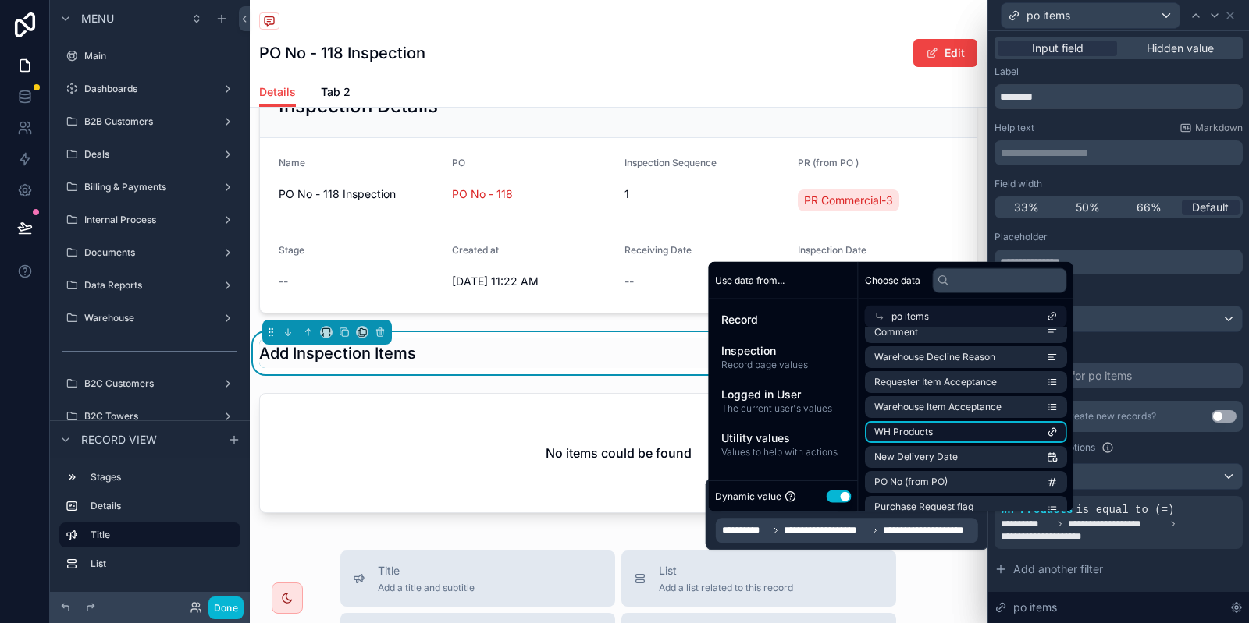
scroll to position [655, 0]
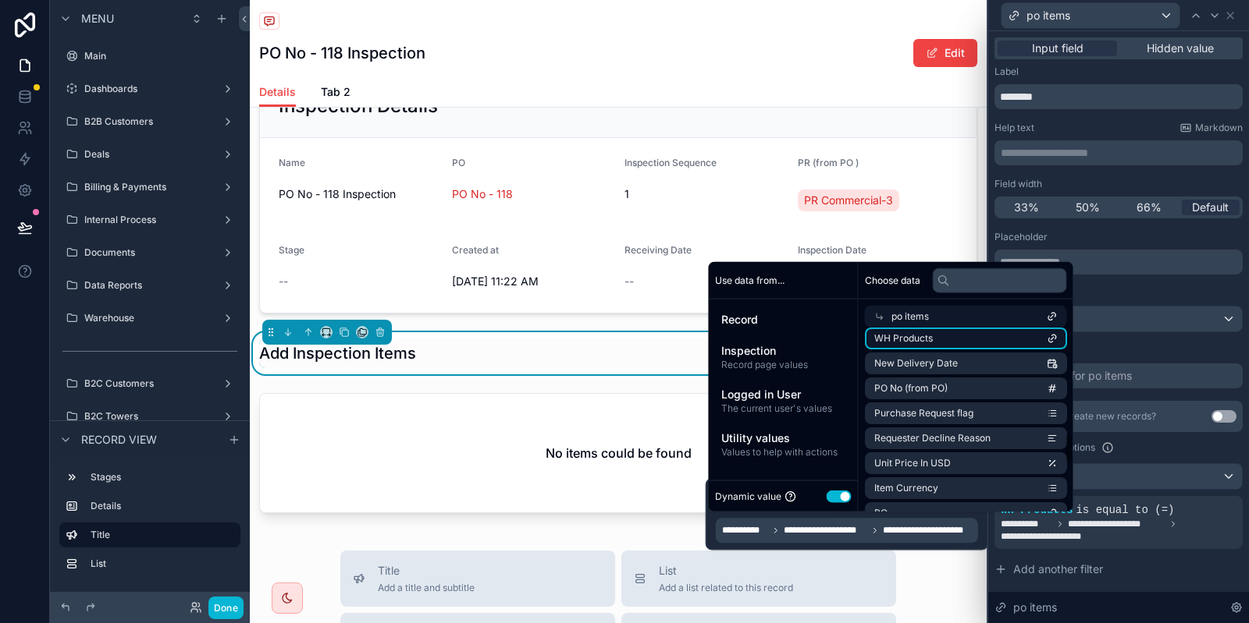
click at [982, 342] on li "WH Products" at bounding box center [966, 339] width 202 height 22
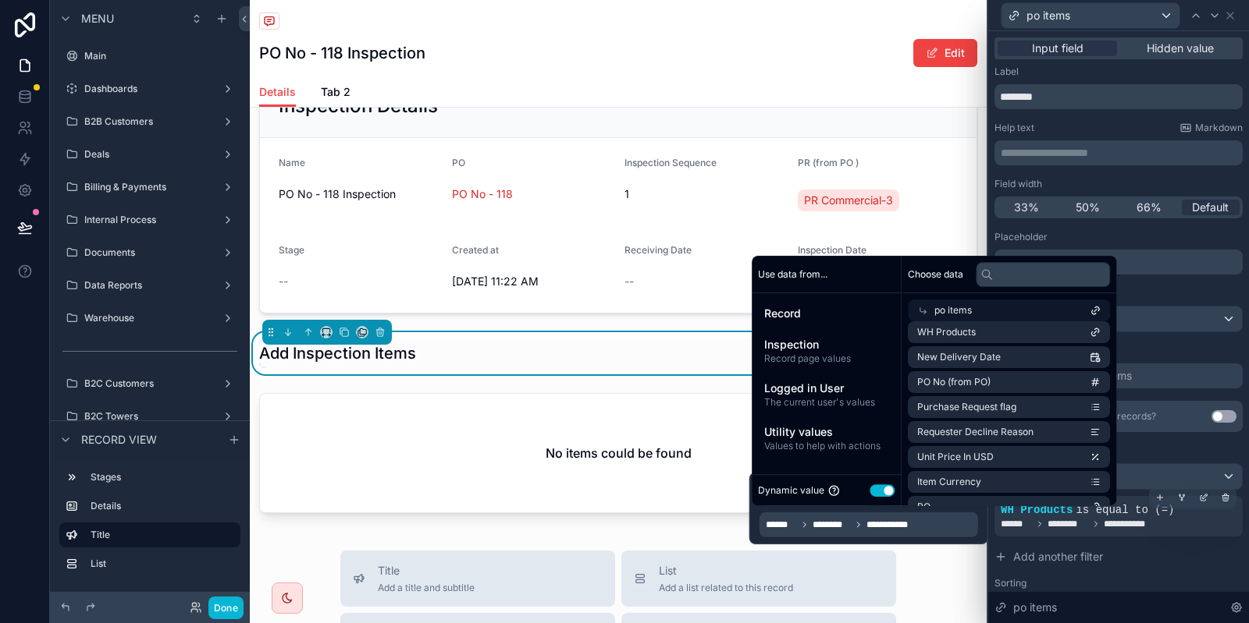
click at [1089, 518] on span "**********" at bounding box center [1080, 524] width 160 height 12
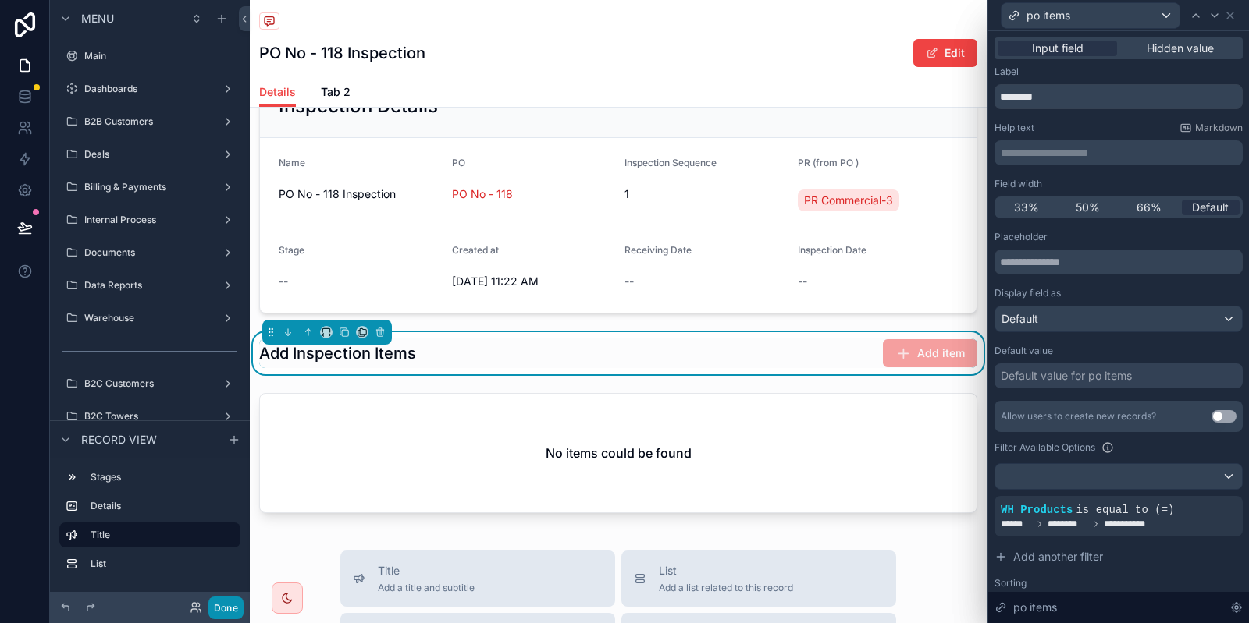
click at [243, 607] on button "Done" at bounding box center [225, 608] width 35 height 23
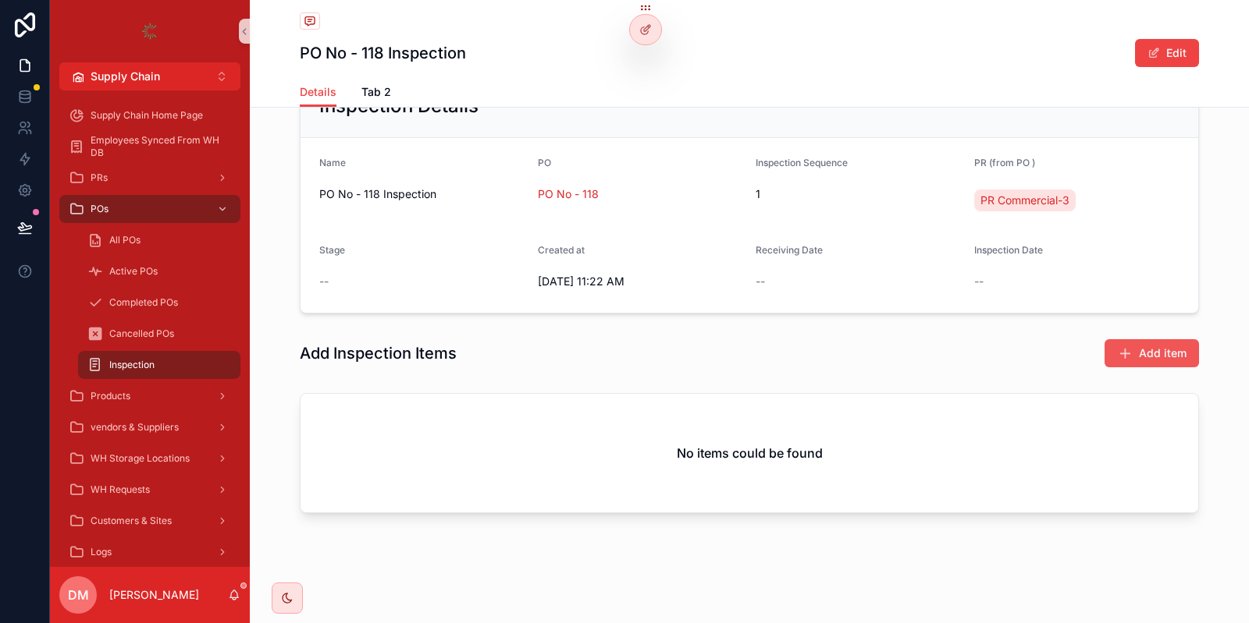
click at [1121, 346] on icon "scrollable content" at bounding box center [1125, 354] width 16 height 16
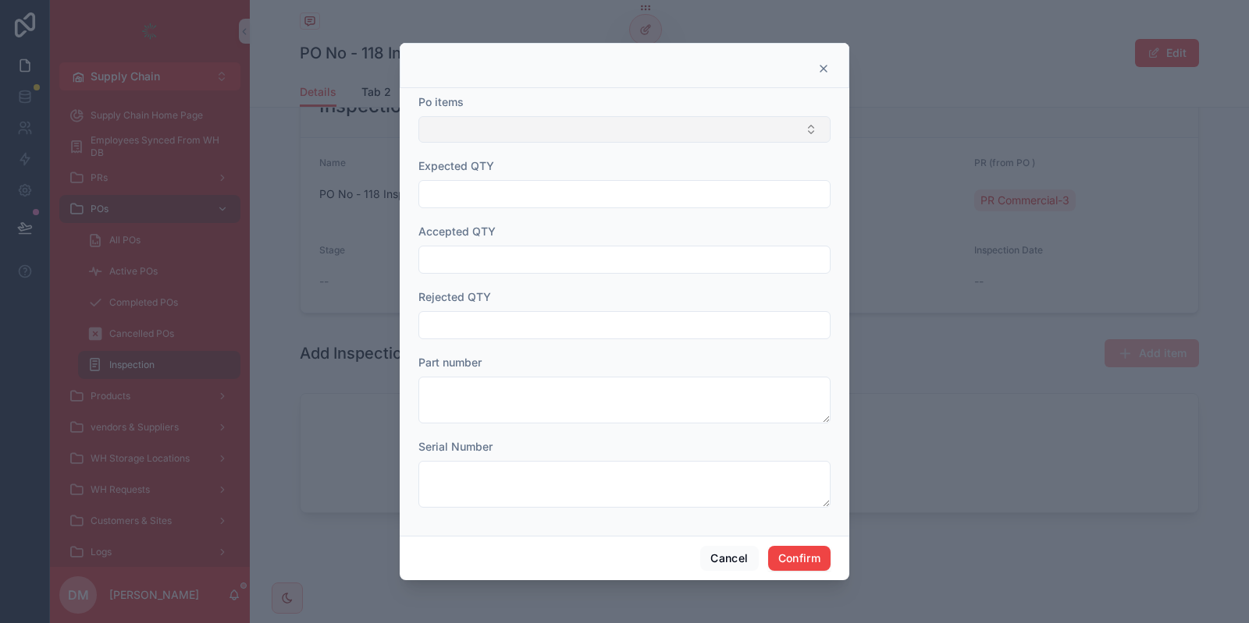
click at [623, 133] on button "Select Button" at bounding box center [624, 129] width 412 height 27
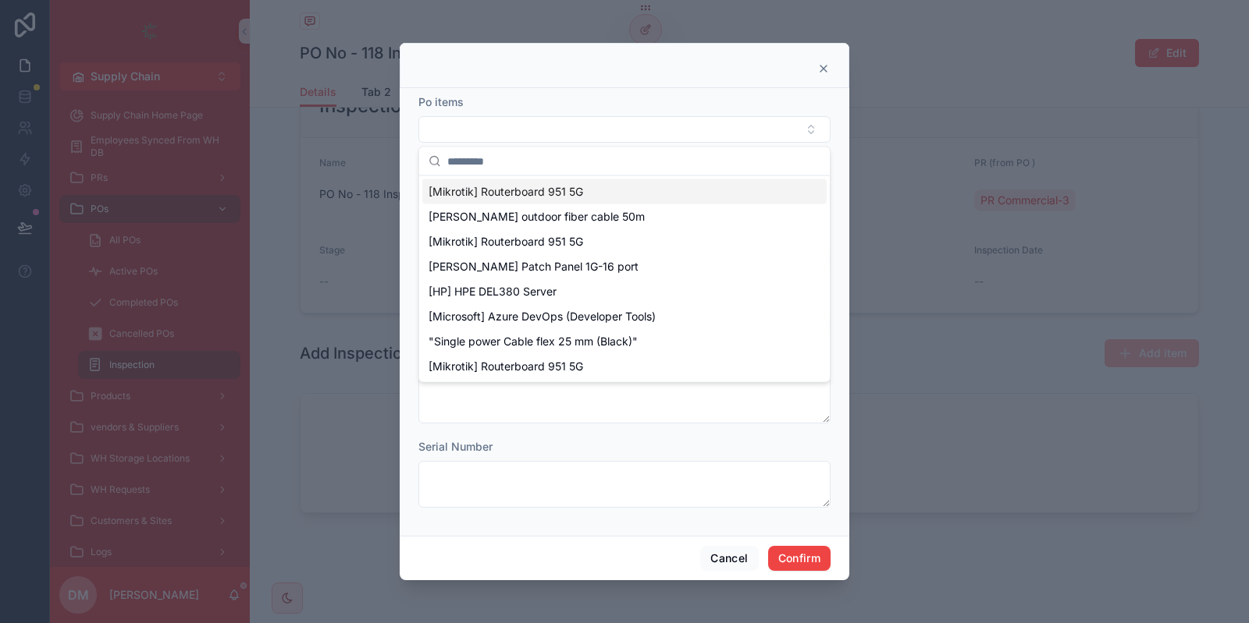
click at [643, 100] on div "Po items" at bounding box center [624, 102] width 412 height 16
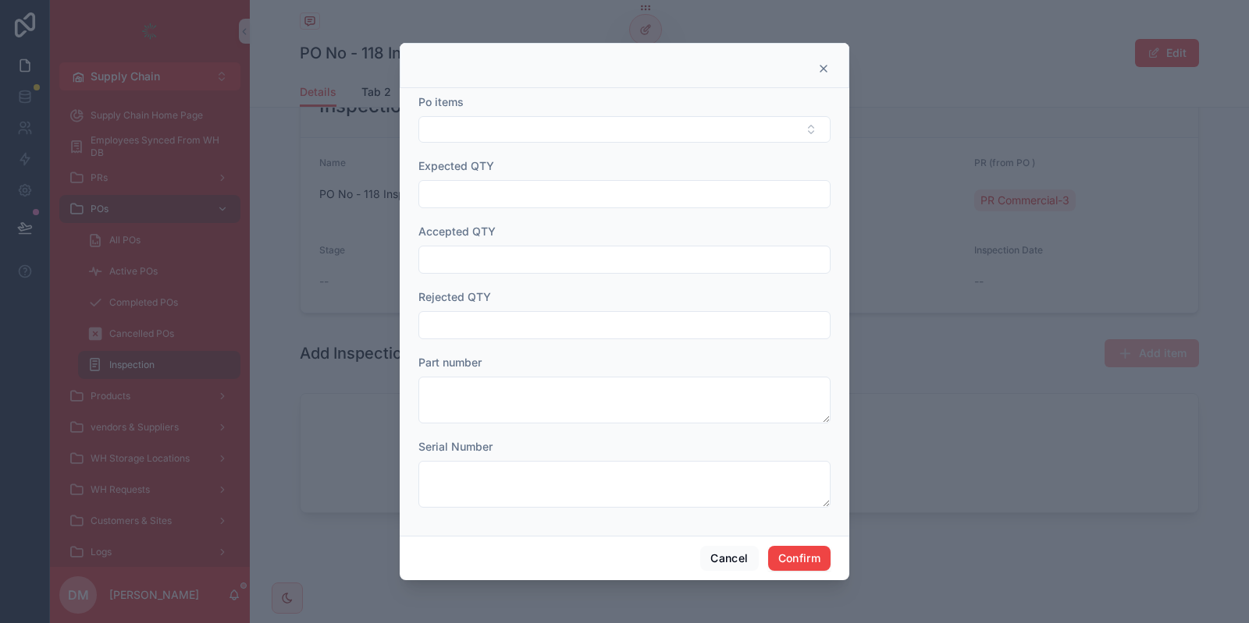
click at [825, 61] on div at bounding box center [624, 65] width 449 height 45
click at [831, 69] on div at bounding box center [624, 65] width 449 height 45
click at [820, 72] on icon at bounding box center [823, 69] width 6 height 6
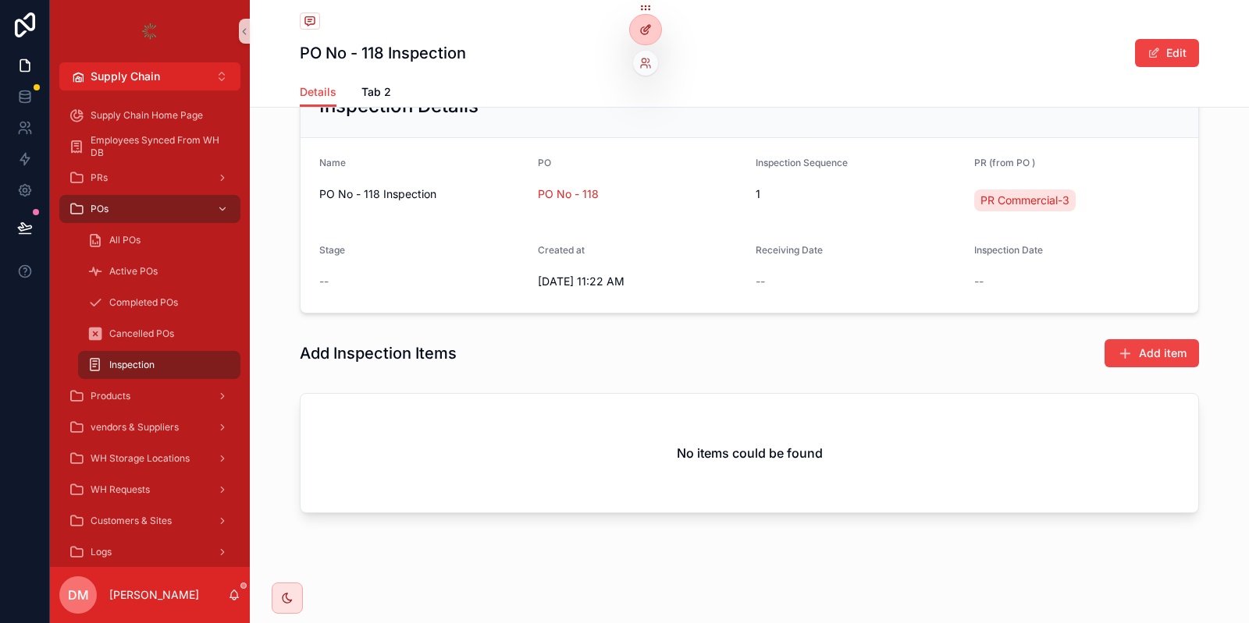
click at [631, 27] on div at bounding box center [645, 30] width 31 height 30
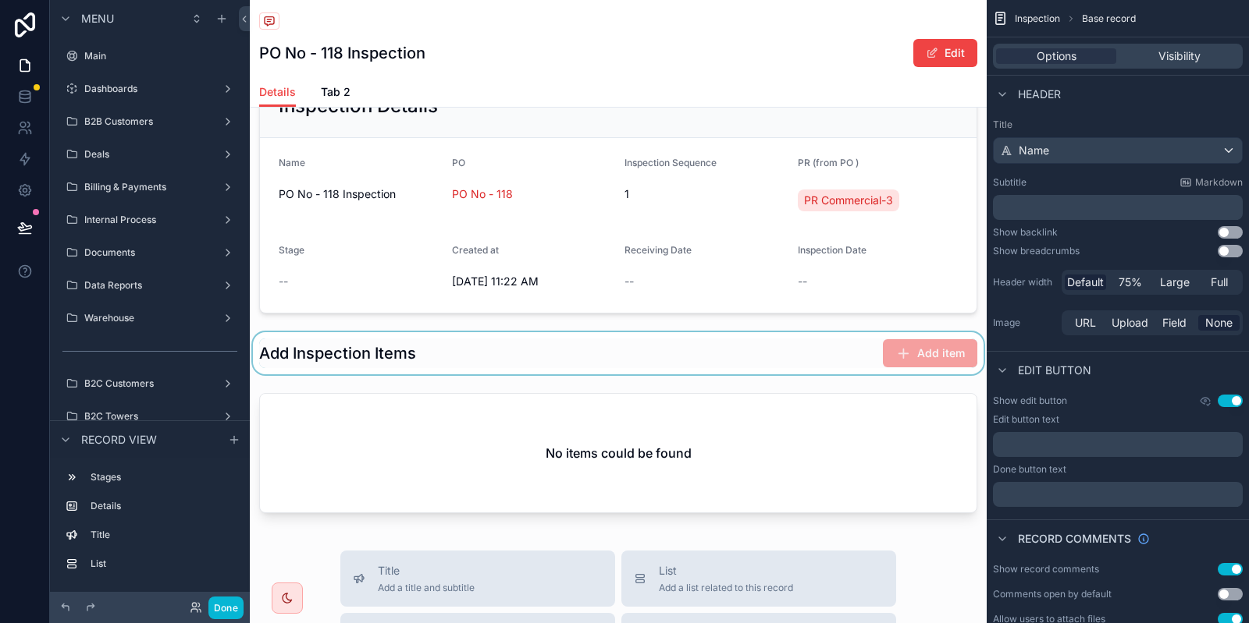
click at [722, 342] on div "scrollable content" at bounding box center [618, 353] width 737 height 42
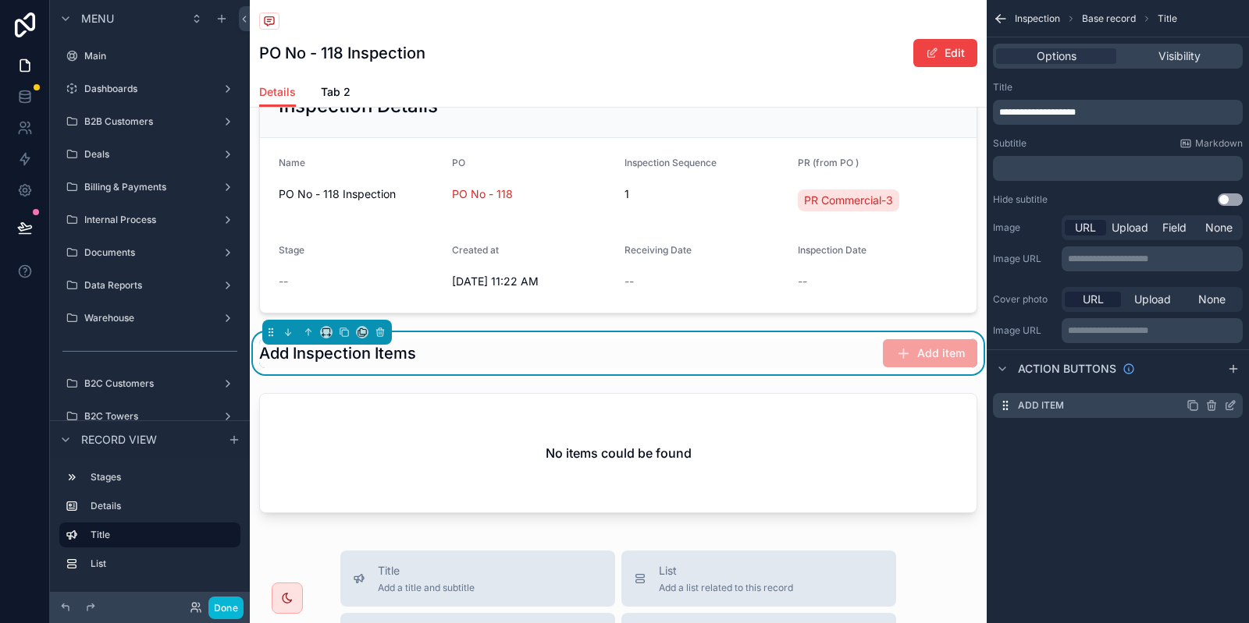
click at [1237, 401] on div "Add item" at bounding box center [1118, 405] width 250 height 25
click at [1234, 409] on icon "scrollable content" at bounding box center [1230, 406] width 12 height 12
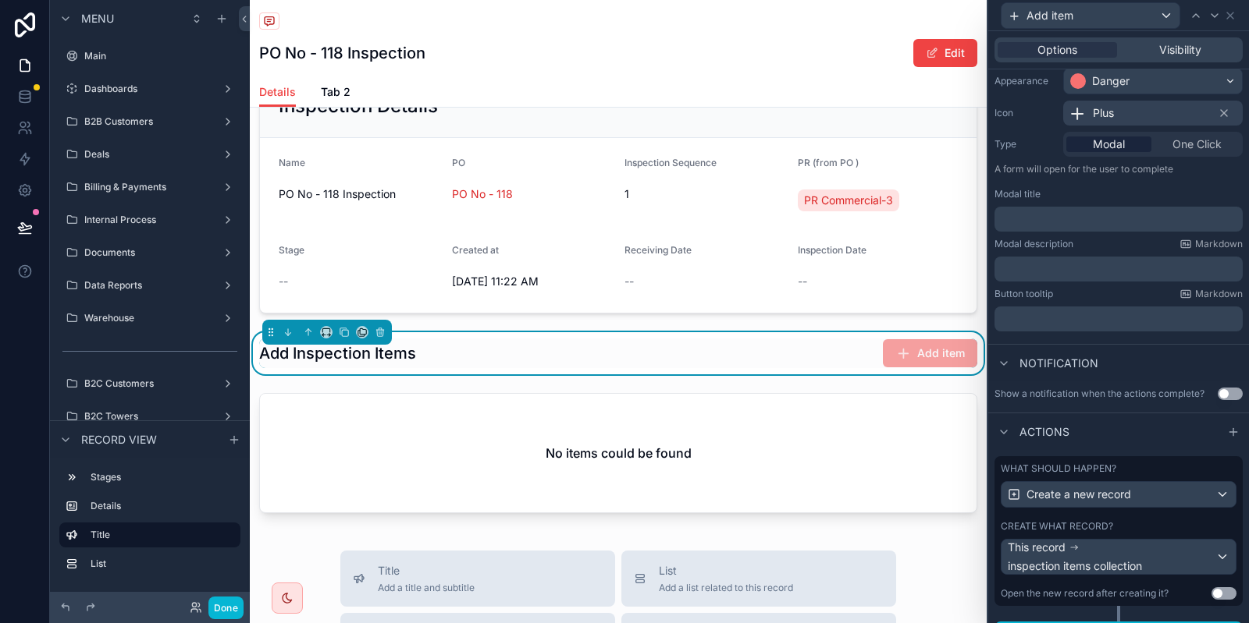
scroll to position [160, 0]
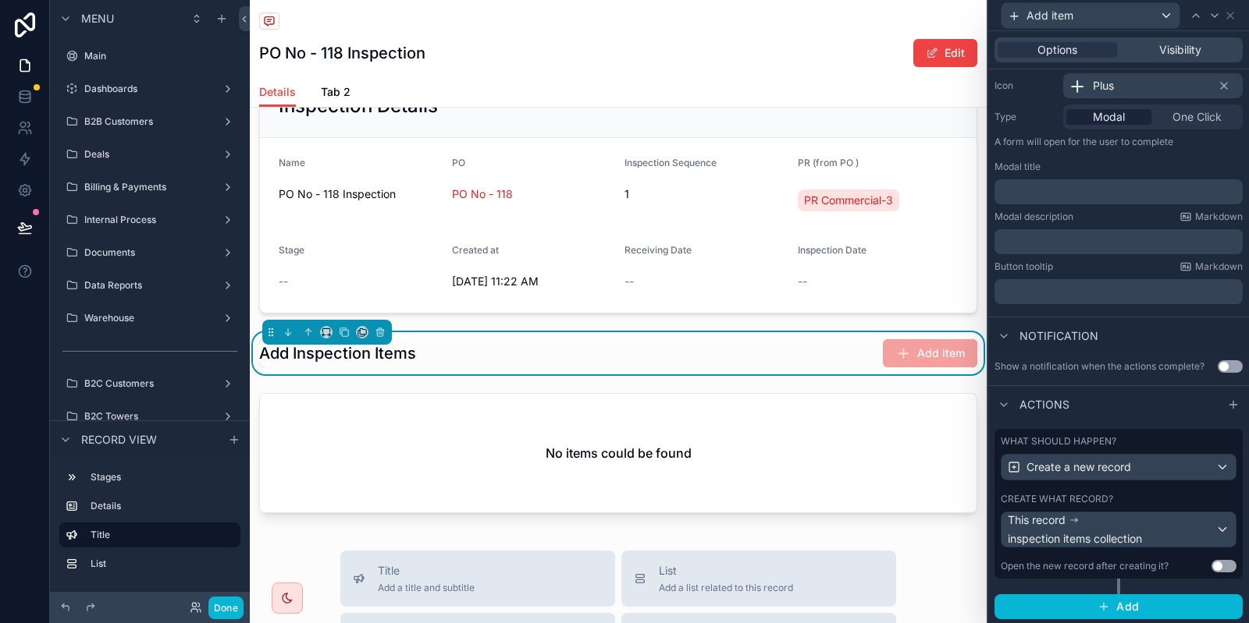
click at [1160, 487] on div "What should happen? Create a new record Create what record? This record inspect…" at bounding box center [1118, 504] width 248 height 150
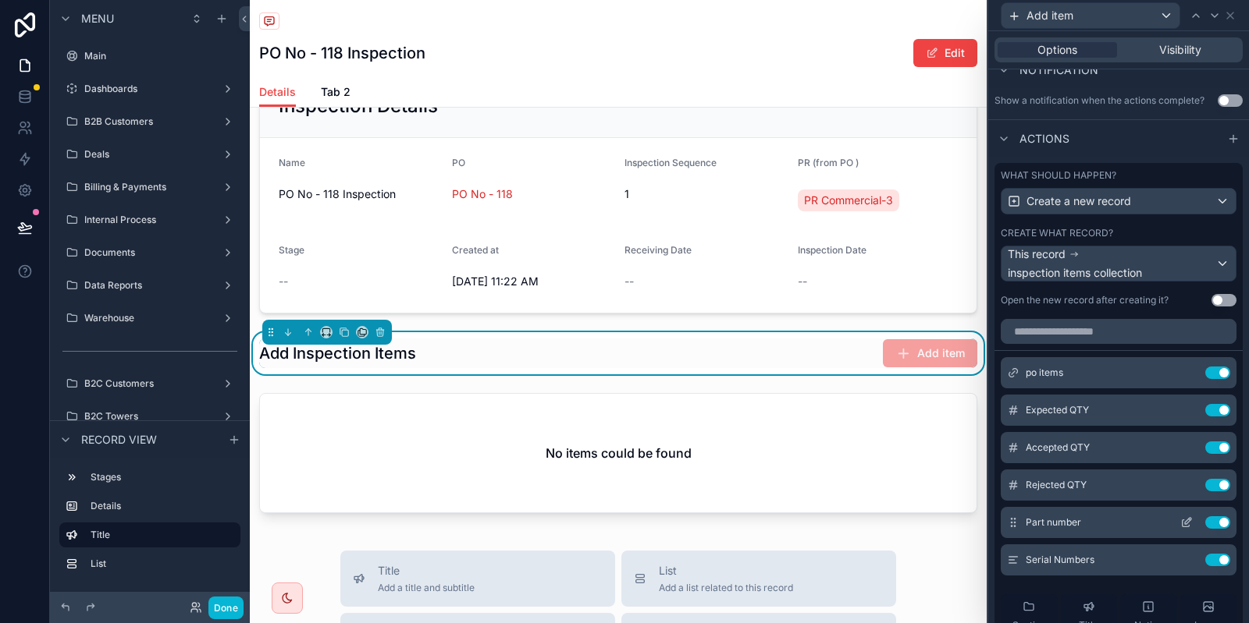
scroll to position [441, 0]
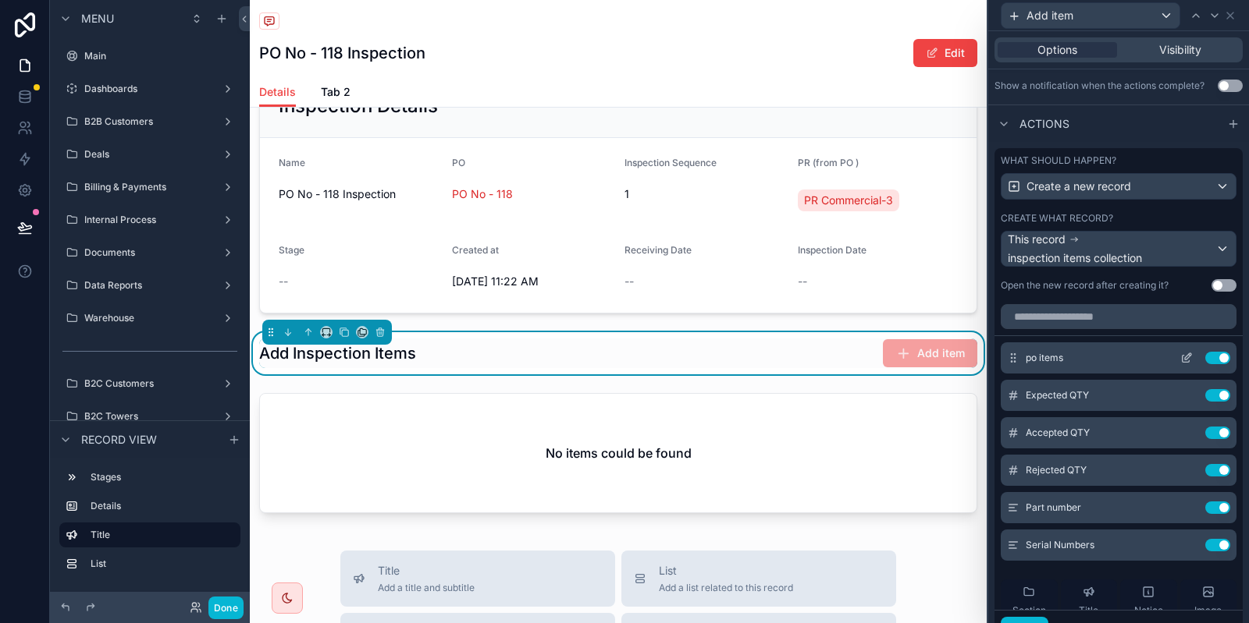
click at [1181, 358] on icon at bounding box center [1186, 358] width 12 height 12
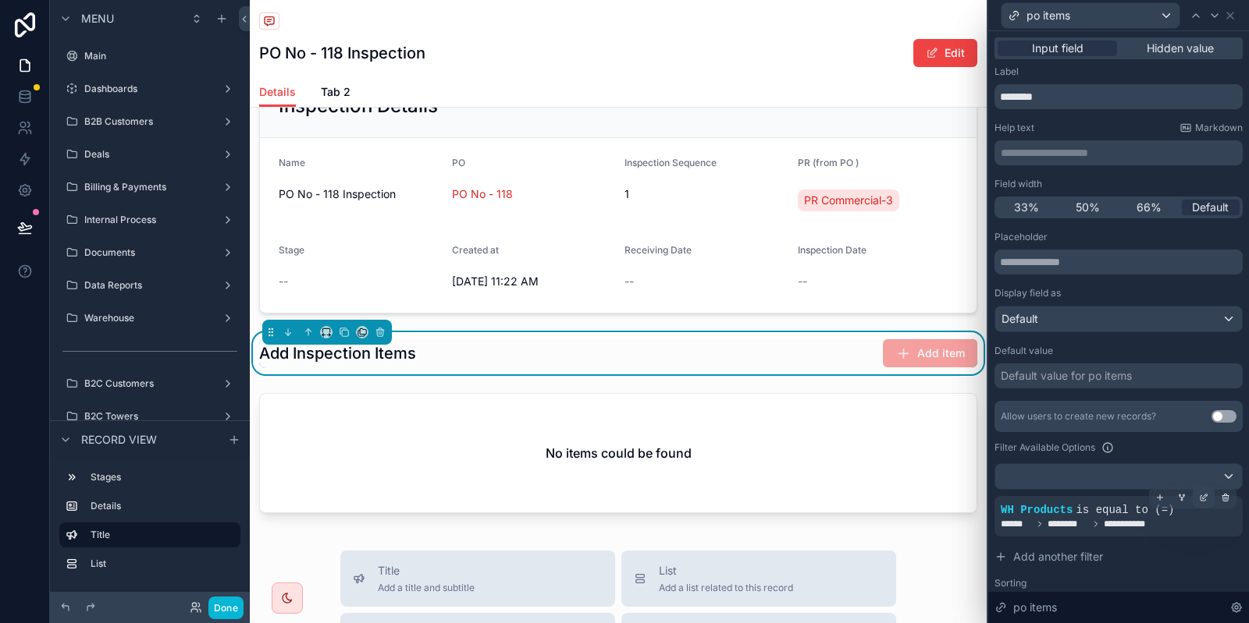
click at [1202, 497] on icon at bounding box center [1203, 497] width 9 height 9
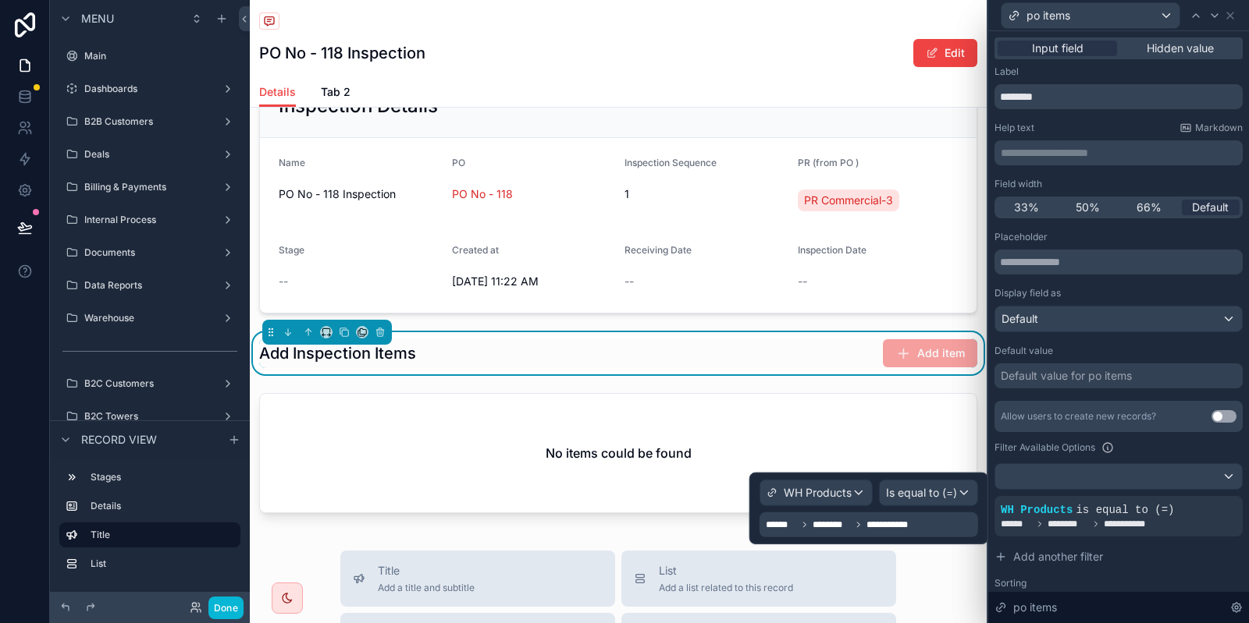
click at [861, 506] on div "**********" at bounding box center [868, 509] width 218 height 58
click at [860, 498] on div "WH Products" at bounding box center [816, 493] width 112 height 25
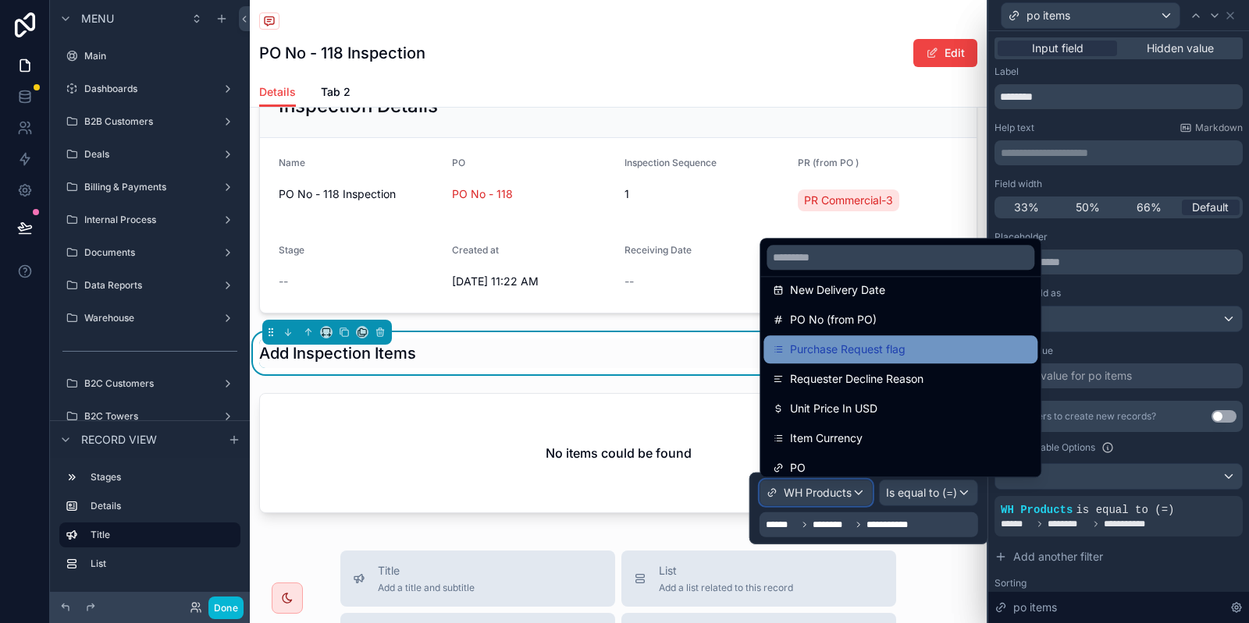
scroll to position [806, 0]
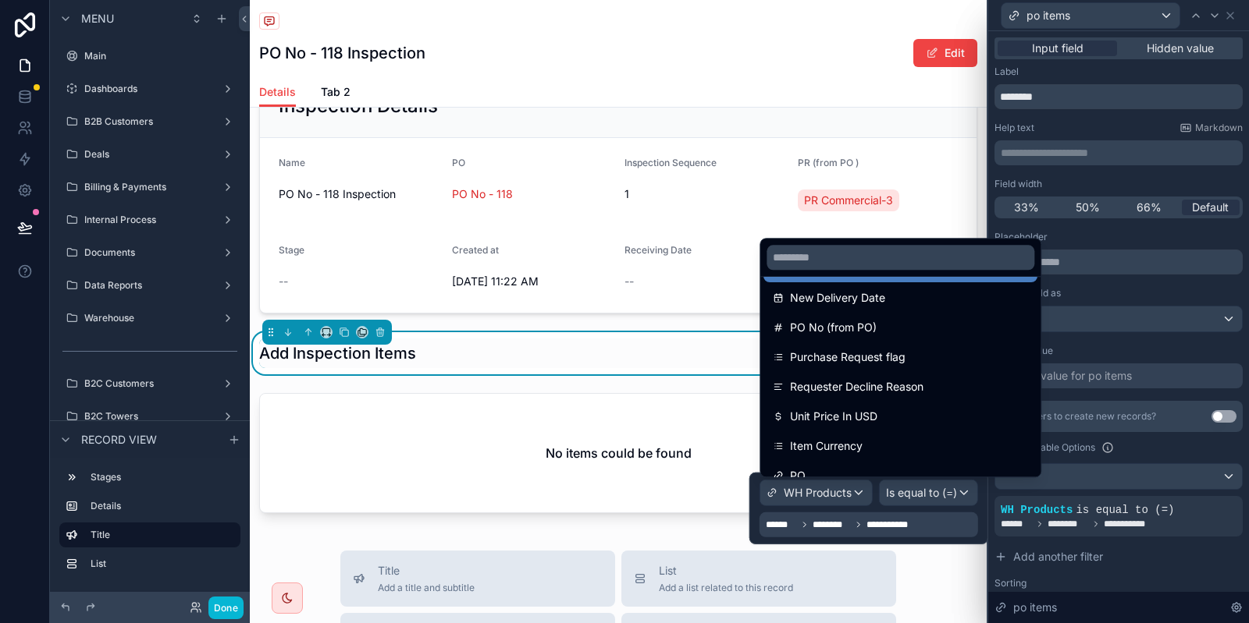
click at [893, 521] on div at bounding box center [868, 509] width 239 height 72
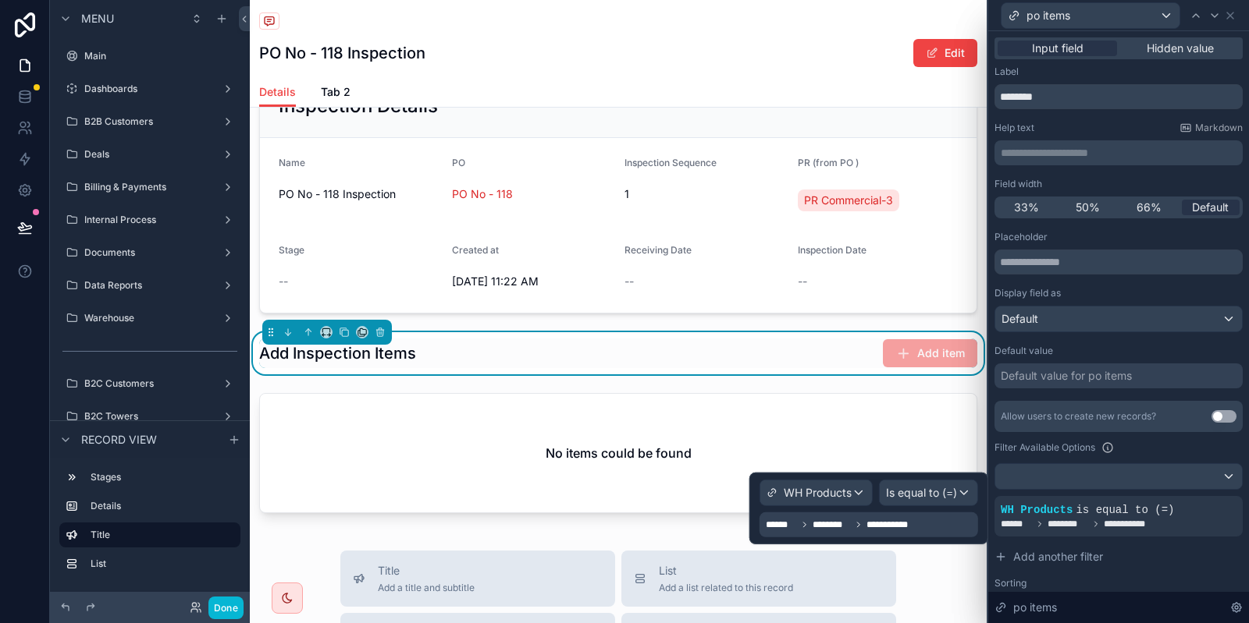
click at [893, 521] on span "**********" at bounding box center [895, 525] width 59 height 12
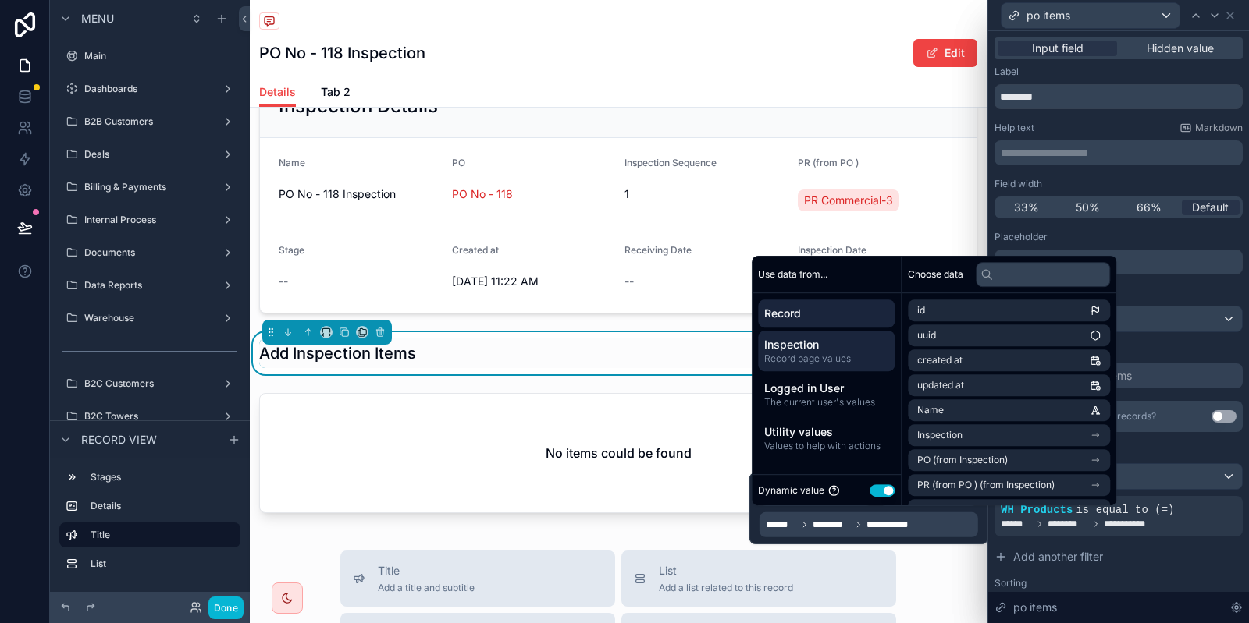
click at [814, 338] on span "Inspection" at bounding box center [826, 345] width 124 height 16
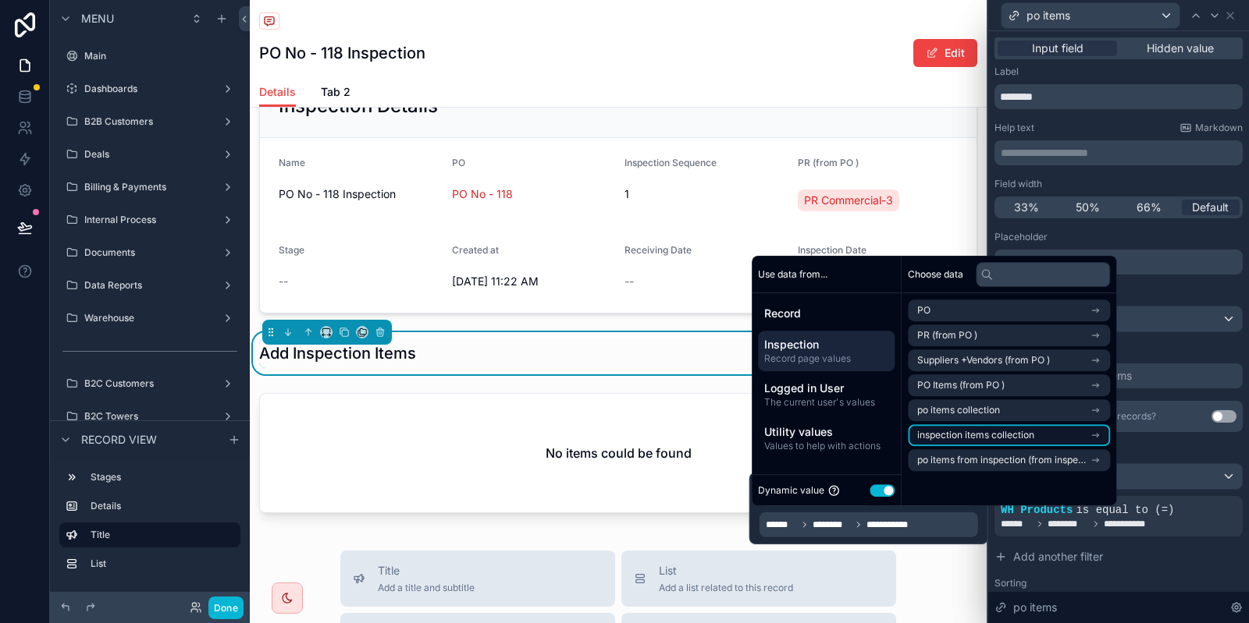
click at [1001, 438] on span "inspection items collection" at bounding box center [975, 435] width 117 height 12
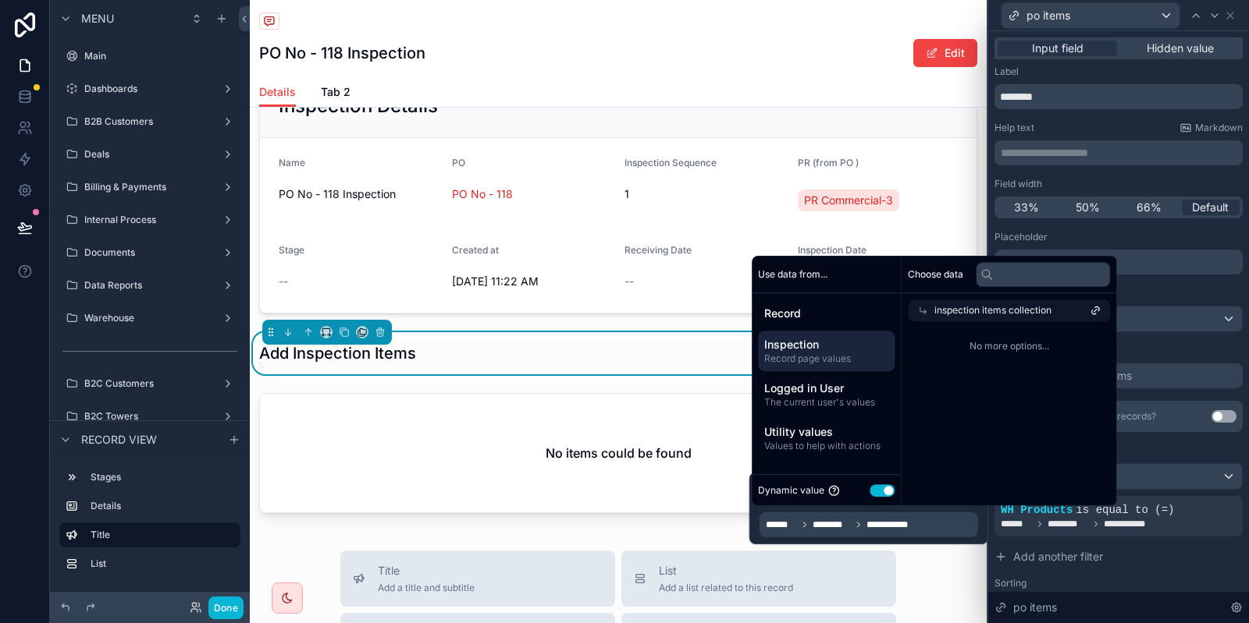
click at [977, 307] on span "inspection items collection" at bounding box center [992, 310] width 117 height 12
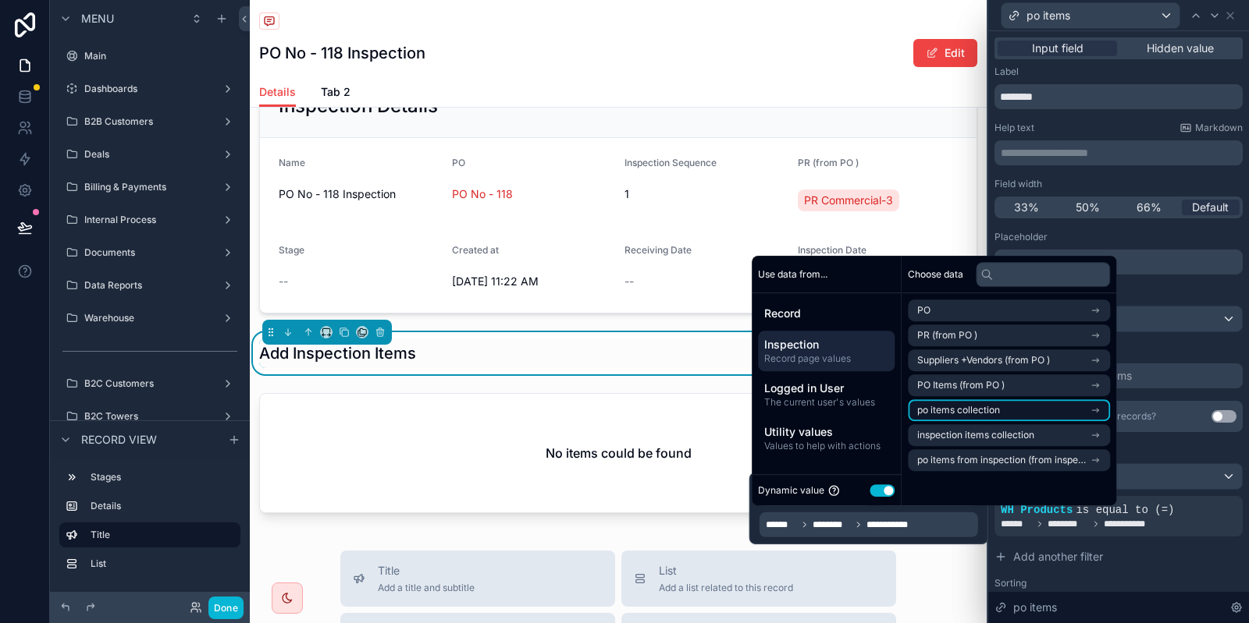
click at [1021, 412] on li "po items collection" at bounding box center [1009, 411] width 202 height 22
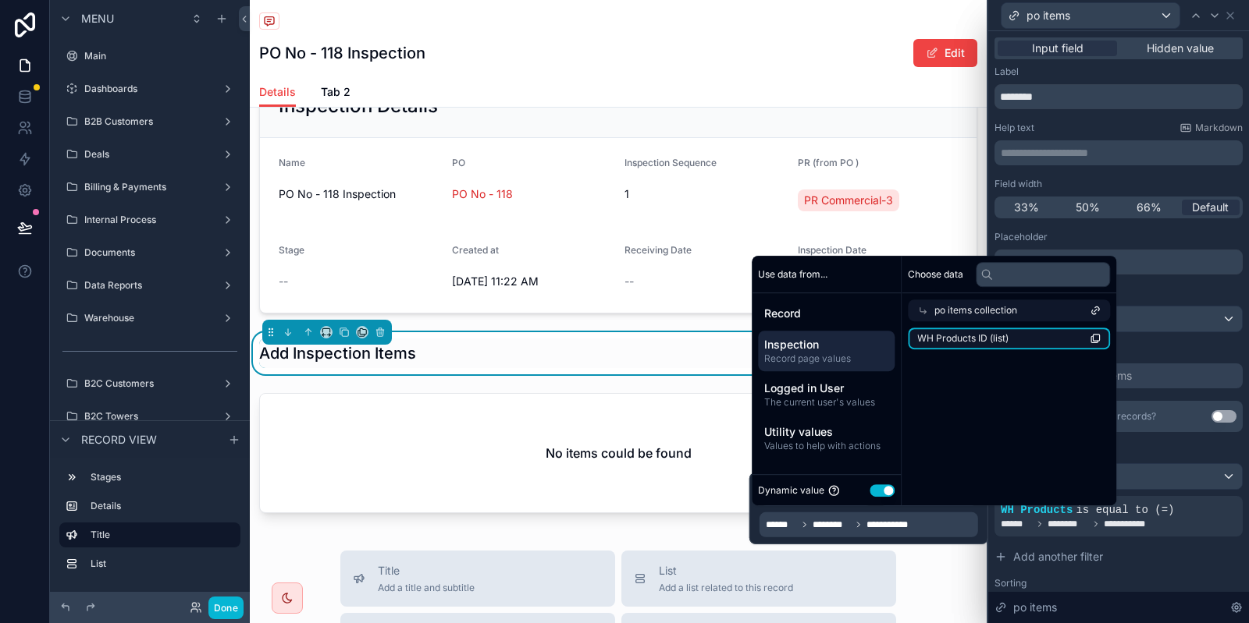
click at [1025, 338] on li "WH Products ID (list)" at bounding box center [1009, 339] width 202 height 22
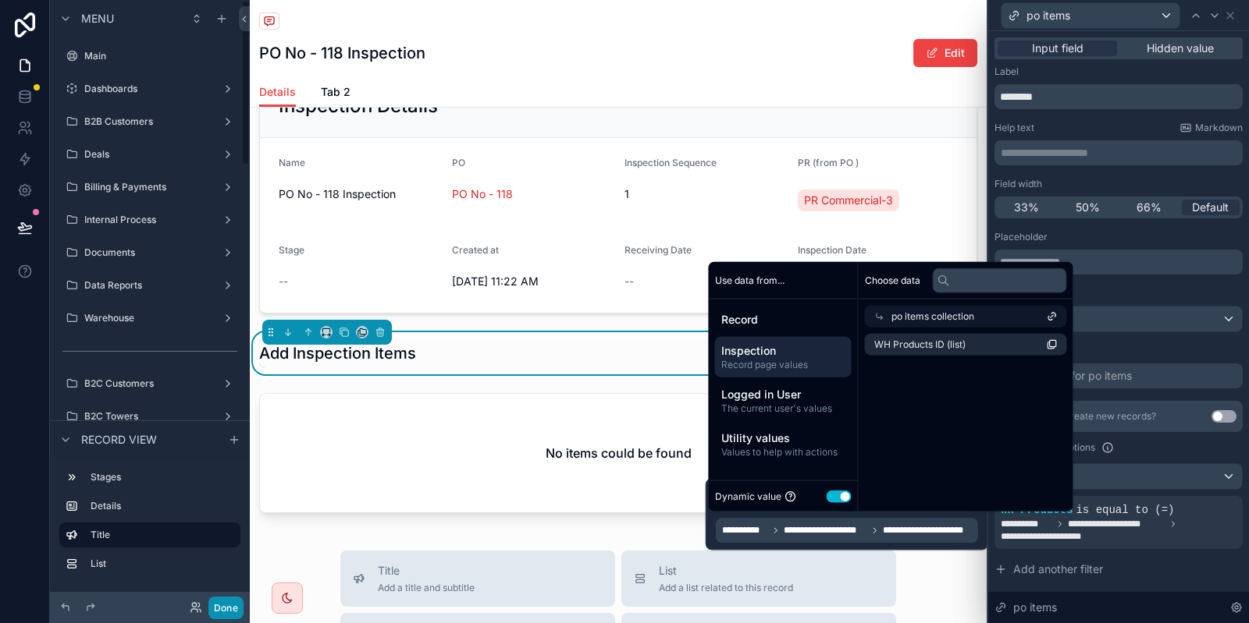
click at [230, 608] on button "Done" at bounding box center [225, 608] width 35 height 23
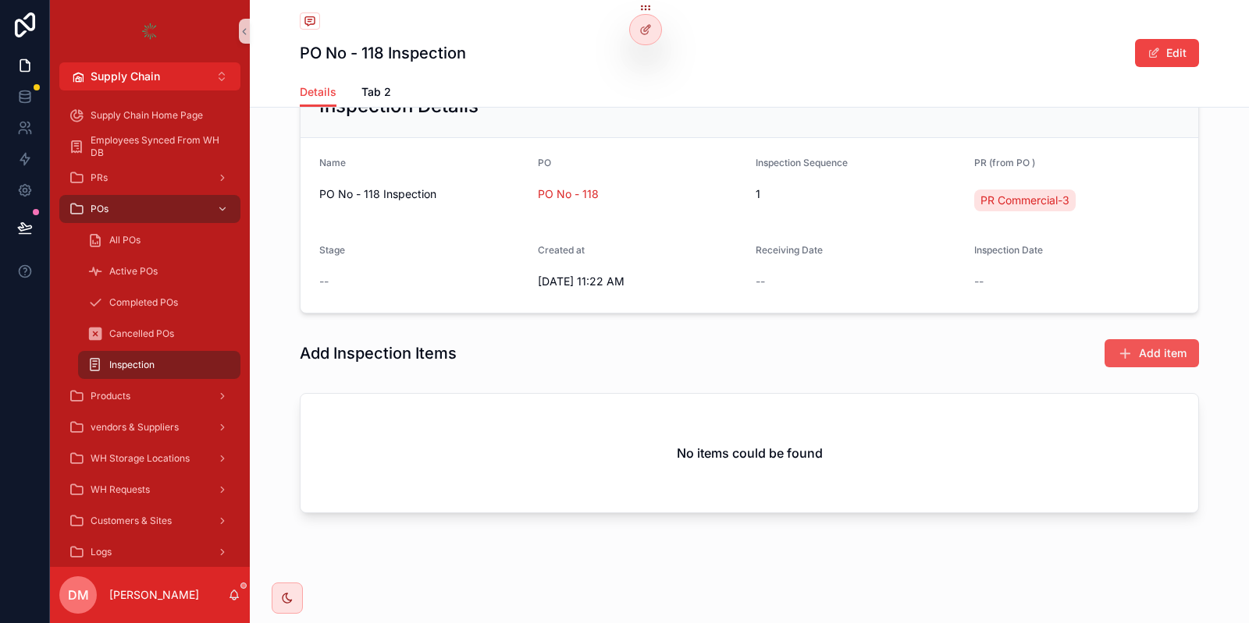
click at [1150, 361] on button "Add item" at bounding box center [1151, 353] width 94 height 28
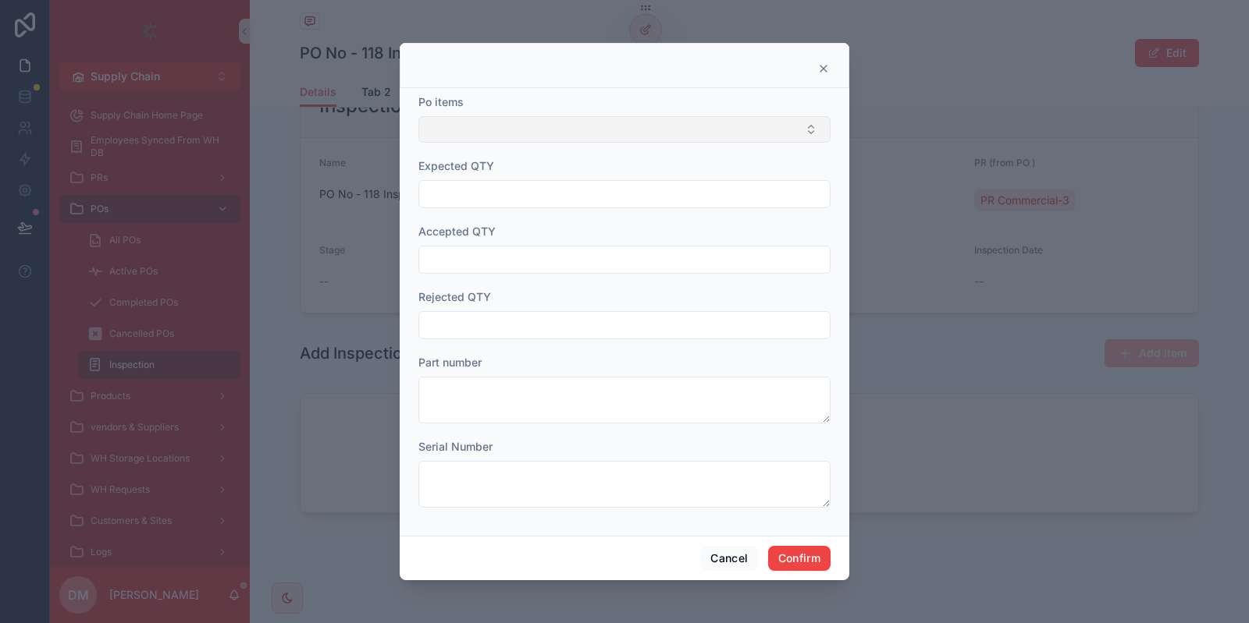
click at [472, 125] on button "Select Button" at bounding box center [624, 129] width 412 height 27
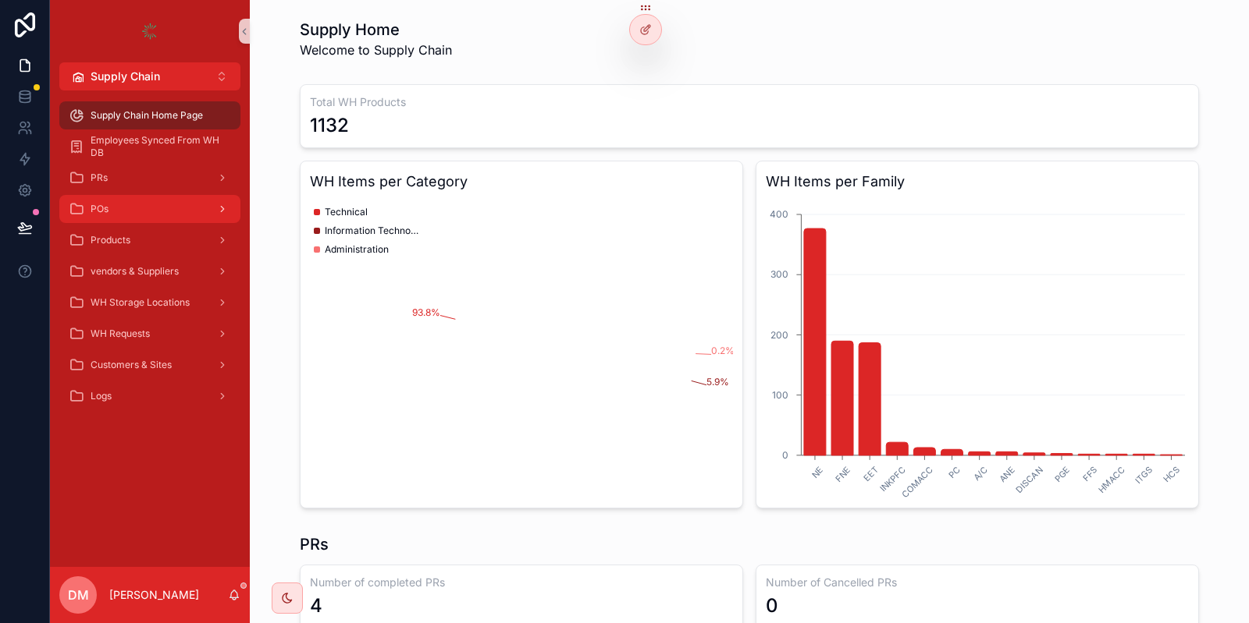
click at [149, 212] on div "POs" at bounding box center [150, 209] width 162 height 25
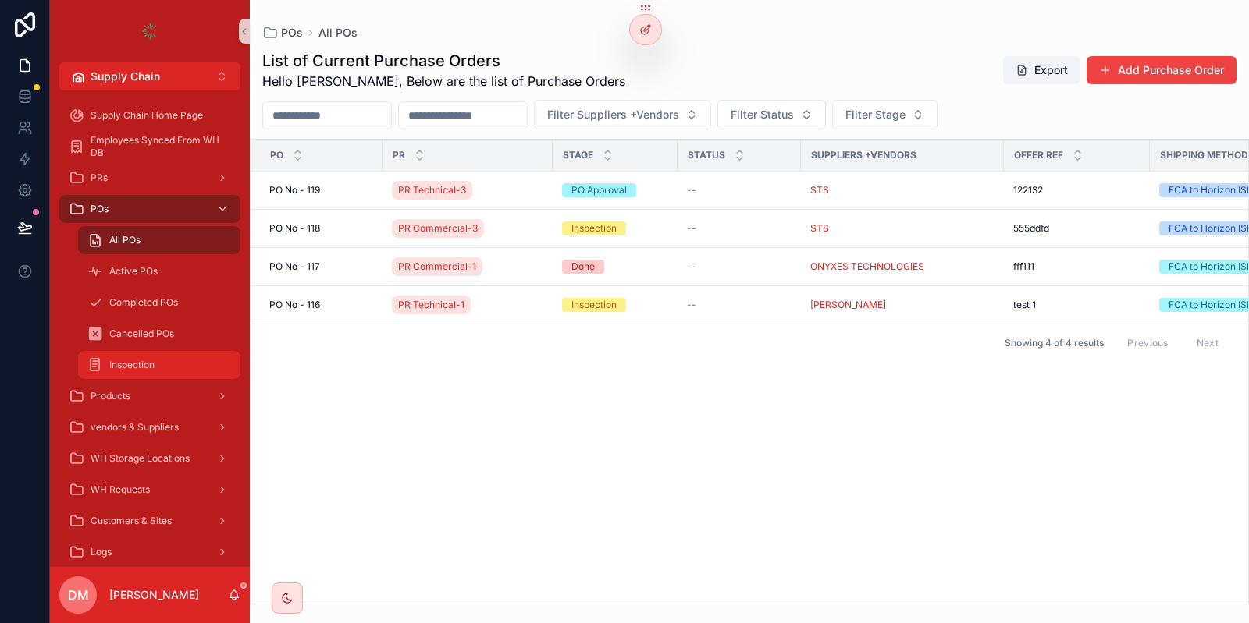
click at [160, 353] on div "Inspection" at bounding box center [159, 365] width 144 height 25
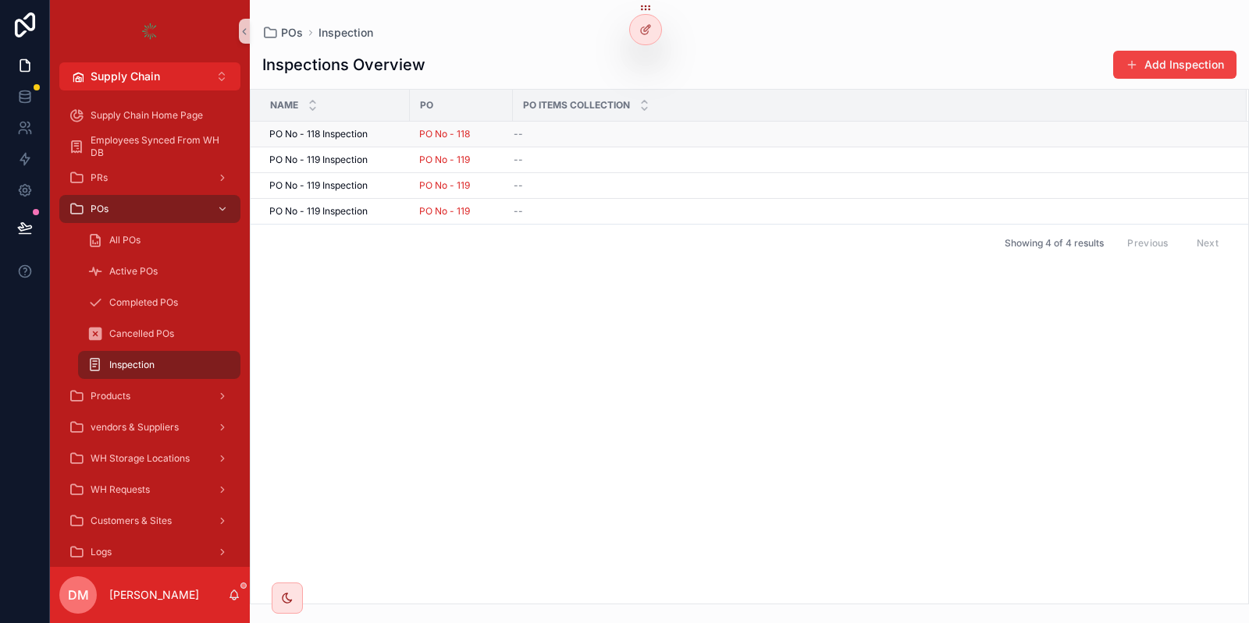
click at [393, 136] on div "PO No - 118 Inspection PO No - 118 Inspection" at bounding box center [334, 134] width 131 height 12
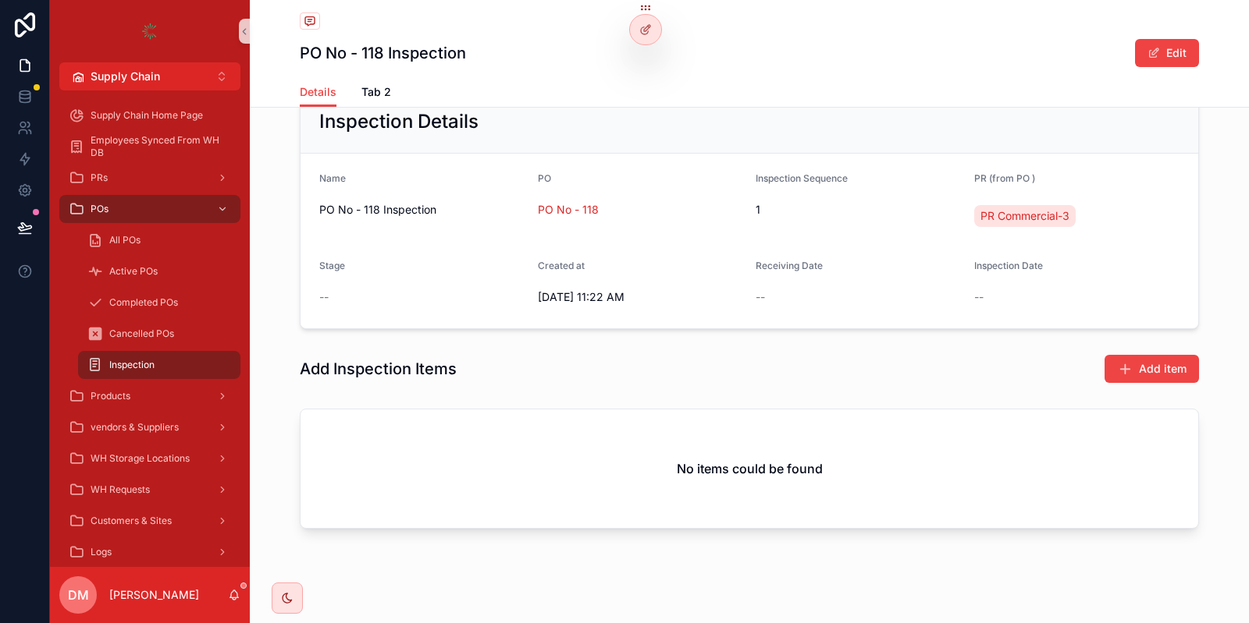
scroll to position [126, 0]
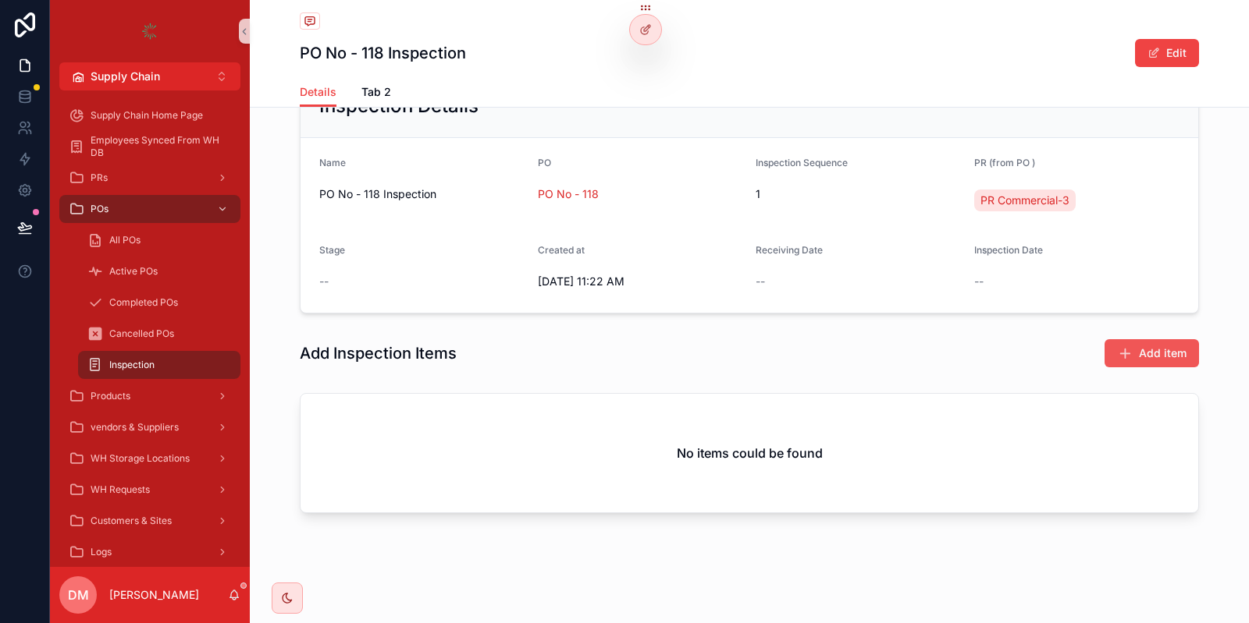
click at [1193, 348] on button "Add item" at bounding box center [1151, 353] width 94 height 28
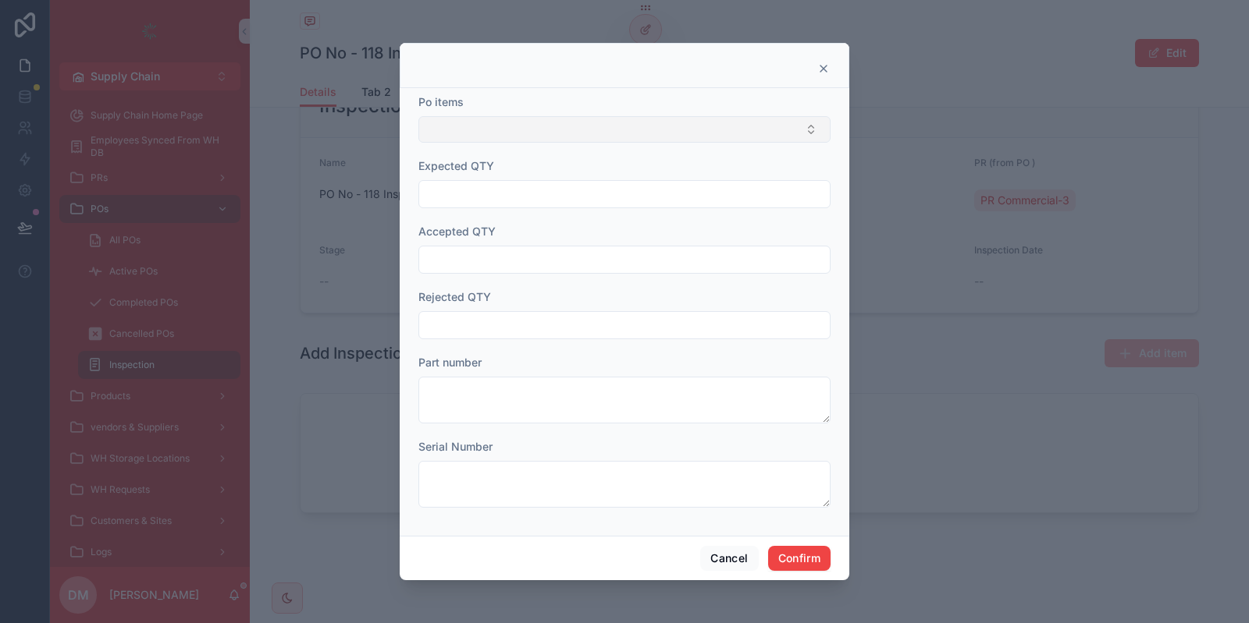
click at [547, 138] on button "Select Button" at bounding box center [624, 129] width 412 height 27
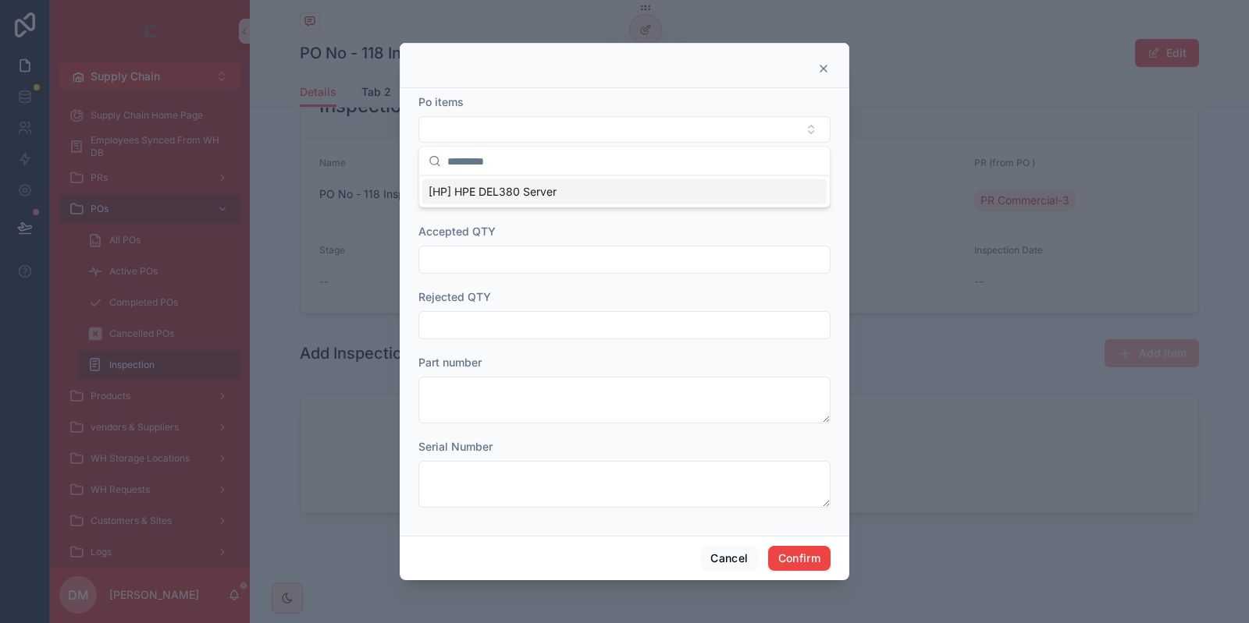
click at [821, 75] on icon at bounding box center [823, 68] width 12 height 12
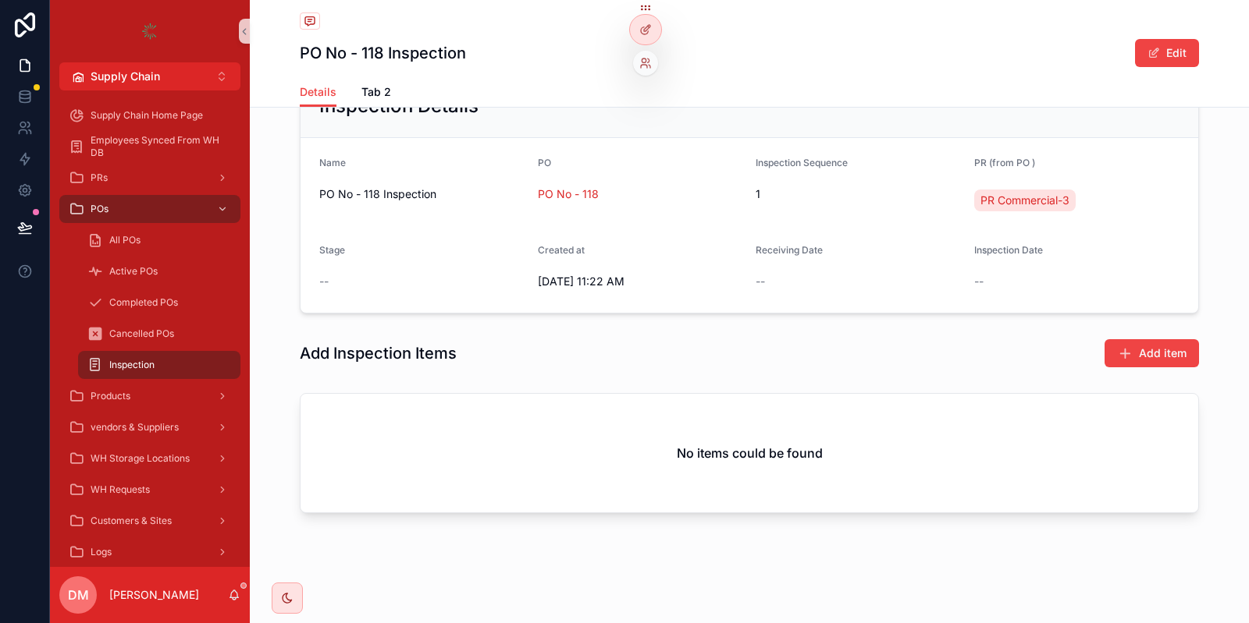
click at [660, 37] on div at bounding box center [645, 24] width 33 height 44
click at [653, 32] on div at bounding box center [645, 30] width 31 height 30
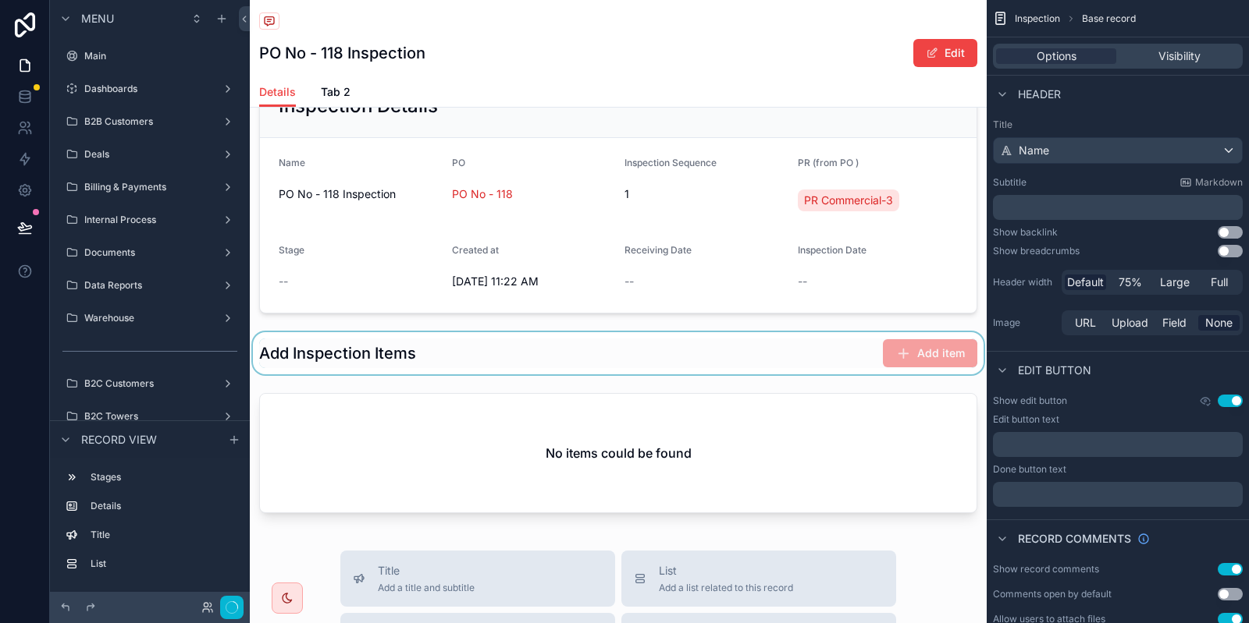
click at [668, 351] on div "scrollable content" at bounding box center [618, 353] width 737 height 42
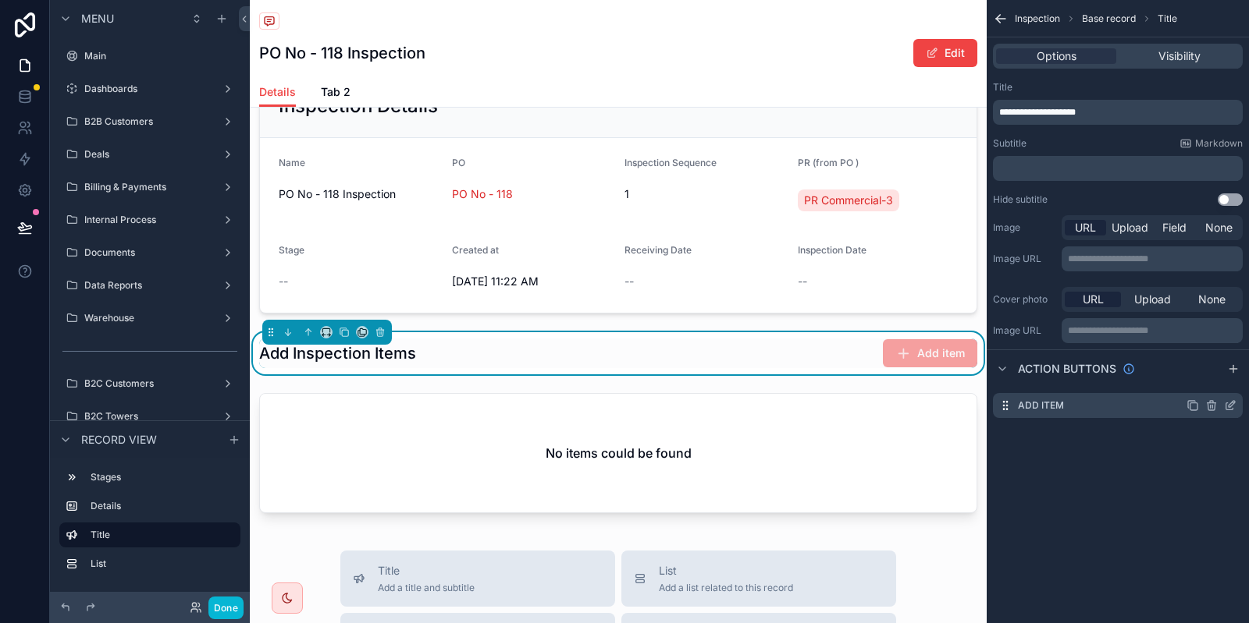
click at [1234, 406] on icon "scrollable content" at bounding box center [1230, 406] width 12 height 12
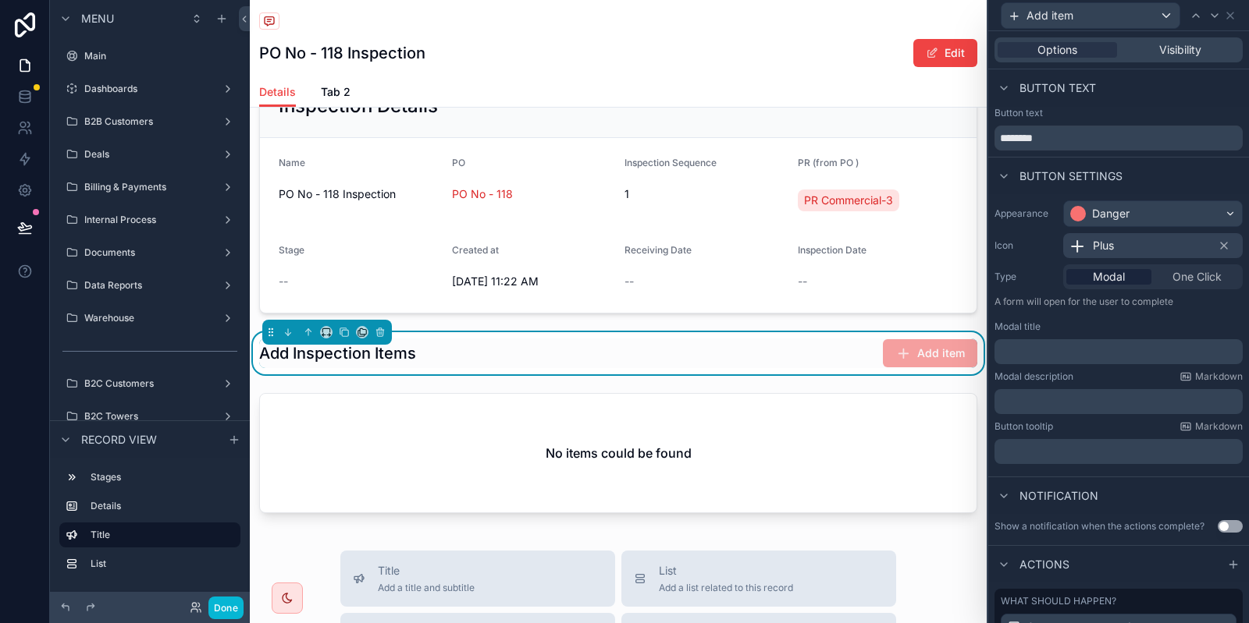
scroll to position [160, 0]
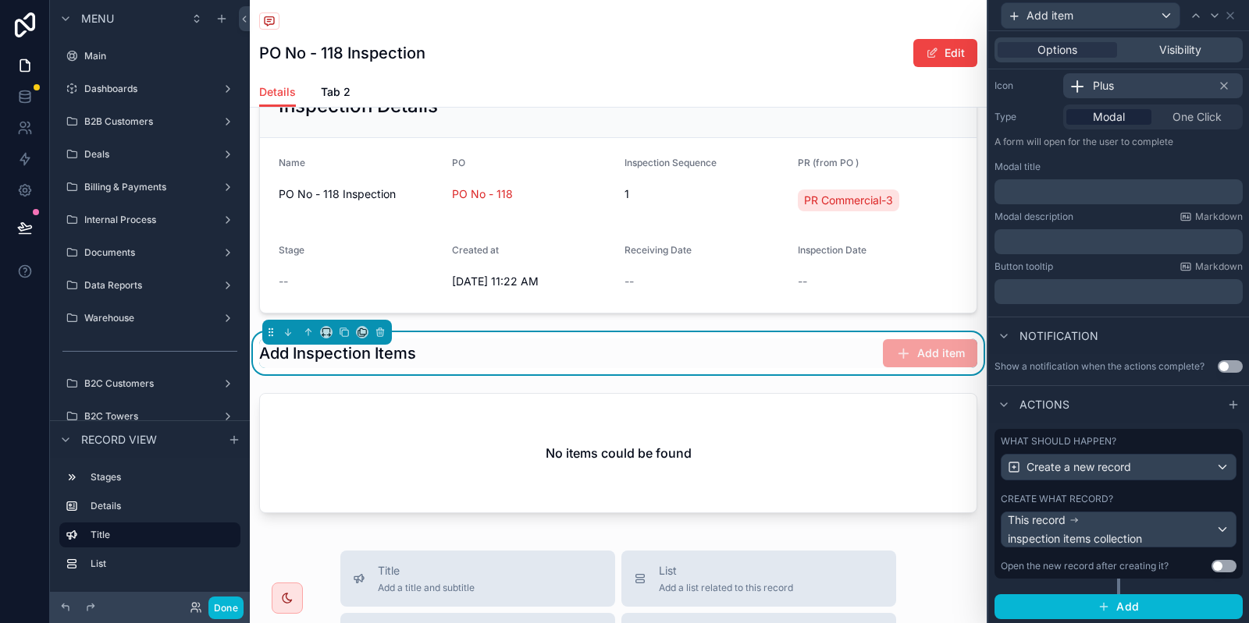
click at [1203, 496] on div "Create what record?" at bounding box center [1118, 499] width 236 height 12
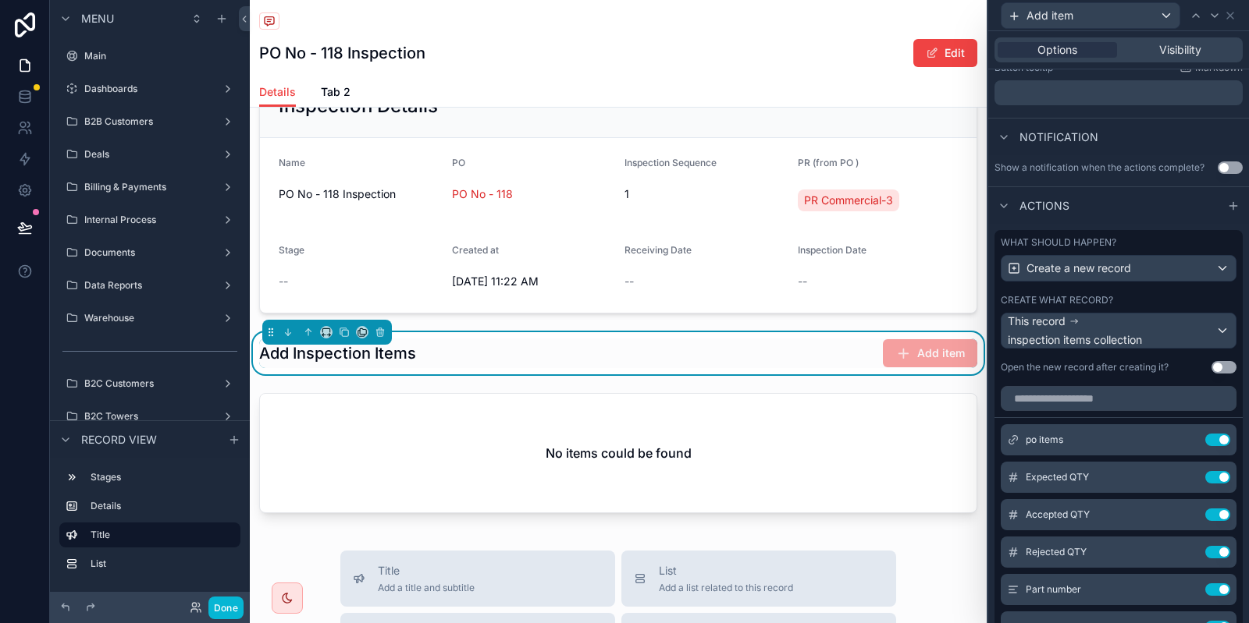
scroll to position [365, 0]
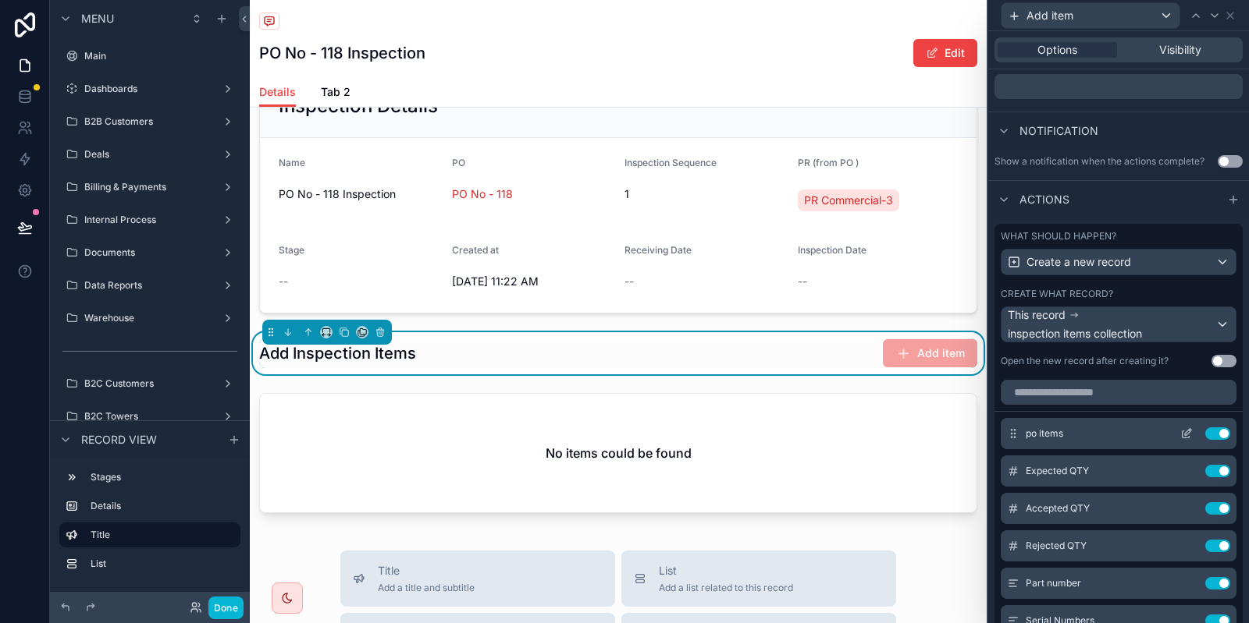
click at [1189, 429] on icon at bounding box center [1188, 432] width 6 height 6
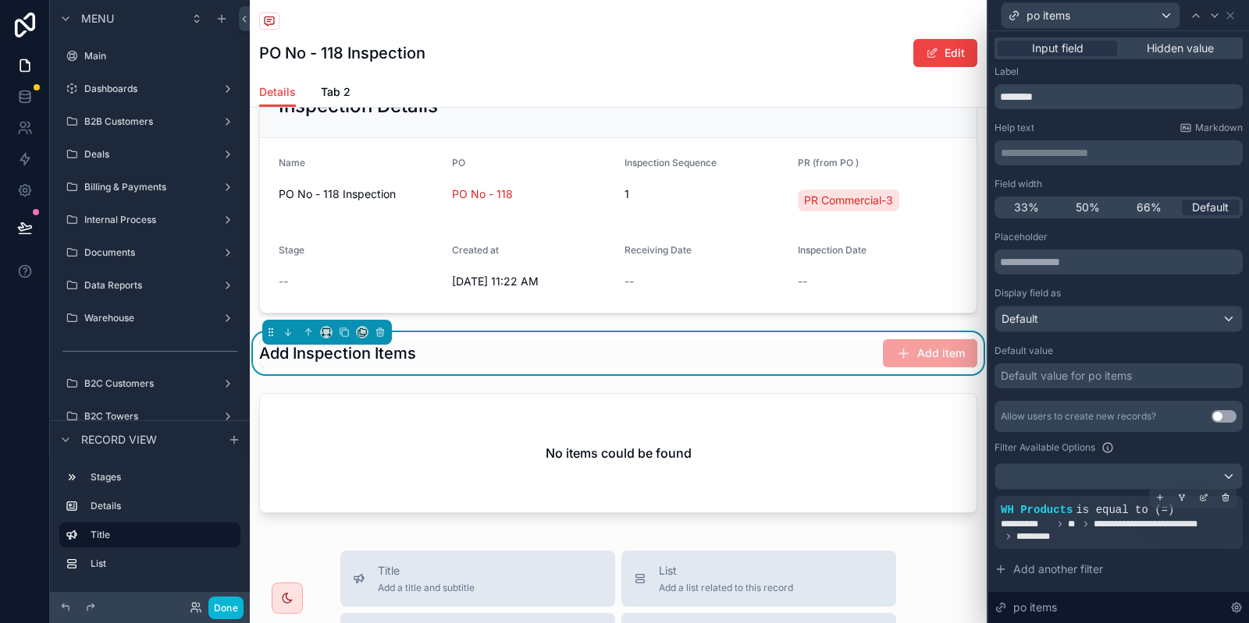
scroll to position [77, 0]
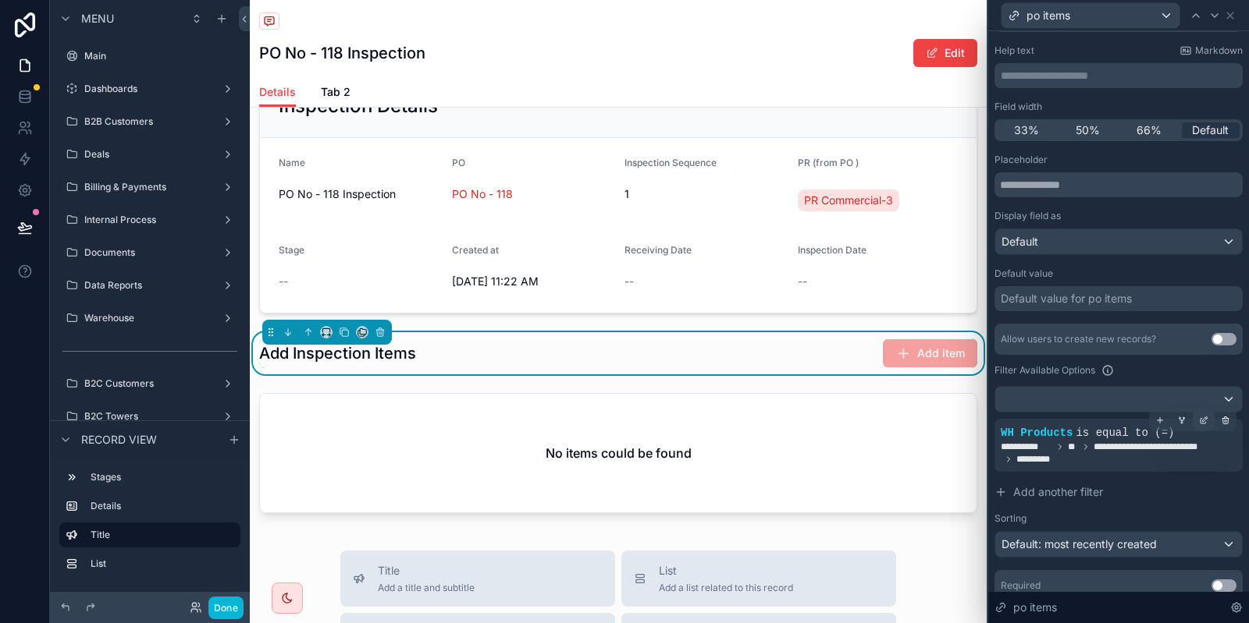
click at [1203, 422] on icon at bounding box center [1203, 420] width 9 height 9
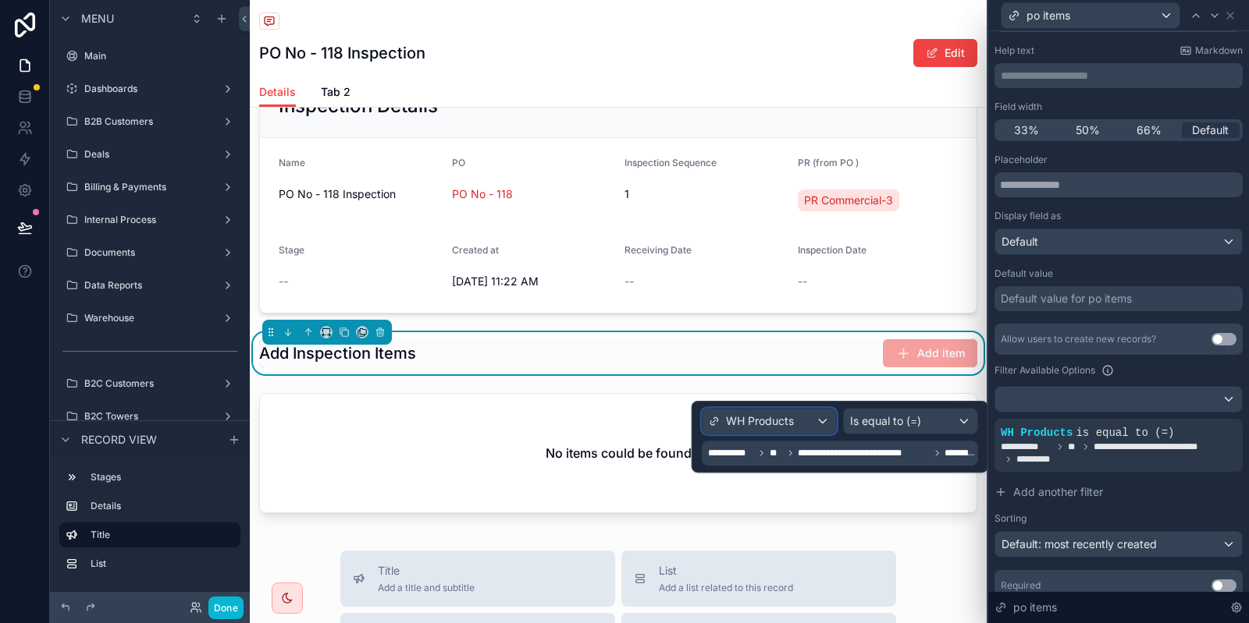
click at [786, 432] on div "WH Products" at bounding box center [768, 421] width 133 height 25
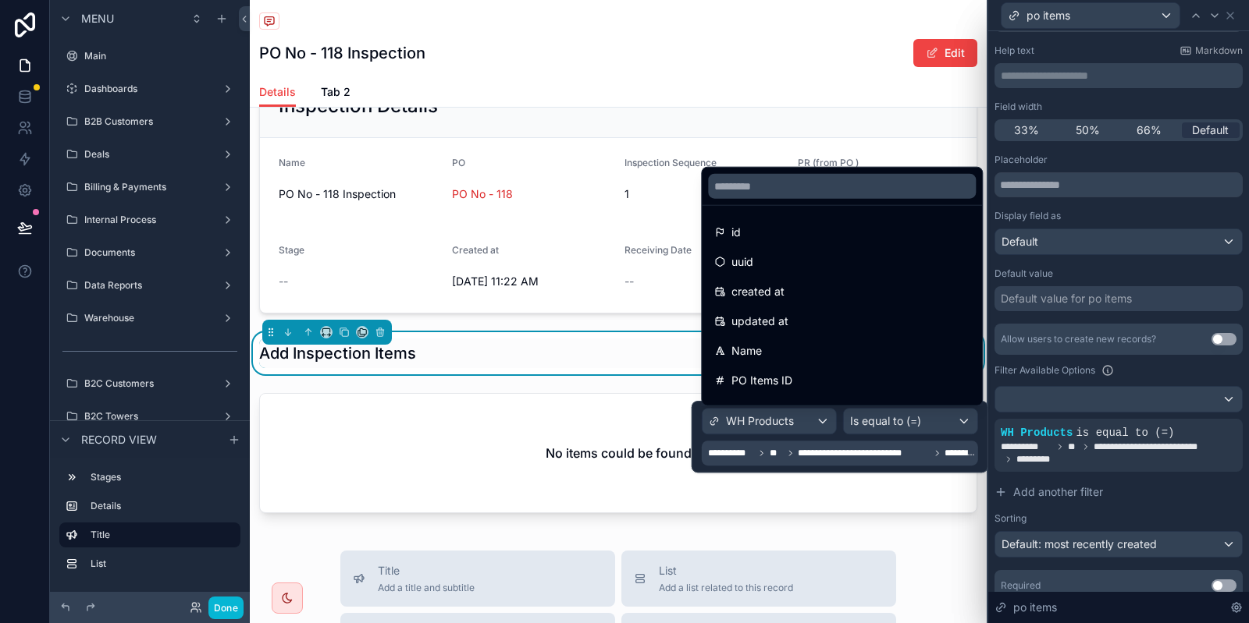
click at [786, 432] on div at bounding box center [839, 437] width 297 height 72
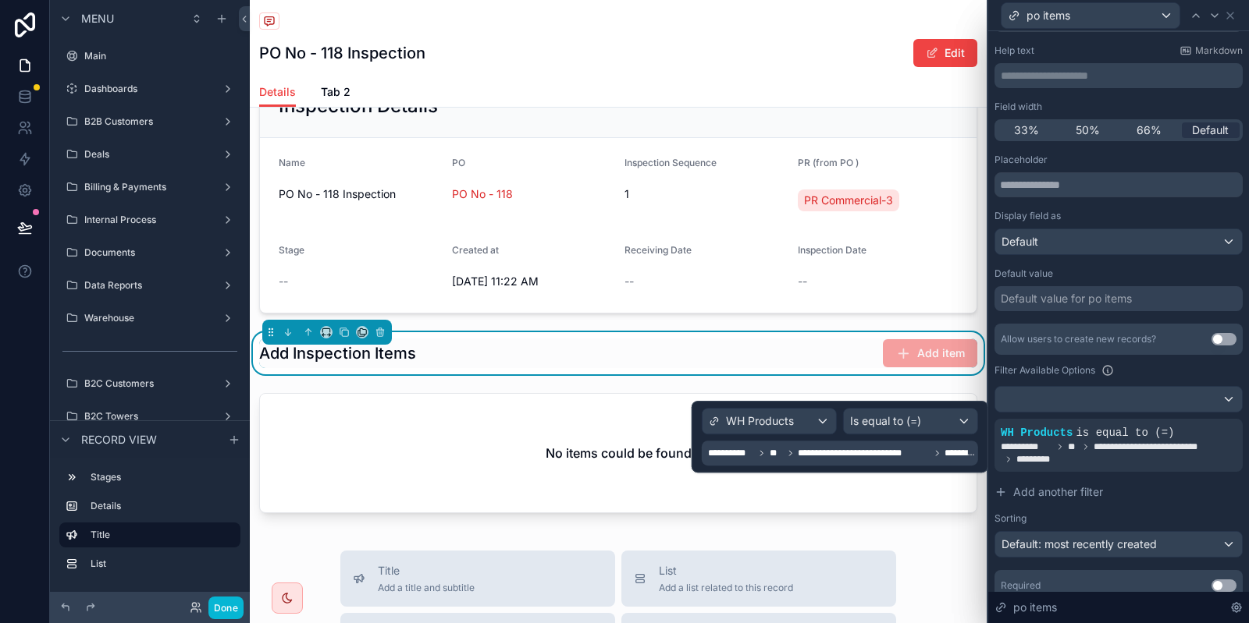
click at [804, 455] on span "**********" at bounding box center [862, 453] width 131 height 12
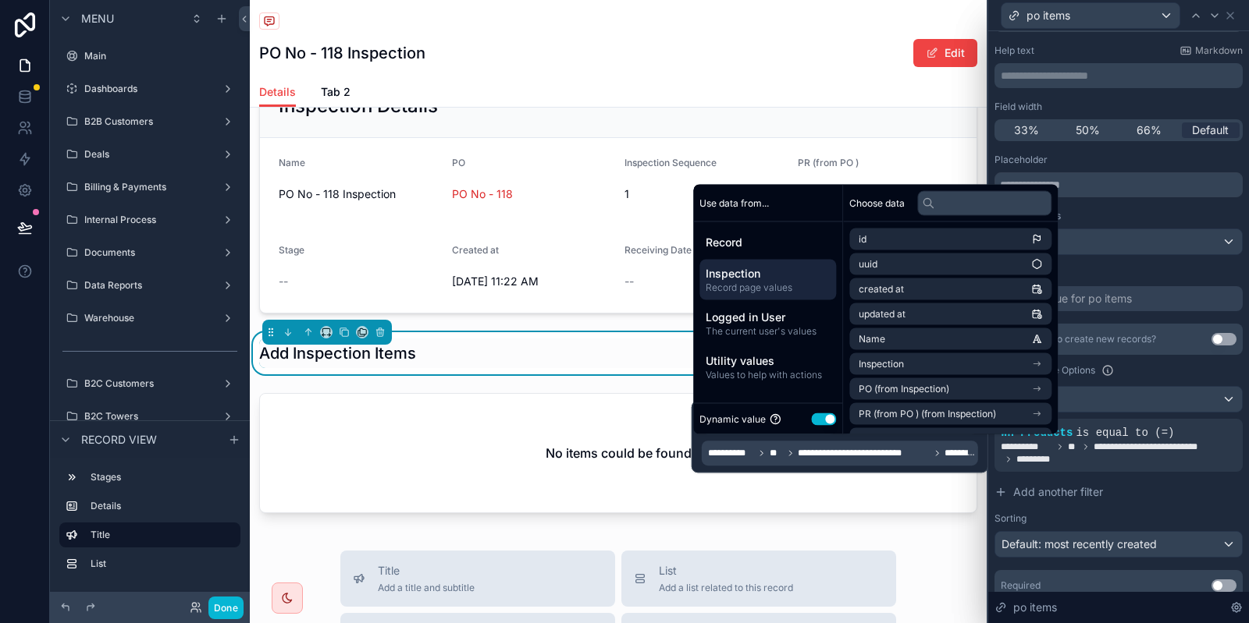
click at [737, 265] on div "Inspection Record page values" at bounding box center [767, 280] width 137 height 41
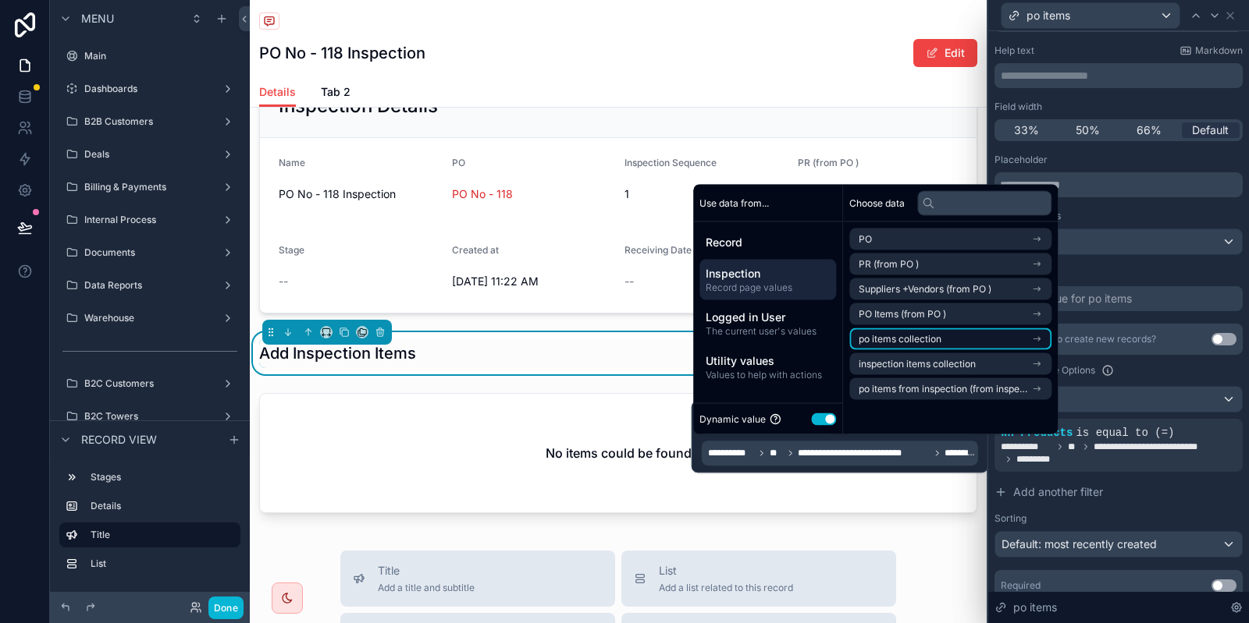
click at [929, 341] on span "po items collection" at bounding box center [899, 339] width 83 height 12
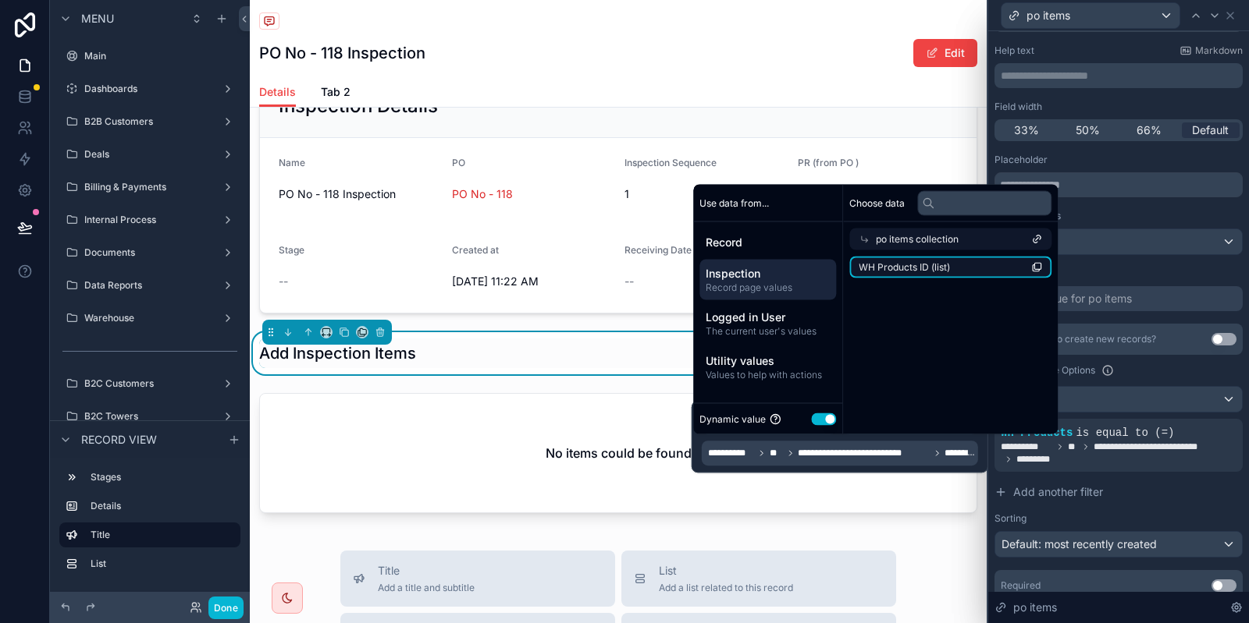
click at [937, 261] on li "WH Products ID (list)" at bounding box center [950, 268] width 202 height 22
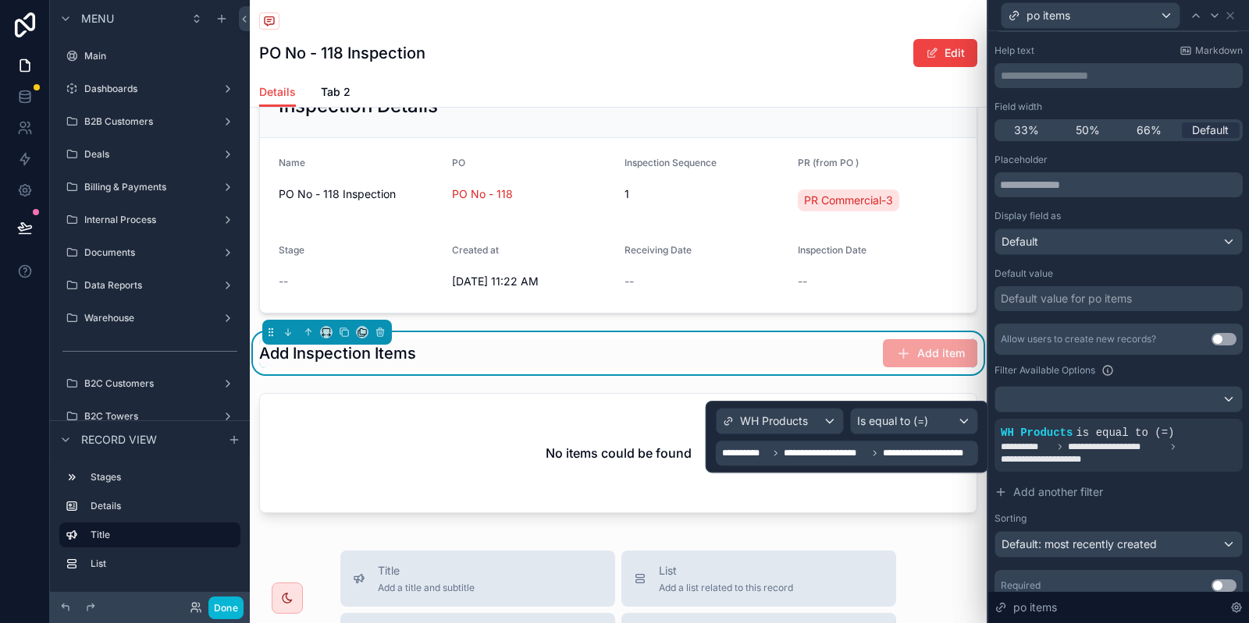
click at [913, 453] on span "**********" at bounding box center [929, 453] width 92 height 12
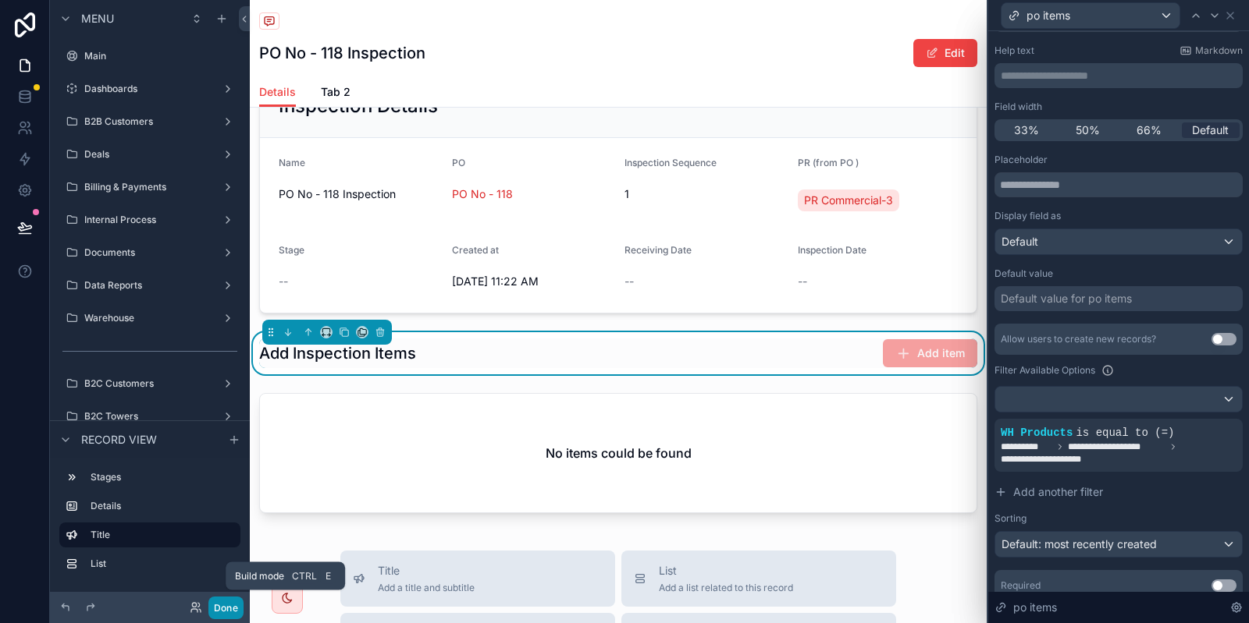
click at [232, 602] on button "Done" at bounding box center [225, 608] width 35 height 23
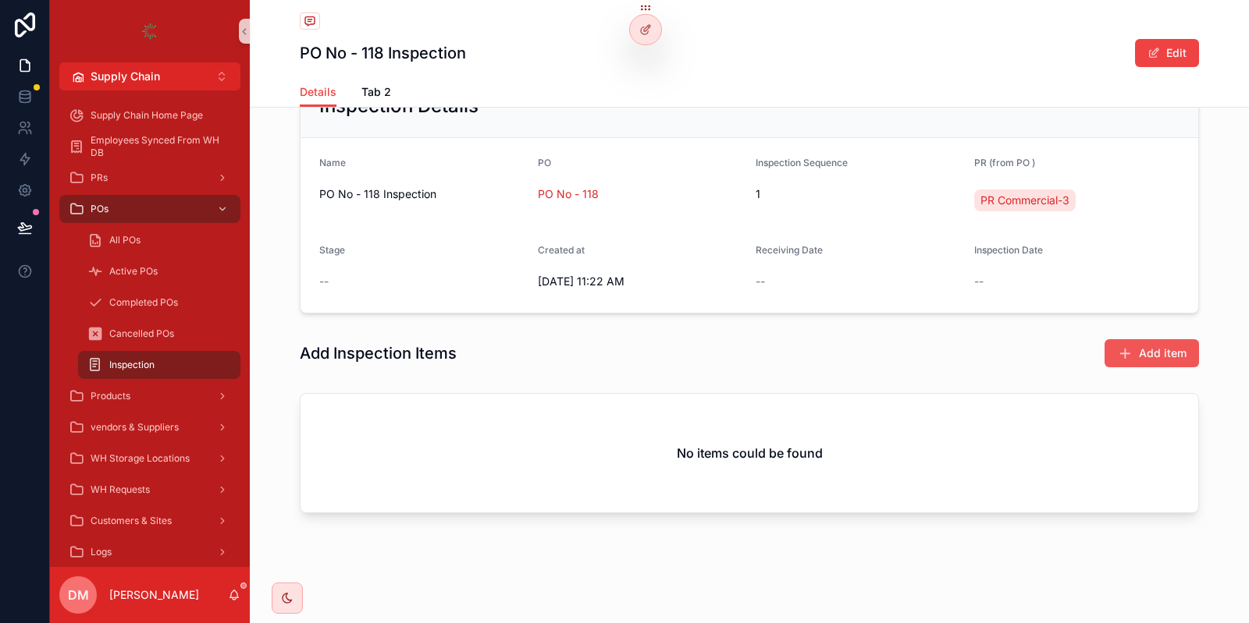
drag, startPoint x: 1116, startPoint y: 336, endPoint x: 1150, endPoint y: 358, distance: 40.7
click at [1150, 358] on div "Add Inspection Items Add item" at bounding box center [749, 353] width 999 height 42
click at [1150, 358] on span "Add item" at bounding box center [1163, 354] width 48 height 16
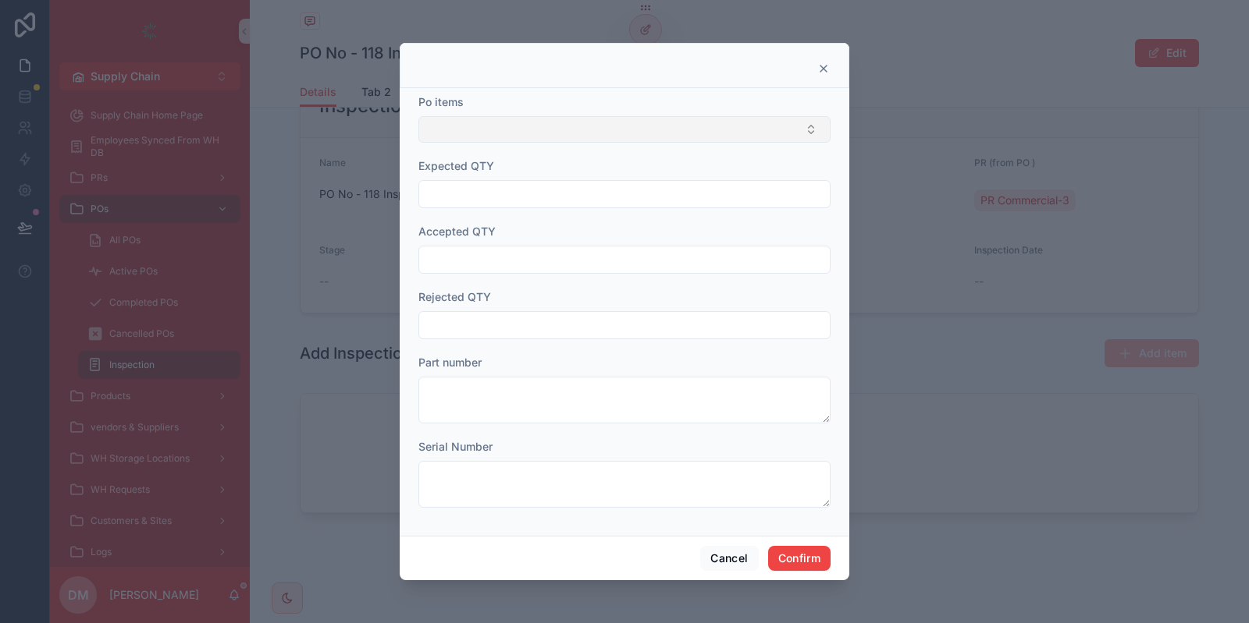
click at [520, 130] on button "Select Button" at bounding box center [624, 129] width 412 height 27
click at [666, 76] on div at bounding box center [624, 65] width 449 height 45
click at [645, 22] on div at bounding box center [624, 311] width 1249 height 623
click at [819, 74] on icon at bounding box center [823, 68] width 12 height 12
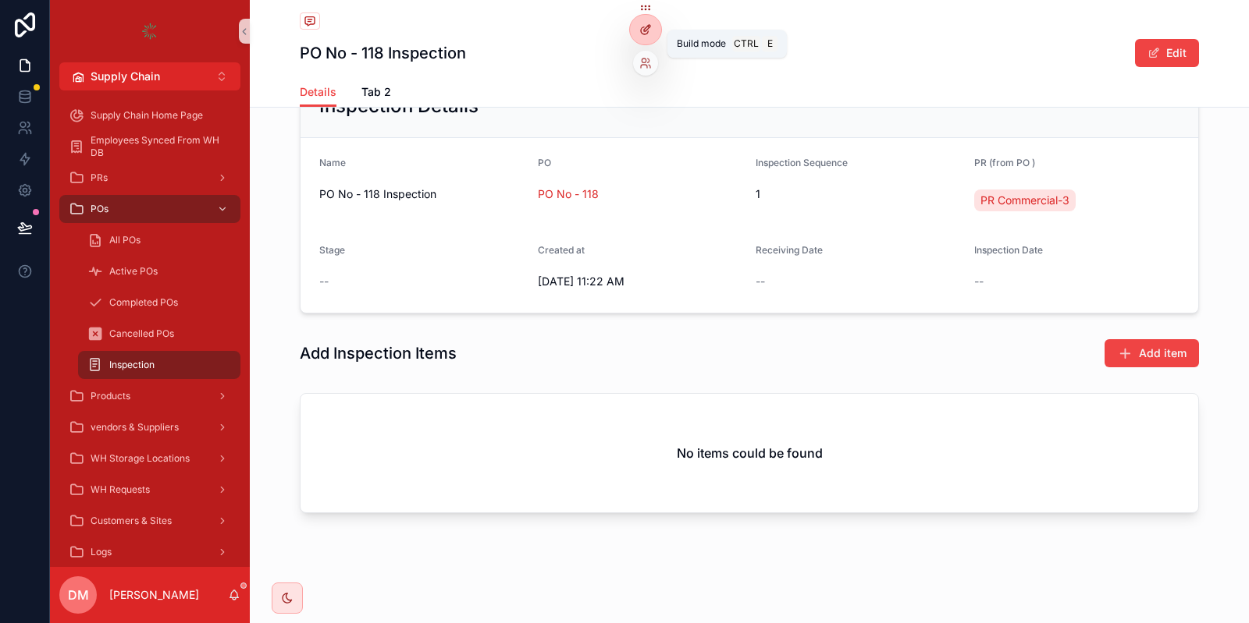
click at [635, 34] on div at bounding box center [645, 30] width 31 height 30
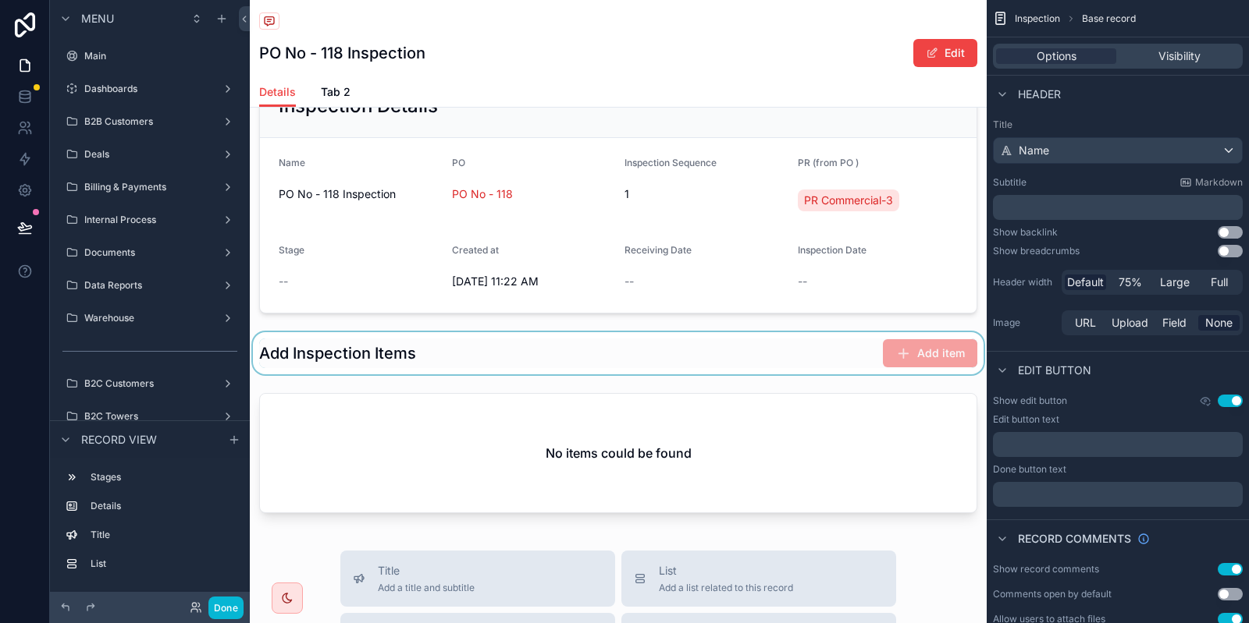
click at [498, 350] on div "scrollable content" at bounding box center [618, 353] width 737 height 42
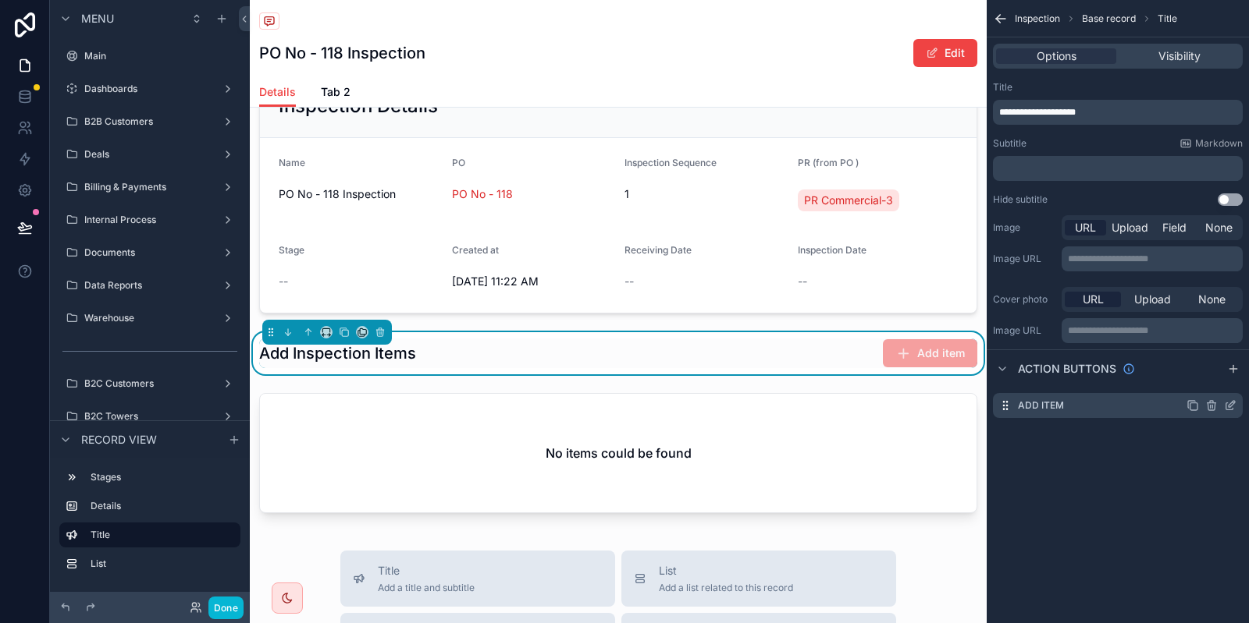
click at [1227, 400] on icon "scrollable content" at bounding box center [1230, 406] width 12 height 12
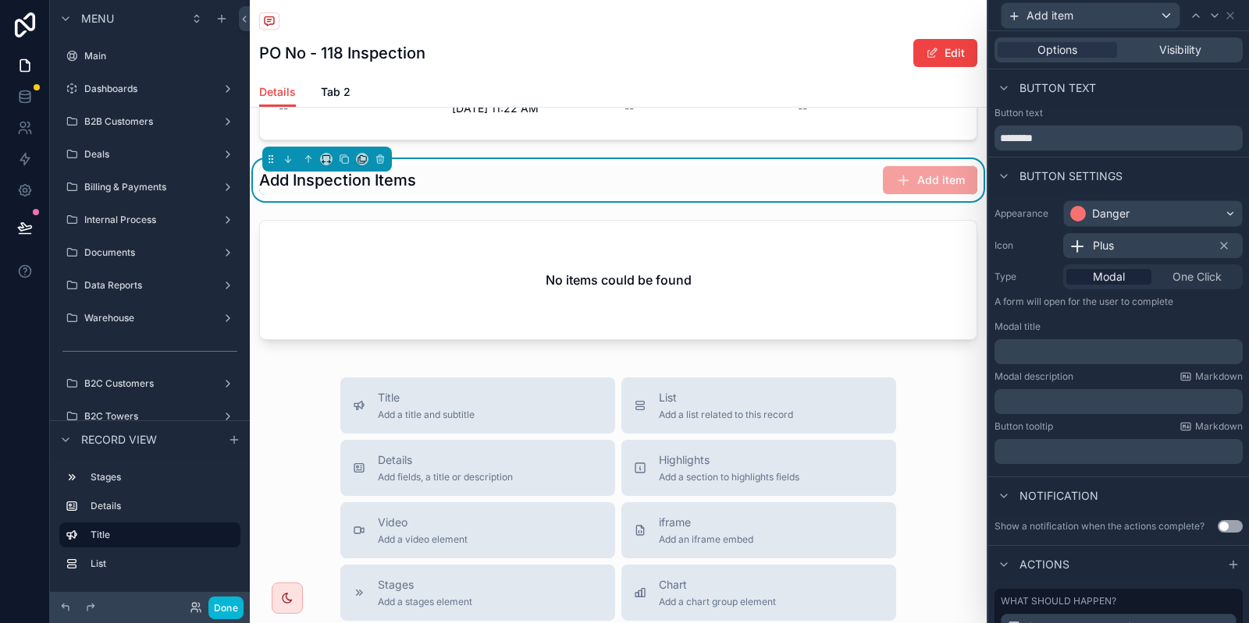
scroll to position [160, 0]
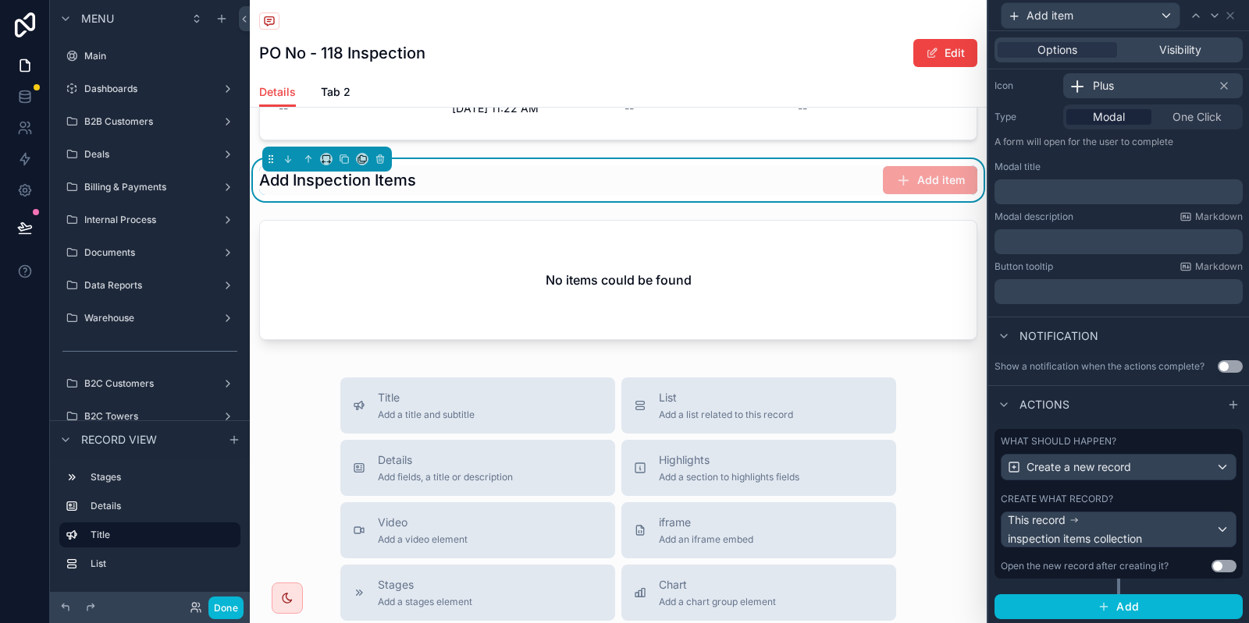
click at [1154, 487] on div "What should happen? Create a new record Create what record? This record inspect…" at bounding box center [1118, 504] width 248 height 150
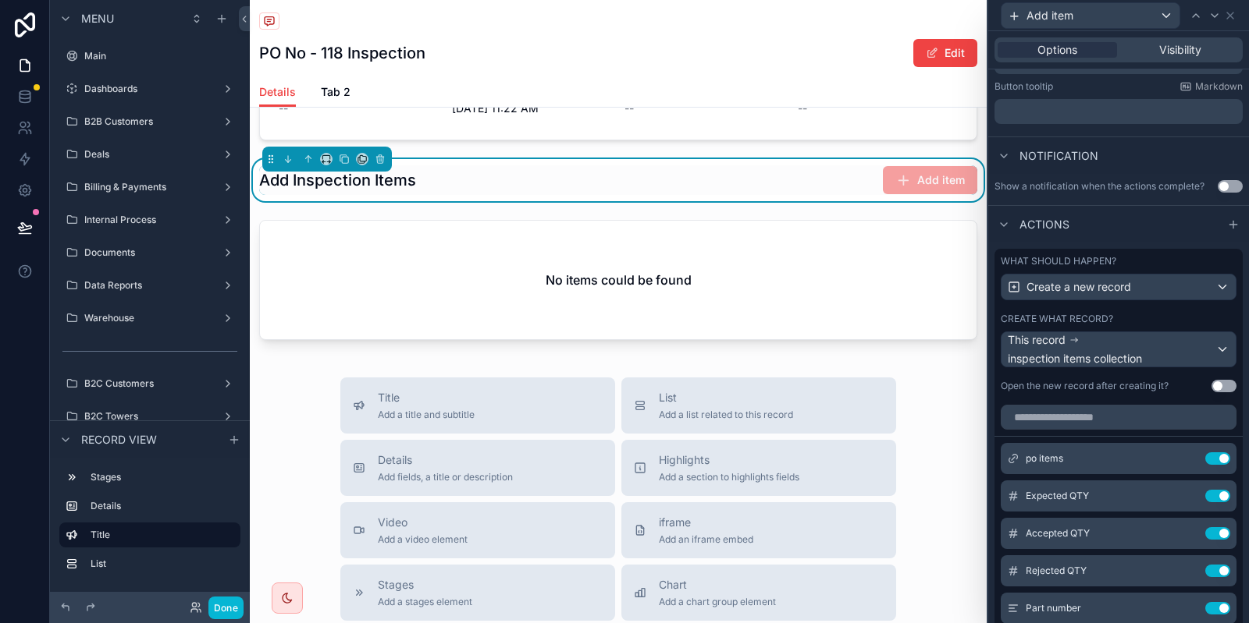
scroll to position [343, 0]
click at [1185, 456] on icon at bounding box center [1188, 455] width 6 height 6
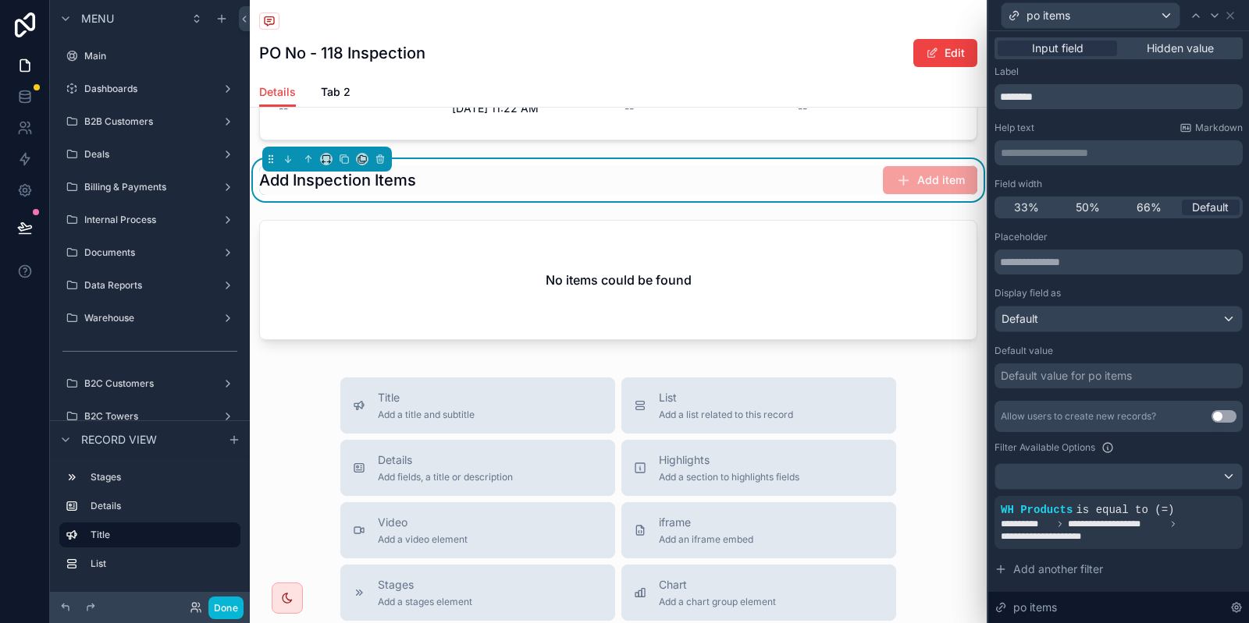
scroll to position [136, 0]
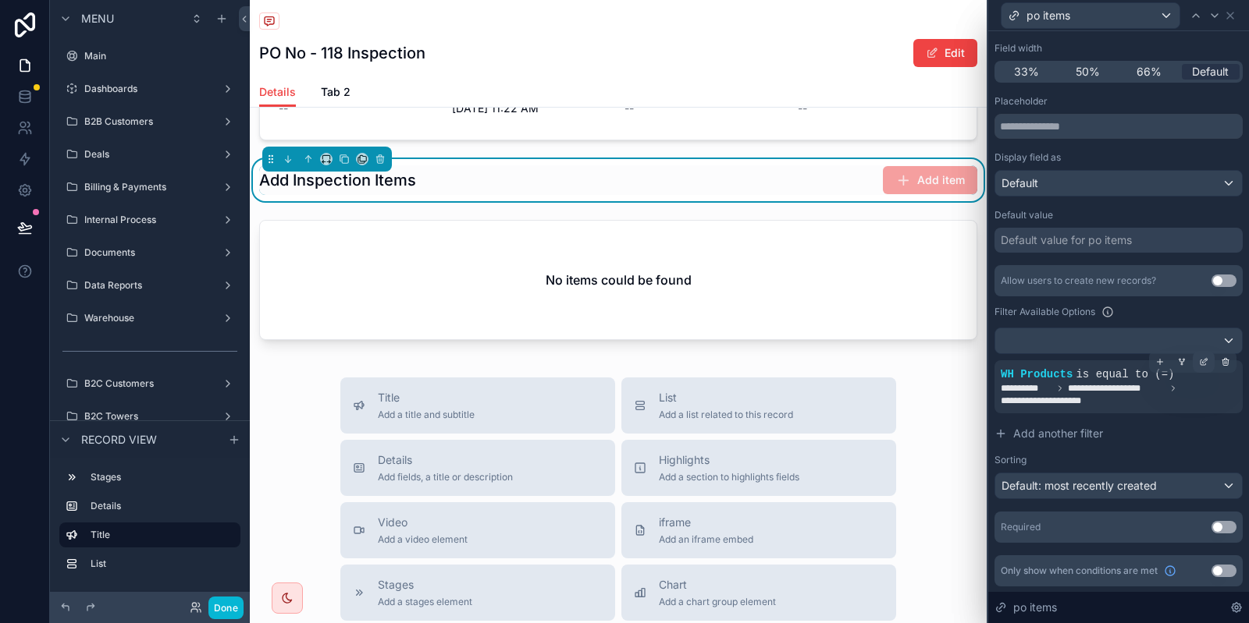
click at [1206, 359] on icon at bounding box center [1203, 361] width 9 height 9
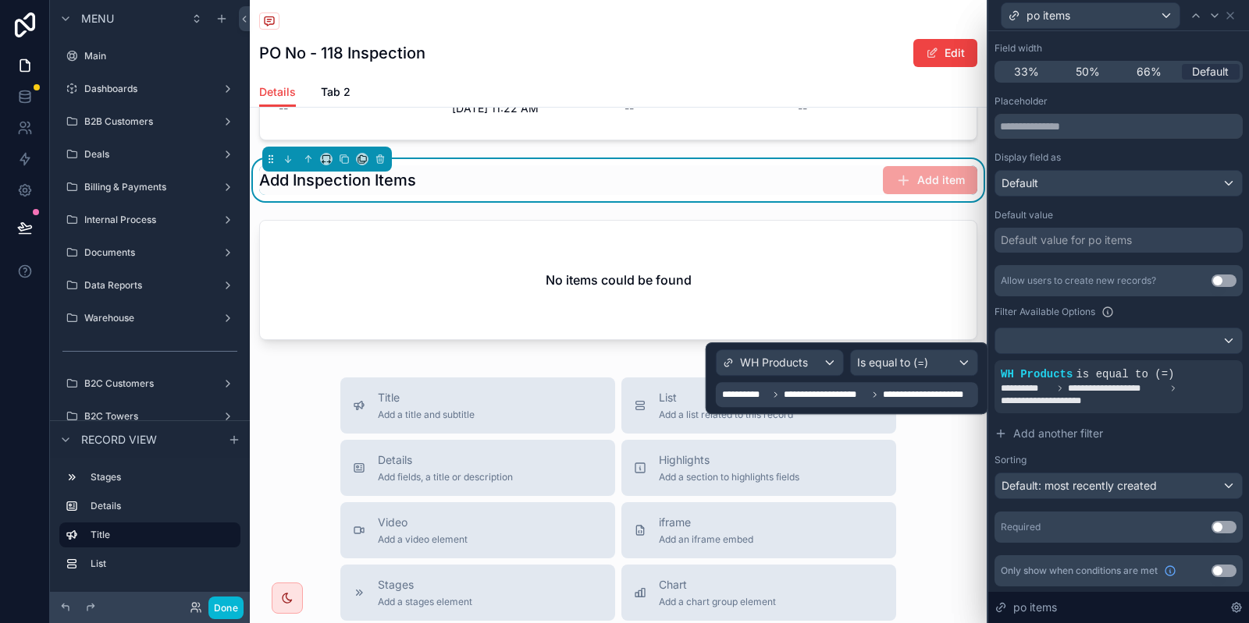
click at [759, 402] on div "**********" at bounding box center [848, 394] width 253 height 19
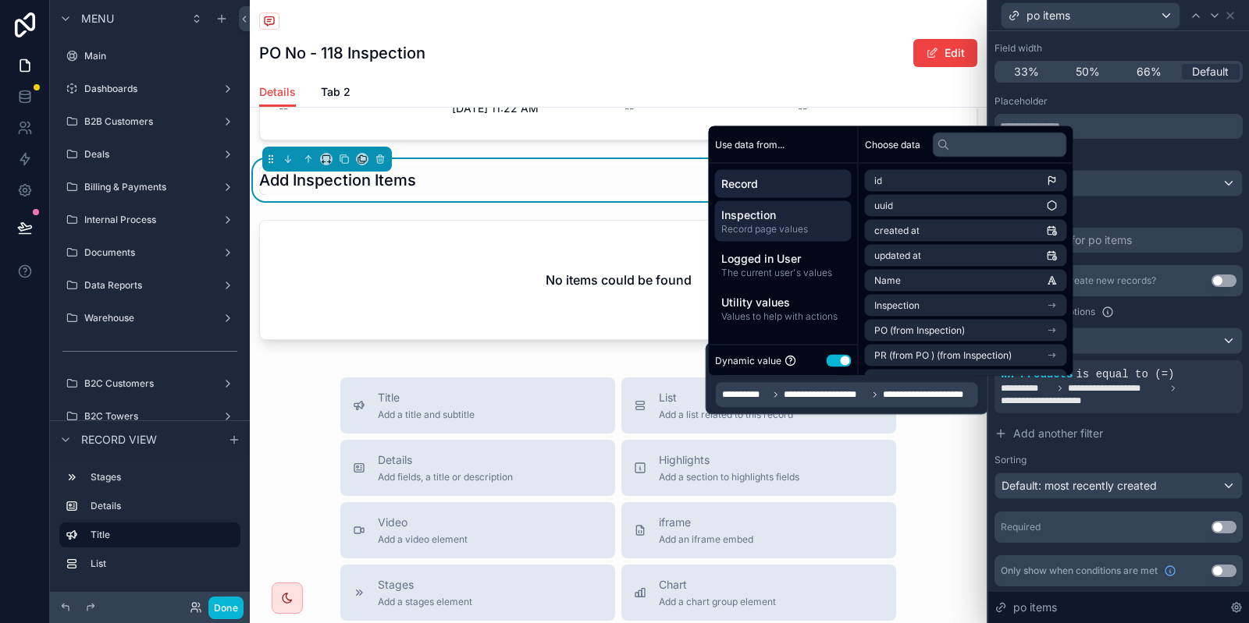
click at [791, 233] on span "Record page values" at bounding box center [783, 229] width 124 height 12
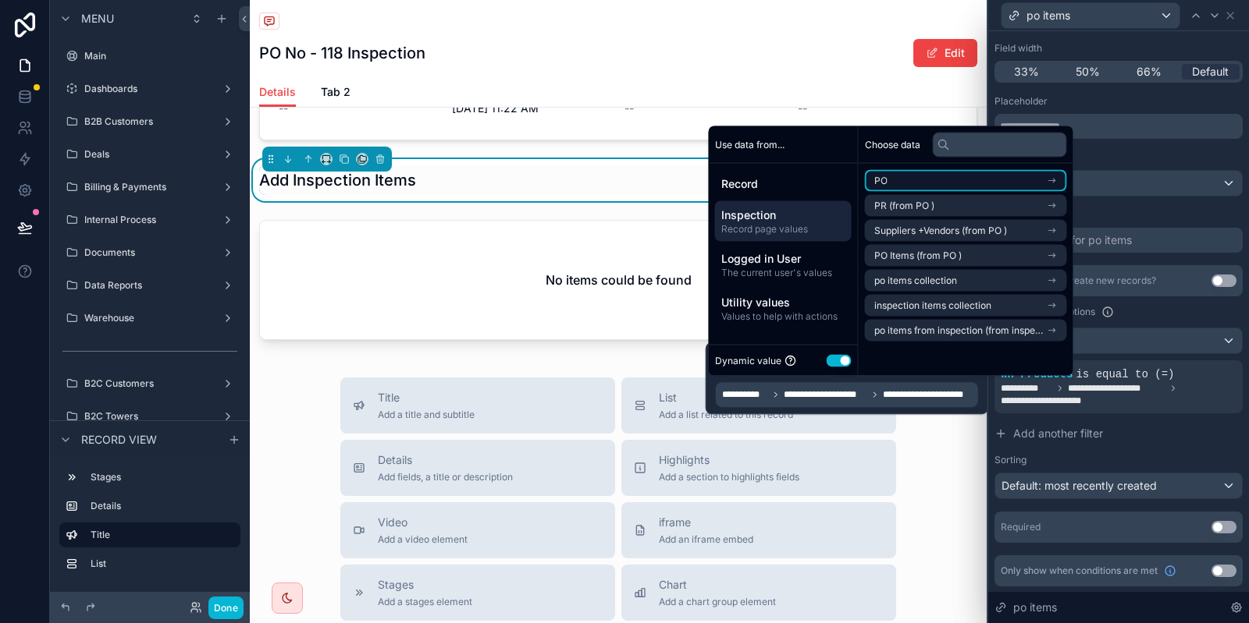
click at [1001, 189] on li "PO" at bounding box center [966, 181] width 202 height 22
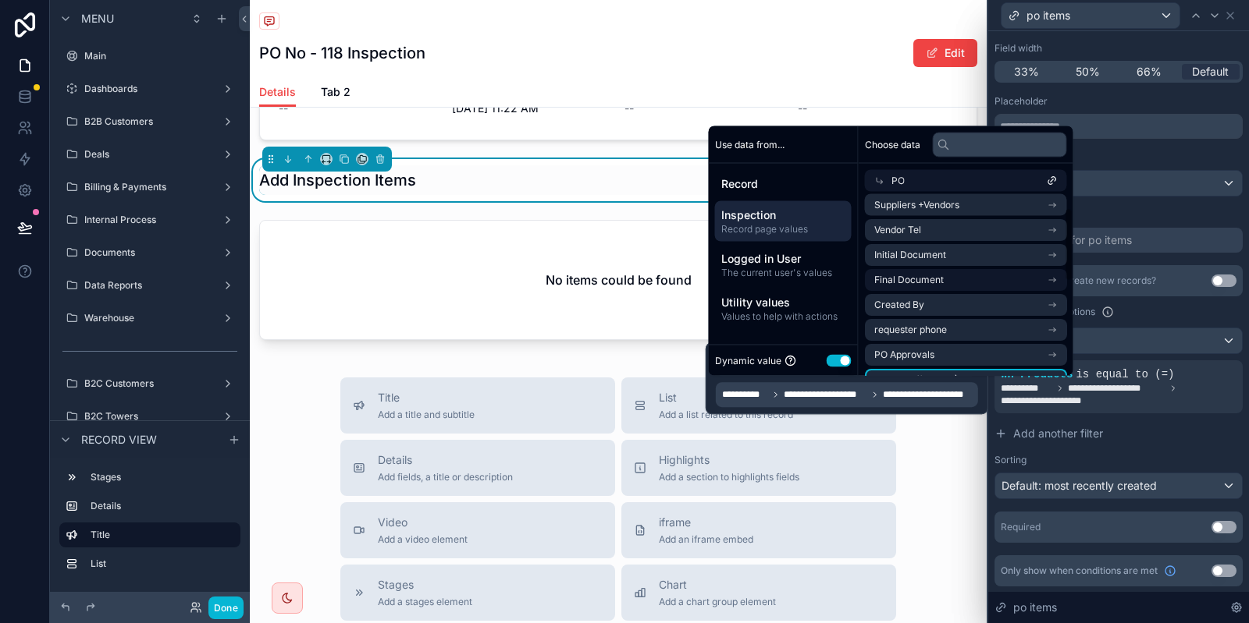
scroll to position [0, 0]
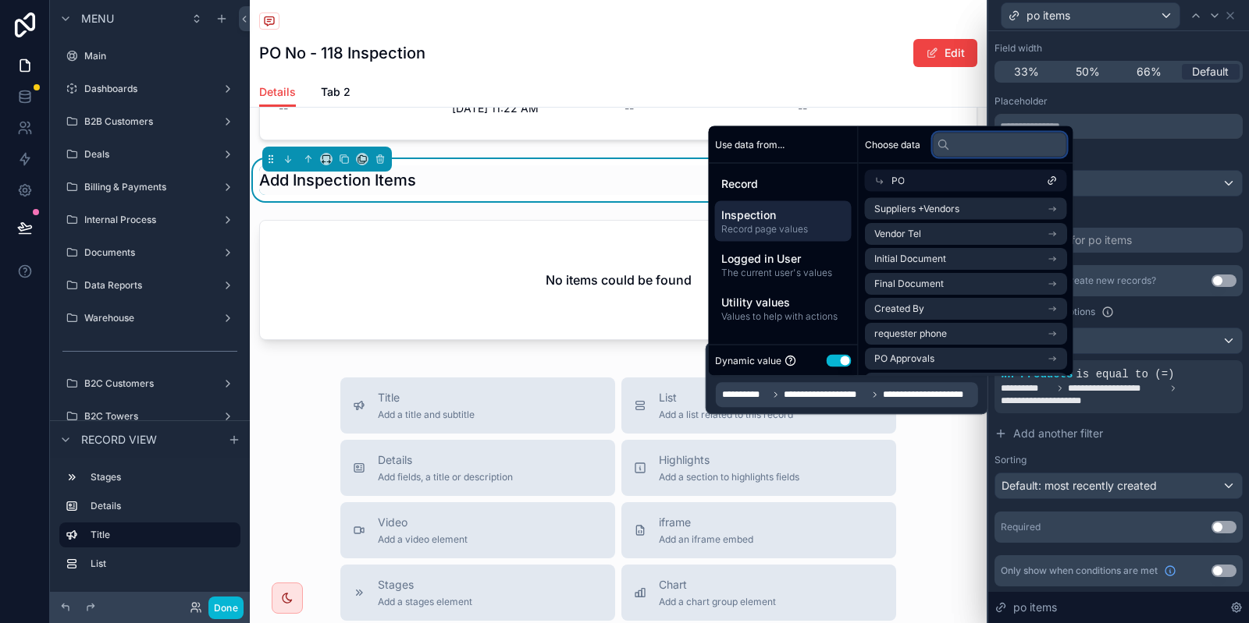
click at [975, 151] on input "text" at bounding box center [999, 144] width 134 height 25
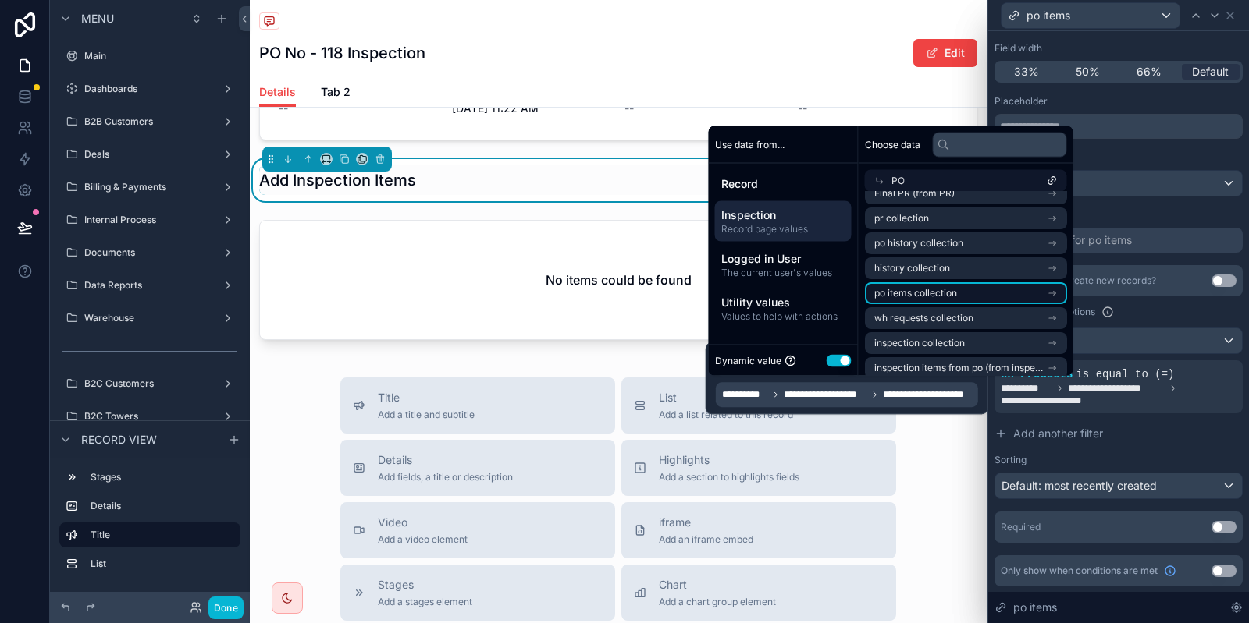
click at [970, 299] on li "po items collection" at bounding box center [966, 294] width 202 height 22
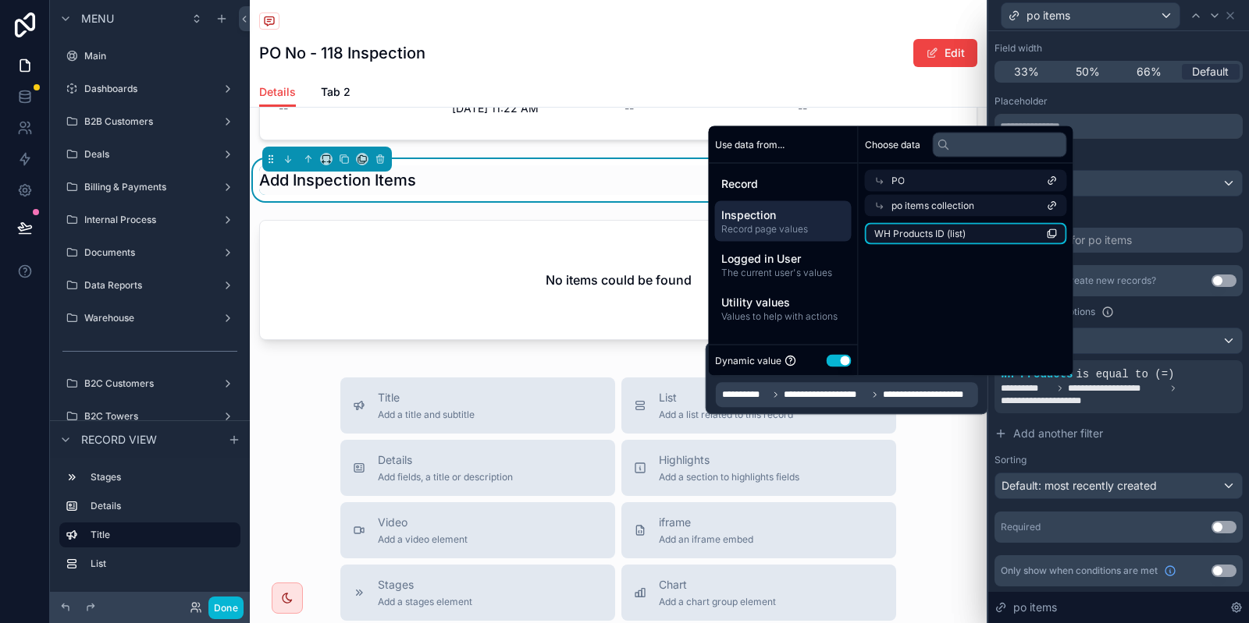
click at [947, 240] on span "WH Products ID (list)" at bounding box center [919, 234] width 91 height 12
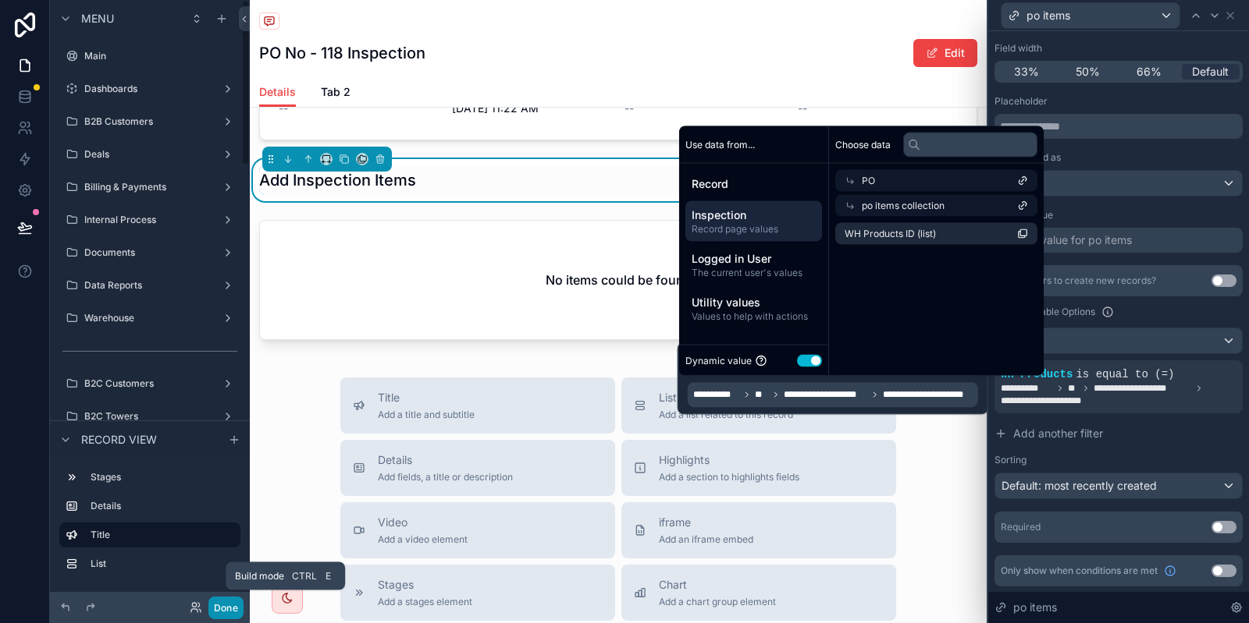
click at [223, 608] on button "Done" at bounding box center [225, 608] width 35 height 23
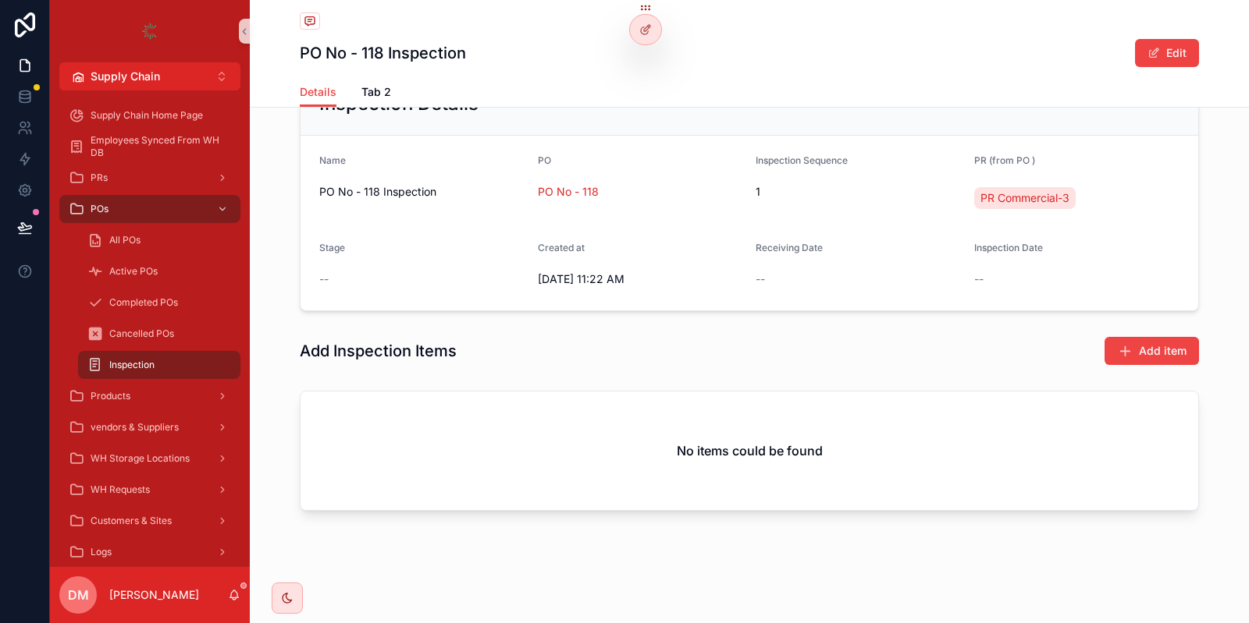
scroll to position [126, 0]
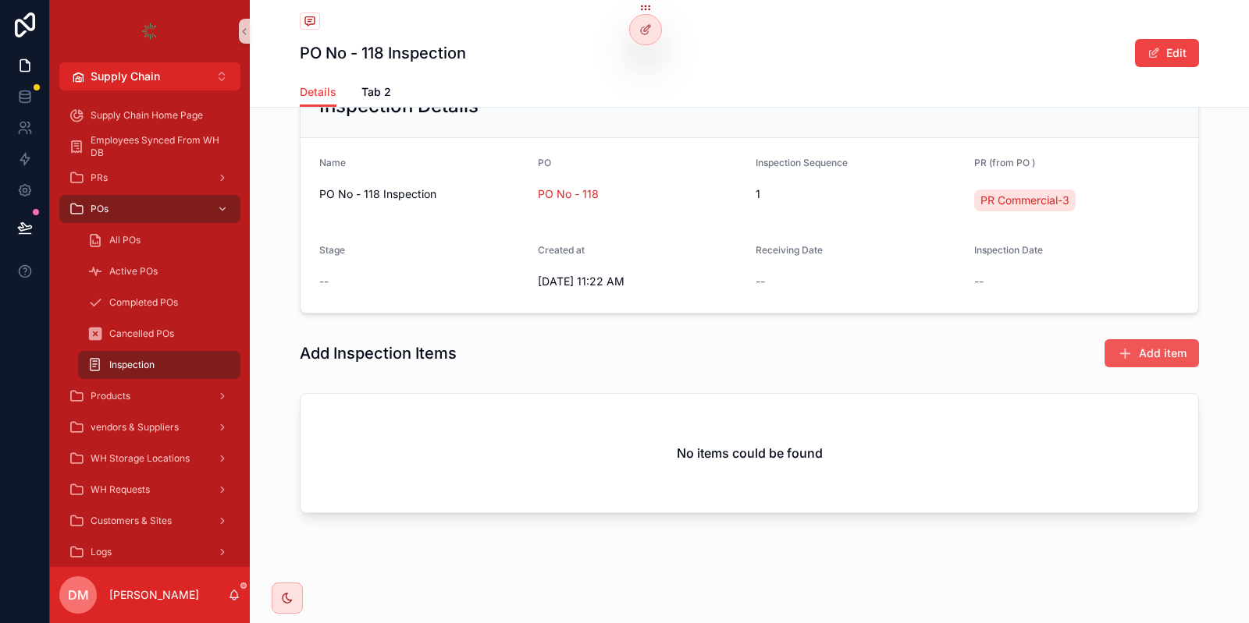
click at [1163, 355] on span "Add item" at bounding box center [1163, 354] width 48 height 16
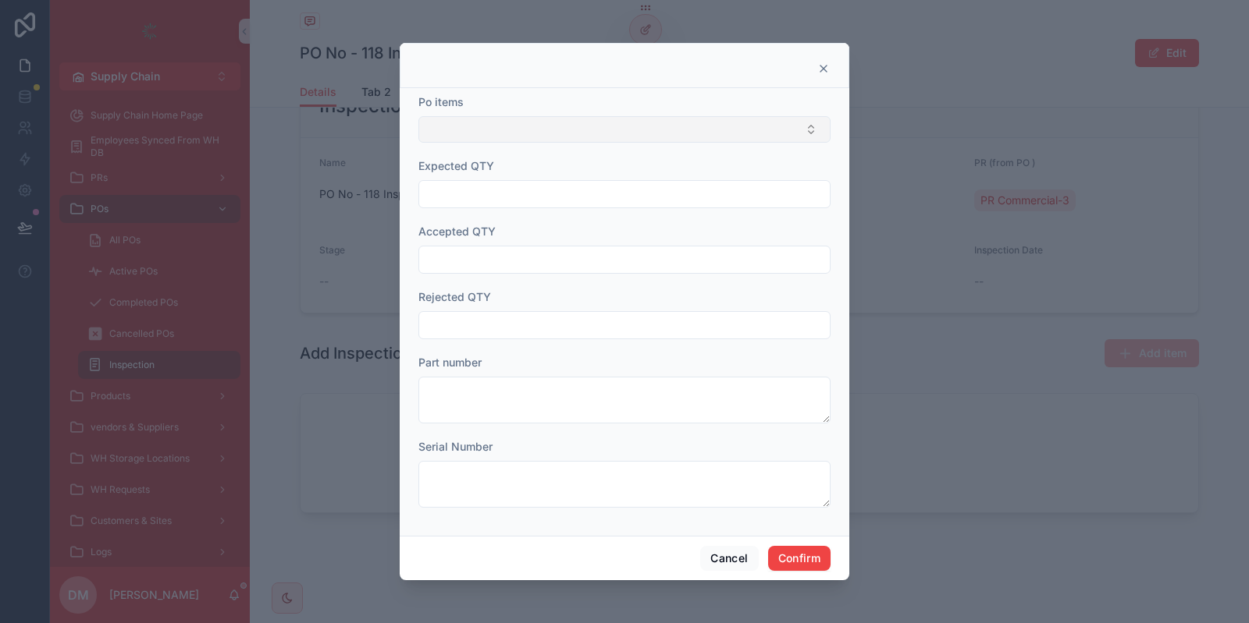
click at [577, 139] on button "Select Button" at bounding box center [624, 129] width 412 height 27
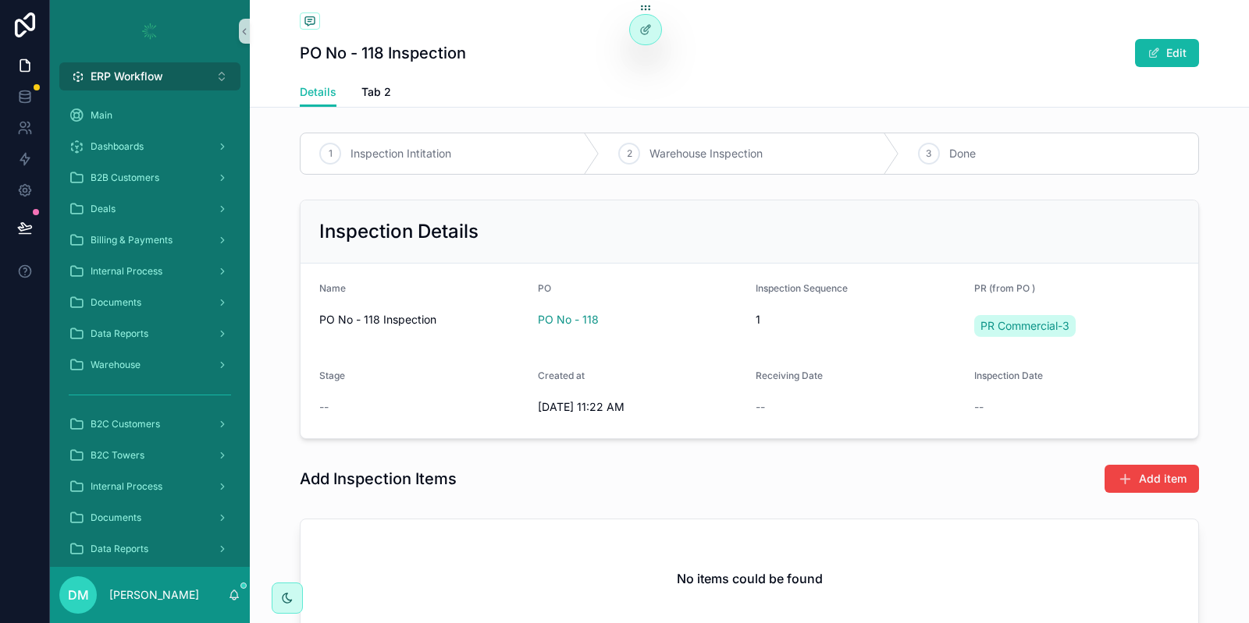
click at [146, 74] on span "ERP Workflow" at bounding box center [127, 77] width 73 height 16
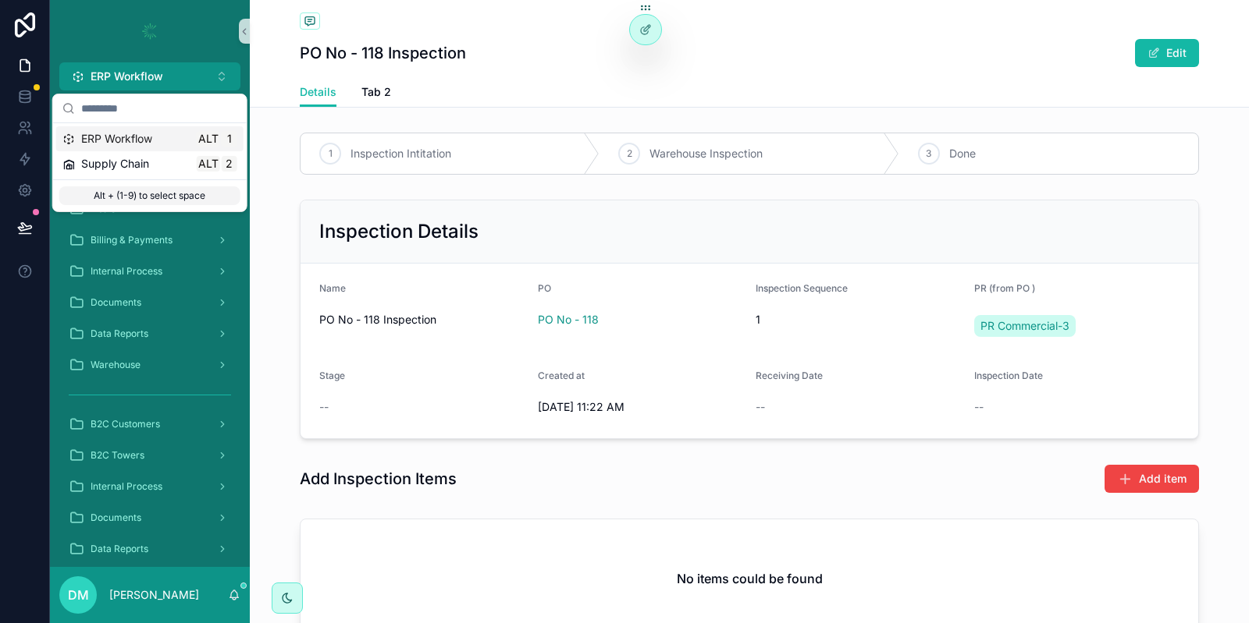
click at [129, 151] on div "ERP Workflow Alt 1" at bounding box center [149, 138] width 187 height 25
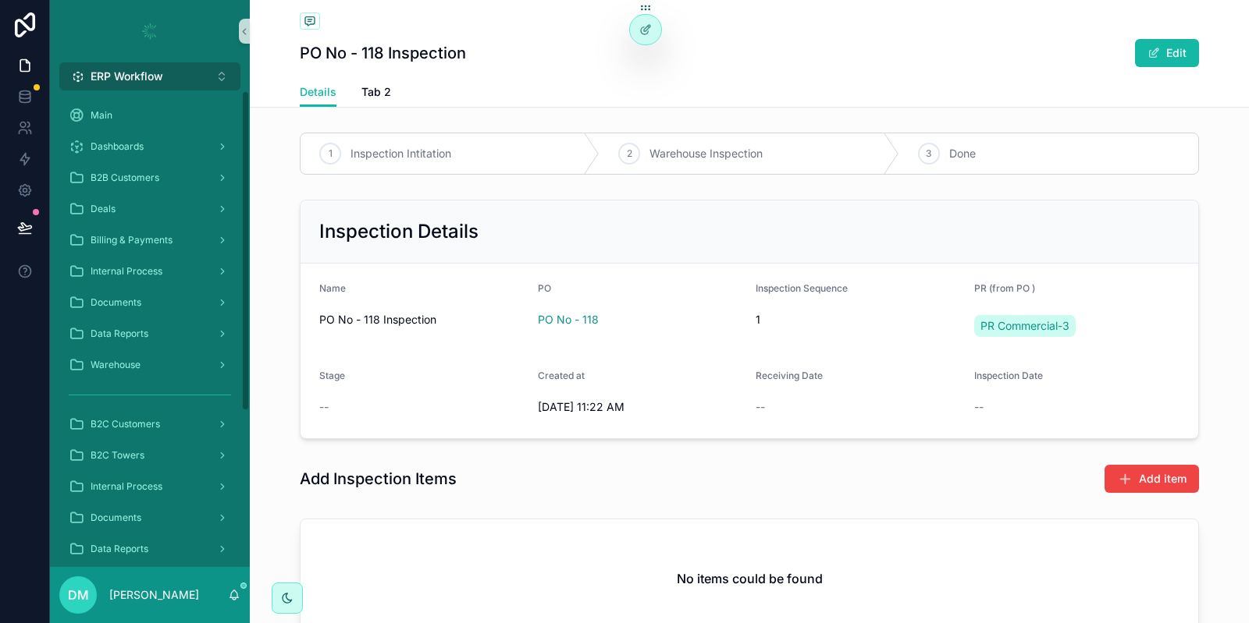
click at [149, 84] on button "ERP Workflow Alt 1" at bounding box center [149, 76] width 181 height 28
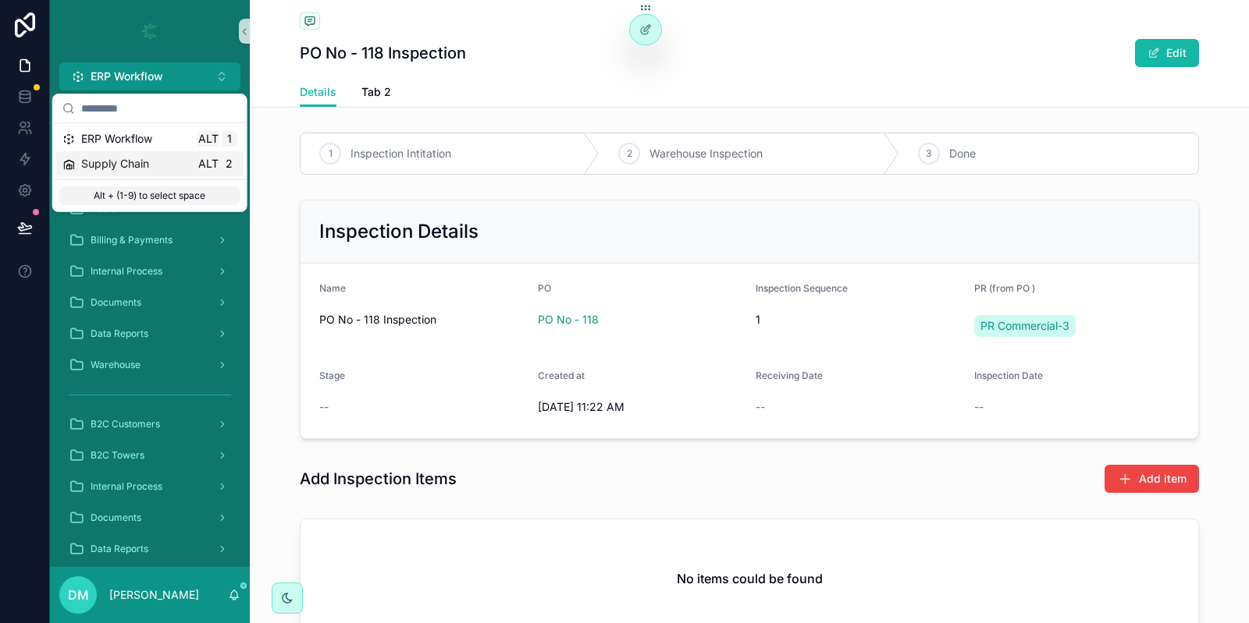
click at [117, 171] on span "Supply Chain" at bounding box center [115, 164] width 68 height 16
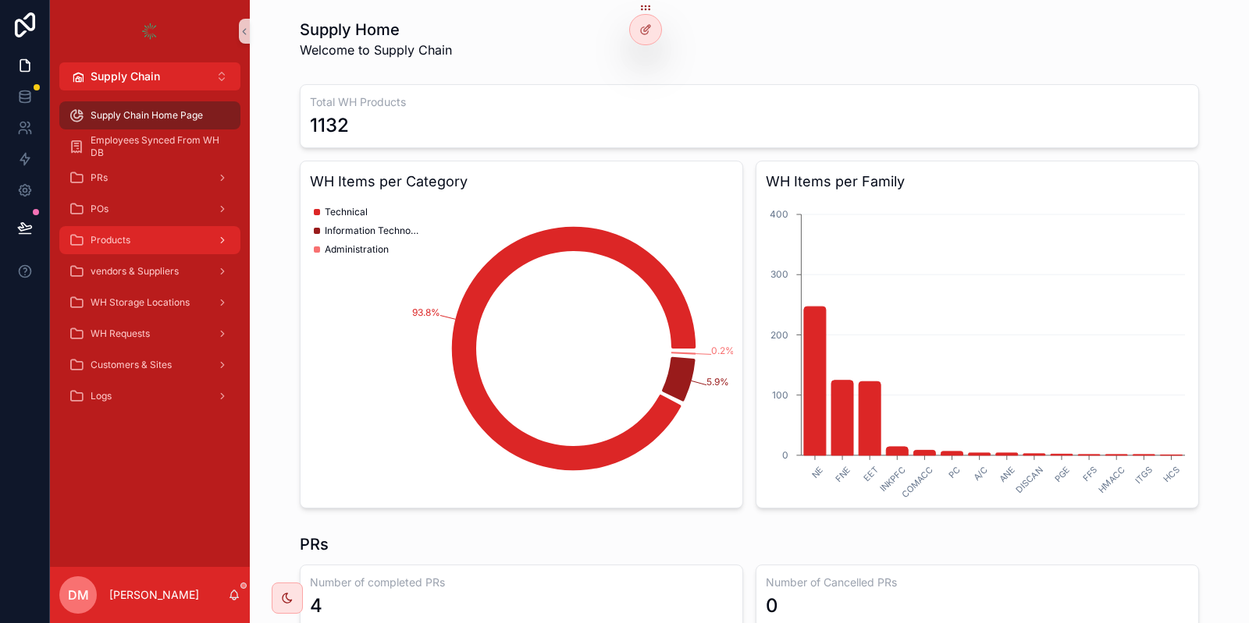
scroll to position [375, 0]
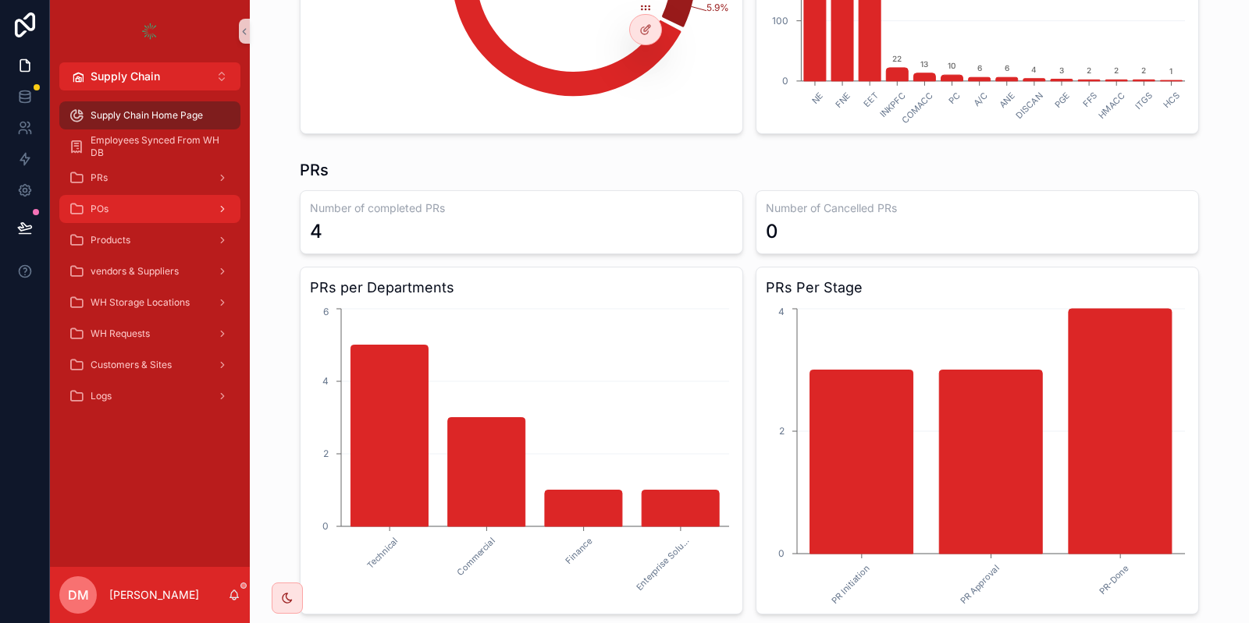
click at [140, 220] on div "POs" at bounding box center [150, 209] width 162 height 25
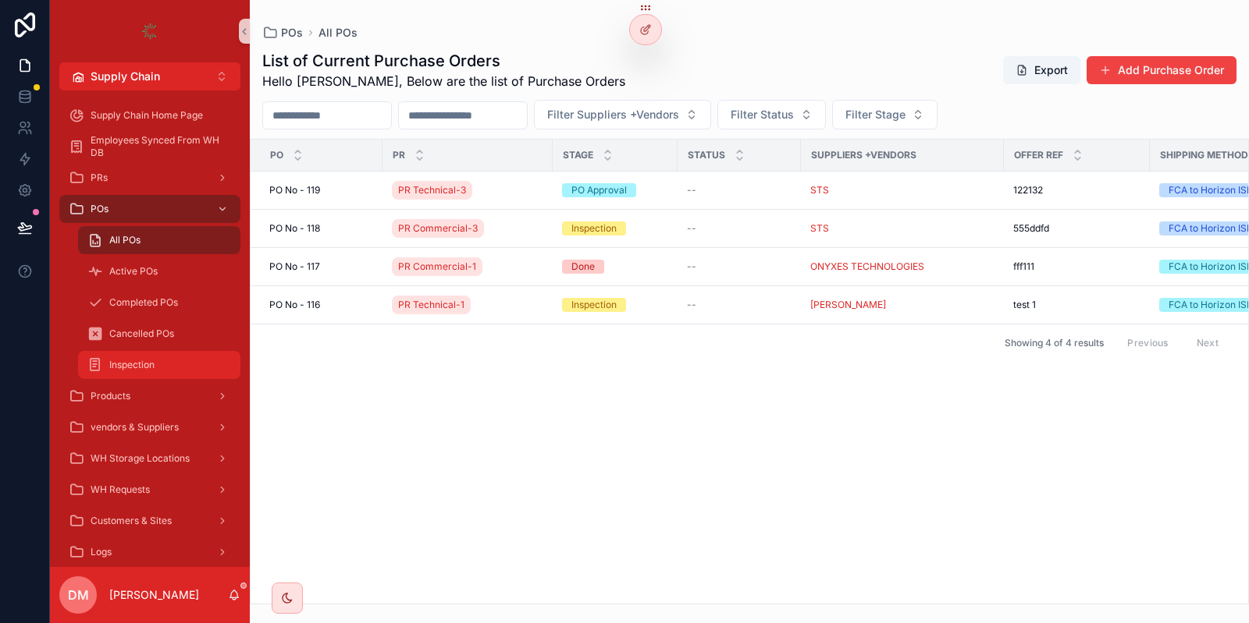
click at [164, 358] on div "Inspection" at bounding box center [159, 365] width 144 height 25
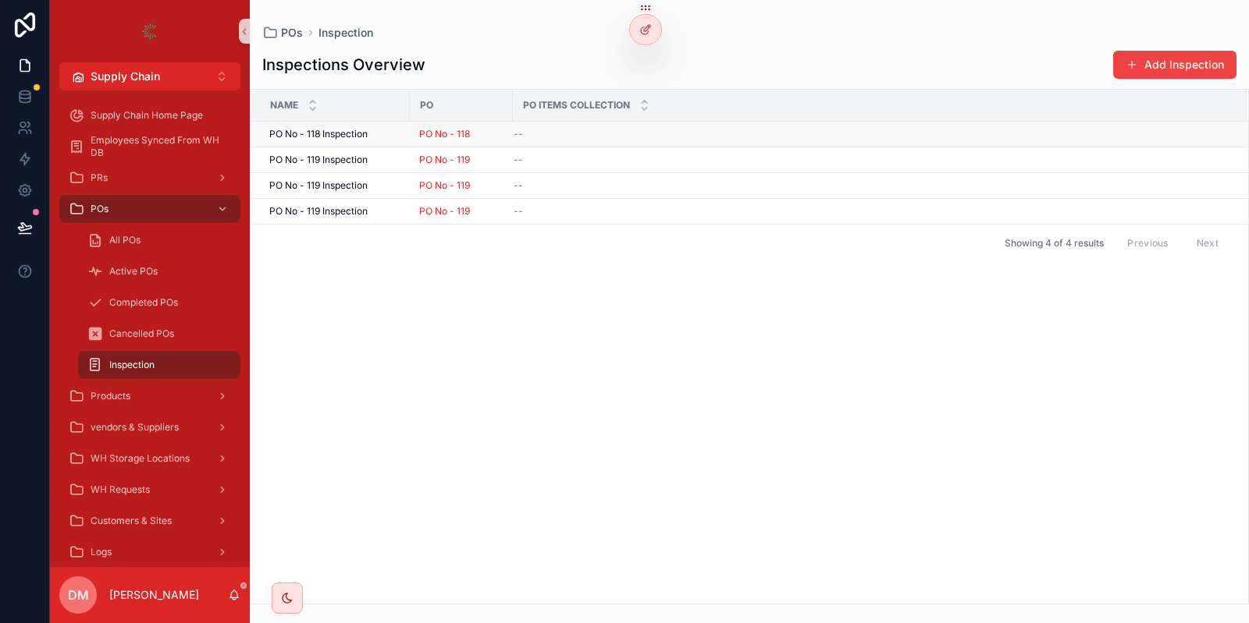
click at [350, 130] on span "PO No - 118 Inspection" at bounding box center [318, 134] width 98 height 12
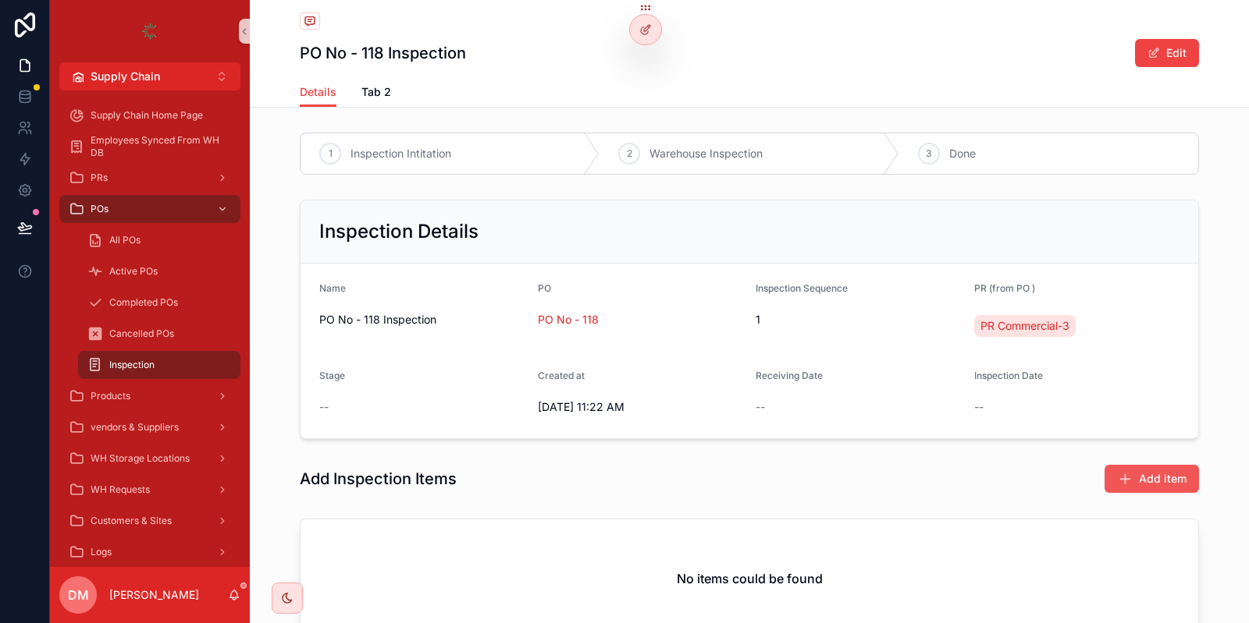
drag, startPoint x: 1205, startPoint y: 494, endPoint x: 1141, endPoint y: 478, distance: 65.9
click at [1202, 494] on div "Add Inspection Items Add item" at bounding box center [749, 479] width 999 height 42
click at [1140, 478] on span "Add item" at bounding box center [1163, 479] width 48 height 16
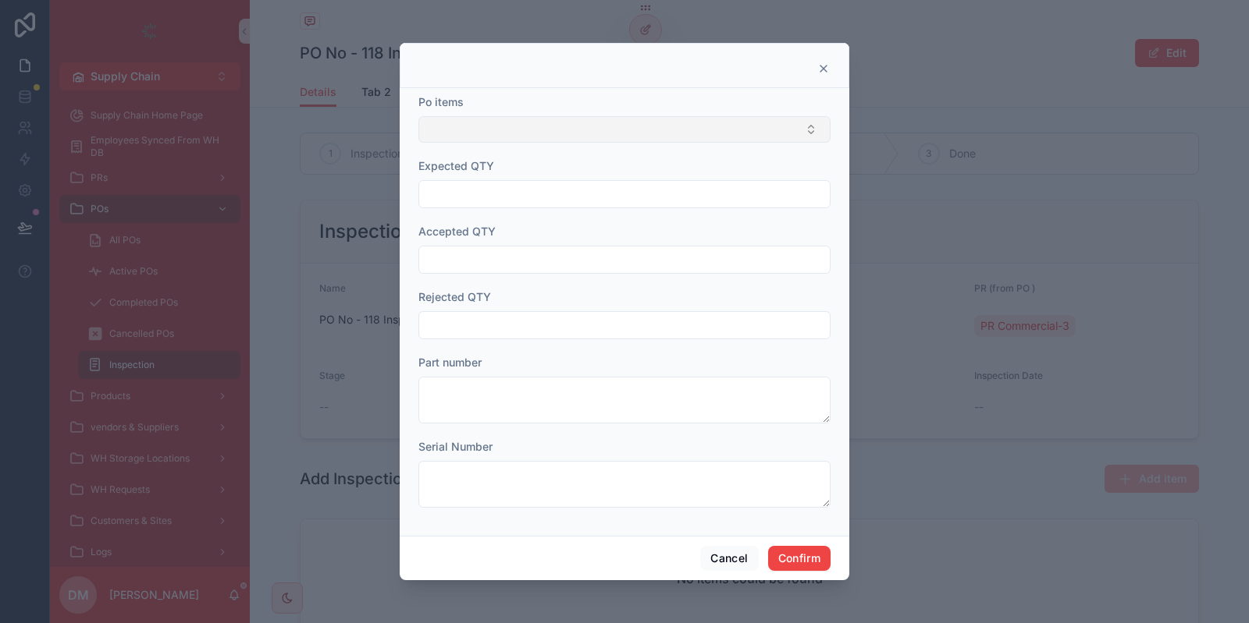
click at [588, 130] on button "Select Button" at bounding box center [624, 129] width 412 height 27
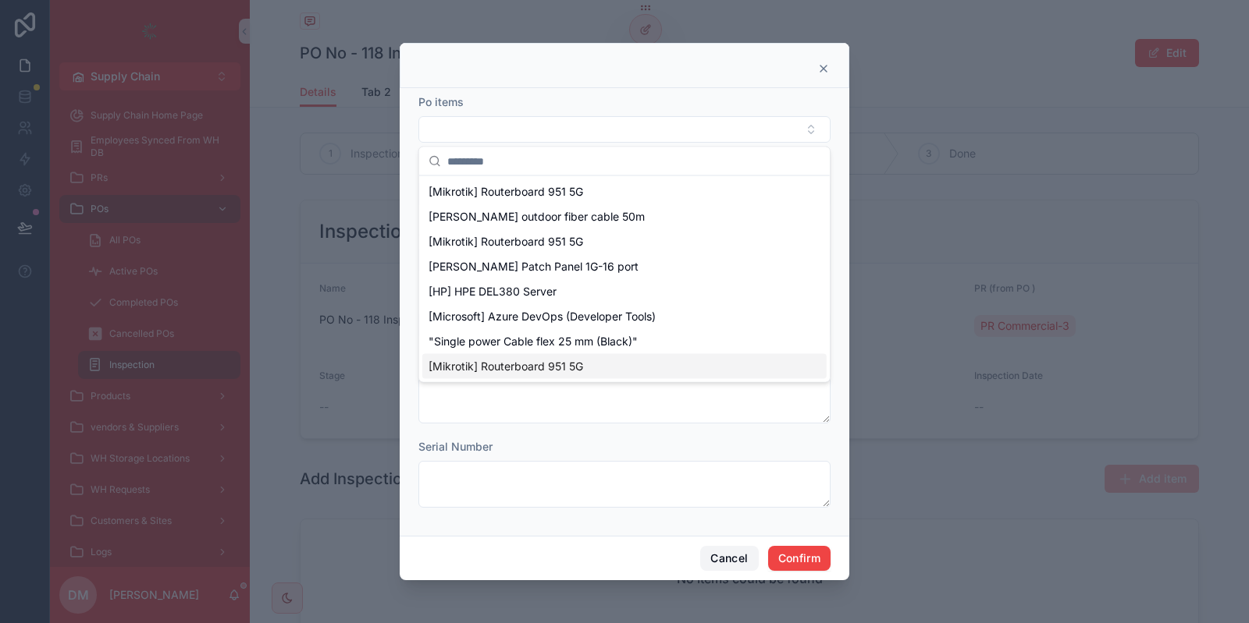
click at [732, 547] on button "Cancel" at bounding box center [729, 558] width 58 height 25
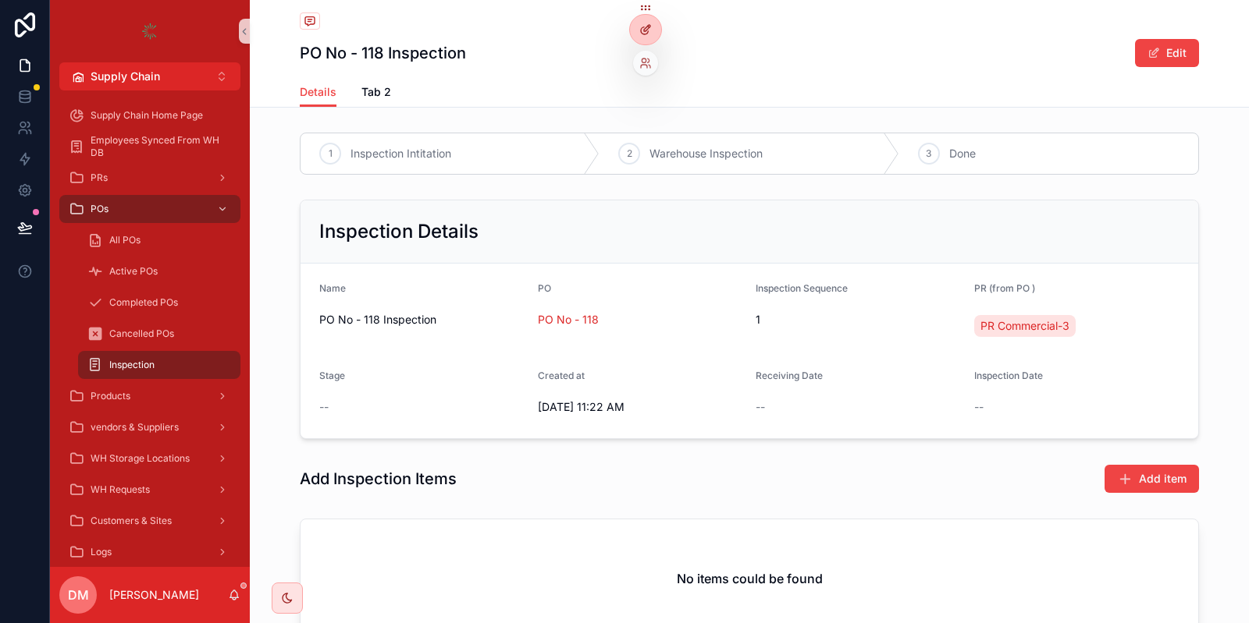
click at [642, 26] on icon at bounding box center [645, 29] width 12 height 12
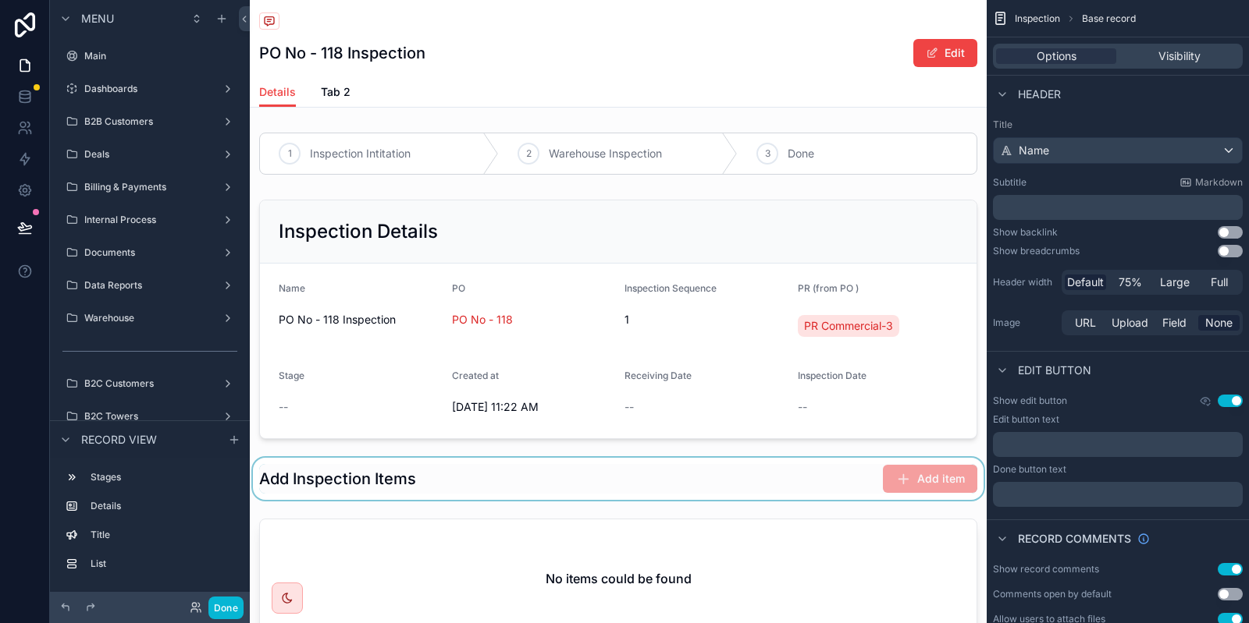
click at [596, 494] on div "scrollable content" at bounding box center [618, 479] width 737 height 42
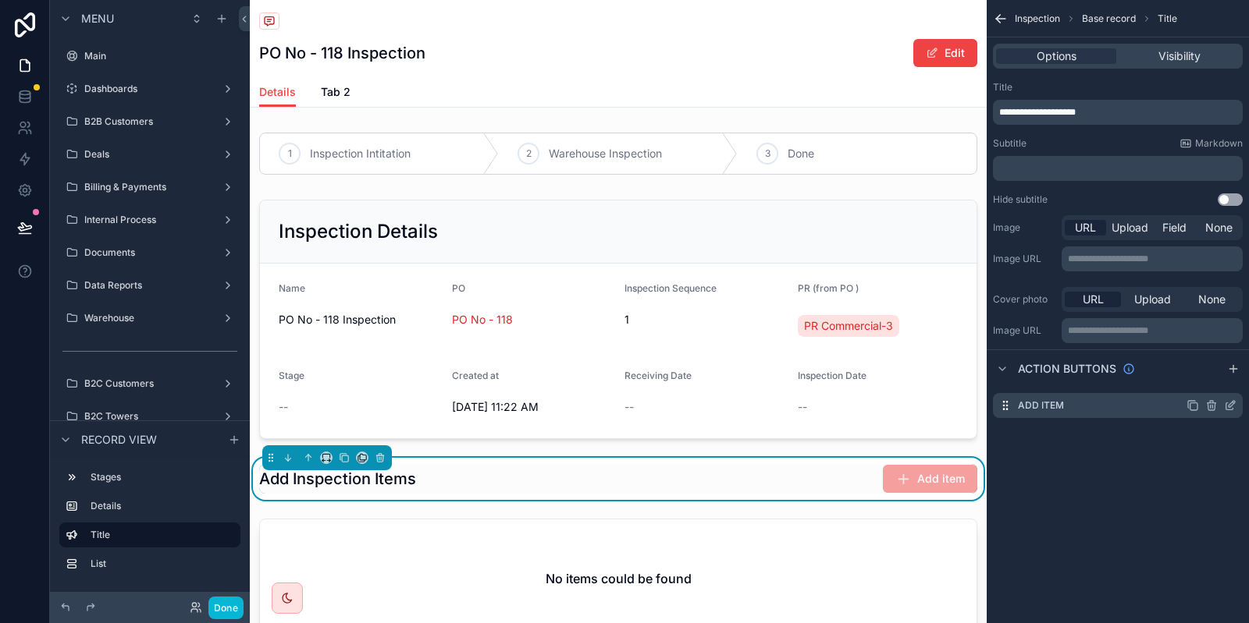
click at [1227, 403] on icon "scrollable content" at bounding box center [1229, 406] width 7 height 7
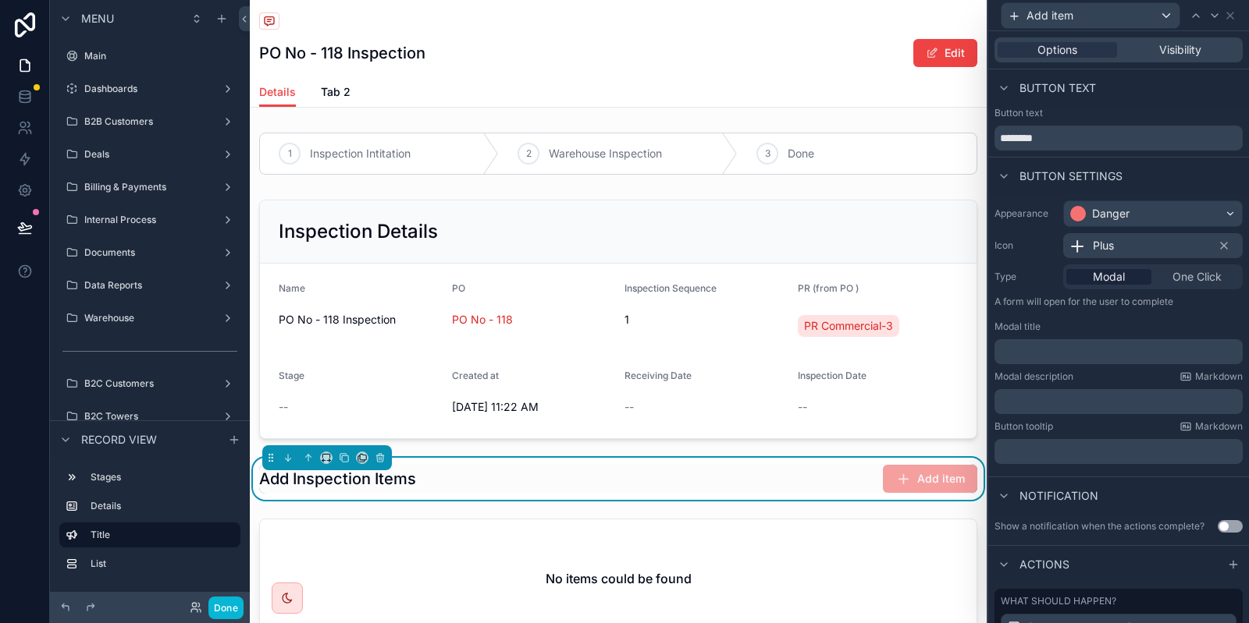
scroll to position [160, 0]
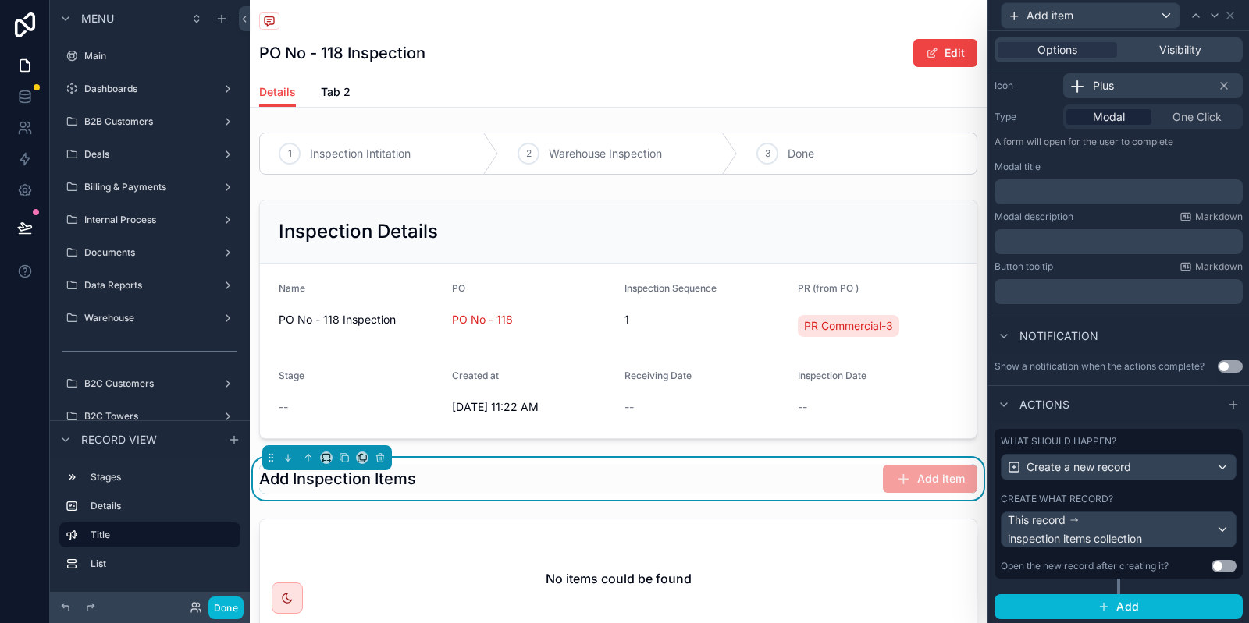
click at [1161, 493] on div "Create what record?" at bounding box center [1118, 499] width 236 height 12
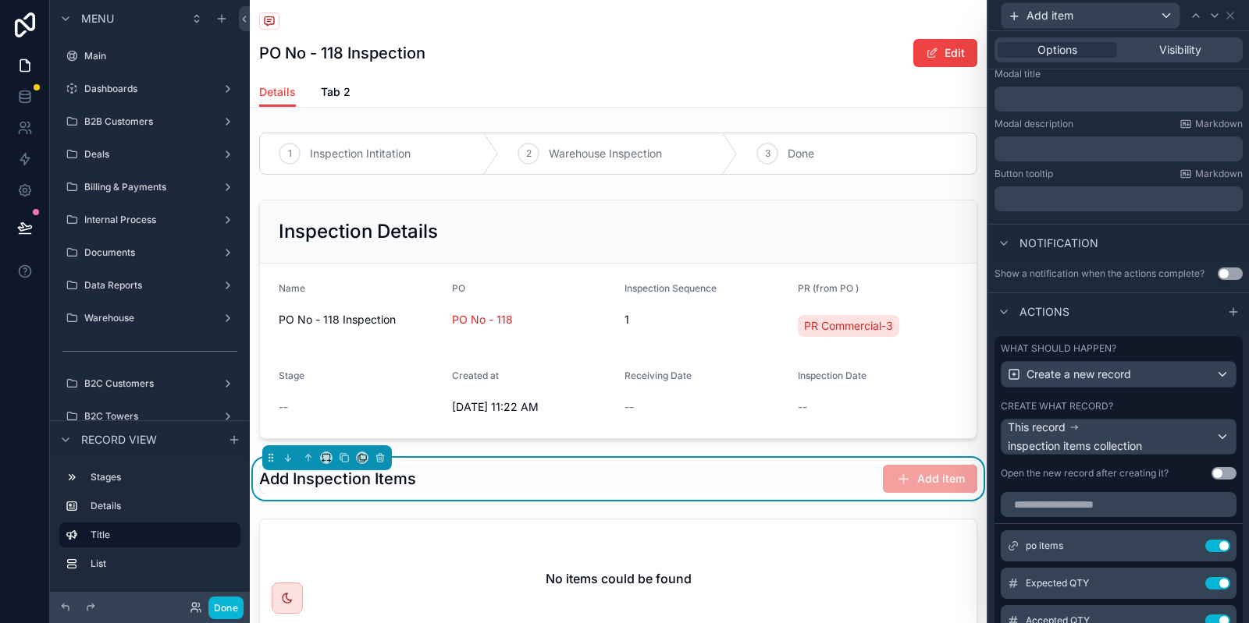
scroll to position [270, 0]
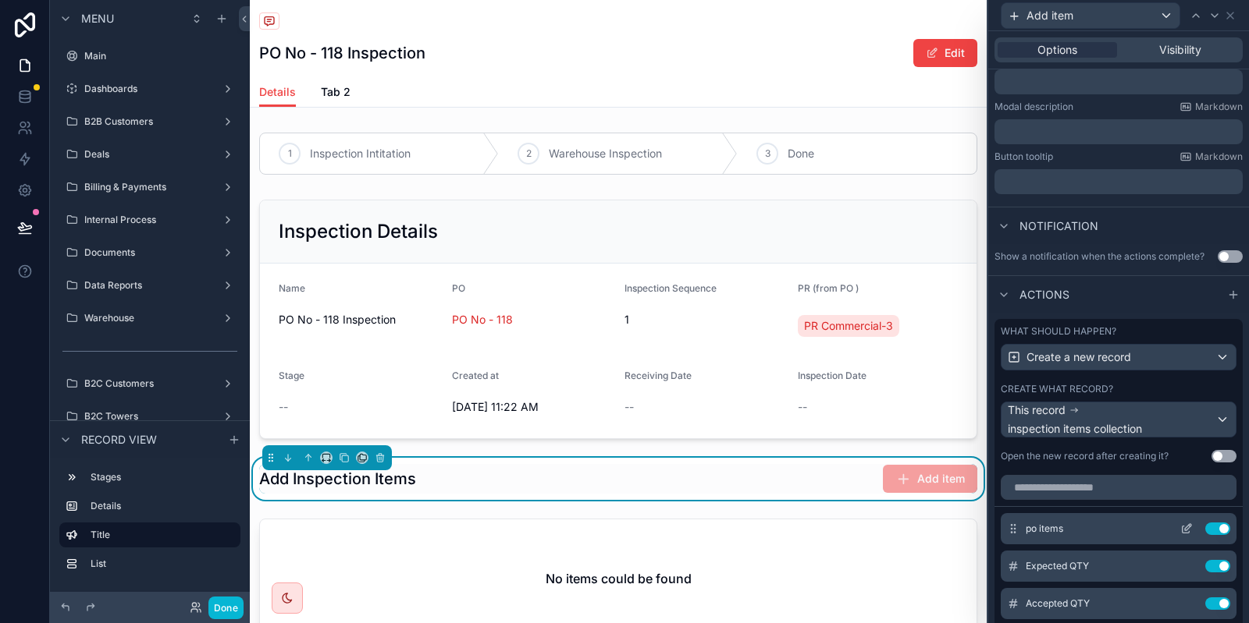
click at [1188, 531] on icon at bounding box center [1185, 530] width 7 height 7
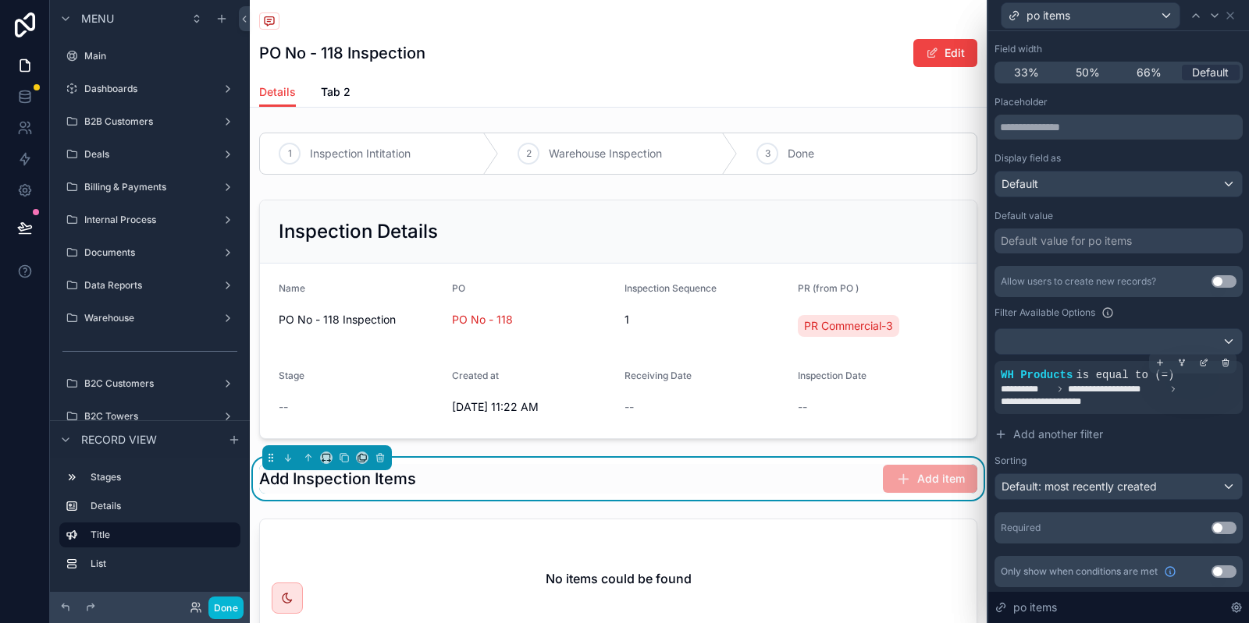
scroll to position [136, 0]
click at [1203, 362] on icon at bounding box center [1203, 361] width 9 height 9
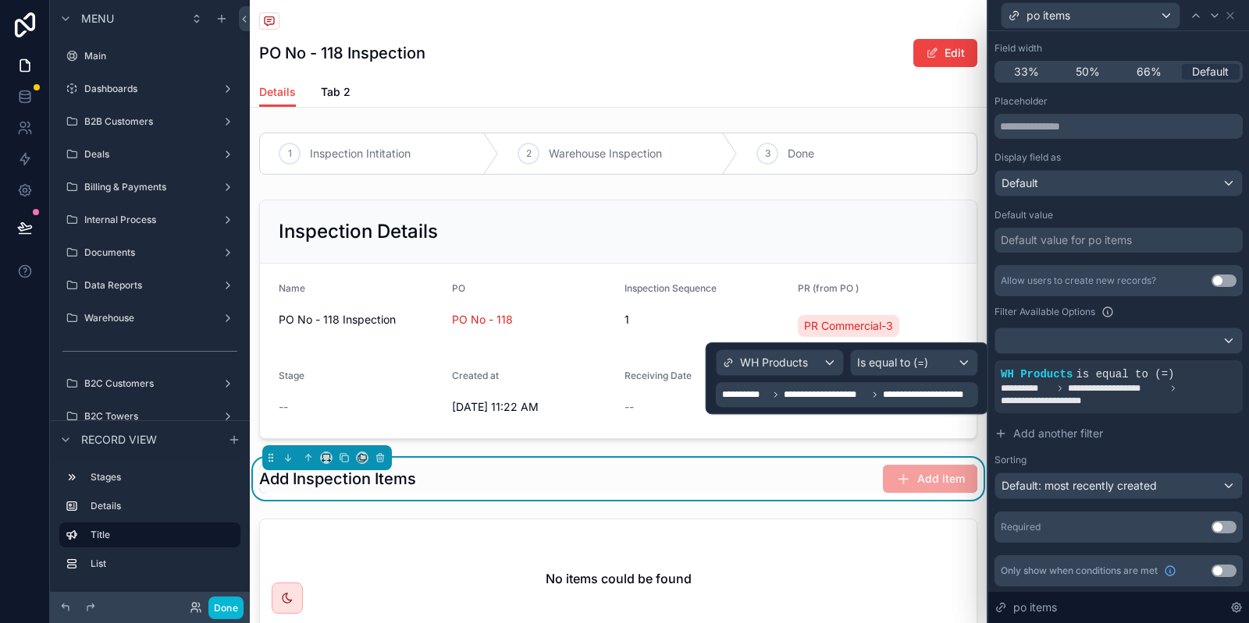
click at [819, 400] on span "**********" at bounding box center [824, 395] width 83 height 12
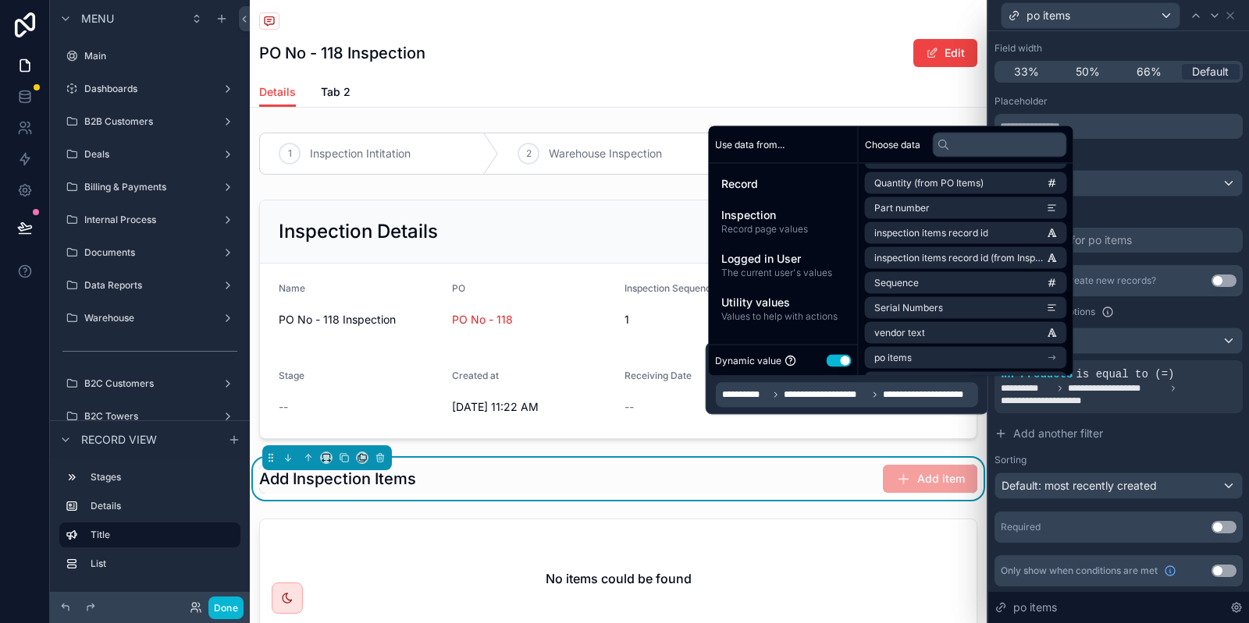
scroll to position [321, 0]
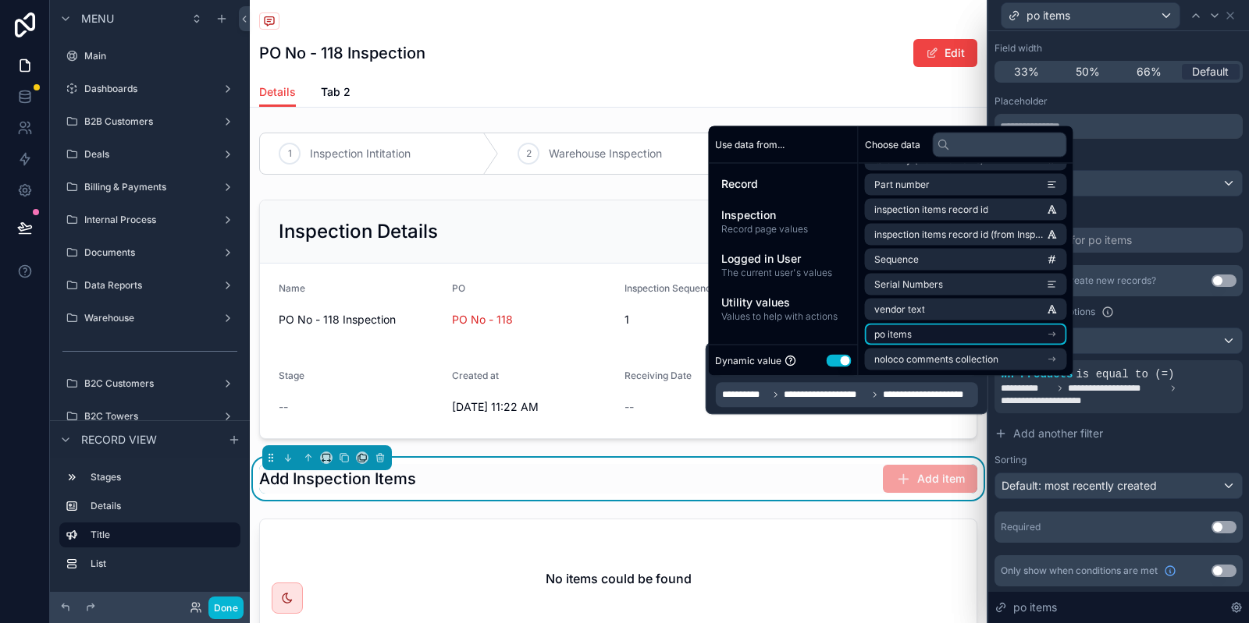
click at [947, 327] on li "po items" at bounding box center [966, 335] width 202 height 22
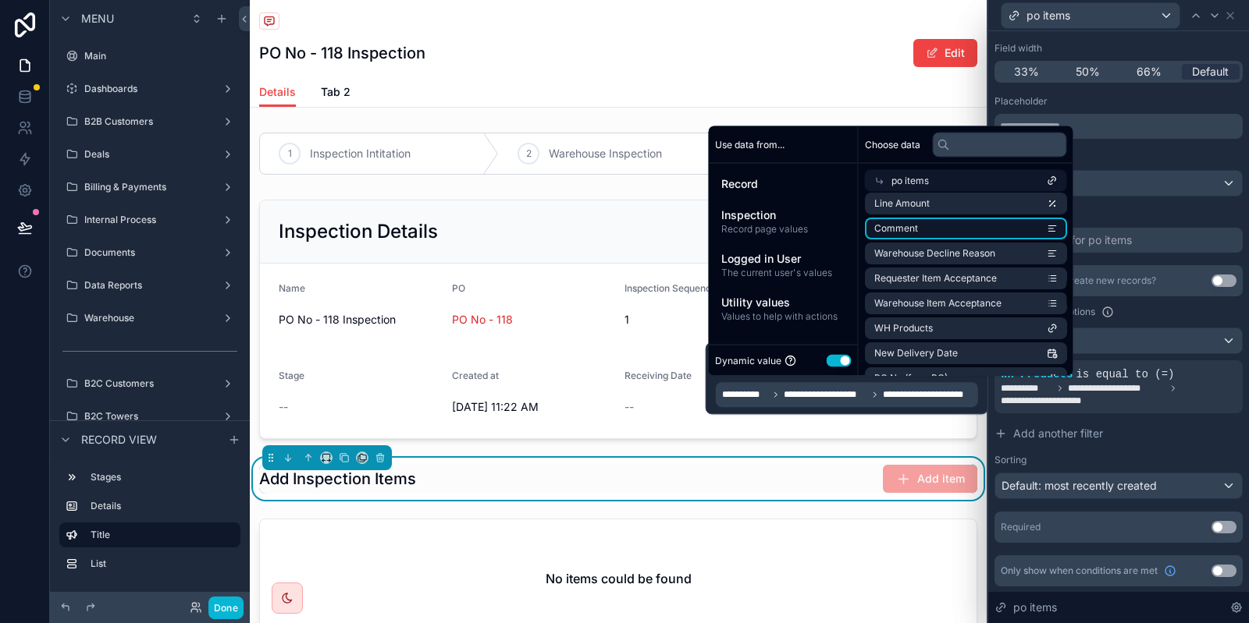
scroll to position [536, 0]
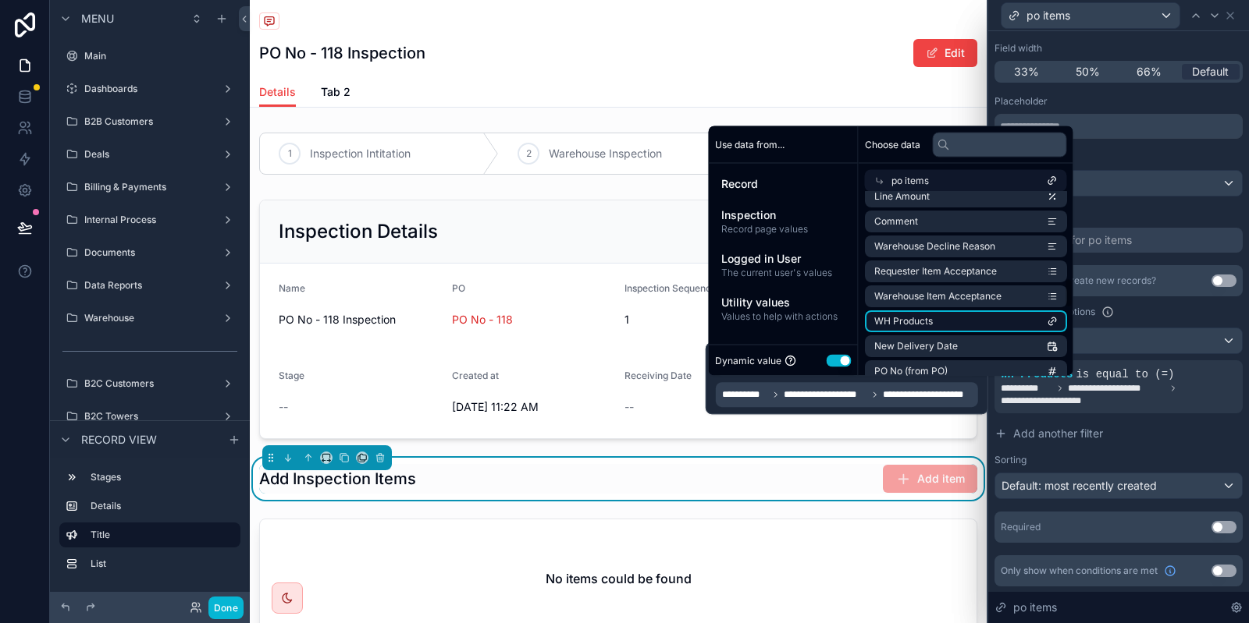
click at [927, 325] on span "WH Products" at bounding box center [903, 322] width 59 height 12
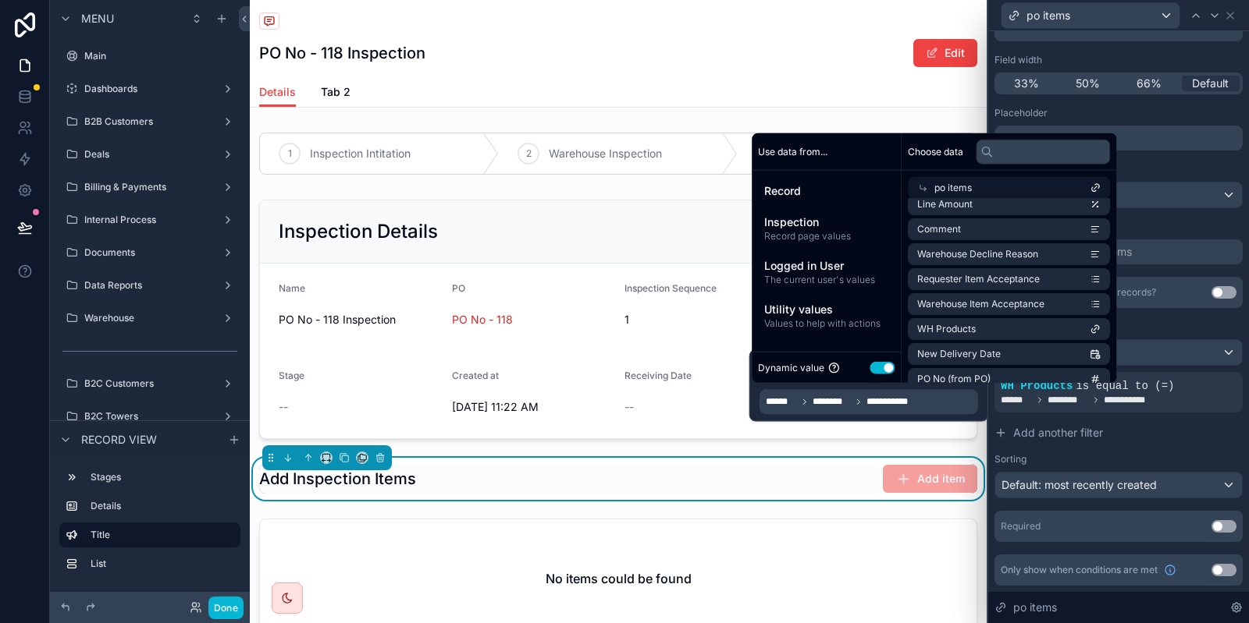
scroll to position [123, 0]
click at [236, 616] on button "Done" at bounding box center [225, 608] width 35 height 23
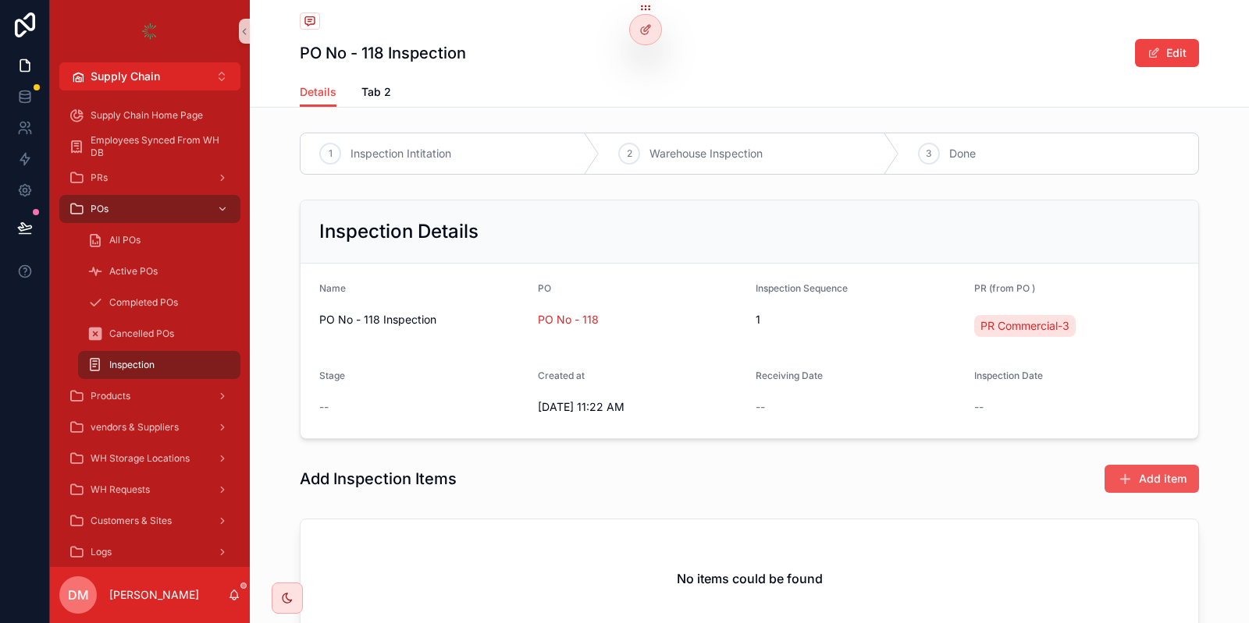
click at [1146, 483] on span "Add item" at bounding box center [1163, 479] width 48 height 16
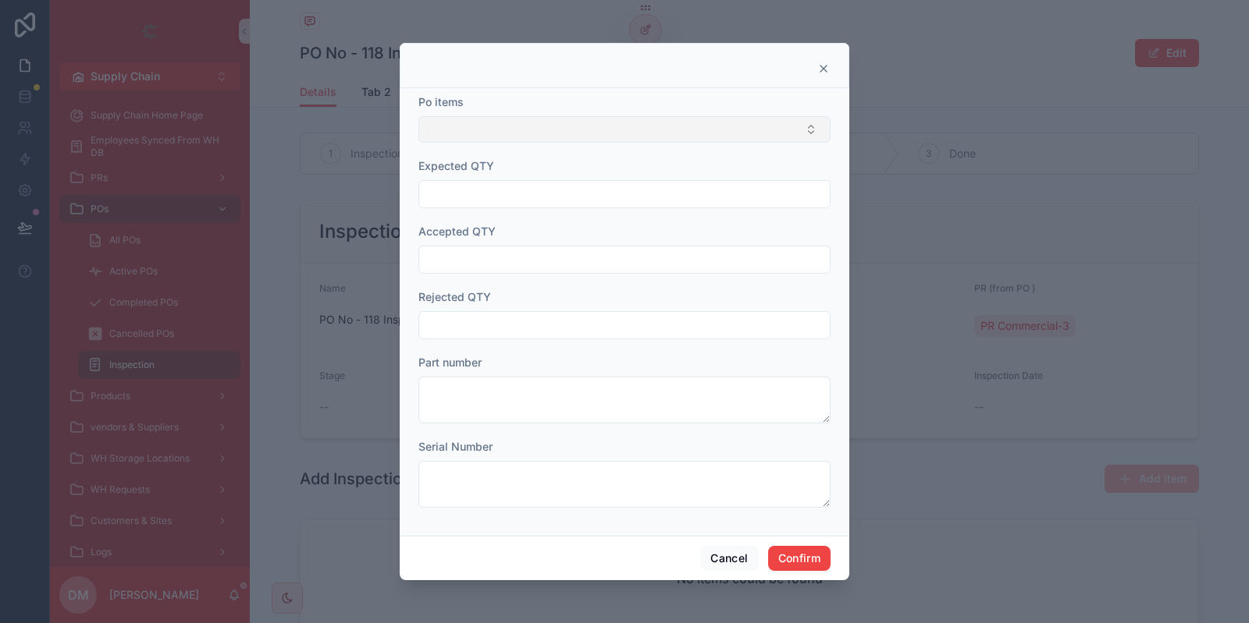
click at [746, 131] on button "Select Button" at bounding box center [624, 129] width 412 height 27
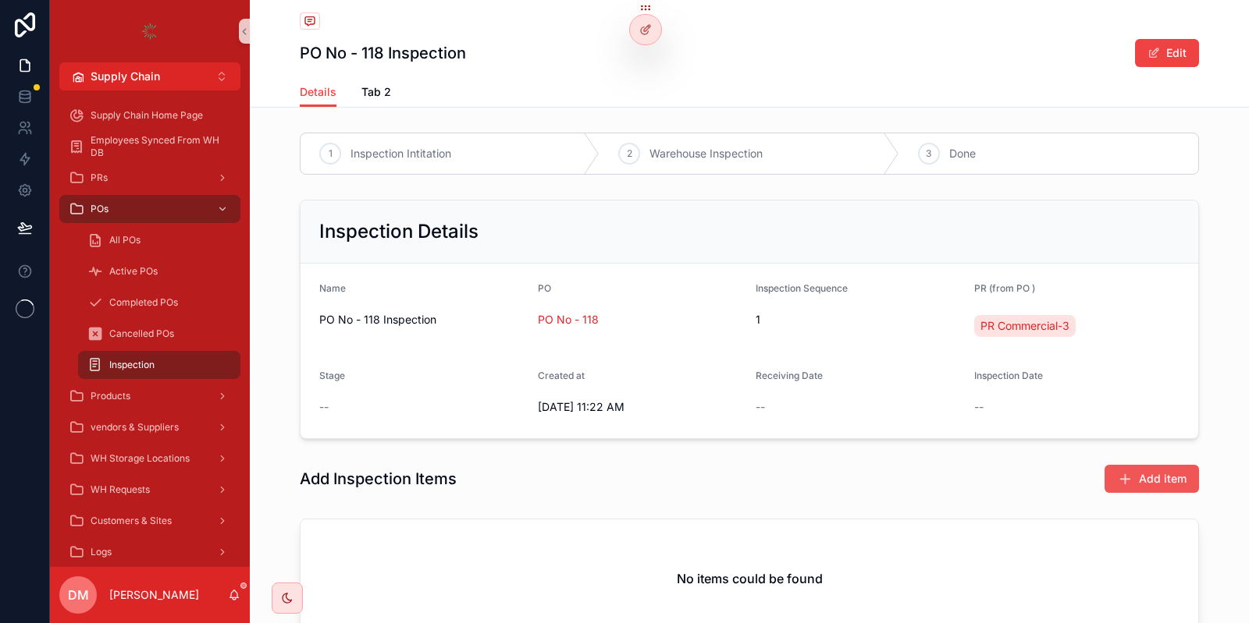
click at [1168, 474] on span "Add item" at bounding box center [1163, 479] width 48 height 16
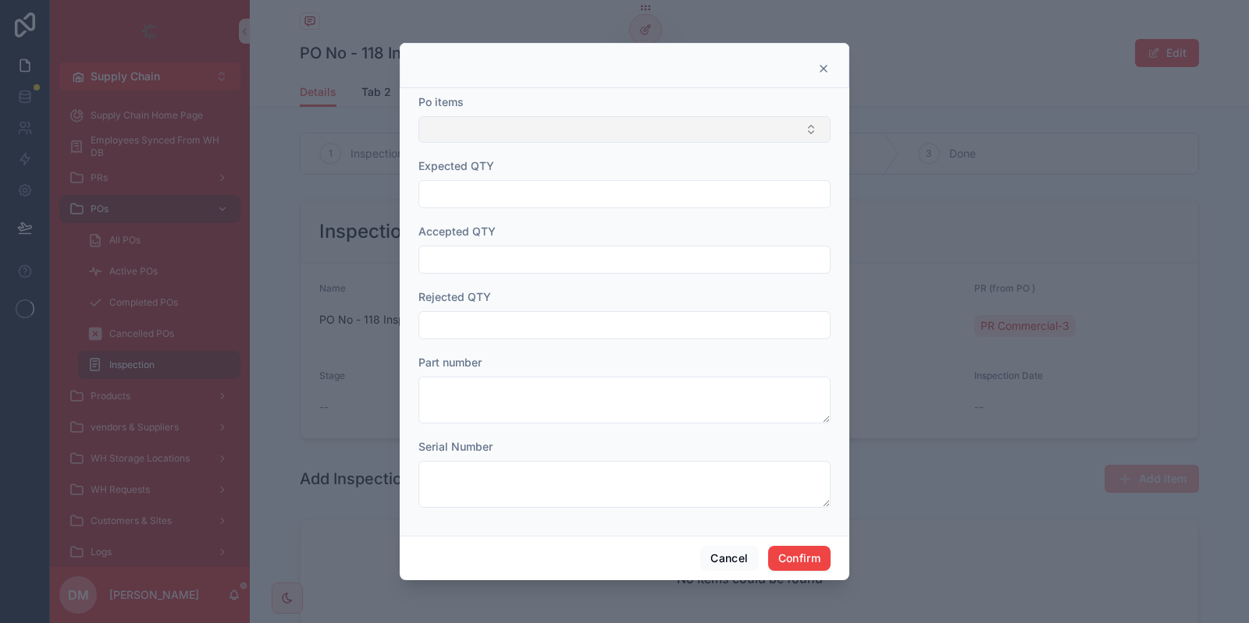
click at [542, 127] on button "Select Button" at bounding box center [624, 129] width 412 height 27
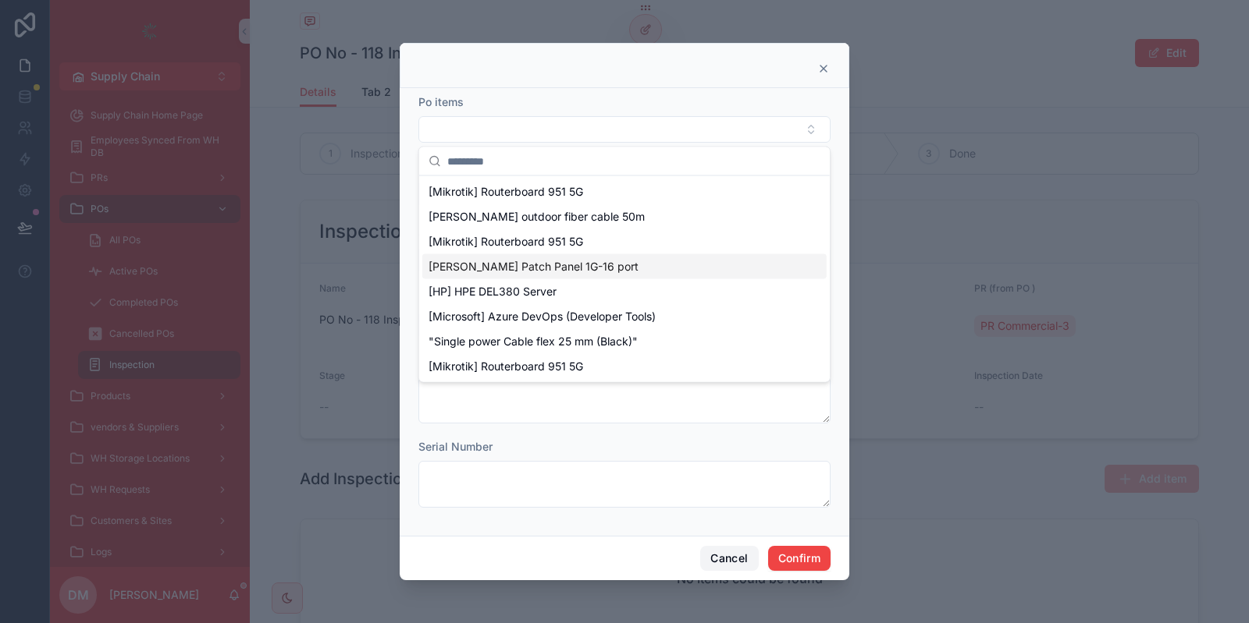
click at [728, 550] on button "Cancel" at bounding box center [729, 558] width 58 height 25
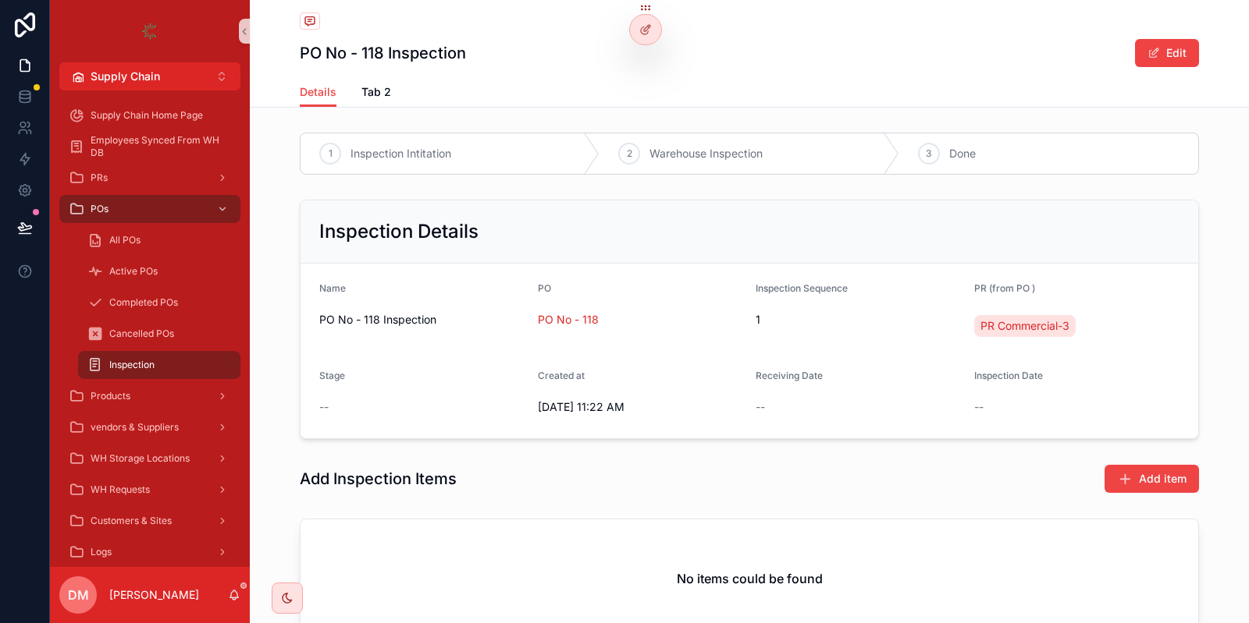
scroll to position [126, 0]
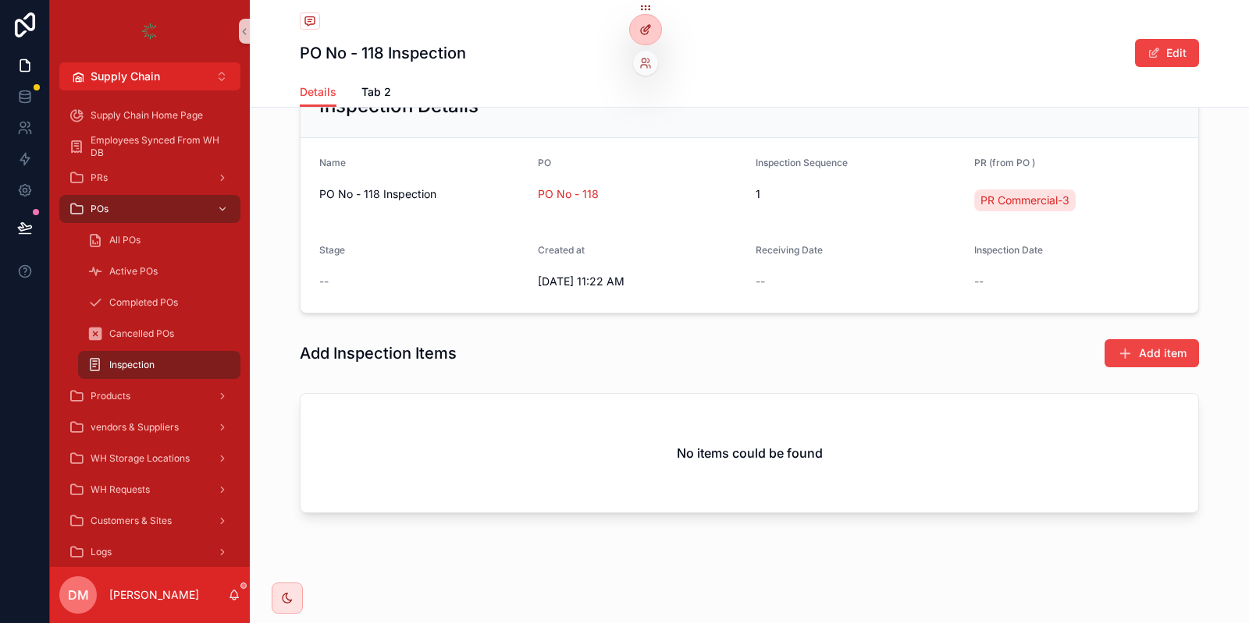
click at [649, 23] on div at bounding box center [645, 30] width 31 height 30
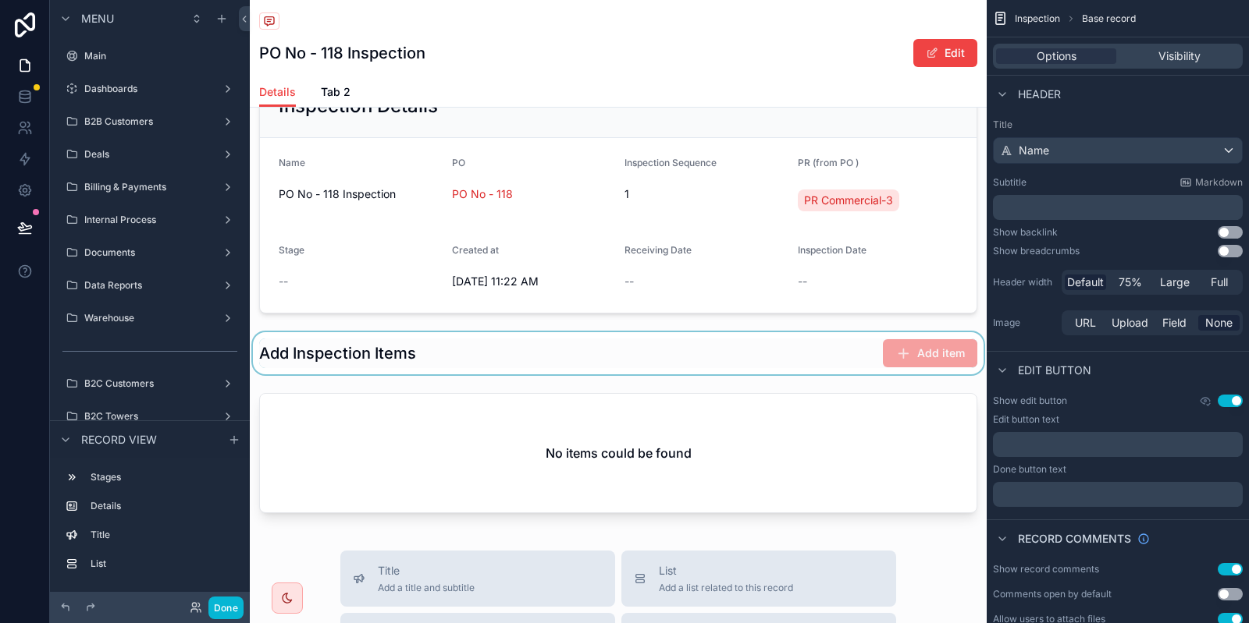
click at [627, 347] on div "scrollable content" at bounding box center [618, 353] width 737 height 42
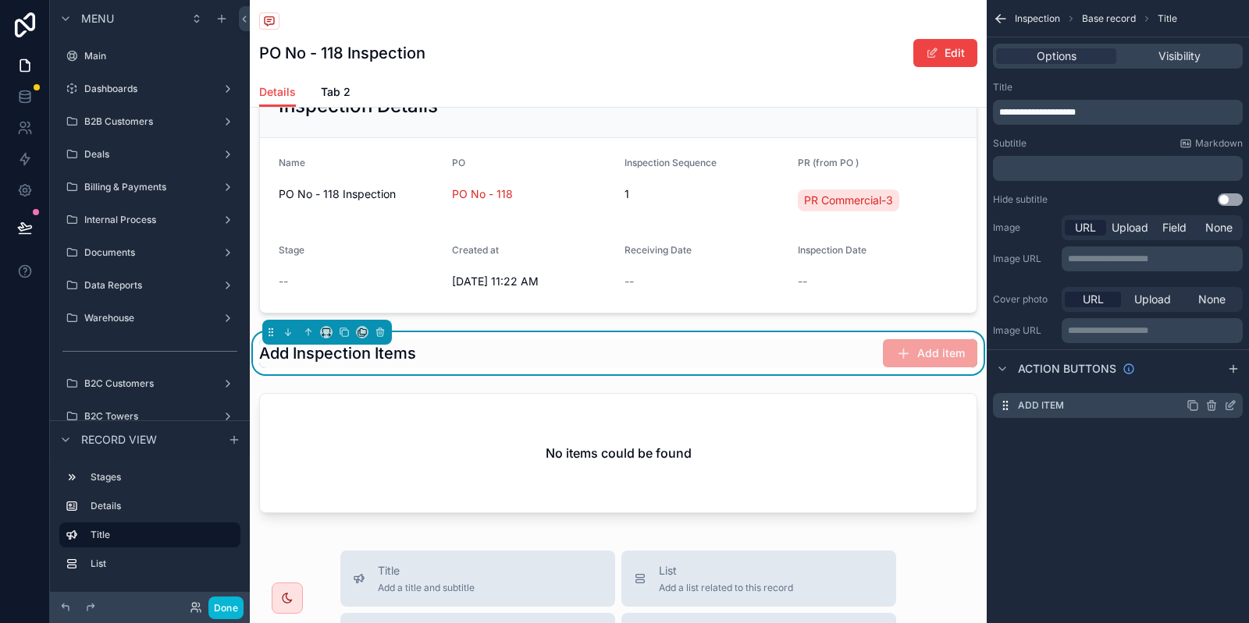
click at [1231, 407] on icon "scrollable content" at bounding box center [1231, 404] width 6 height 6
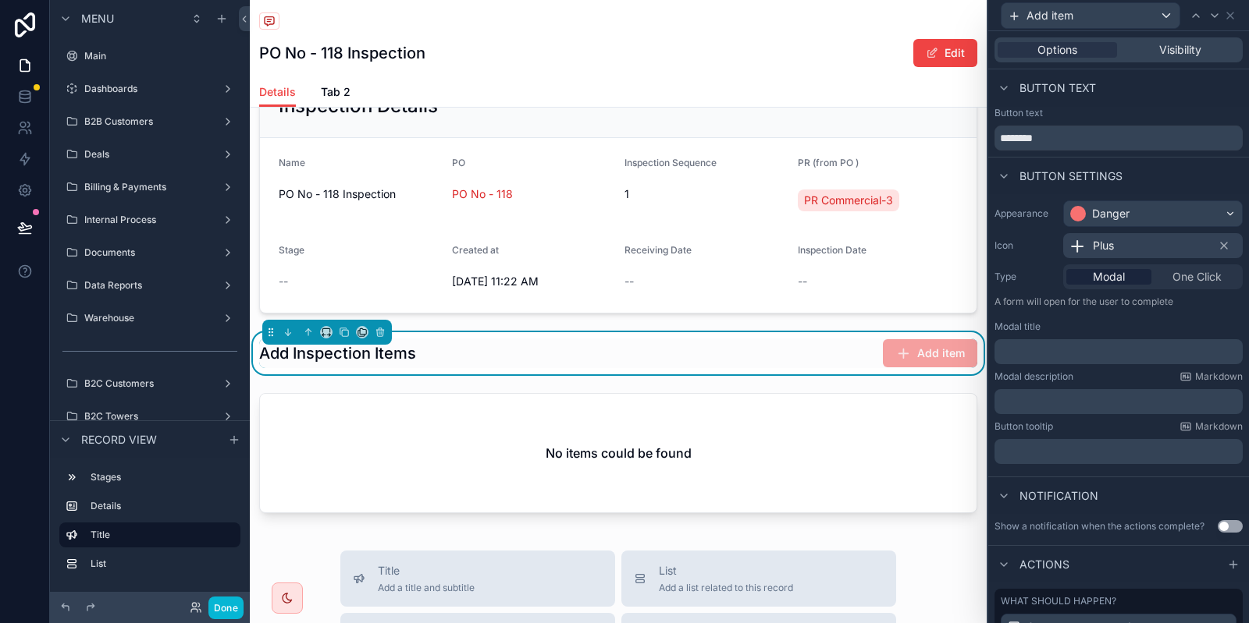
scroll to position [160, 0]
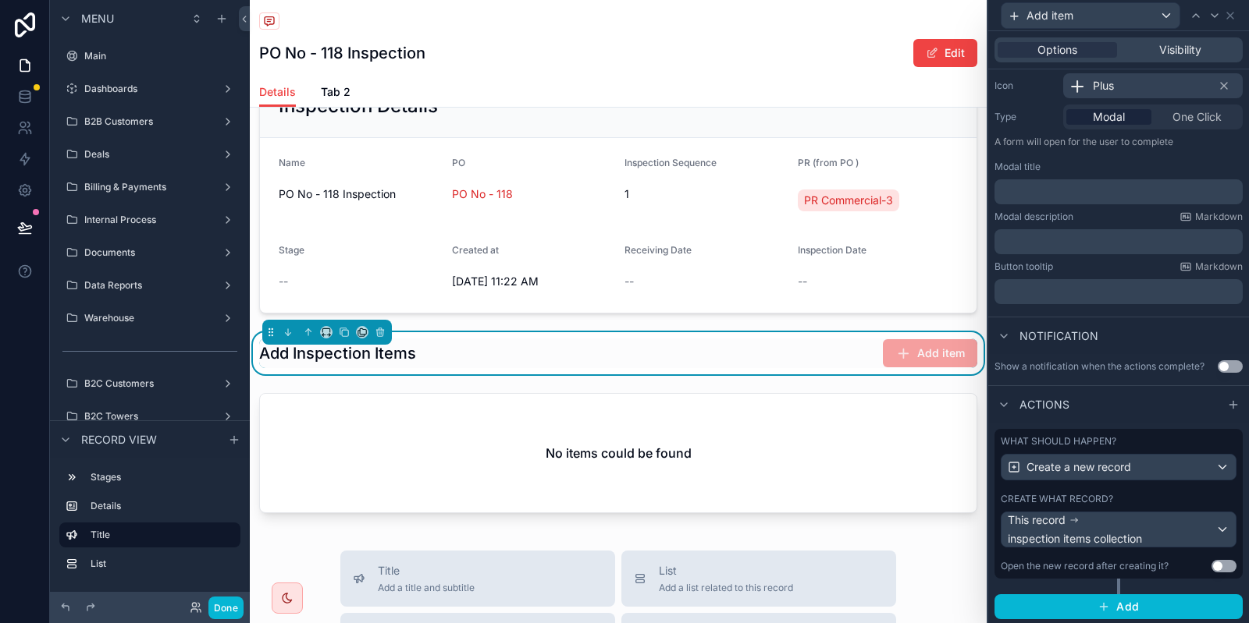
click at [1150, 486] on div "What should happen? Create a new record Create what record? This record inspect…" at bounding box center [1118, 504] width 248 height 150
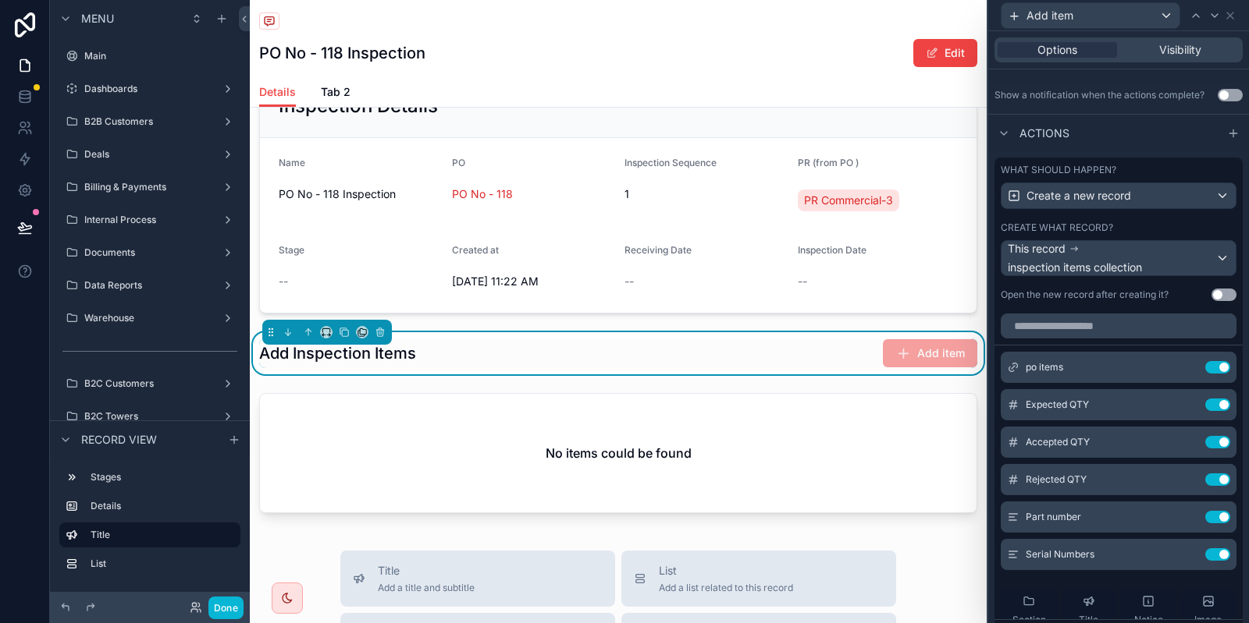
scroll to position [434, 0]
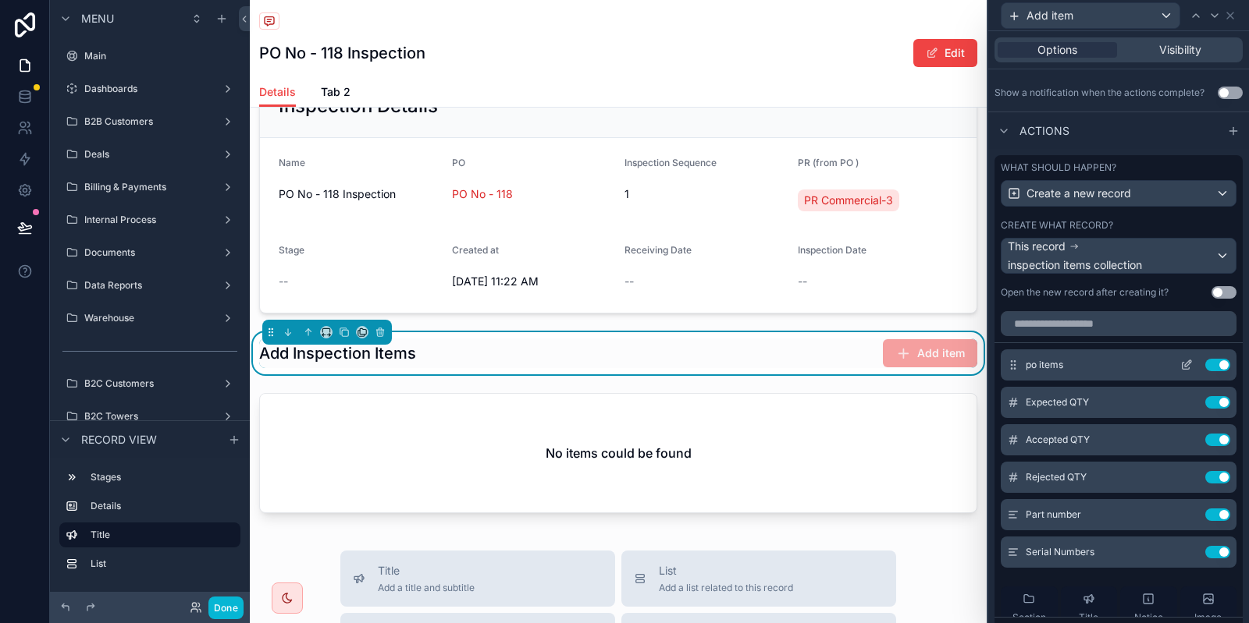
click at [1183, 359] on icon at bounding box center [1186, 365] width 12 height 12
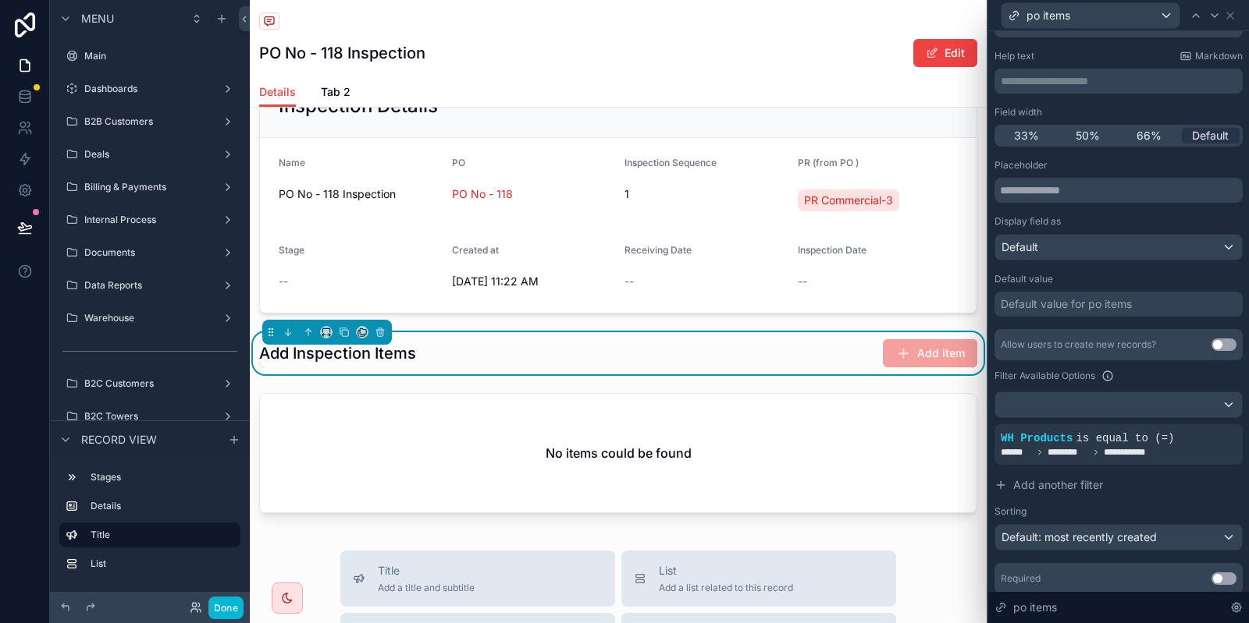
scroll to position [74, 0]
click at [1207, 422] on icon at bounding box center [1203, 423] width 9 height 9
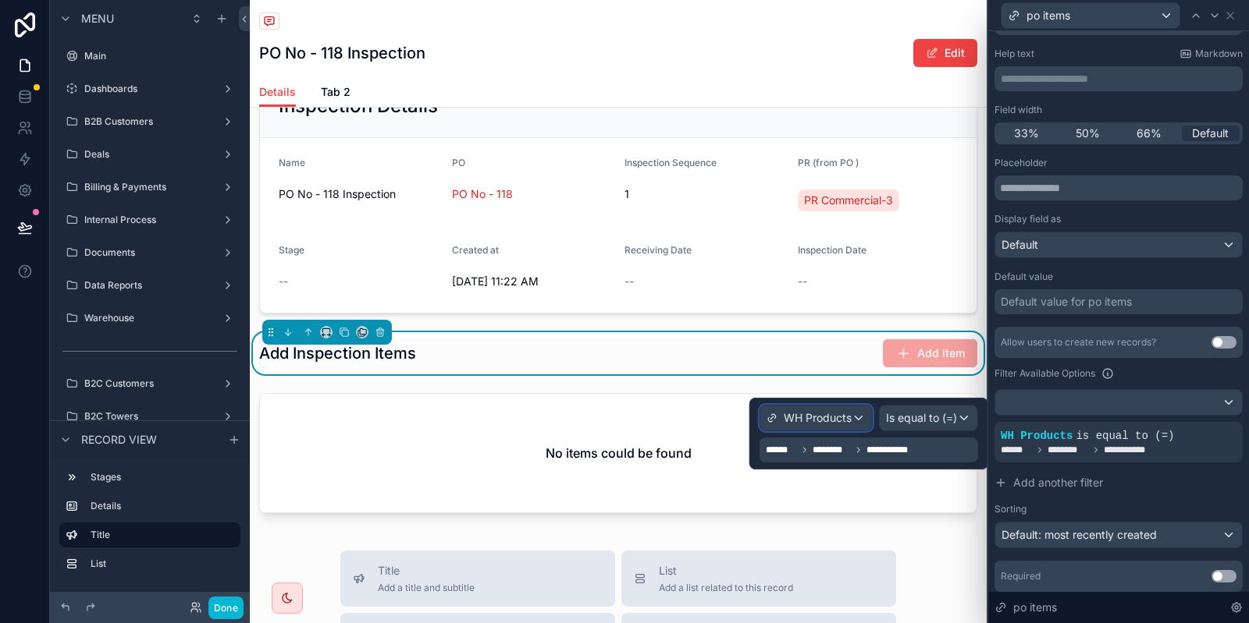
click at [848, 423] on span "WH Products" at bounding box center [817, 418] width 68 height 16
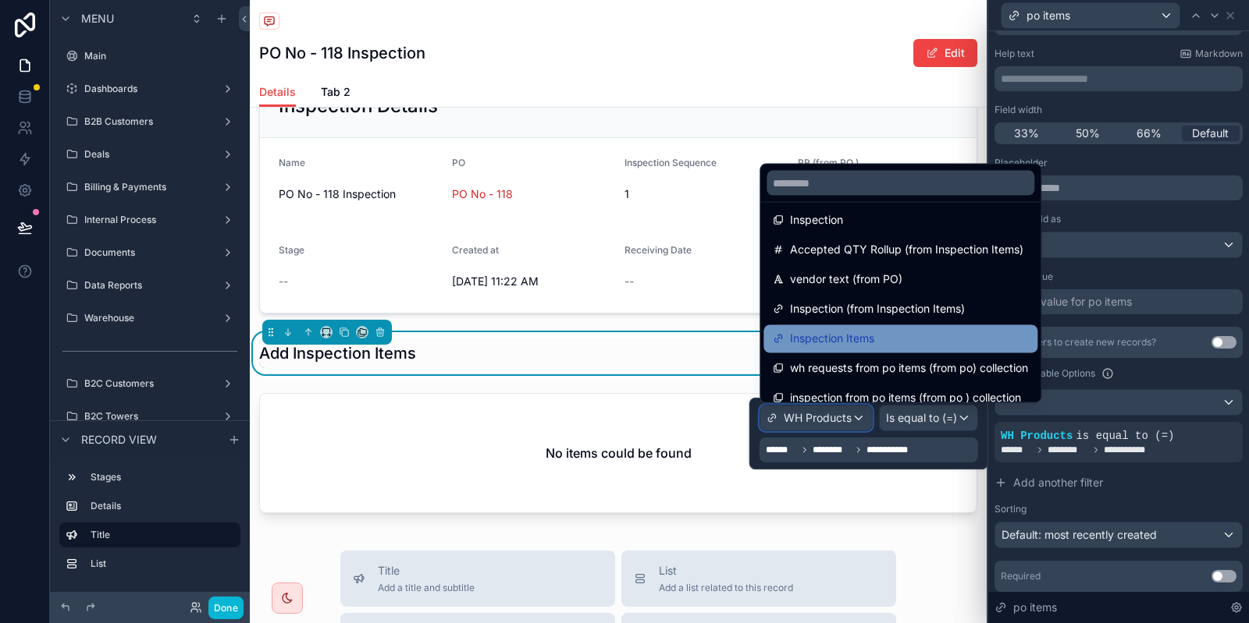
scroll to position [1118, 0]
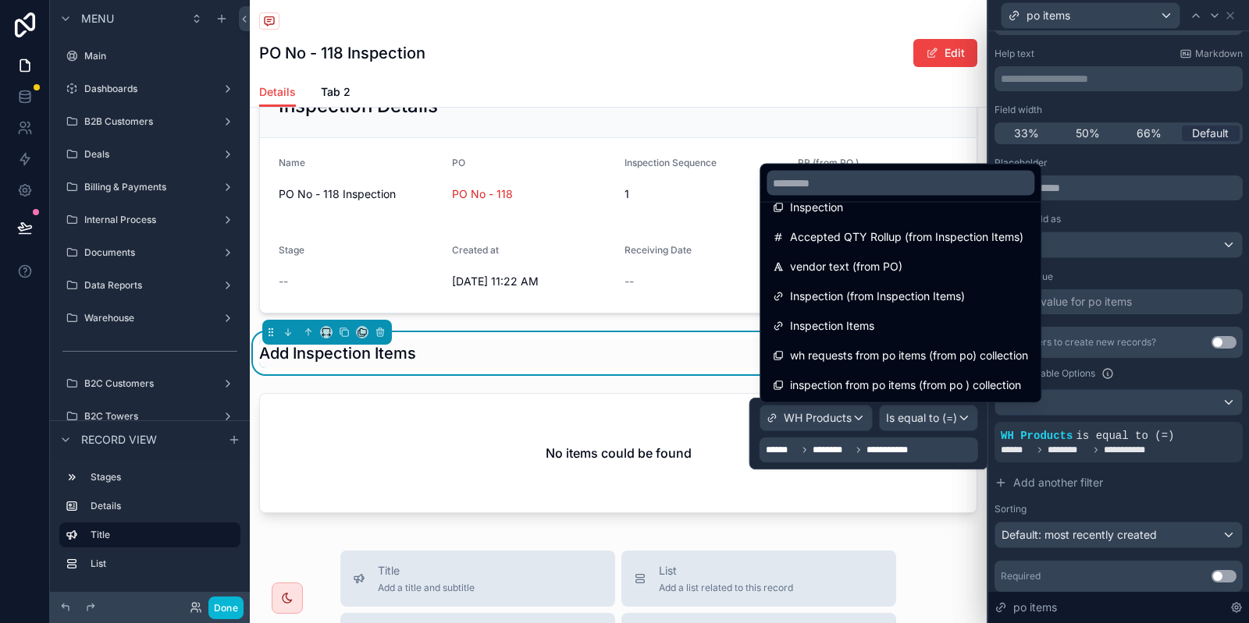
click at [908, 439] on div at bounding box center [868, 434] width 239 height 72
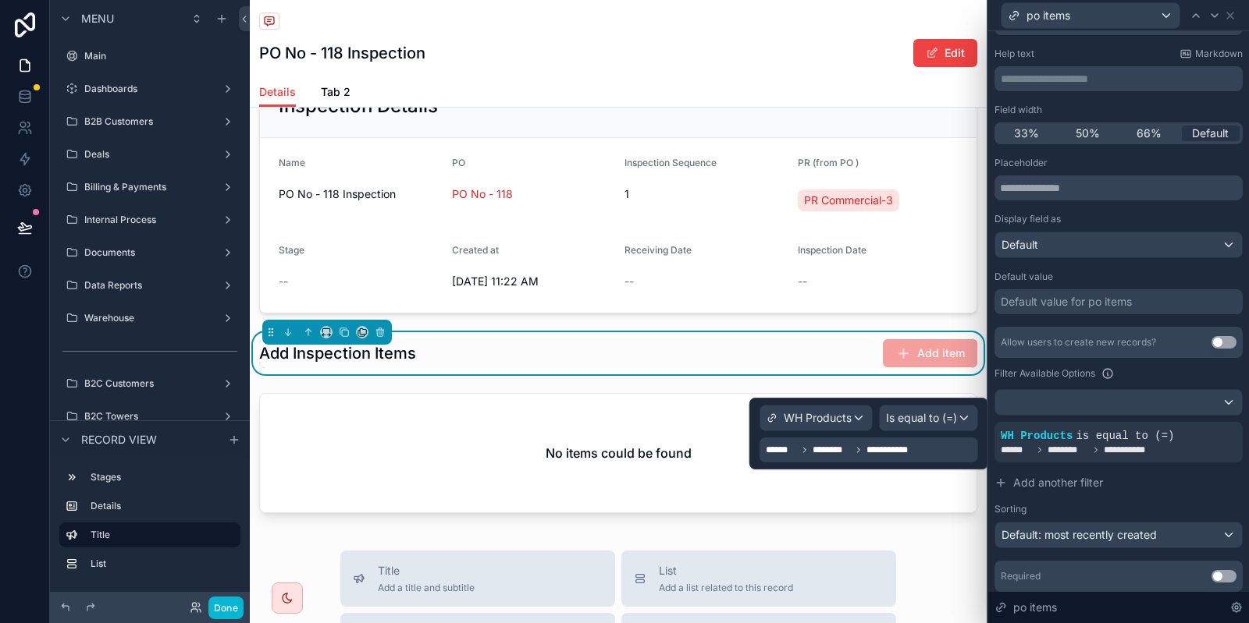
click at [892, 445] on span "**********" at bounding box center [895, 450] width 59 height 12
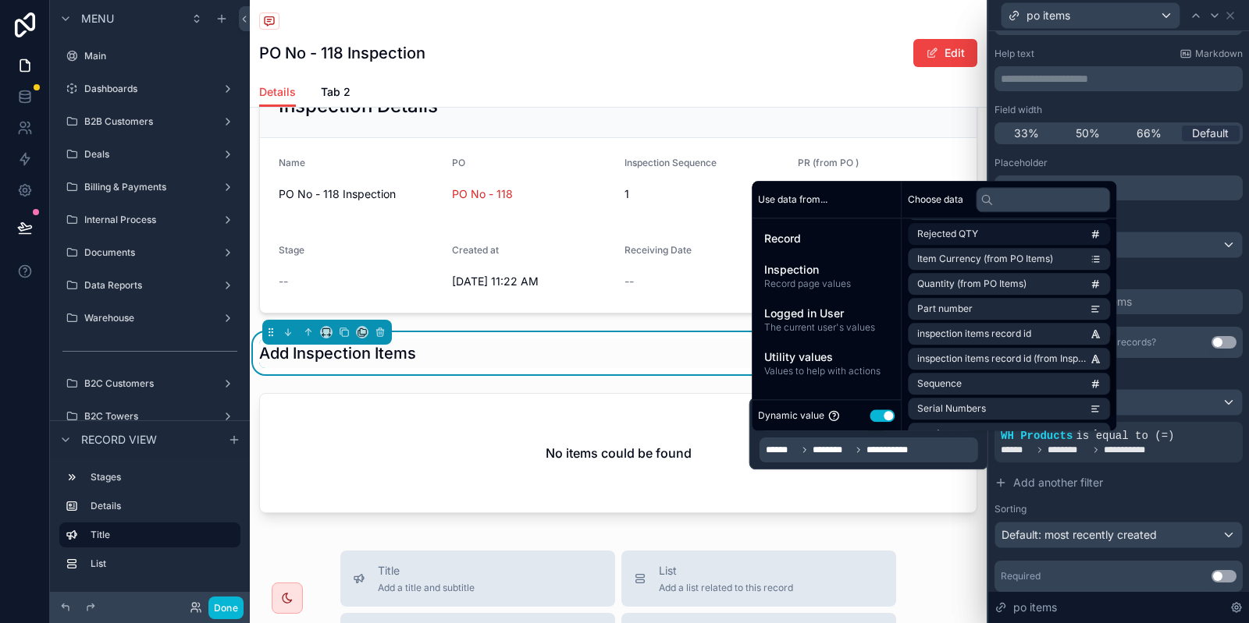
scroll to position [321, 0]
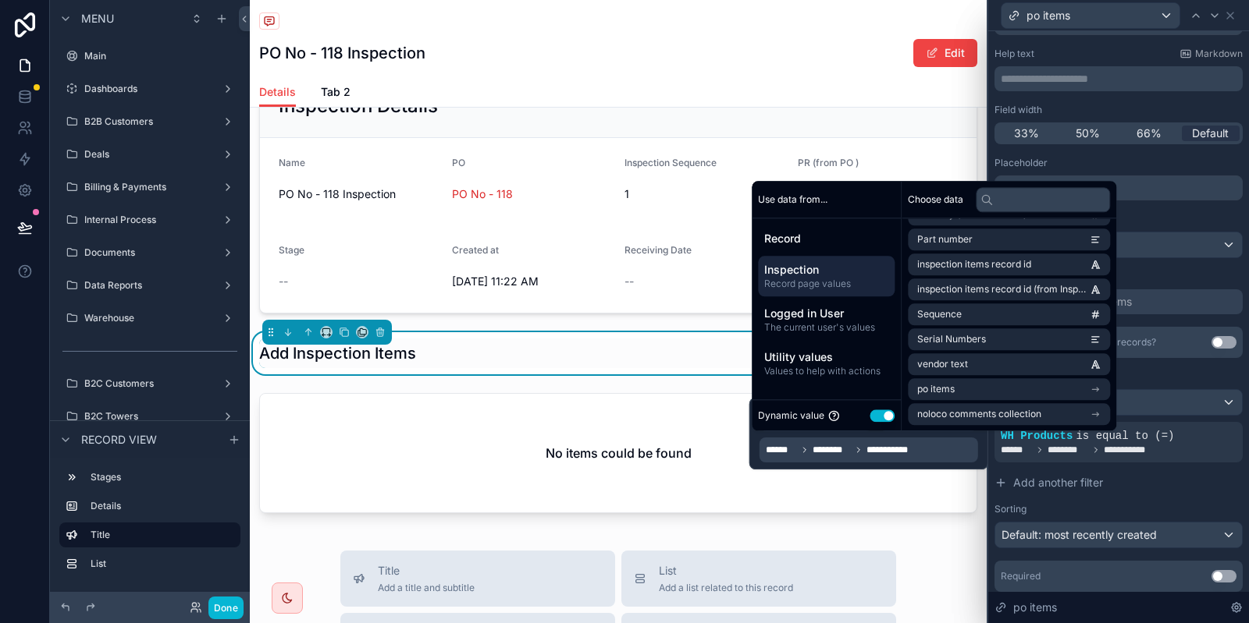
click at [815, 262] on div "Inspection Record page values" at bounding box center [826, 276] width 137 height 41
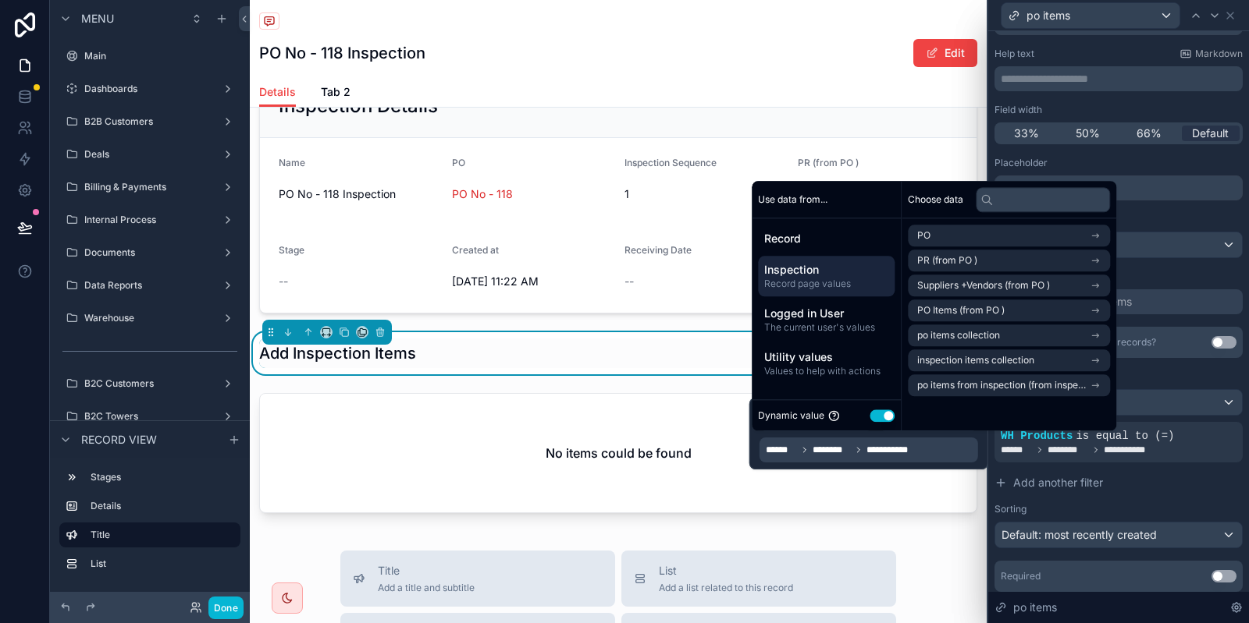
scroll to position [0, 0]
click at [1017, 335] on li "po items collection" at bounding box center [1009, 336] width 202 height 22
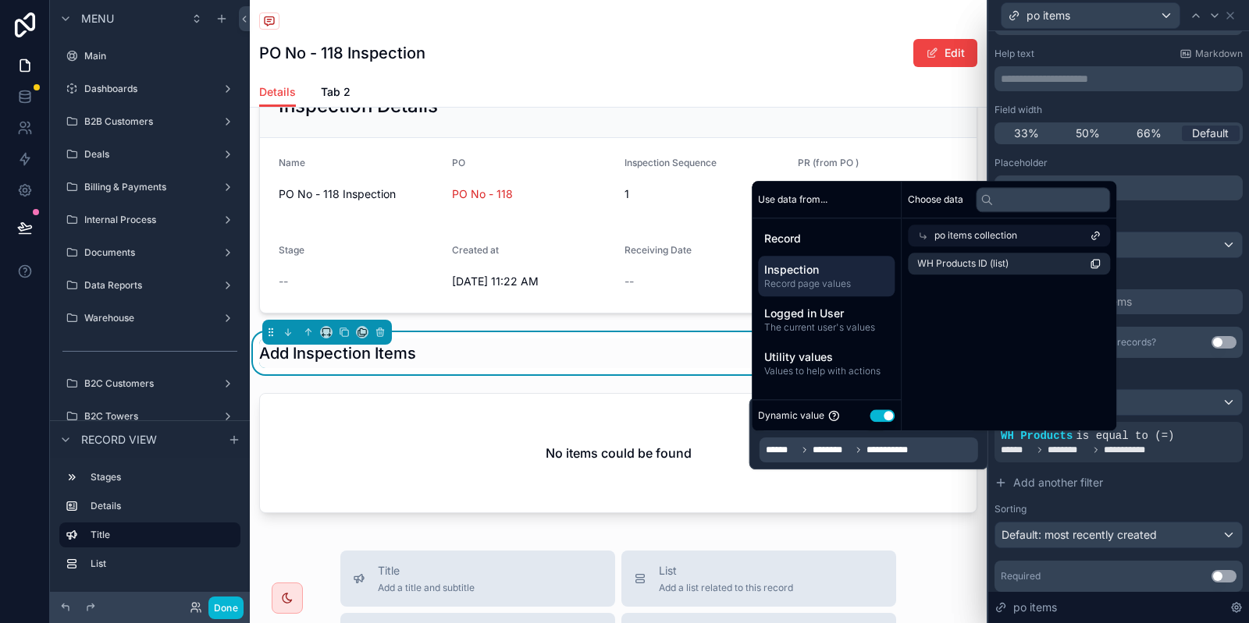
click at [833, 270] on span "Inspection" at bounding box center [826, 270] width 124 height 16
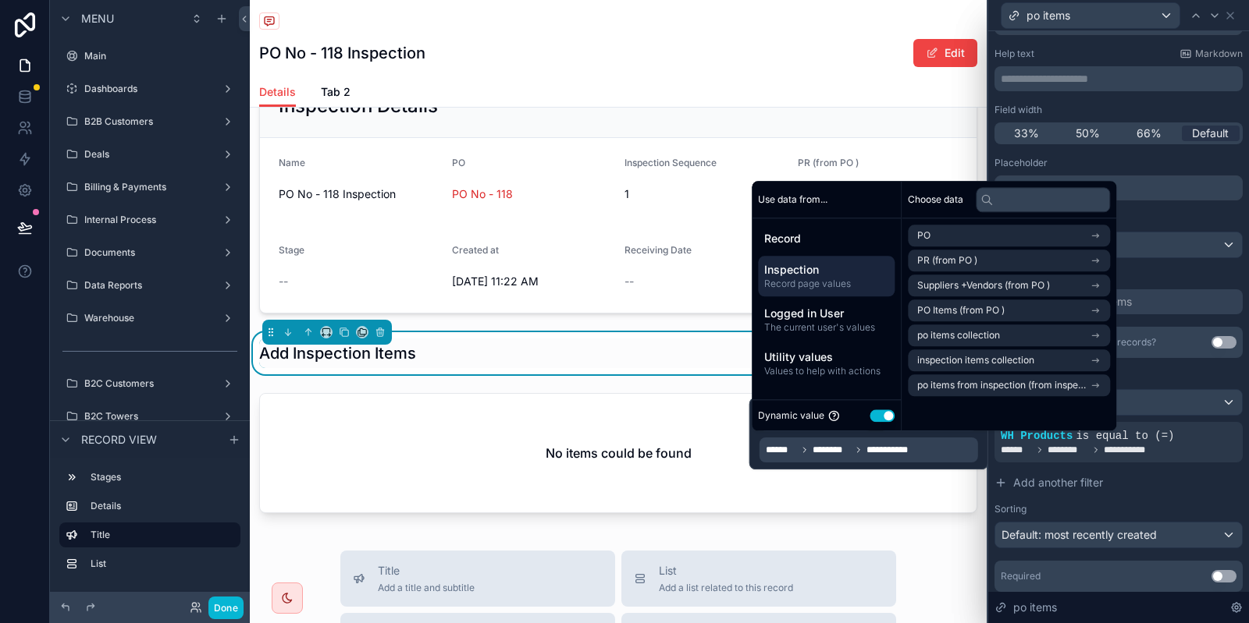
click at [833, 271] on span "Inspection" at bounding box center [826, 270] width 124 height 16
click at [993, 314] on span "PO Items (from PO )" at bounding box center [960, 310] width 87 height 12
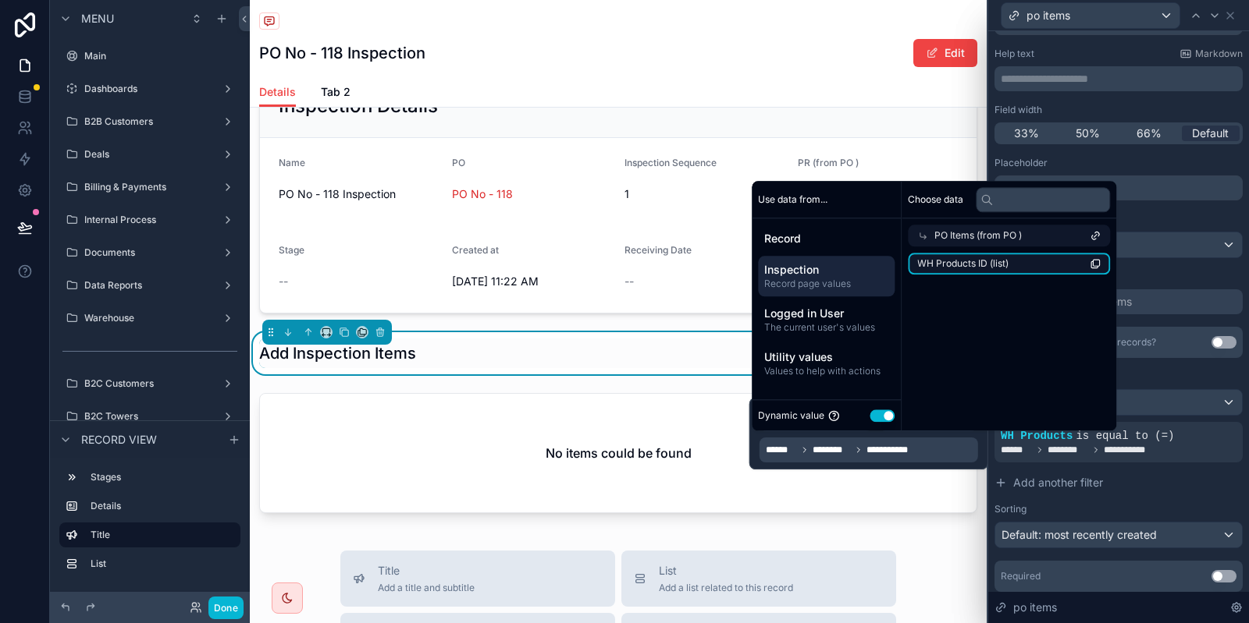
click at [968, 268] on span "WH Products ID (list)" at bounding box center [962, 264] width 91 height 12
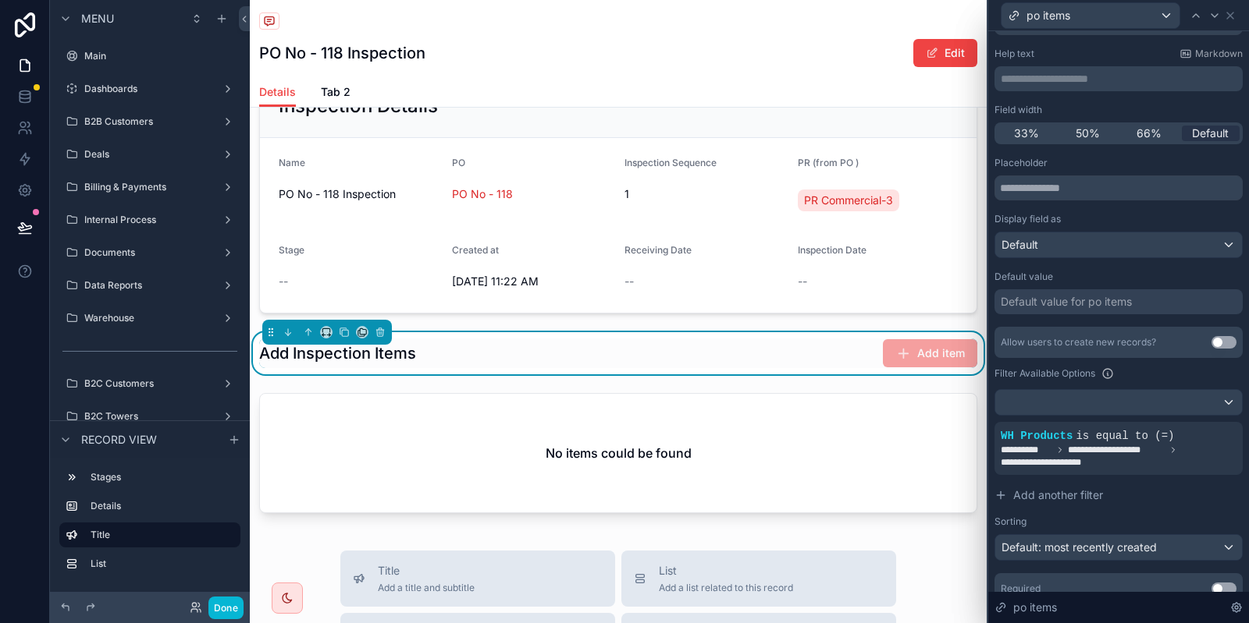
click at [519, 362] on div "Add Inspection Items Add item" at bounding box center [618, 354] width 718 height 30
click at [231, 615] on button "Done" at bounding box center [225, 608] width 35 height 23
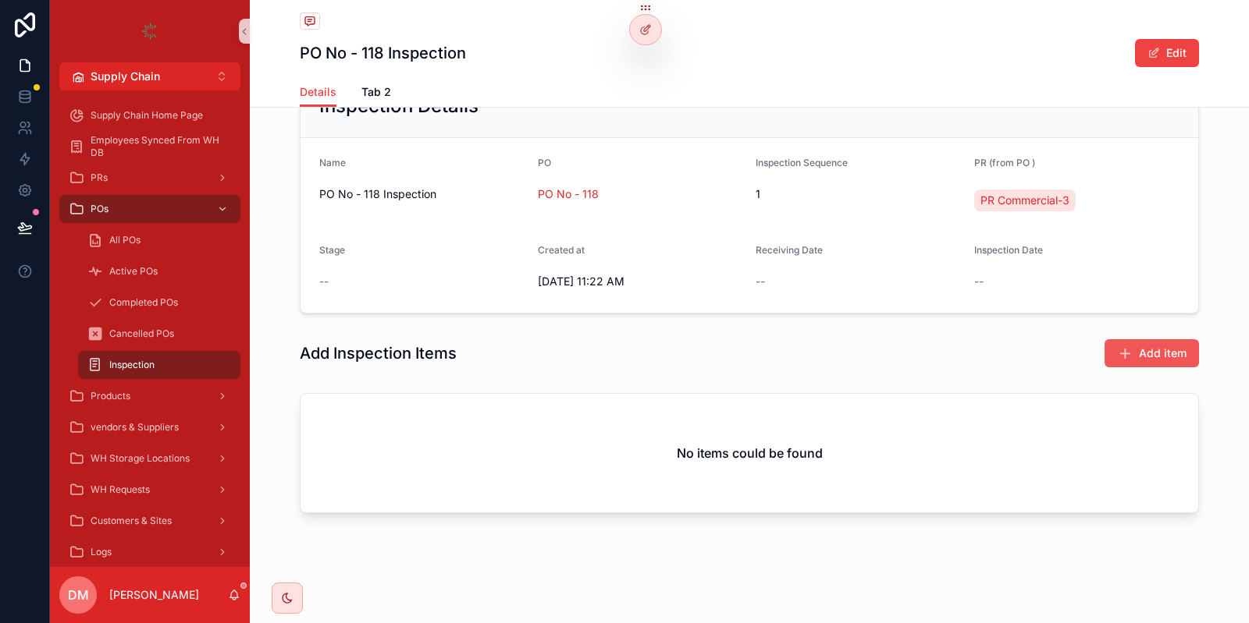
click at [1151, 354] on span "Add item" at bounding box center [1163, 354] width 48 height 16
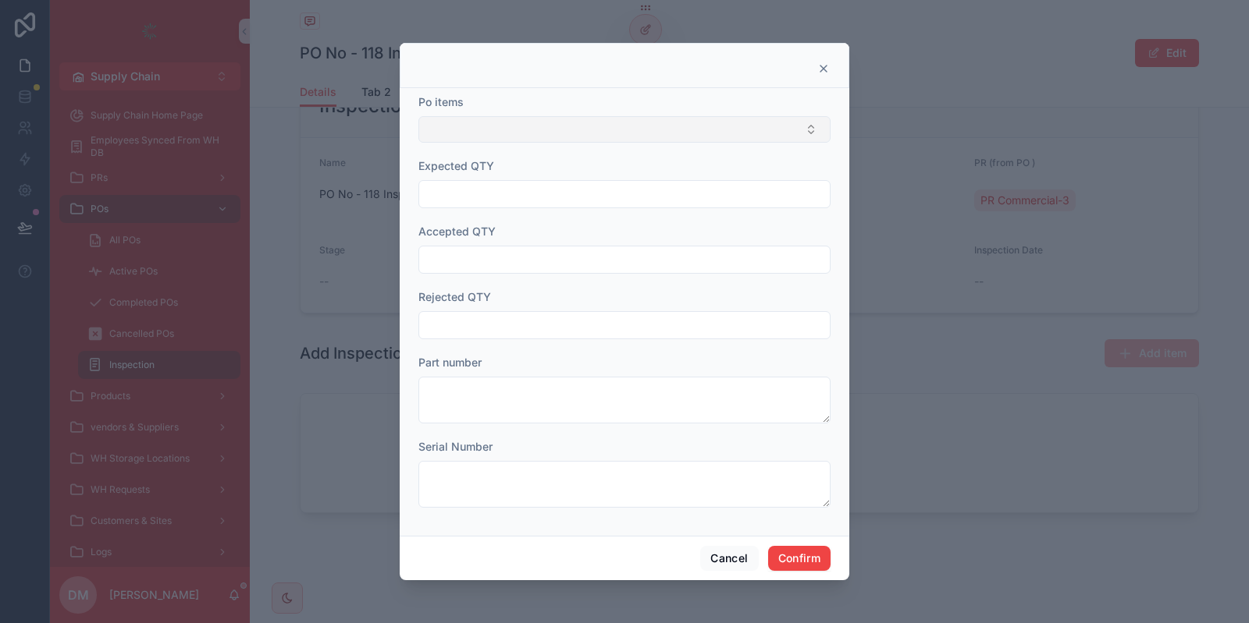
click at [518, 135] on button "Select Button" at bounding box center [624, 129] width 412 height 27
click at [743, 555] on button "Cancel" at bounding box center [729, 558] width 58 height 25
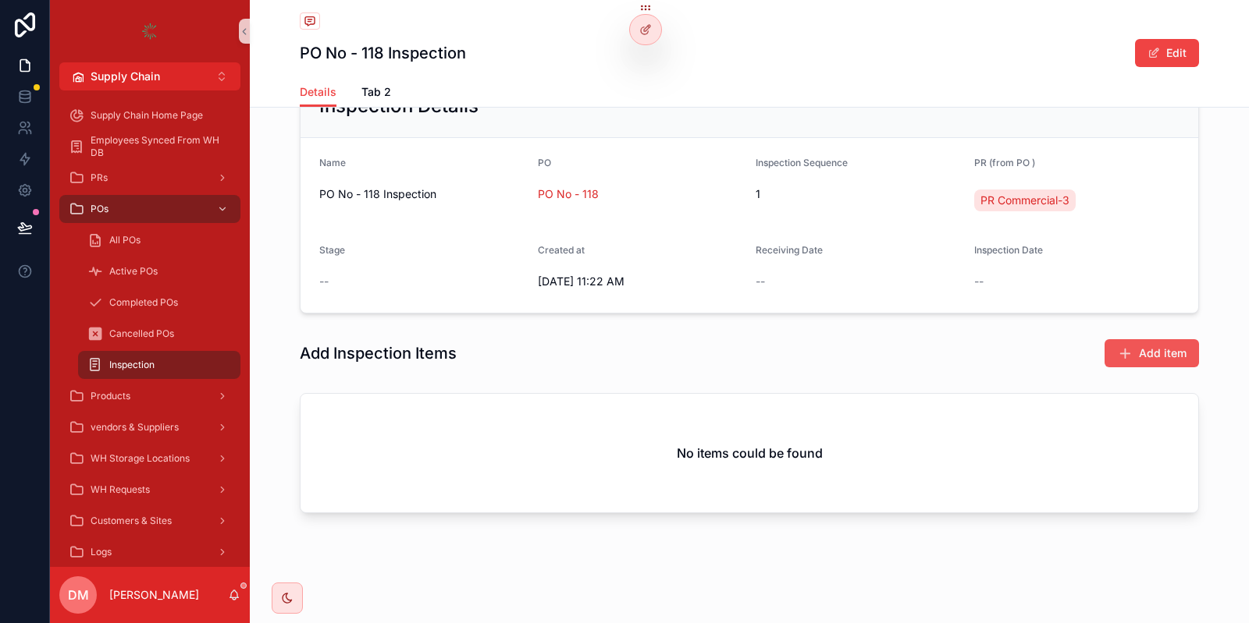
click at [1169, 360] on button "Add item" at bounding box center [1151, 353] width 94 height 28
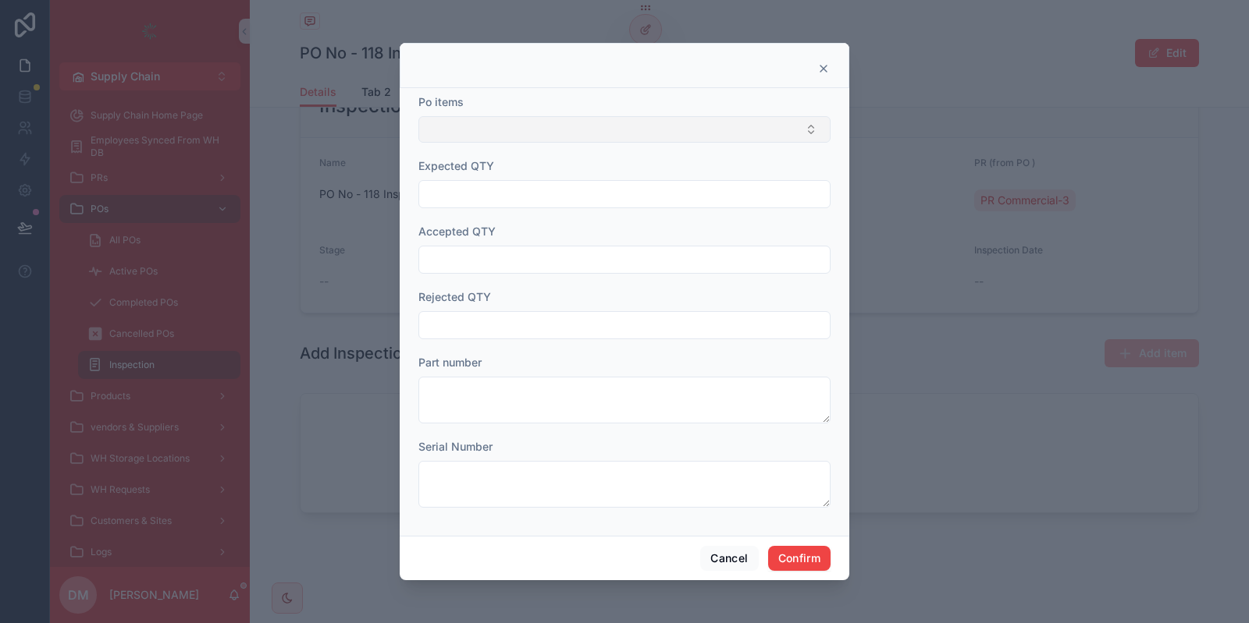
click at [464, 123] on button "Select Button" at bounding box center [624, 129] width 412 height 27
click at [713, 557] on button "Cancel" at bounding box center [729, 558] width 58 height 25
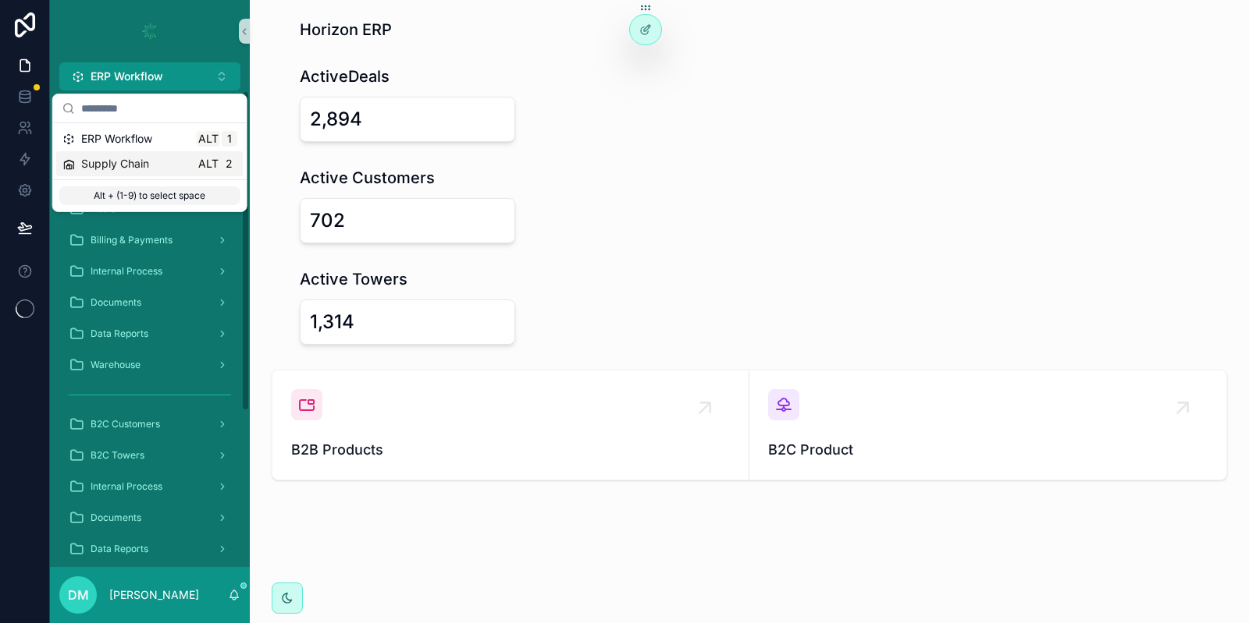
click at [186, 164] on div "Supply Chain Alt 2" at bounding box center [149, 164] width 175 height 16
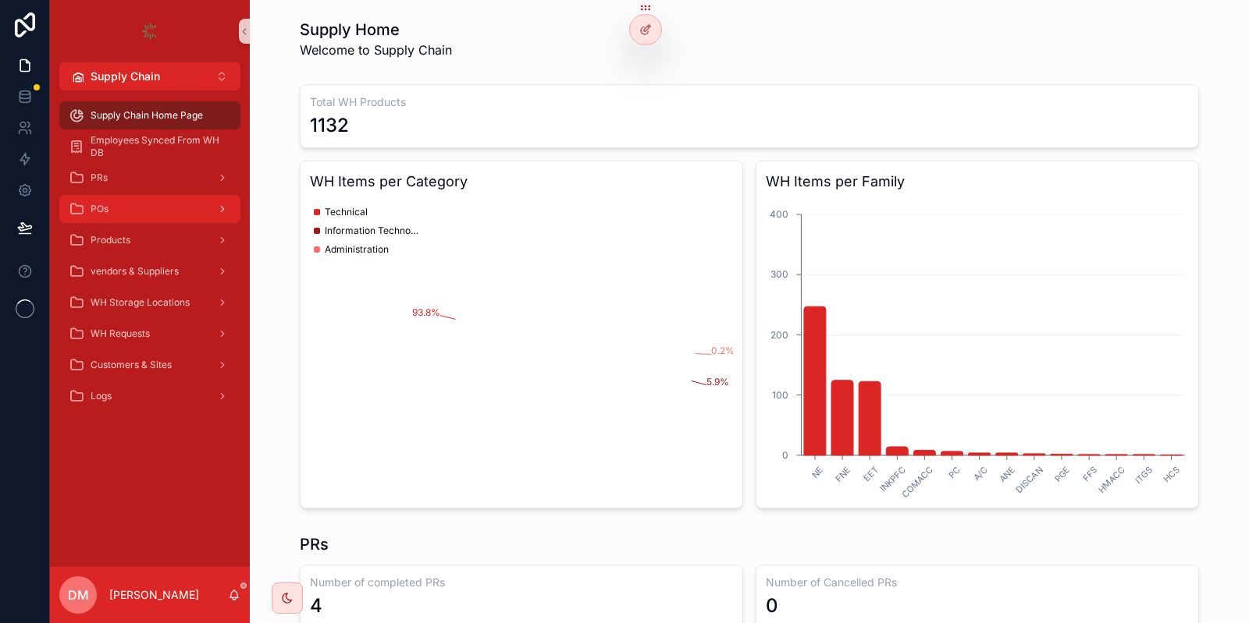
click at [154, 211] on div "POs" at bounding box center [150, 209] width 162 height 25
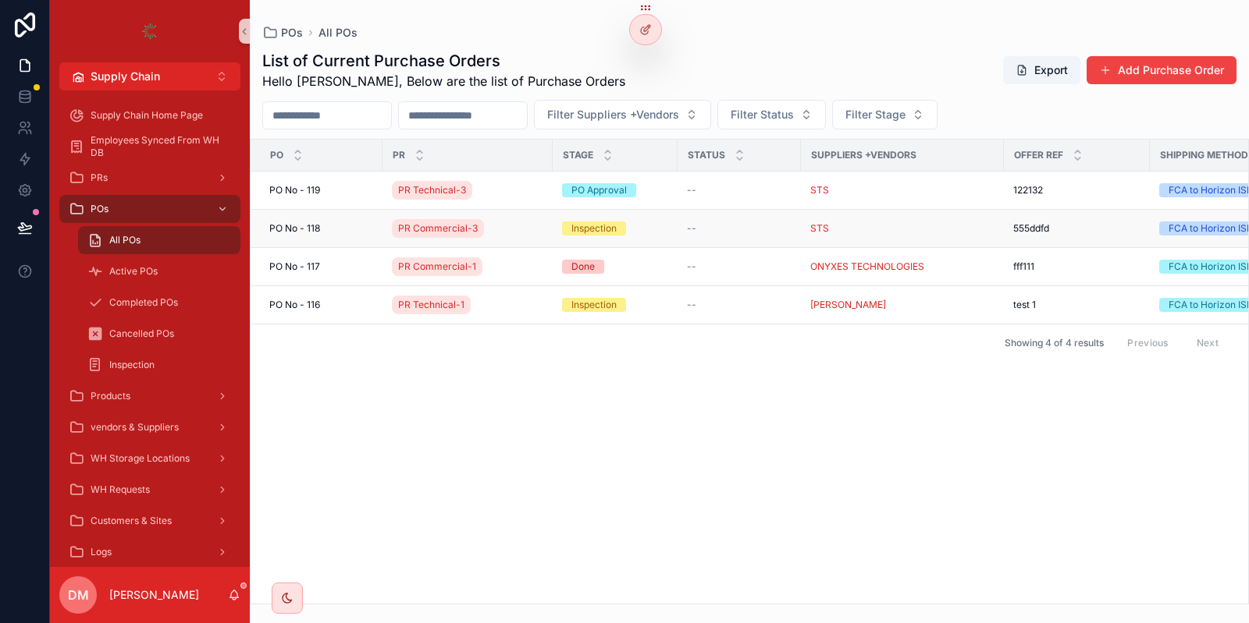
click at [331, 222] on div "[STREET_ADDRESS]" at bounding box center [321, 228] width 104 height 12
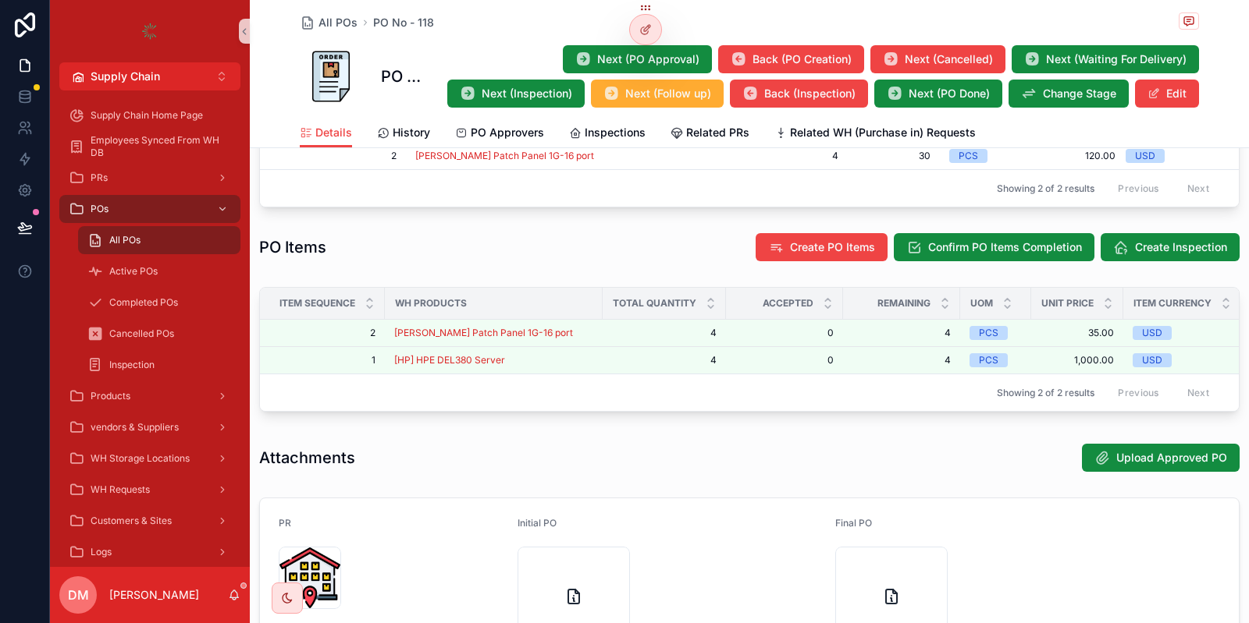
scroll to position [744, 0]
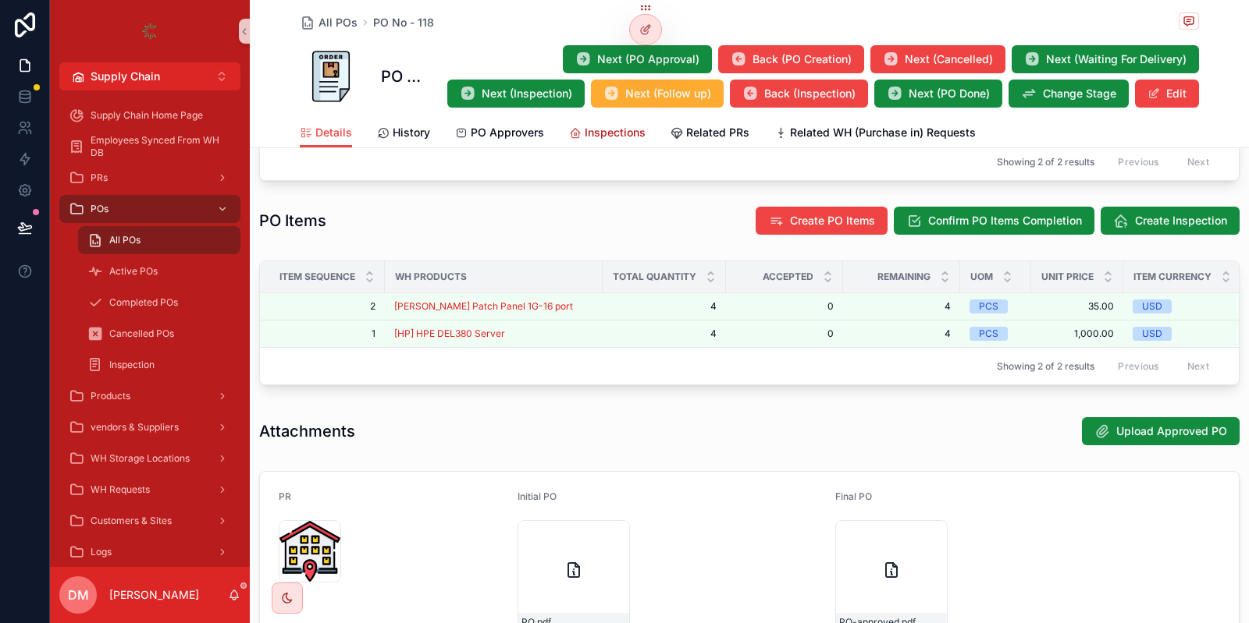
click at [624, 124] on link "Inspections" at bounding box center [607, 134] width 76 height 31
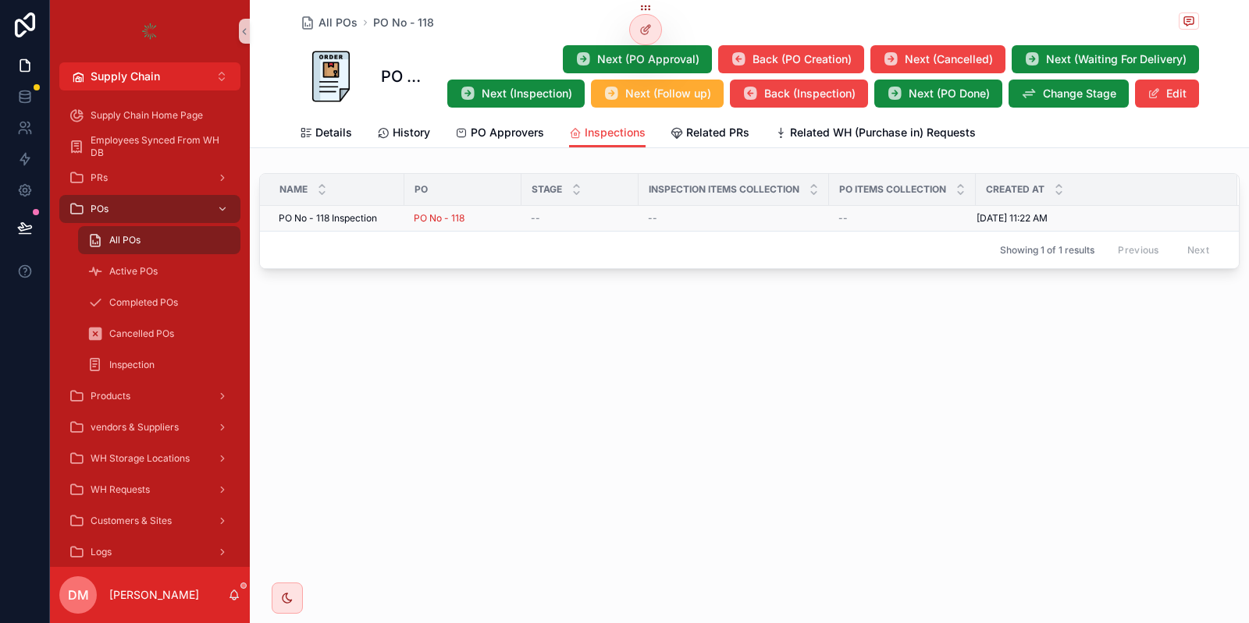
click at [382, 214] on div "PO No - 118 Inspection PO No - 118 Inspection" at bounding box center [337, 218] width 116 height 12
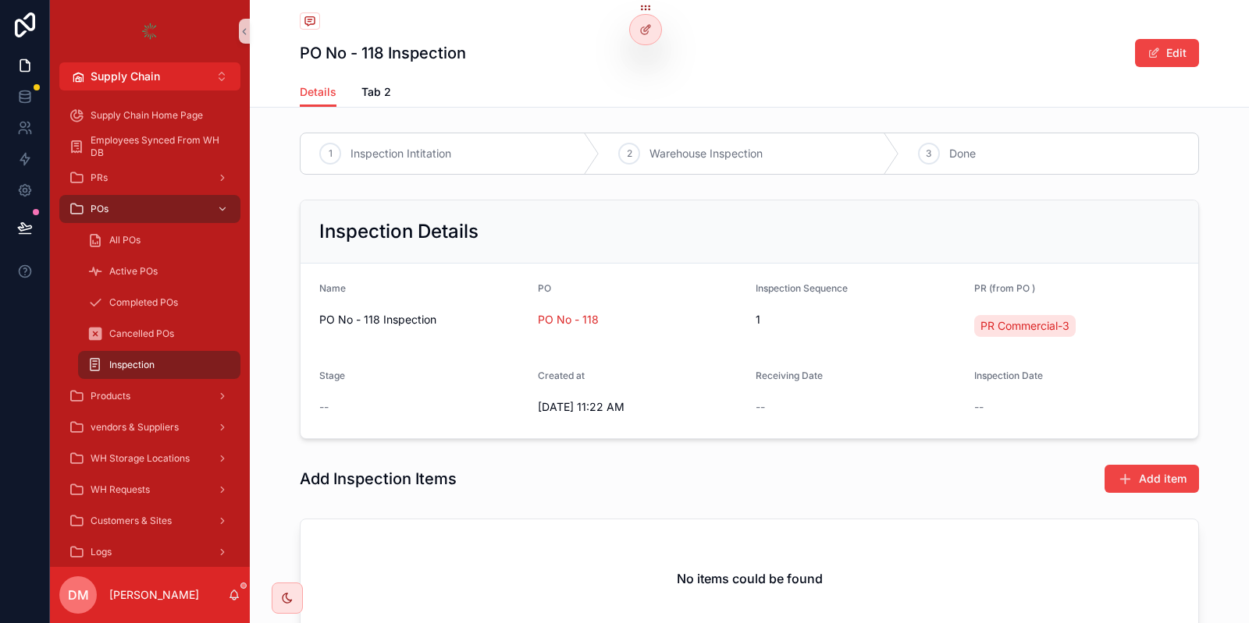
scroll to position [126, 0]
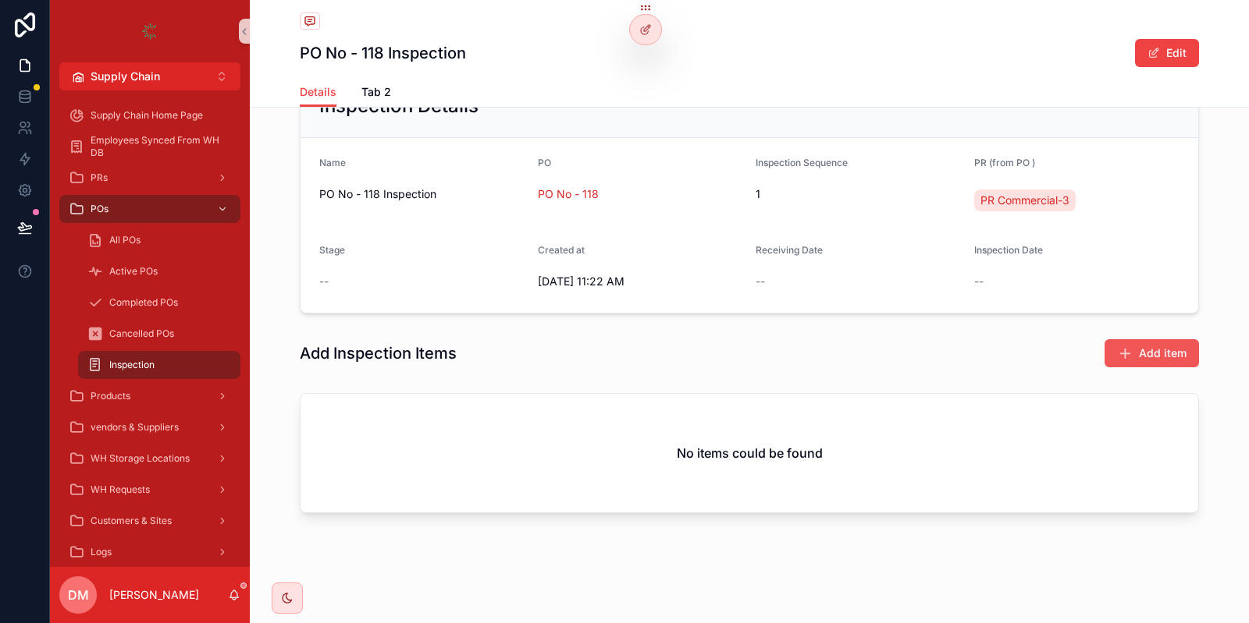
click at [1139, 357] on button "Add item" at bounding box center [1151, 353] width 94 height 28
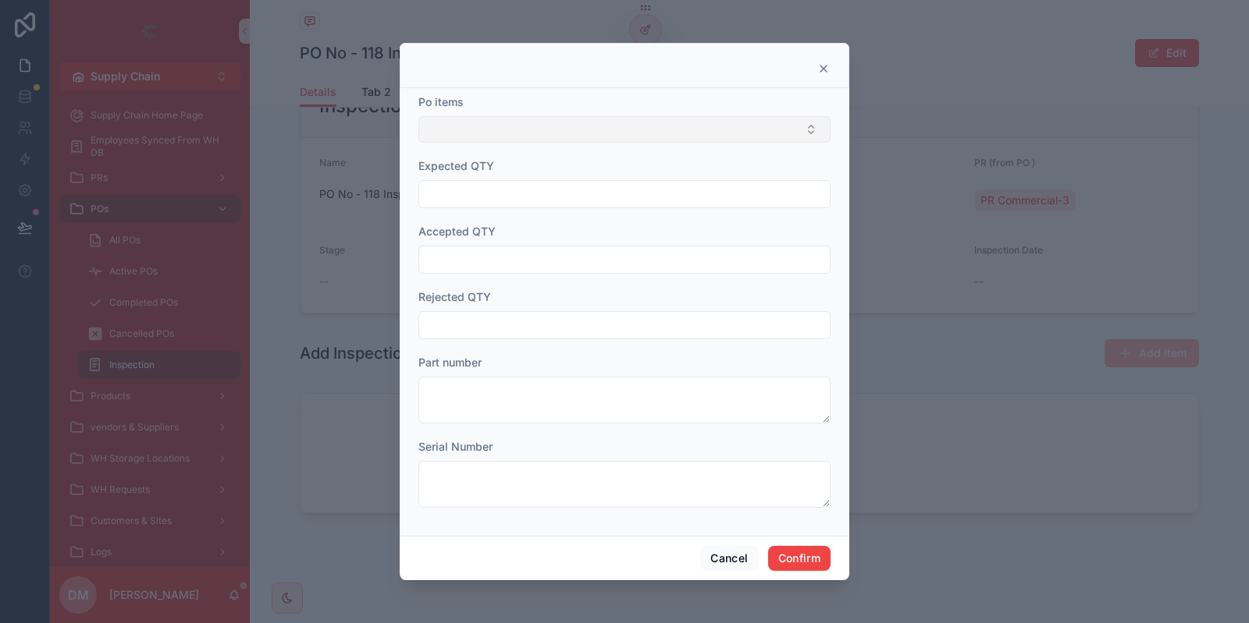
click at [566, 133] on button "Select Button" at bounding box center [624, 129] width 412 height 27
click at [737, 566] on button "Cancel" at bounding box center [729, 558] width 58 height 25
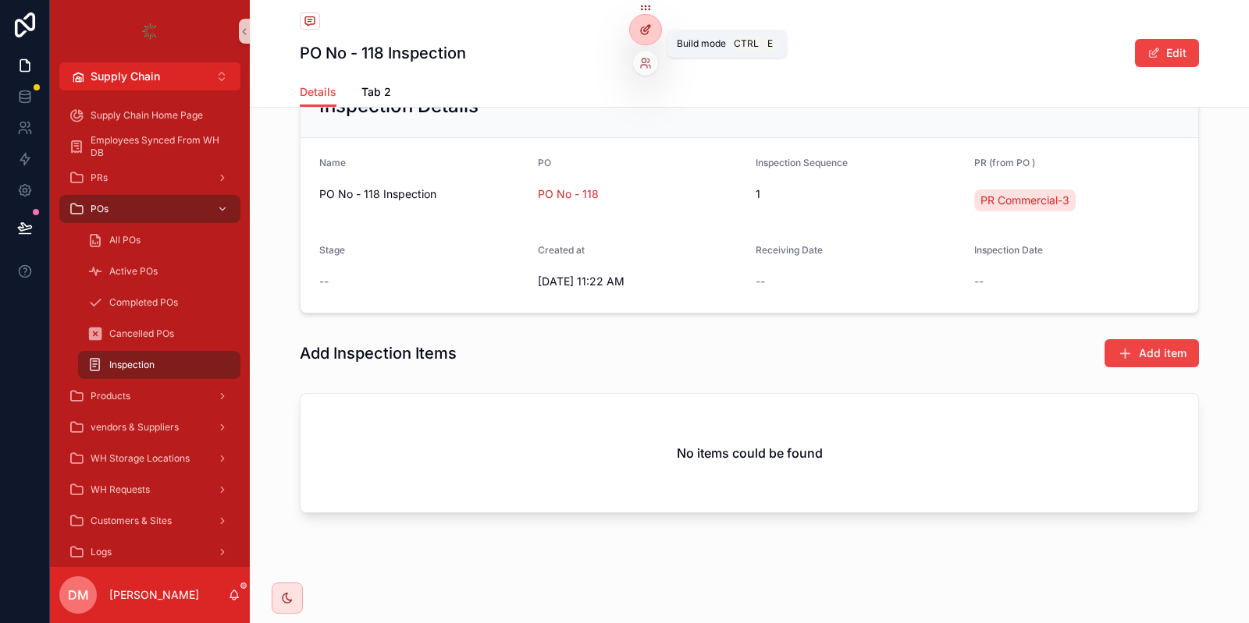
click at [641, 34] on icon at bounding box center [644, 30] width 7 height 7
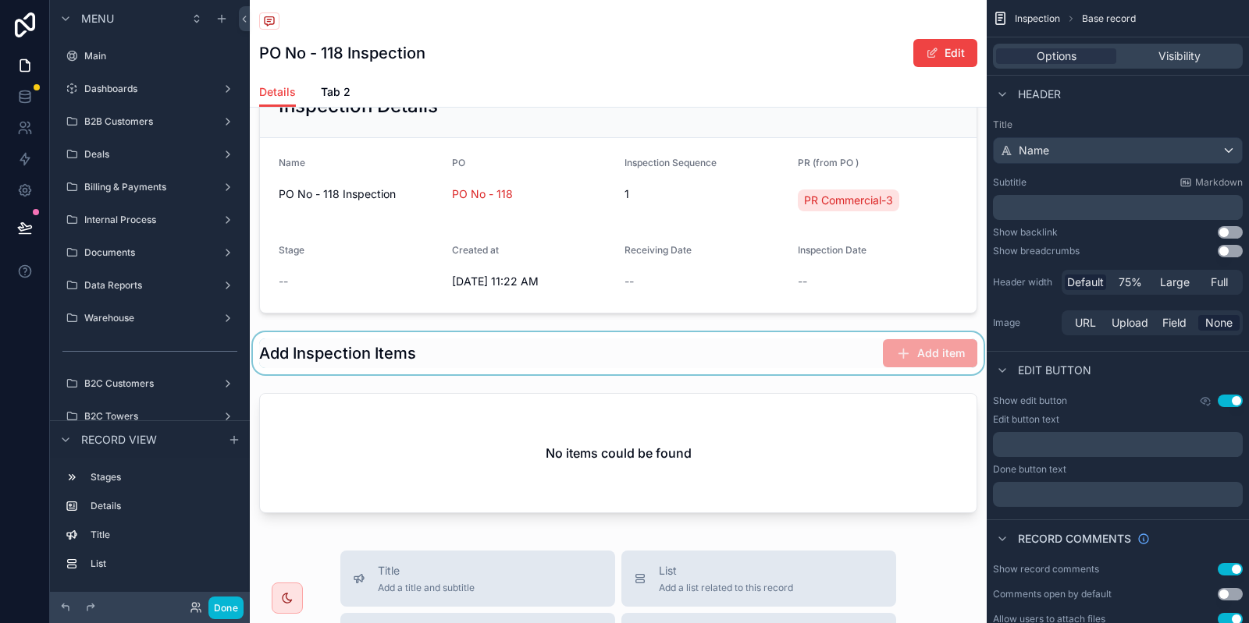
click at [668, 343] on div "scrollable content" at bounding box center [618, 353] width 737 height 42
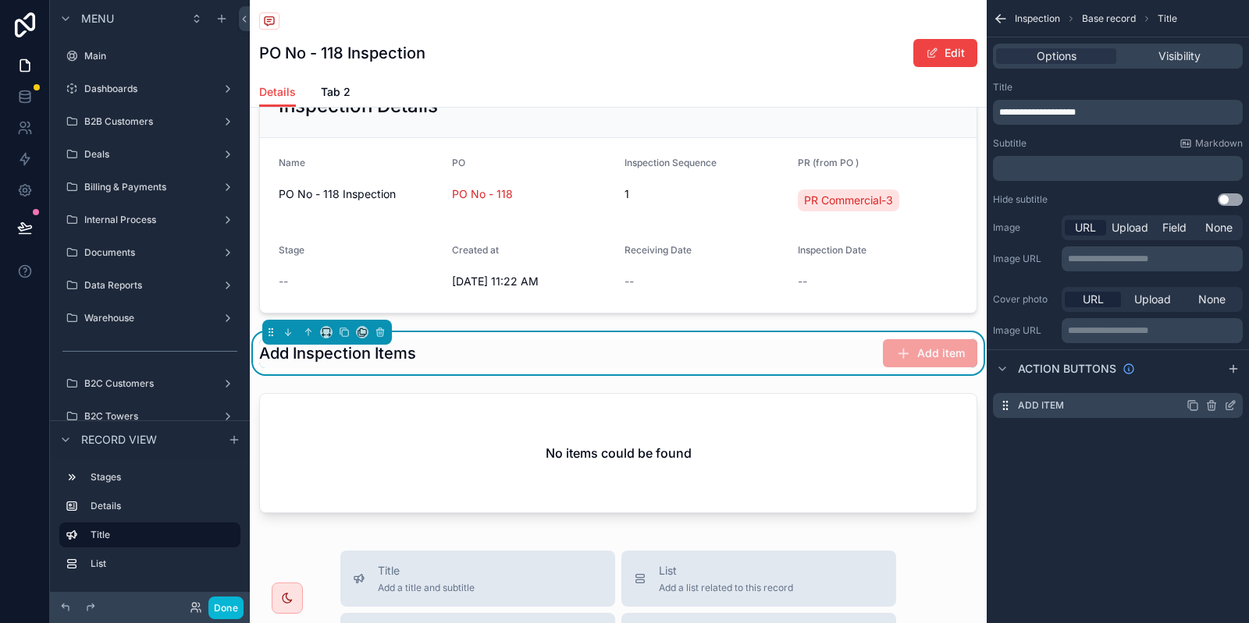
click at [1227, 407] on icon "scrollable content" at bounding box center [1230, 406] width 12 height 12
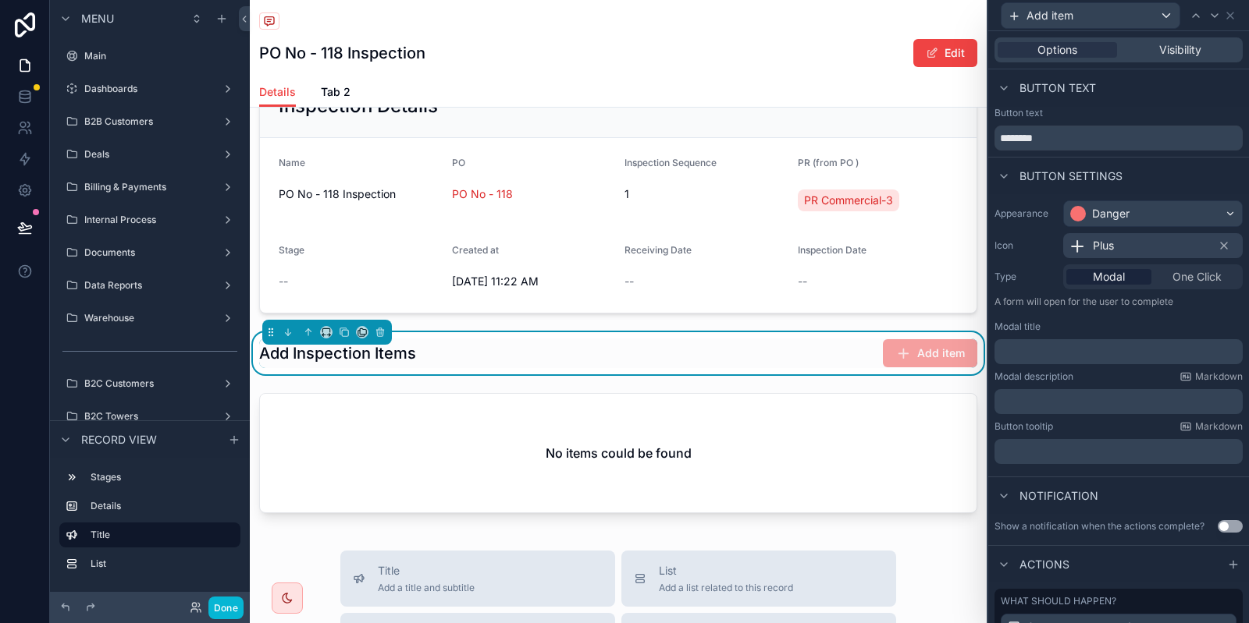
scroll to position [160, 0]
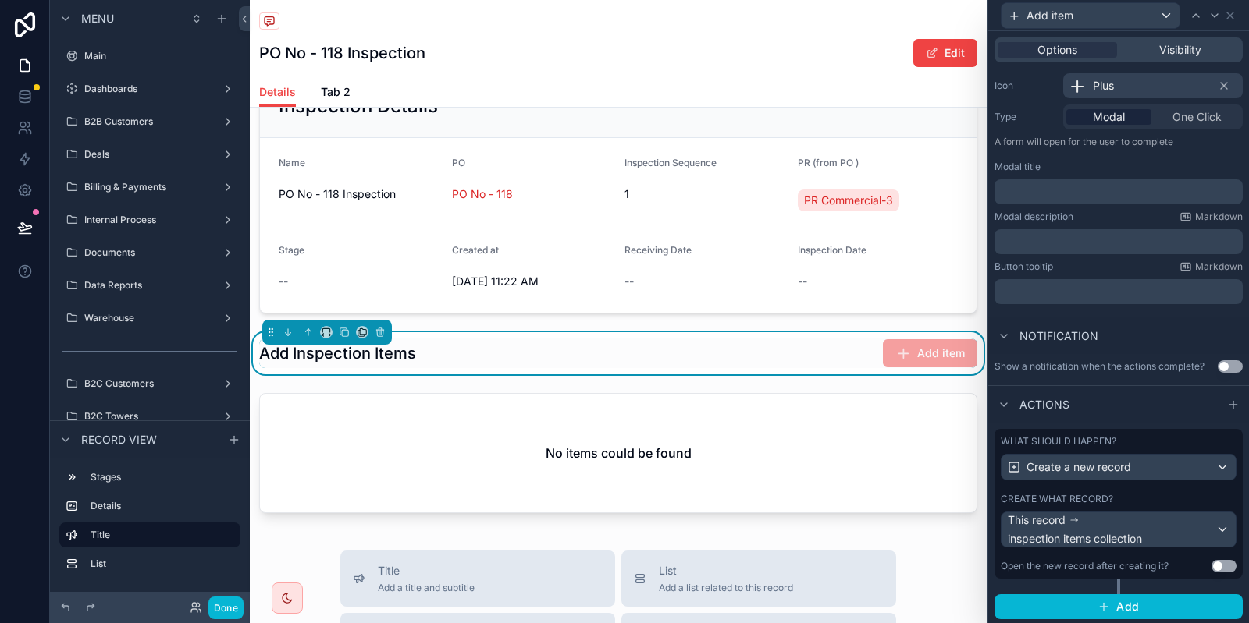
click at [1140, 498] on div "Create what record?" at bounding box center [1118, 499] width 236 height 12
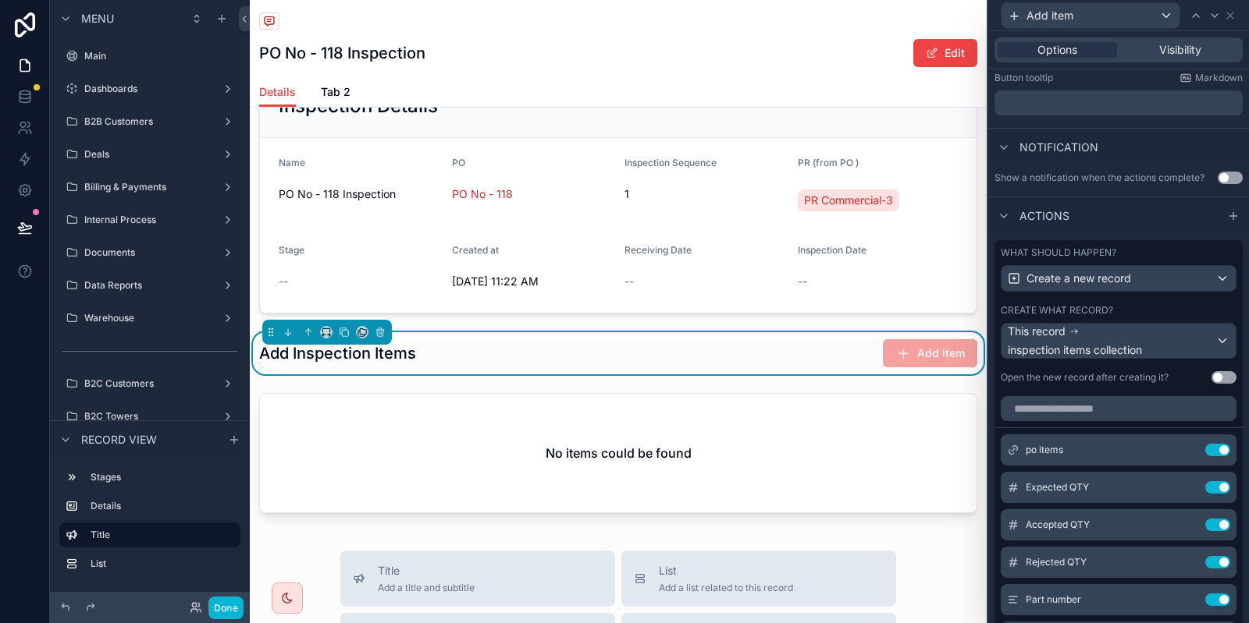
scroll to position [351, 0]
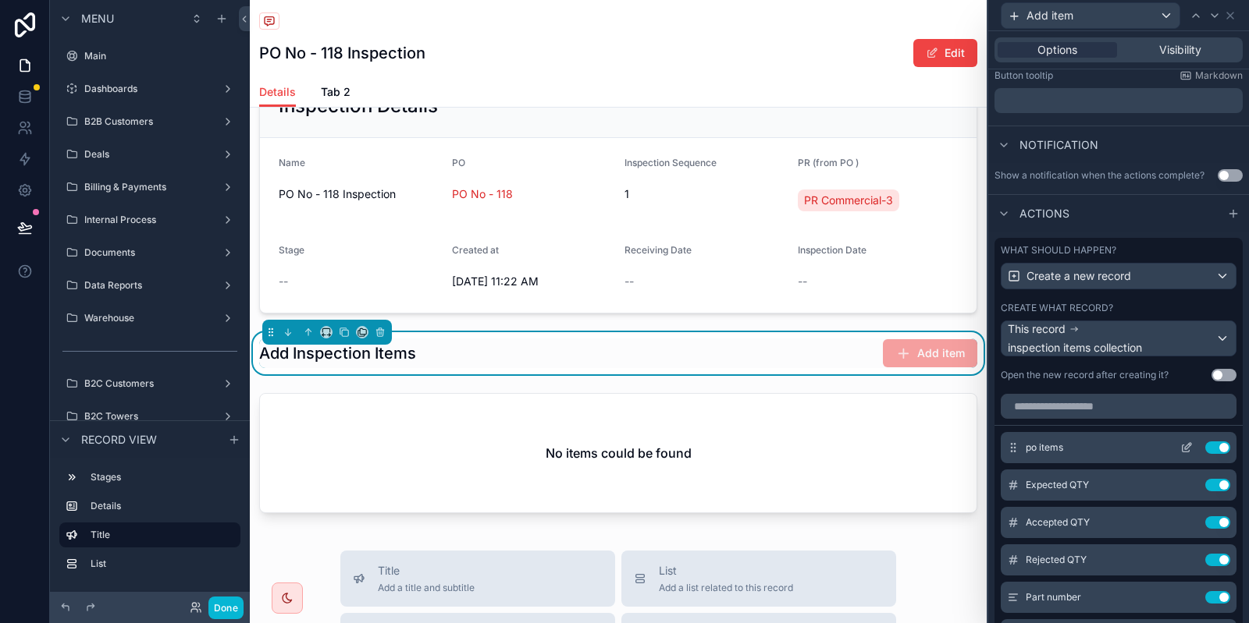
click at [1191, 445] on icon at bounding box center [1188, 446] width 6 height 6
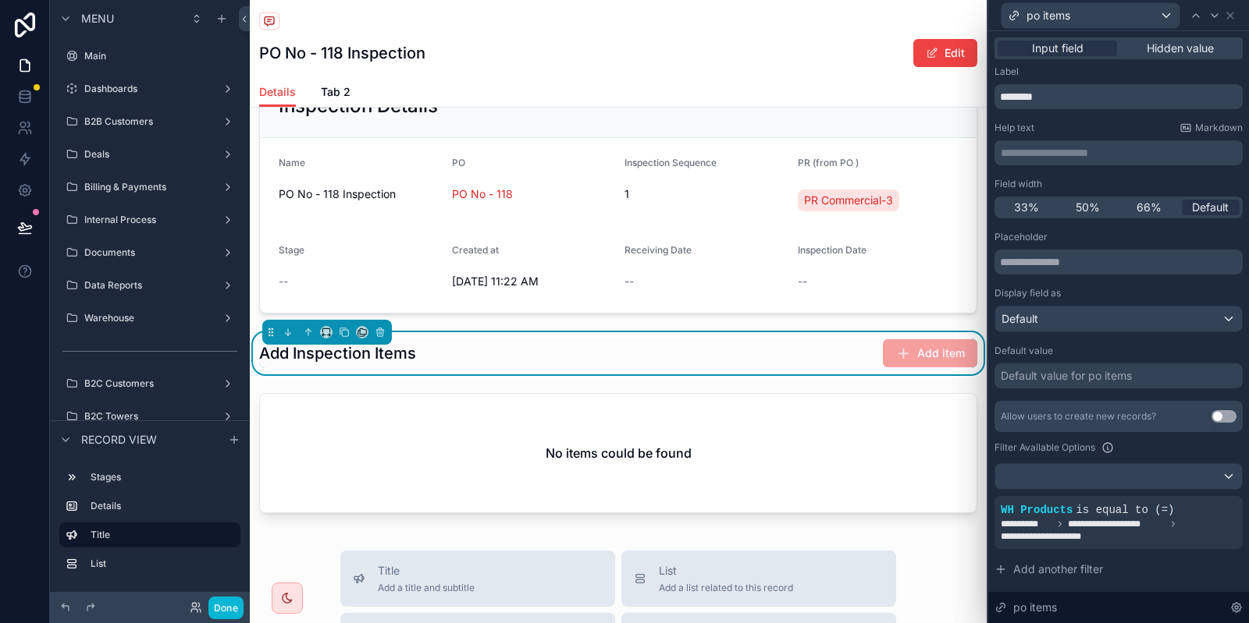
scroll to position [136, 0]
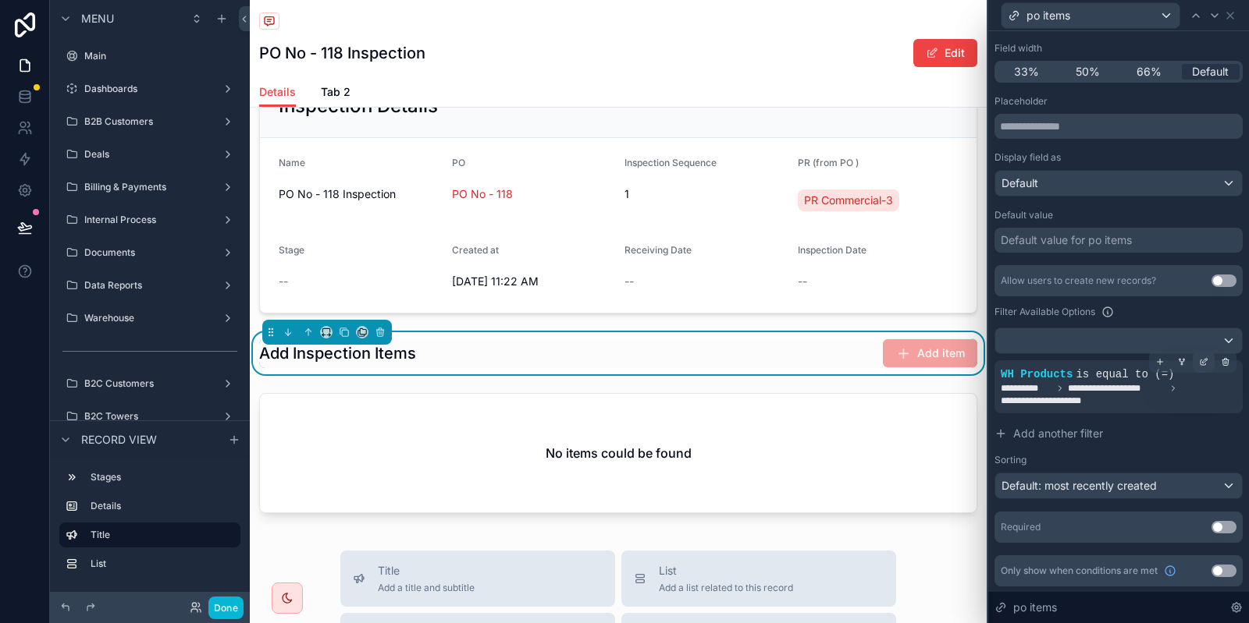
click at [1208, 364] on div at bounding box center [1203, 362] width 22 height 22
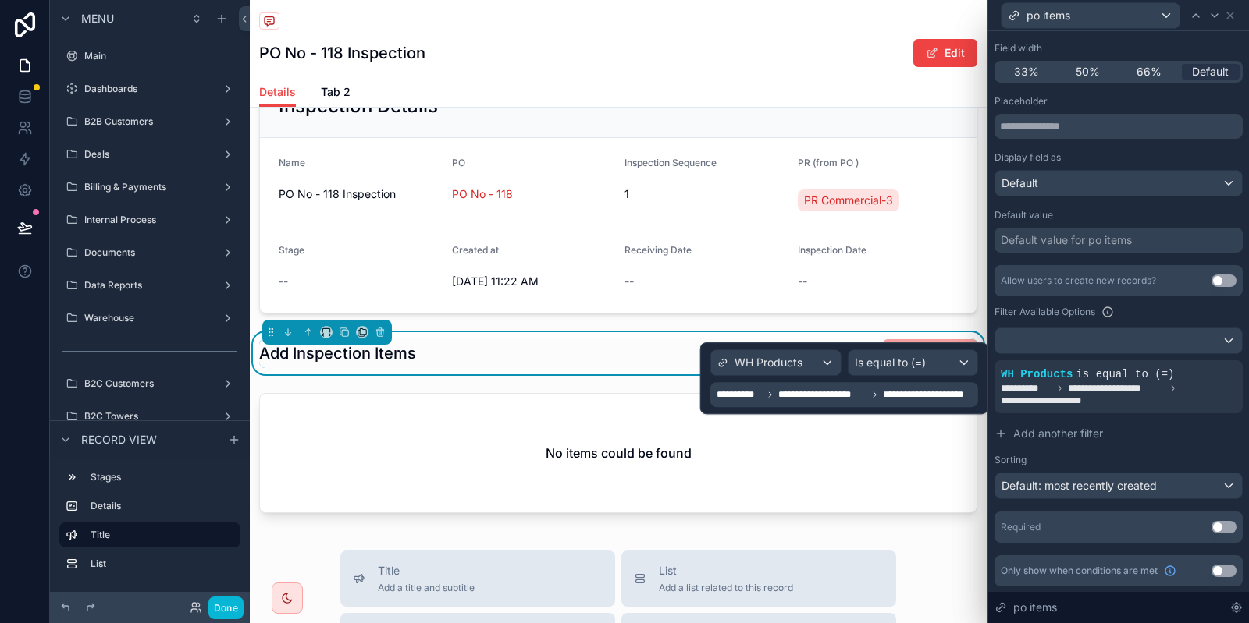
click at [888, 391] on span "**********" at bounding box center [929, 395] width 92 height 12
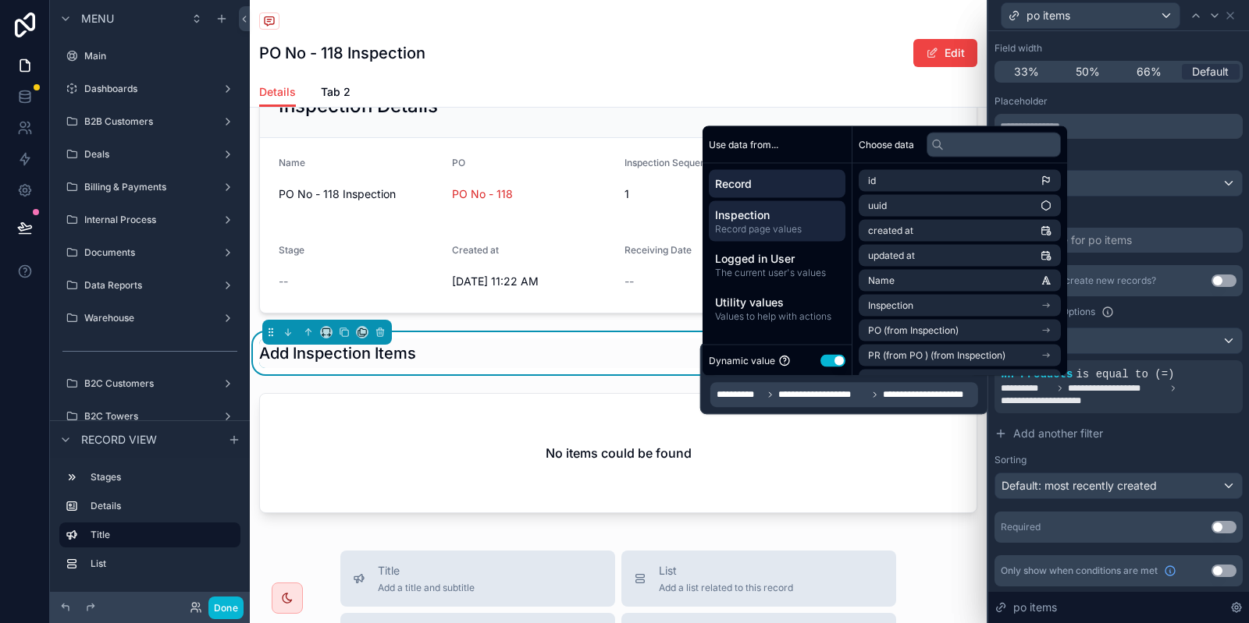
click at [768, 213] on span "Inspection" at bounding box center [777, 216] width 124 height 16
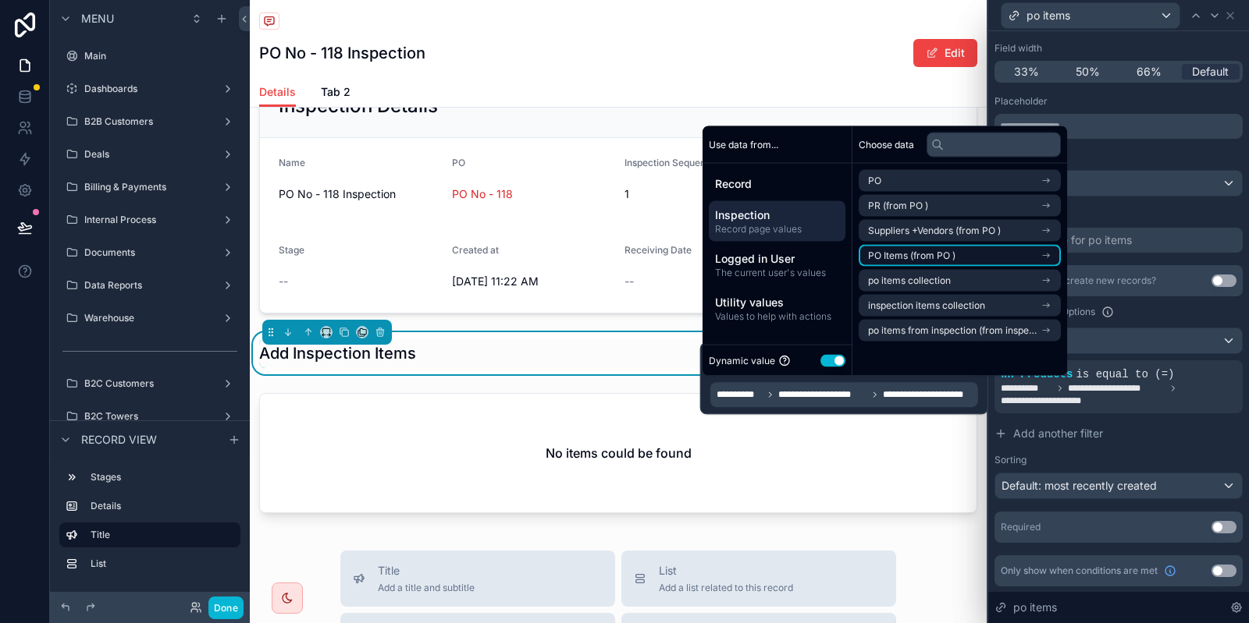
click at [942, 261] on span "PO Items (from PO )" at bounding box center [911, 256] width 87 height 12
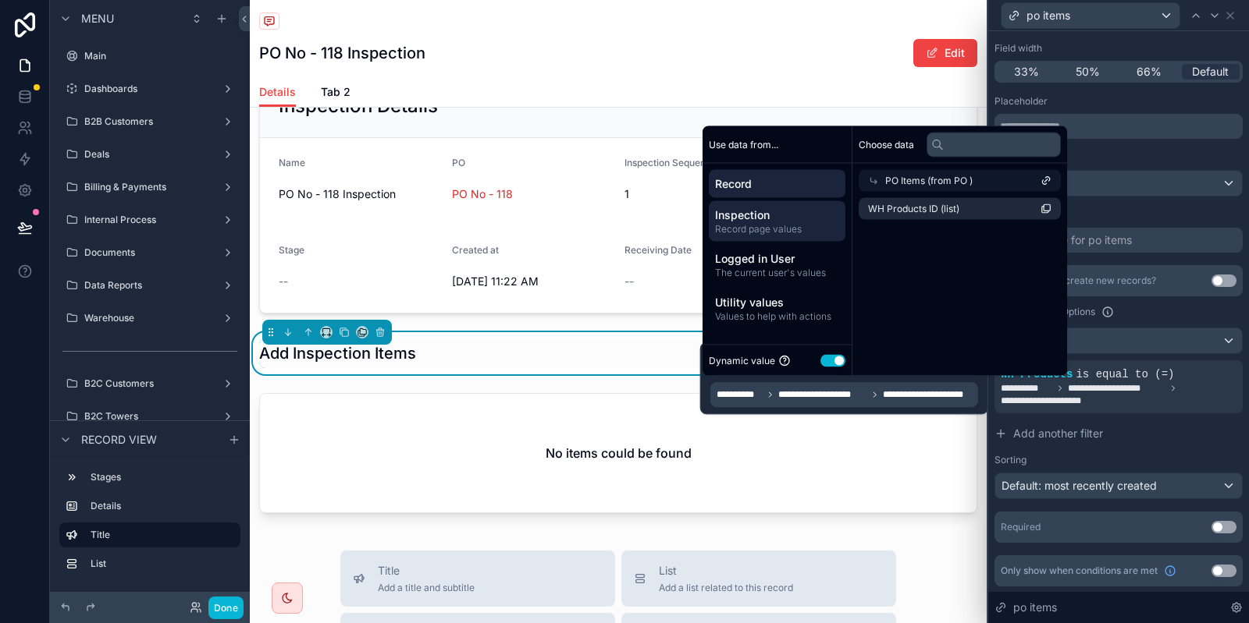
click at [748, 179] on span "Record" at bounding box center [777, 184] width 124 height 16
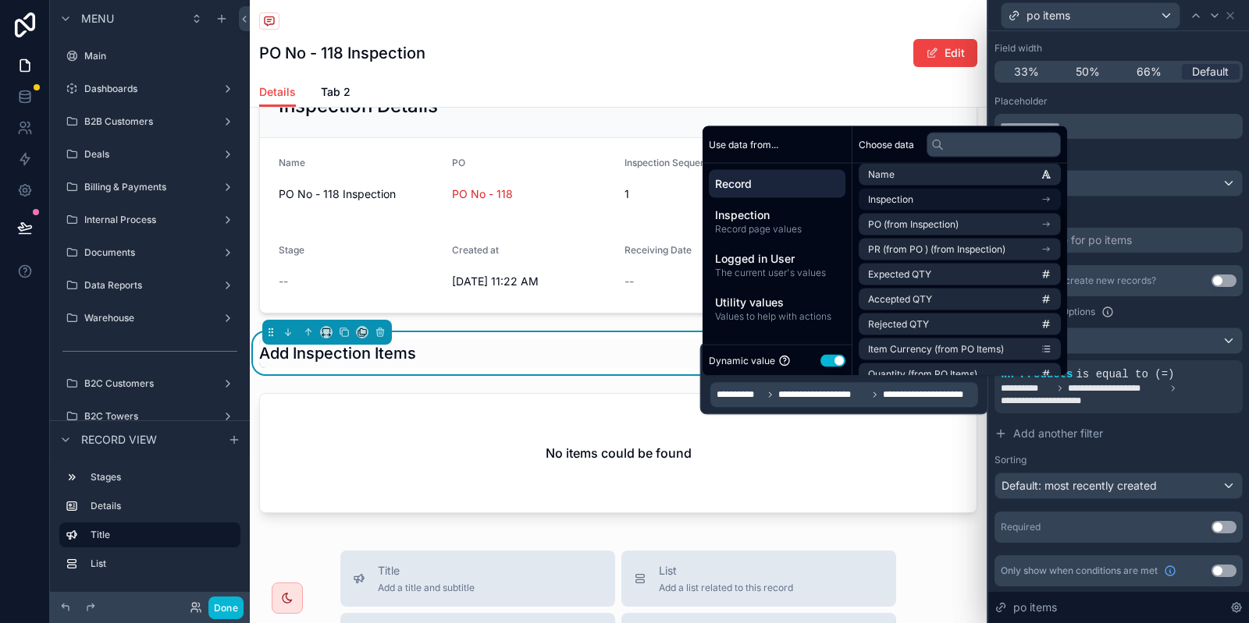
scroll to position [119, 0]
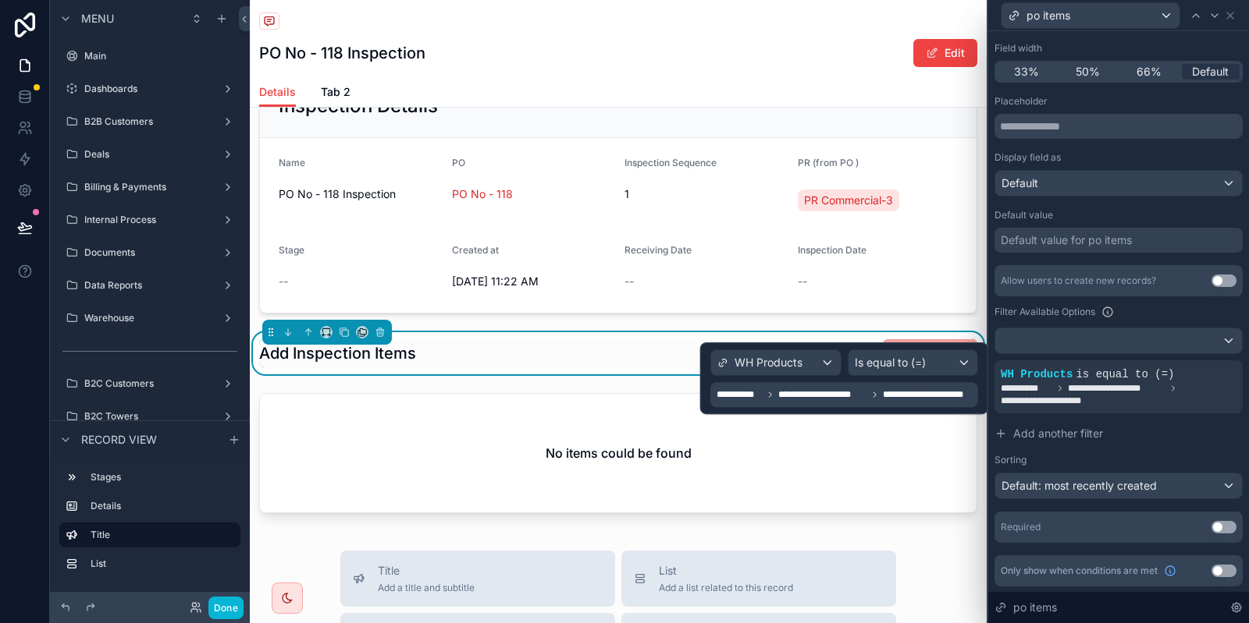
click at [779, 400] on span "**********" at bounding box center [822, 395] width 89 height 12
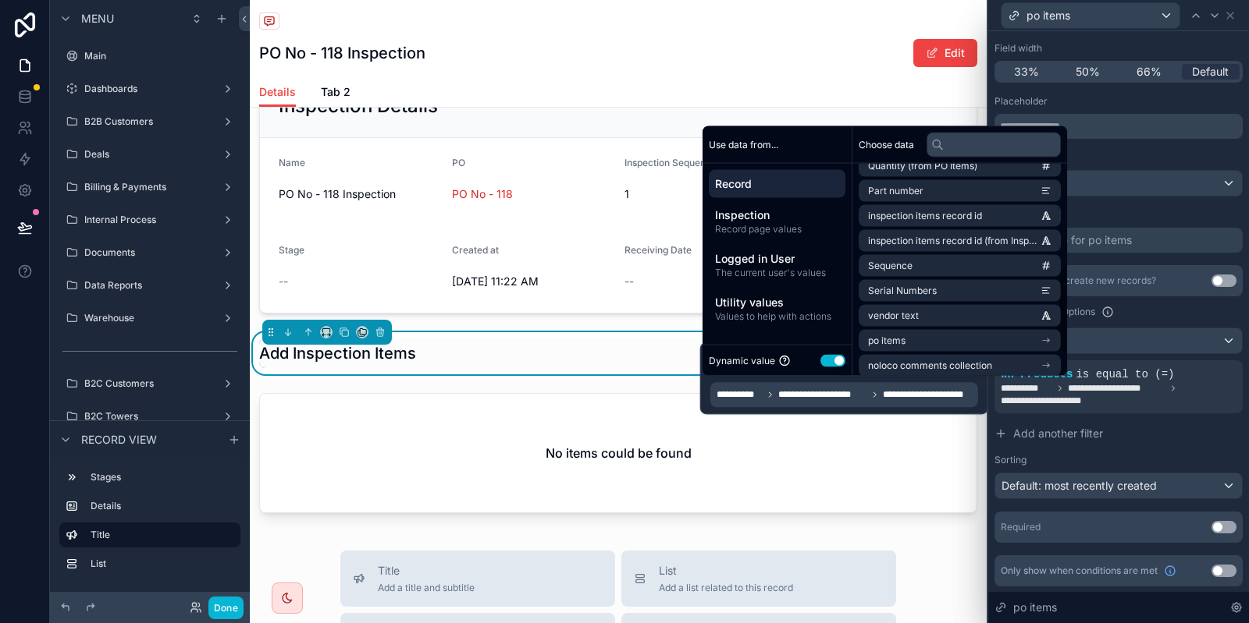
scroll to position [321, 0]
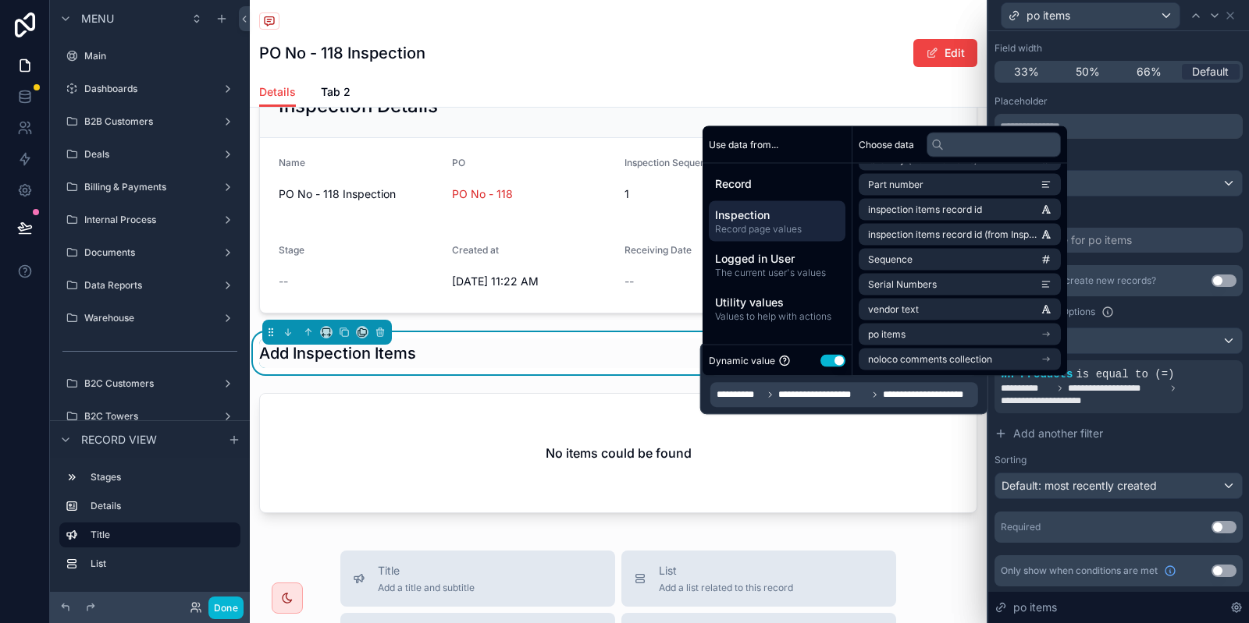
click at [763, 225] on span "Record page values" at bounding box center [777, 229] width 124 height 12
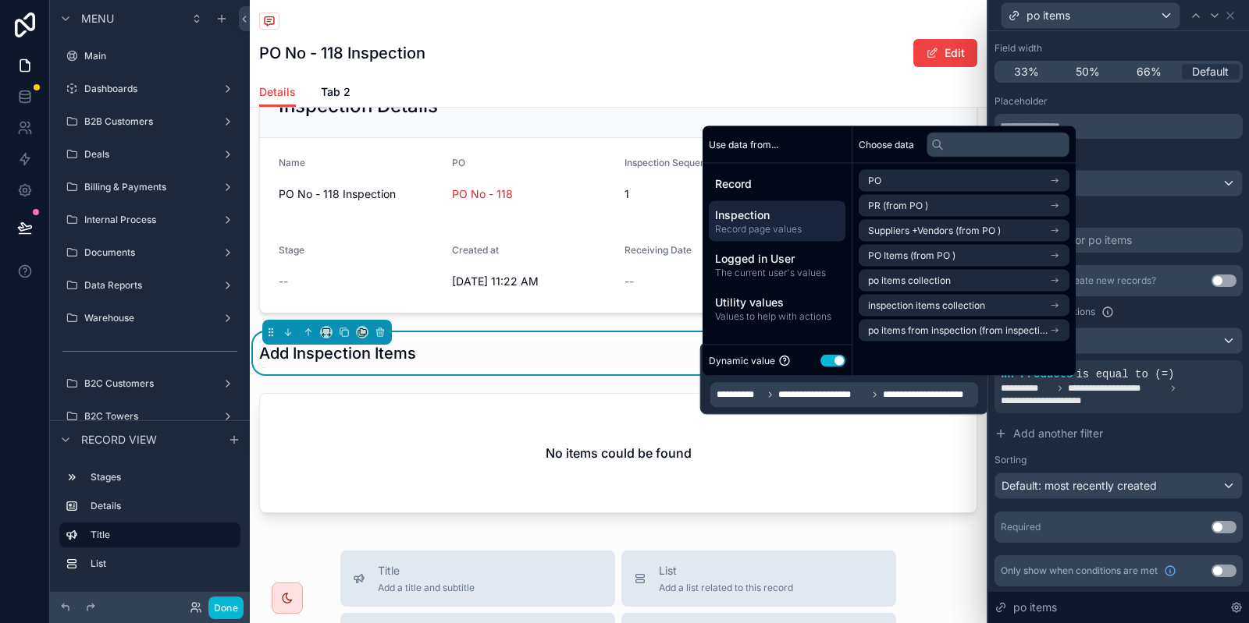
scroll to position [0, 0]
click at [915, 254] on span "PO Items (from PO )" at bounding box center [911, 256] width 87 height 12
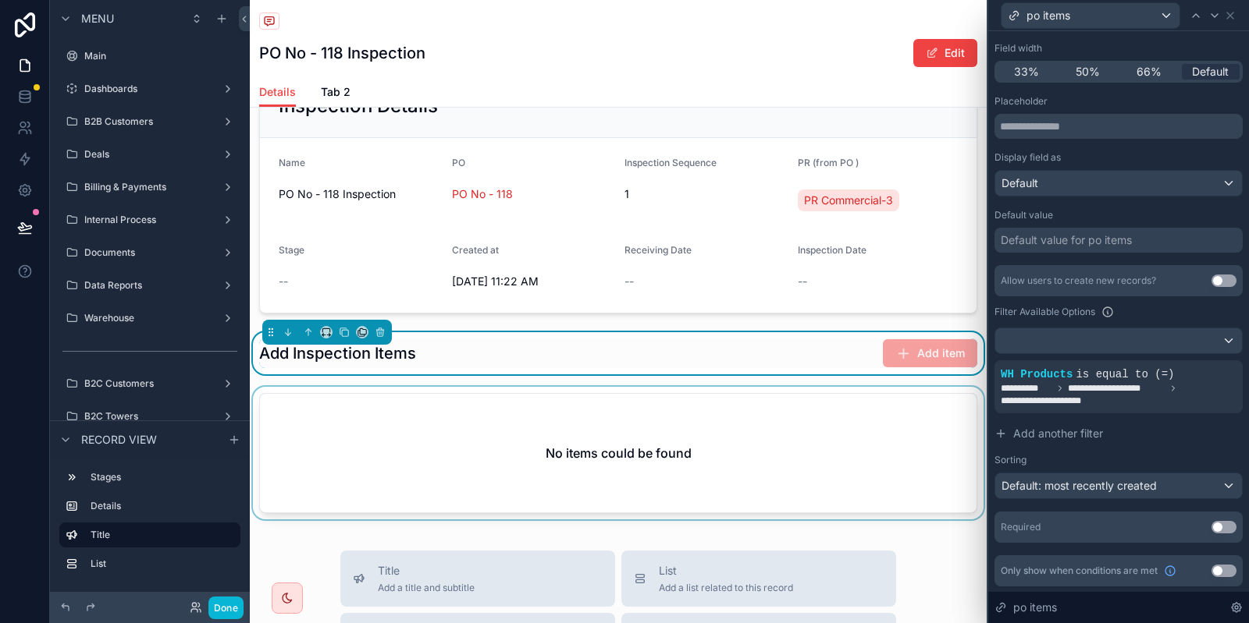
click at [897, 451] on div "scrollable content" at bounding box center [618, 456] width 737 height 139
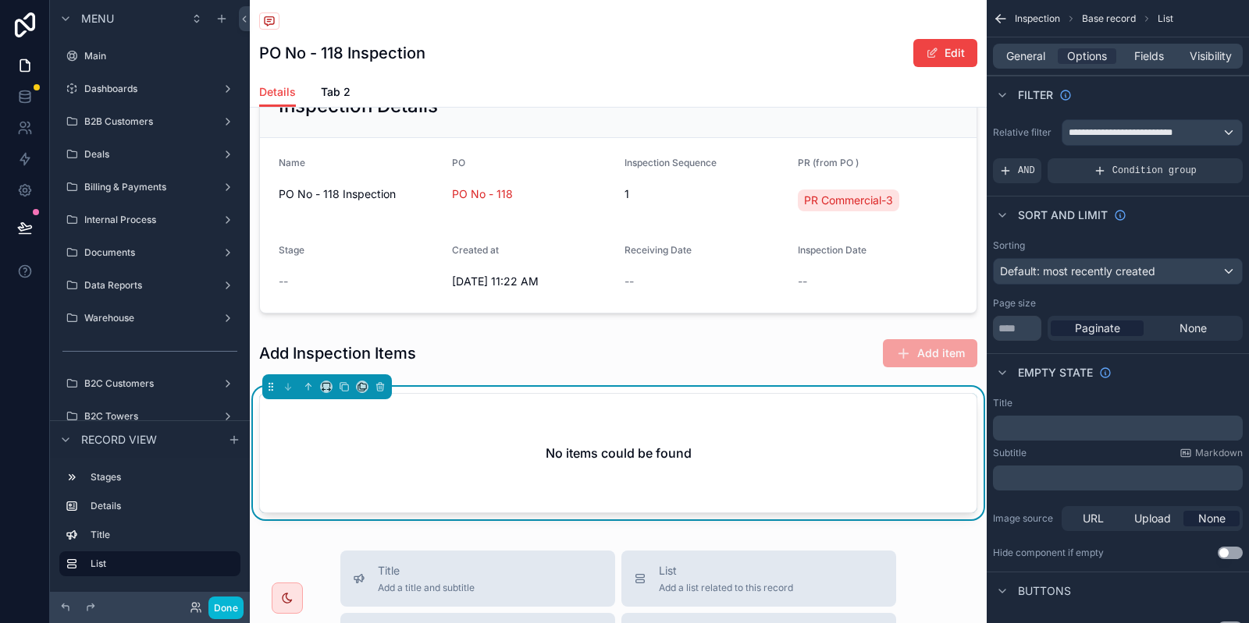
click at [922, 348] on div "scrollable content" at bounding box center [618, 353] width 737 height 42
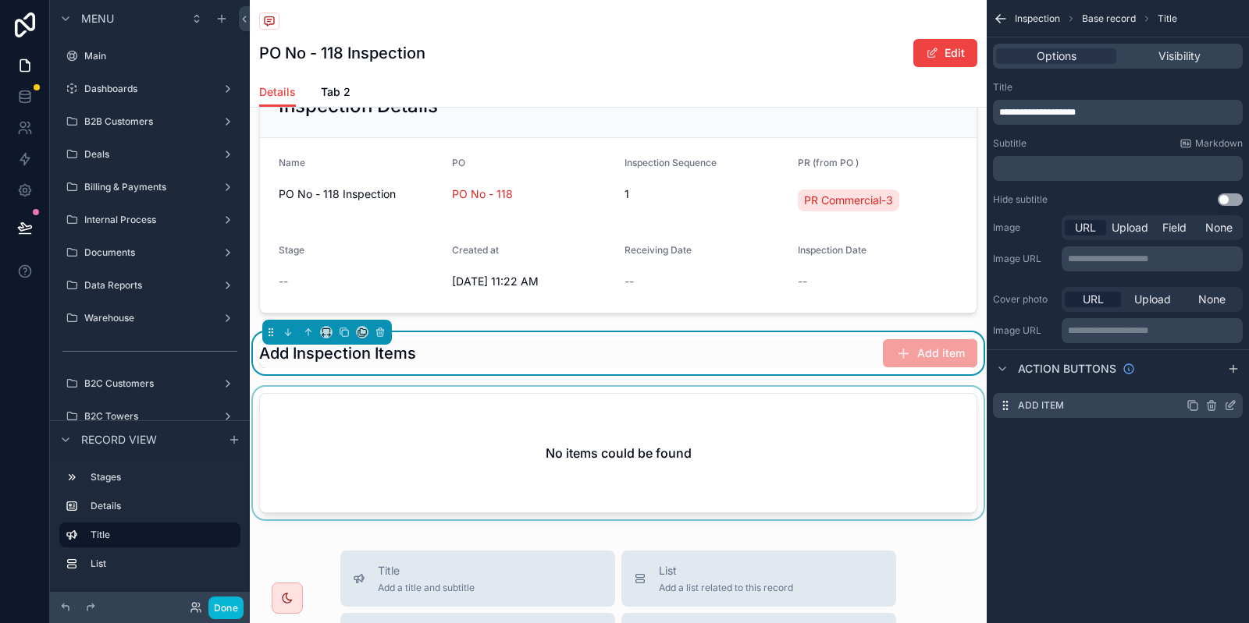
click at [1234, 408] on icon "scrollable content" at bounding box center [1230, 406] width 12 height 12
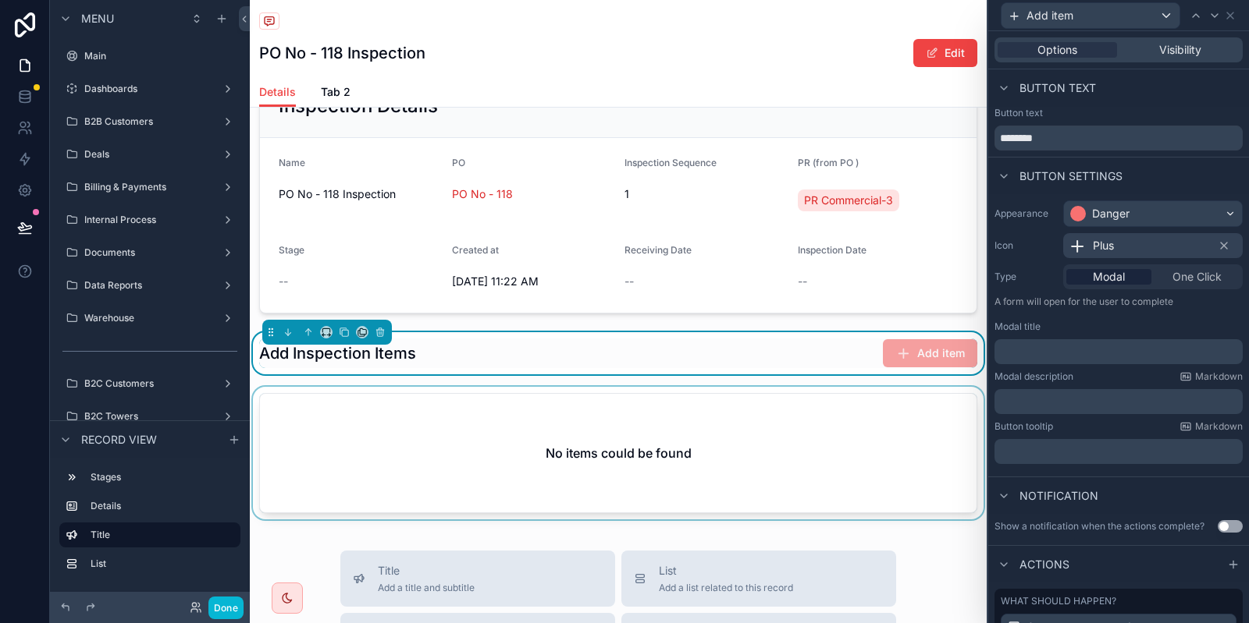
scroll to position [160, 0]
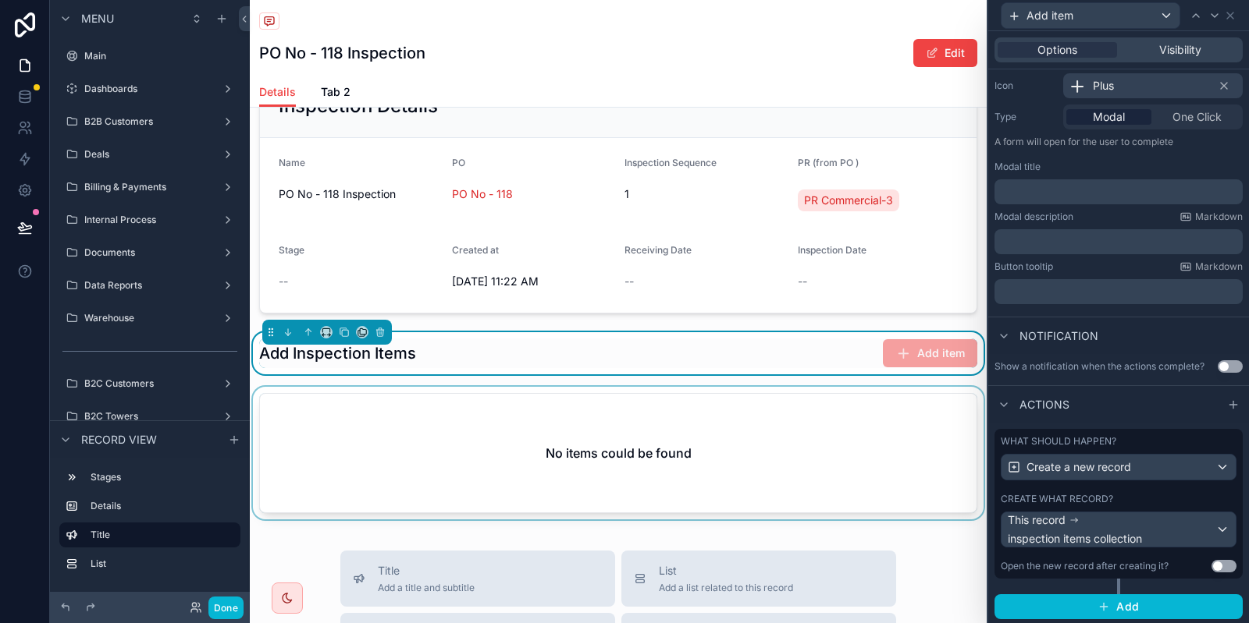
click at [1126, 493] on div "Create what record?" at bounding box center [1118, 499] width 236 height 12
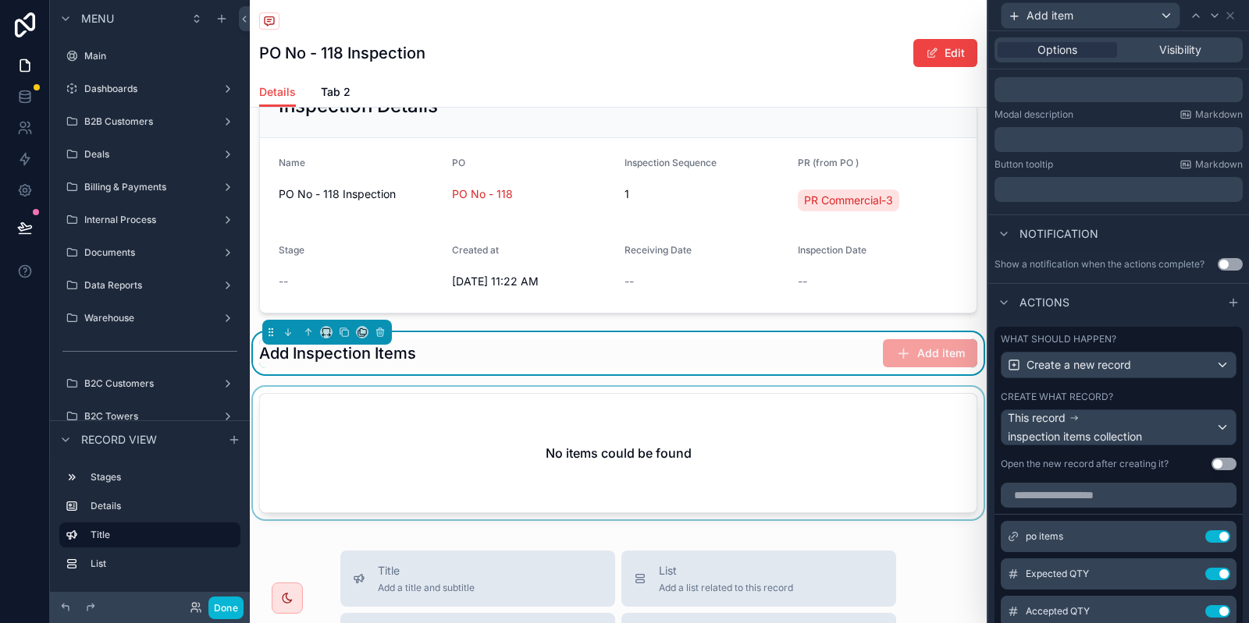
scroll to position [268, 0]
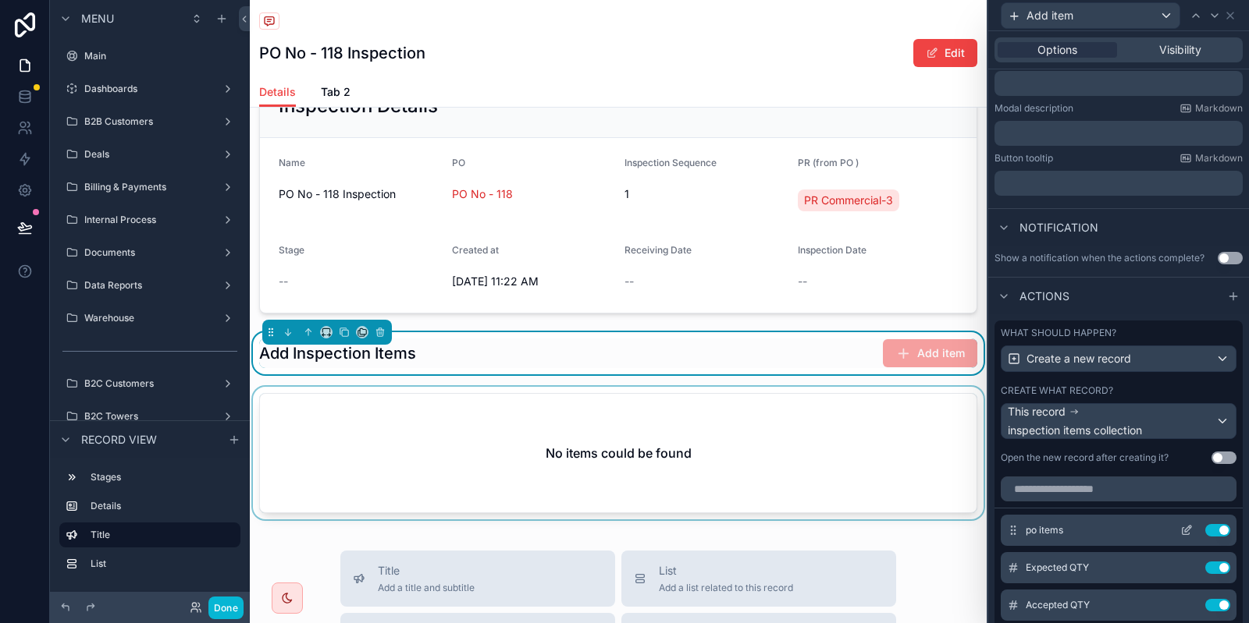
click at [1184, 524] on icon at bounding box center [1186, 530] width 12 height 12
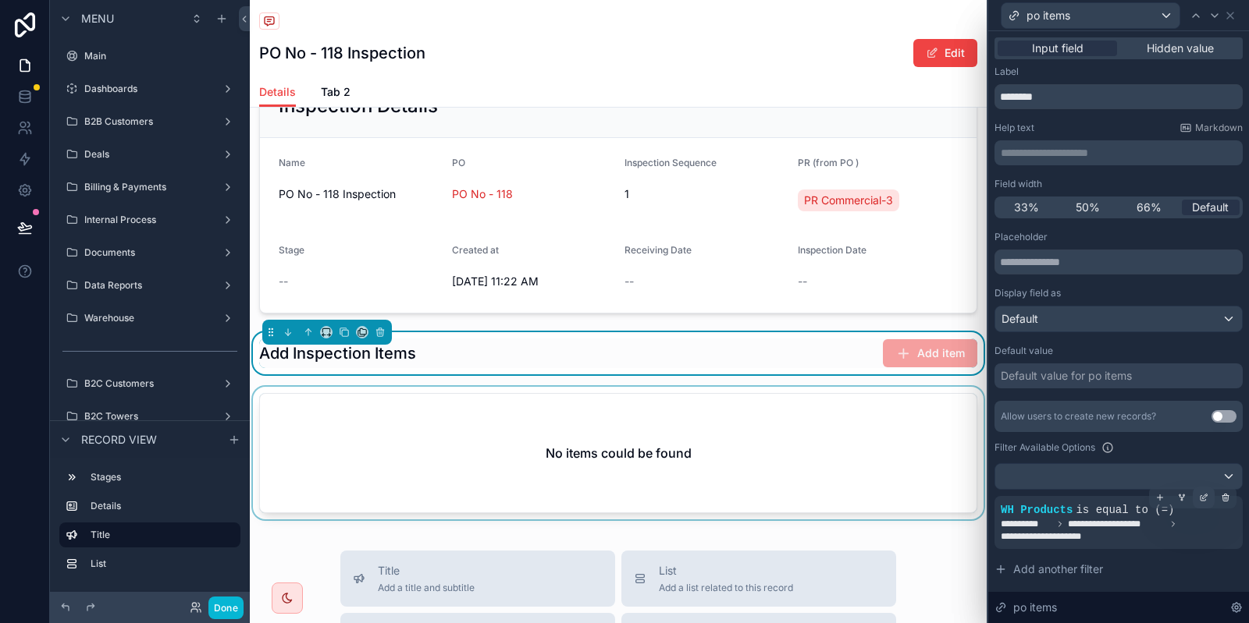
click at [1206, 496] on icon at bounding box center [1204, 496] width 5 height 5
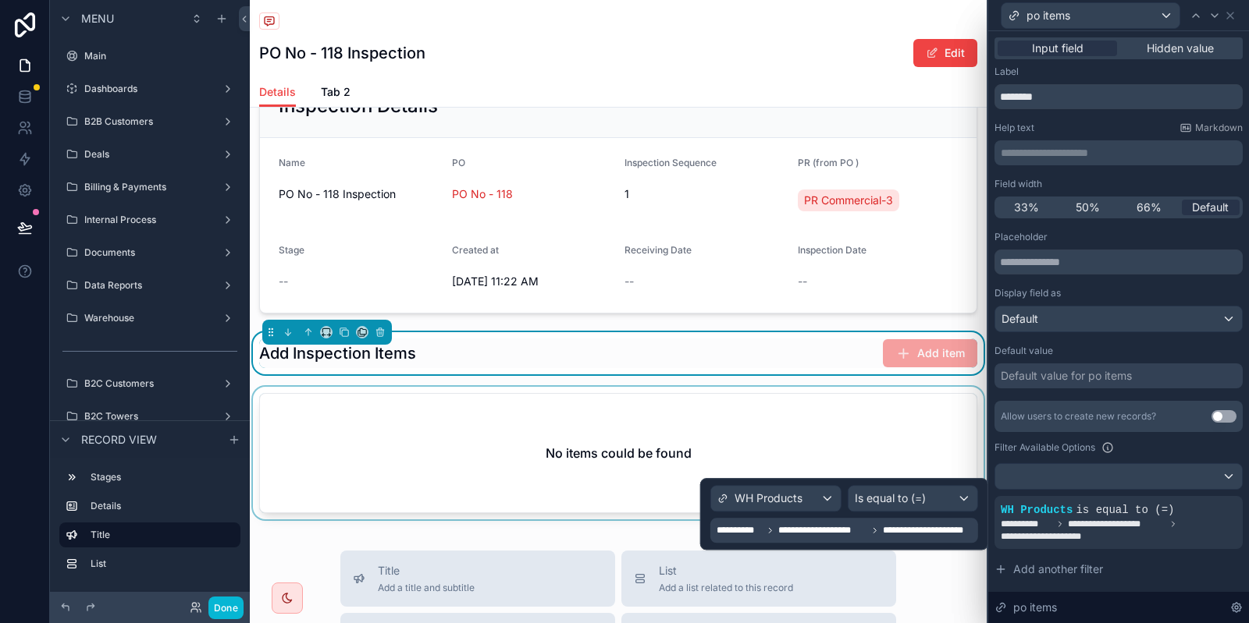
click at [937, 537] on span "**********" at bounding box center [929, 530] width 92 height 12
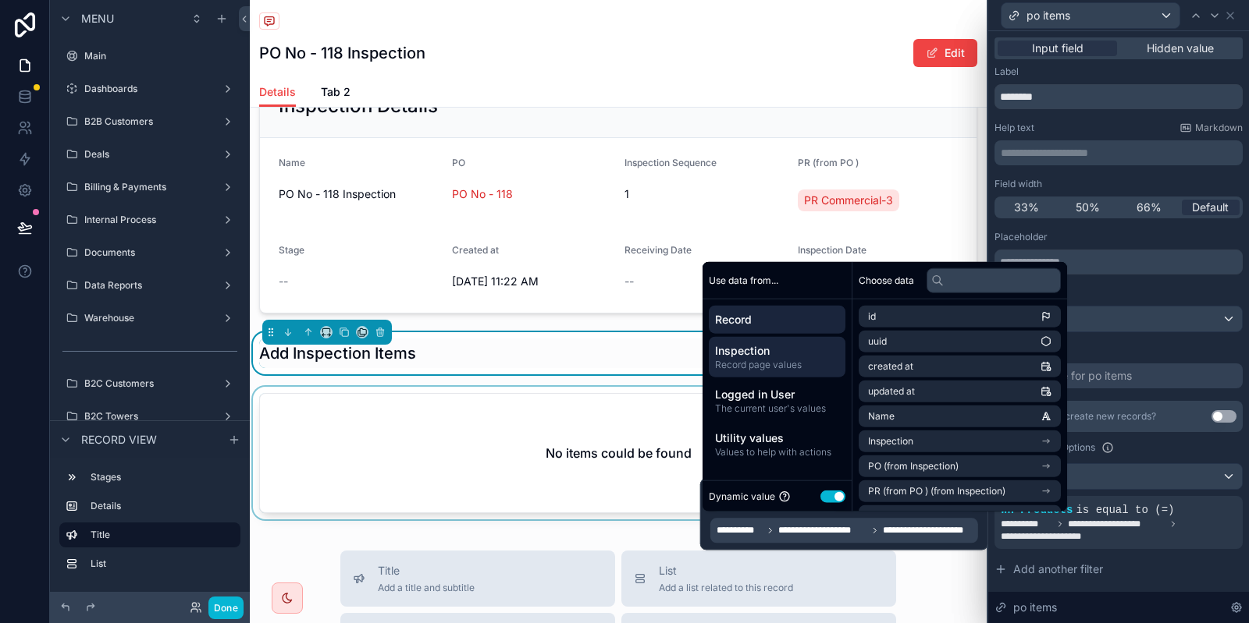
click at [786, 366] on span "Record page values" at bounding box center [777, 365] width 124 height 12
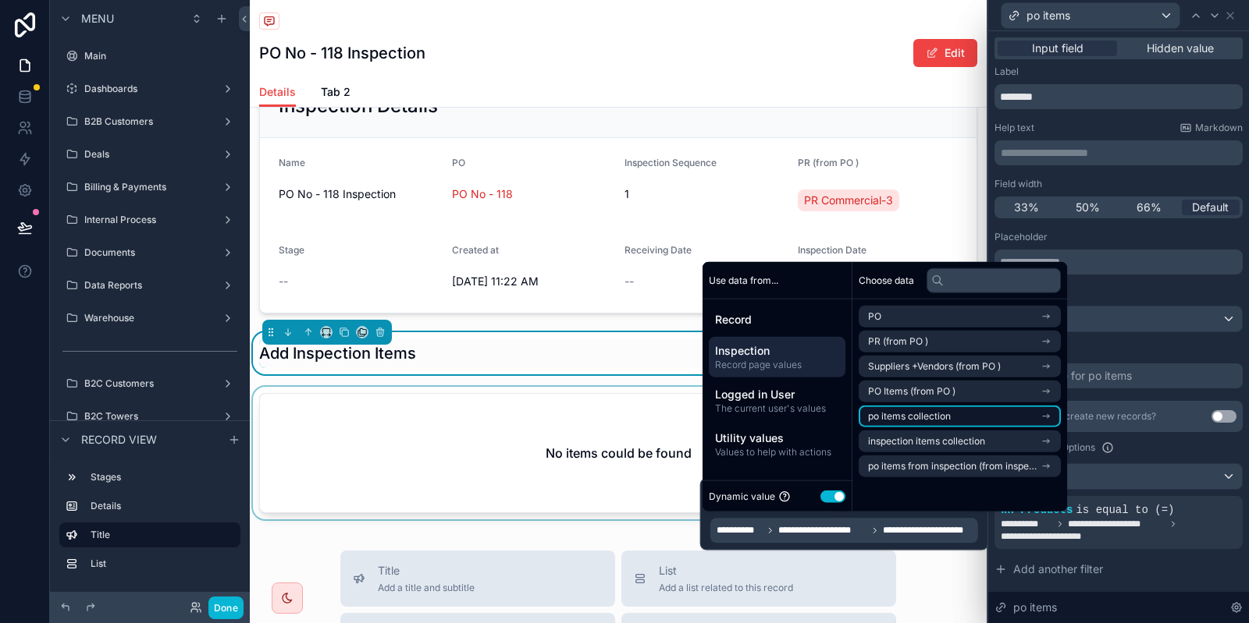
click at [939, 416] on span "po items collection" at bounding box center [909, 416] width 83 height 12
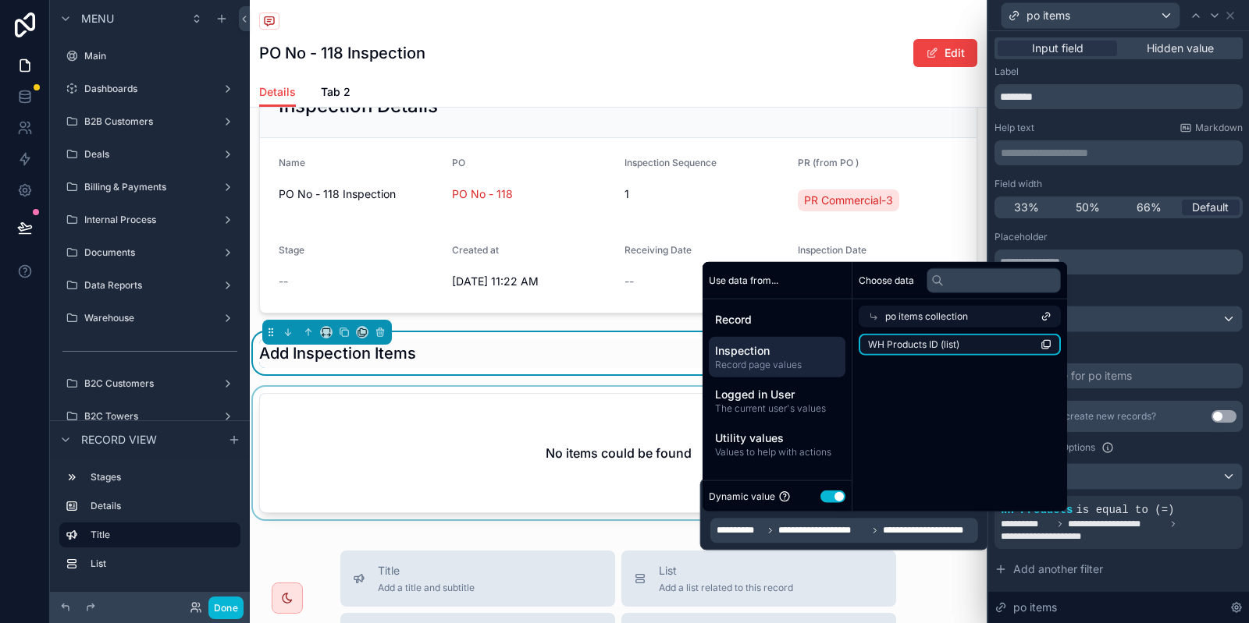
click at [951, 346] on span "WH Products ID (list)" at bounding box center [913, 345] width 91 height 12
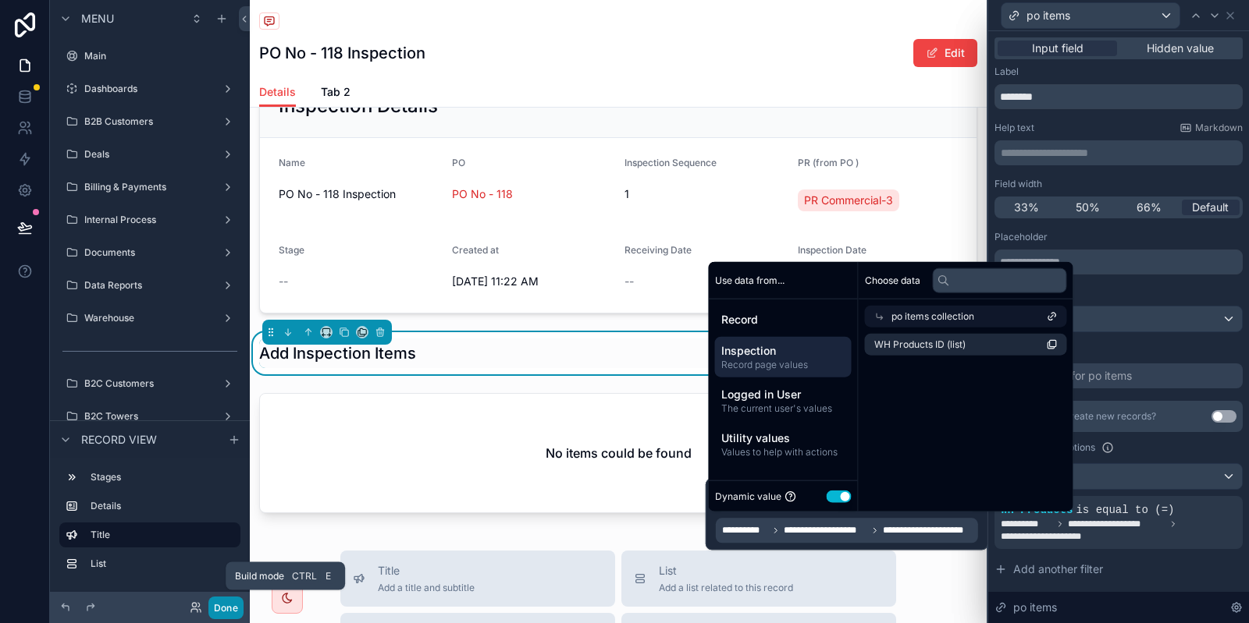
click at [232, 612] on button "Done" at bounding box center [225, 608] width 35 height 23
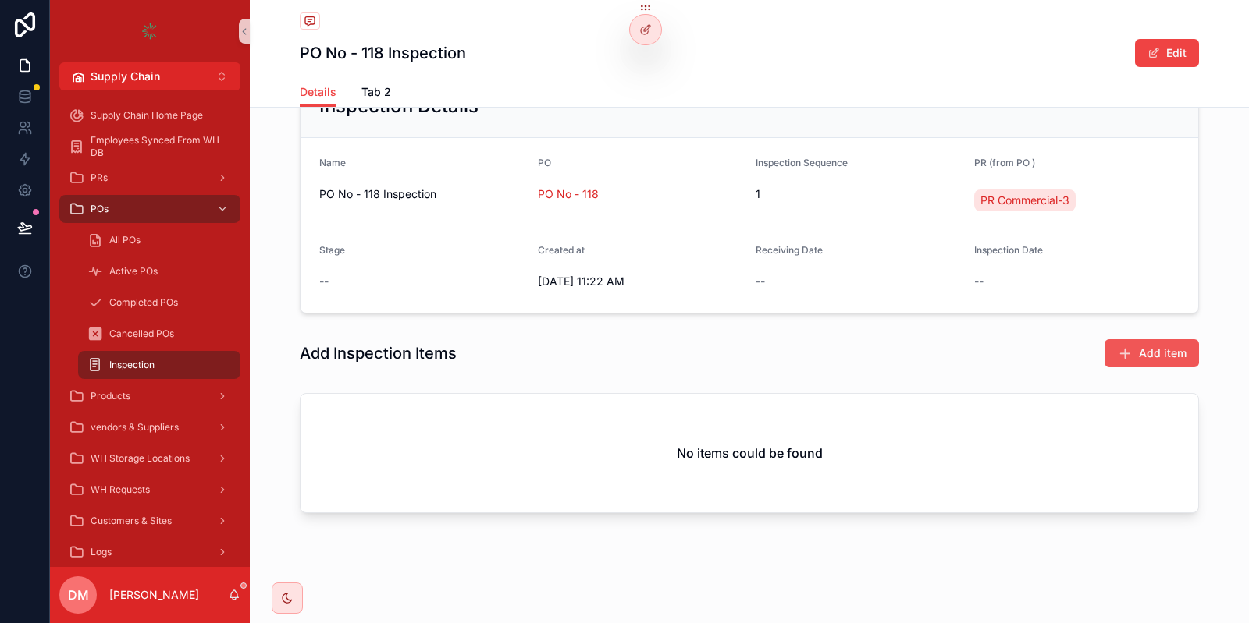
click at [1129, 347] on icon "scrollable content" at bounding box center [1125, 354] width 16 height 16
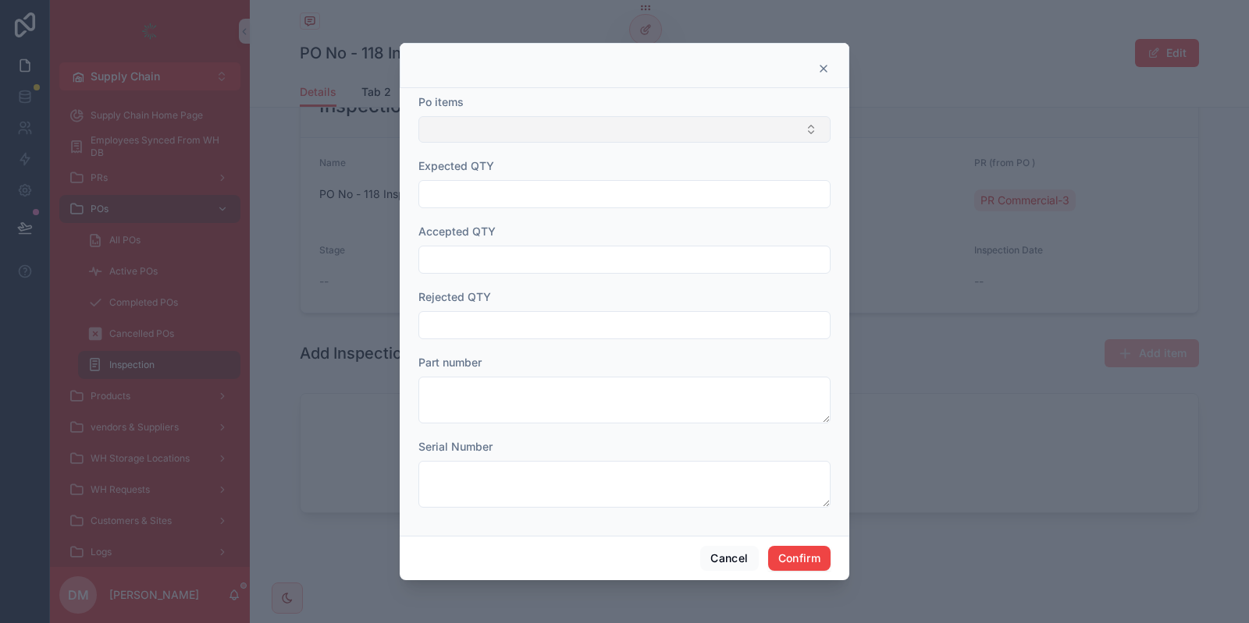
click at [587, 135] on button "Select Button" at bounding box center [624, 129] width 412 height 27
click at [825, 69] on icon at bounding box center [823, 68] width 12 height 12
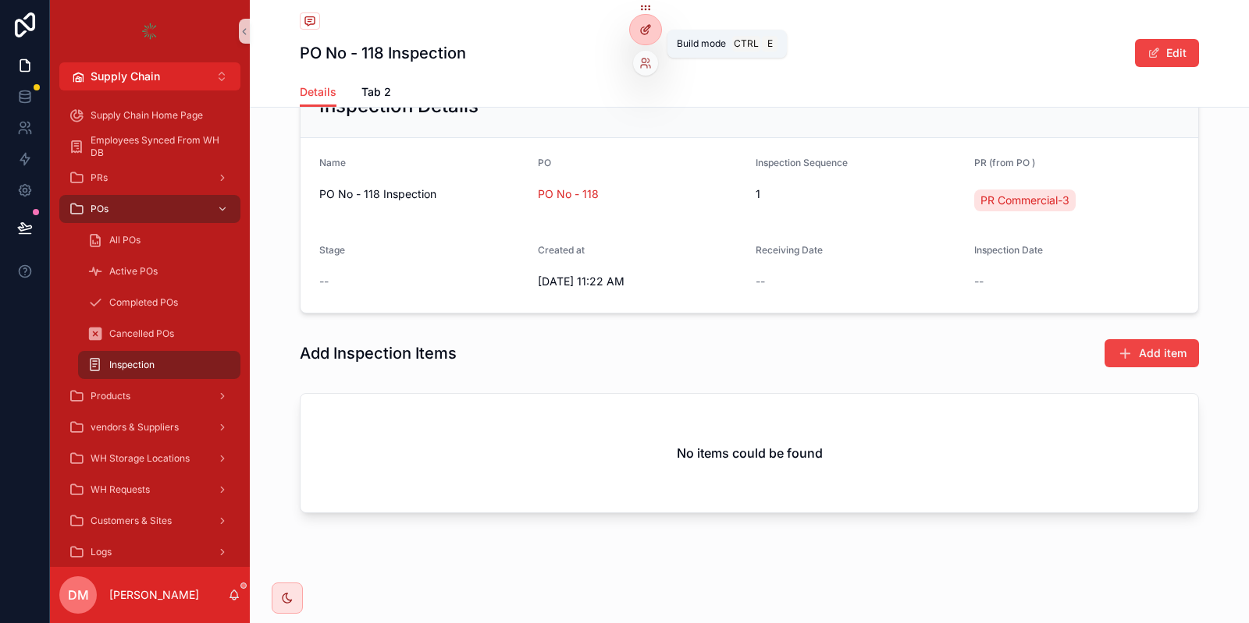
click at [638, 37] on div at bounding box center [645, 30] width 31 height 30
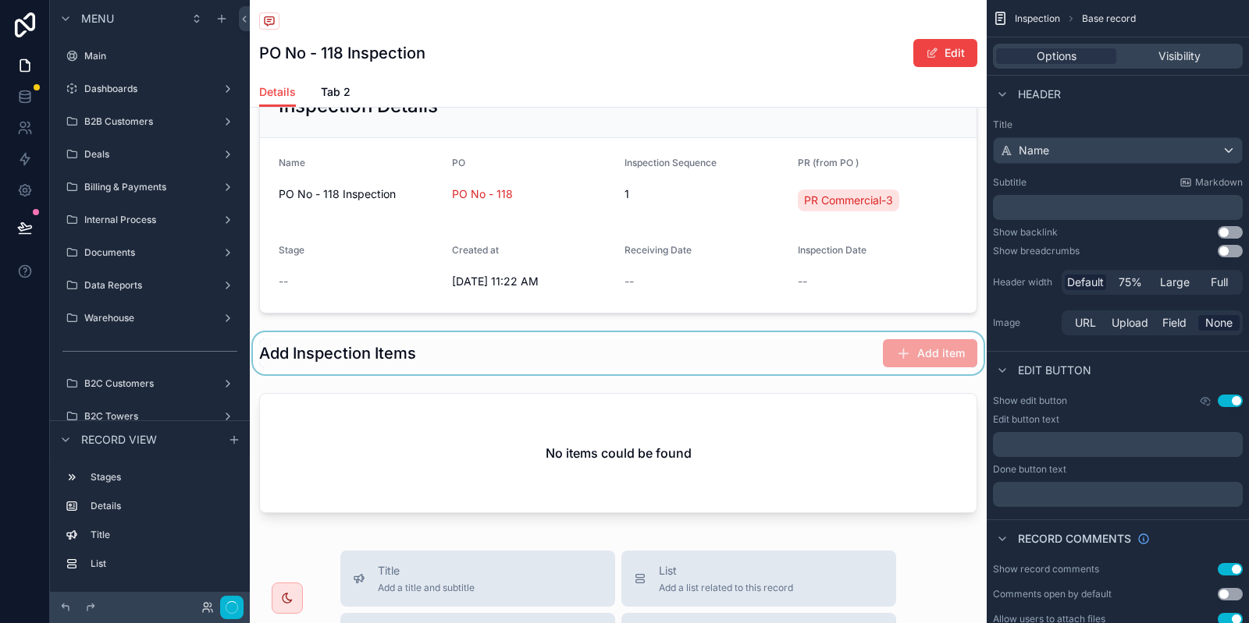
click at [506, 333] on div "scrollable content" at bounding box center [618, 353] width 737 height 42
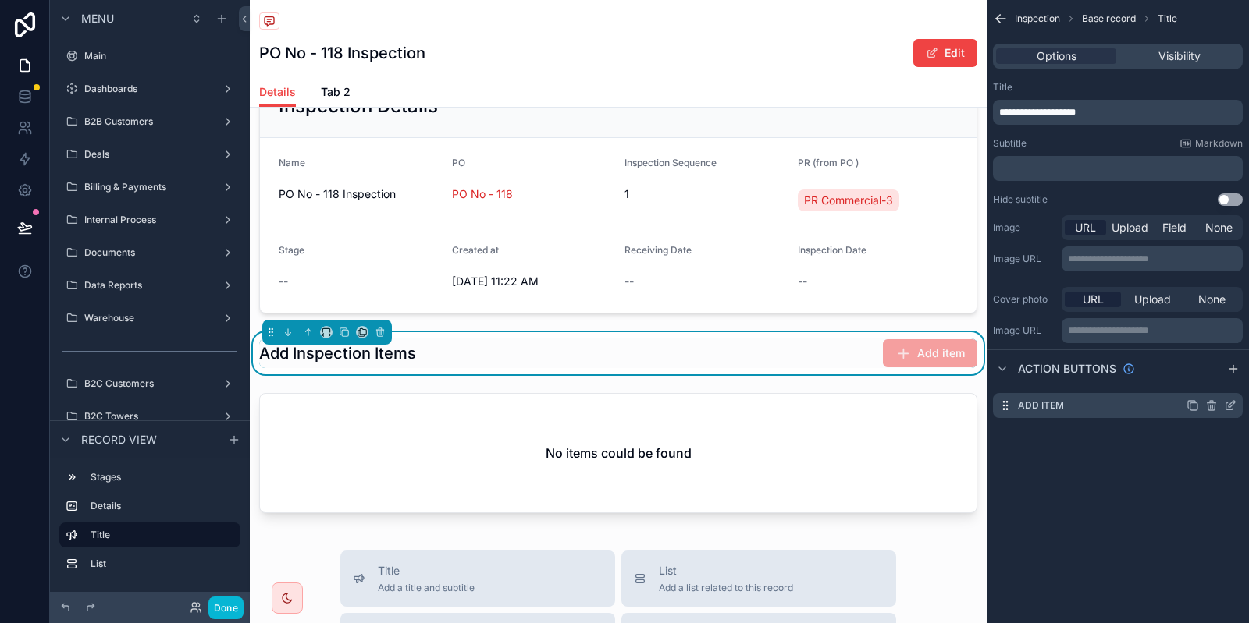
click at [1229, 400] on icon "scrollable content" at bounding box center [1230, 406] width 12 height 12
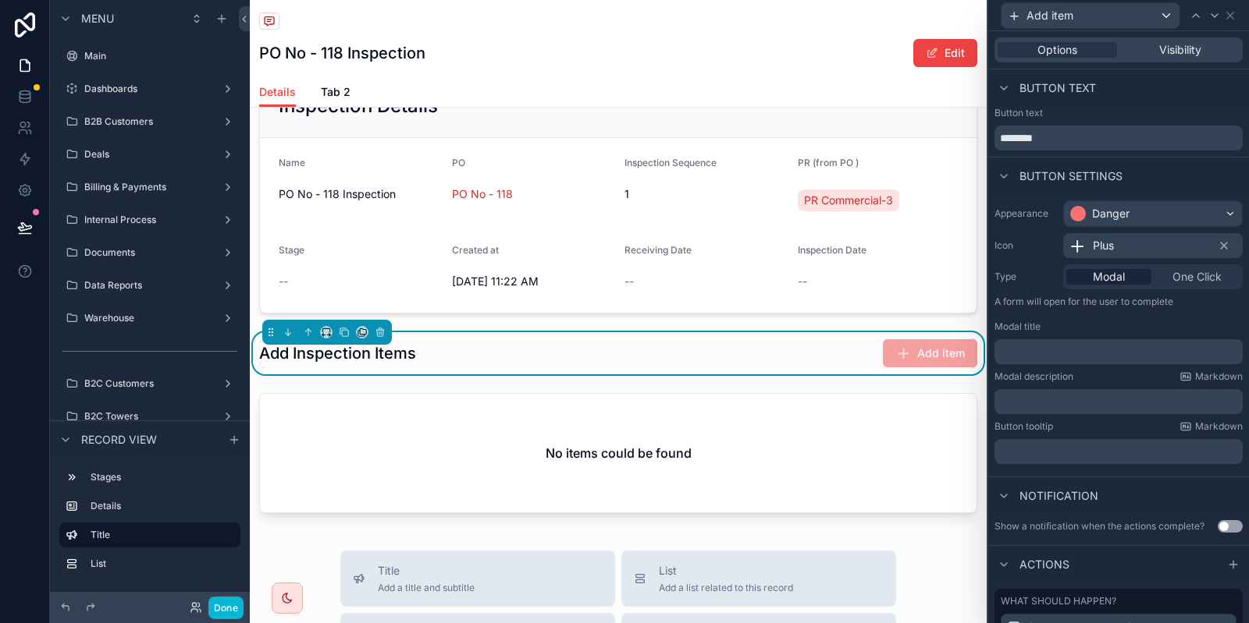
scroll to position [160, 0]
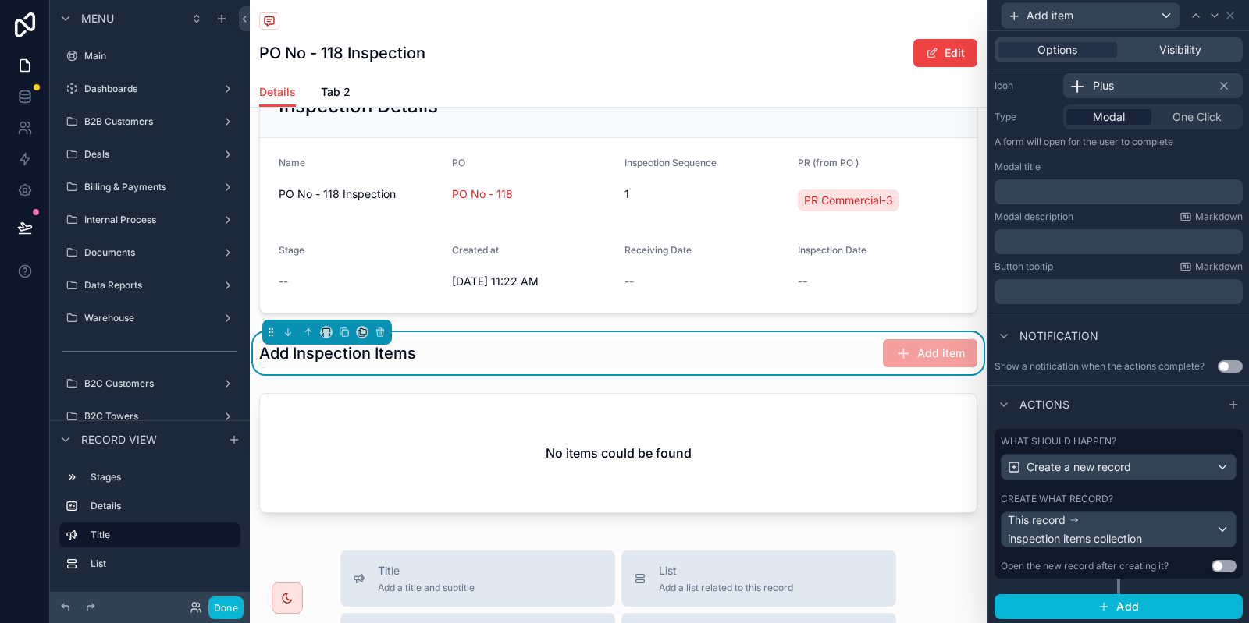
click at [1120, 493] on div "Create what record?" at bounding box center [1118, 499] width 236 height 12
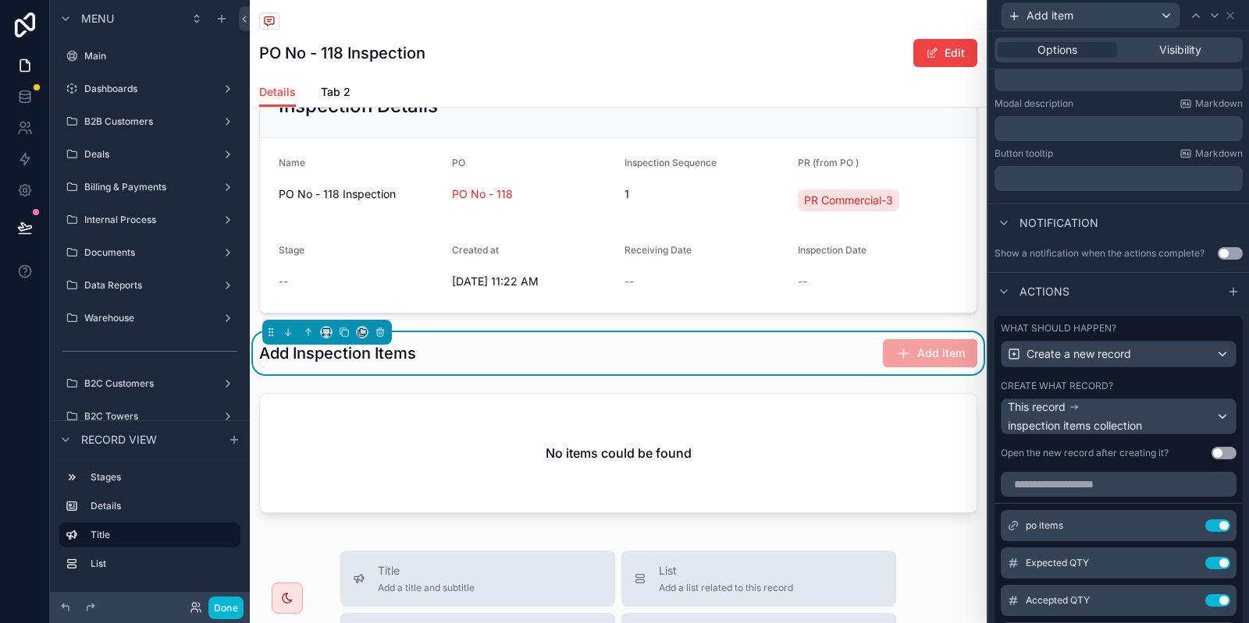
scroll to position [275, 0]
click at [1185, 519] on icon at bounding box center [1186, 524] width 12 height 12
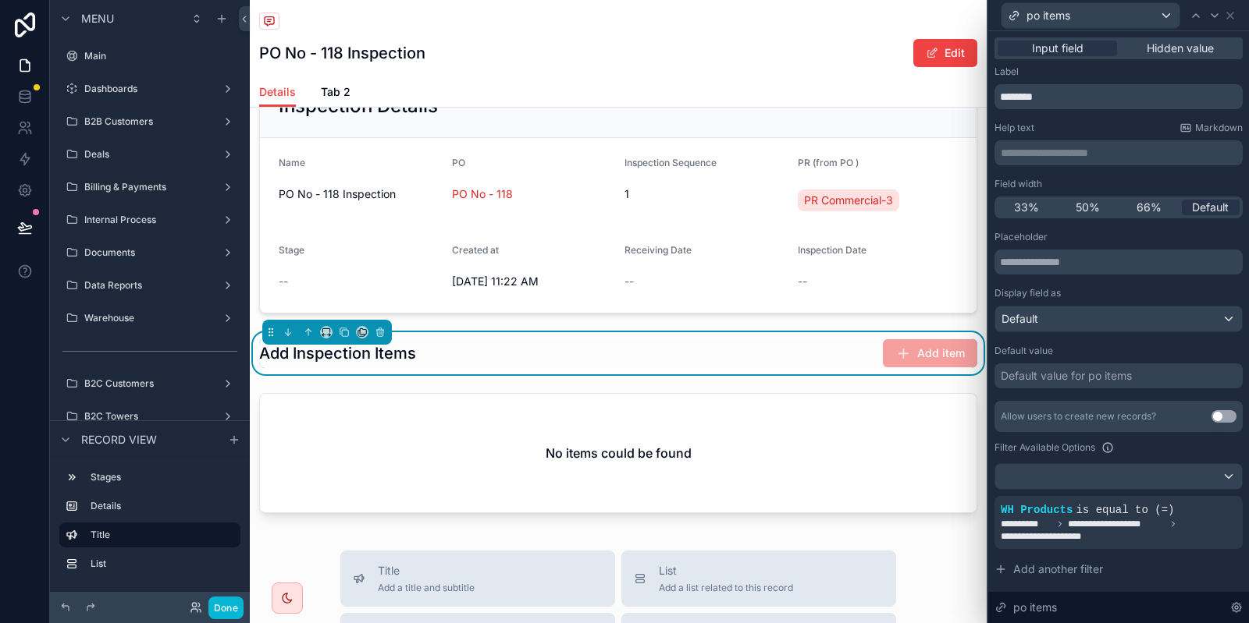
scroll to position [66, 0]
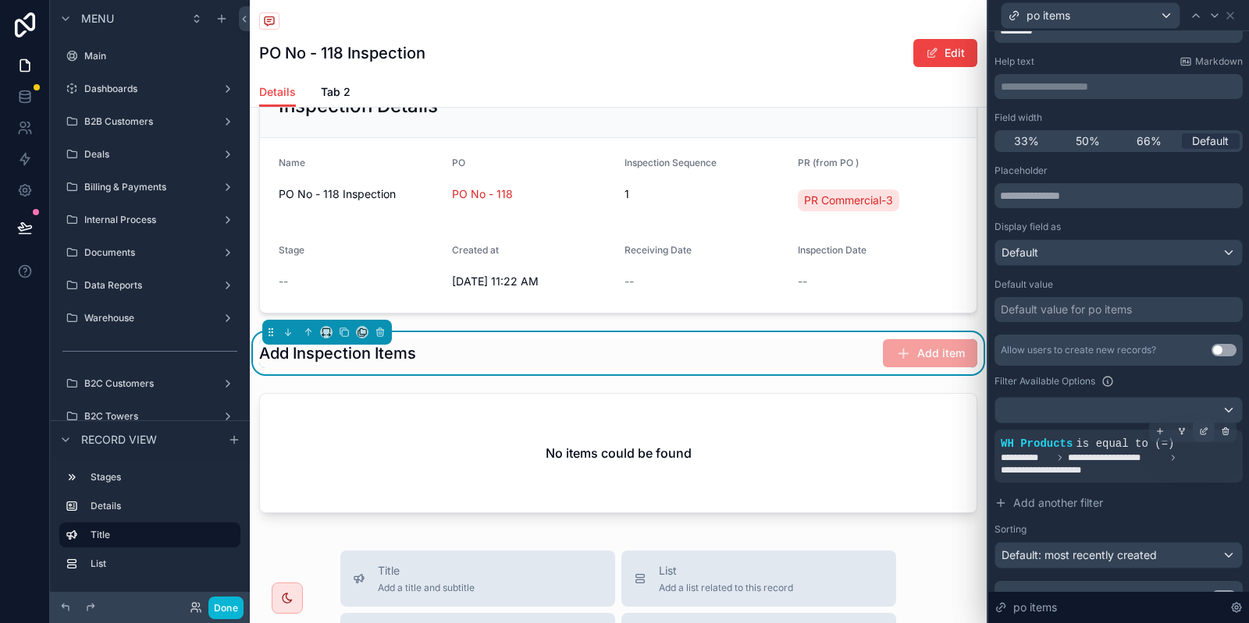
click at [1200, 427] on icon at bounding box center [1203, 431] width 9 height 9
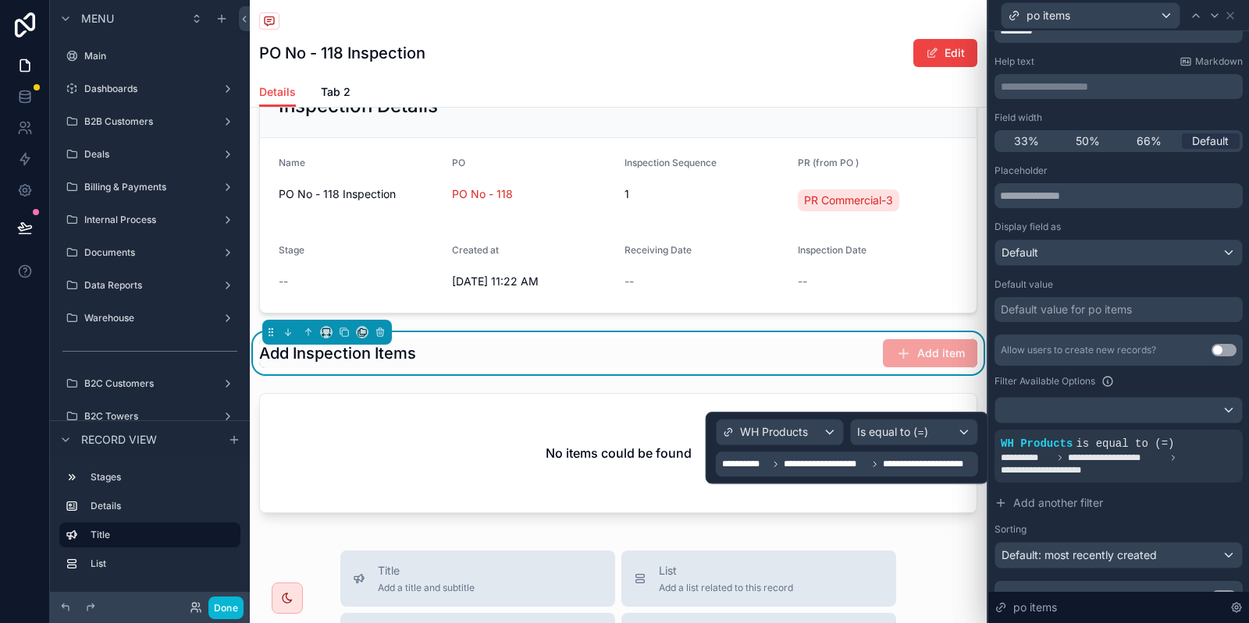
click at [829, 459] on span "**********" at bounding box center [824, 464] width 83 height 12
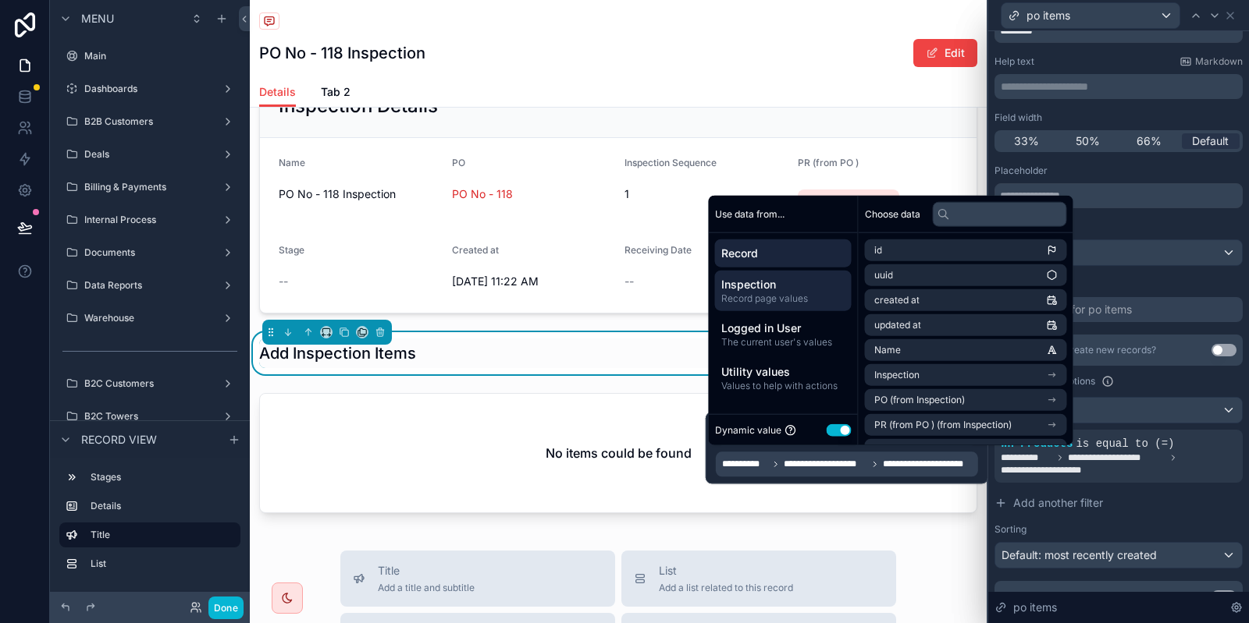
click at [802, 287] on span "Inspection" at bounding box center [783, 285] width 124 height 16
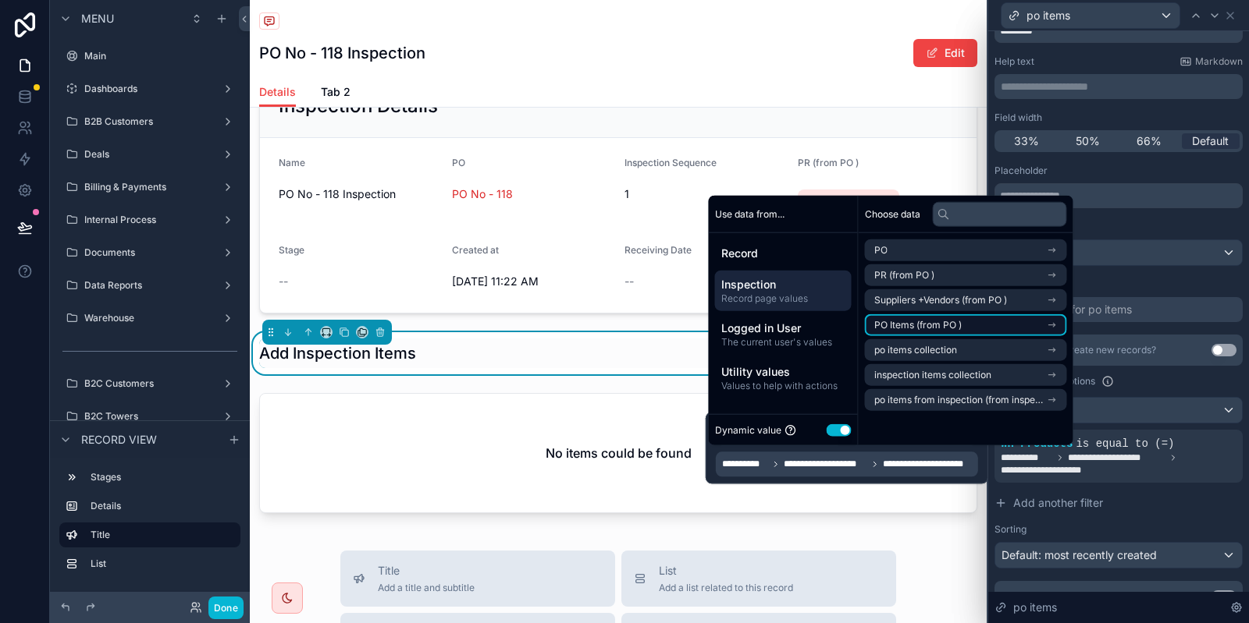
click at [964, 317] on li "PO Items (from PO )" at bounding box center [966, 325] width 202 height 22
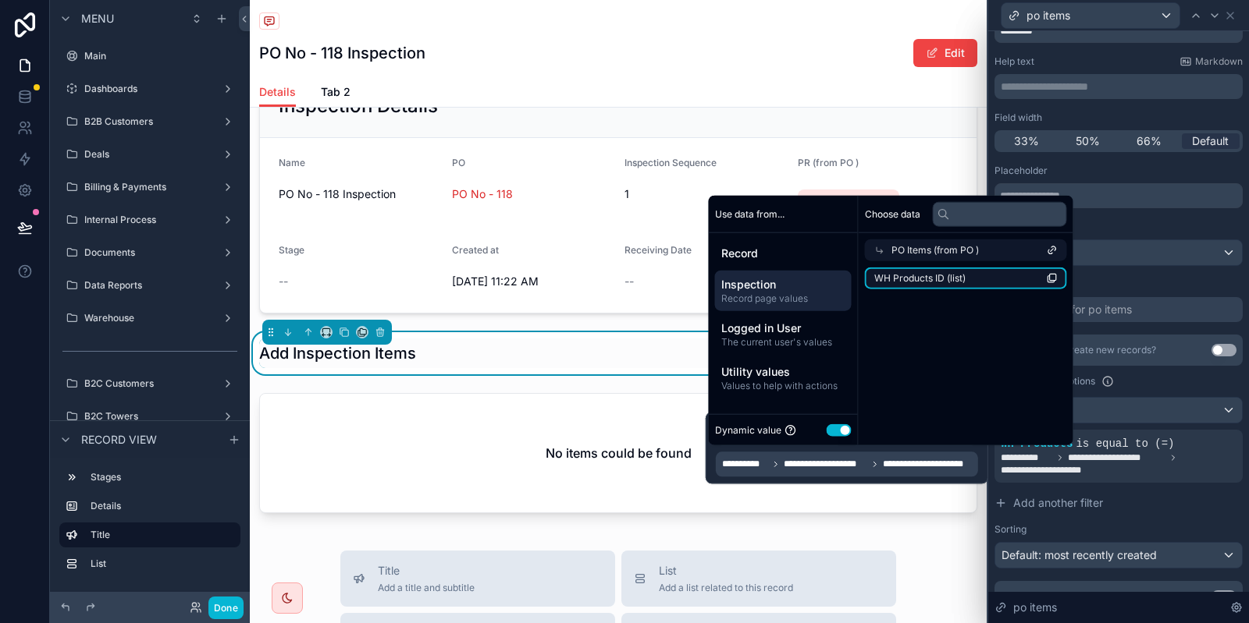
click at [907, 270] on li "WH Products ID (list)" at bounding box center [966, 279] width 202 height 22
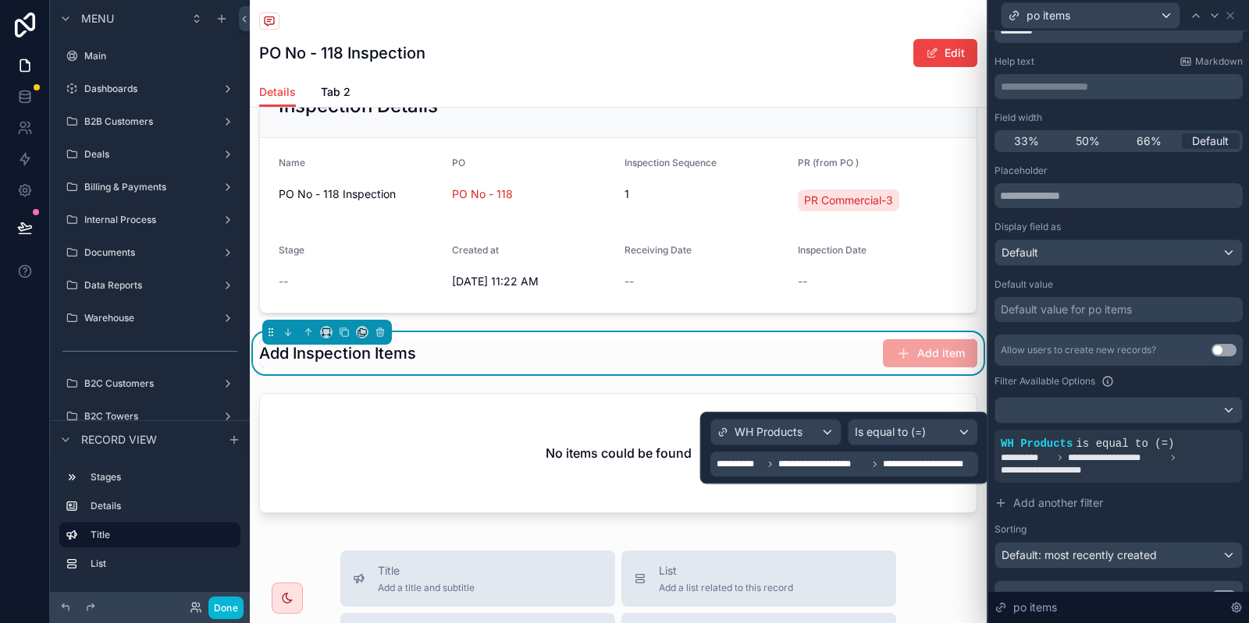
click at [809, 471] on div "**********" at bounding box center [845, 464] width 258 height 19
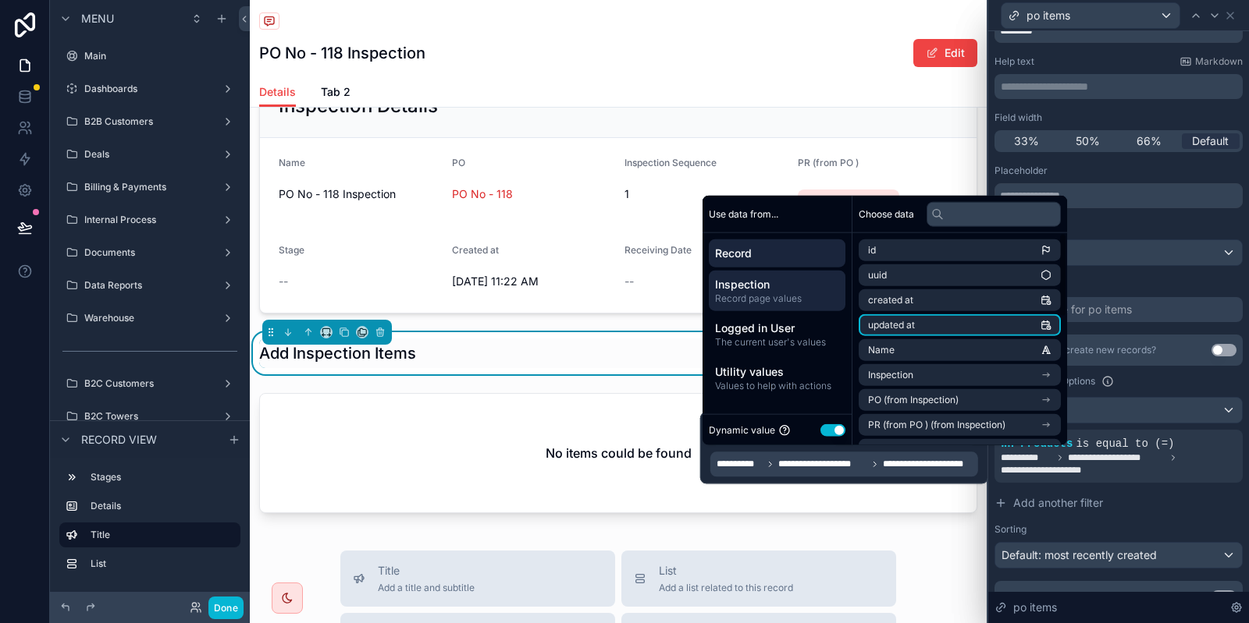
click at [784, 279] on span "Inspection" at bounding box center [777, 285] width 124 height 16
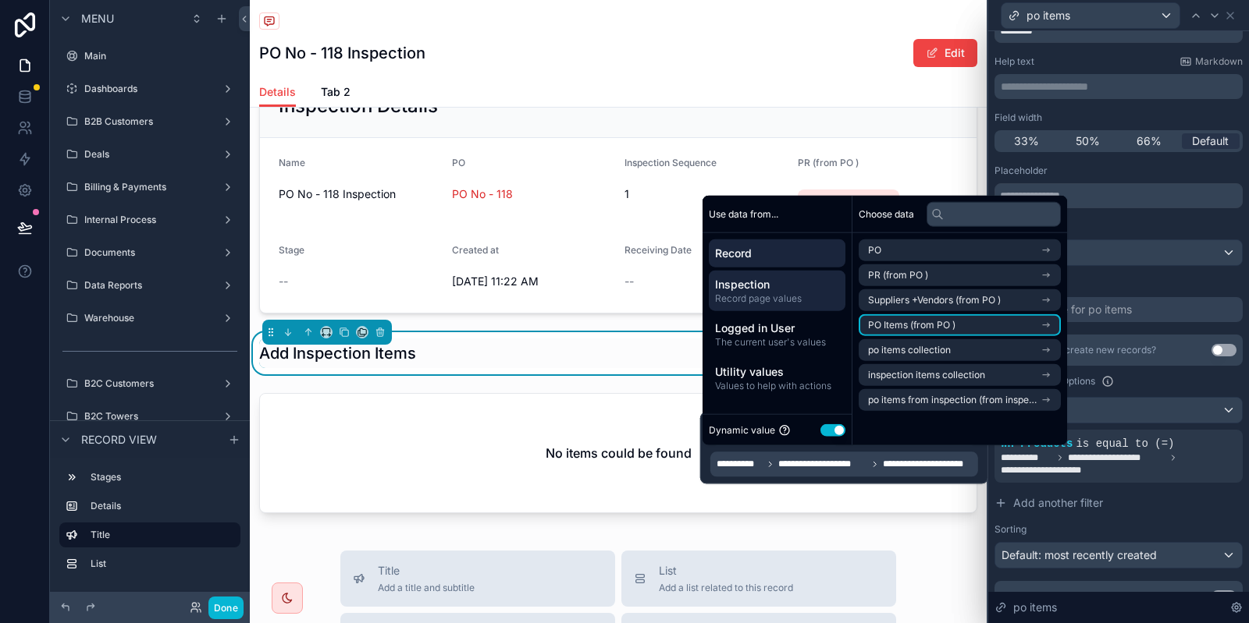
click at [736, 248] on span "Record" at bounding box center [777, 254] width 124 height 16
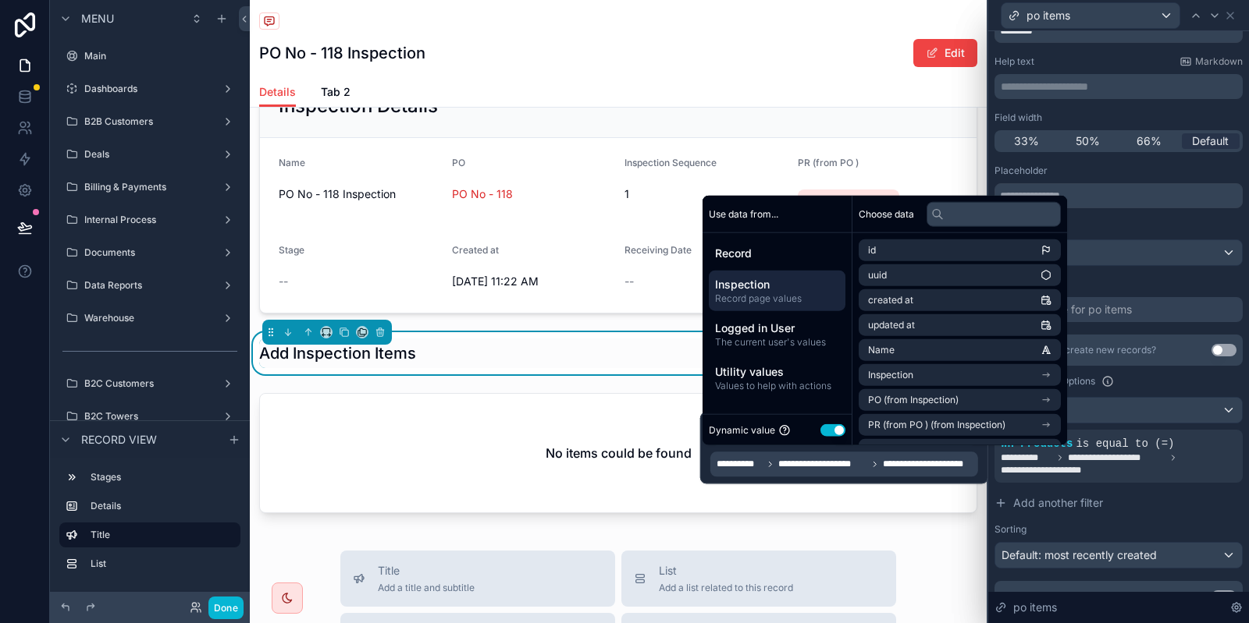
click at [815, 303] on span "Record page values" at bounding box center [777, 299] width 124 height 12
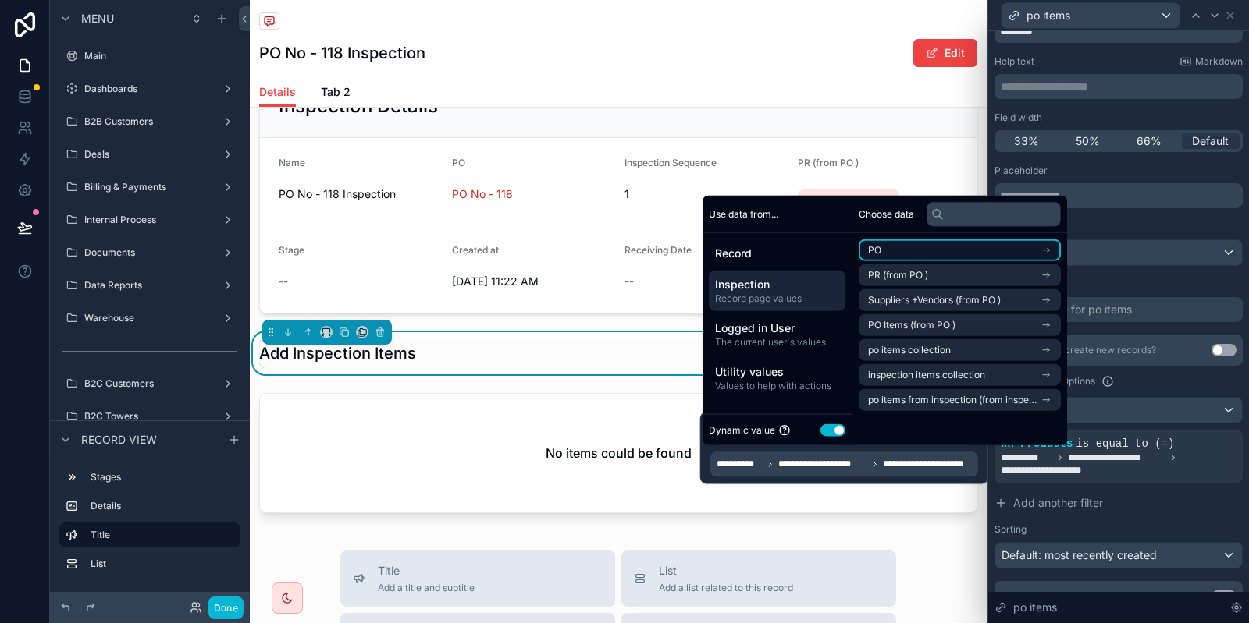
click at [969, 256] on li "PO" at bounding box center [959, 251] width 202 height 22
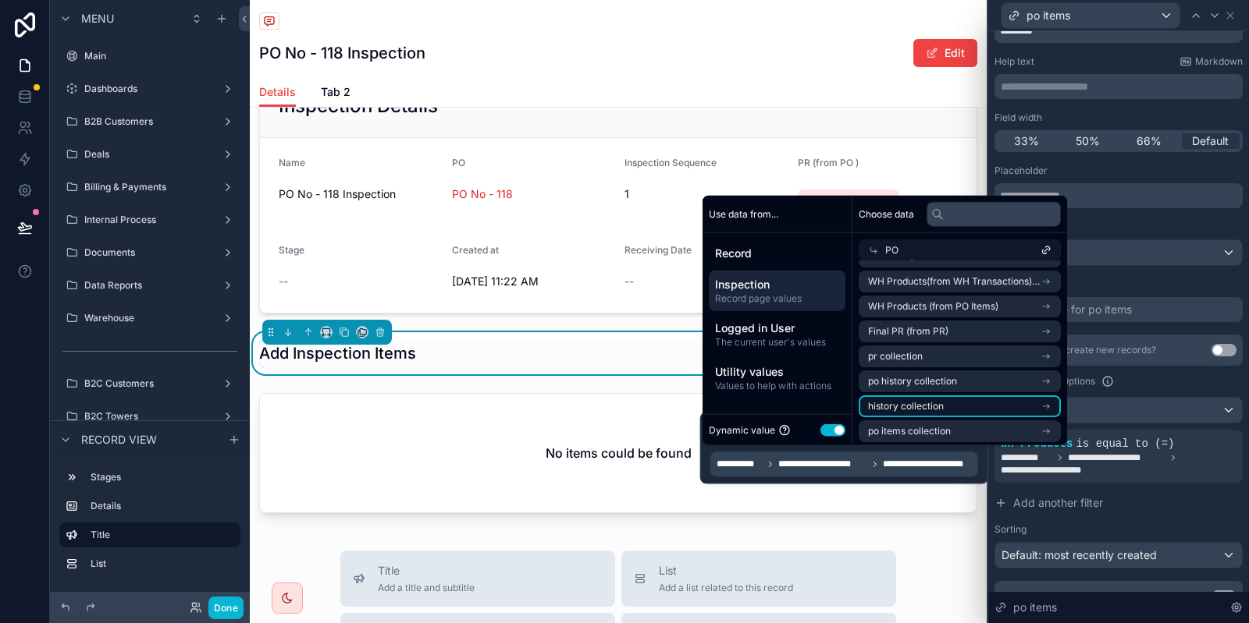
scroll to position [216, 0]
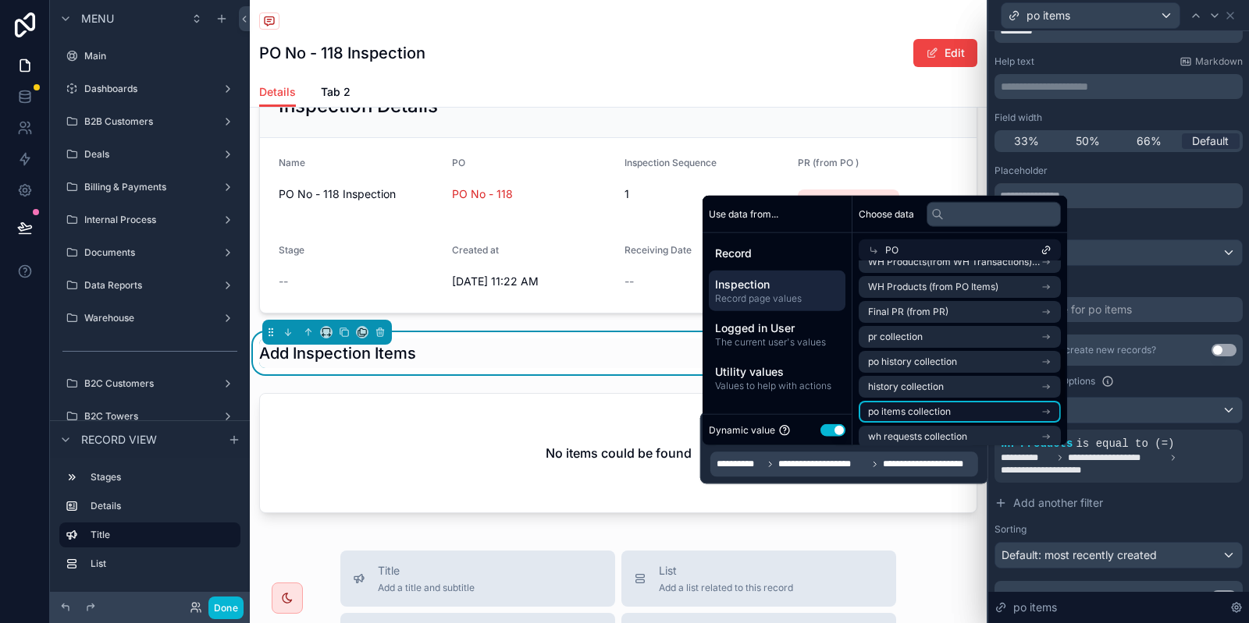
click at [922, 410] on span "po items collection" at bounding box center [909, 412] width 83 height 12
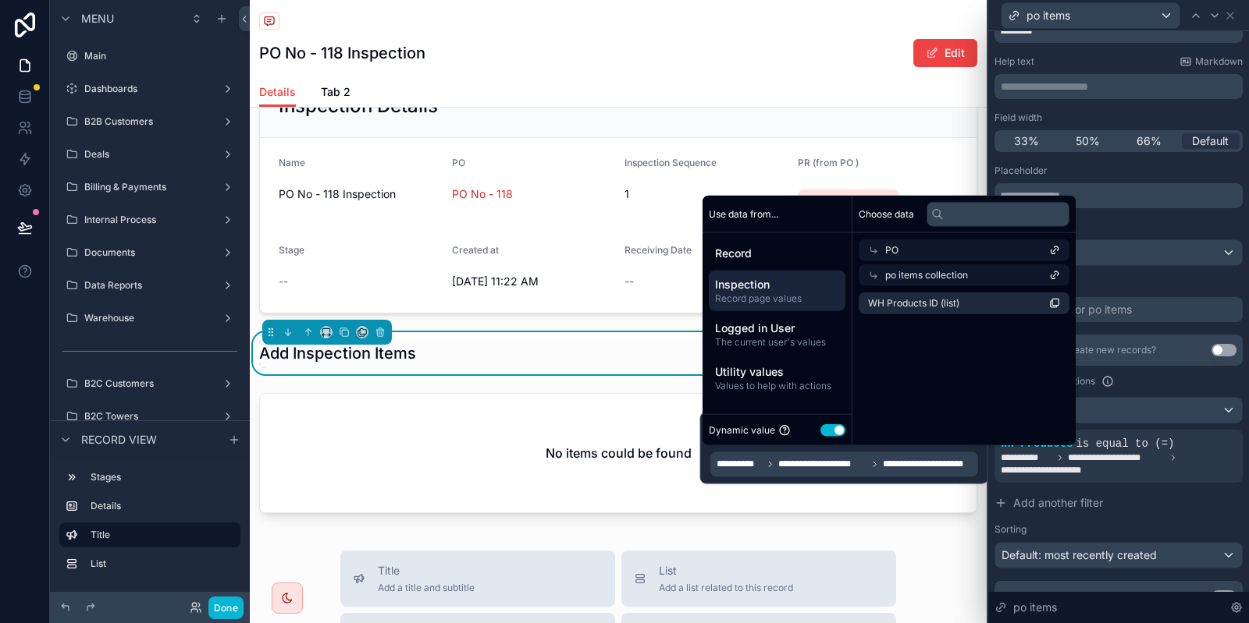
scroll to position [0, 0]
click at [959, 304] on span "WH Products ID (list)" at bounding box center [913, 303] width 91 height 12
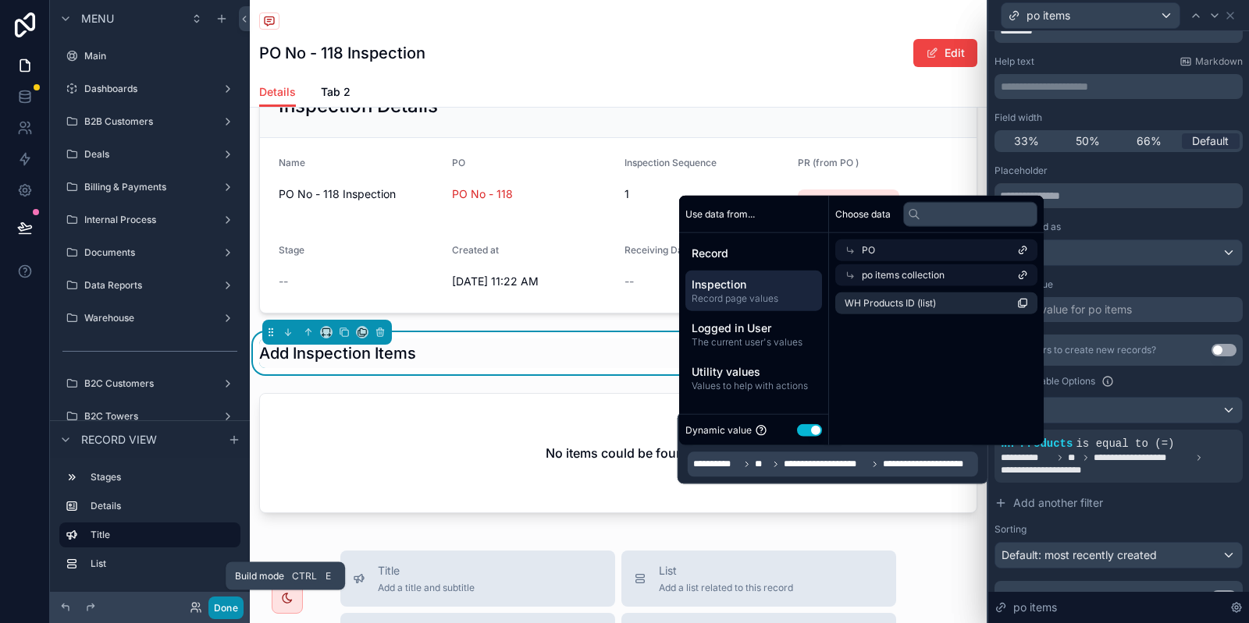
click at [233, 612] on button "Done" at bounding box center [225, 608] width 35 height 23
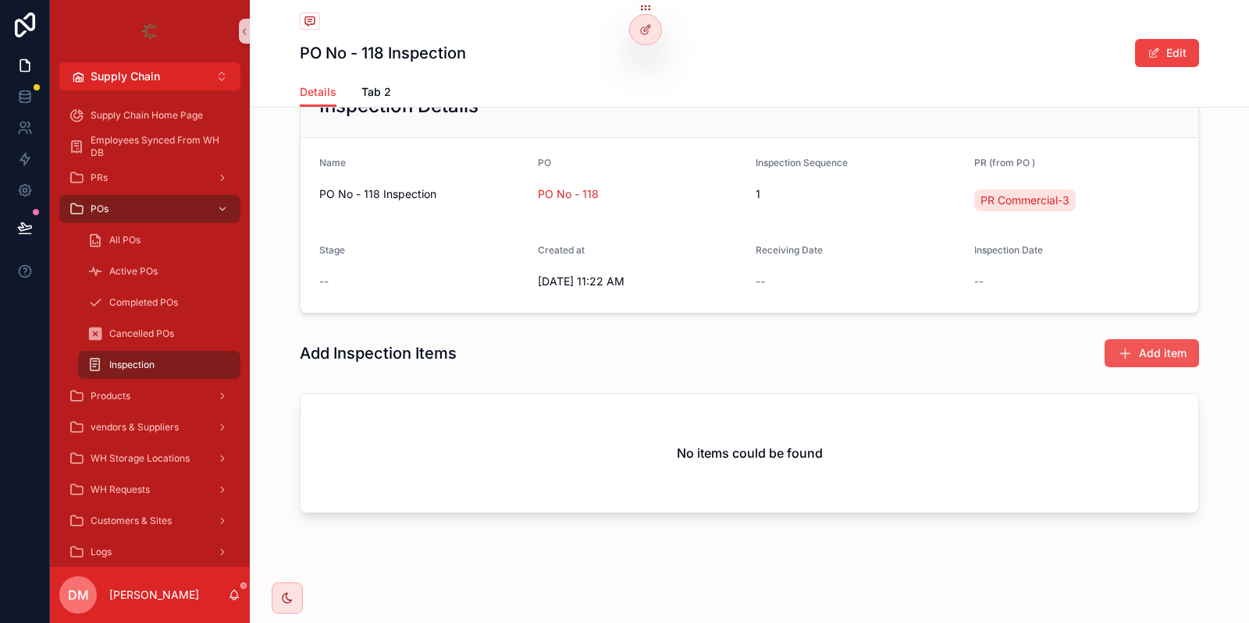
click at [1128, 353] on icon "scrollable content" at bounding box center [1125, 354] width 16 height 16
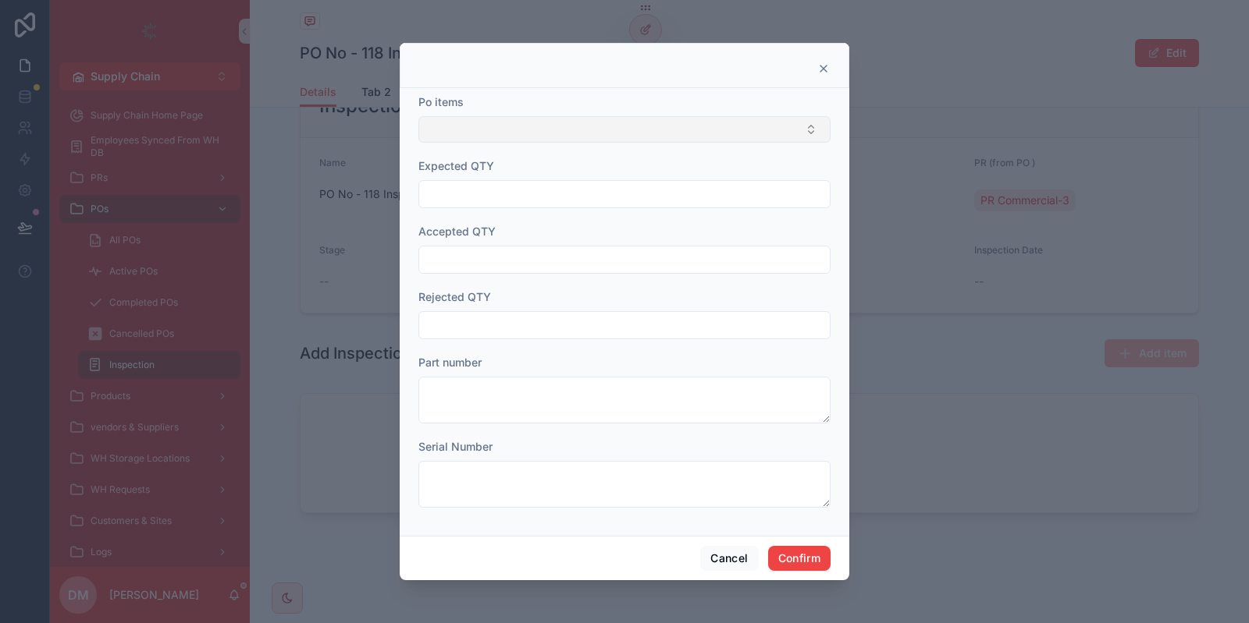
click at [537, 126] on button "Select Button" at bounding box center [624, 129] width 412 height 27
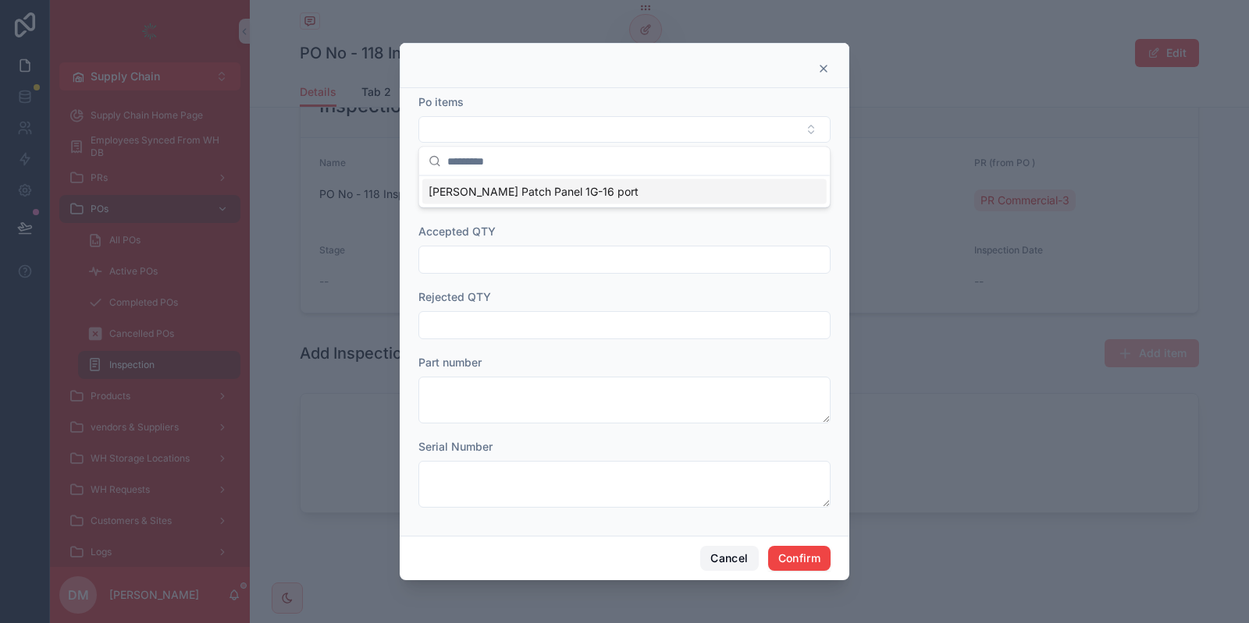
click at [748, 556] on button "Cancel" at bounding box center [729, 558] width 58 height 25
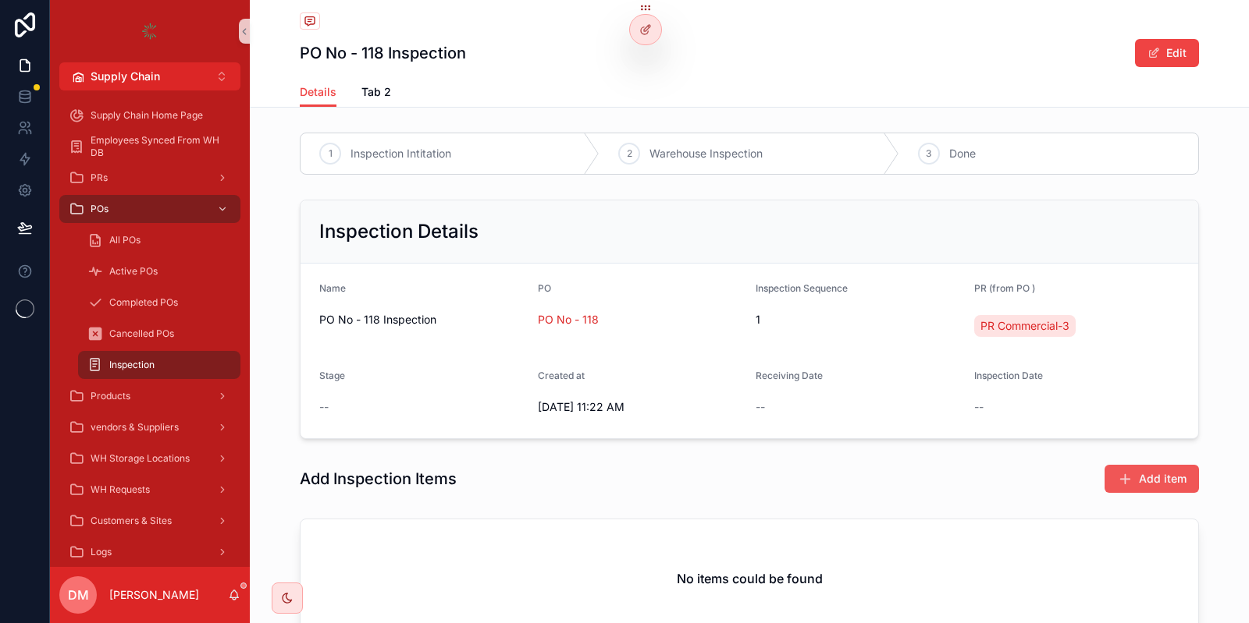
scroll to position [126, 0]
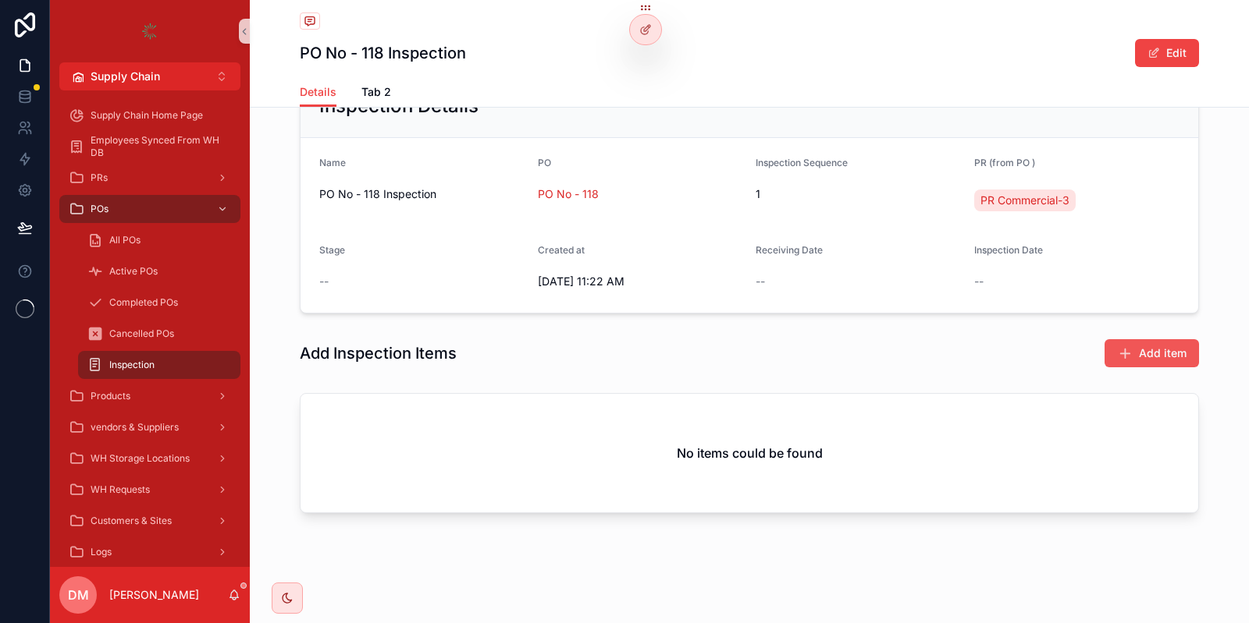
click at [1161, 350] on span "Add item" at bounding box center [1163, 354] width 48 height 16
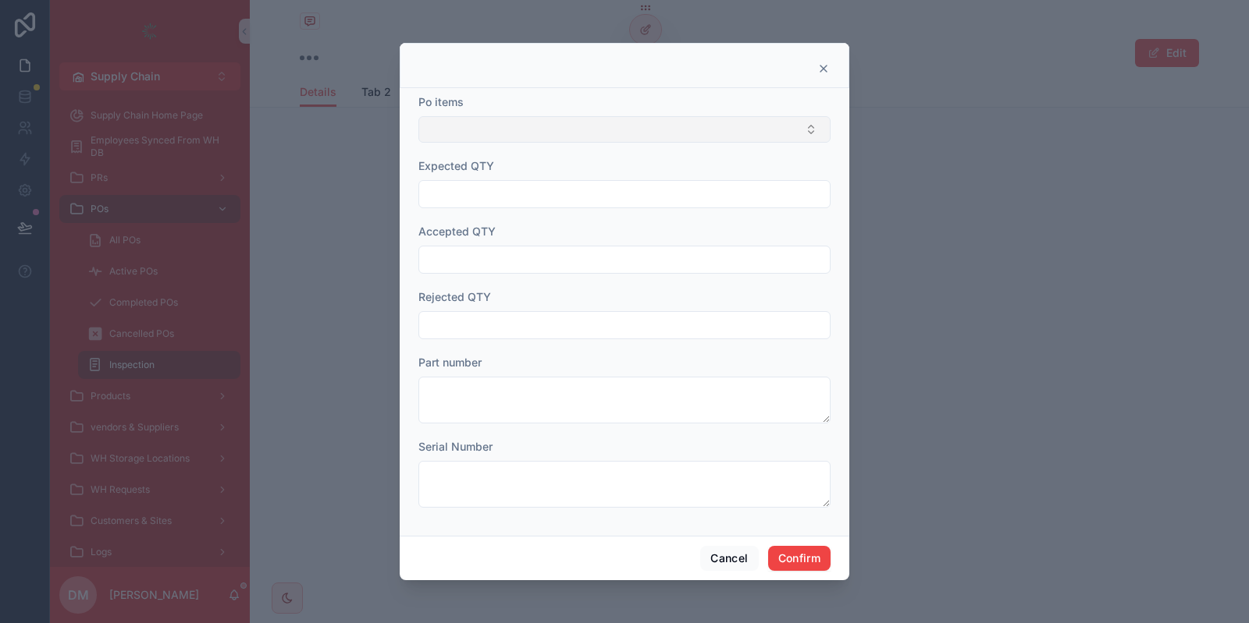
scroll to position [0, 0]
click at [476, 139] on button "Select Button" at bounding box center [624, 129] width 412 height 27
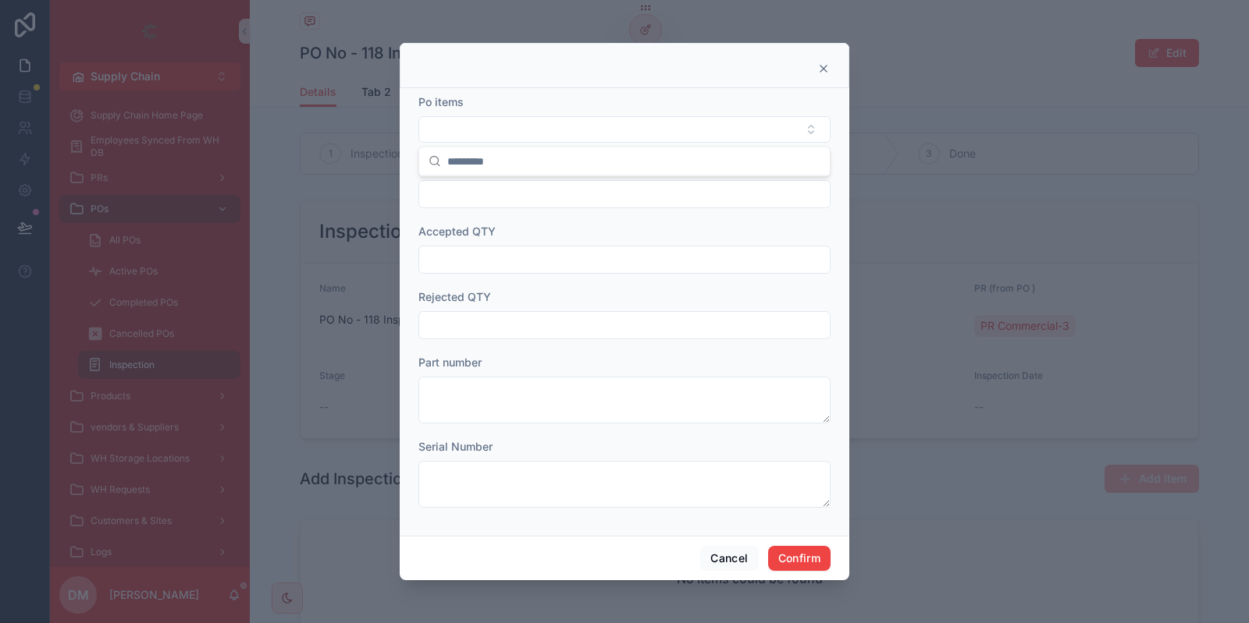
click at [923, 180] on div at bounding box center [624, 311] width 1249 height 623
click at [672, 133] on button "Select Button" at bounding box center [624, 129] width 412 height 27
click at [715, 545] on div "Cancel Confirm" at bounding box center [624, 558] width 449 height 44
click at [717, 545] on div "Cancel Confirm" at bounding box center [624, 558] width 449 height 44
click at [718, 549] on button "Cancel" at bounding box center [729, 558] width 58 height 25
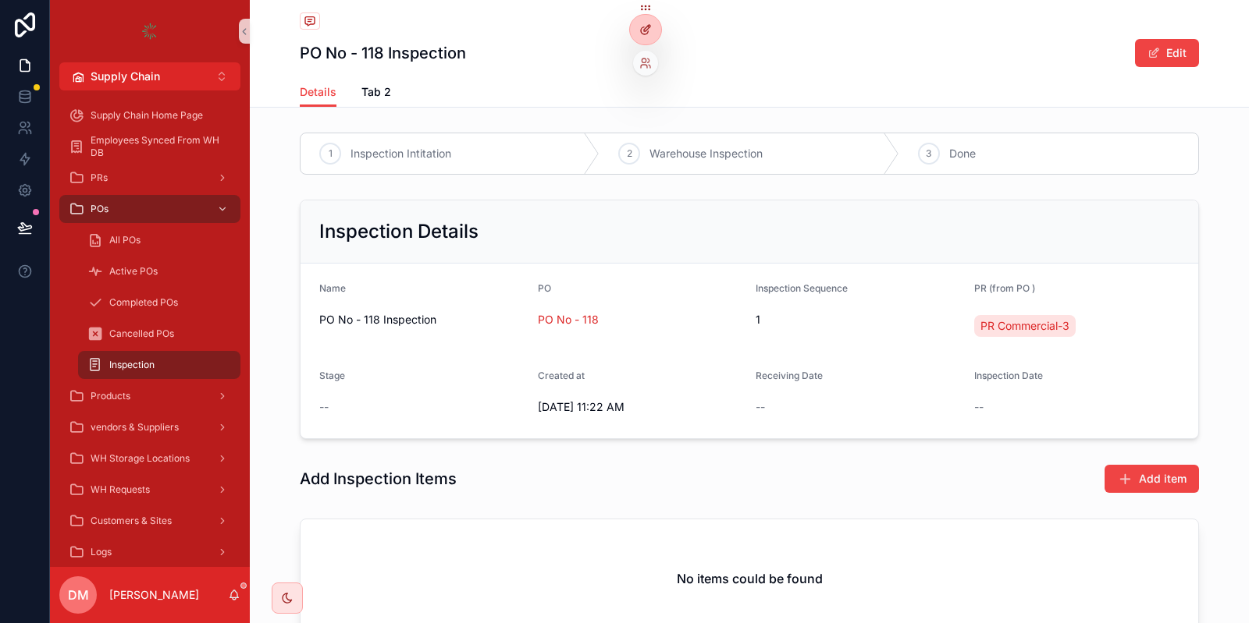
click at [653, 26] on div at bounding box center [645, 30] width 31 height 30
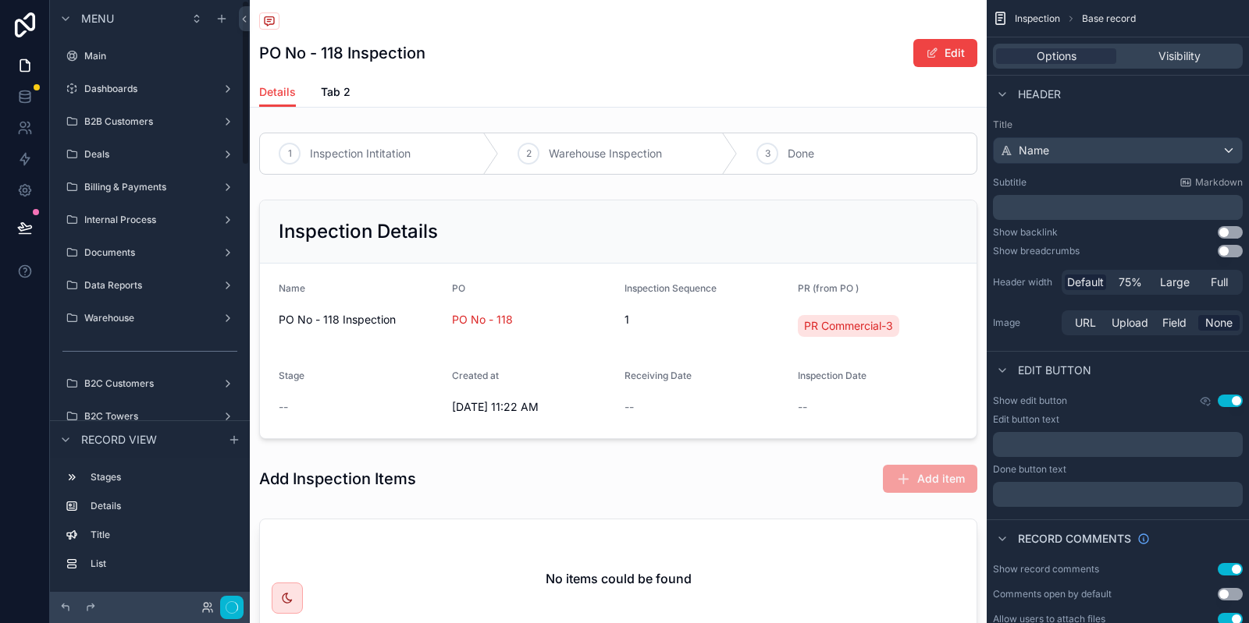
click at [574, 456] on div "1 Inspection Intitation 2 Warehouse Inspection 3 Done Inspection Details Name P…" at bounding box center [618, 388] width 737 height 525
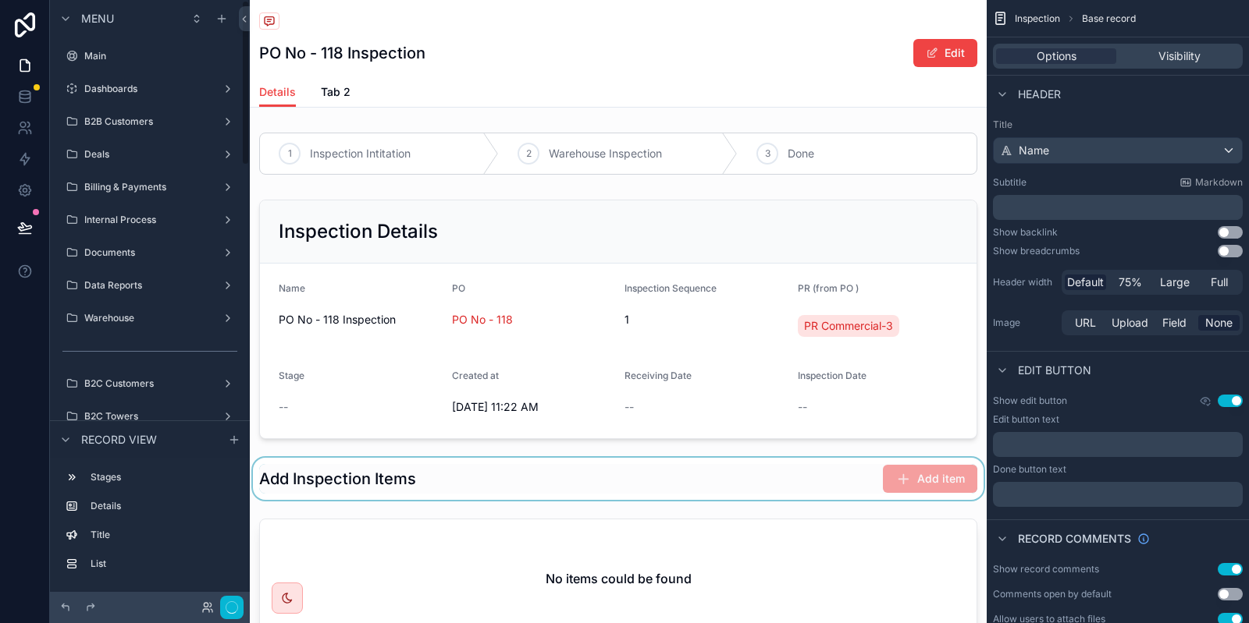
click at [566, 463] on div "scrollable content" at bounding box center [618, 479] width 737 height 42
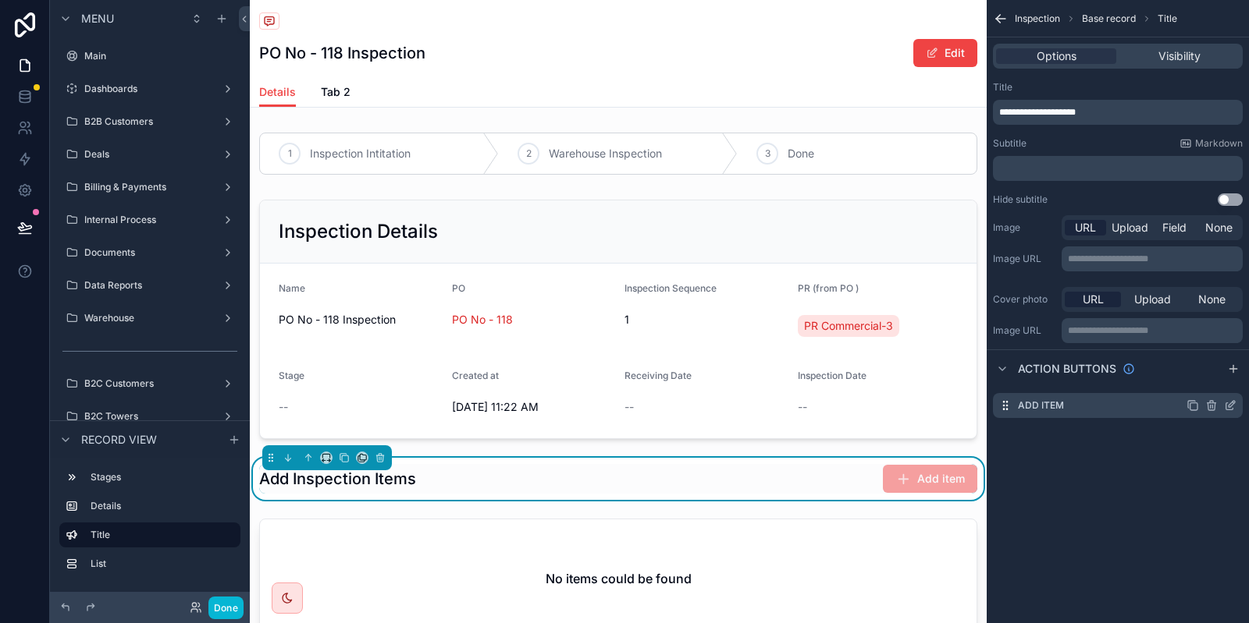
click at [1233, 405] on icon "scrollable content" at bounding box center [1230, 406] width 12 height 12
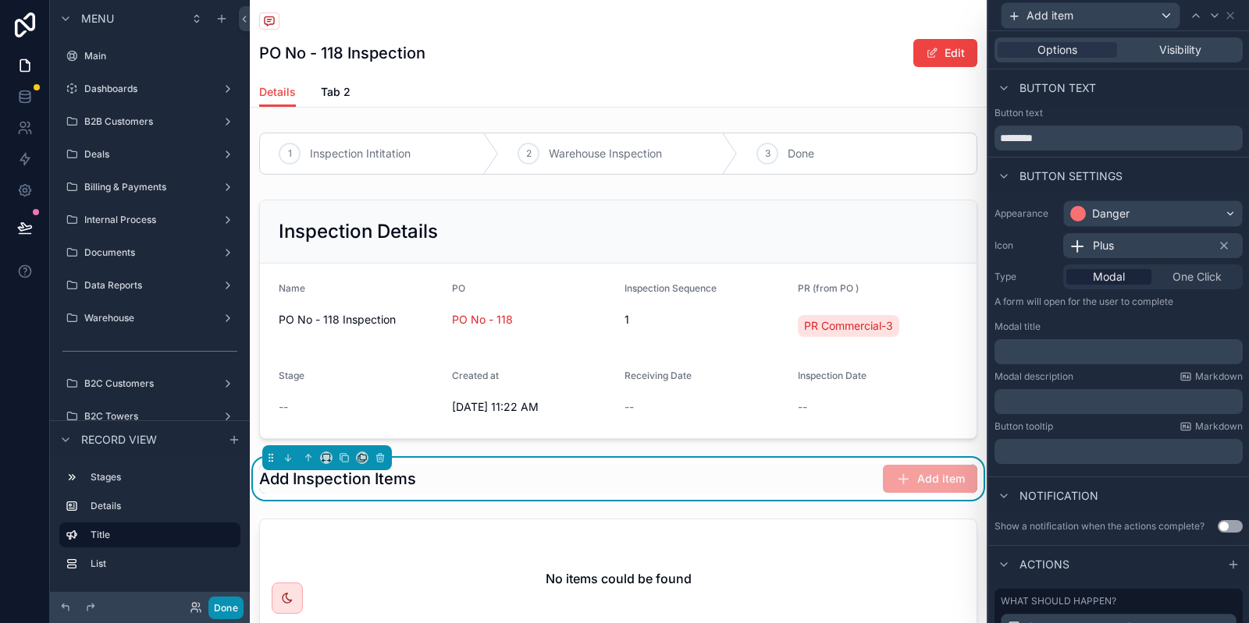
click at [217, 607] on button "Done" at bounding box center [225, 608] width 35 height 23
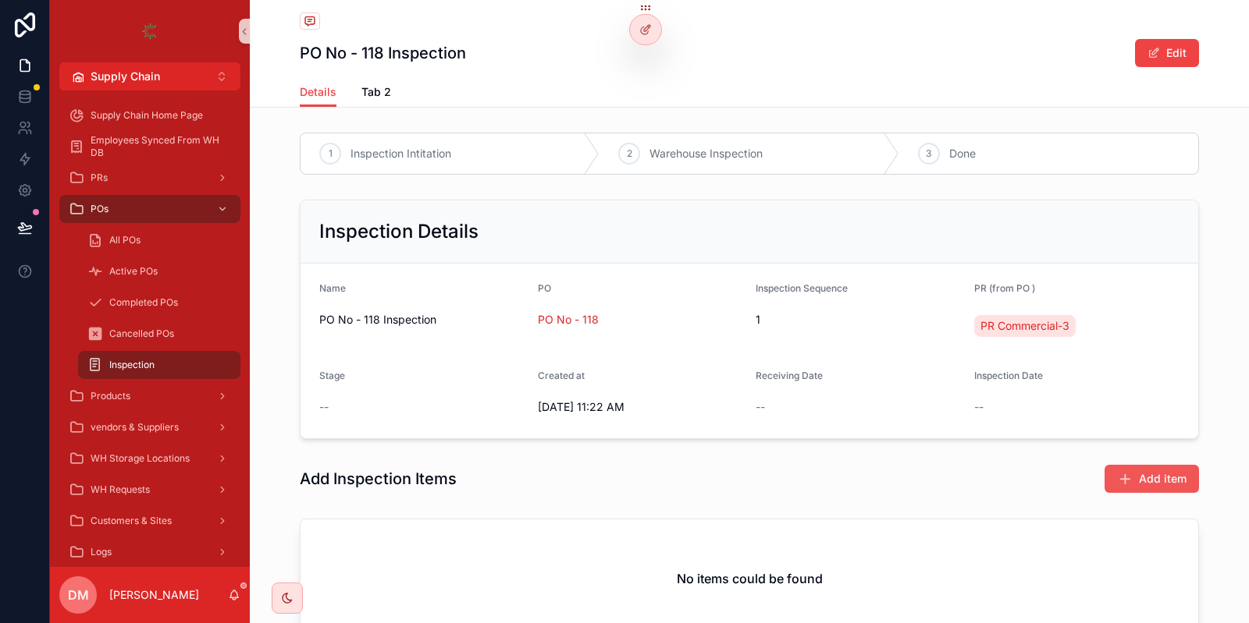
click at [1134, 488] on button "Add item" at bounding box center [1151, 479] width 94 height 28
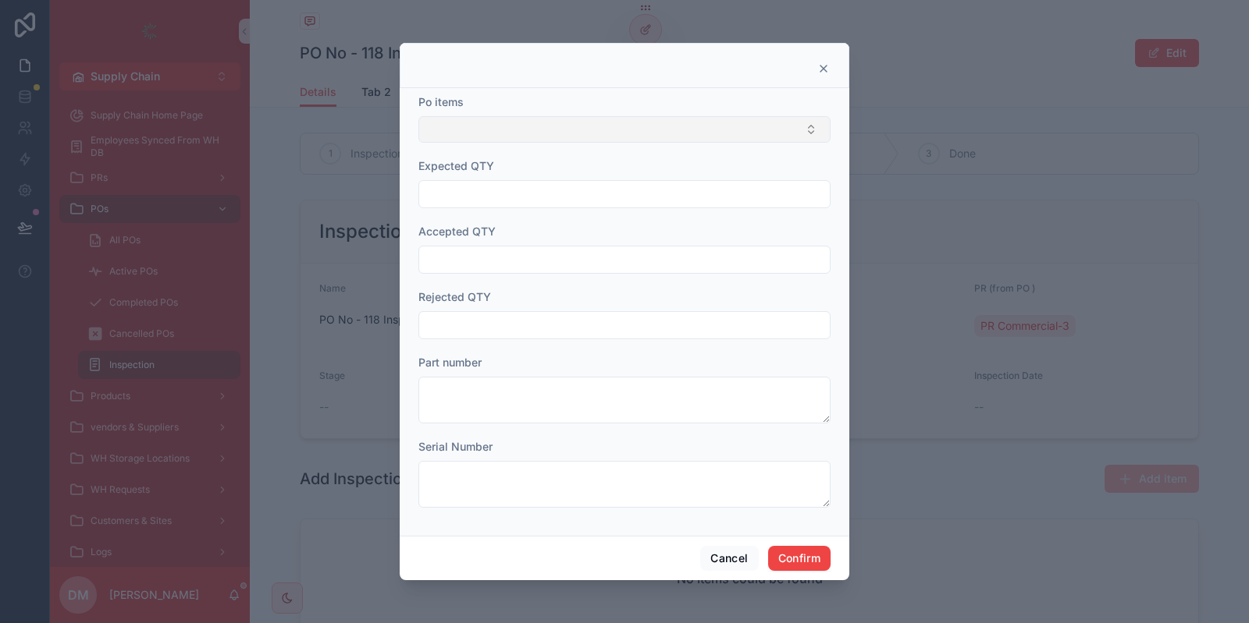
click at [507, 129] on button "Select Button" at bounding box center [624, 129] width 412 height 27
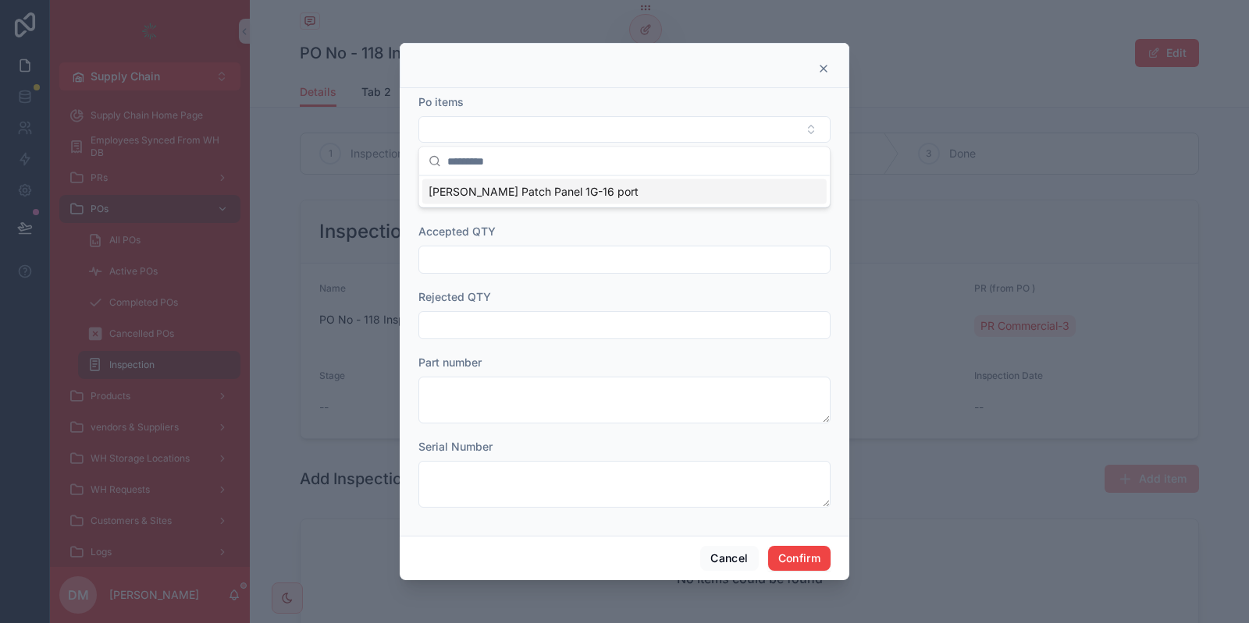
click at [459, 190] on span "[PERSON_NAME] Patch Panel 1G-16 port" at bounding box center [533, 192] width 210 height 16
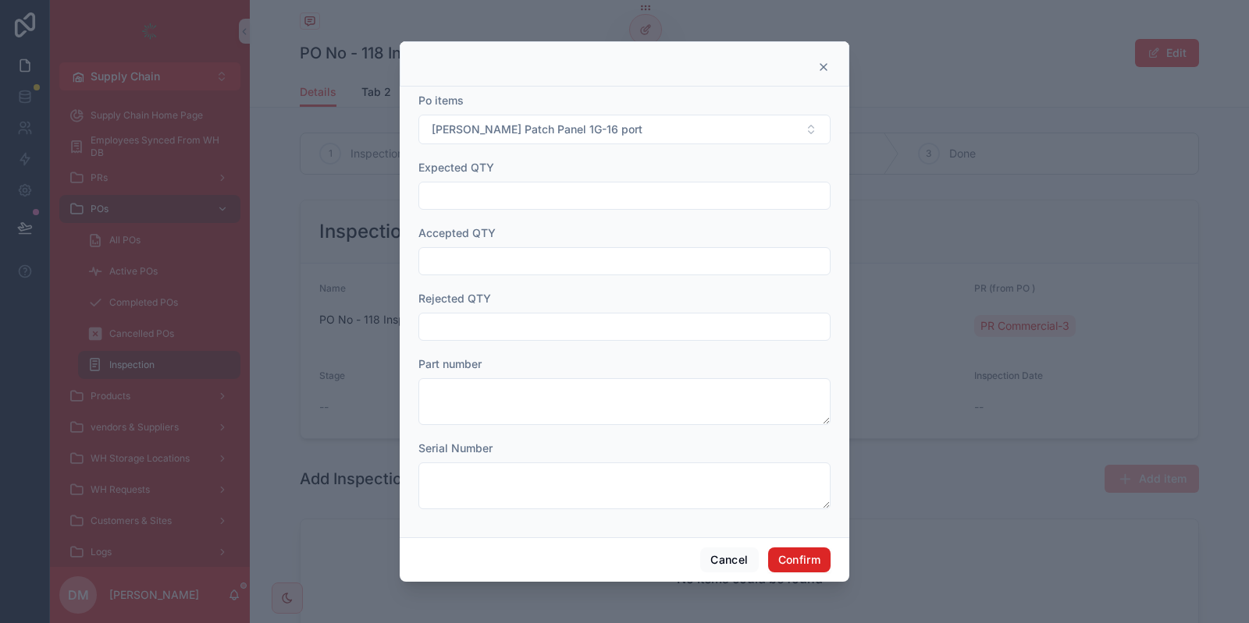
click at [797, 569] on button "Confirm" at bounding box center [799, 560] width 62 height 25
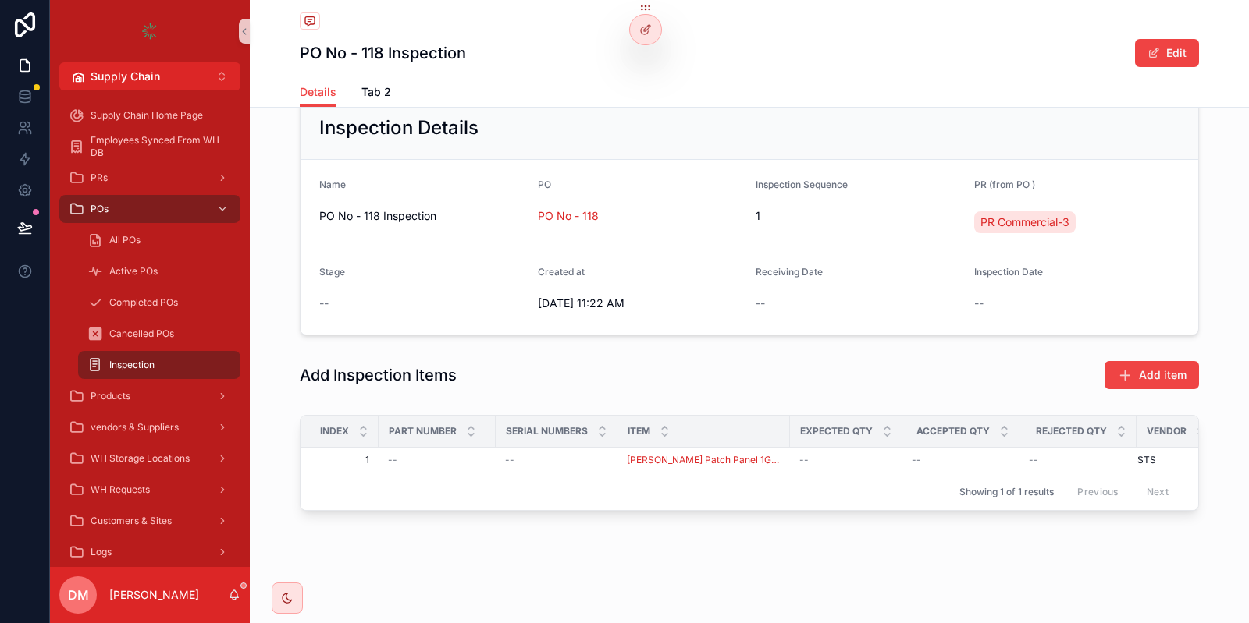
scroll to position [101, 0]
click at [1128, 389] on button "Add item" at bounding box center [1151, 378] width 94 height 28
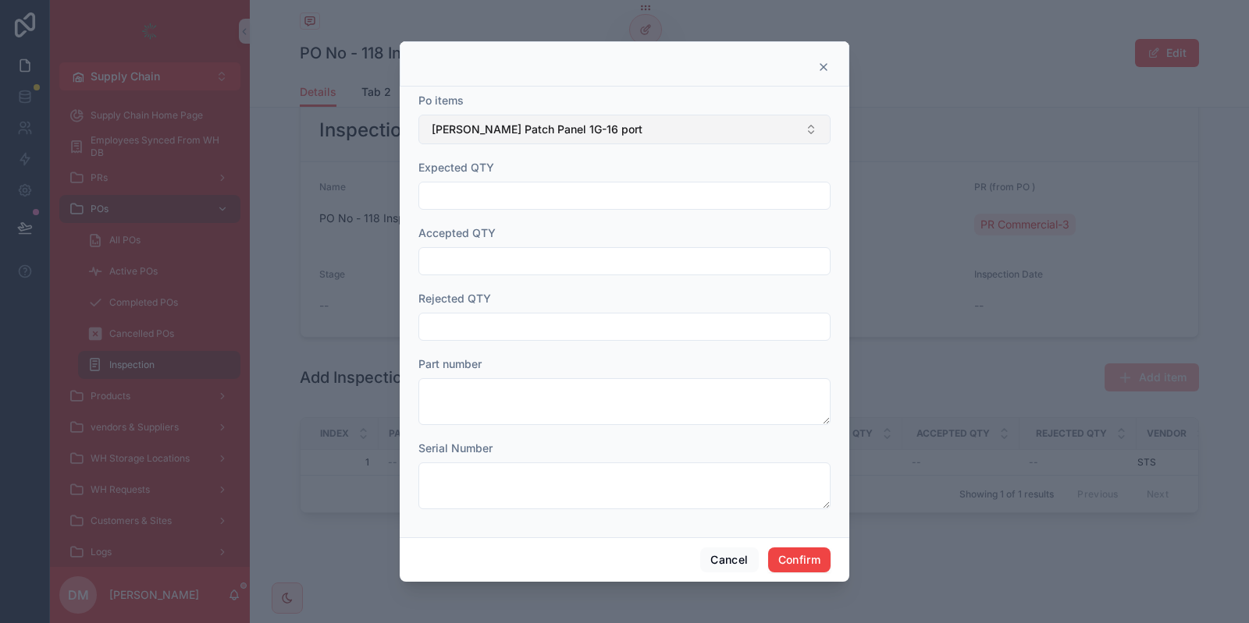
click at [545, 137] on span "[PERSON_NAME] Patch Panel 1G-16 port" at bounding box center [537, 130] width 211 height 16
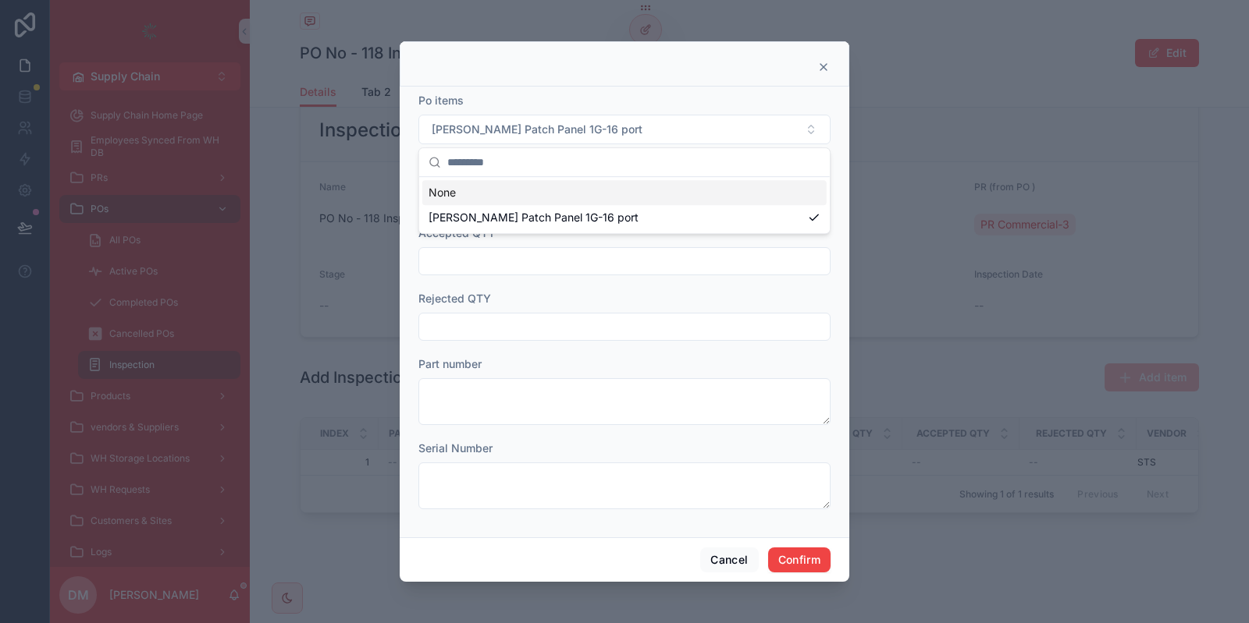
drag, startPoint x: 814, startPoint y: 100, endPoint x: 819, endPoint y: 84, distance: 16.5
click at [817, 96] on div "Po items POE Patch Panel 1G-16 port" at bounding box center [624, 119] width 412 height 52
click at [826, 69] on icon at bounding box center [823, 67] width 12 height 12
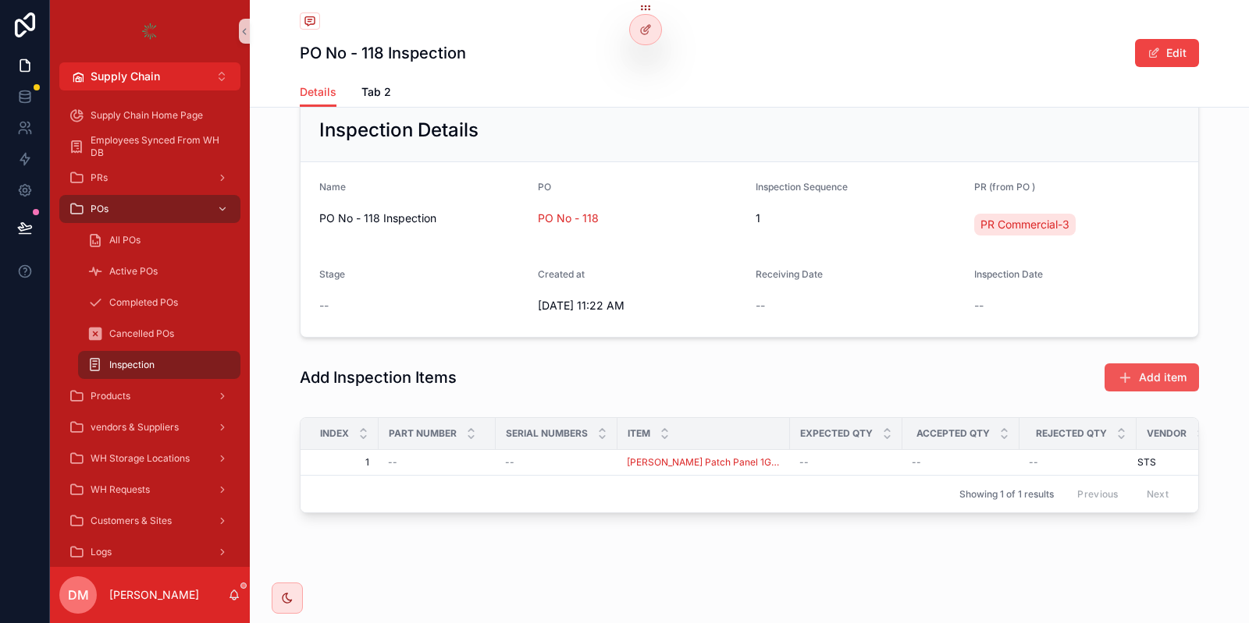
click at [1153, 385] on button "Add item" at bounding box center [1151, 378] width 94 height 28
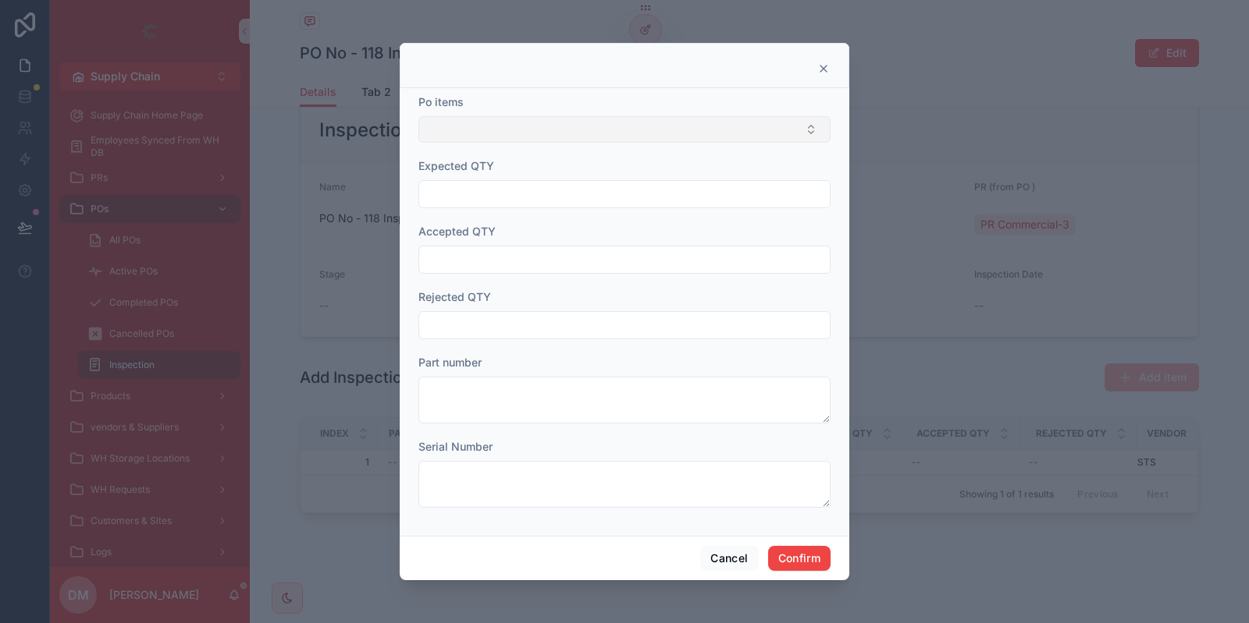
click at [477, 137] on button "Select Button" at bounding box center [624, 129] width 412 height 27
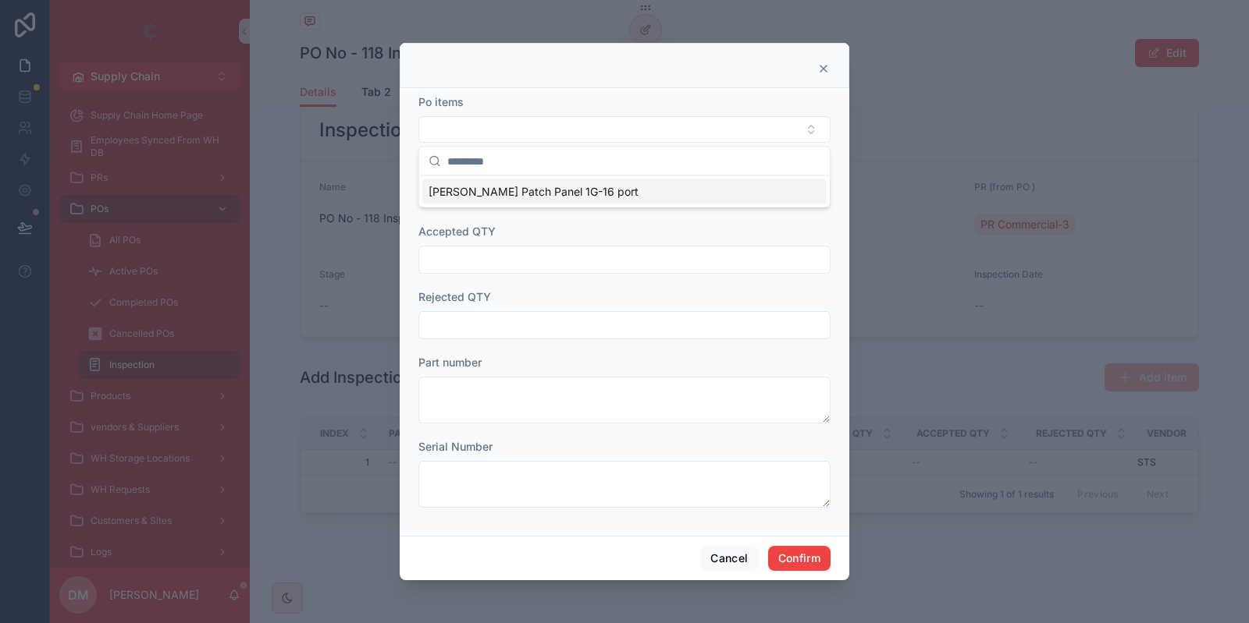
click at [722, 572] on div "Cancel Confirm" at bounding box center [624, 558] width 449 height 44
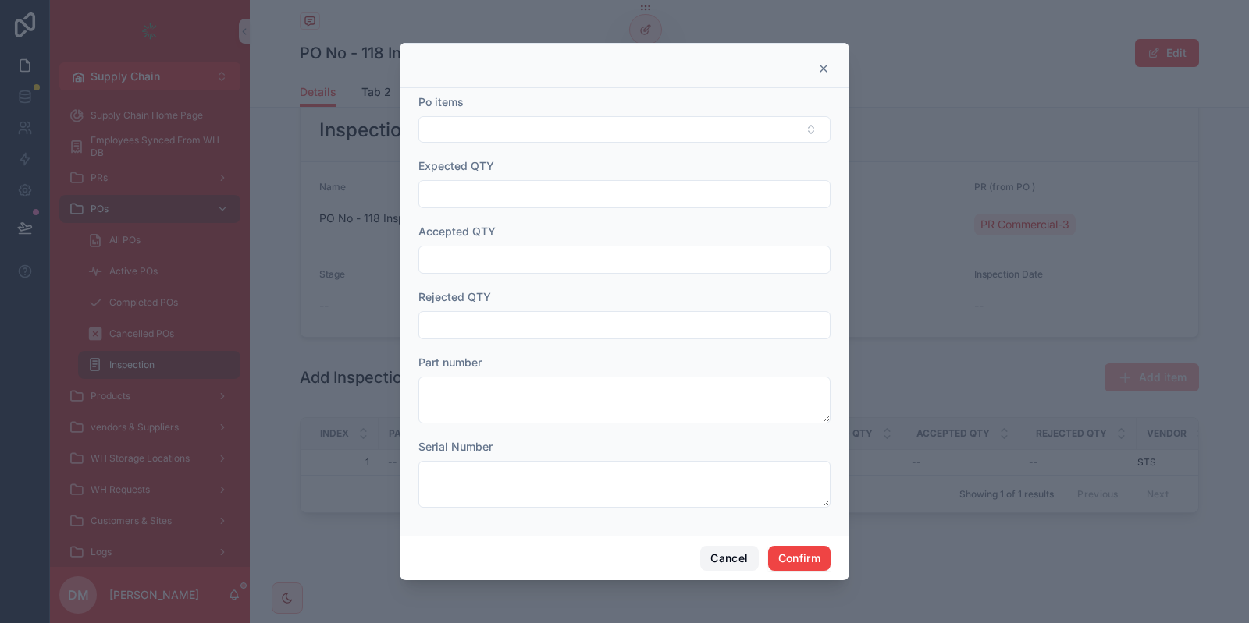
click at [732, 552] on button "Cancel" at bounding box center [729, 558] width 58 height 25
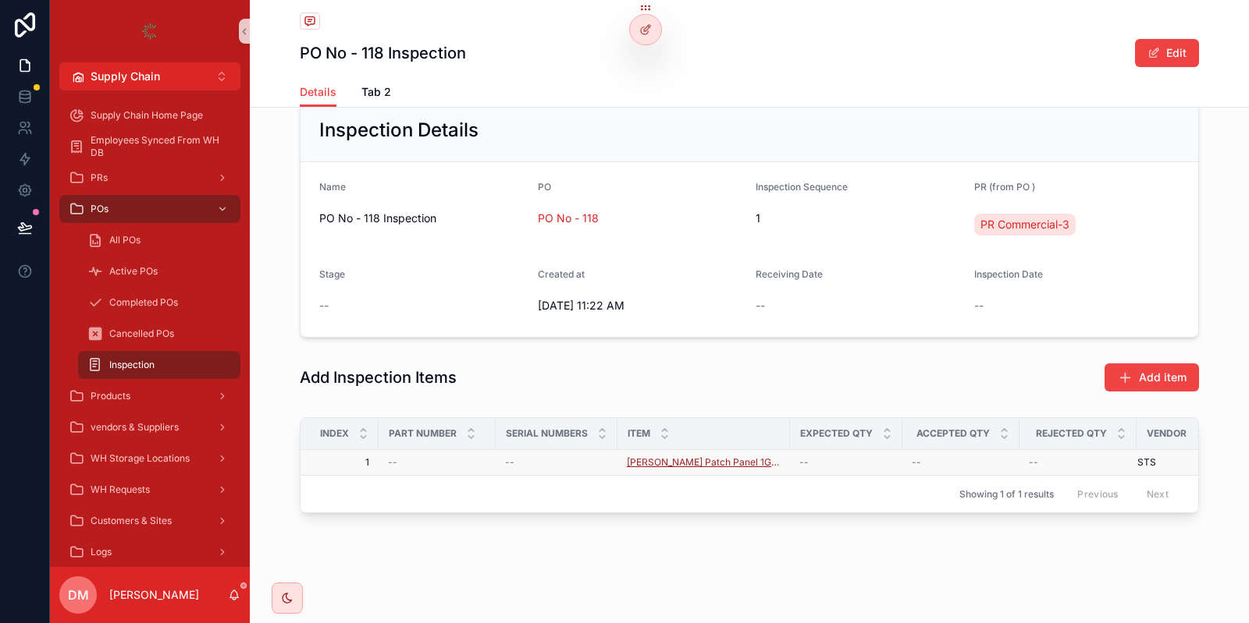
scroll to position [0, 44]
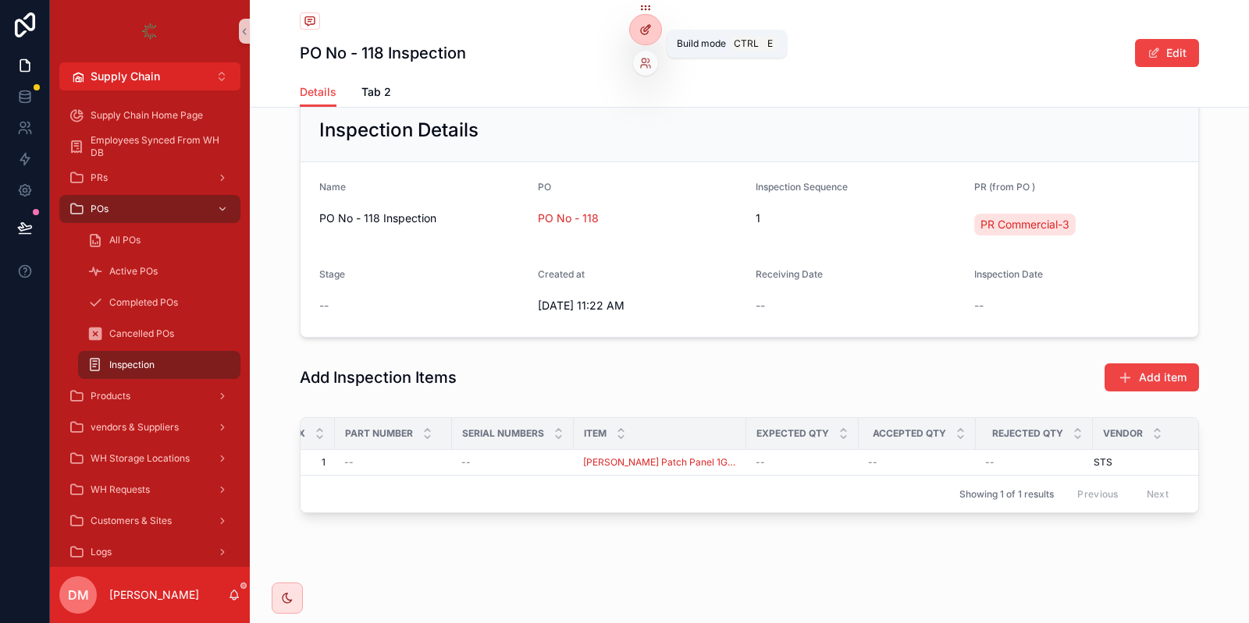
click at [639, 21] on div at bounding box center [645, 30] width 31 height 30
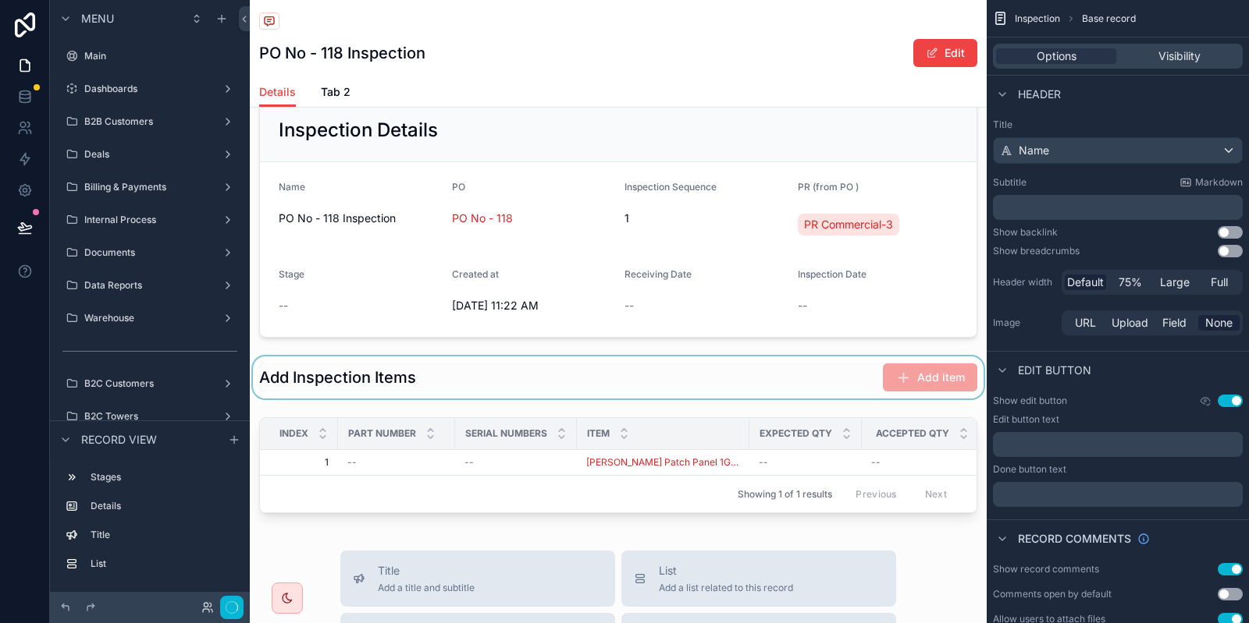
click at [815, 376] on div "scrollable content" at bounding box center [618, 378] width 737 height 42
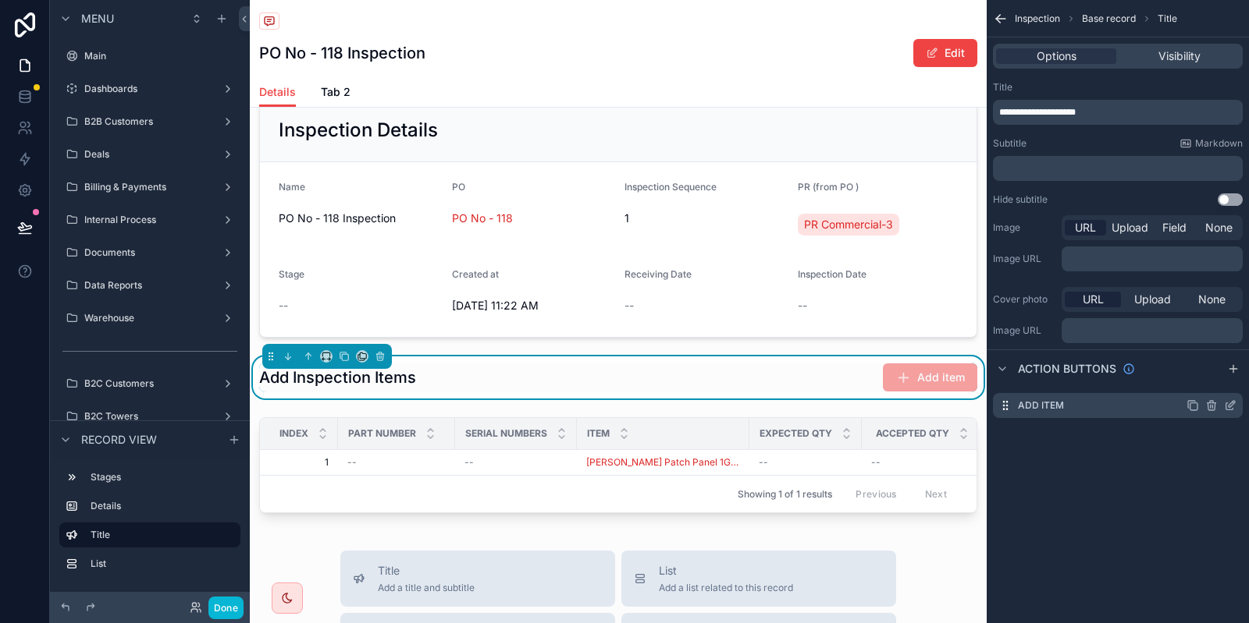
click at [1231, 407] on icon "scrollable content" at bounding box center [1230, 406] width 12 height 12
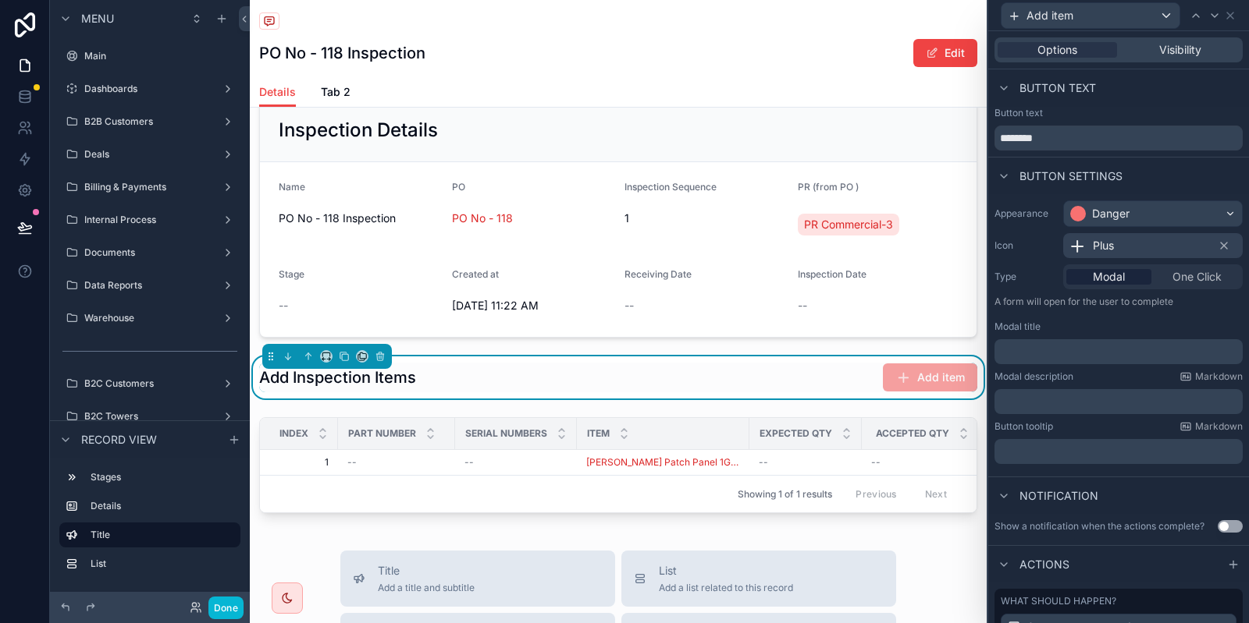
scroll to position [160, 0]
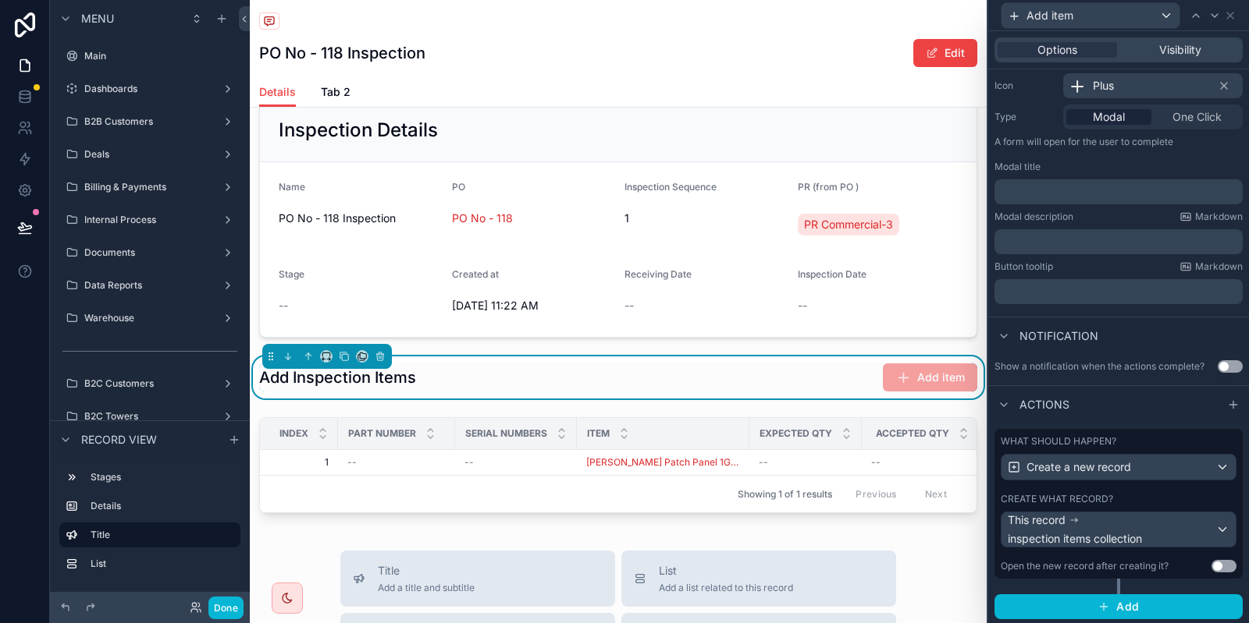
click at [1126, 486] on div "What should happen? Create a new record Create what record? This record inspect…" at bounding box center [1118, 504] width 248 height 150
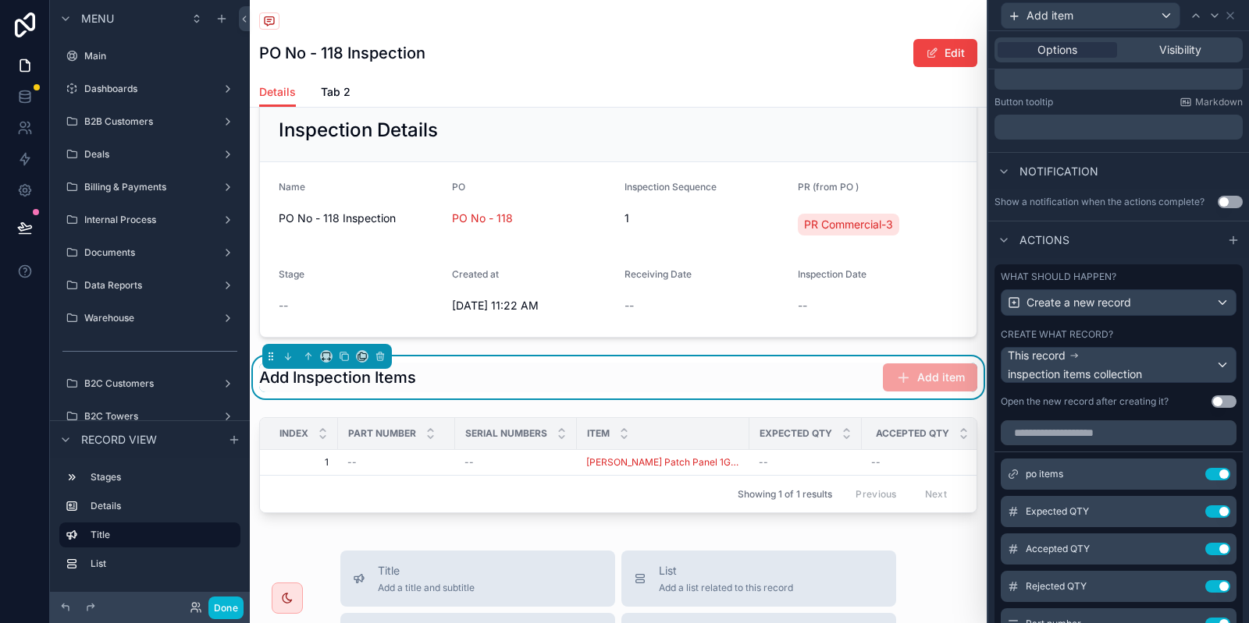
scroll to position [326, 0]
click at [1187, 473] on icon at bounding box center [1188, 471] width 6 height 6
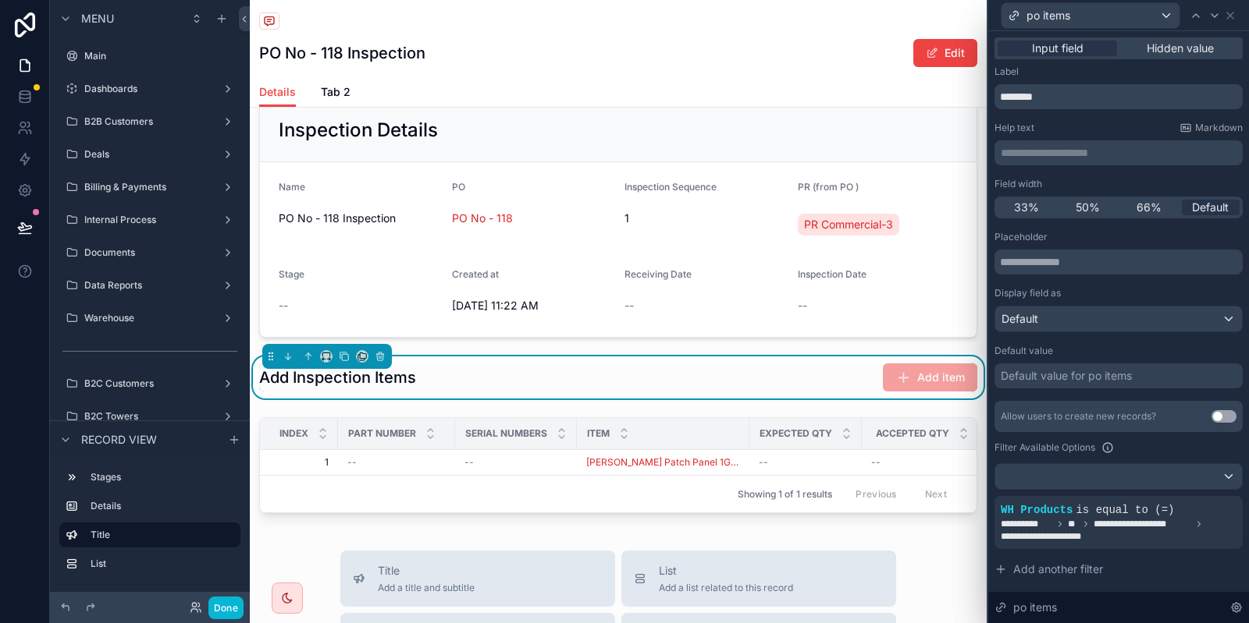
scroll to position [79, 0]
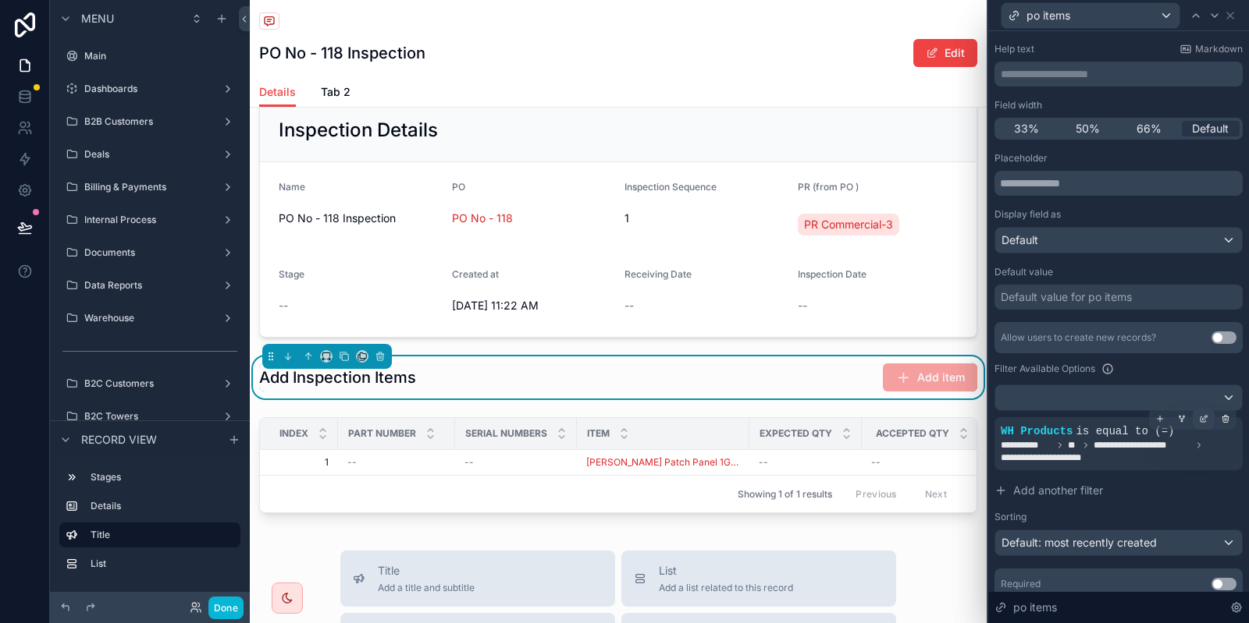
click at [1209, 413] on div at bounding box center [1203, 419] width 22 height 22
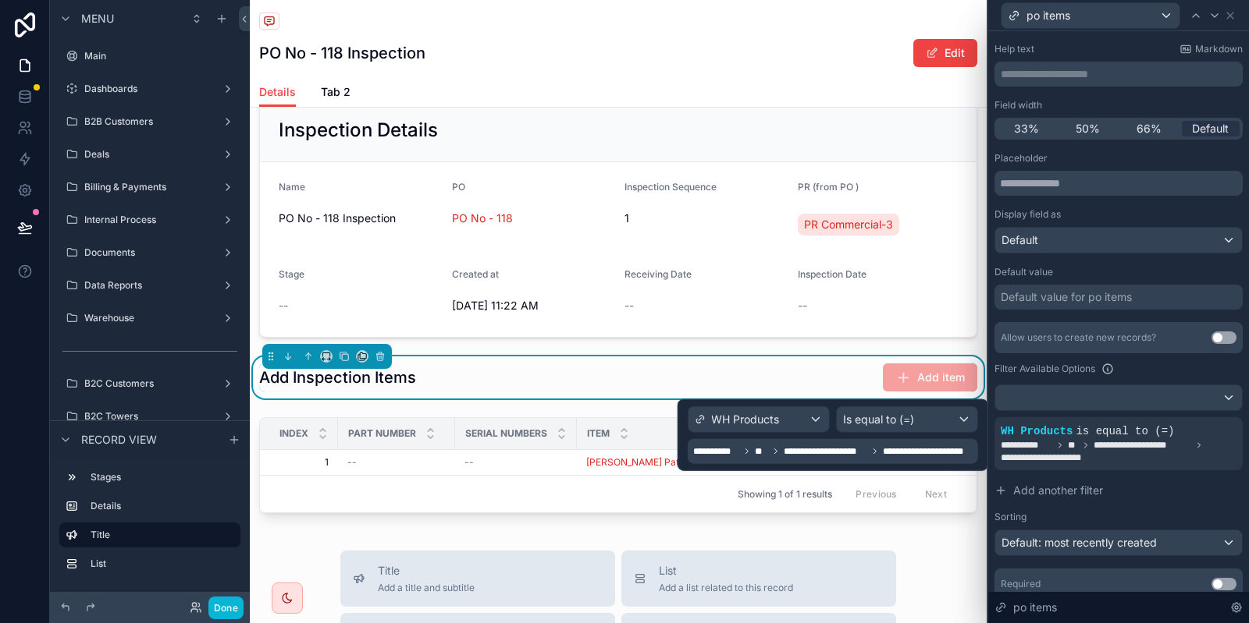
click at [776, 454] on icon at bounding box center [775, 451] width 9 height 9
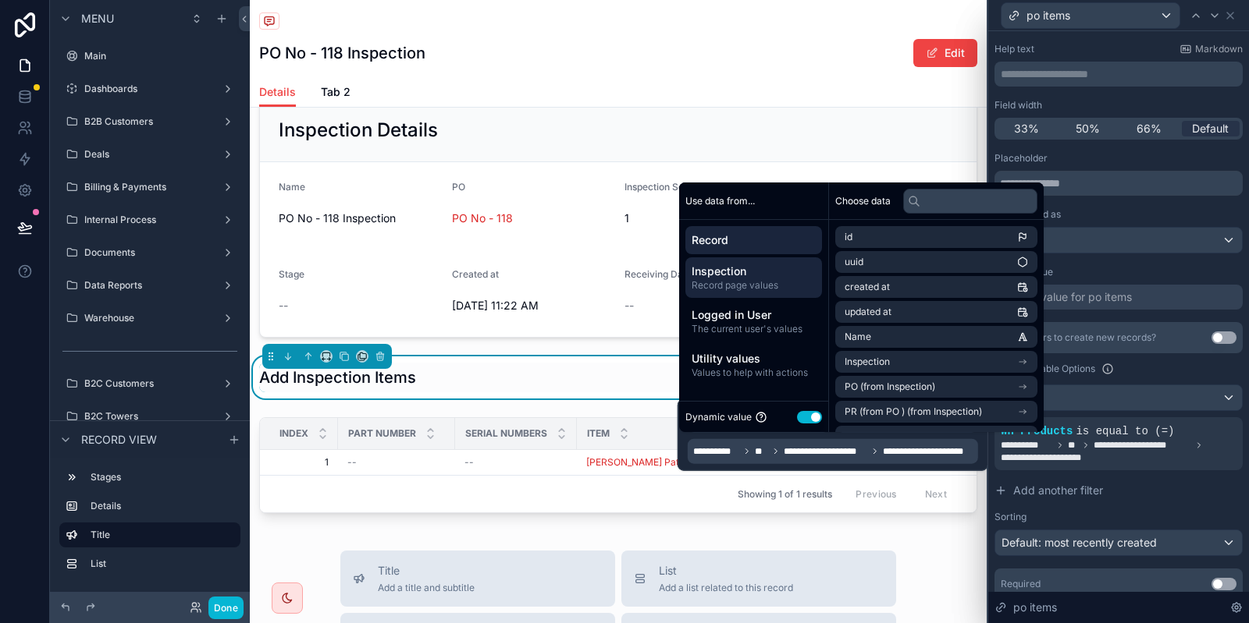
click at [746, 271] on span "Inspection" at bounding box center [753, 272] width 124 height 16
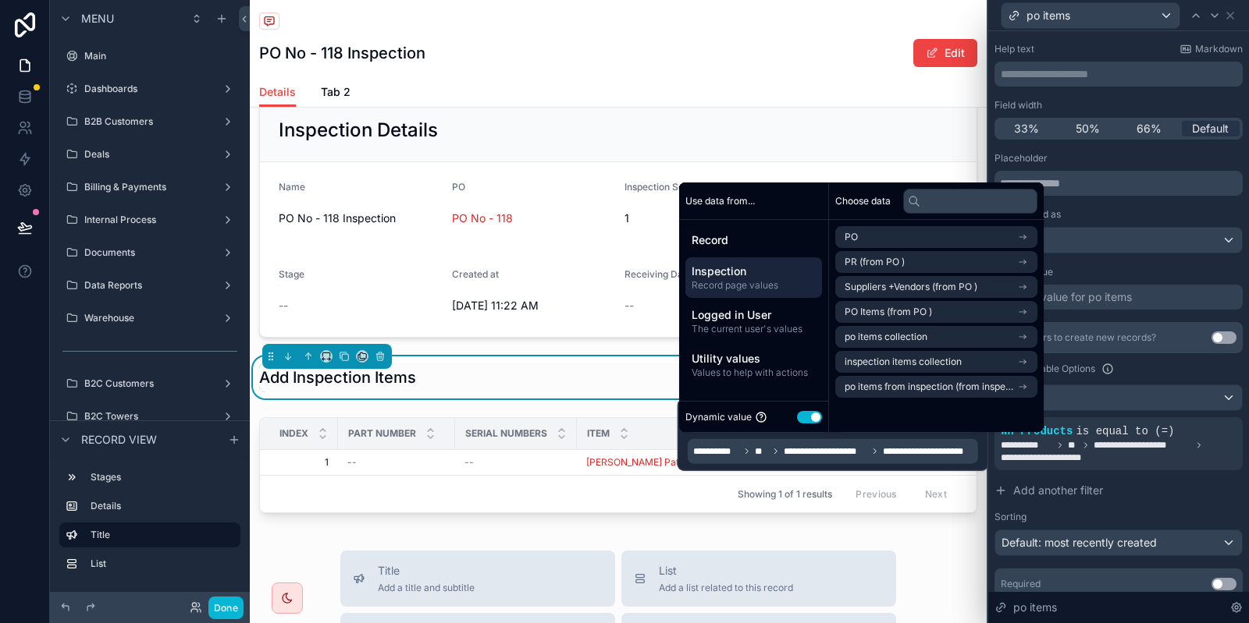
click at [925, 408] on div "Choose data PO PR (from PO ) Suppliers +Vendors (from PO ) PO Items (from PO ) …" at bounding box center [936, 308] width 215 height 250
click at [907, 390] on span "po items from inspection (from inspection items) collection" at bounding box center [930, 387] width 172 height 12
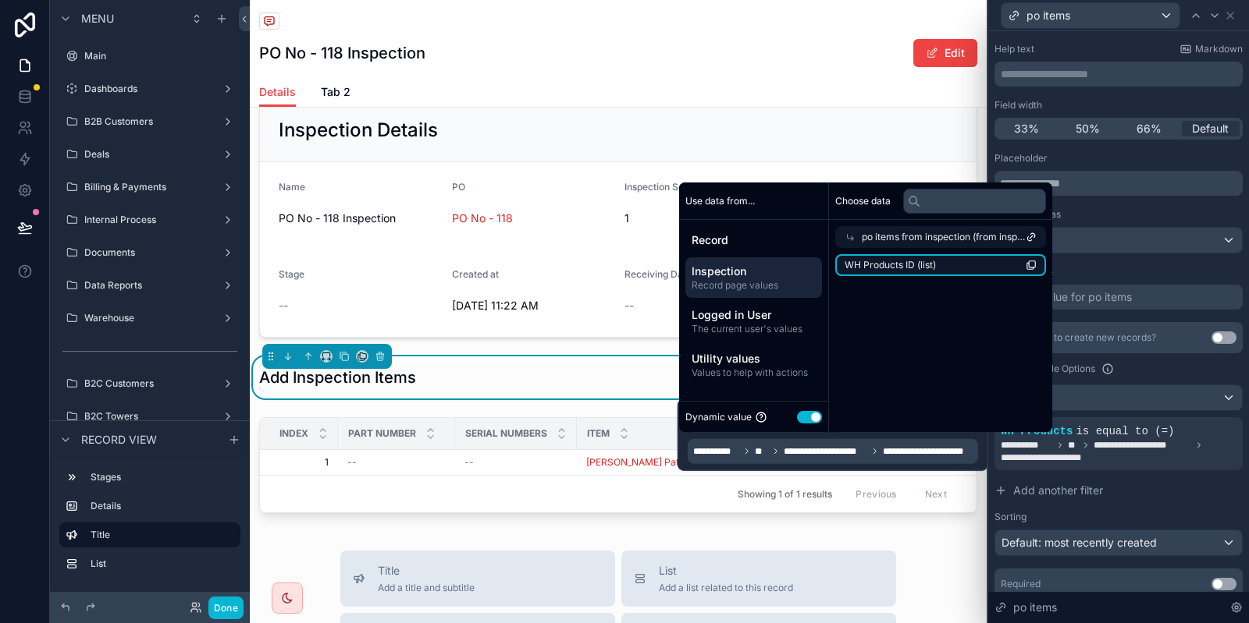
click at [888, 264] on span "WH Products ID (list)" at bounding box center [889, 265] width 91 height 12
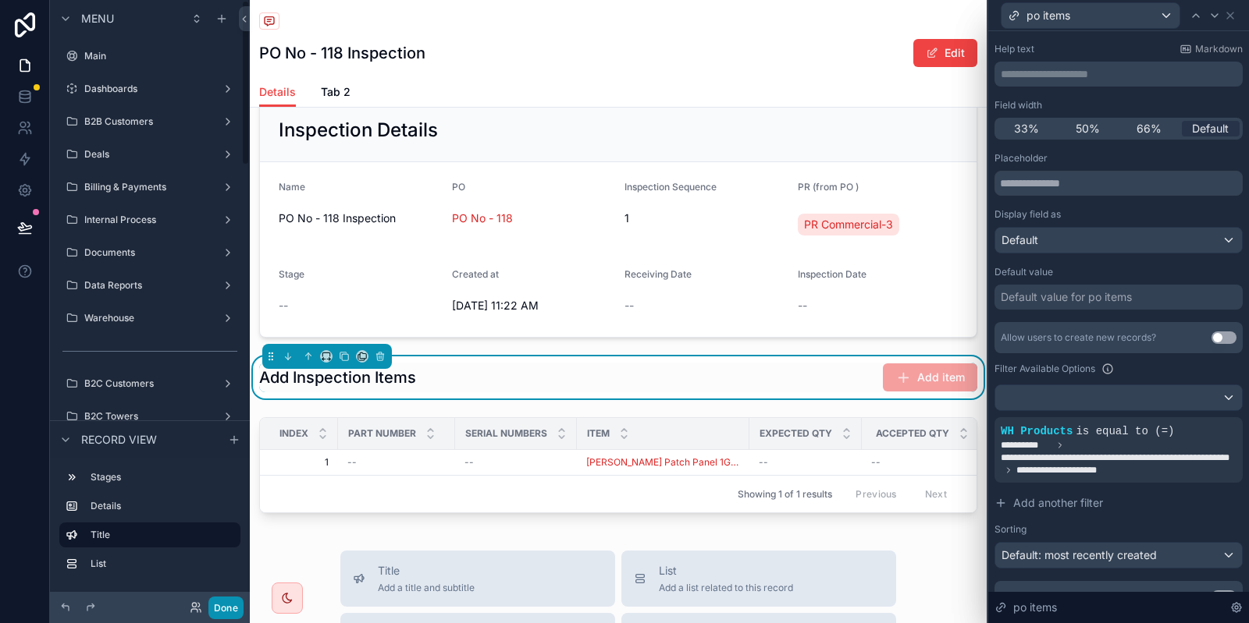
click at [221, 612] on button "Done" at bounding box center [225, 608] width 35 height 23
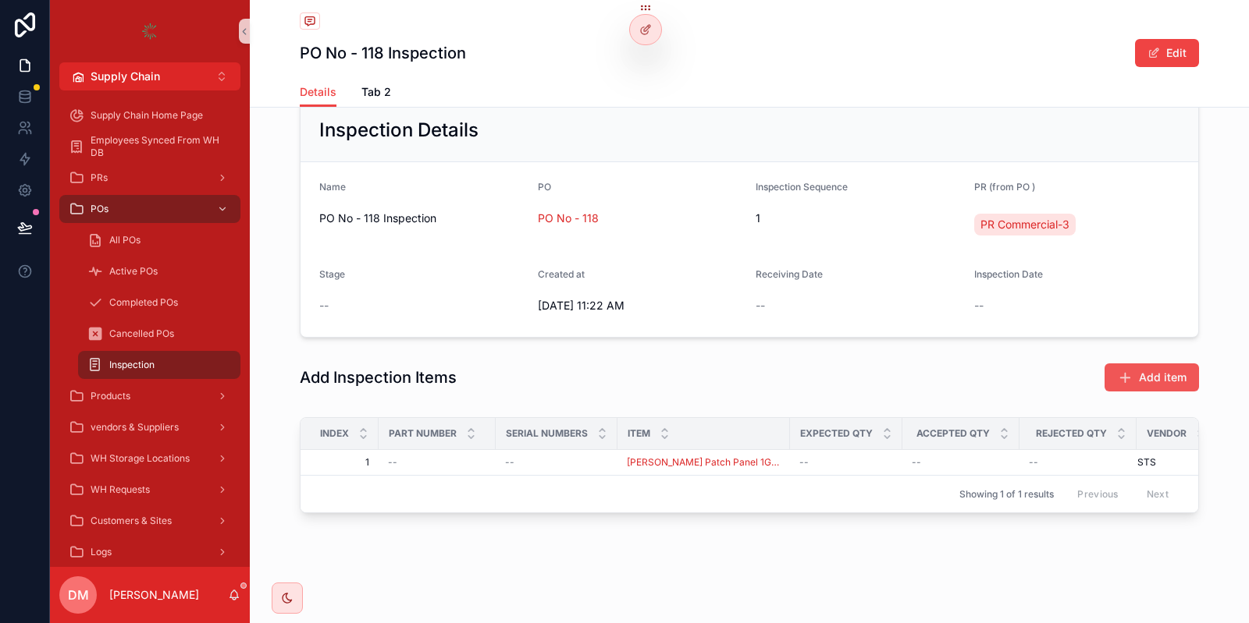
click at [1135, 385] on button "Add item" at bounding box center [1151, 378] width 94 height 28
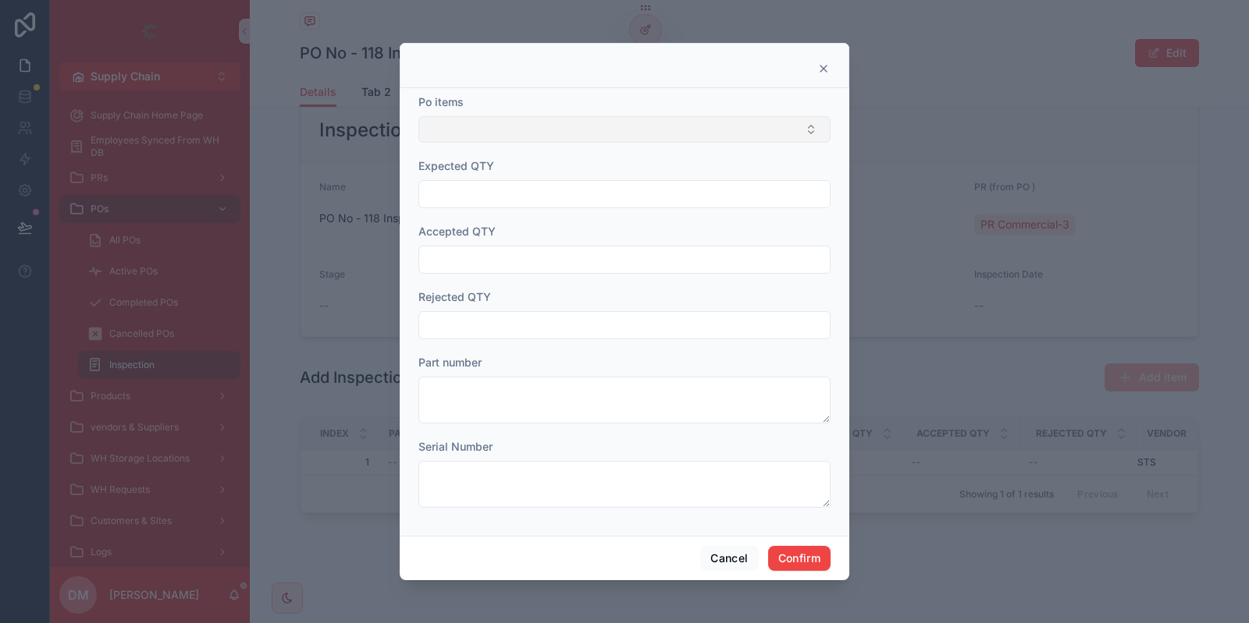
click at [499, 122] on button "Select Button" at bounding box center [624, 129] width 412 height 27
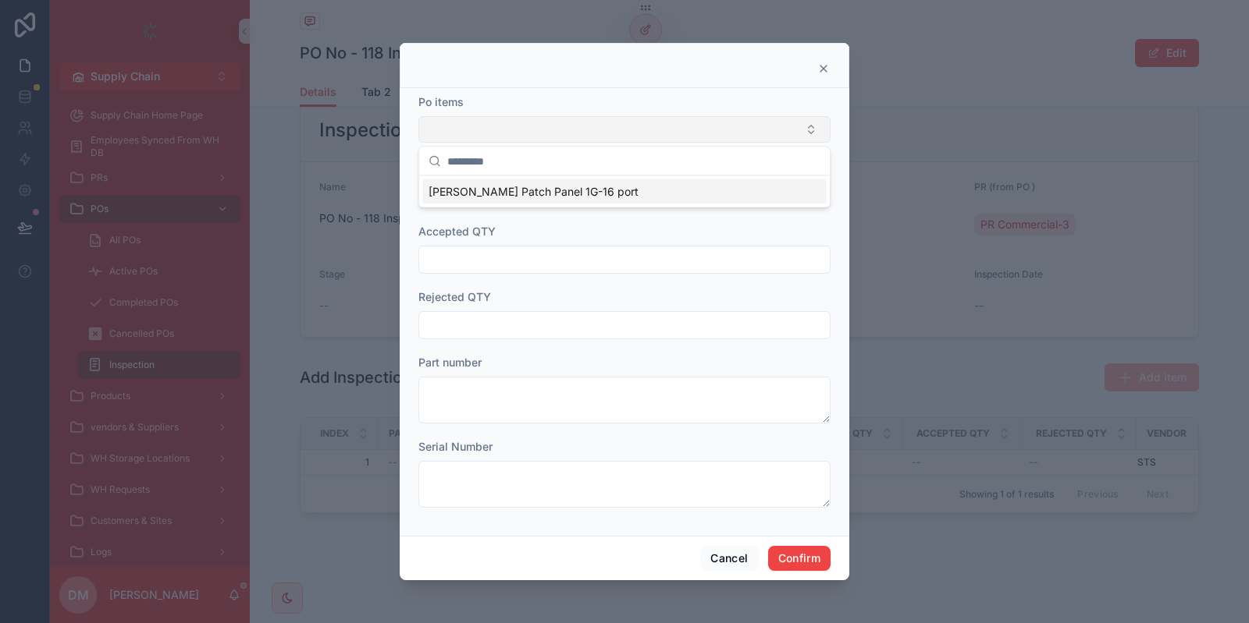
click at [502, 123] on button "Select Button" at bounding box center [624, 129] width 412 height 27
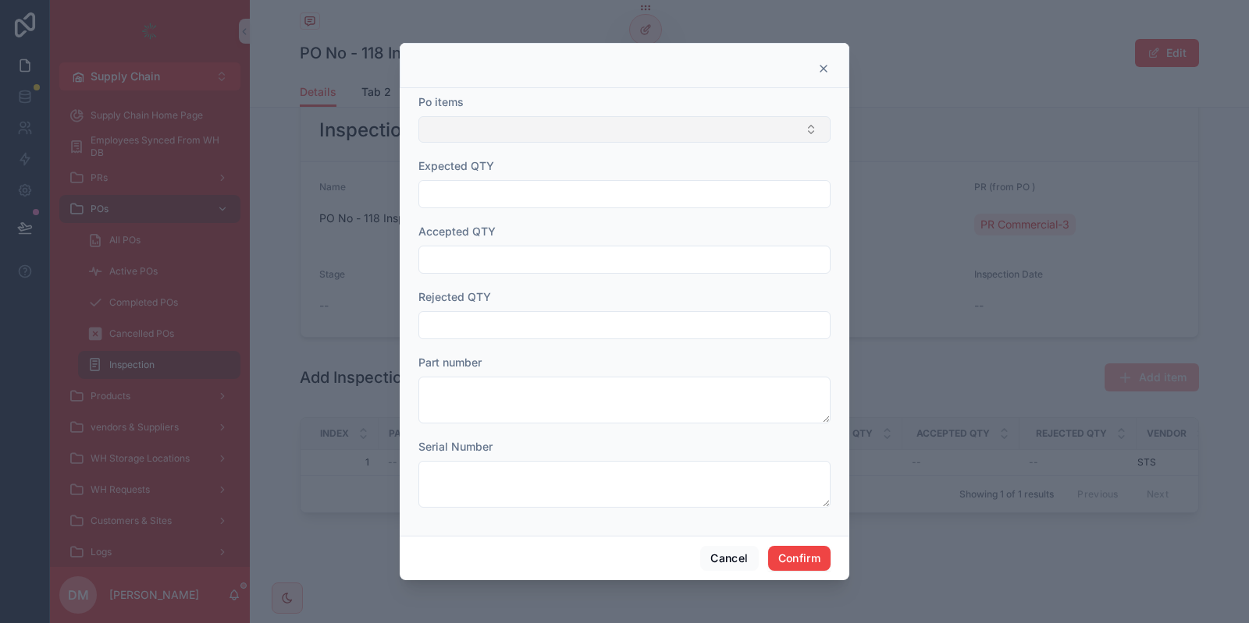
click at [502, 123] on button "Select Button" at bounding box center [624, 129] width 412 height 27
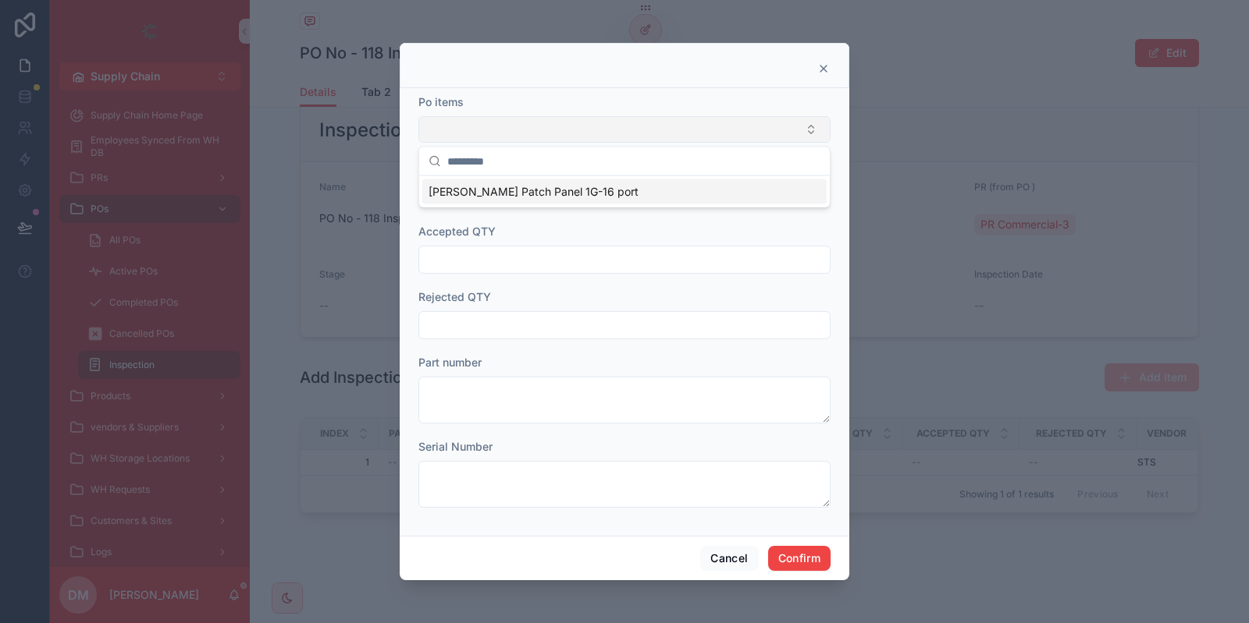
click at [505, 121] on button "Select Button" at bounding box center [624, 129] width 412 height 27
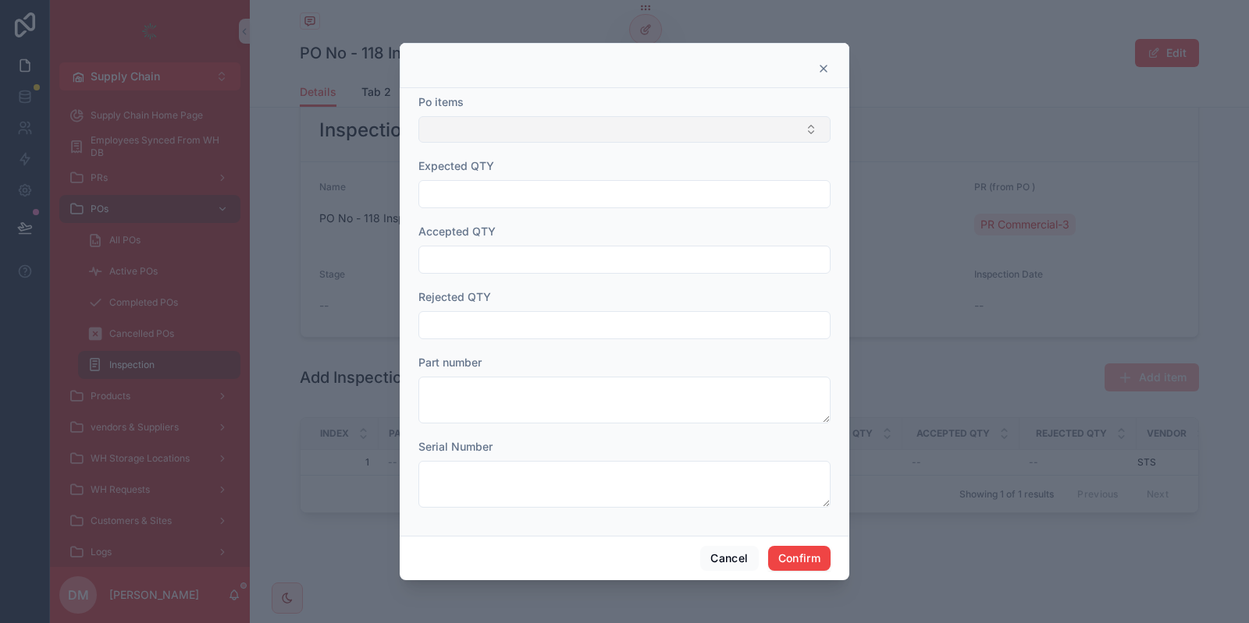
click at [506, 124] on button "Select Button" at bounding box center [624, 129] width 412 height 27
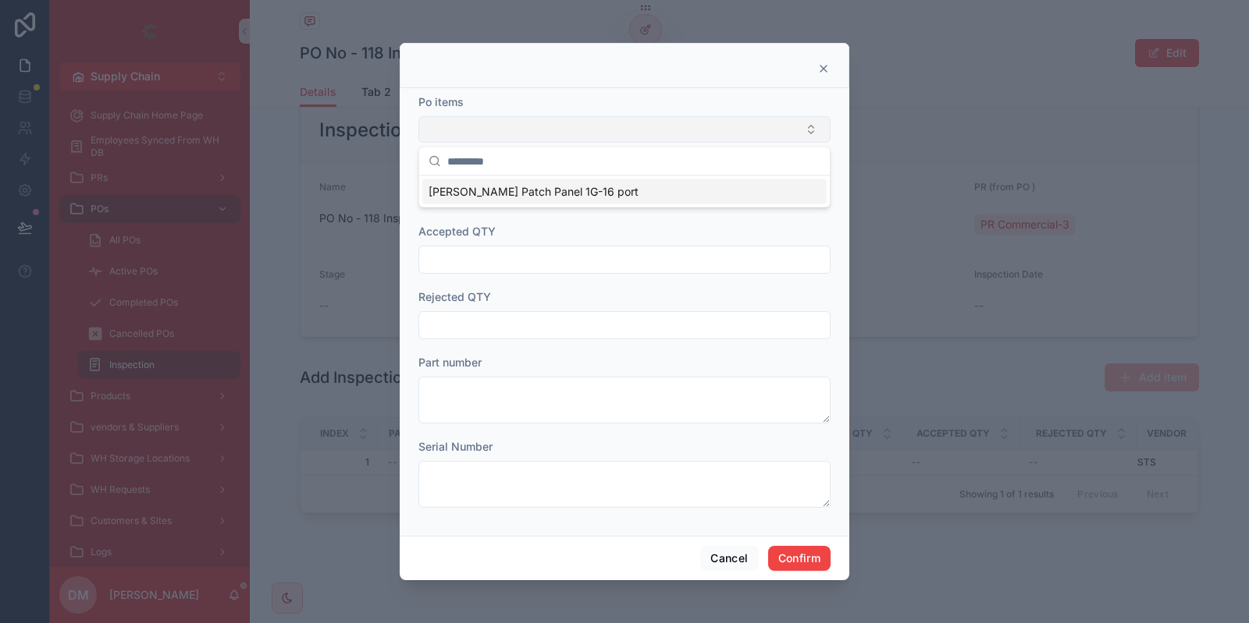
click at [506, 124] on button "Select Button" at bounding box center [624, 129] width 412 height 27
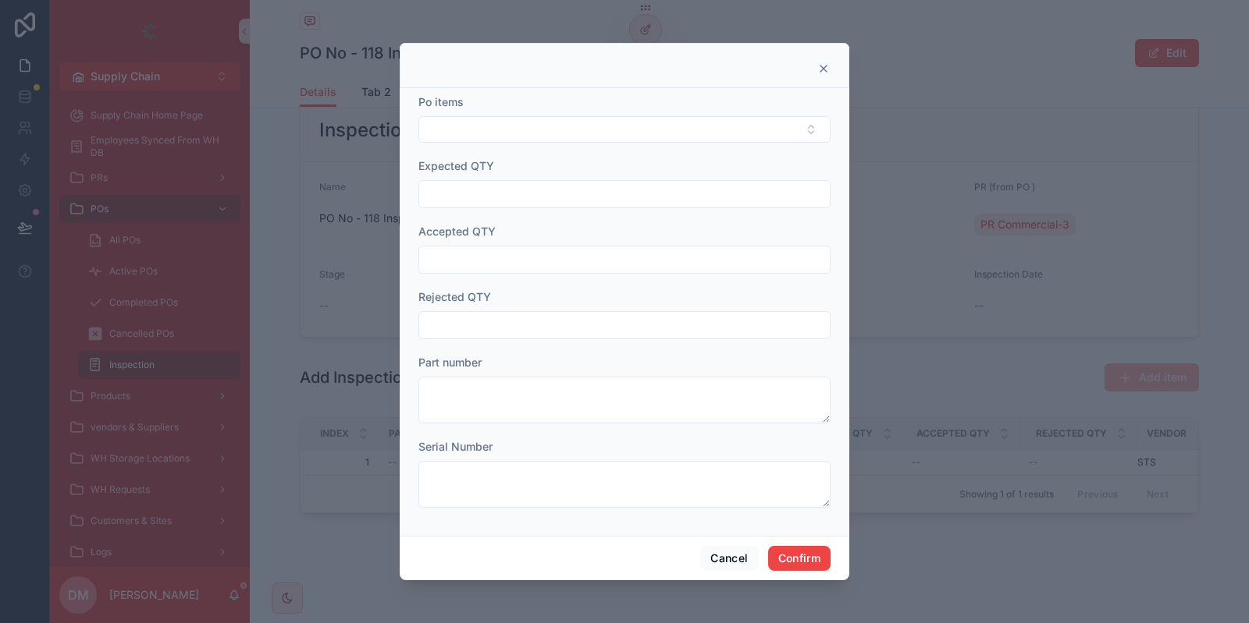
click at [823, 71] on icon at bounding box center [823, 68] width 12 height 12
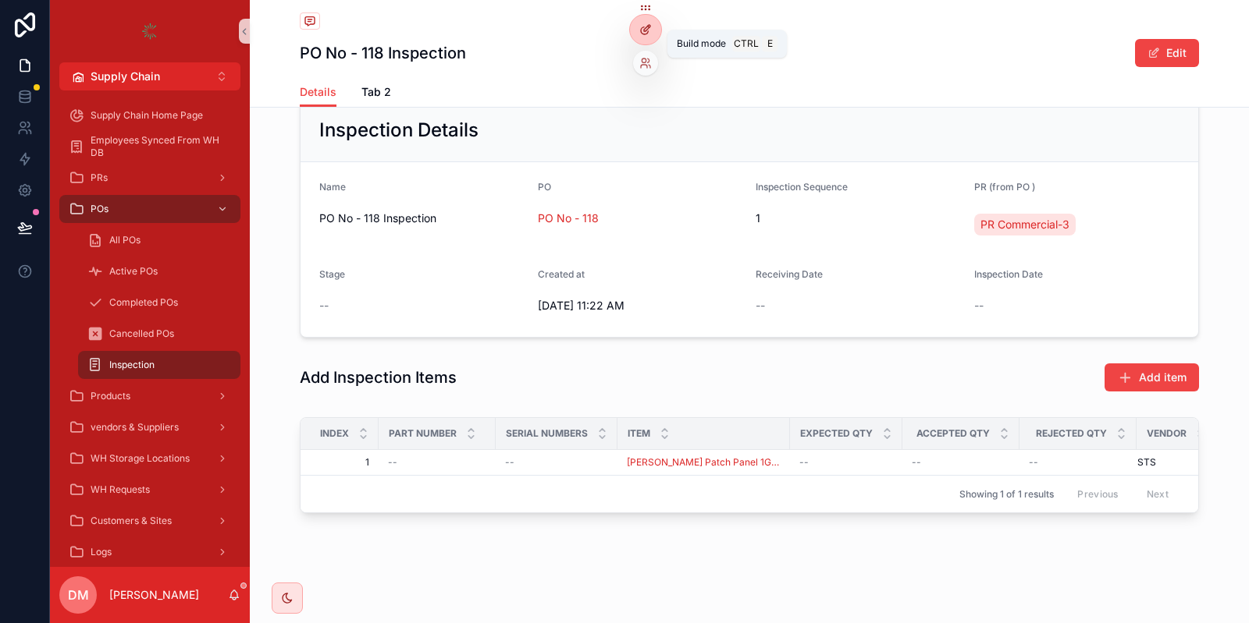
click at [642, 31] on icon at bounding box center [645, 29] width 12 height 12
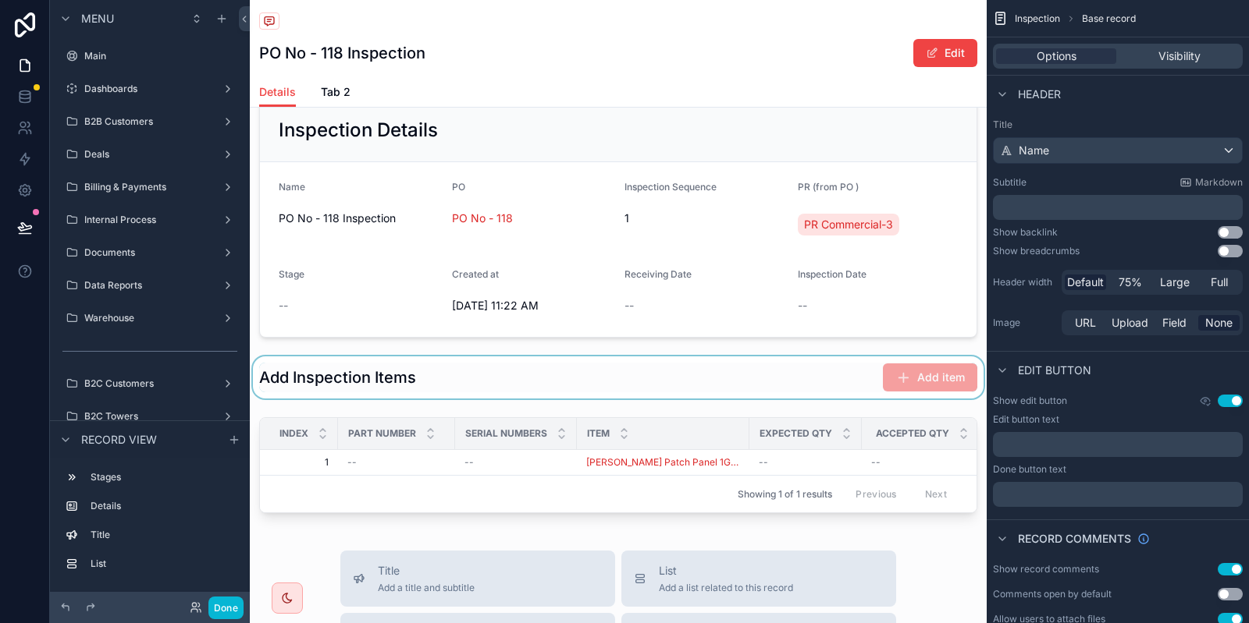
click at [804, 377] on div "scrollable content" at bounding box center [618, 378] width 737 height 42
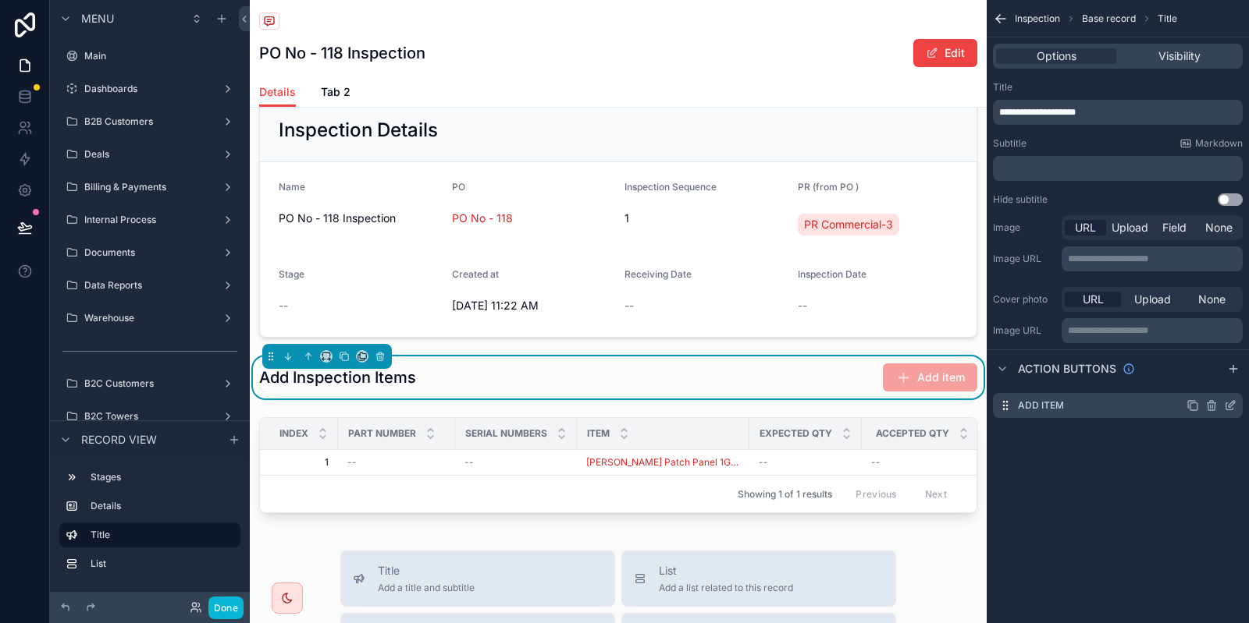
click at [1227, 404] on icon "scrollable content" at bounding box center [1230, 406] width 12 height 12
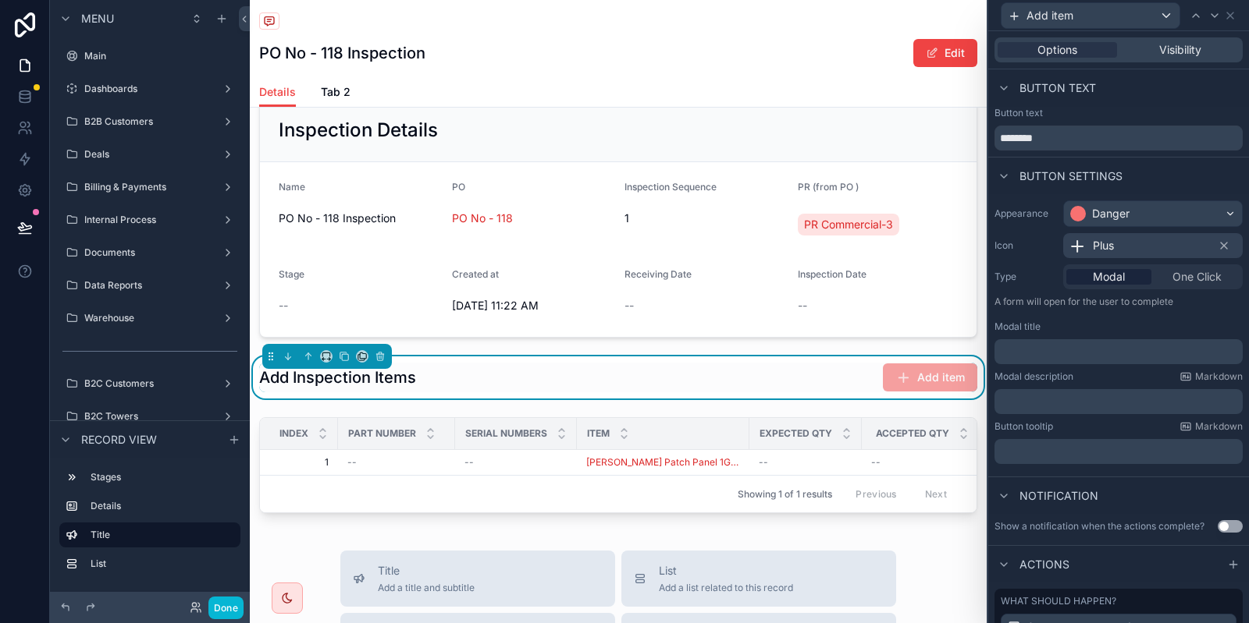
scroll to position [160, 0]
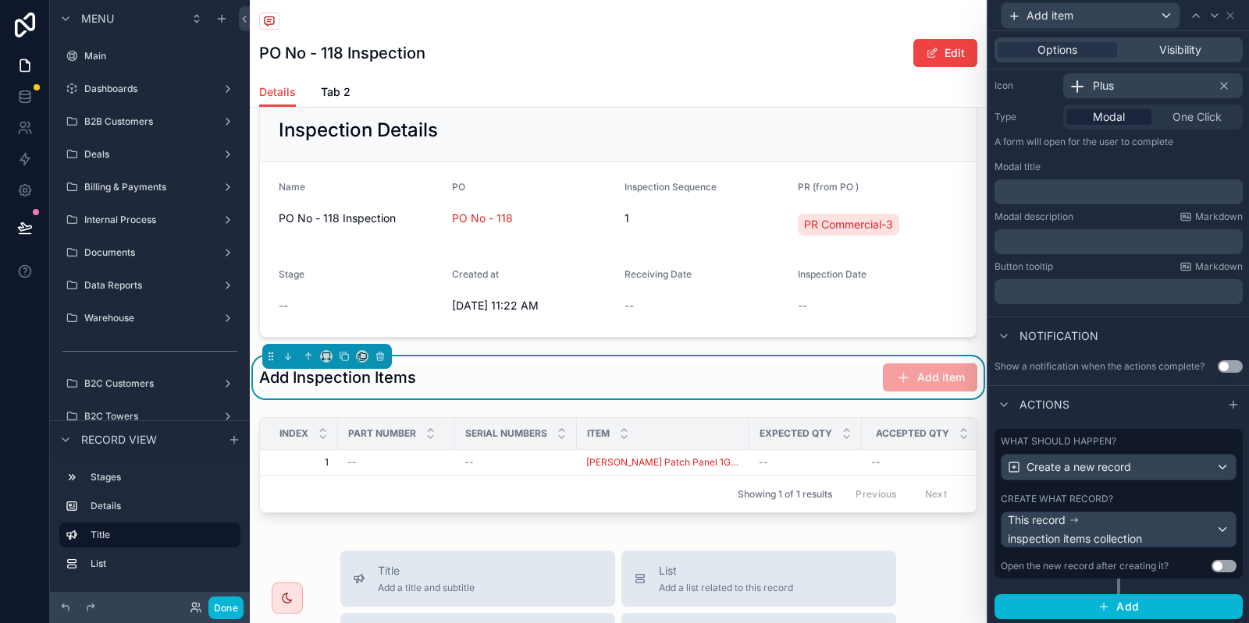
click at [1103, 490] on div "What should happen? Create a new record Create what record? This record inspect…" at bounding box center [1118, 504] width 248 height 150
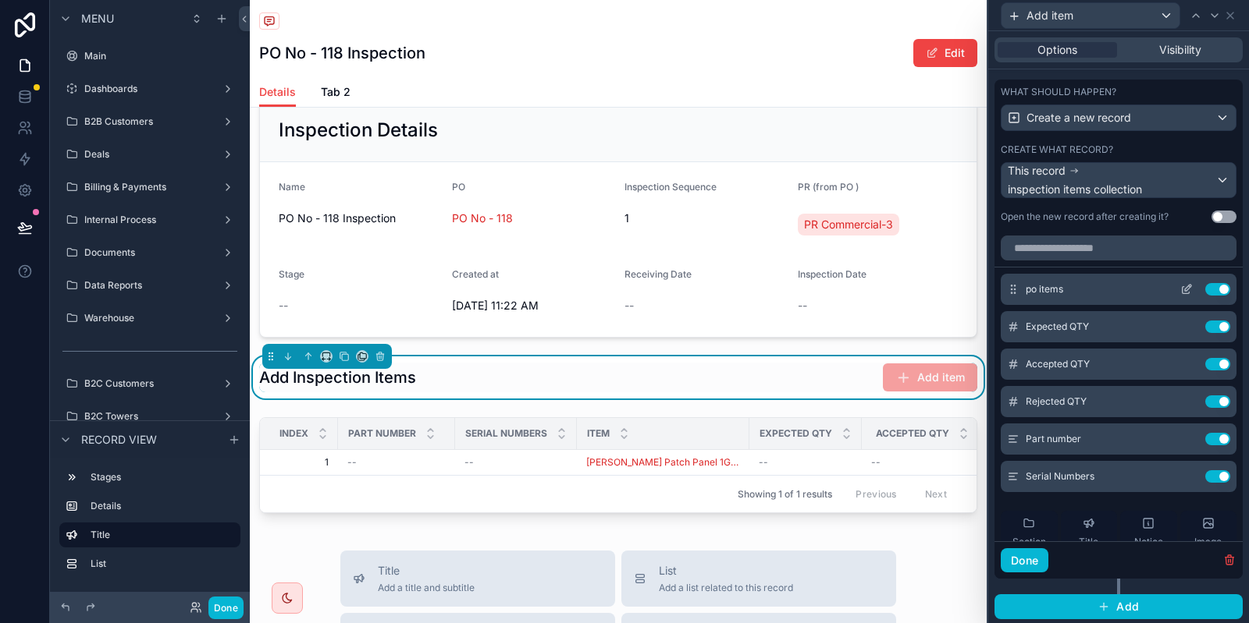
click at [1187, 291] on icon at bounding box center [1186, 289] width 12 height 12
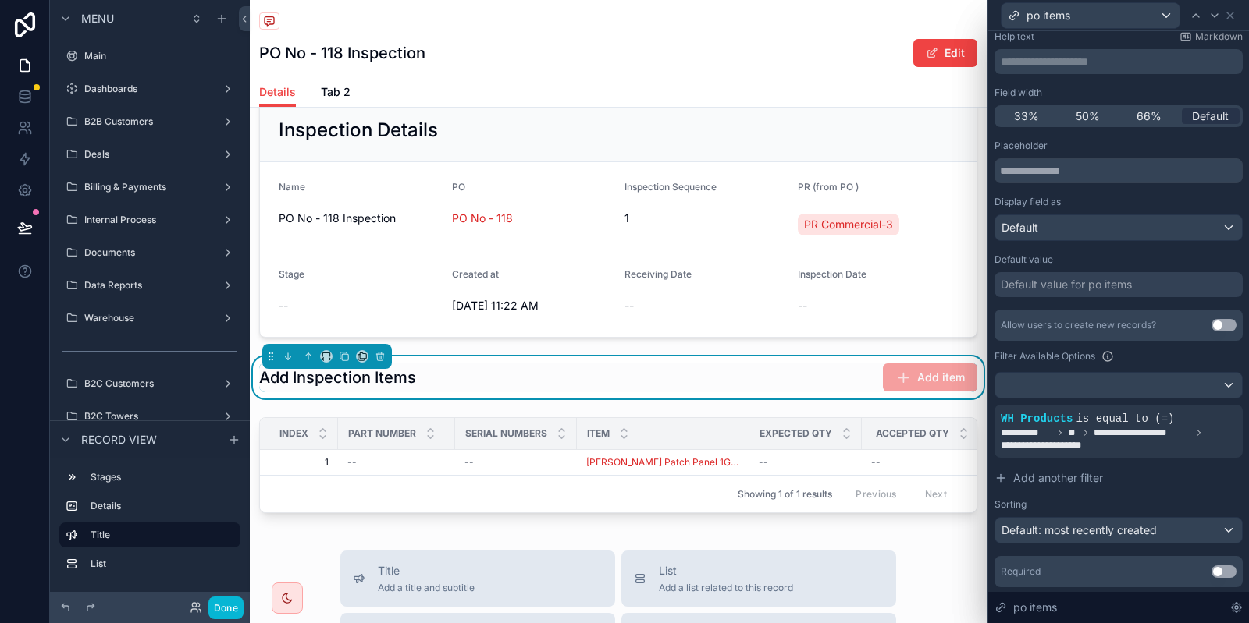
scroll to position [94, 0]
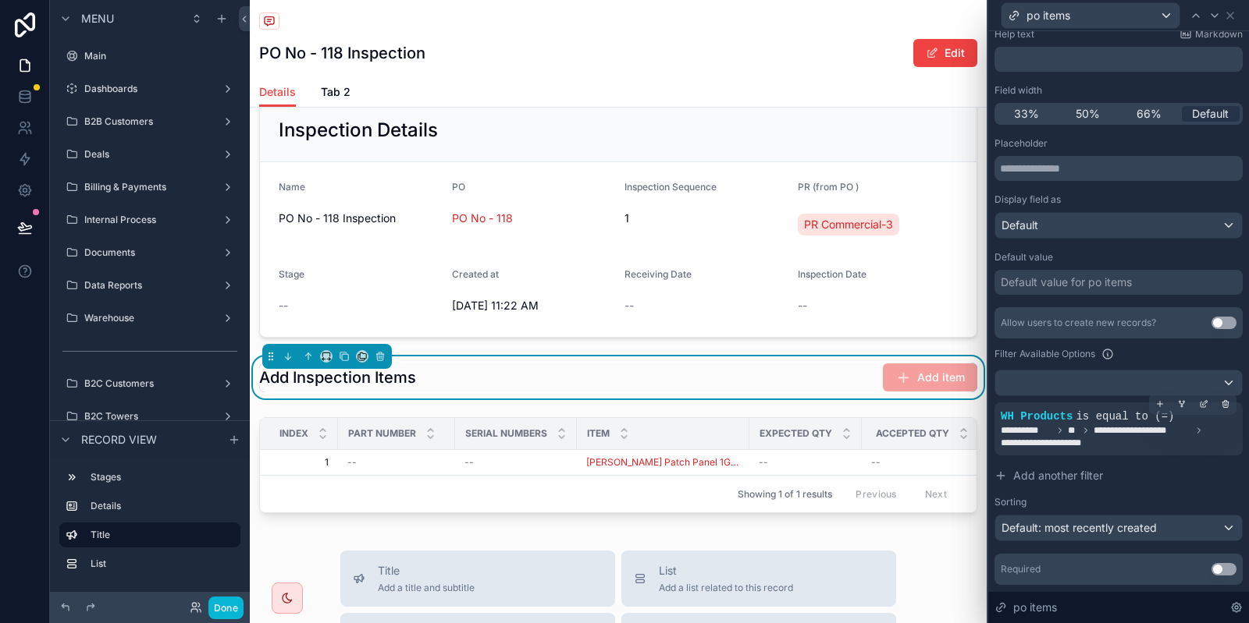
click at [1204, 424] on span "**********" at bounding box center [1118, 436] width 236 height 25
click at [1204, 407] on icon at bounding box center [1202, 405] width 5 height 5
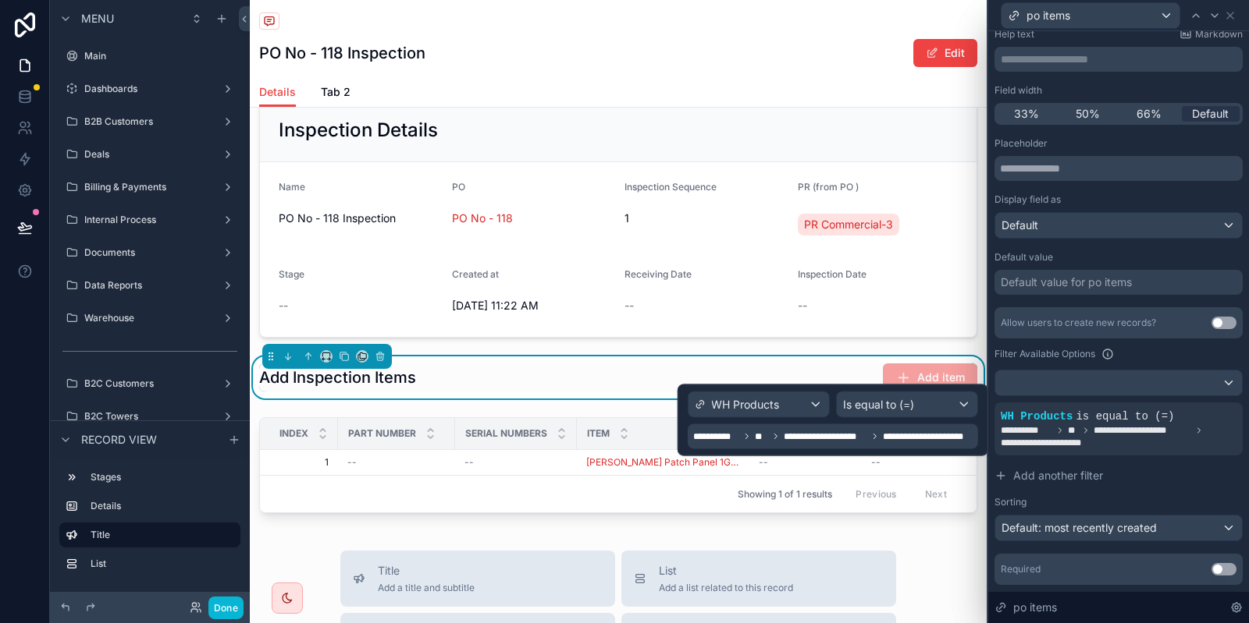
click at [797, 428] on div "**********" at bounding box center [833, 437] width 281 height 19
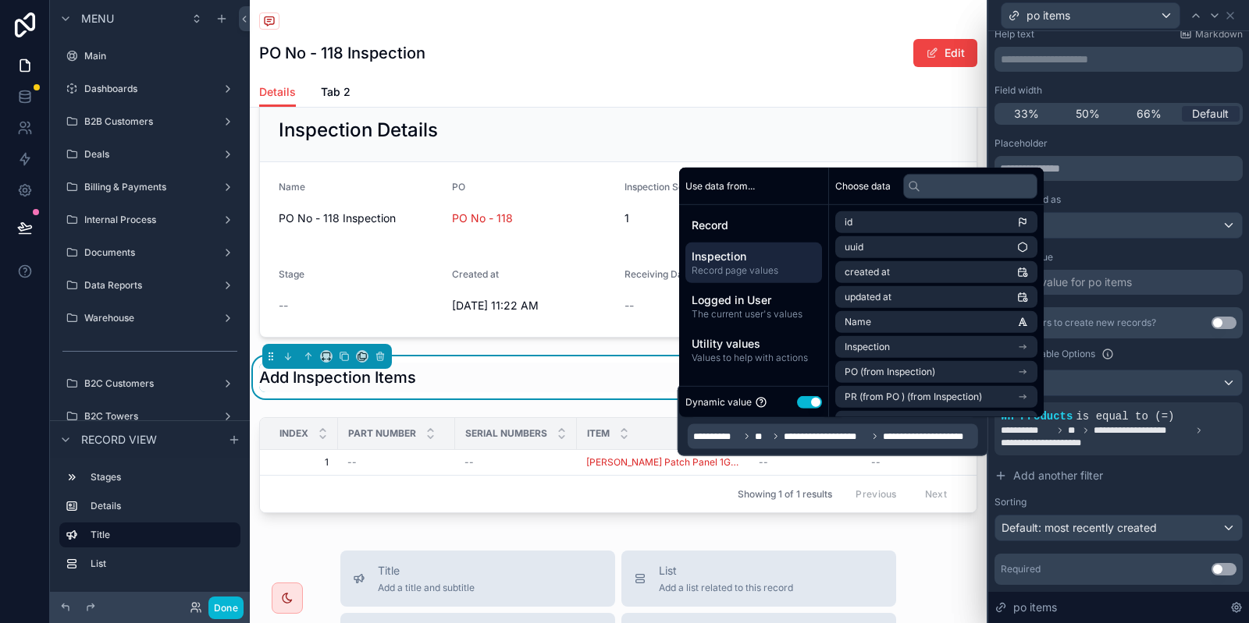
click at [766, 264] on span "Inspection" at bounding box center [753, 257] width 124 height 16
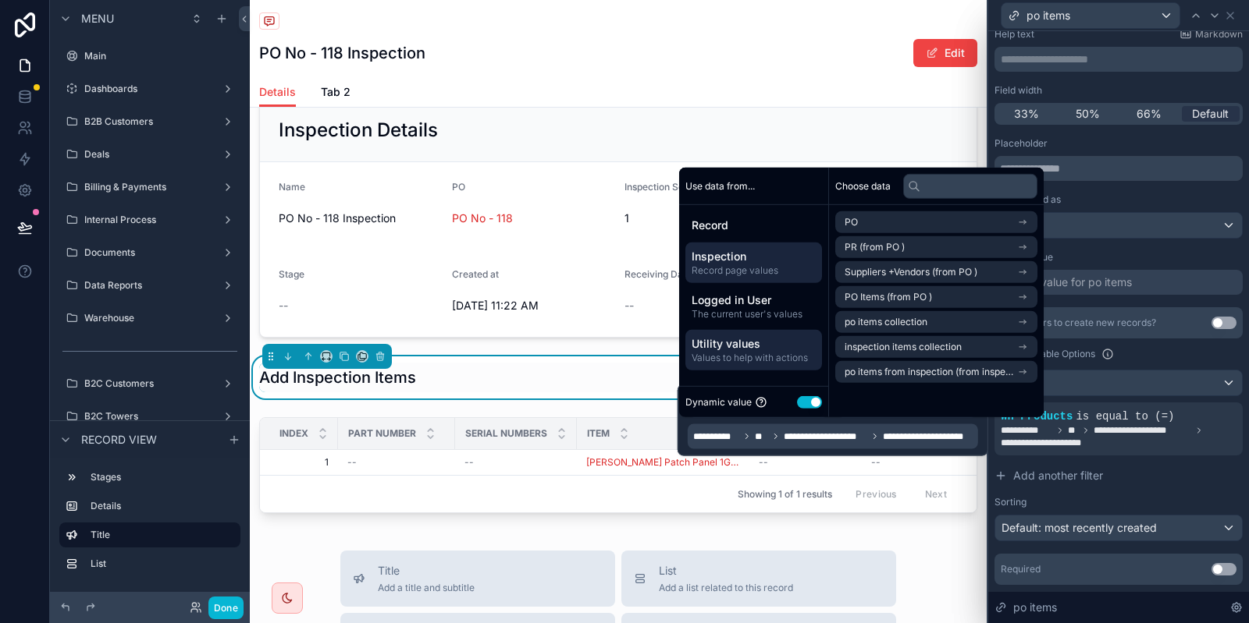
click at [769, 357] on span "Values to help with actions" at bounding box center [753, 358] width 124 height 12
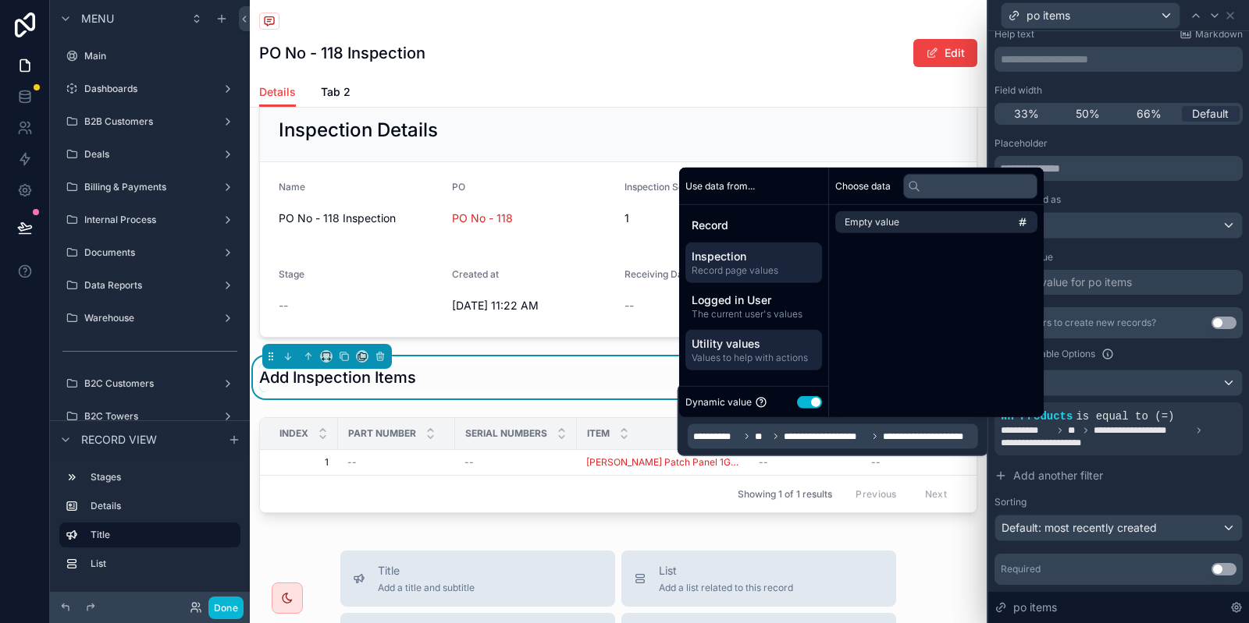
click at [727, 262] on span "Inspection" at bounding box center [753, 257] width 124 height 16
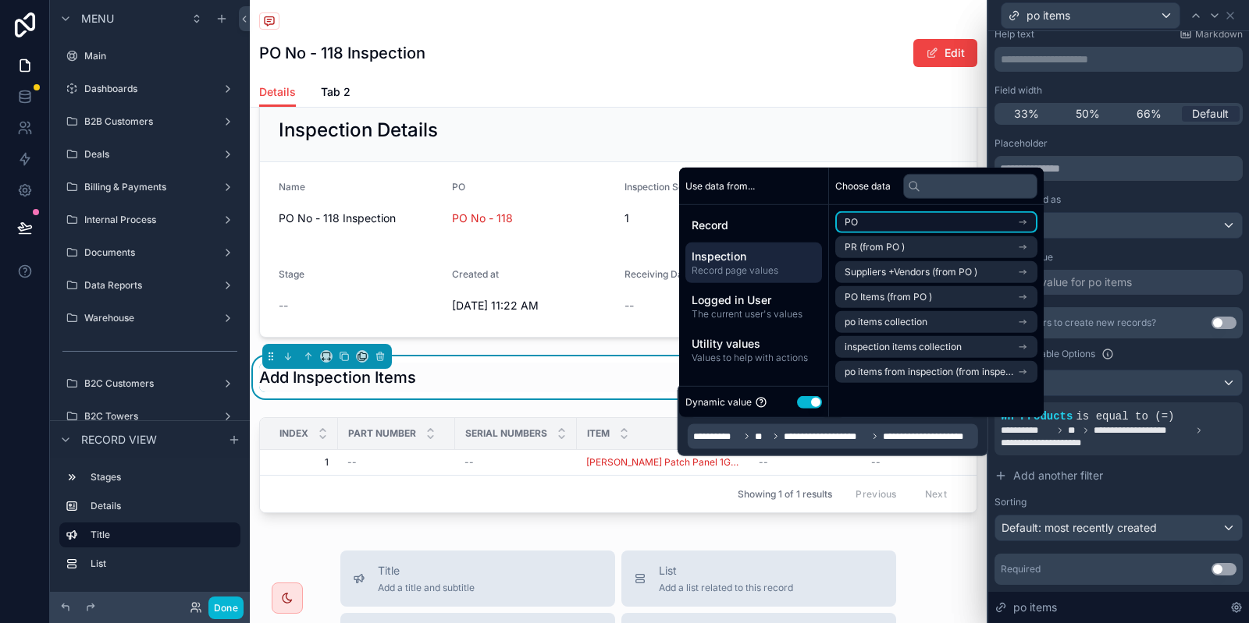
click at [890, 232] on li "PO" at bounding box center [936, 222] width 202 height 22
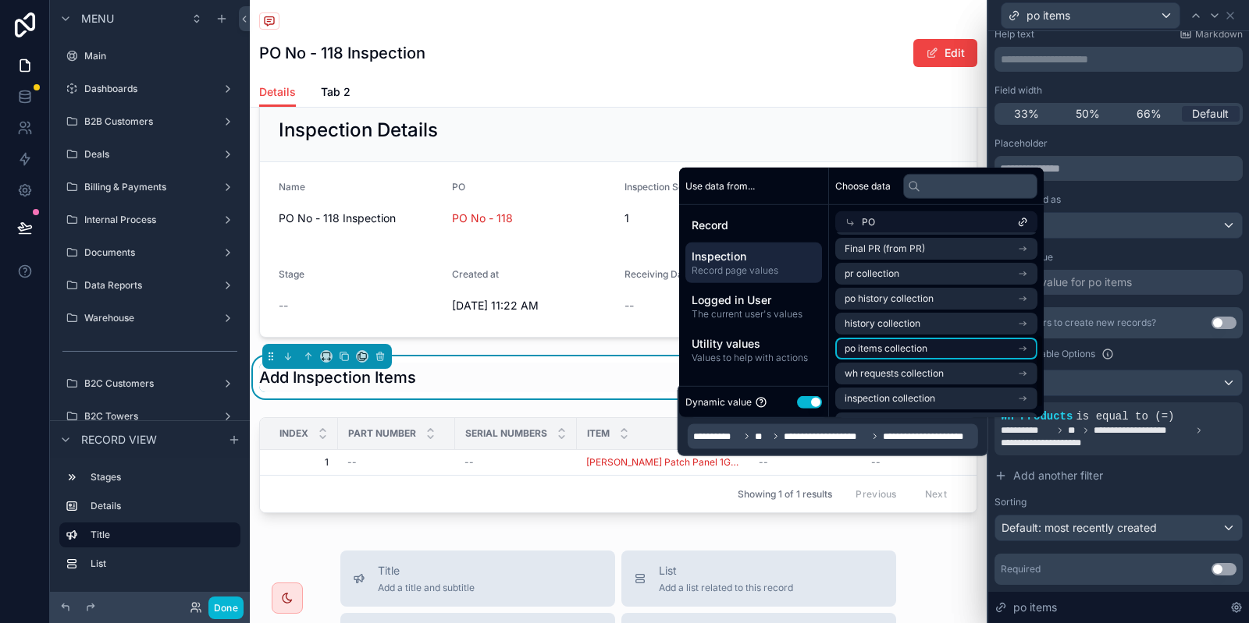
scroll to position [253, 0]
click at [896, 353] on li "po items collection" at bounding box center [936, 347] width 202 height 22
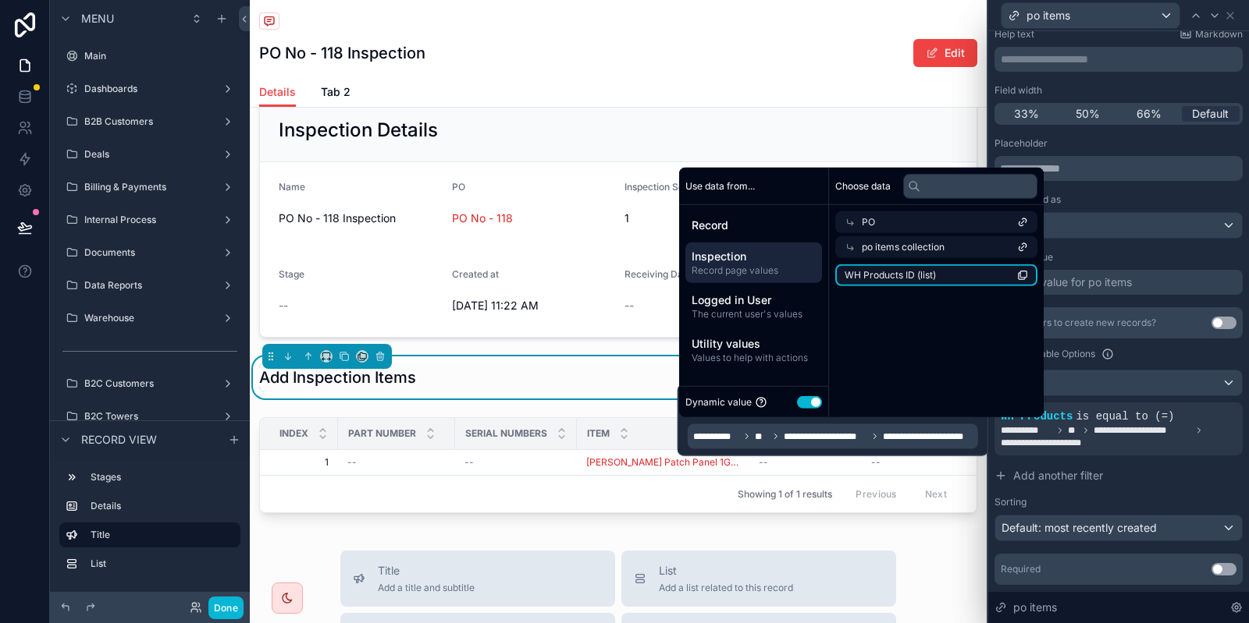
click at [933, 275] on span "WH Products ID (list)" at bounding box center [889, 275] width 91 height 12
click at [871, 282] on span "WH Products ID (list)" at bounding box center [889, 275] width 91 height 12
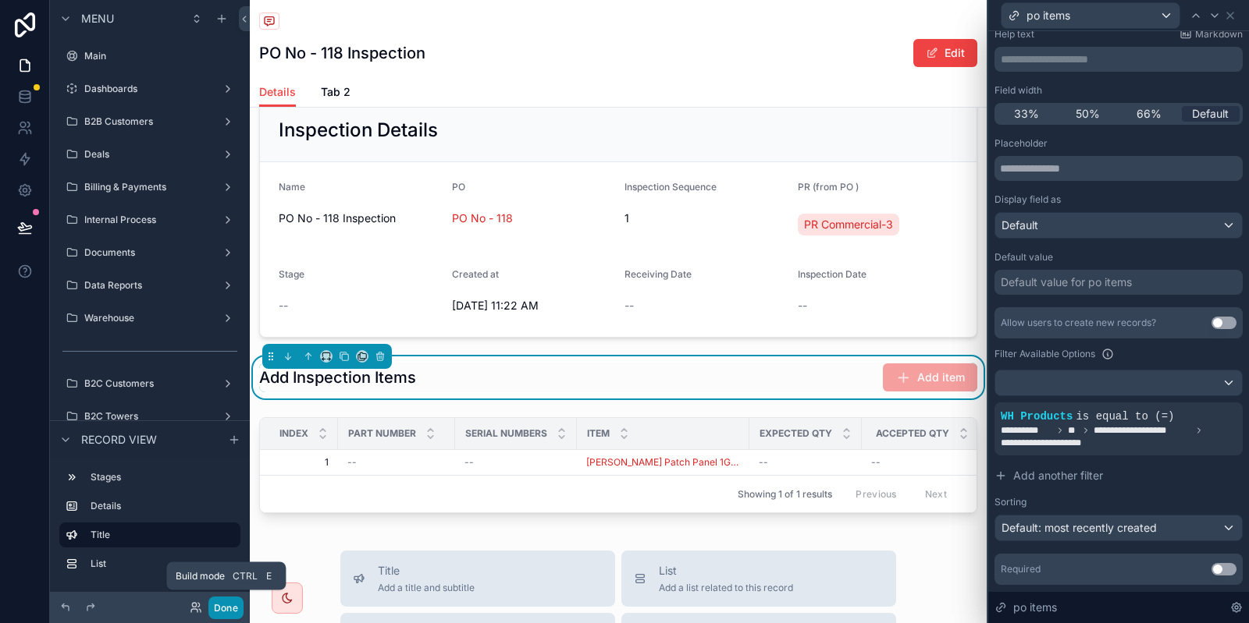
click at [231, 609] on button "Done" at bounding box center [225, 608] width 35 height 23
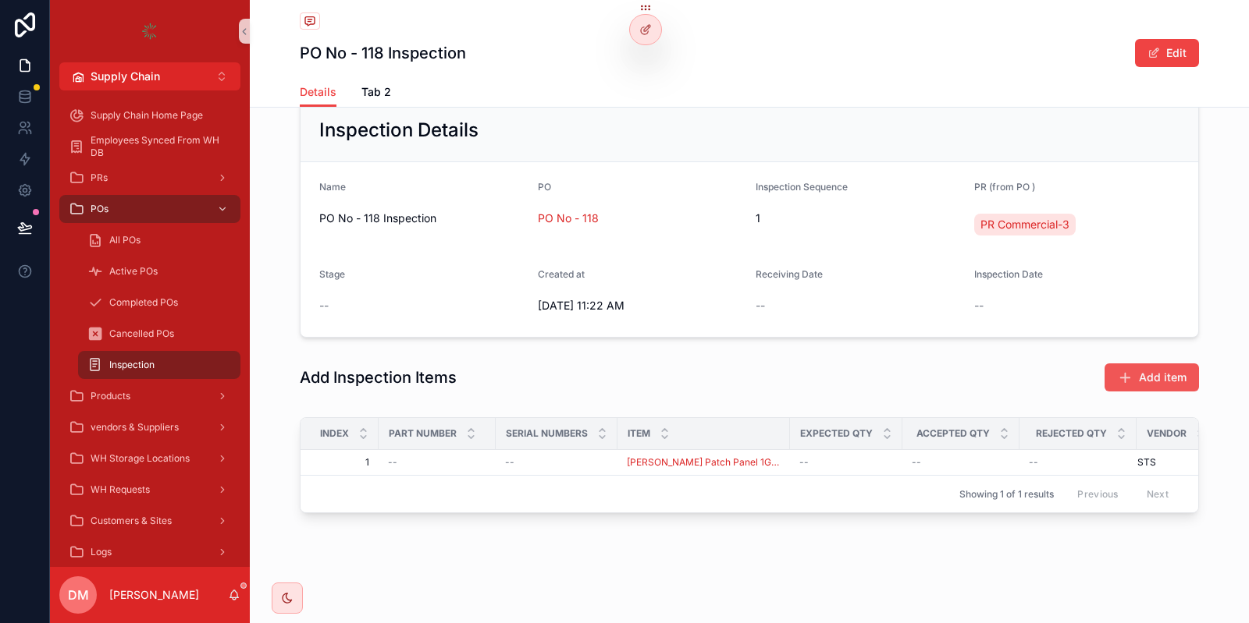
click at [1159, 375] on span "Add item" at bounding box center [1163, 378] width 48 height 16
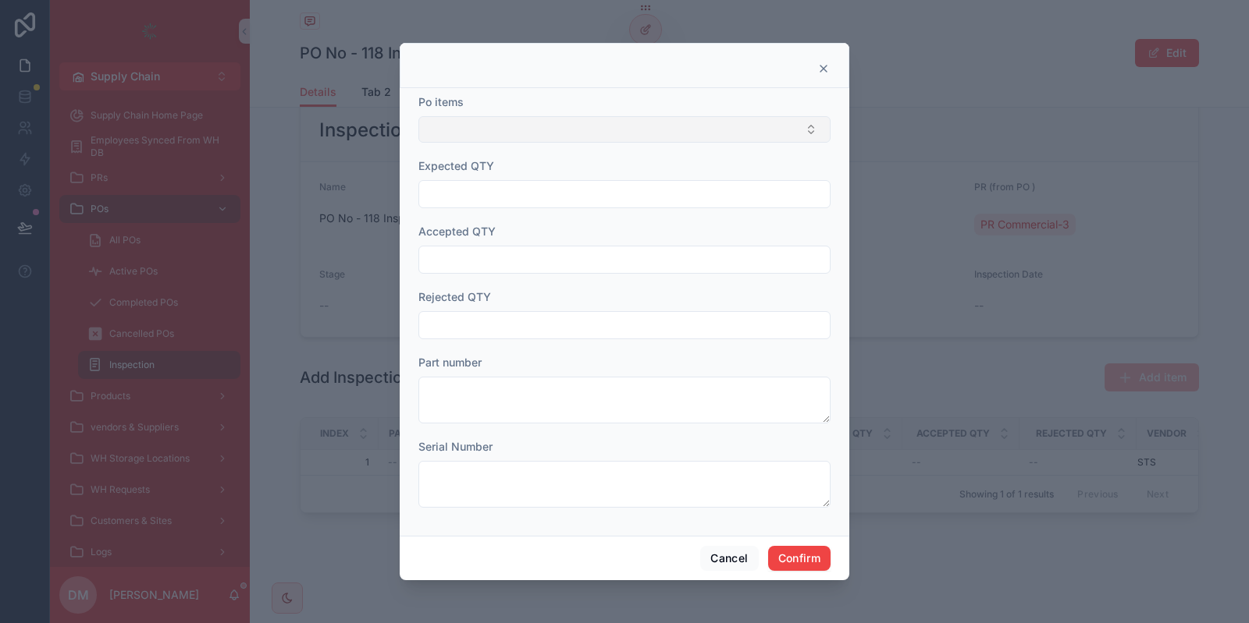
click at [544, 127] on button "Select Button" at bounding box center [624, 129] width 412 height 27
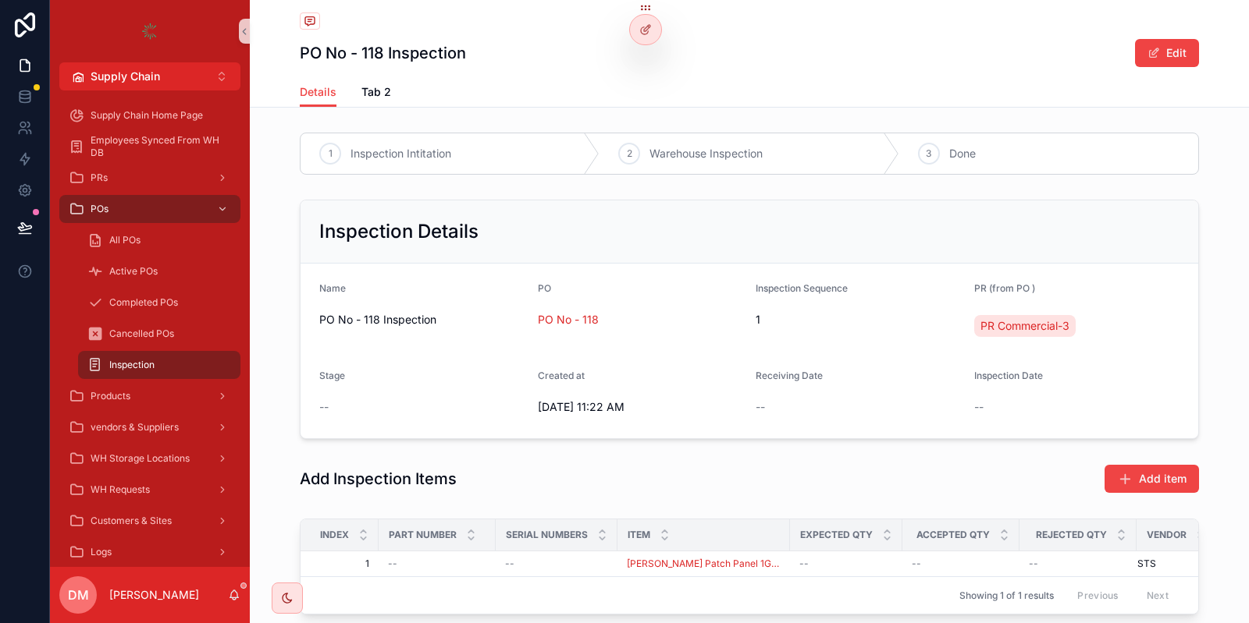
scroll to position [101, 0]
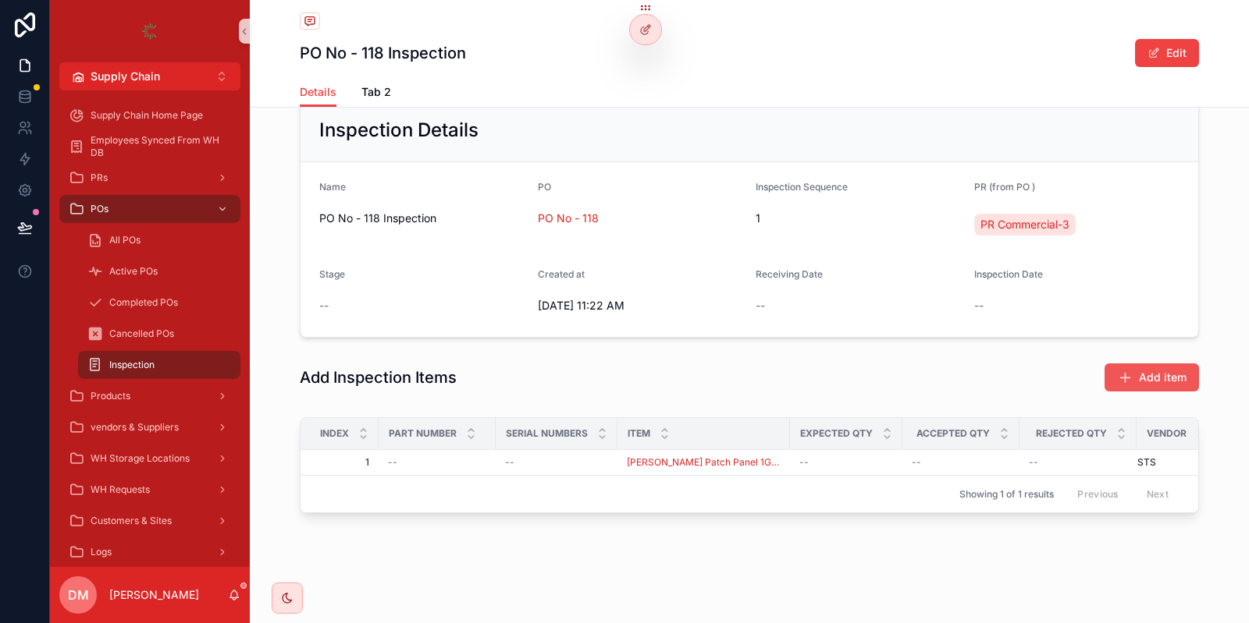
click at [1128, 385] on button "Add item" at bounding box center [1151, 378] width 94 height 28
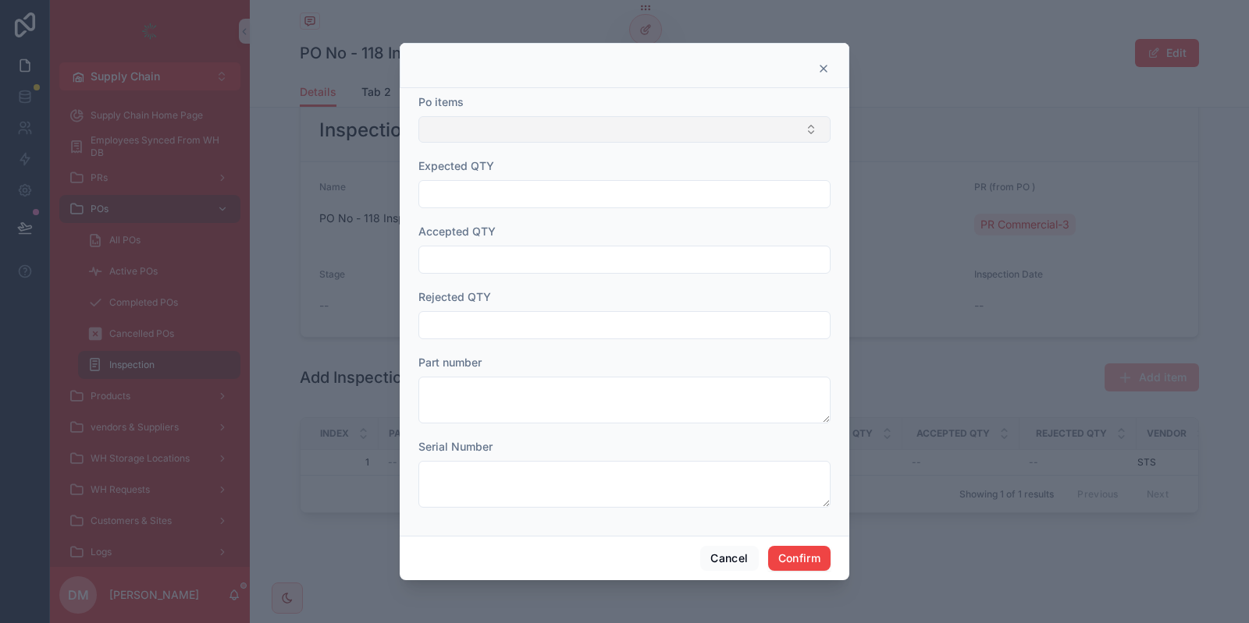
click at [542, 117] on button "Select Button" at bounding box center [624, 129] width 412 height 27
click at [713, 552] on button "Cancel" at bounding box center [729, 558] width 58 height 25
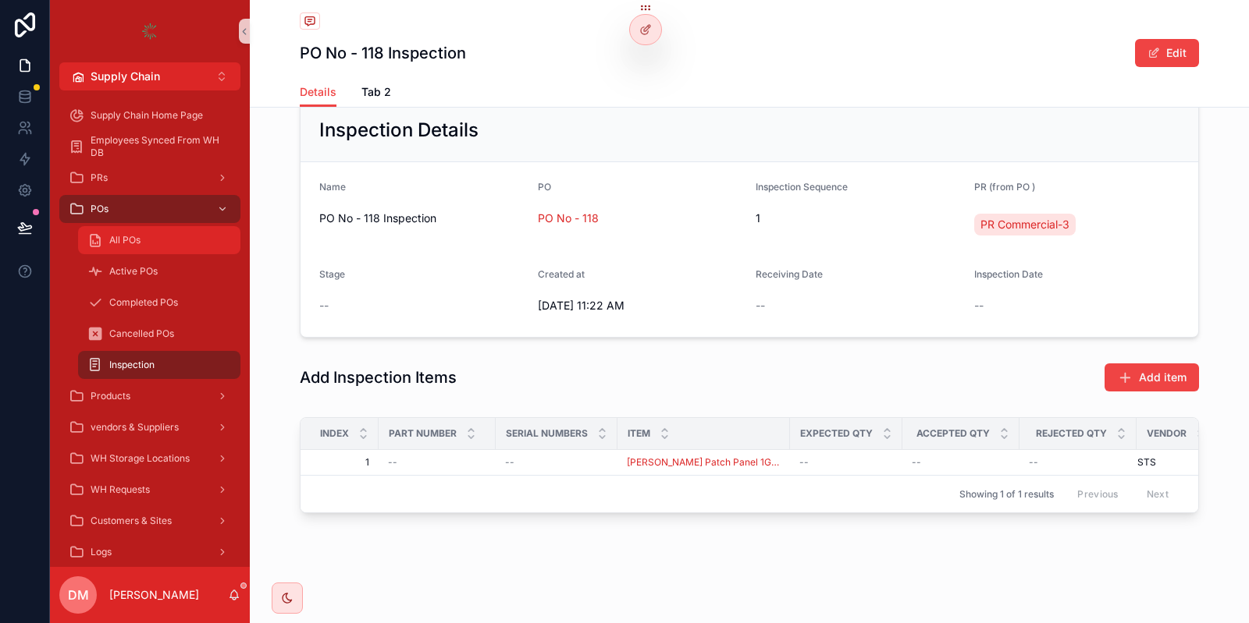
click at [123, 245] on span "All POs" at bounding box center [124, 240] width 31 height 12
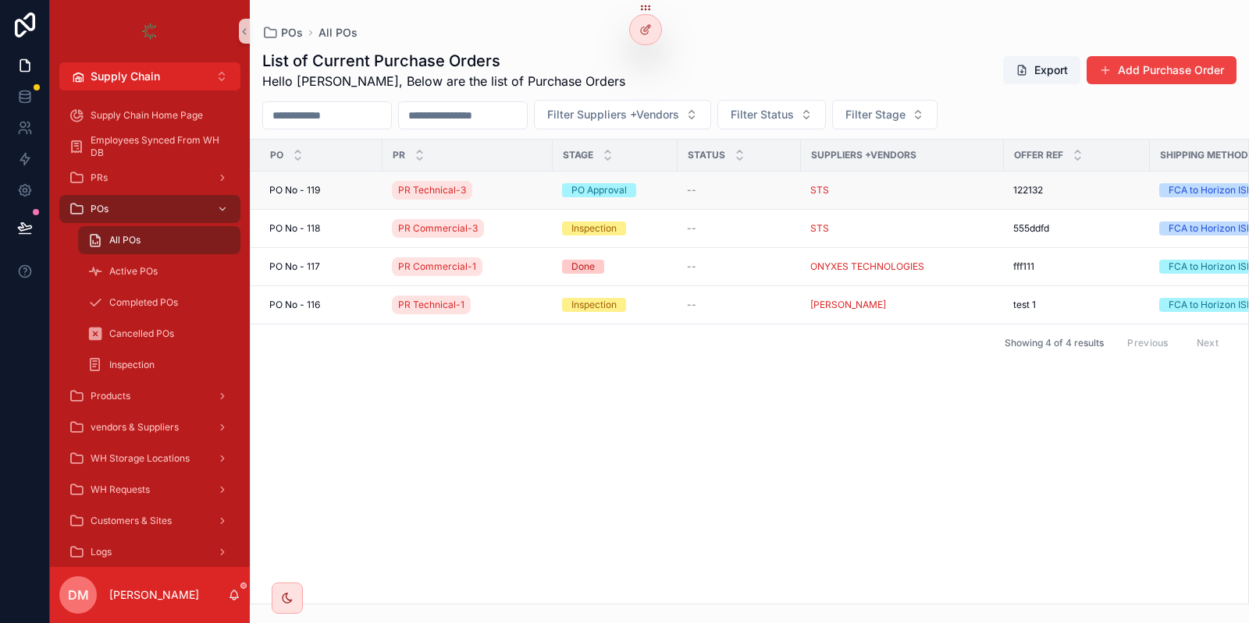
drag, startPoint x: 351, startPoint y: 198, endPoint x: 343, endPoint y: 194, distance: 8.7
click at [343, 194] on td "[STREET_ADDRESS]" at bounding box center [316, 191] width 132 height 38
click at [343, 194] on div "[STREET_ADDRESS]" at bounding box center [321, 190] width 104 height 12
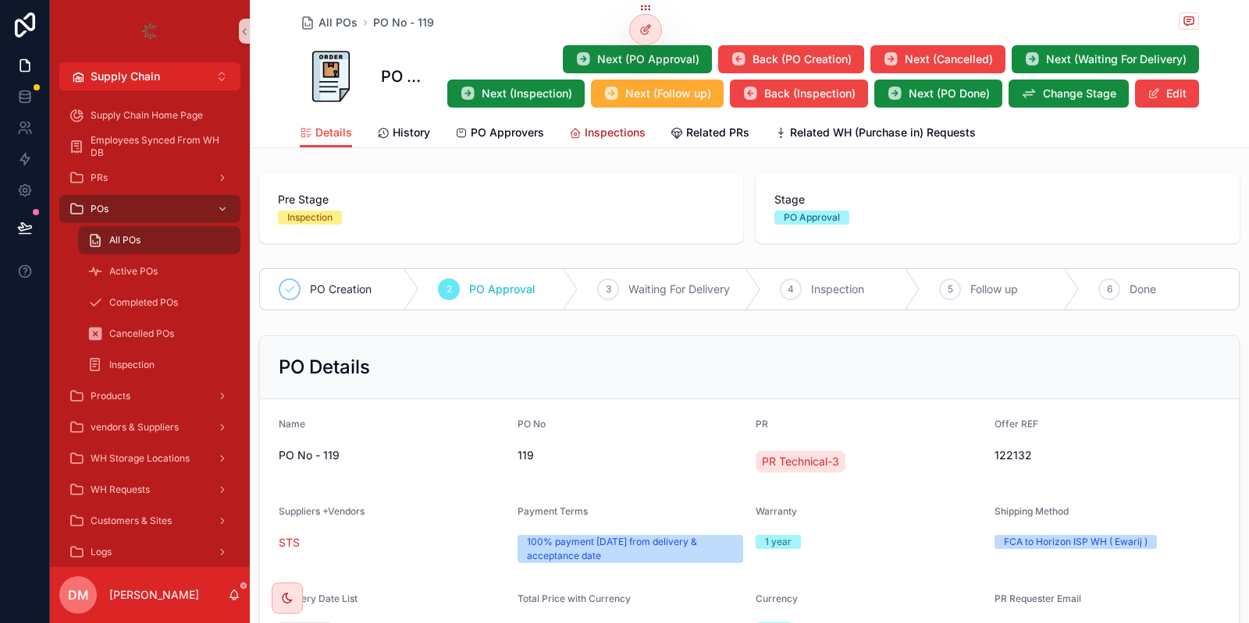
click at [587, 133] on span "Inspections" at bounding box center [614, 133] width 61 height 16
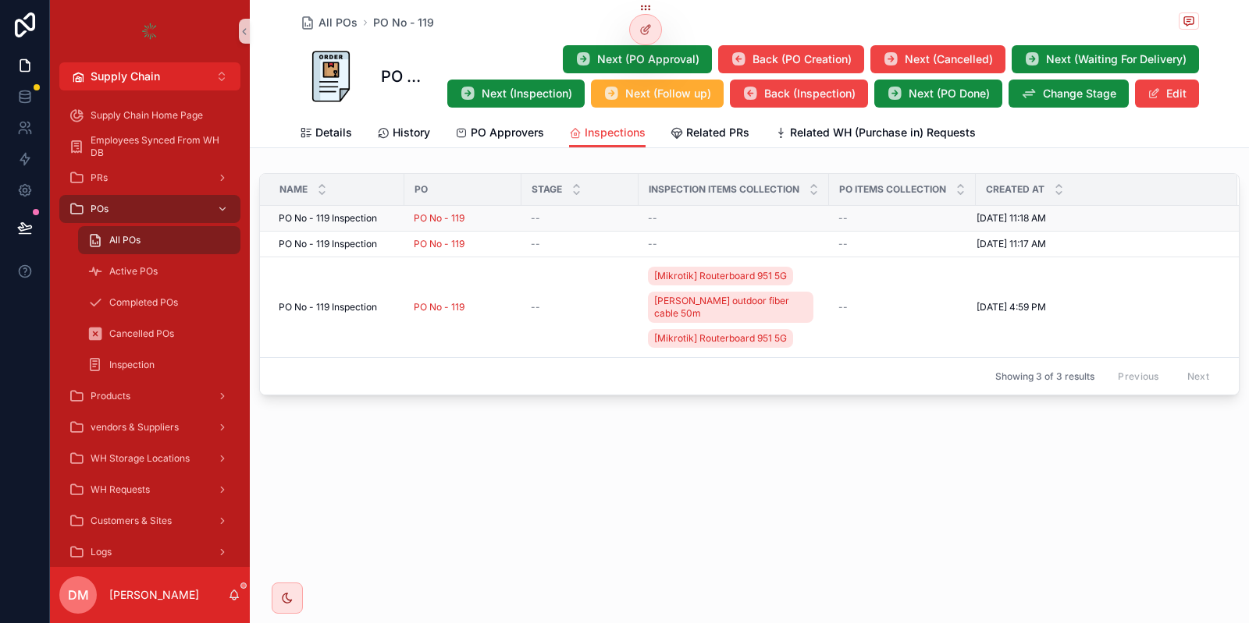
click at [377, 218] on span "PO No - 119 Inspection" at bounding box center [328, 218] width 98 height 12
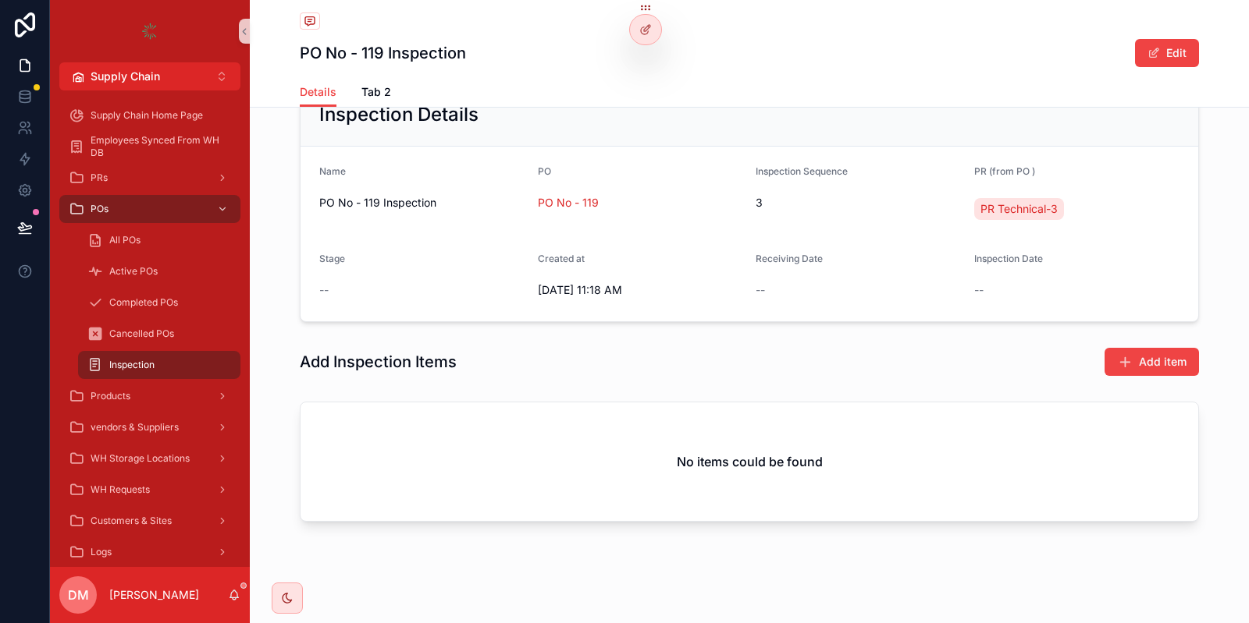
scroll to position [126, 0]
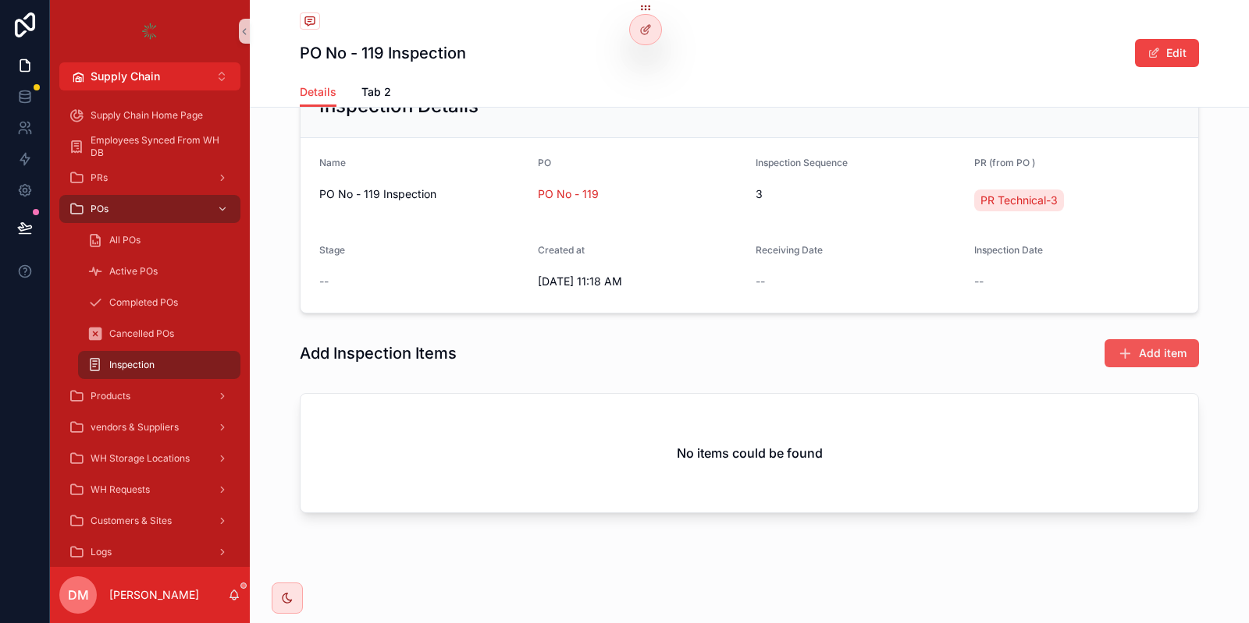
click at [1163, 353] on span "Add item" at bounding box center [1163, 354] width 48 height 16
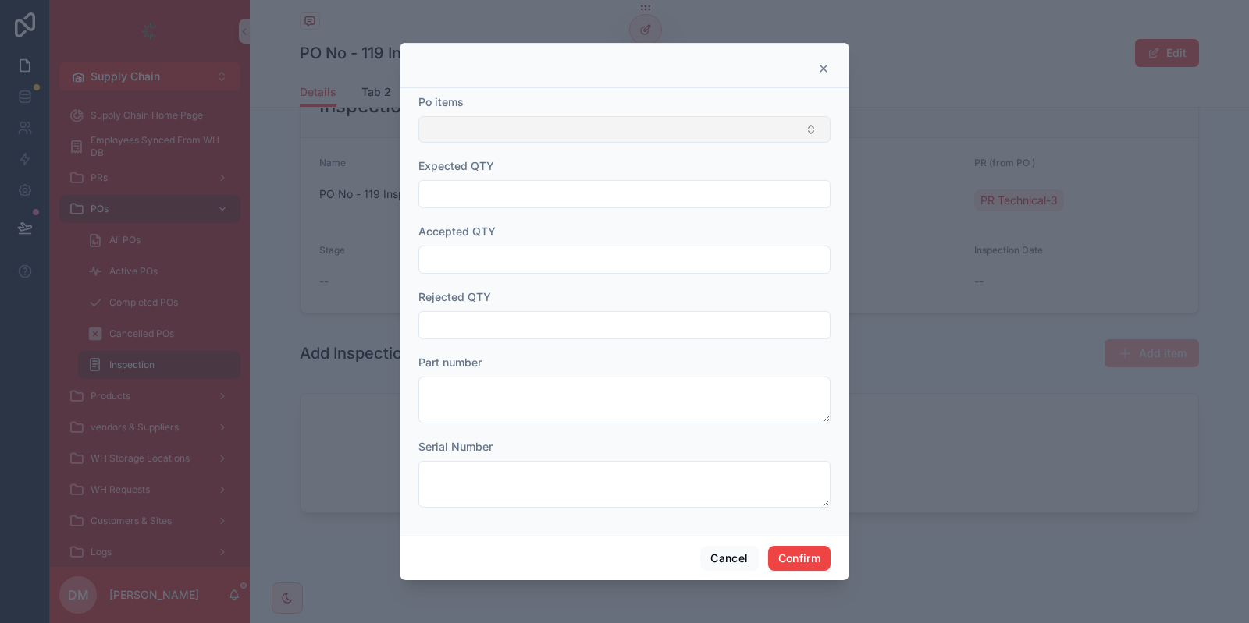
click at [545, 123] on button "Select Button" at bounding box center [624, 129] width 412 height 27
click at [708, 554] on button "Cancel" at bounding box center [729, 558] width 58 height 25
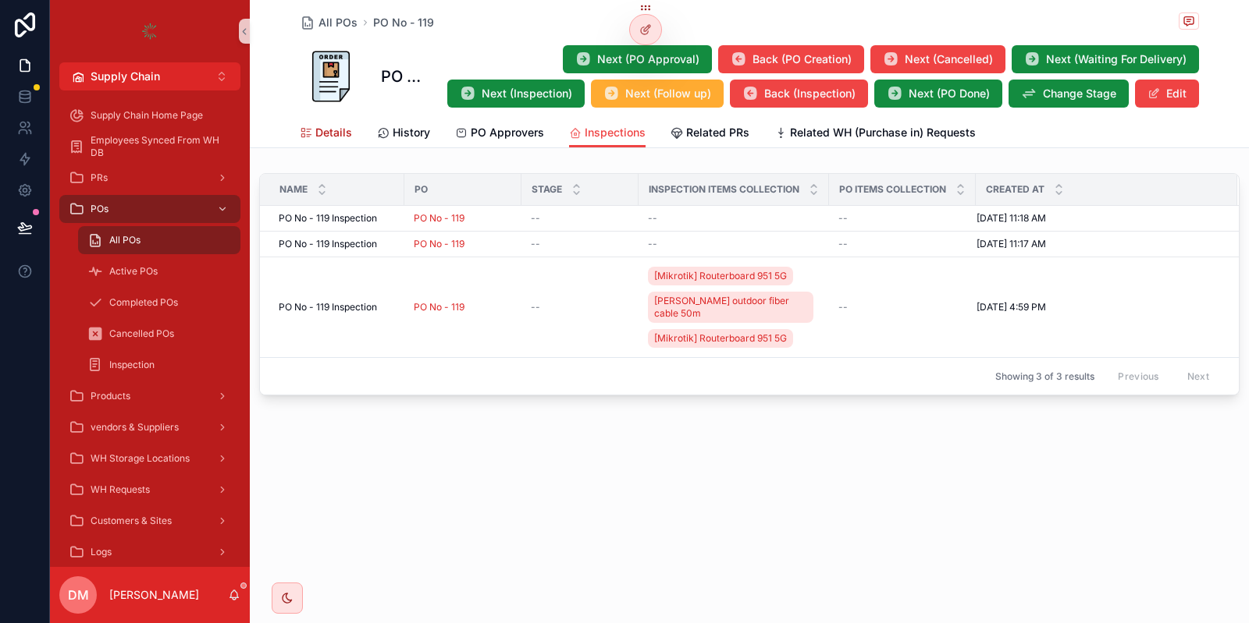
click at [336, 131] on span "Details" at bounding box center [333, 133] width 37 height 16
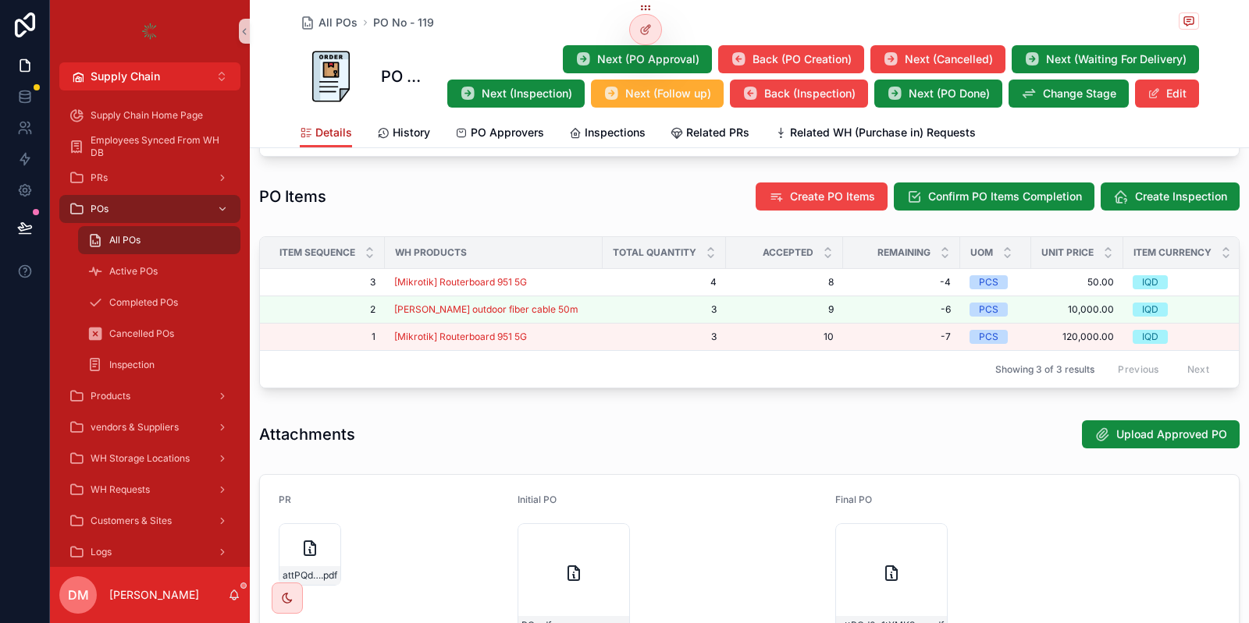
scroll to position [741, 0]
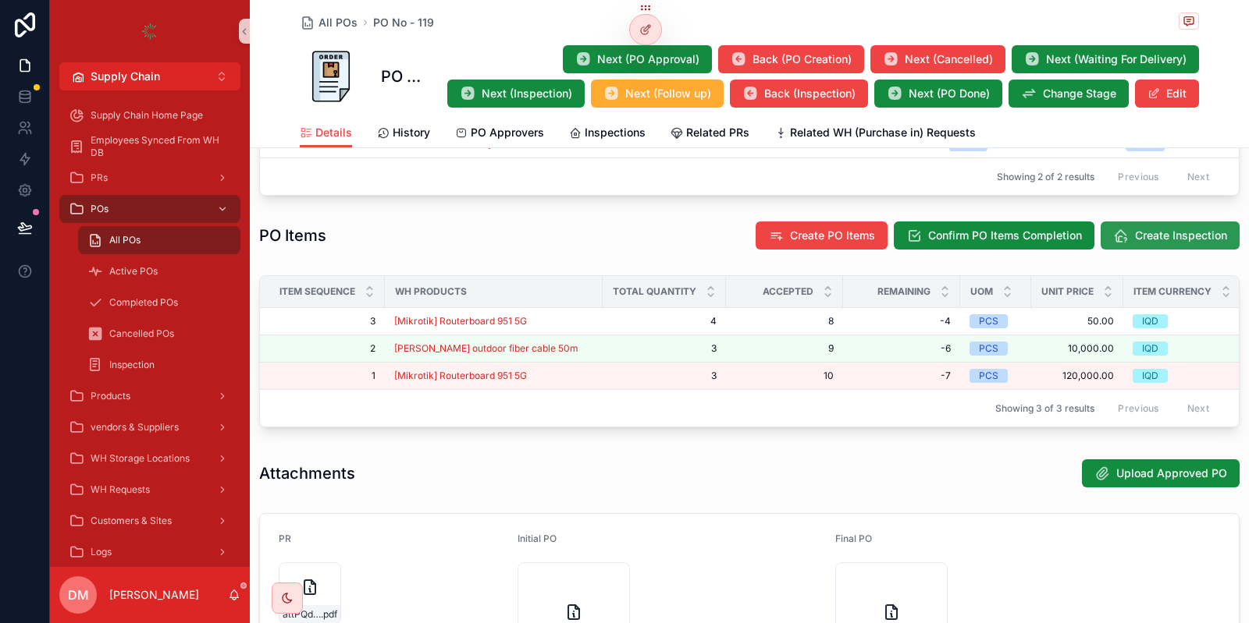
click at [1178, 234] on span "Create Inspection" at bounding box center [1181, 236] width 92 height 16
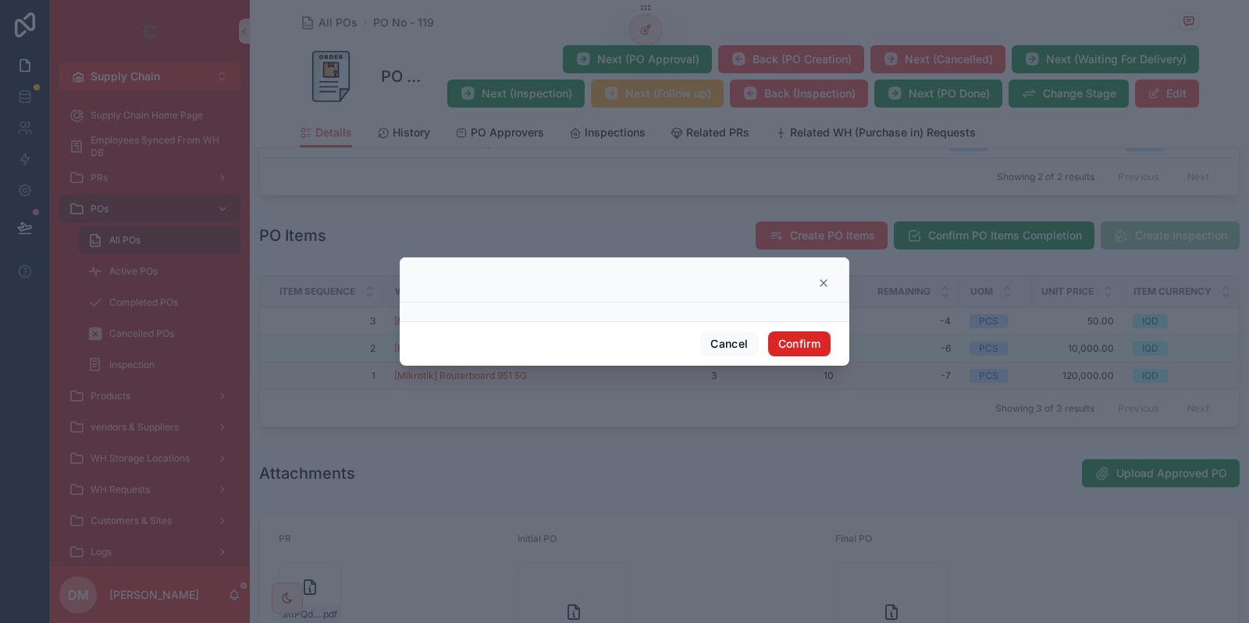
click at [792, 342] on button "Confirm" at bounding box center [799, 344] width 62 height 25
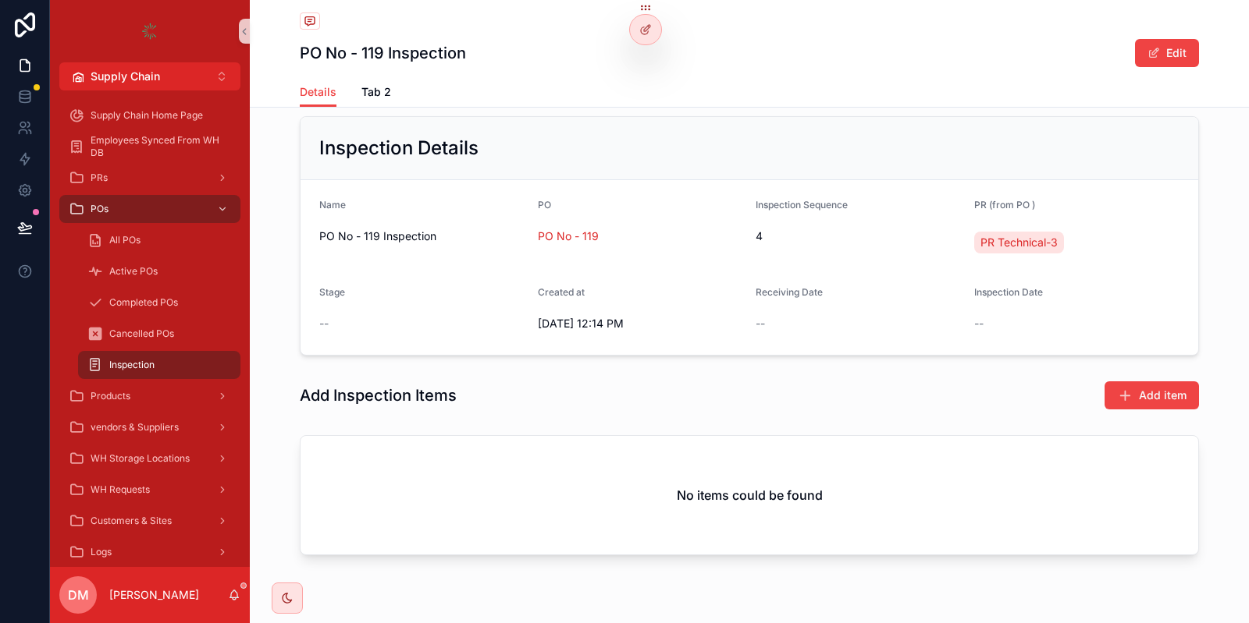
scroll to position [85, 0]
drag, startPoint x: 792, startPoint y: 342, endPoint x: 1126, endPoint y: 378, distance: 336.0
click at [1126, 378] on div "1 Inspection Intitation 2 Warehouse Inspection 3 Done Inspection Details Name P…" at bounding box center [749, 303] width 999 height 525
click at [1126, 379] on div "Add item" at bounding box center [1140, 394] width 117 height 30
click at [1142, 404] on button "Add item" at bounding box center [1151, 394] width 94 height 28
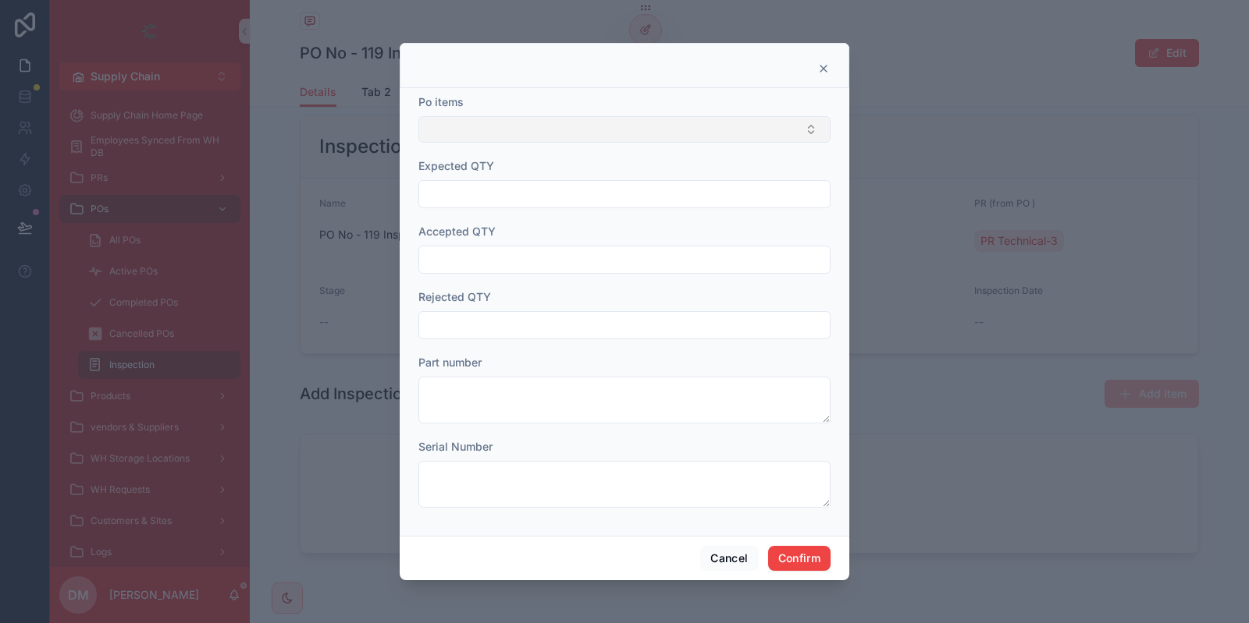
click at [481, 137] on button "Select Button" at bounding box center [624, 129] width 412 height 27
click at [825, 69] on icon at bounding box center [823, 68] width 12 height 12
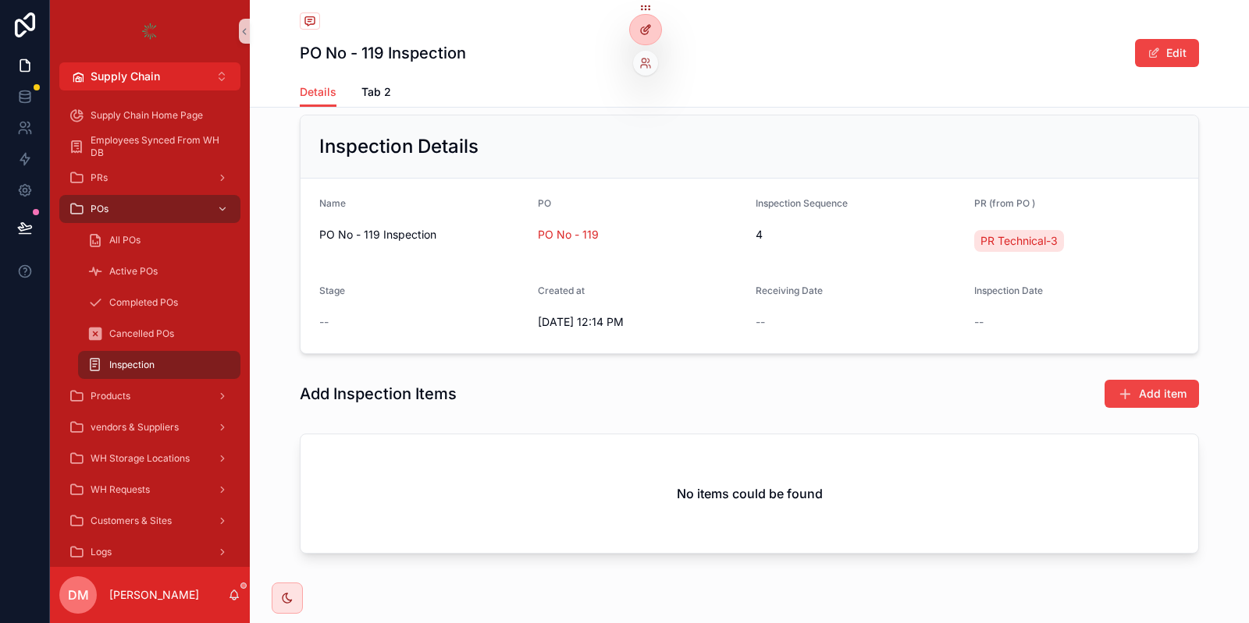
click at [652, 37] on div at bounding box center [645, 30] width 31 height 30
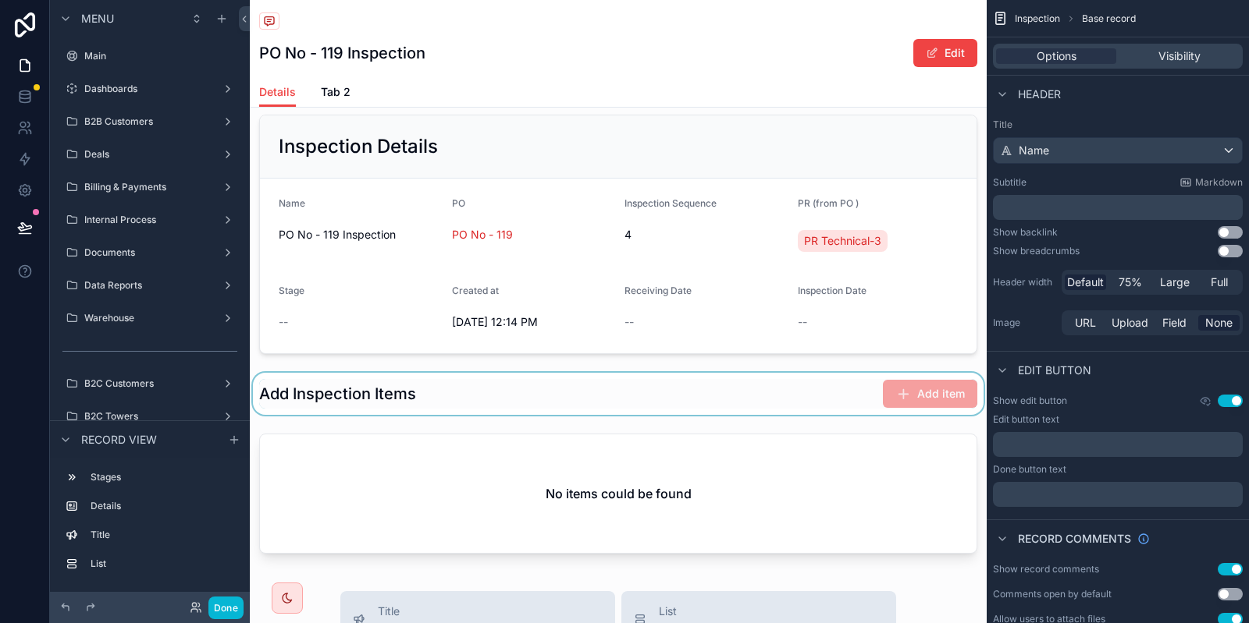
click at [691, 385] on div "scrollable content" at bounding box center [618, 394] width 737 height 42
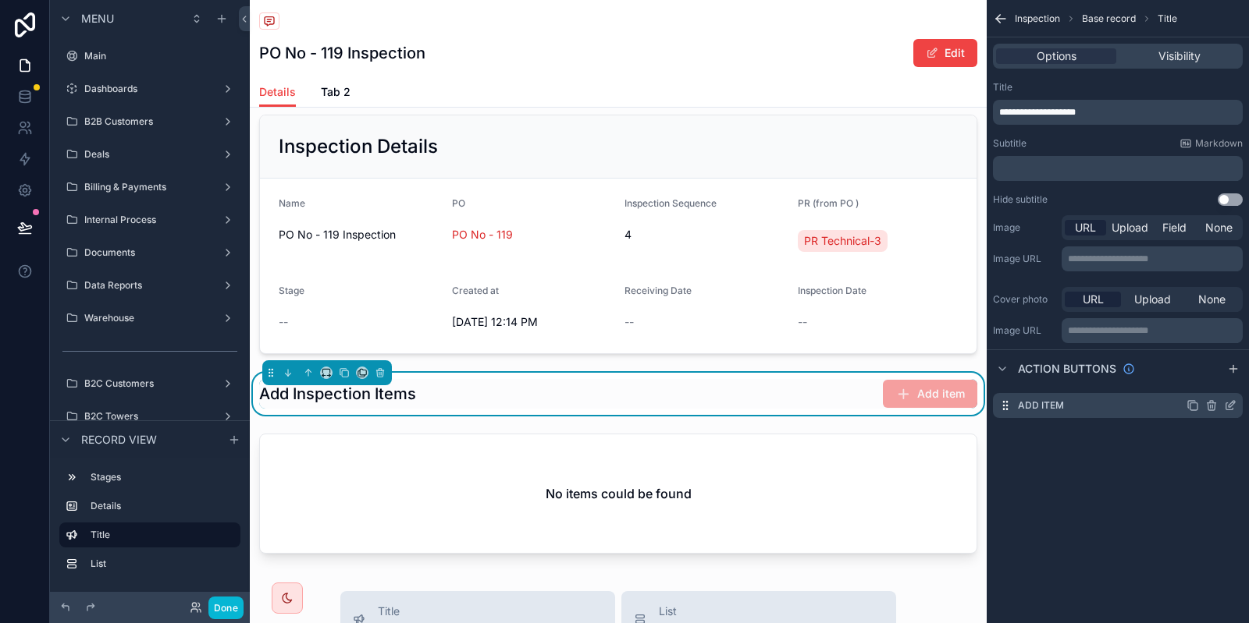
click at [1227, 404] on icon "scrollable content" at bounding box center [1230, 406] width 12 height 12
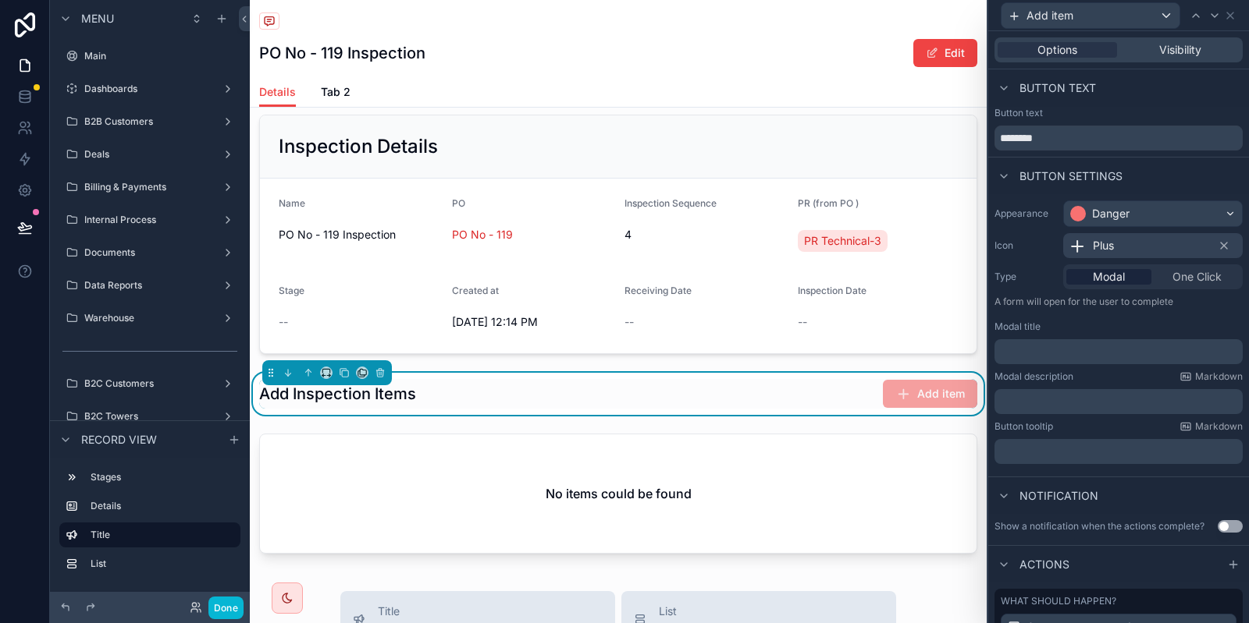
scroll to position [160, 0]
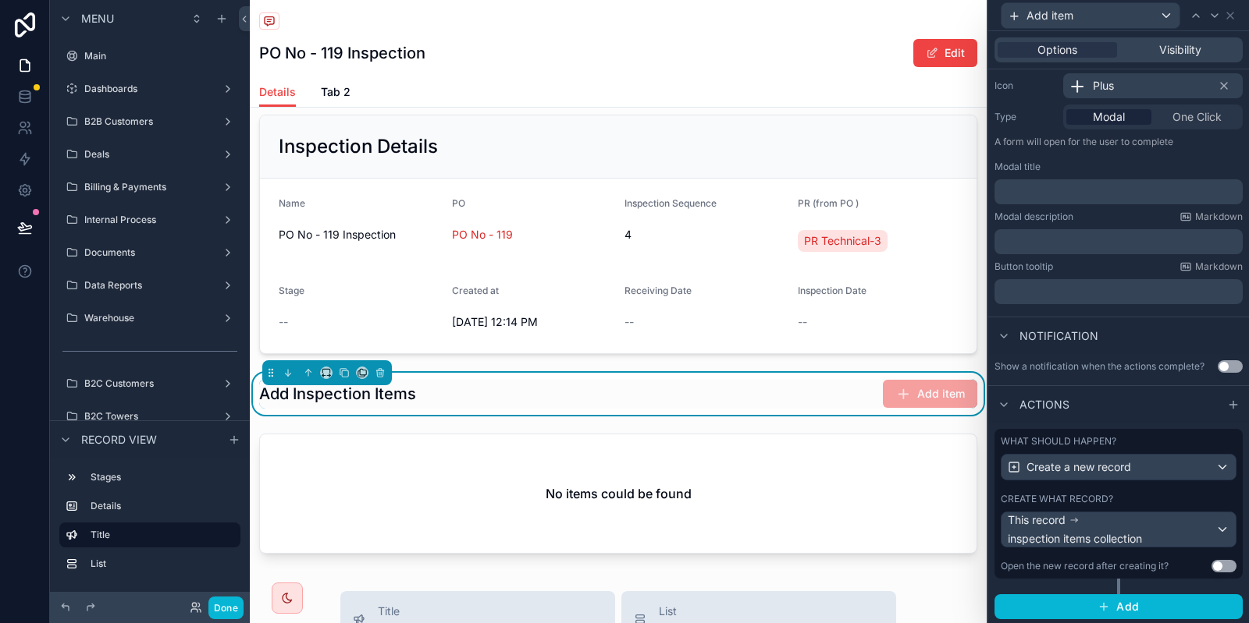
click at [1103, 493] on label "Create what record?" at bounding box center [1056, 499] width 112 height 12
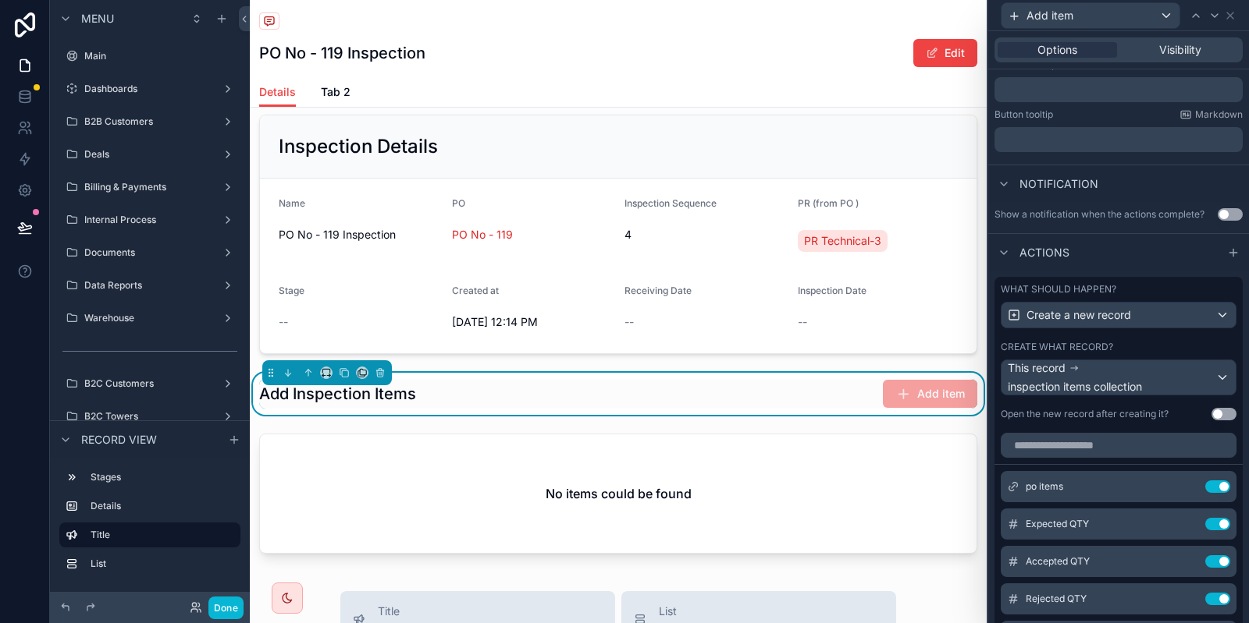
scroll to position [314, 0]
click at [1191, 481] on icon at bounding box center [1188, 484] width 6 height 6
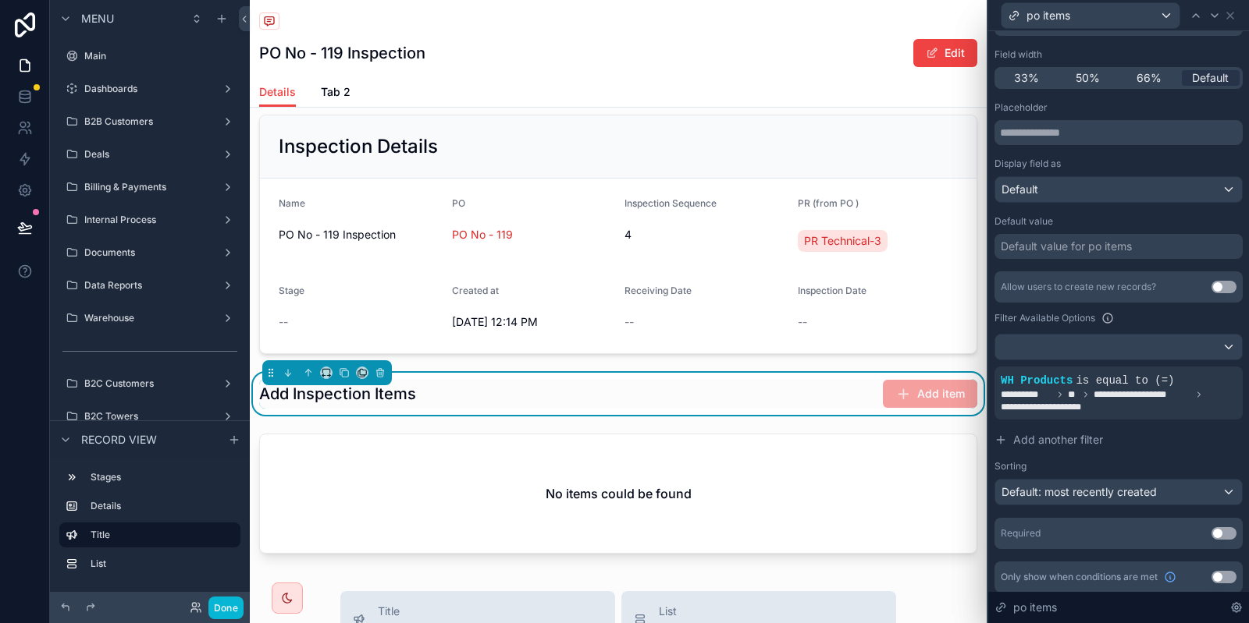
scroll to position [133, 0]
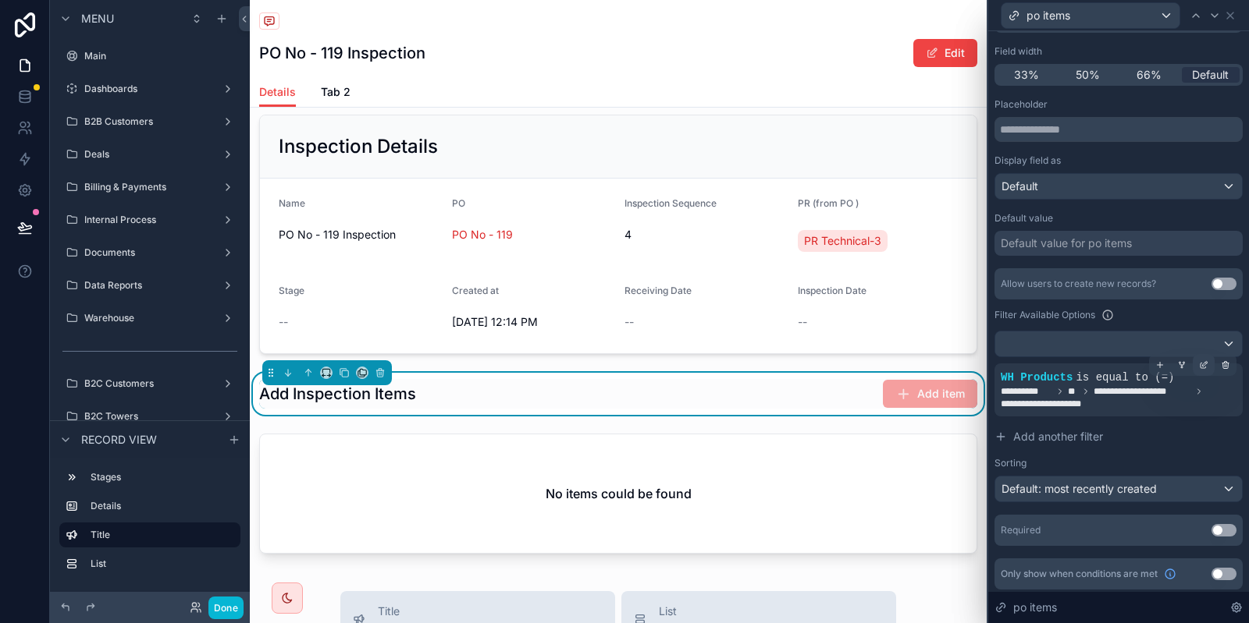
click at [1203, 363] on icon at bounding box center [1204, 363] width 5 height 5
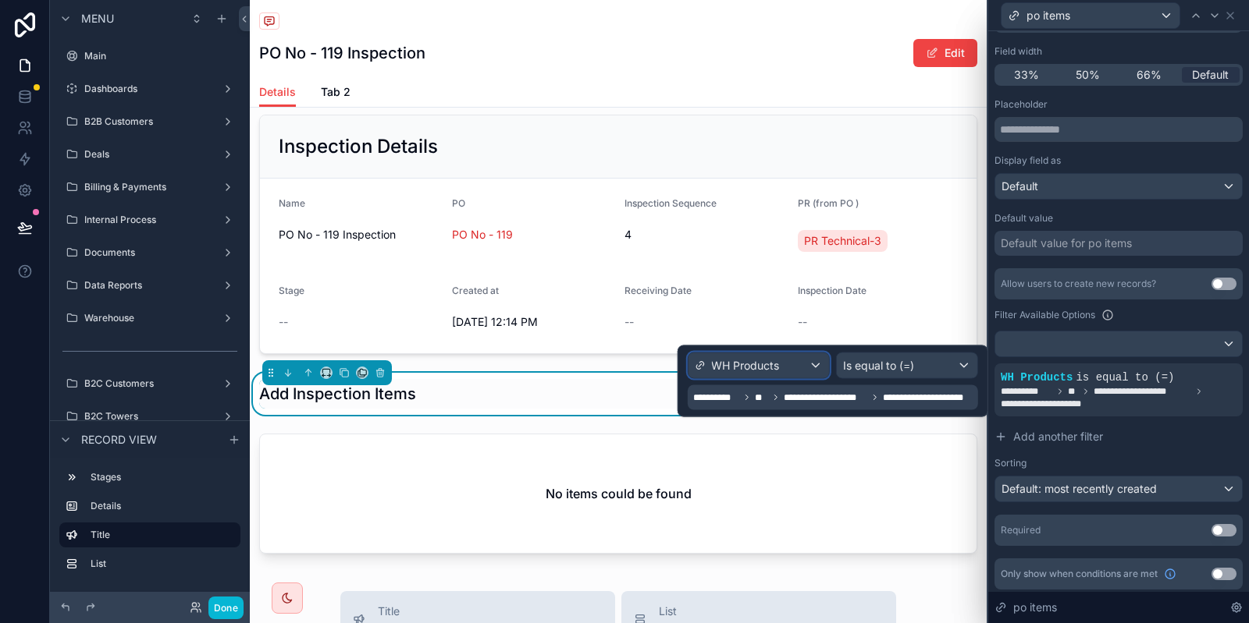
click at [791, 359] on div "WH Products" at bounding box center [757, 365] width 140 height 25
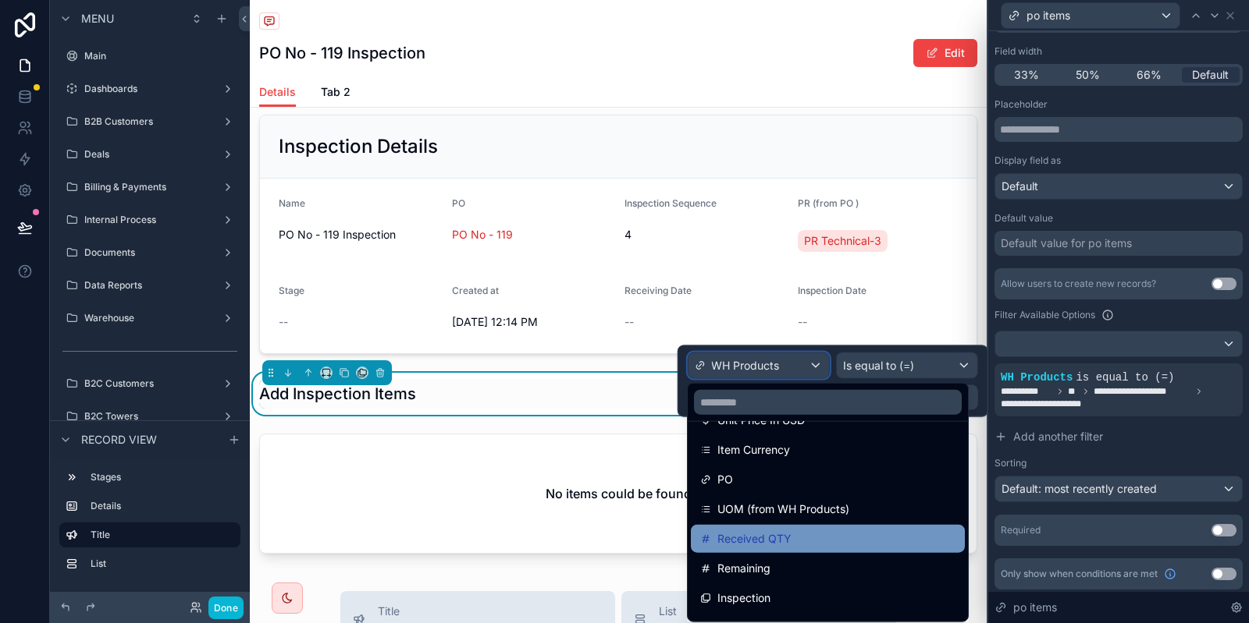
scroll to position [1118, 0]
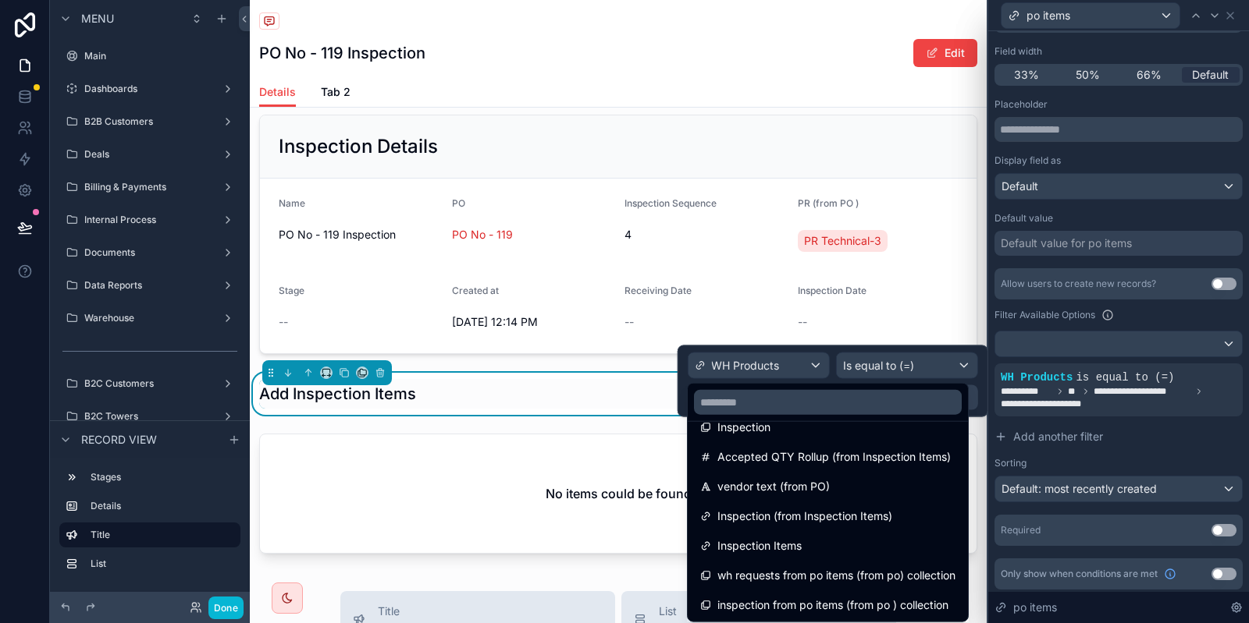
click at [908, 380] on div "id uuid created at updated at Name PO Items ID Item sequence UOM Delivery Date …" at bounding box center [828, 501] width 282 height 243
click at [988, 398] on div "**********" at bounding box center [1118, 327] width 261 height 592
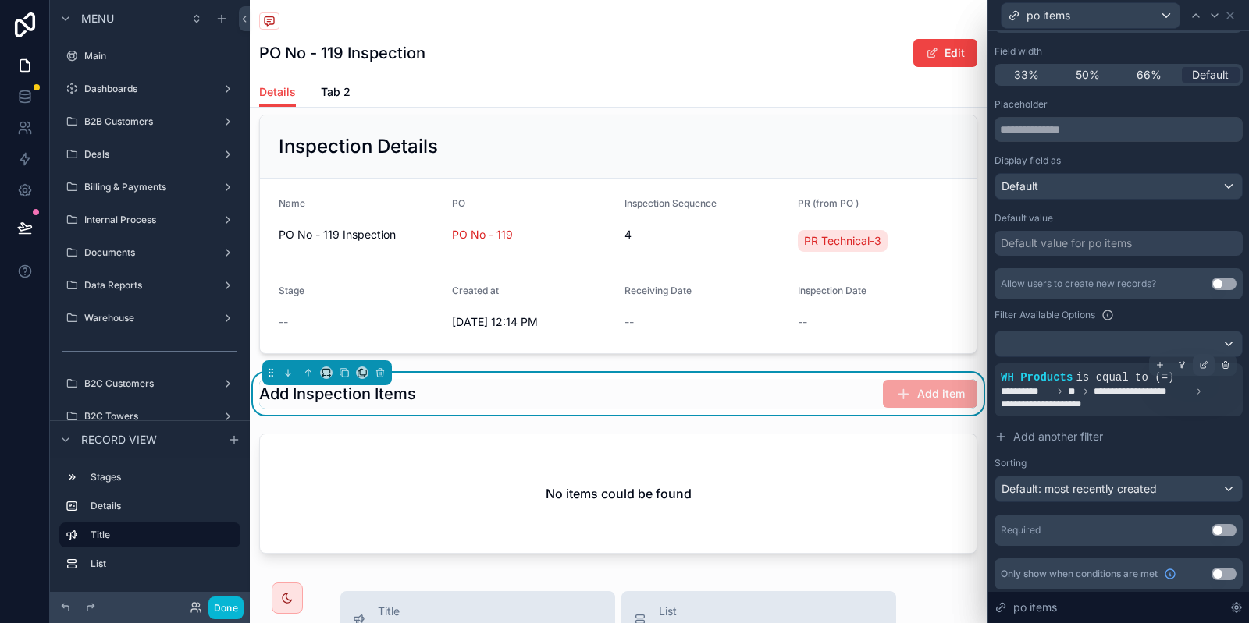
click at [1203, 361] on icon at bounding box center [1203, 365] width 9 height 9
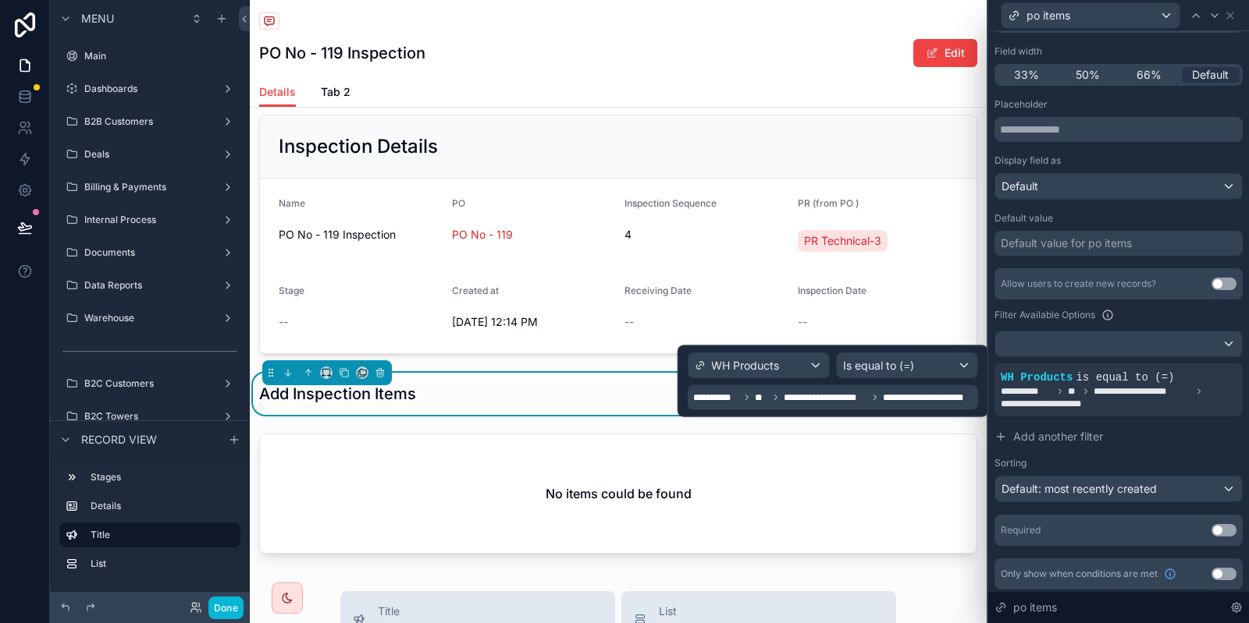
click at [793, 395] on span "**********" at bounding box center [824, 398] width 83 height 12
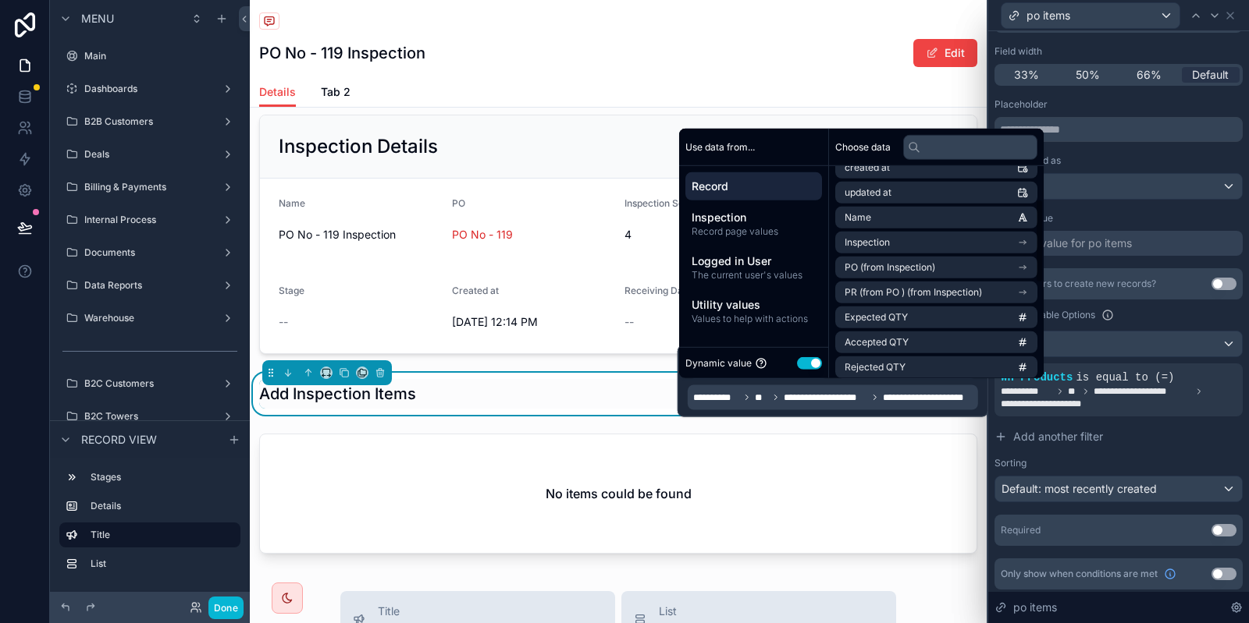
scroll to position [85, 0]
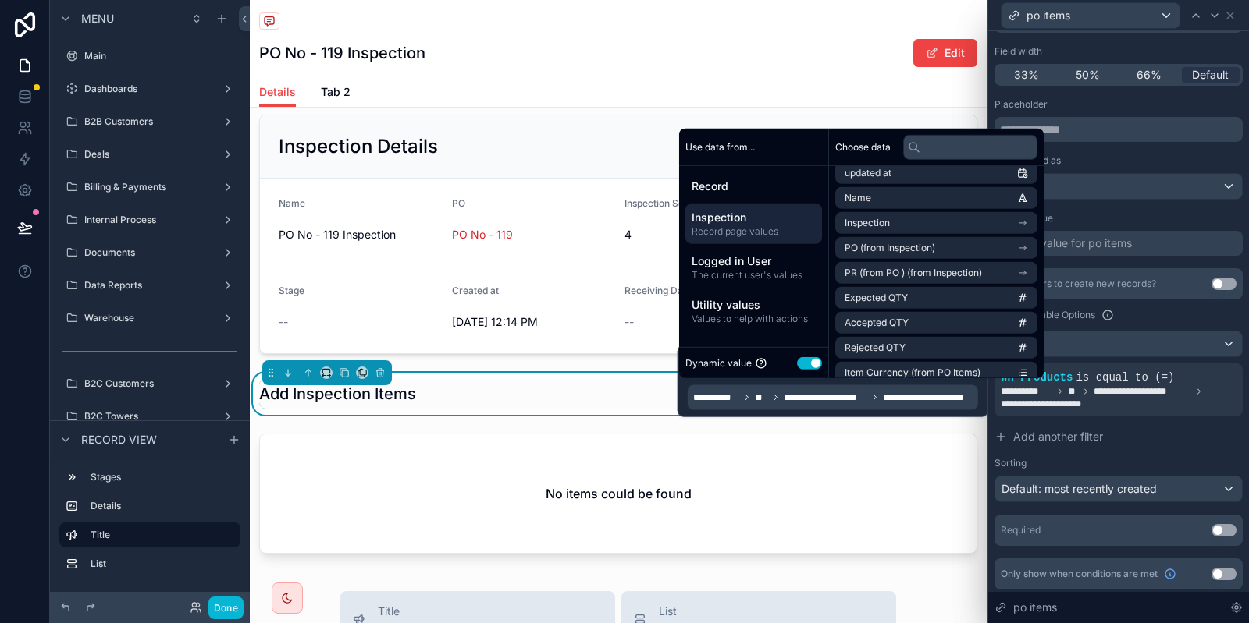
click at [734, 227] on span "Record page values" at bounding box center [753, 232] width 124 height 12
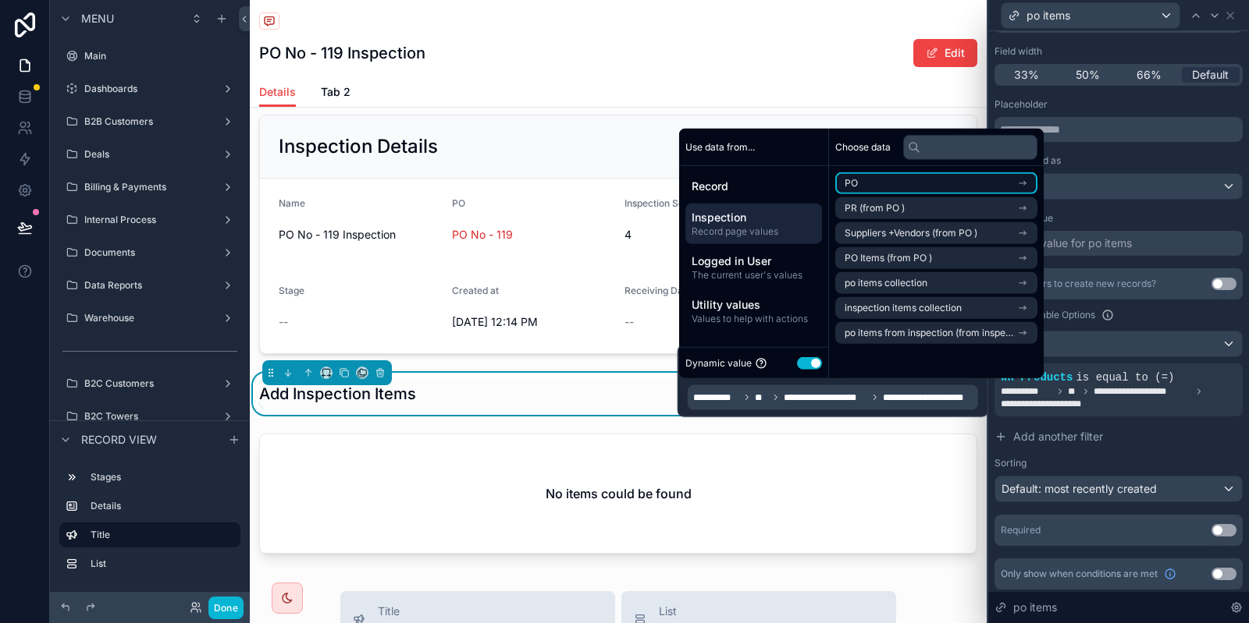
click at [917, 189] on li "PO" at bounding box center [936, 183] width 202 height 22
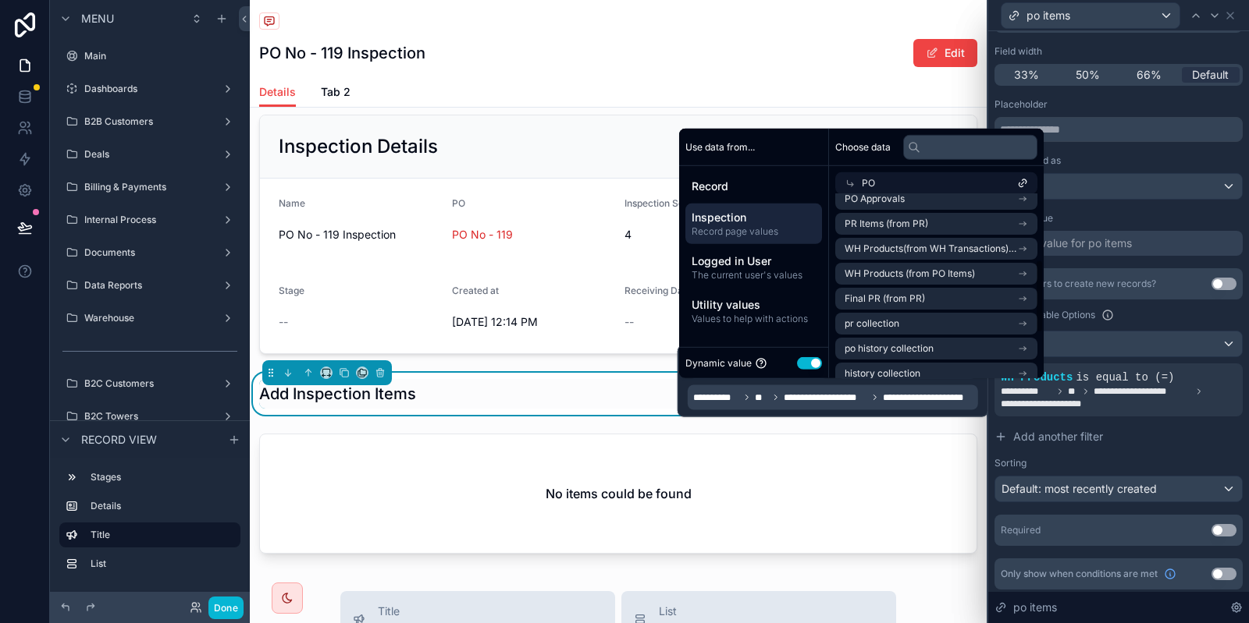
scroll to position [163, 0]
click at [908, 276] on span "WH Products (from PO Items)" at bounding box center [909, 273] width 130 height 12
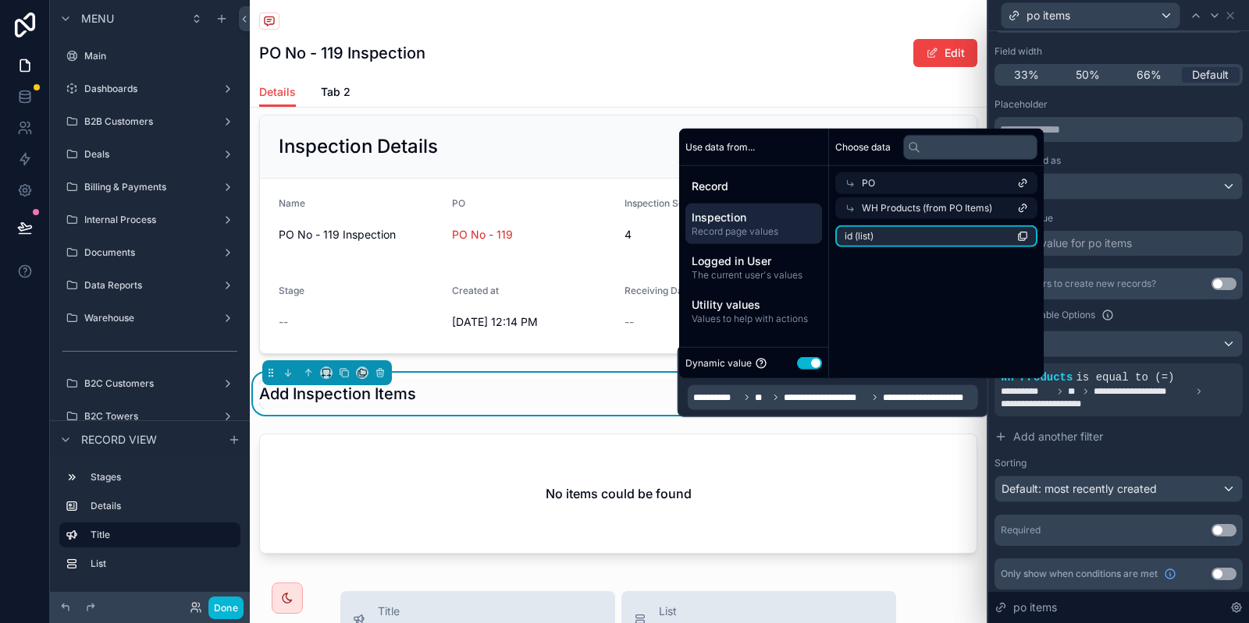
click at [876, 231] on li "id (list)" at bounding box center [936, 237] width 202 height 22
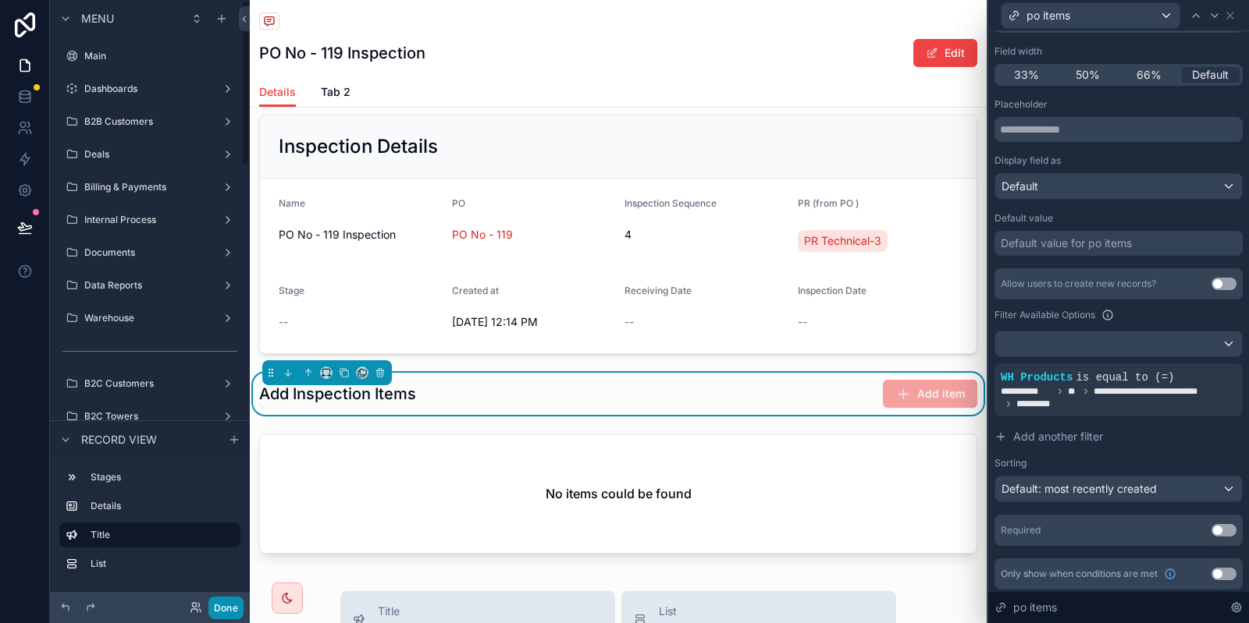
click at [229, 606] on button "Done" at bounding box center [225, 608] width 35 height 23
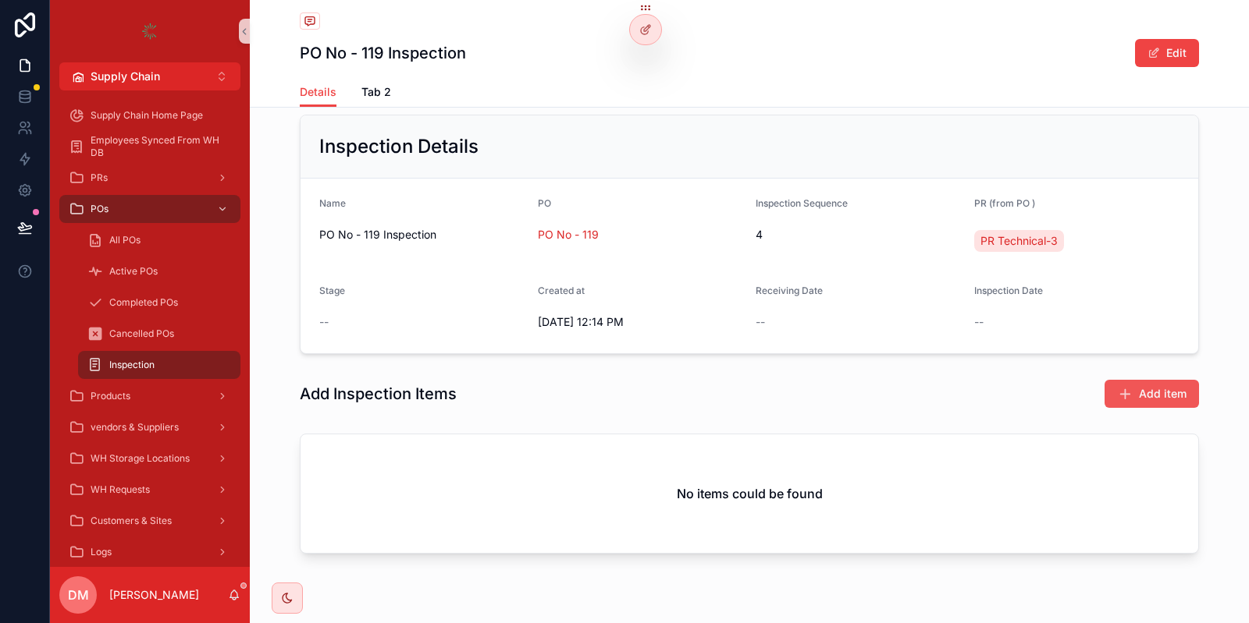
click at [1131, 389] on icon "scrollable content" at bounding box center [1125, 394] width 16 height 16
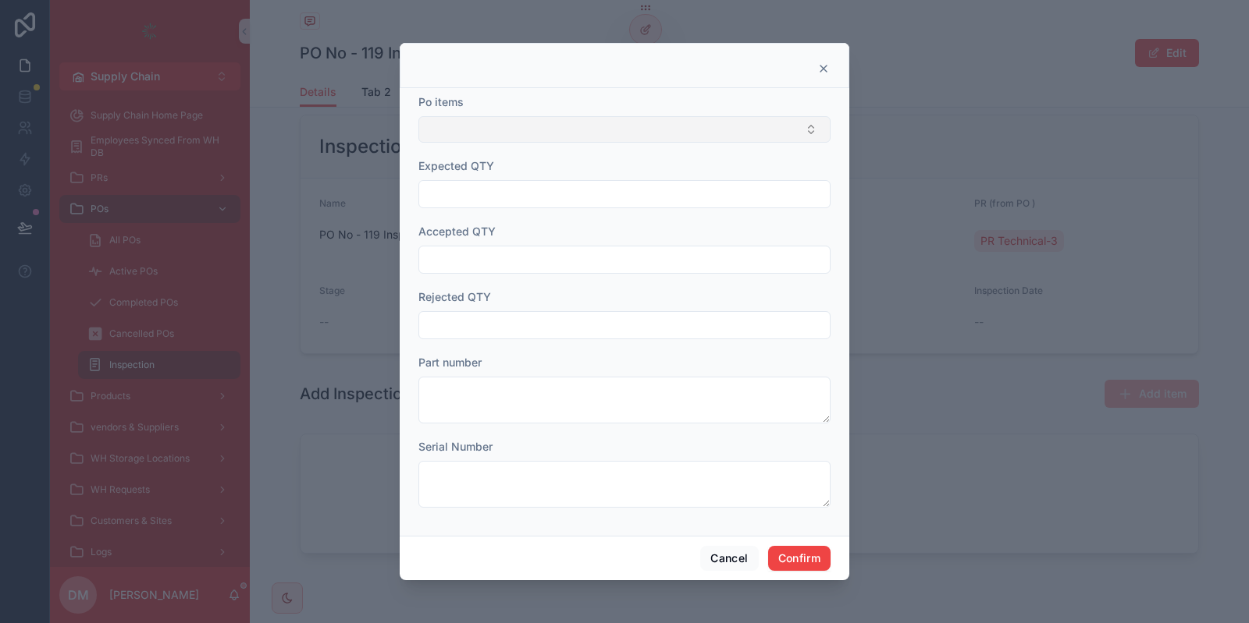
click at [533, 123] on button "Select Button" at bounding box center [624, 129] width 412 height 27
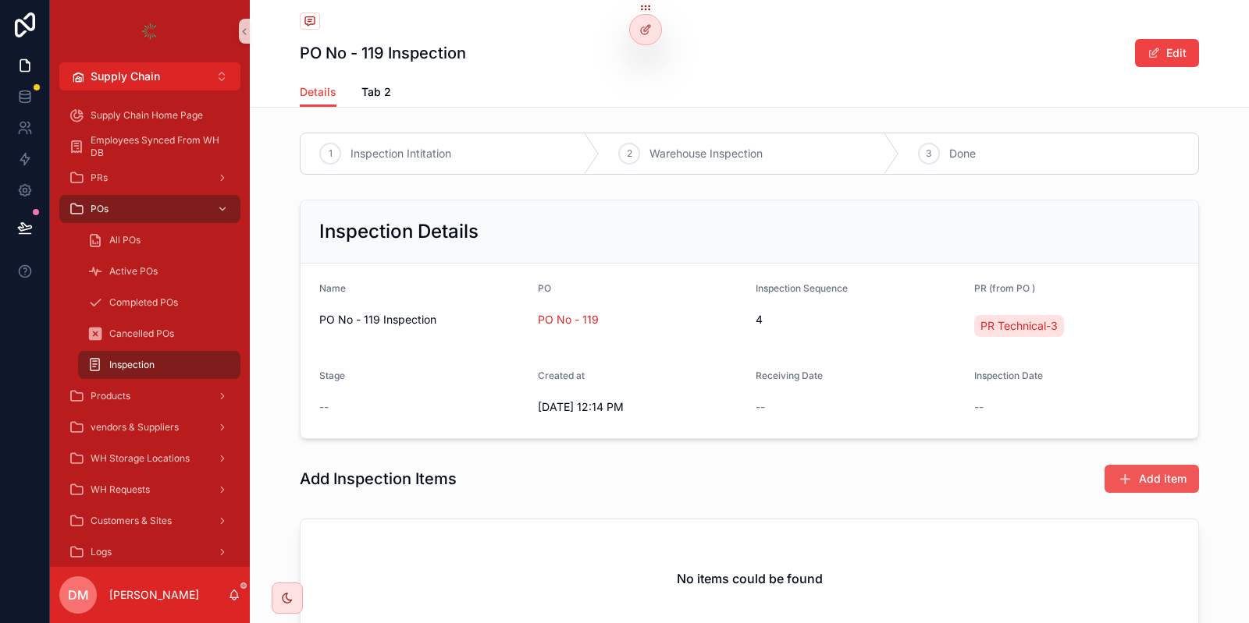
click at [1162, 481] on span "Add item" at bounding box center [1163, 479] width 48 height 16
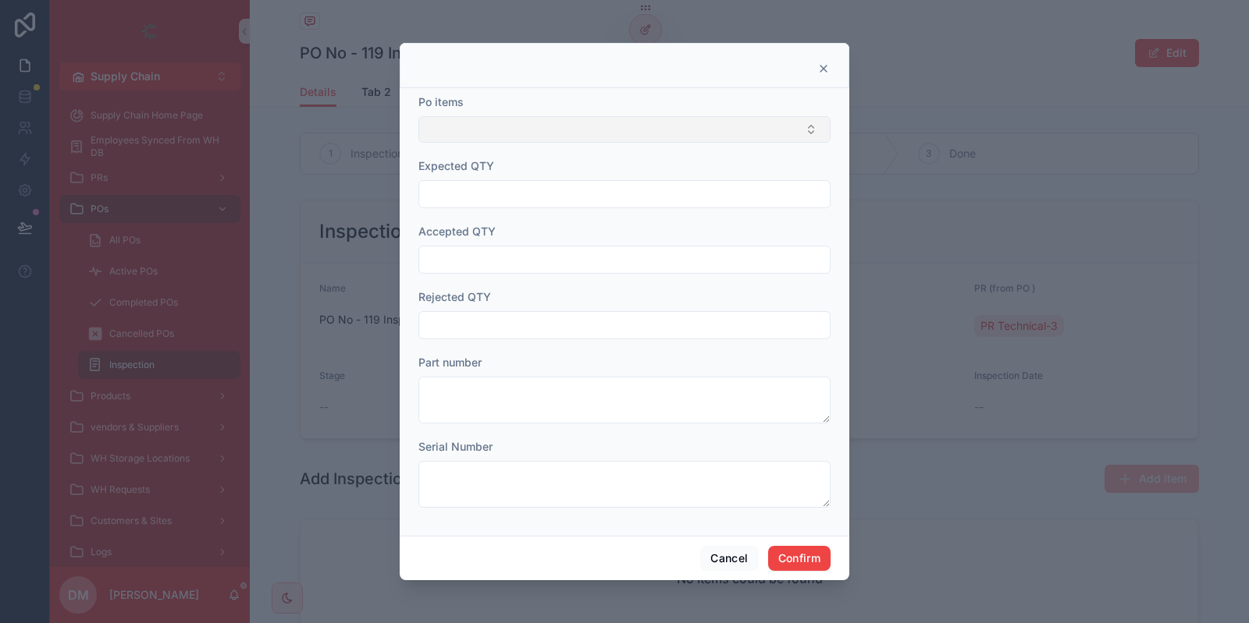
click at [525, 123] on button "Select Button" at bounding box center [624, 129] width 412 height 27
click at [826, 65] on icon at bounding box center [823, 68] width 12 height 12
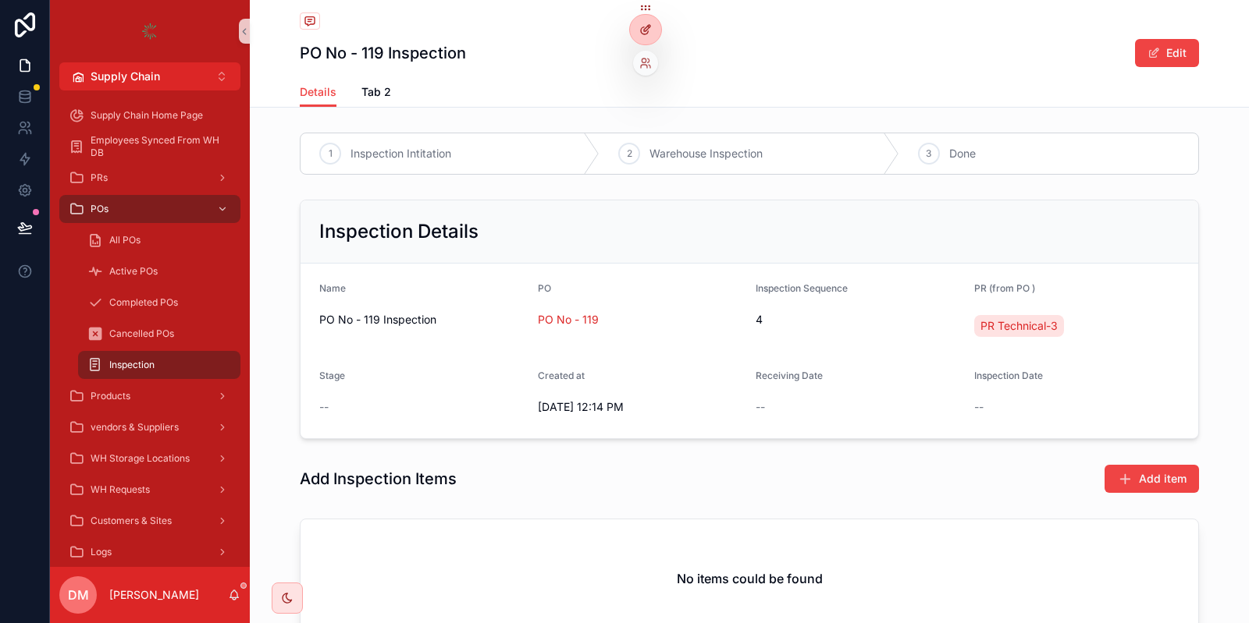
click at [648, 21] on div at bounding box center [645, 30] width 31 height 30
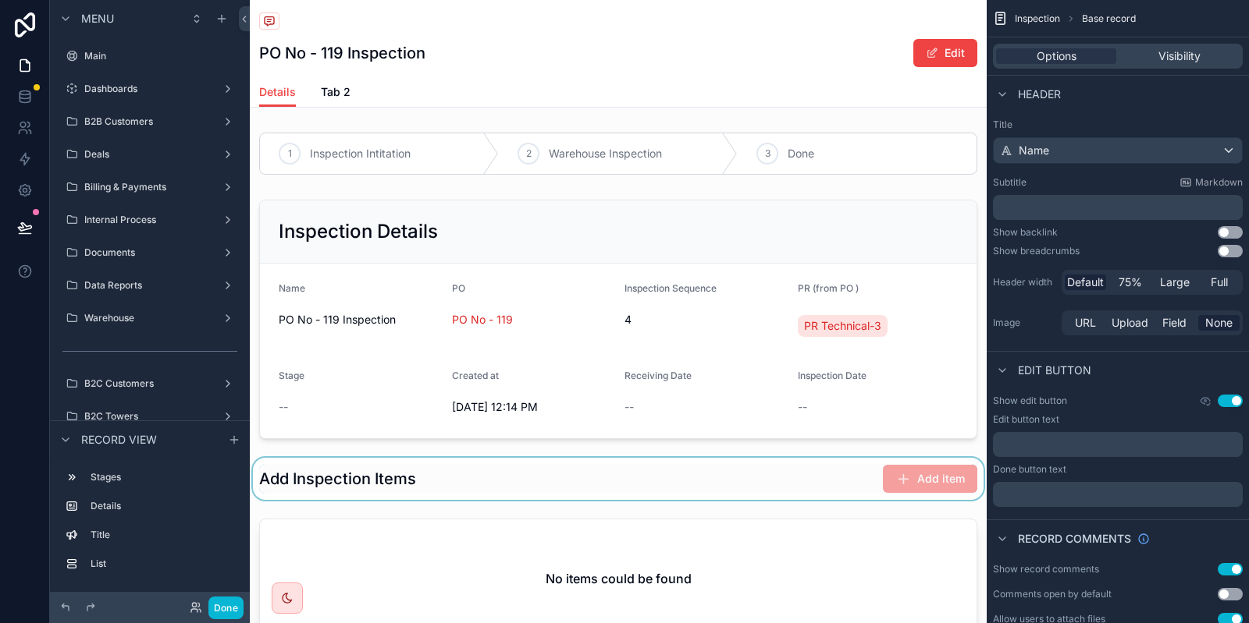
click at [602, 463] on div "scrollable content" at bounding box center [618, 479] width 737 height 42
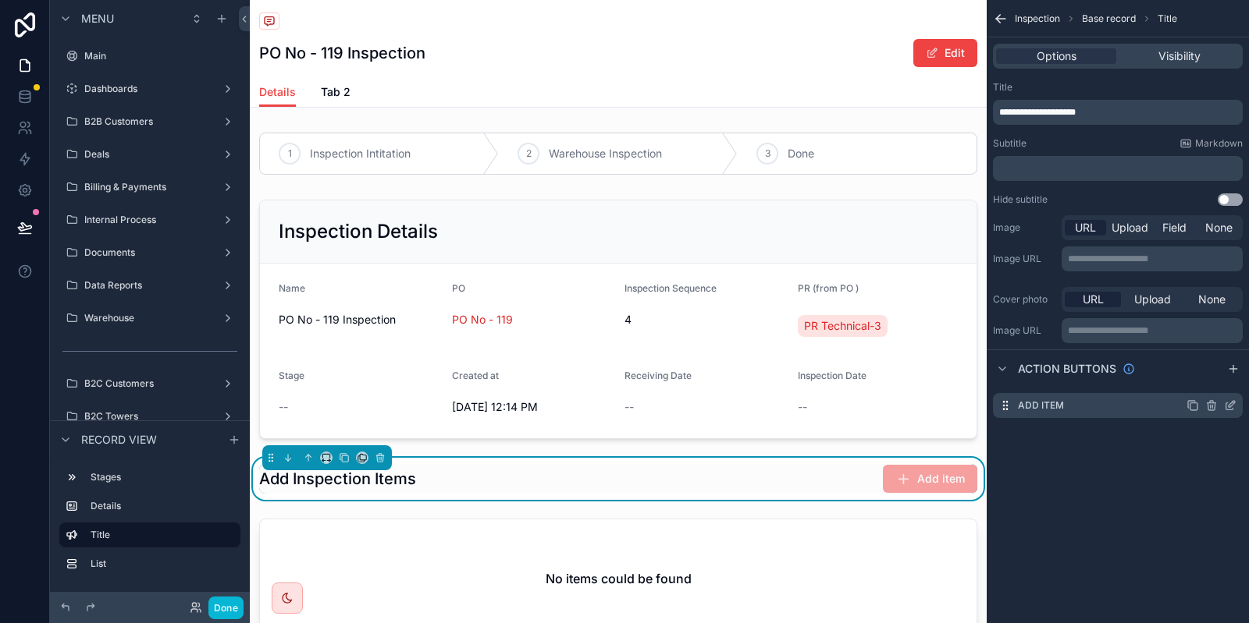
click at [1231, 406] on icon "scrollable content" at bounding box center [1230, 406] width 12 height 12
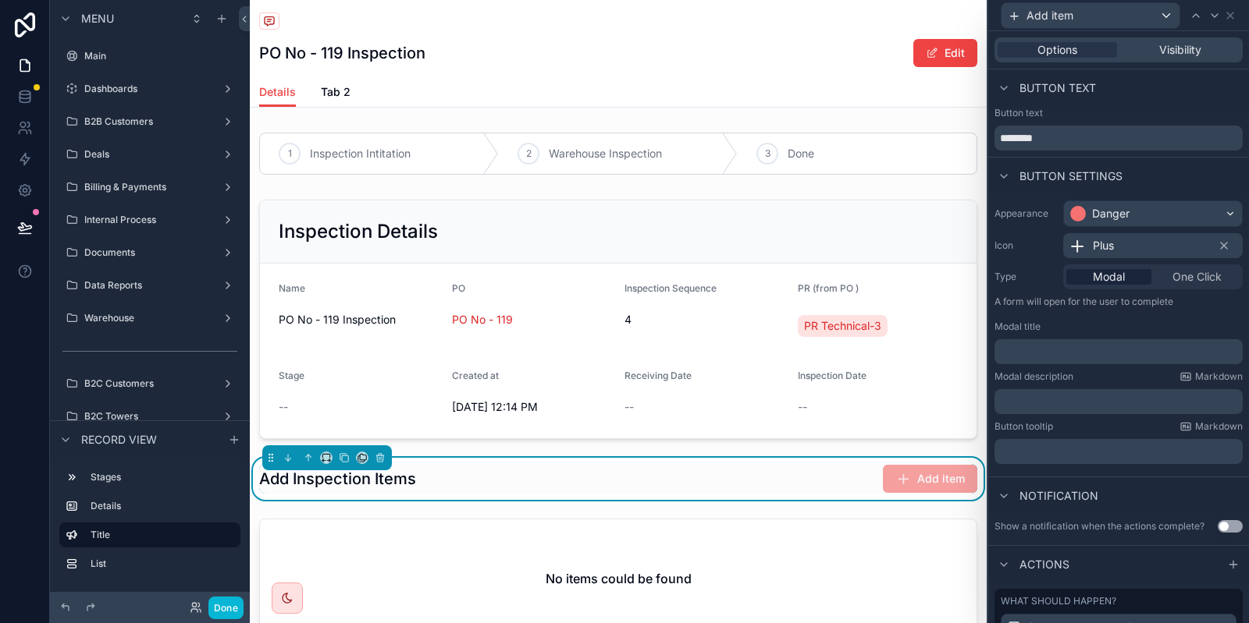
scroll to position [160, 0]
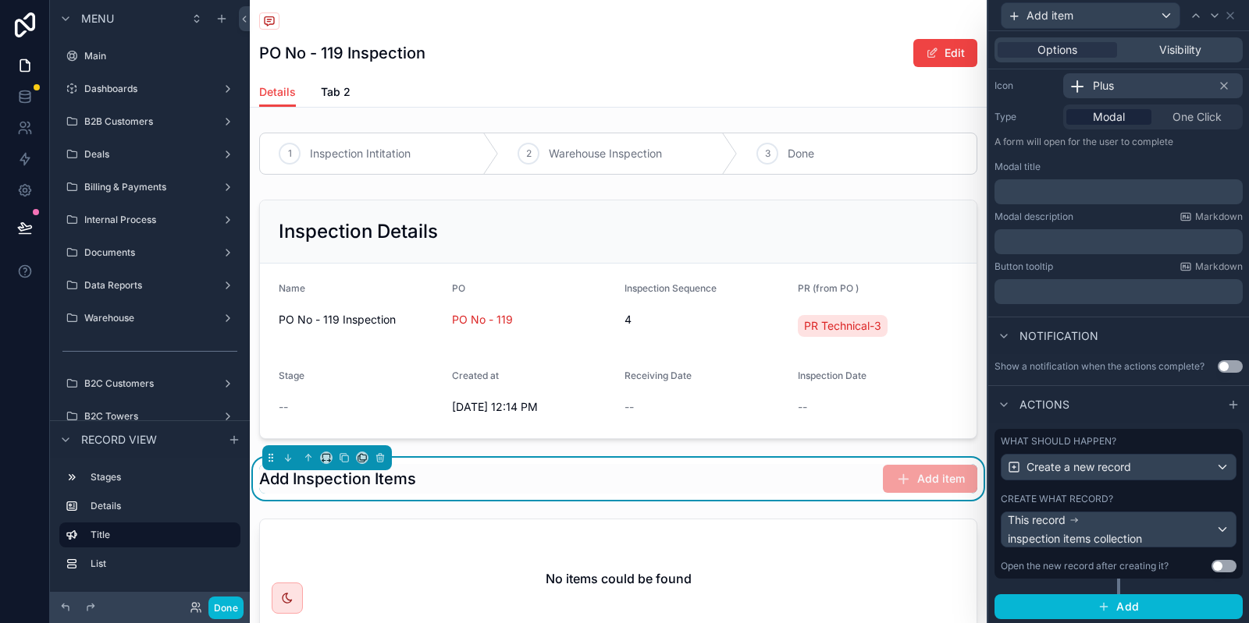
click at [1110, 502] on label "Create what record?" at bounding box center [1056, 499] width 112 height 12
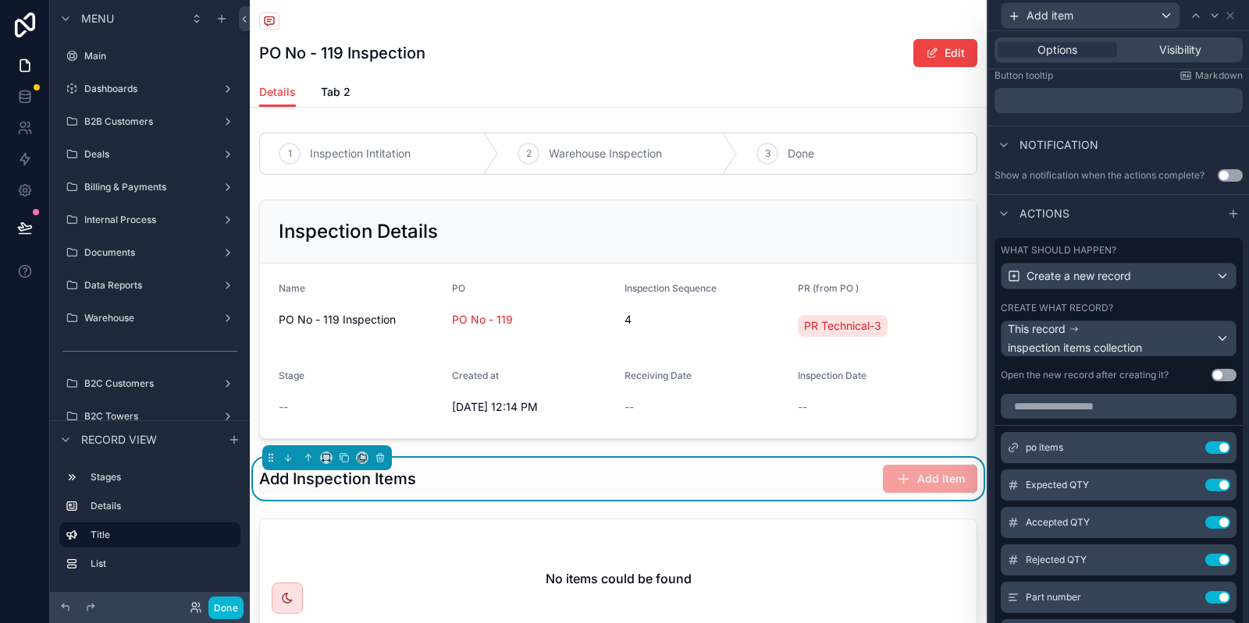
scroll to position [354, 0]
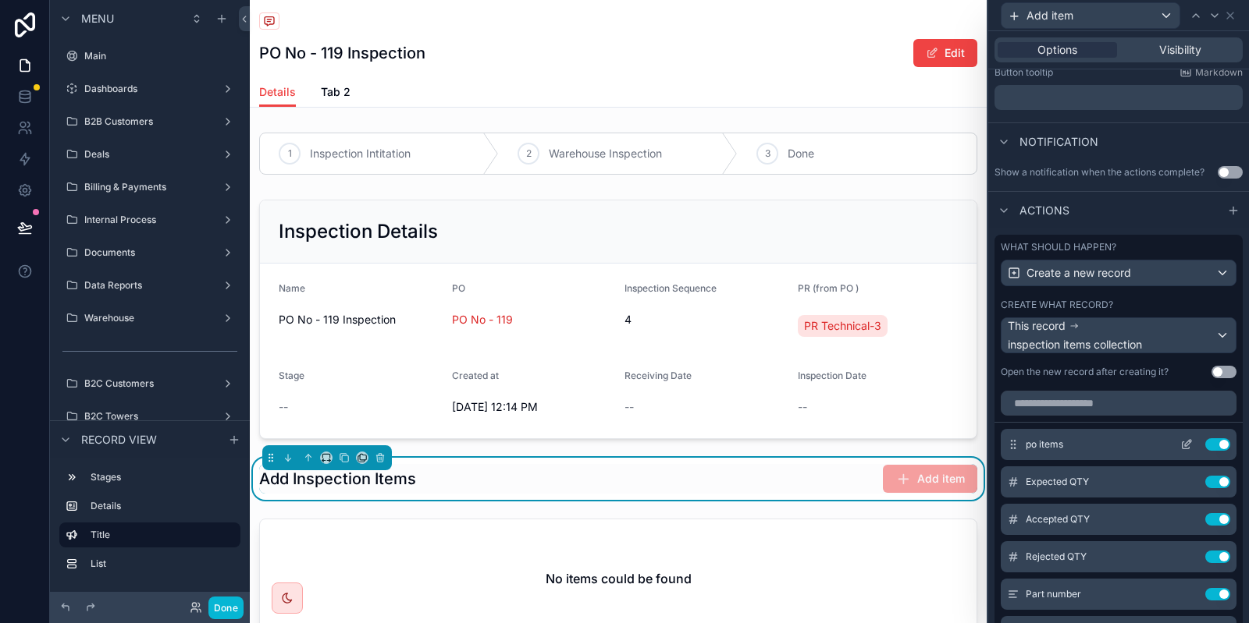
click at [1188, 441] on icon at bounding box center [1186, 445] width 12 height 12
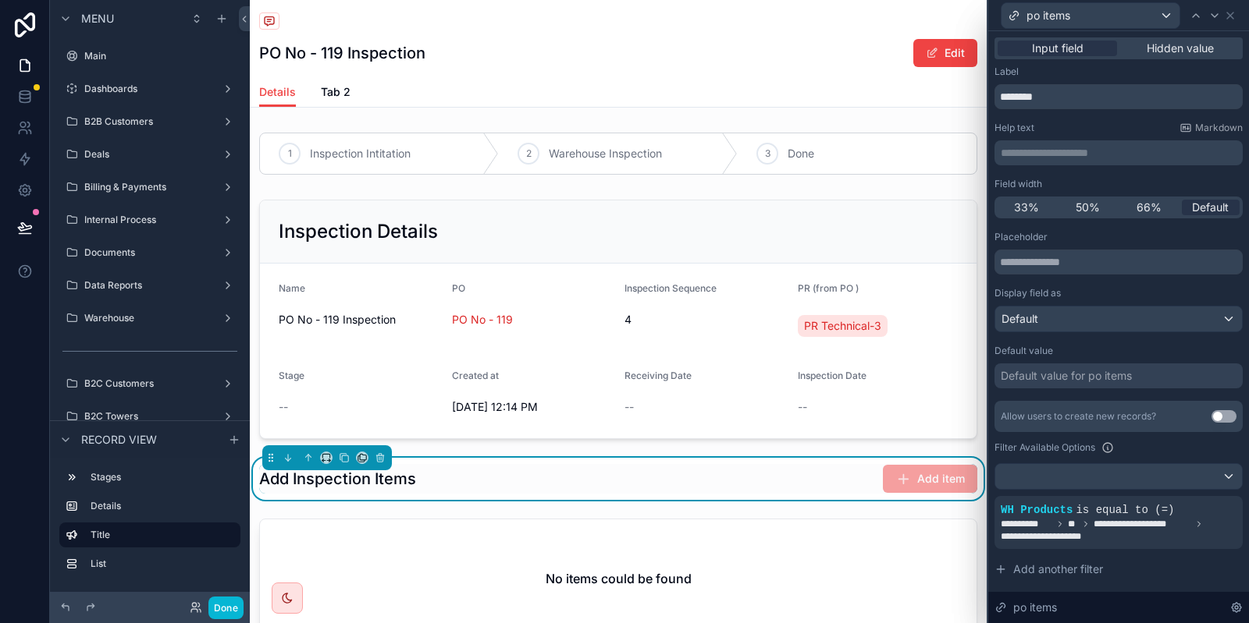
scroll to position [136, 0]
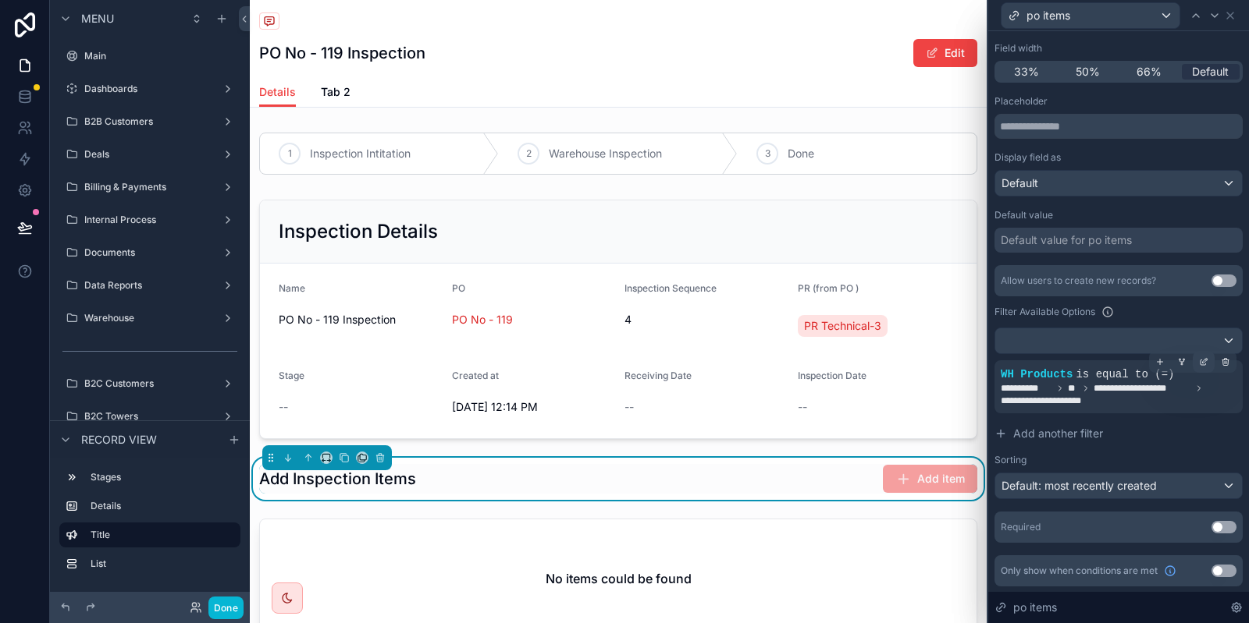
click at [1202, 361] on icon at bounding box center [1204, 360] width 5 height 5
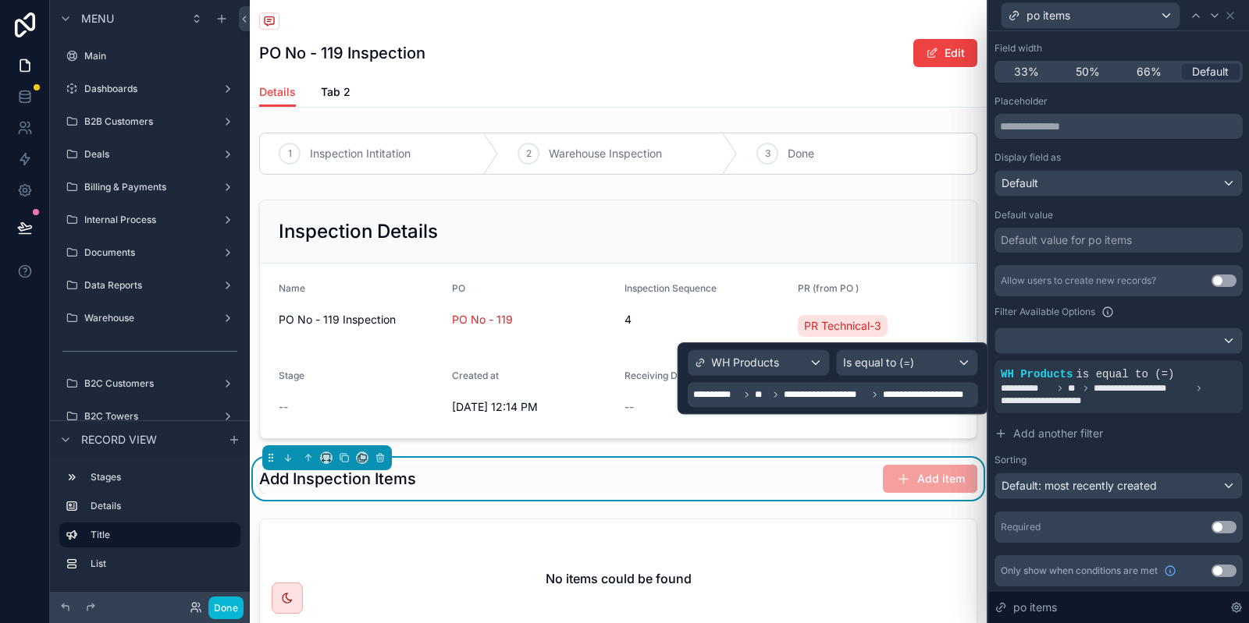
click at [808, 397] on span "**********" at bounding box center [824, 395] width 83 height 12
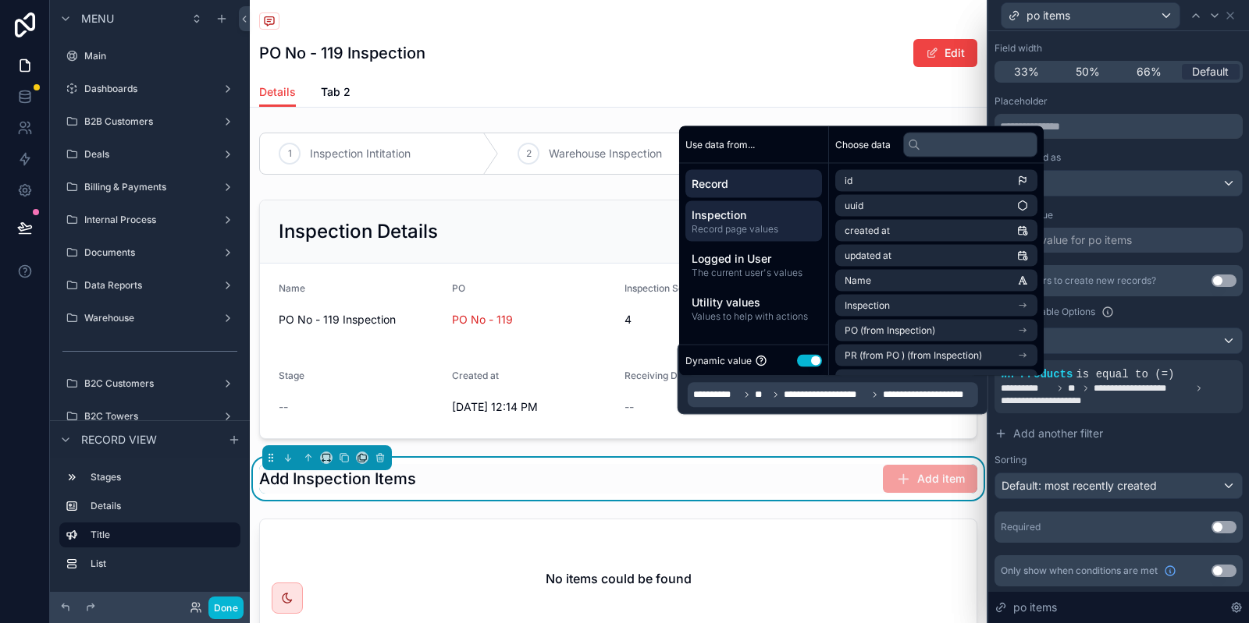
click at [750, 207] on div "Inspection Record page values" at bounding box center [753, 221] width 137 height 41
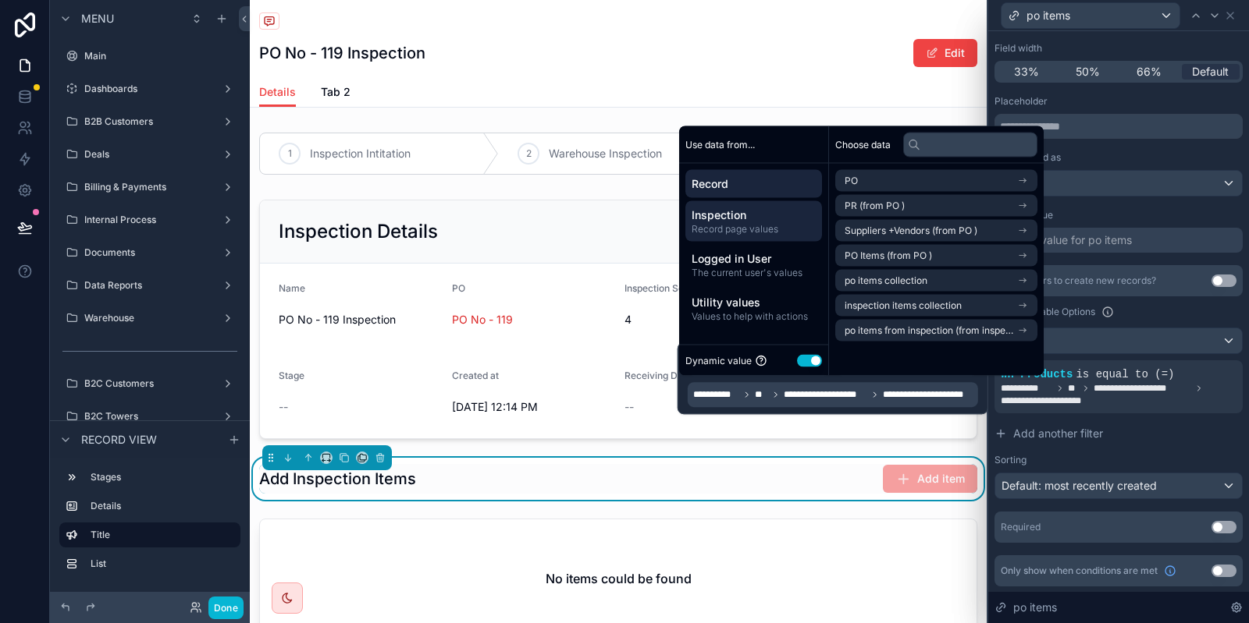
click at [726, 185] on span "Record" at bounding box center [753, 184] width 124 height 16
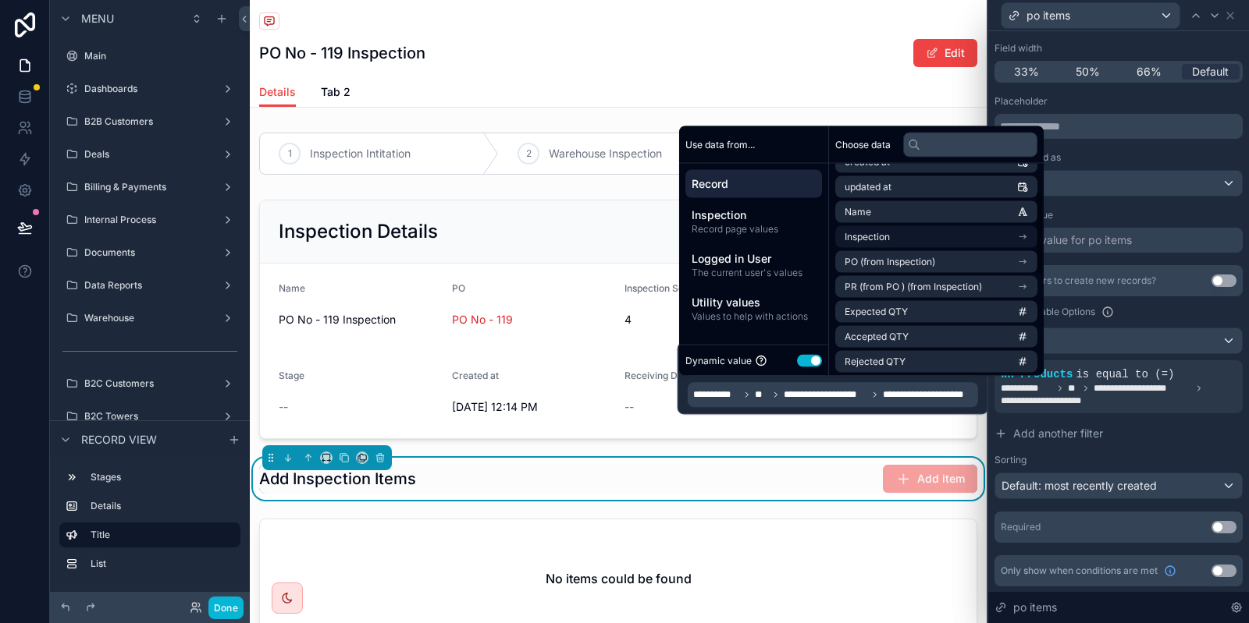
scroll to position [78, 0]
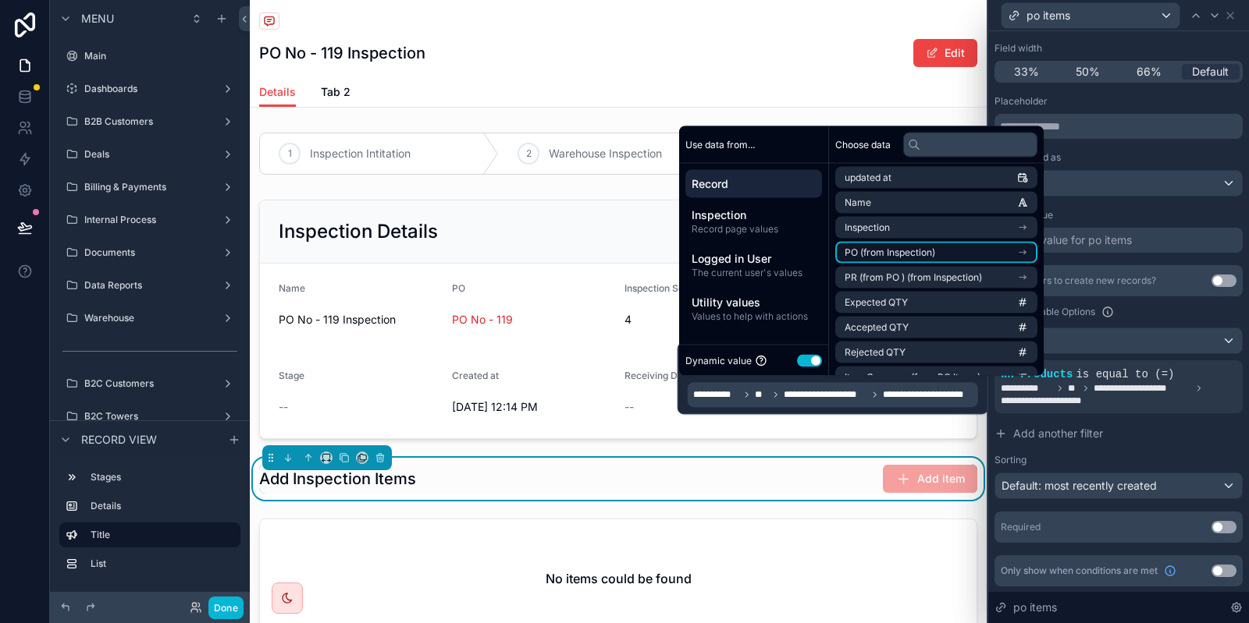
click at [912, 256] on span "PO (from Inspection)" at bounding box center [889, 253] width 91 height 12
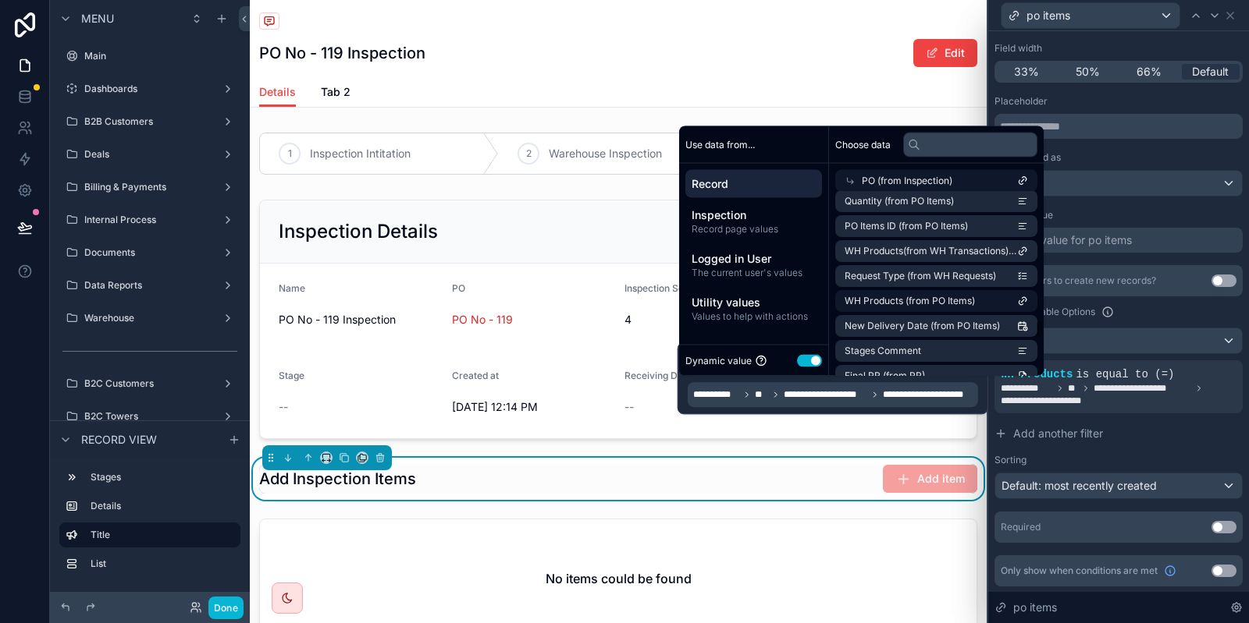
scroll to position [1206, 0]
click at [919, 308] on li "WH Products (from PO Items)" at bounding box center [936, 301] width 202 height 22
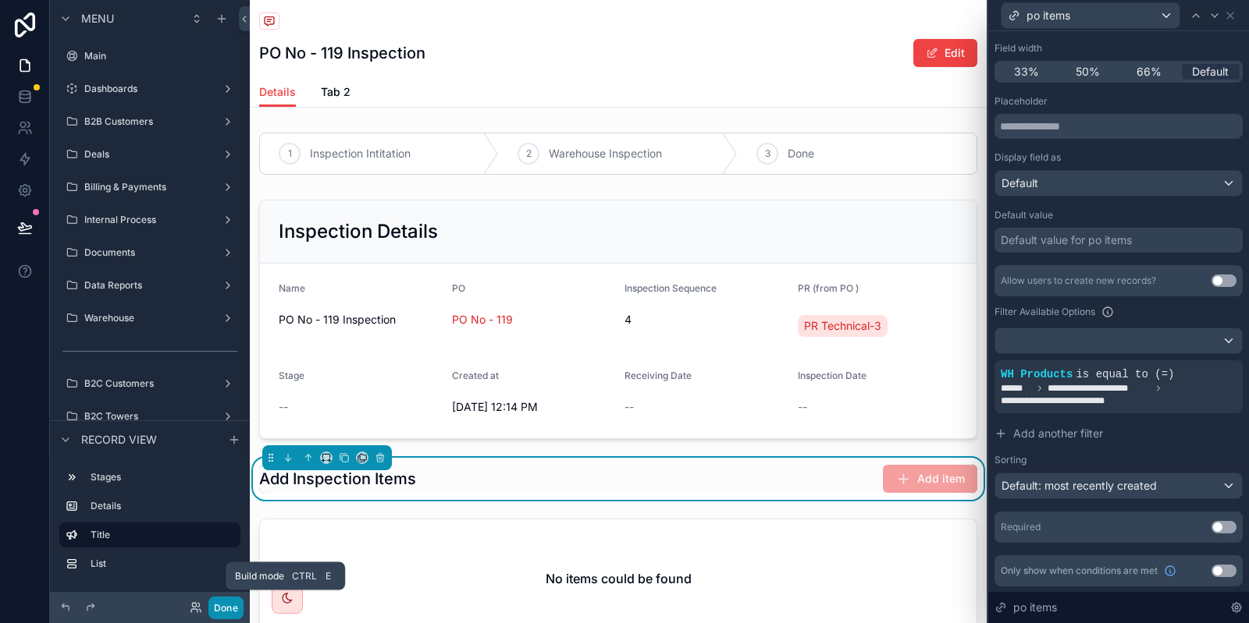
click at [229, 602] on button "Done" at bounding box center [225, 608] width 35 height 23
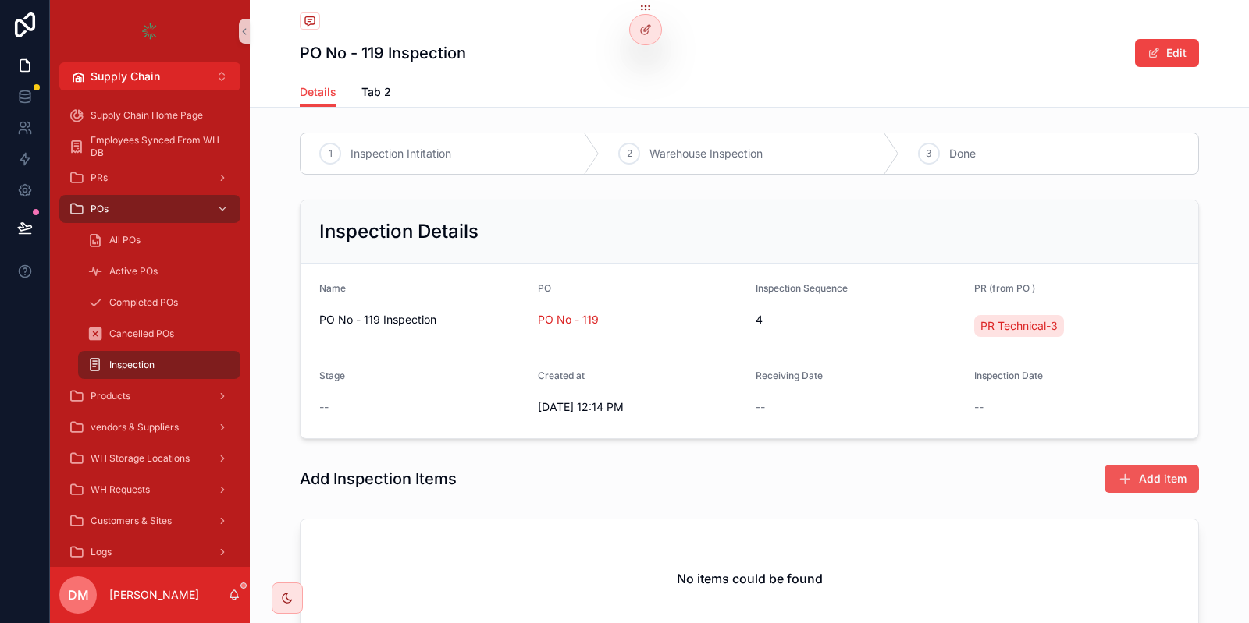
click at [1142, 471] on span "Add item" at bounding box center [1163, 479] width 48 height 16
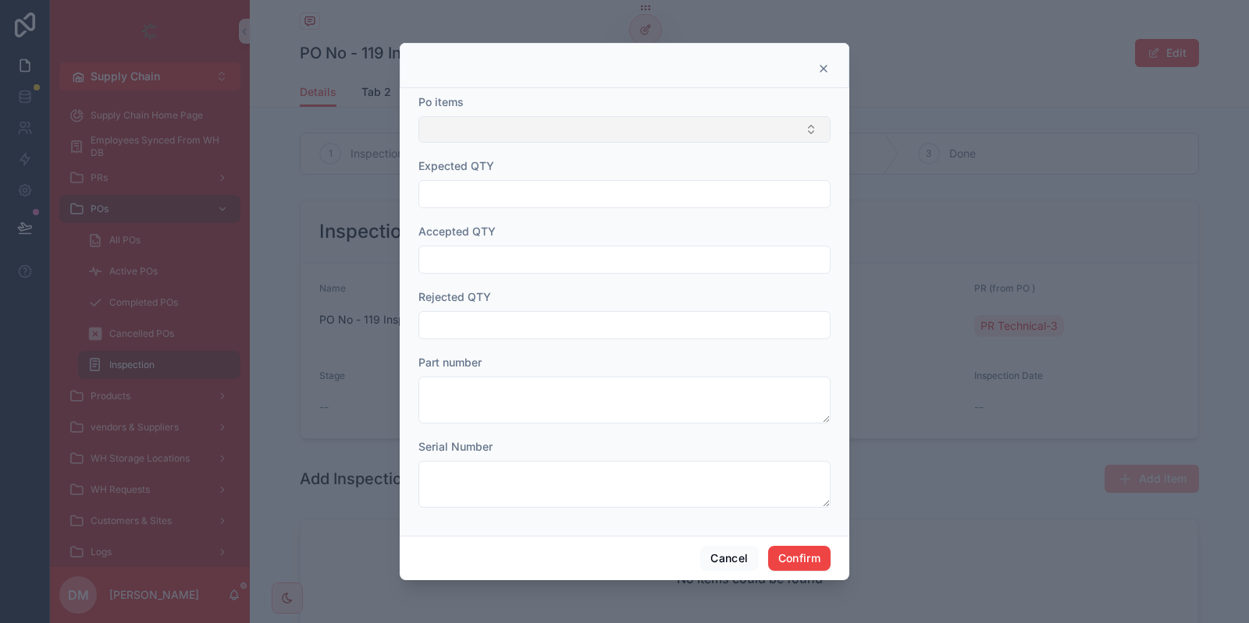
click at [453, 139] on button "Select Button" at bounding box center [624, 129] width 412 height 27
drag, startPoint x: 836, startPoint y: 70, endPoint x: 826, endPoint y: 70, distance: 10.1
click at [826, 70] on div at bounding box center [624, 65] width 449 height 45
drag, startPoint x: 826, startPoint y: 70, endPoint x: 642, endPoint y: 36, distance: 186.6
click at [642, 43] on div "Po items Expected QTY Accepted QTY Rejected QTY Part number Serial Number Cance…" at bounding box center [624, 312] width 449 height 538
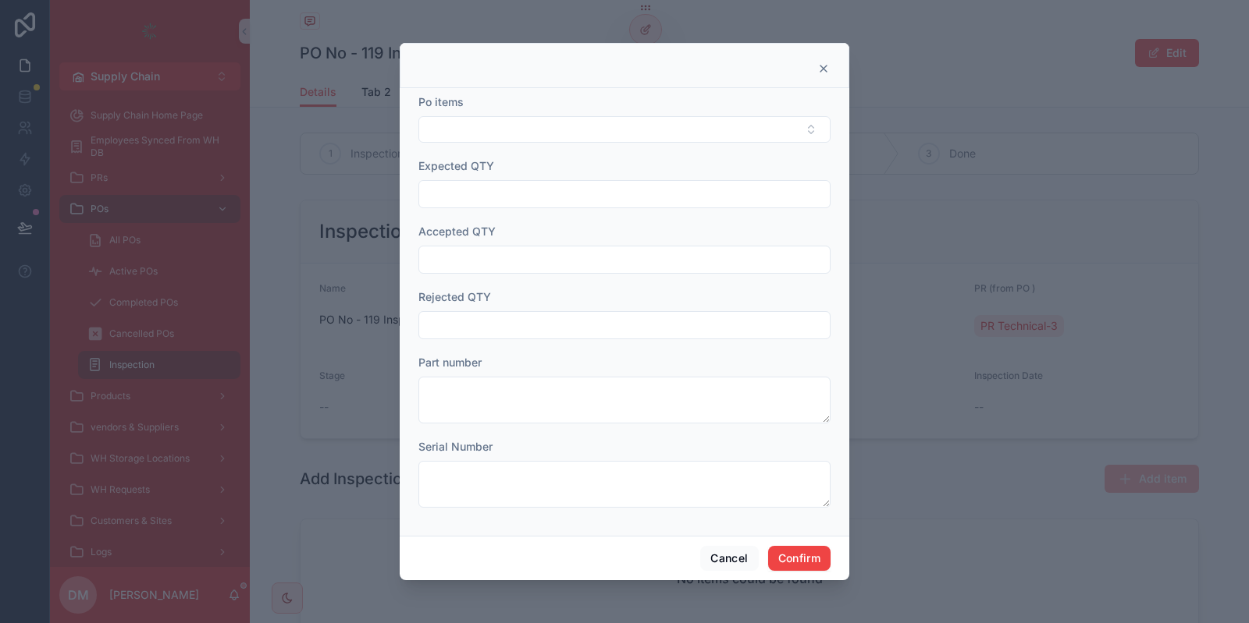
click at [642, 36] on div at bounding box center [624, 311] width 1249 height 623
drag, startPoint x: 822, startPoint y: 61, endPoint x: 822, endPoint y: 69, distance: 7.8
click at [822, 69] on div at bounding box center [624, 65] width 449 height 45
drag, startPoint x: 822, startPoint y: 69, endPoint x: 646, endPoint y: 27, distance: 180.6
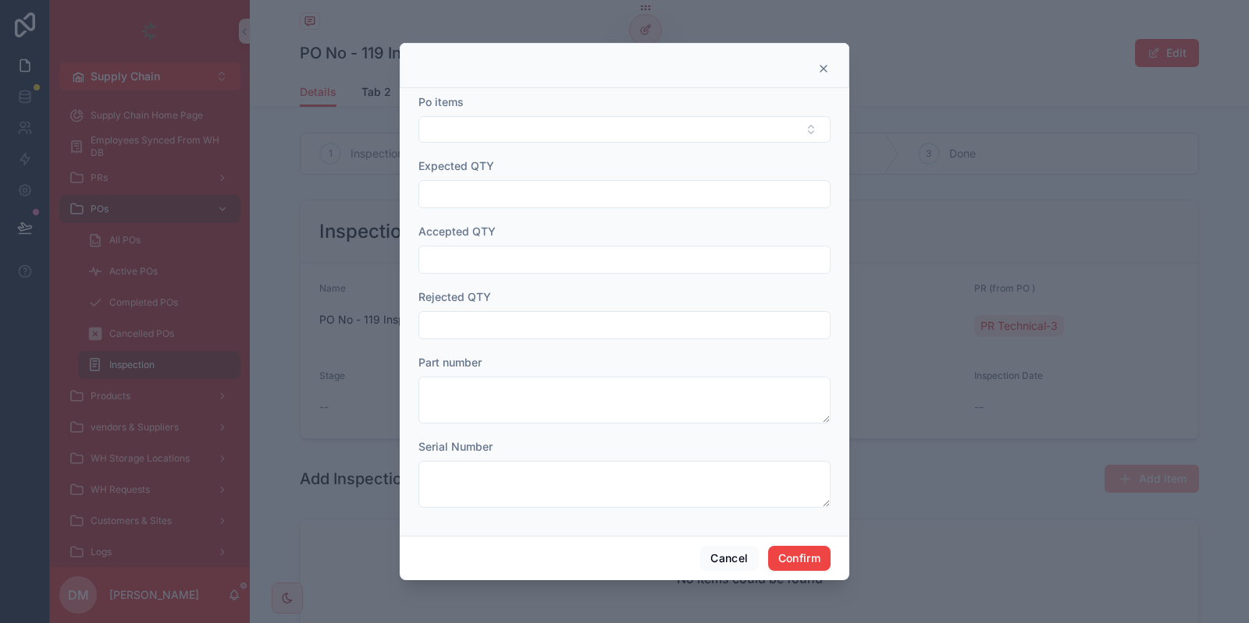
click at [646, 27] on div "Po items Expected QTY Accepted QTY Rejected QTY Part number Serial Number Cance…" at bounding box center [624, 311] width 1249 height 623
click at [646, 27] on div at bounding box center [624, 311] width 1249 height 623
click at [709, 566] on button "Cancel" at bounding box center [729, 558] width 58 height 25
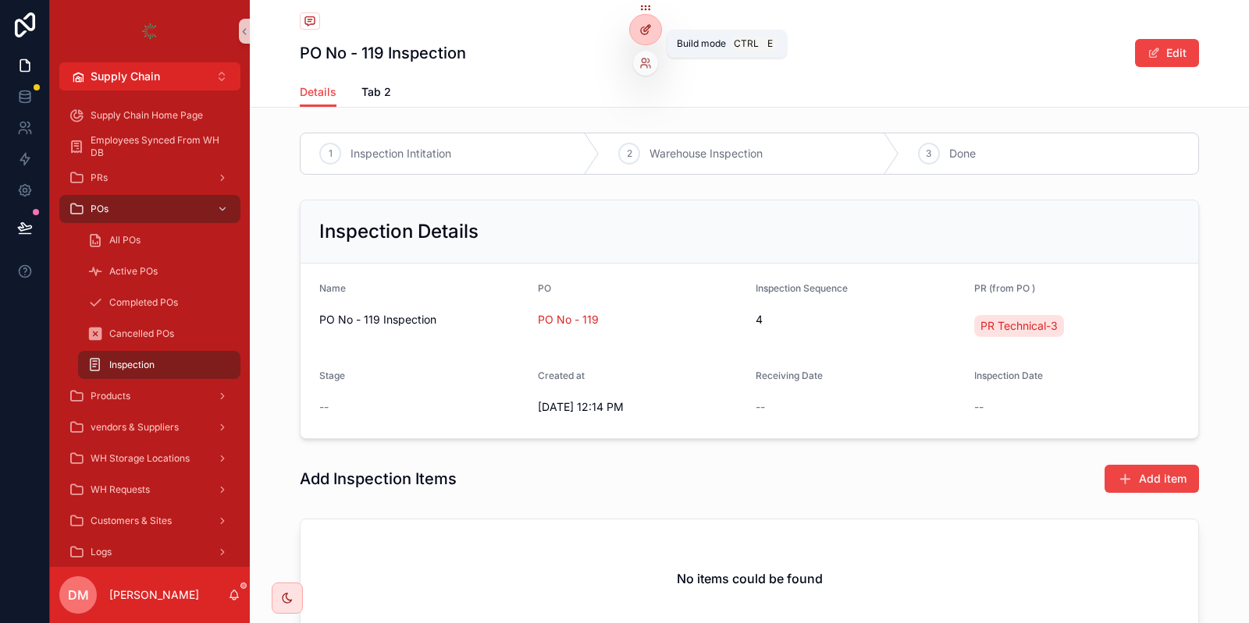
click at [642, 35] on icon at bounding box center [645, 29] width 12 height 12
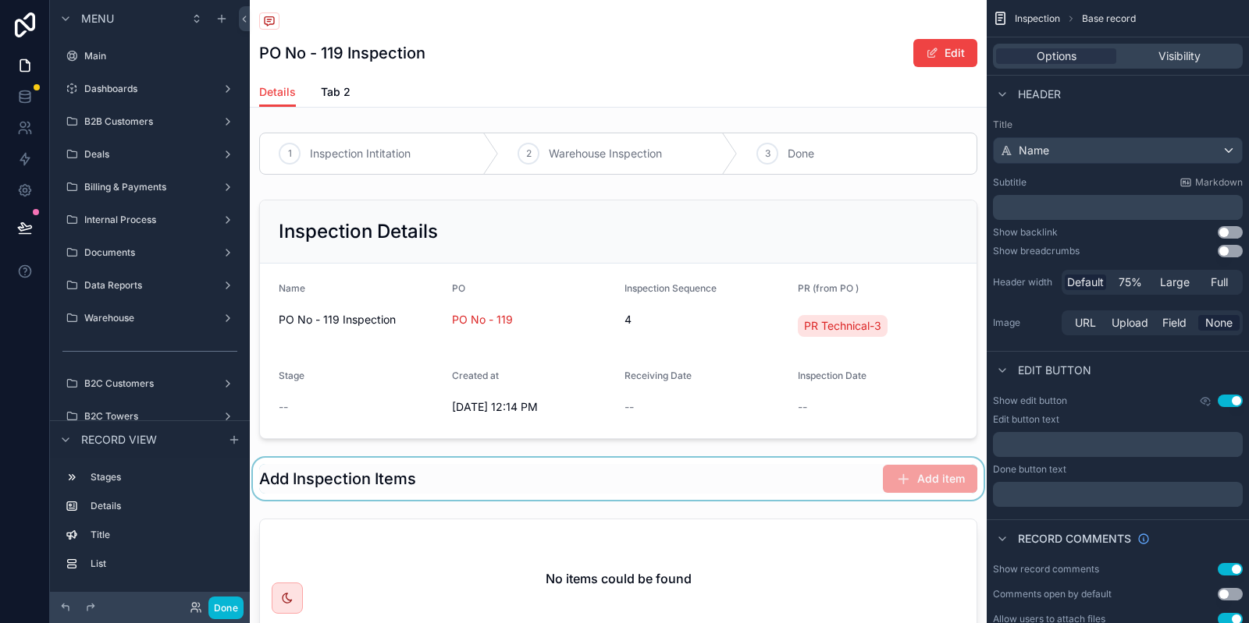
click at [633, 463] on div "scrollable content" at bounding box center [618, 479] width 737 height 42
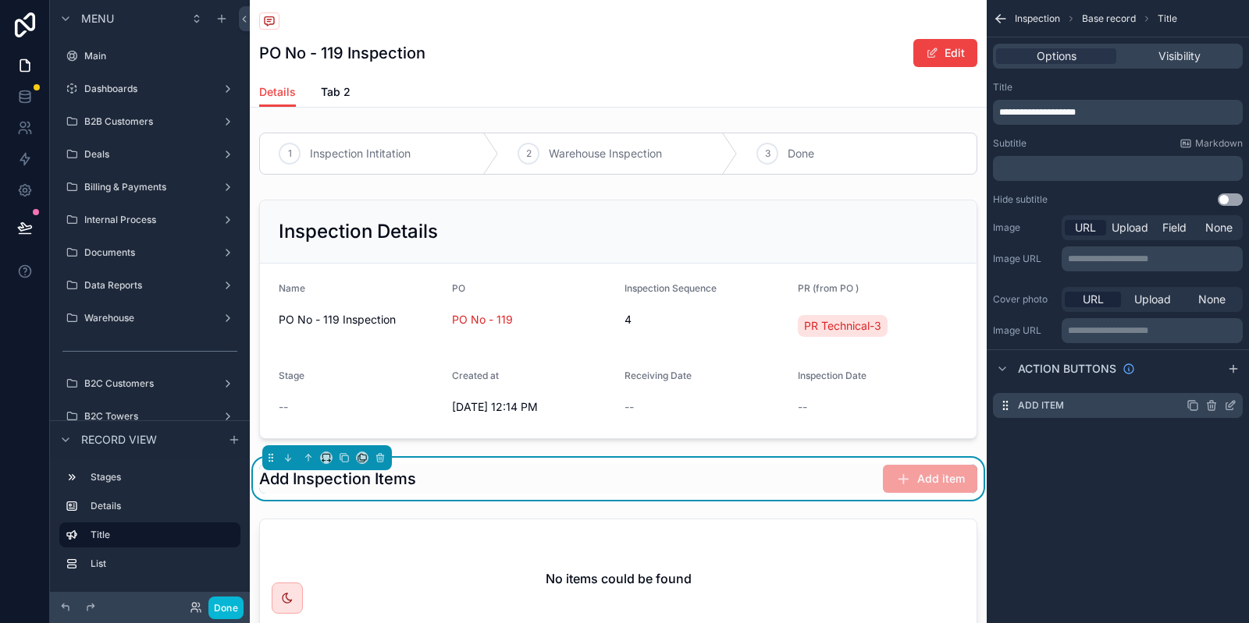
click at [1233, 403] on icon "scrollable content" at bounding box center [1233, 403] width 2 height 2
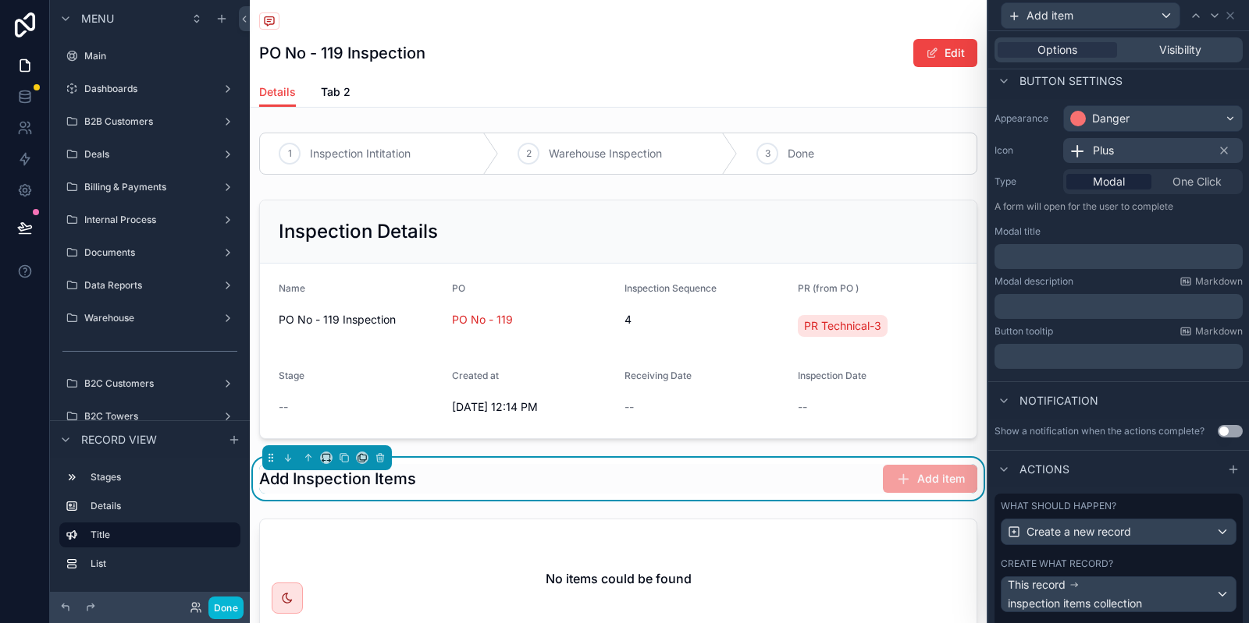
scroll to position [160, 0]
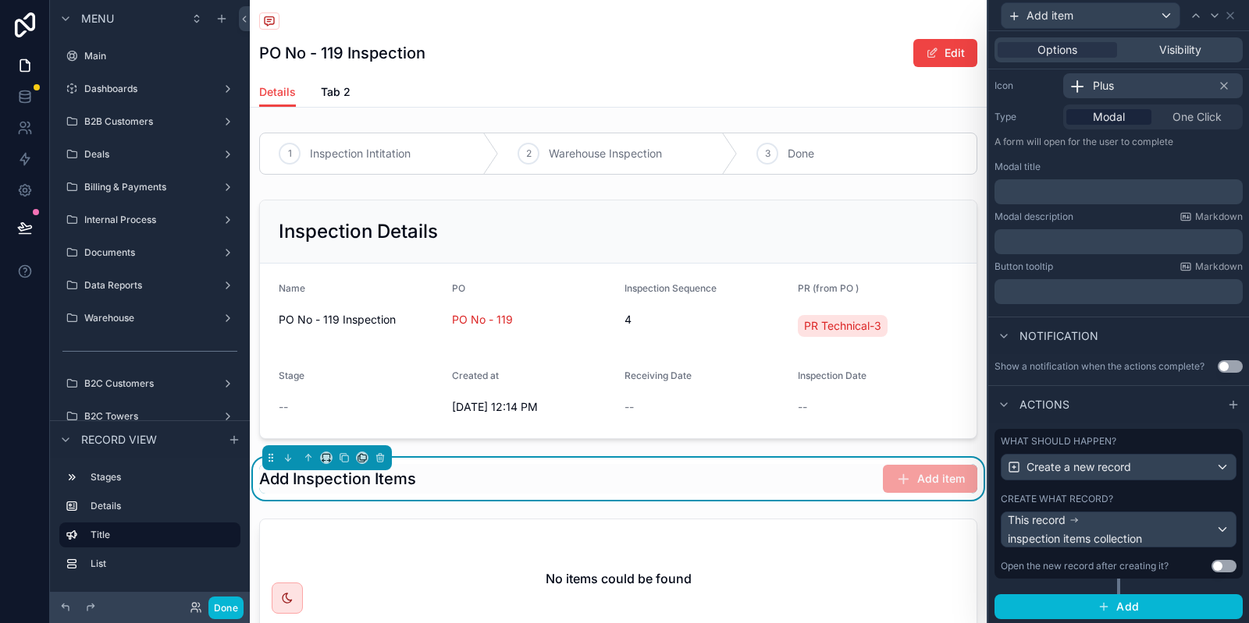
click at [1105, 499] on label "Create what record?" at bounding box center [1056, 499] width 112 height 12
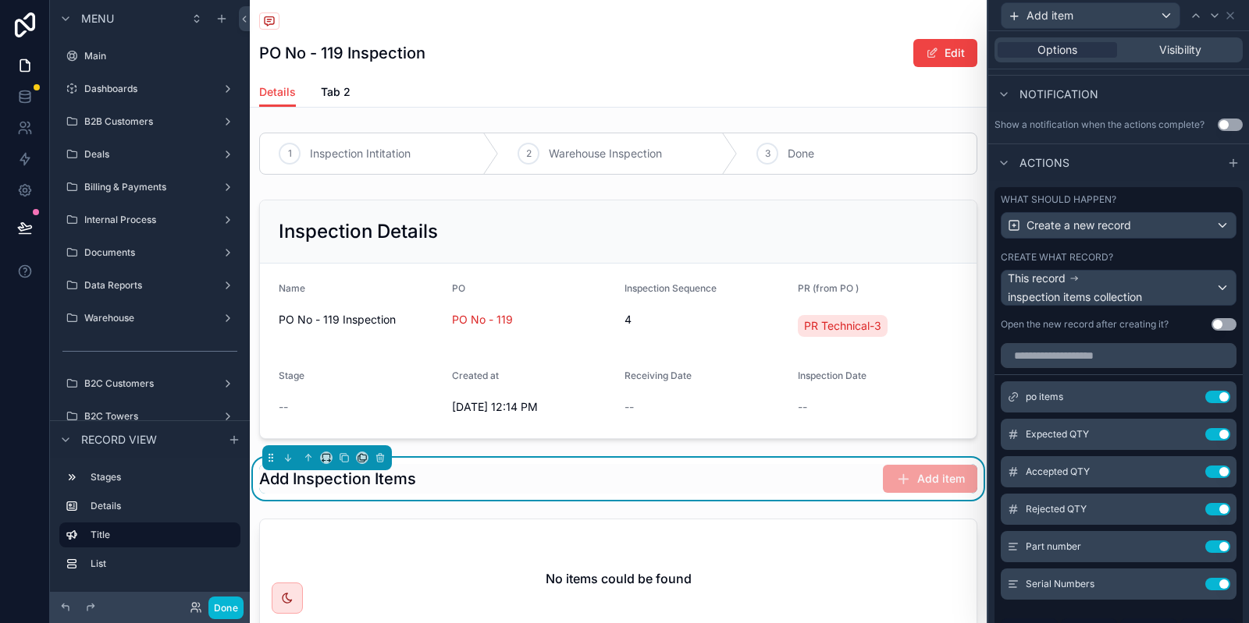
scroll to position [441, 0]
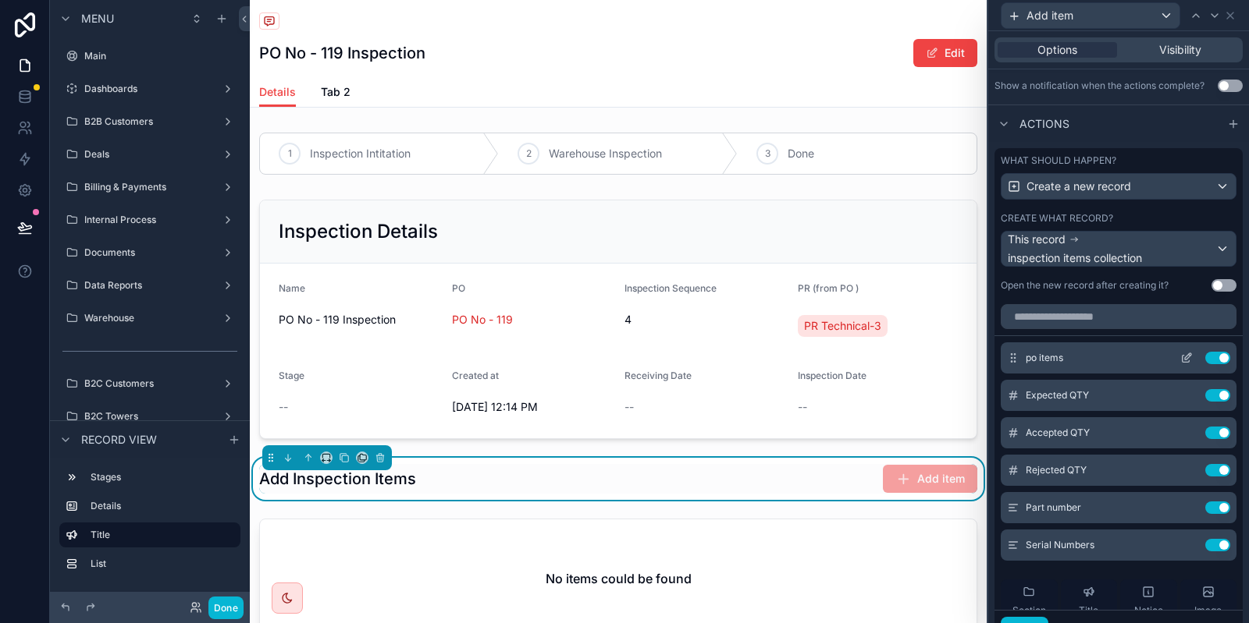
click at [1178, 361] on button at bounding box center [1186, 358] width 25 height 12
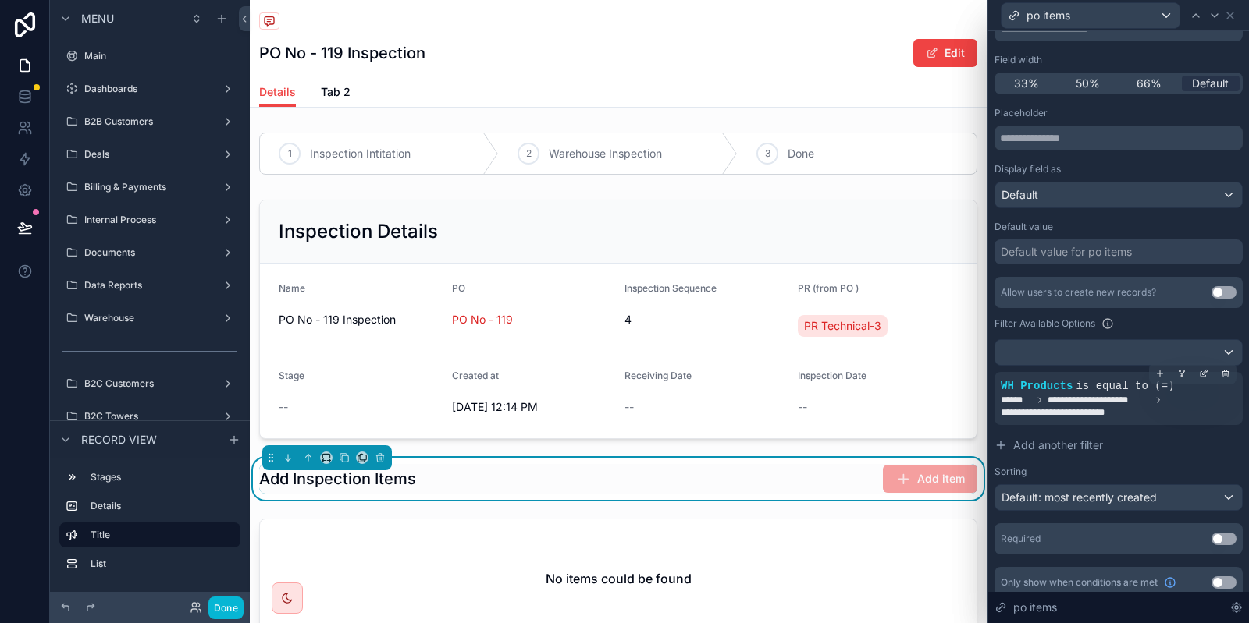
scroll to position [136, 0]
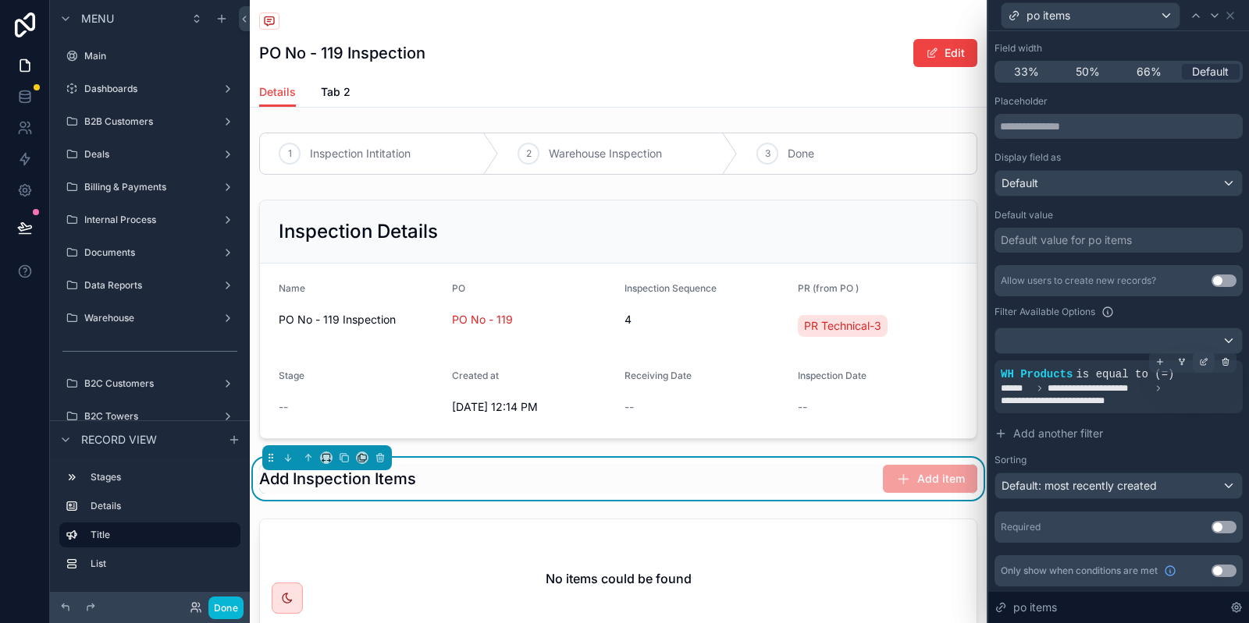
click at [1208, 358] on icon at bounding box center [1203, 361] width 9 height 9
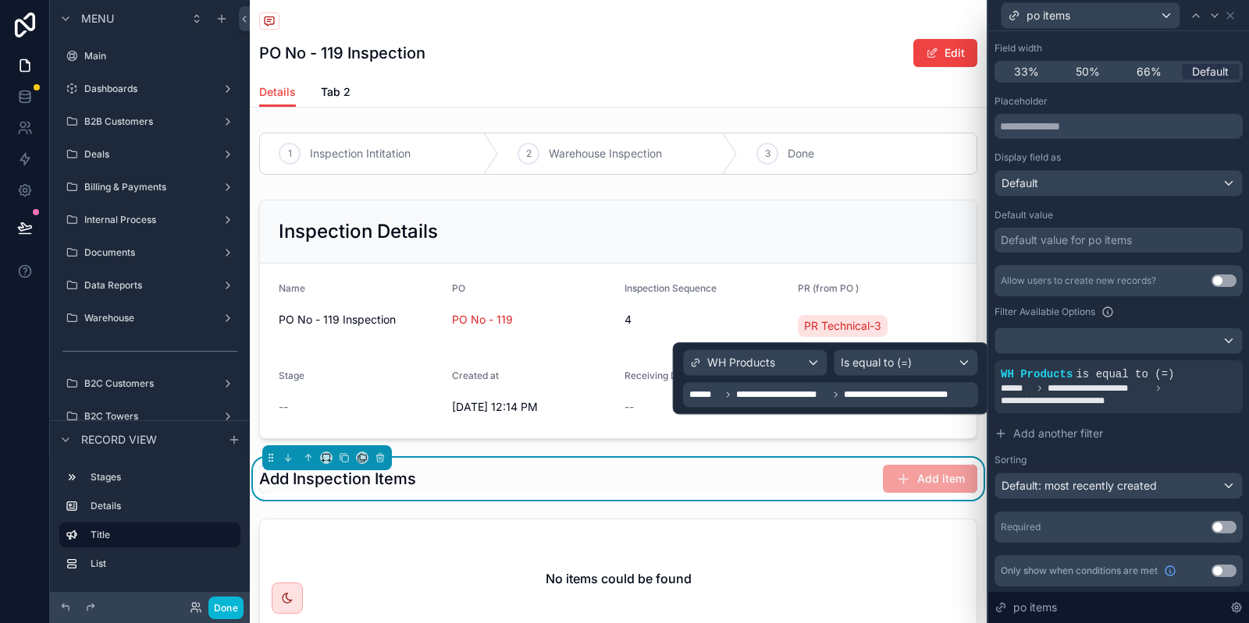
click at [799, 400] on span "**********" at bounding box center [782, 395] width 92 height 12
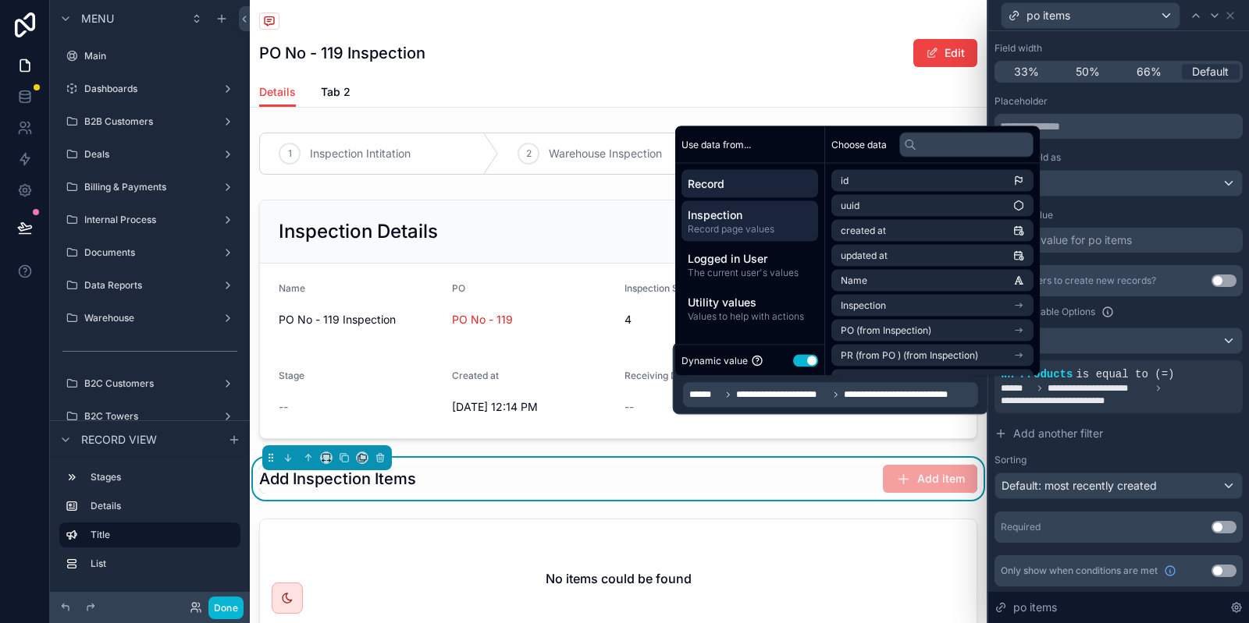
click at [761, 222] on span "Inspection" at bounding box center [749, 216] width 124 height 16
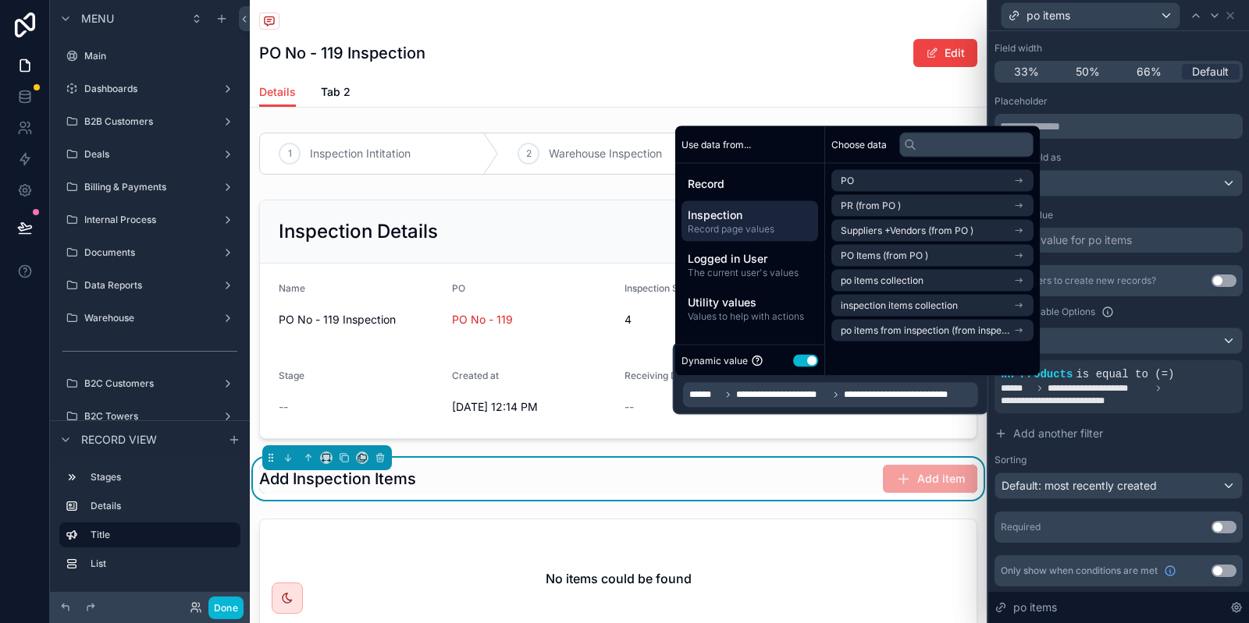
click at [812, 358] on button "Use setting" at bounding box center [805, 360] width 25 height 12
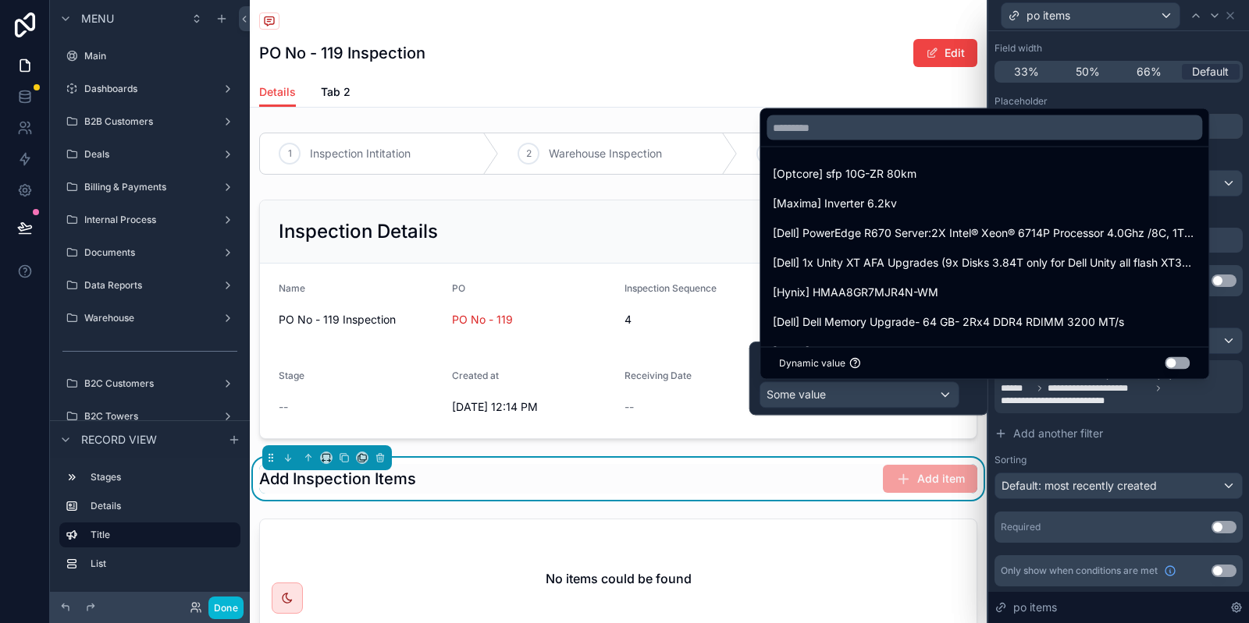
click at [1180, 364] on button "Use setting" at bounding box center [1176, 363] width 25 height 12
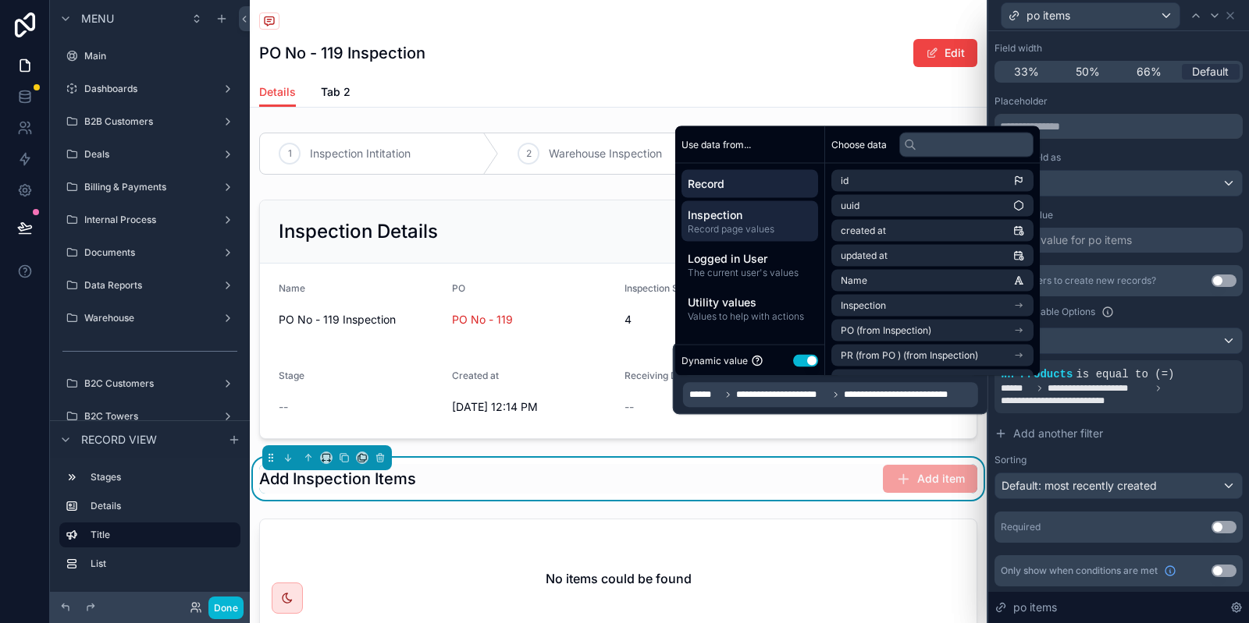
click at [776, 211] on span "Inspection" at bounding box center [749, 216] width 124 height 16
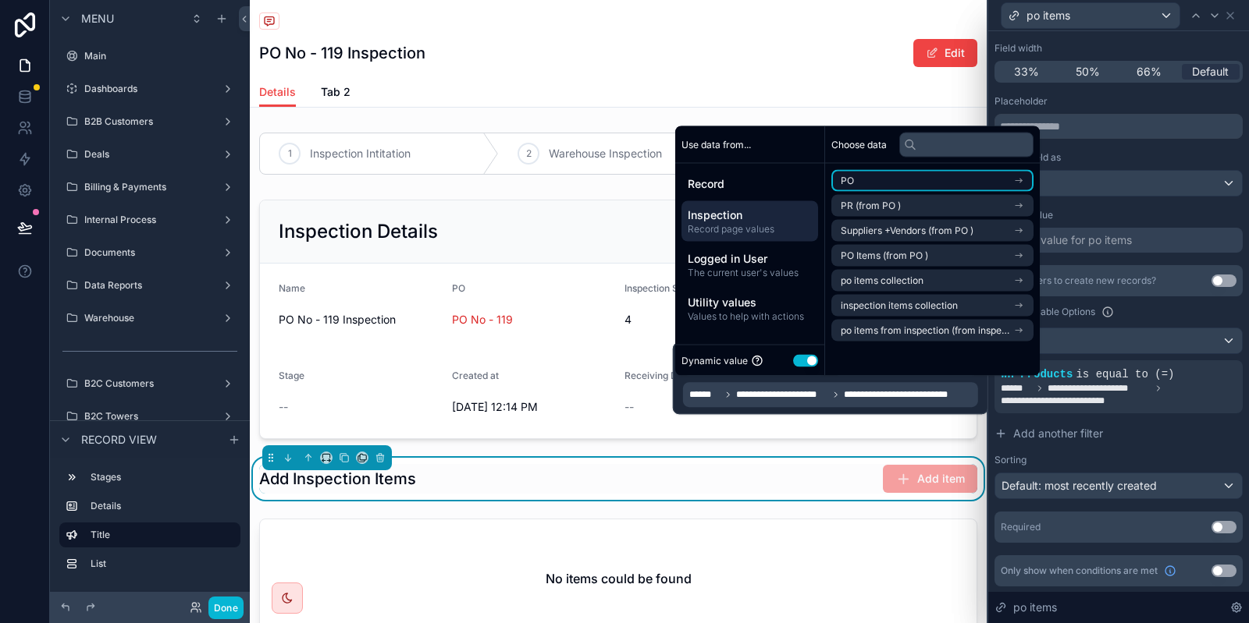
click at [908, 180] on li "PO" at bounding box center [932, 181] width 202 height 22
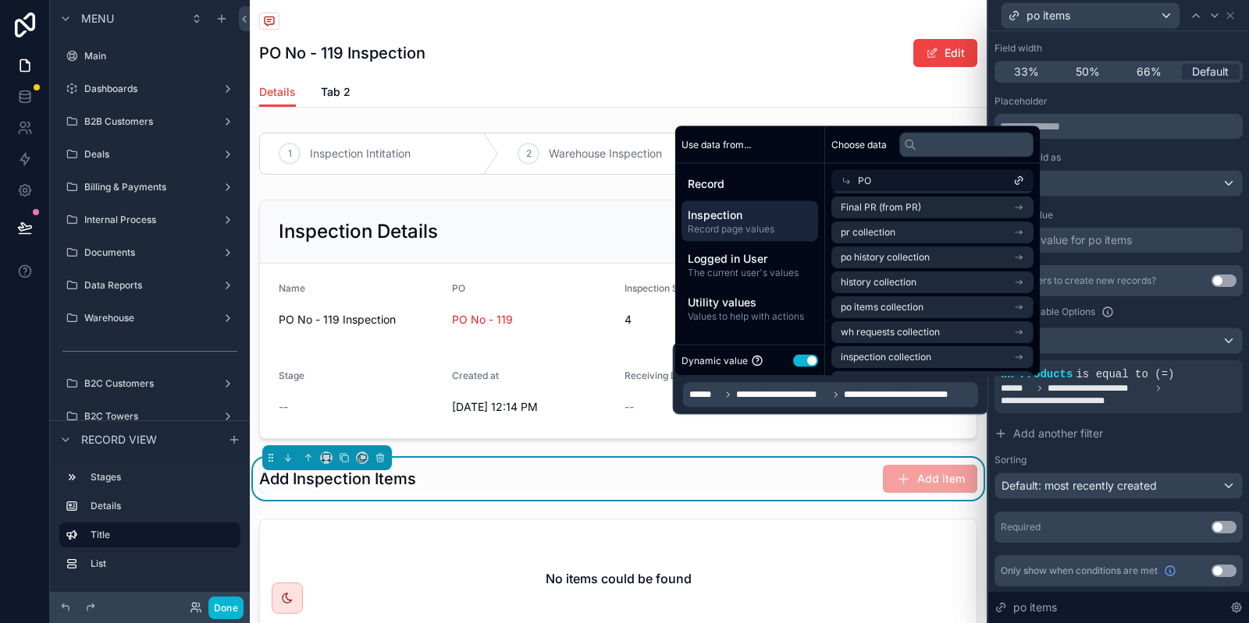
scroll to position [274, 0]
click at [935, 286] on li "po items collection" at bounding box center [932, 285] width 202 height 22
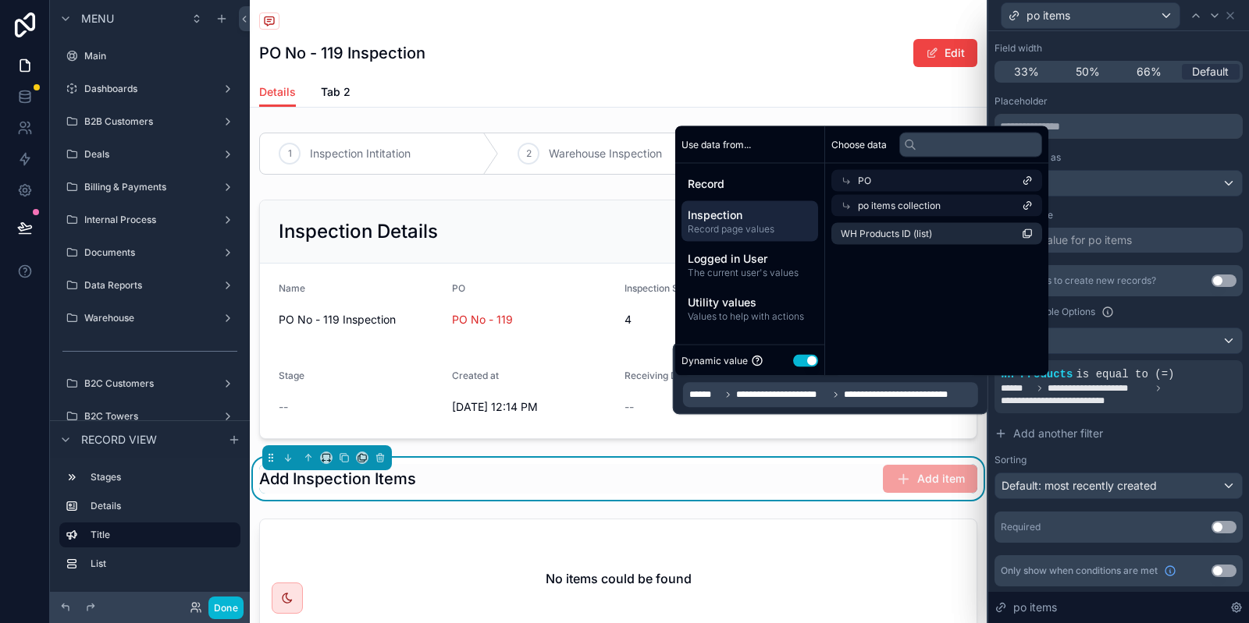
scroll to position [0, 0]
click at [934, 244] on li "WH Products ID (list)" at bounding box center [932, 234] width 202 height 22
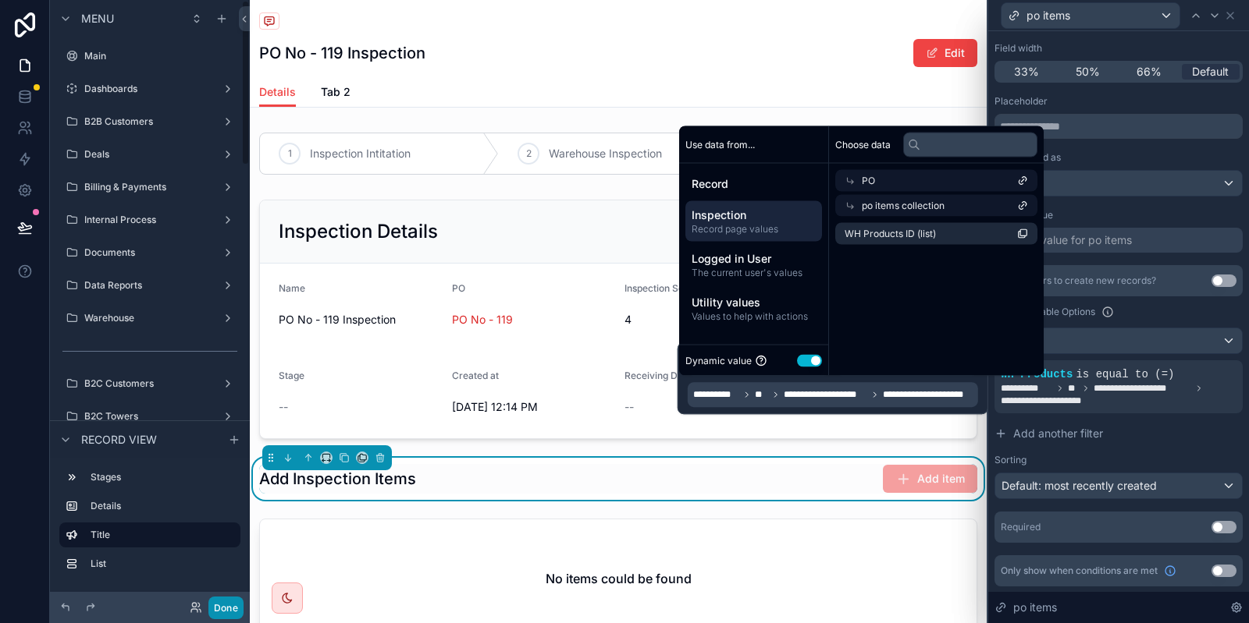
click at [235, 609] on button "Done" at bounding box center [225, 608] width 35 height 23
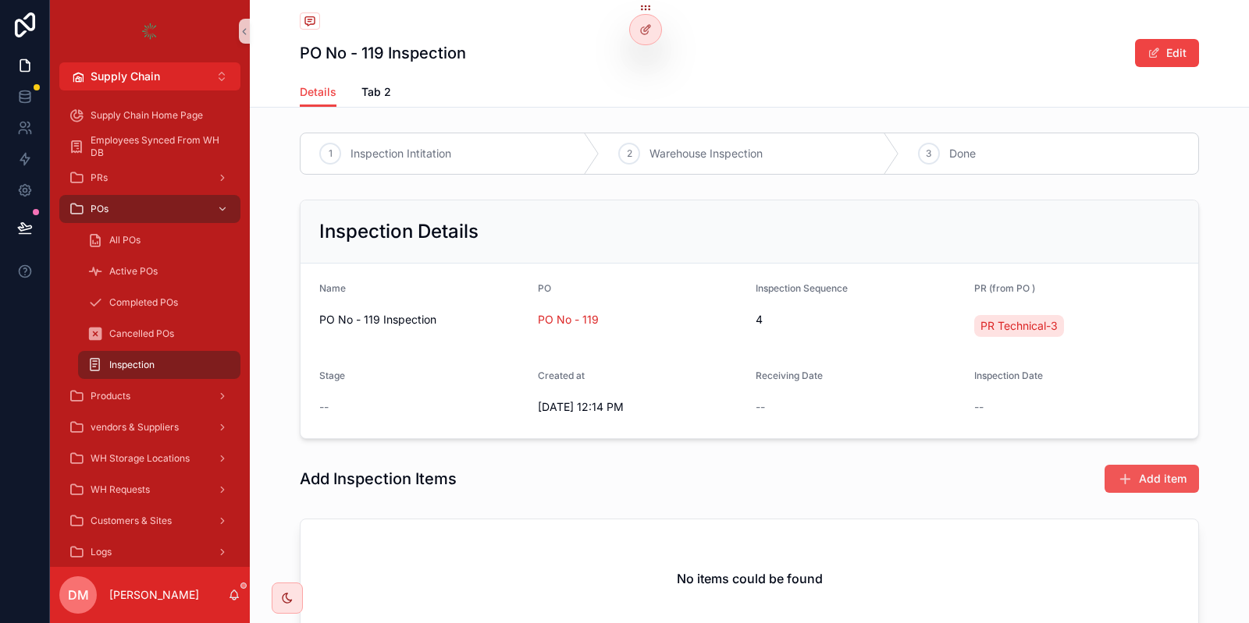
click at [1121, 474] on icon "scrollable content" at bounding box center [1125, 479] width 16 height 16
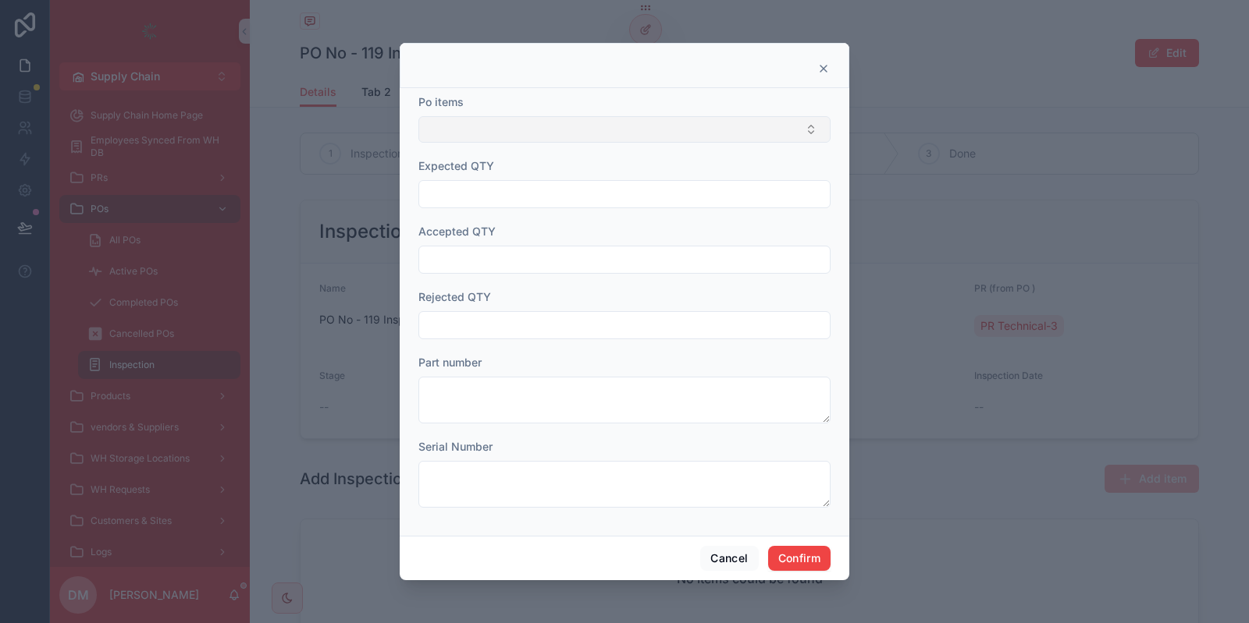
click at [543, 128] on button "Select Button" at bounding box center [624, 129] width 412 height 27
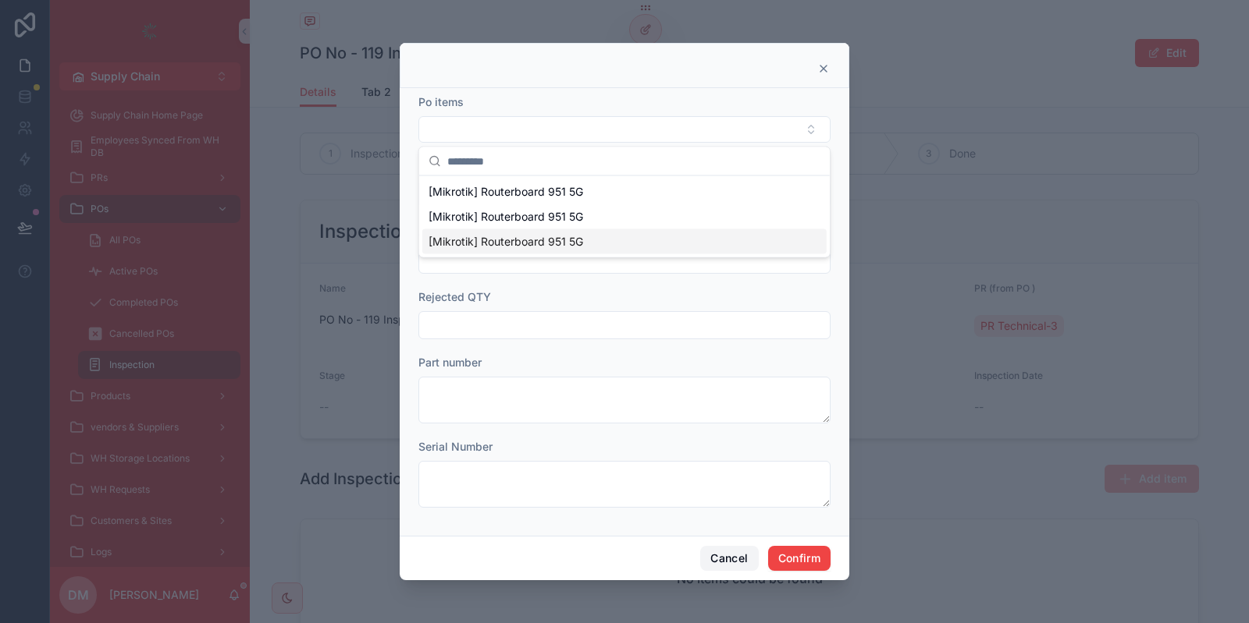
click at [703, 552] on button "Cancel" at bounding box center [729, 558] width 58 height 25
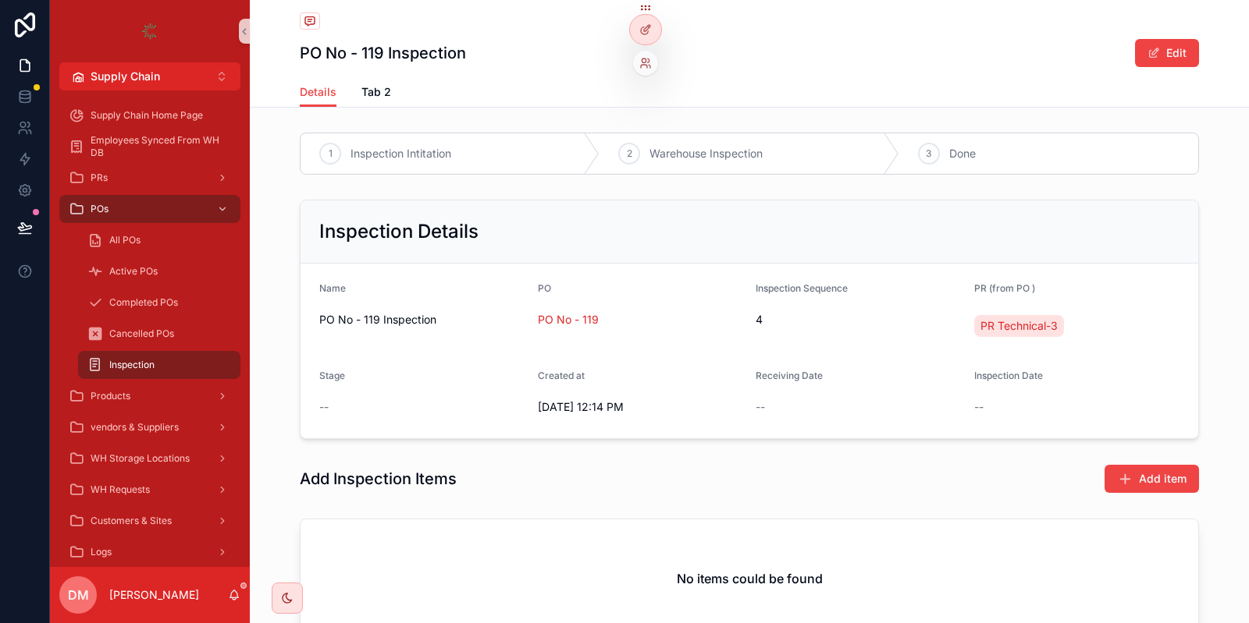
click at [635, 14] on div at bounding box center [645, 24] width 33 height 44
click at [650, 43] on div at bounding box center [645, 30] width 31 height 30
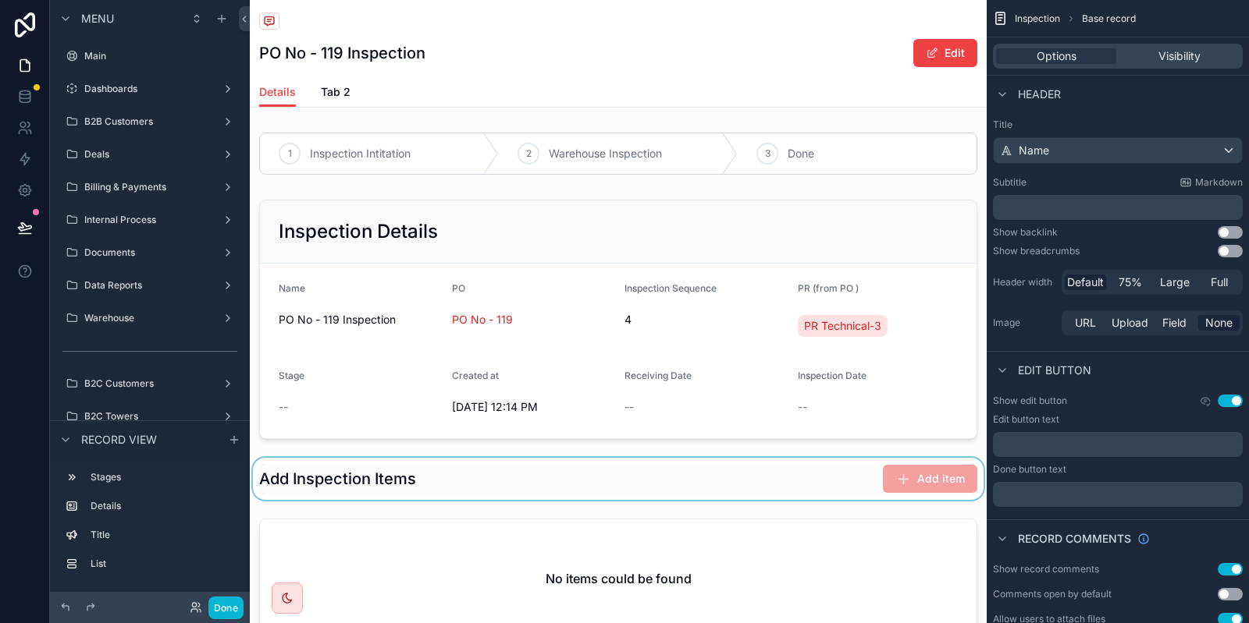
click at [592, 487] on div "scrollable content" at bounding box center [618, 479] width 737 height 42
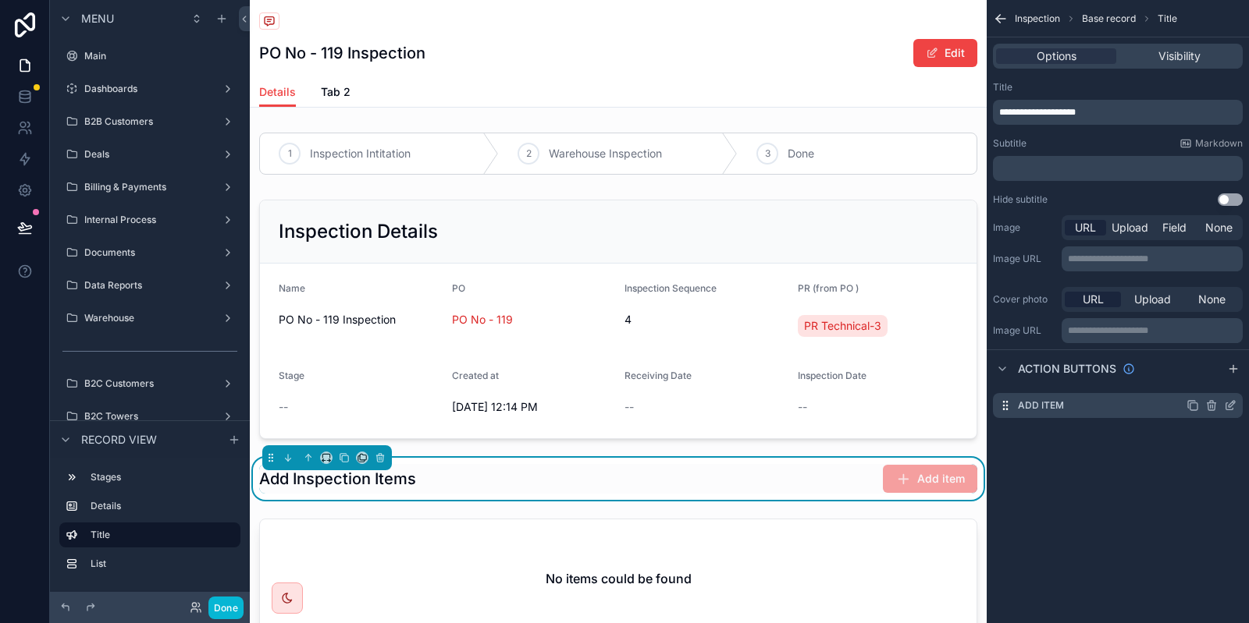
click at [1231, 407] on icon "scrollable content" at bounding box center [1231, 404] width 6 height 6
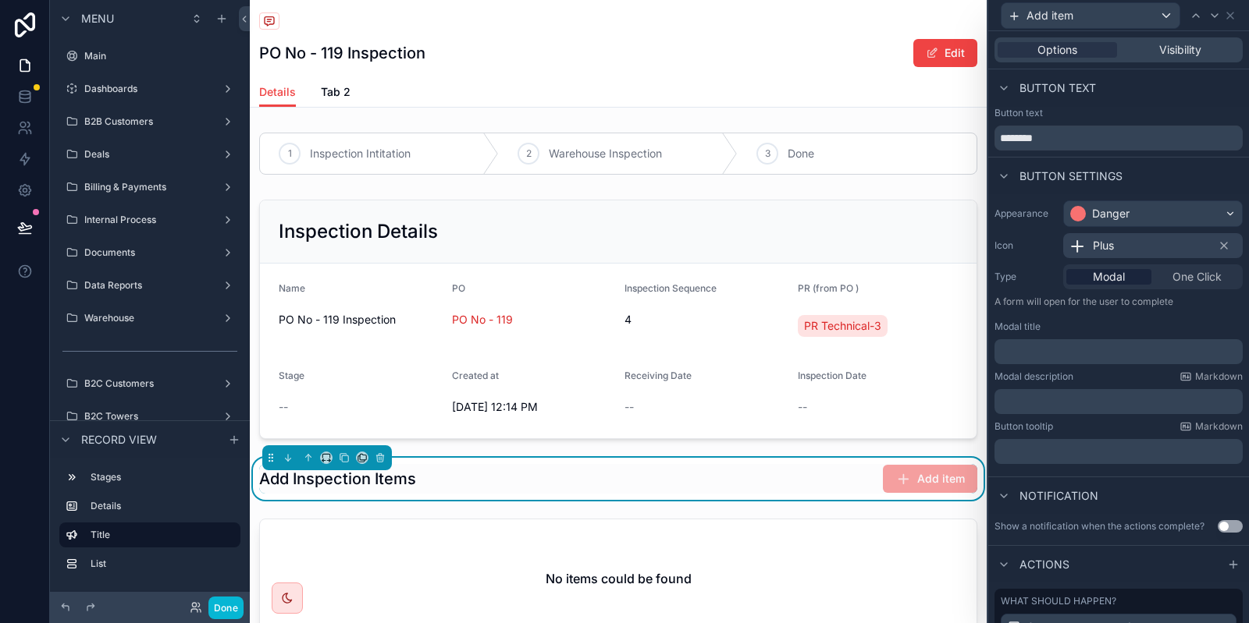
scroll to position [160, 0]
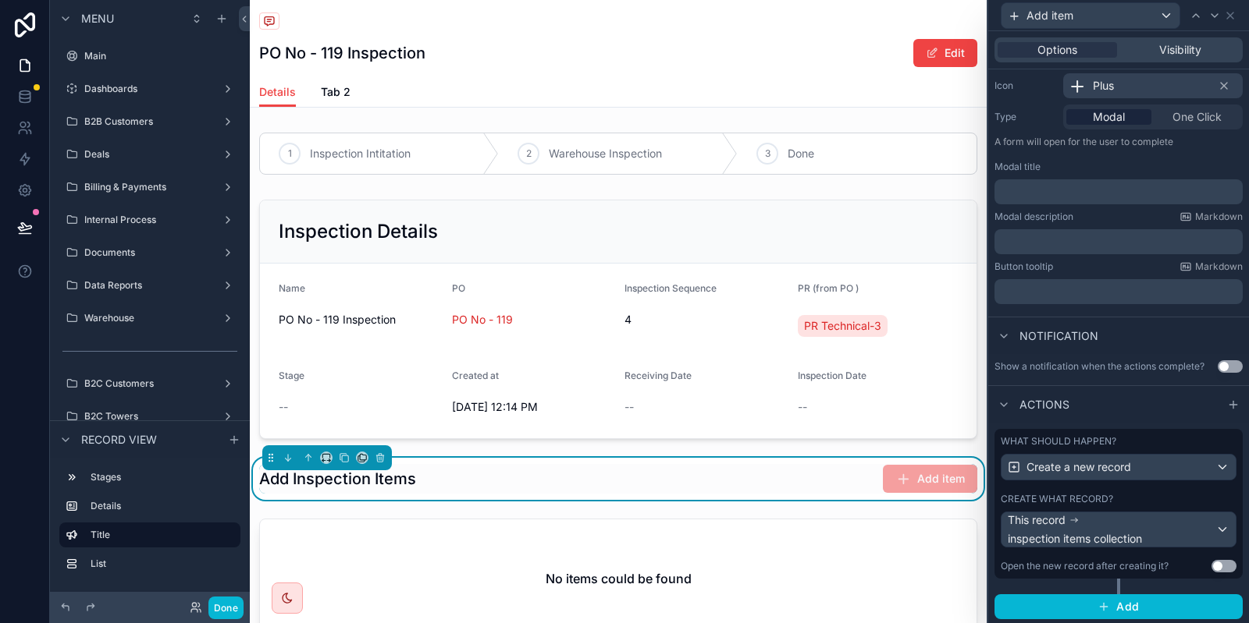
click at [1128, 494] on div "Create what record?" at bounding box center [1118, 499] width 236 height 12
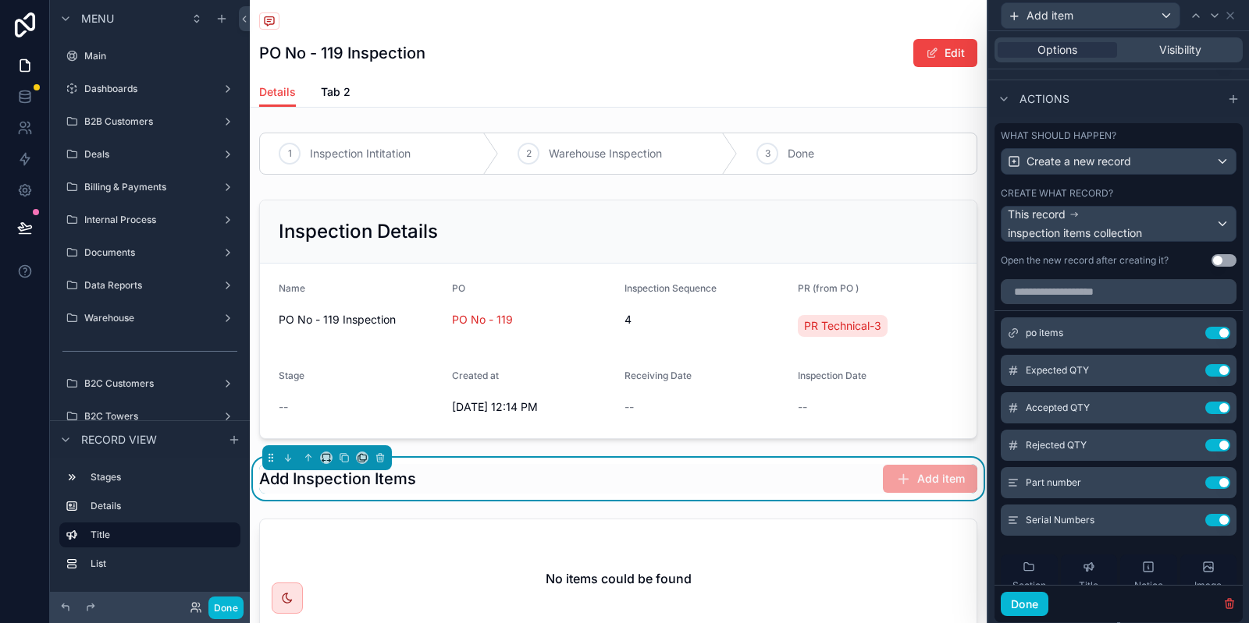
scroll to position [510, 0]
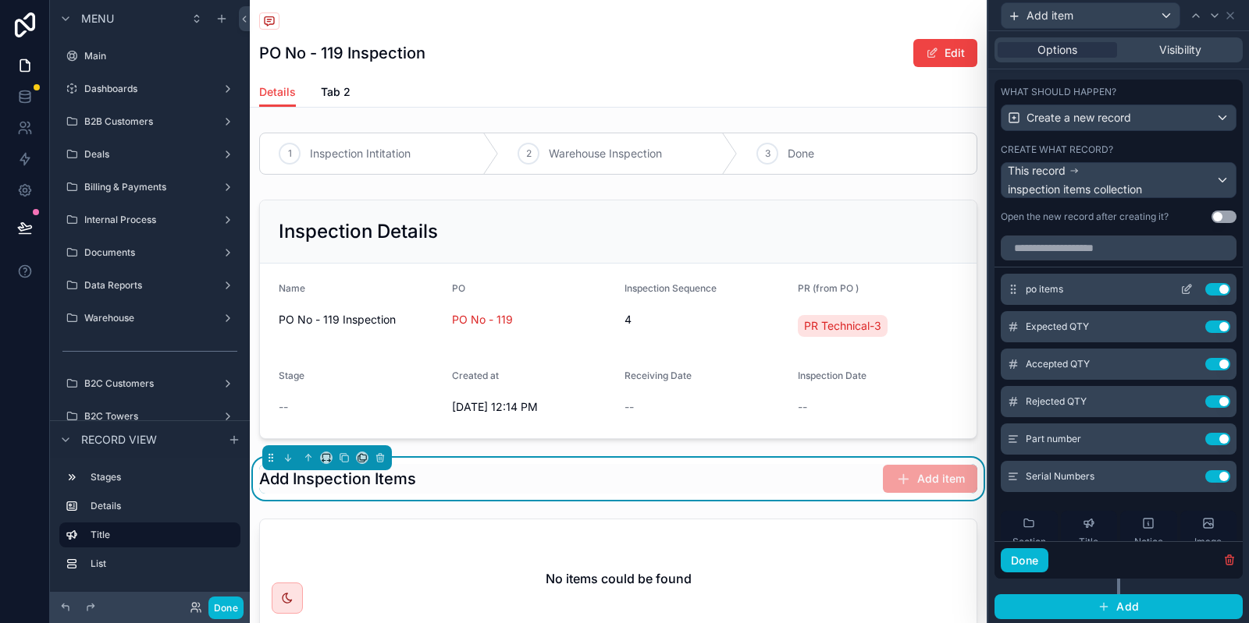
click at [1185, 290] on icon at bounding box center [1186, 289] width 12 height 12
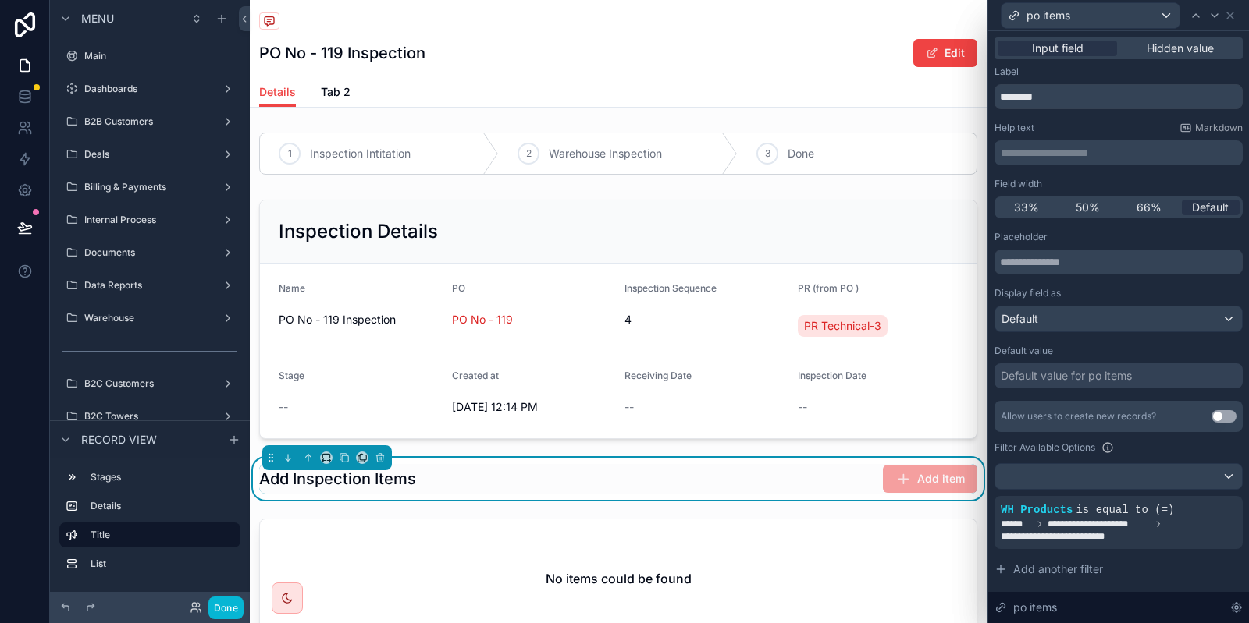
scroll to position [136, 0]
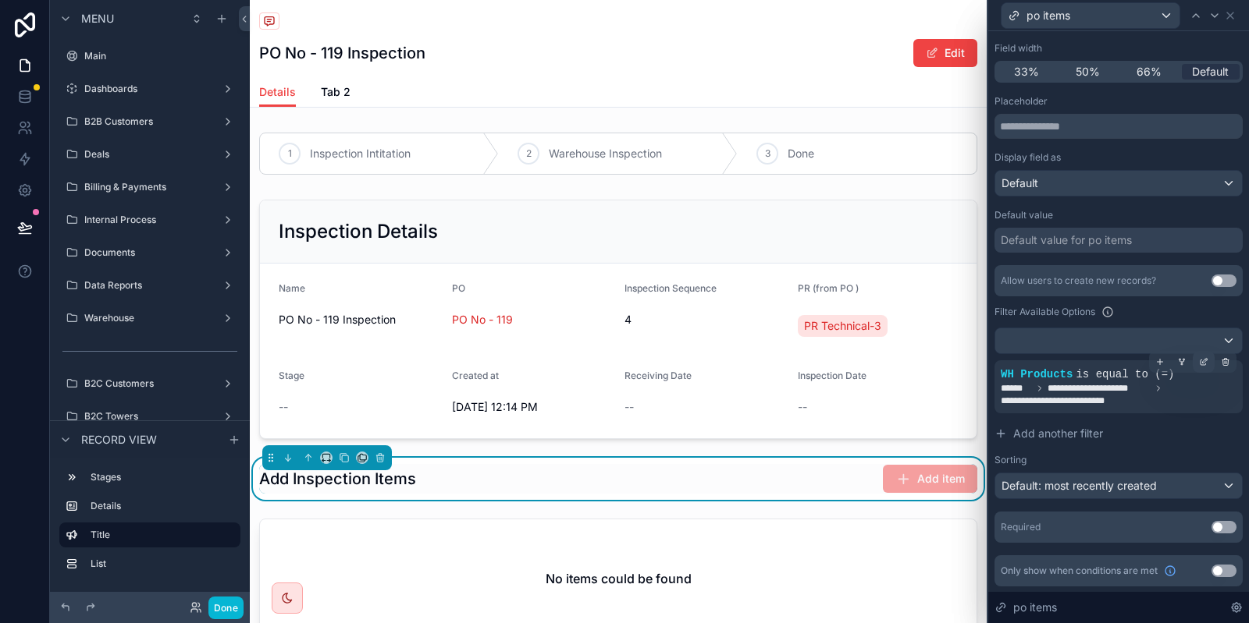
click at [1201, 364] on icon at bounding box center [1203, 361] width 9 height 9
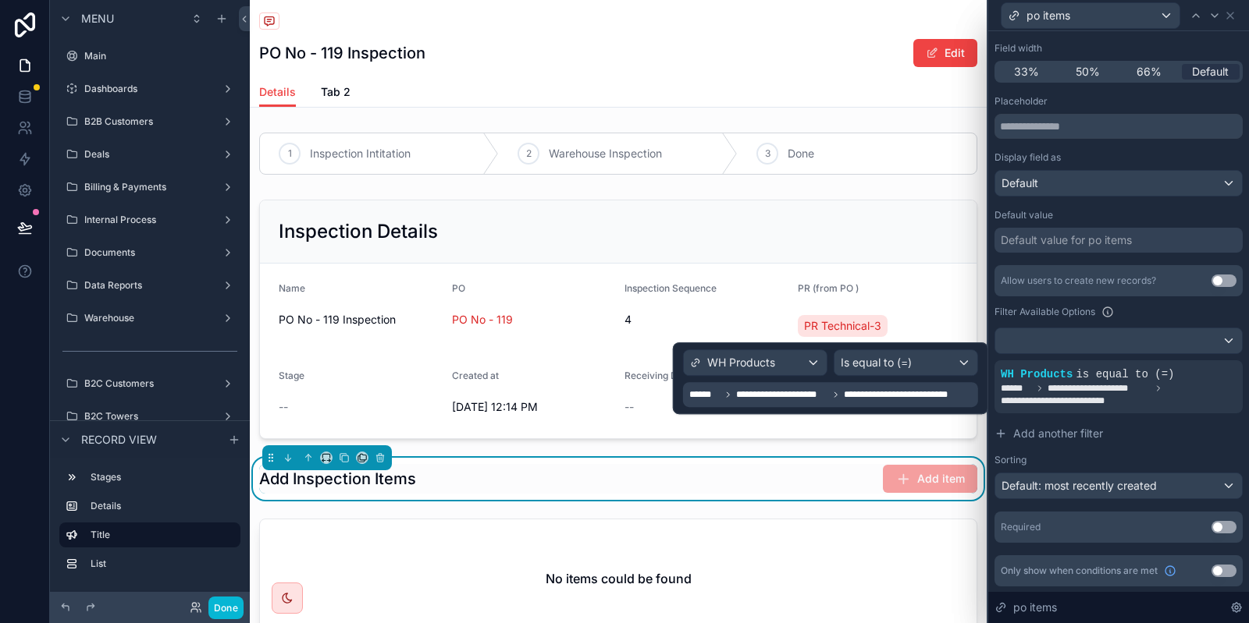
click at [779, 393] on span "**********" at bounding box center [782, 395] width 92 height 12
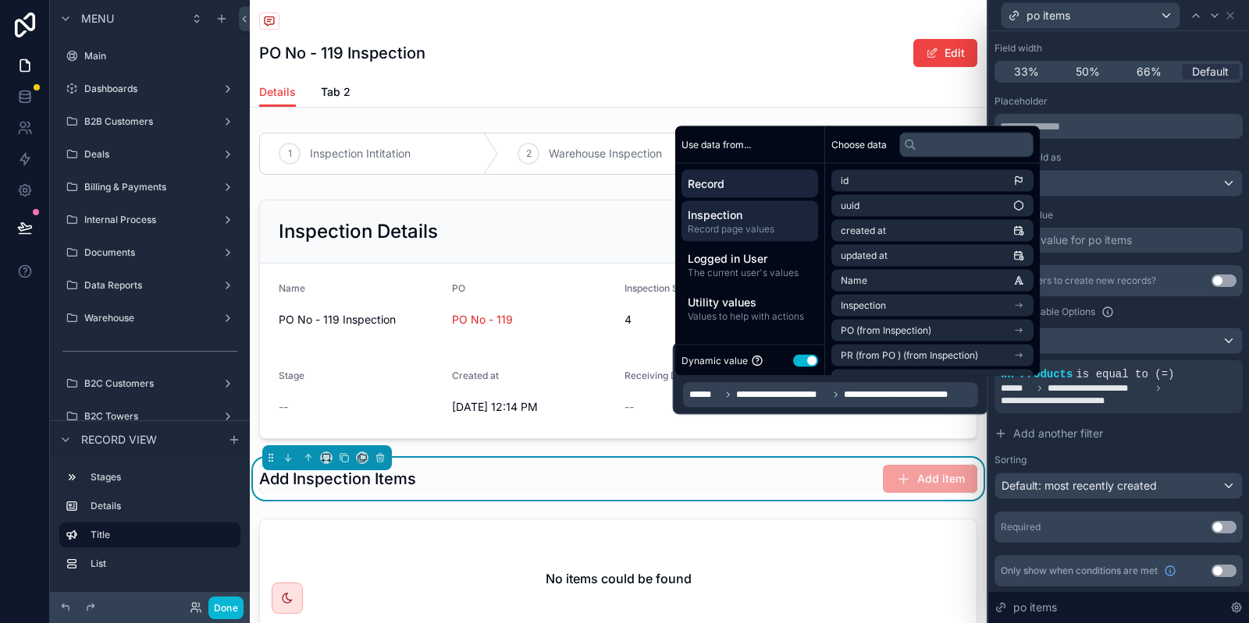
click at [748, 234] on span "Record page values" at bounding box center [749, 229] width 124 height 12
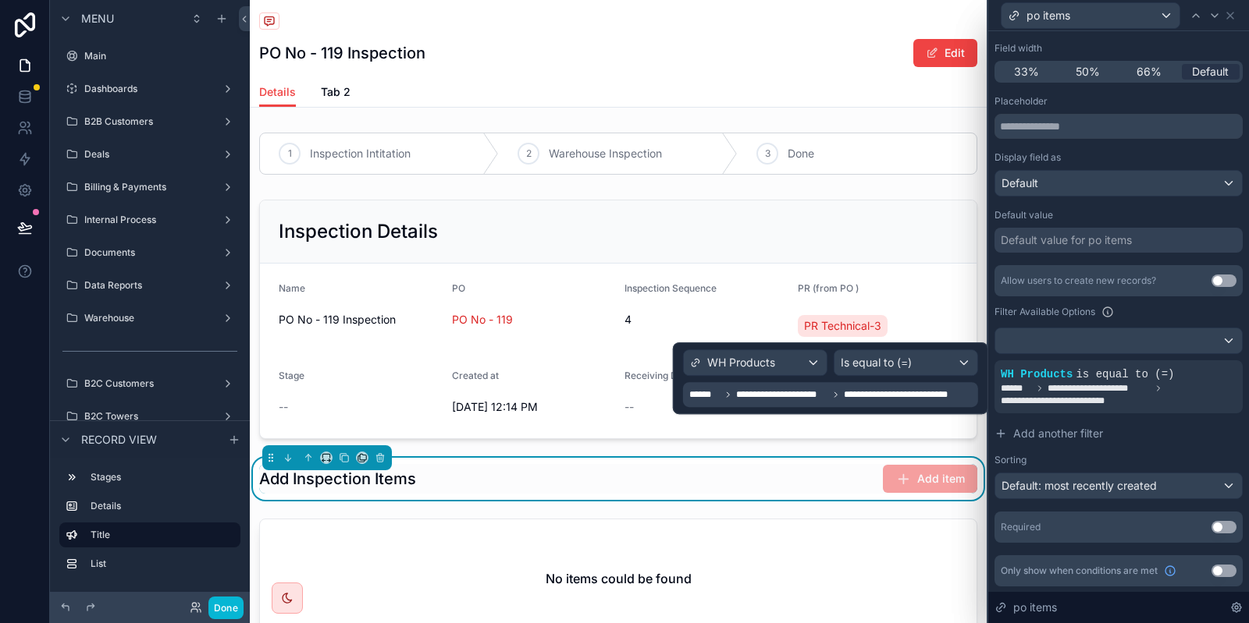
click at [793, 404] on div "**********" at bounding box center [832, 394] width 286 height 19
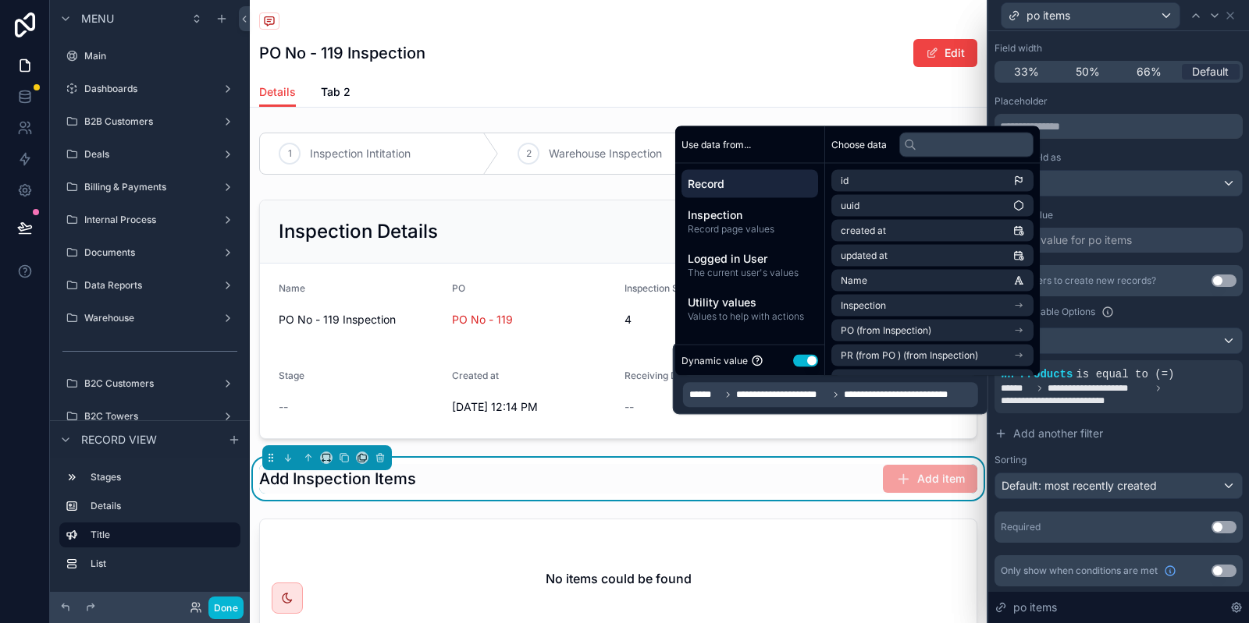
click at [766, 392] on span "**********" at bounding box center [782, 395] width 92 height 12
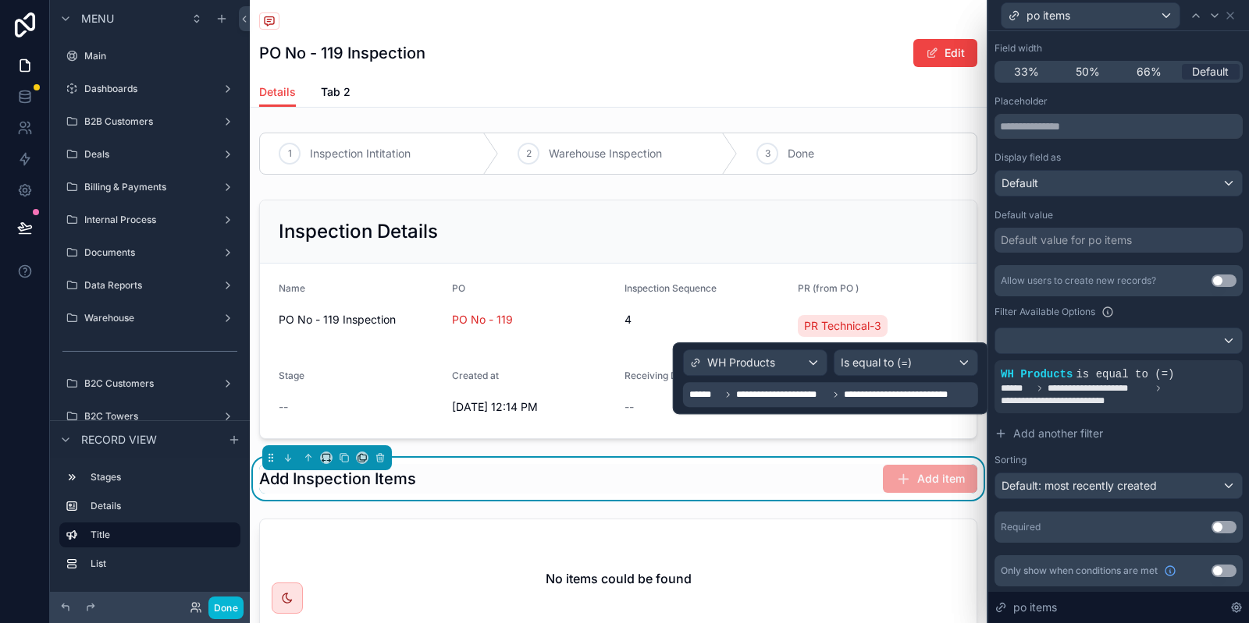
click at [756, 386] on div "**********" at bounding box center [832, 394] width 286 height 19
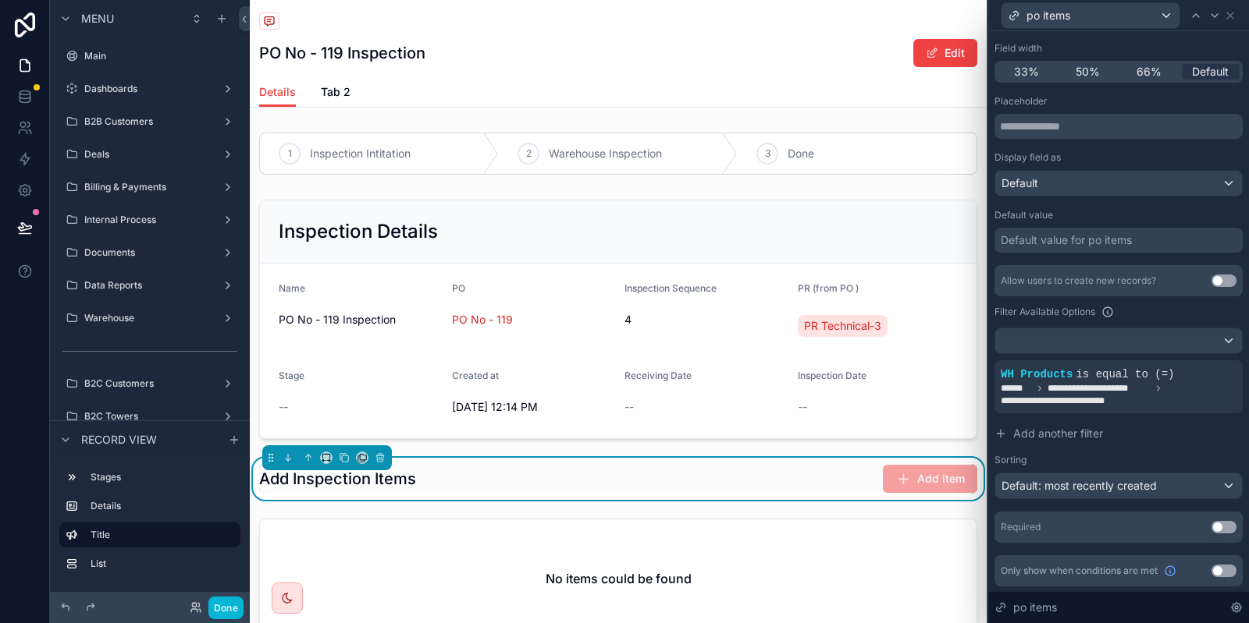
click at [936, 492] on div "Add item" at bounding box center [930, 479] width 94 height 28
click at [241, 613] on button "Done" at bounding box center [225, 608] width 35 height 23
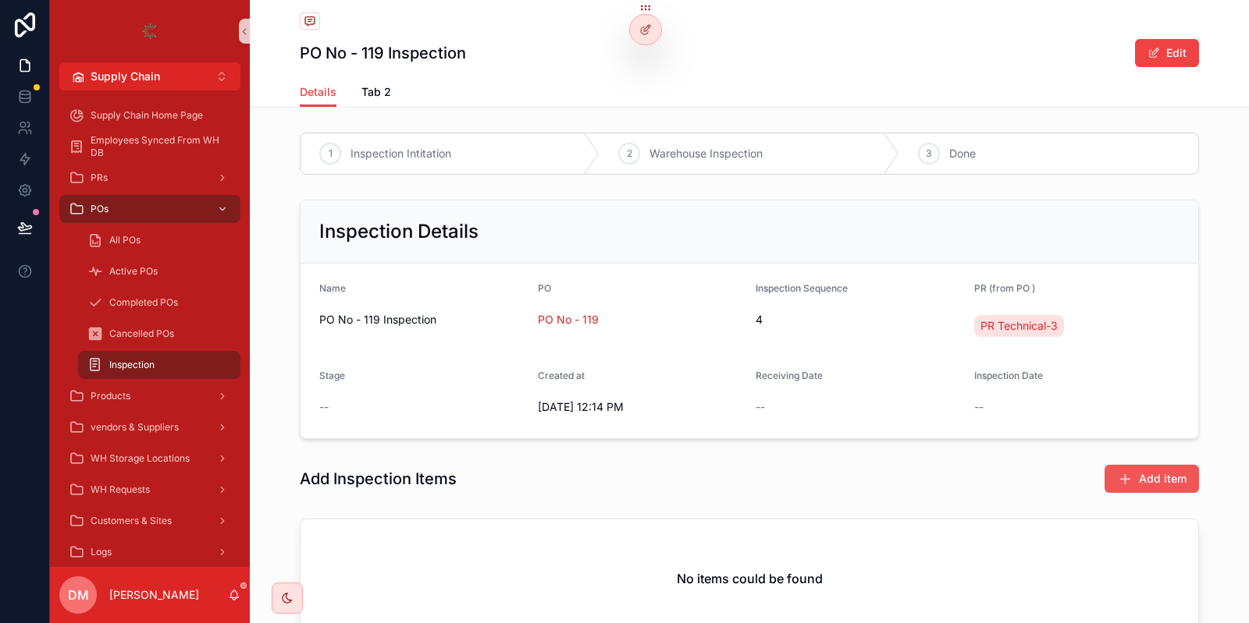
click at [1135, 469] on button "Add item" at bounding box center [1151, 479] width 94 height 28
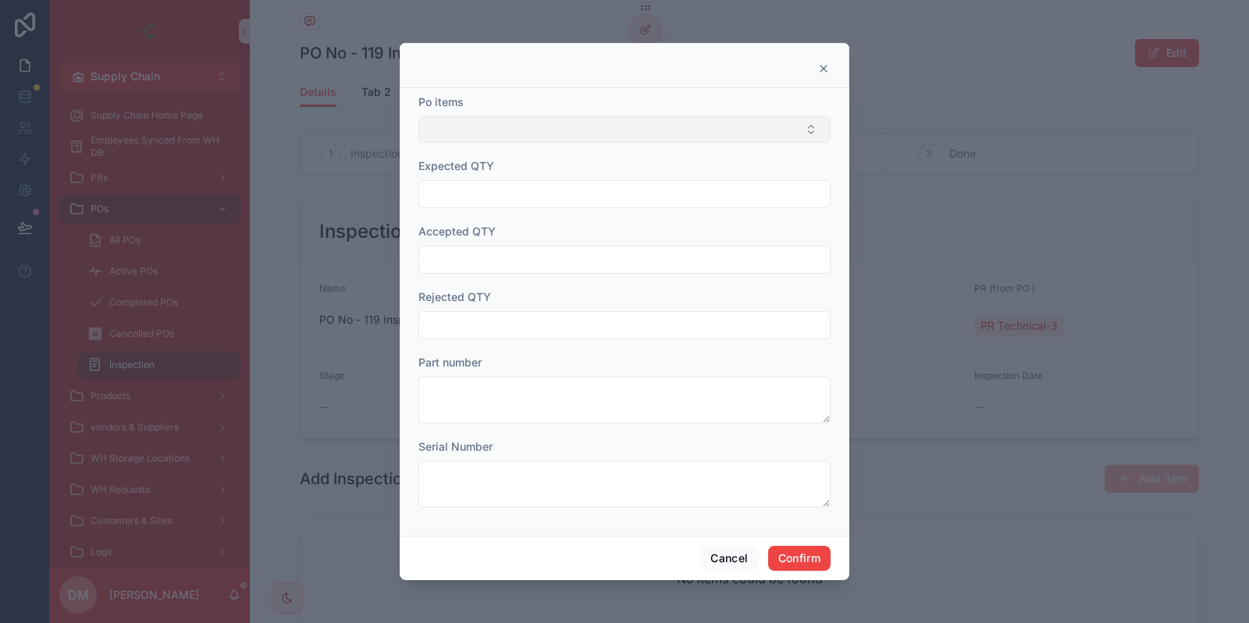
click at [549, 130] on button "Select Button" at bounding box center [624, 129] width 412 height 27
click at [723, 552] on button "Cancel" at bounding box center [729, 558] width 58 height 25
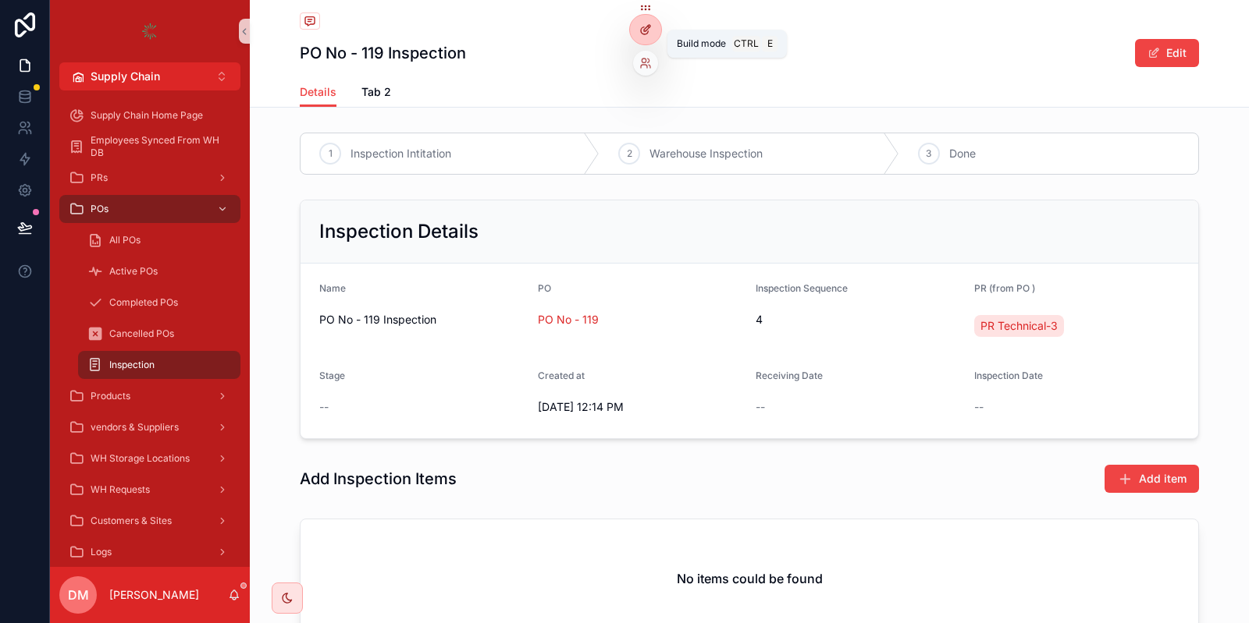
click at [639, 29] on icon at bounding box center [645, 29] width 12 height 12
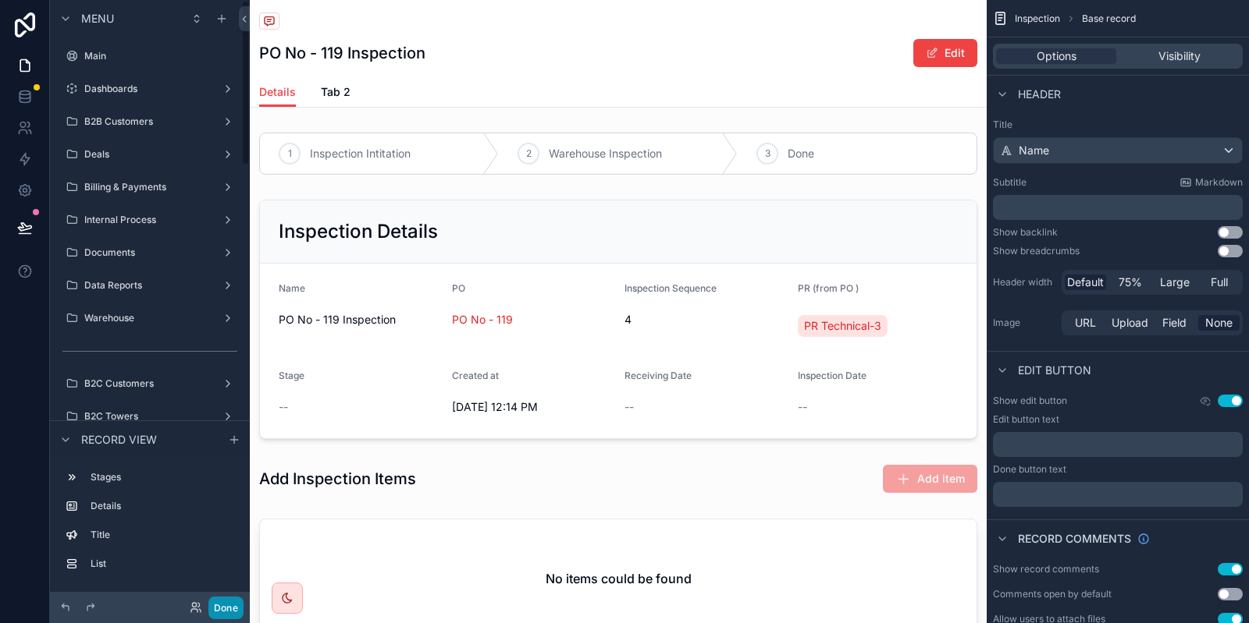
click at [220, 606] on button "Done" at bounding box center [225, 608] width 35 height 23
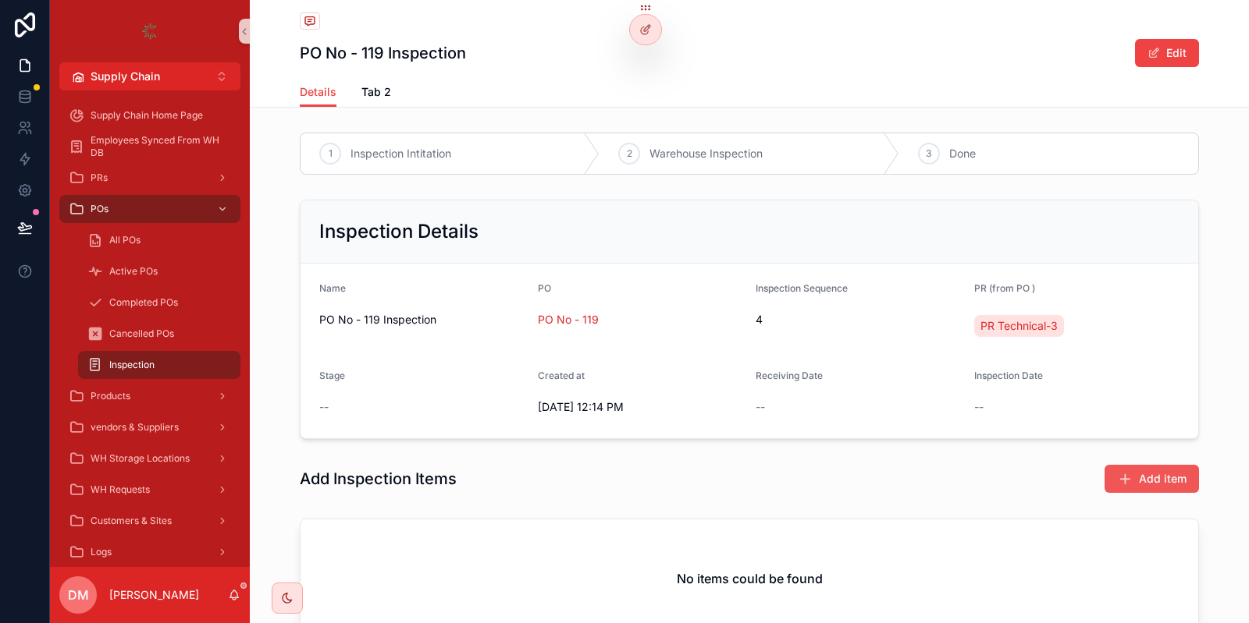
click at [1141, 472] on span "Add item" at bounding box center [1163, 479] width 48 height 16
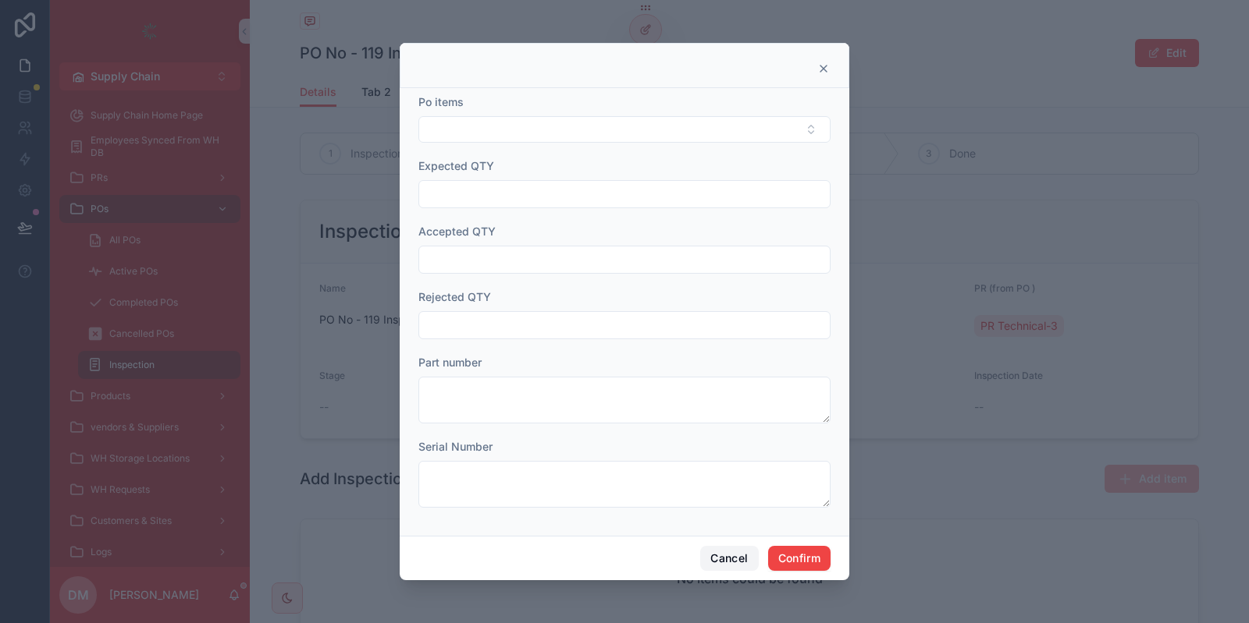
click at [719, 564] on button "Cancel" at bounding box center [729, 558] width 58 height 25
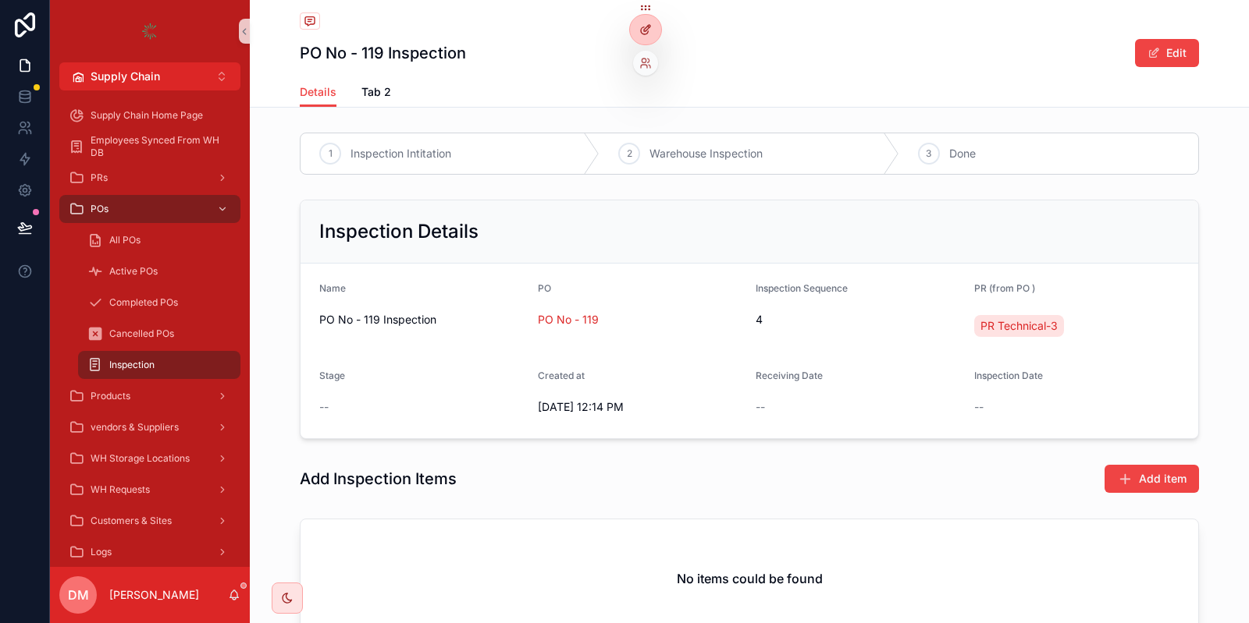
click at [648, 27] on icon at bounding box center [649, 27] width 2 height 2
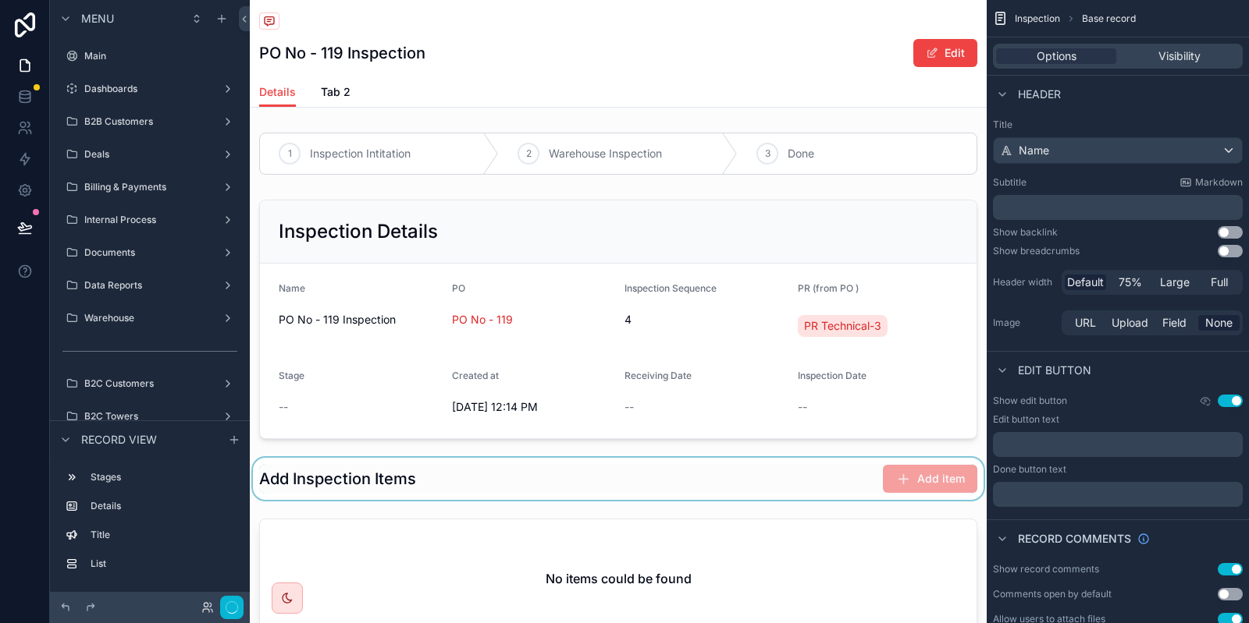
click at [830, 478] on div "scrollable content" at bounding box center [618, 479] width 737 height 42
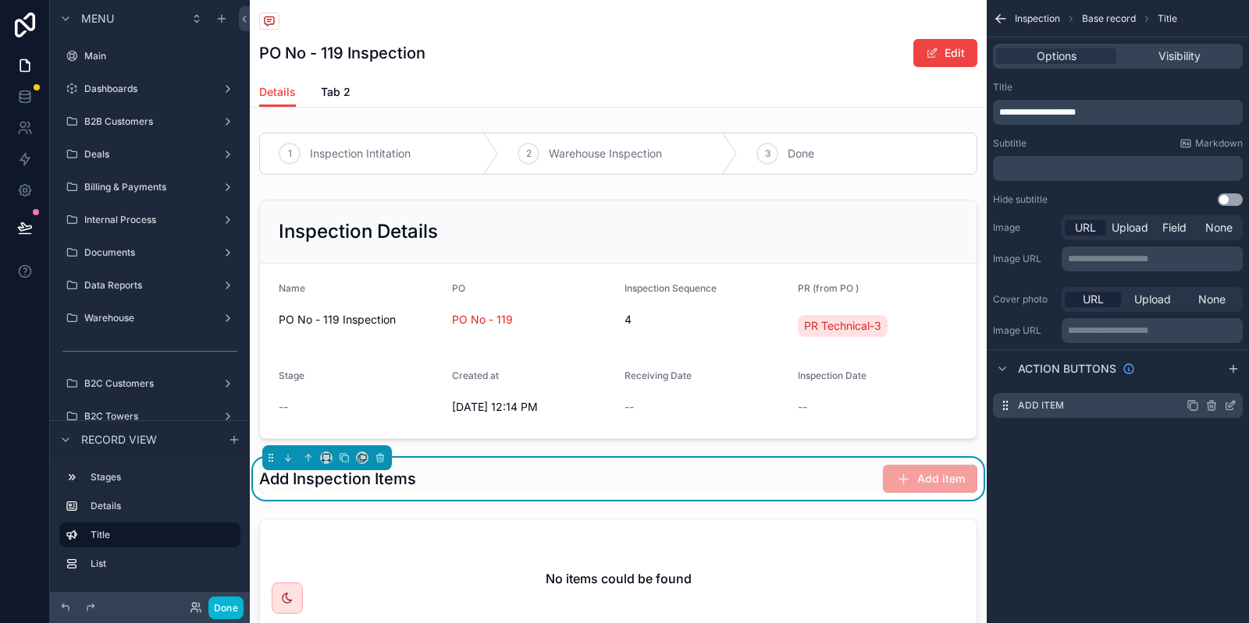
click at [1227, 410] on icon "scrollable content" at bounding box center [1230, 406] width 12 height 12
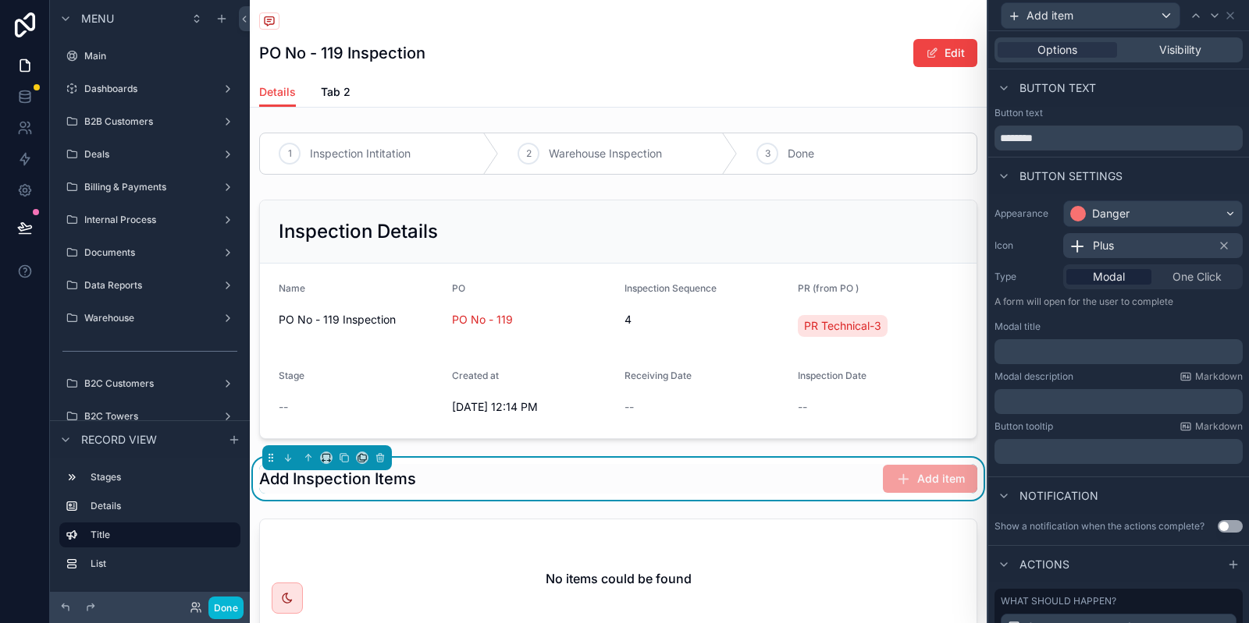
scroll to position [160, 0]
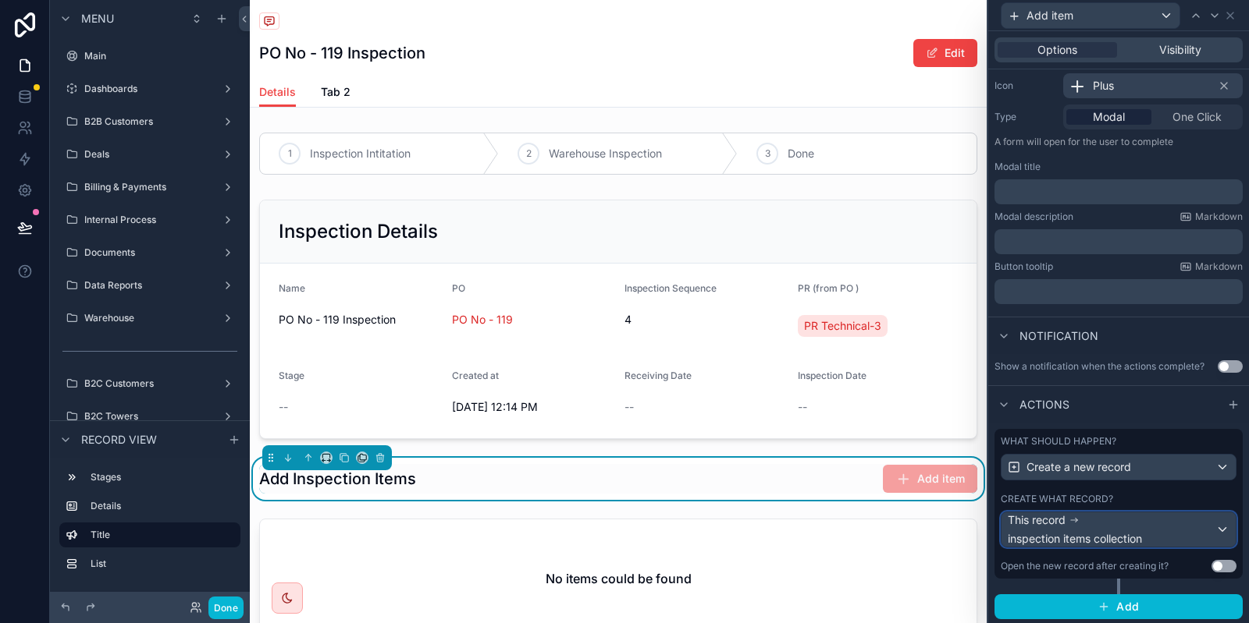
click at [1128, 531] on span "inspection items collection" at bounding box center [1074, 539] width 134 height 16
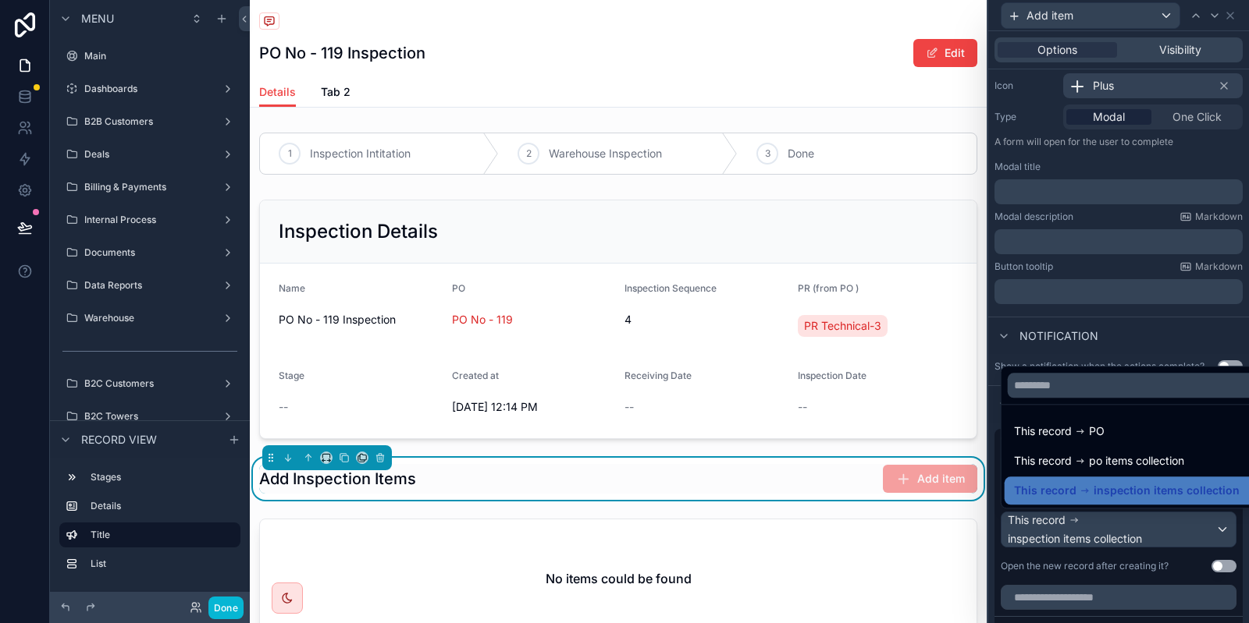
click at [1128, 531] on div at bounding box center [1118, 311] width 261 height 623
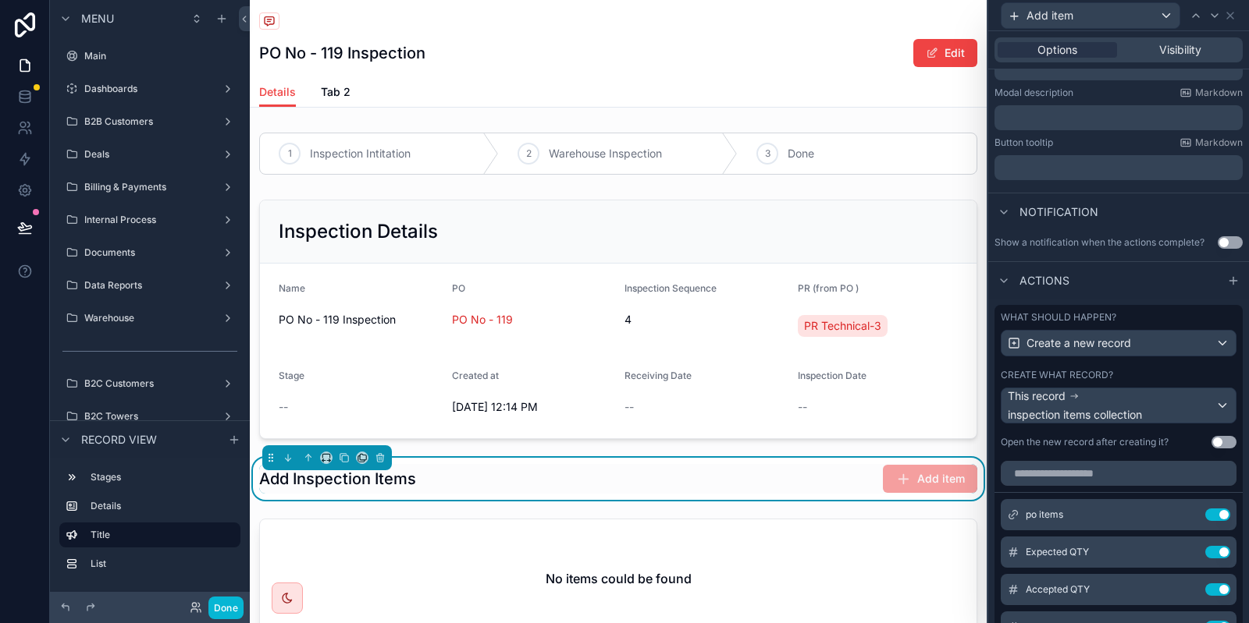
scroll to position [347, 0]
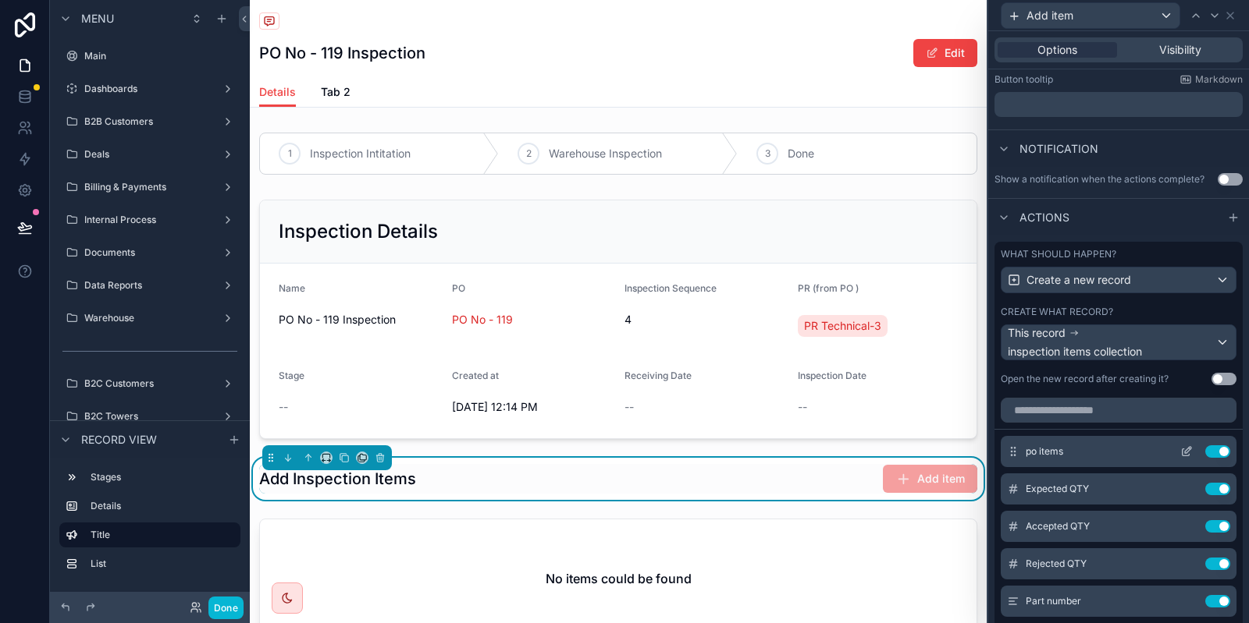
click at [1191, 449] on icon at bounding box center [1186, 452] width 12 height 12
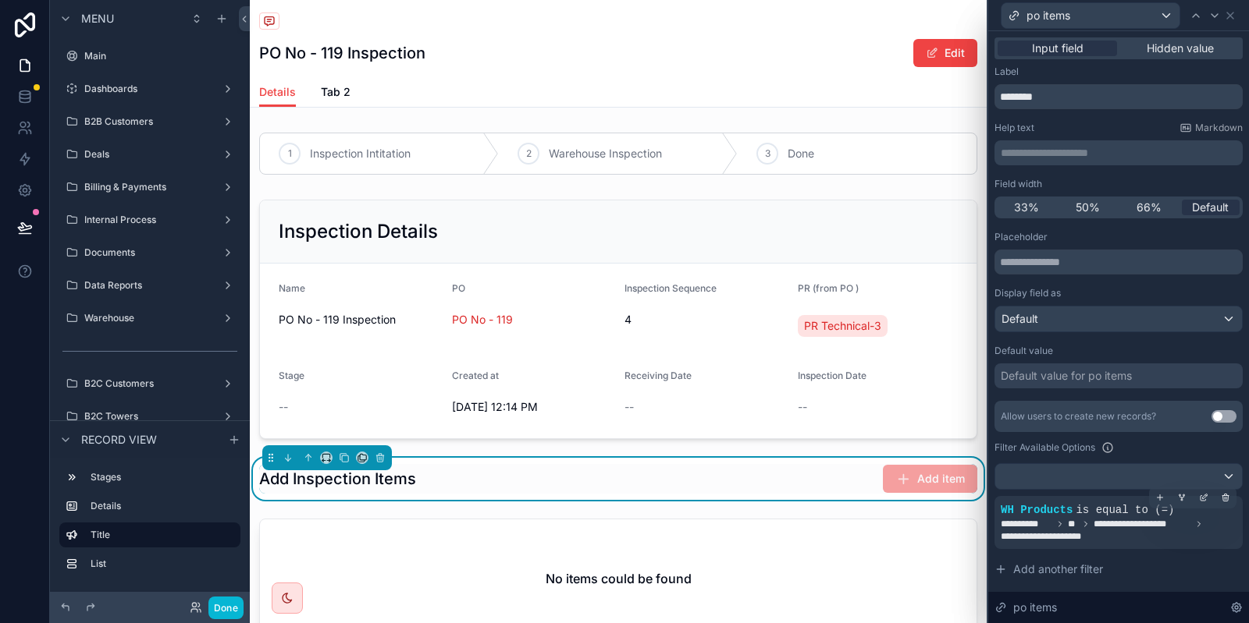
click at [1142, 522] on span "**********" at bounding box center [1142, 524] width 98 height 12
click at [1177, 502] on icon at bounding box center [1181, 497] width 9 height 9
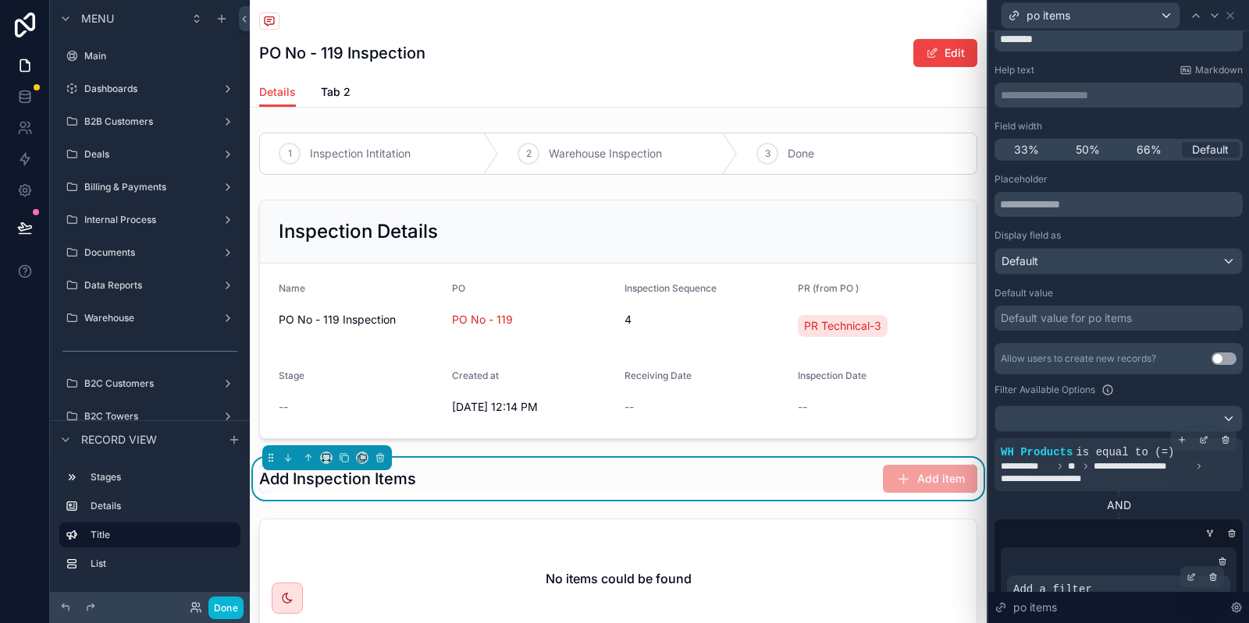
scroll to position [94, 0]
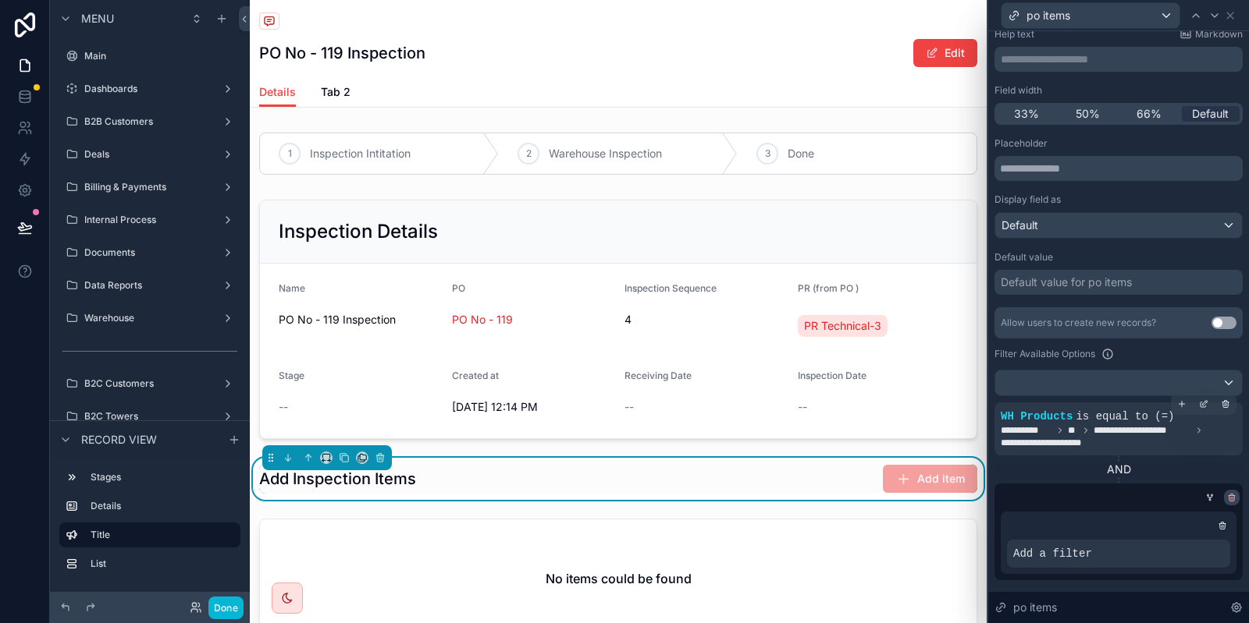
click at [1231, 498] on icon at bounding box center [1231, 497] width 9 height 9
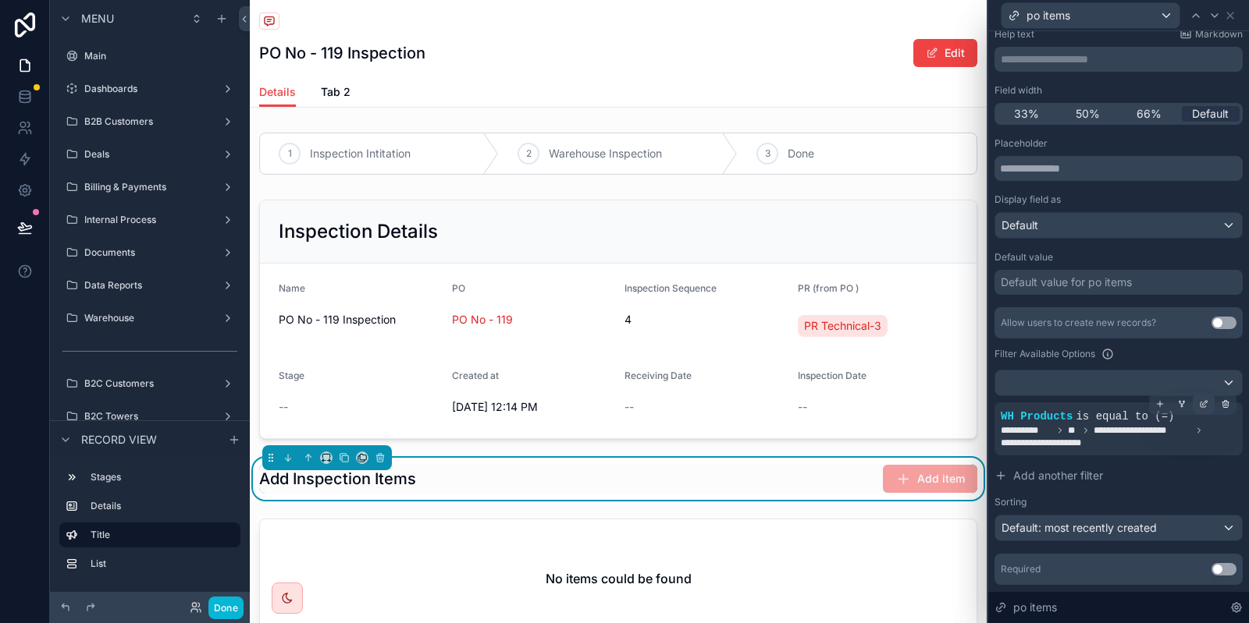
click at [1202, 405] on icon at bounding box center [1204, 402] width 5 height 5
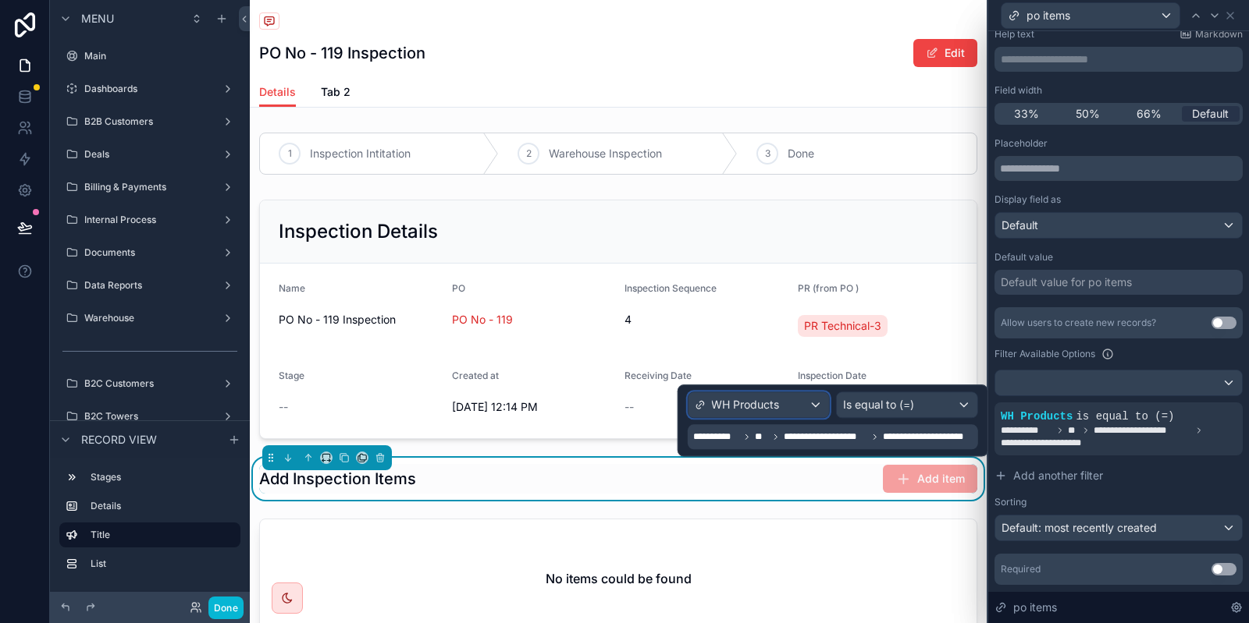
click at [794, 400] on div "WH Products" at bounding box center [757, 405] width 140 height 25
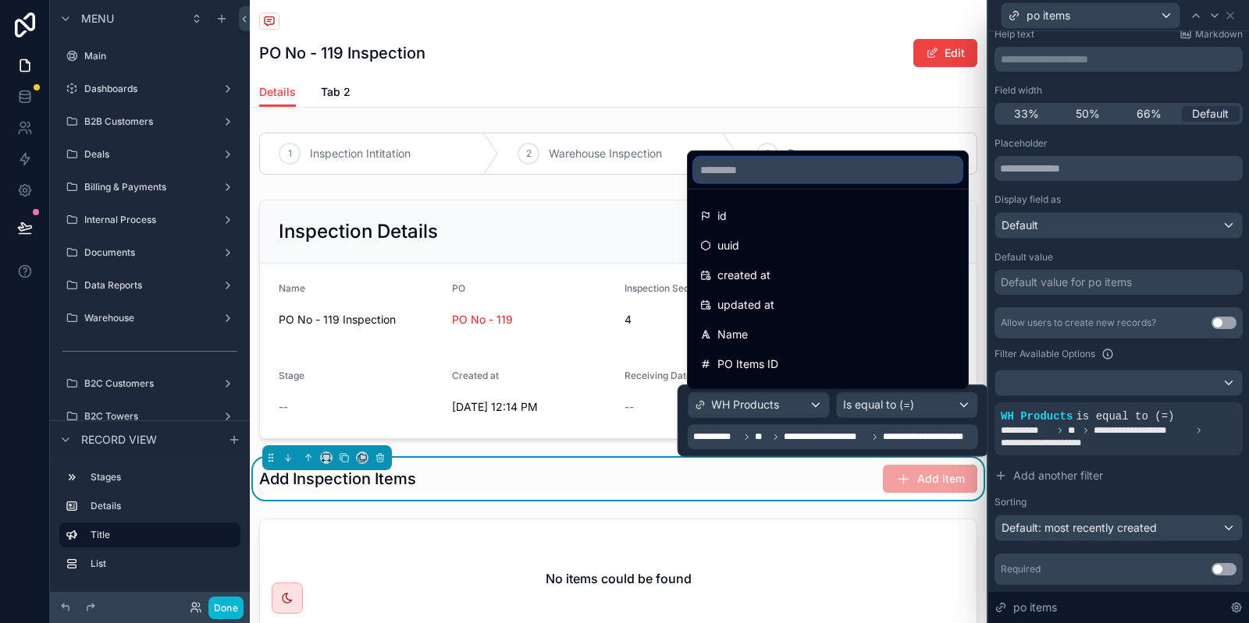
click at [737, 172] on input "text" at bounding box center [828, 170] width 268 height 25
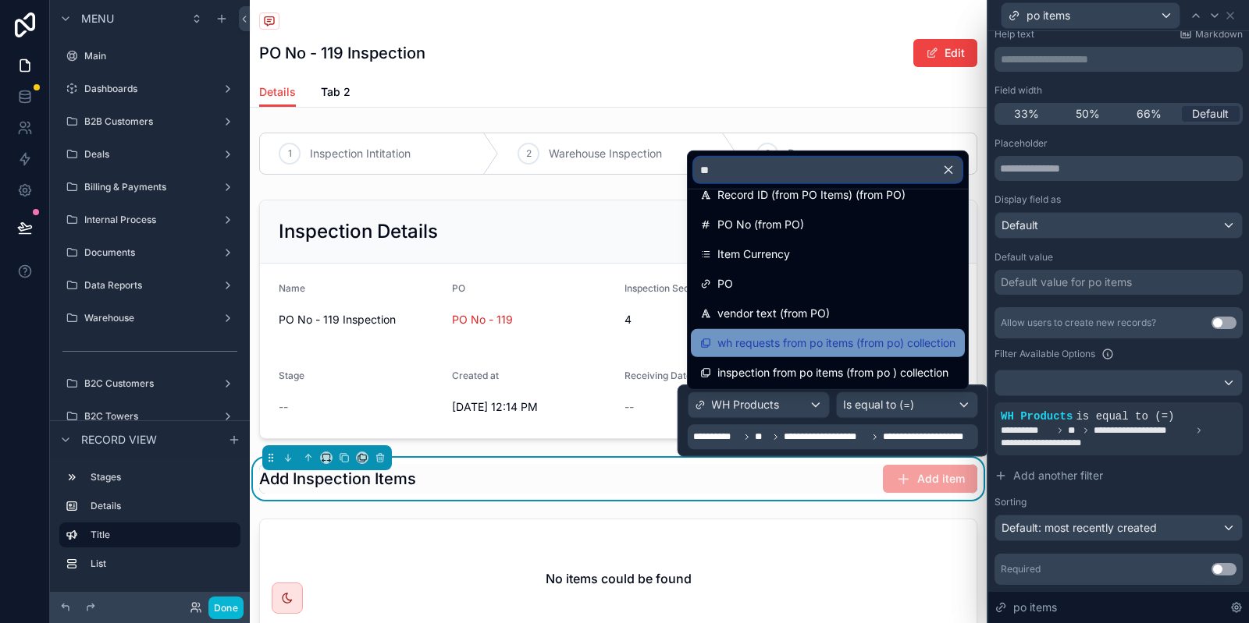
scroll to position [0, 0]
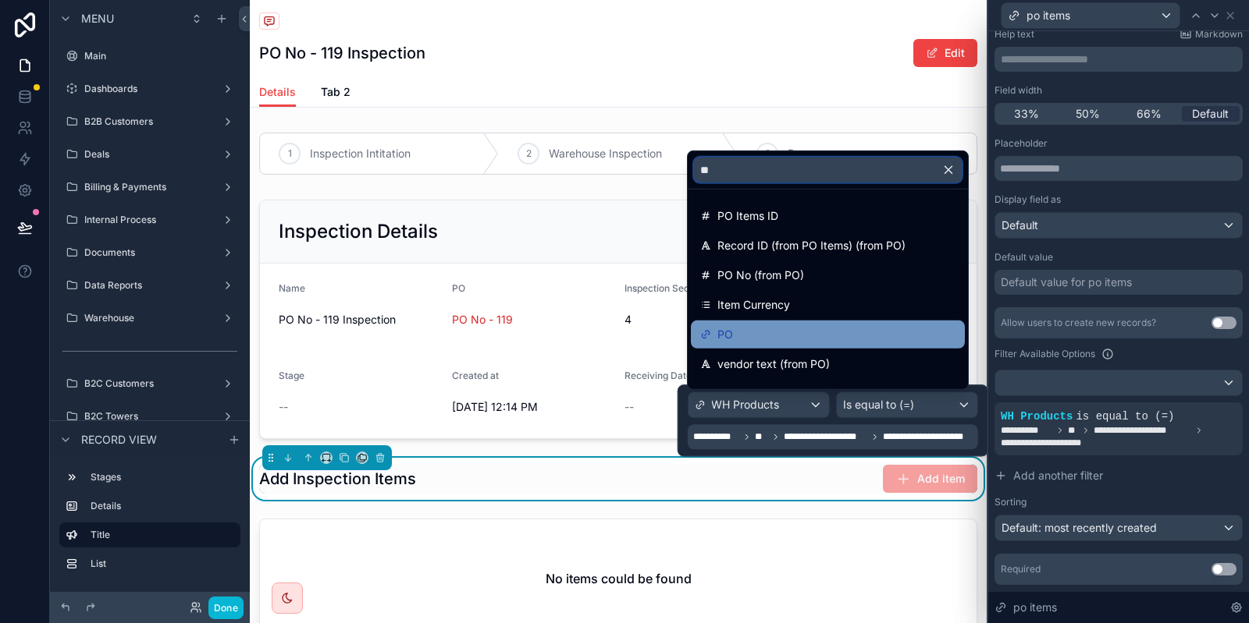
type input "**"
click at [826, 334] on div "PO" at bounding box center [827, 334] width 255 height 19
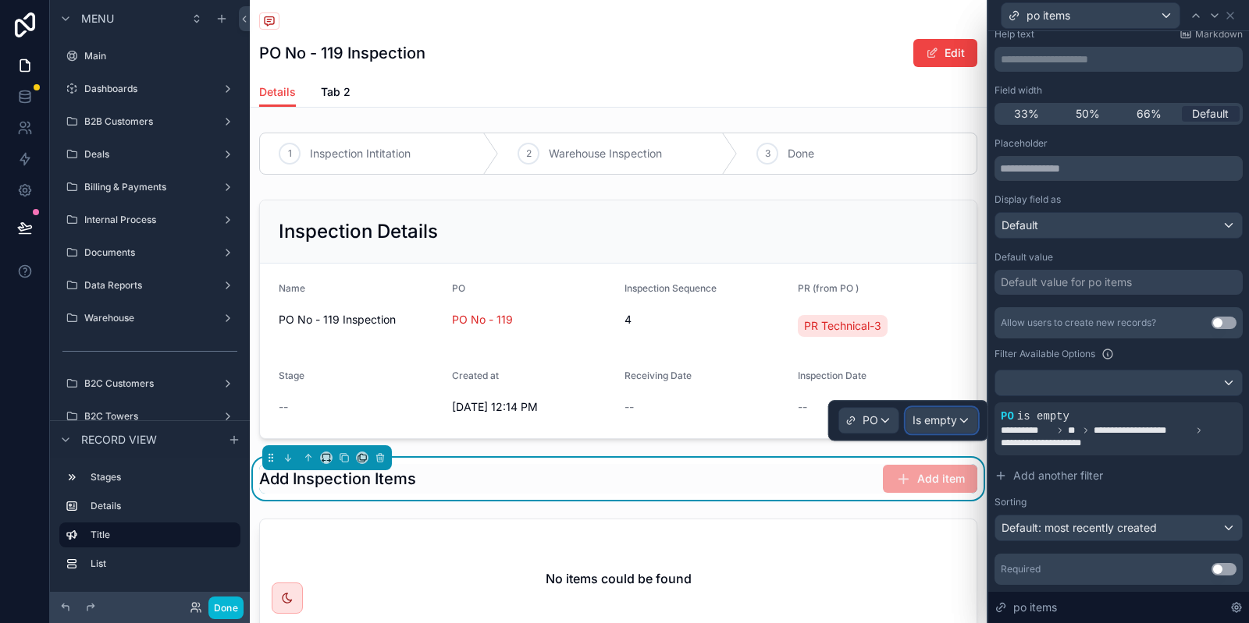
click at [948, 429] on div "Is empty" at bounding box center [941, 420] width 71 height 25
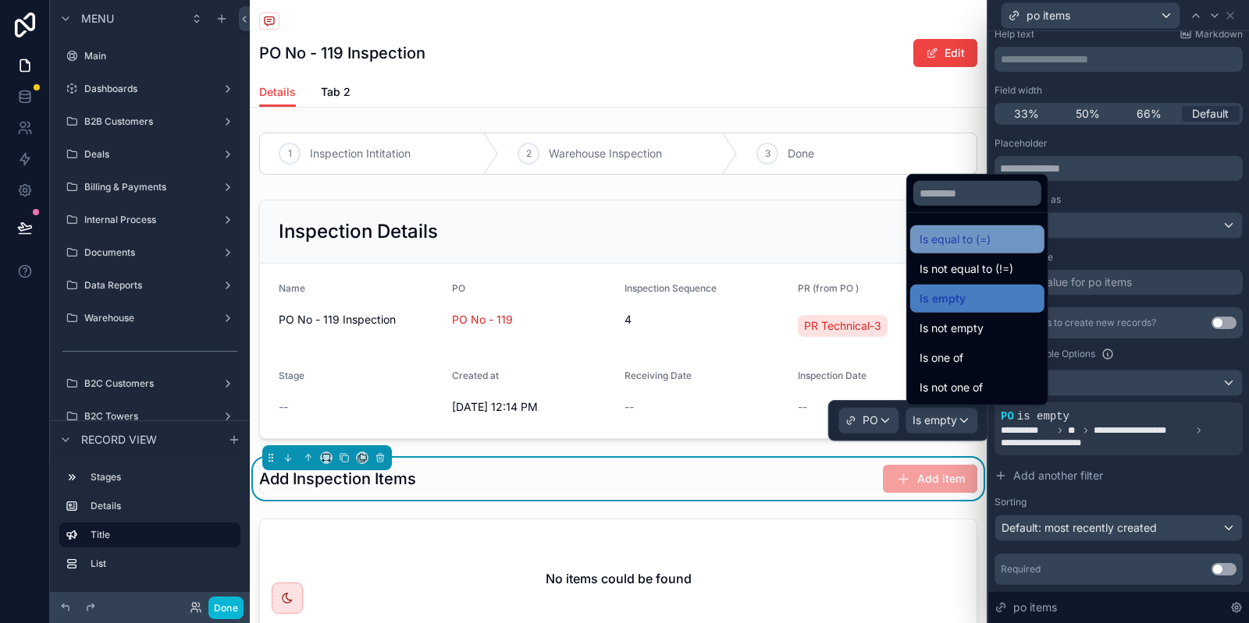
click at [985, 235] on span "Is equal to (=)" at bounding box center [954, 239] width 71 height 19
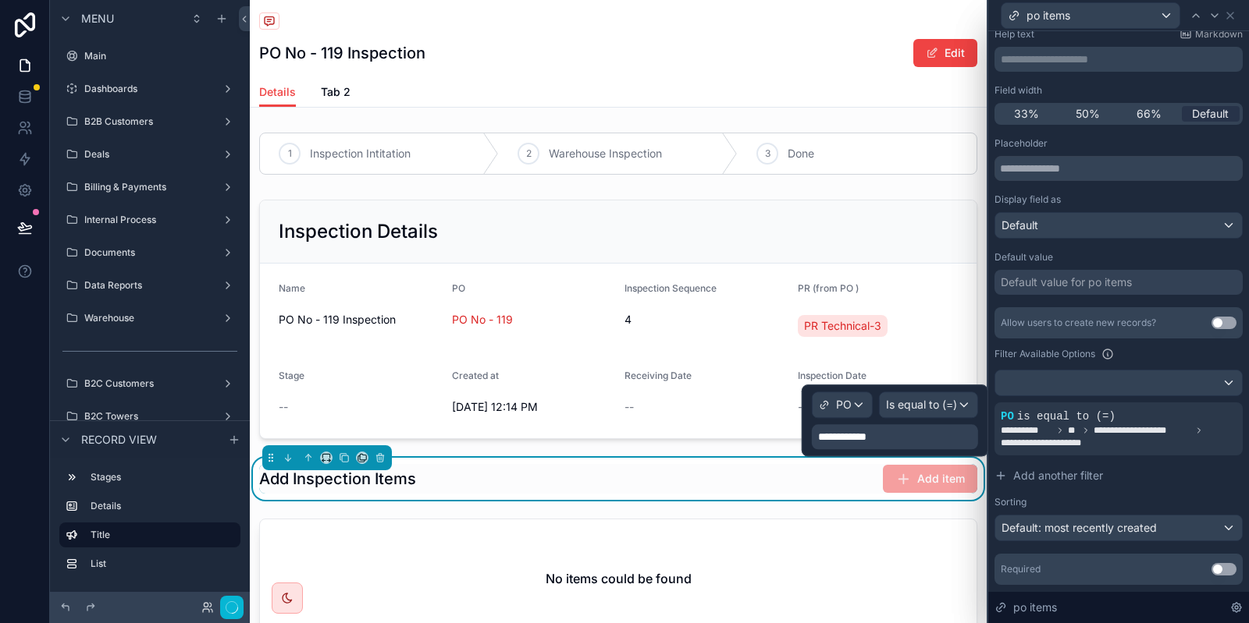
click at [854, 430] on span "**********" at bounding box center [847, 437] width 59 height 16
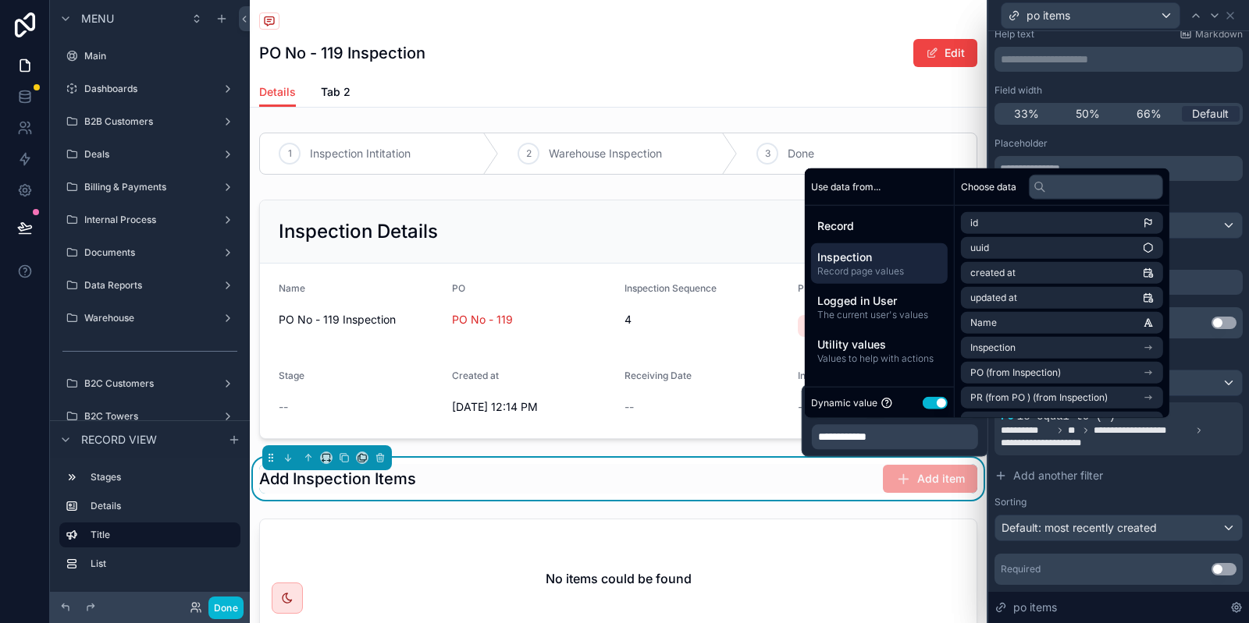
click at [863, 275] on span "Record page values" at bounding box center [879, 271] width 124 height 12
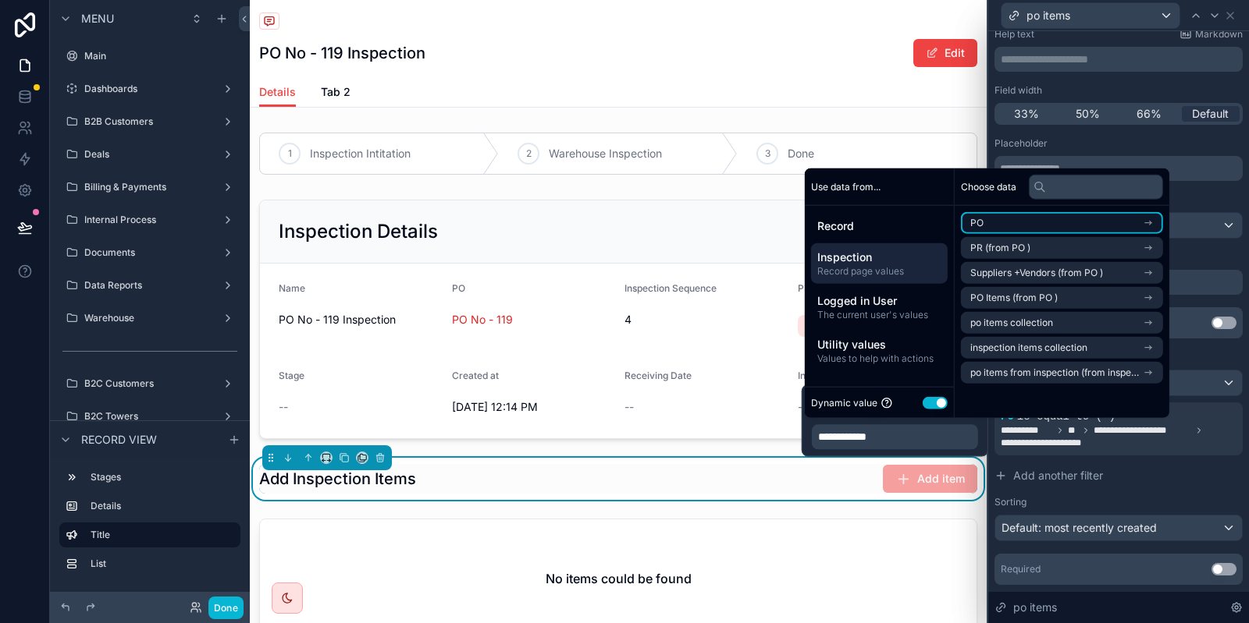
click at [1038, 219] on li "PO" at bounding box center [1062, 223] width 202 height 22
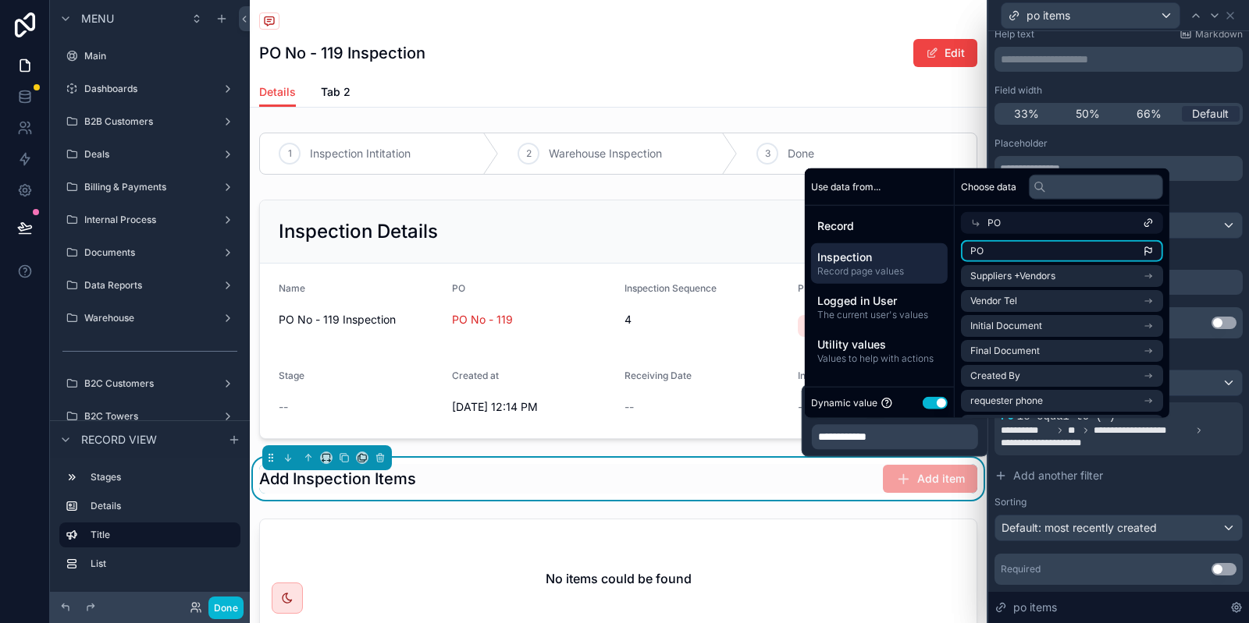
click at [985, 250] on li "PO" at bounding box center [1062, 251] width 202 height 22
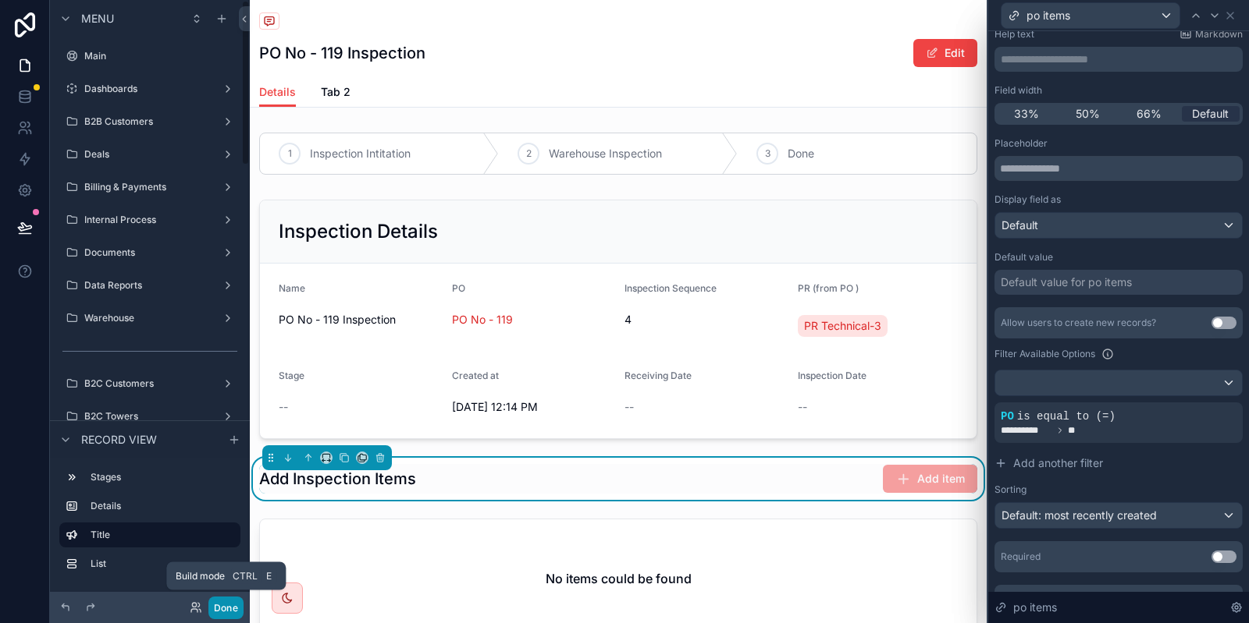
click at [222, 604] on button "Done" at bounding box center [225, 608] width 35 height 23
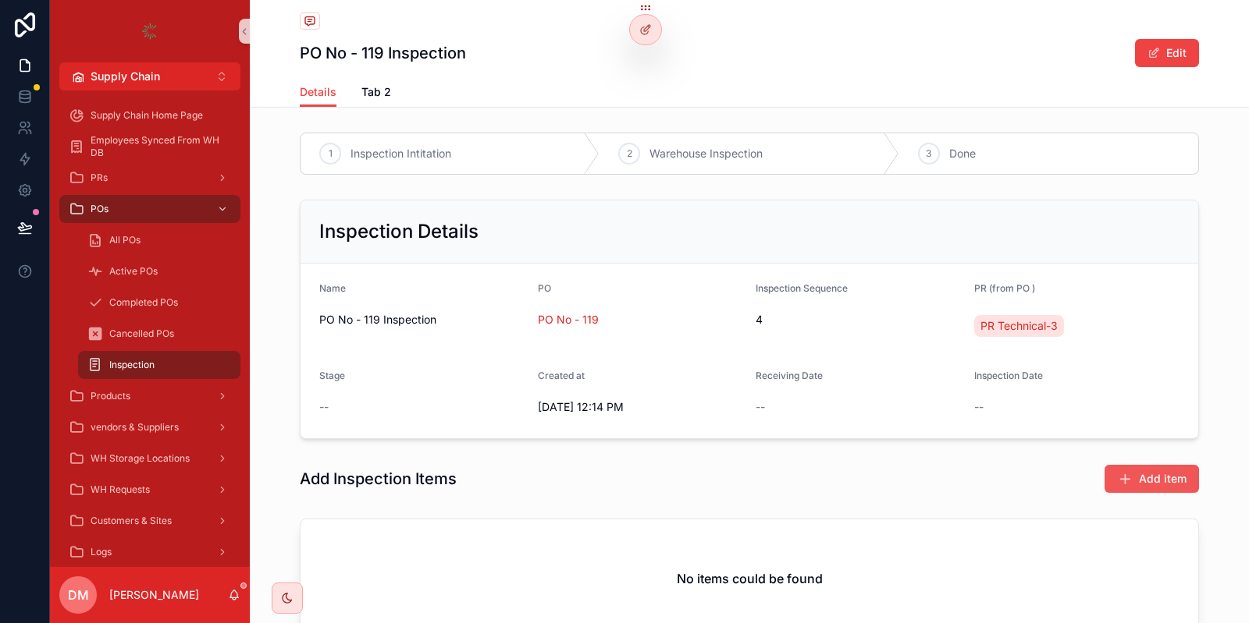
click at [1154, 481] on span "Add item" at bounding box center [1163, 479] width 48 height 16
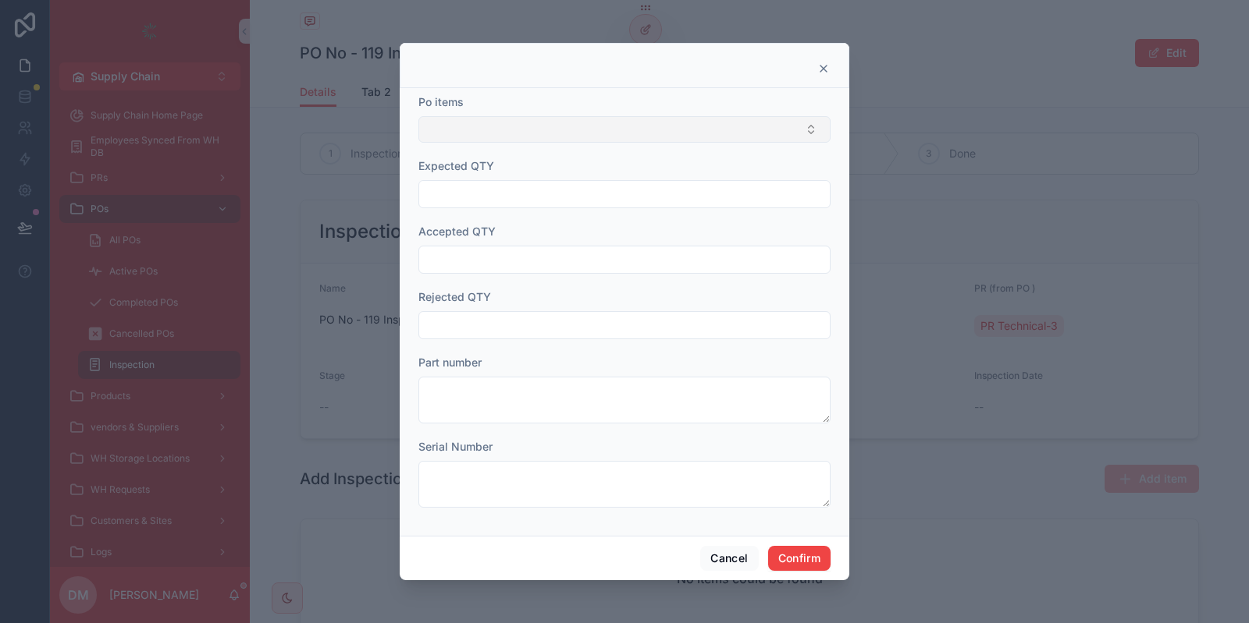
click at [614, 137] on button "Select Button" at bounding box center [624, 129] width 412 height 27
click at [540, 69] on div at bounding box center [624, 68] width 410 height 12
click at [546, 129] on button "Select Button" at bounding box center [624, 129] width 412 height 27
click at [720, 549] on button "Cancel" at bounding box center [729, 558] width 58 height 25
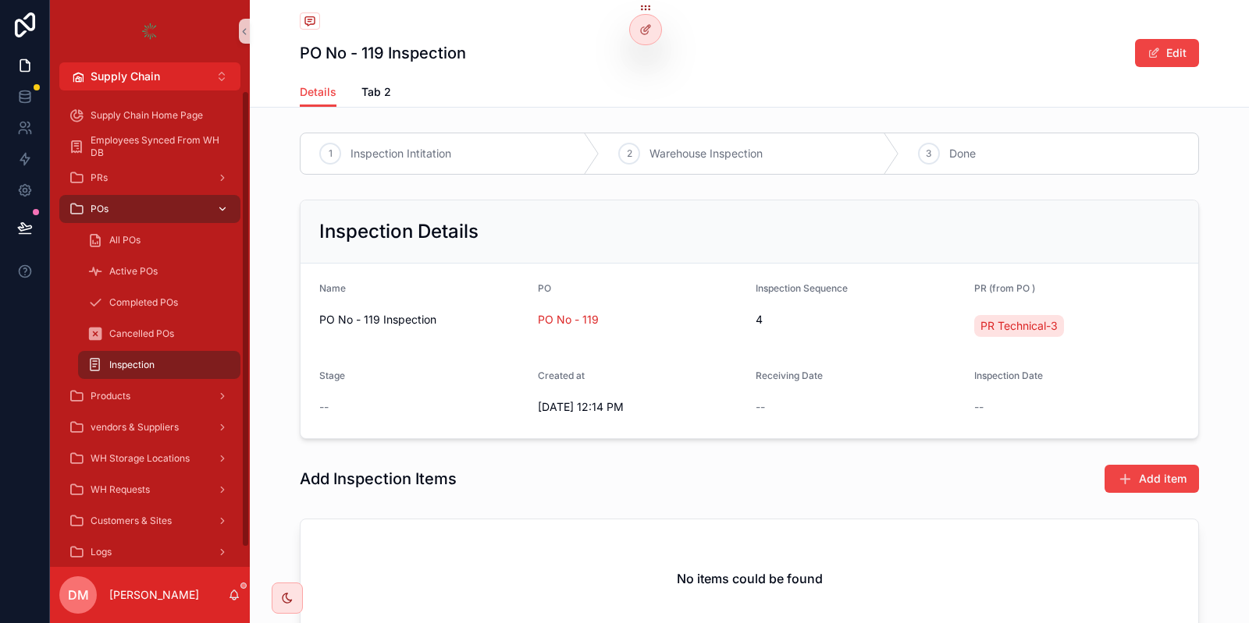
click at [156, 196] on link "POs" at bounding box center [149, 209] width 181 height 28
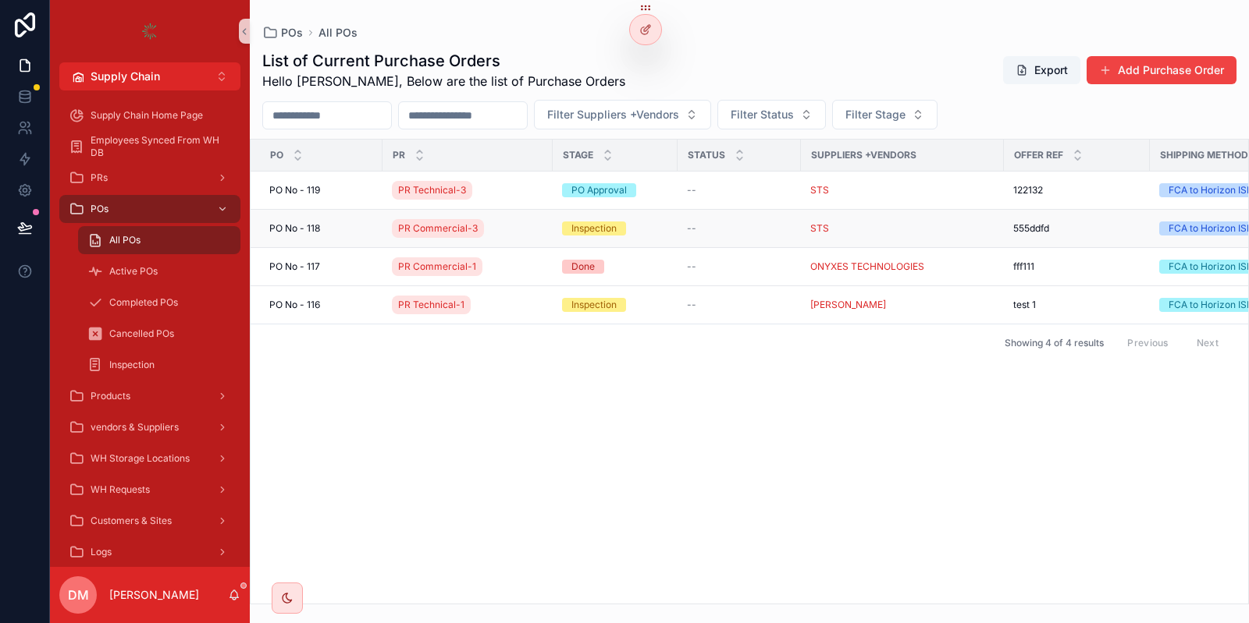
click at [326, 226] on div "PO No - 118 PO No - 118" at bounding box center [321, 228] width 104 height 12
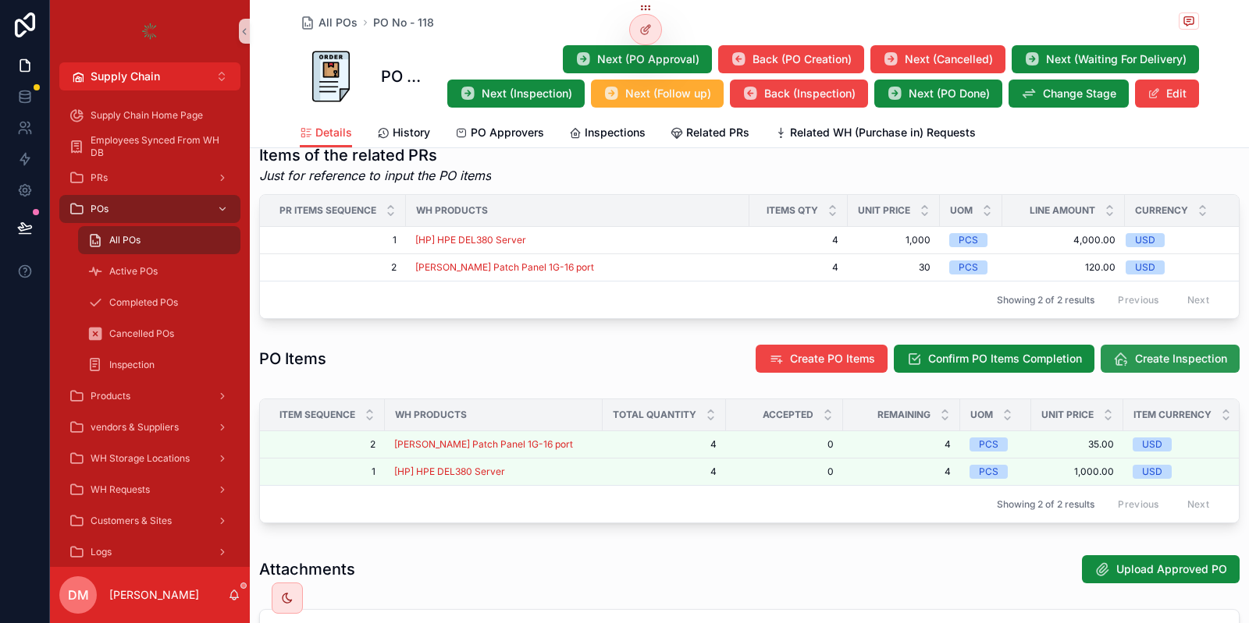
scroll to position [606, 0]
click at [1181, 354] on span "Create Inspection" at bounding box center [1181, 358] width 92 height 16
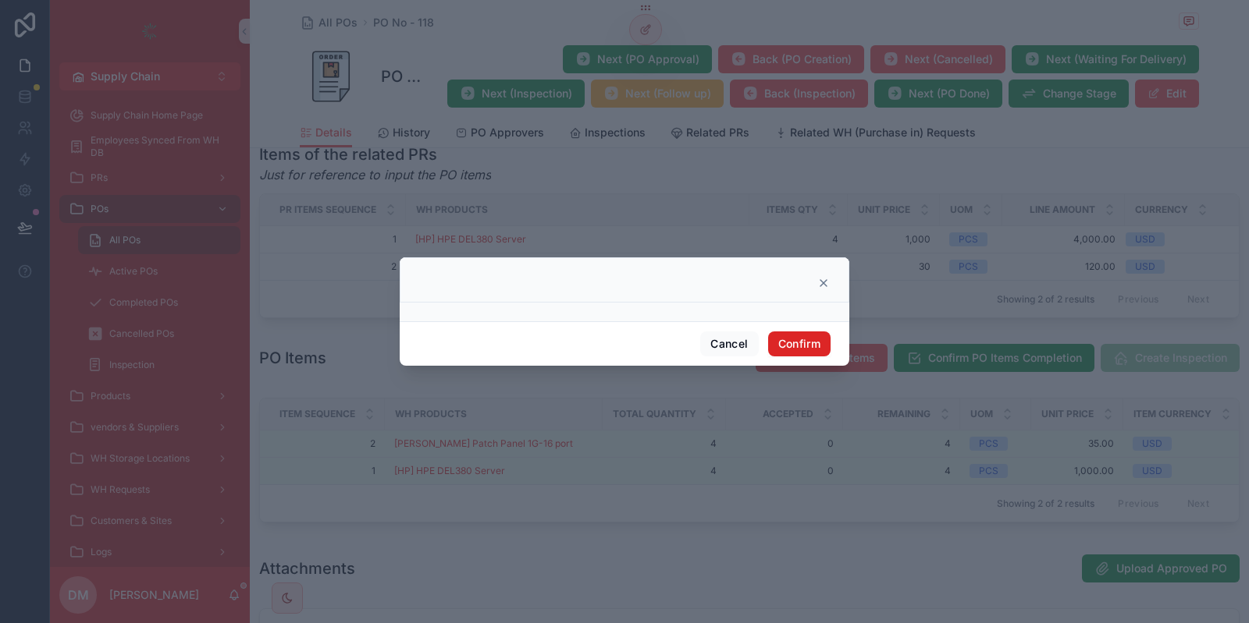
click at [810, 341] on button "Confirm" at bounding box center [799, 344] width 62 height 25
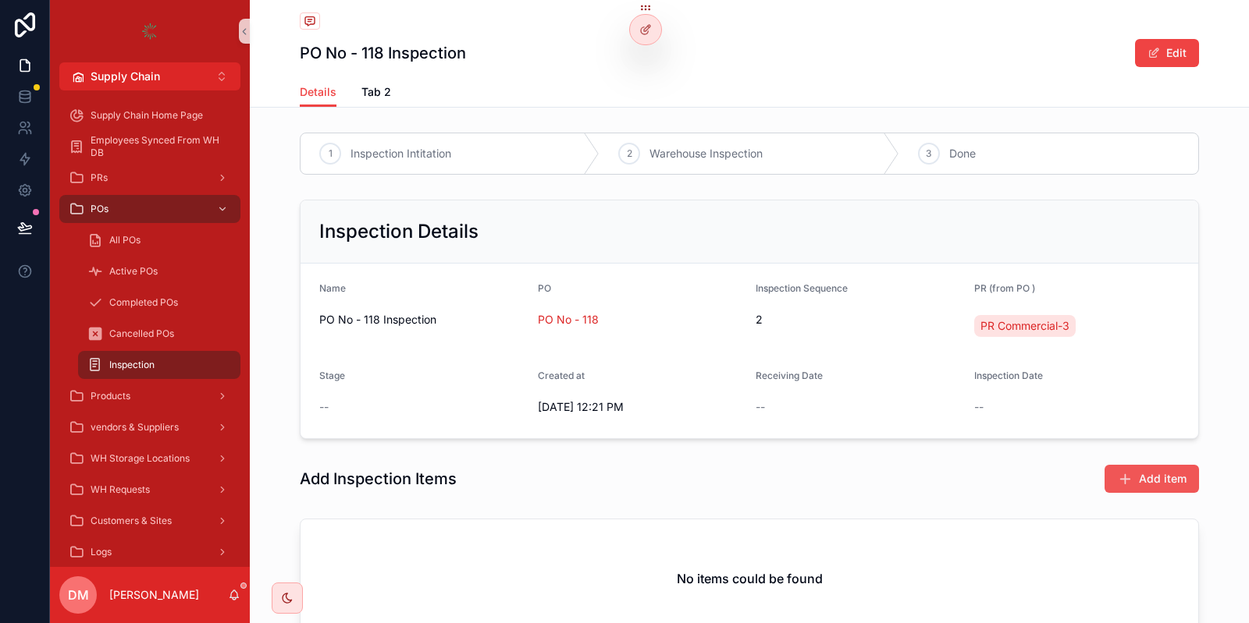
click at [1131, 468] on button "Add item" at bounding box center [1151, 479] width 94 height 28
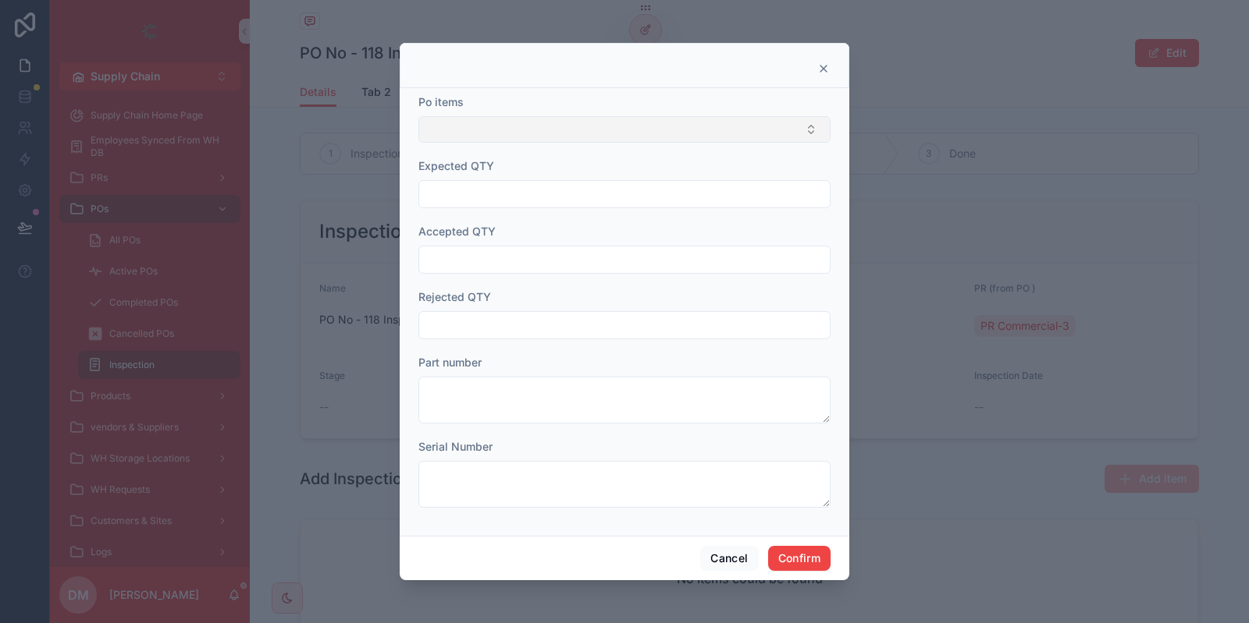
click at [595, 132] on button "Select Button" at bounding box center [624, 129] width 412 height 27
click at [822, 74] on icon at bounding box center [823, 68] width 12 height 12
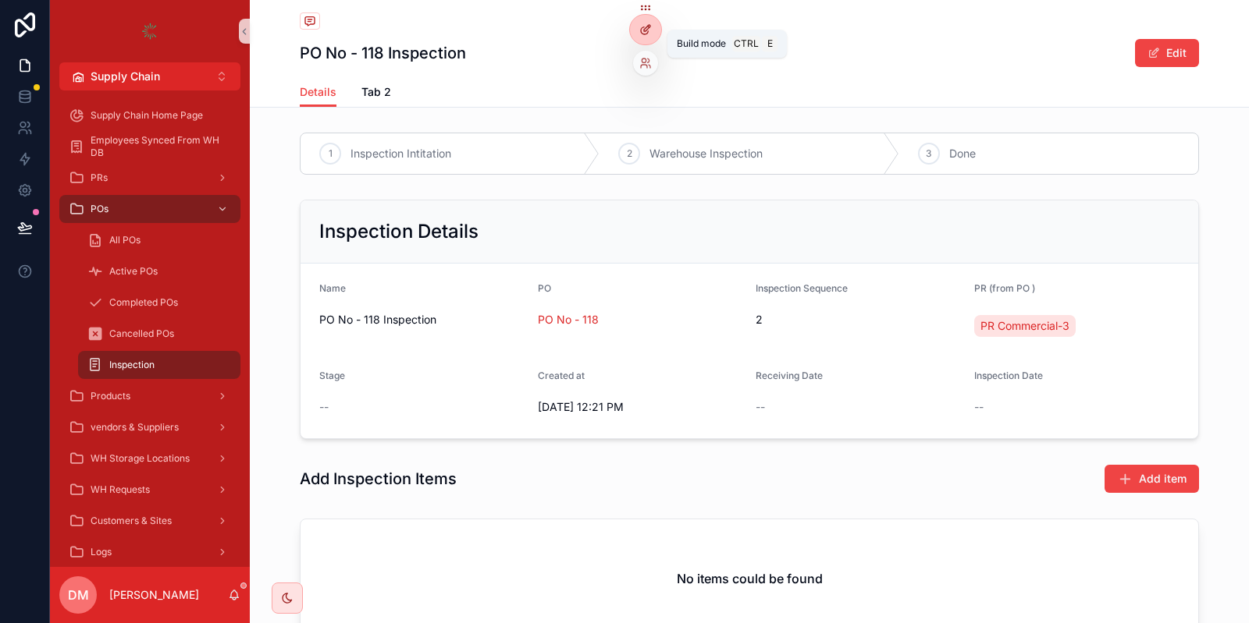
click at [636, 37] on div at bounding box center [645, 30] width 31 height 30
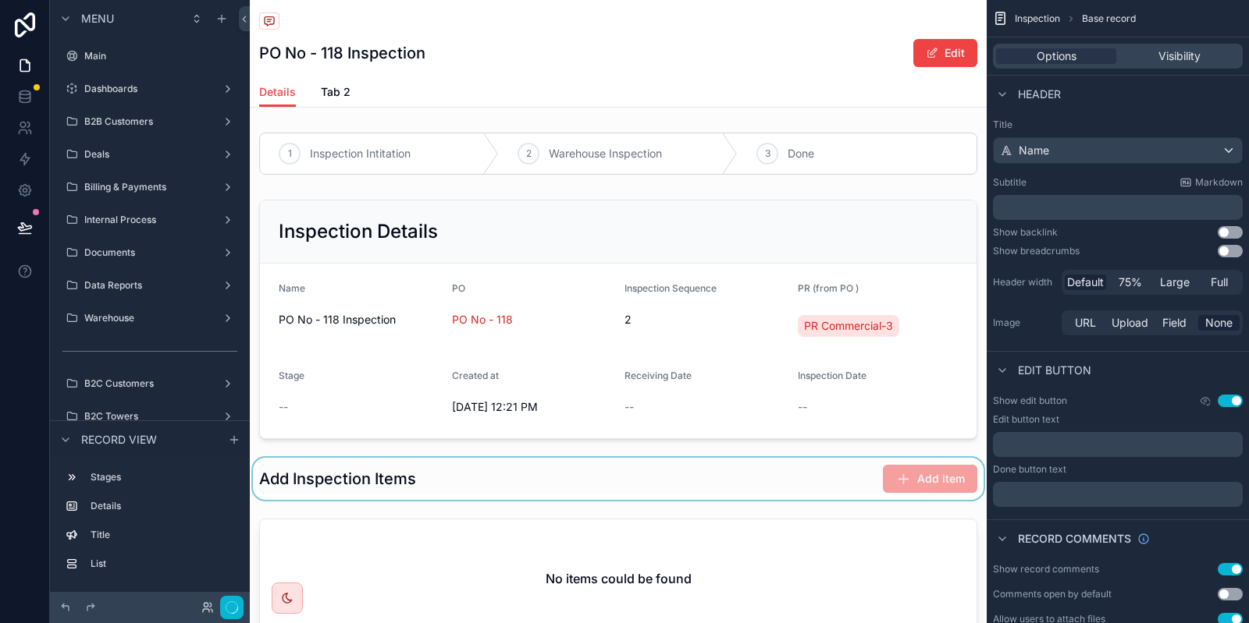
click at [738, 467] on div "scrollable content" at bounding box center [618, 479] width 737 height 42
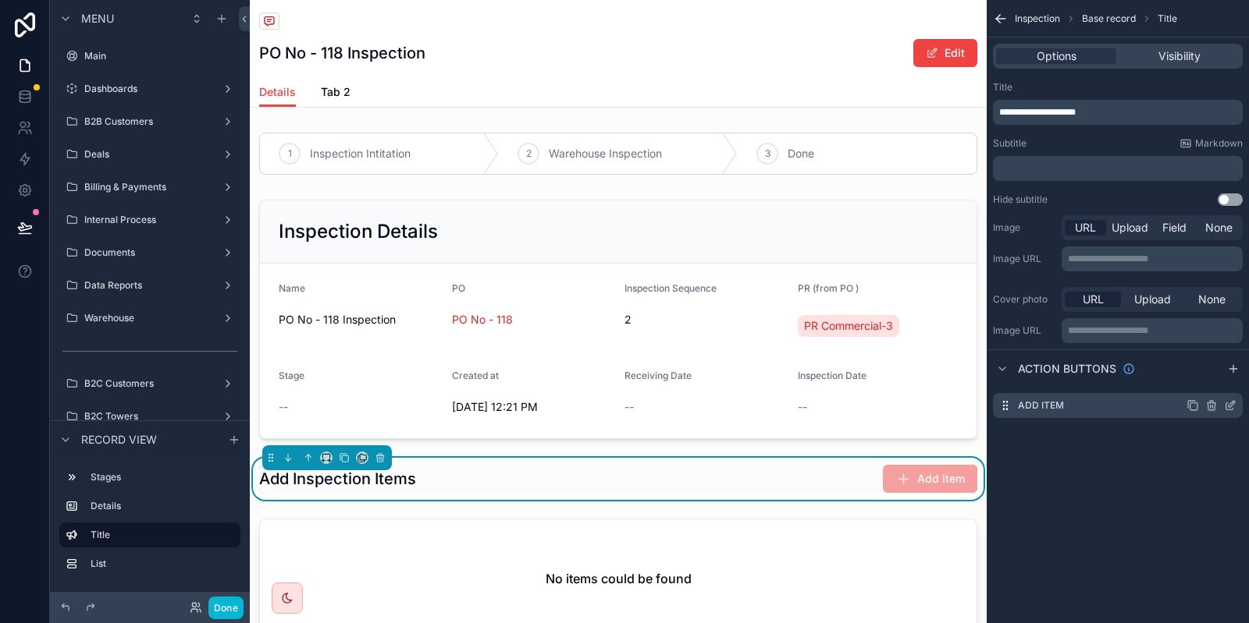
click at [1227, 409] on icon "scrollable content" at bounding box center [1230, 406] width 12 height 12
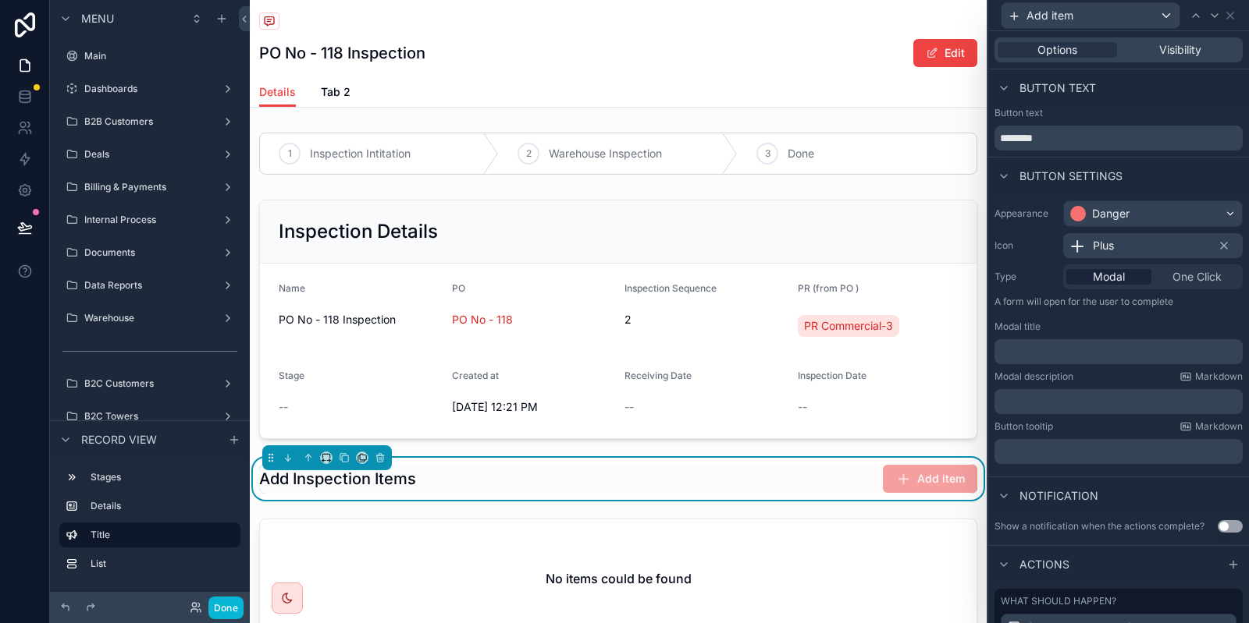
scroll to position [160, 0]
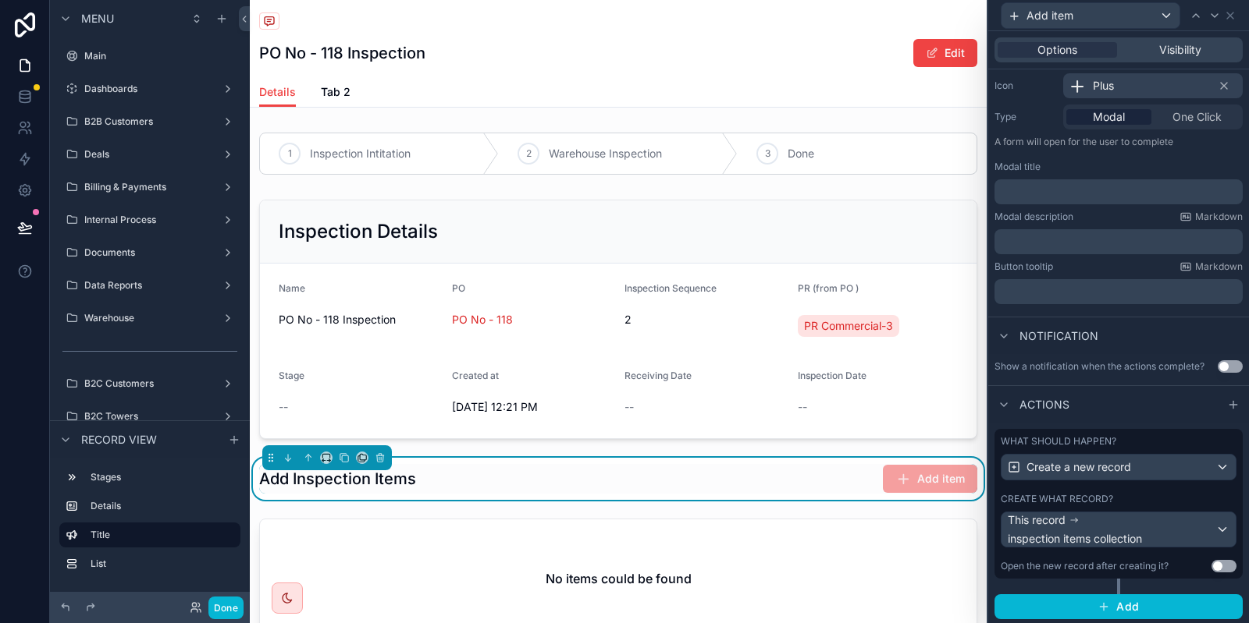
click at [1113, 490] on div "What should happen? Create a new record Create what record? This record inspect…" at bounding box center [1118, 504] width 248 height 150
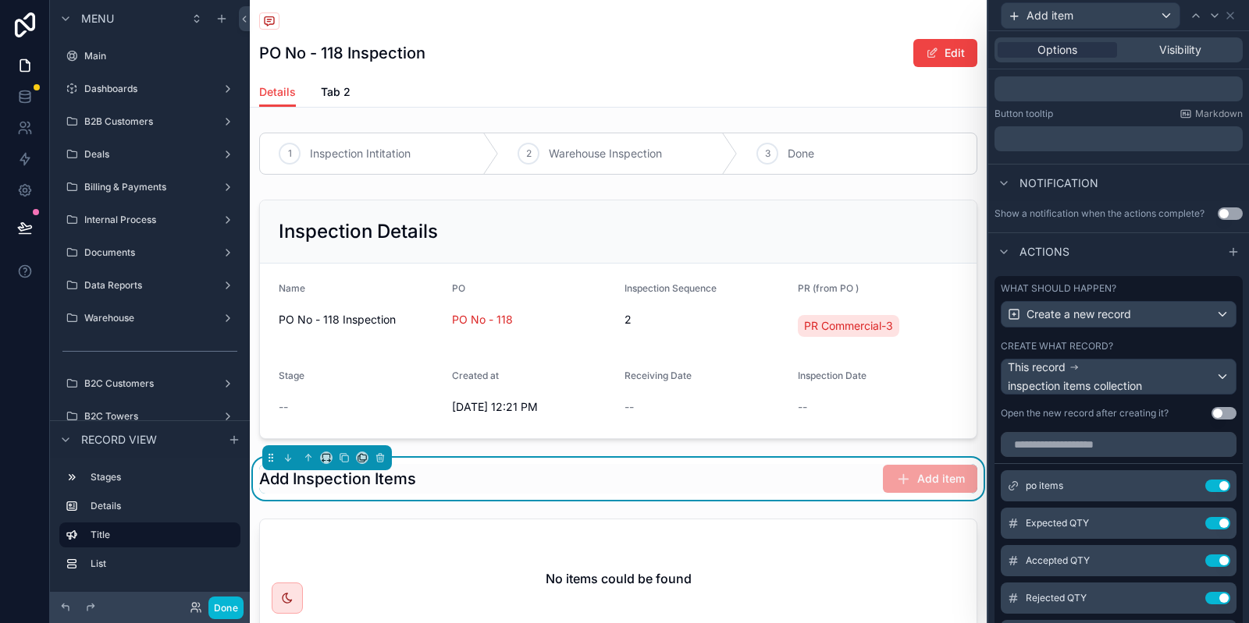
scroll to position [328, 0]
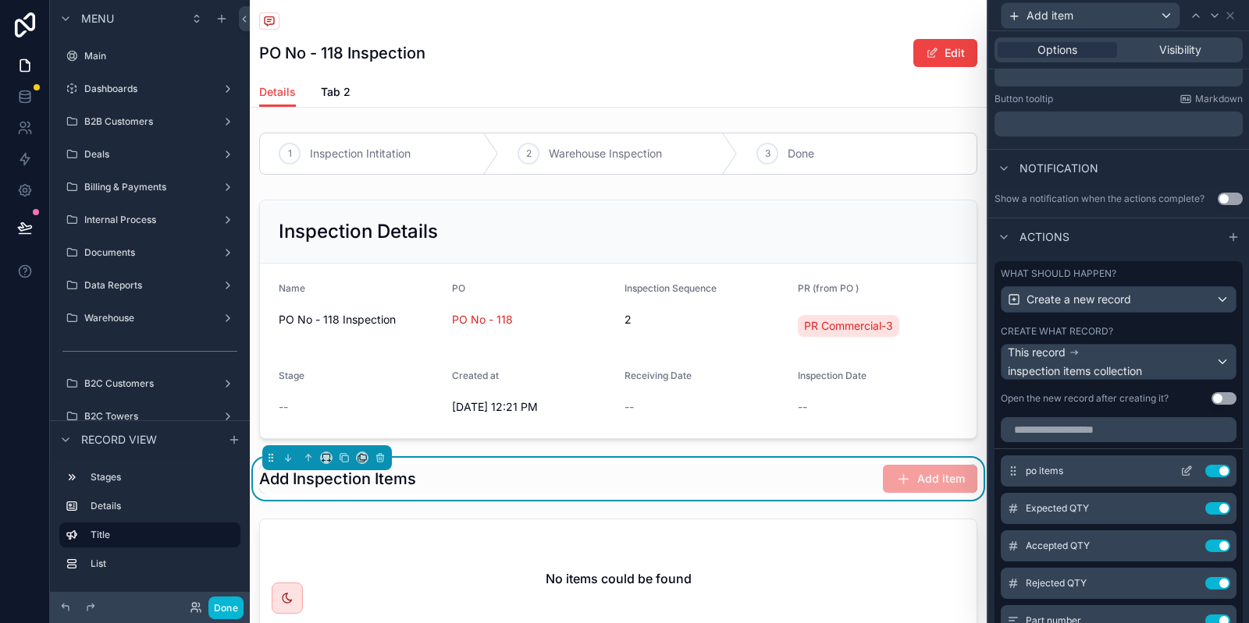
click at [1187, 474] on icon at bounding box center [1186, 471] width 12 height 12
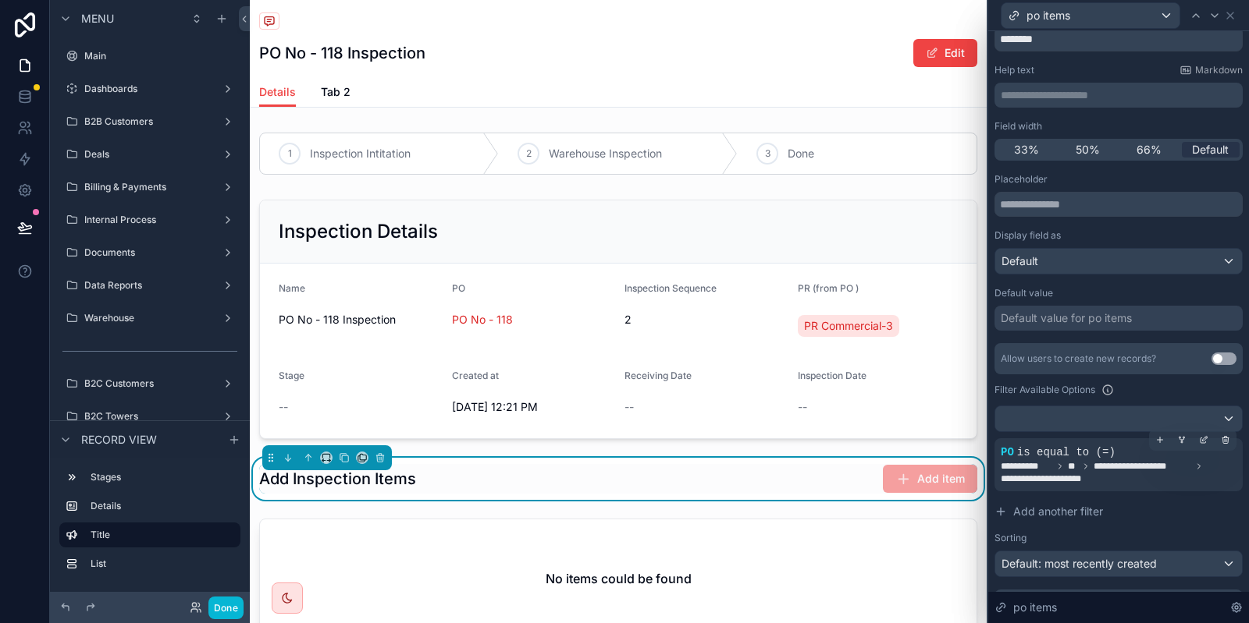
scroll to position [60, 0]
click at [1206, 440] on icon at bounding box center [1203, 437] width 9 height 9
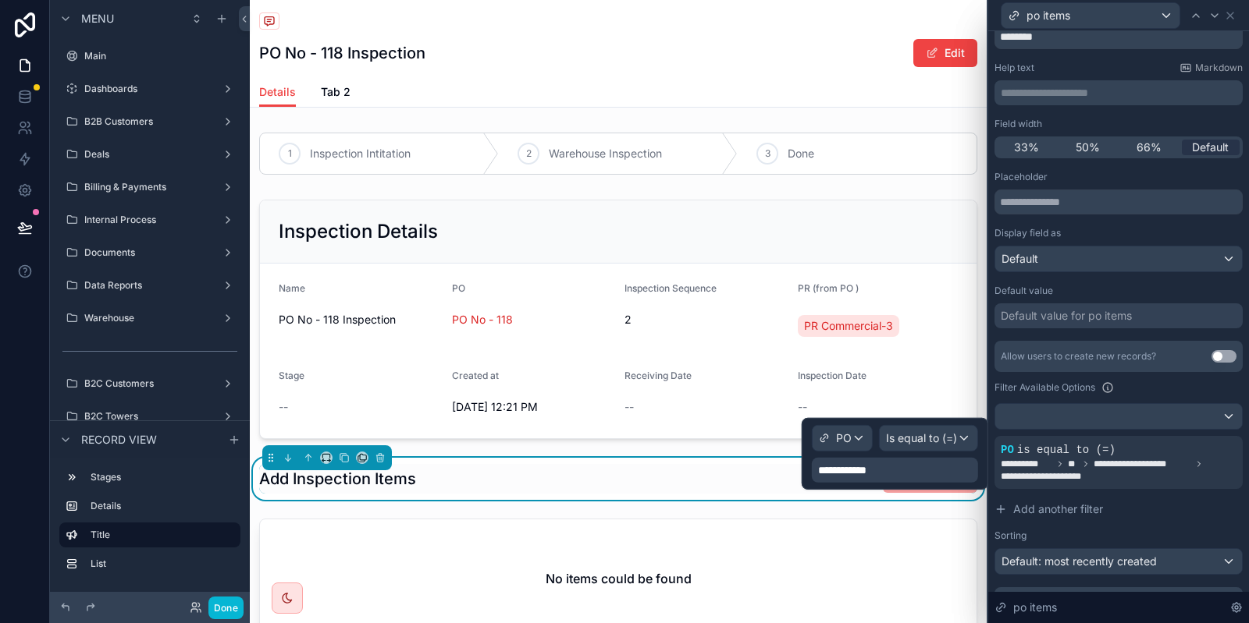
click at [875, 454] on div "**********" at bounding box center [895, 454] width 166 height 58
click at [878, 471] on div "**********" at bounding box center [895, 470] width 166 height 25
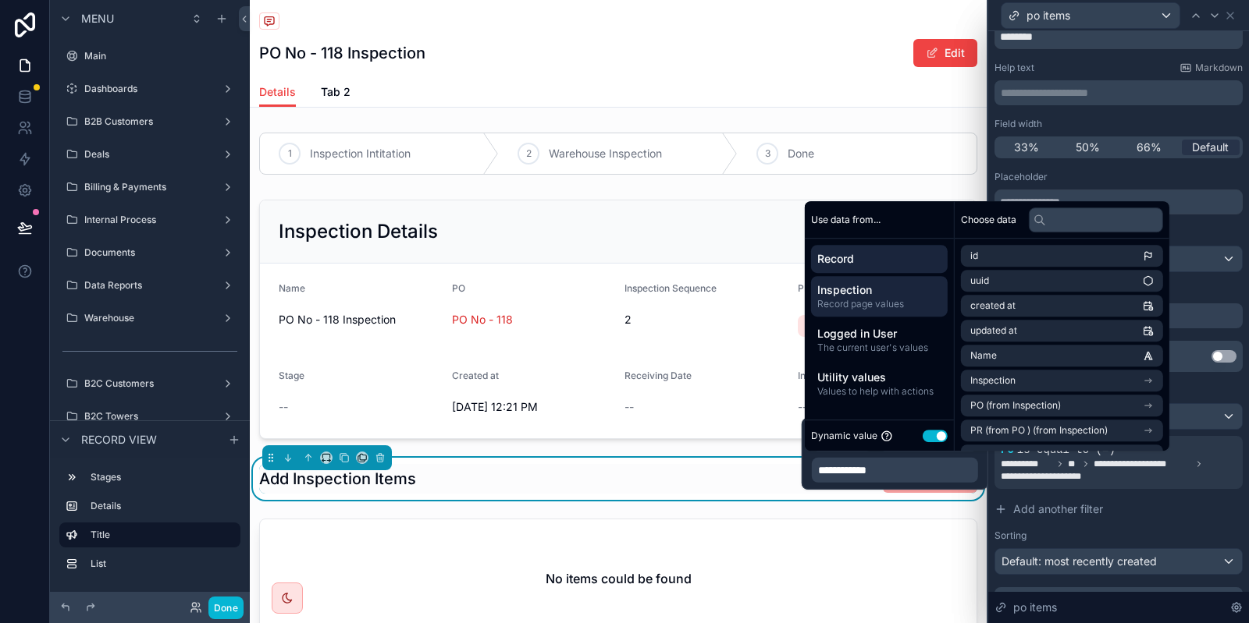
click at [891, 304] on span "Record page values" at bounding box center [879, 304] width 124 height 12
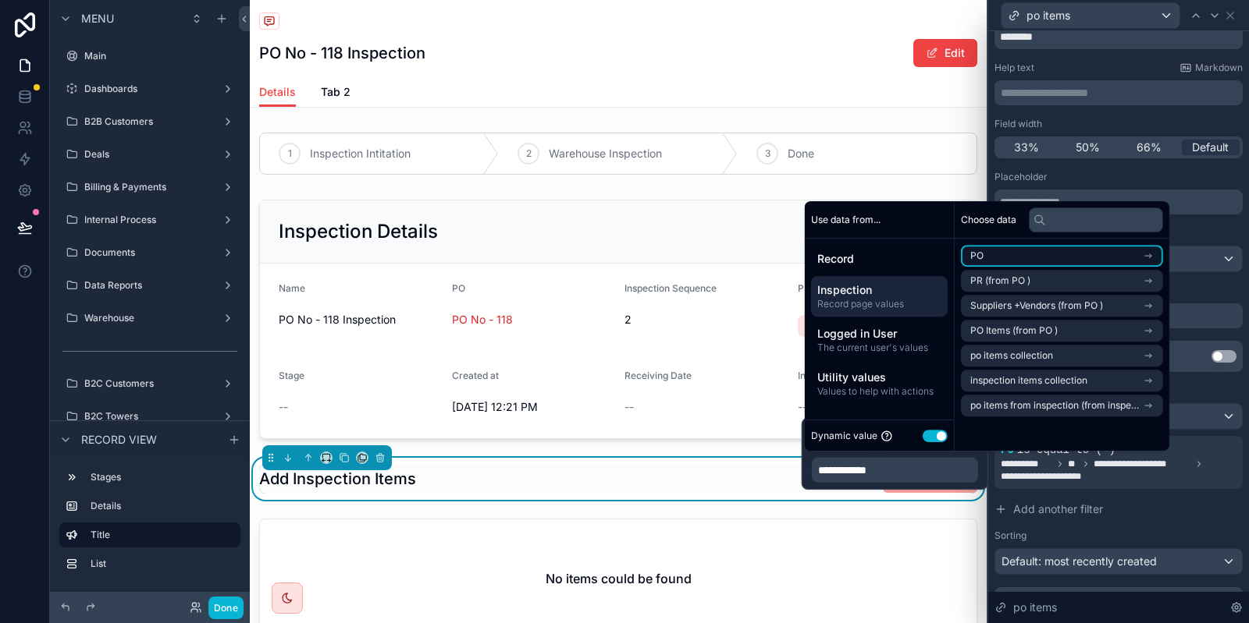
click at [989, 259] on li "PO" at bounding box center [1062, 256] width 202 height 22
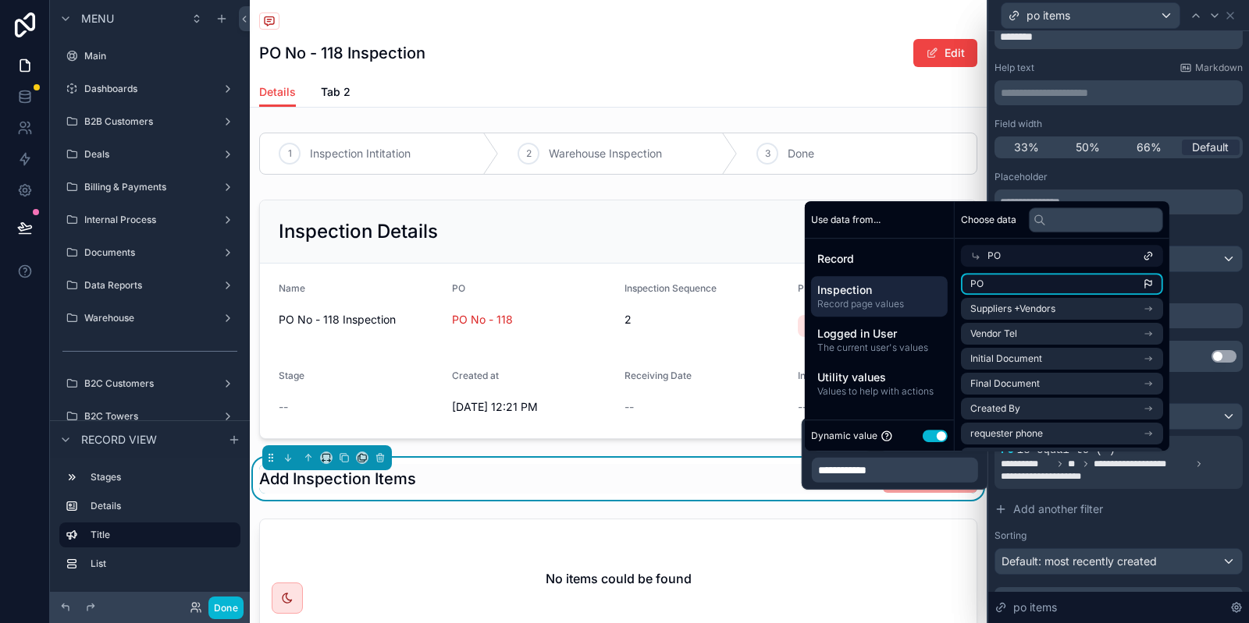
click at [1064, 291] on li "PO" at bounding box center [1062, 284] width 202 height 22
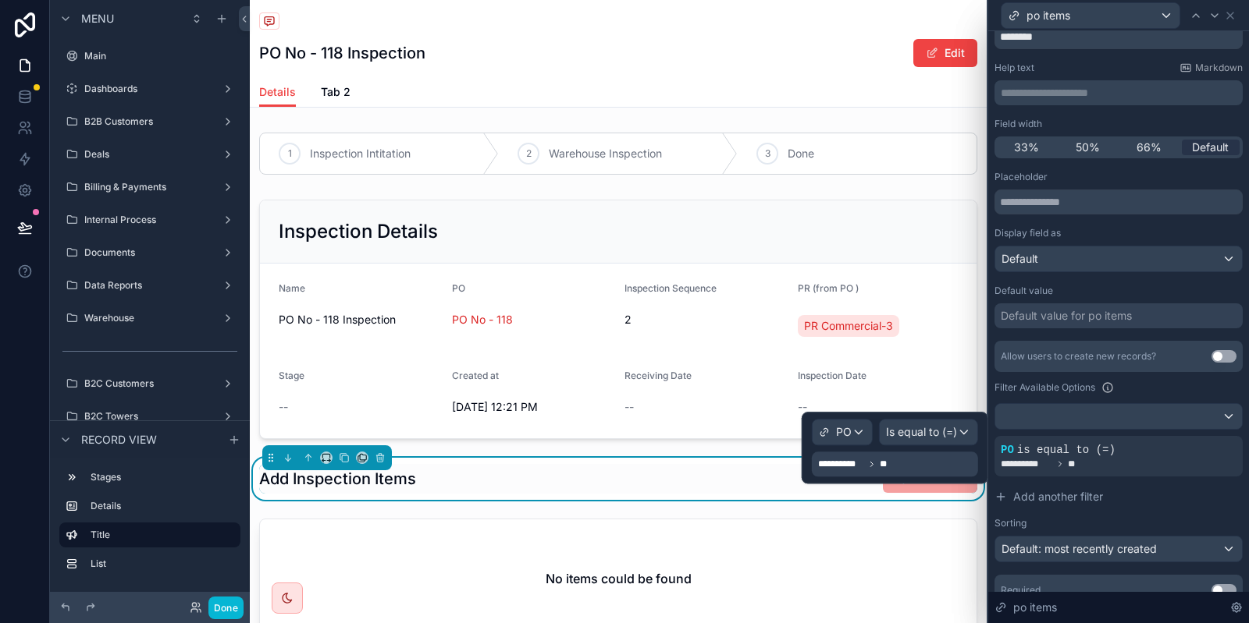
click at [917, 471] on div "**********" at bounding box center [895, 464] width 166 height 25
click at [901, 469] on div "**********" at bounding box center [895, 464] width 166 height 25
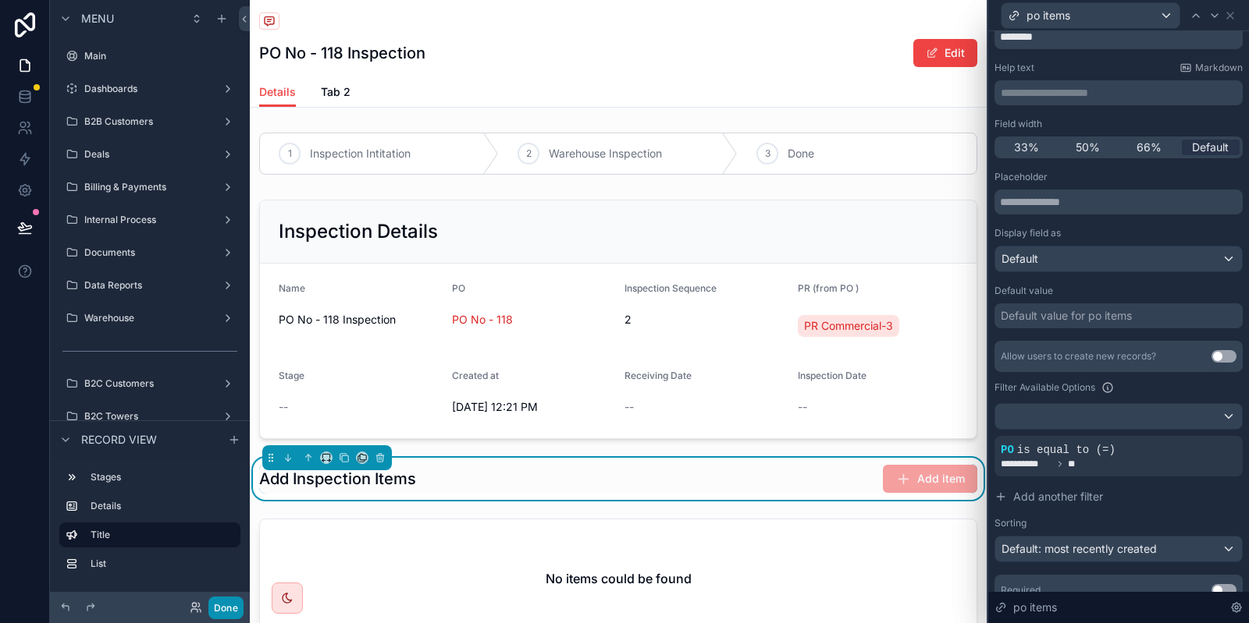
click at [229, 611] on button "Done" at bounding box center [225, 608] width 35 height 23
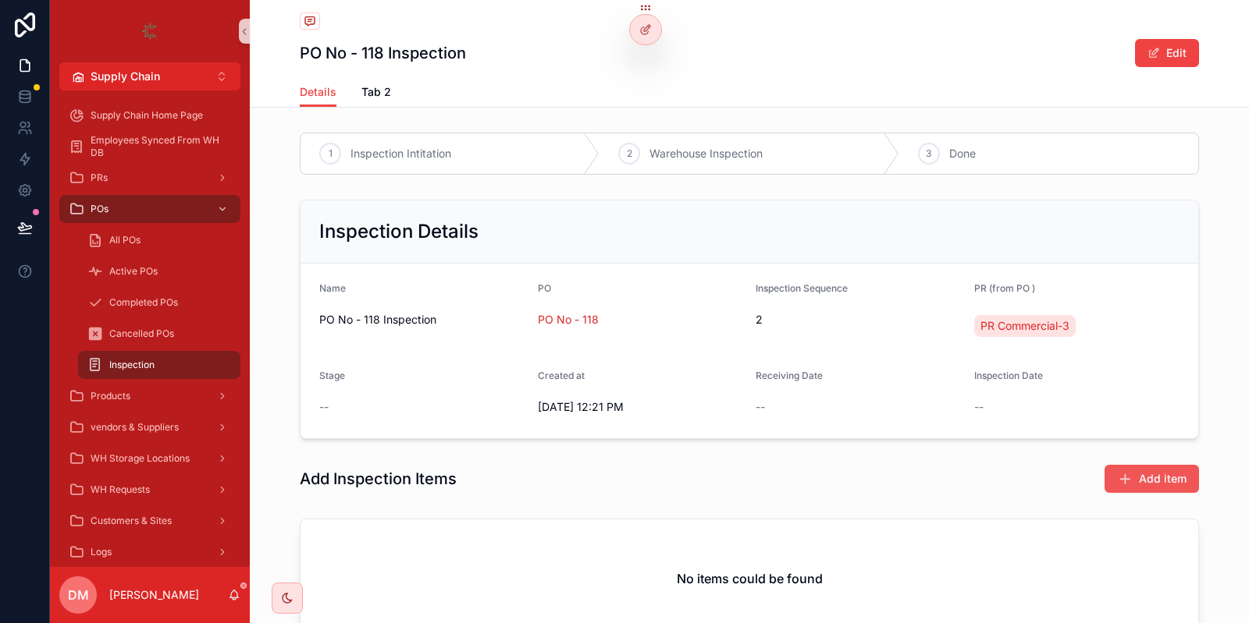
click at [1139, 469] on button "Add item" at bounding box center [1151, 479] width 94 height 28
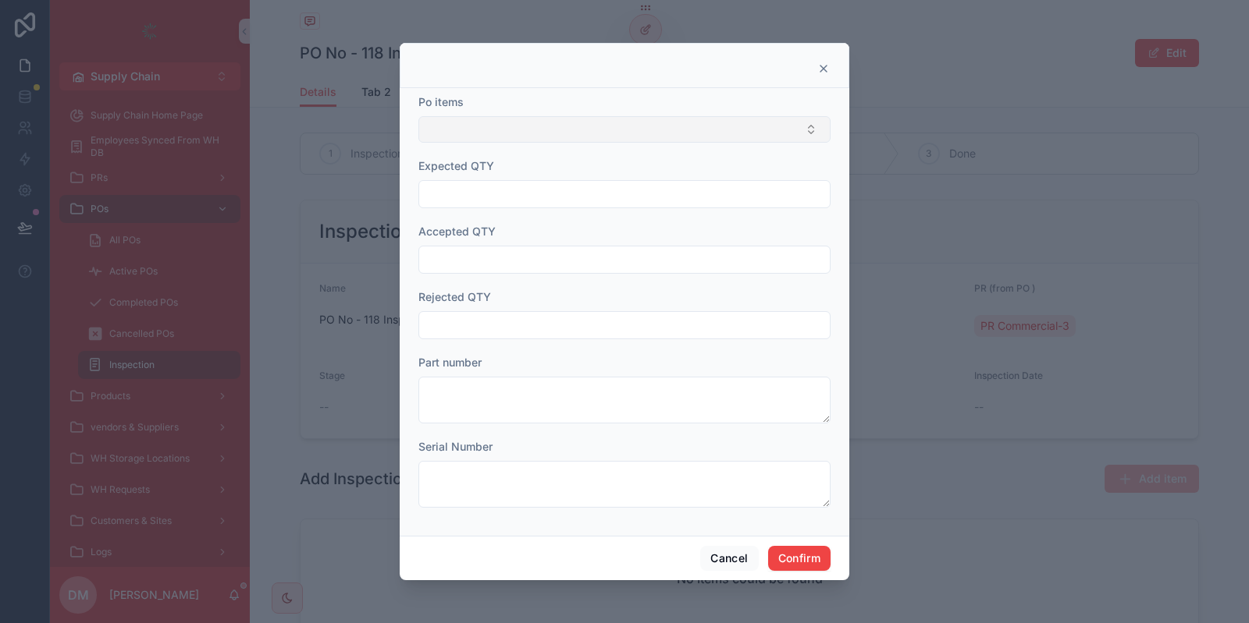
click at [494, 123] on button "Select Button" at bounding box center [624, 129] width 412 height 27
click at [257, 210] on div at bounding box center [624, 311] width 1249 height 623
click at [272, 279] on div at bounding box center [624, 311] width 1249 height 623
click at [724, 553] on button "Cancel" at bounding box center [729, 558] width 58 height 25
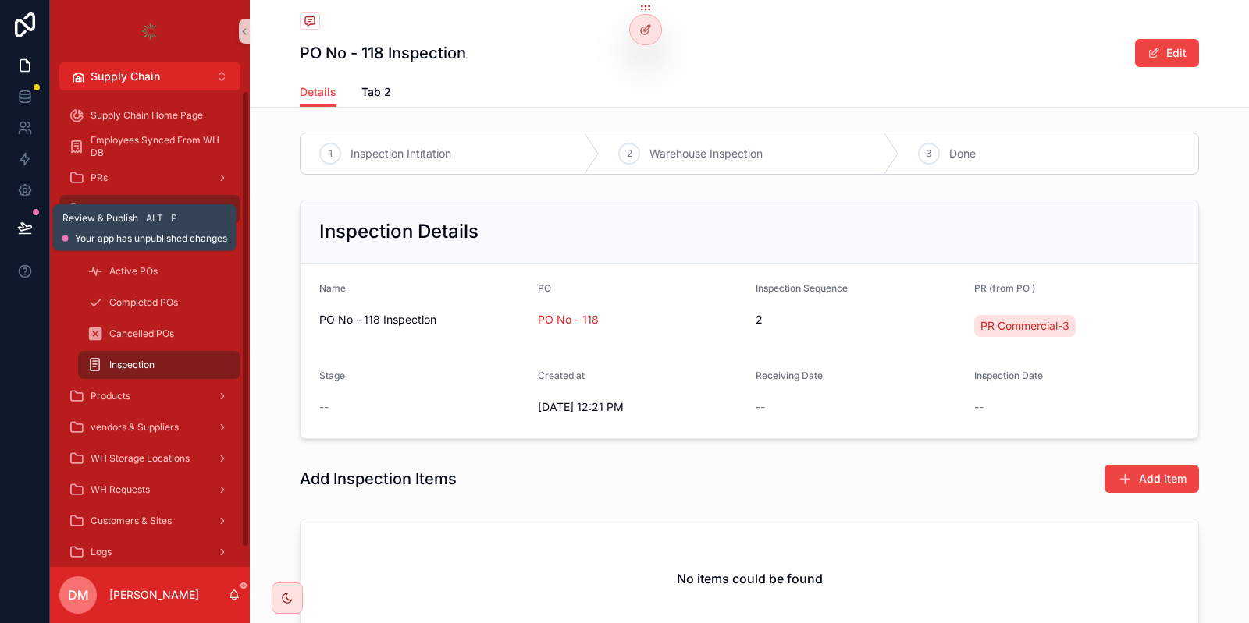
click at [22, 222] on icon at bounding box center [25, 228] width 16 height 16
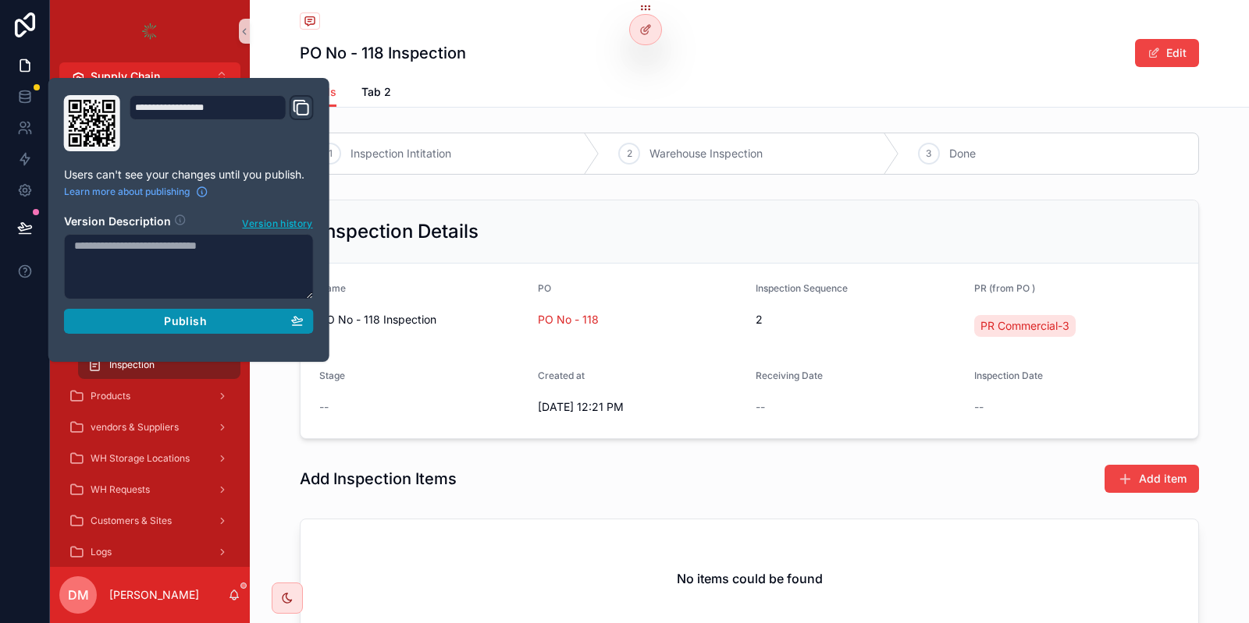
click at [218, 321] on div "Publish" at bounding box center [188, 321] width 229 height 14
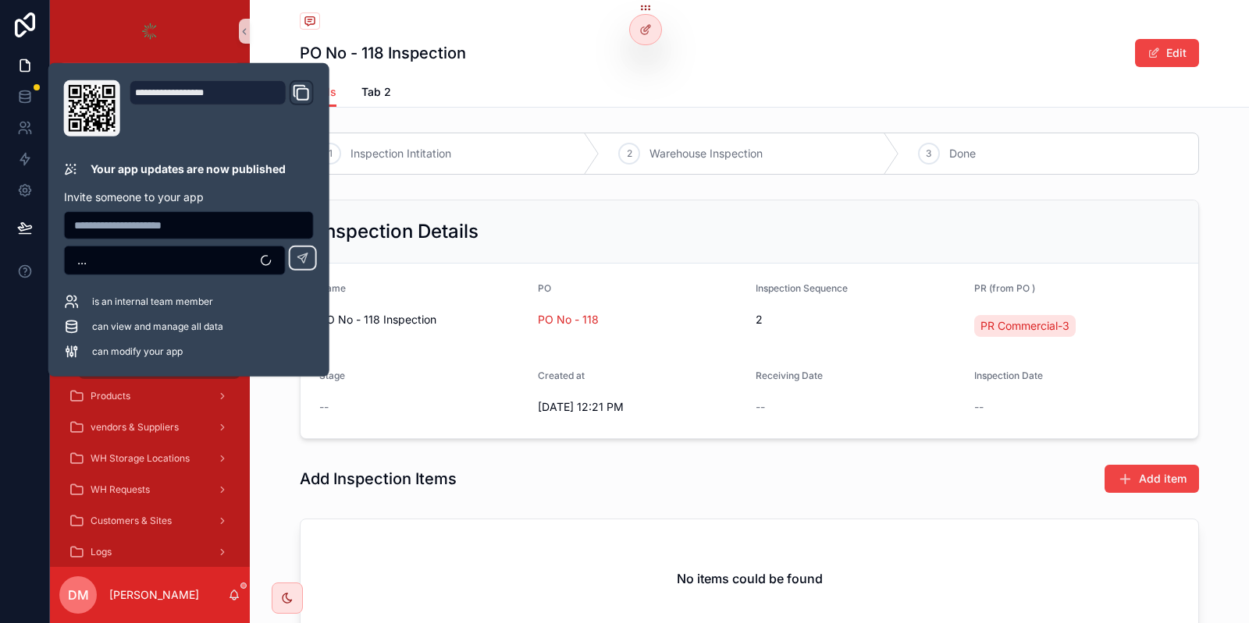
scroll to position [126, 0]
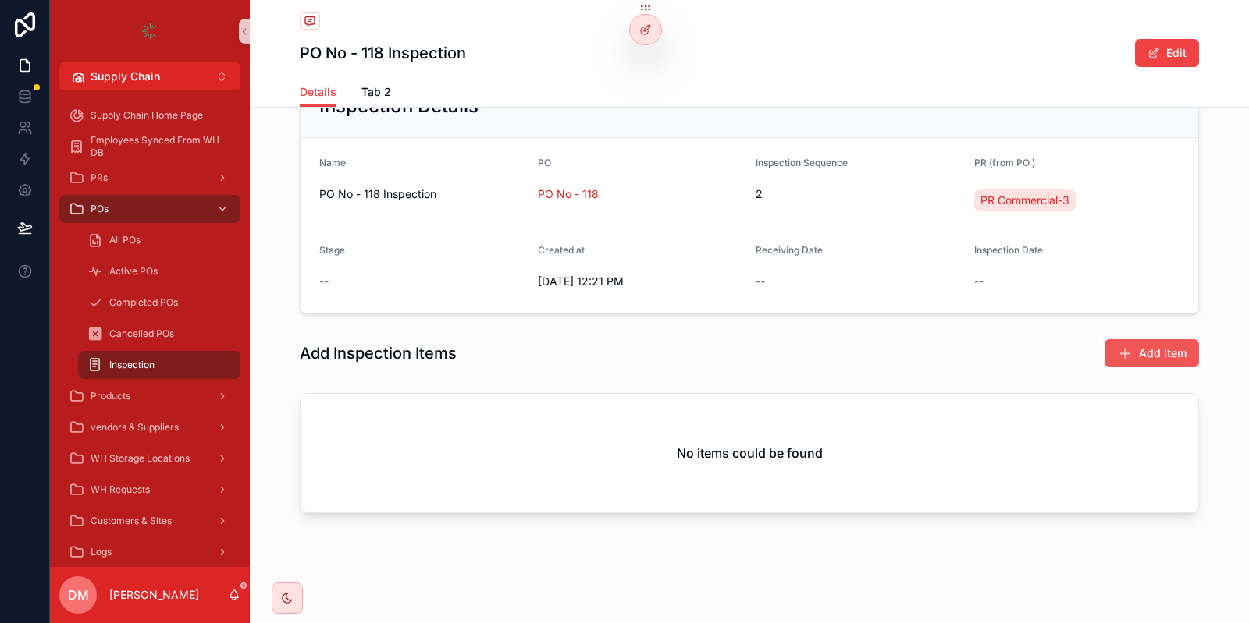
click at [1139, 364] on button "Add item" at bounding box center [1151, 353] width 94 height 28
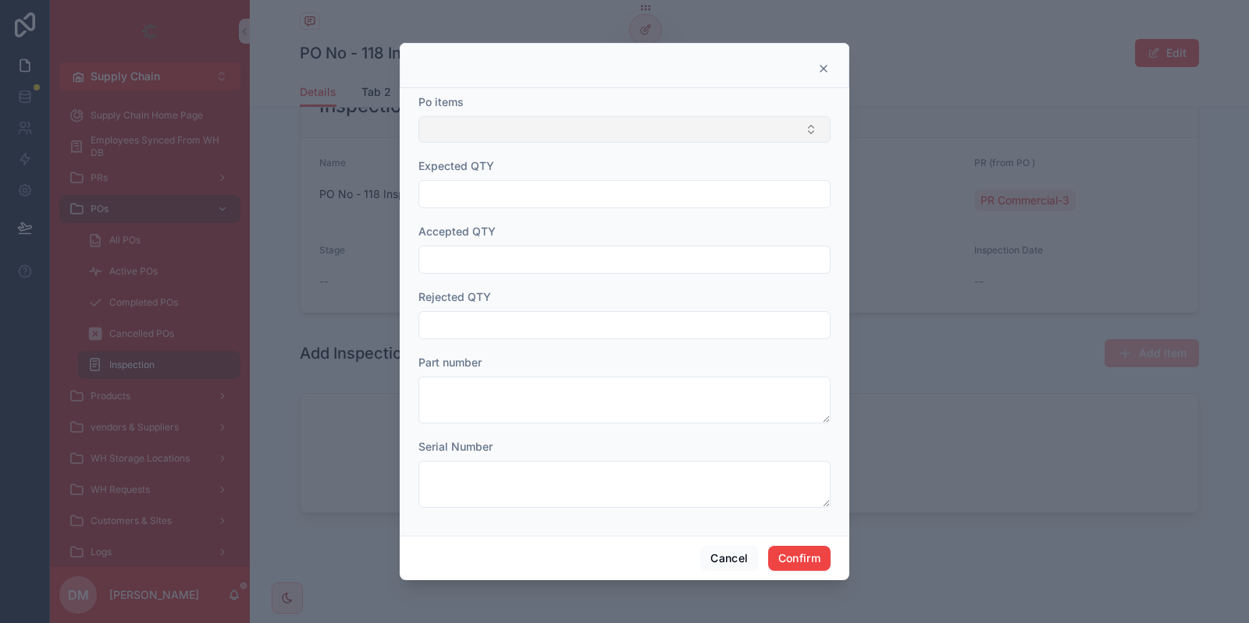
click at [541, 119] on button "Select Button" at bounding box center [624, 129] width 412 height 27
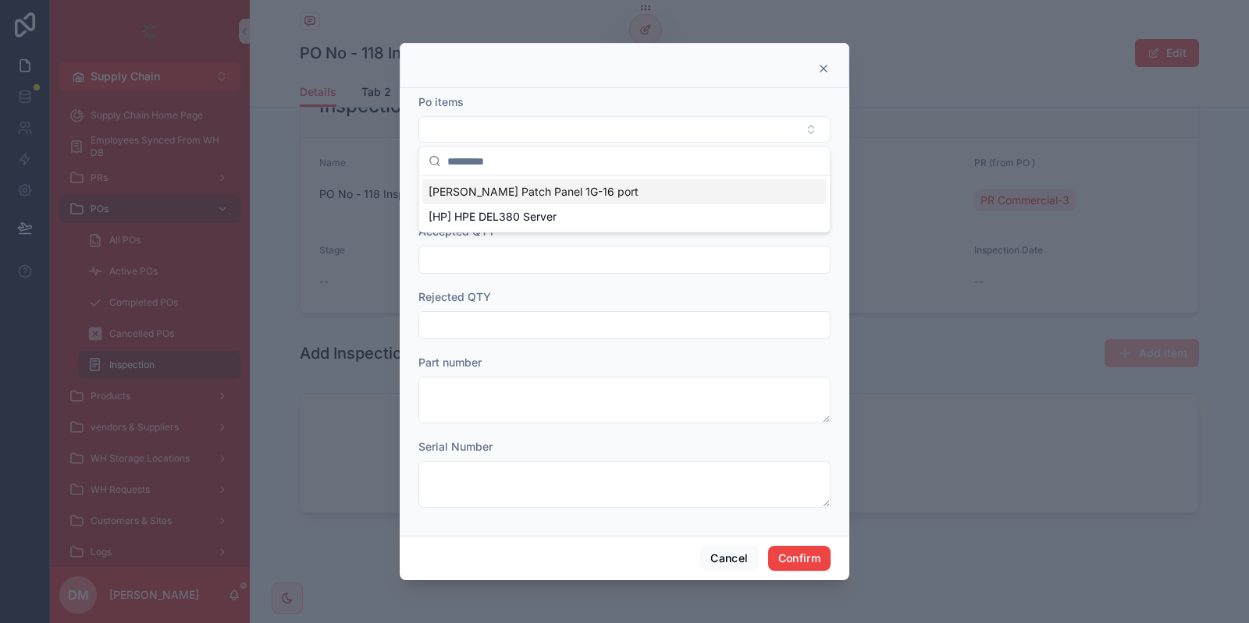
click at [618, 93] on div "Po items Expected QTY Accepted QTY Rejected QTY Part number Serial Number" at bounding box center [624, 312] width 449 height 448
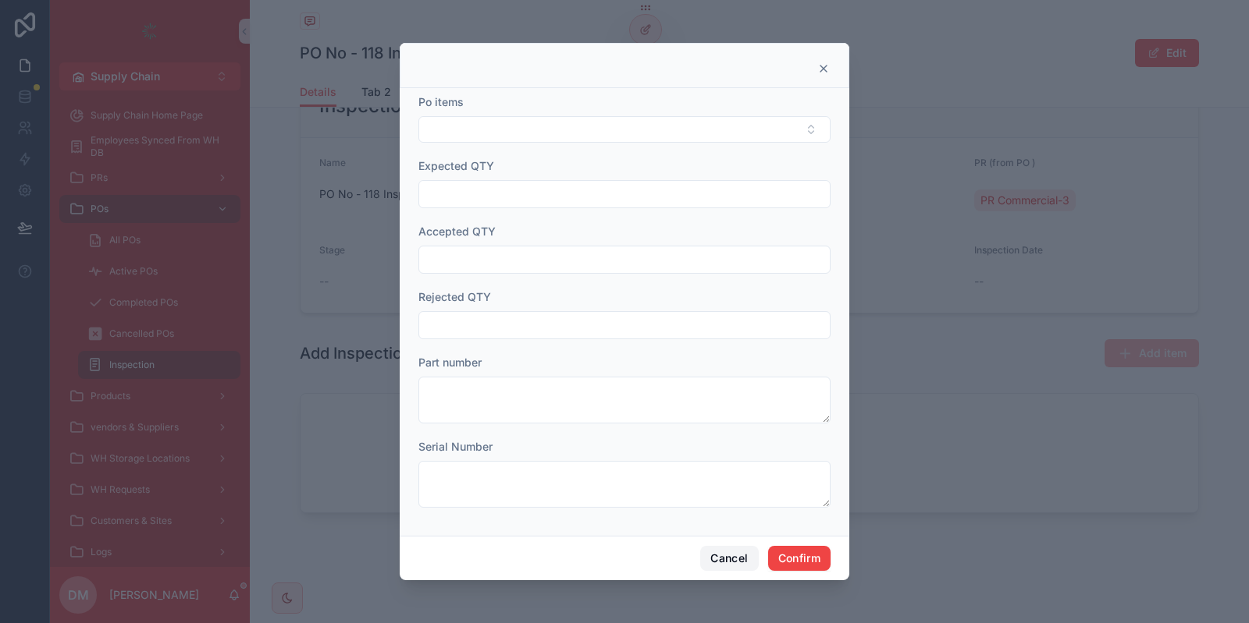
click at [718, 549] on button "Cancel" at bounding box center [729, 558] width 58 height 25
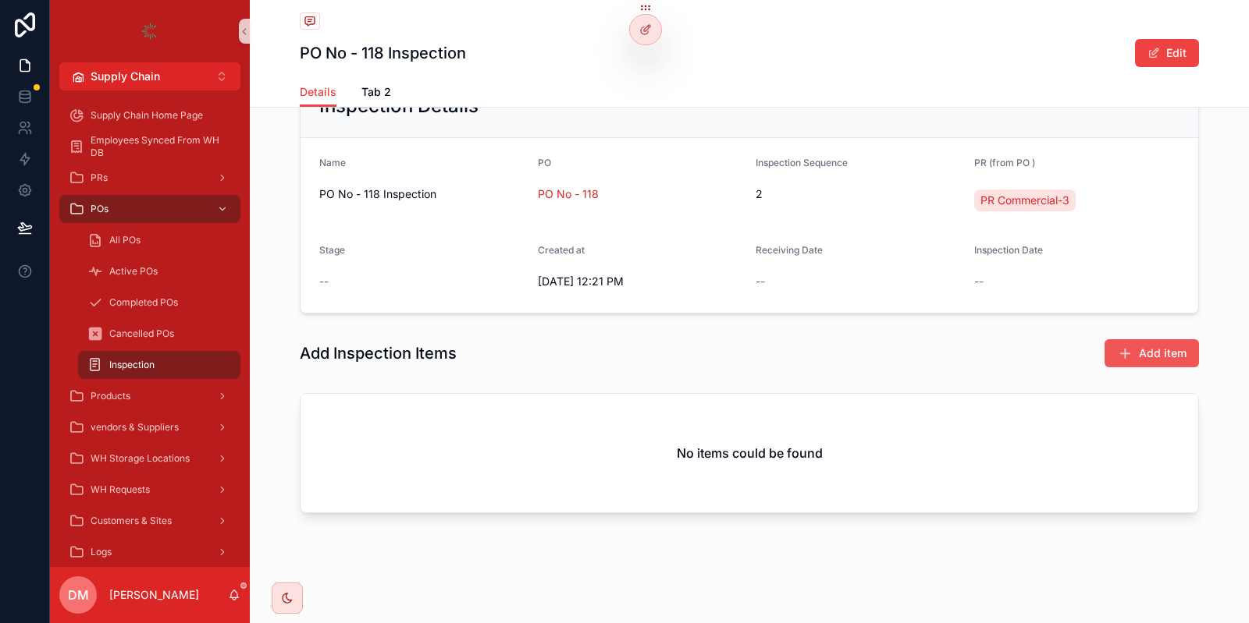
click at [1161, 355] on span "Add item" at bounding box center [1163, 354] width 48 height 16
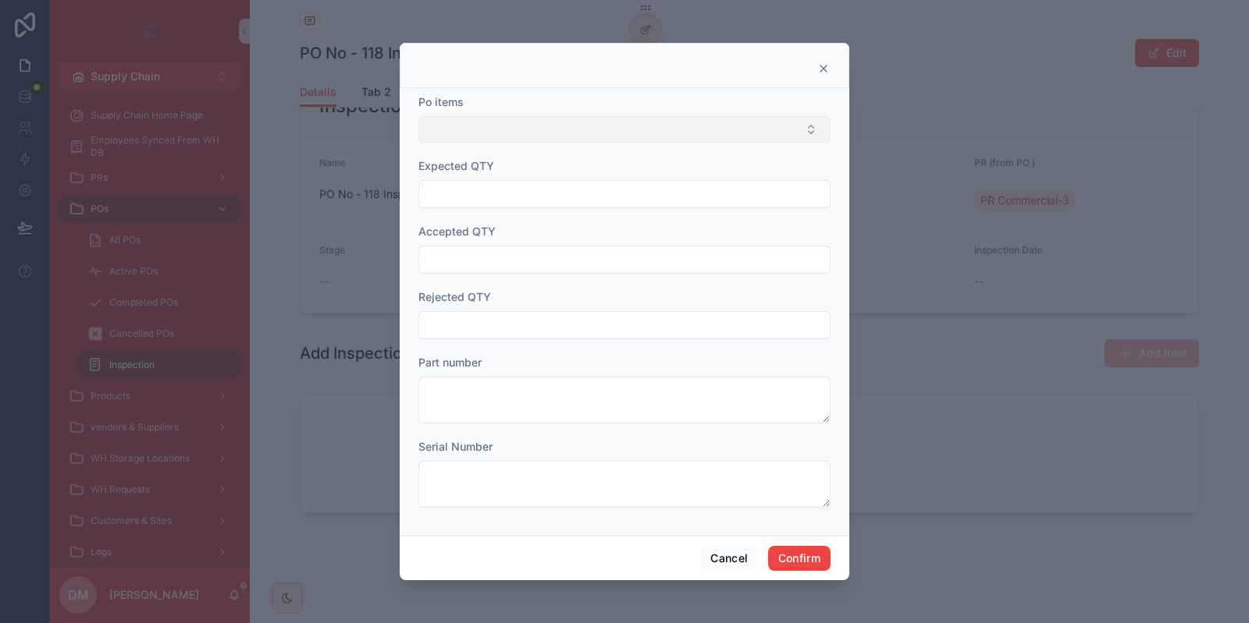
click at [547, 127] on button "Select Button" at bounding box center [624, 129] width 412 height 27
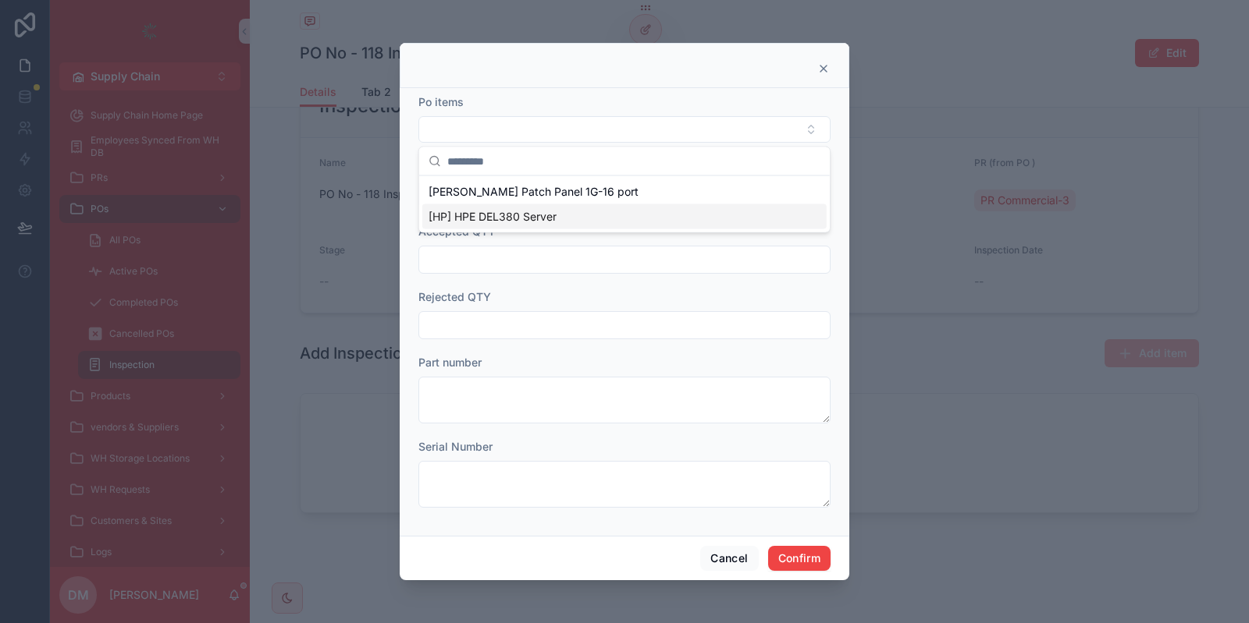
click at [731, 544] on div "Cancel Confirm" at bounding box center [624, 558] width 449 height 44
click at [729, 549] on button "Cancel" at bounding box center [729, 558] width 58 height 25
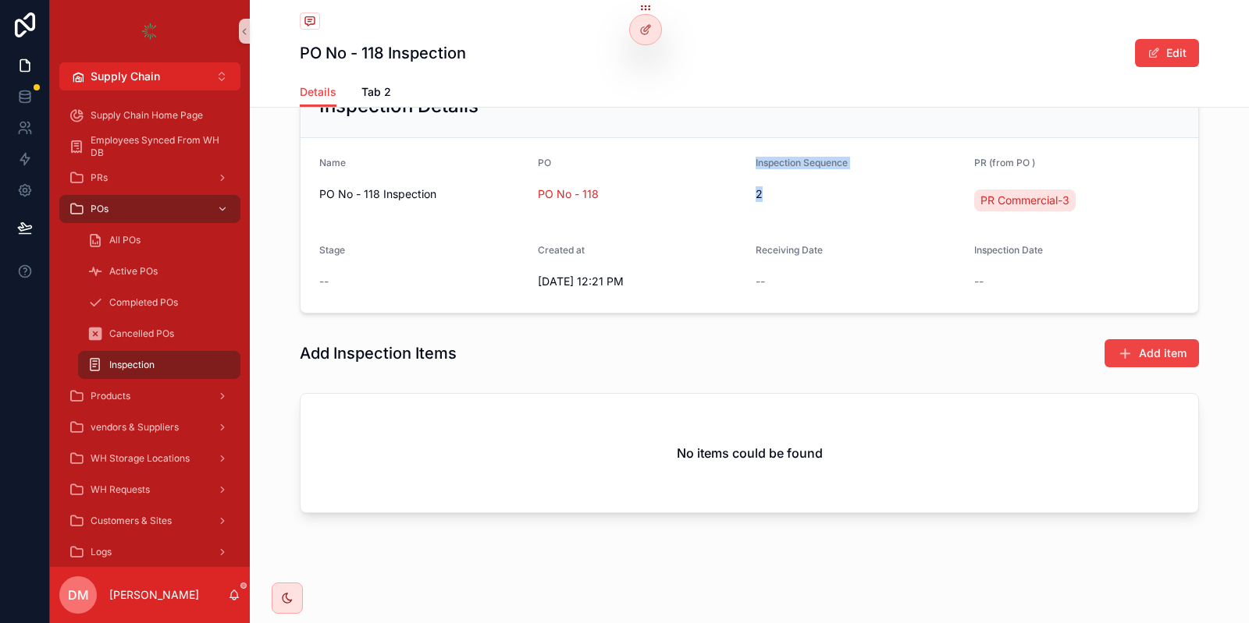
drag, startPoint x: 759, startPoint y: 194, endPoint x: 780, endPoint y: 194, distance: 21.1
click at [780, 194] on form "Name PO No - 118 Inspection PO PO No - 118 Inspection Sequence 2 PR (from PO ) …" at bounding box center [748, 225] width 897 height 175
click at [783, 194] on span "2" at bounding box center [858, 194] width 206 height 16
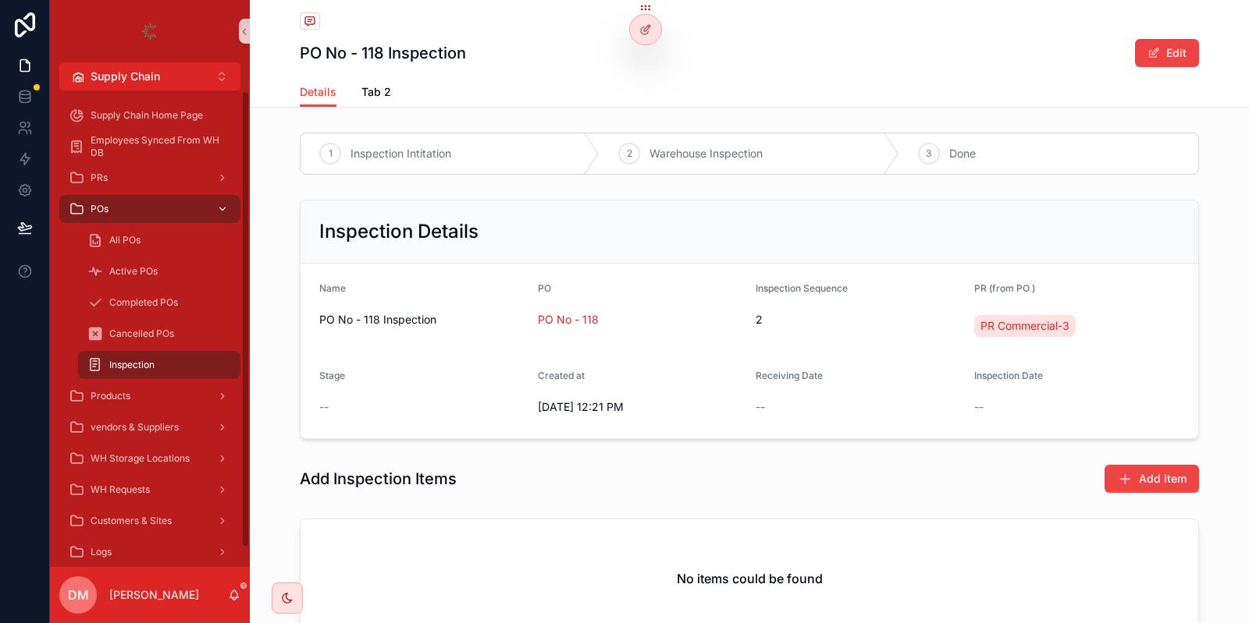
click at [130, 205] on div "POs" at bounding box center [150, 209] width 162 height 25
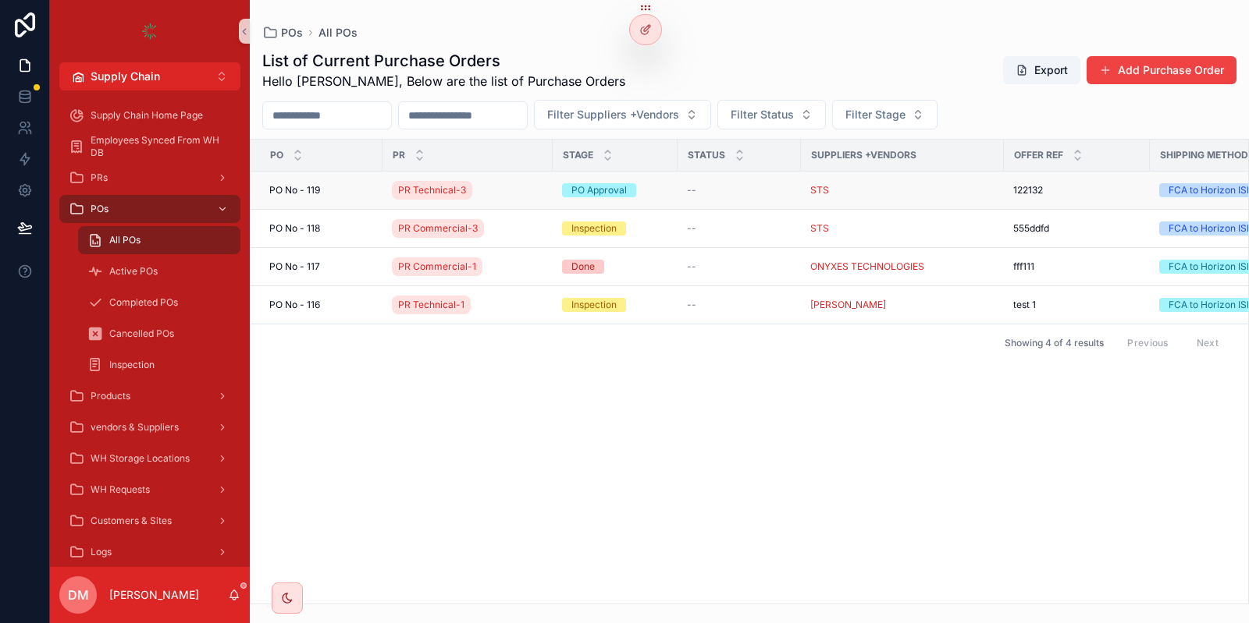
click at [325, 190] on div "PO No - 119 PO No - 119" at bounding box center [321, 190] width 104 height 12
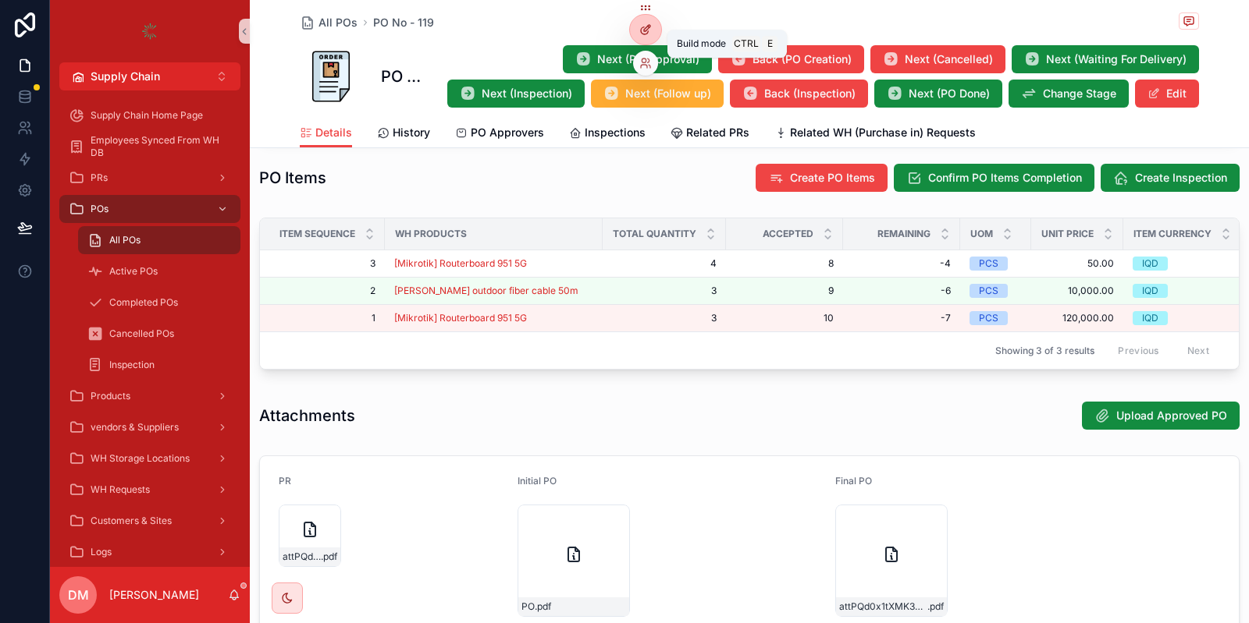
click at [652, 27] on div at bounding box center [645, 30] width 31 height 30
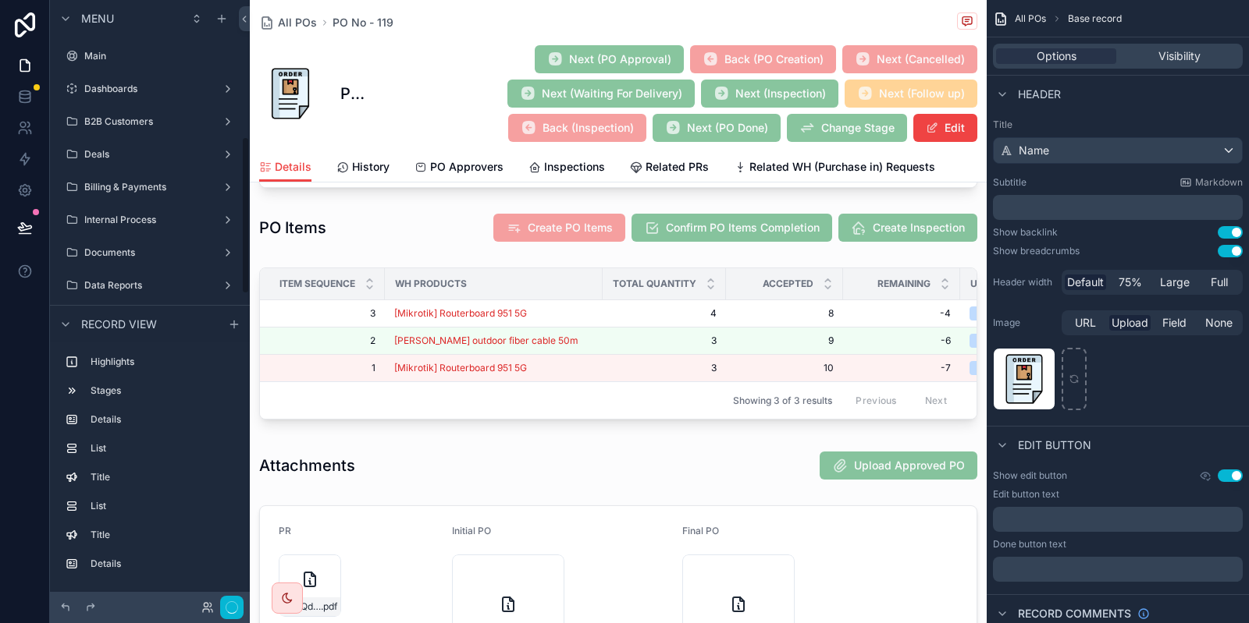
scroll to position [523, 0]
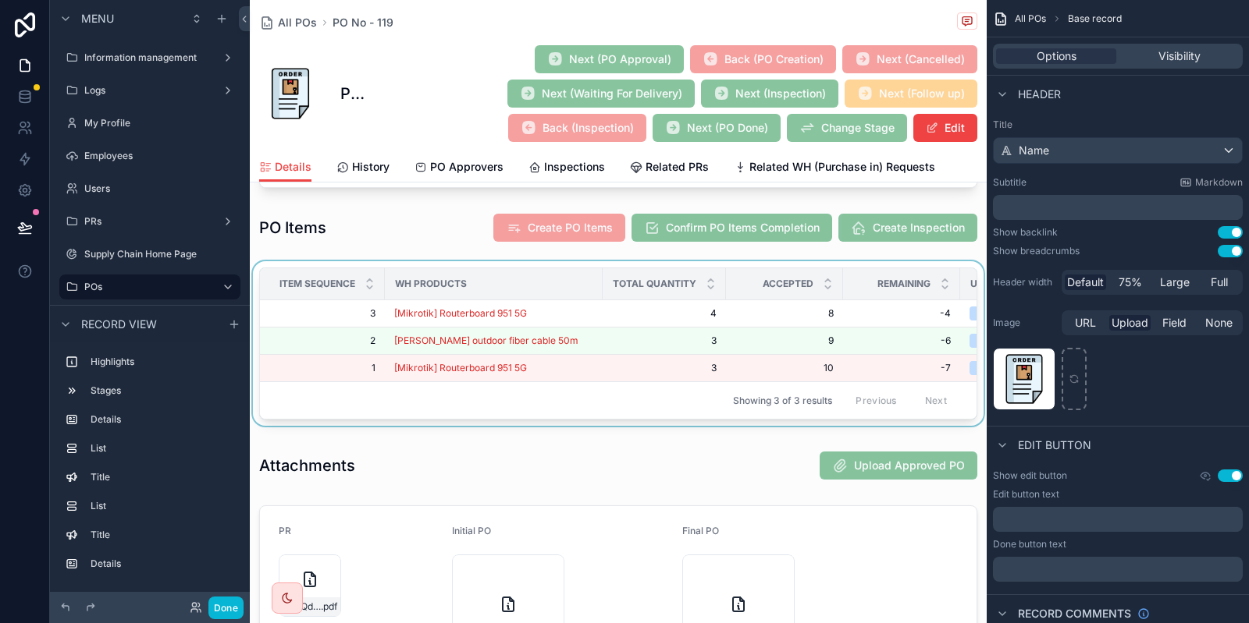
click at [587, 309] on div "scrollable content" at bounding box center [618, 346] width 737 height 171
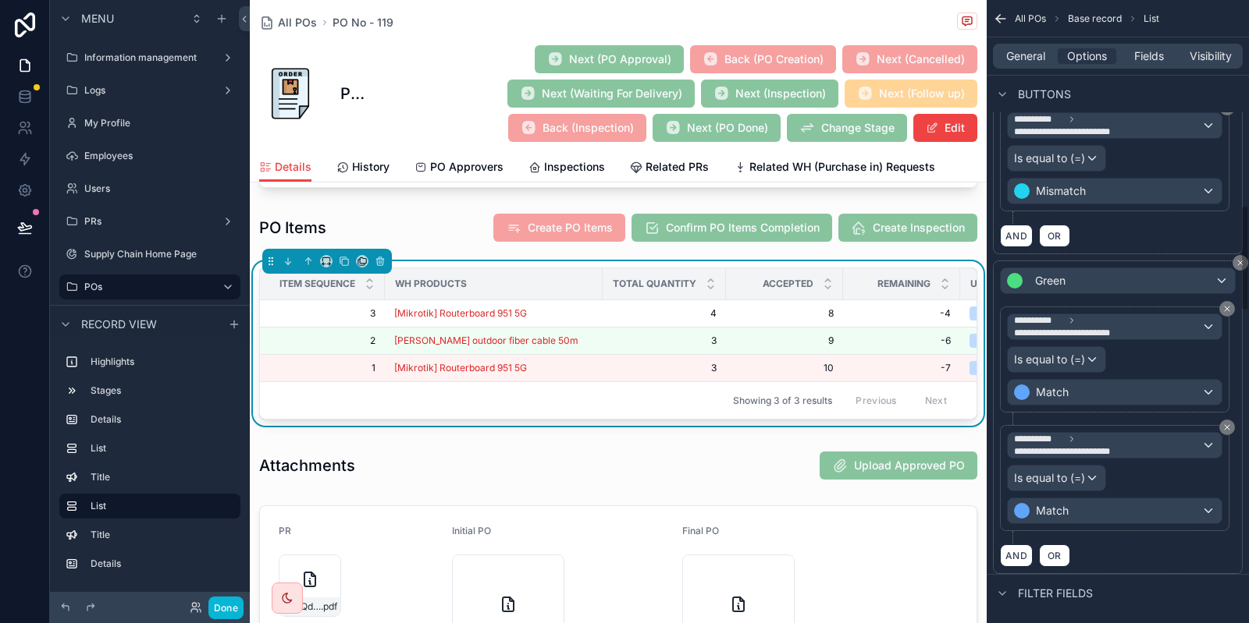
scroll to position [1208, 0]
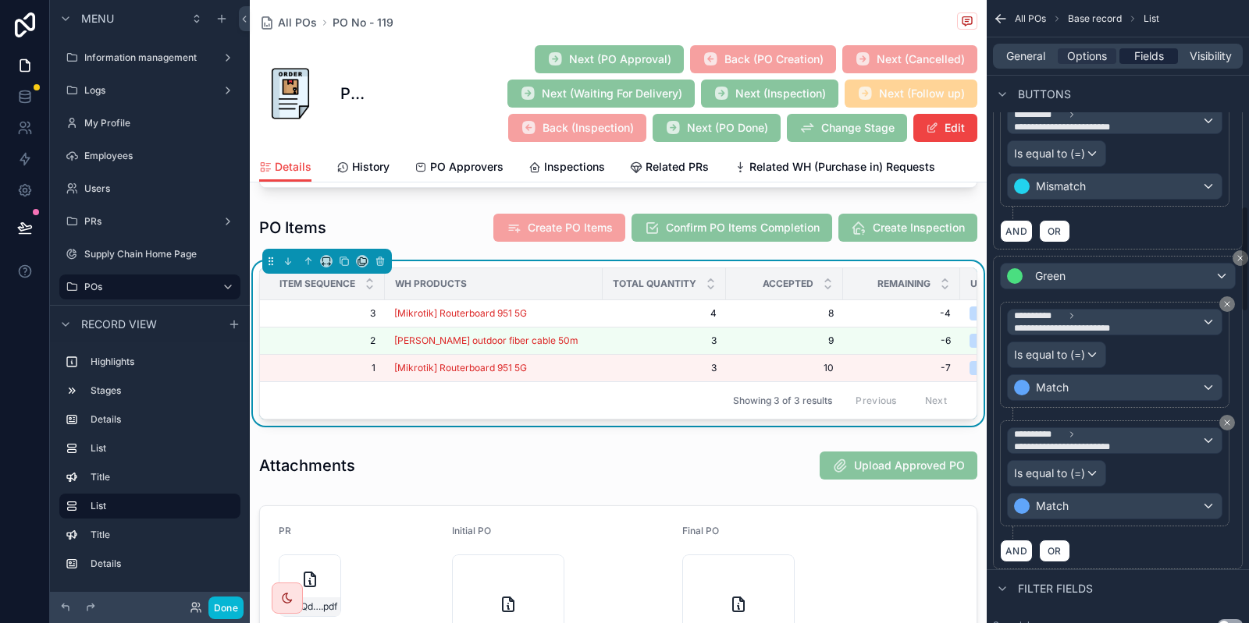
drag, startPoint x: 1146, startPoint y: 41, endPoint x: 1145, endPoint y: 57, distance: 15.6
click at [1145, 56] on div "General Options Fields Visibility" at bounding box center [1117, 55] width 262 height 37
click at [1145, 56] on span "Fields" at bounding box center [1149, 56] width 30 height 16
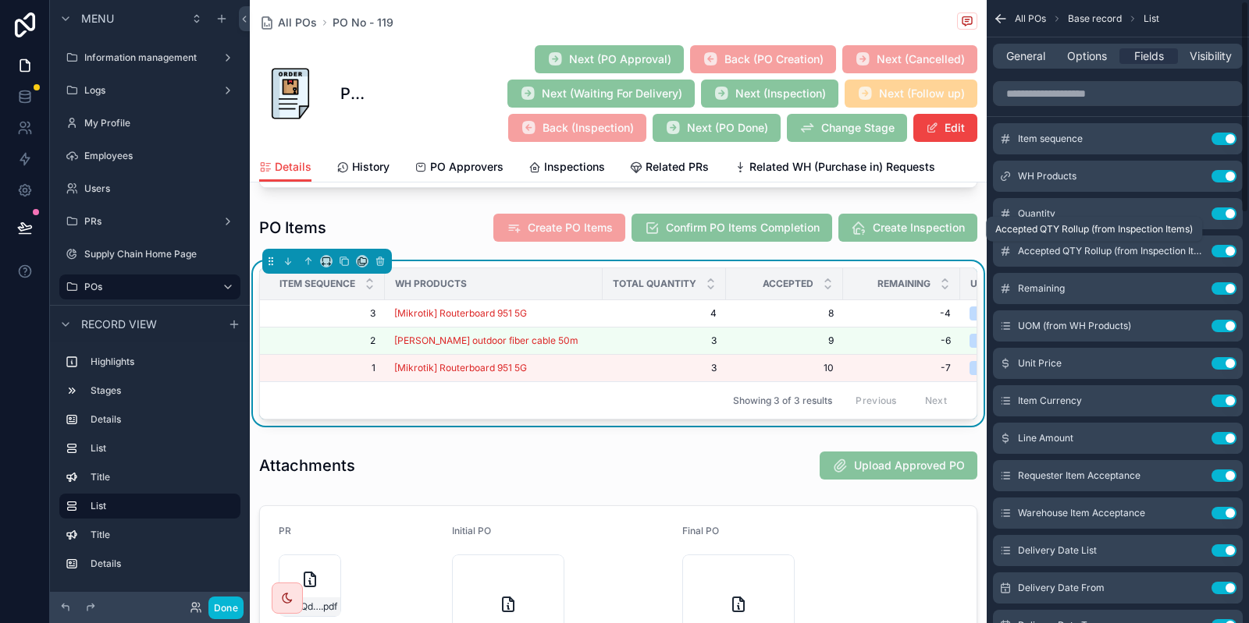
scroll to position [0, 0]
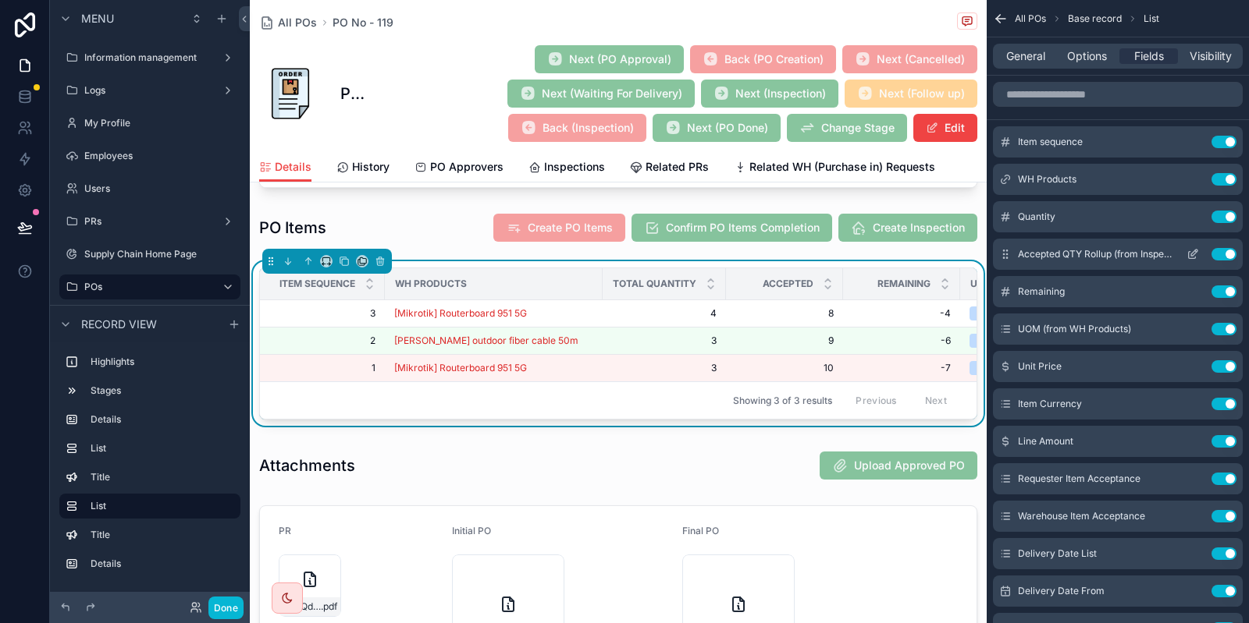
click at [1187, 260] on icon "scrollable content" at bounding box center [1192, 254] width 12 height 12
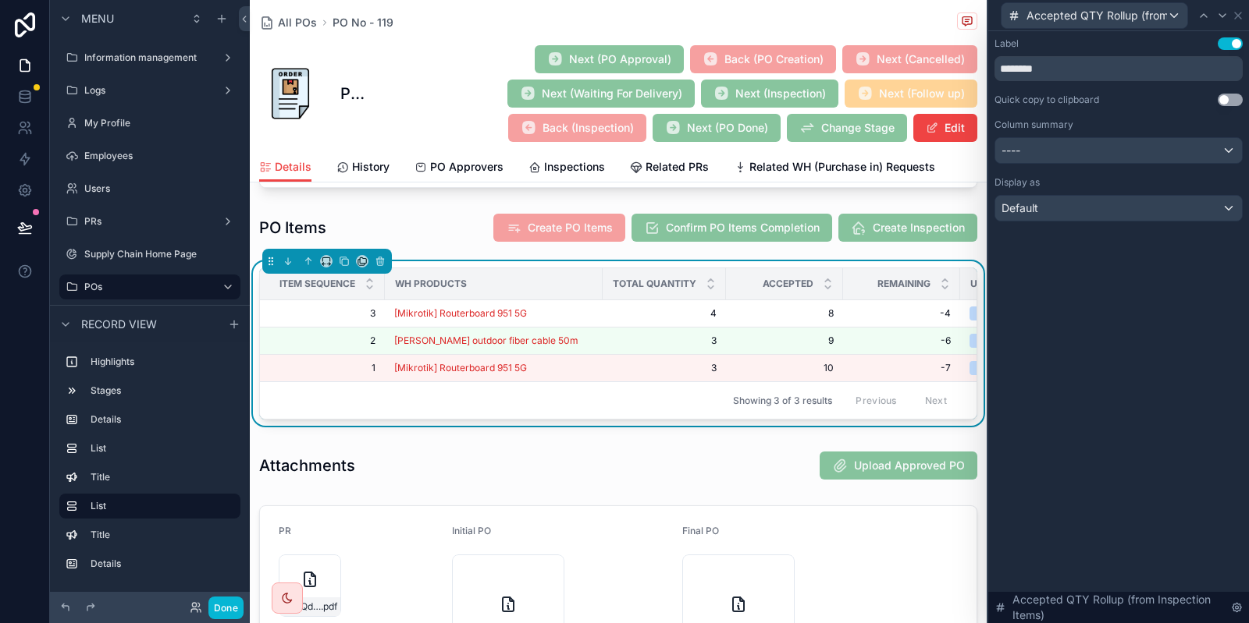
click at [1245, 14] on div "Accepted QTY Rollup (from Inspection Items)" at bounding box center [1118, 15] width 261 height 31
click at [219, 611] on button "Done" at bounding box center [225, 608] width 35 height 23
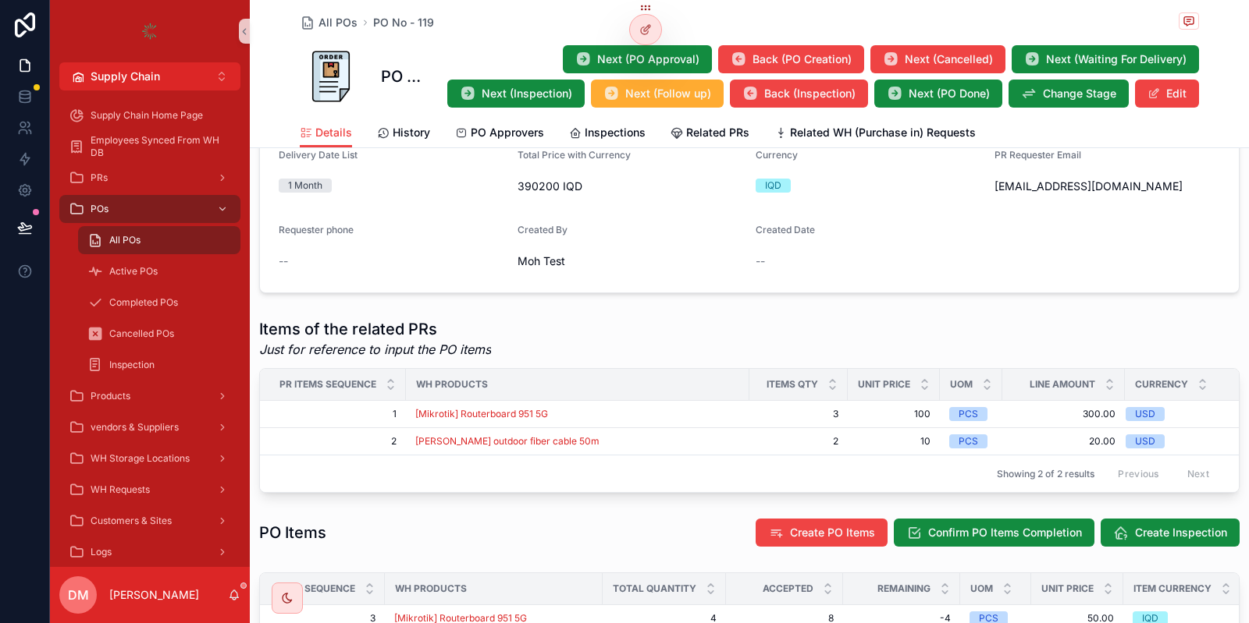
scroll to position [441, 0]
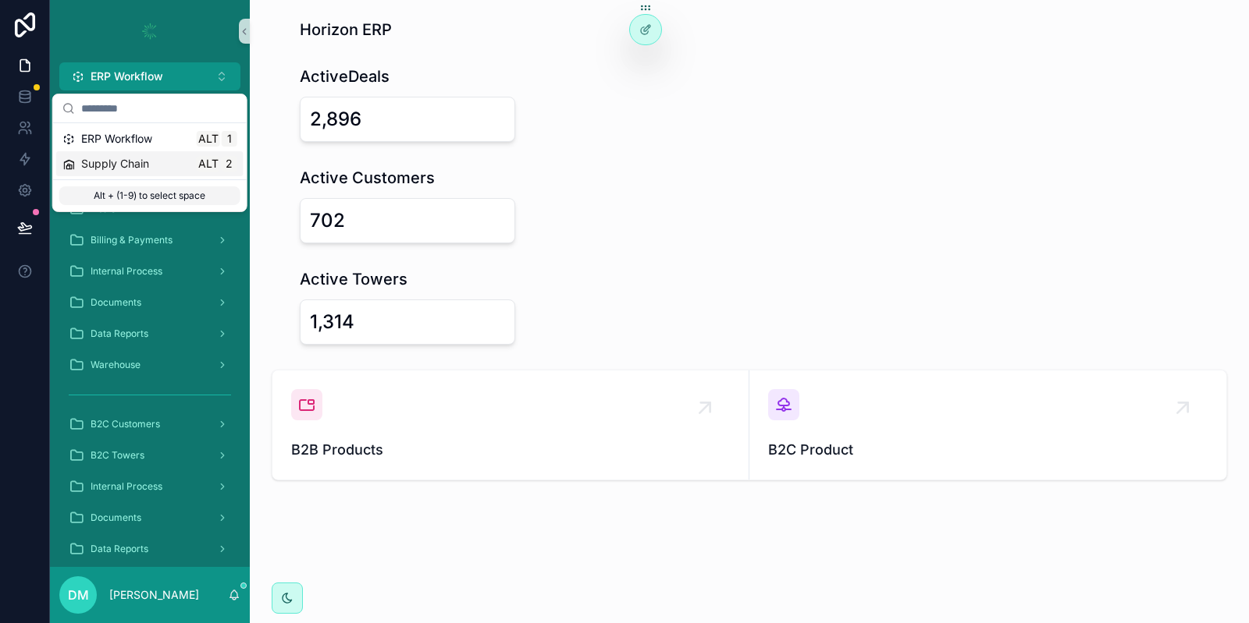
click at [119, 162] on span "Supply Chain" at bounding box center [115, 164] width 68 height 16
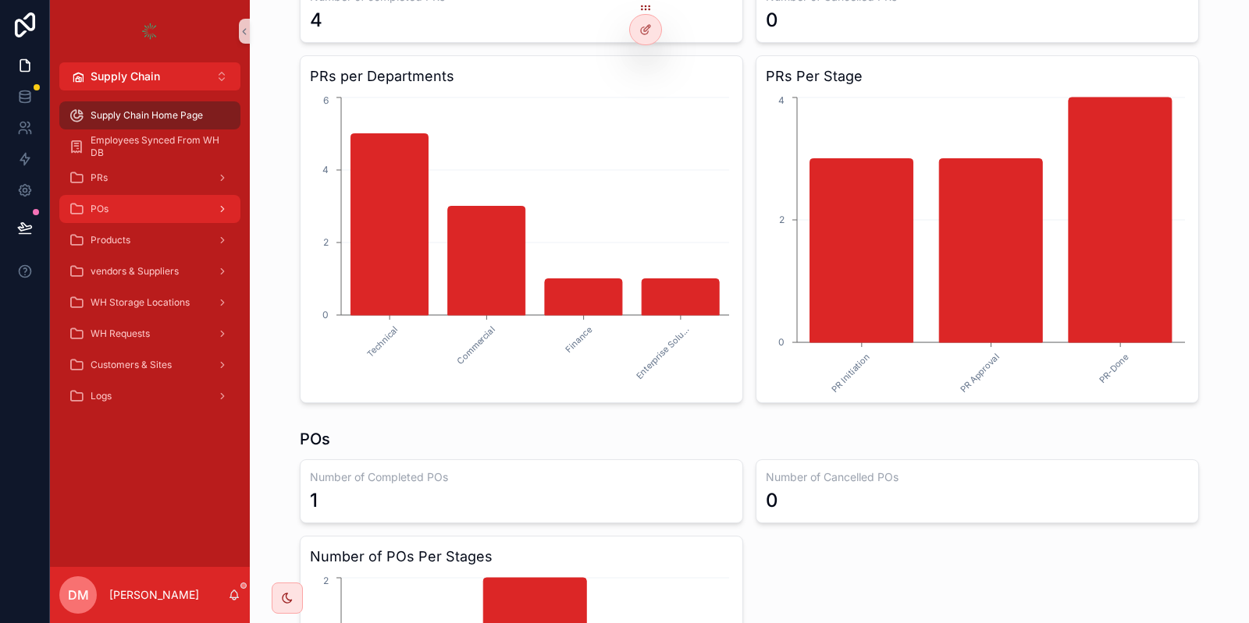
scroll to position [585, 0]
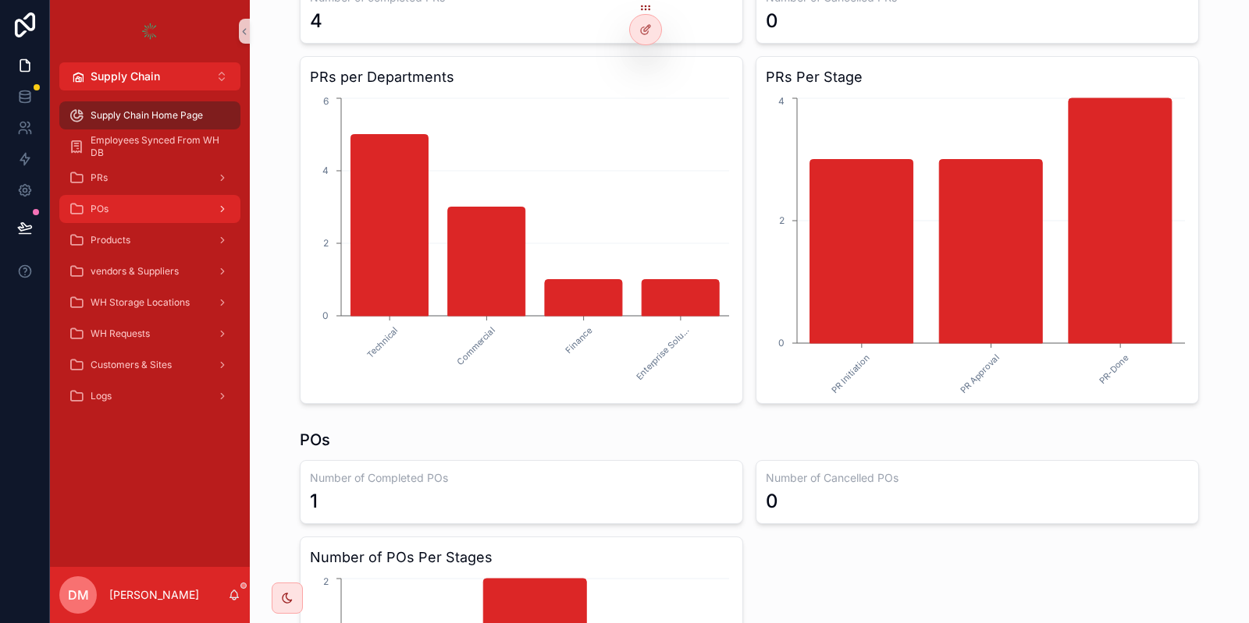
click at [101, 210] on span "POs" at bounding box center [100, 209] width 18 height 12
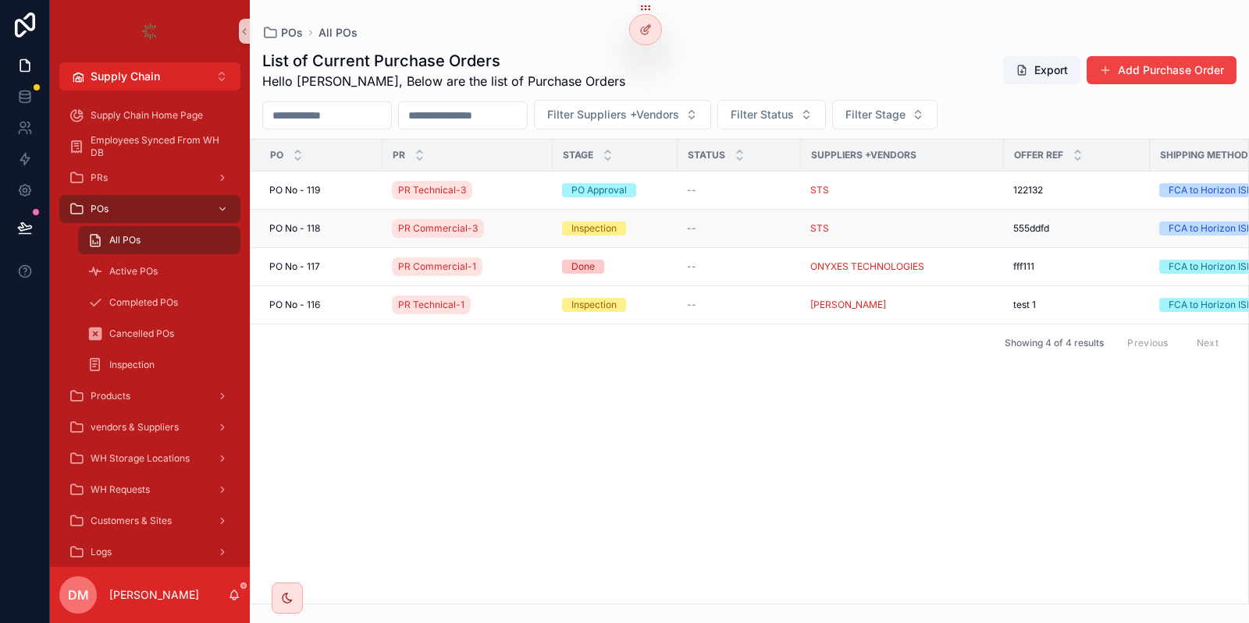
click at [330, 229] on div "[STREET_ADDRESS]" at bounding box center [321, 228] width 104 height 12
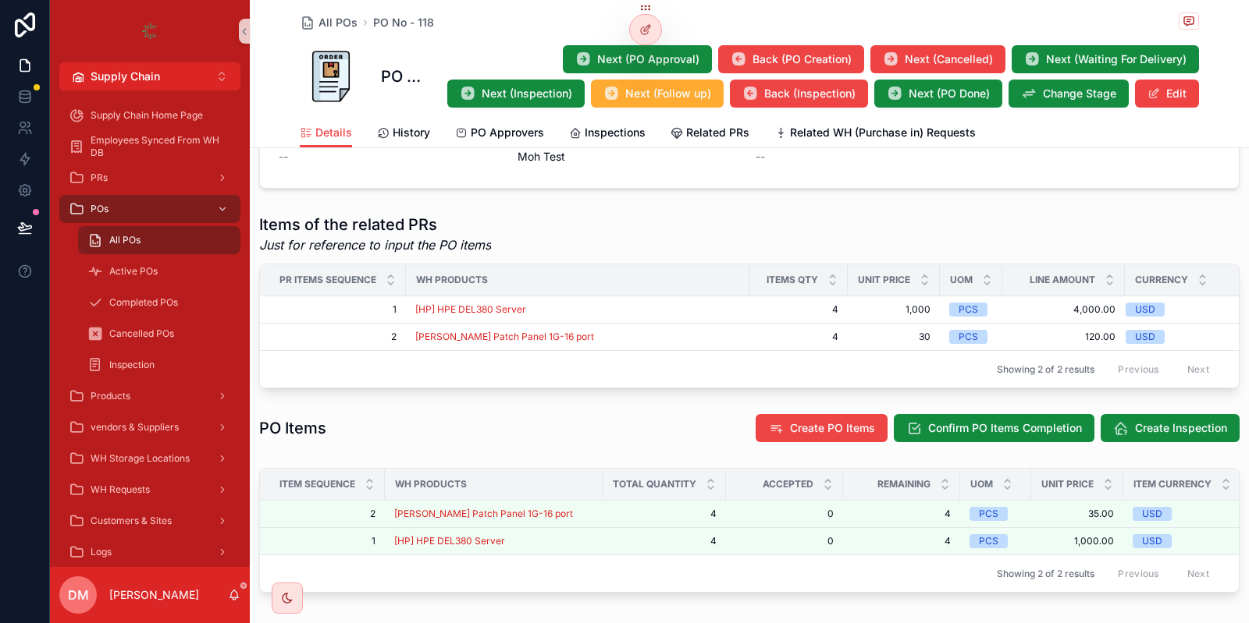
scroll to position [537, 0]
click at [609, 128] on span "Inspections" at bounding box center [614, 133] width 61 height 16
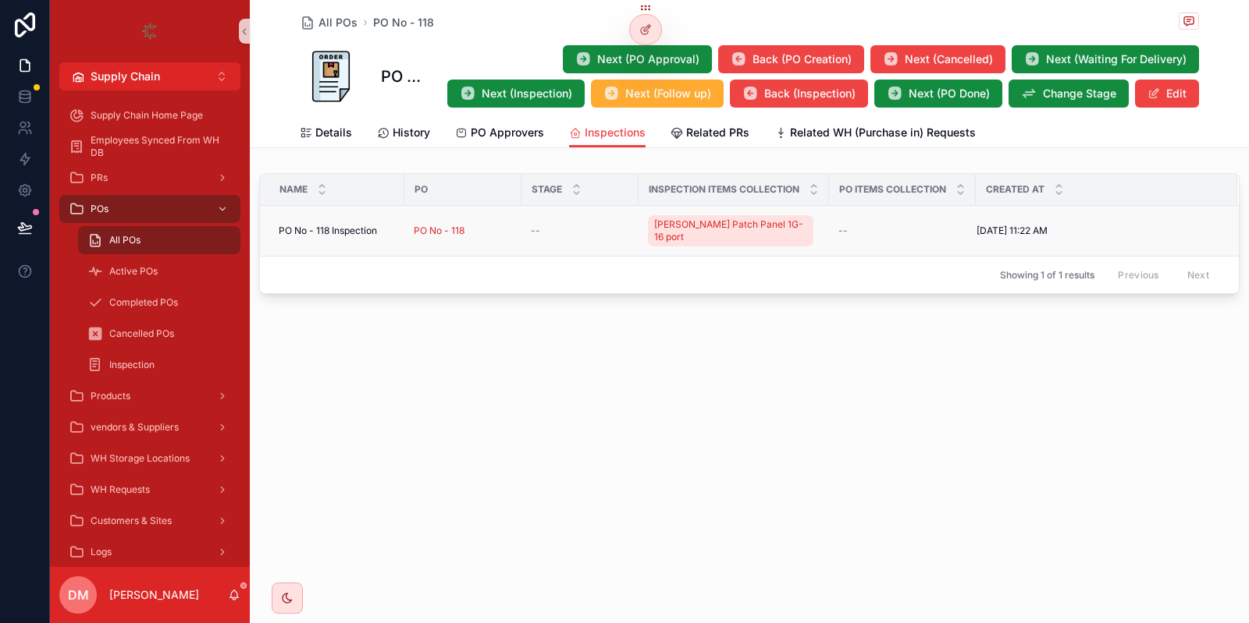
click at [544, 225] on div "--" at bounding box center [580, 231] width 98 height 12
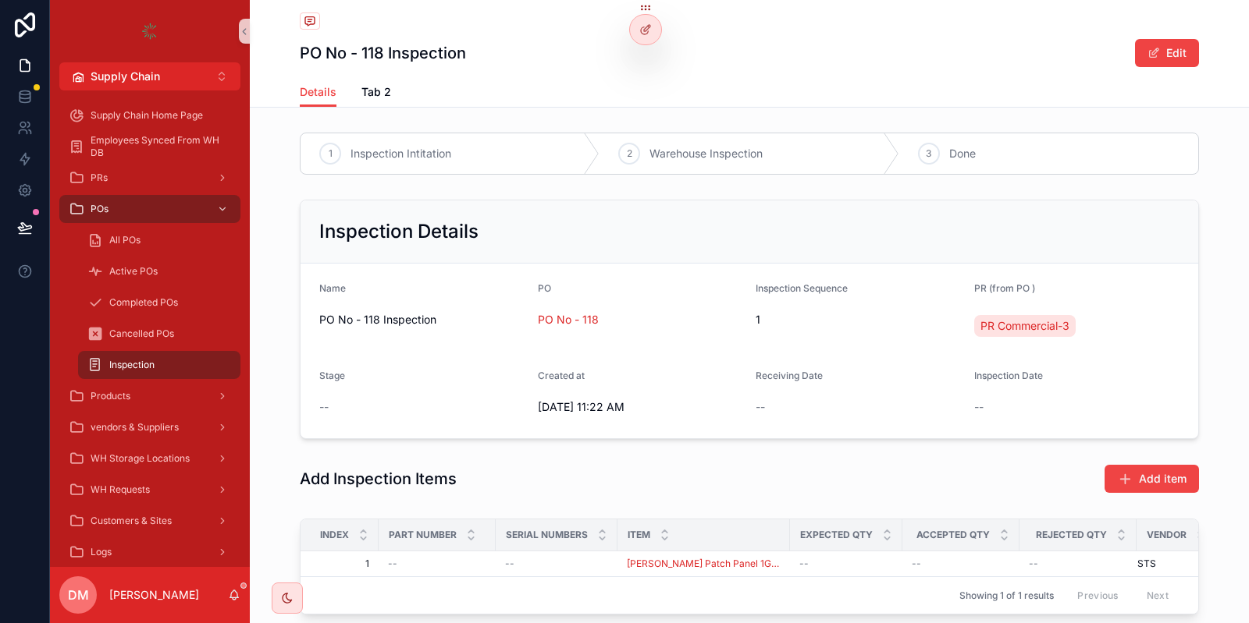
scroll to position [101, 0]
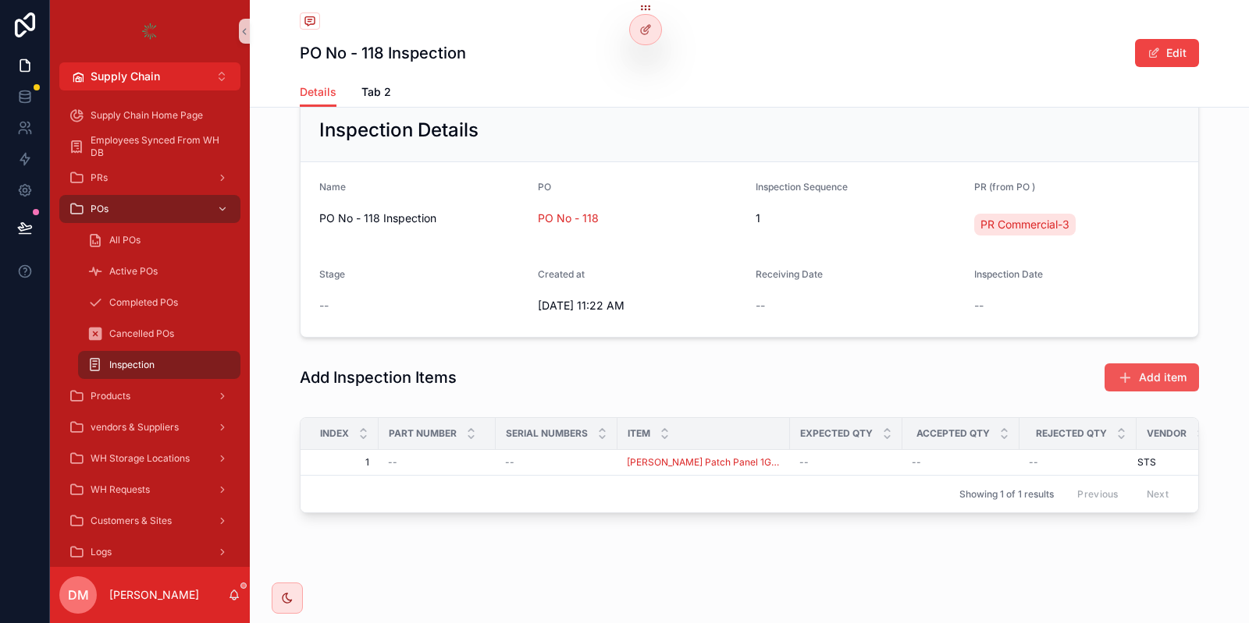
click at [1143, 377] on span "Add item" at bounding box center [1163, 378] width 48 height 16
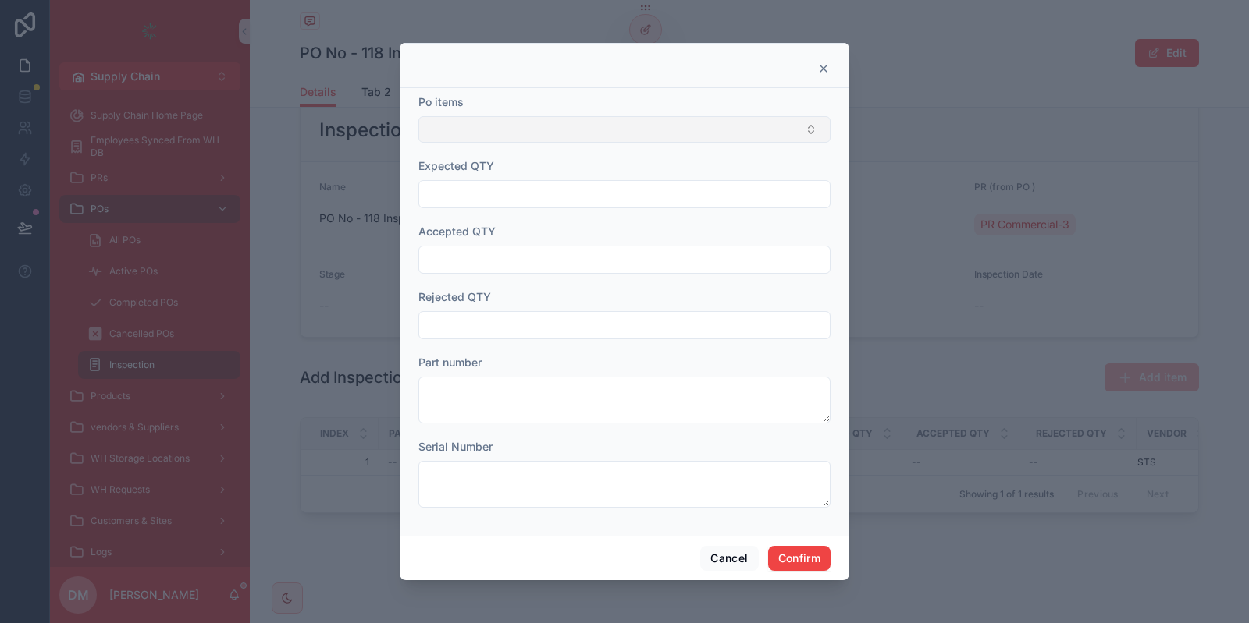
click at [642, 139] on button "Select Button" at bounding box center [624, 129] width 412 height 27
